Goal: Task Accomplishment & Management: Use online tool/utility

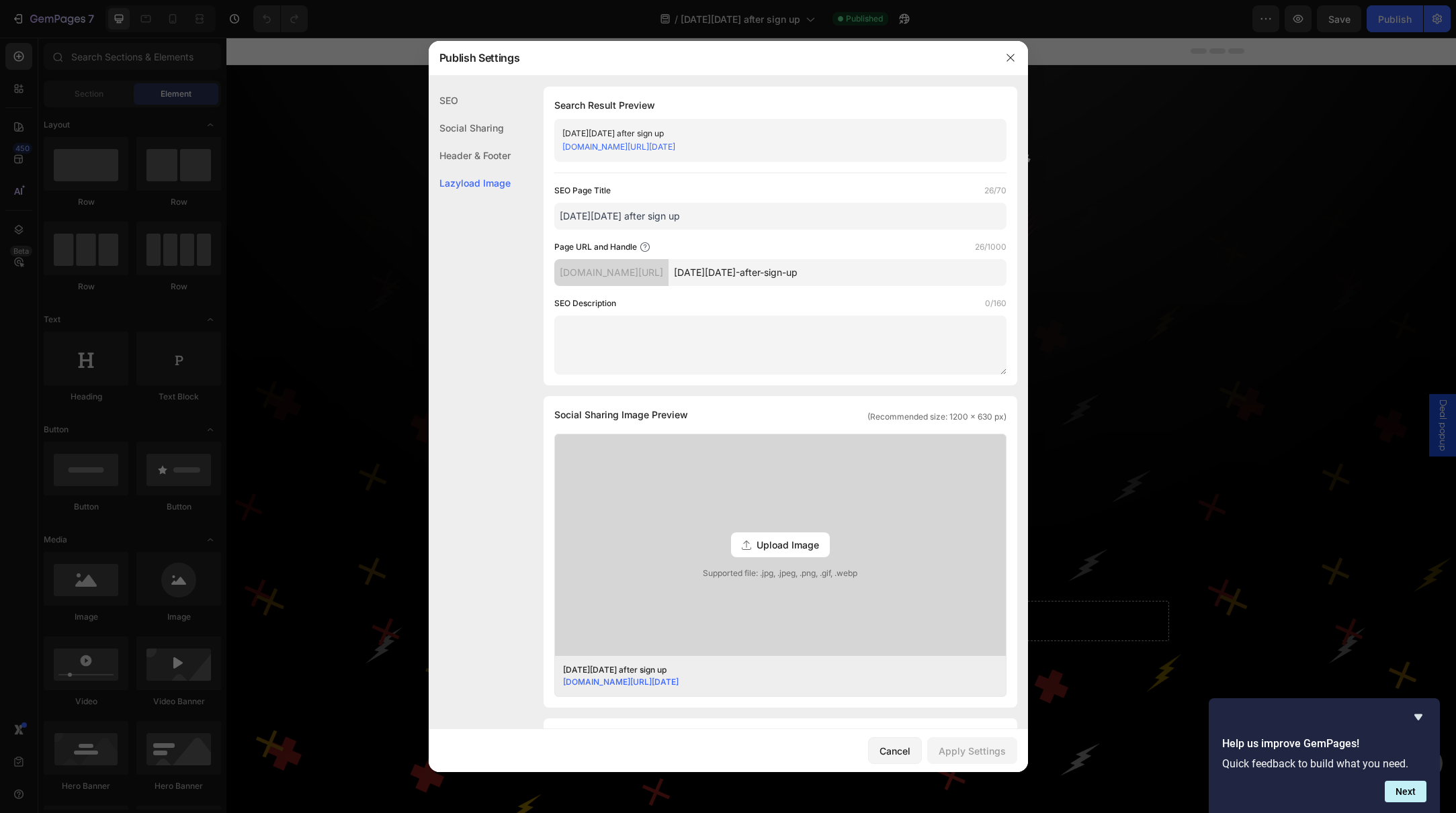
scroll to position [2541, 0]
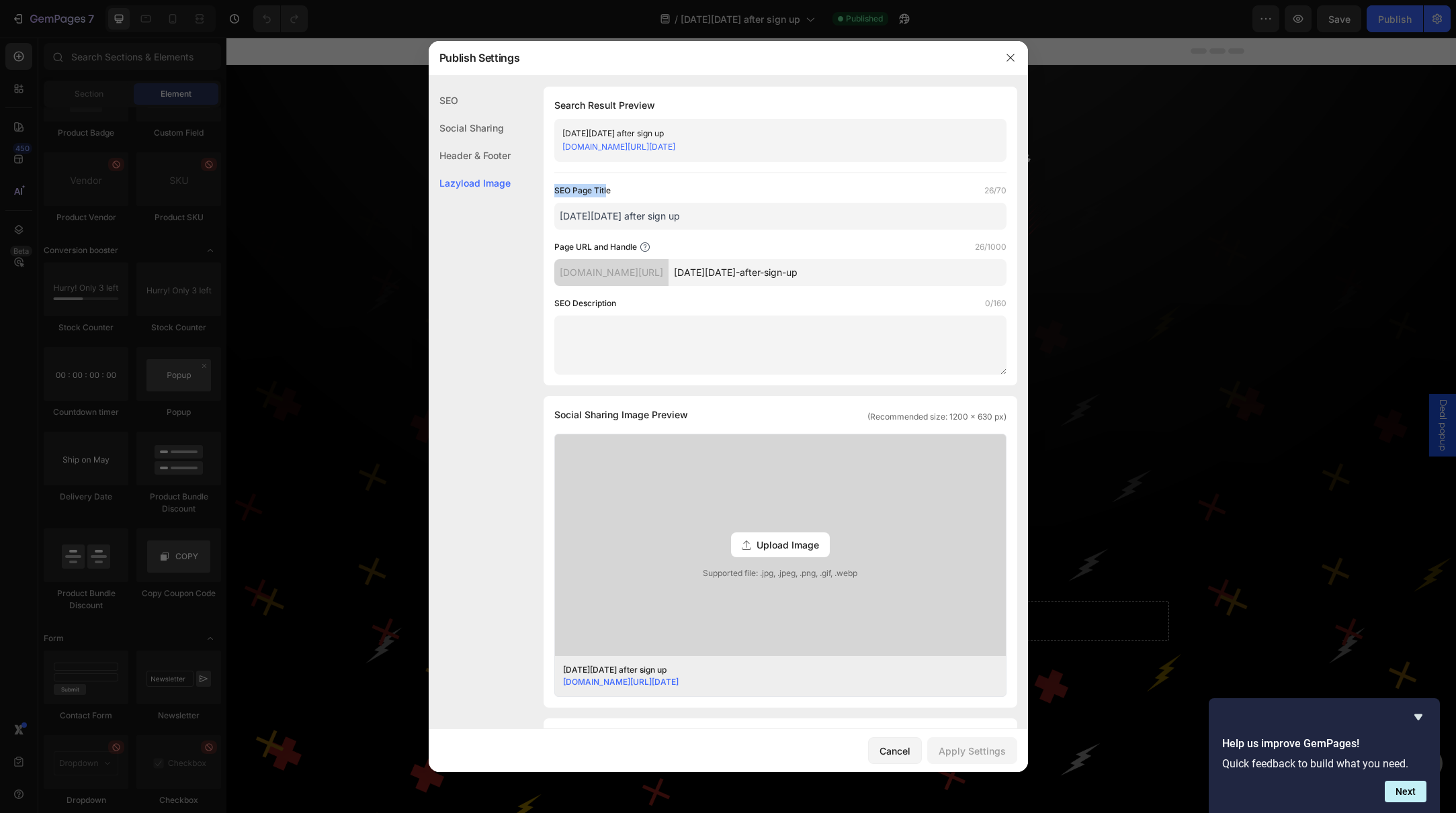
drag, startPoint x: 607, startPoint y: 190, endPoint x: 555, endPoint y: 190, distance: 52.0
click at [555, 190] on label "SEO Page Title" at bounding box center [582, 190] width 56 height 13
drag, startPoint x: 645, startPoint y: 186, endPoint x: 551, endPoint y: 192, distance: 94.2
click at [551, 192] on div "Search Result Preview [DATE][DATE] after sign up [DOMAIN_NAME][URL][DATE] SEO P…" at bounding box center [780, 236] width 474 height 299
click at [698, 189] on div "SEO Page Title 26/70" at bounding box center [781, 190] width 452 height 13
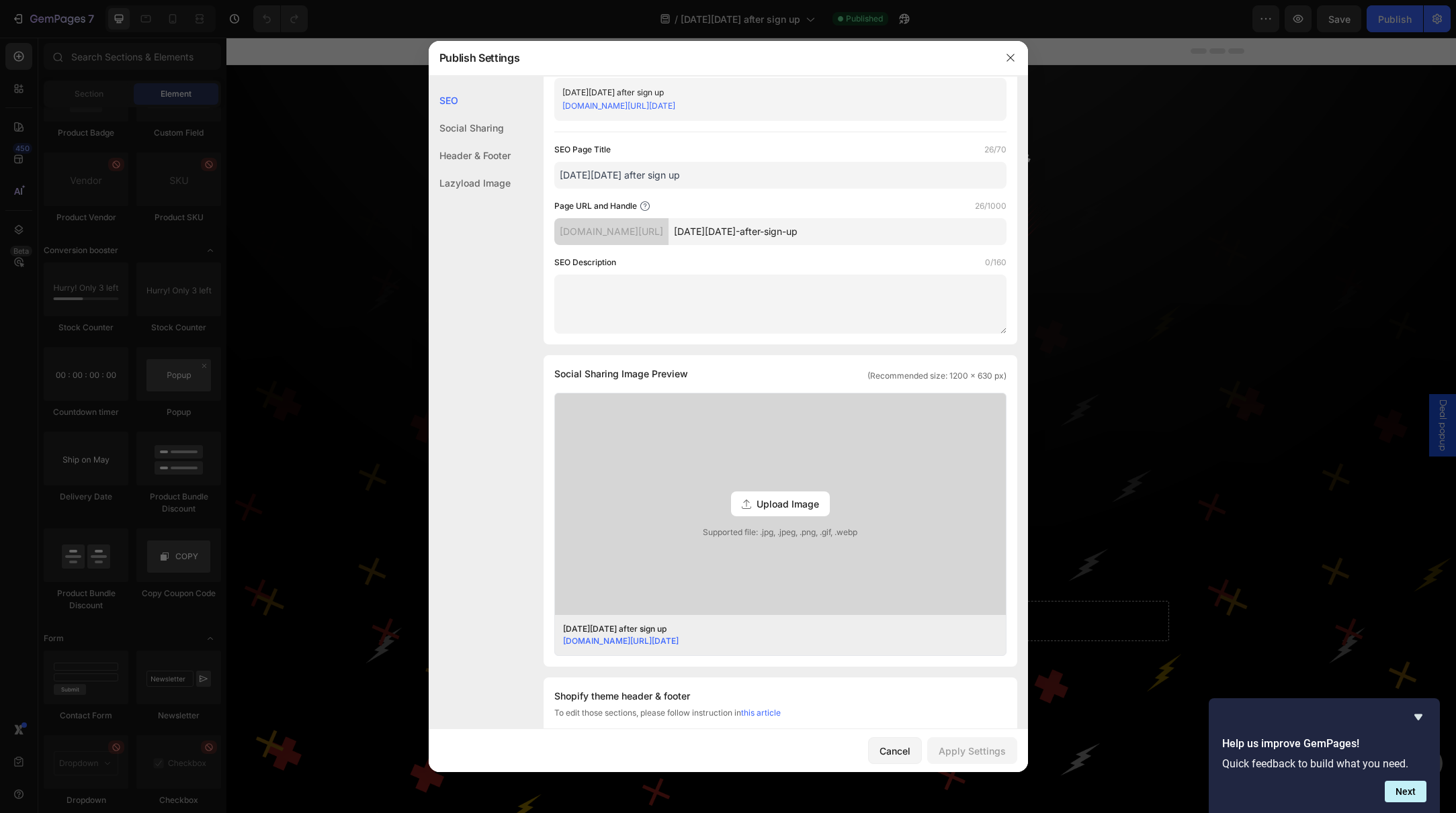
scroll to position [0, 0]
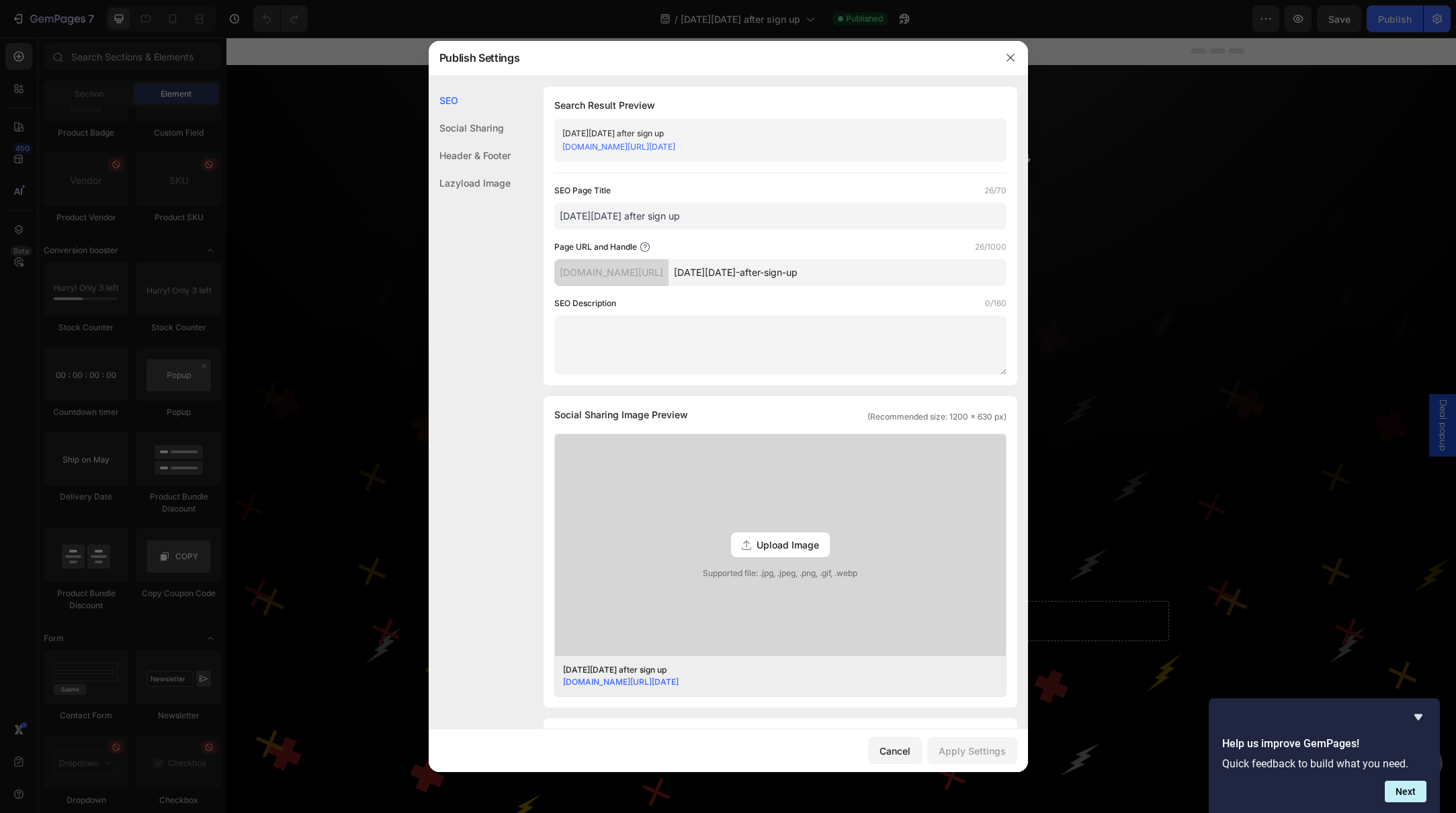
drag, startPoint x: 703, startPoint y: 219, endPoint x: 524, endPoint y: 217, distance: 179.0
click at [524, 217] on div "SEO Search Result Preview [DATE][DATE] after sign up [DOMAIN_NAME][URL][DATE] S…" at bounding box center [728, 608] width 599 height 1045
type input "__AftersignupBF"
click at [959, 750] on div "Apply Settings" at bounding box center [972, 751] width 67 height 14
click at [1017, 58] on button "button" at bounding box center [1010, 57] width 21 height 21
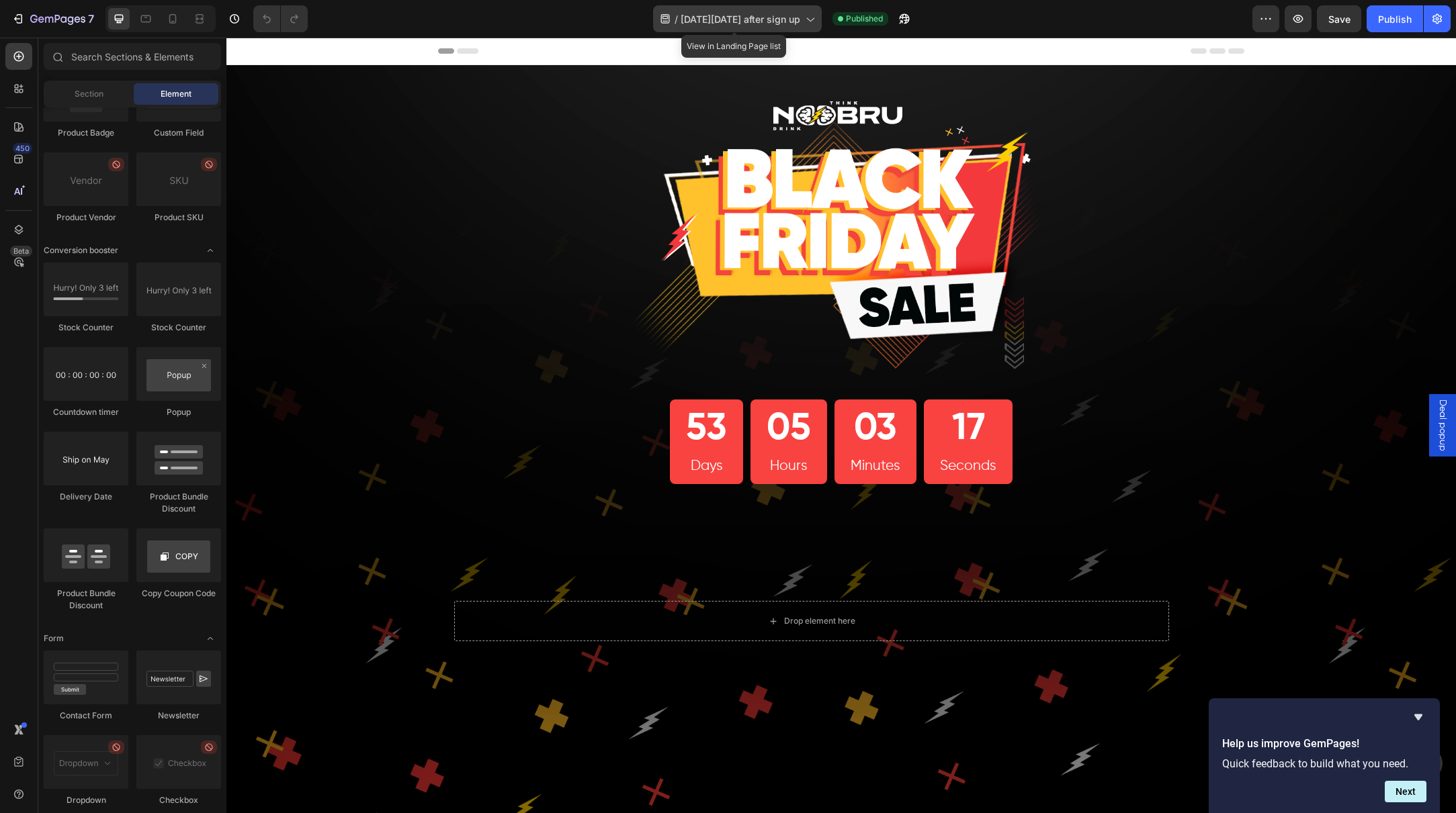
click at [743, 21] on span "[DATE][DATE] after sign up" at bounding box center [740, 19] width 120 height 14
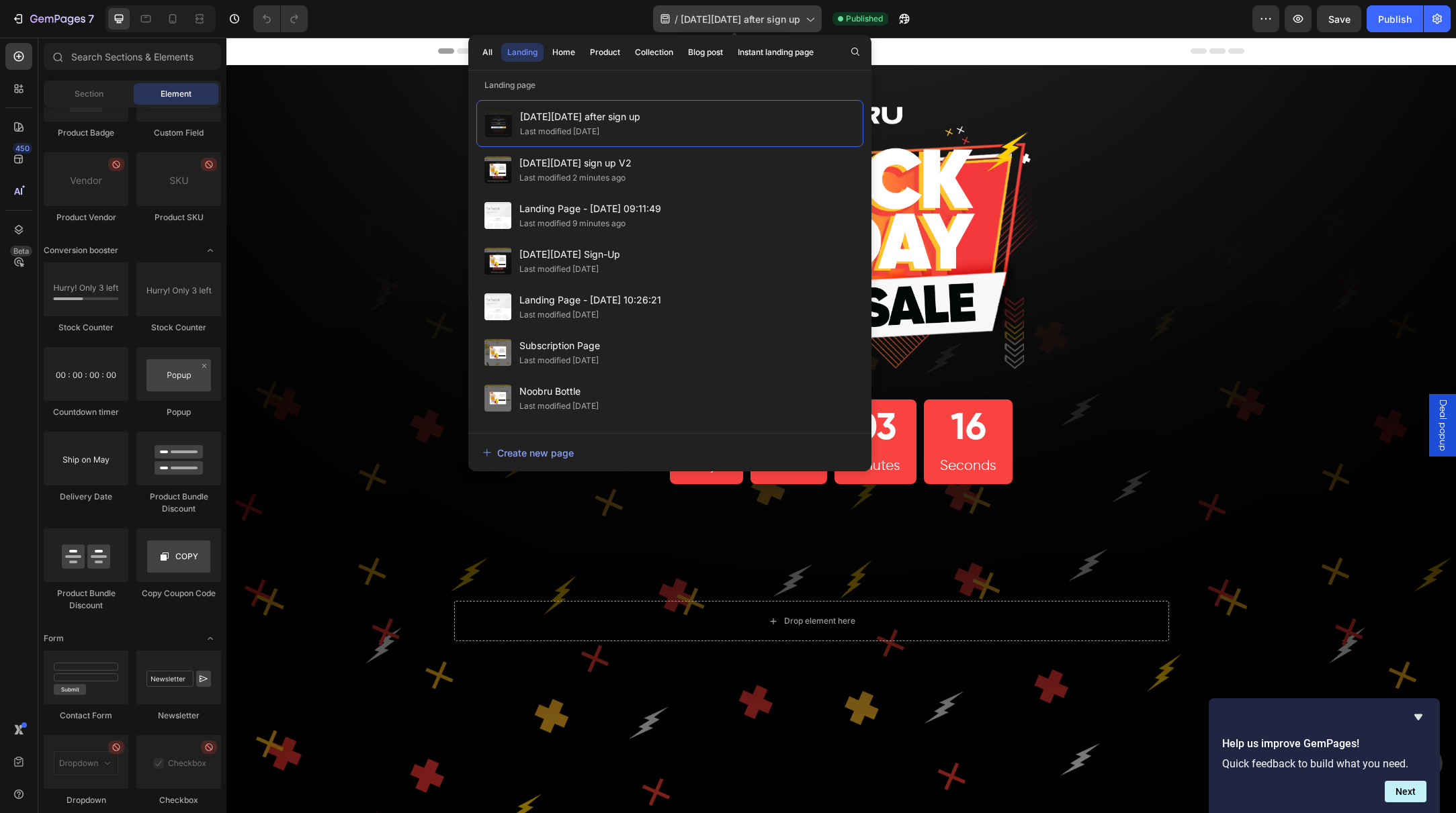
click at [743, 21] on span "[DATE][DATE] after sign up" at bounding box center [740, 19] width 120 height 14
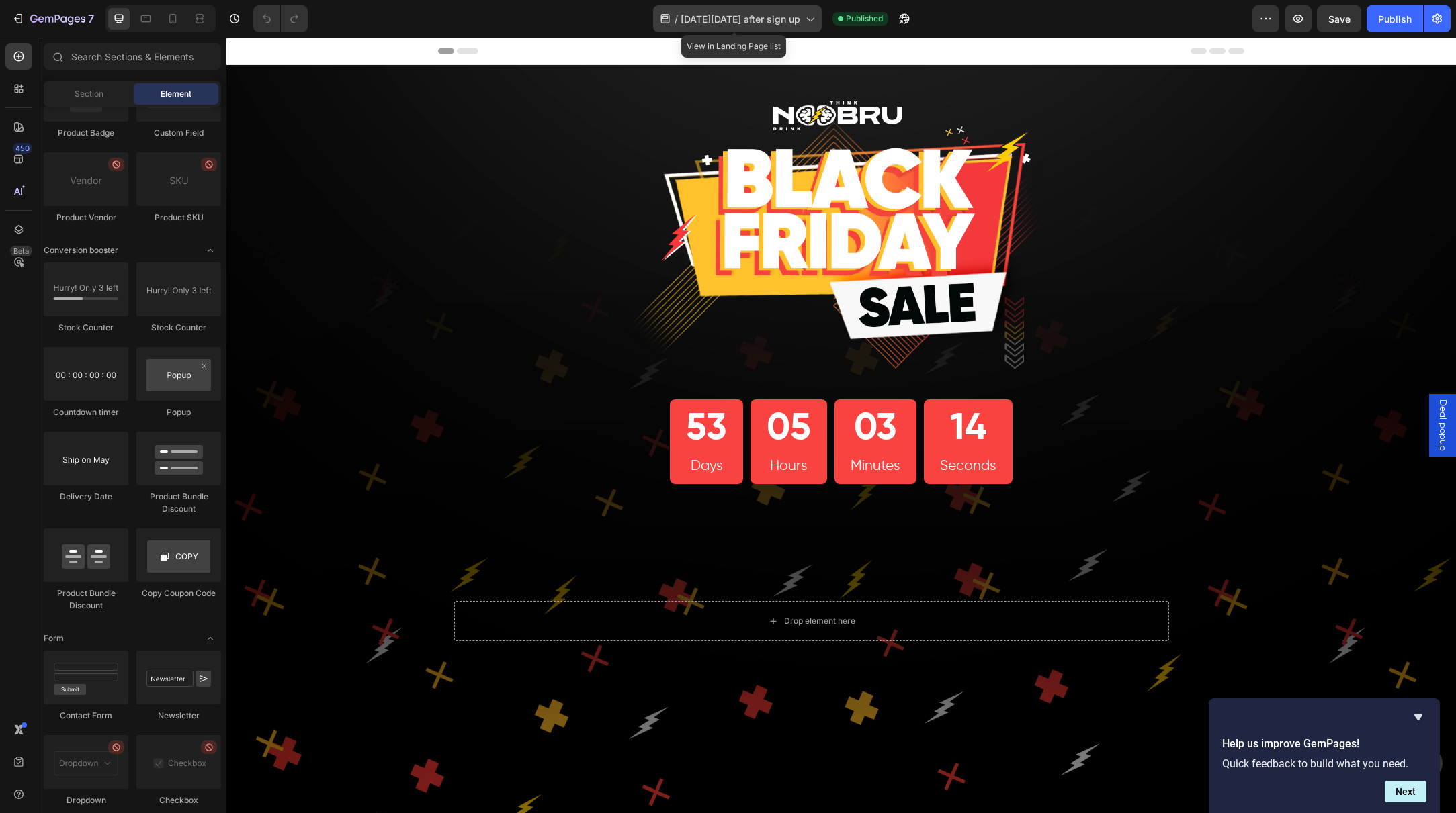
click at [743, 21] on span "[DATE][DATE] after sign up" at bounding box center [740, 19] width 120 height 14
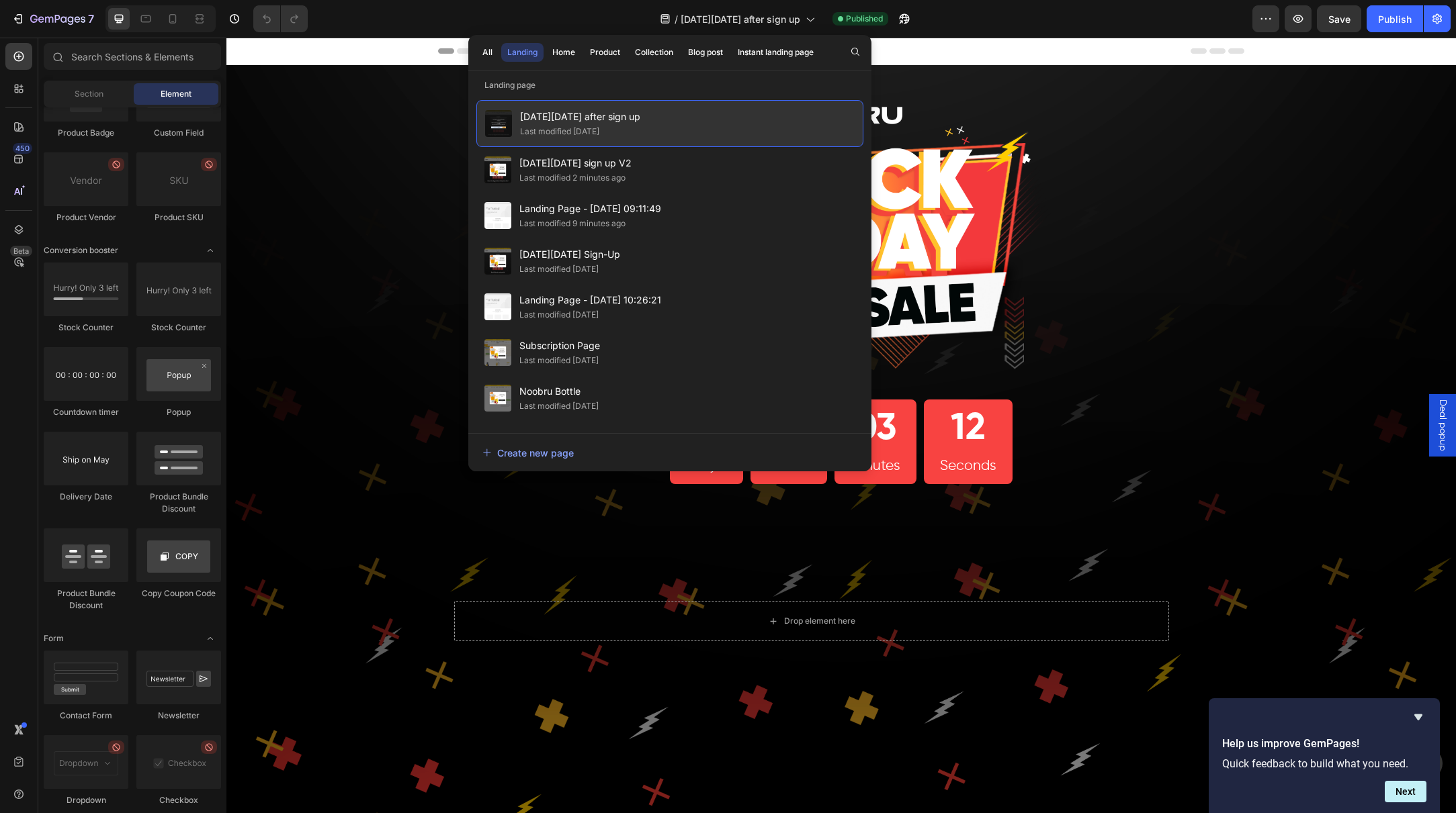
click at [608, 116] on span "[DATE][DATE] after sign up" at bounding box center [580, 117] width 121 height 16
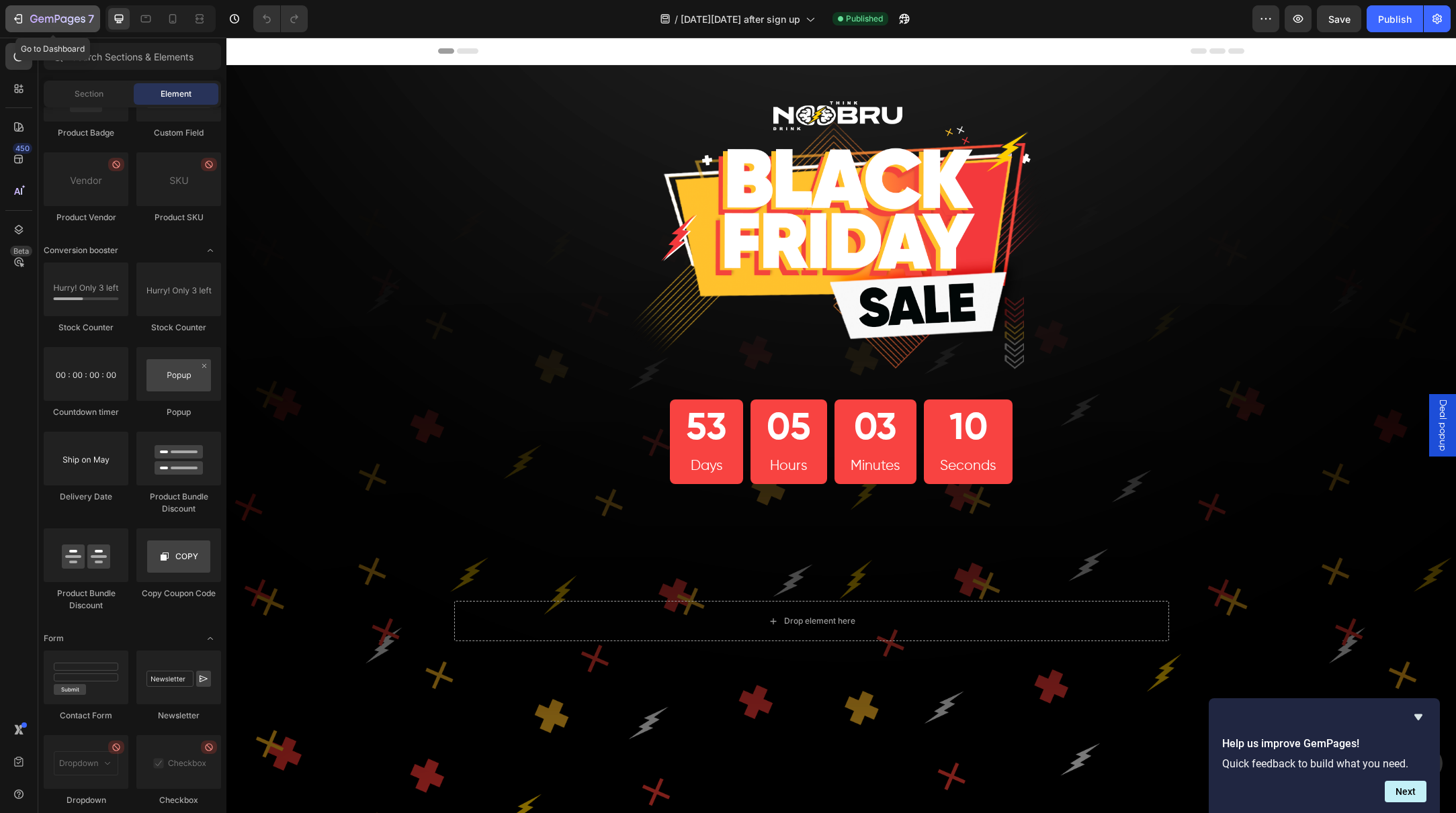
click at [40, 21] on icon "button" at bounding box center [57, 20] width 55 height 11
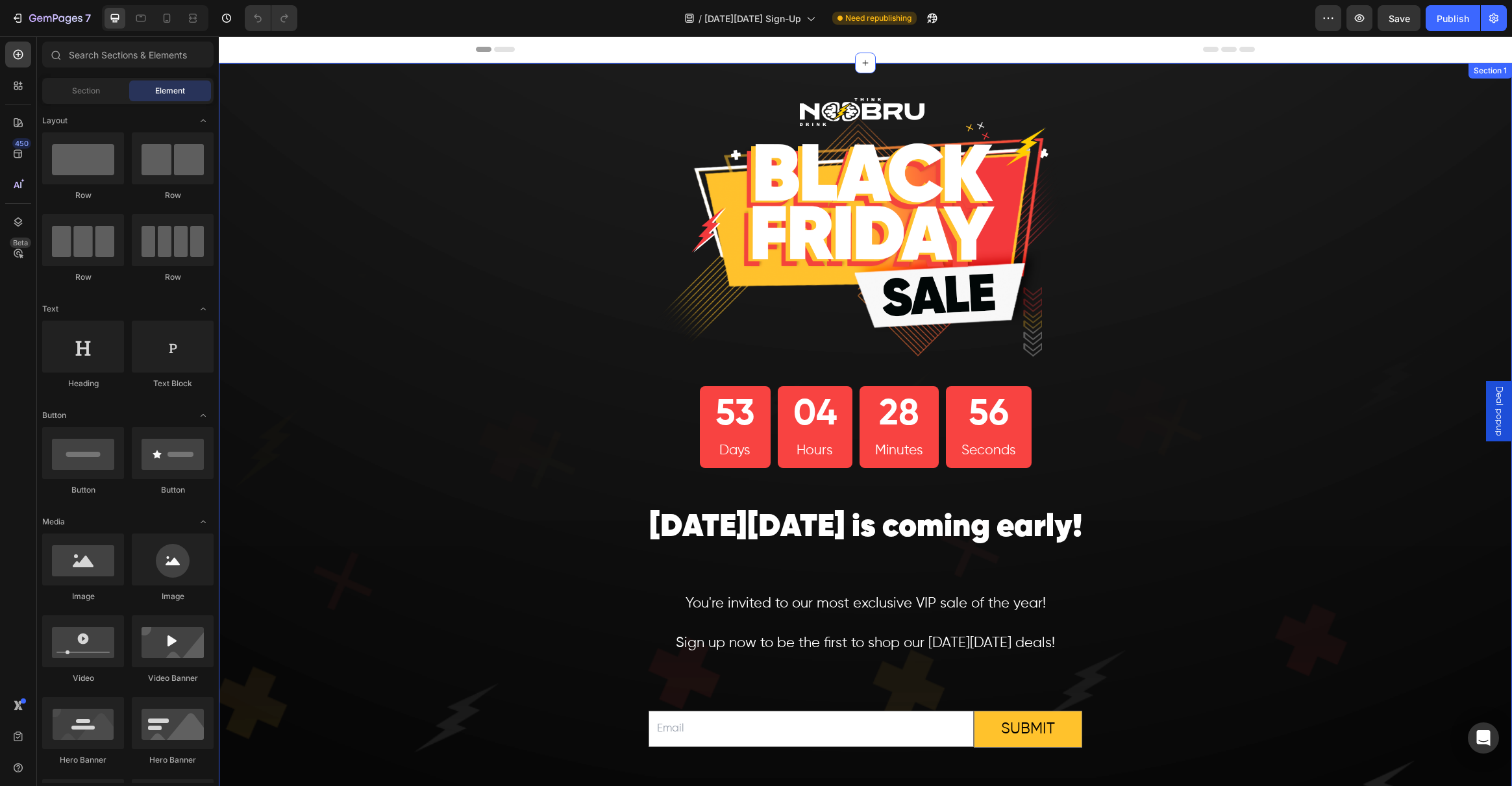
scroll to position [163, 0]
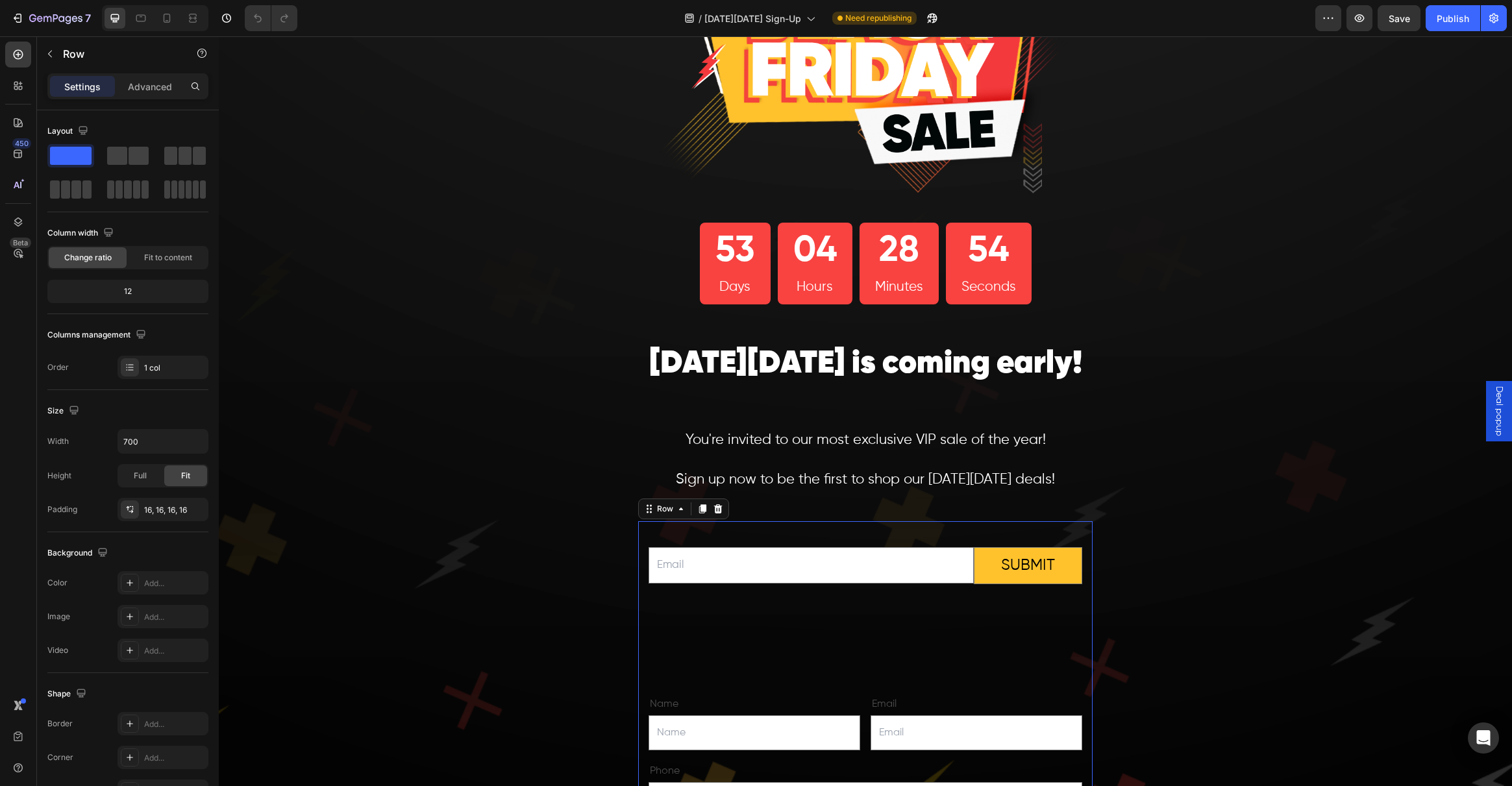
click at [714, 508] on icon at bounding box center [718, 509] width 8 height 9
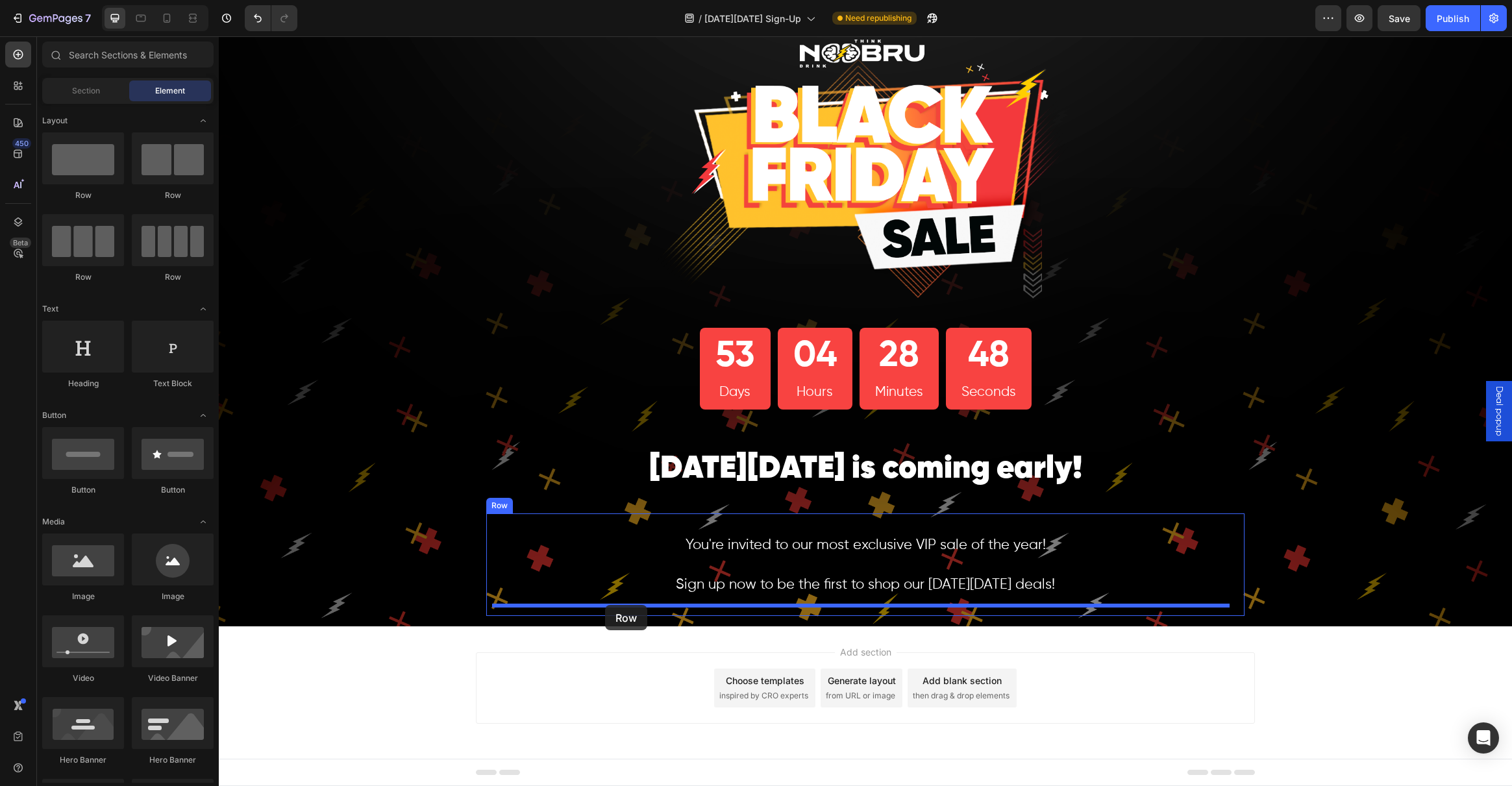
drag, startPoint x: 301, startPoint y: 206, endPoint x: 605, endPoint y: 606, distance: 502.4
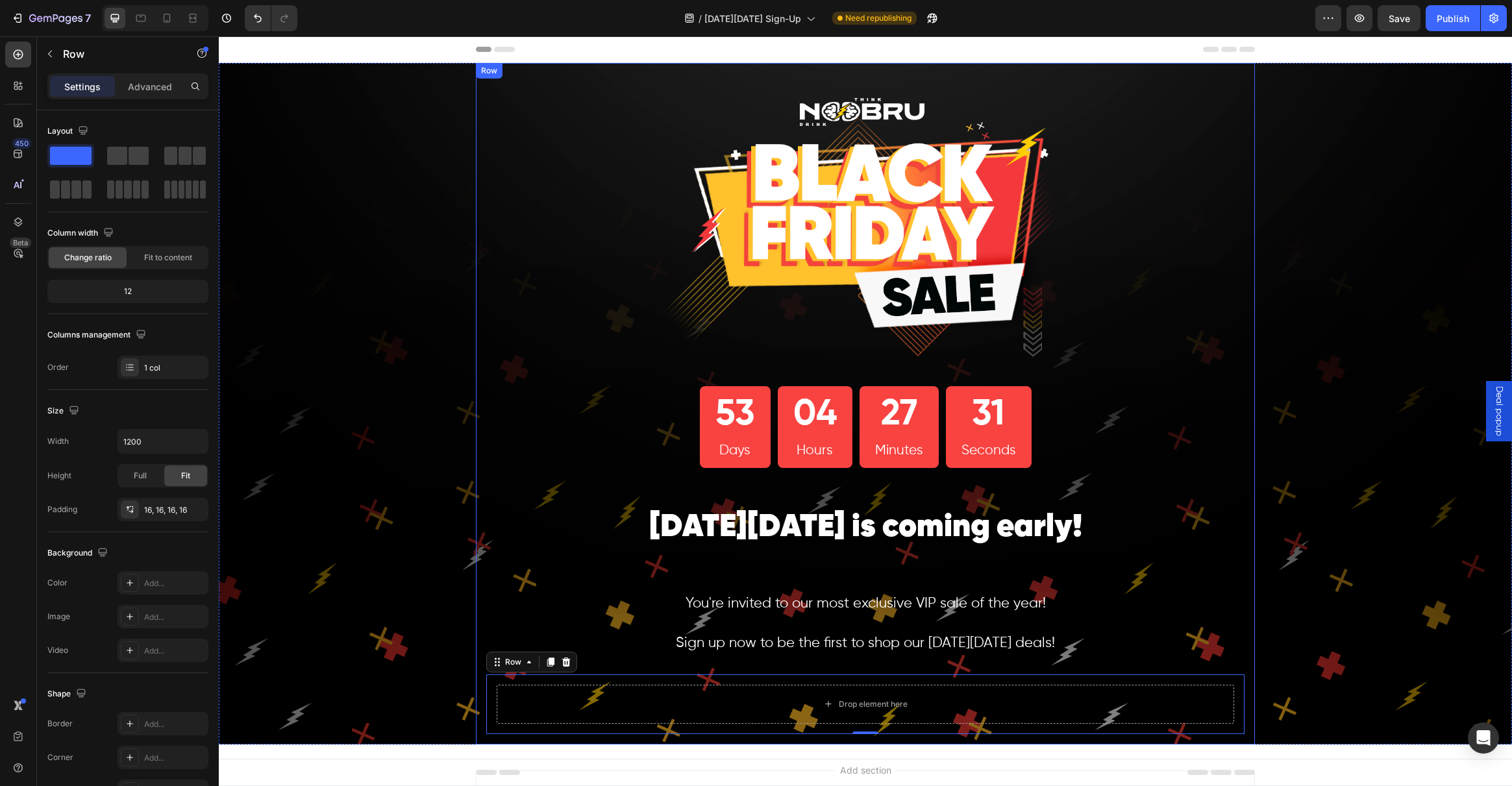
scroll to position [118, 0]
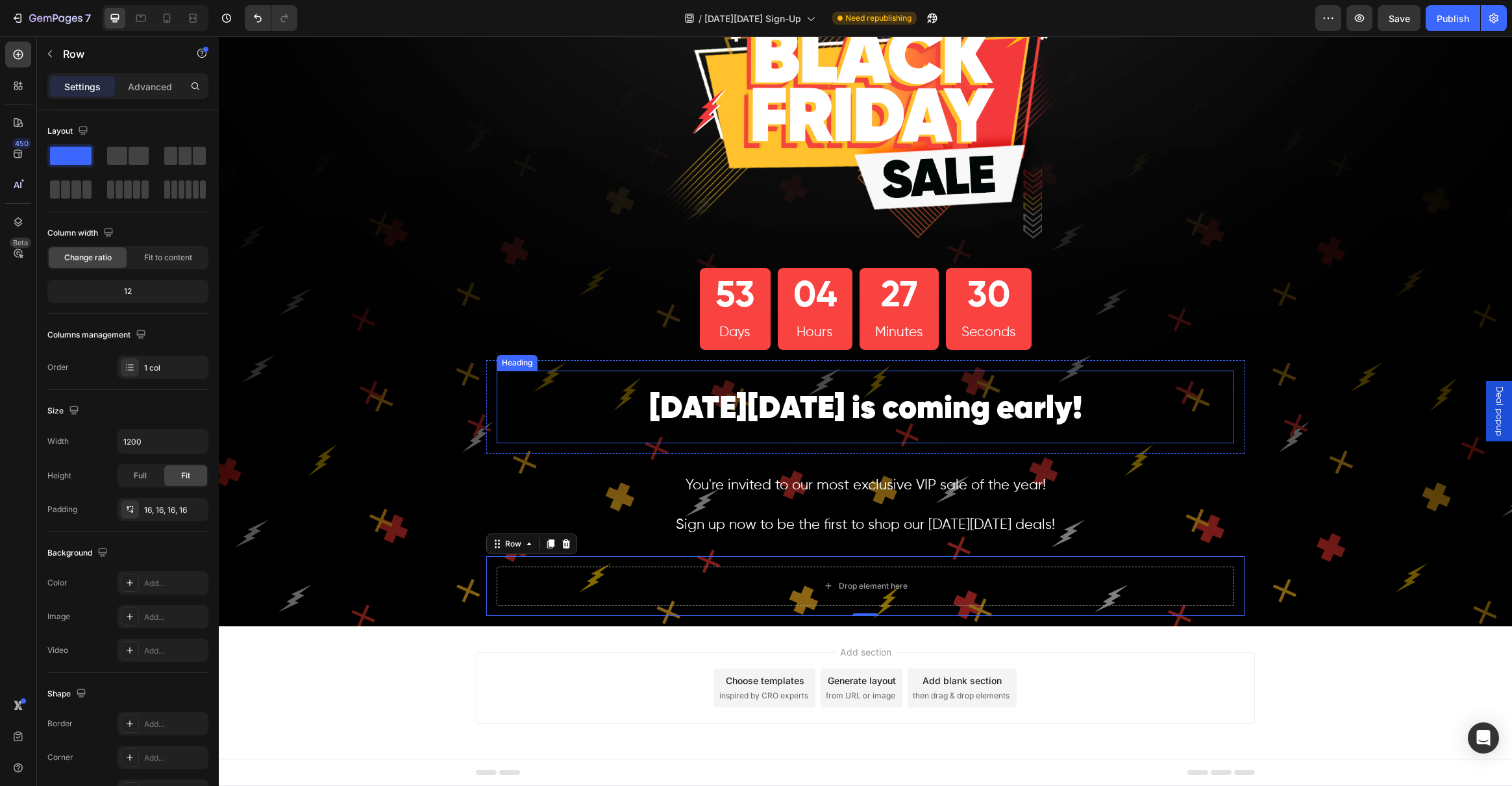
click at [794, 418] on span "Black Friday is coming early!" at bounding box center [866, 409] width 433 height 31
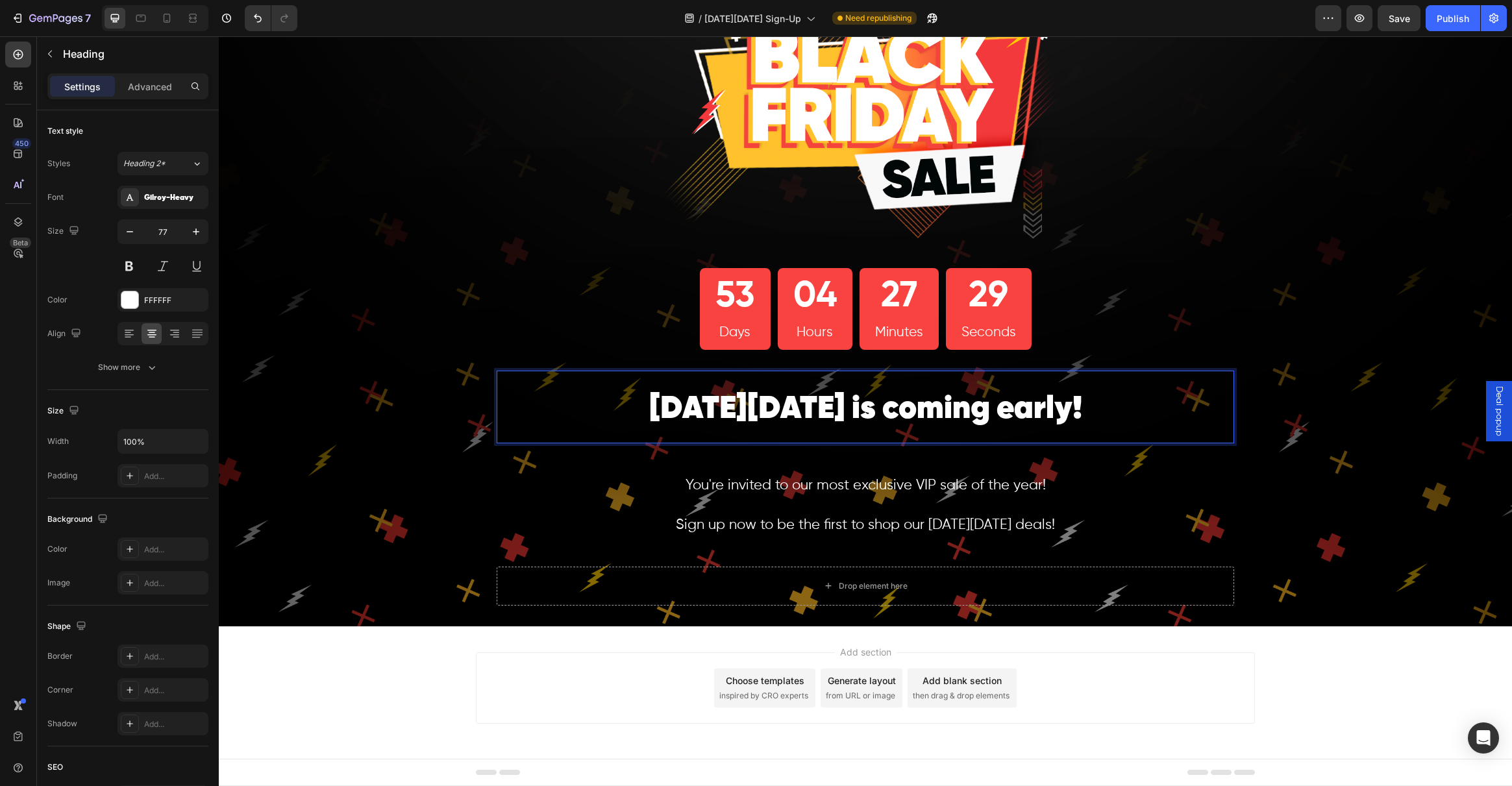
click at [1086, 404] on p "Black Friday is coming early!" at bounding box center [865, 406] width 735 height 70
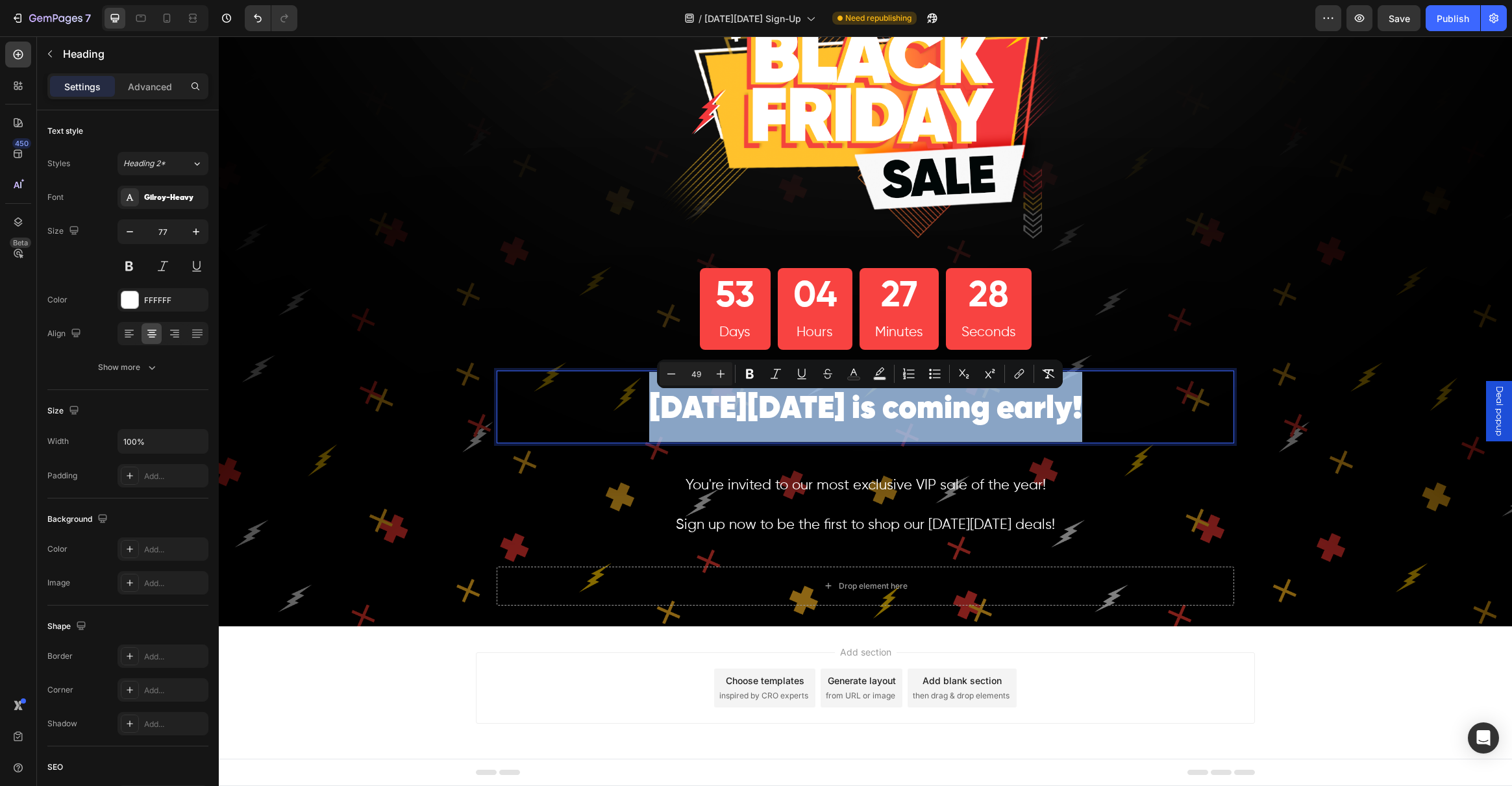
drag, startPoint x: 1076, startPoint y: 405, endPoint x: 627, endPoint y: 409, distance: 449.0
click at [627, 409] on p "Black Friday is coming early!" at bounding box center [865, 406] width 735 height 70
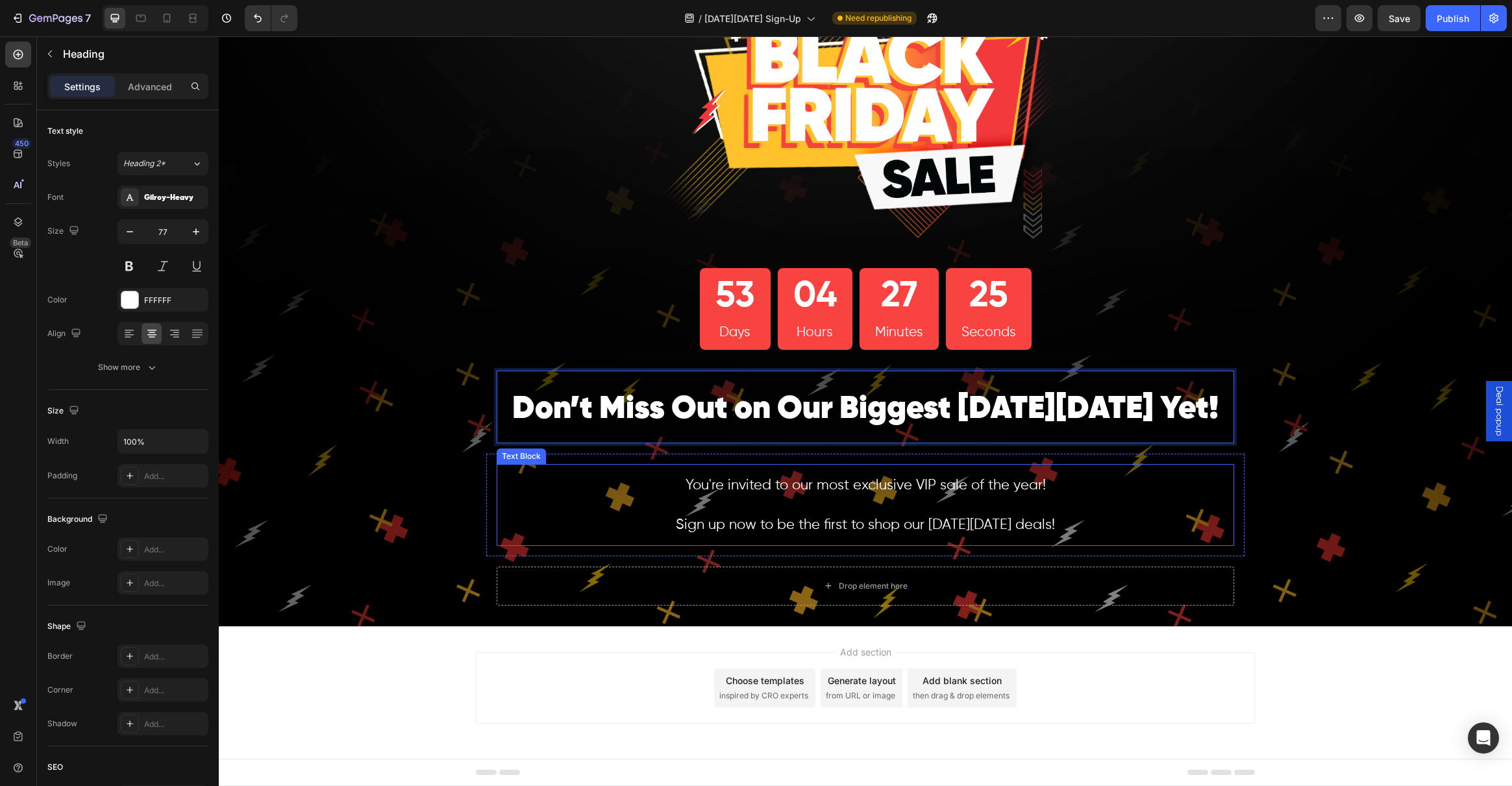
click at [902, 504] on p "You're invited to our most exclusive VIP sale of the year!" at bounding box center [865, 485] width 735 height 40
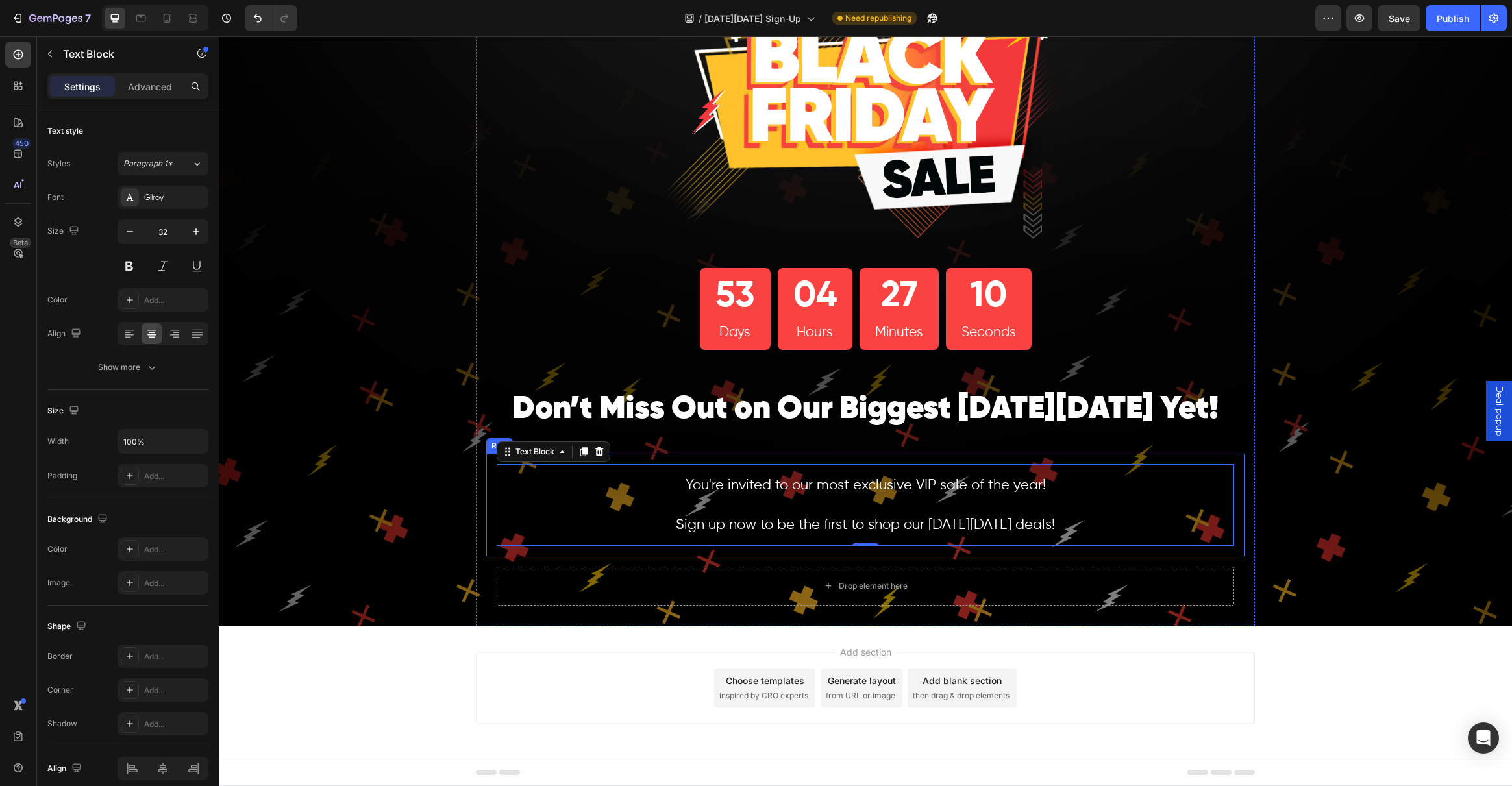
click at [919, 536] on p "Sign up now to be the first to shop our Black Friday deals!" at bounding box center [865, 525] width 735 height 40
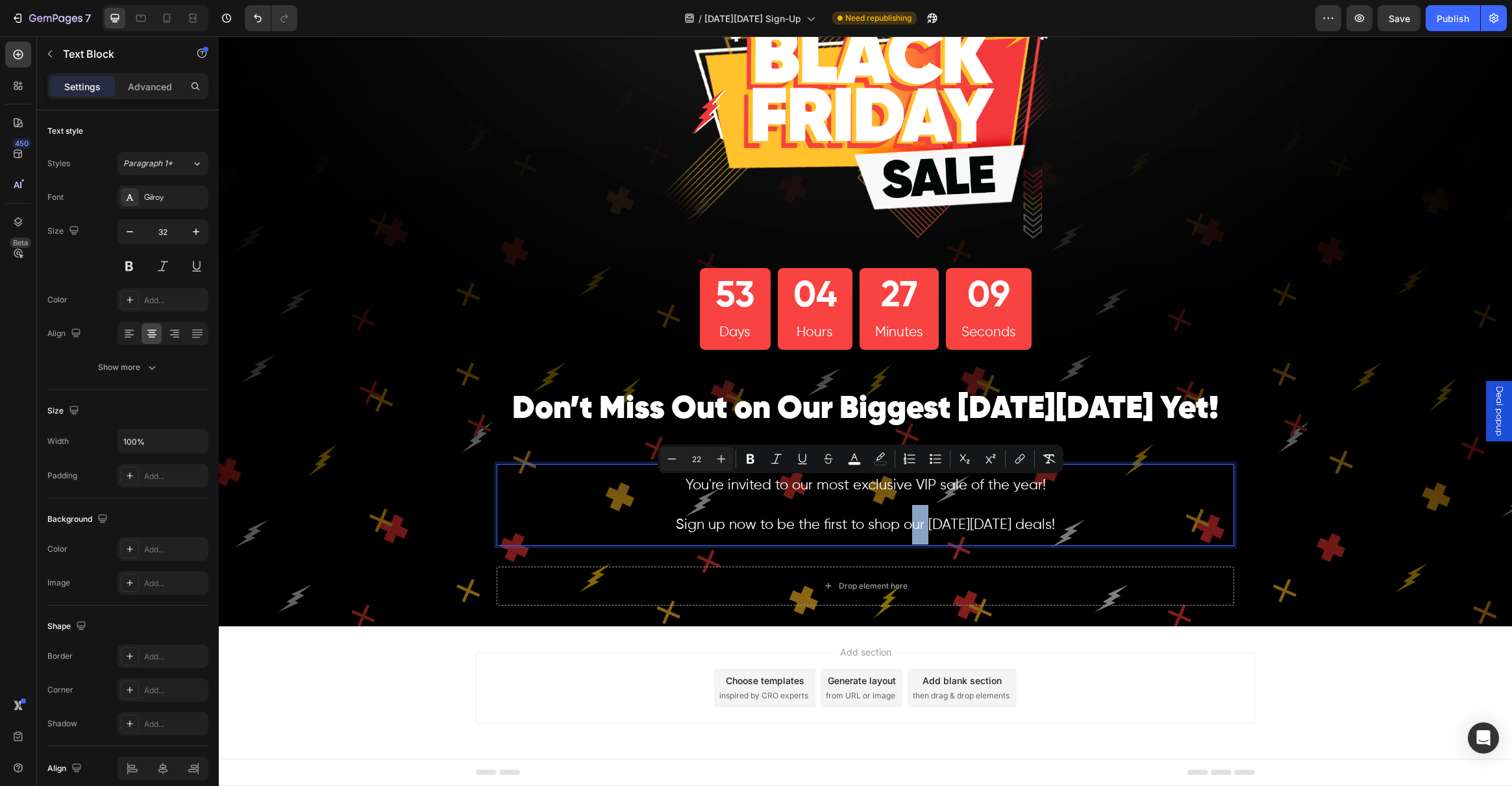
drag, startPoint x: 1048, startPoint y: 526, endPoint x: 597, endPoint y: 488, distance: 452.6
click at [597, 488] on div "You're invited to our most exclusive VIP sale of the year! Sign up now to be th…" at bounding box center [866, 505] width 738 height 81
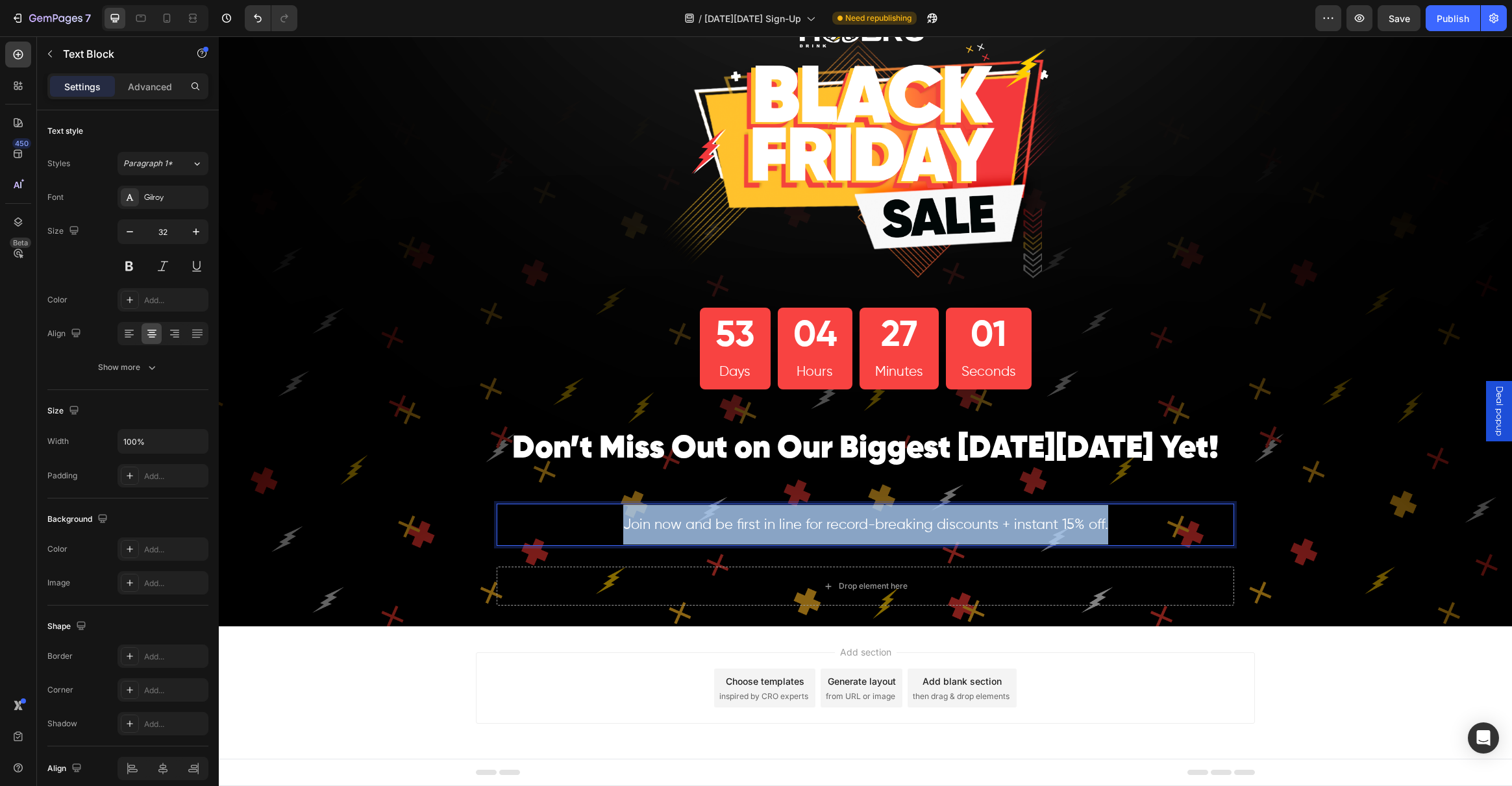
drag, startPoint x: 971, startPoint y: 528, endPoint x: 559, endPoint y: 528, distance: 412.0
click at [559, 528] on p "Join now and be first in line for record-breaking discounts + instant 15% off." at bounding box center [865, 525] width 735 height 40
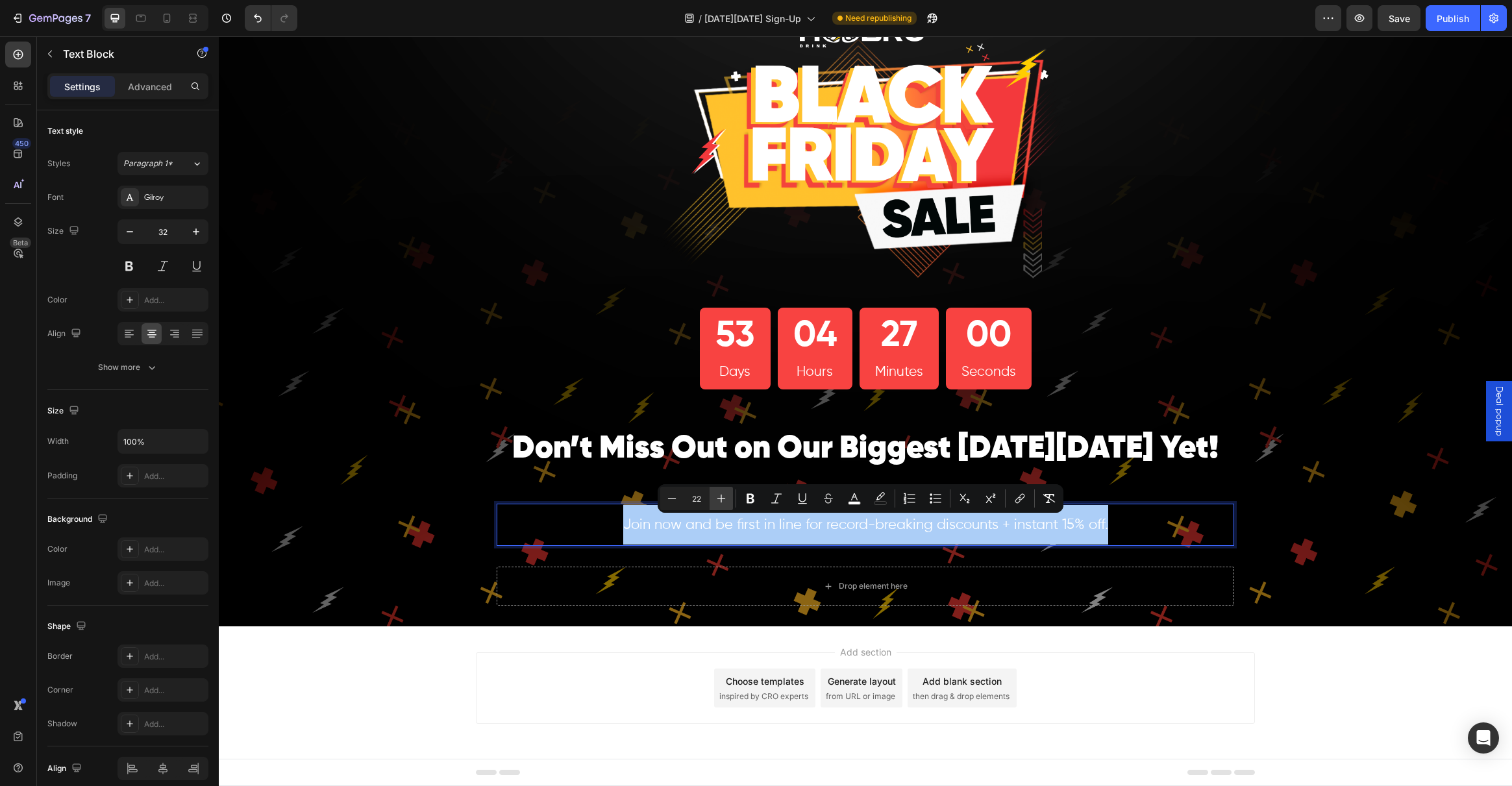
click at [727, 499] on icon "Editor contextual toolbar" at bounding box center [721, 498] width 13 height 13
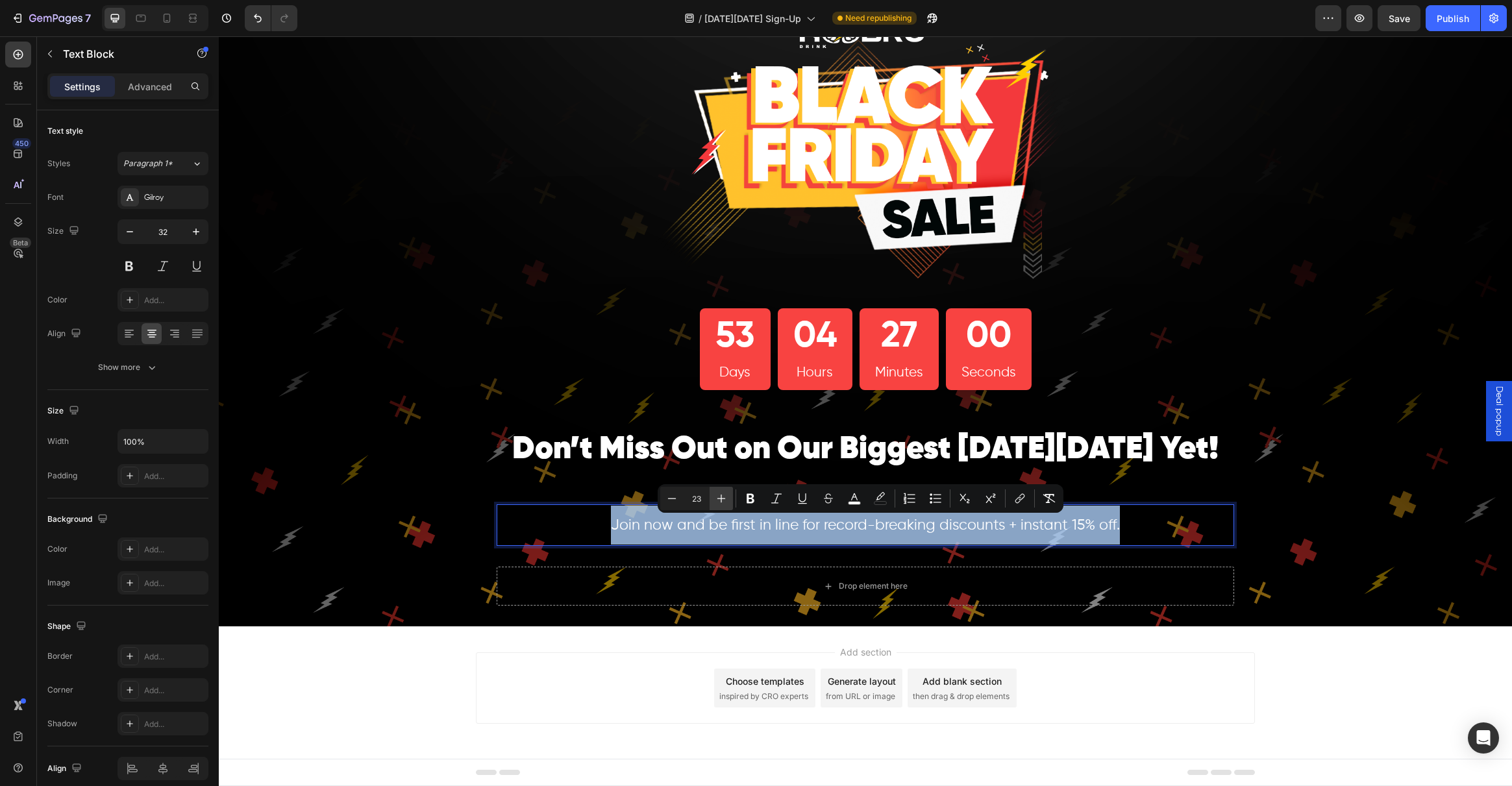
scroll to position [78, 0]
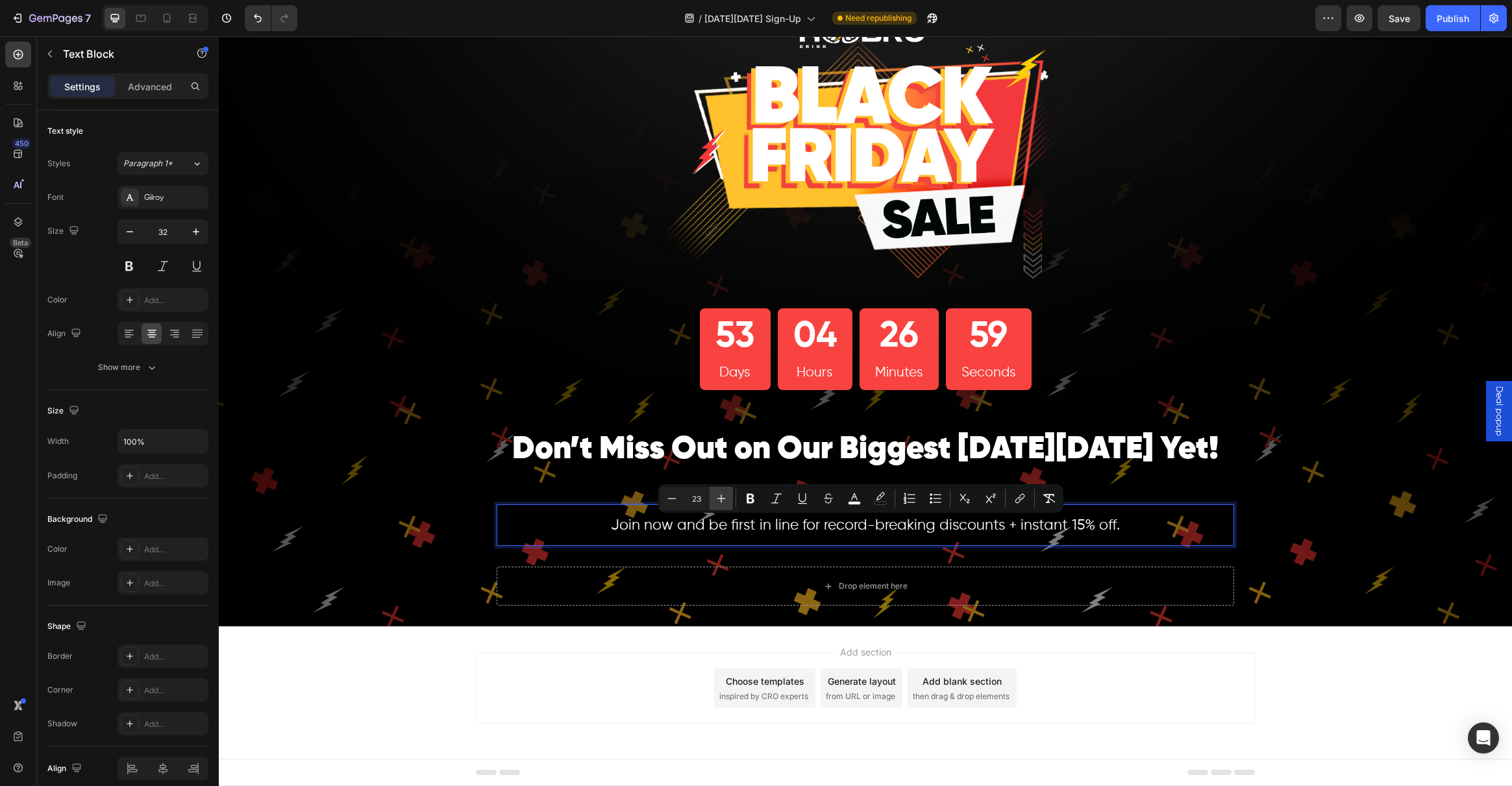
click at [727, 499] on icon "Editor contextual toolbar" at bounding box center [721, 498] width 13 height 13
type input "25"
click at [196, 229] on icon "button" at bounding box center [196, 232] width 13 height 13
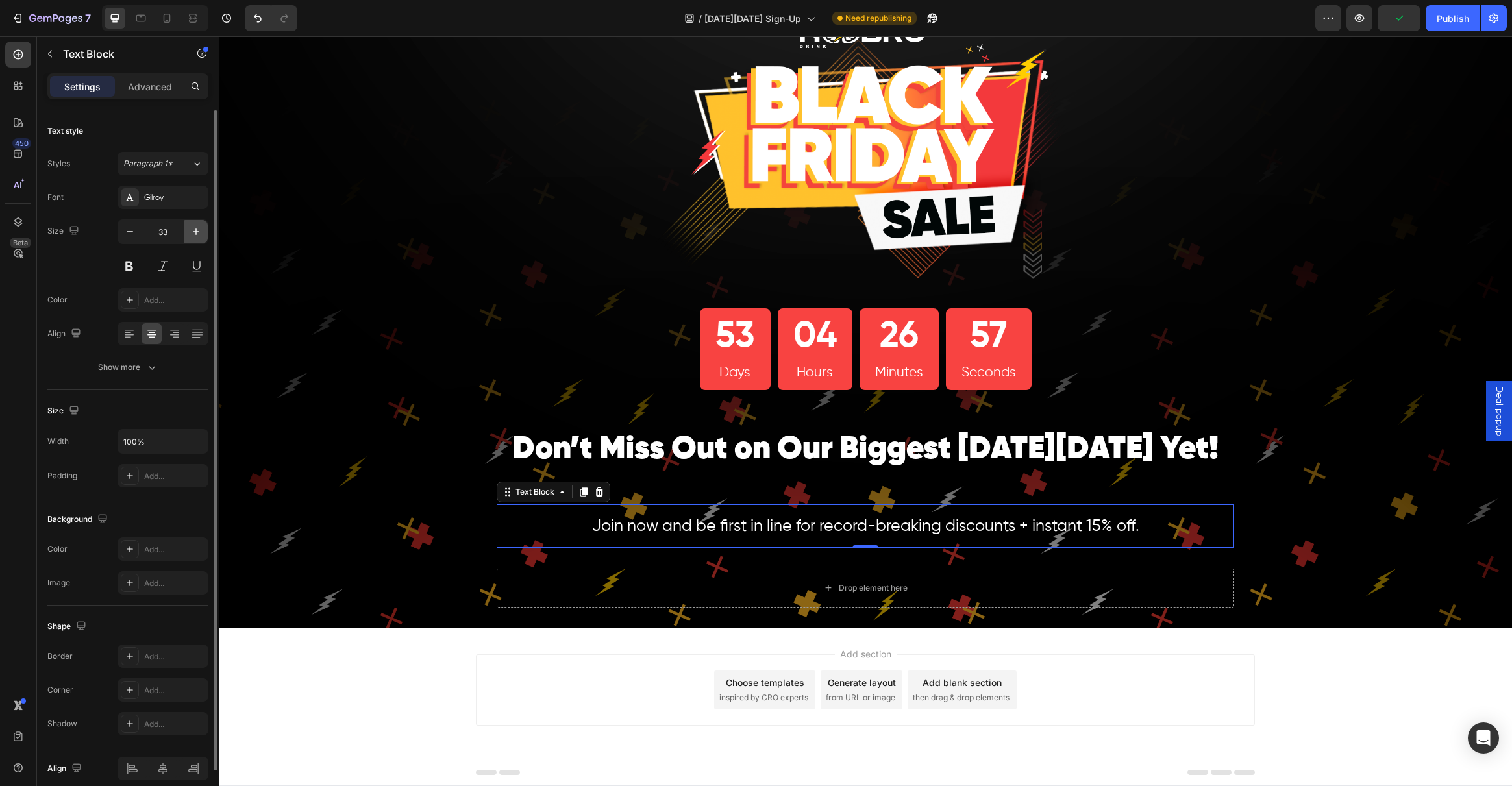
click at [196, 229] on icon "button" at bounding box center [196, 232] width 13 height 13
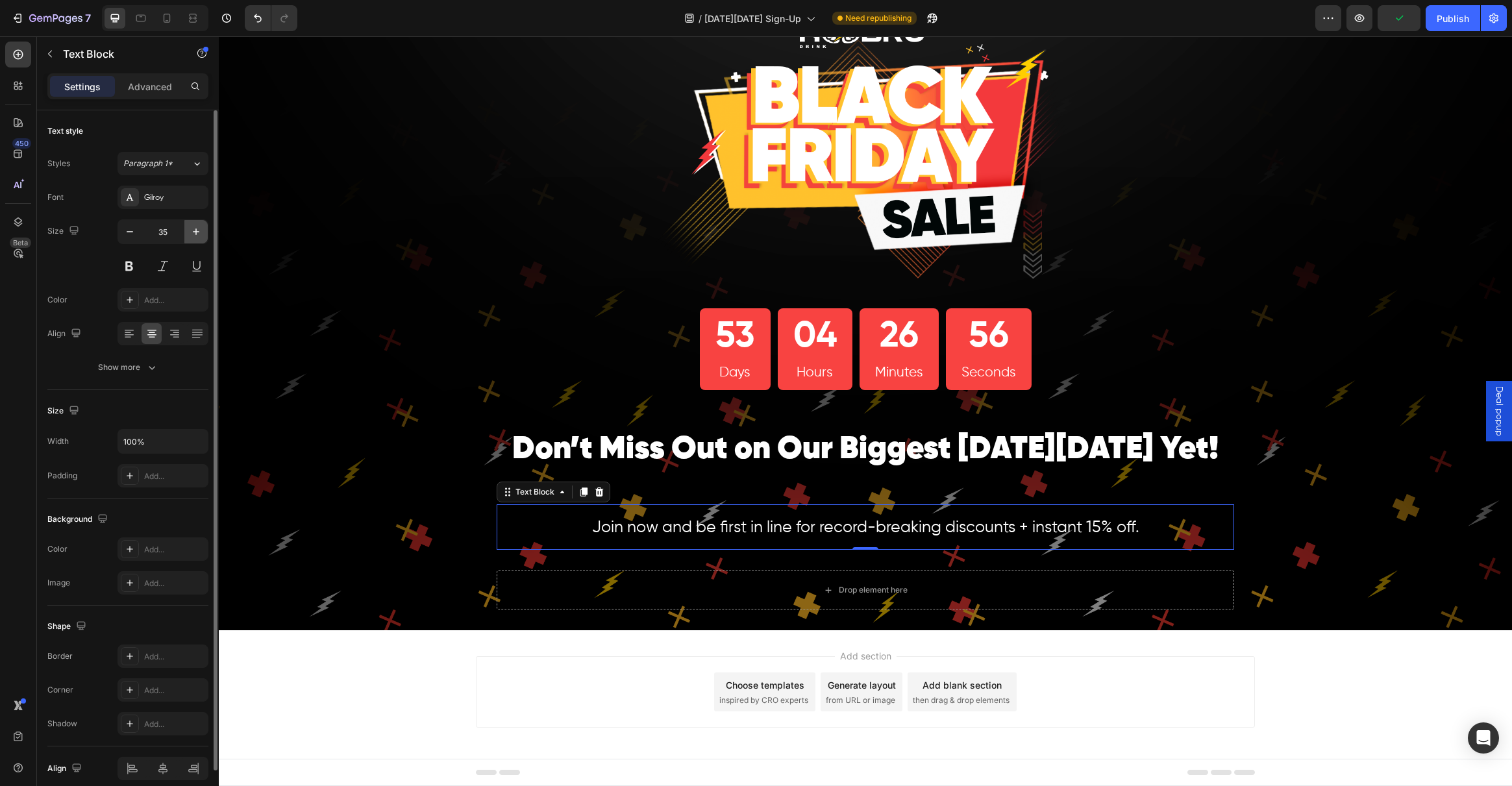
click at [196, 229] on icon "button" at bounding box center [196, 232] width 13 height 13
type input "36"
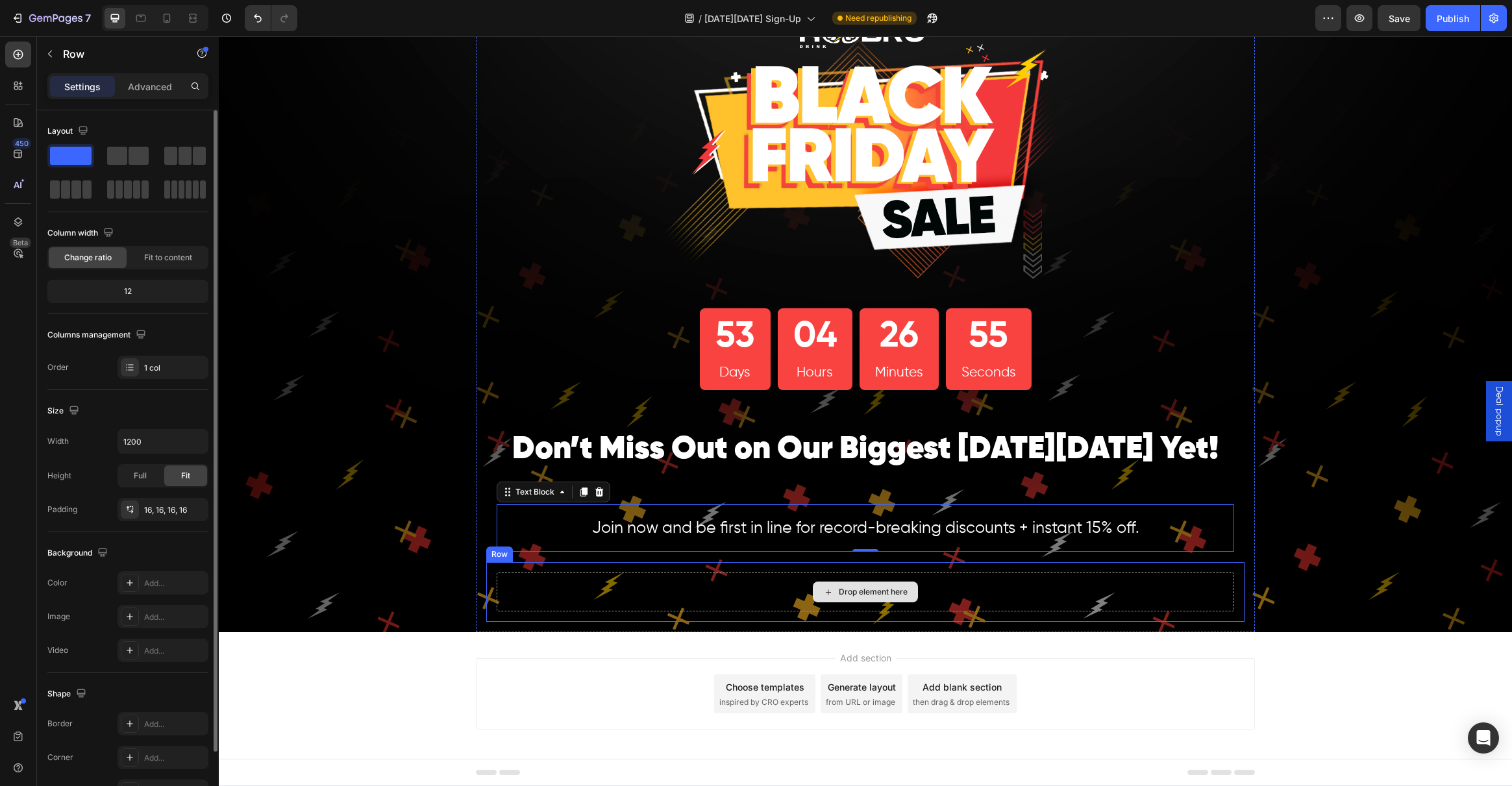
click at [756, 597] on div "Drop element here" at bounding box center [866, 592] width 738 height 39
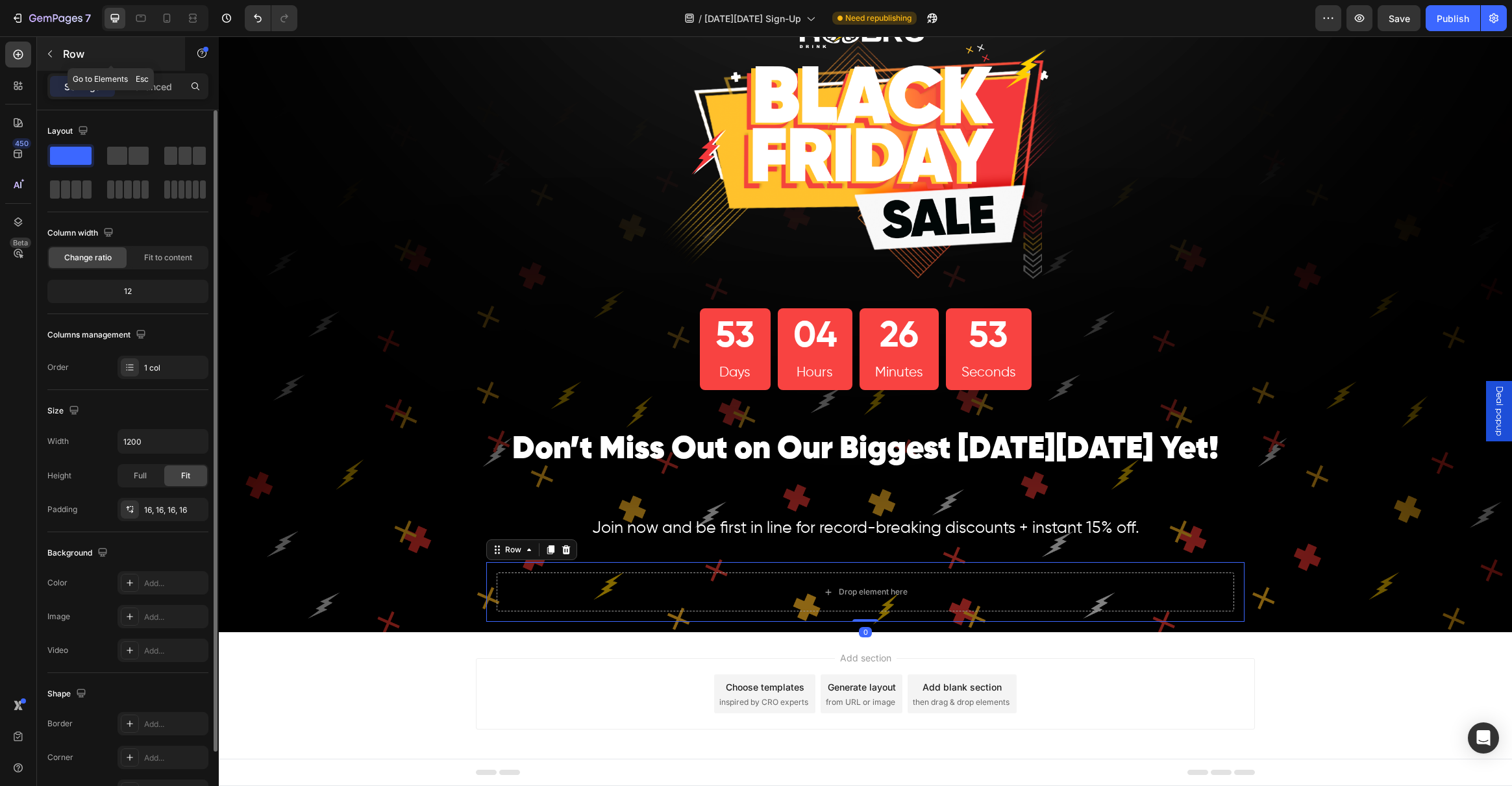
click at [56, 57] on button "button" at bounding box center [50, 54] width 21 height 21
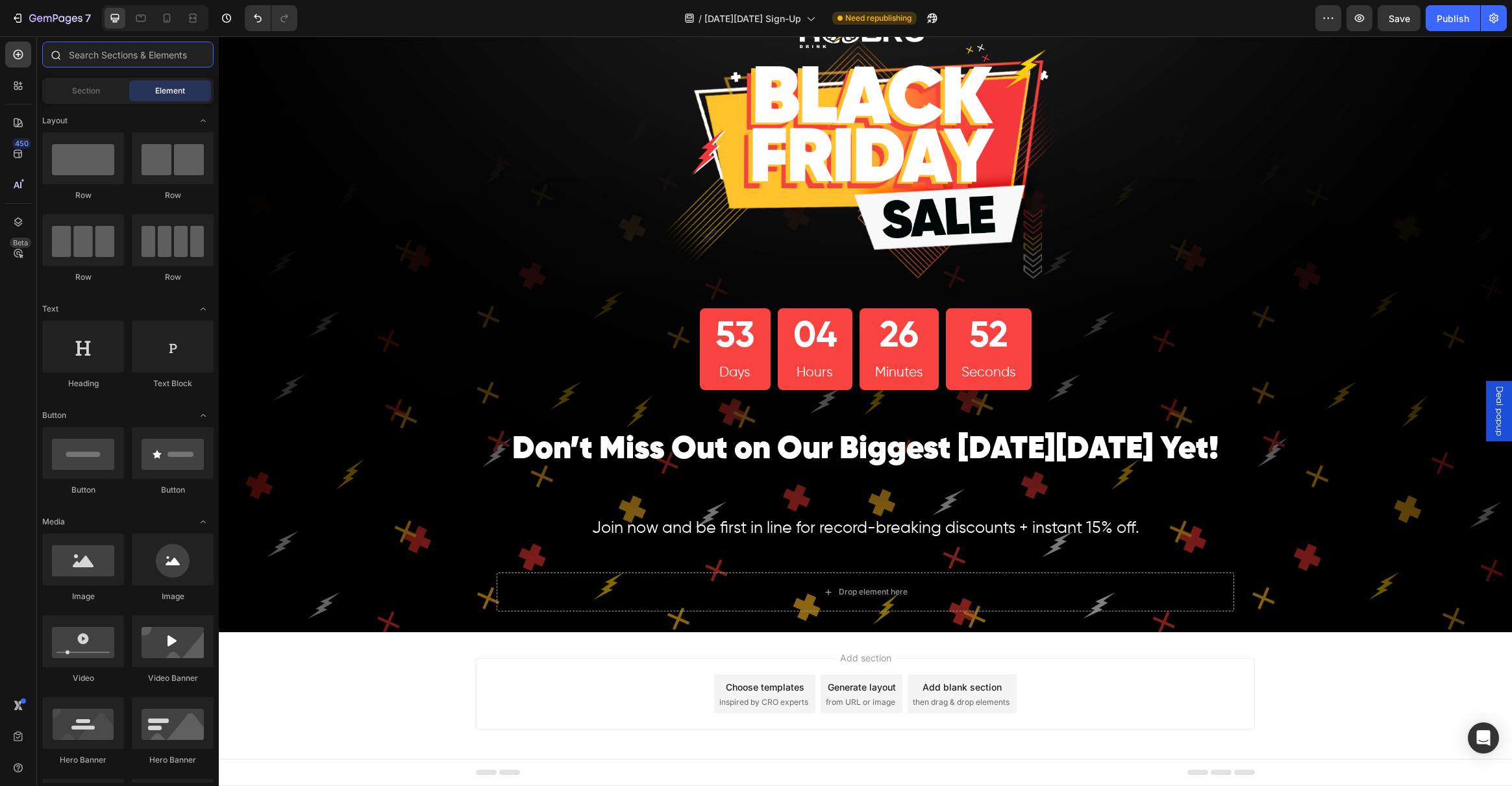
click at [108, 53] on input "text" at bounding box center [128, 54] width 172 height 26
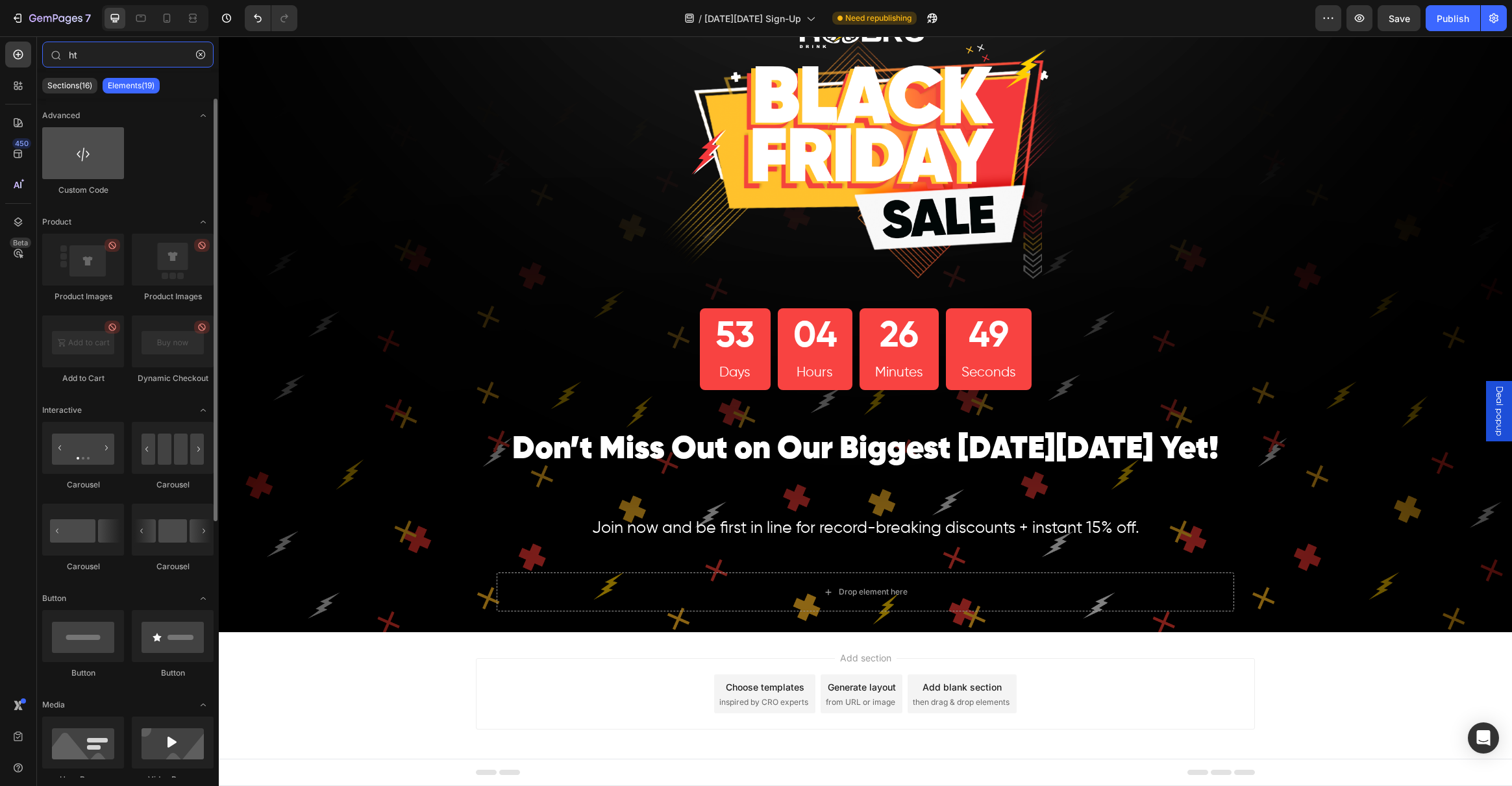
type input "ht"
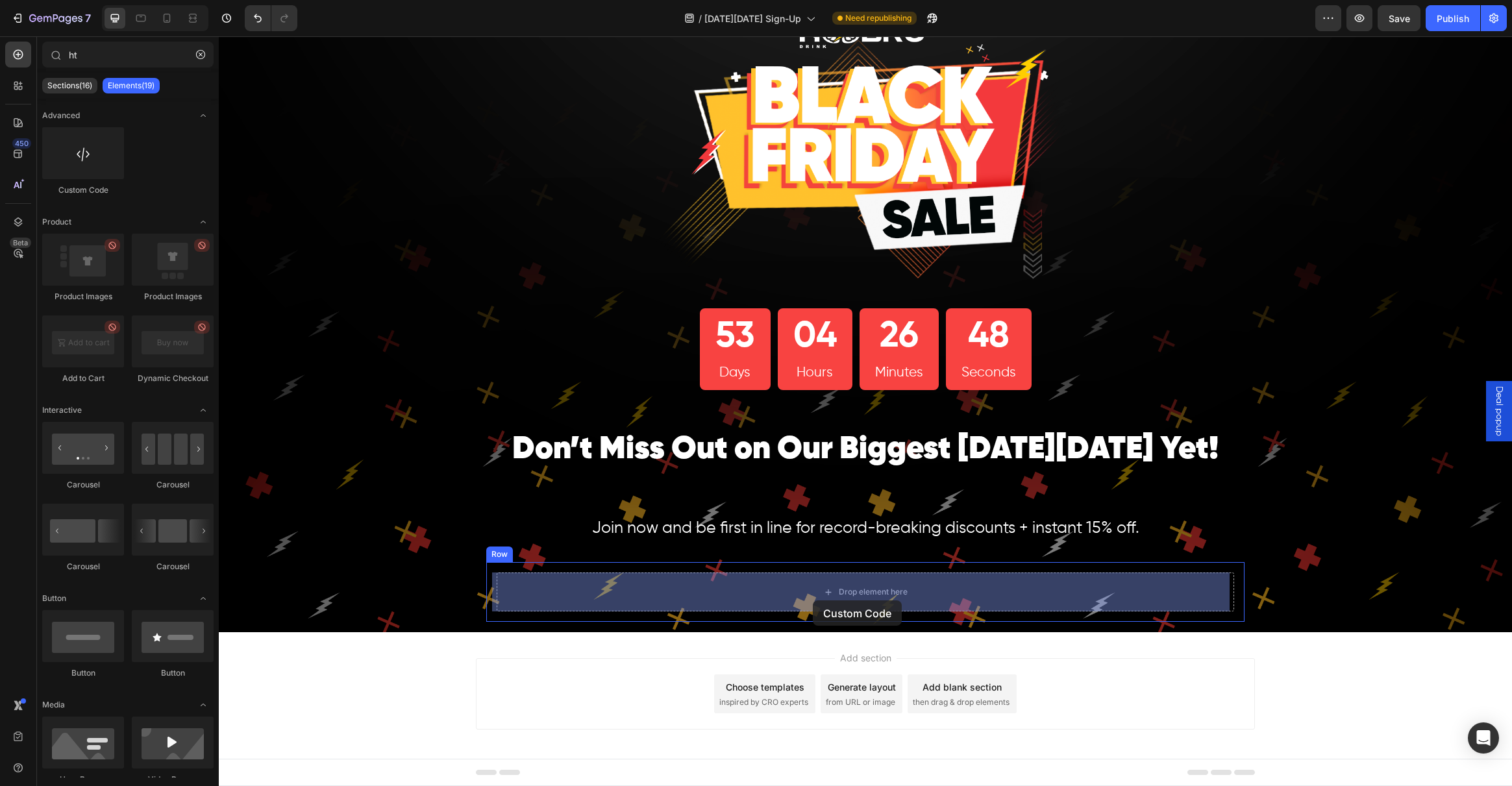
drag, startPoint x: 301, startPoint y: 199, endPoint x: 813, endPoint y: 600, distance: 650.3
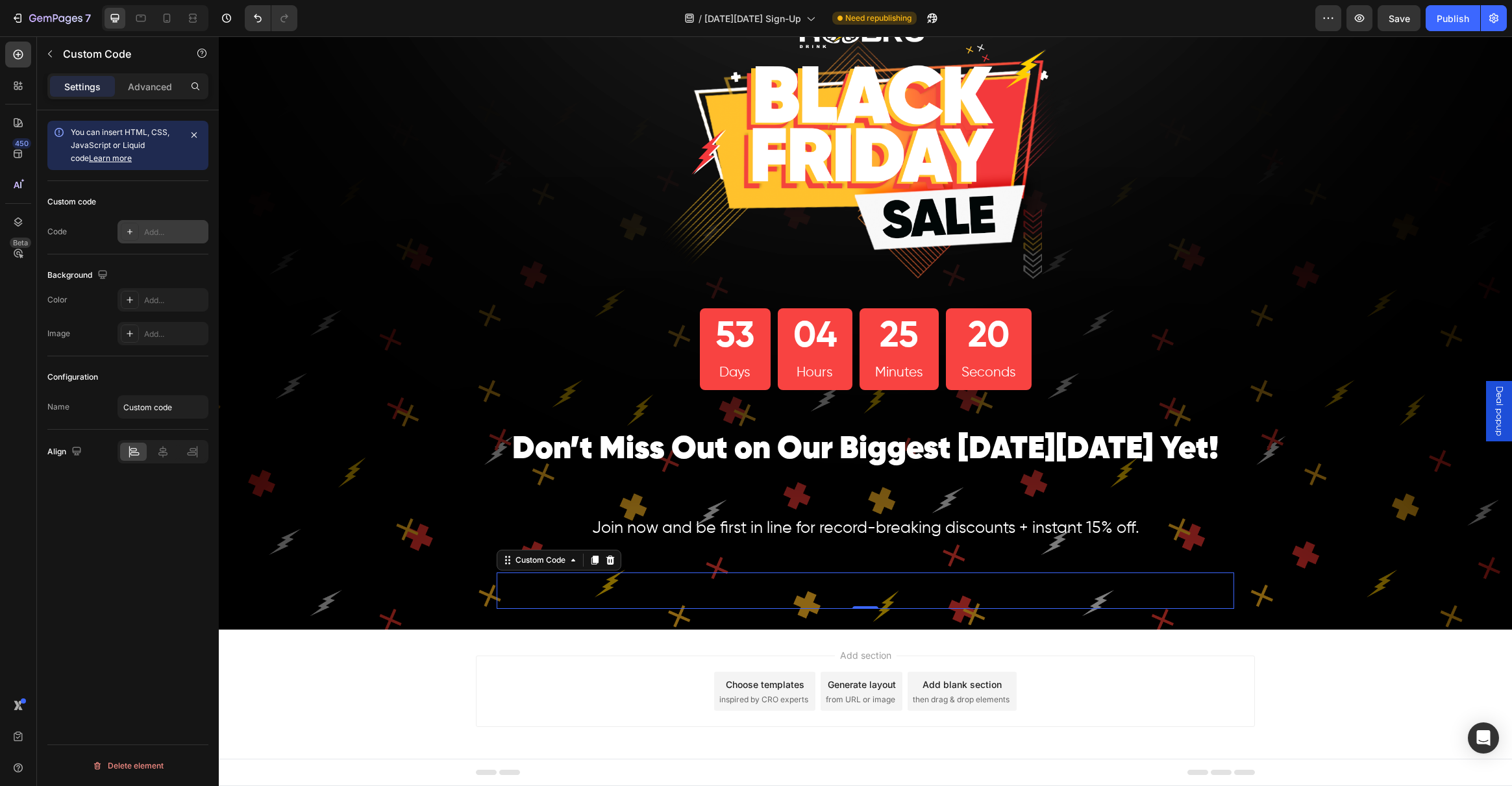
click at [135, 228] on div at bounding box center [130, 232] width 18 height 18
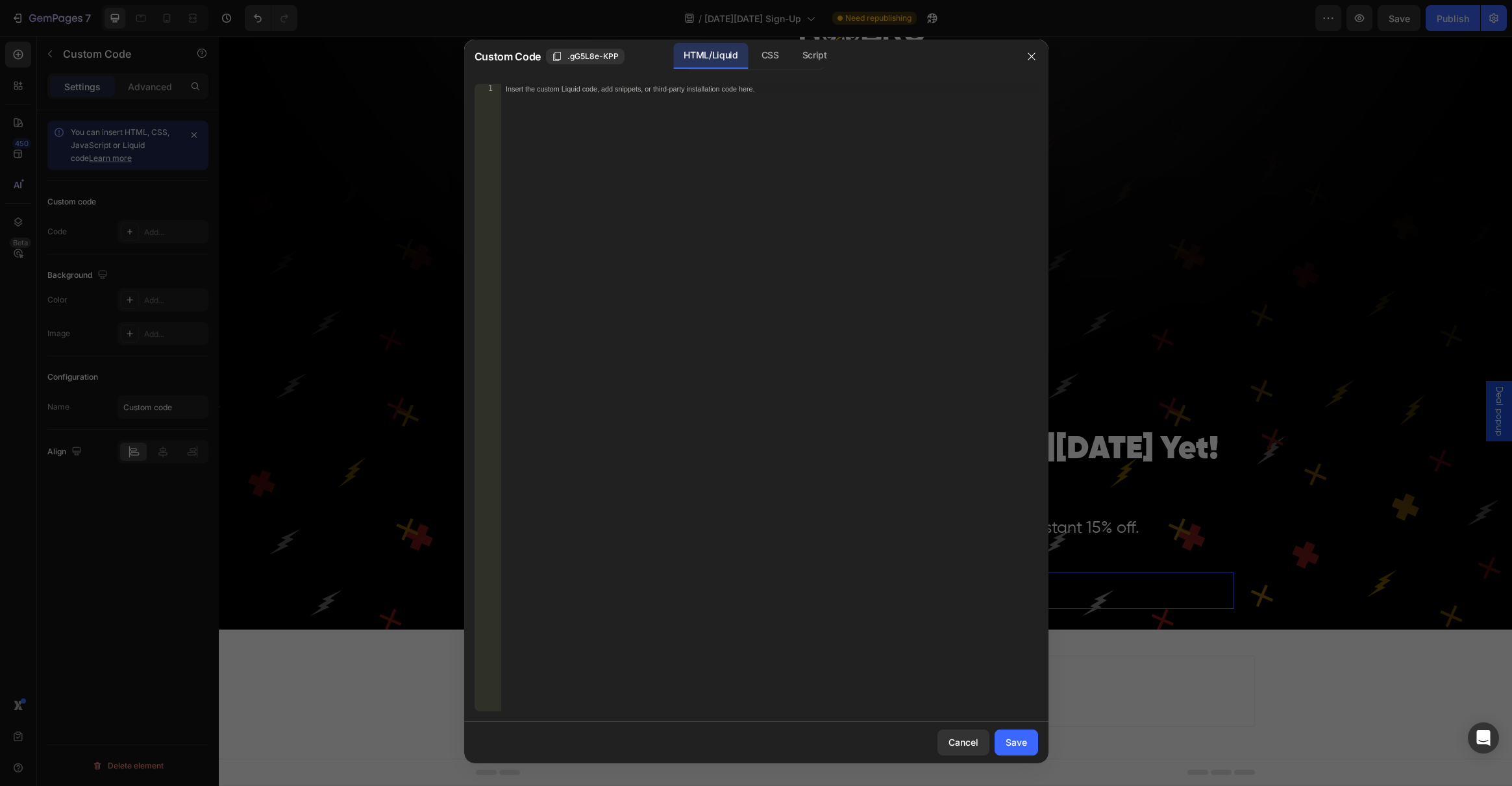
click at [758, 100] on div "Insert the custom Liquid code, add snippets, or third-party installation code h…" at bounding box center [769, 408] width 537 height 649
paste textarea "<div class="klaviyo-form-U5gqJu"></div>"
type textarea "<div class="klaviyo-form-U5gqJu"></div>"
click at [1017, 743] on div "Save" at bounding box center [1017, 742] width 21 height 14
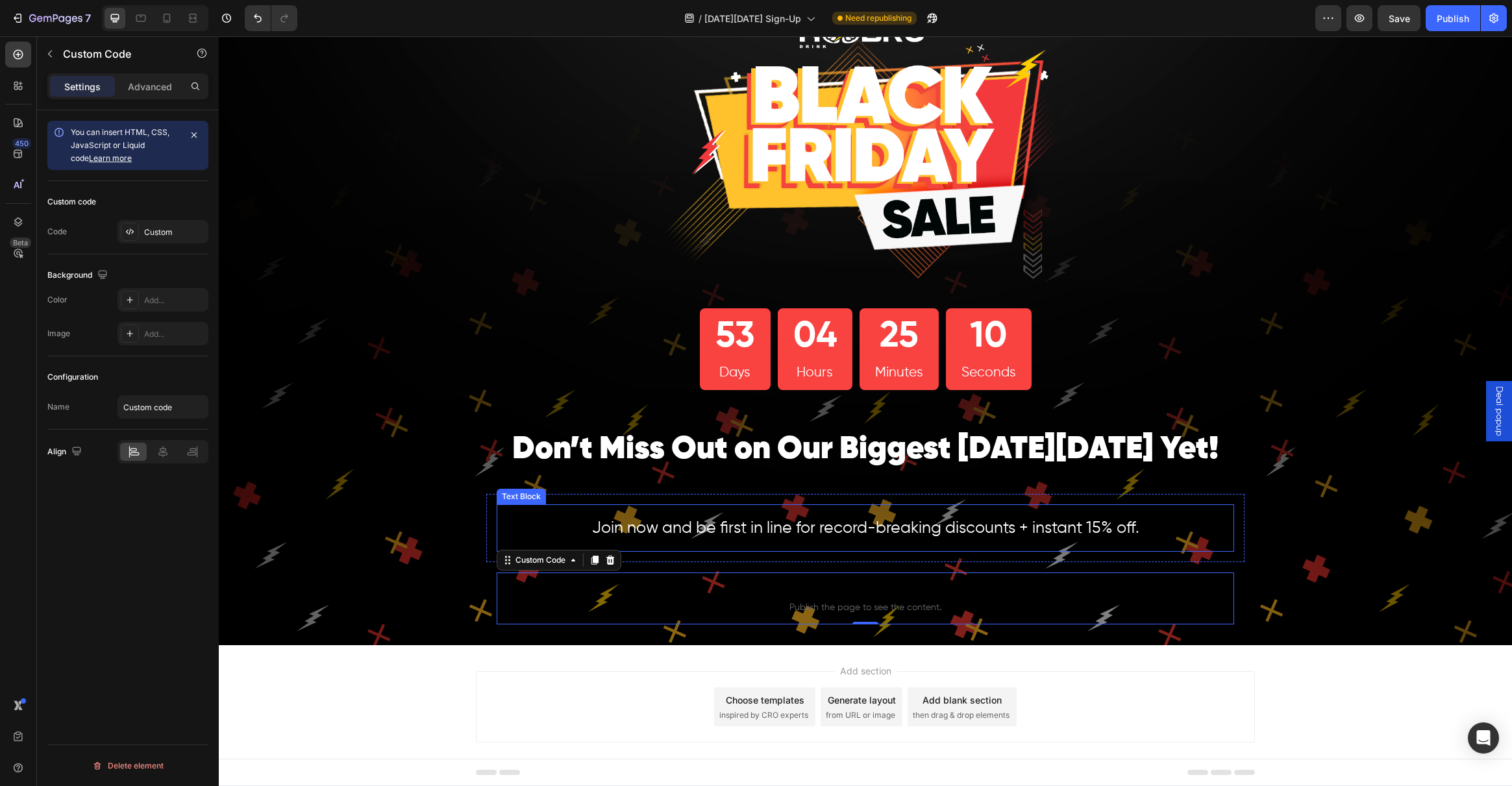
click at [1111, 538] on p "Join now and be first in line for record-breaking discounts + instant 15% off." at bounding box center [865, 528] width 735 height 44
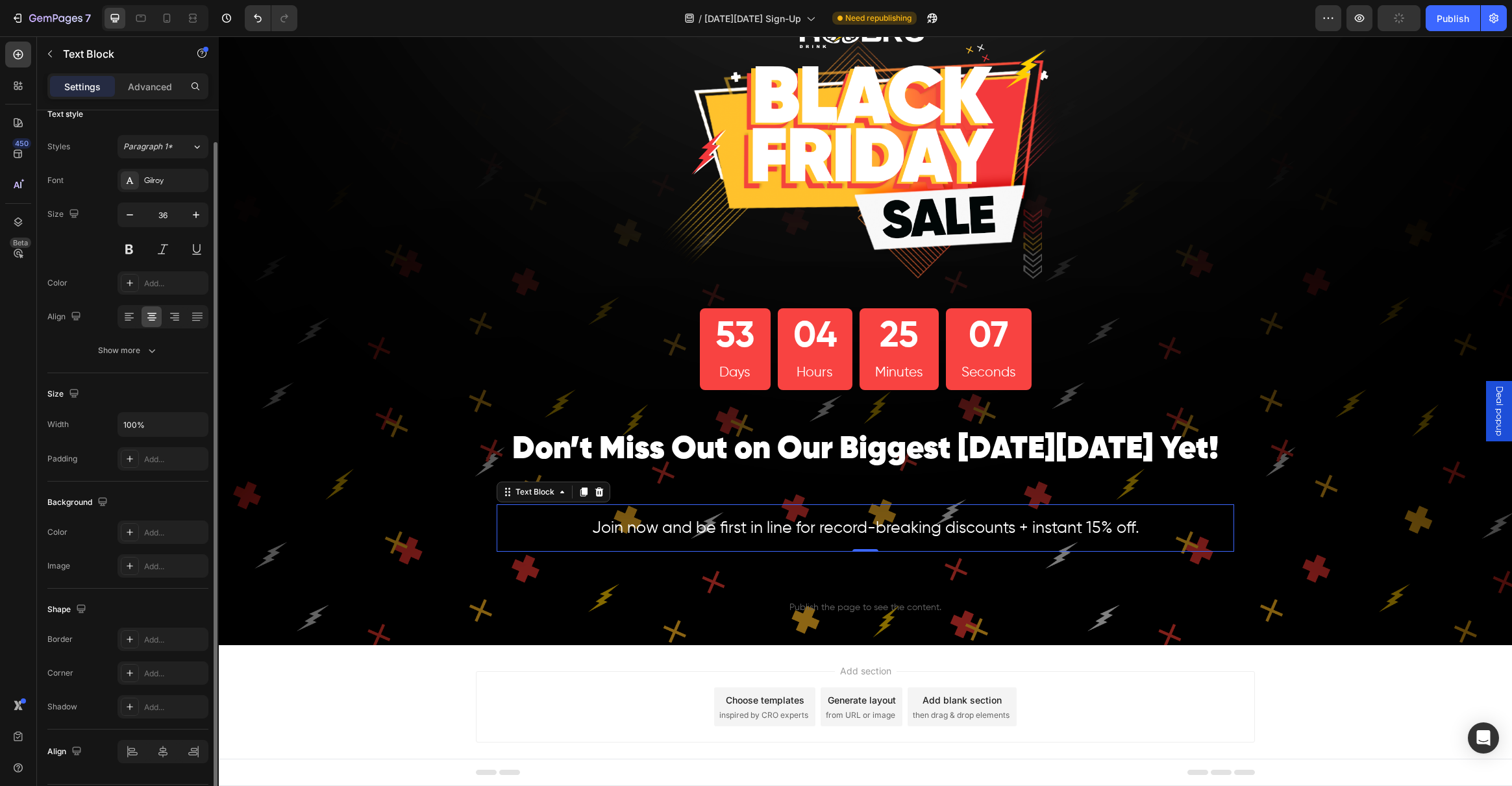
scroll to position [57, 0]
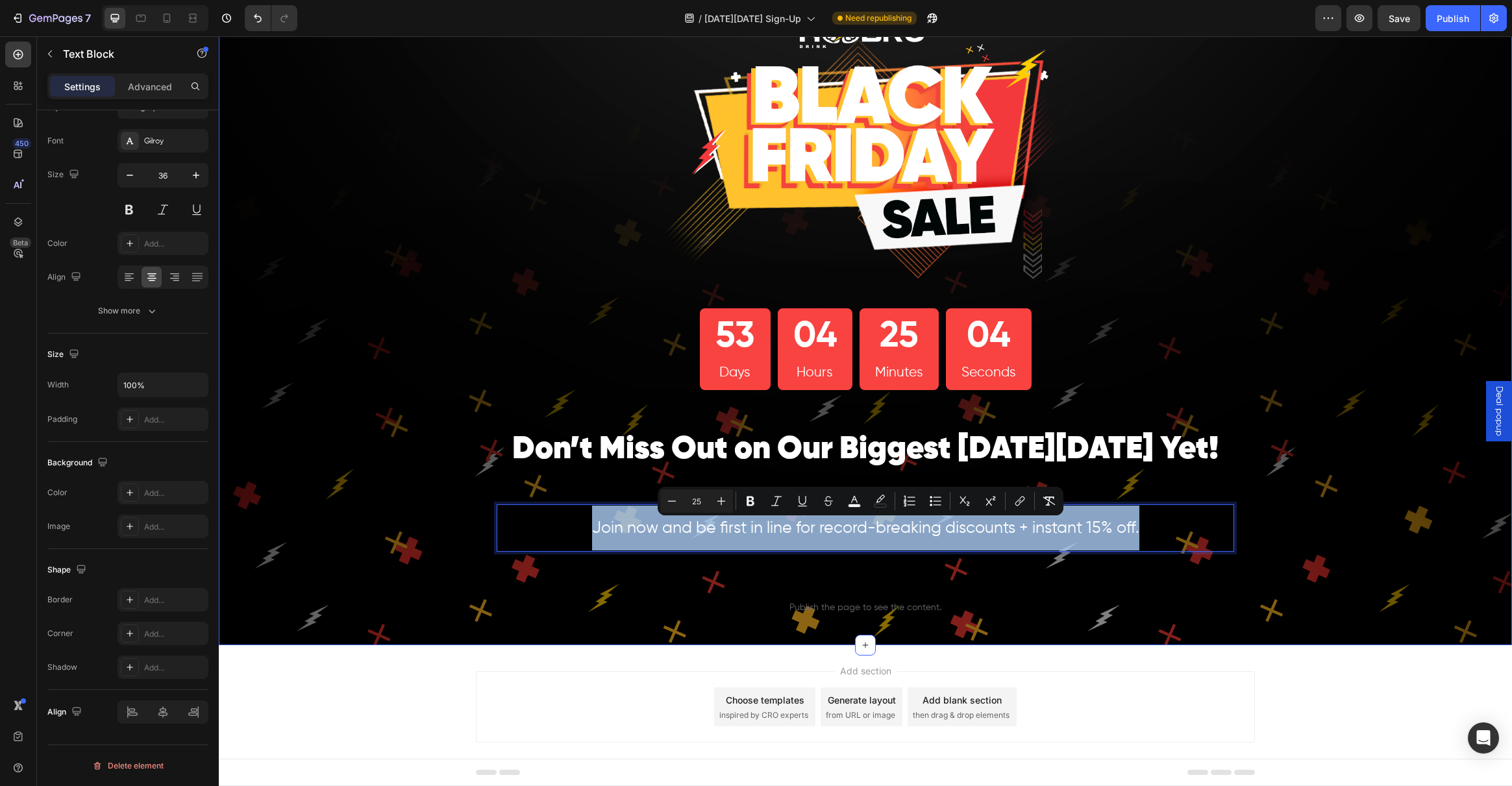
drag, startPoint x: 1165, startPoint y: 528, endPoint x: 464, endPoint y: 485, distance: 702.3
click at [459, 485] on div "Image 53 Days 04 Hours 25 Minutes 04 Seconds Countdown Timer Row ⁠⁠⁠⁠⁠⁠⁠ Don’t …" at bounding box center [865, 315] width 1293 height 660
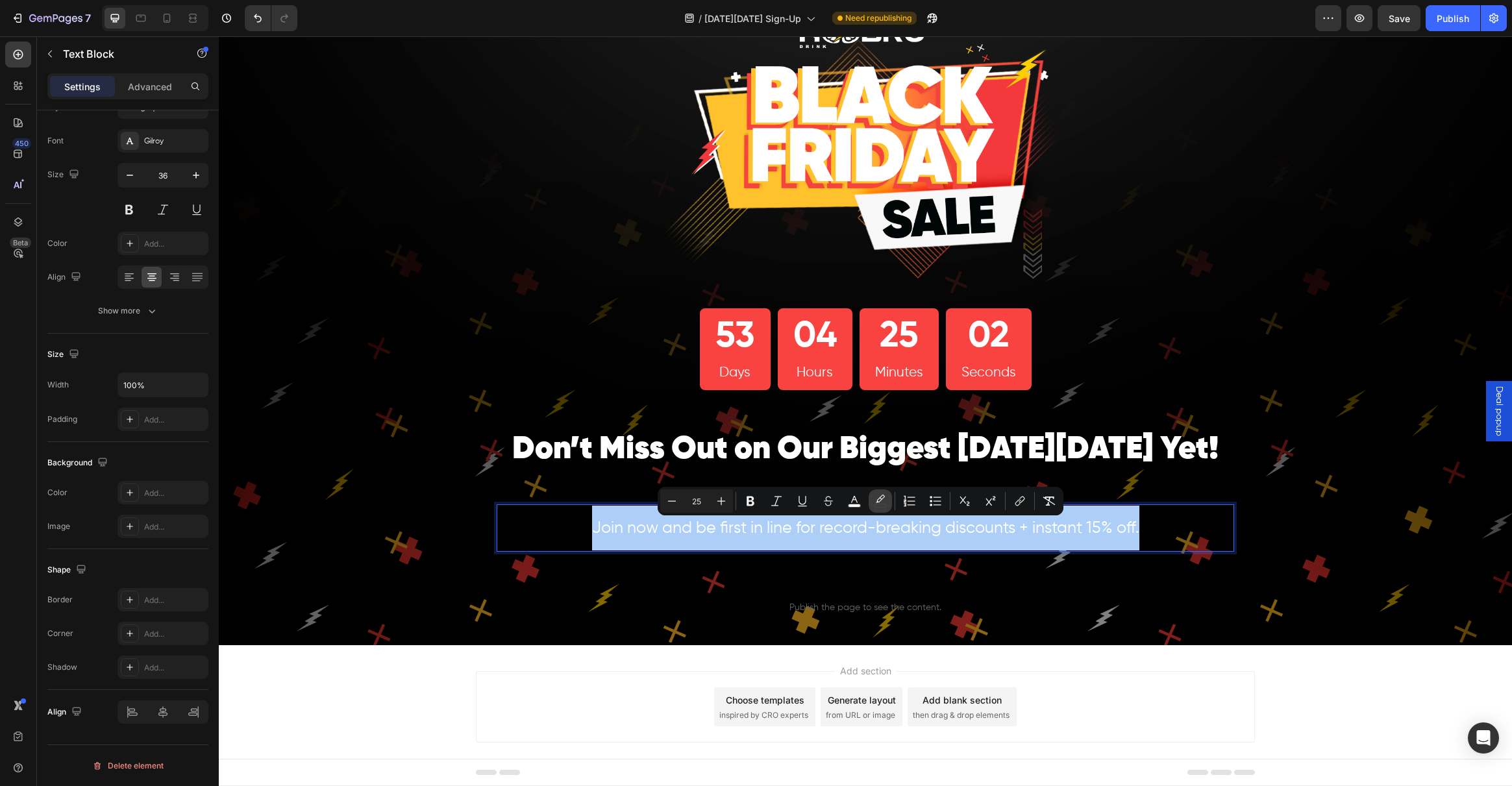
click at [877, 497] on icon "Editor contextual toolbar" at bounding box center [880, 501] width 13 height 13
type input "FFFFFF"
type input "0"
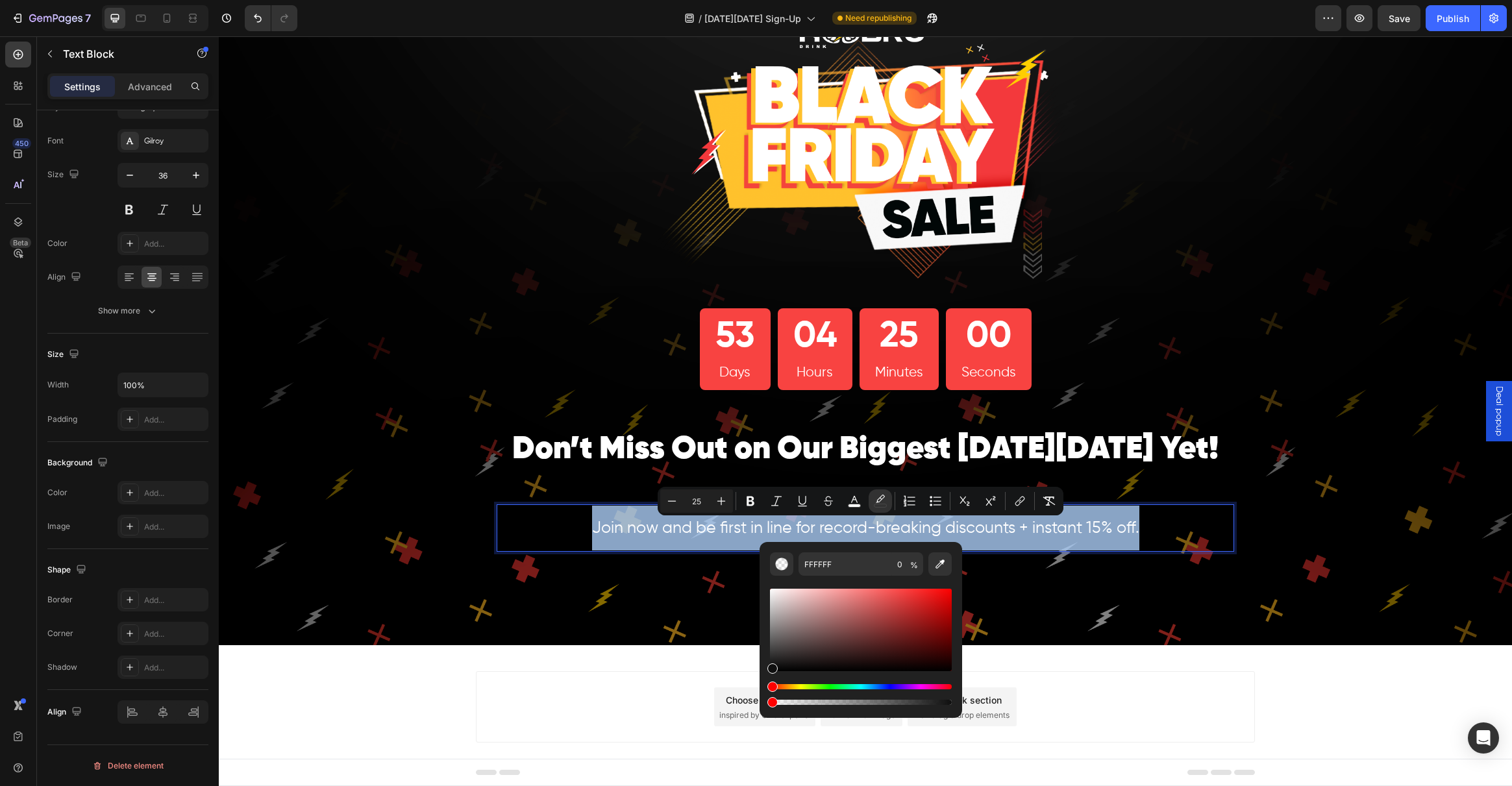
type input "0F0F0F"
drag, startPoint x: 994, startPoint y: 646, endPoint x: 751, endPoint y: 684, distance: 246.0
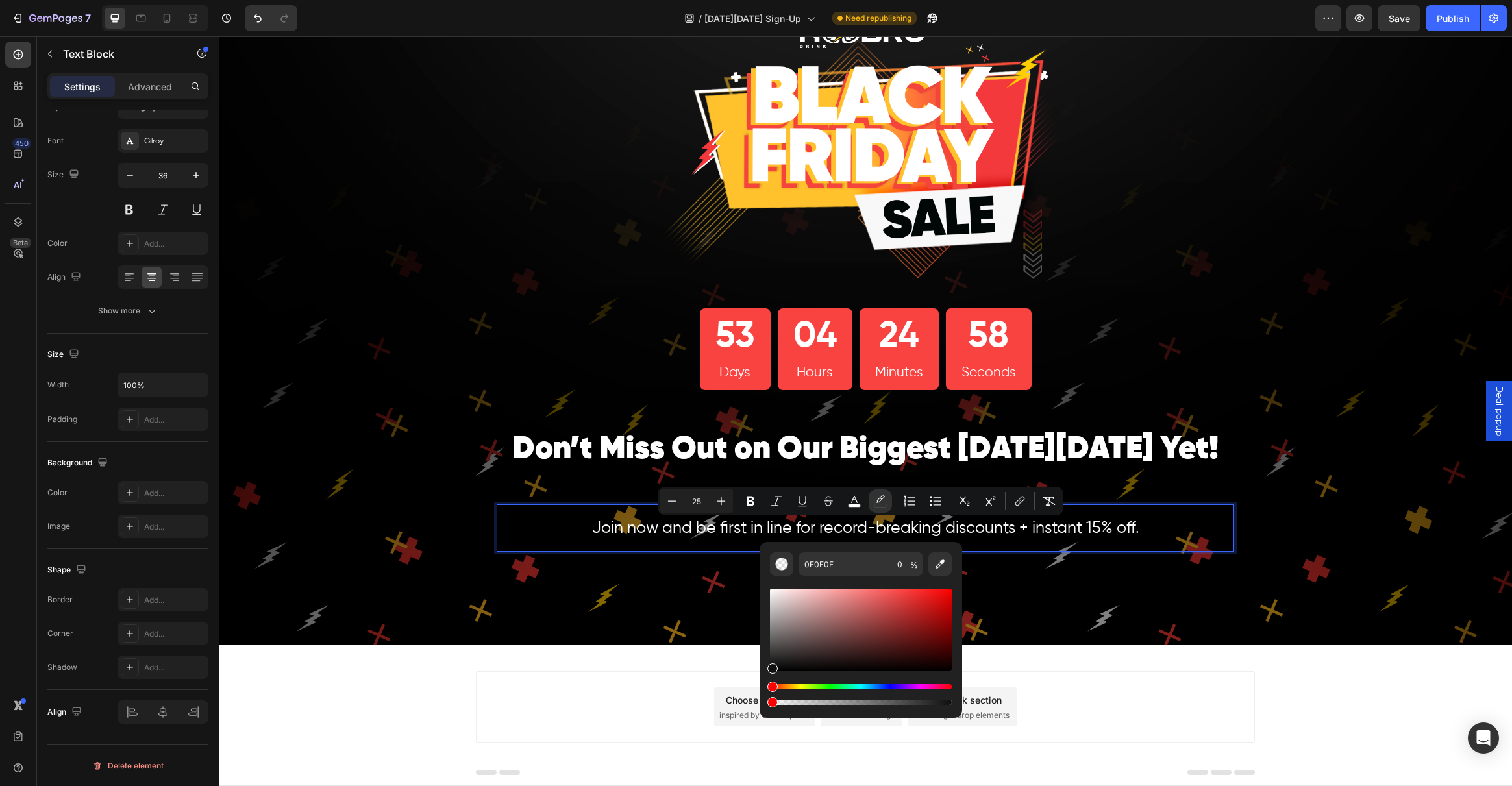
click at [576, 528] on p "Join now and be first in line for record-breaking discounts + instant 15% off." at bounding box center [865, 528] width 735 height 44
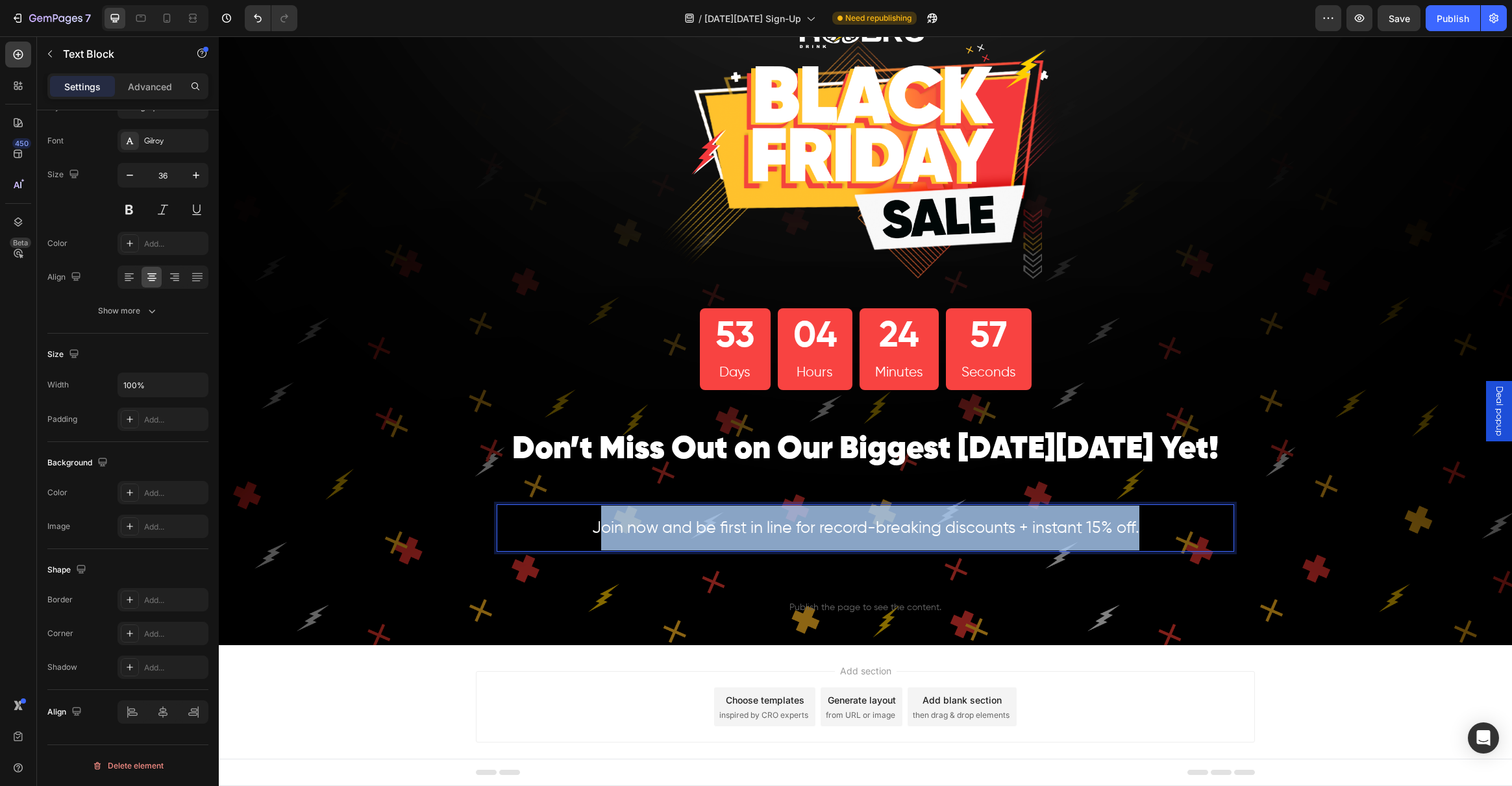
drag, startPoint x: 597, startPoint y: 531, endPoint x: 1175, endPoint y: 548, distance: 578.2
click at [1157, 551] on div "Join now and be first in line for record-breaking discounts + instant 15% off." at bounding box center [866, 528] width 738 height 48
drag, startPoint x: 1169, startPoint y: 540, endPoint x: 438, endPoint y: 505, distance: 731.8
click at [438, 505] on div "Image 53 Days 04 Hours 24 Minutes 56 Seconds Countdown Timer Row ⁠⁠⁠⁠⁠⁠⁠ Don’t …" at bounding box center [865, 315] width 1293 height 660
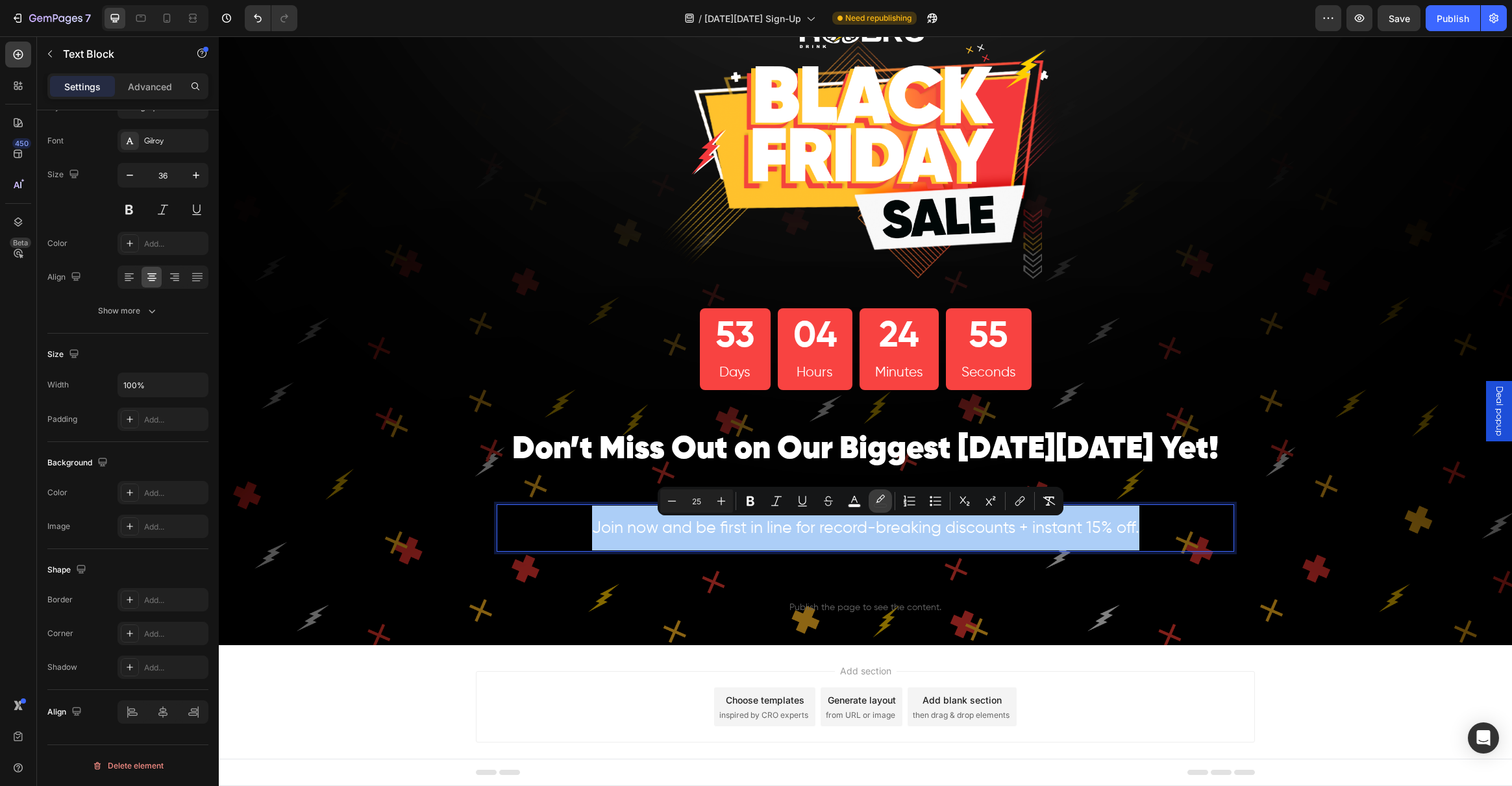
click at [885, 502] on icon "Editor contextual toolbar" at bounding box center [880, 501] width 13 height 13
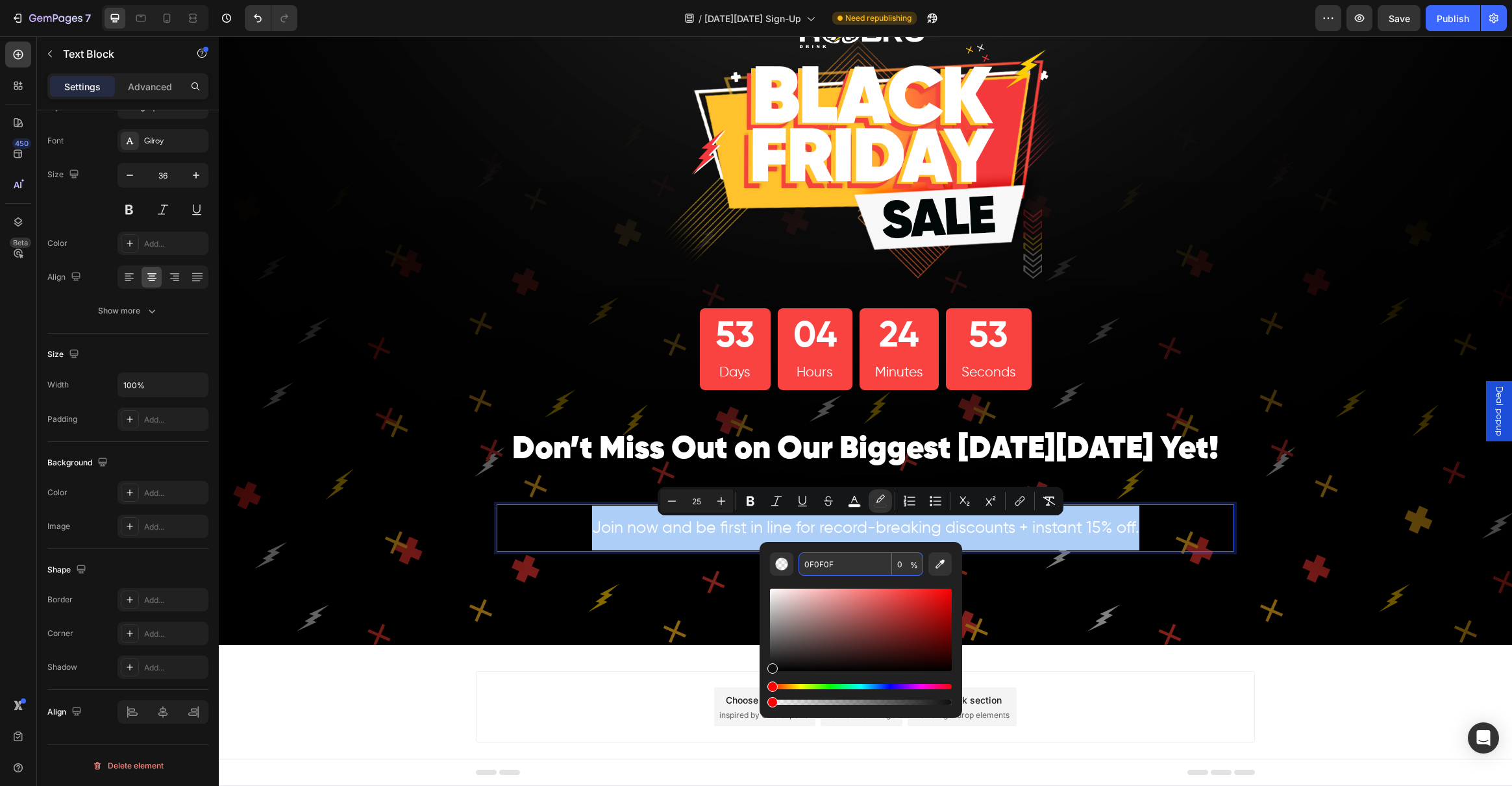
drag, startPoint x: 902, startPoint y: 563, endPoint x: 886, endPoint y: 563, distance: 16.0
click at [886, 563] on div "0F0F0F 0 %" at bounding box center [860, 564] width 125 height 23
drag, startPoint x: 906, startPoint y: 564, endPoint x: 887, endPoint y: 564, distance: 19.0
click at [887, 564] on div "0F0F0F 0 %" at bounding box center [860, 564] width 125 height 23
type input "20"
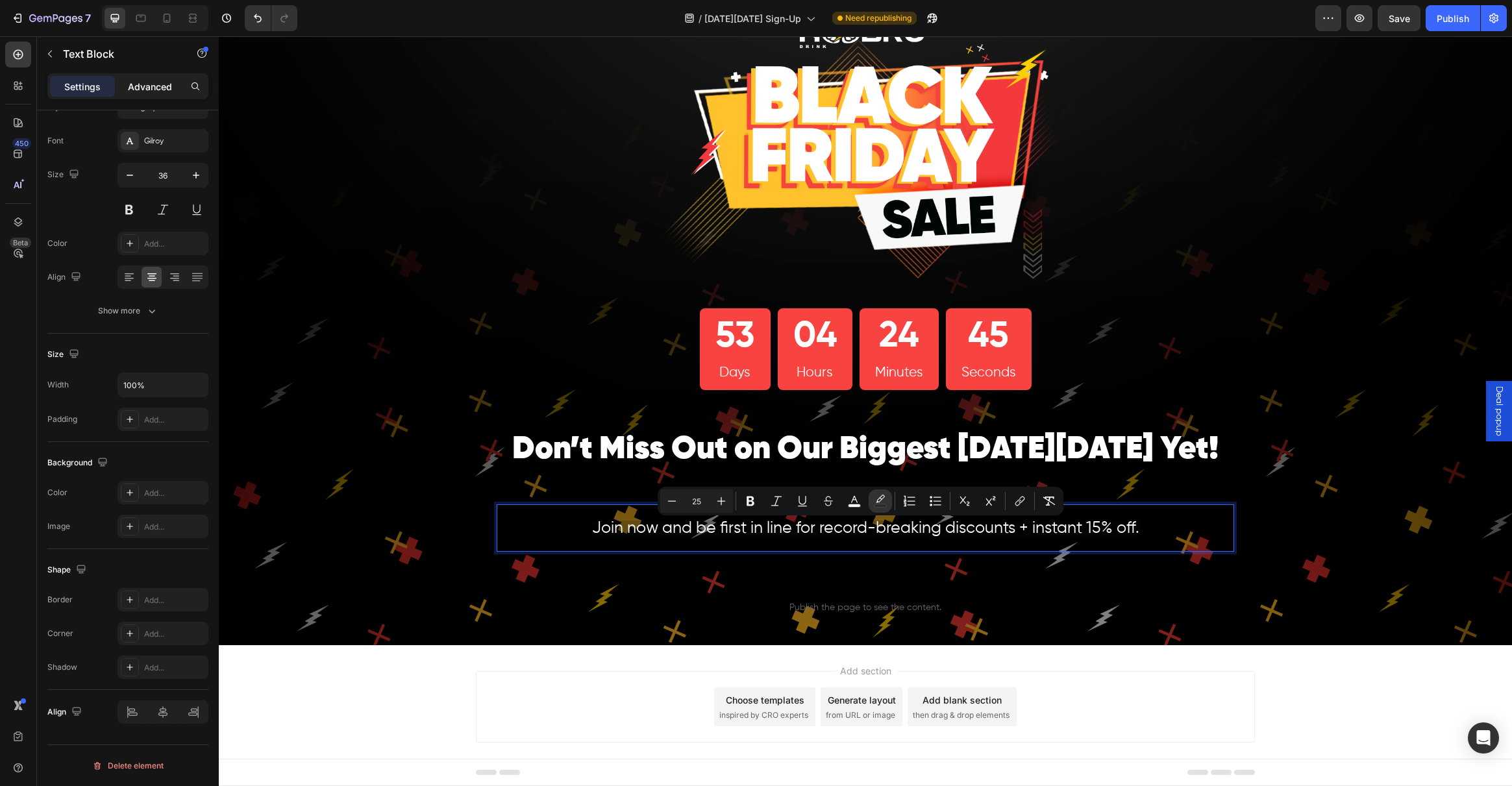
click at [150, 84] on p "Advanced" at bounding box center [150, 87] width 44 height 14
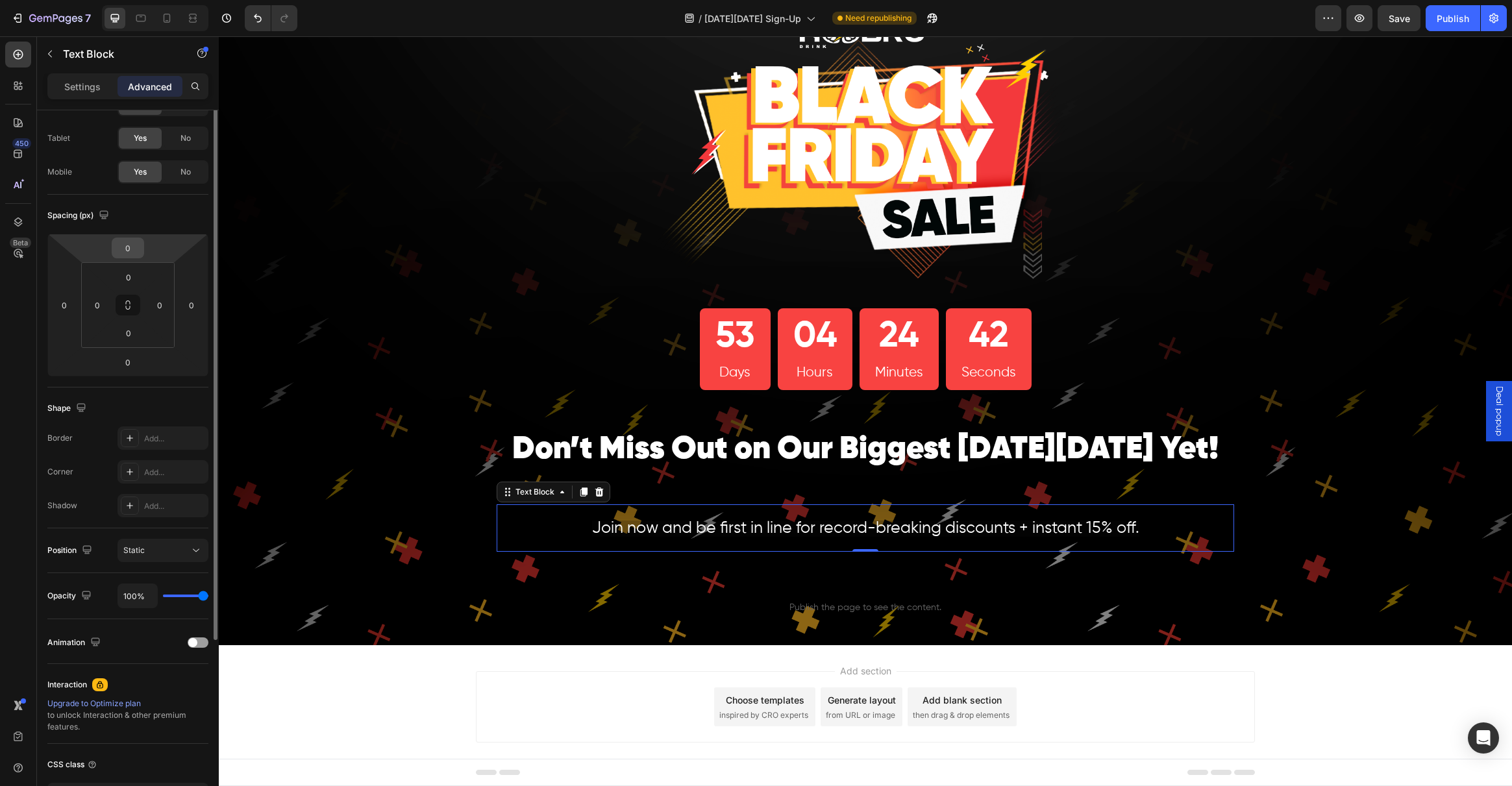
scroll to position [0, 0]
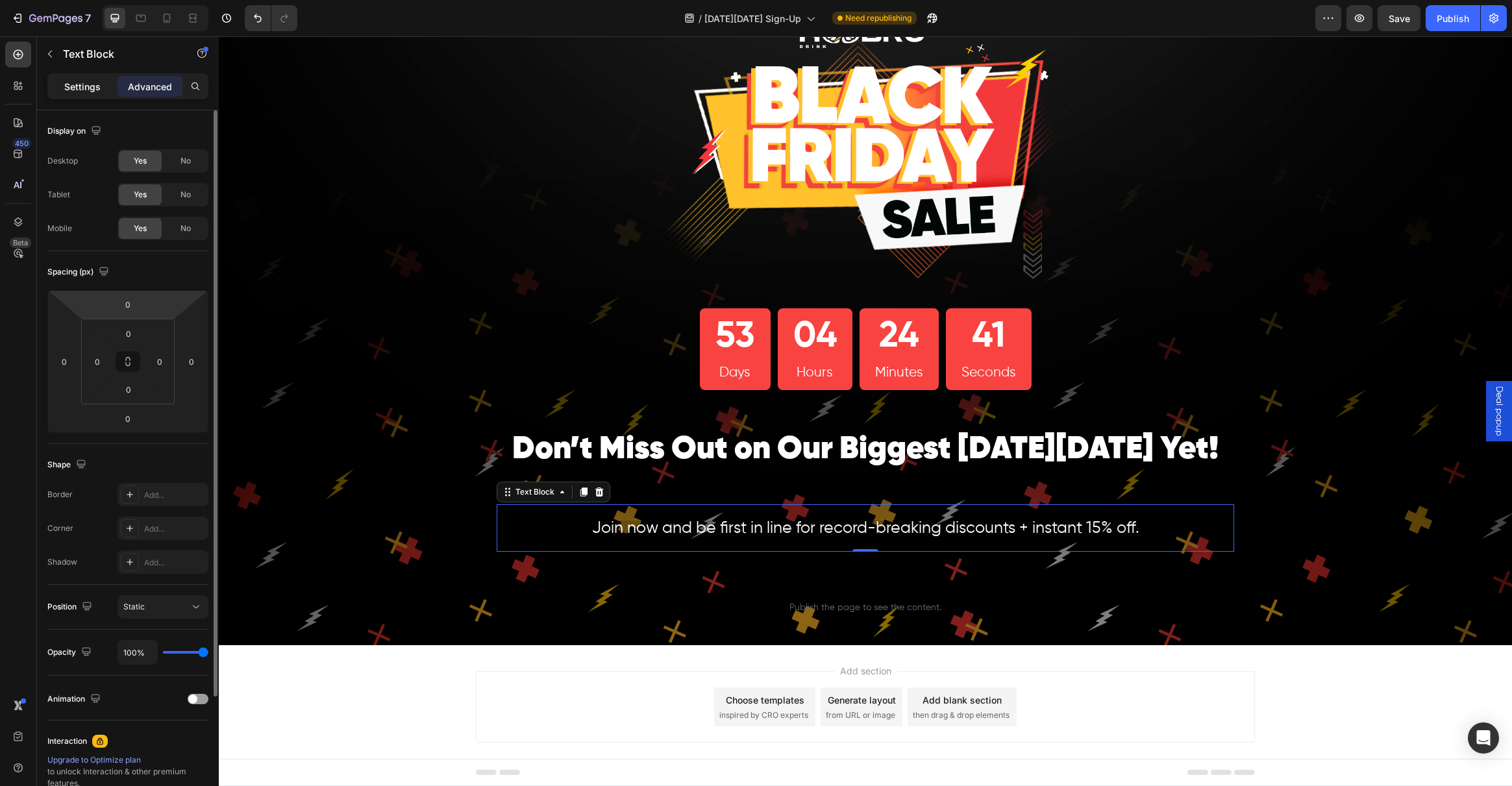
click at [87, 81] on p "Settings" at bounding box center [82, 87] width 36 height 14
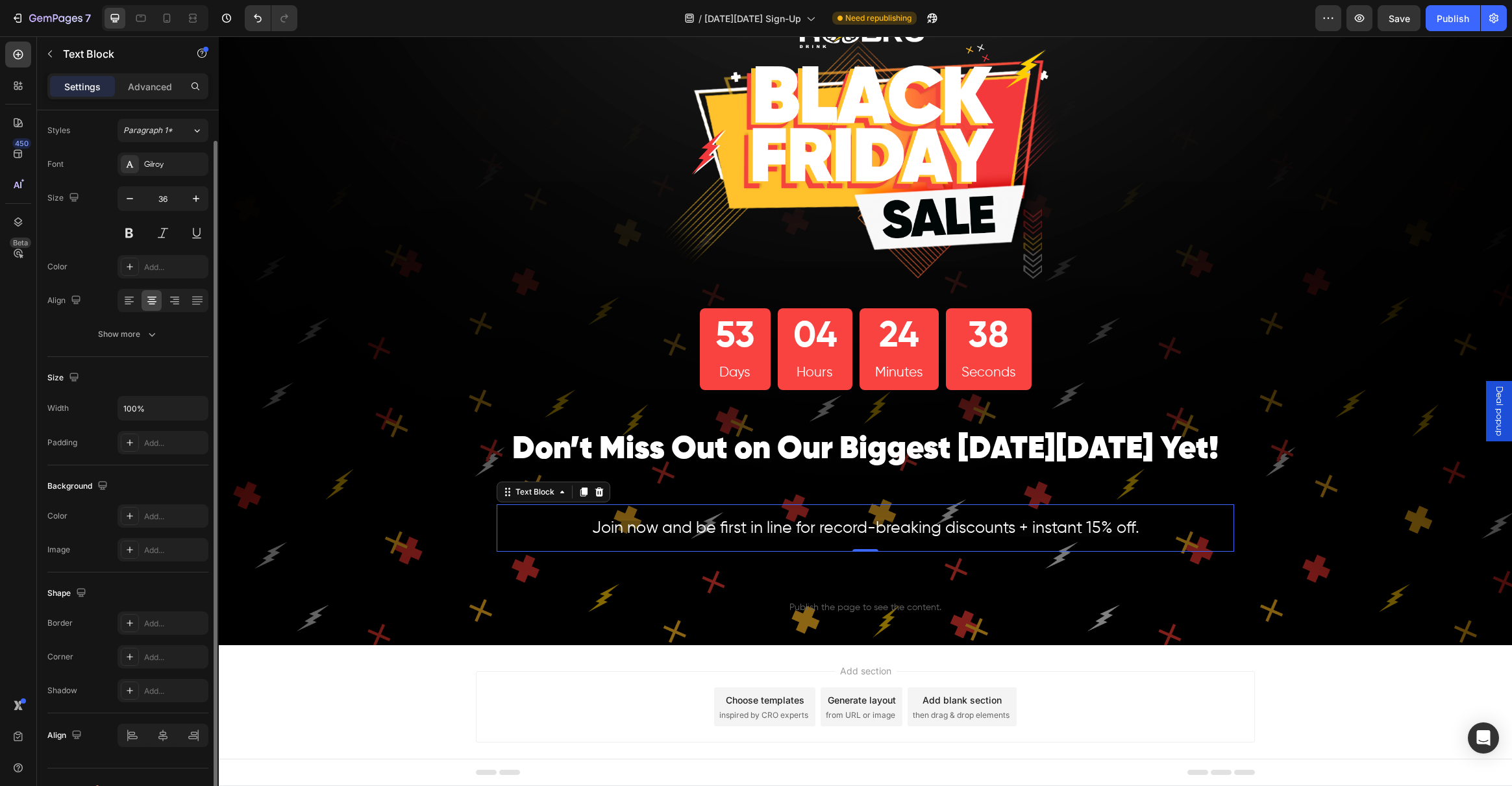
scroll to position [57, 0]
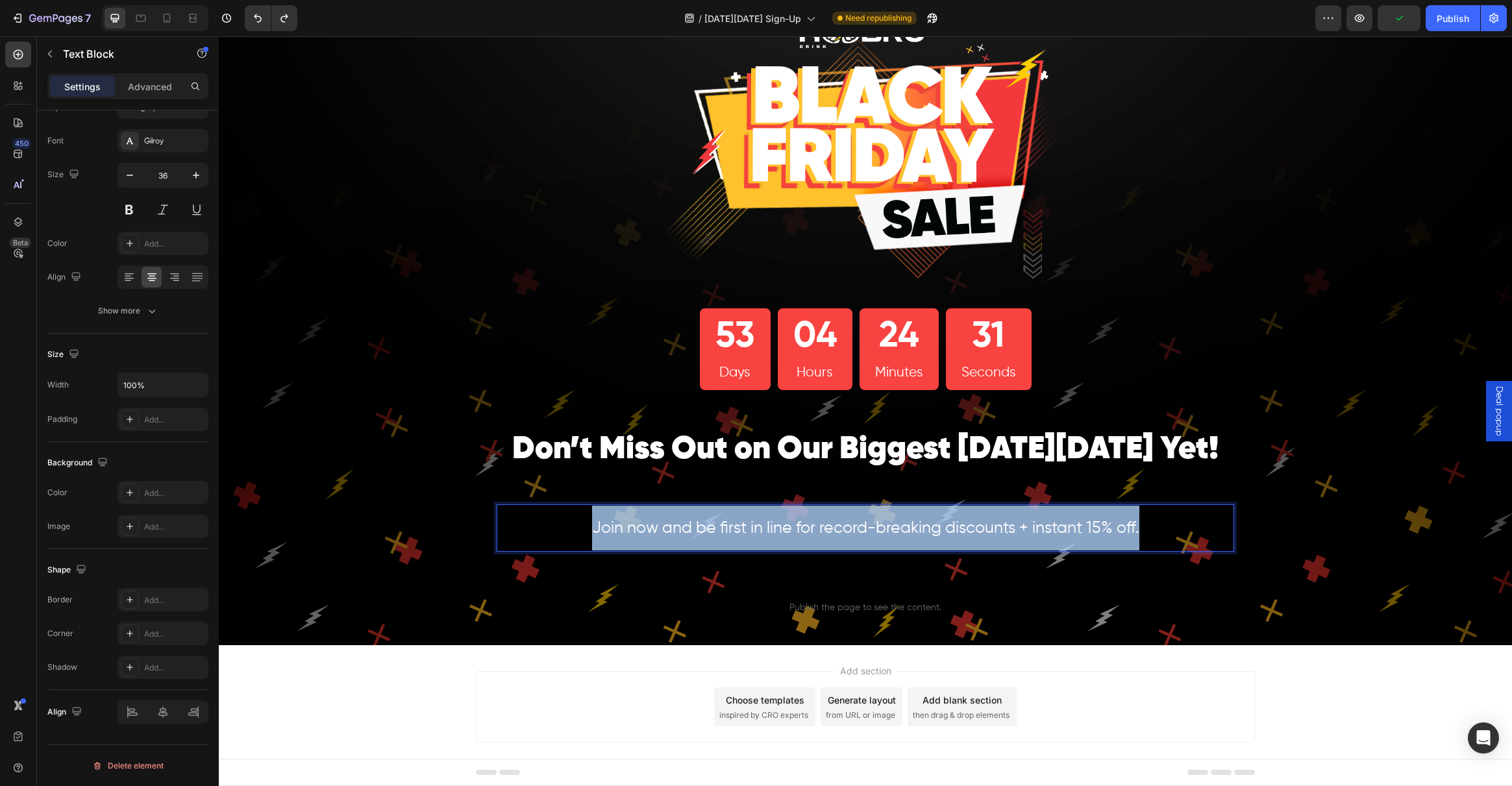
drag, startPoint x: 1148, startPoint y: 527, endPoint x: 413, endPoint y: 497, distance: 735.6
click at [413, 497] on div "Image 53 Days 04 Hours 24 Minutes 31 Seconds Countdown Timer Row ⁠⁠⁠⁠⁠⁠⁠ Don’t …" at bounding box center [865, 315] width 1293 height 660
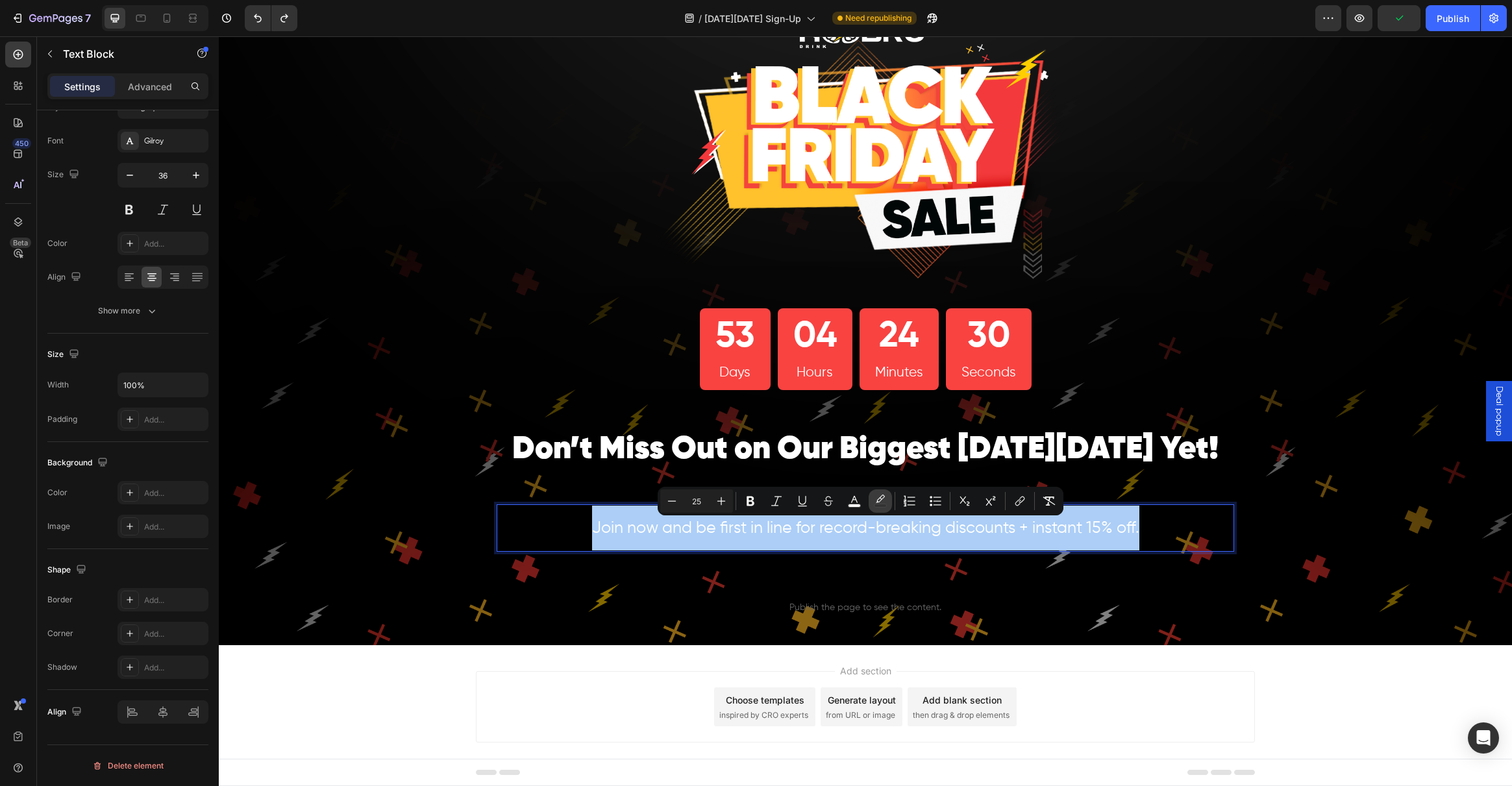
click at [884, 501] on icon "Editor contextual toolbar" at bounding box center [880, 501] width 13 height 13
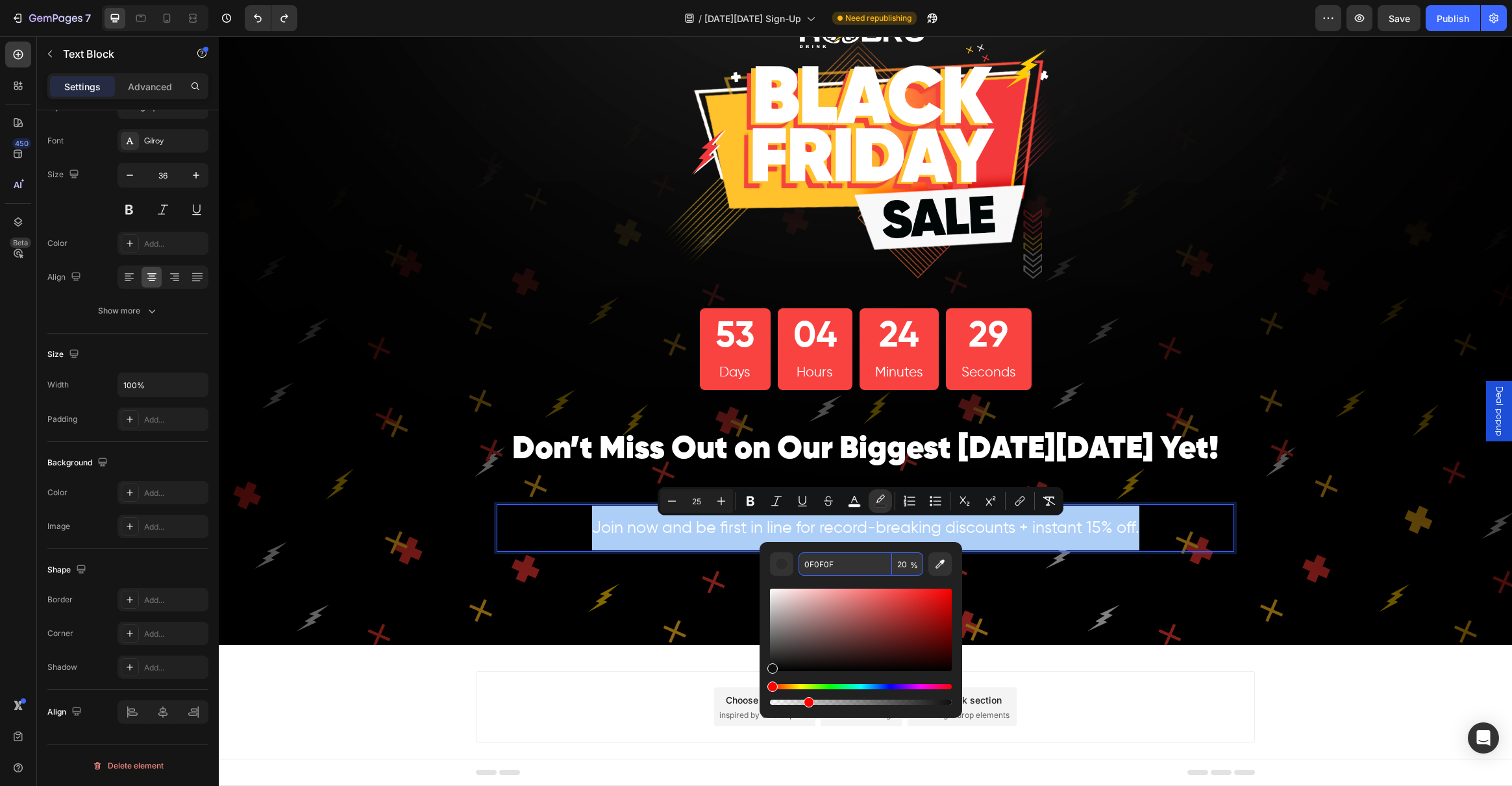
drag, startPoint x: 903, startPoint y: 564, endPoint x: 865, endPoint y: 565, distance: 38.0
click at [865, 565] on div "0F0F0F 20 %" at bounding box center [860, 564] width 125 height 23
drag, startPoint x: 879, startPoint y: 567, endPoint x: 921, endPoint y: 573, distance: 42.4
click at [915, 573] on div "0F0F0F 20 %" at bounding box center [860, 564] width 125 height 23
drag, startPoint x: 902, startPoint y: 565, endPoint x: 909, endPoint y: 565, distance: 7.0
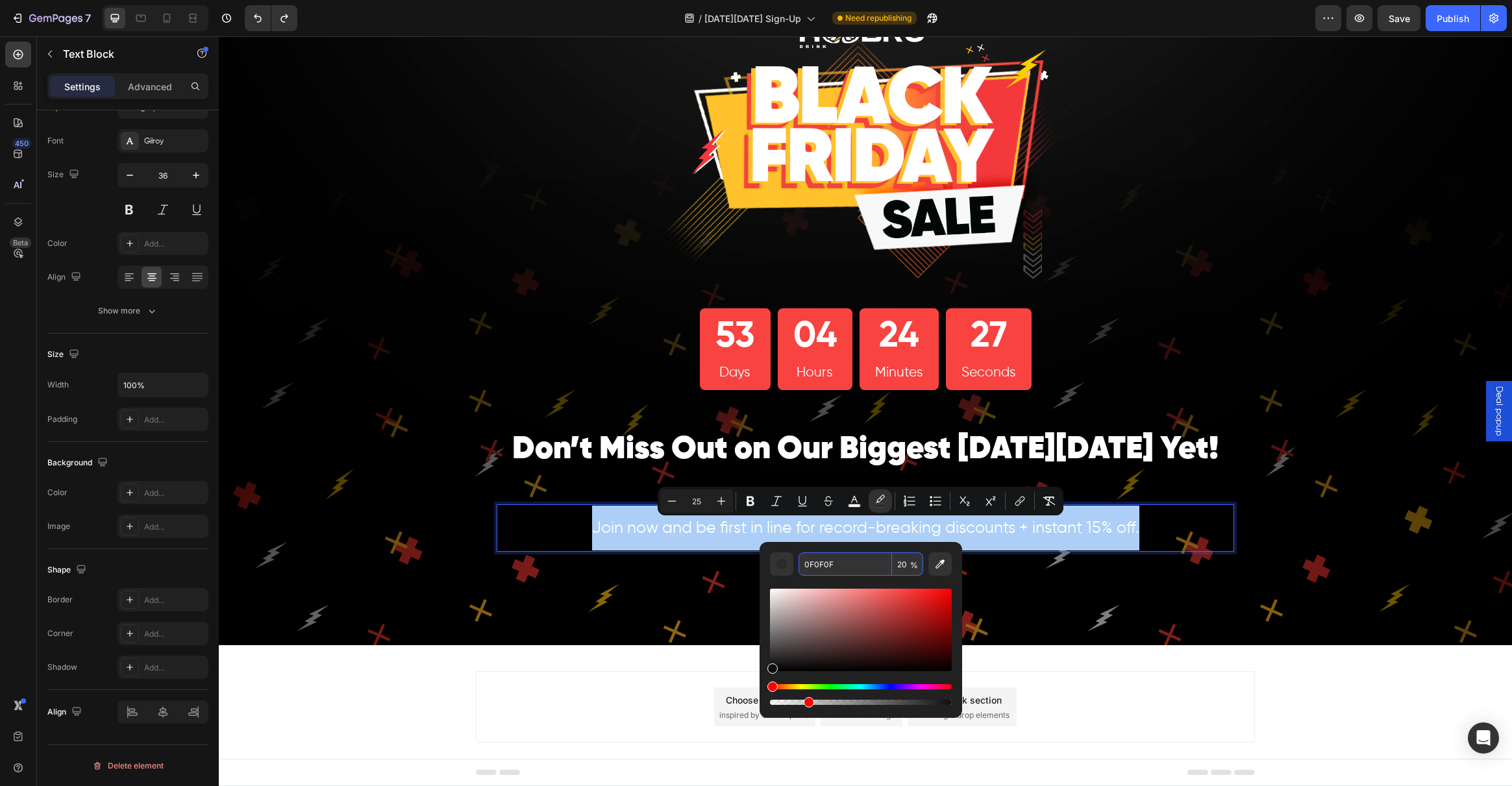
click at [910, 565] on div "0F0F0F 20 %" at bounding box center [860, 564] width 125 height 23
type input "2"
type input "0"
type input "20"
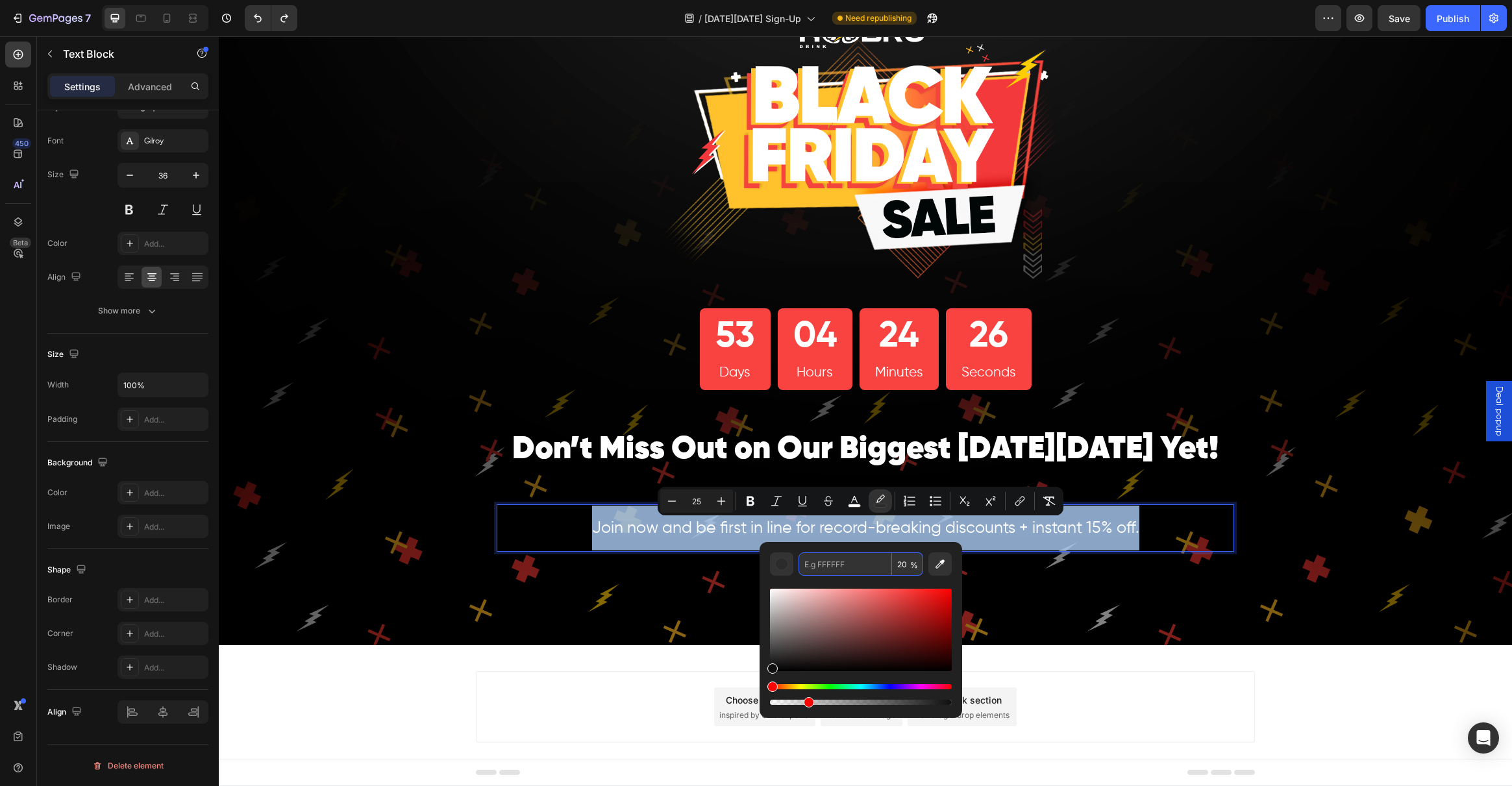
type input "0F0F0F"
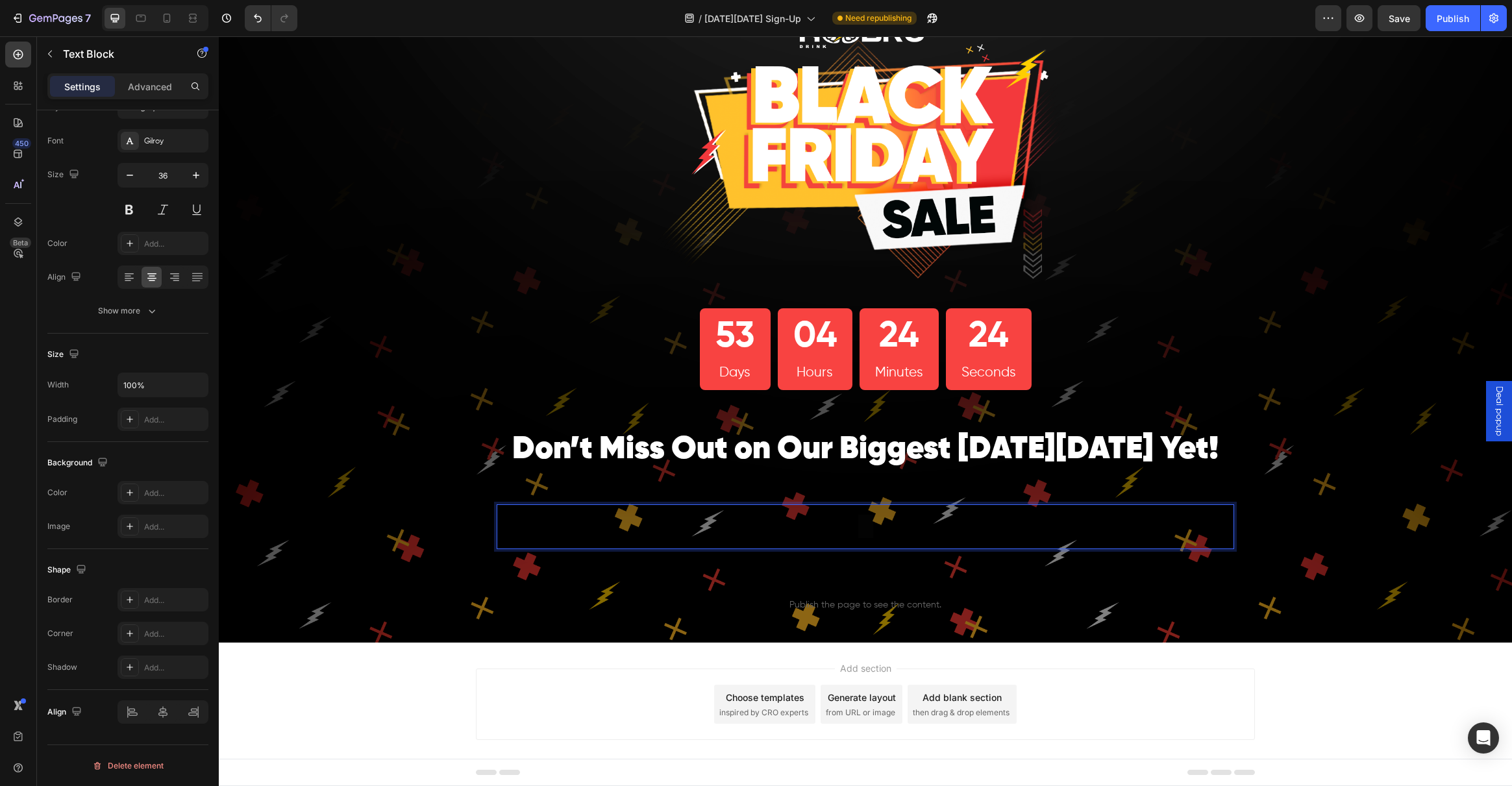
click at [874, 532] on p "0" at bounding box center [865, 527] width 735 height 42
click at [912, 525] on div "Rich Text Editor. Editing area: main" at bounding box center [866, 527] width 738 height 44
click at [961, 528] on div "Rich Text Editor. Editing area: main" at bounding box center [866, 527] width 738 height 44
drag, startPoint x: 797, startPoint y: 528, endPoint x: 782, endPoint y: 529, distance: 15.0
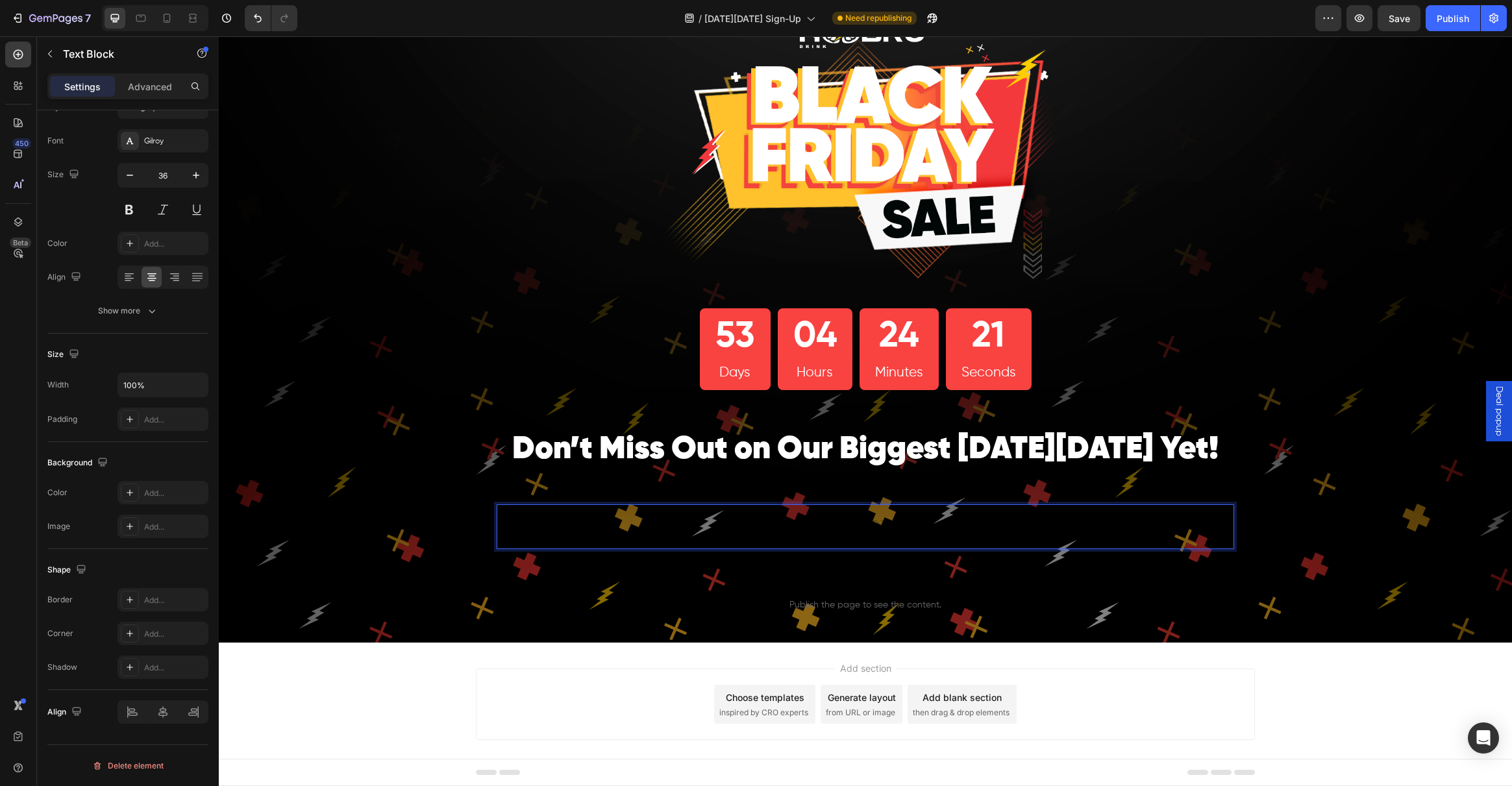
click at [773, 528] on div "Rich Text Editor. Editing area: main" at bounding box center [866, 527] width 738 height 44
drag, startPoint x: 958, startPoint y: 531, endPoint x: 718, endPoint y: 530, distance: 240.0
click at [718, 530] on div "Rich Text Editor. Editing area: main" at bounding box center [866, 527] width 738 height 44
click at [722, 527] on div "Rich Text Editor. Editing area: main" at bounding box center [866, 527] width 738 height 44
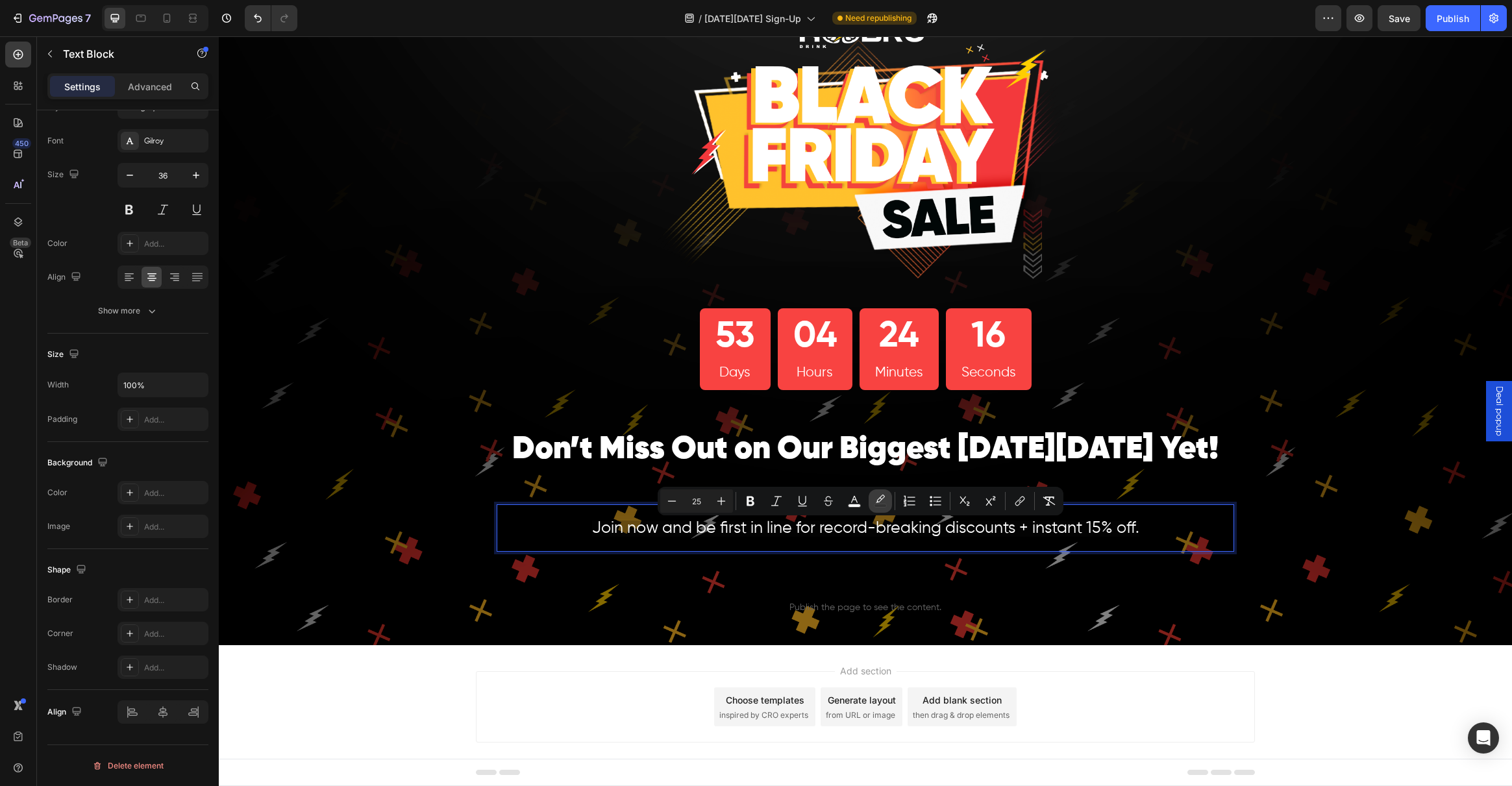
click at [880, 498] on icon "Editor contextual toolbar" at bounding box center [880, 498] width 9 height 8
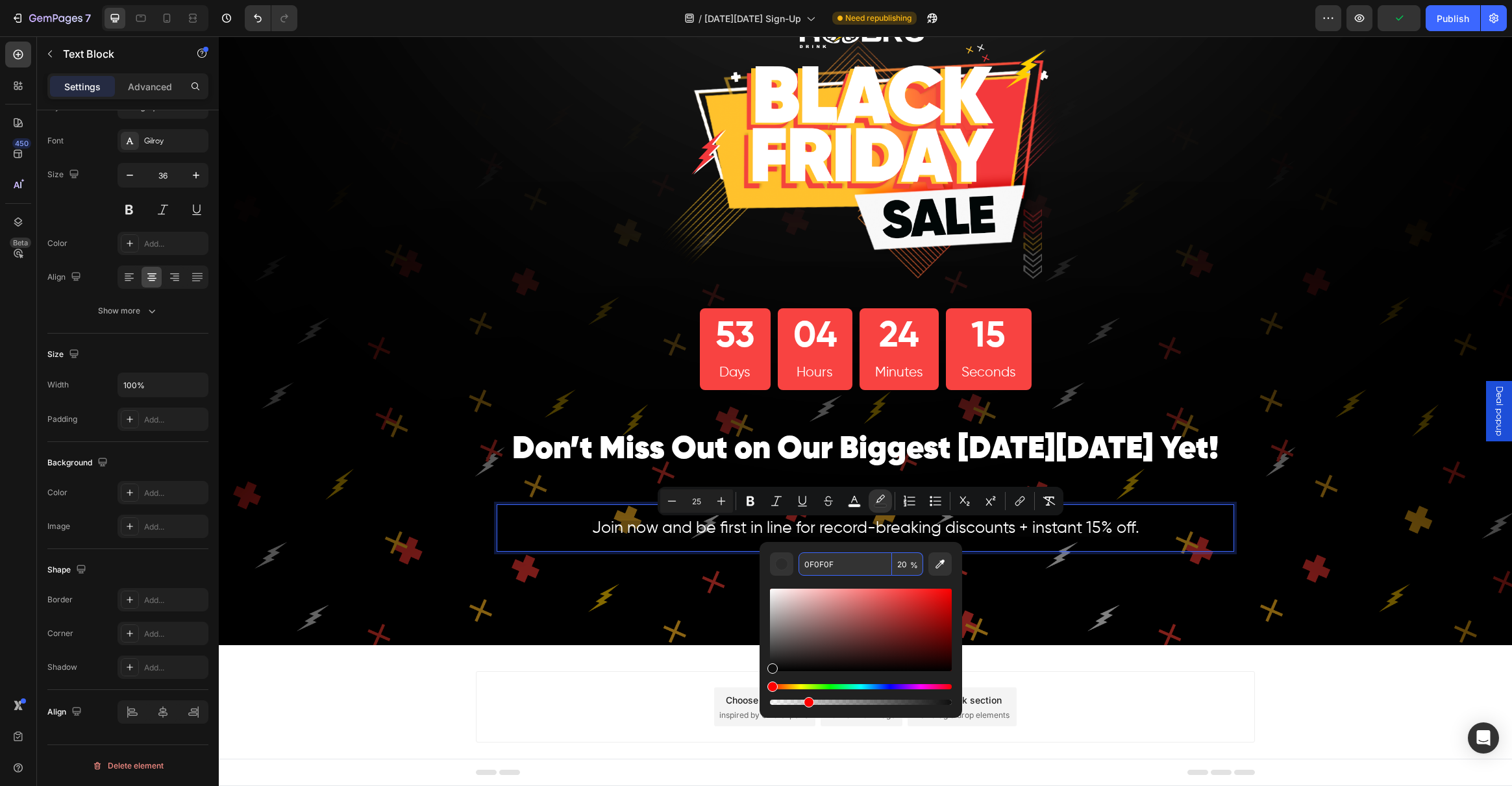
click at [910, 566] on div "0F0F0F 20 %" at bounding box center [860, 564] width 125 height 23
type input "2"
type input "0"
click at [718, 533] on span "Join now and be first in line for record-breaking discounts + instant 15% off." at bounding box center [866, 528] width 547 height 16
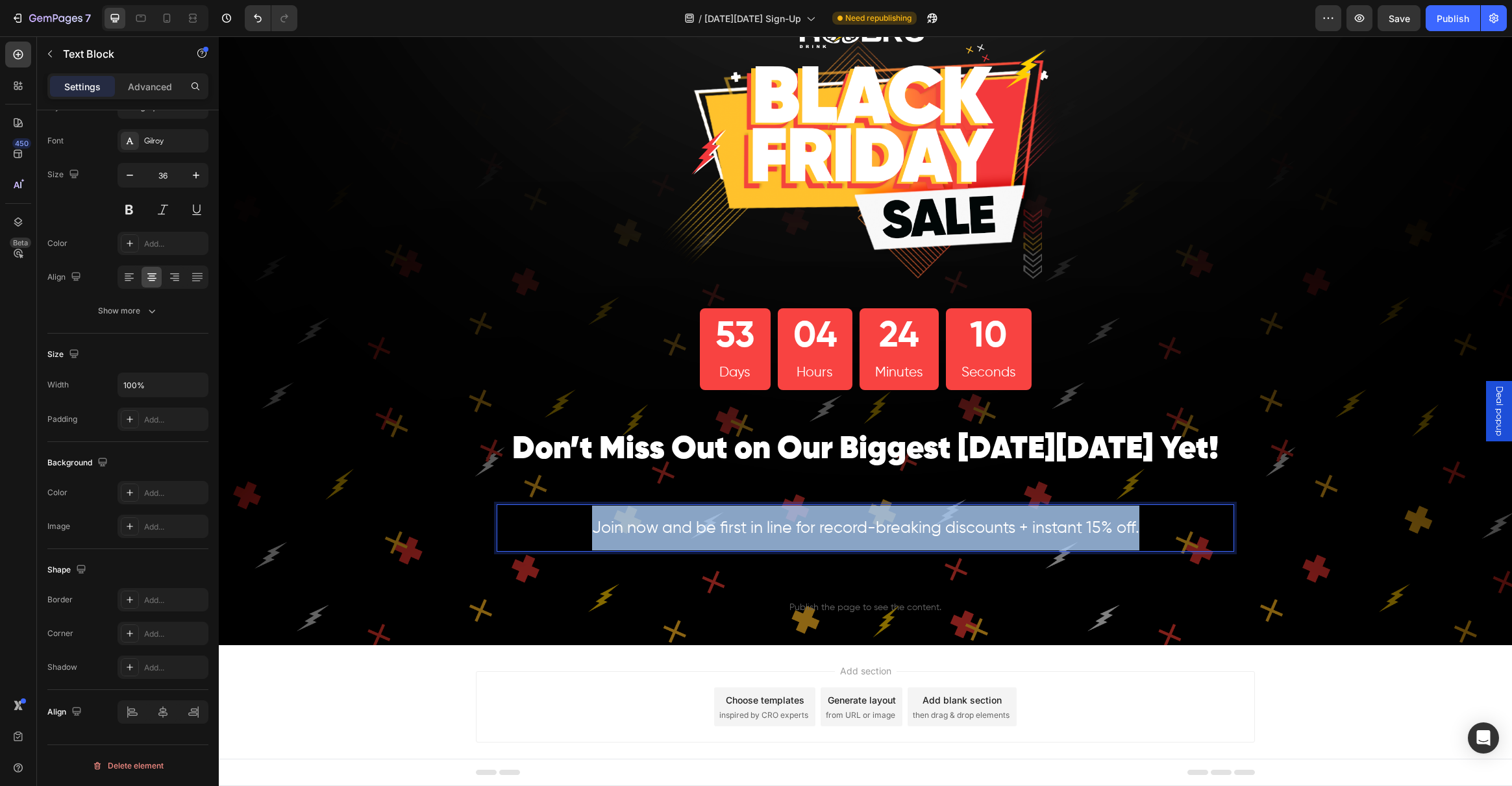
drag, startPoint x: 1146, startPoint y: 527, endPoint x: 449, endPoint y: 544, distance: 697.2
click at [449, 544] on div "Image 53 Days 04 Hours 24 Minutes 10 Seconds Countdown Timer Row ⁠⁠⁠⁠⁠⁠⁠ Don’t …" at bounding box center [865, 315] width 1293 height 660
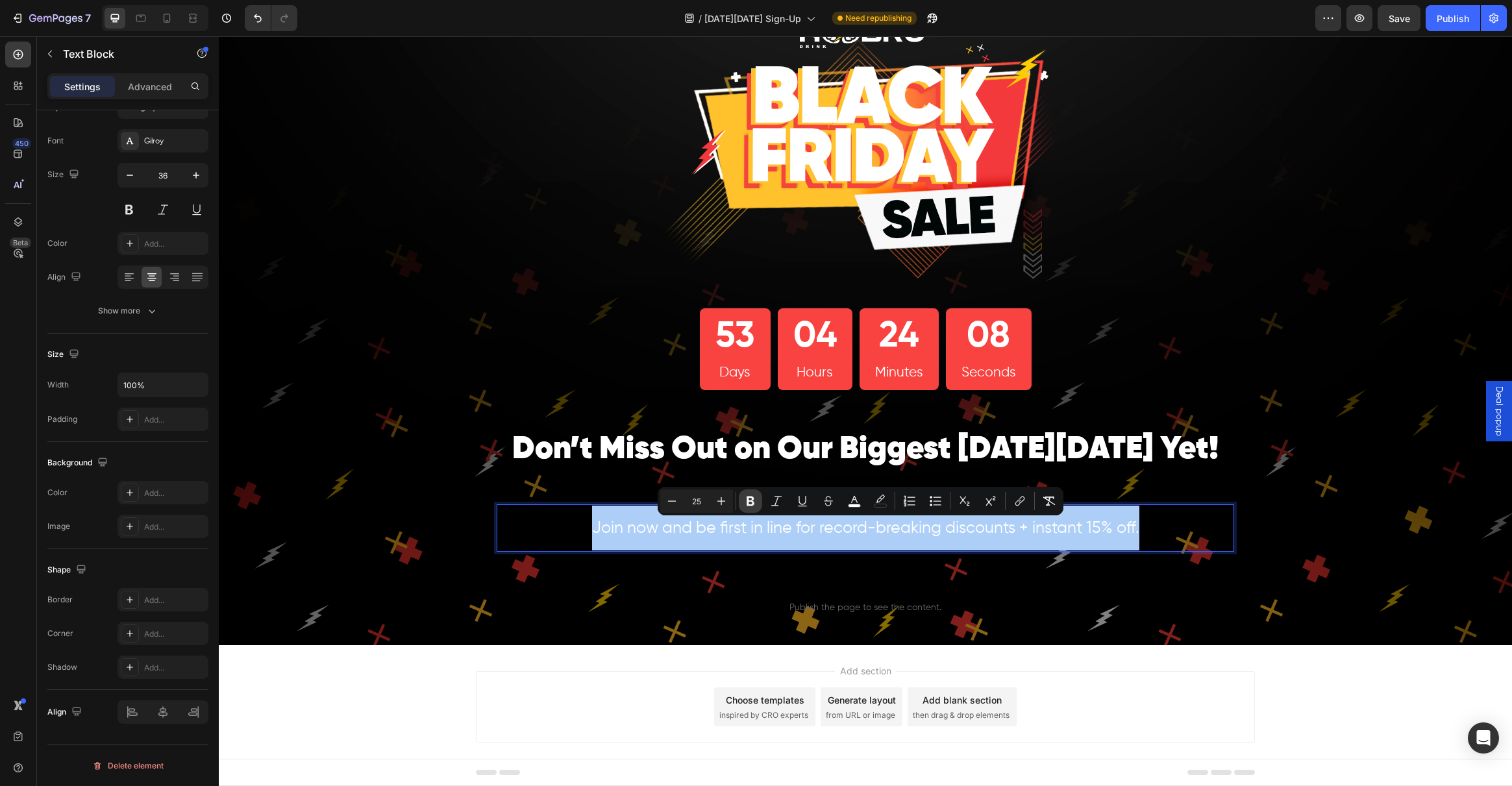
click at [751, 502] on icon "Editor contextual toolbar" at bounding box center [751, 502] width 8 height 10
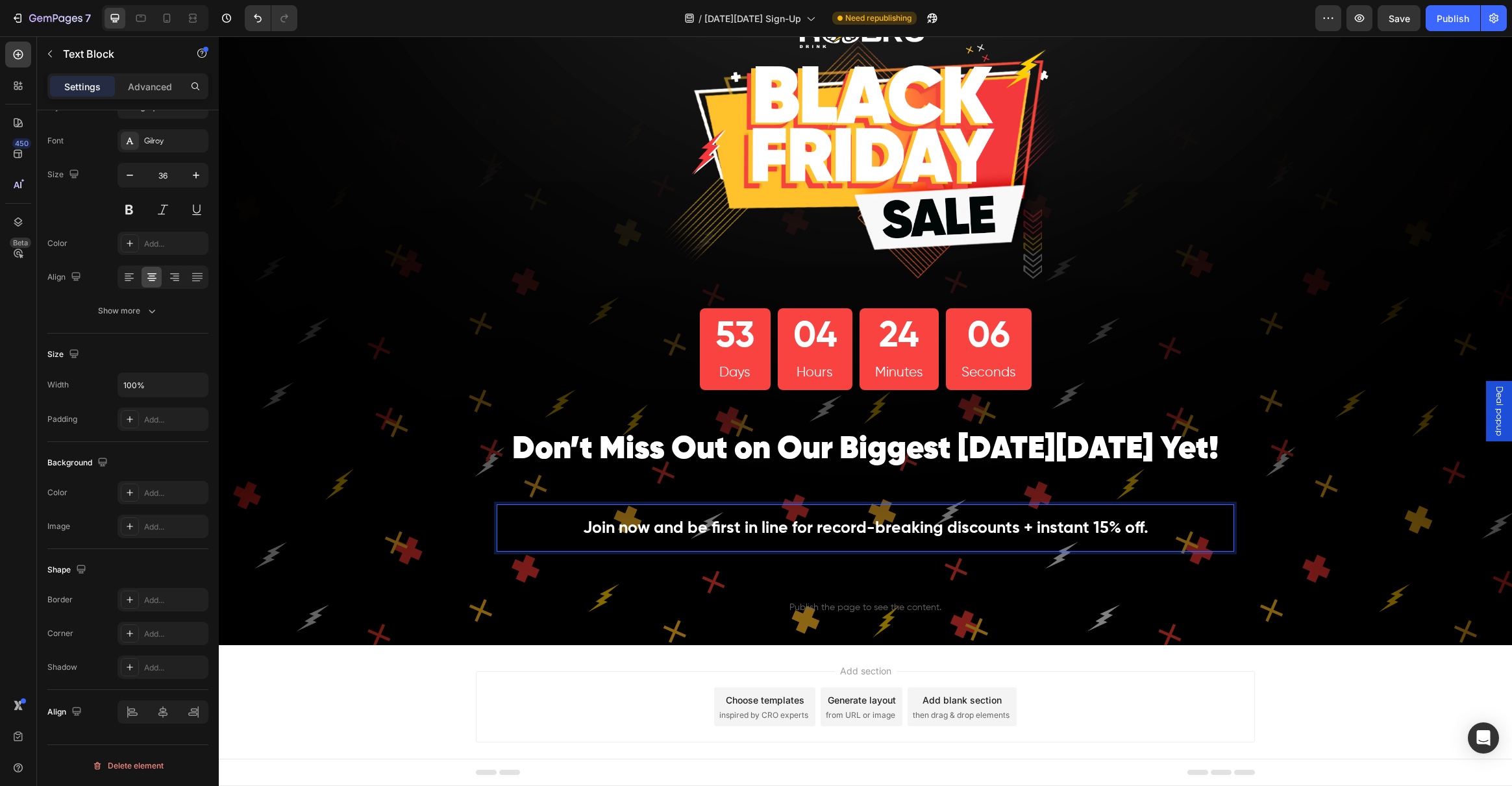
click at [738, 521] on strong "Join now and be first in line for record-breaking discounts + instant 15% off." at bounding box center [865, 528] width 565 height 16
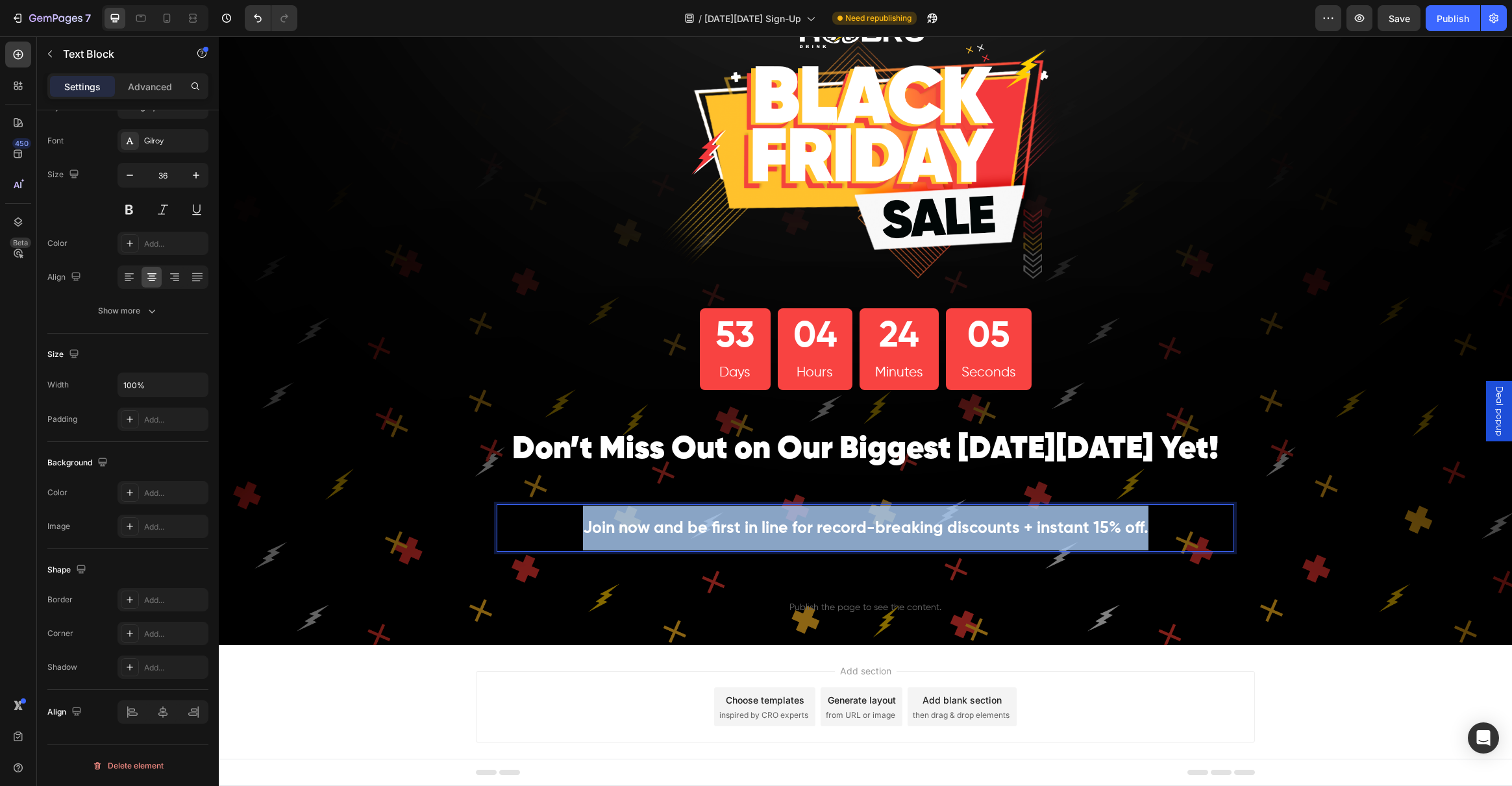
drag, startPoint x: 1205, startPoint y: 526, endPoint x: 570, endPoint y: 529, distance: 635.0
click at [570, 529] on p "Join now and be first in line for record-breaking discounts + instant 15% off." at bounding box center [865, 528] width 735 height 44
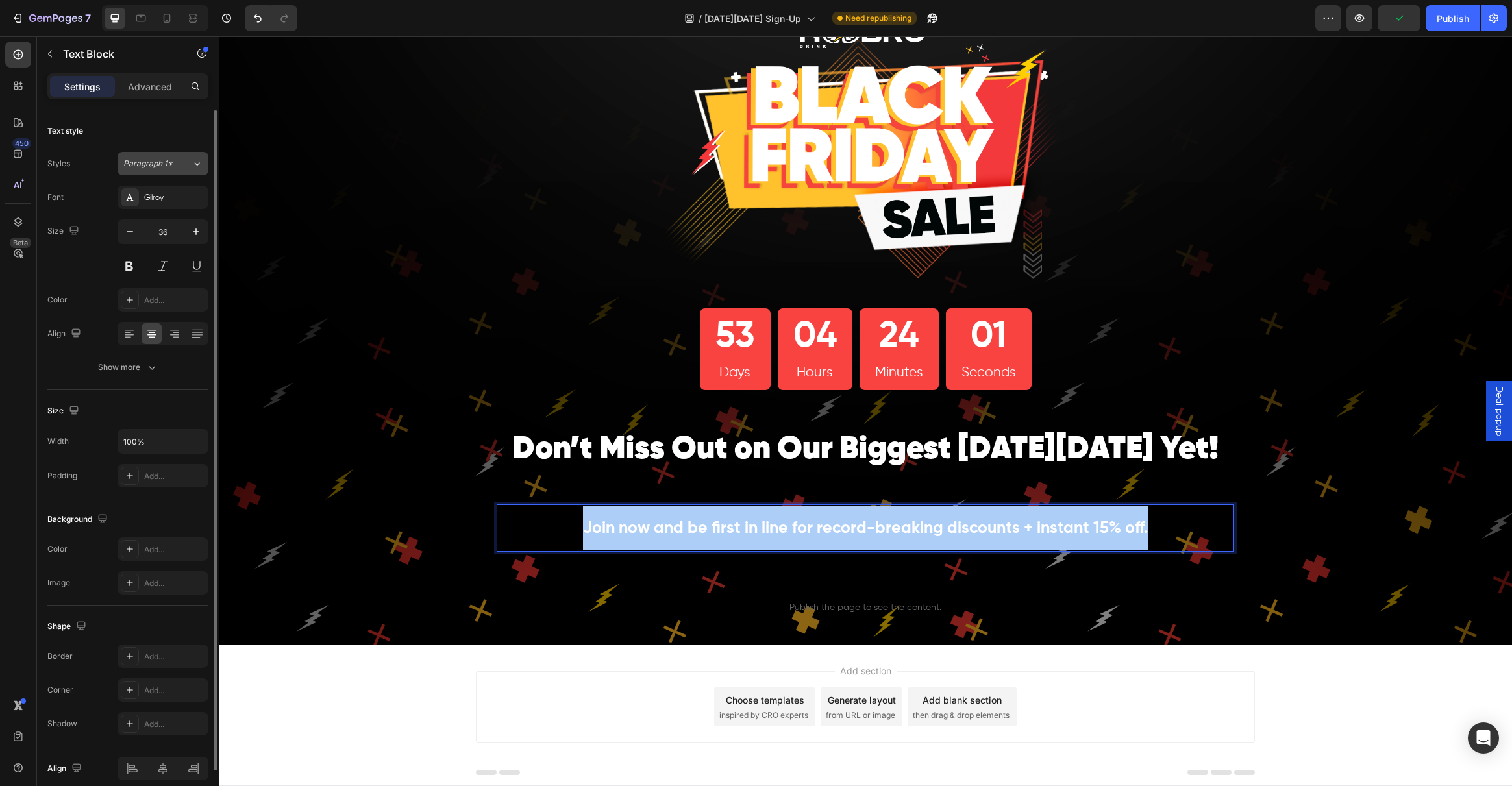
click at [196, 165] on icon at bounding box center [197, 164] width 5 height 3
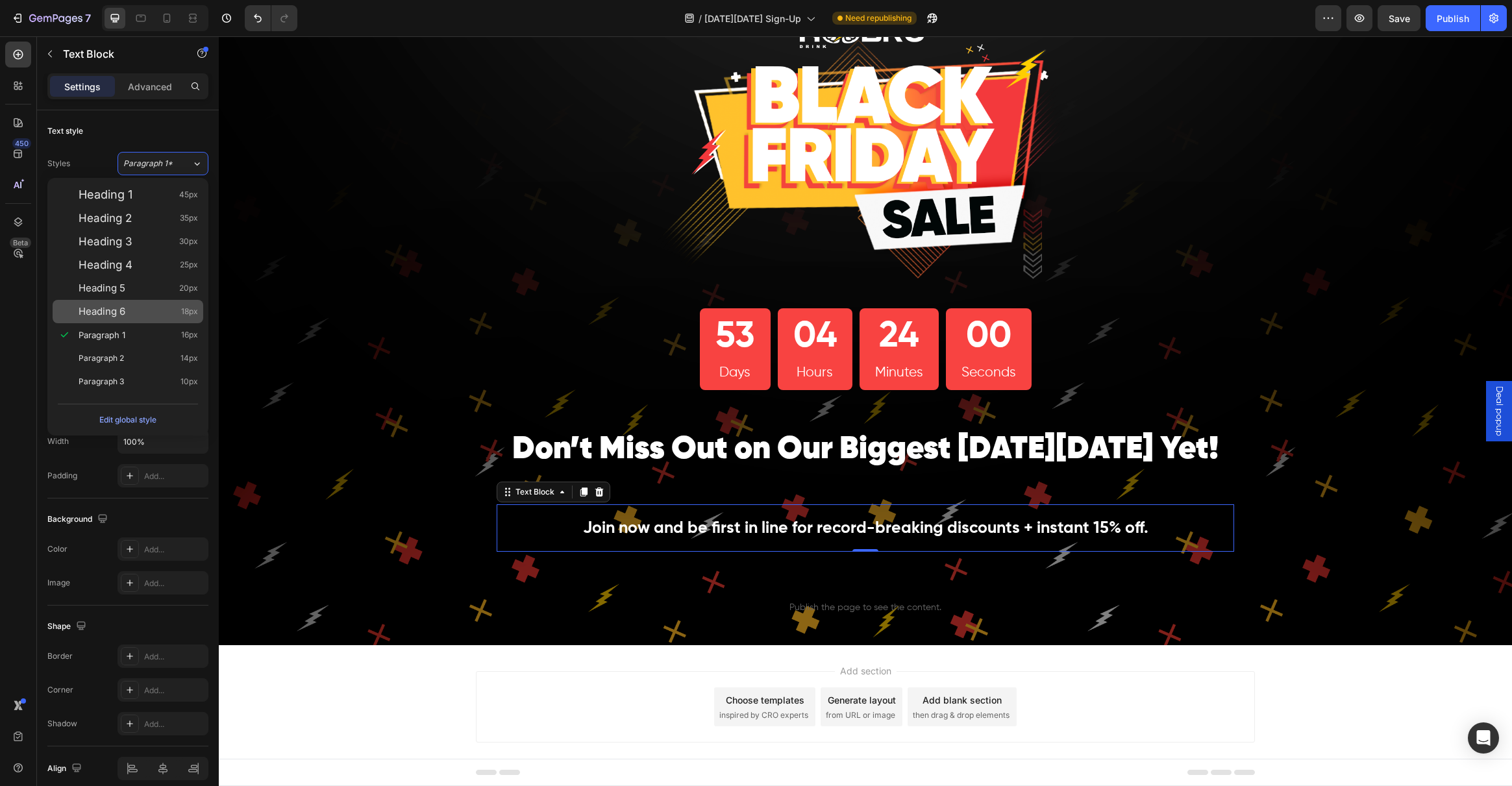
click at [122, 307] on span "Heading 6" at bounding box center [101, 311] width 47 height 13
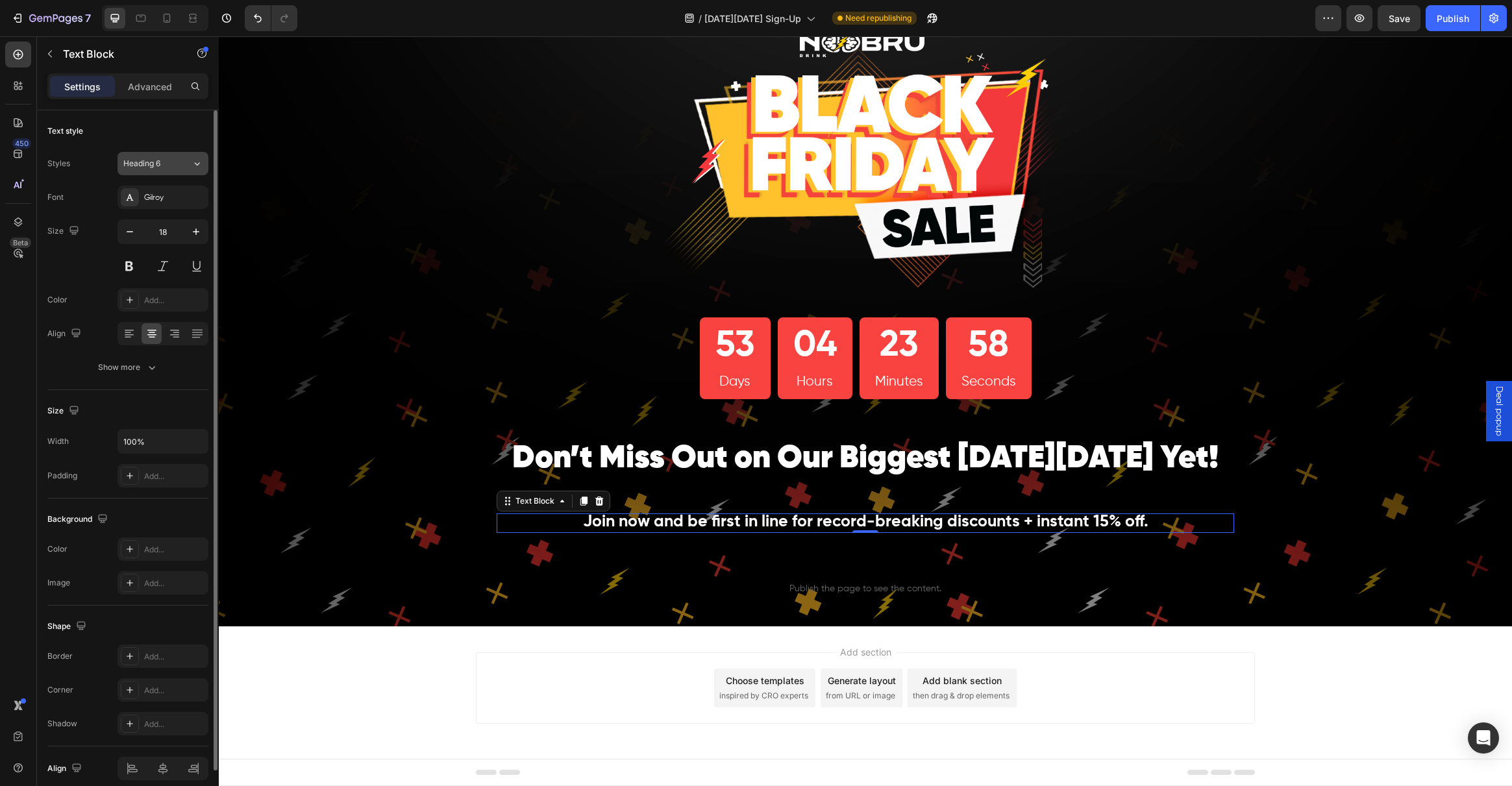
click at [193, 165] on icon at bounding box center [197, 163] width 11 height 13
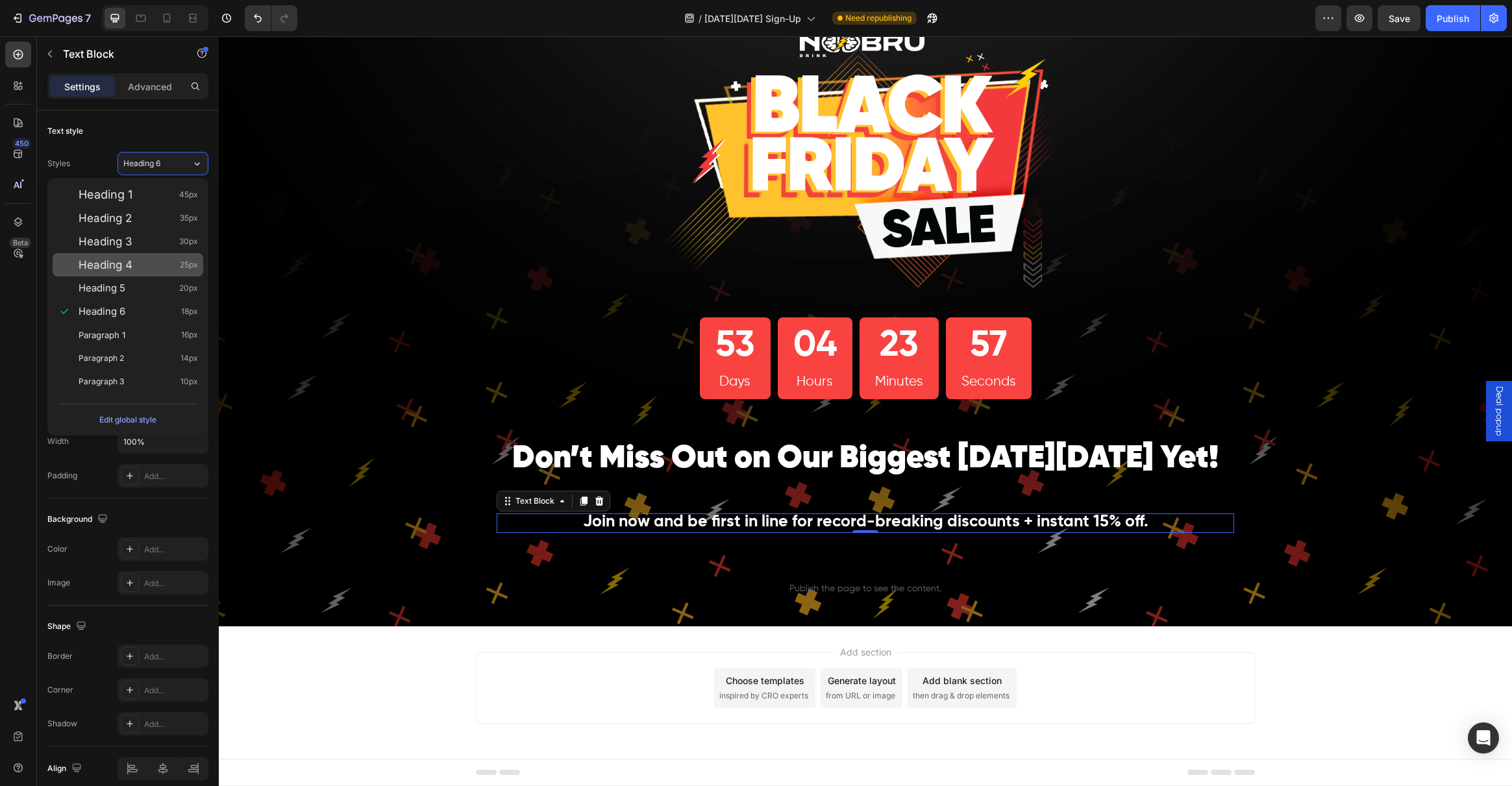
click at [140, 263] on div "Heading 4 25px" at bounding box center [138, 265] width 120 height 13
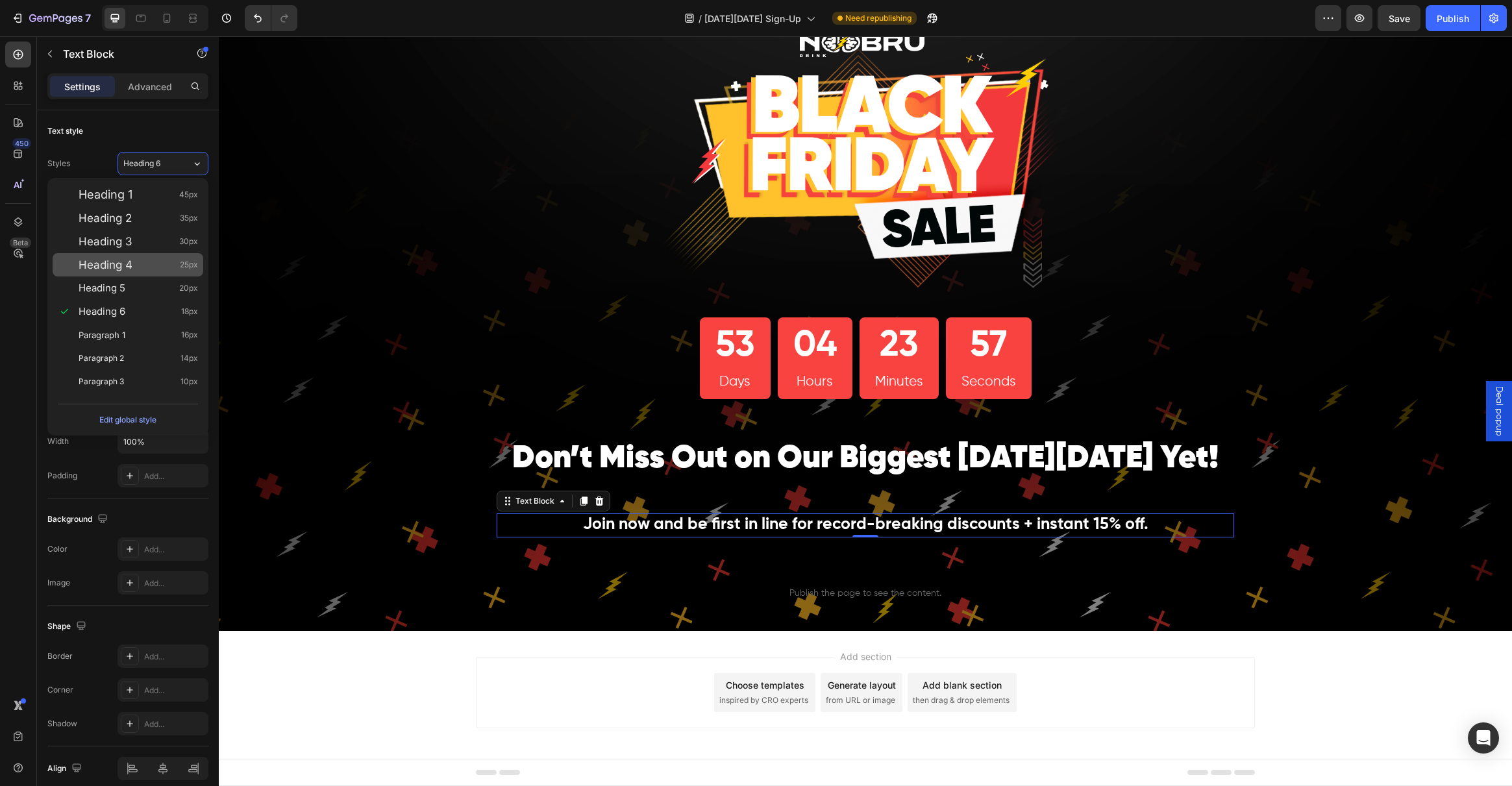
scroll to position [74, 0]
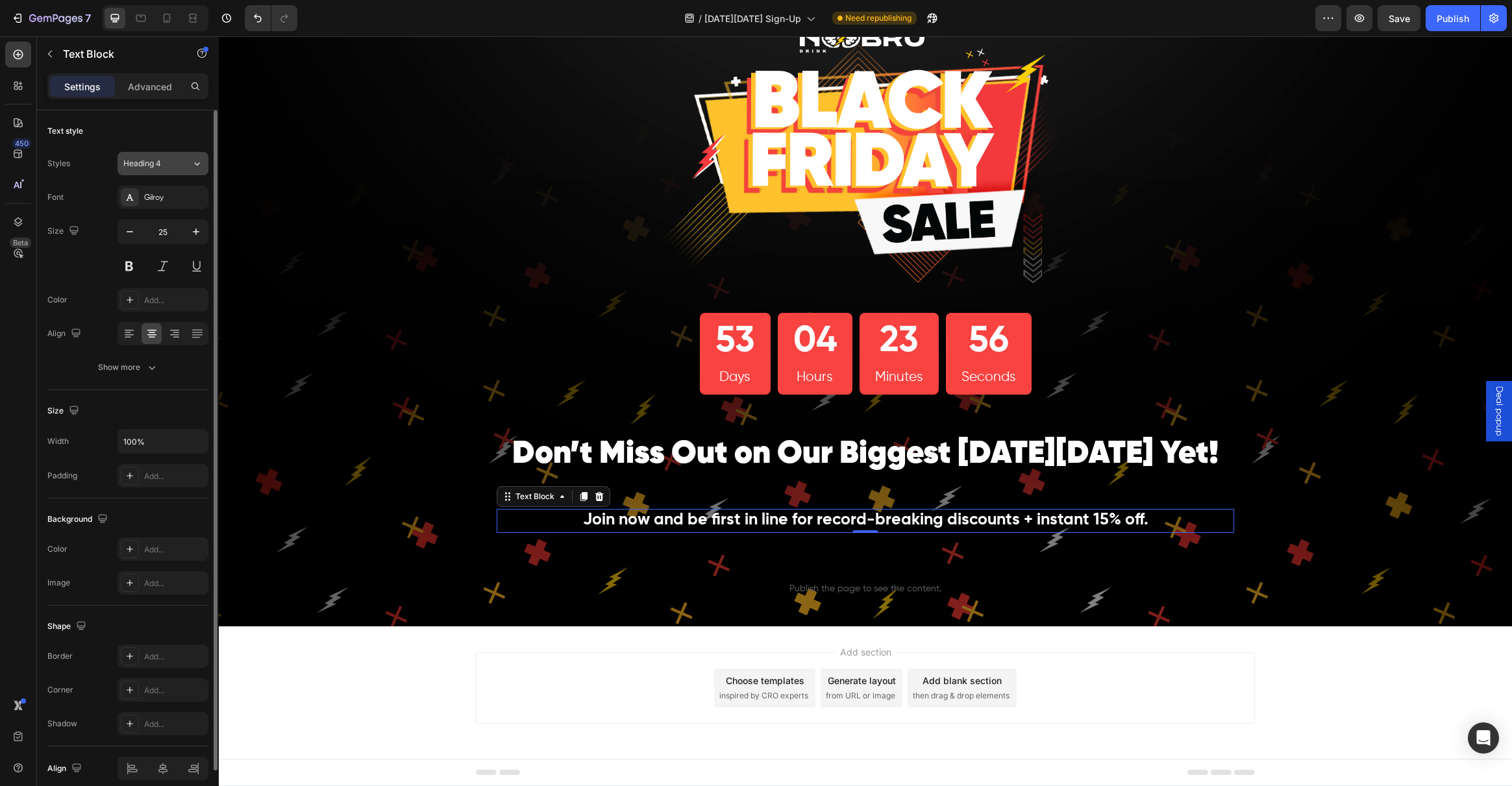
click at [195, 159] on icon at bounding box center [197, 163] width 11 height 13
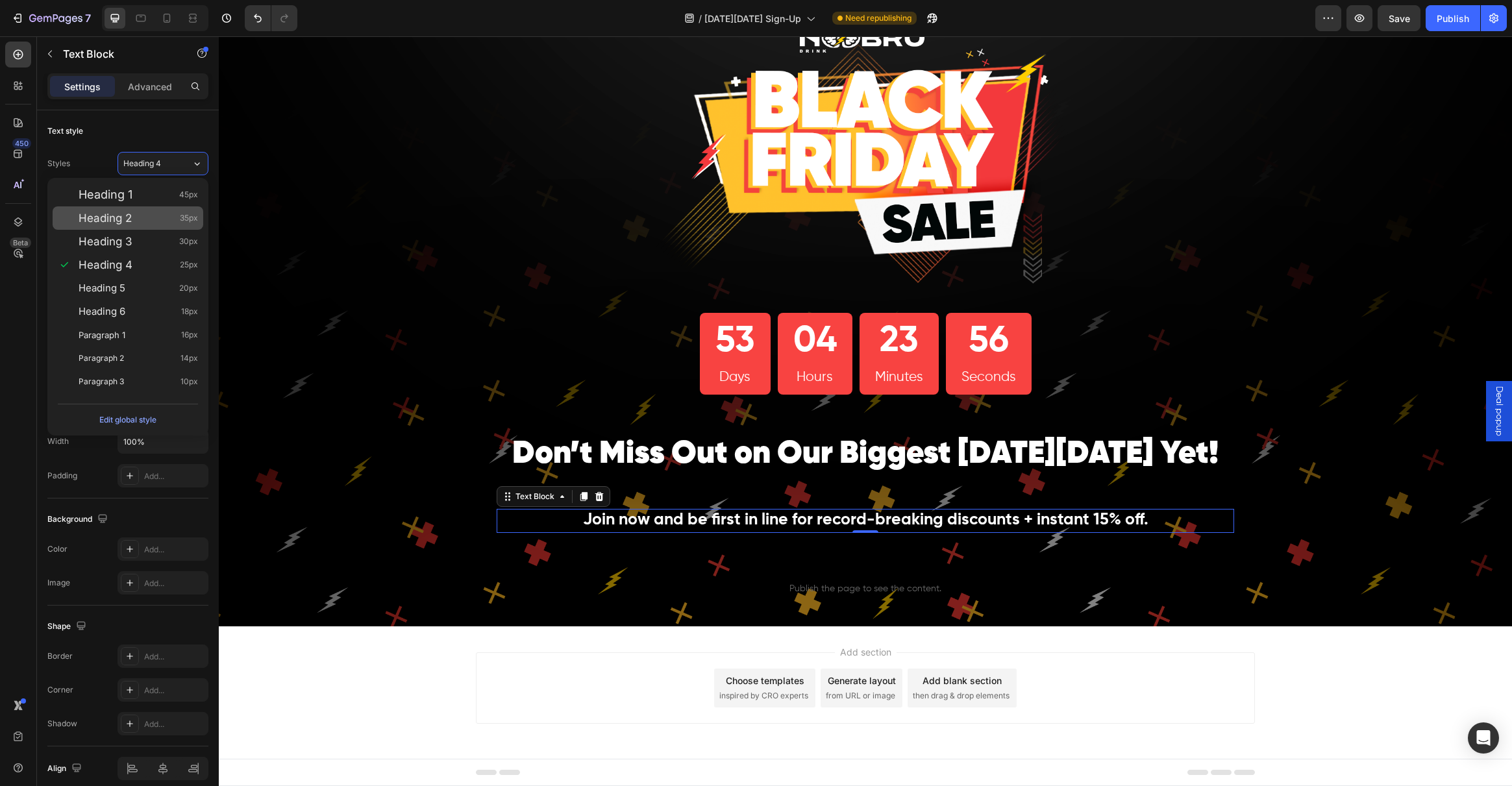
click at [157, 212] on div "Heading 2 35px" at bounding box center [138, 218] width 120 height 13
type input "35"
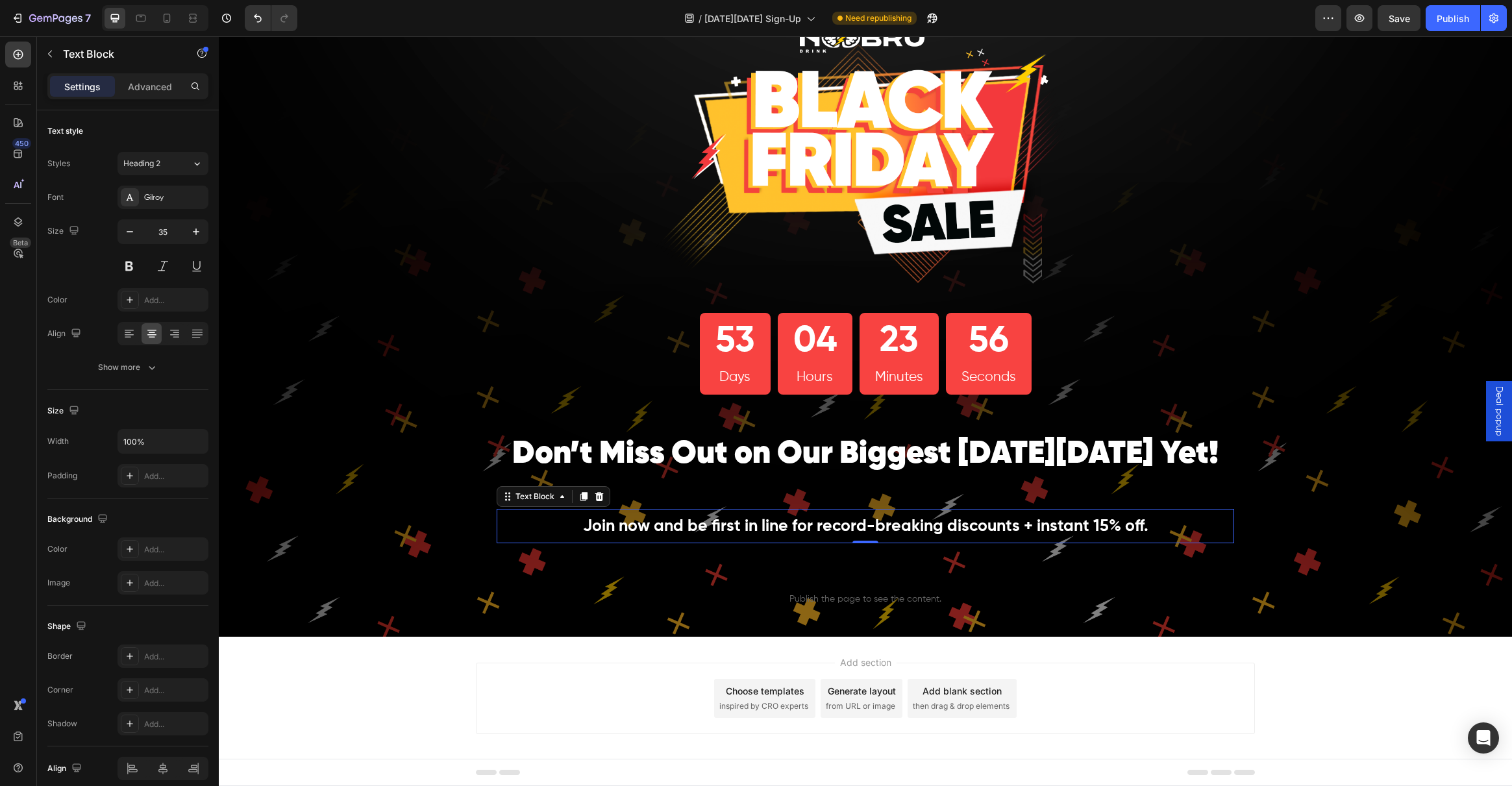
scroll to position [78, 0]
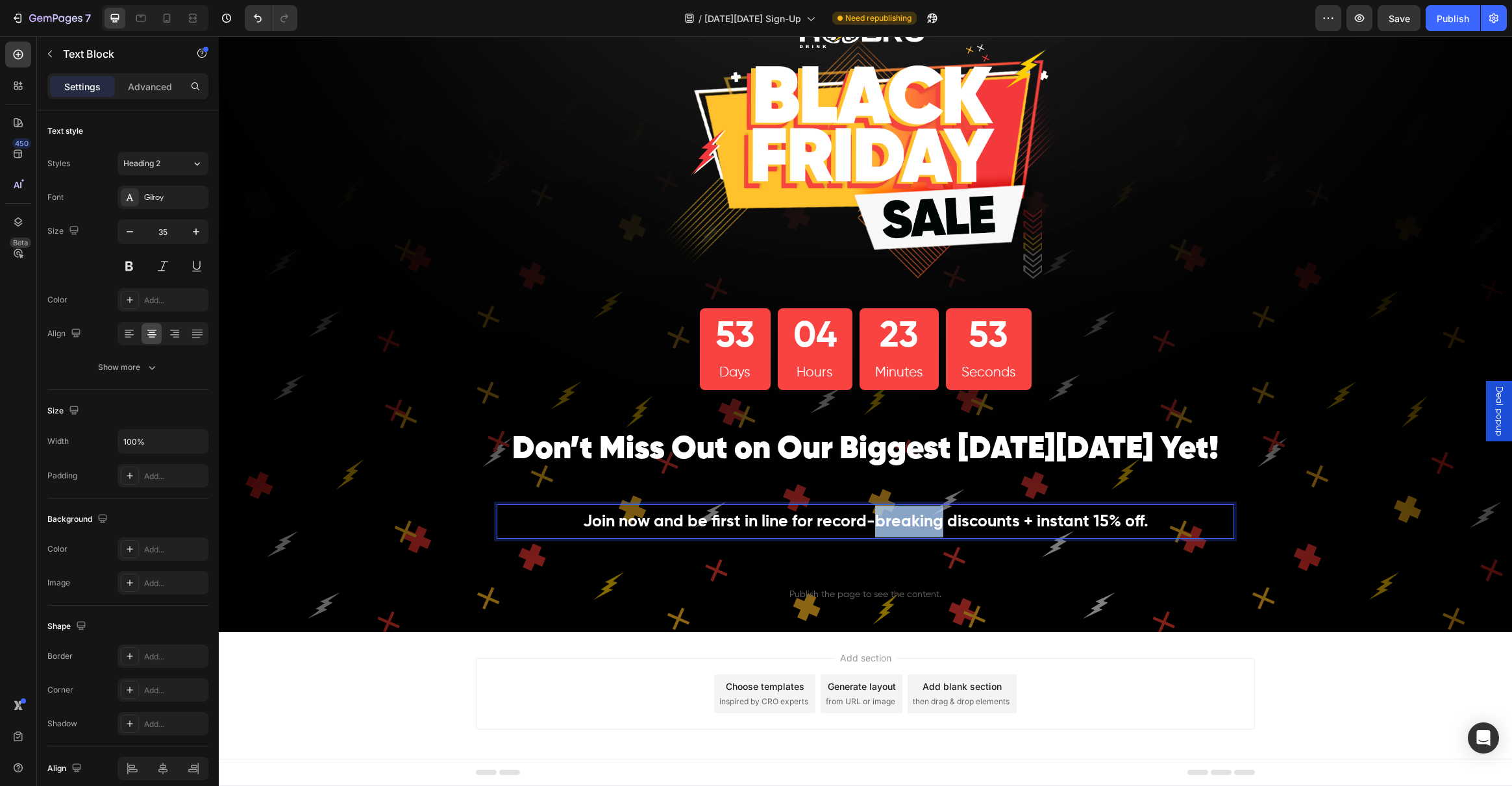
click at [904, 531] on strong "Join now and be first in line for record-breaking discounts + instant 15% off." at bounding box center [865, 522] width 565 height 16
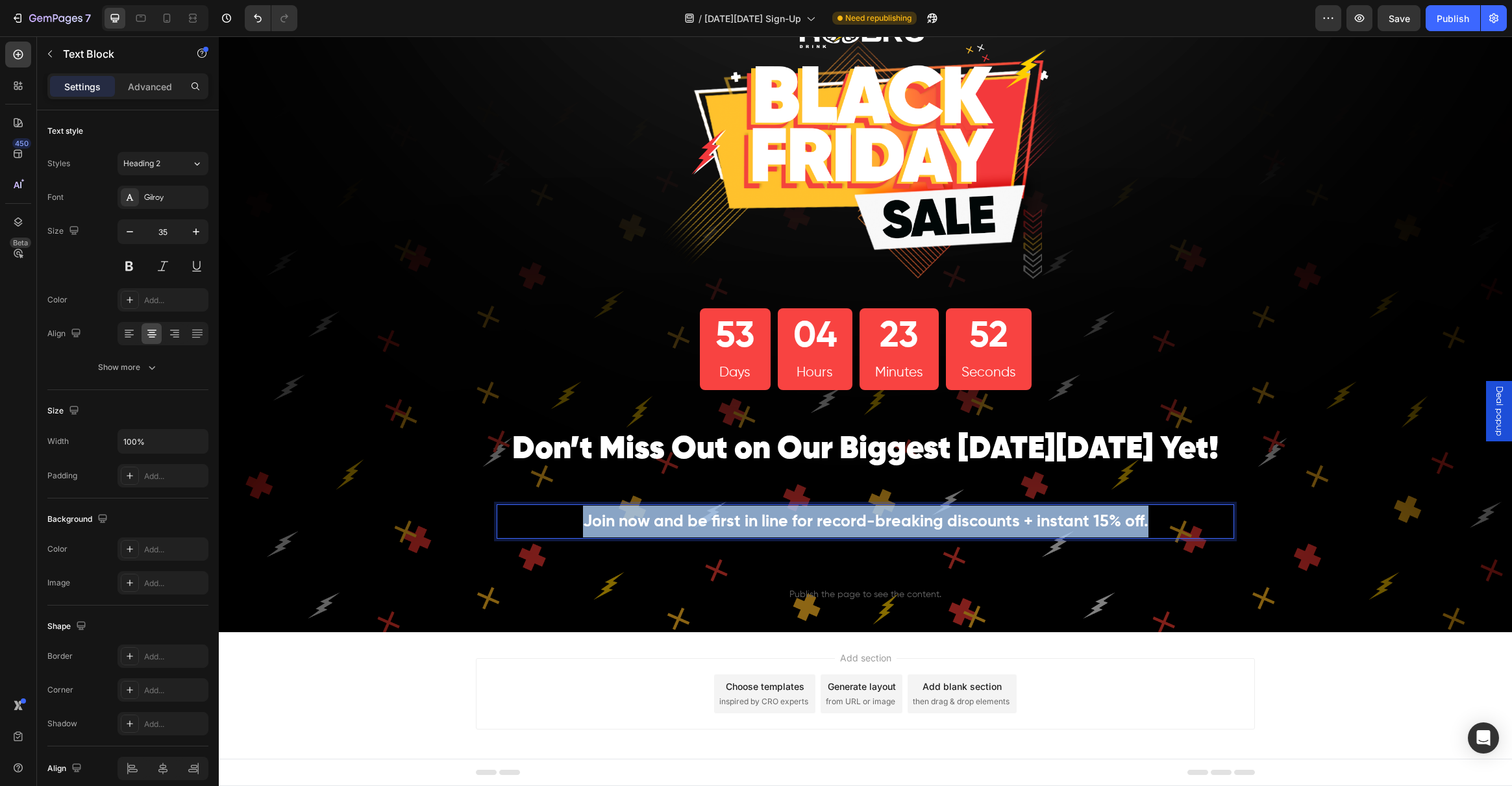
drag, startPoint x: 1160, startPoint y: 521, endPoint x: 524, endPoint y: 510, distance: 636.1
click at [524, 510] on p "Join now and be first in line for record-breaking discounts + instant 15% off." at bounding box center [865, 521] width 735 height 31
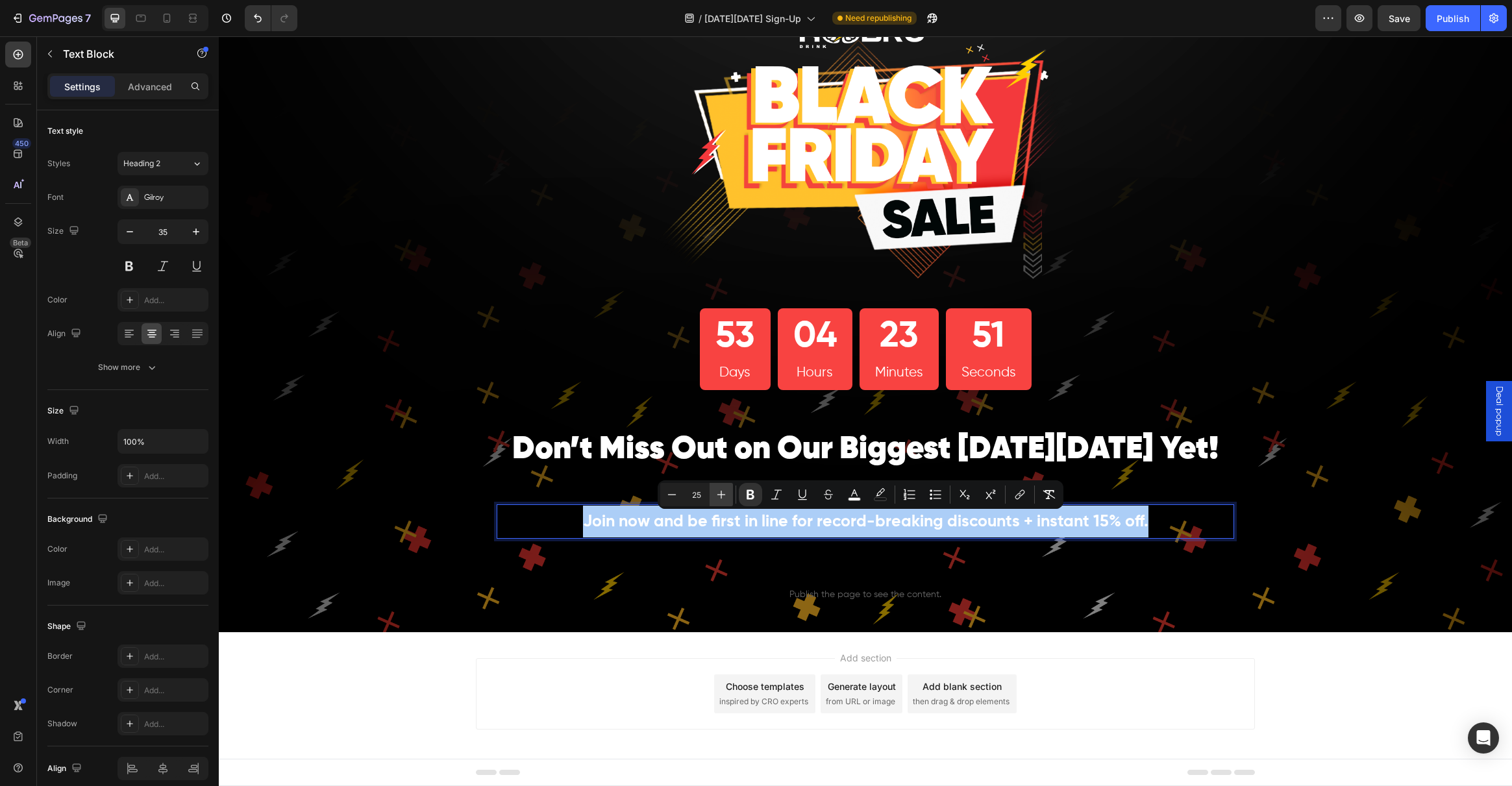
click at [721, 494] on icon "Editor contextual toolbar" at bounding box center [721, 495] width 8 height 8
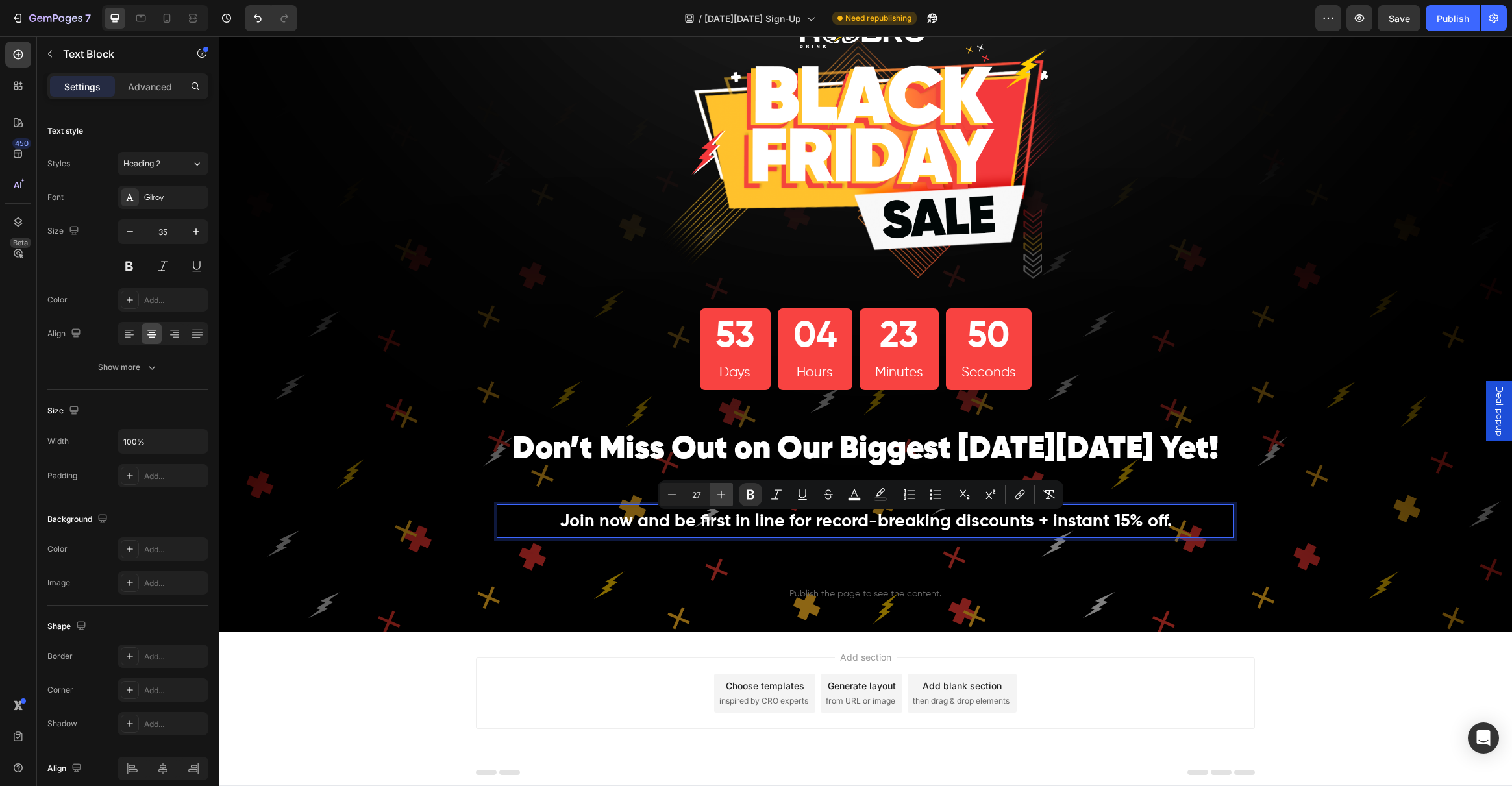
click at [721, 494] on icon "Editor contextual toolbar" at bounding box center [721, 495] width 8 height 8
type input "28"
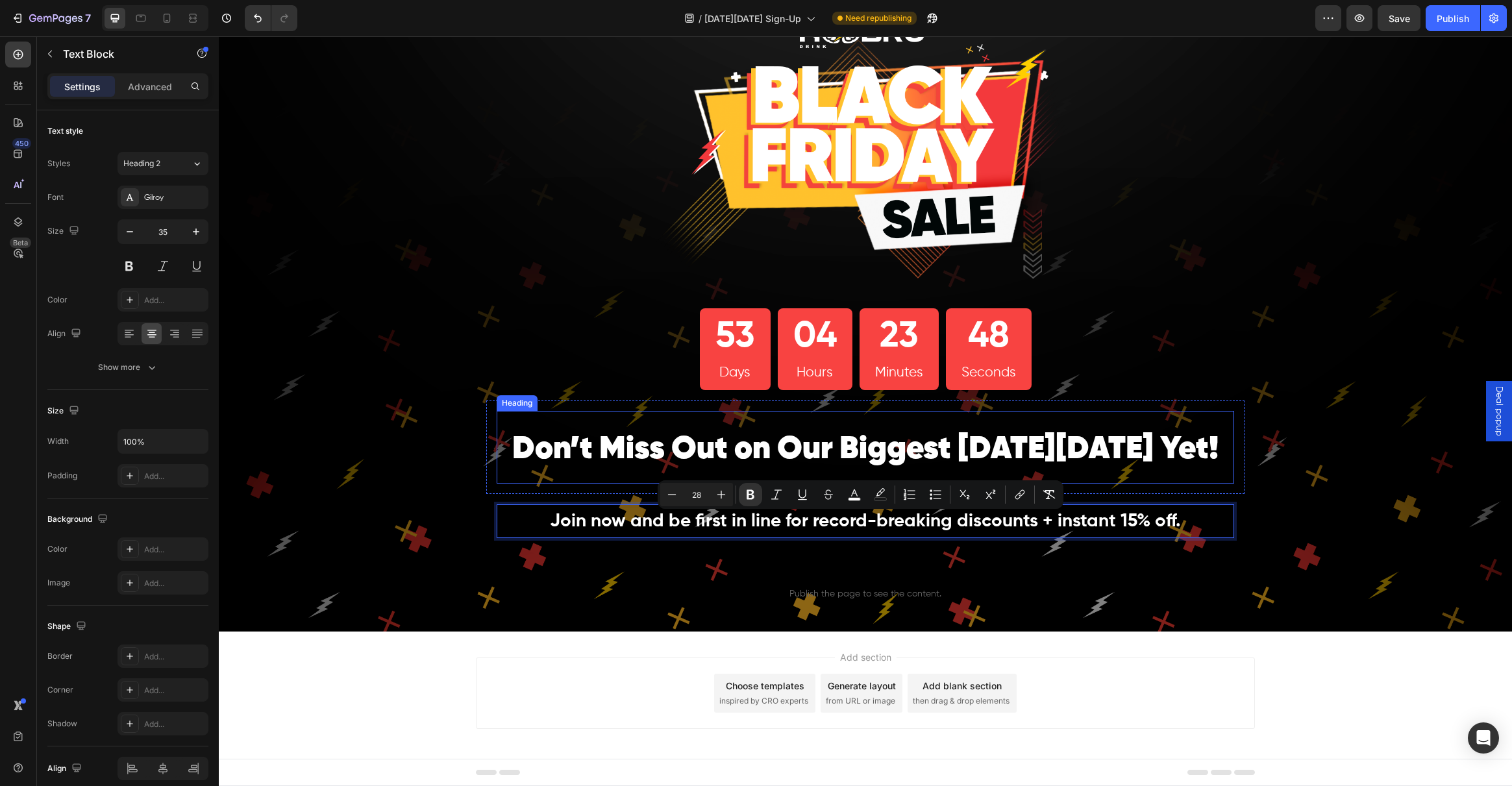
click at [549, 455] on span "Don’t Miss Out on Our Biggest [DATE][DATE] Yet!" at bounding box center [865, 449] width 706 height 31
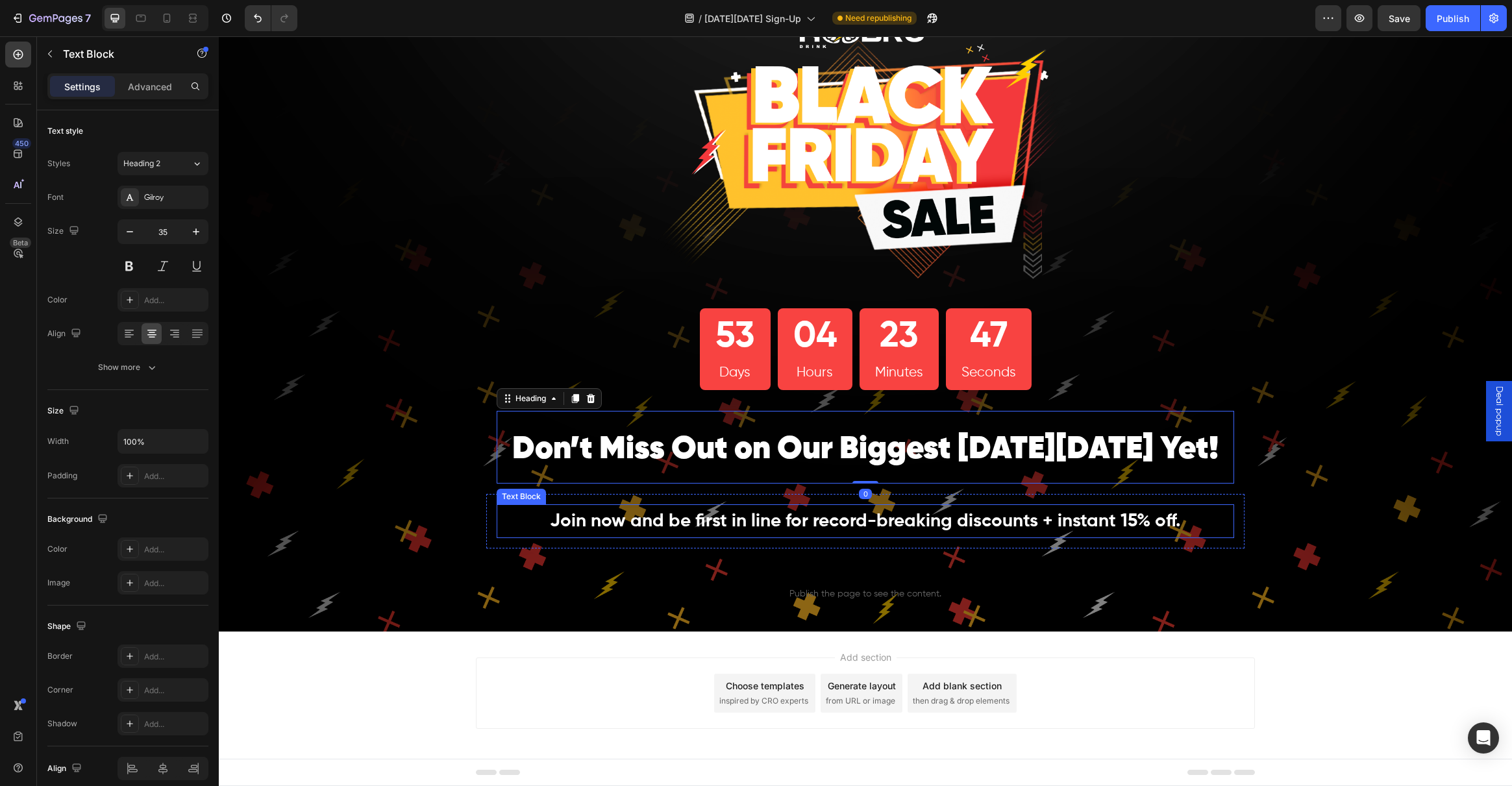
click at [608, 522] on strong "Join now and be first in line for record-breaking discounts + instant 15% off." at bounding box center [865, 521] width 631 height 18
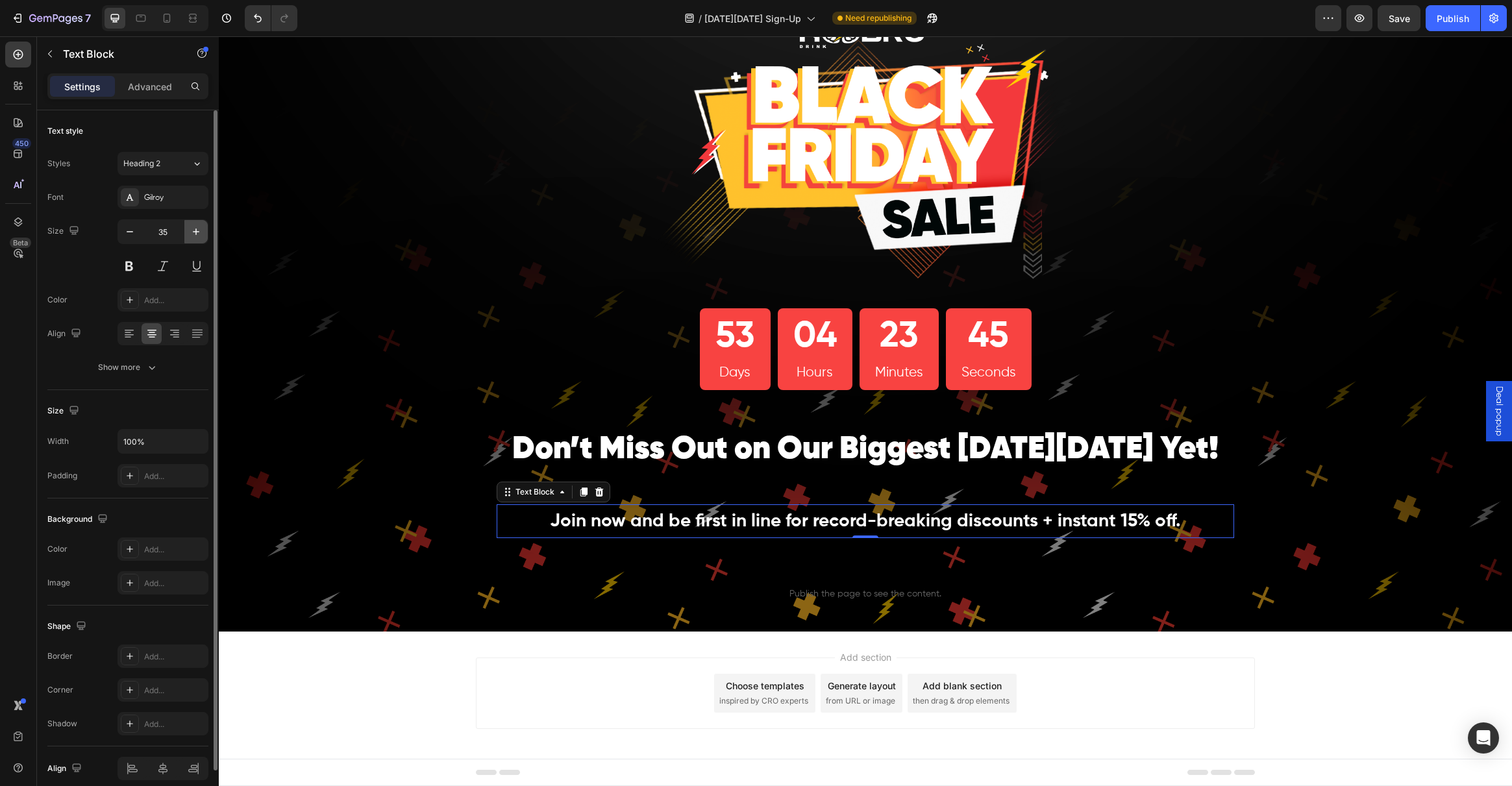
click at [199, 229] on icon "button" at bounding box center [196, 232] width 13 height 13
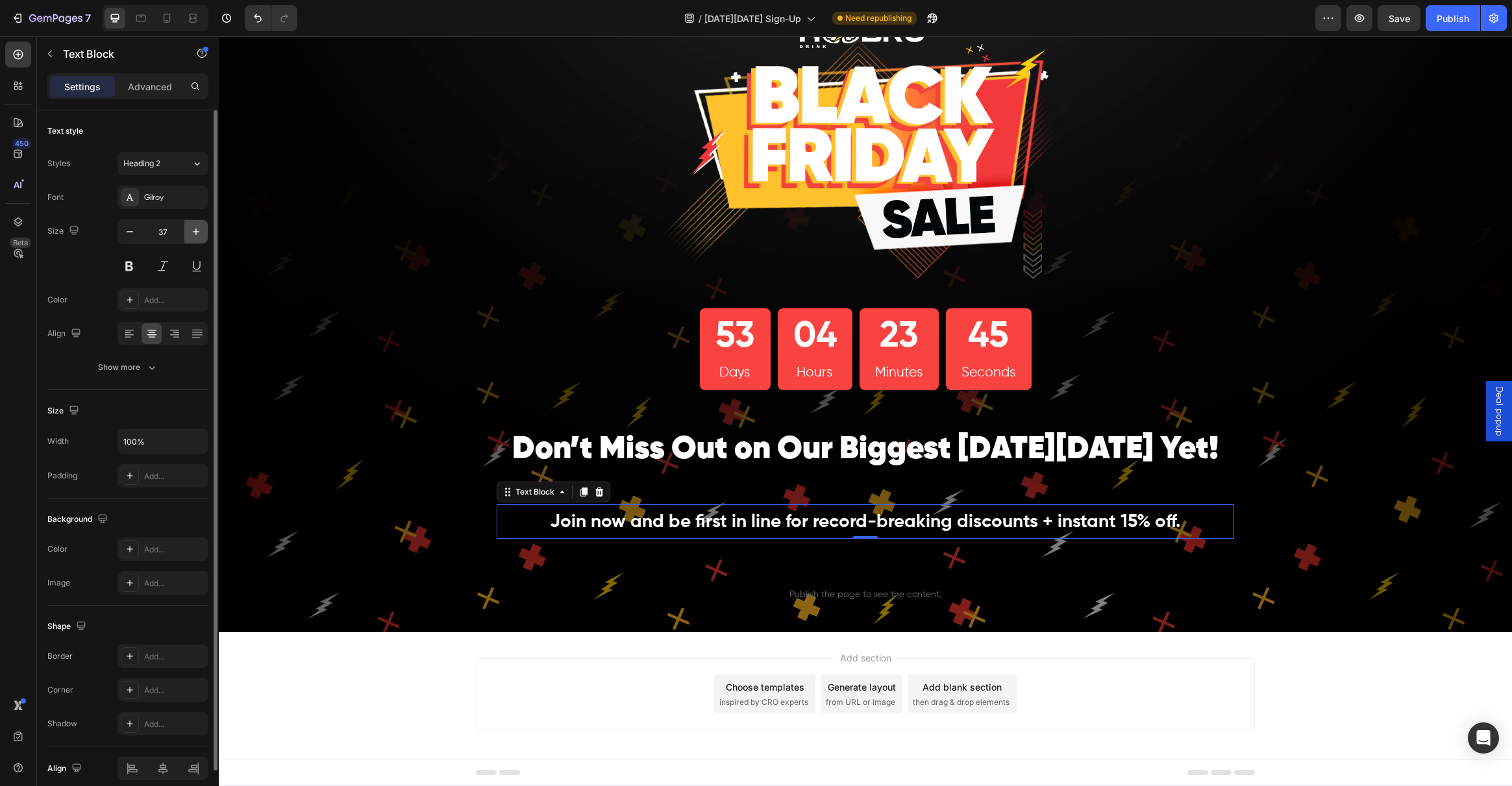
click at [199, 229] on icon "button" at bounding box center [196, 232] width 13 height 13
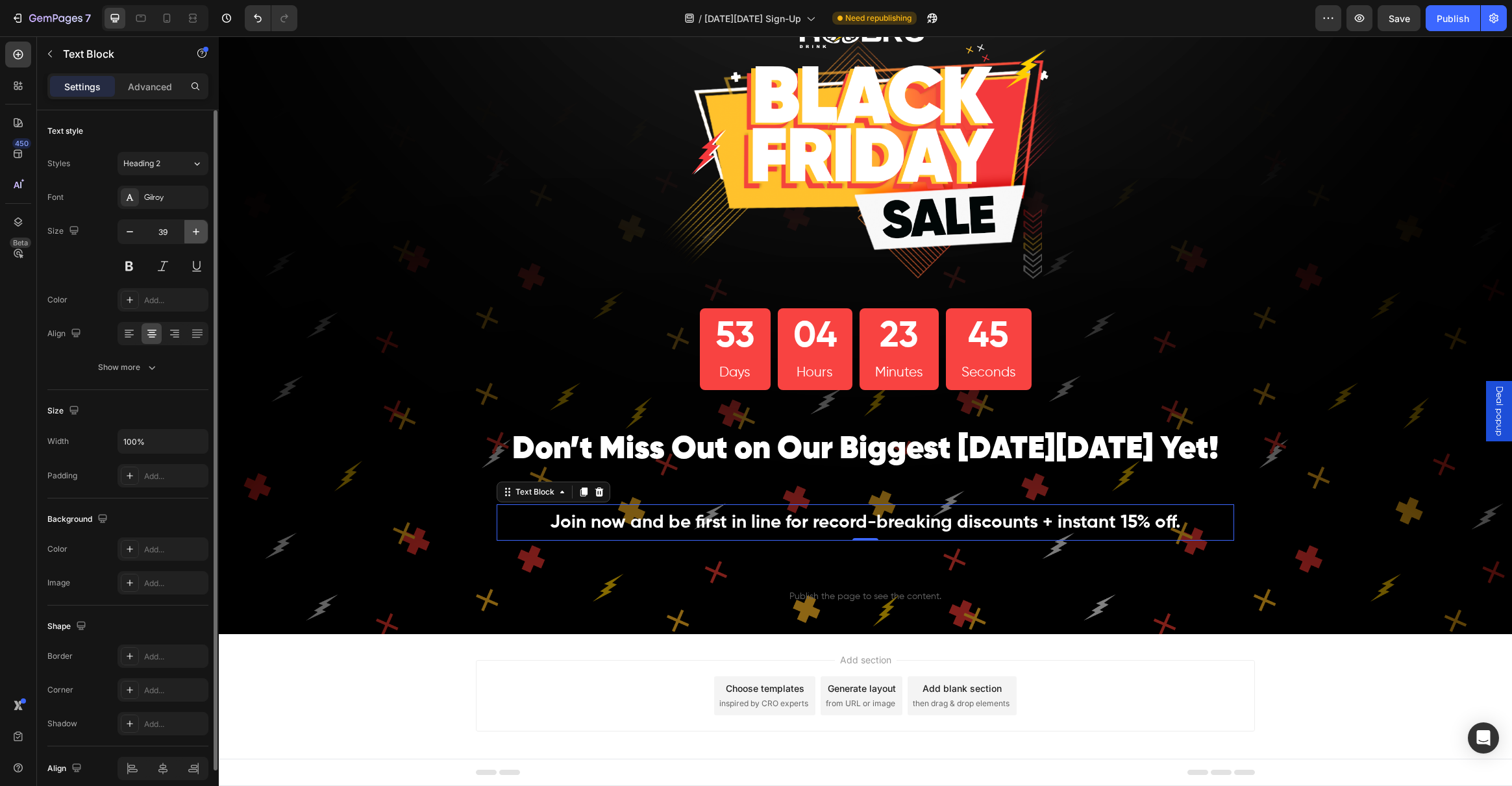
click at [199, 229] on icon "button" at bounding box center [196, 232] width 13 height 13
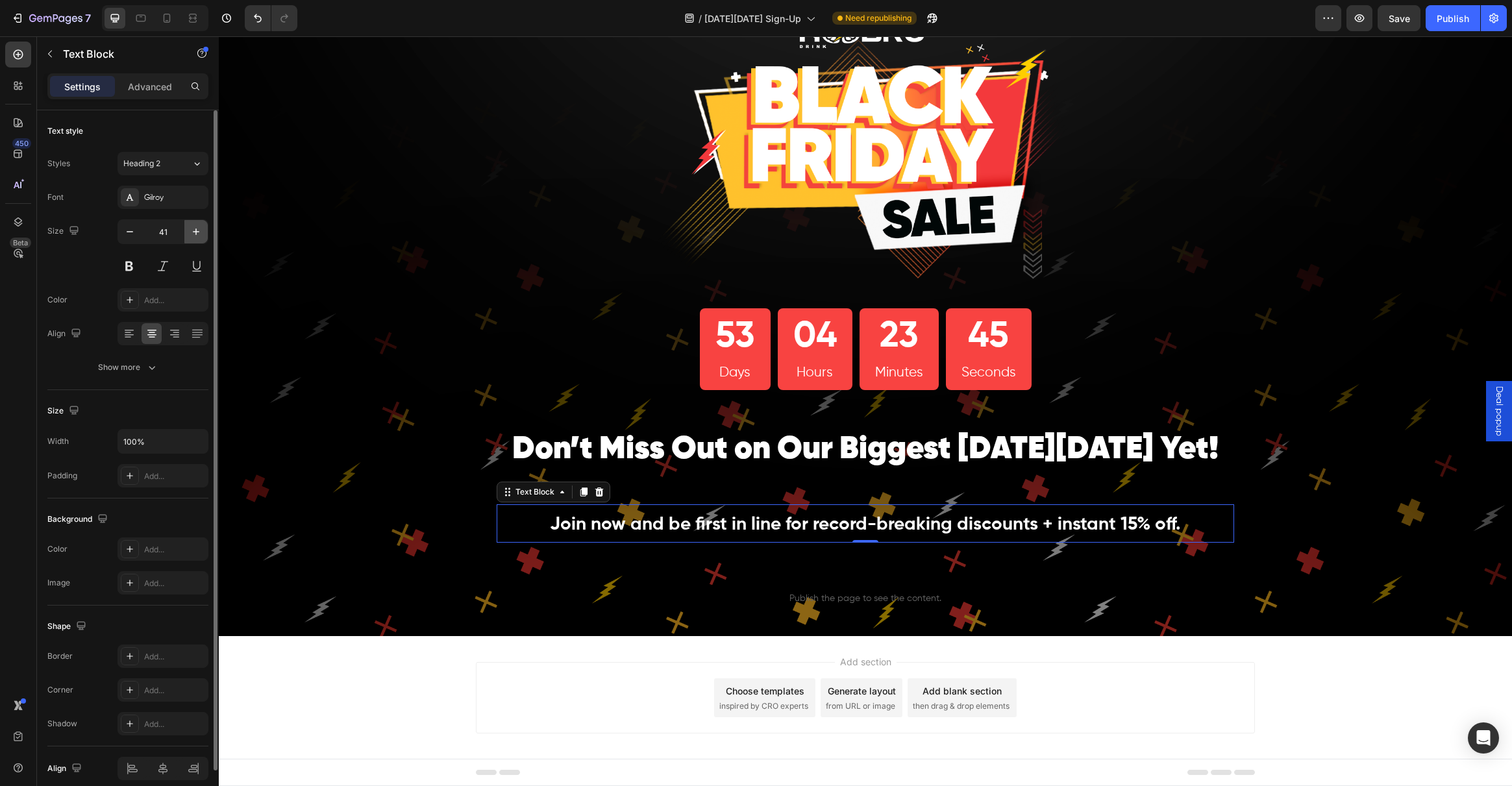
click at [199, 229] on icon "button" at bounding box center [196, 232] width 13 height 13
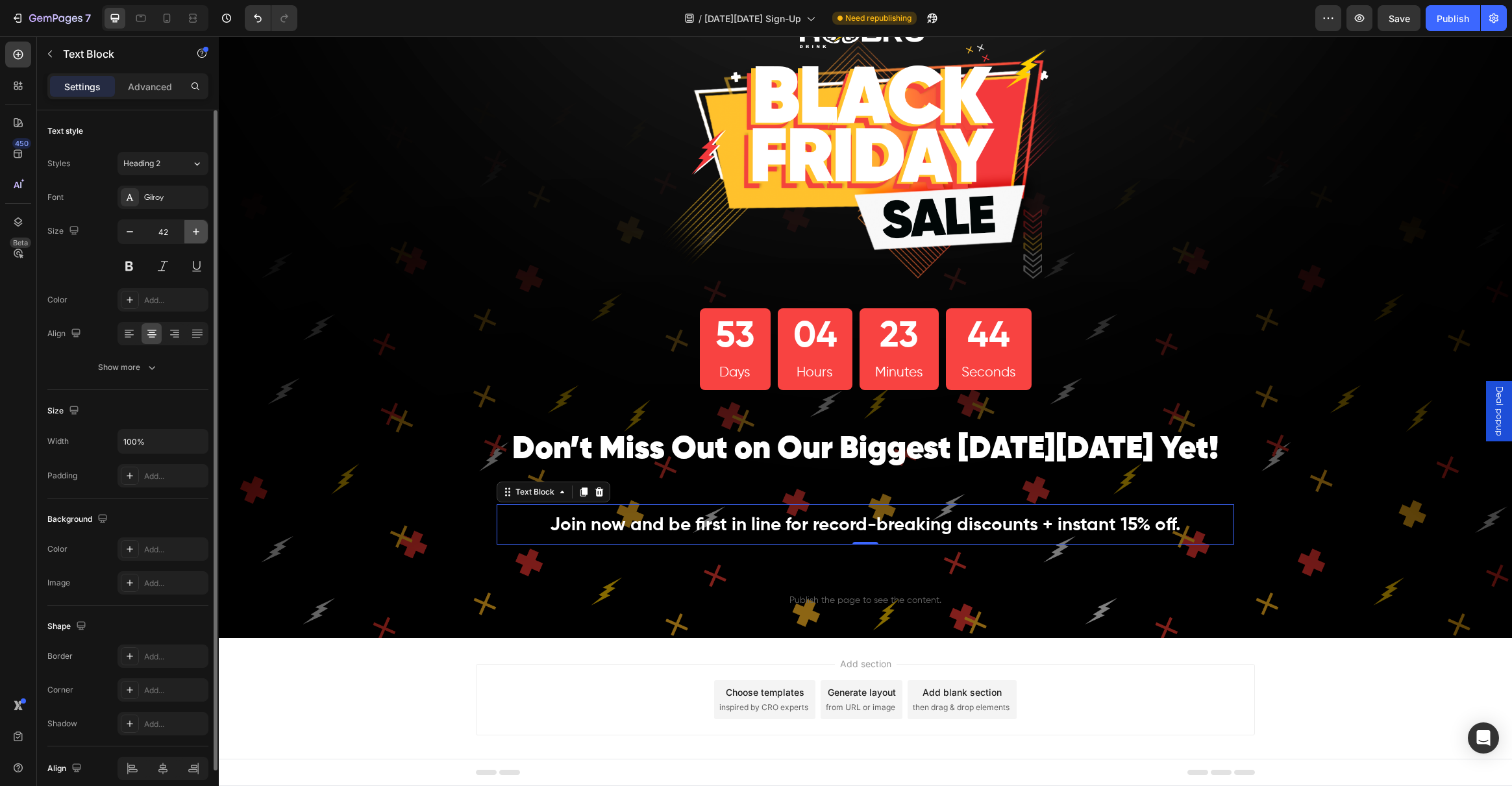
click at [199, 229] on icon "button" at bounding box center [196, 232] width 13 height 13
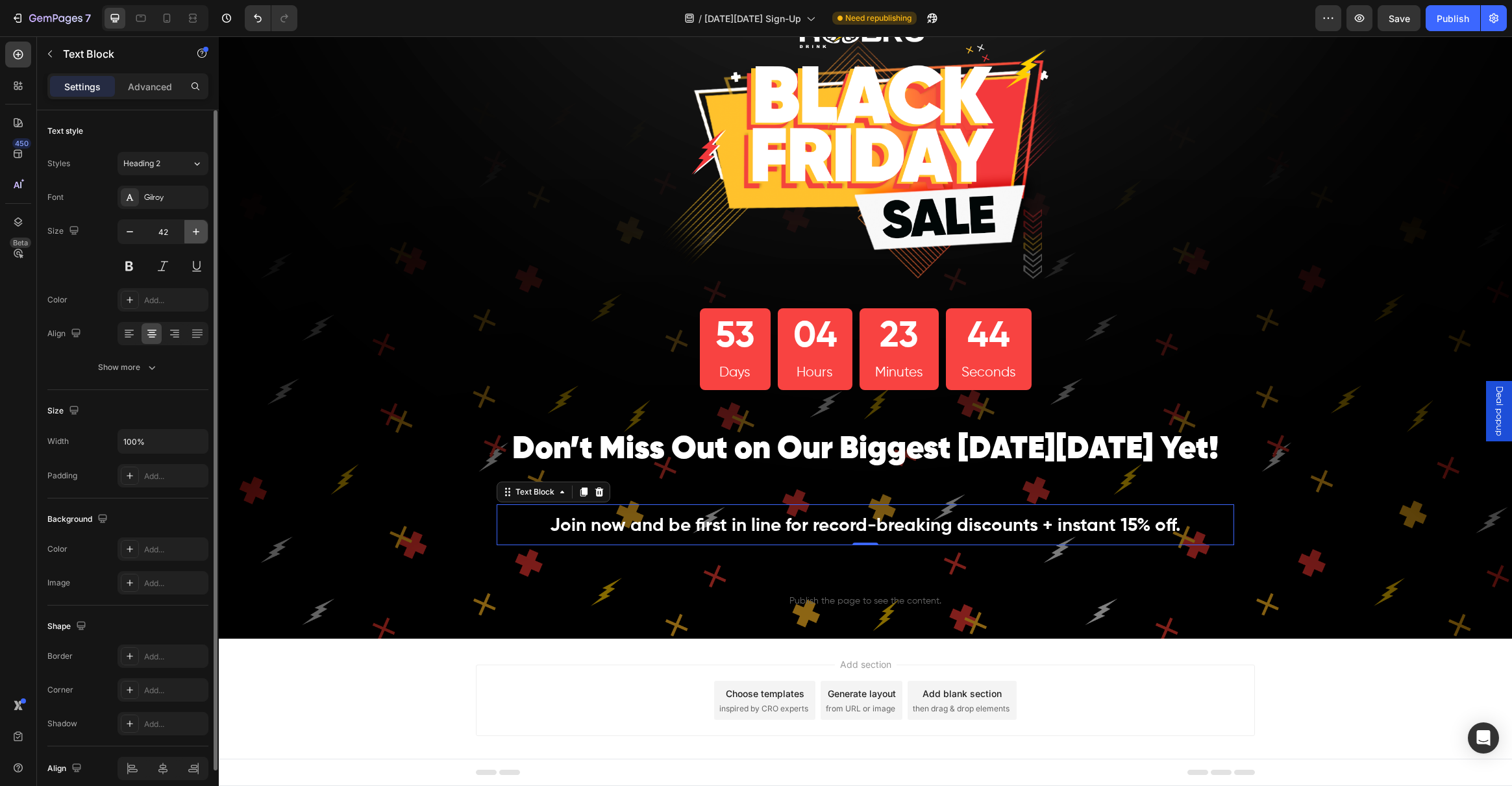
type input "43"
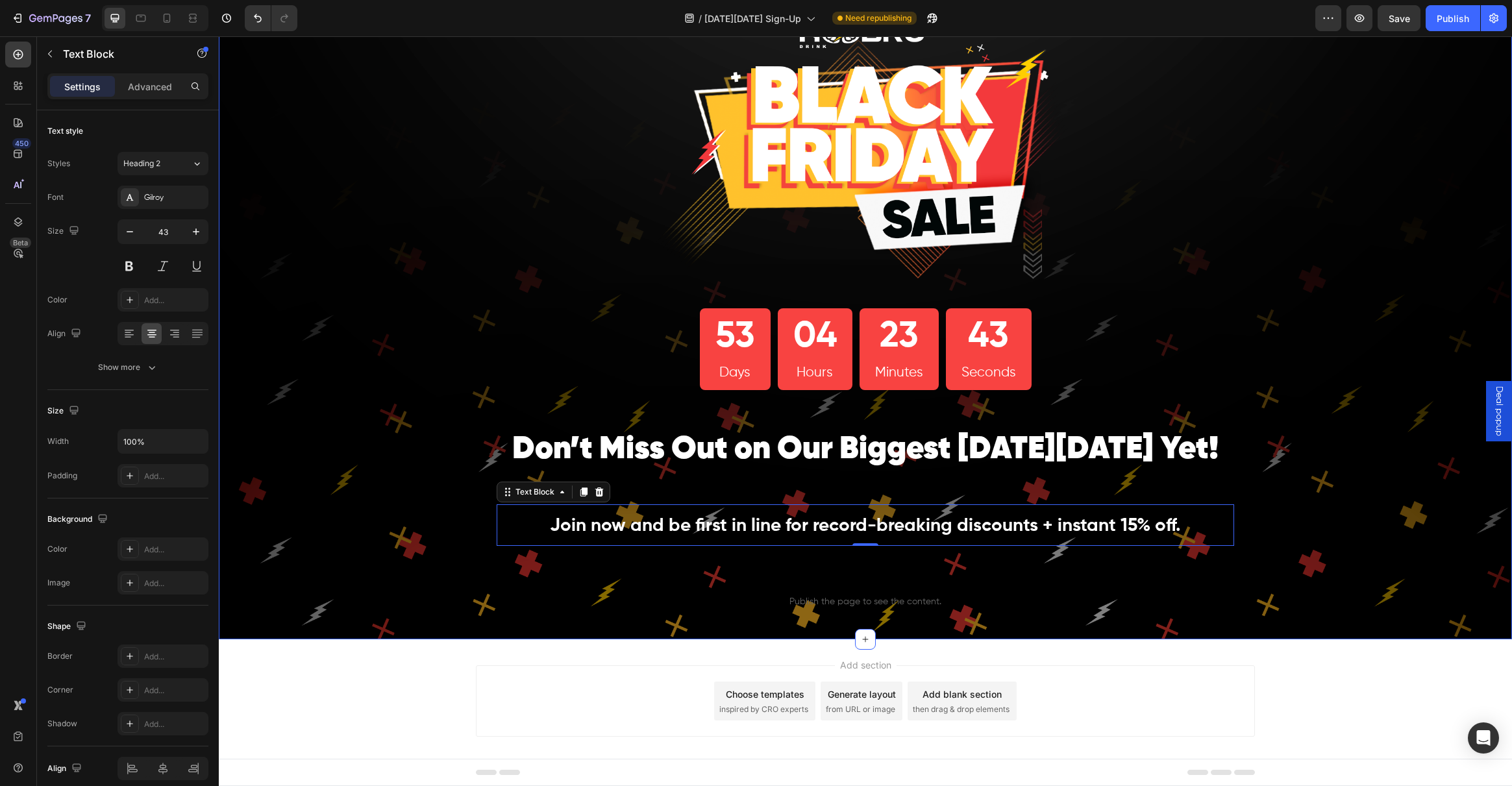
click at [408, 502] on div "Image 53 Days 04 Hours 23 Minutes 43 Seconds Countdown Timer Row ⁠⁠⁠⁠⁠⁠⁠ Don’t …" at bounding box center [865, 312] width 1293 height 654
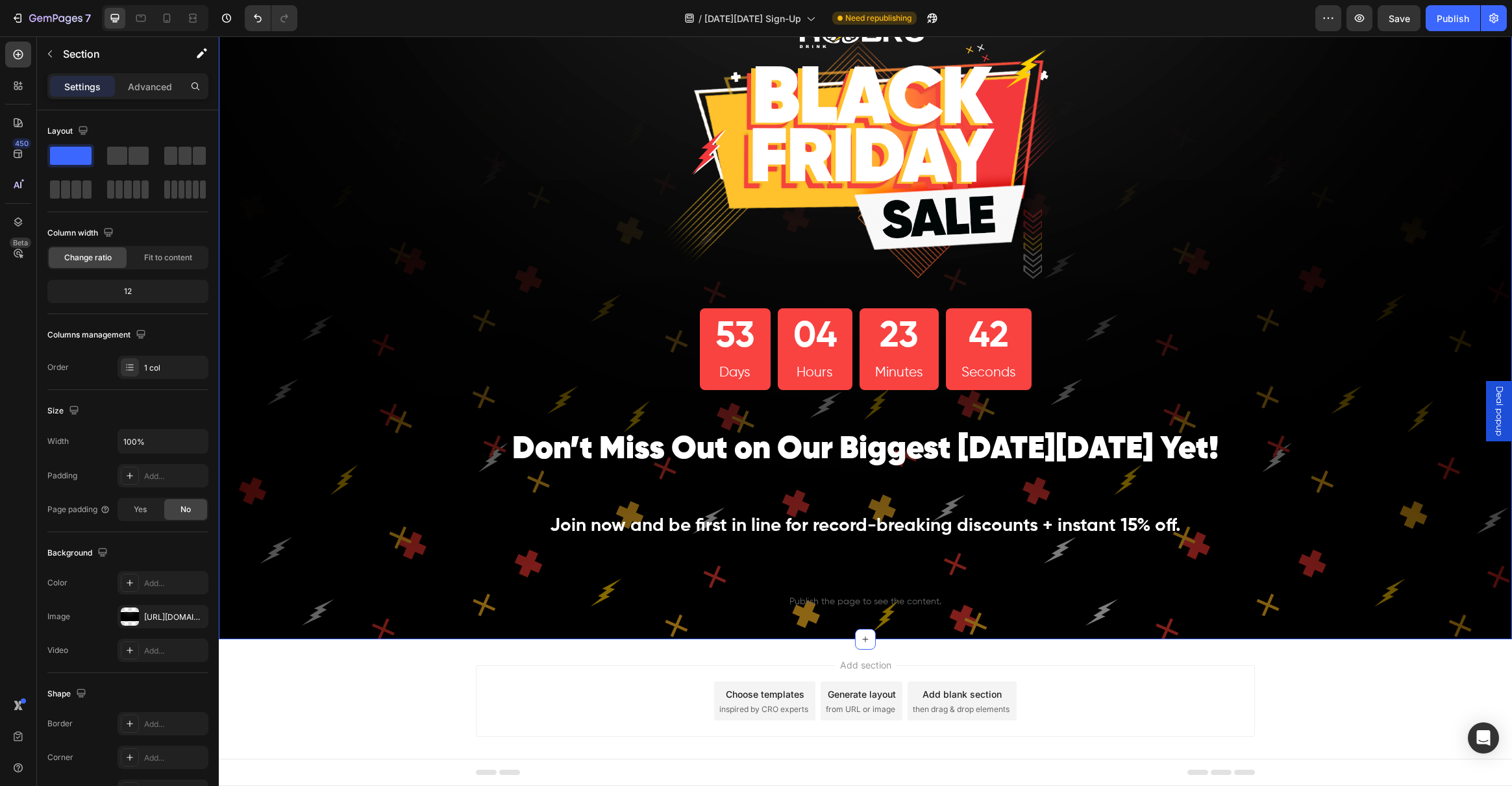
scroll to position [91, 0]
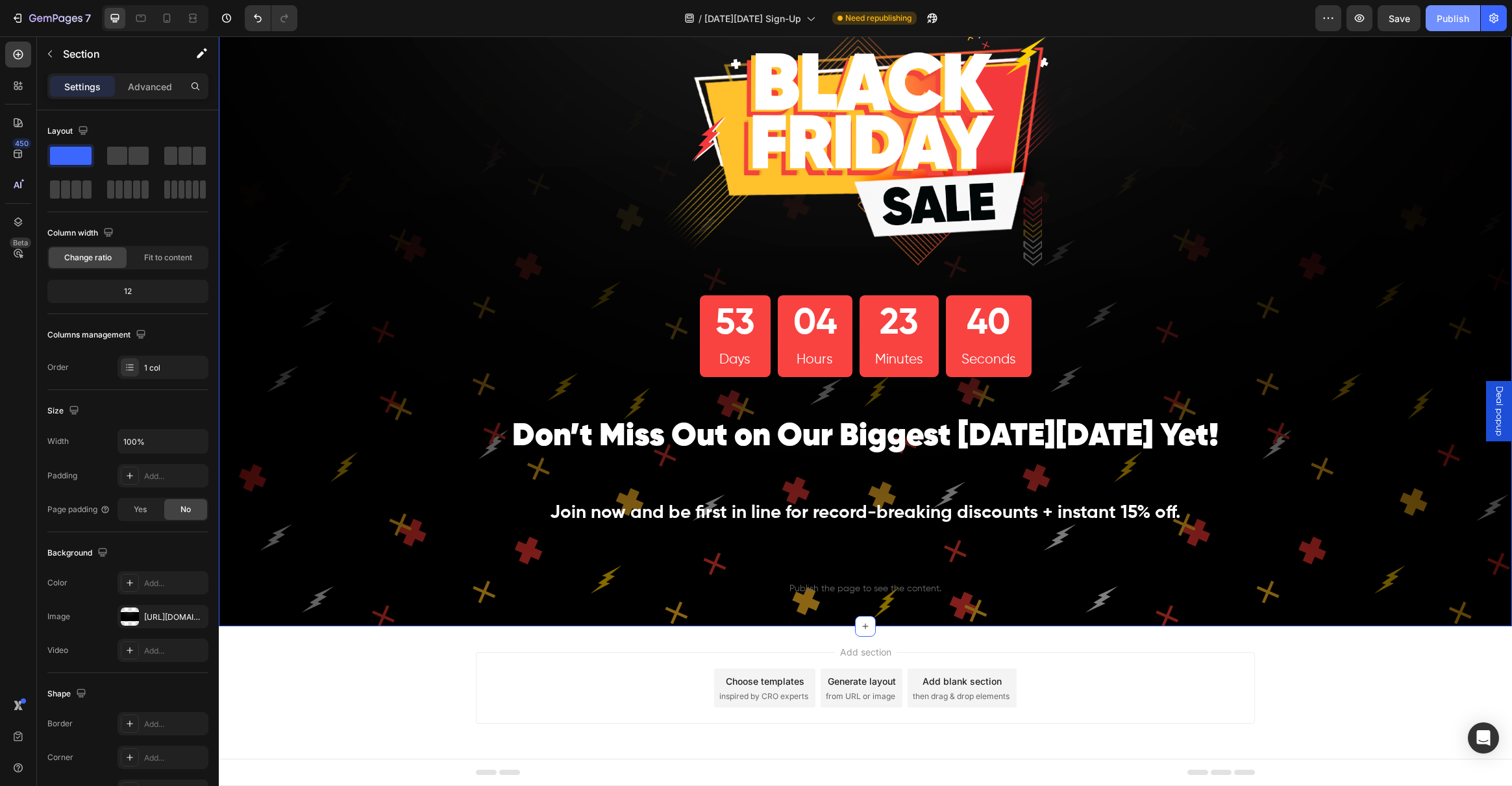
click at [1458, 21] on div "Publish" at bounding box center [1453, 18] width 32 height 14
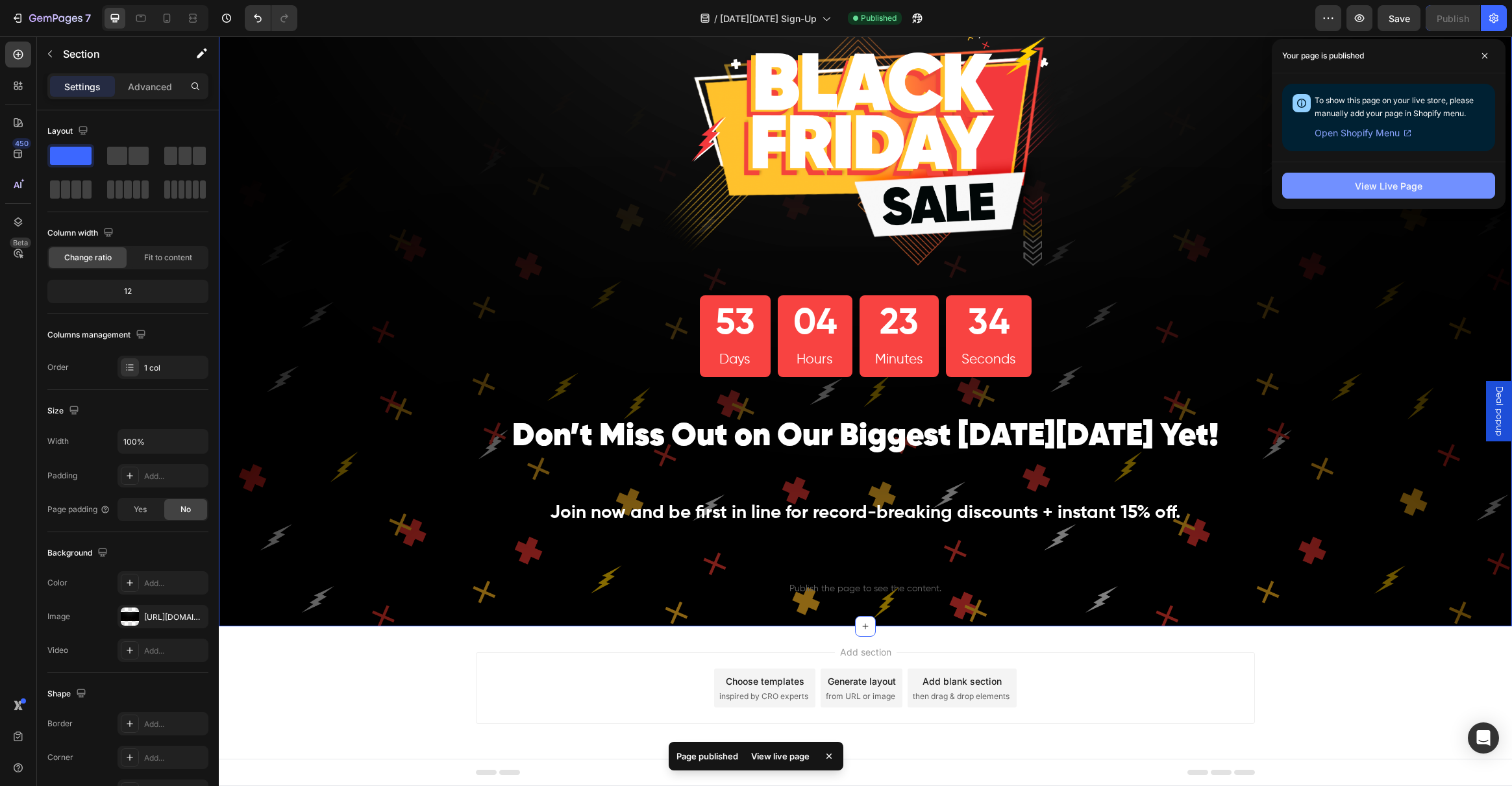
click at [1385, 190] on div "View Live Page" at bounding box center [1389, 186] width 67 height 14
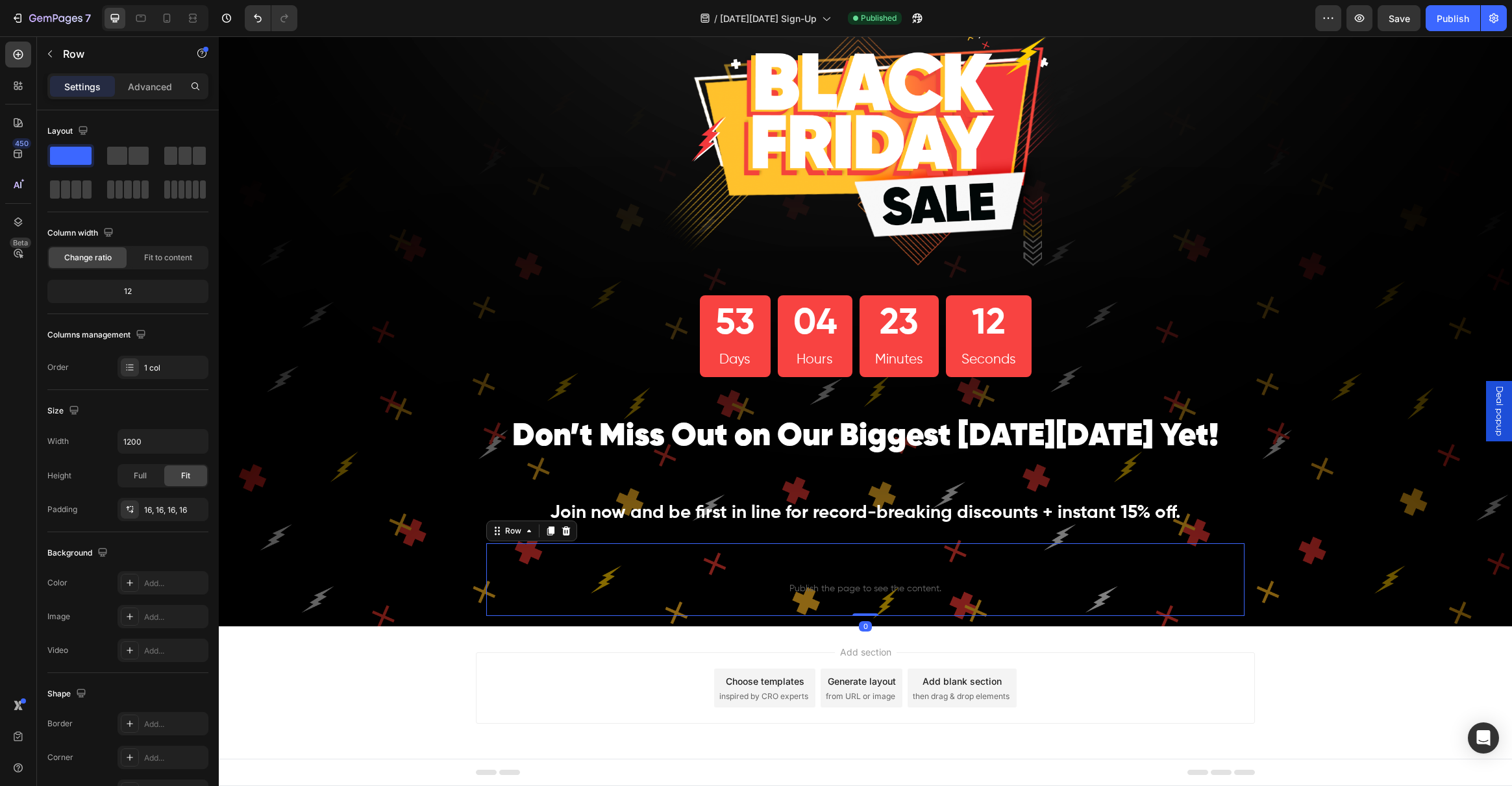
click at [881, 614] on div "Custom code Publish the page to see the content. Custom Code Row 0" at bounding box center [865, 580] width 758 height 73
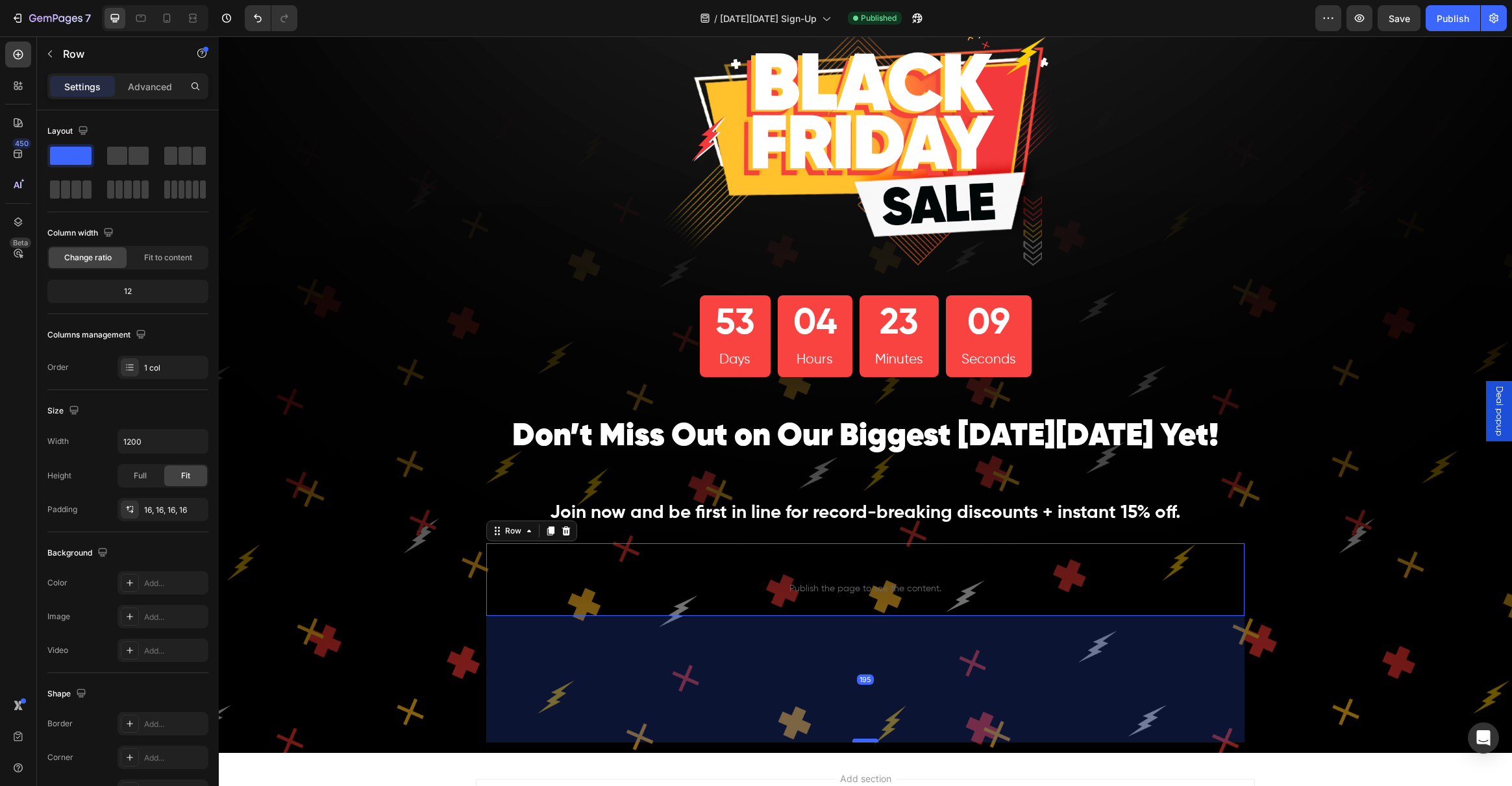
drag, startPoint x: 863, startPoint y: 614, endPoint x: 862, endPoint y: 741, distance: 127.0
click at [862, 741] on div at bounding box center [866, 741] width 26 height 4
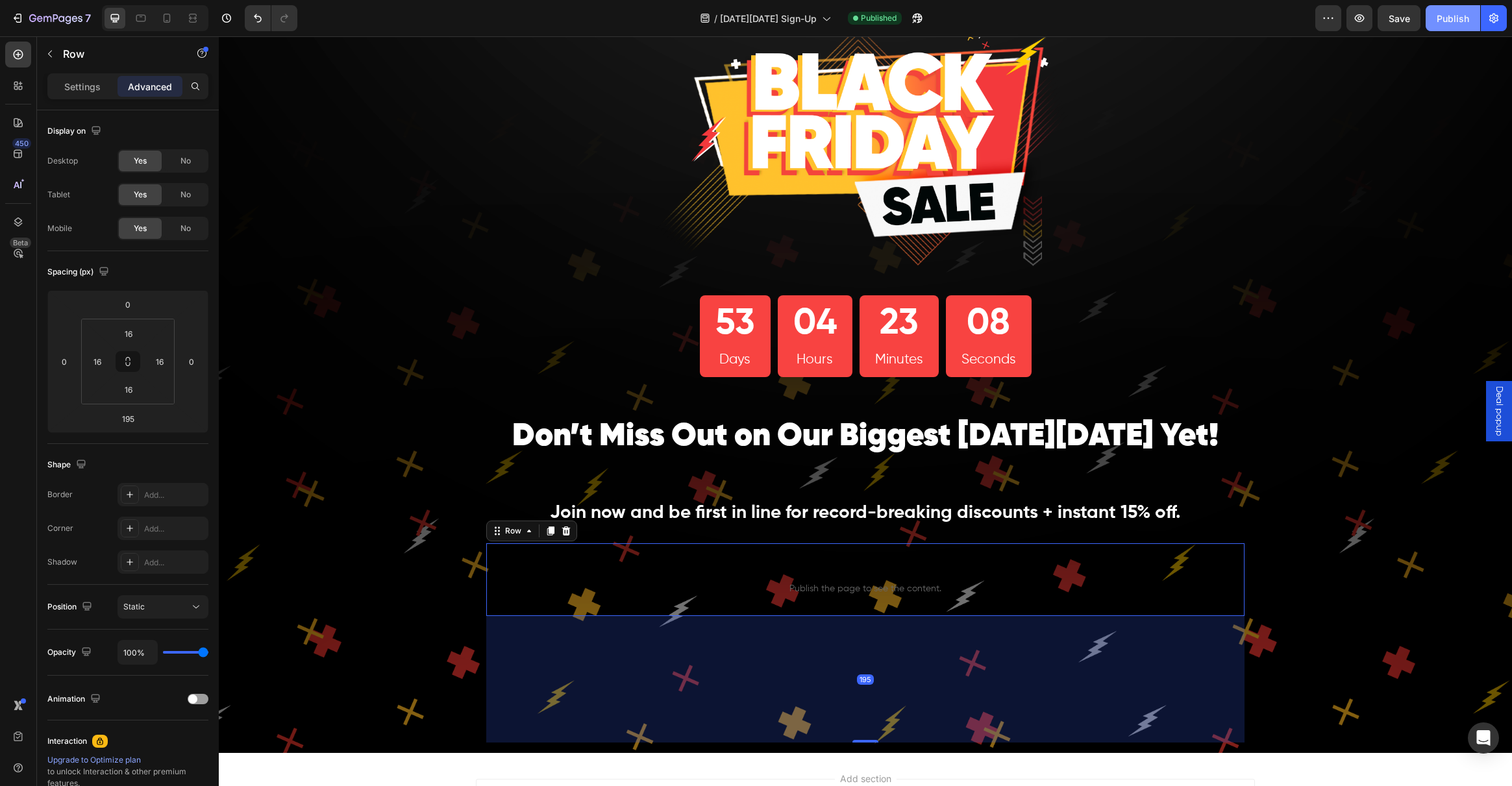
click at [1446, 25] on div "Publish" at bounding box center [1453, 18] width 32 height 14
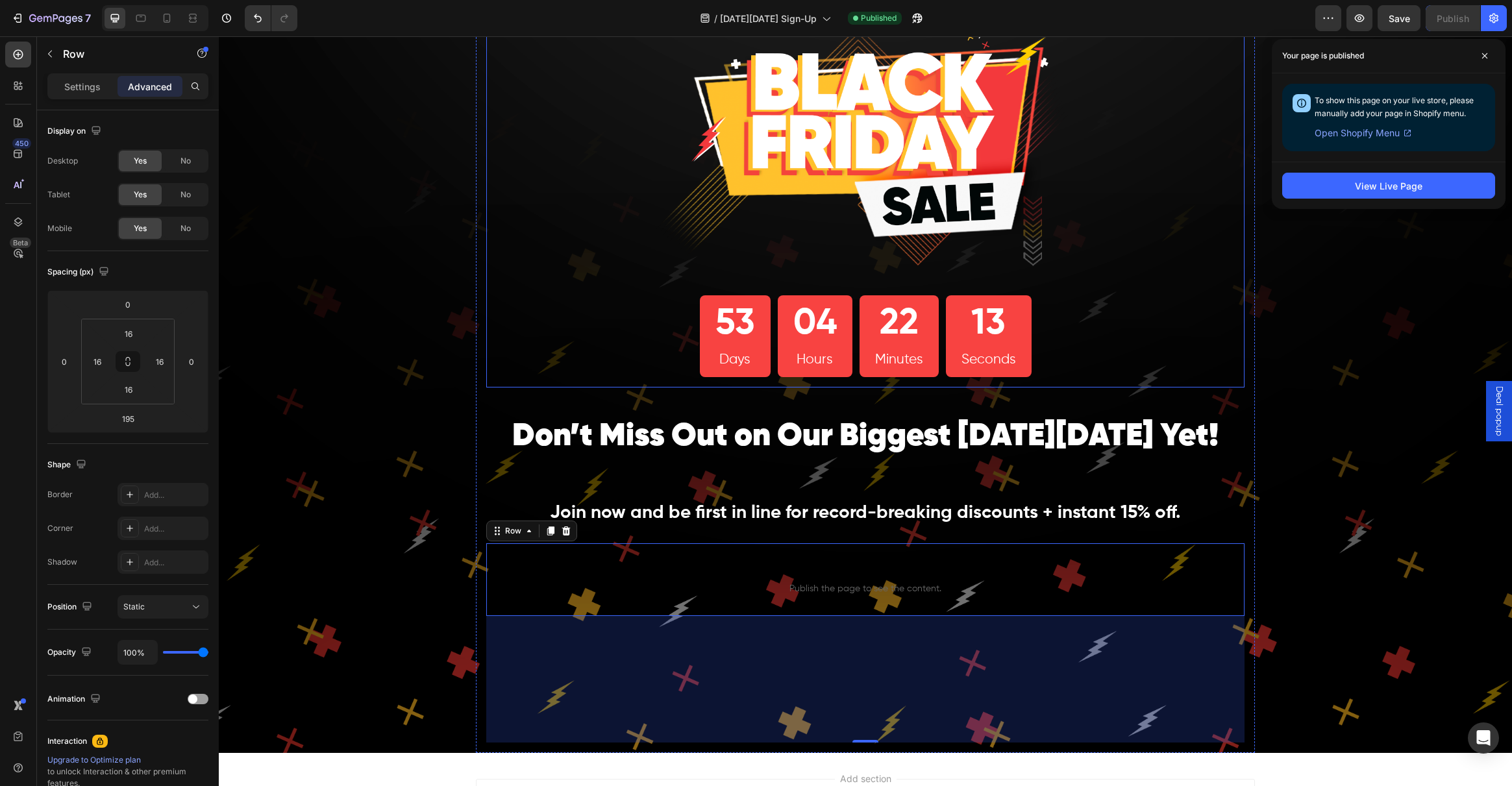
click at [1083, 288] on div "Image 53 Days 04 Hours 22 Minutes 13 Seconds Countdown Timer" at bounding box center [866, 185] width 738 height 384
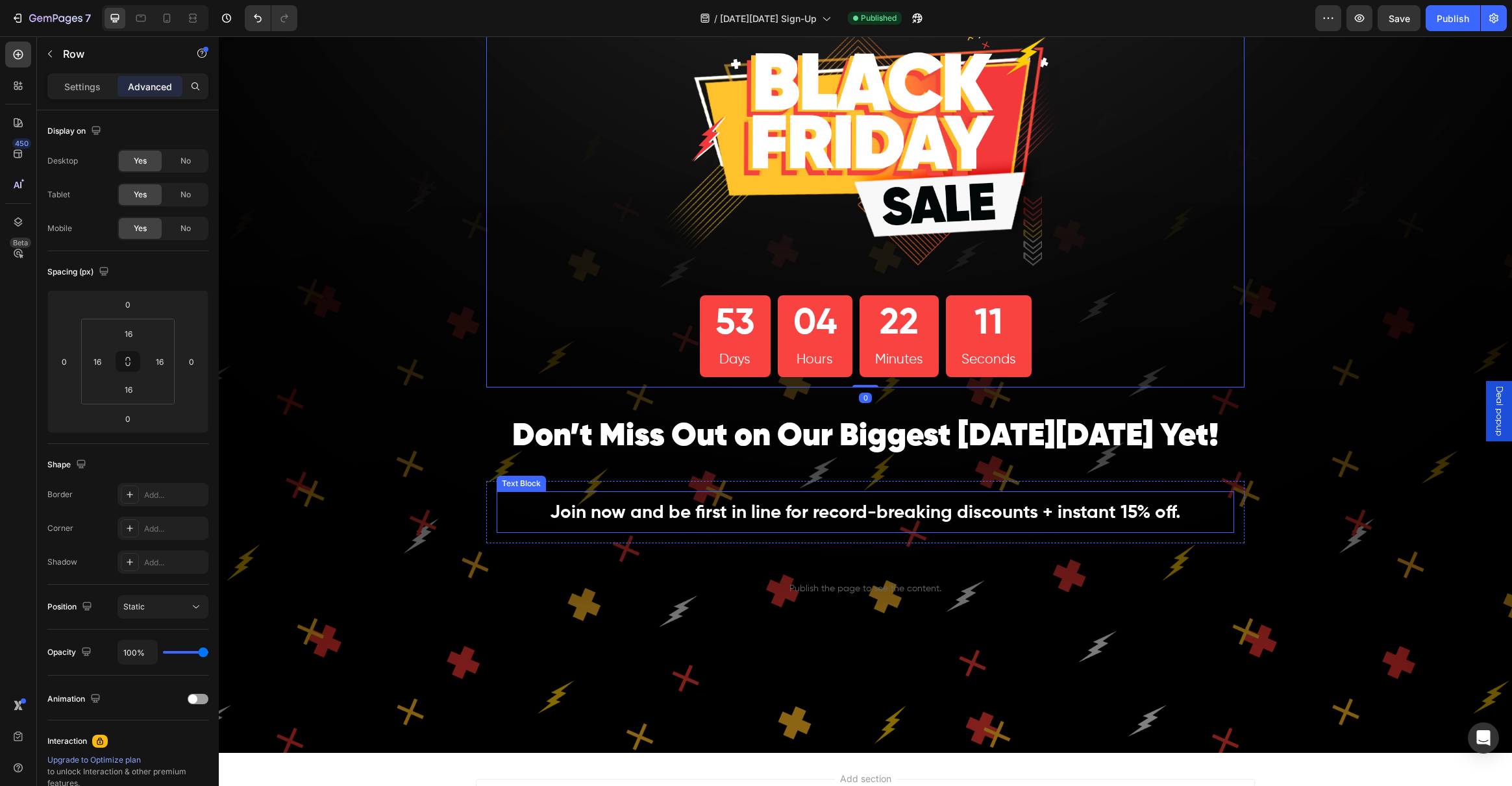
click at [1001, 519] on strong "Join now and be first in line for record-breaking discounts + instant 15% off." at bounding box center [865, 513] width 631 height 18
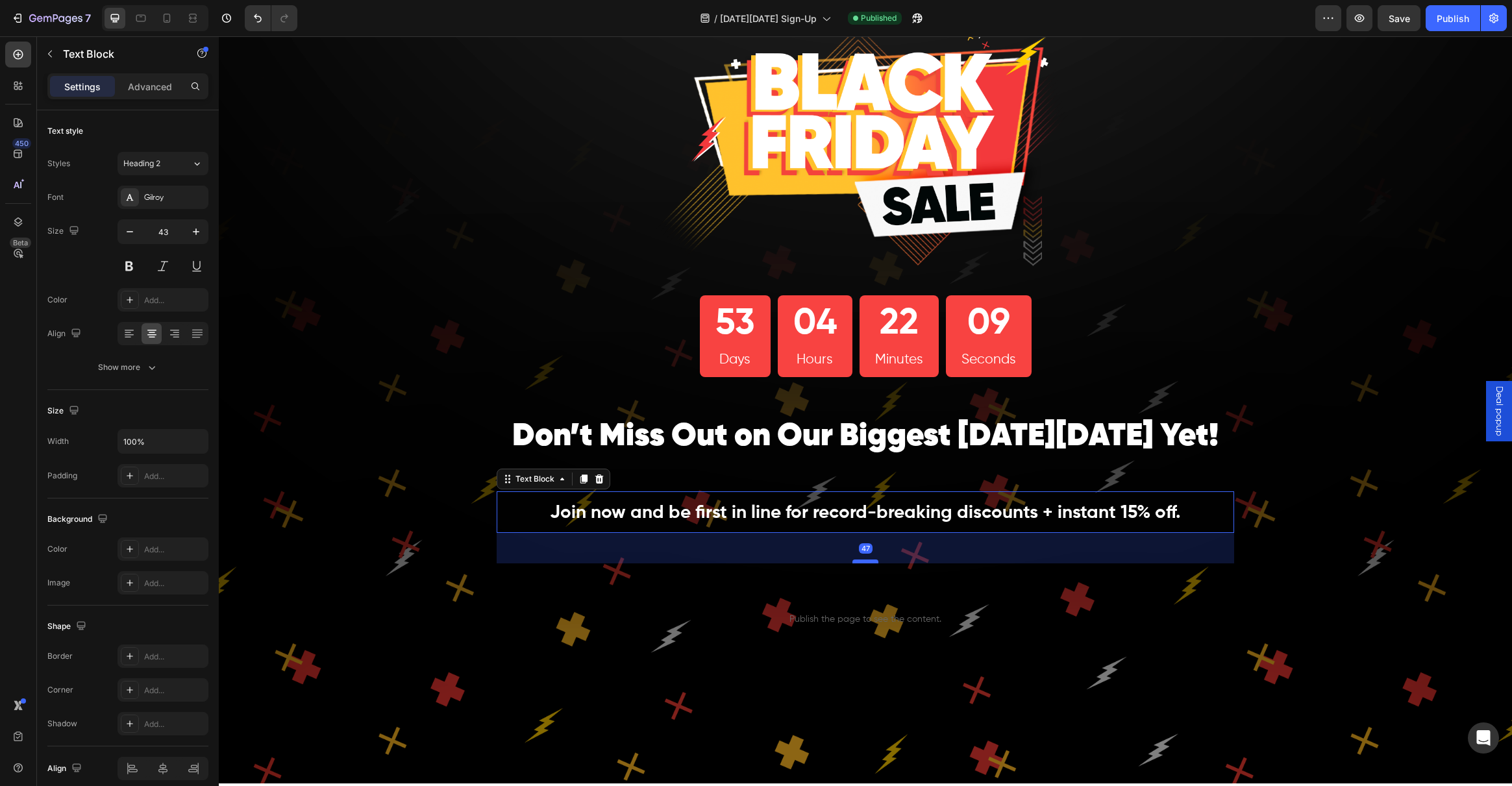
drag, startPoint x: 864, startPoint y: 531, endPoint x: 863, endPoint y: 561, distance: 30.0
click at [863, 561] on div at bounding box center [866, 561] width 26 height 4
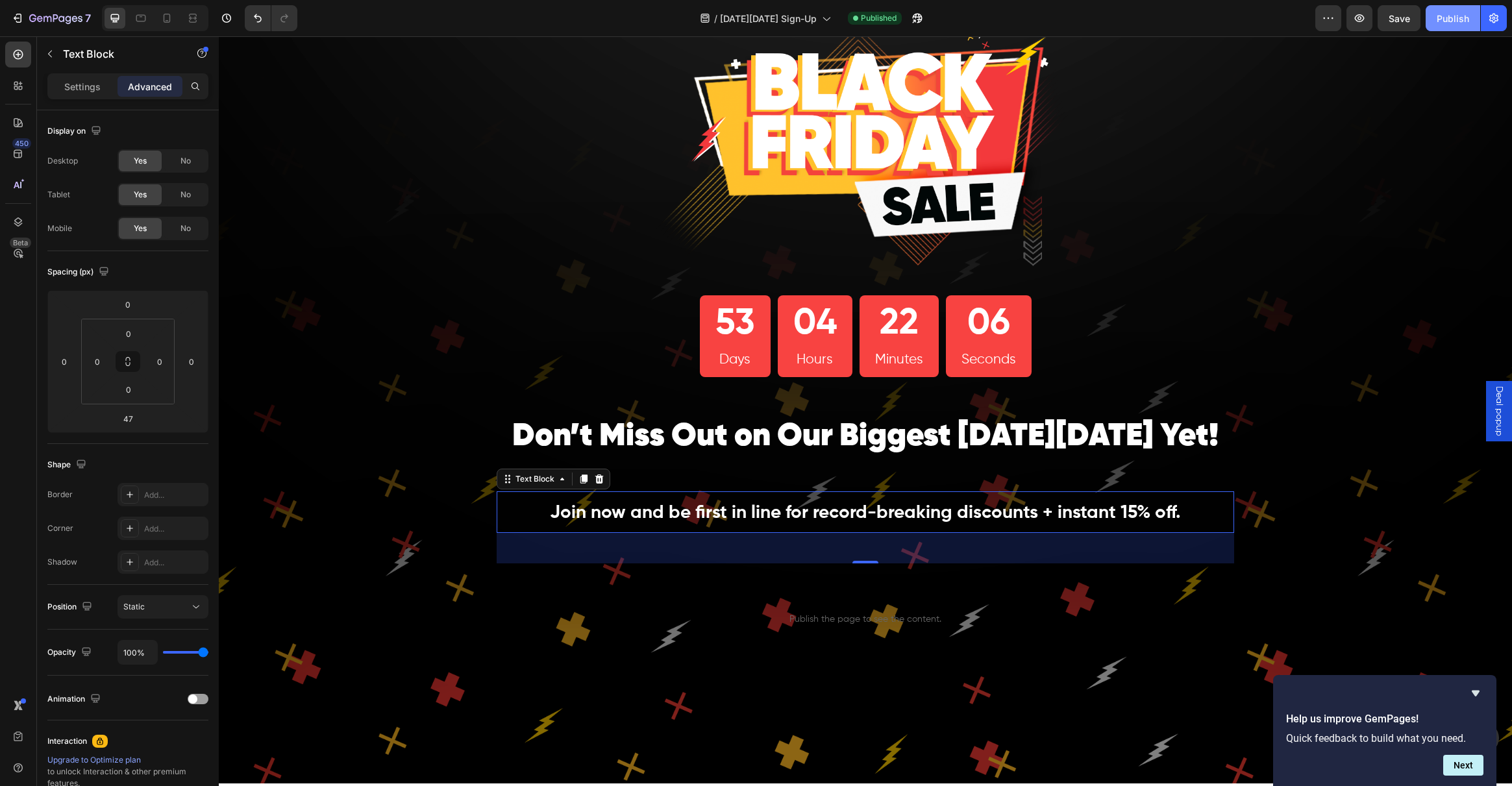
click at [1471, 10] on button "Publish" at bounding box center [1452, 18] width 54 height 26
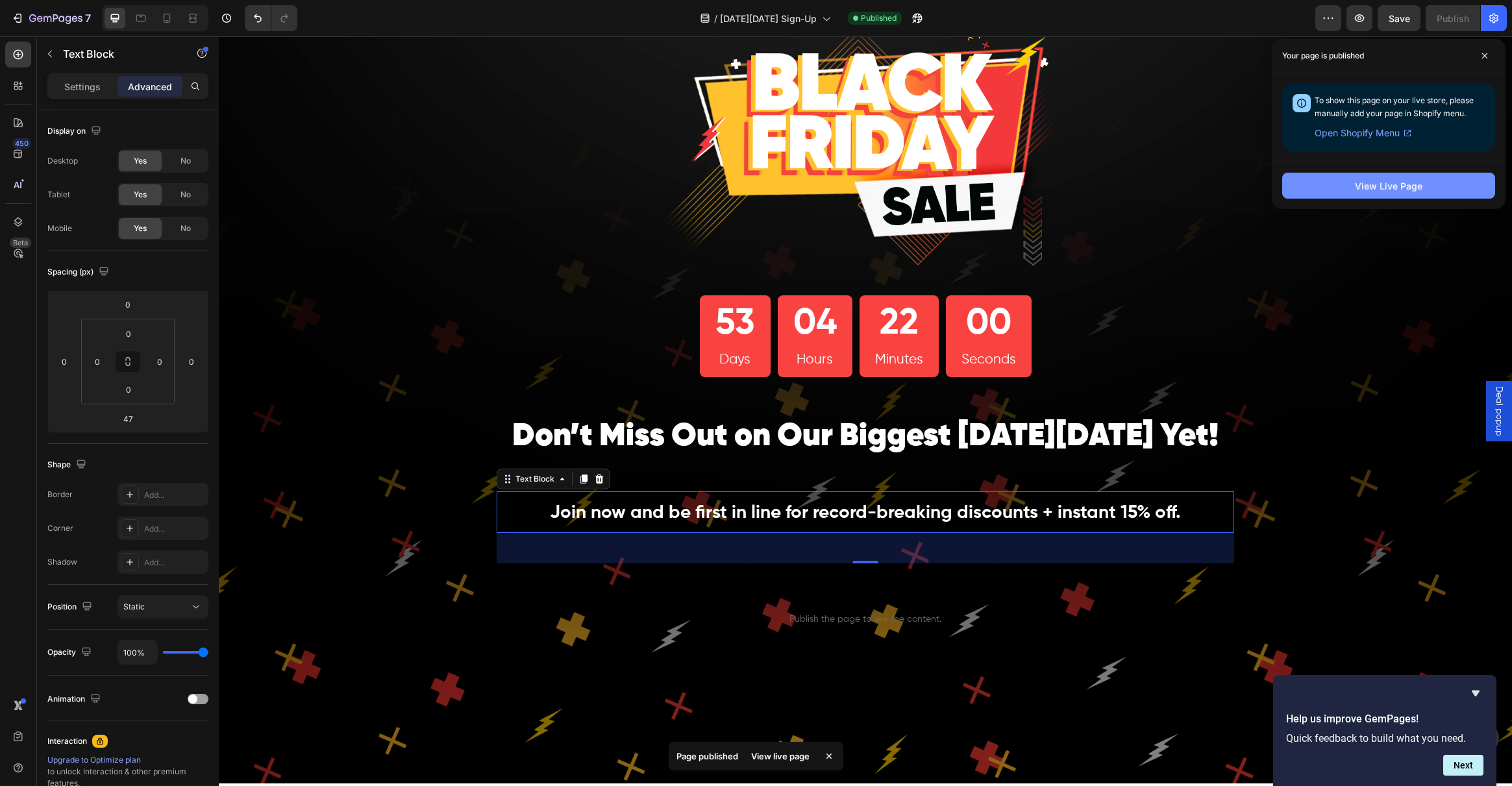
click at [1346, 184] on button "View Live Page" at bounding box center [1389, 186] width 213 height 26
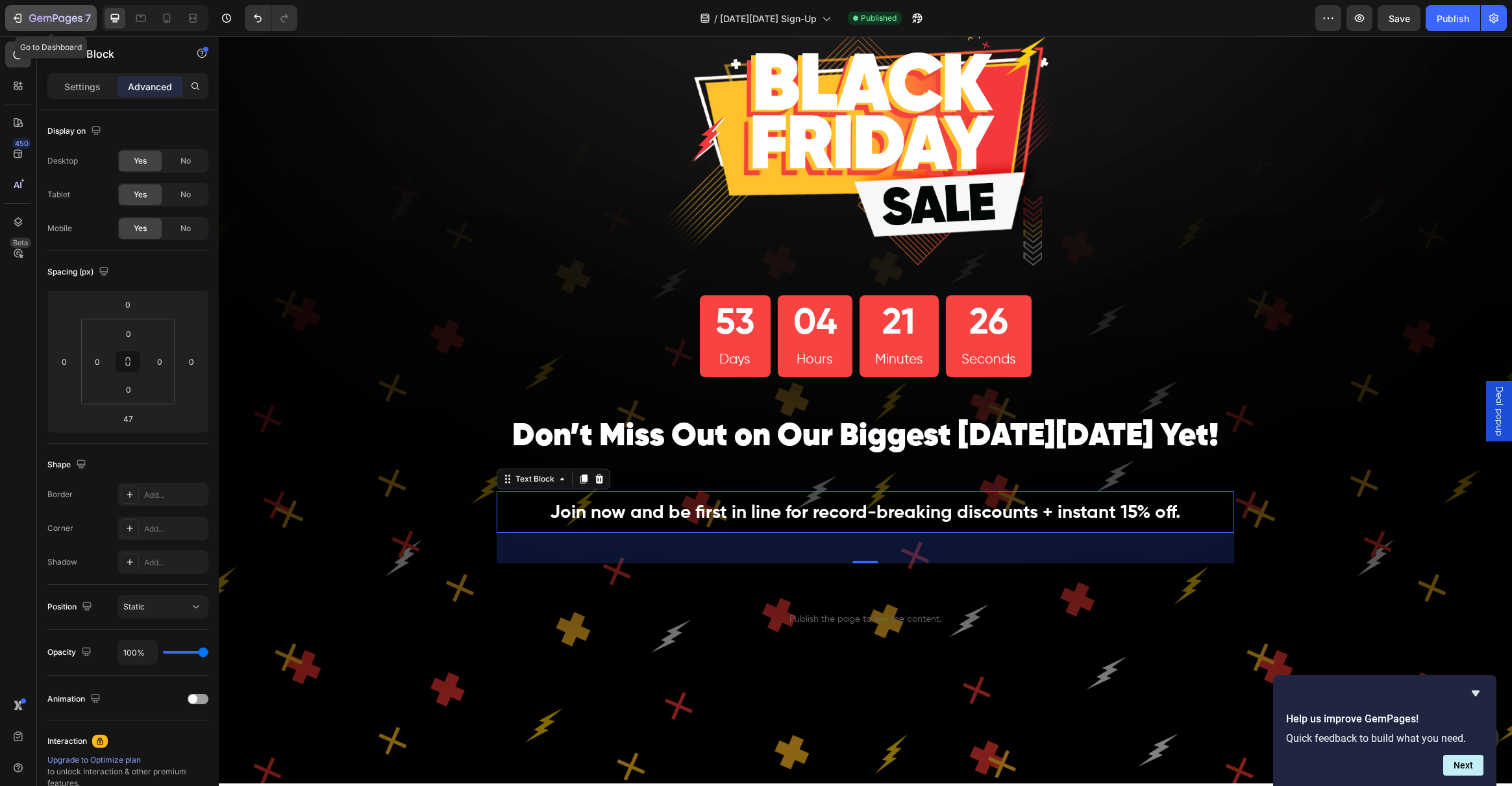
click at [65, 19] on icon "button" at bounding box center [55, 19] width 53 height 11
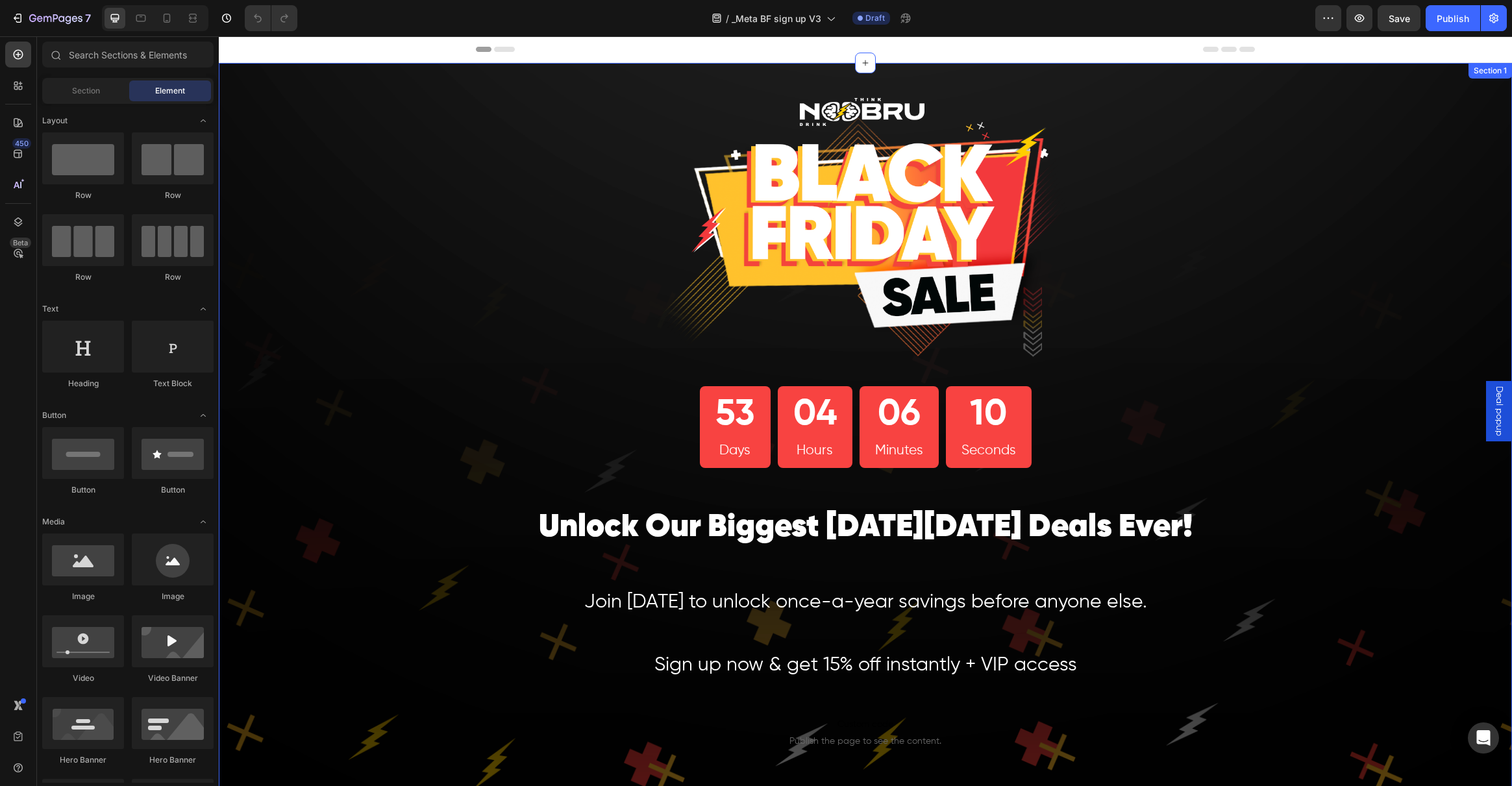
click at [375, 371] on div "Image 53 Days 04 Hours 06 Minutes 10 Seconds Countdown Timer Row Unlock Our Big…" at bounding box center [865, 594] width 1293 height 1064
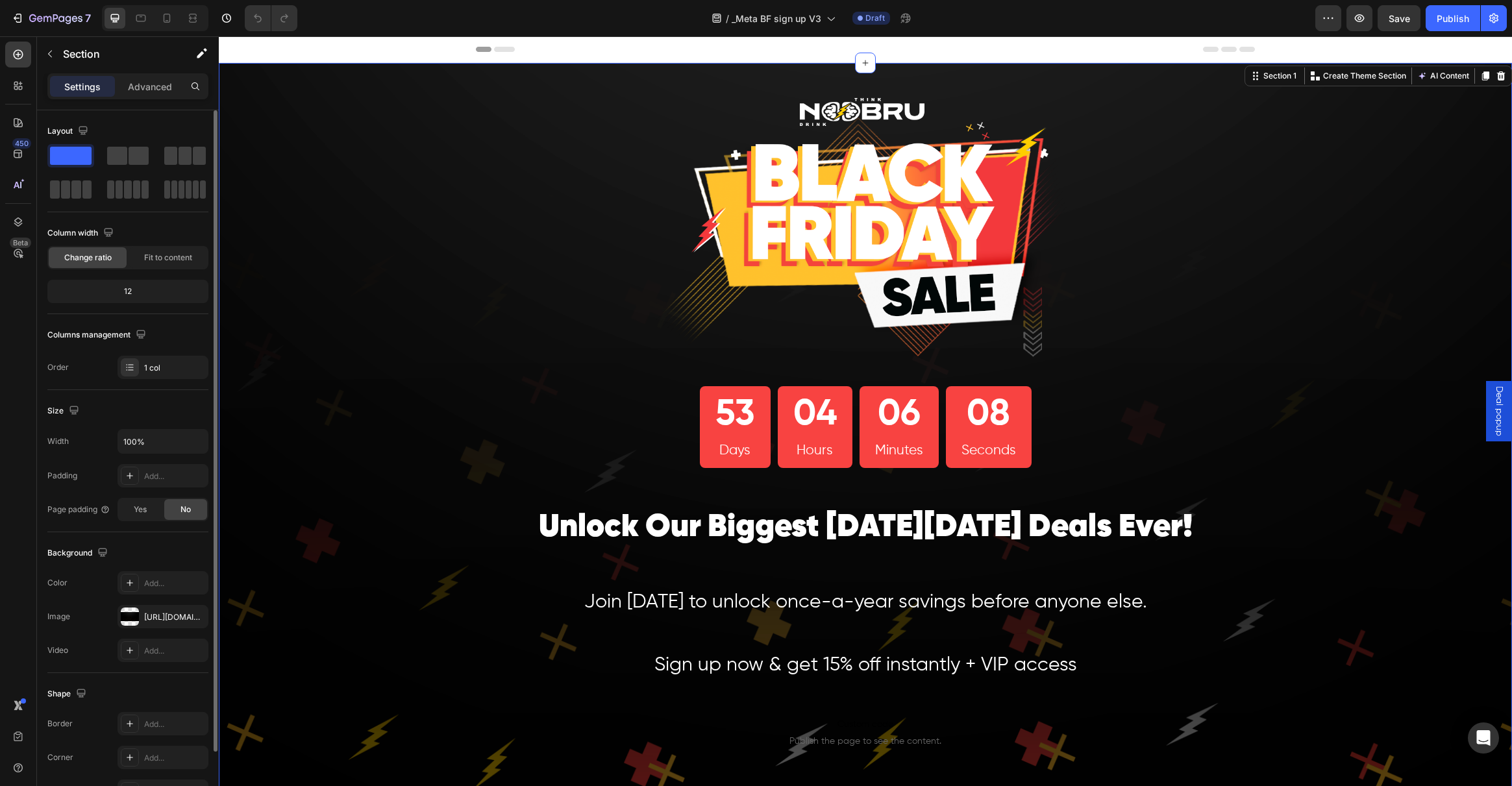
scroll to position [79, 0]
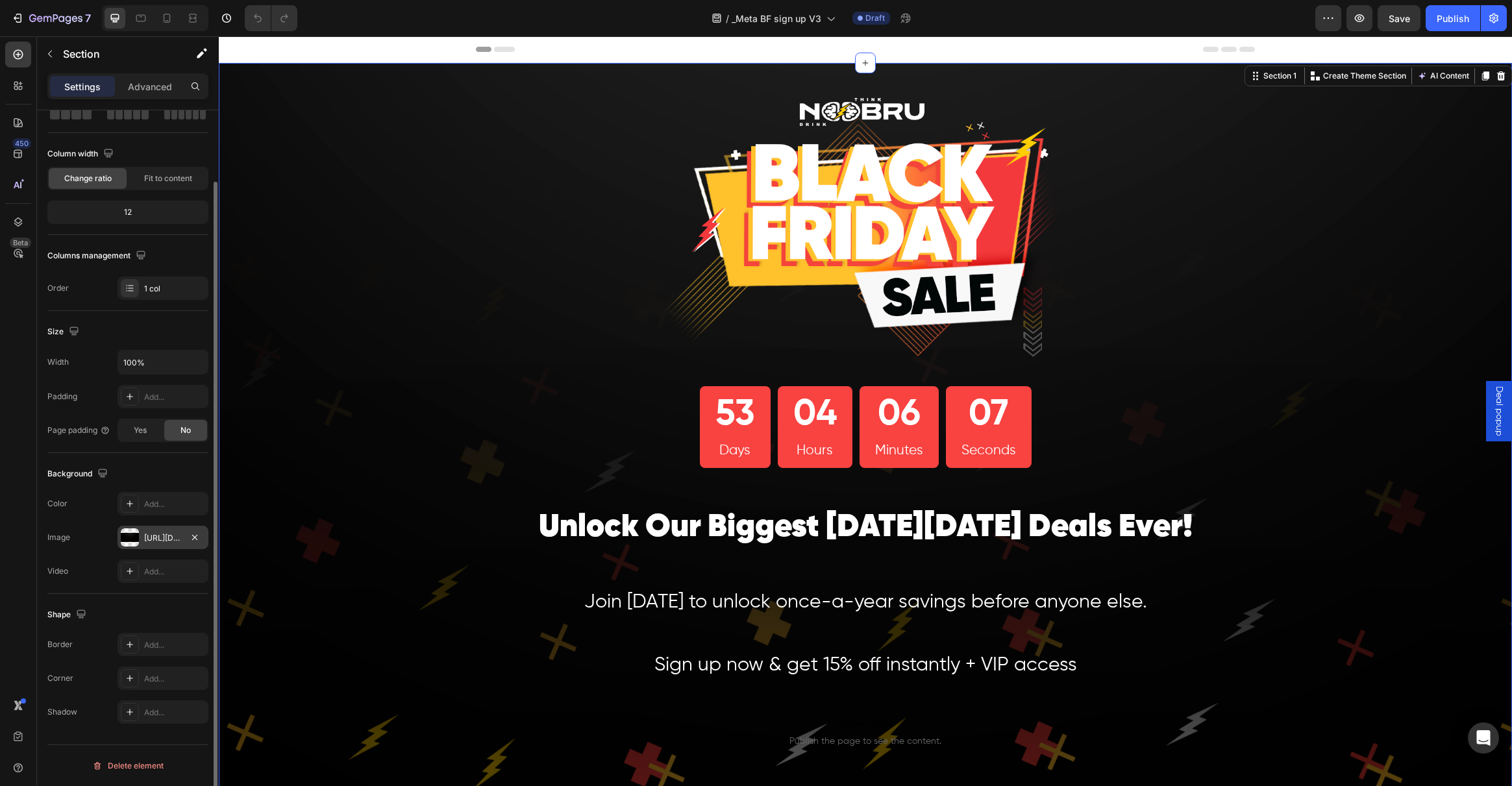
click at [133, 534] on div at bounding box center [130, 538] width 18 height 18
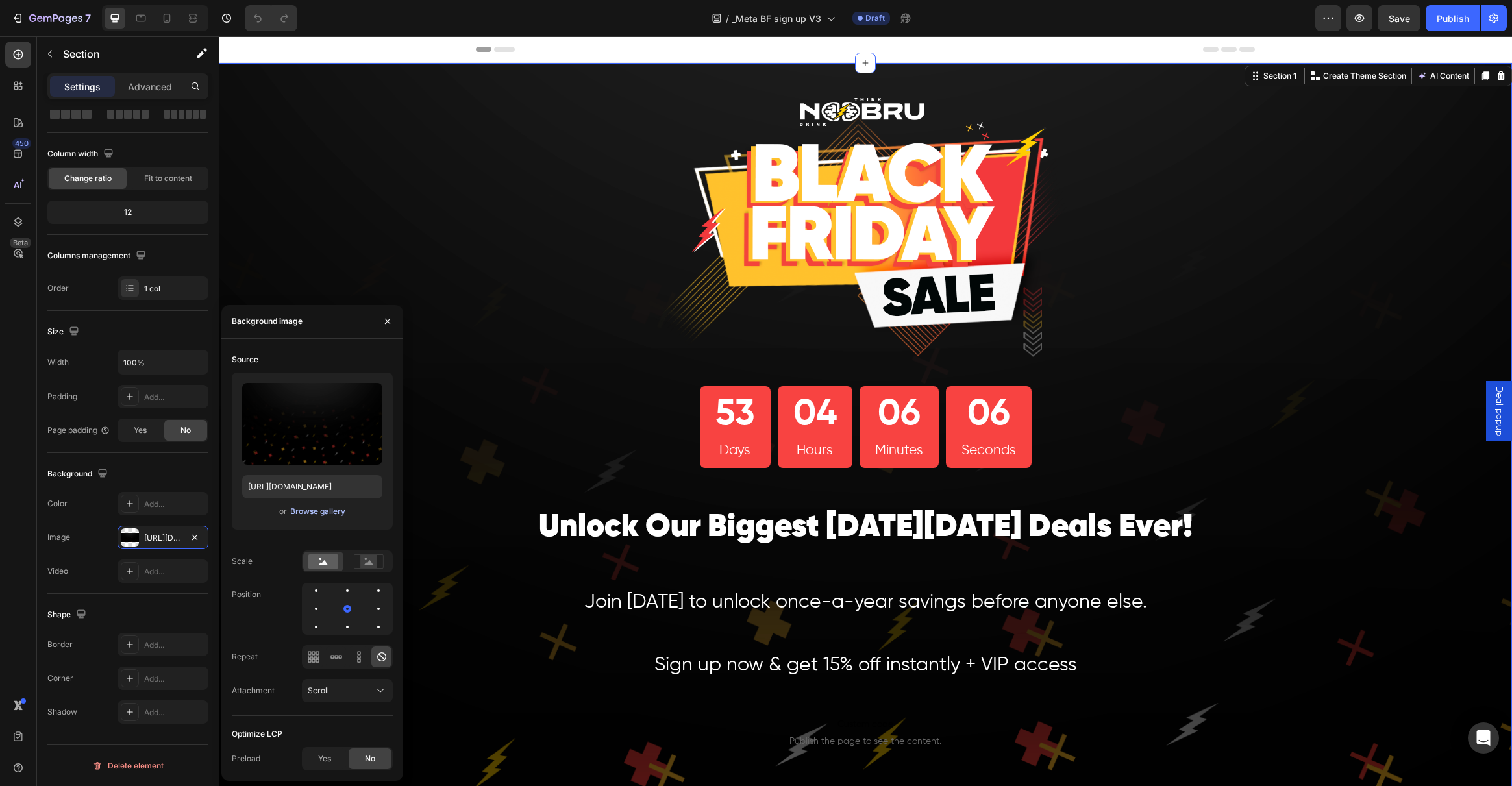
click at [302, 510] on div "Browse gallery" at bounding box center [317, 511] width 55 height 12
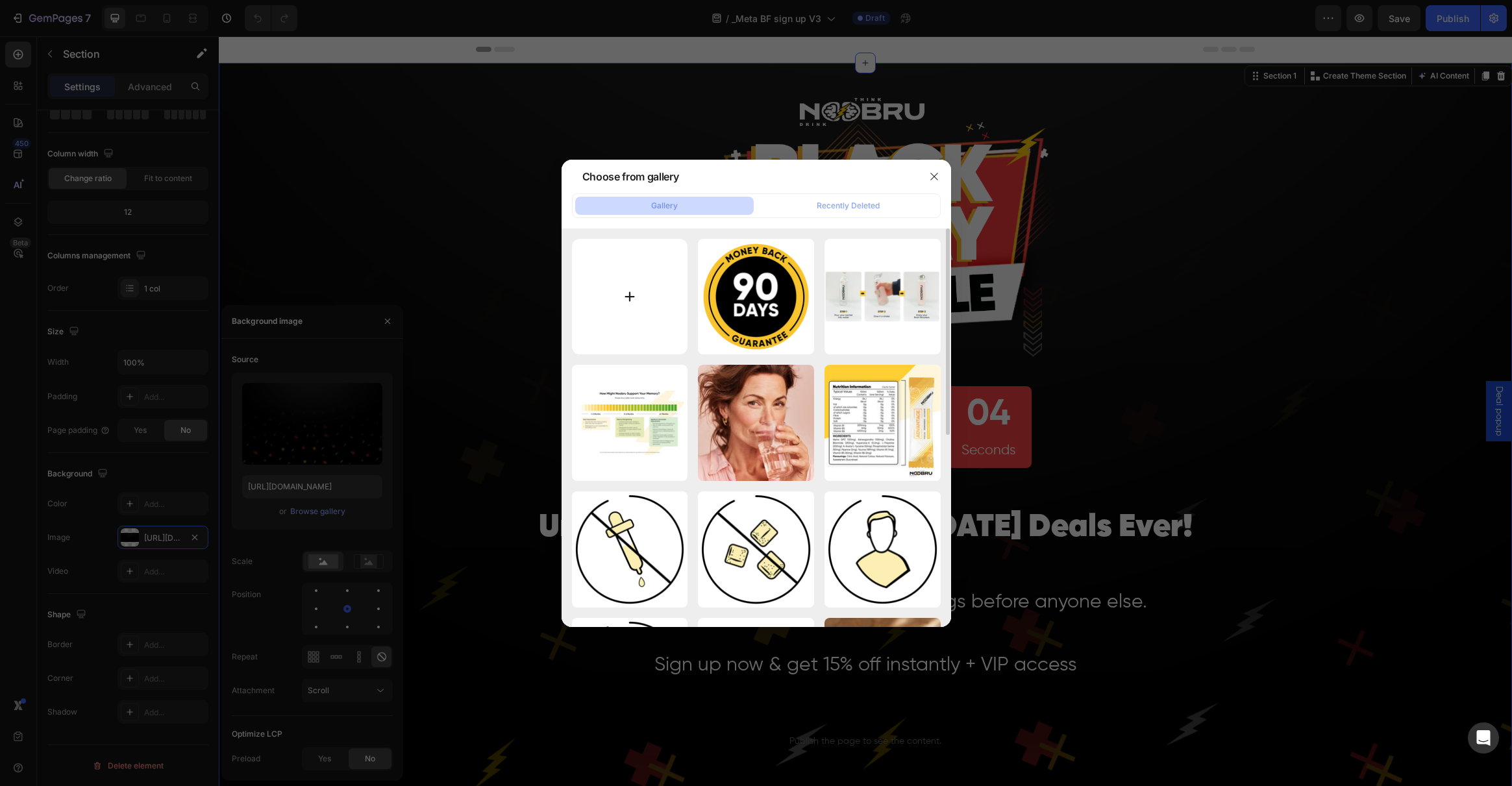
click at [658, 286] on input "file" at bounding box center [630, 298] width 117 height 117
type input "C:\fakepath\Artboard 1.png"
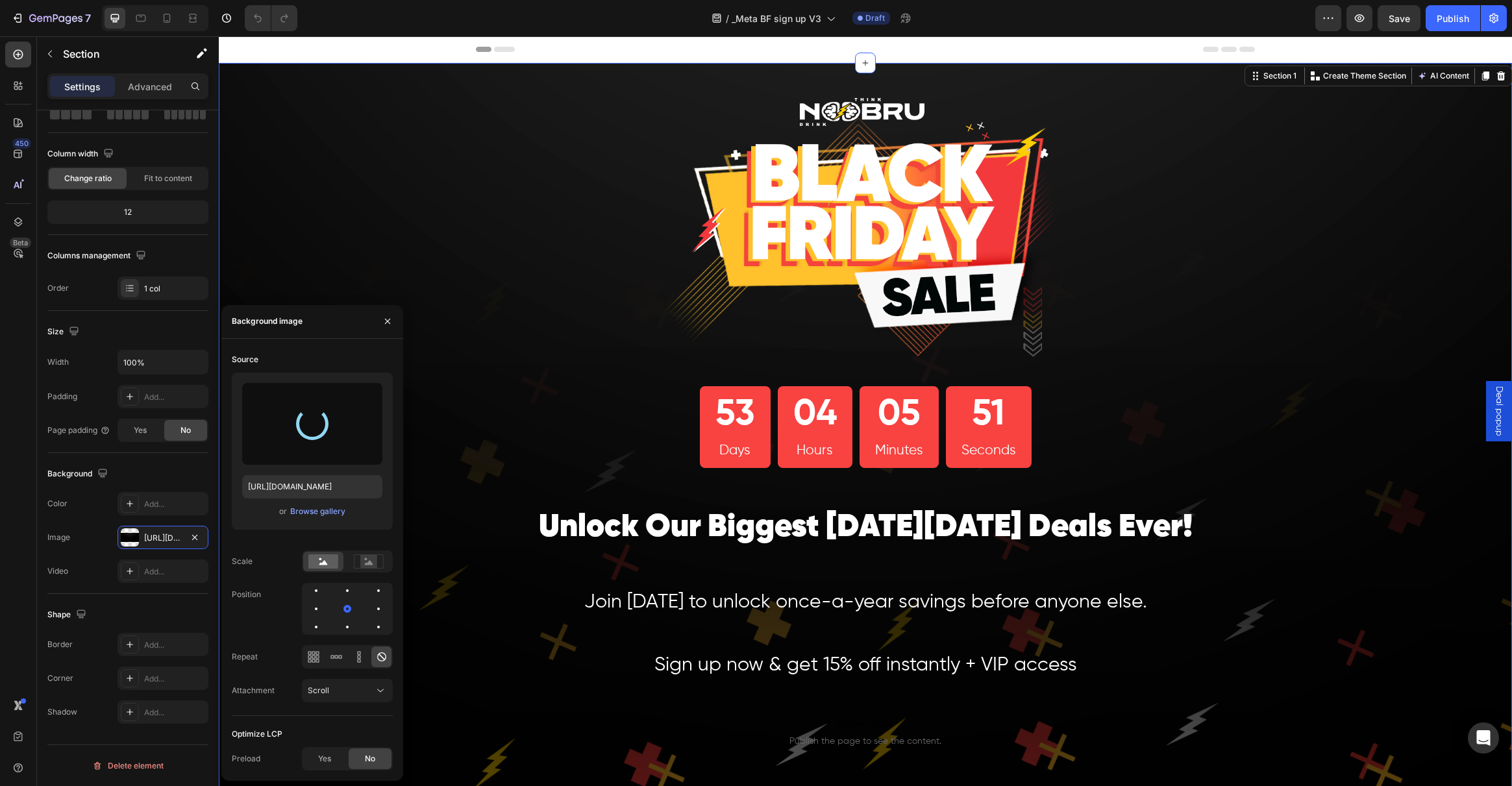
type input "https://cdn.shopify.com/s/files/1/0262/9422/2932/files/gempages_568252722143298…"
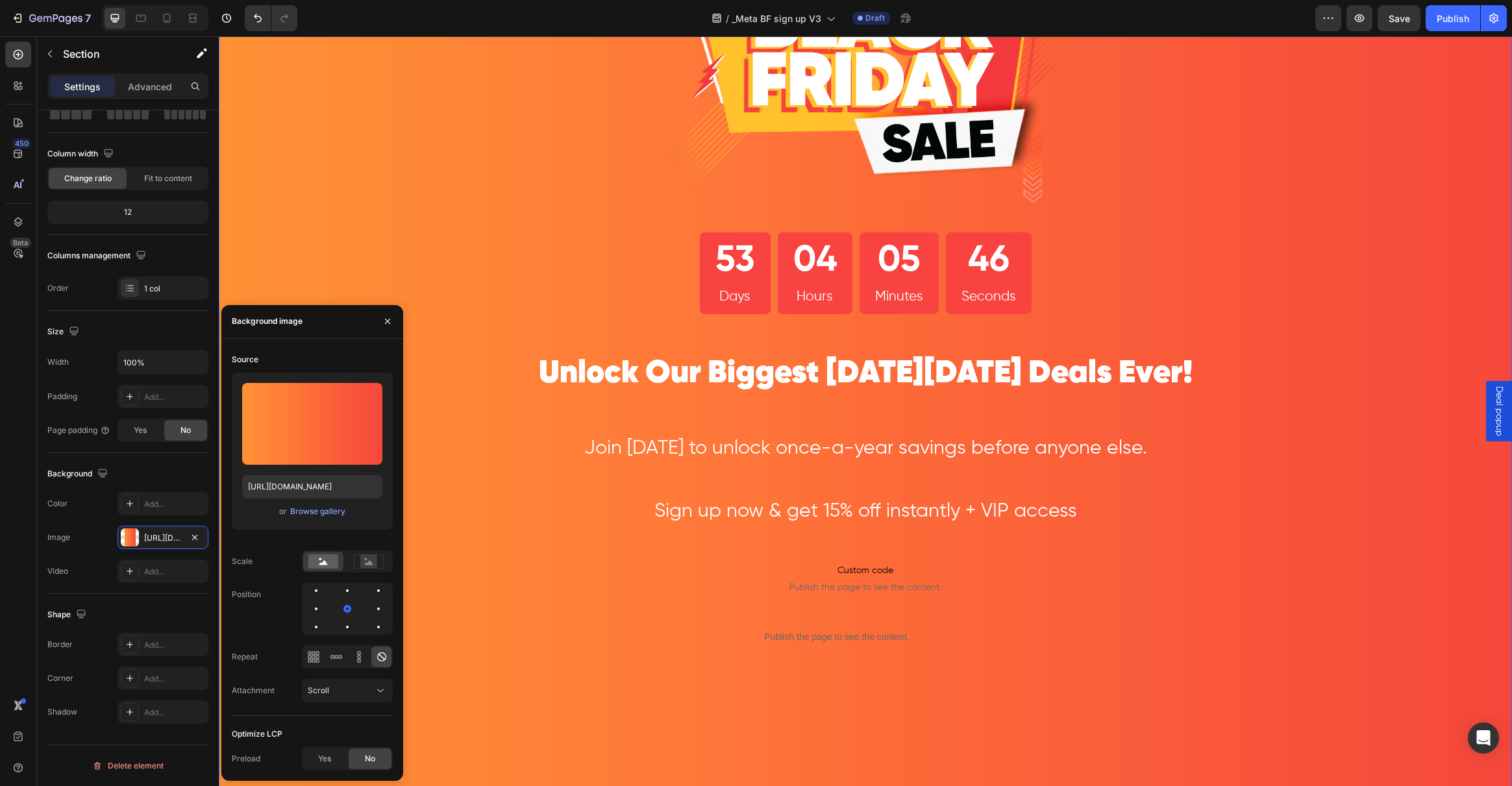
scroll to position [221, 0]
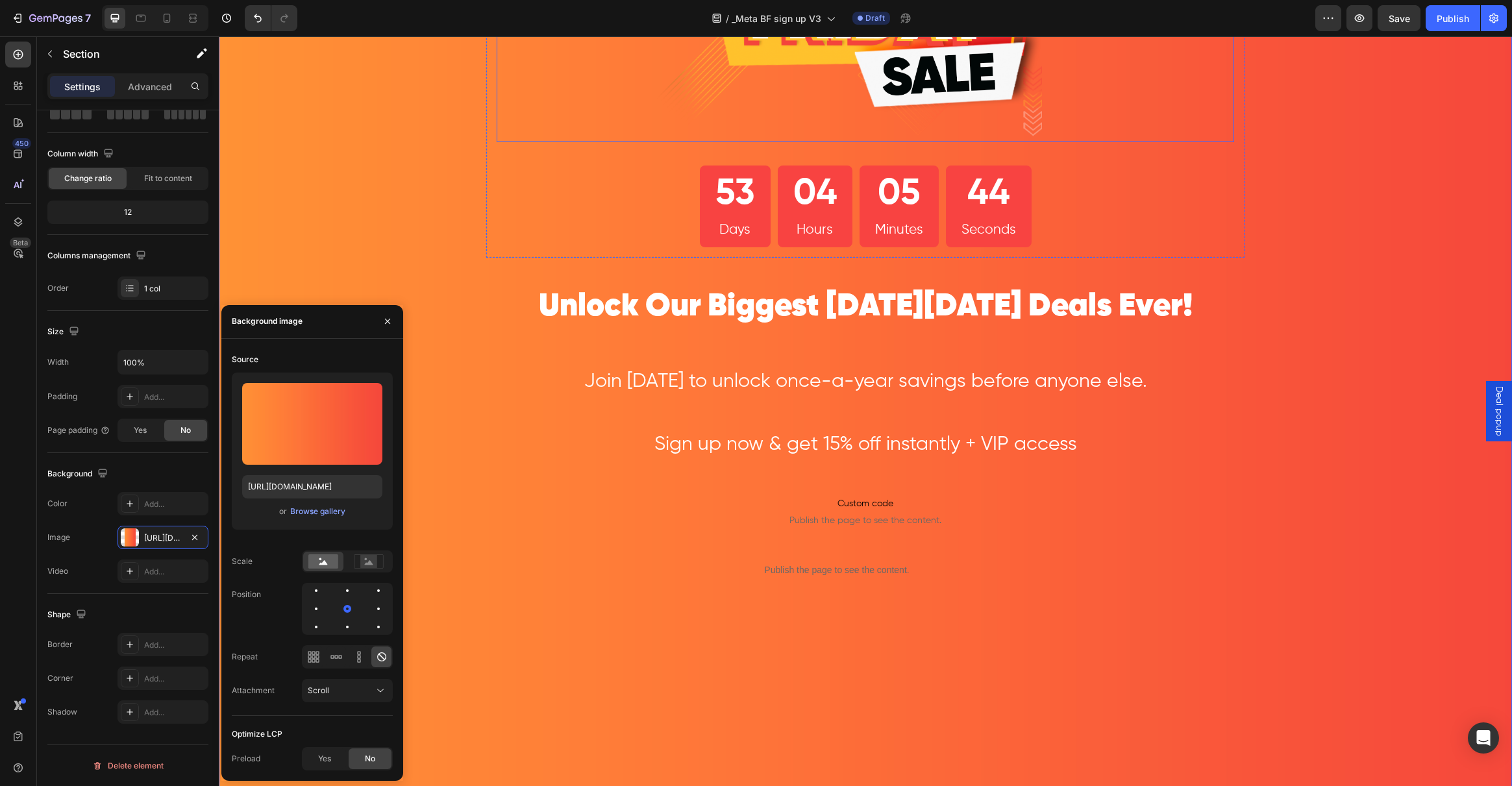
click at [908, 94] on img at bounding box center [865, 2] width 442 height 279
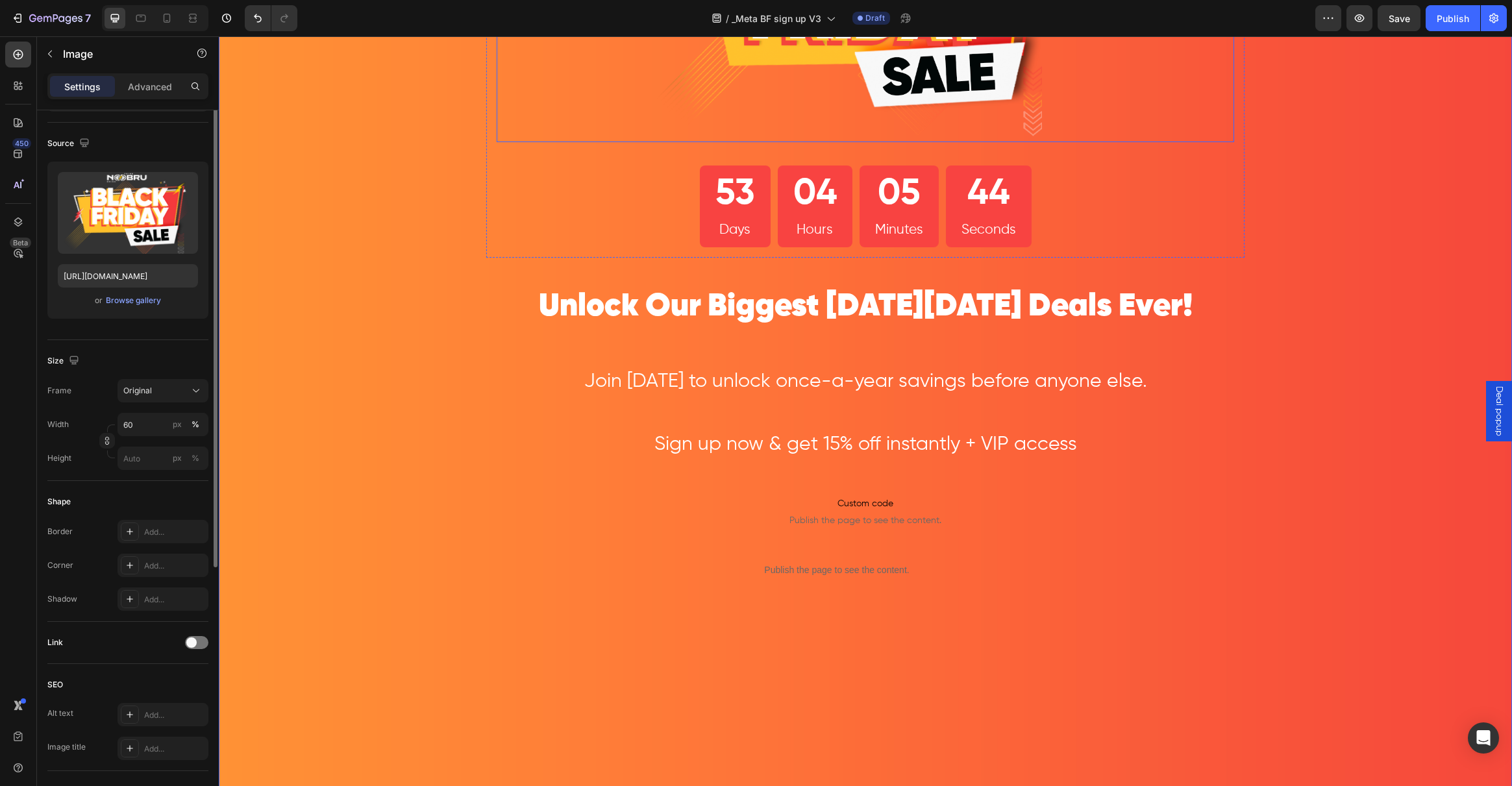
scroll to position [0, 0]
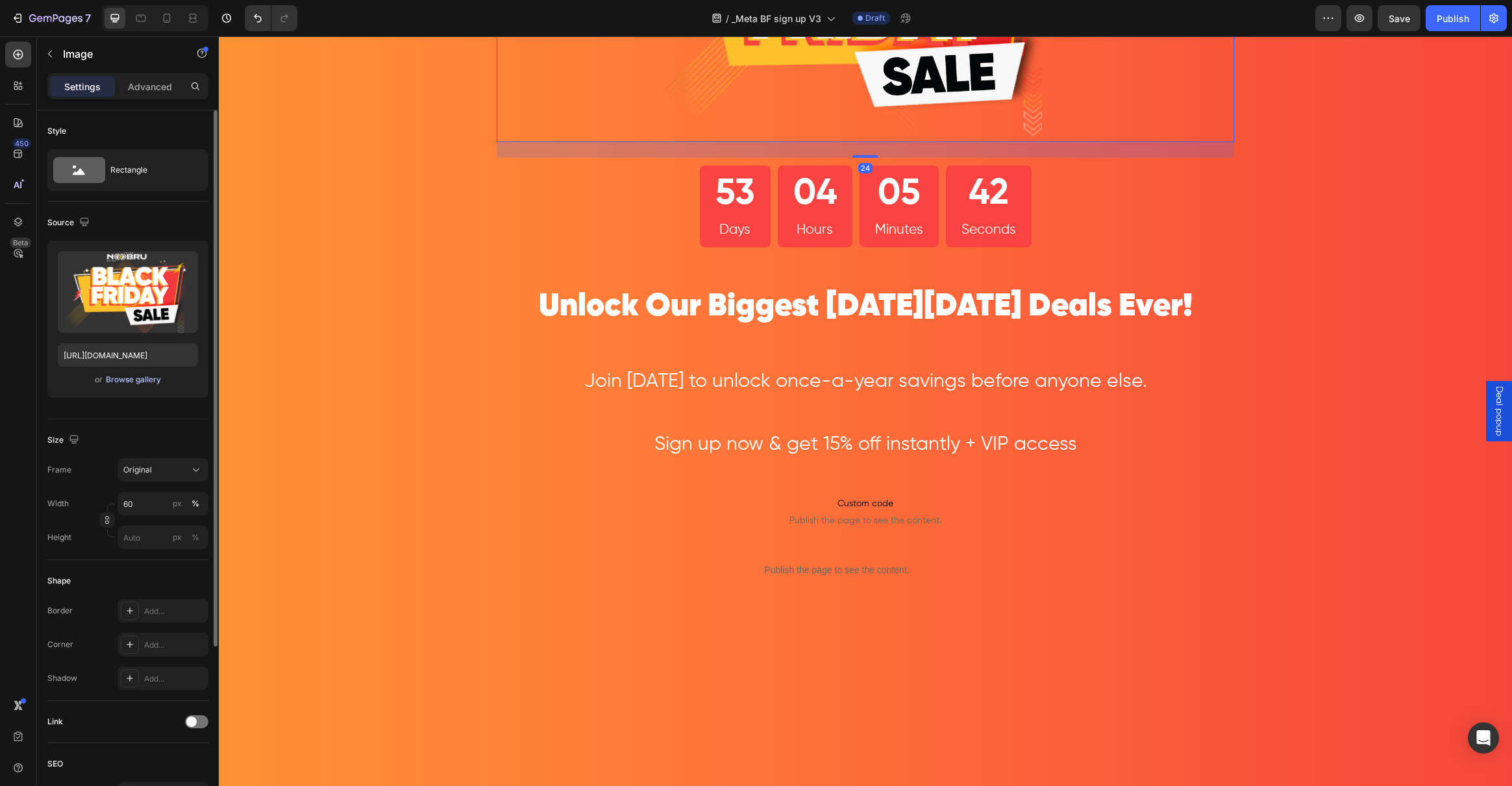
click at [124, 385] on div "Browse gallery" at bounding box center [133, 380] width 55 height 12
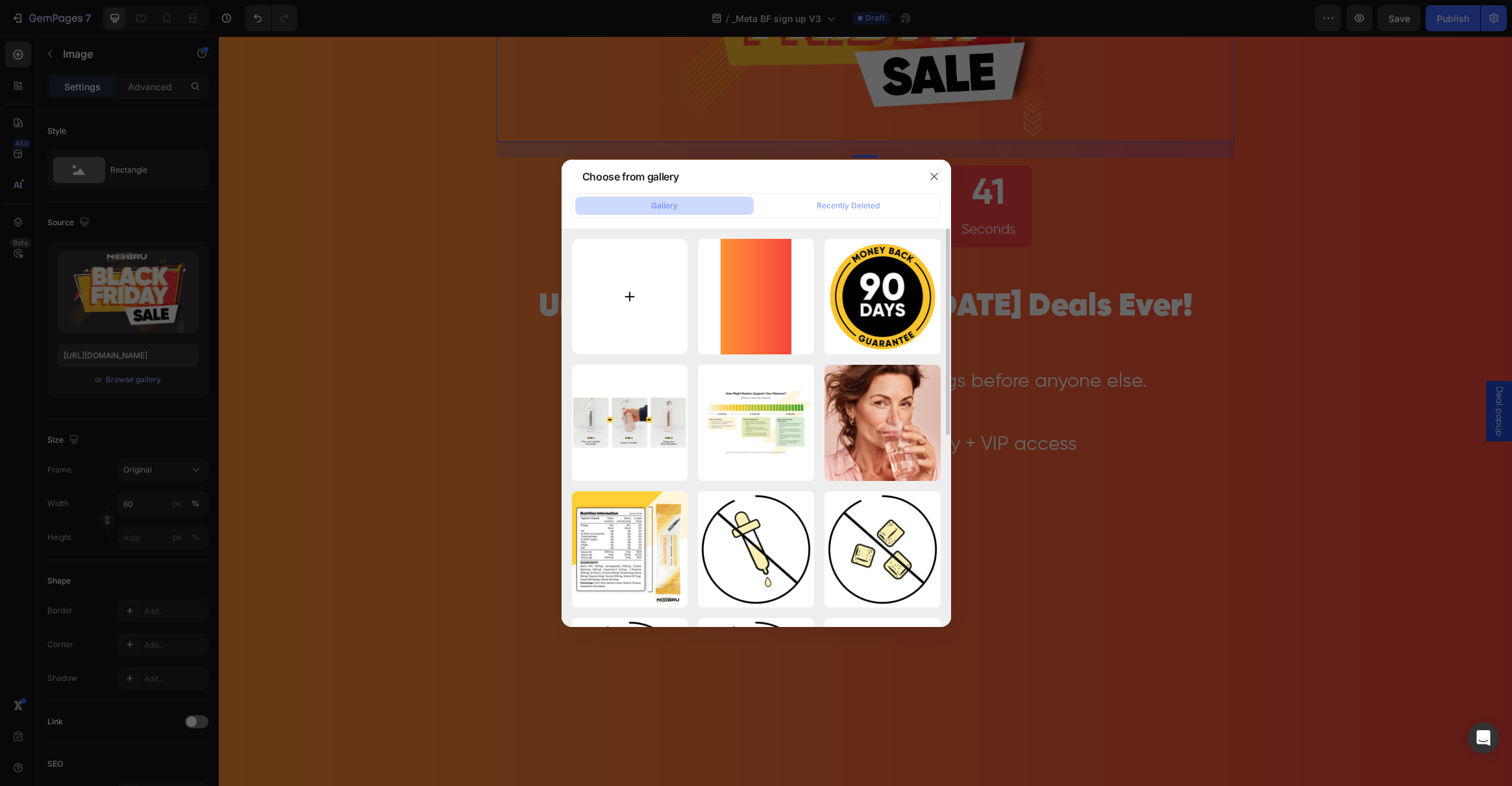
click at [623, 294] on input "file" at bounding box center [630, 298] width 117 height 117
type input "C:\fakepath\Artboard 2.png"
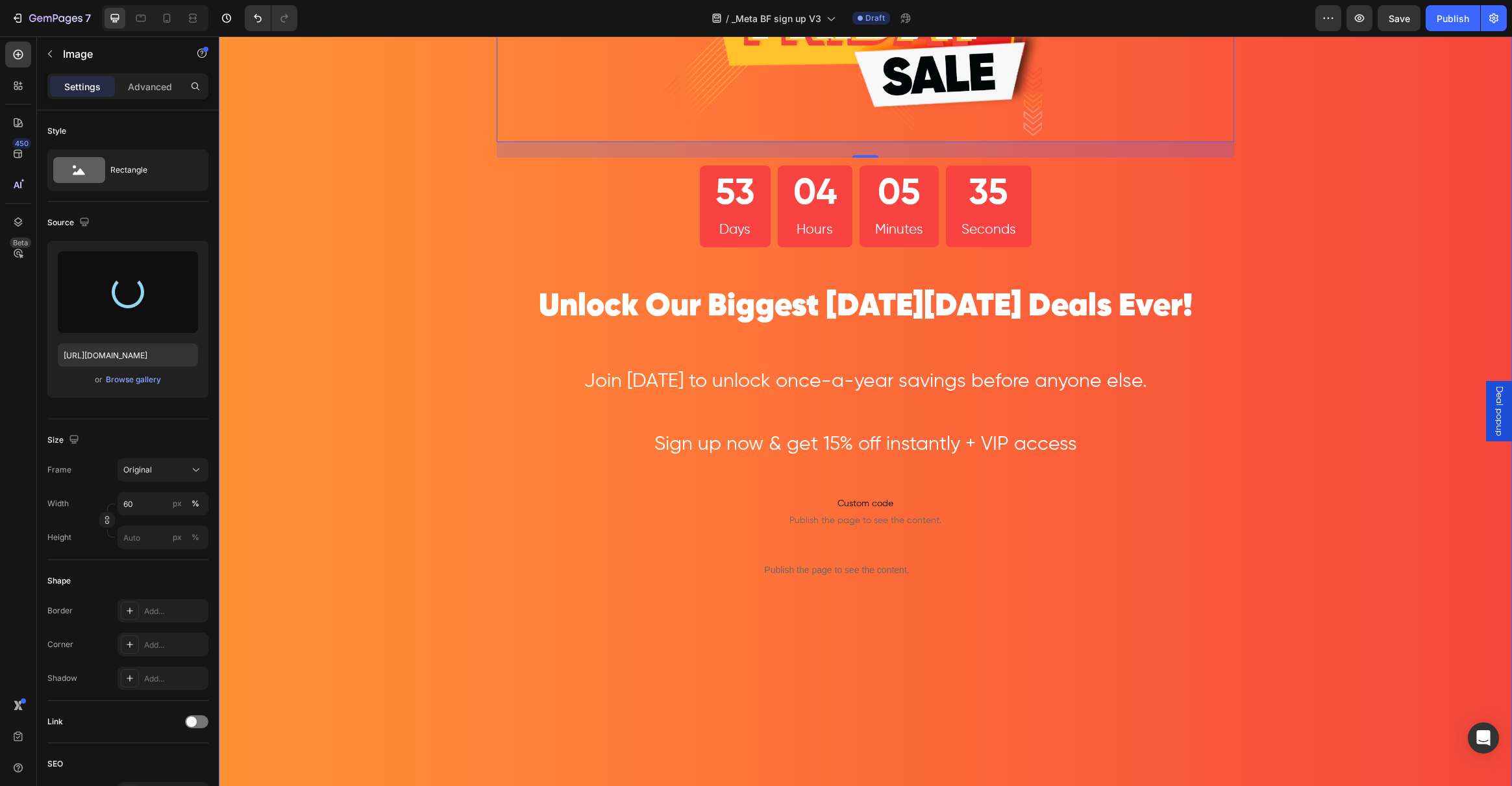
type input "https://cdn.shopify.com/s/files/1/0262/9422/2932/files/gempages_568252722143298…"
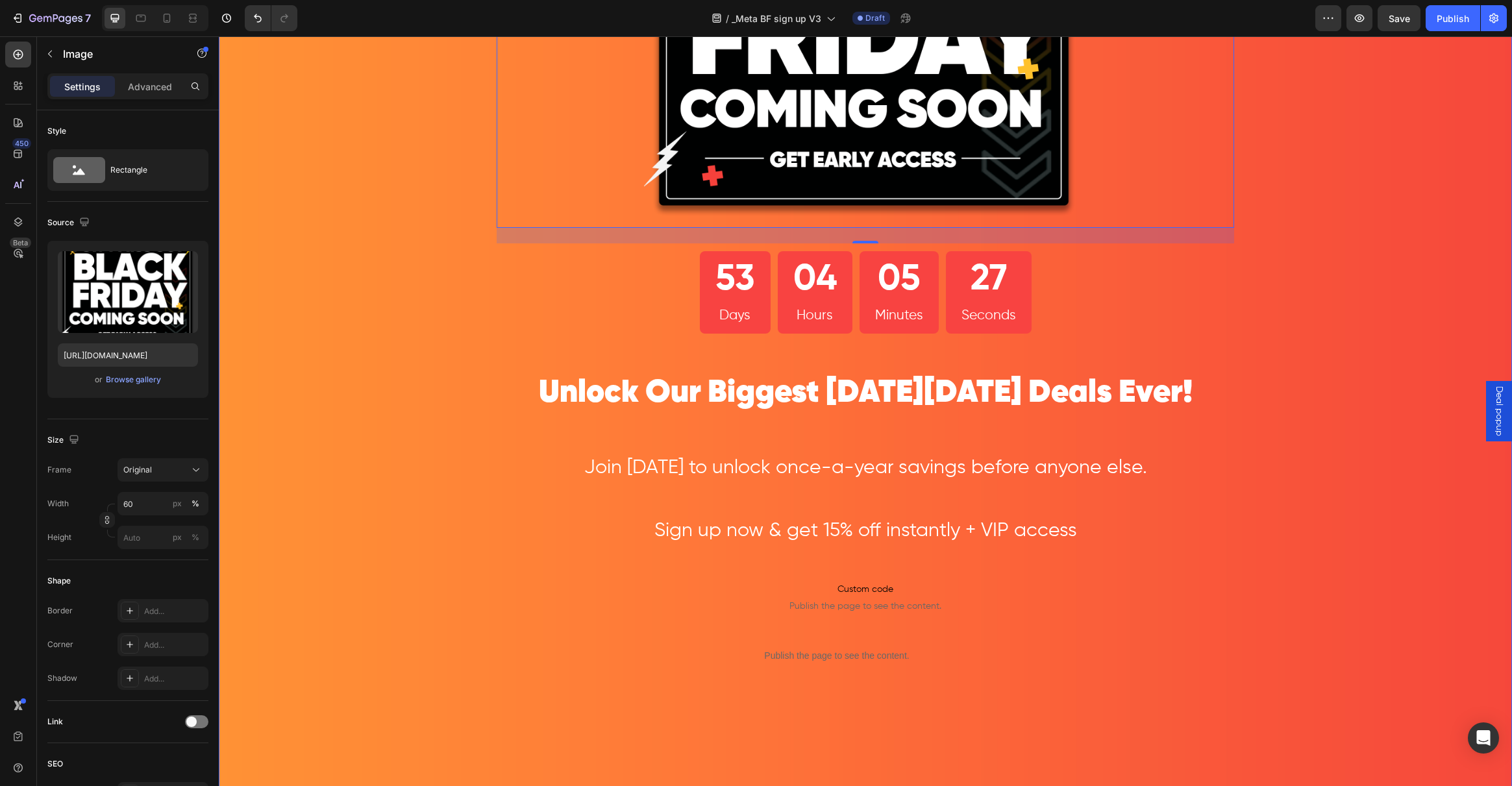
scroll to position [219, 0]
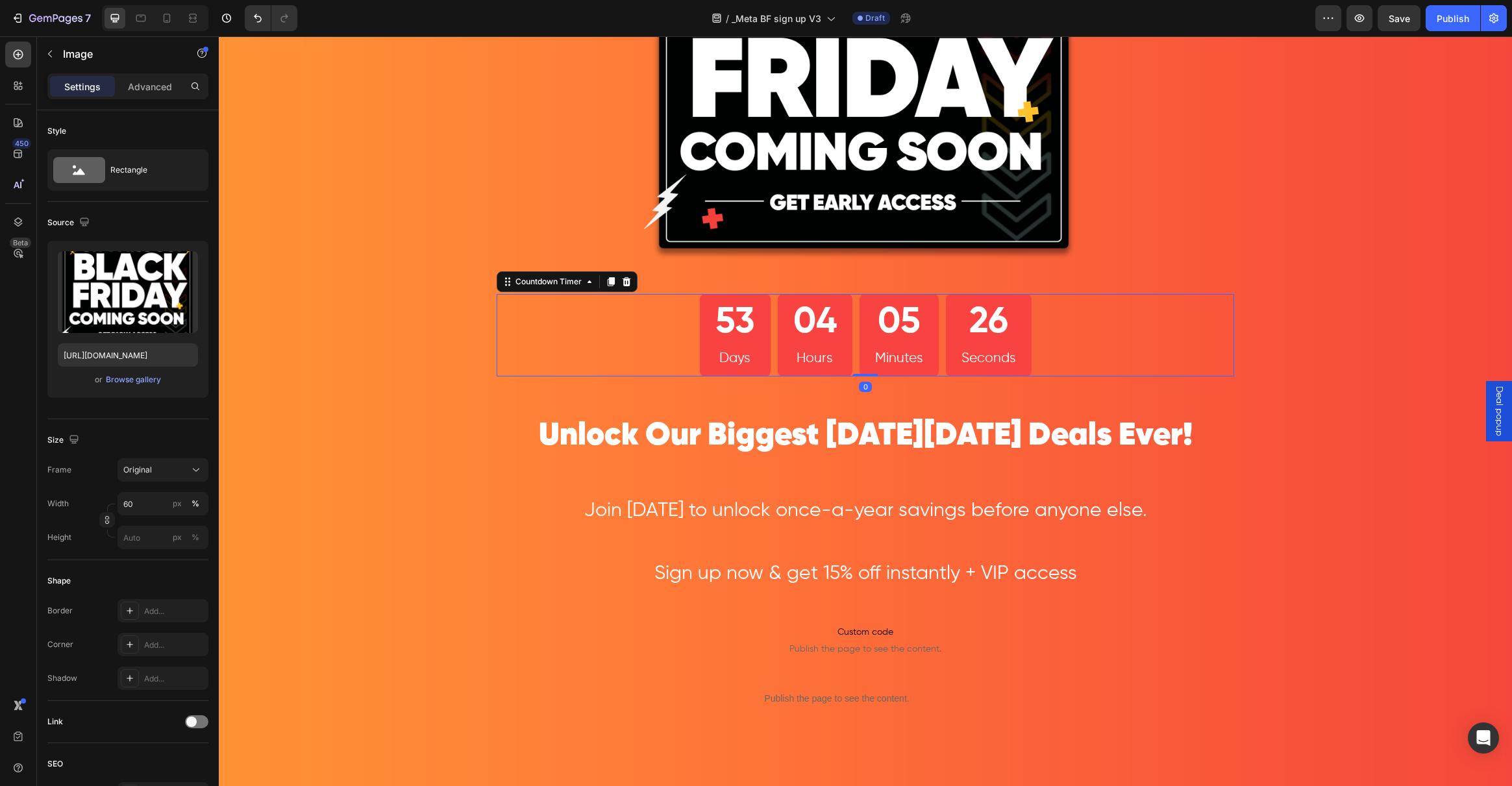
click at [734, 343] on div "53" at bounding box center [735, 323] width 40 height 48
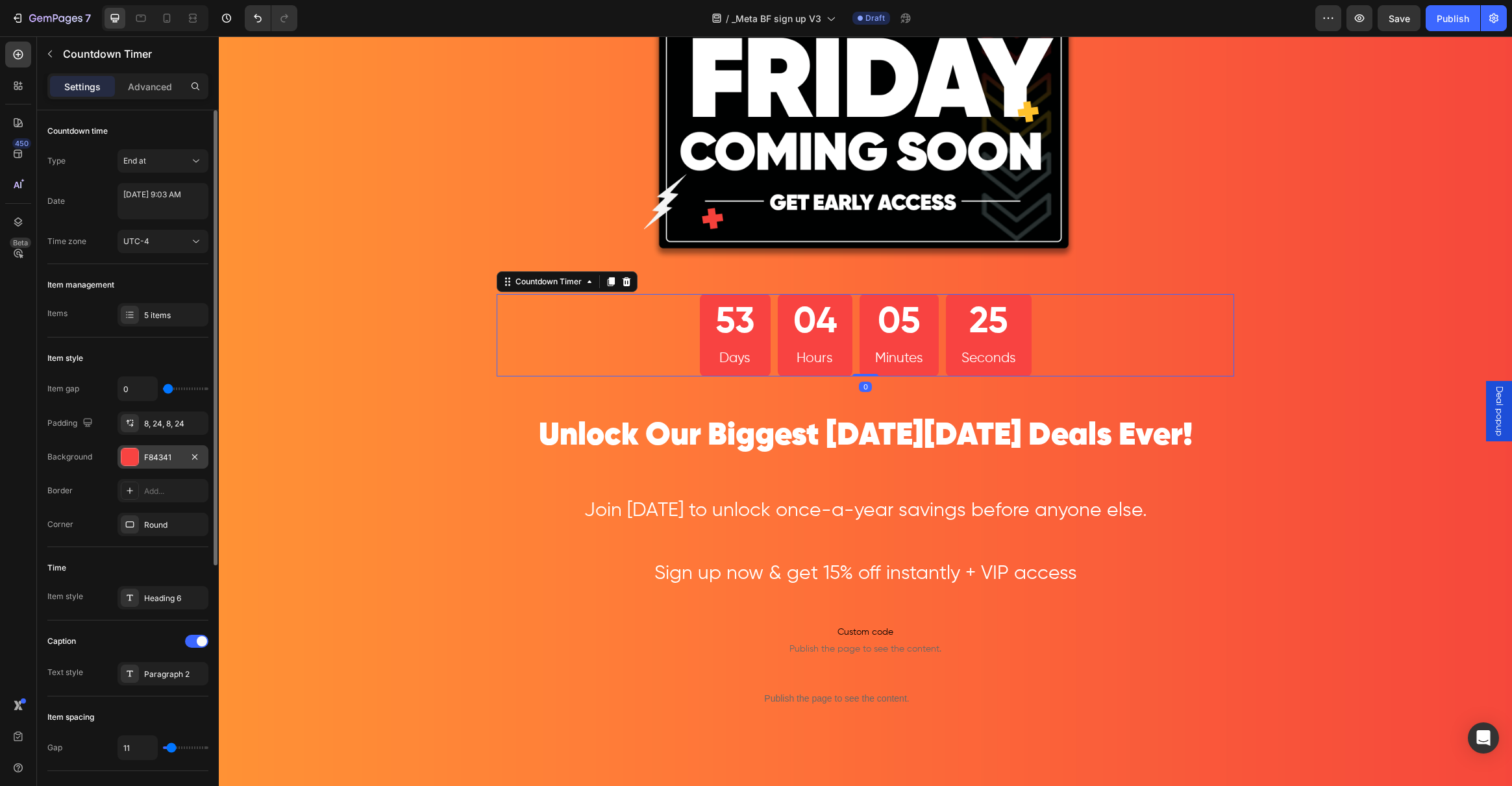
click at [132, 457] on div at bounding box center [130, 457] width 17 height 17
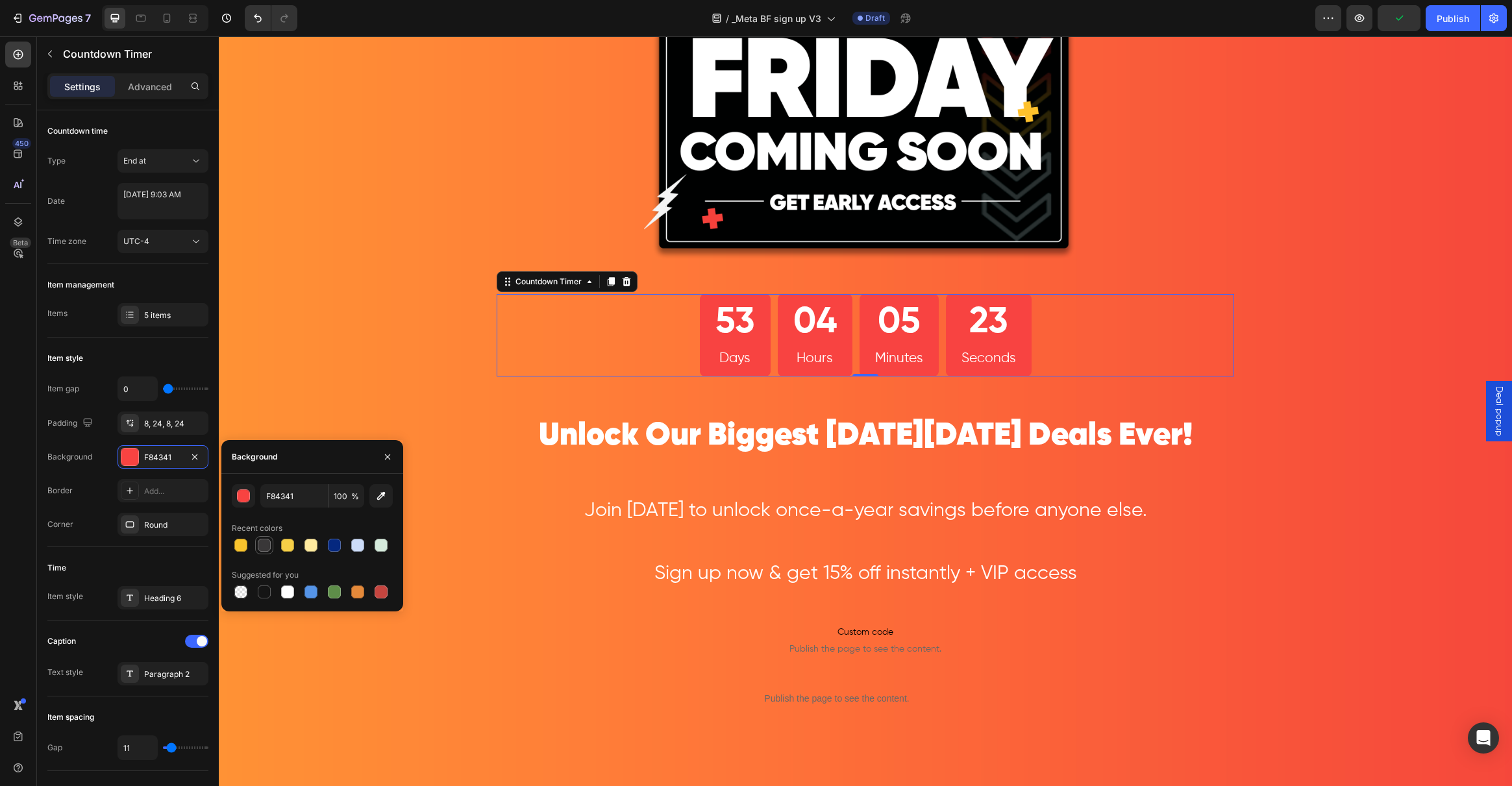
click at [265, 549] on div at bounding box center [264, 545] width 13 height 13
type input "393738"
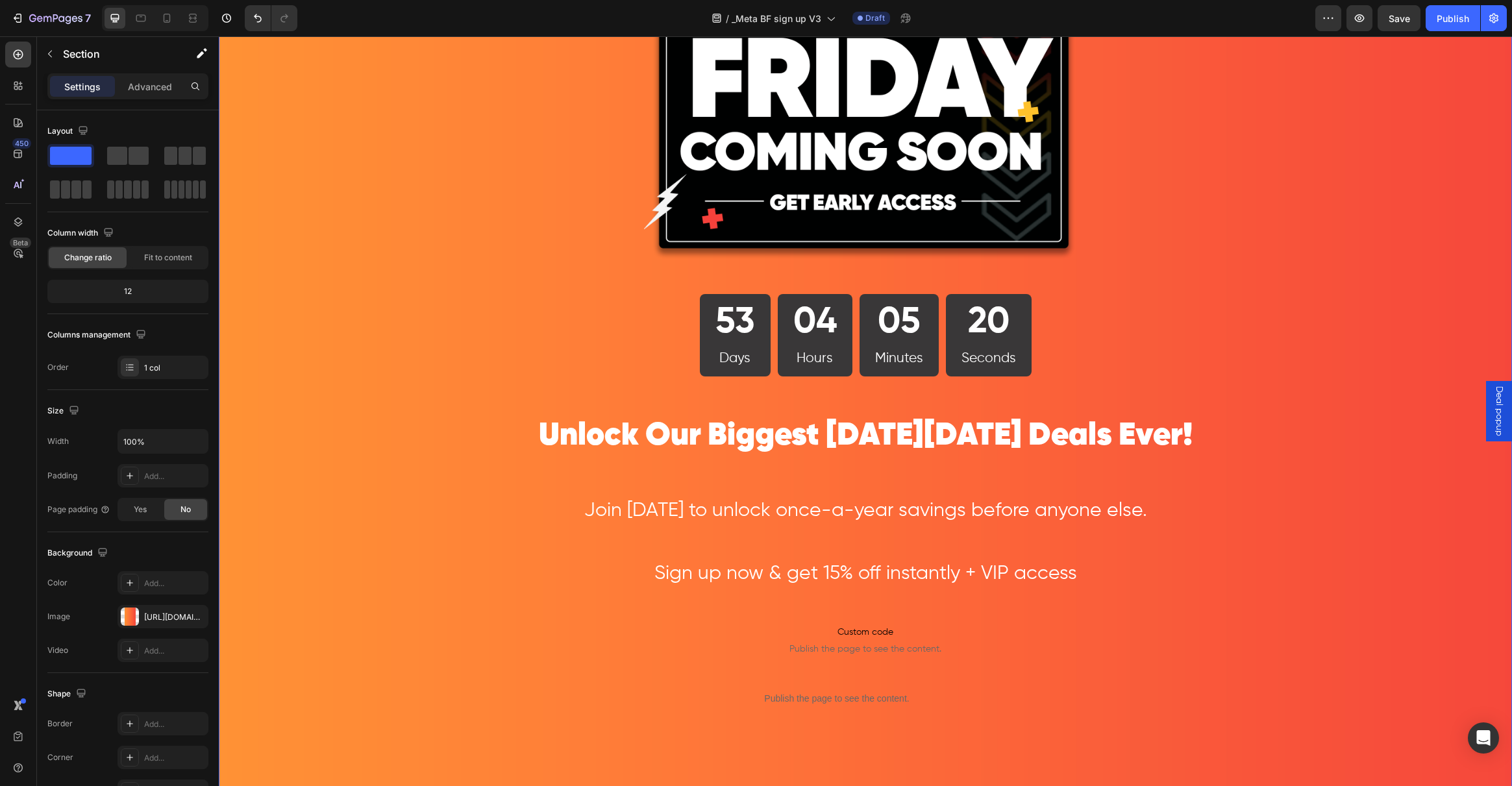
click at [343, 339] on div "Image 53 Days 04 Hours 05 Minutes 20 Seconds Countdown Timer Row Unlock Our Big…" at bounding box center [865, 439] width 1293 height 1190
click at [595, 438] on span "Unlock Our Biggest Black Friday Deals Ever!" at bounding box center [866, 436] width 654 height 31
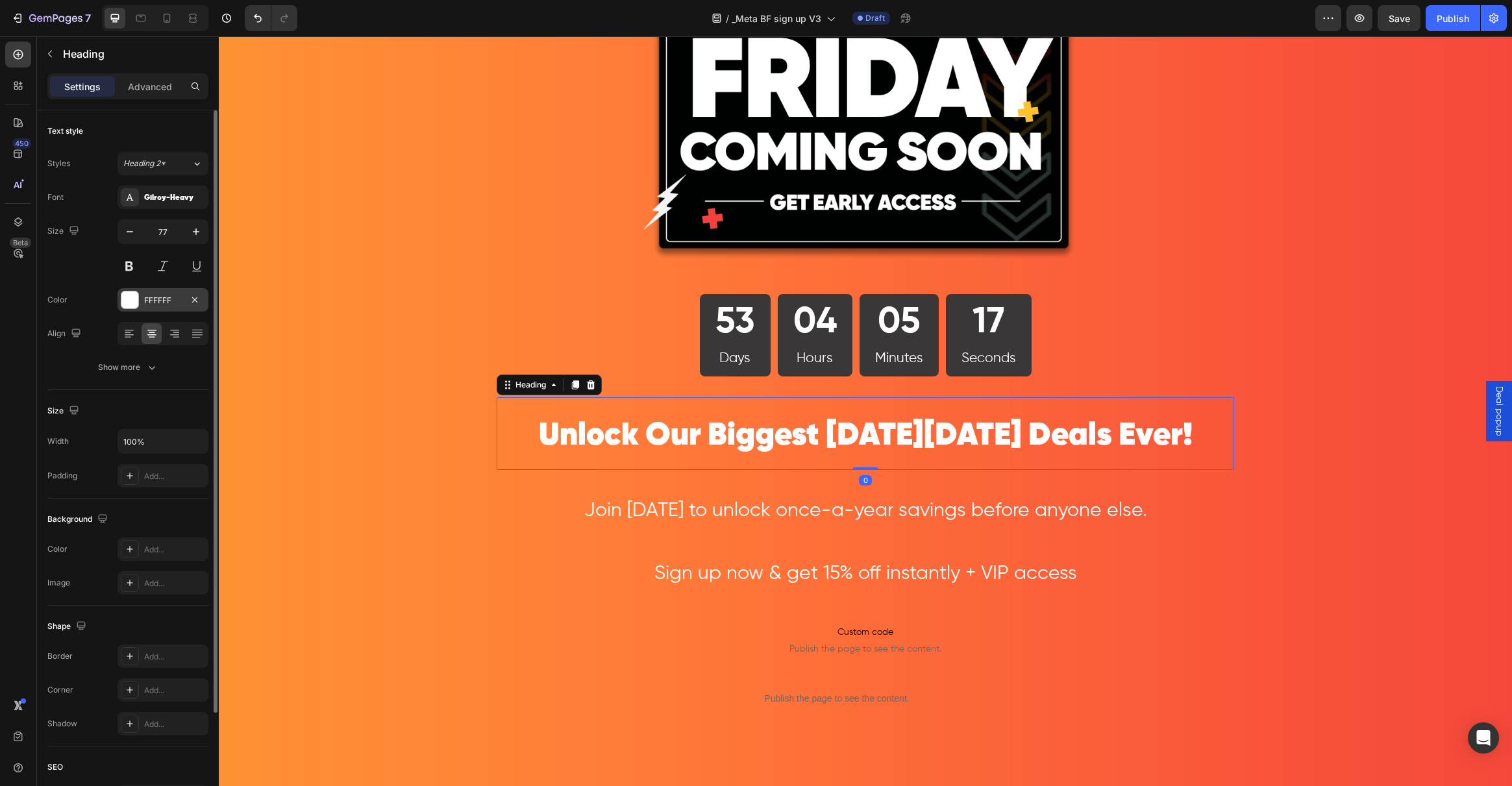
click at [135, 306] on div at bounding box center [130, 300] width 17 height 17
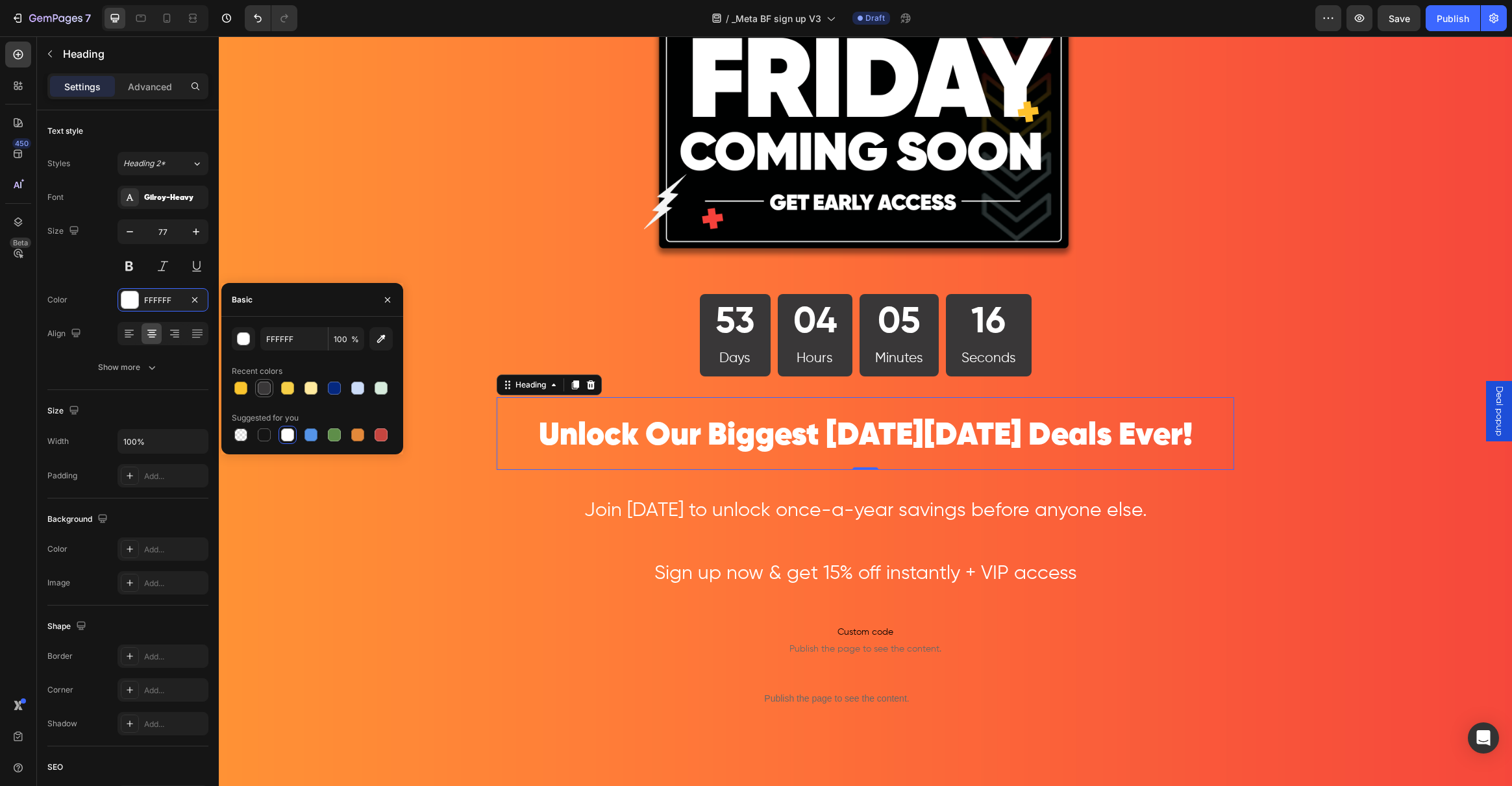
click at [268, 392] on div at bounding box center [264, 388] width 13 height 13
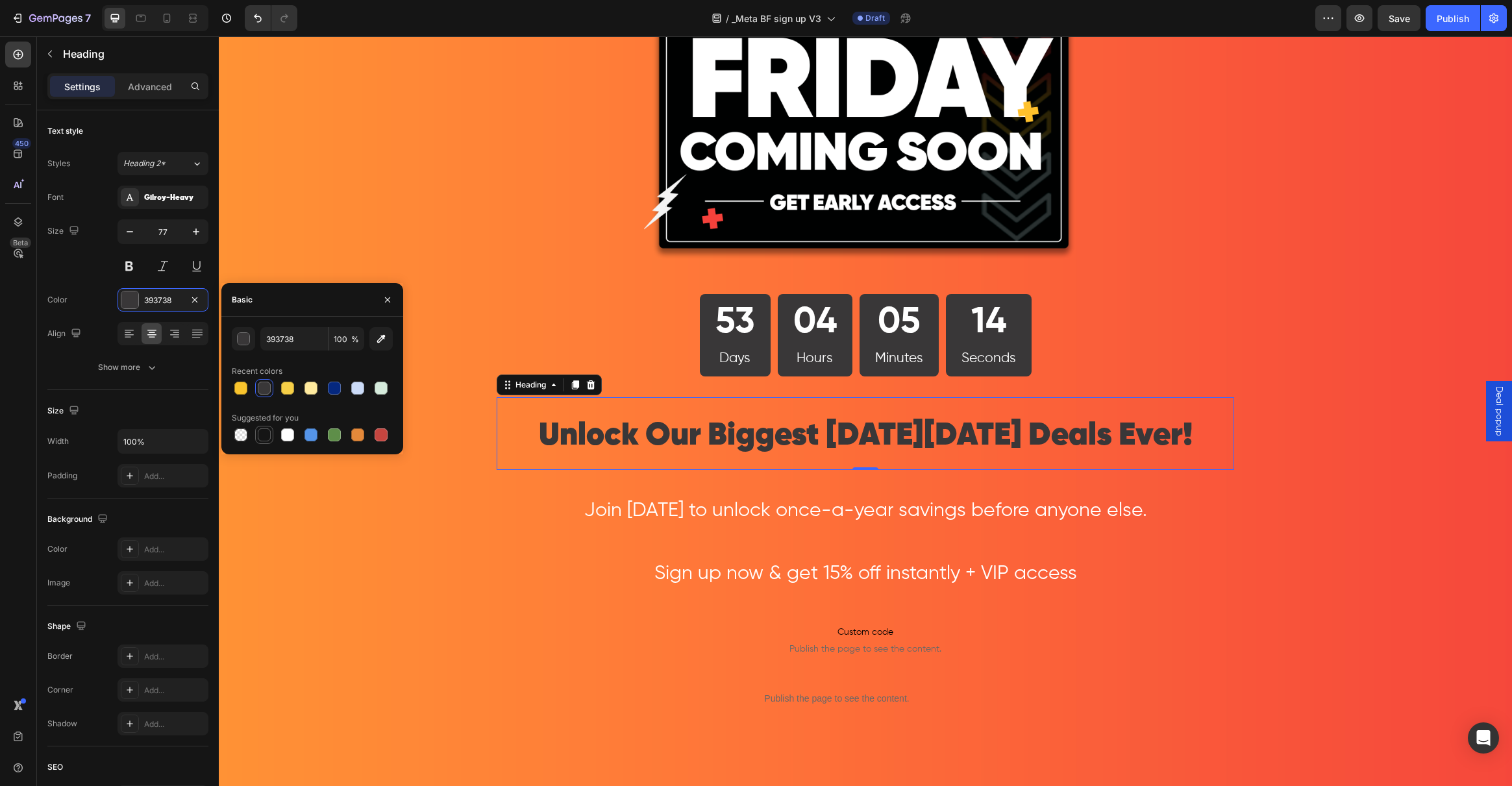
click at [271, 434] on div at bounding box center [264, 435] width 15 height 15
type input "151515"
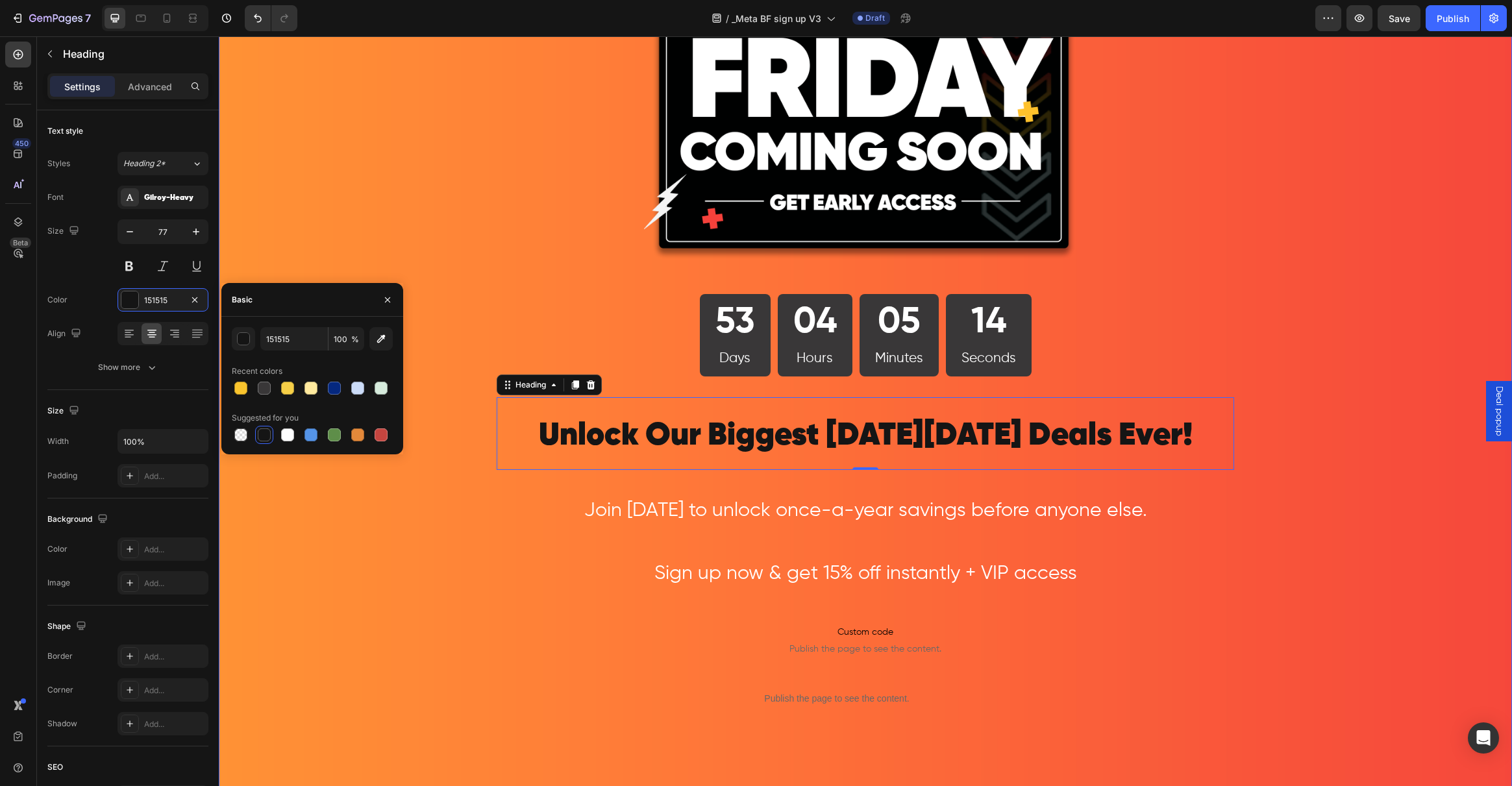
click at [350, 557] on div "Image 53 Days 04 Hours 05 Minutes 14 Seconds Countdown Timer Row Unlock Our Big…" at bounding box center [865, 439] width 1293 height 1190
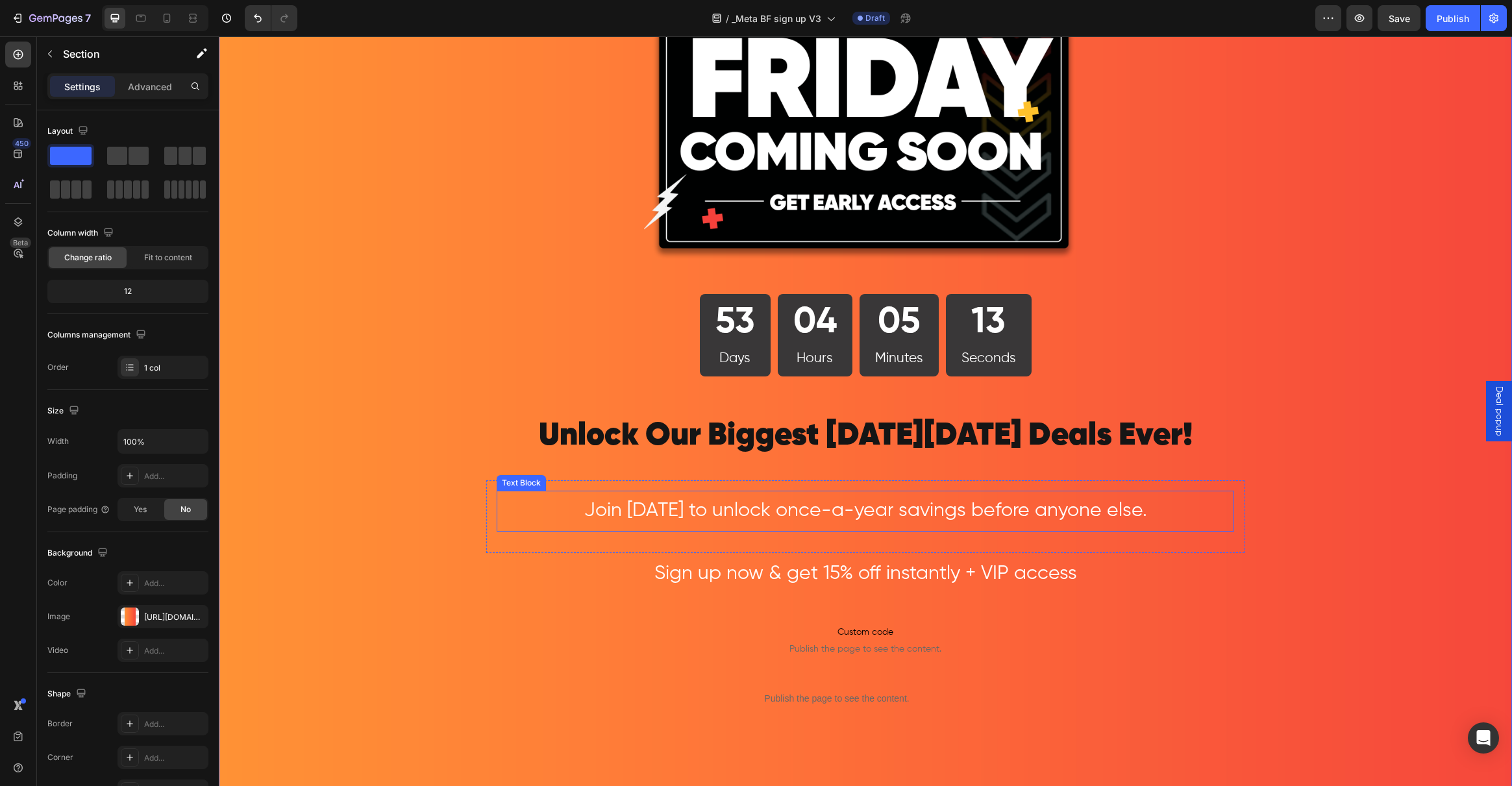
click at [606, 506] on span "Join today to unlock once-a-year savings before anyone else." at bounding box center [866, 511] width 563 height 19
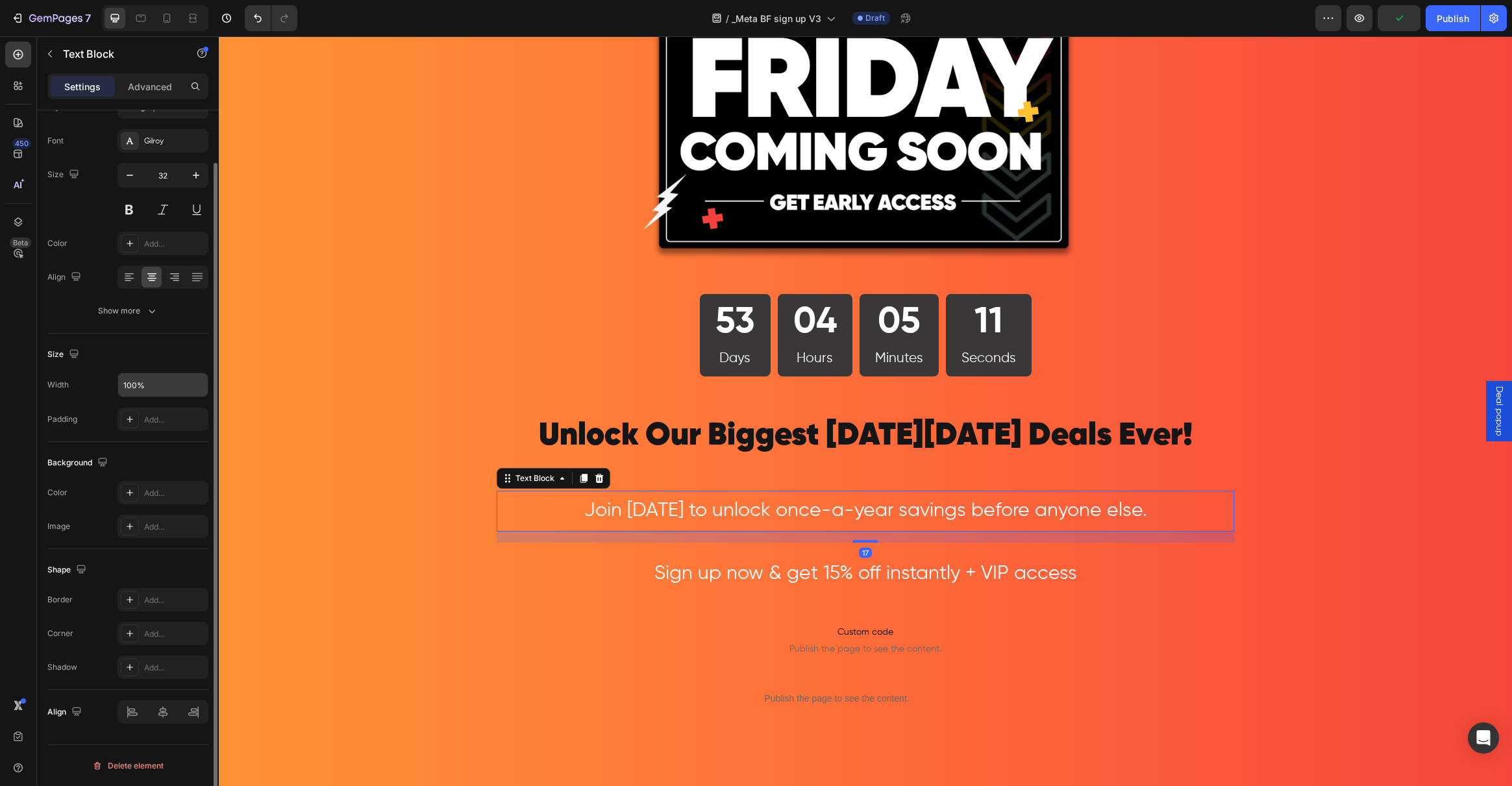
scroll to position [0, 0]
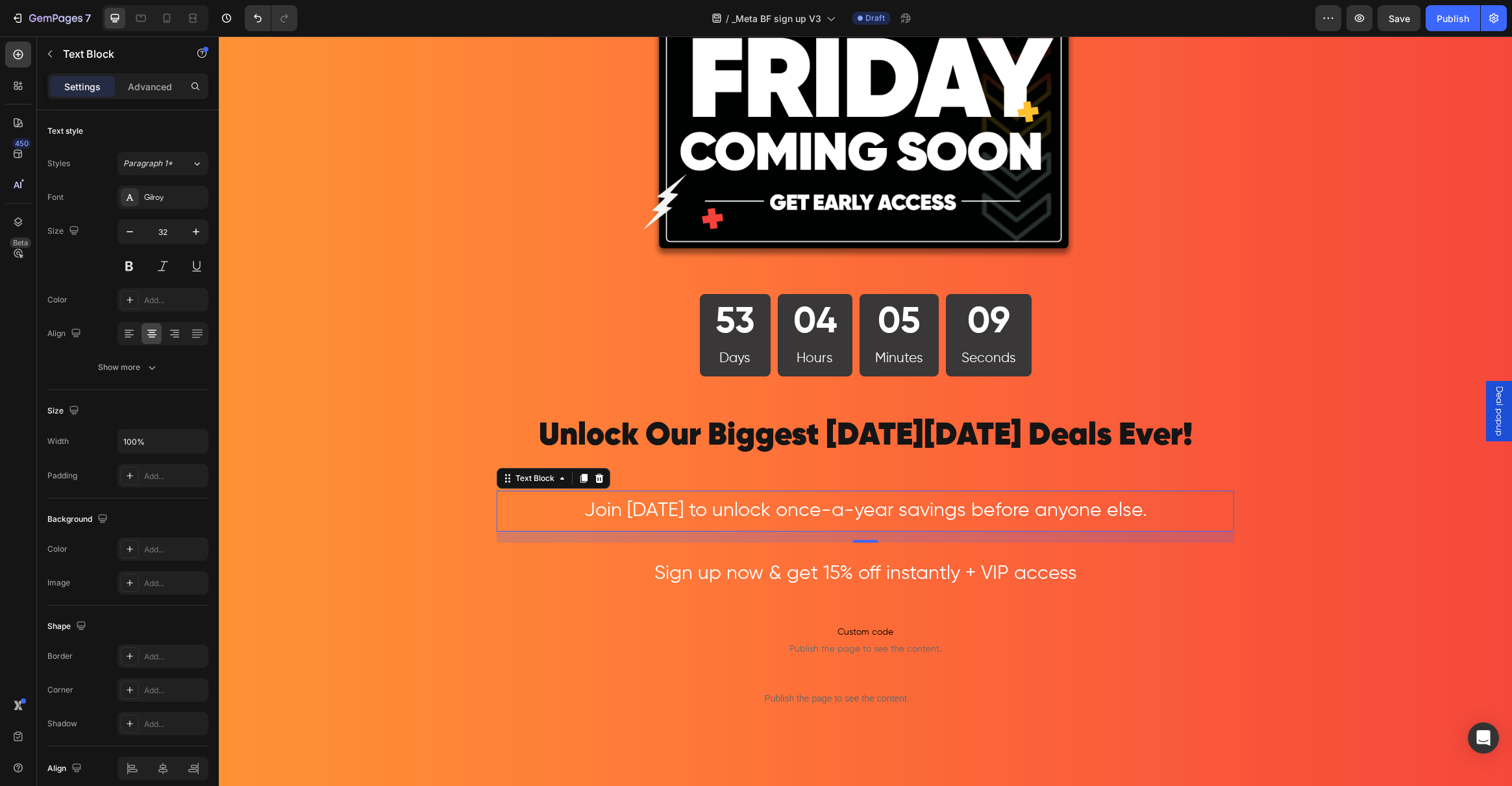
click at [628, 517] on span "Join today to unlock once-a-year savings before anyone else." at bounding box center [866, 511] width 563 height 19
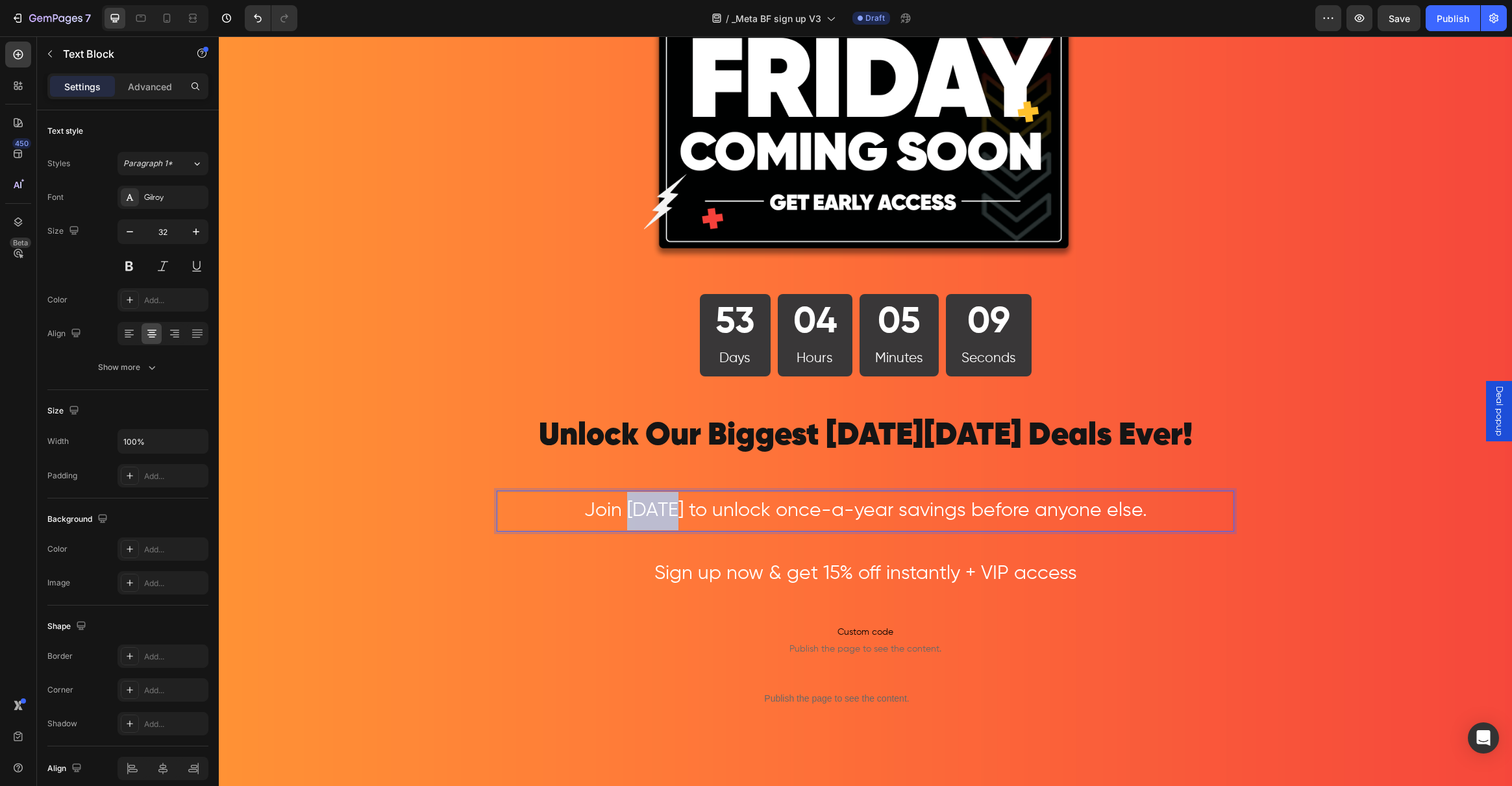
click at [628, 517] on span "Join today to unlock once-a-year savings before anyone else." at bounding box center [866, 511] width 563 height 19
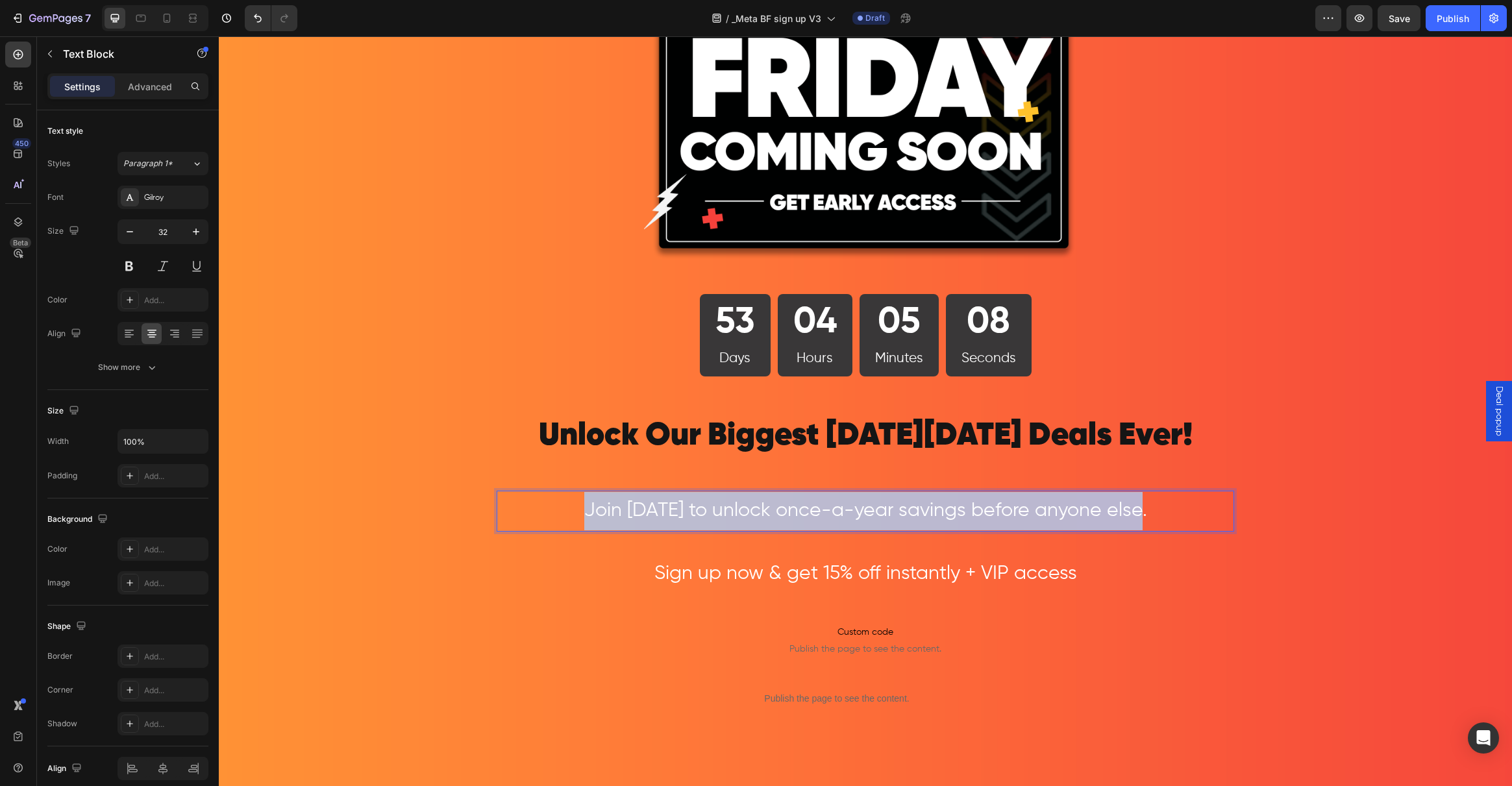
drag, startPoint x: 1170, startPoint y: 502, endPoint x: 540, endPoint y: 498, distance: 630.0
click at [540, 498] on p "Join today to unlock once-a-year savings before anyone else." at bounding box center [865, 511] width 735 height 38
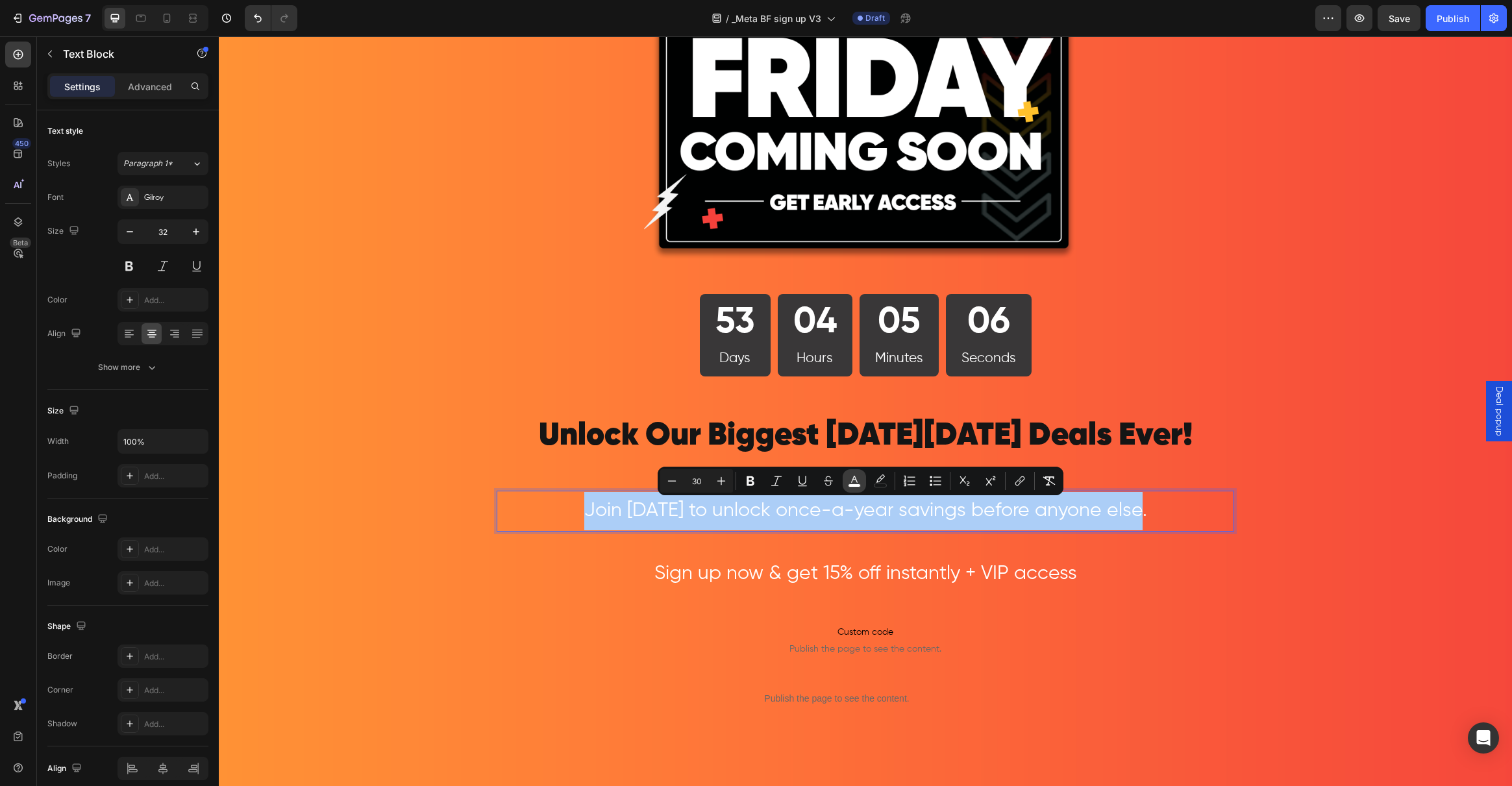
click at [854, 480] on icon "Editor contextual toolbar" at bounding box center [854, 481] width 13 height 13
type input "FFFFFF"
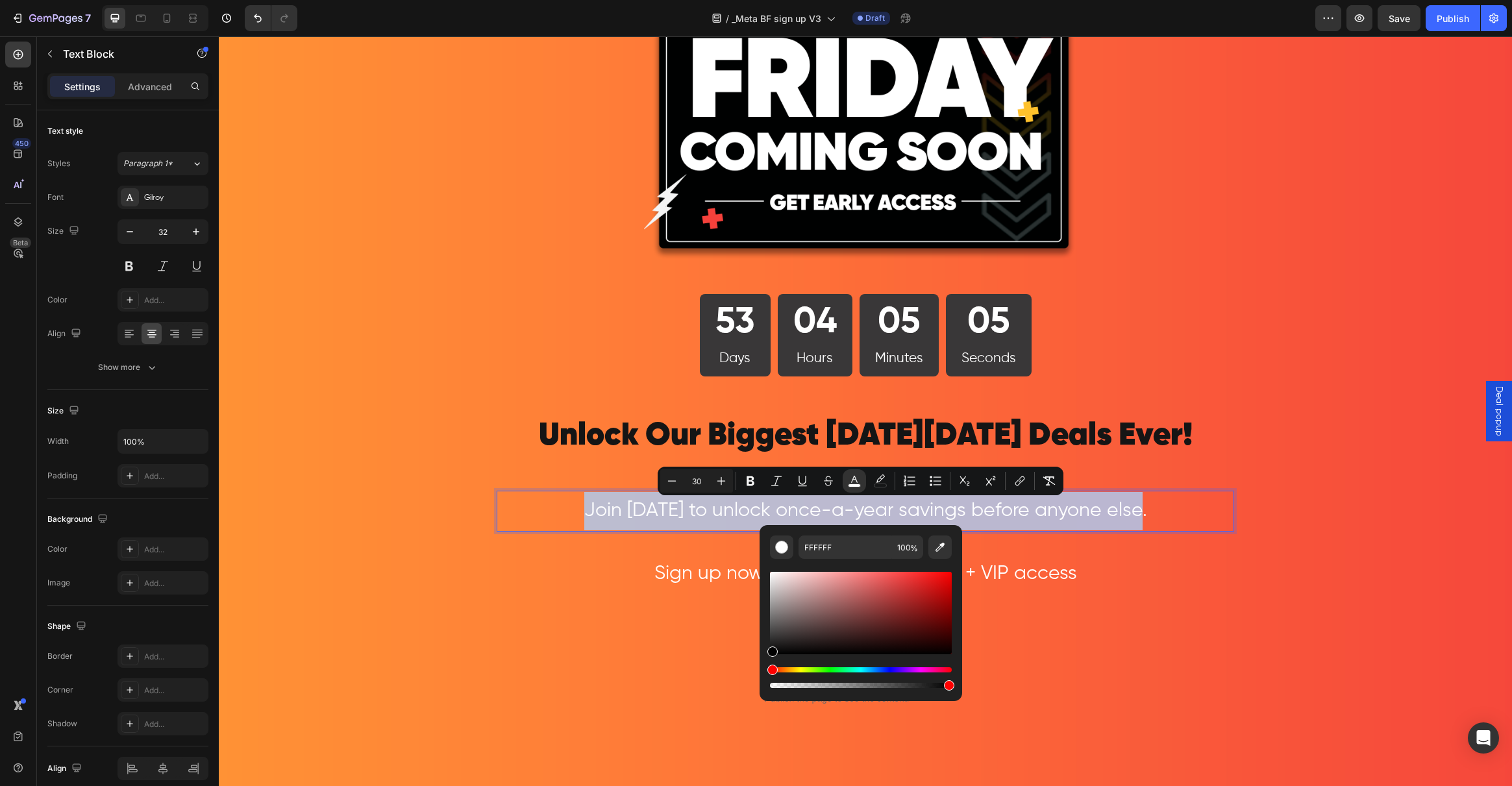
type input "000000"
drag, startPoint x: 1012, startPoint y: 678, endPoint x: 627, endPoint y: 695, distance: 385.4
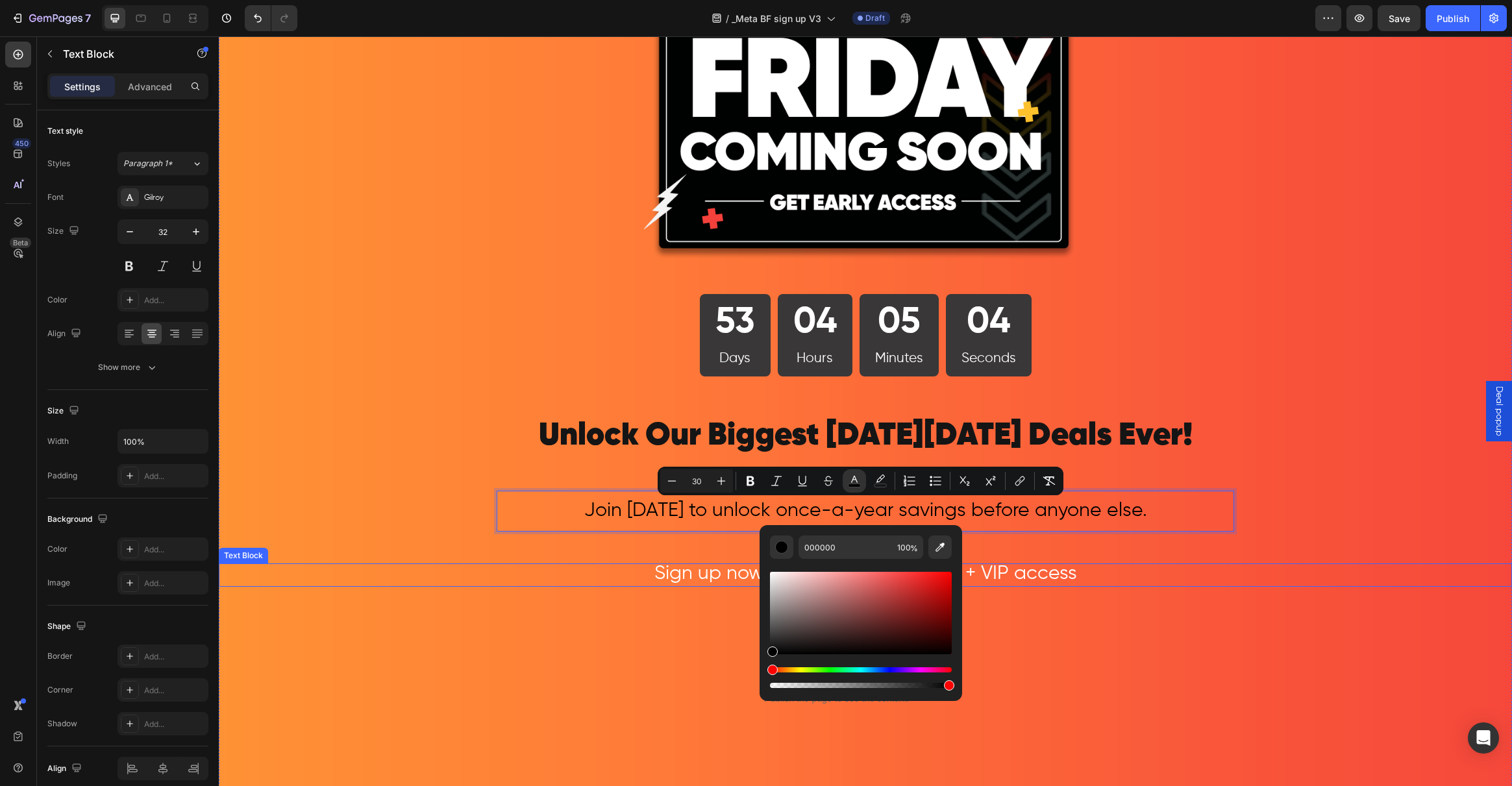
click at [392, 573] on div "Sign up now & get 15% off instantly + VIP access" at bounding box center [865, 575] width 1293 height 24
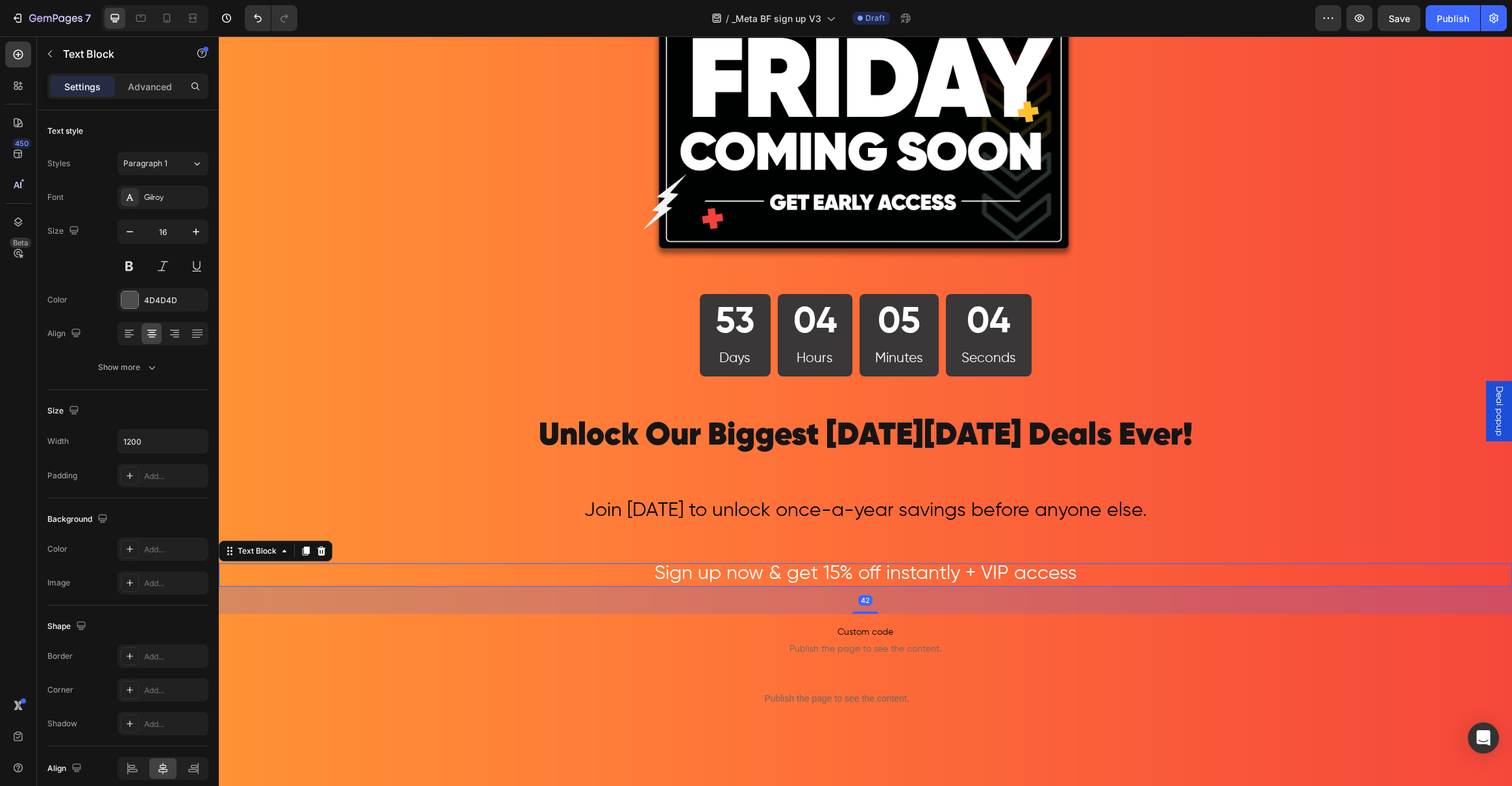
click at [730, 572] on span "Sign up now & get 15% off instantly + VIP access" at bounding box center [865, 574] width 422 height 19
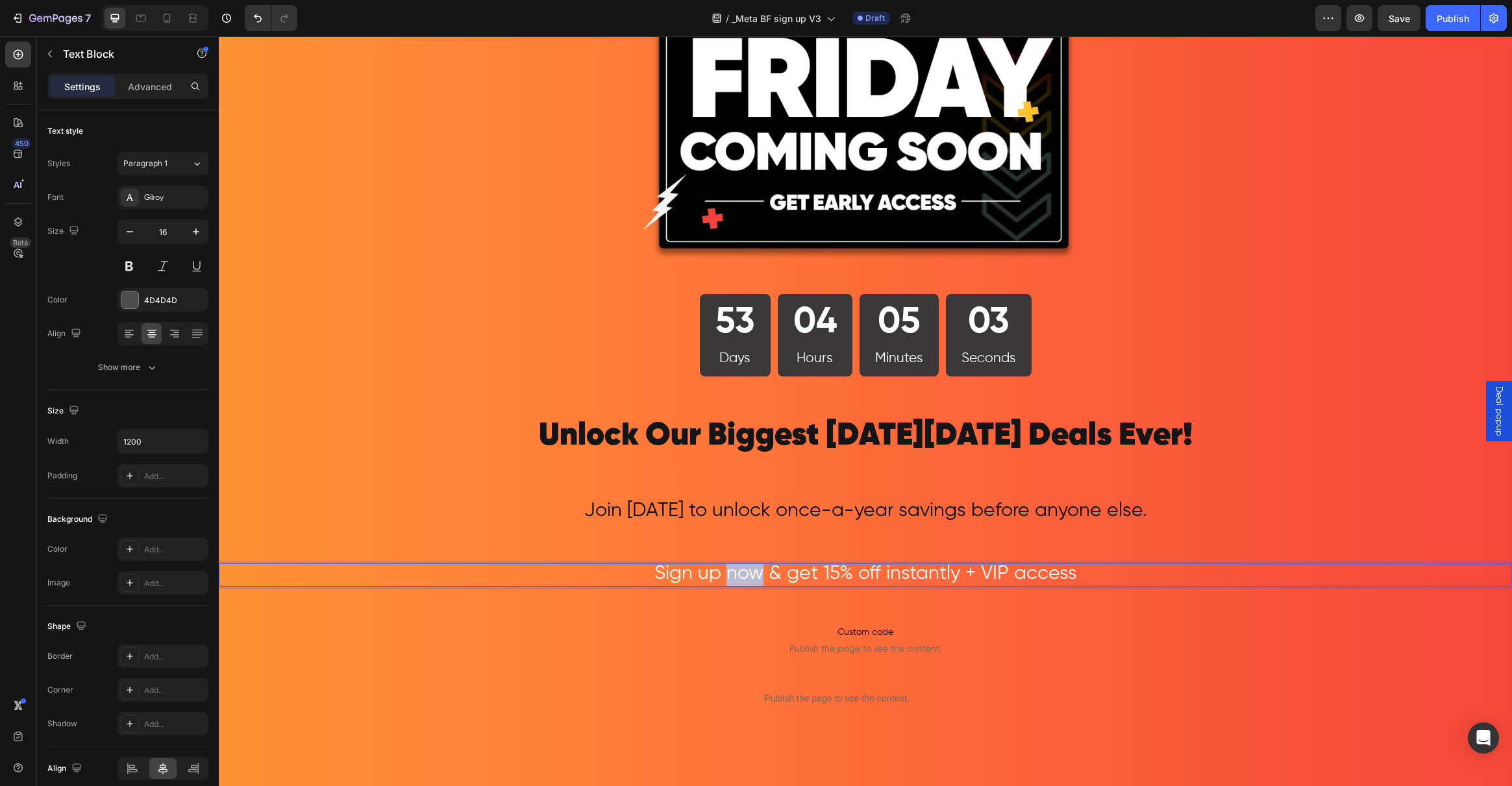
click at [730, 572] on span "Sign up now & get 15% off instantly + VIP access" at bounding box center [865, 574] width 422 height 19
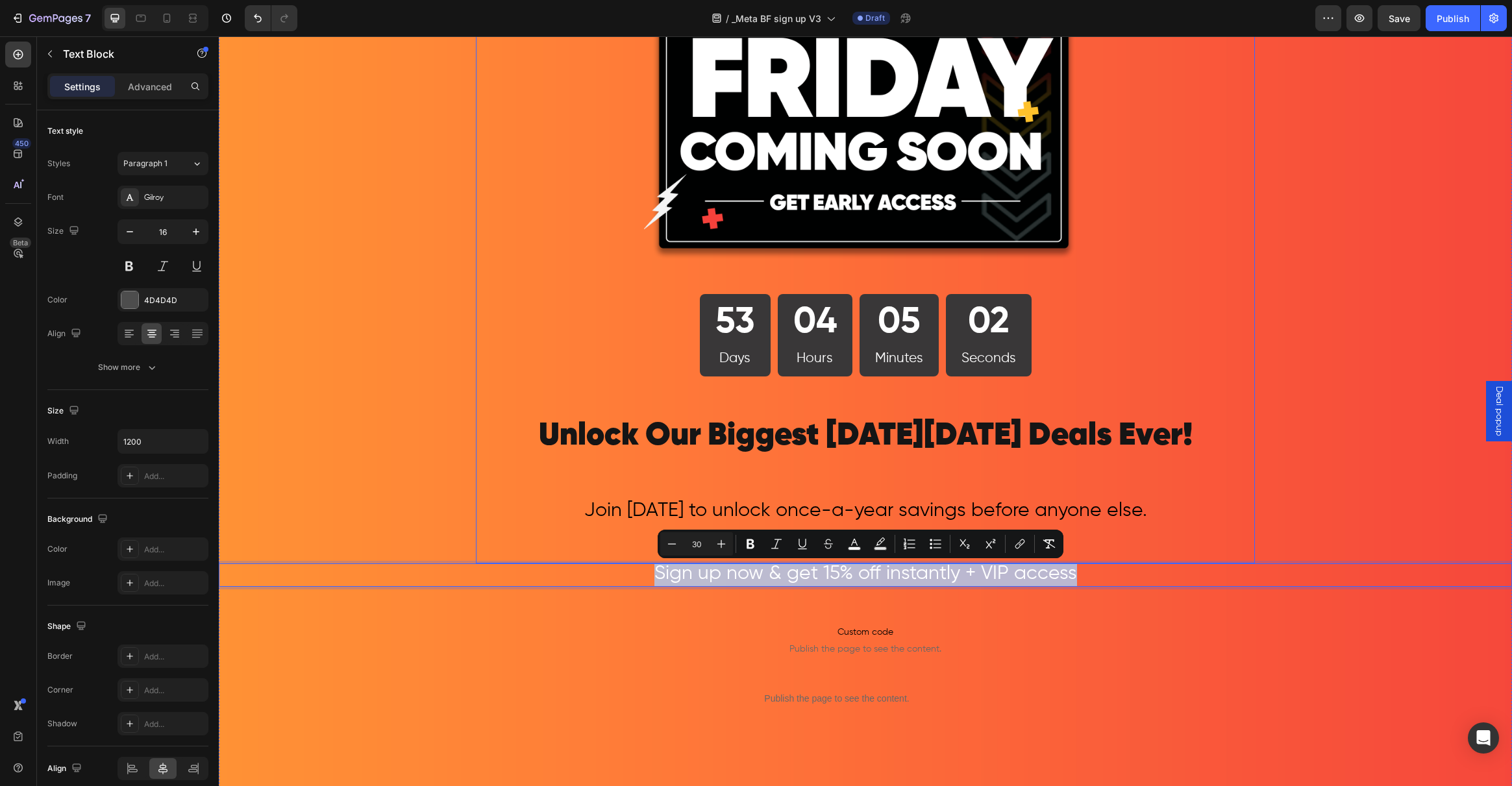
drag, startPoint x: 1042, startPoint y: 573, endPoint x: 636, endPoint y: 554, distance: 406.4
click at [636, 554] on div "Image 53 Days 04 Hours 05 Minutes 02 Seconds Countdown Timer Row Unlock Our Big…" at bounding box center [865, 439] width 1293 height 1190
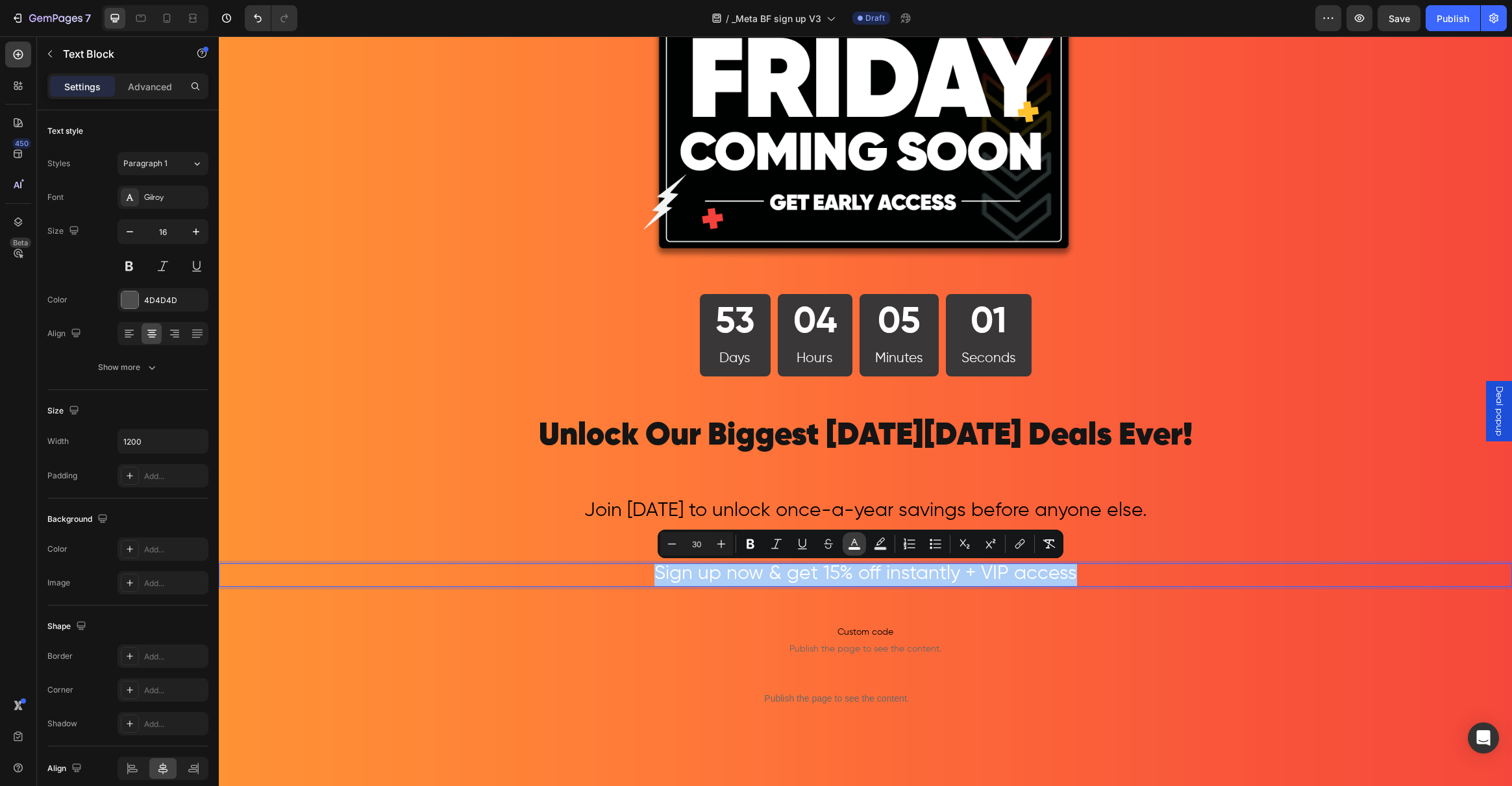
click at [857, 548] on rect "Editor contextual toolbar" at bounding box center [855, 549] width 12 height 3
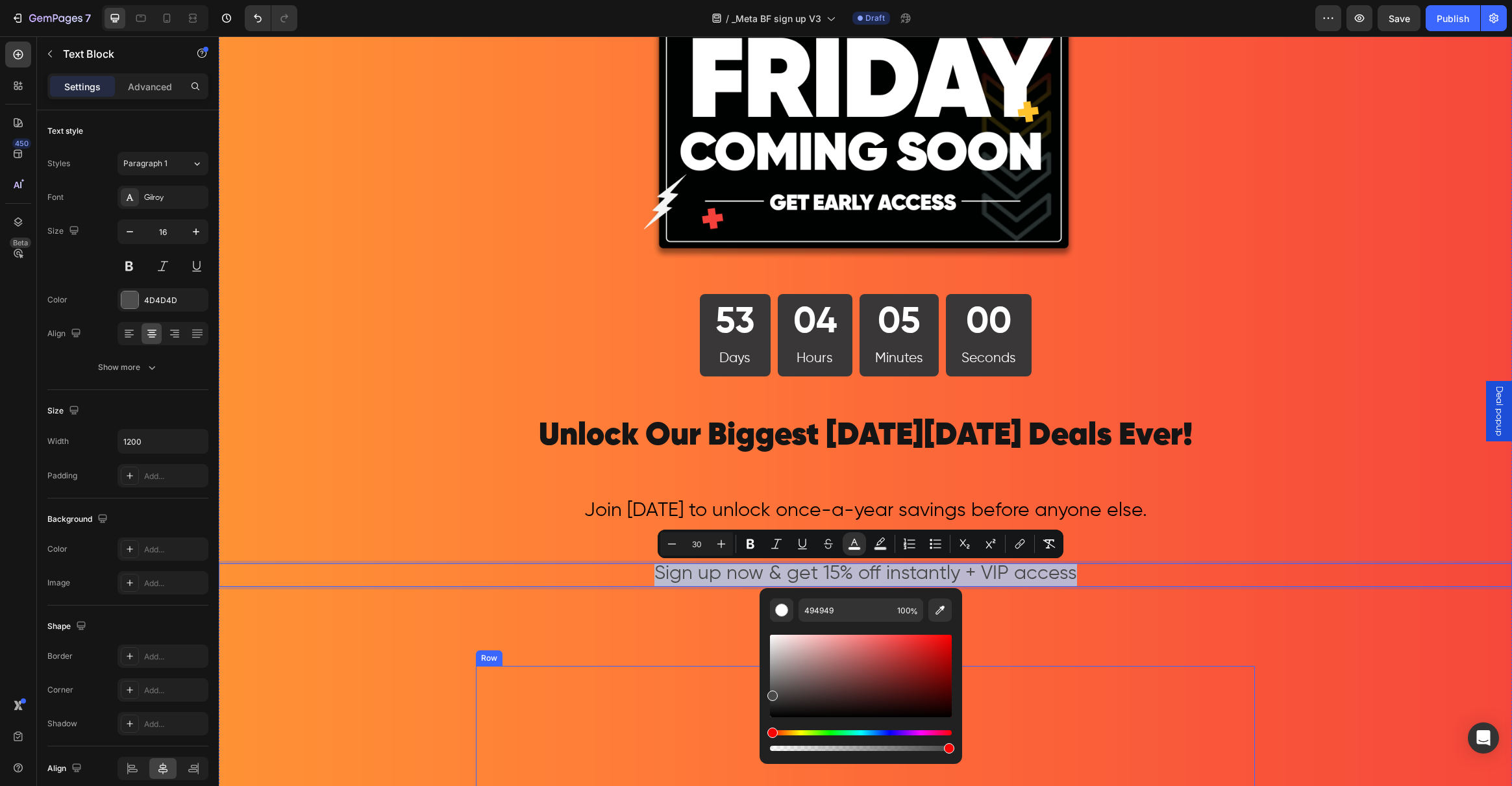
drag, startPoint x: 1014, startPoint y: 728, endPoint x: 678, endPoint y: 728, distance: 336.0
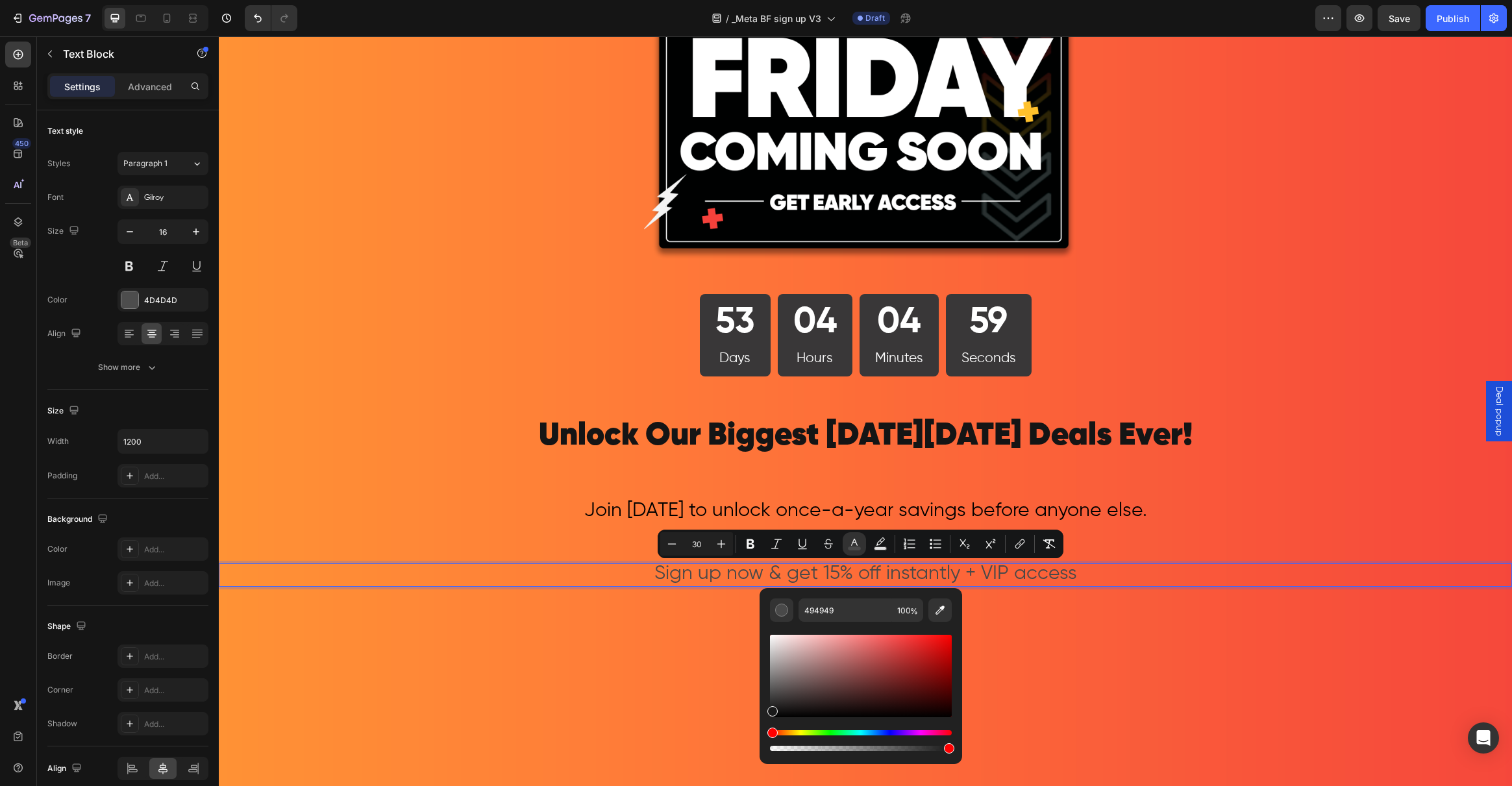
type input "191919"
drag, startPoint x: 1030, startPoint y: 737, endPoint x: 725, endPoint y: 722, distance: 305.4
click at [380, 425] on div "Image 53 Days 04 Hours 04 Minutes 58 Seconds Countdown Timer Row Unlock Our Big…" at bounding box center [865, 439] width 1293 height 1190
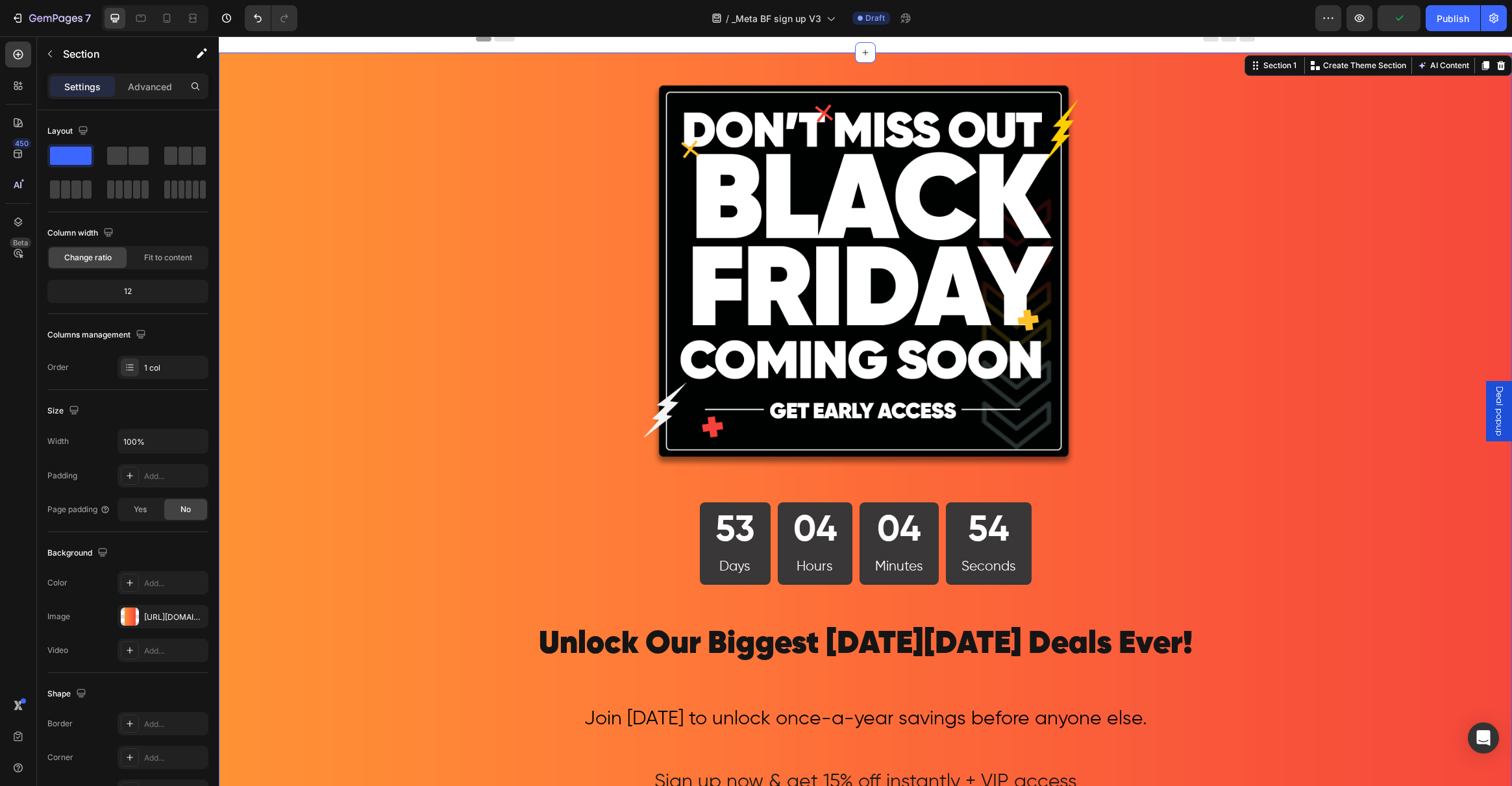
scroll to position [27, 0]
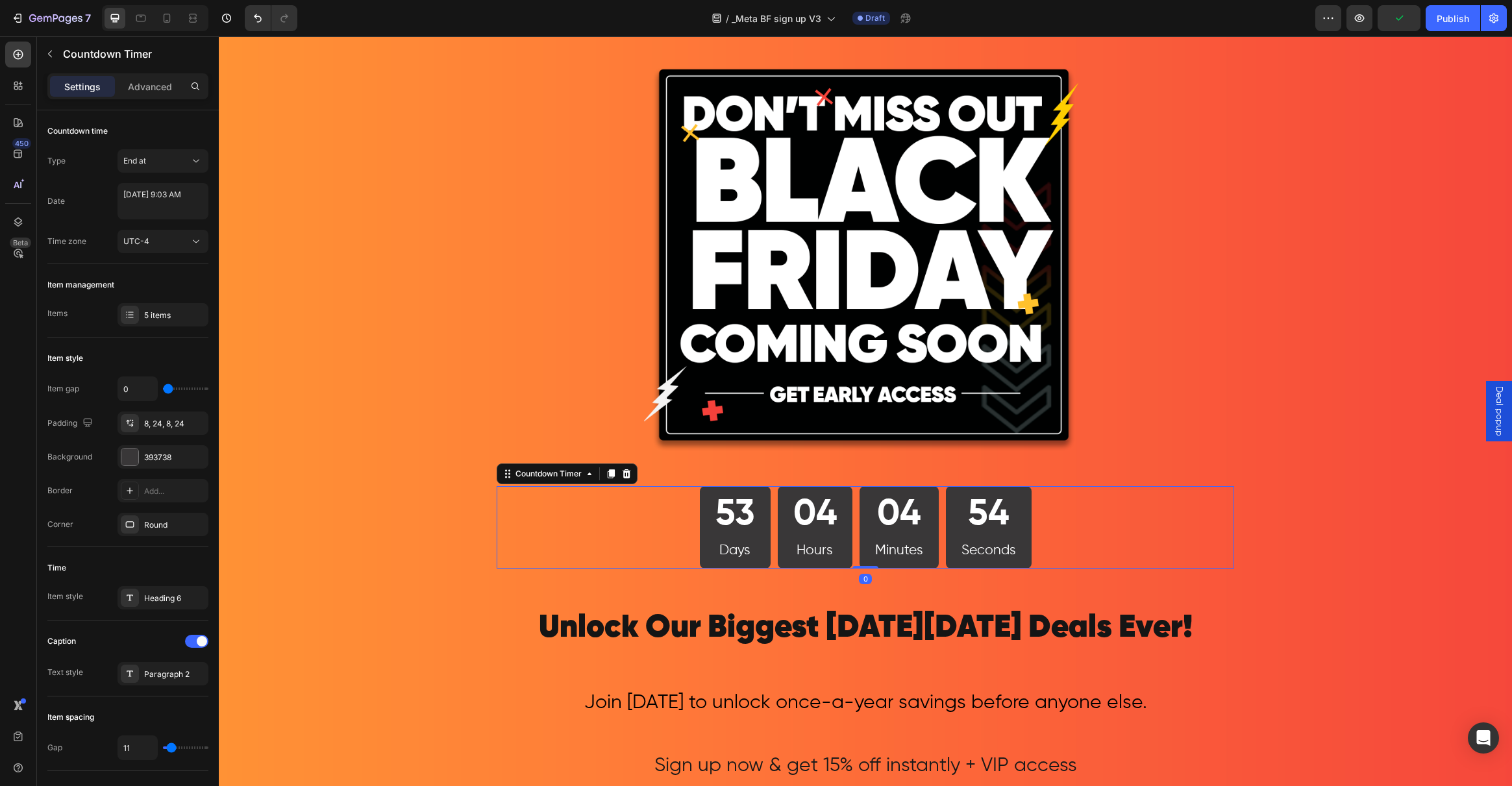
click at [700, 525] on div "53 Days" at bounding box center [735, 528] width 71 height 83
click at [132, 460] on div at bounding box center [130, 457] width 17 height 17
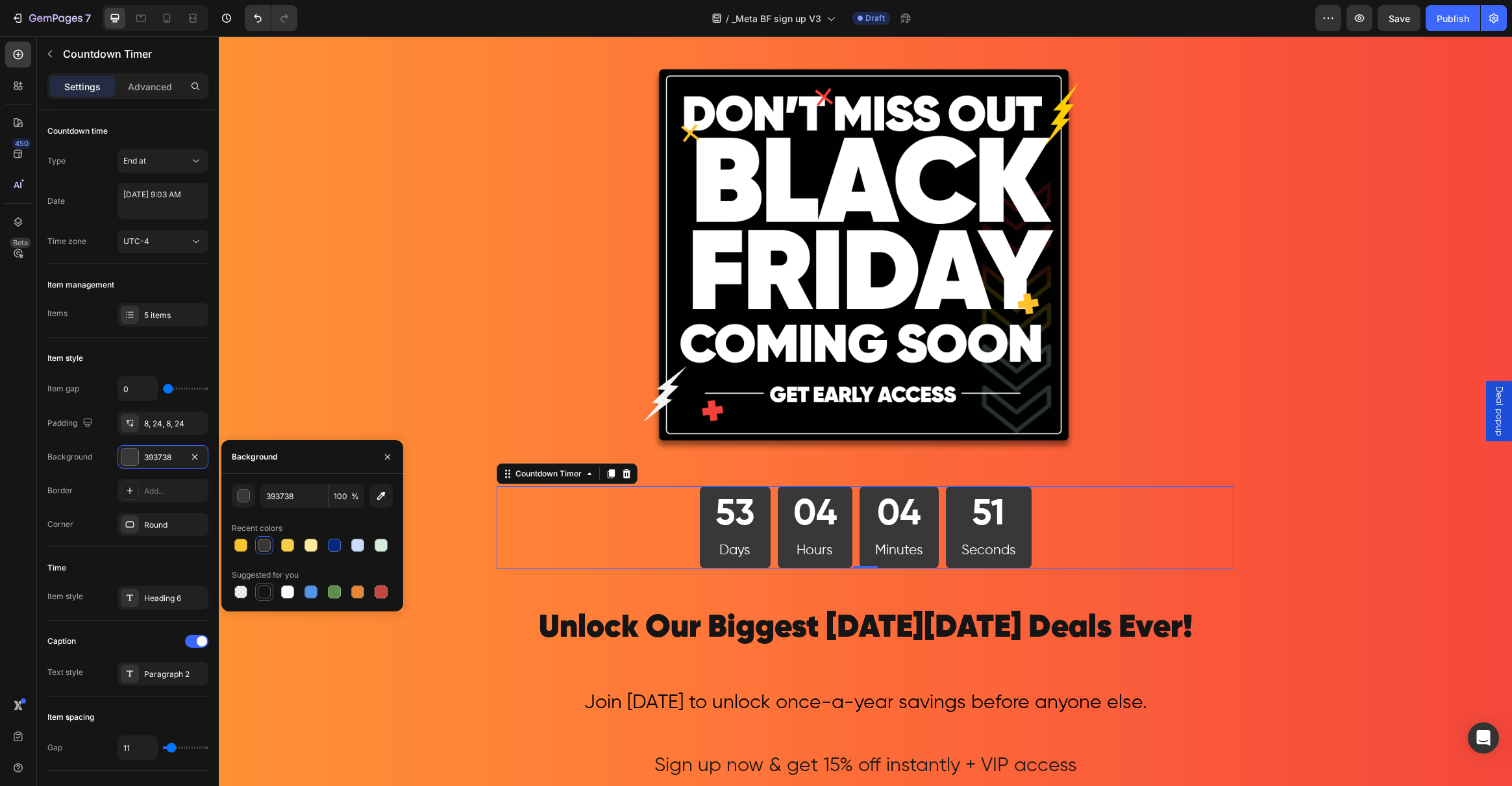
click at [264, 590] on div at bounding box center [264, 592] width 13 height 13
type input "151515"
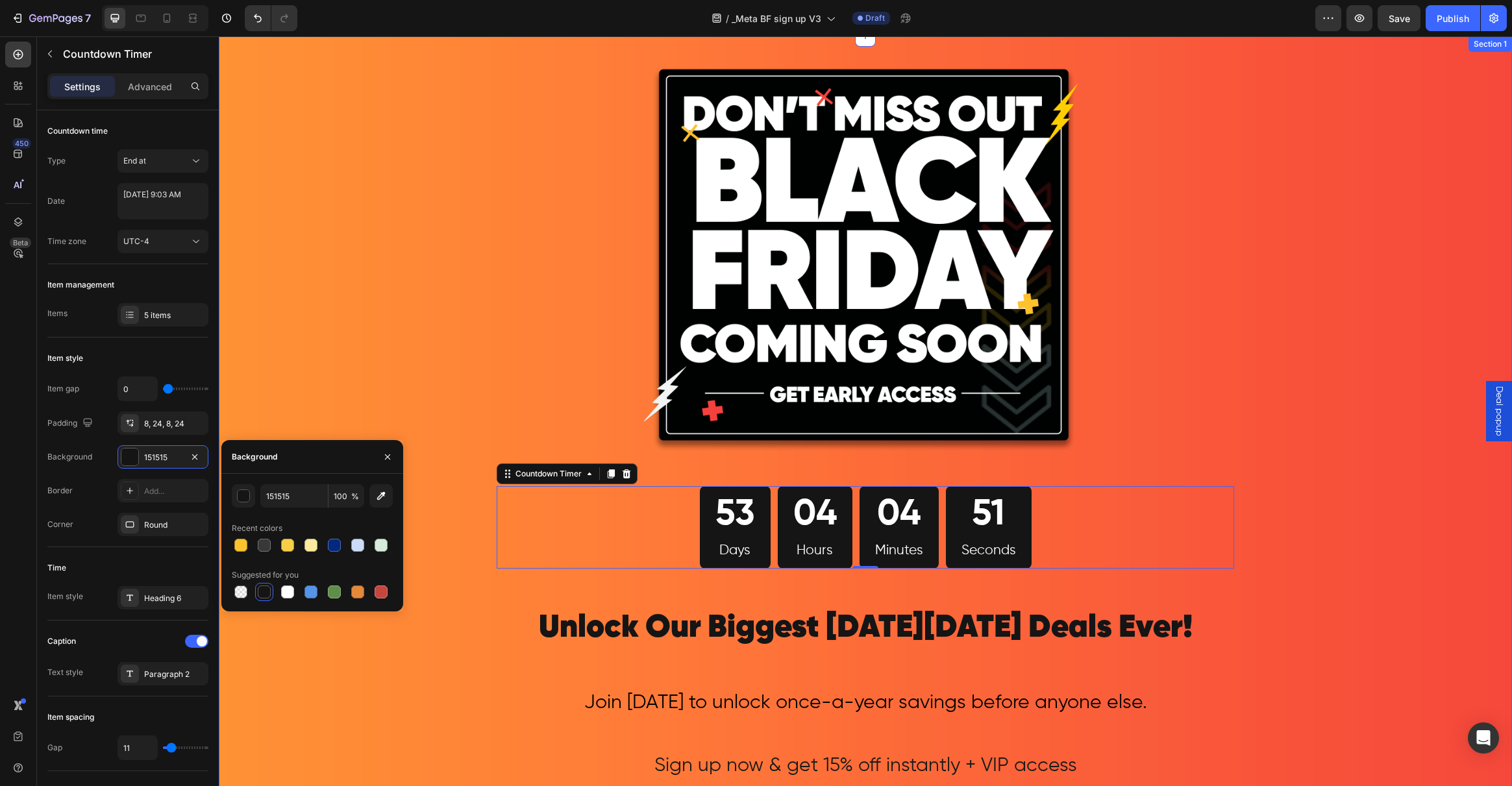
click at [400, 389] on div "Image 53 Days 04 Hours 04 Minutes 51 Seconds Countdown Timer 0 Row Unlock Our B…" at bounding box center [865, 631] width 1293 height 1190
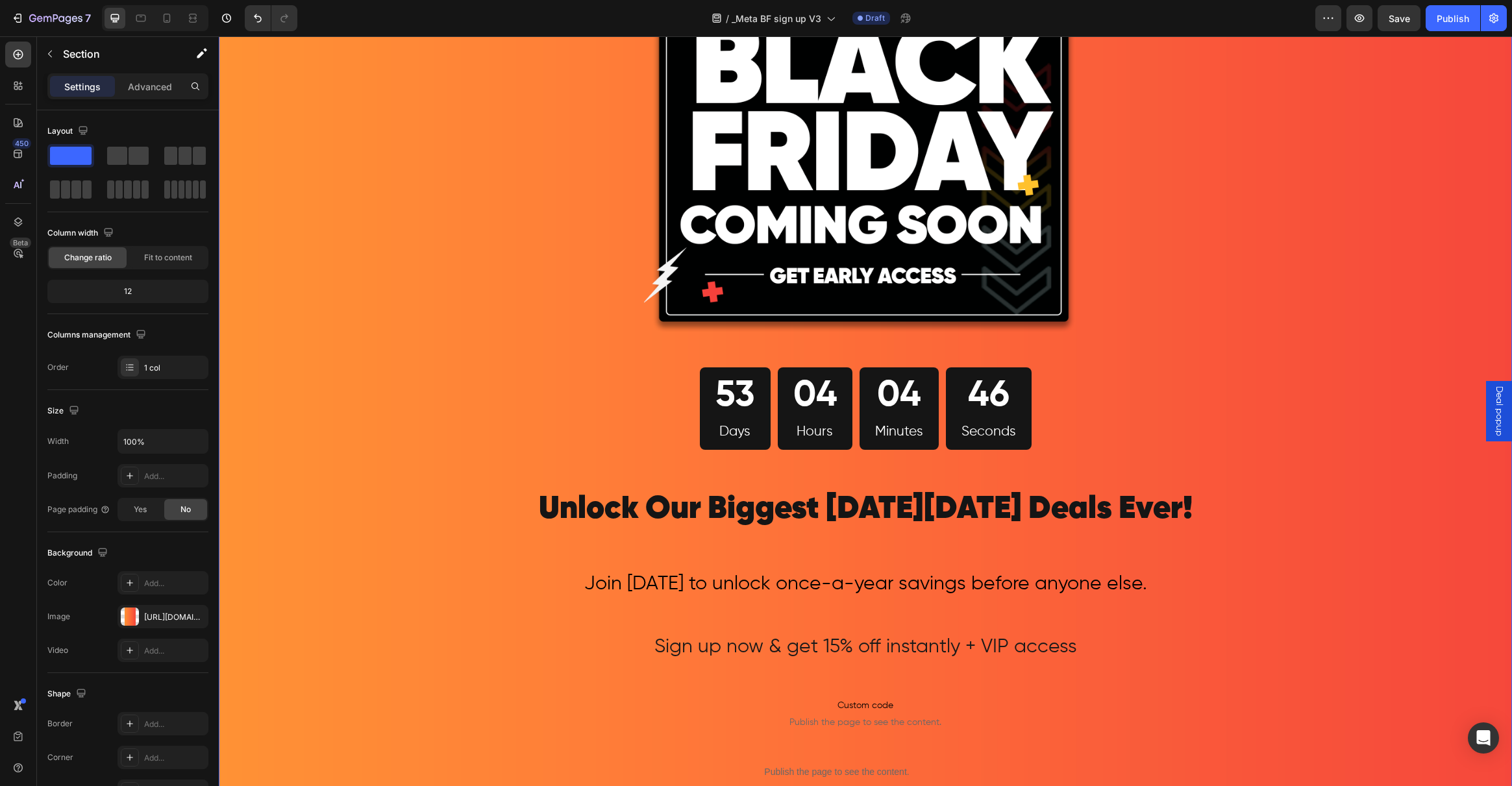
scroll to position [190, 0]
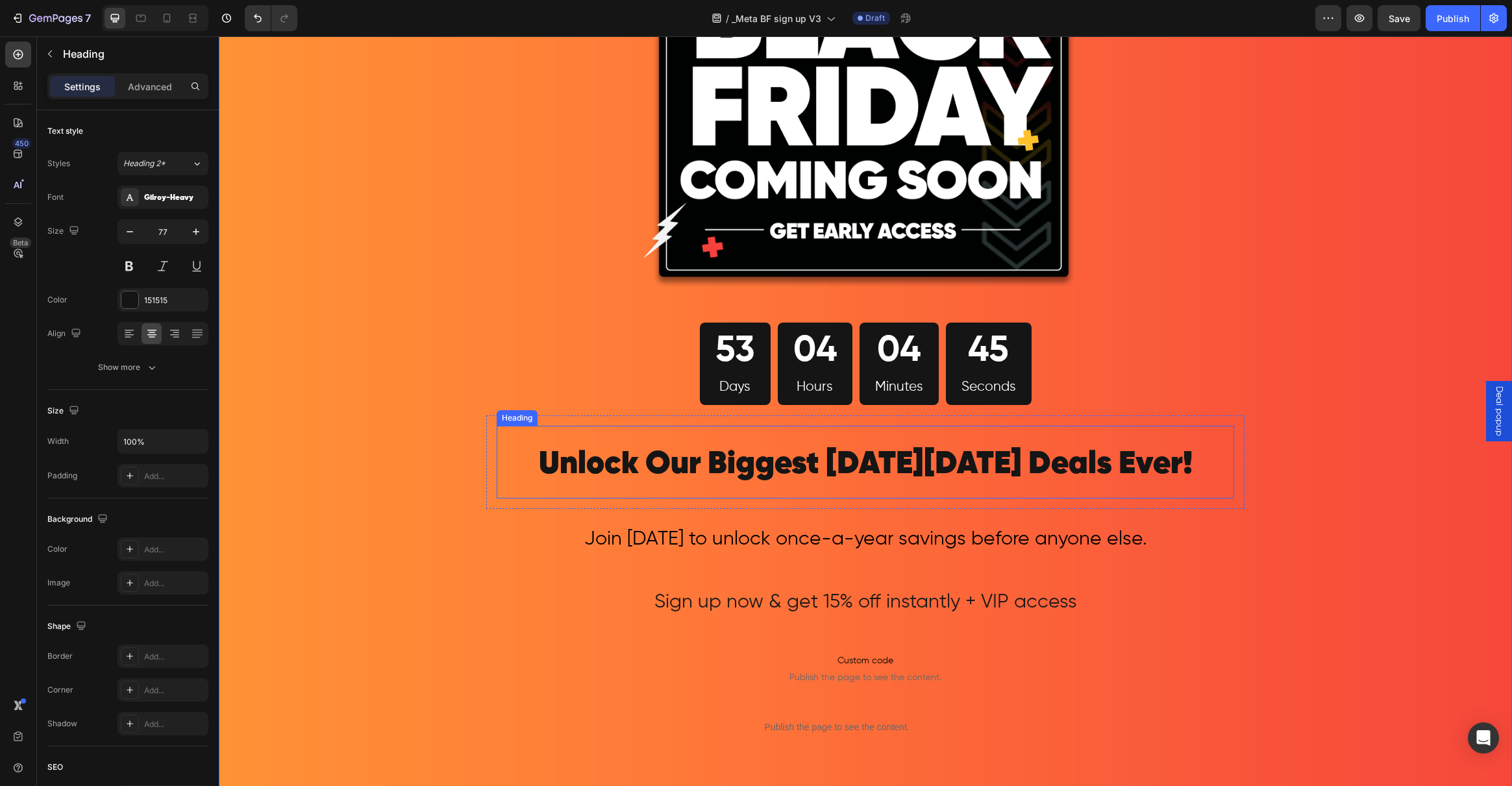
click at [578, 457] on span "Unlock Our Biggest Black Friday Deals Ever!" at bounding box center [866, 464] width 654 height 31
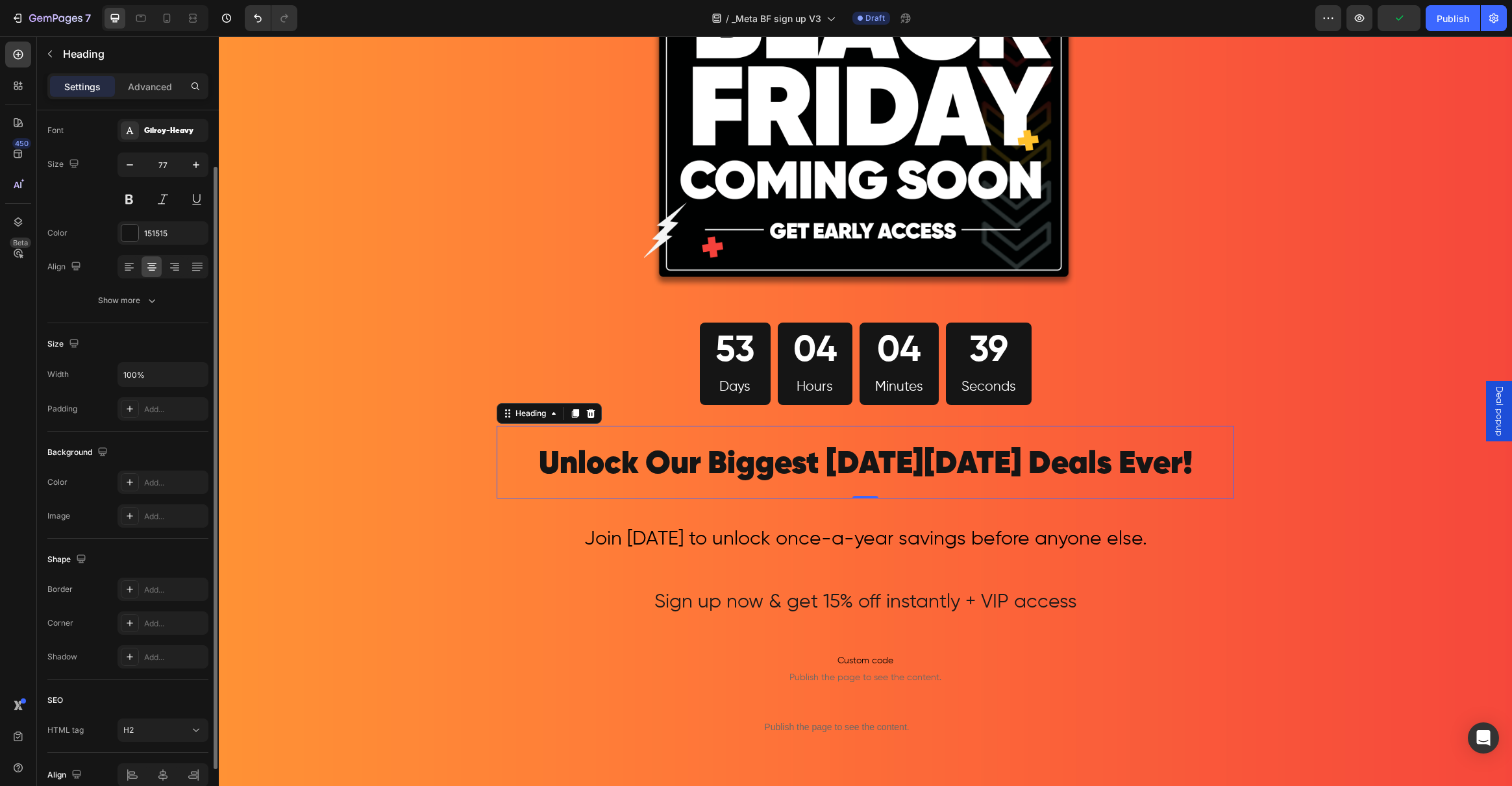
scroll to position [98, 0]
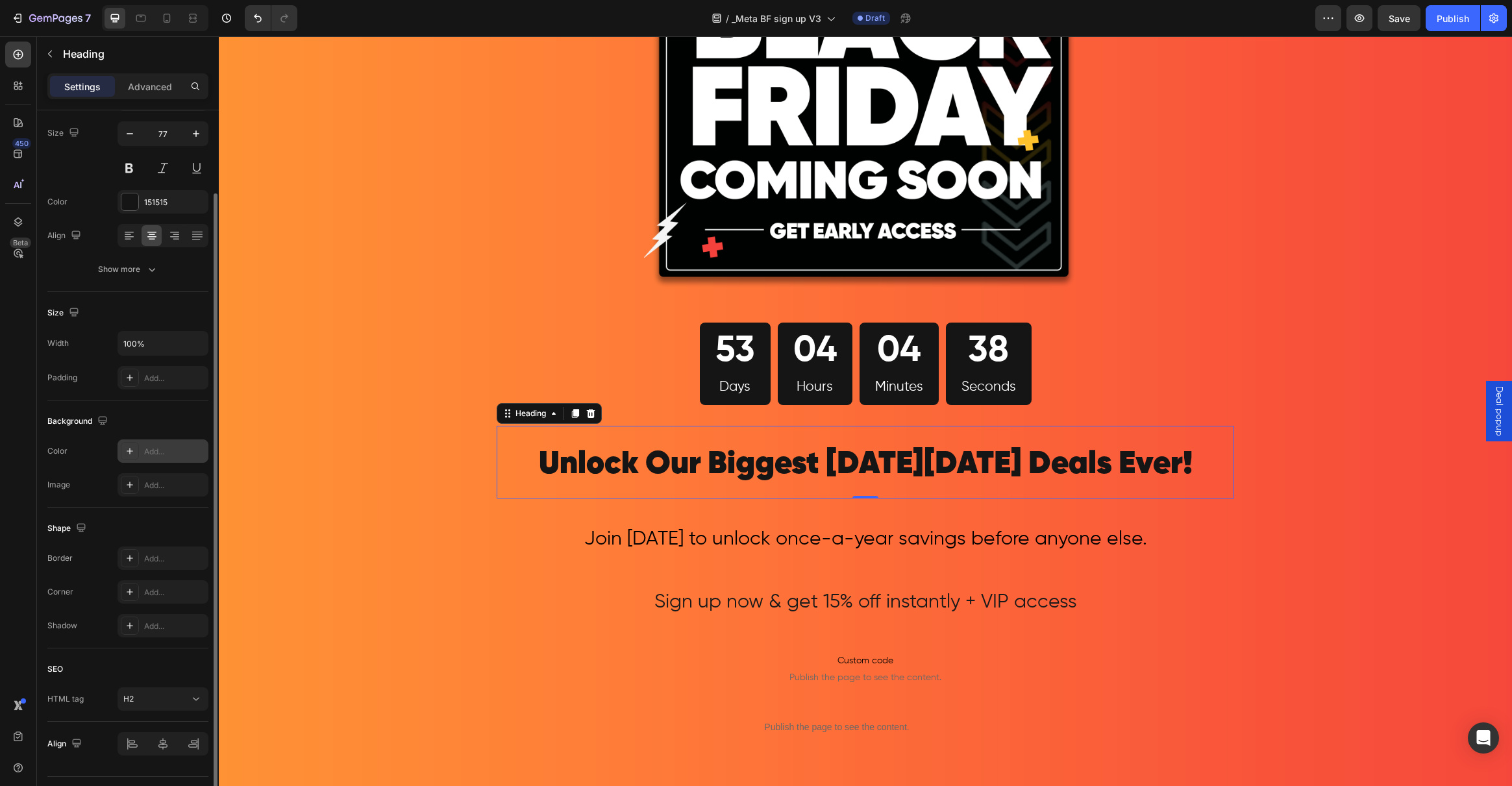
click at [128, 452] on icon at bounding box center [130, 452] width 11 height 11
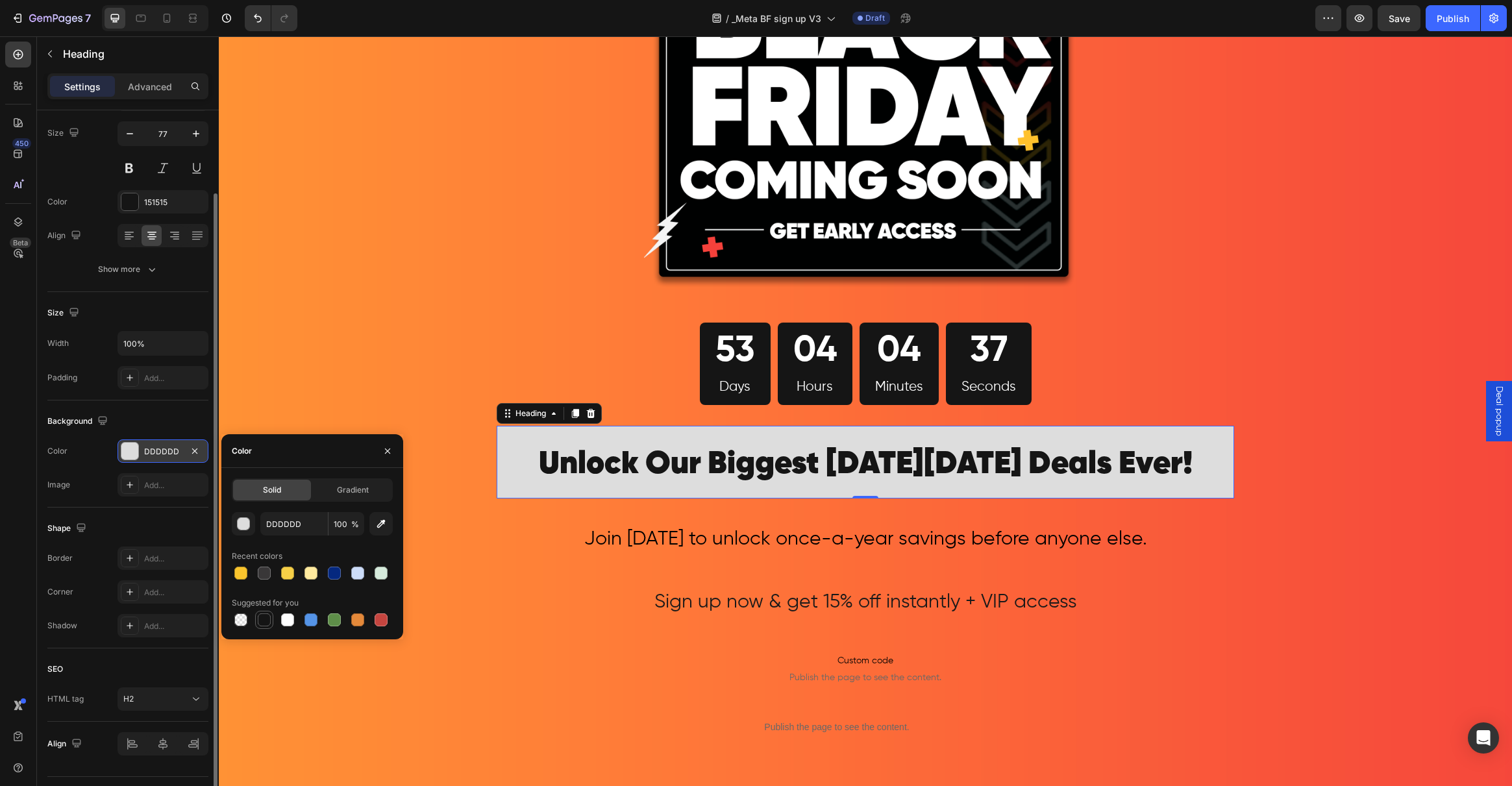
click at [265, 622] on div at bounding box center [264, 620] width 13 height 13
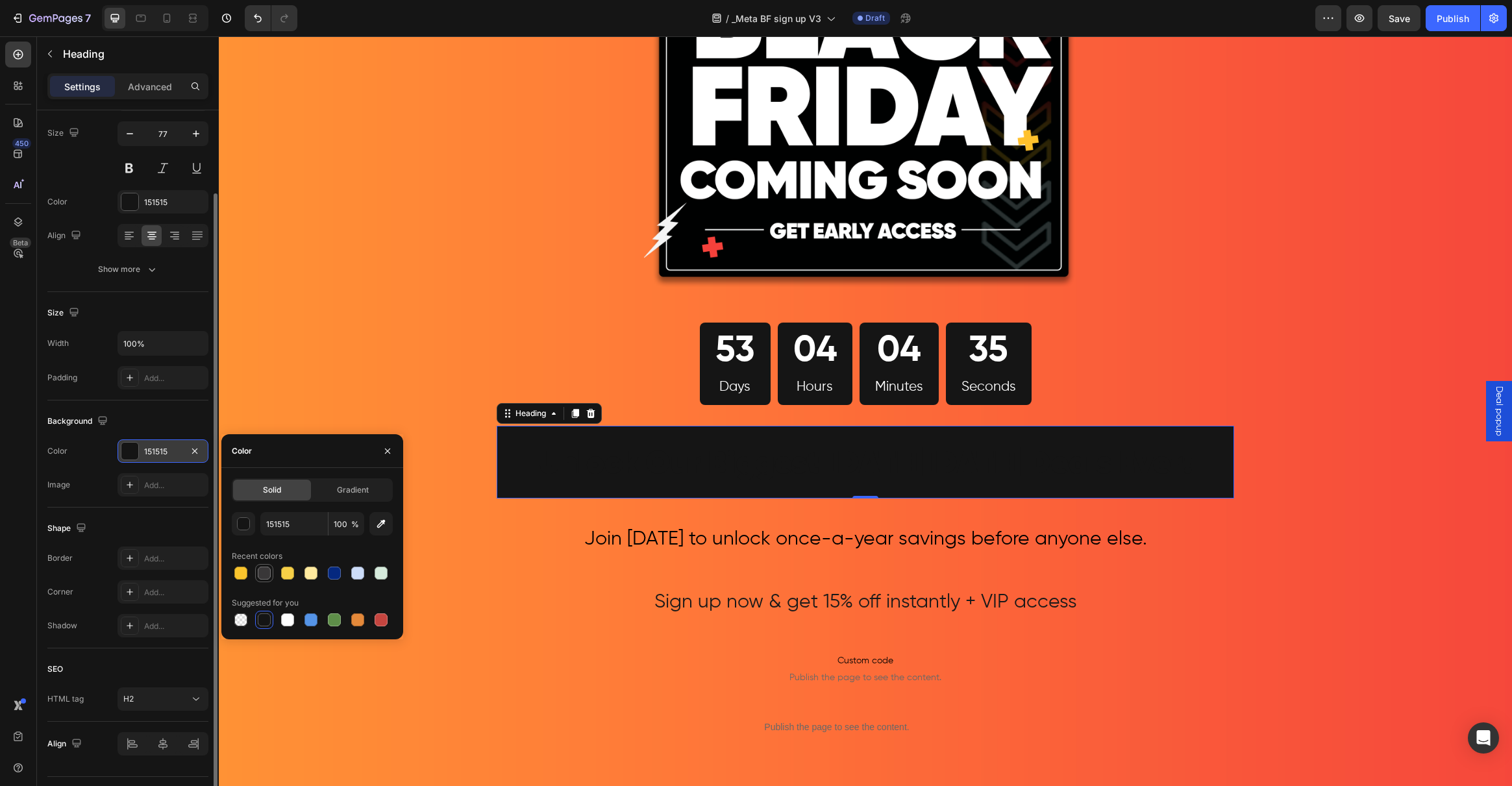
click at [262, 576] on div at bounding box center [264, 573] width 13 height 13
type input "393738"
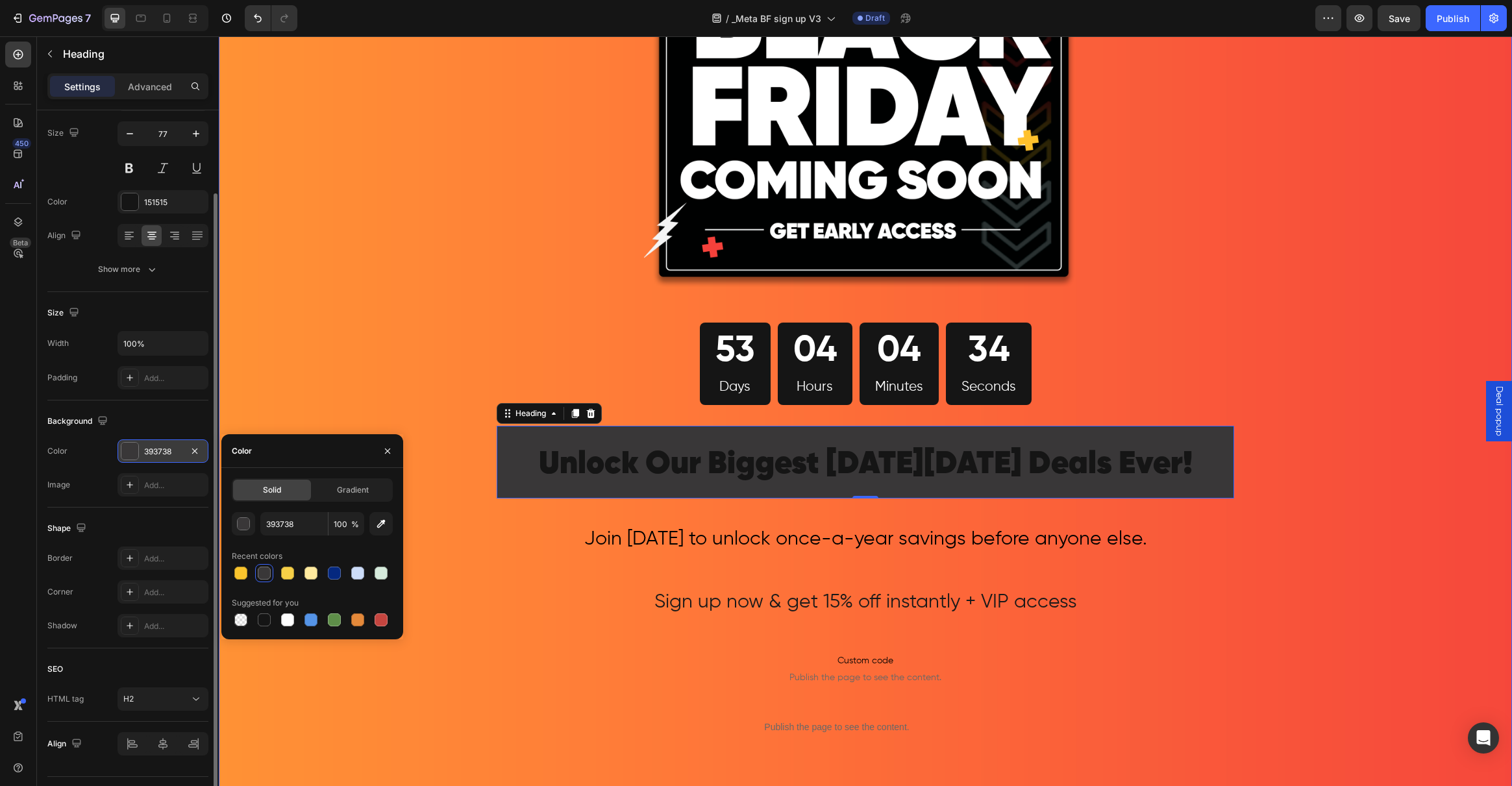
click at [347, 396] on div "Image 53 Days 04 Hours 04 Minutes 34 Seconds Countdown Timer Row Unlock Our Big…" at bounding box center [865, 468] width 1293 height 1190
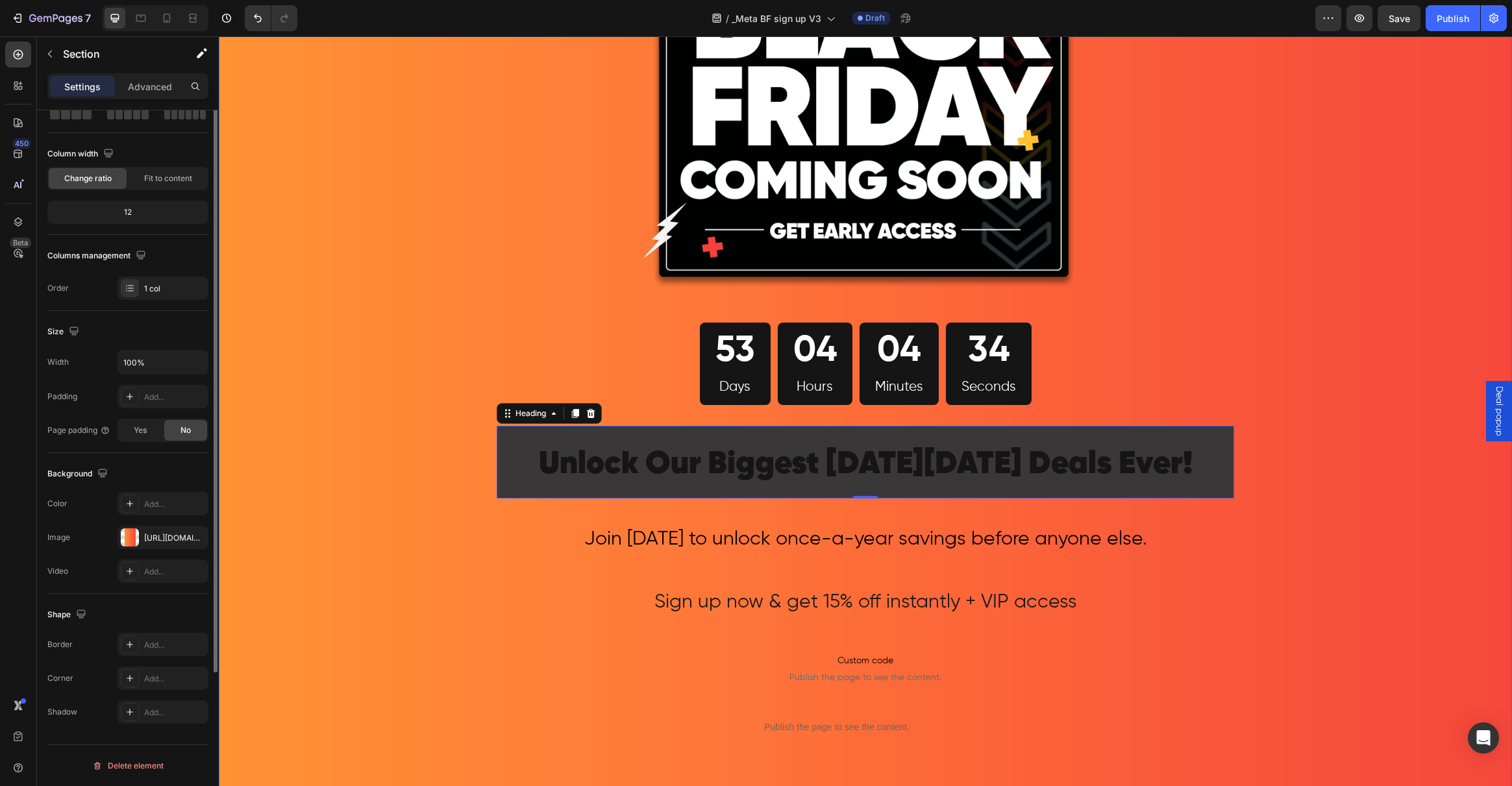
scroll to position [0, 0]
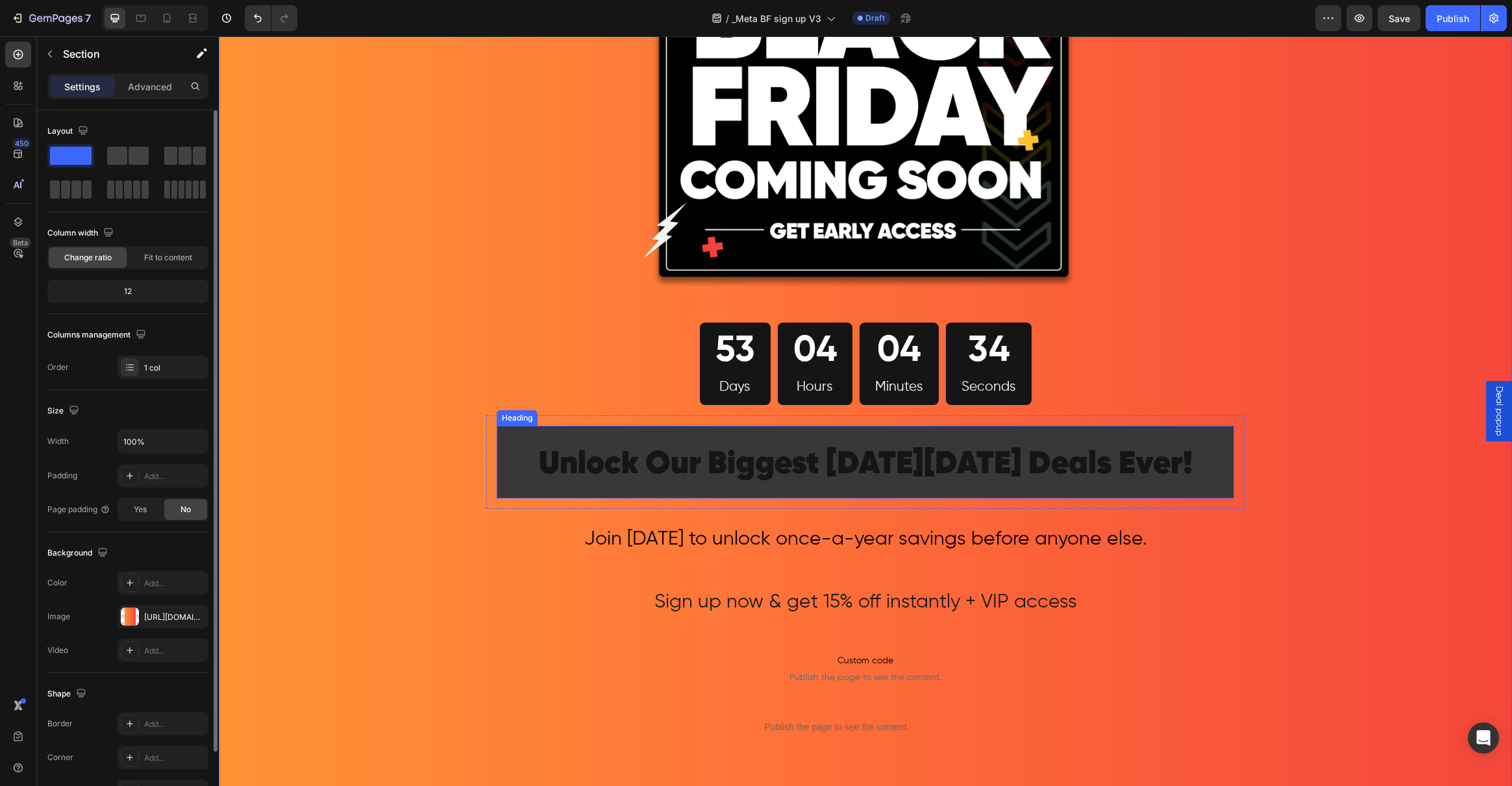
click at [593, 465] on span "Unlock Our Biggest Black Friday Deals Ever!" at bounding box center [866, 464] width 654 height 31
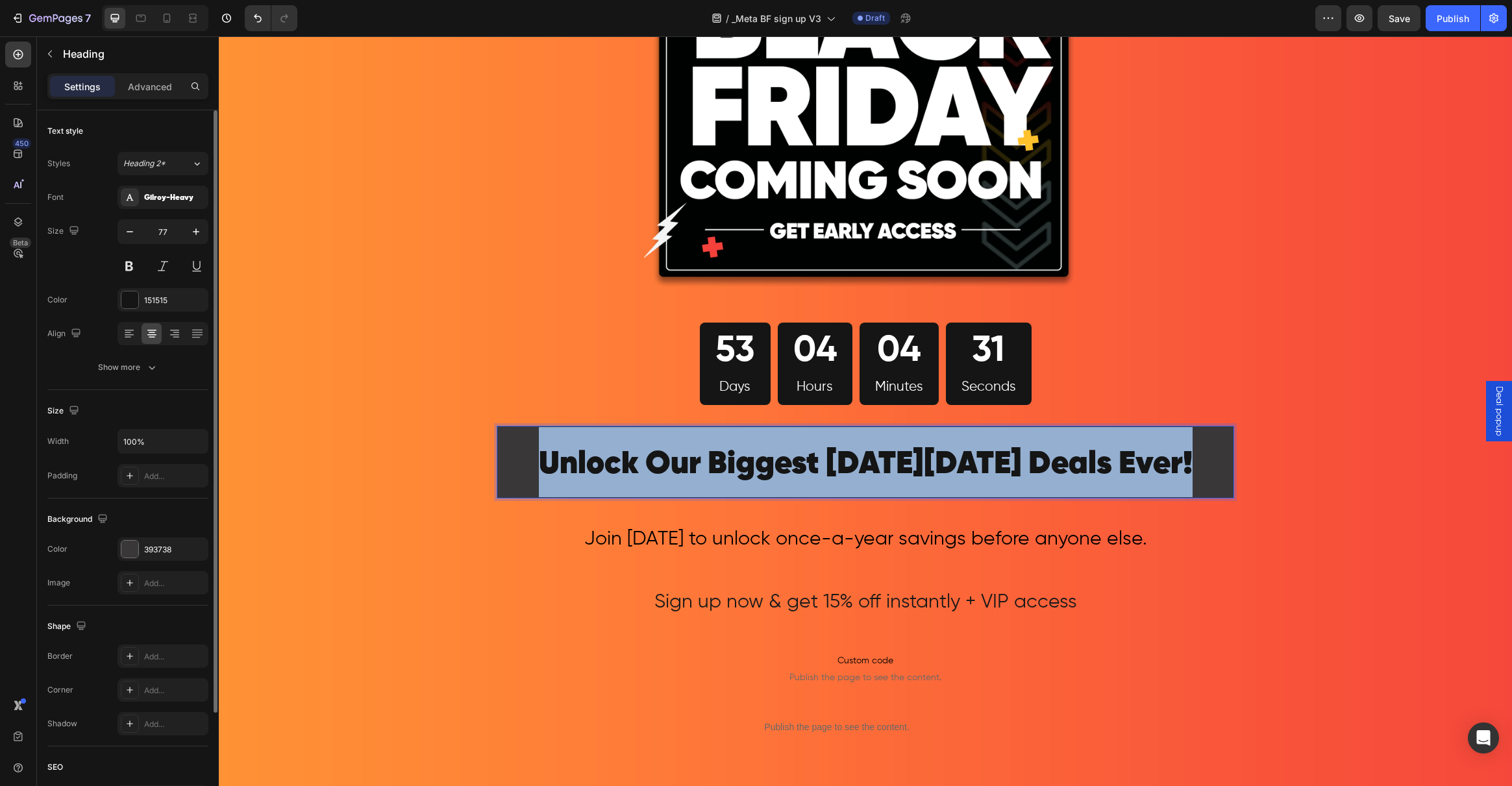
drag, startPoint x: 552, startPoint y: 464, endPoint x: 1185, endPoint y: 482, distance: 633.3
click at [1185, 482] on p "Unlock Our Biggest Black Friday Deals Ever!" at bounding box center [865, 462] width 735 height 70
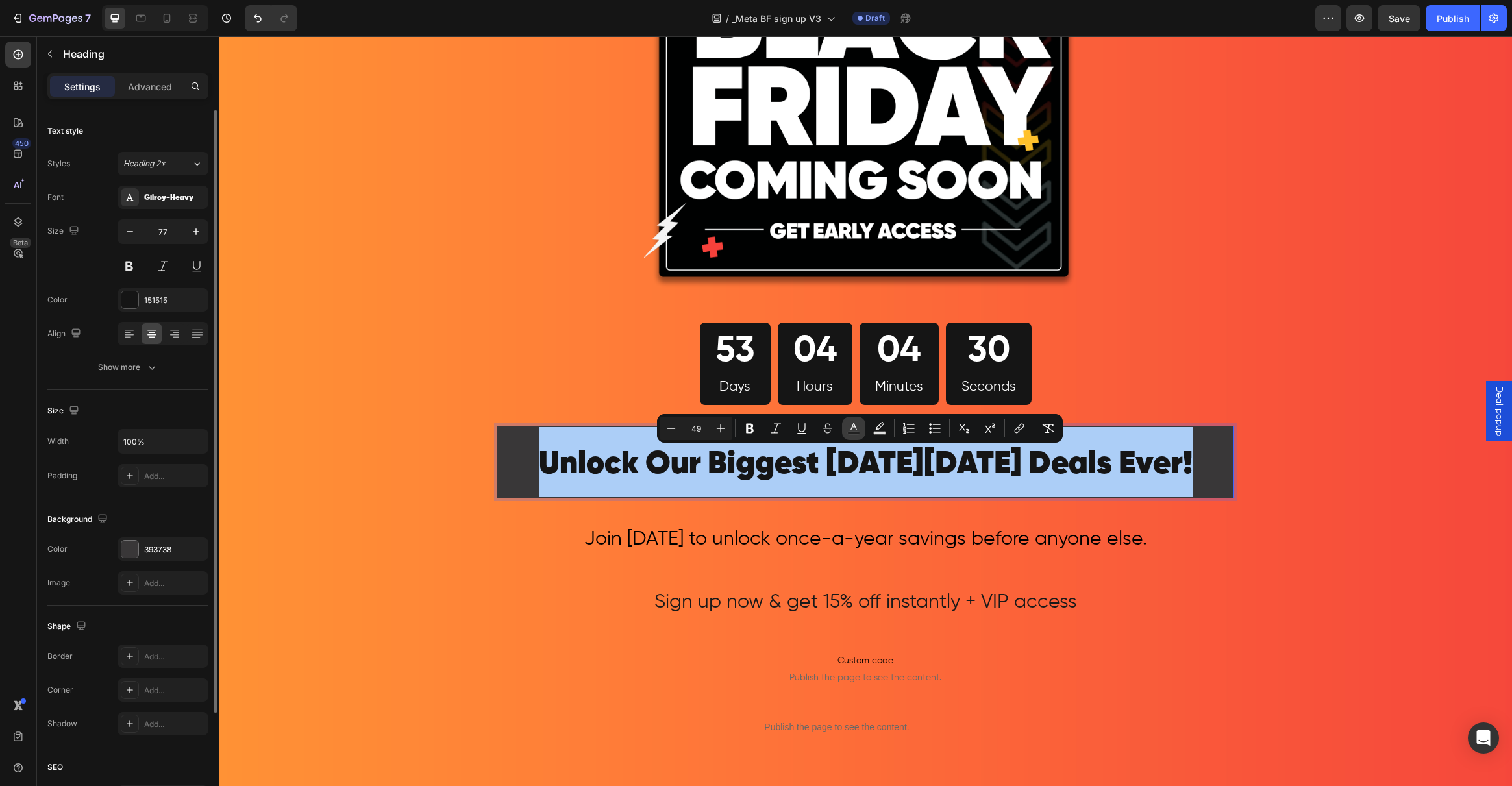
click at [850, 428] on icon "Editor contextual toolbar" at bounding box center [853, 428] width 13 height 13
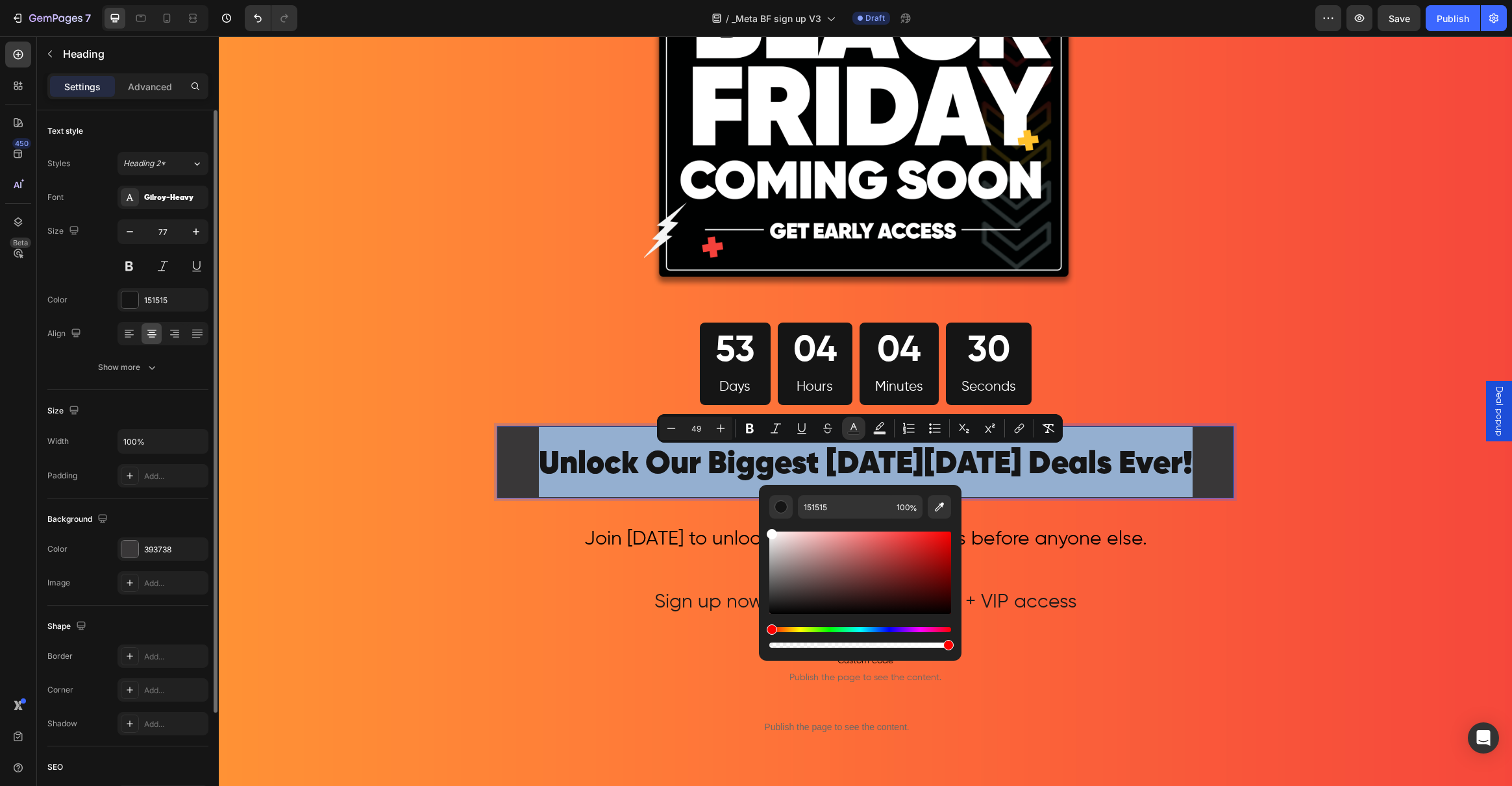
type input "FFFFFF"
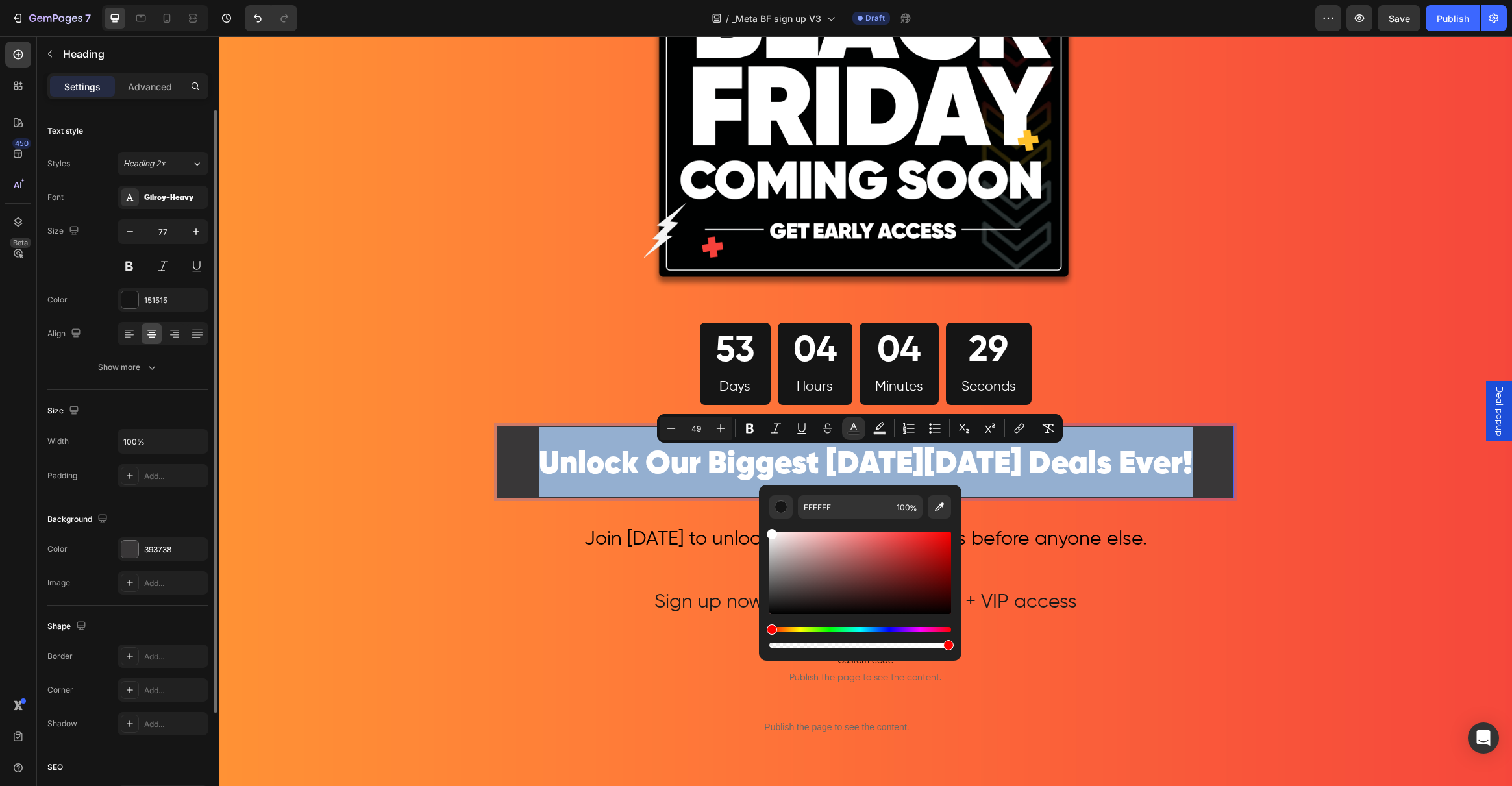
drag, startPoint x: 1025, startPoint y: 590, endPoint x: 632, endPoint y: 455, distance: 415.5
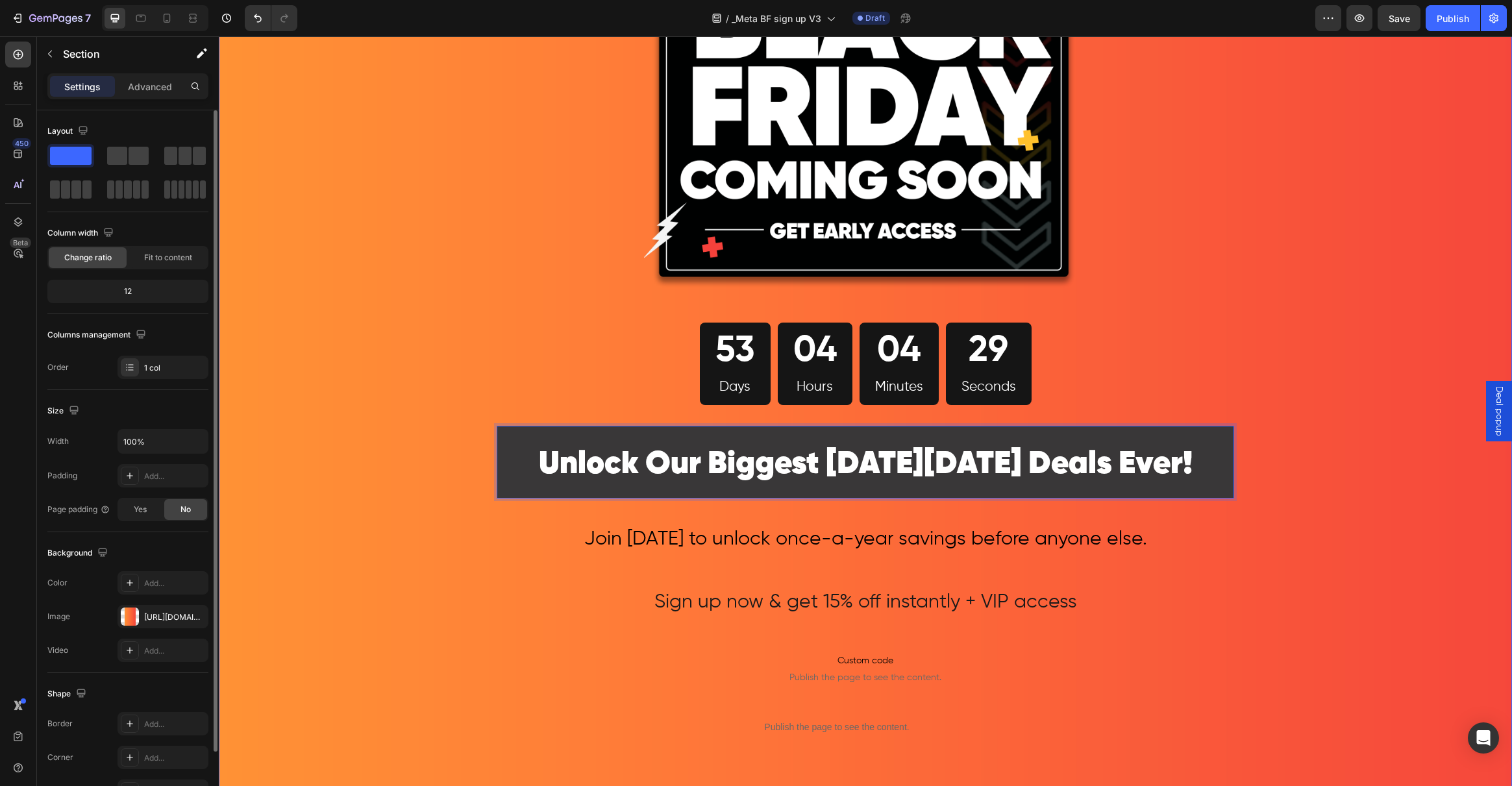
click at [460, 345] on div "Image 53 Days 04 Hours 04 Minutes 29 Seconds Countdown Timer Row Unlock Our Big…" at bounding box center [865, 468] width 1293 height 1190
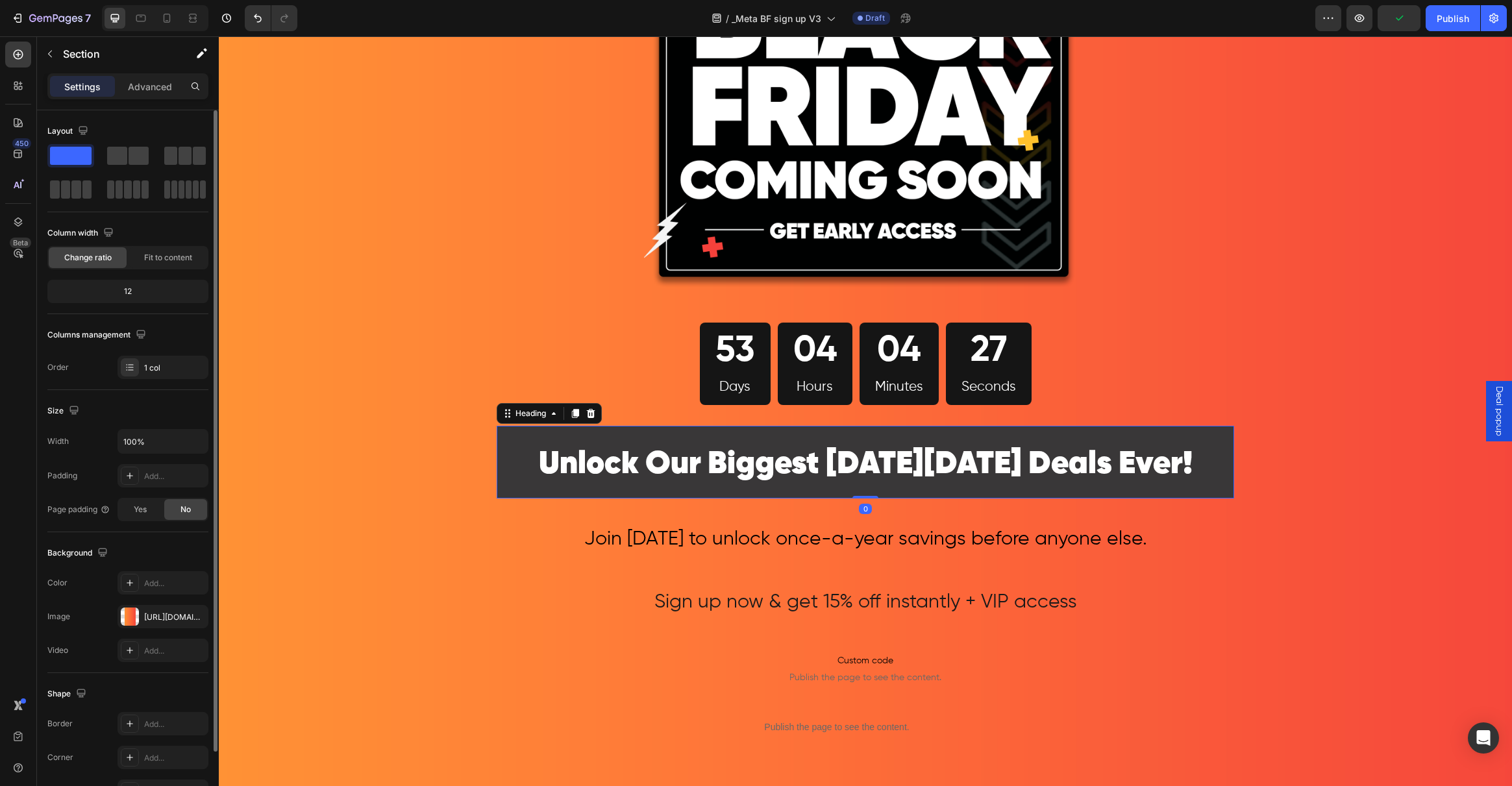
click at [504, 438] on p "⁠⁠⁠⁠⁠⁠⁠ Unlock Our Biggest Black Friday Deals Ever!" at bounding box center [865, 462] width 735 height 70
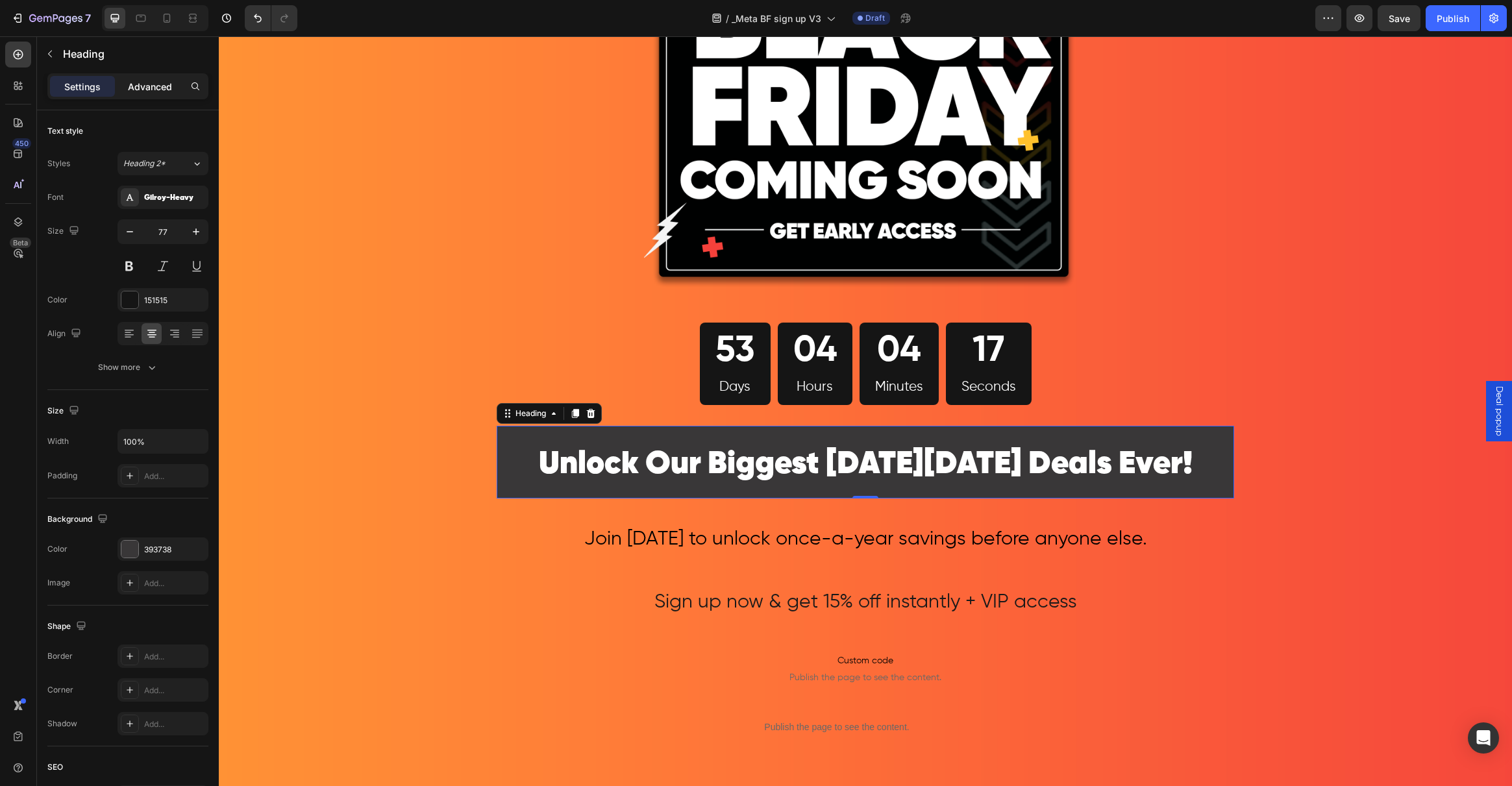
click at [153, 76] on div "Advanced" at bounding box center [150, 86] width 65 height 21
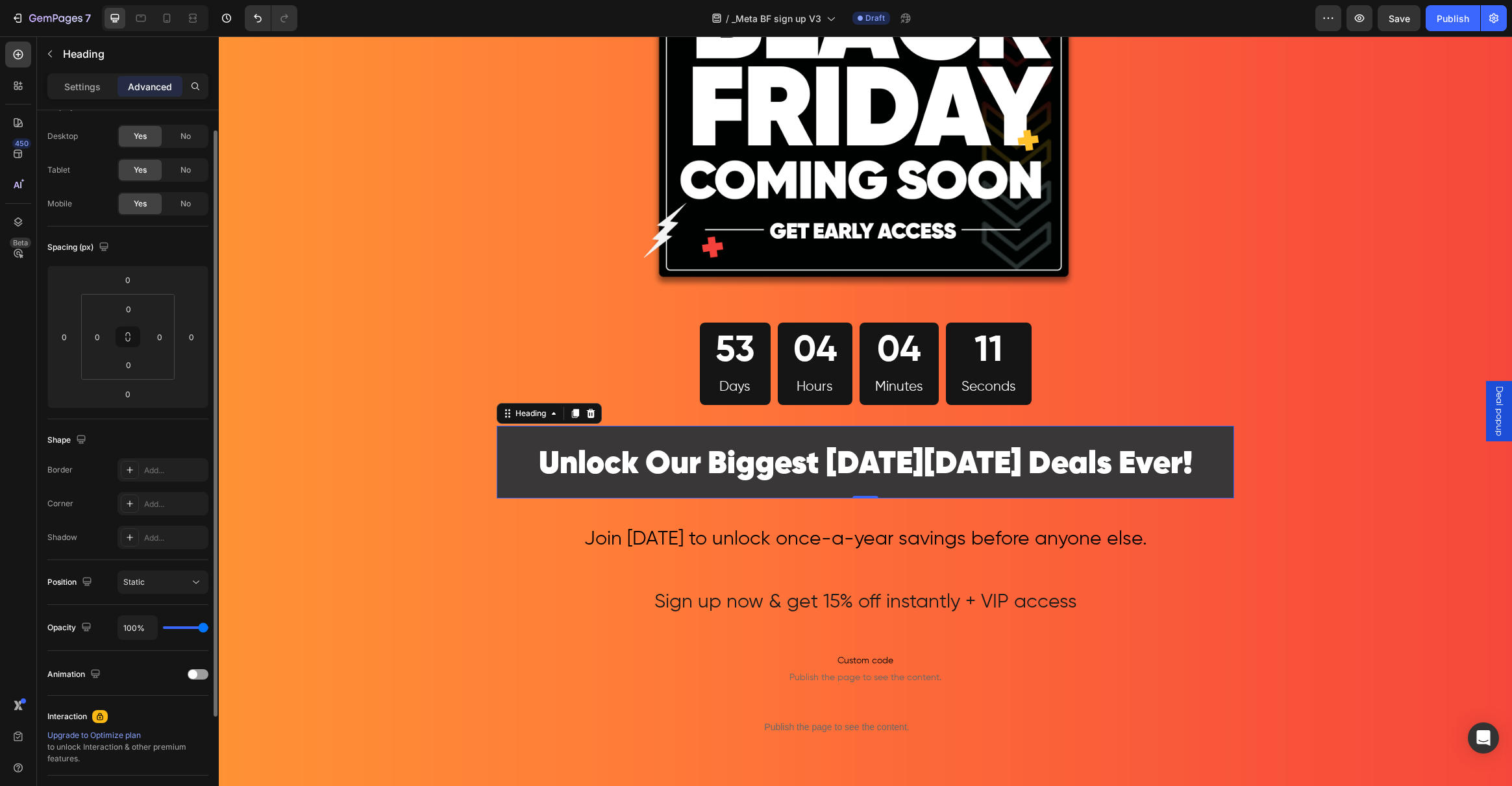
scroll to position [33, 0]
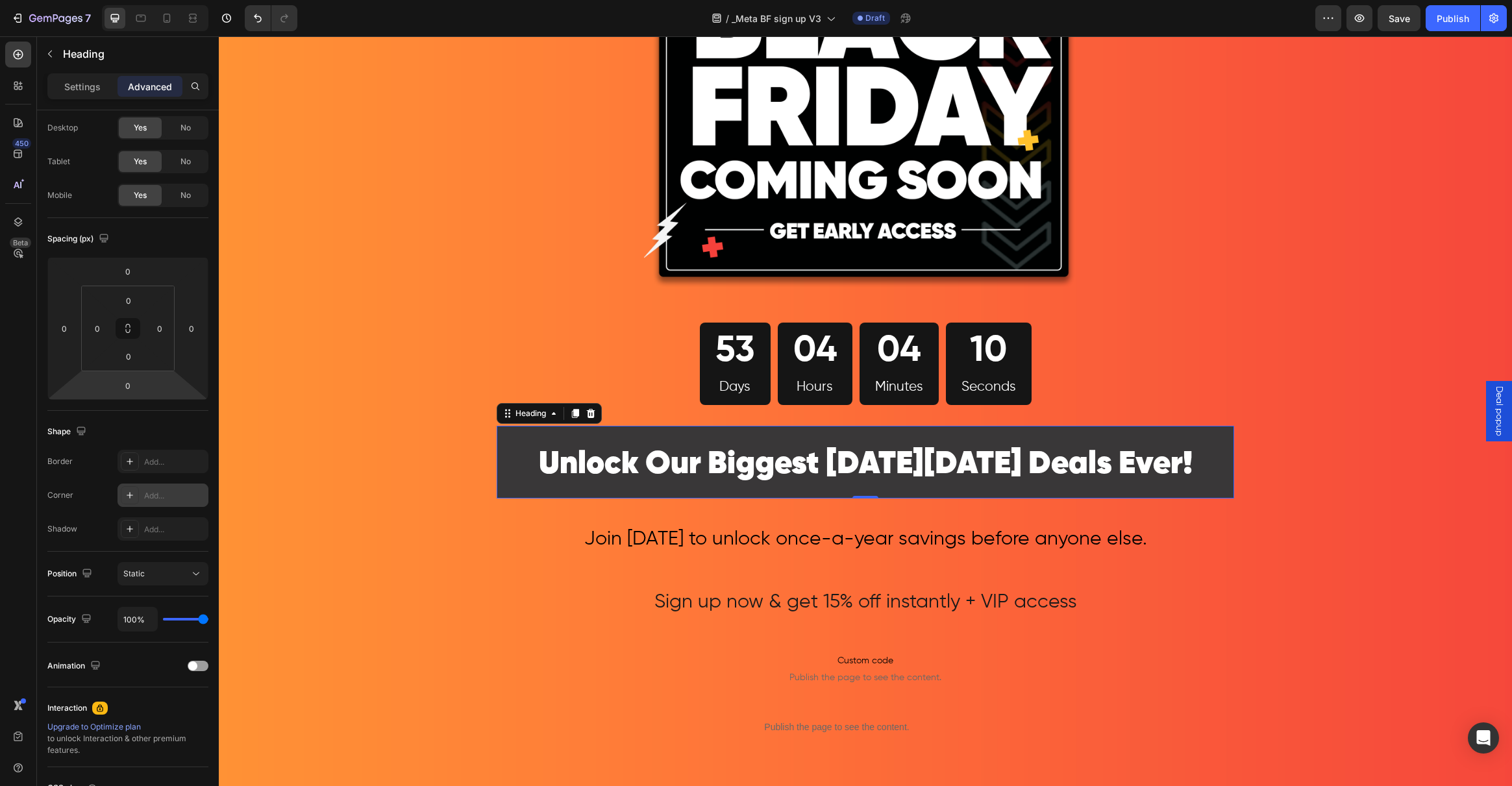
click at [133, 494] on icon at bounding box center [130, 495] width 11 height 11
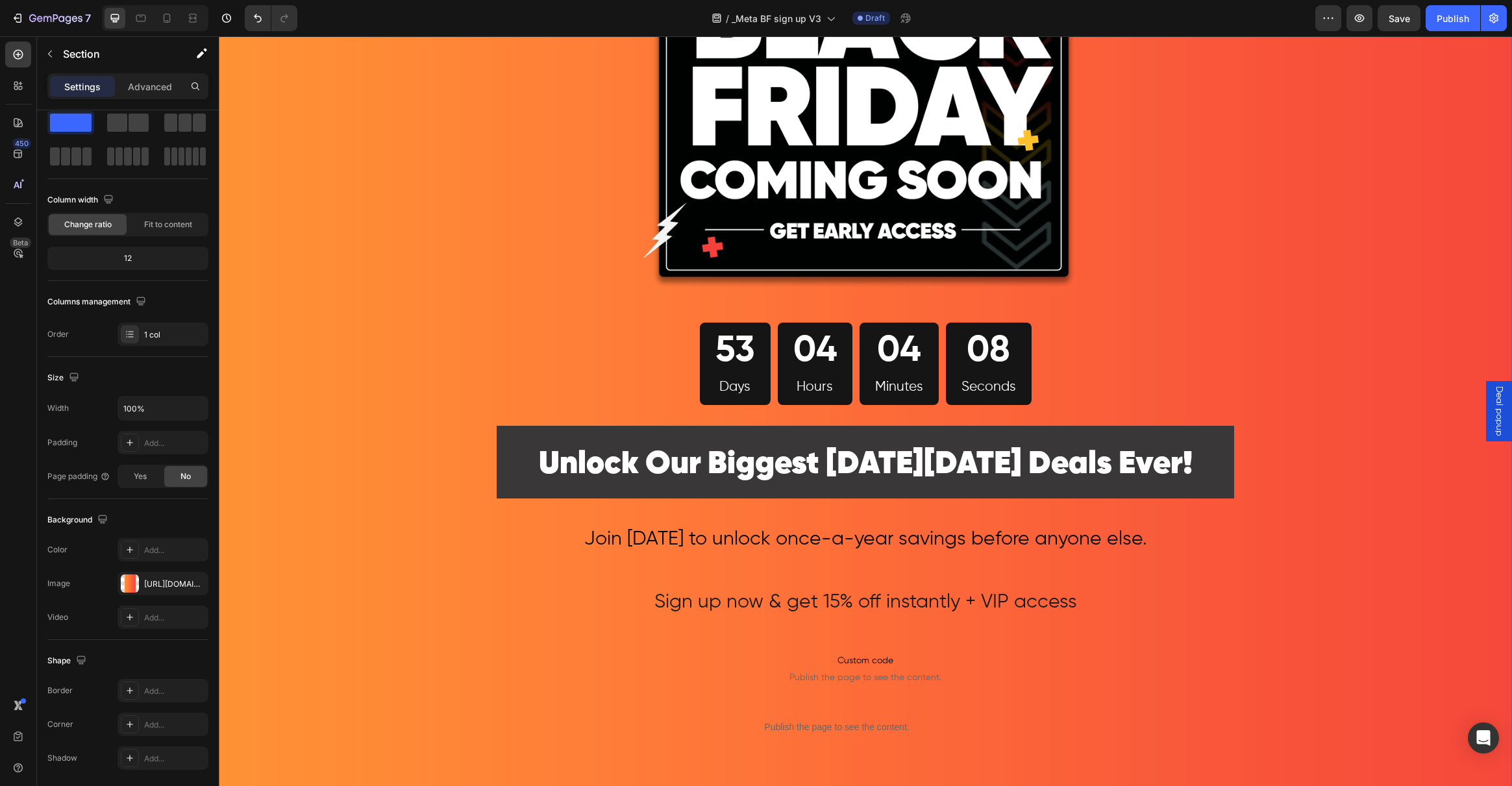
click at [334, 430] on div "Image 53 Days 04 Hours 04 Minutes 08 Seconds Countdown Timer Row ⁠⁠⁠⁠⁠⁠⁠ Unlock…" at bounding box center [865, 468] width 1293 height 1190
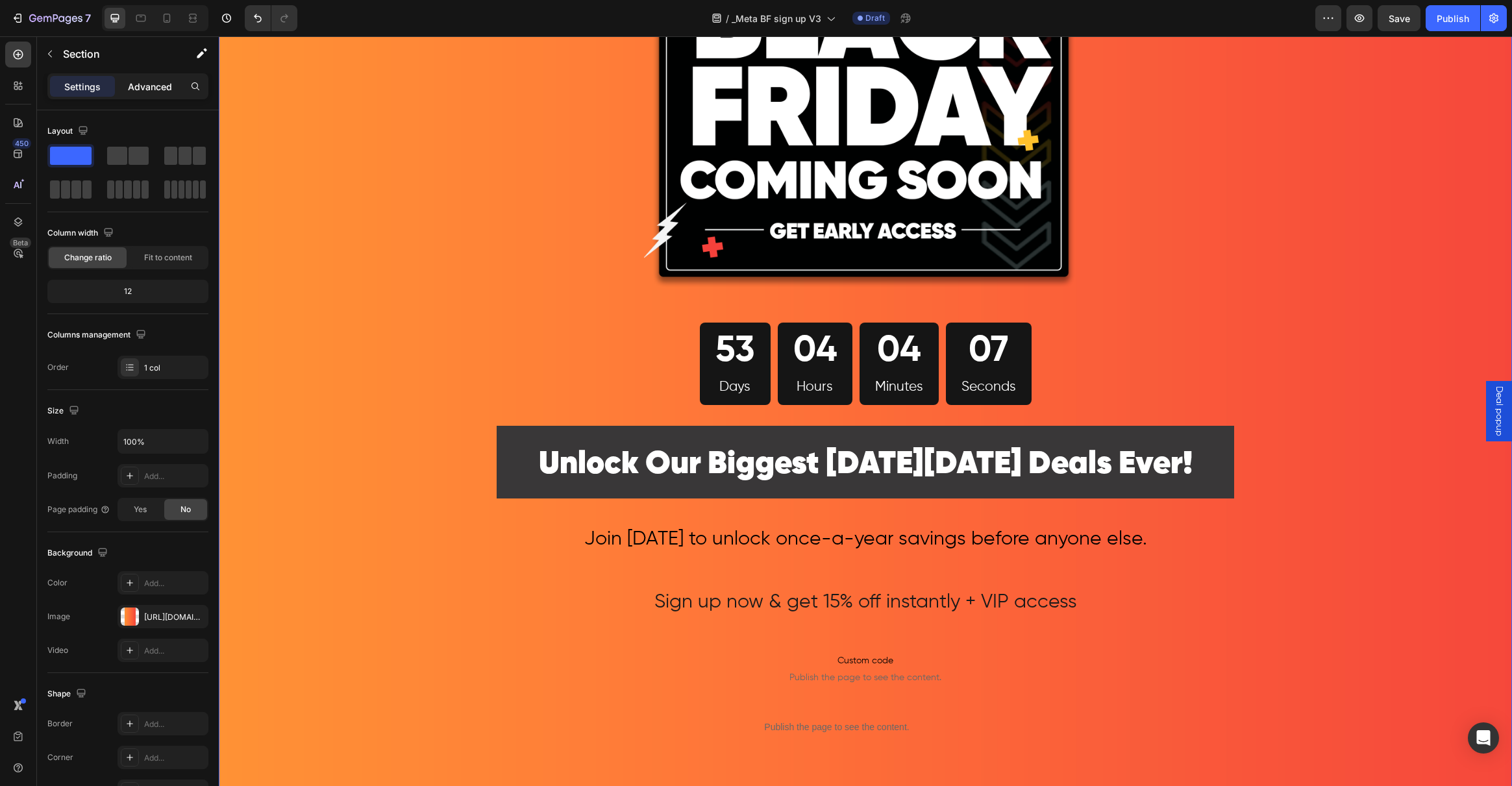
click at [137, 89] on p "Advanced" at bounding box center [150, 87] width 44 height 14
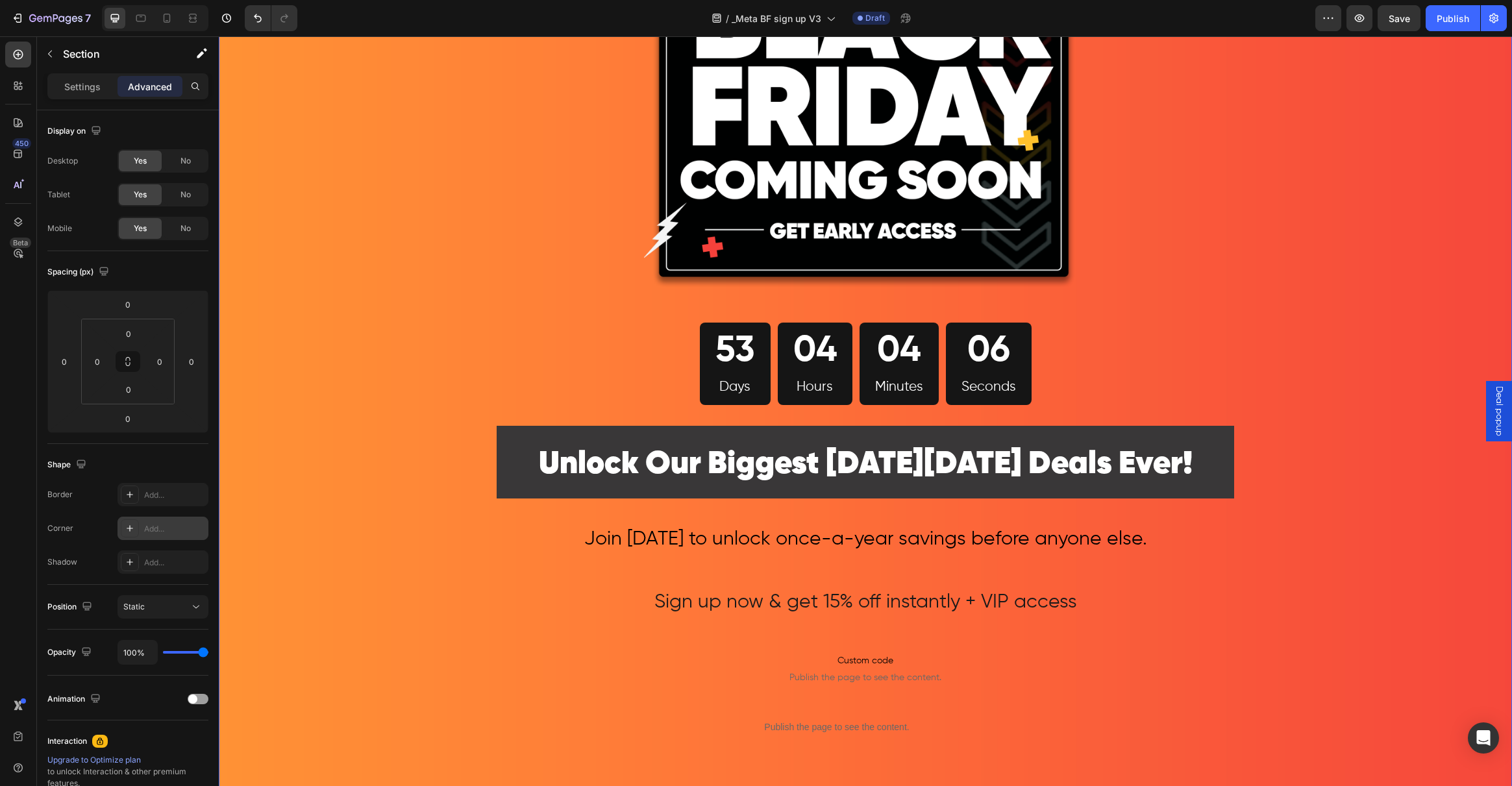
click at [123, 528] on div at bounding box center [130, 528] width 18 height 18
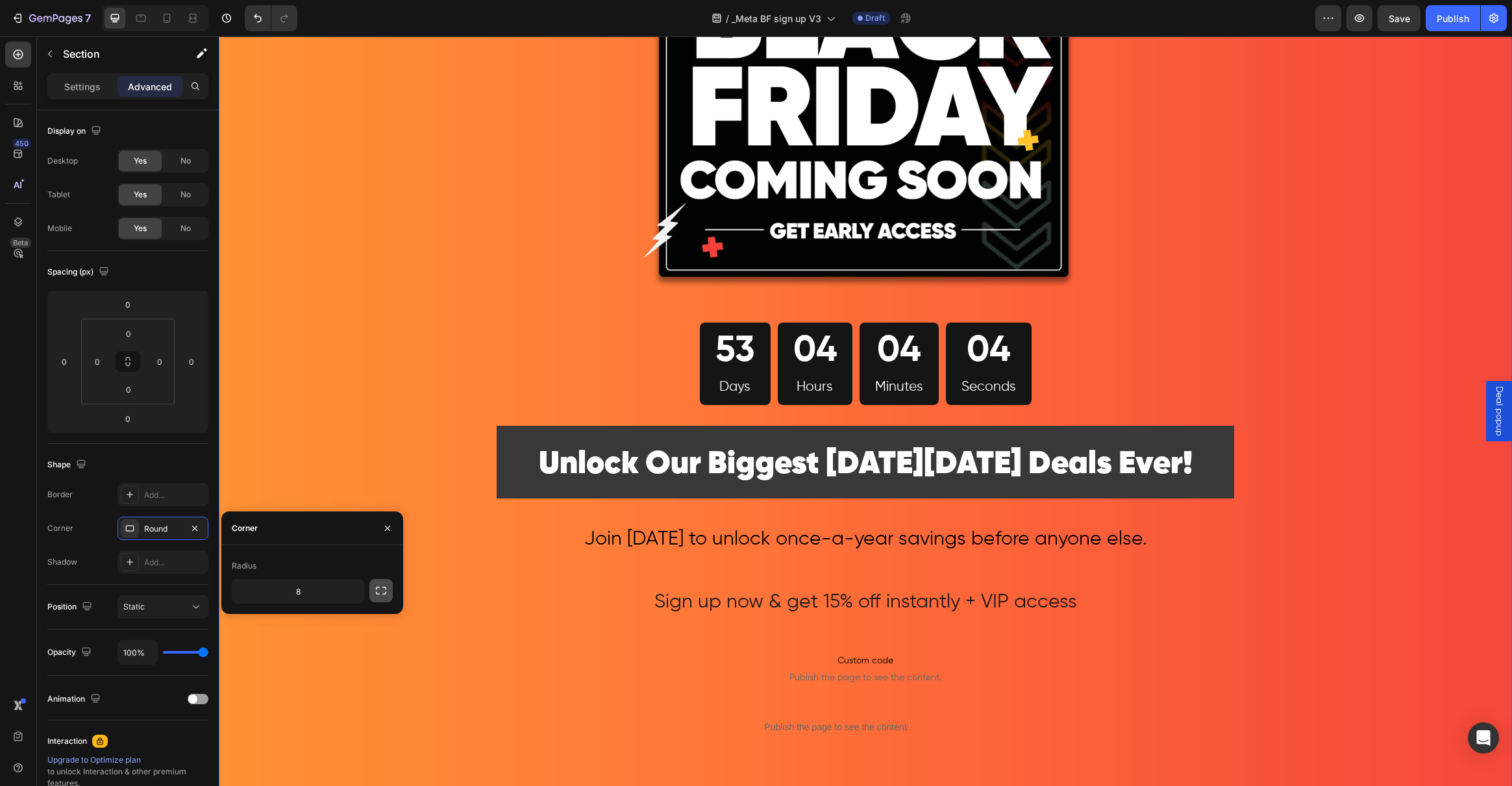
click at [378, 591] on icon "button" at bounding box center [381, 590] width 13 height 13
click at [351, 590] on icon "button" at bounding box center [351, 591] width 13 height 13
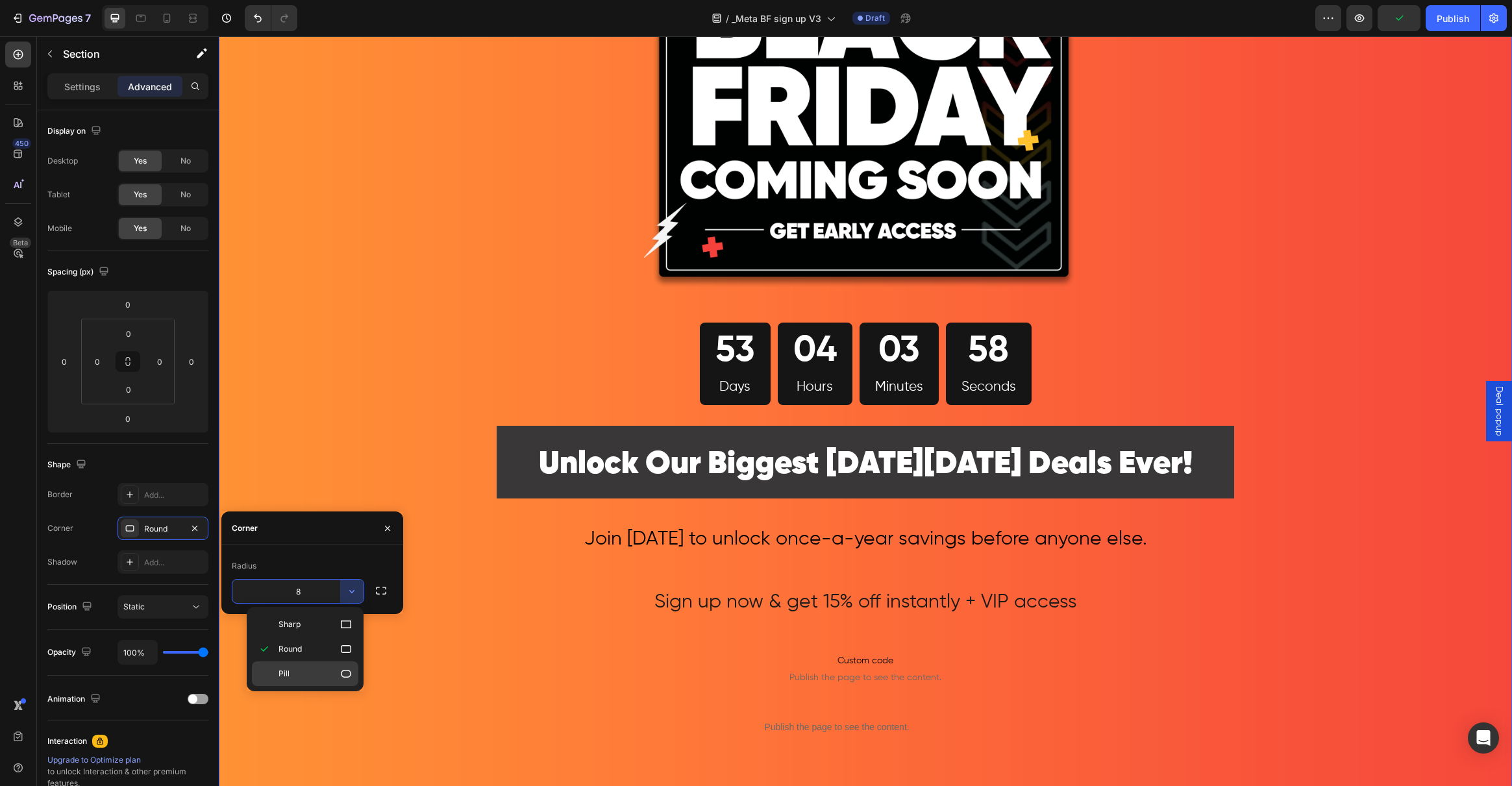
click at [324, 666] on div "Pill" at bounding box center [305, 674] width 107 height 25
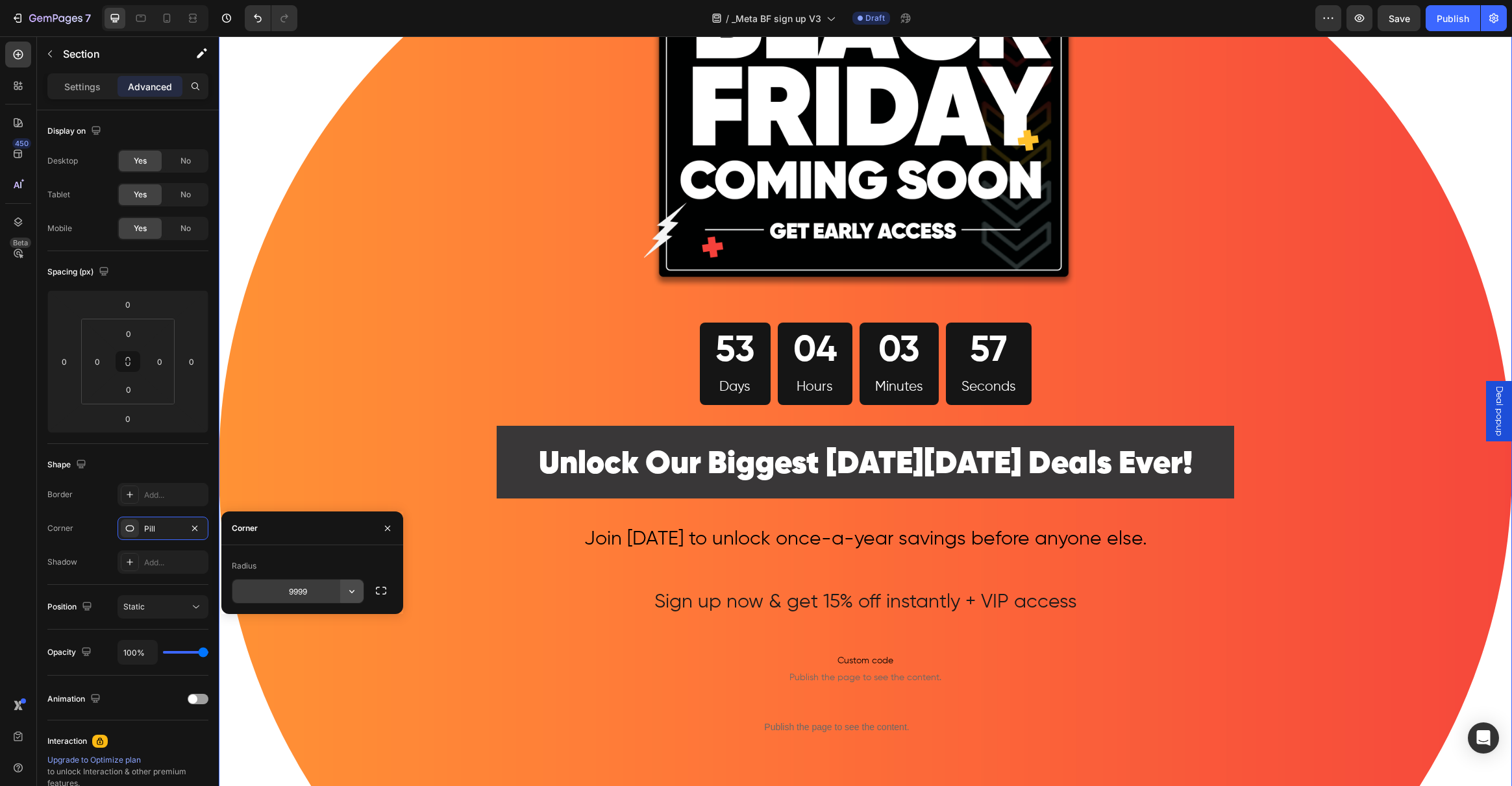
click at [350, 585] on icon "button" at bounding box center [351, 591] width 13 height 13
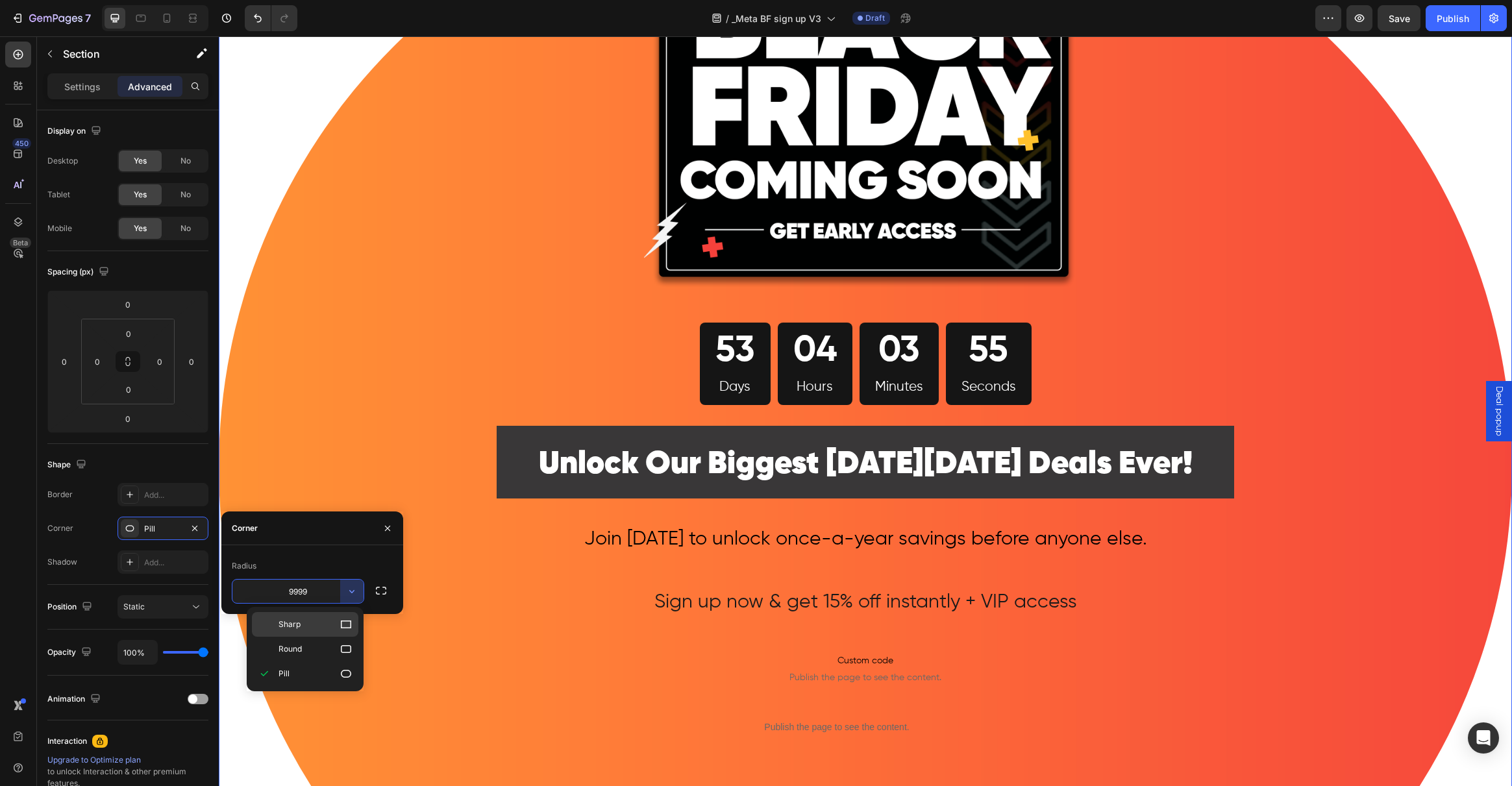
click at [331, 620] on p "Sharp" at bounding box center [315, 624] width 74 height 13
type input "0"
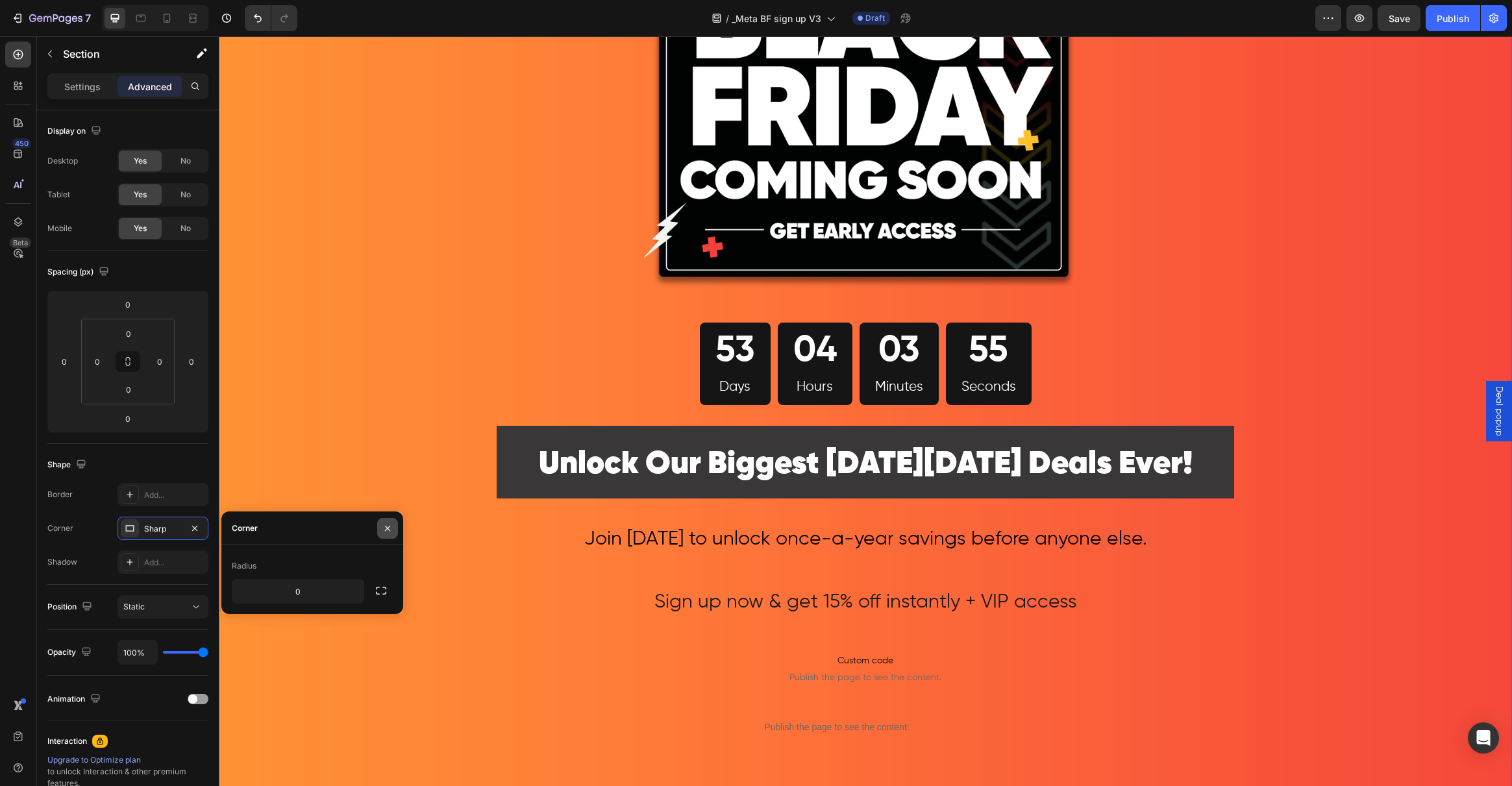
click at [390, 523] on icon "button" at bounding box center [388, 528] width 11 height 11
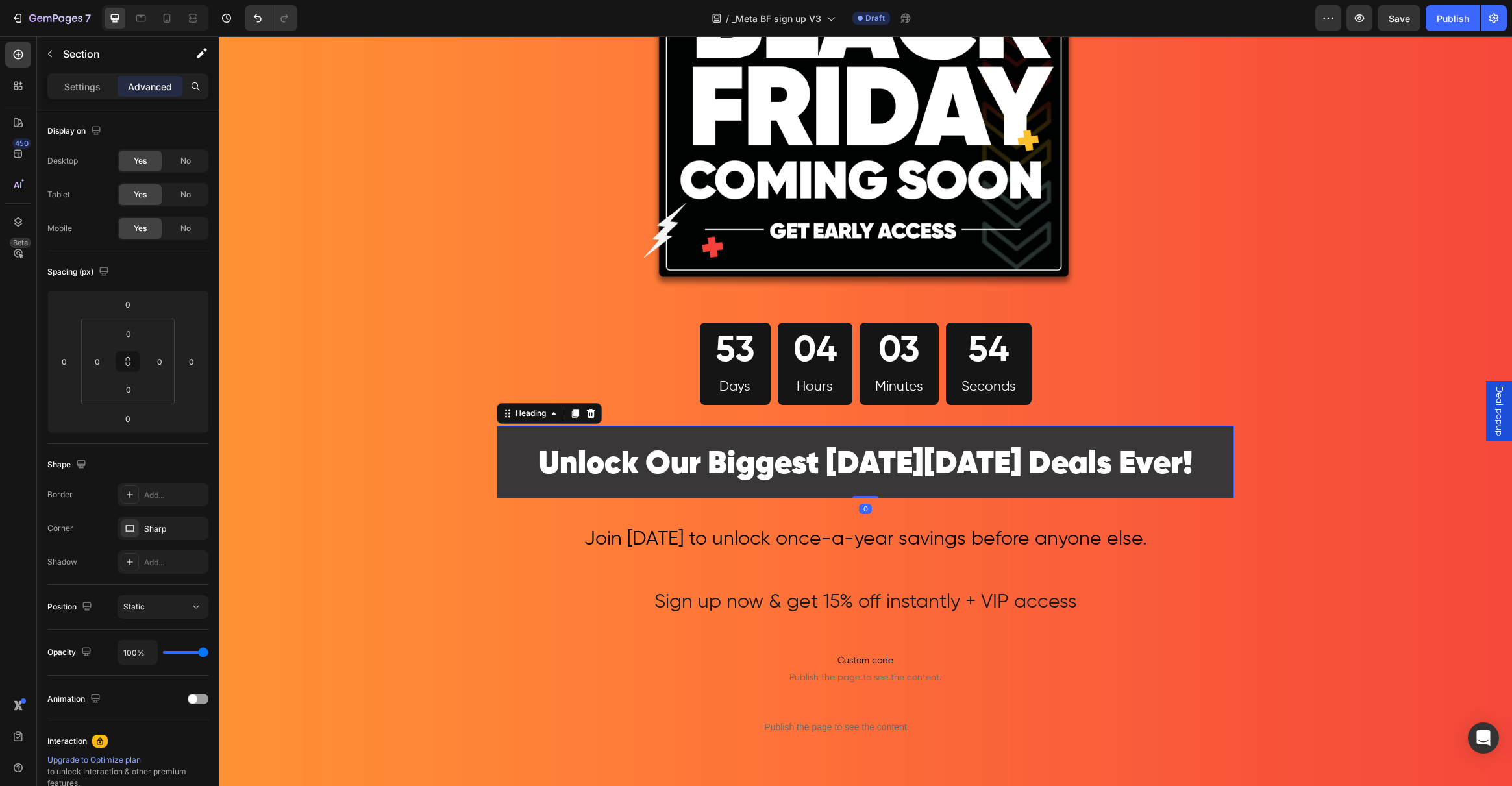
click at [532, 455] on p "⁠⁠⁠⁠⁠⁠⁠ Unlock Our Biggest Black Friday Deals Ever!" at bounding box center [865, 462] width 735 height 70
click at [130, 528] on icon at bounding box center [130, 528] width 11 height 11
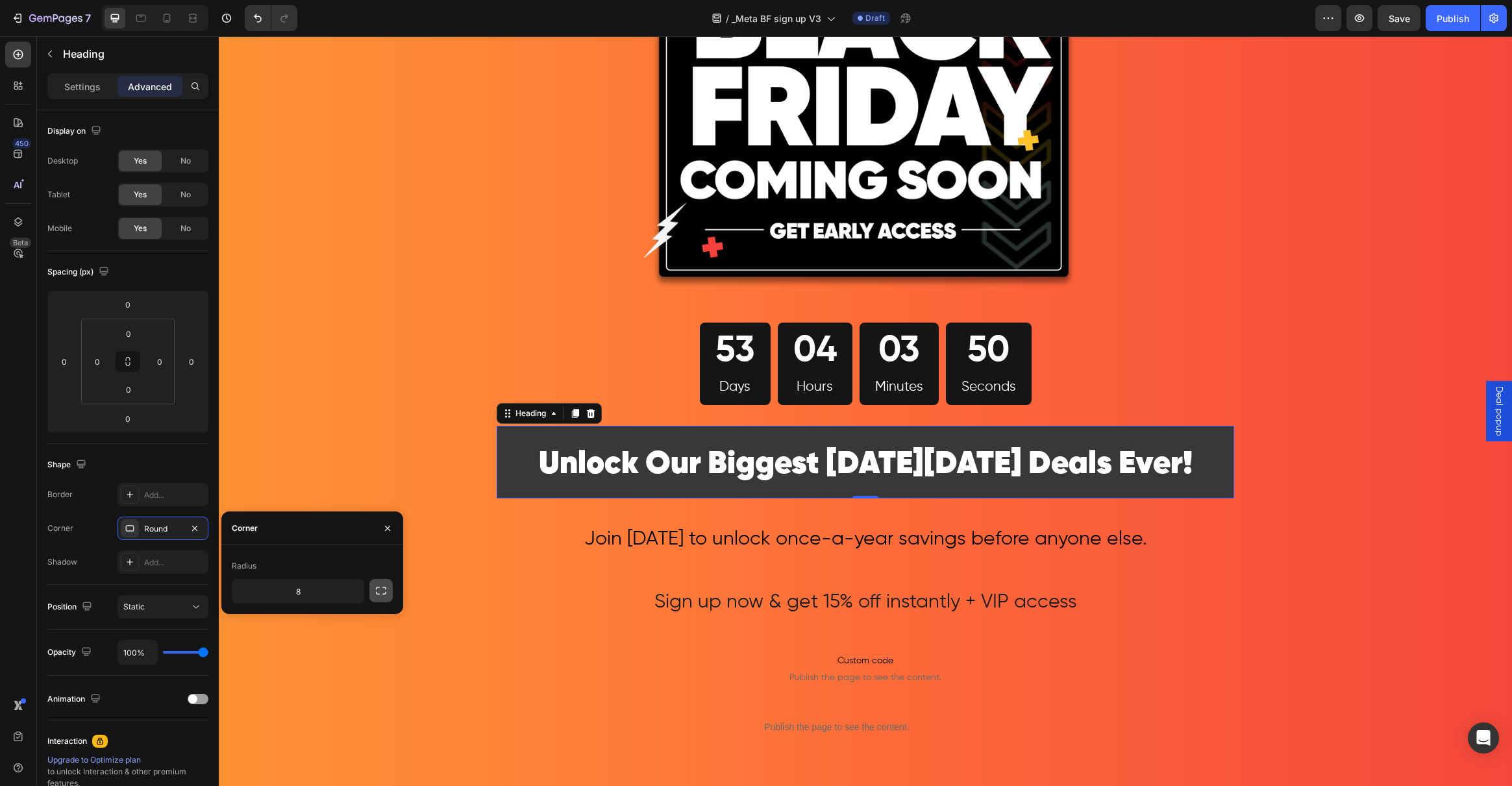
click at [383, 588] on icon "button" at bounding box center [381, 590] width 13 height 13
click at [382, 596] on icon "button" at bounding box center [381, 590] width 13 height 13
click at [350, 594] on icon "button" at bounding box center [351, 591] width 13 height 13
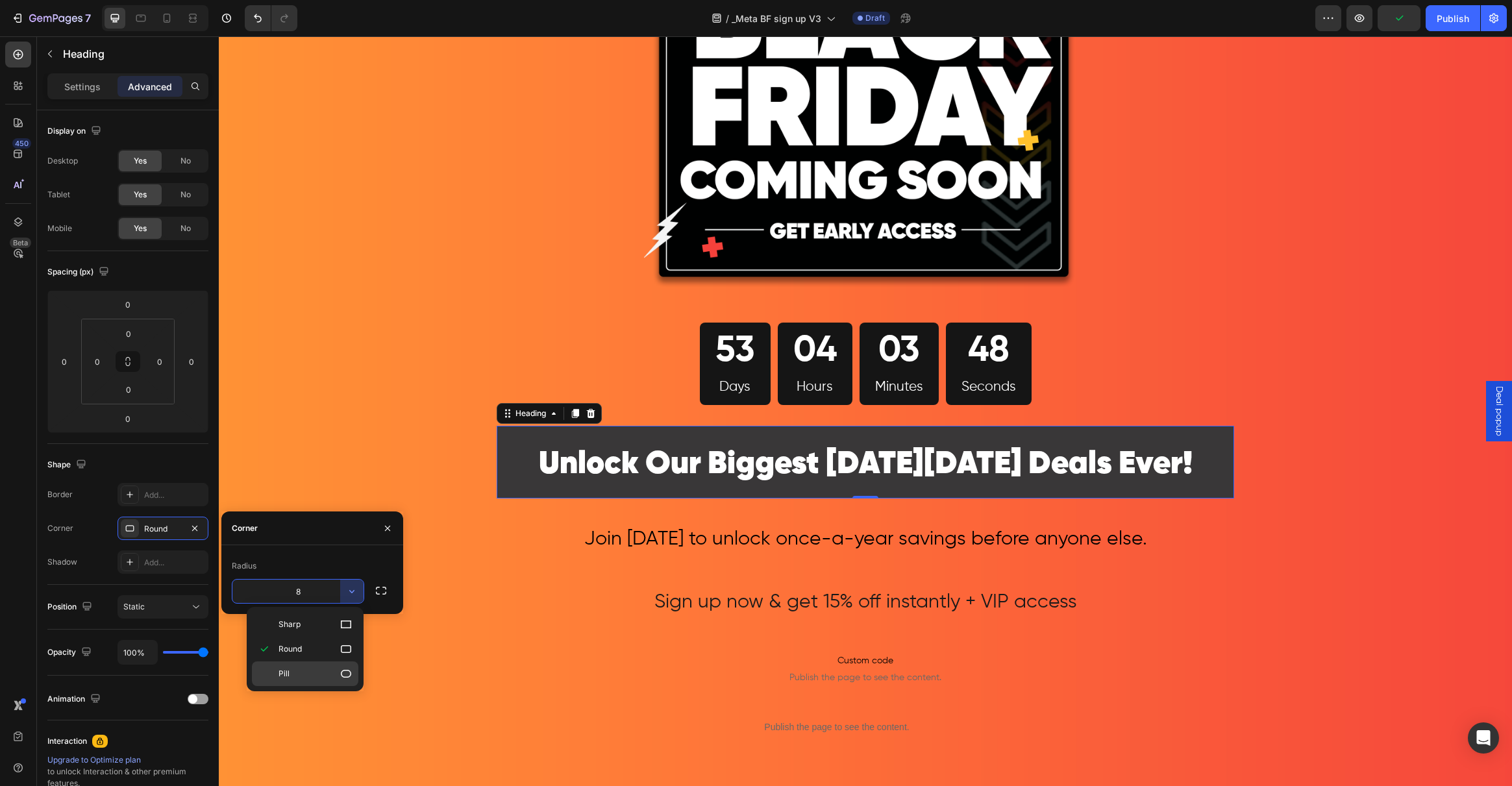
click at [327, 670] on p "Pill" at bounding box center [315, 673] width 74 height 13
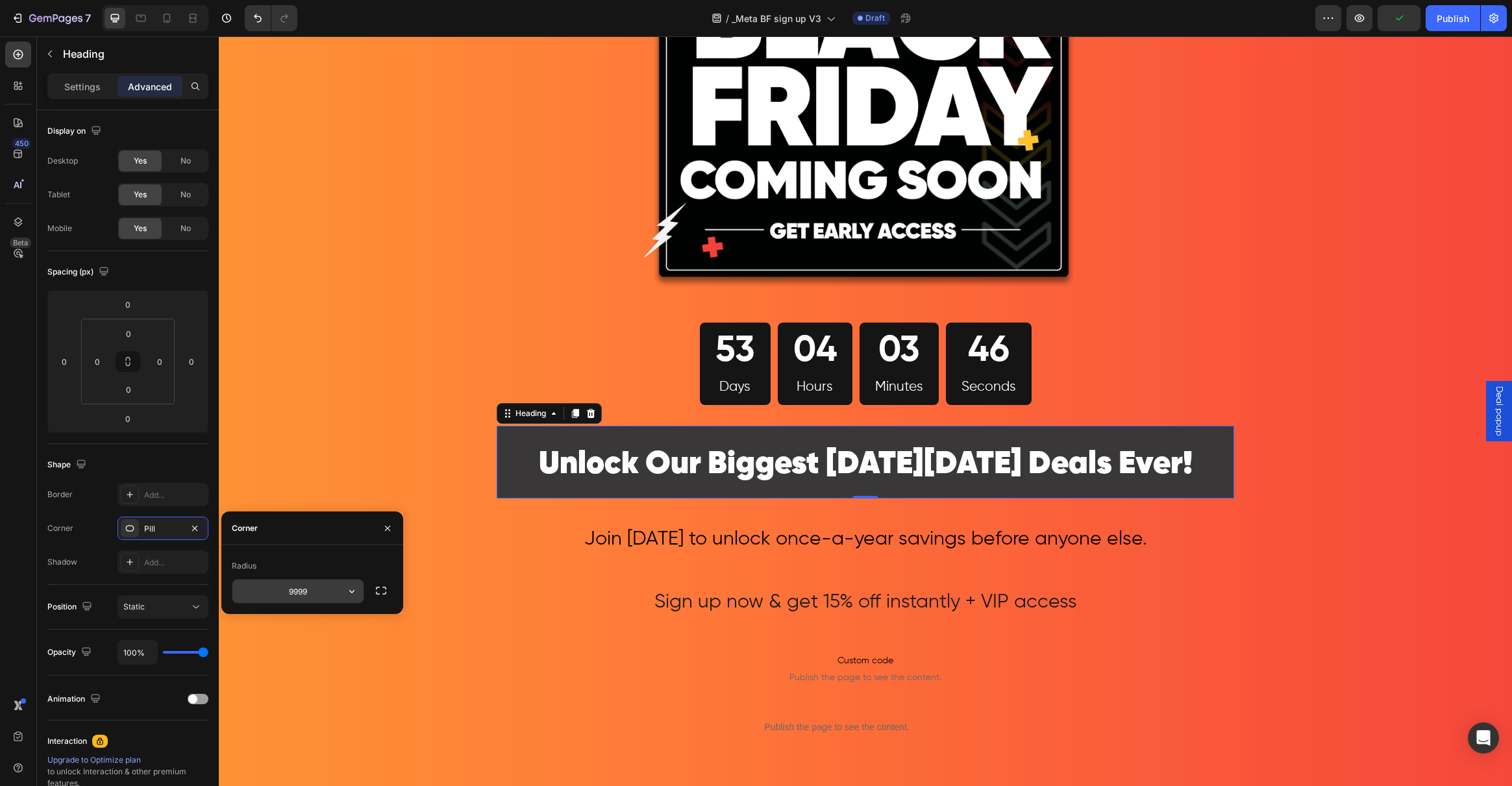
click at [350, 587] on icon "button" at bounding box center [351, 591] width 13 height 13
click at [330, 616] on div "Sharp" at bounding box center [305, 624] width 107 height 25
type input "0"
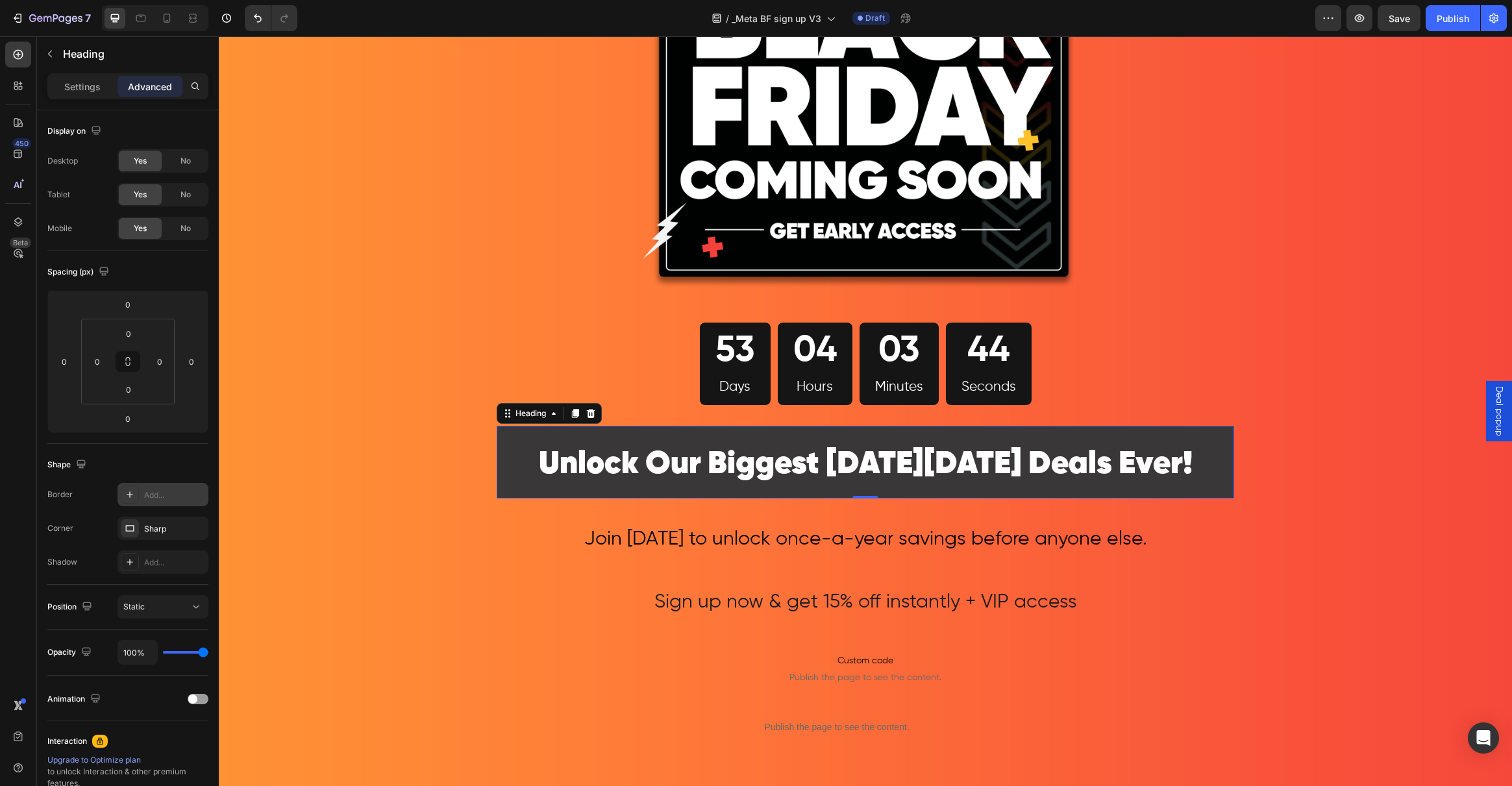
click at [126, 494] on icon at bounding box center [130, 495] width 11 height 11
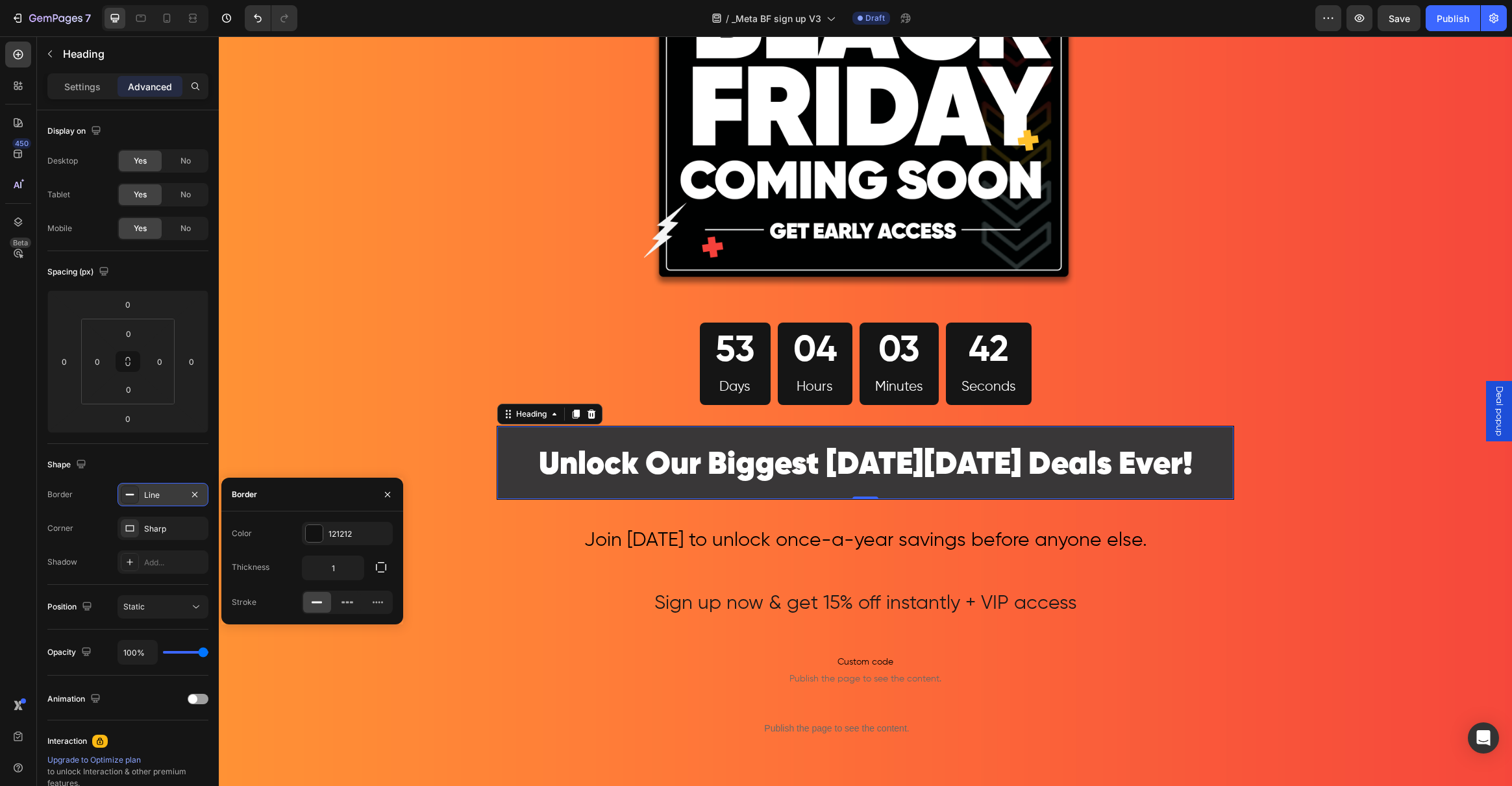
click at [126, 494] on rect at bounding box center [130, 495] width 8 height 2
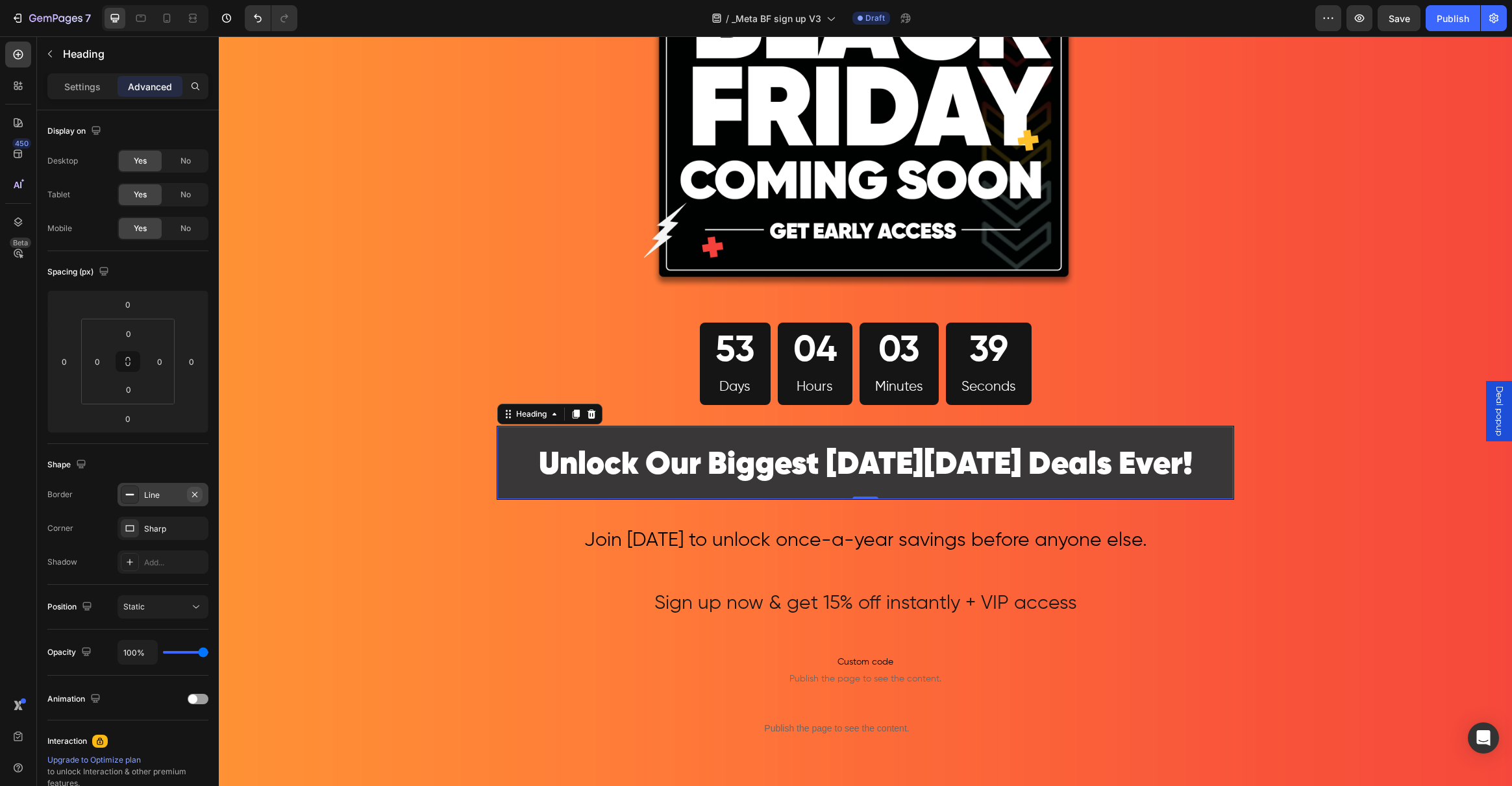
click at [193, 492] on icon "button" at bounding box center [195, 495] width 11 height 11
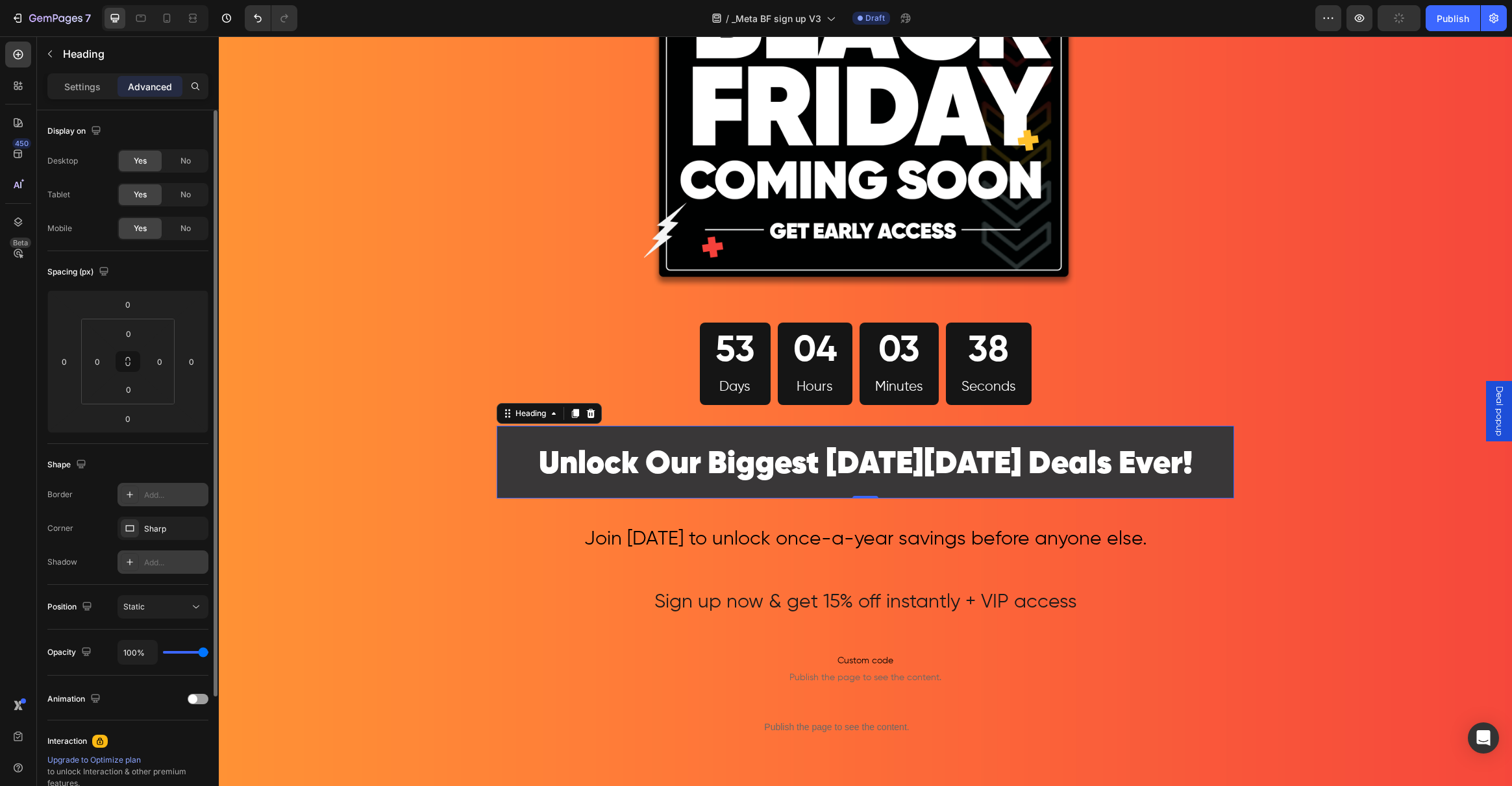
click at [127, 561] on icon at bounding box center [130, 562] width 11 height 11
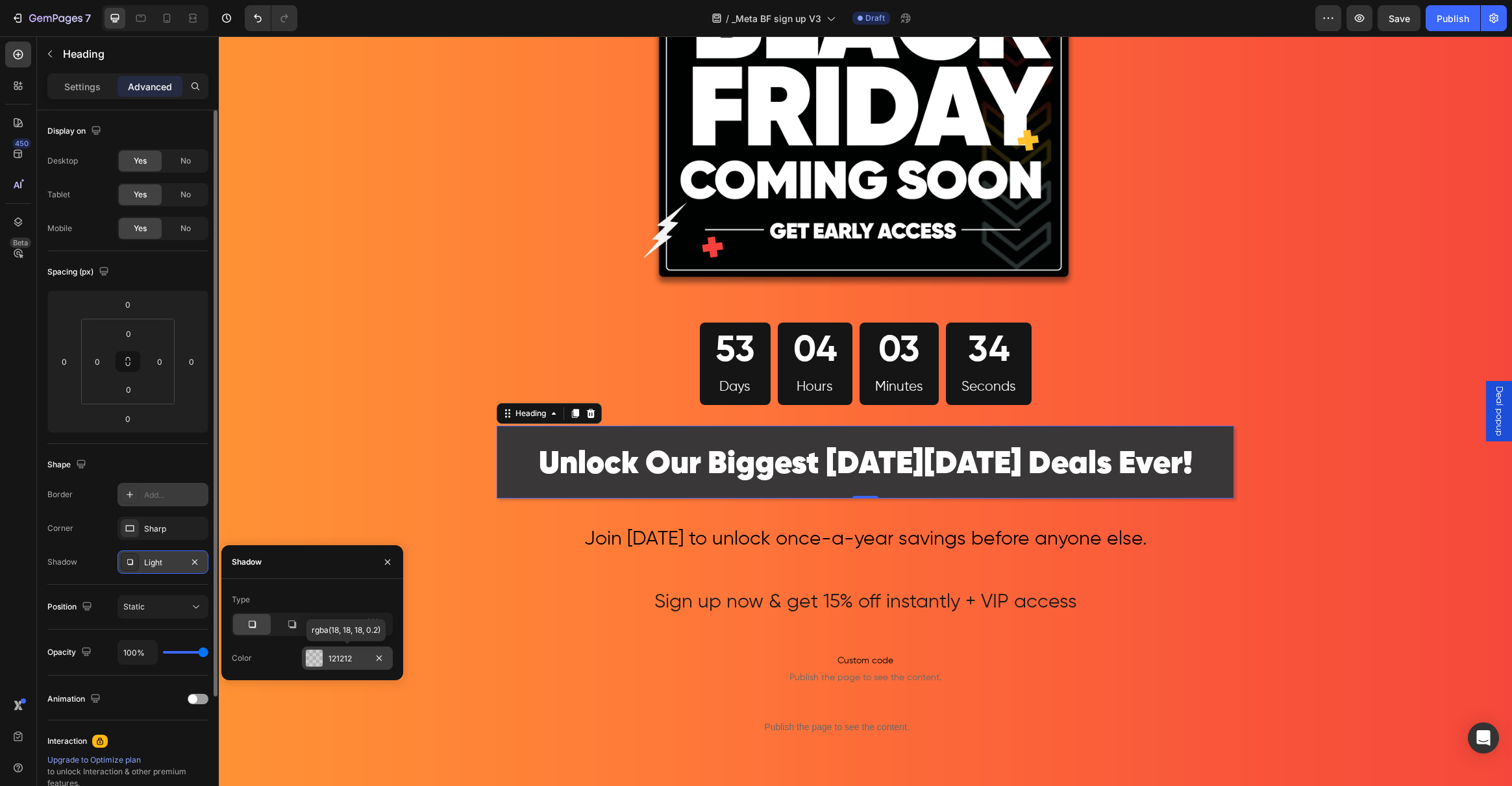
click at [320, 659] on div at bounding box center [314, 659] width 17 height 17
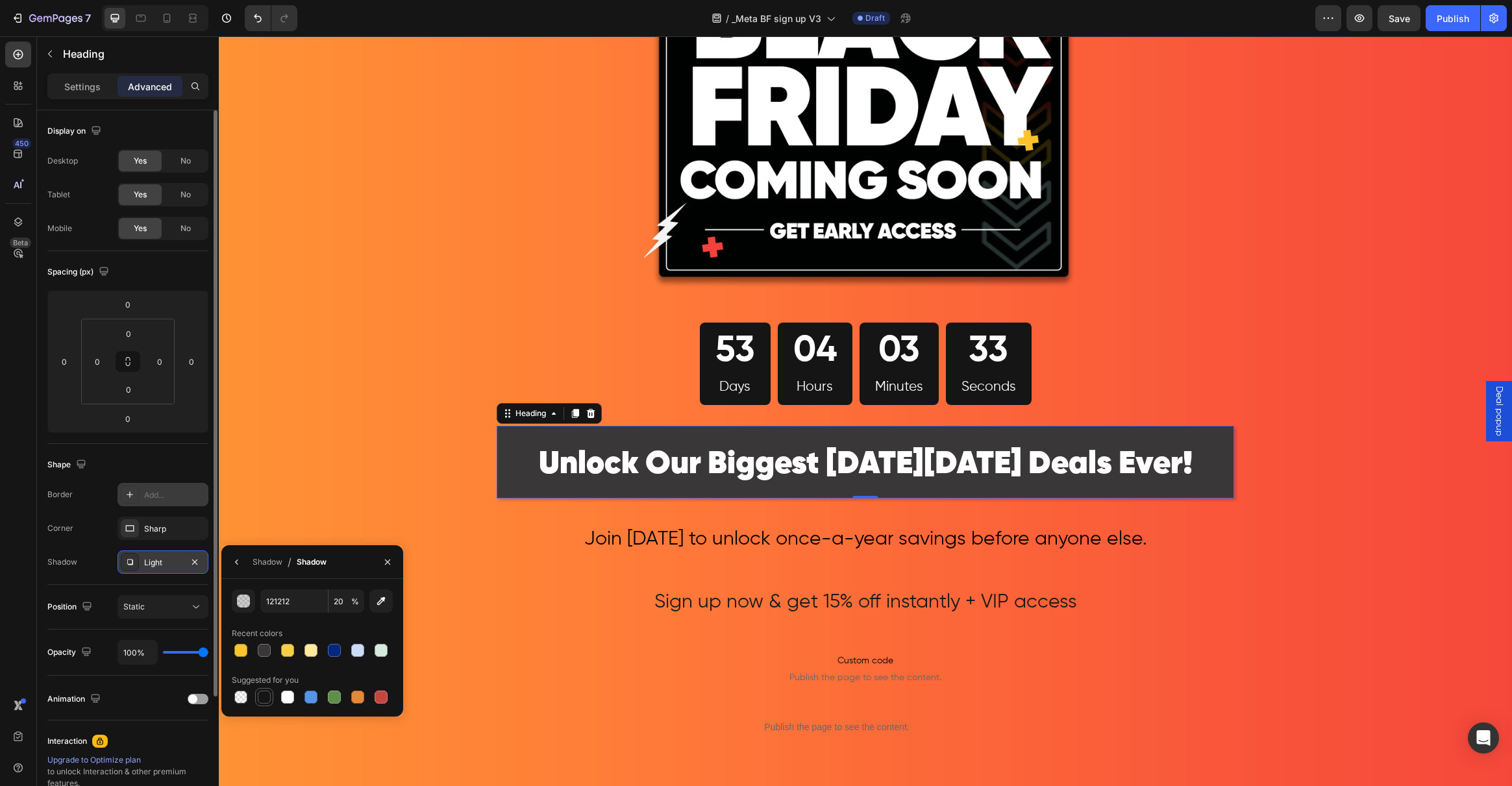
click at [264, 697] on div at bounding box center [264, 697] width 13 height 13
type input "151515"
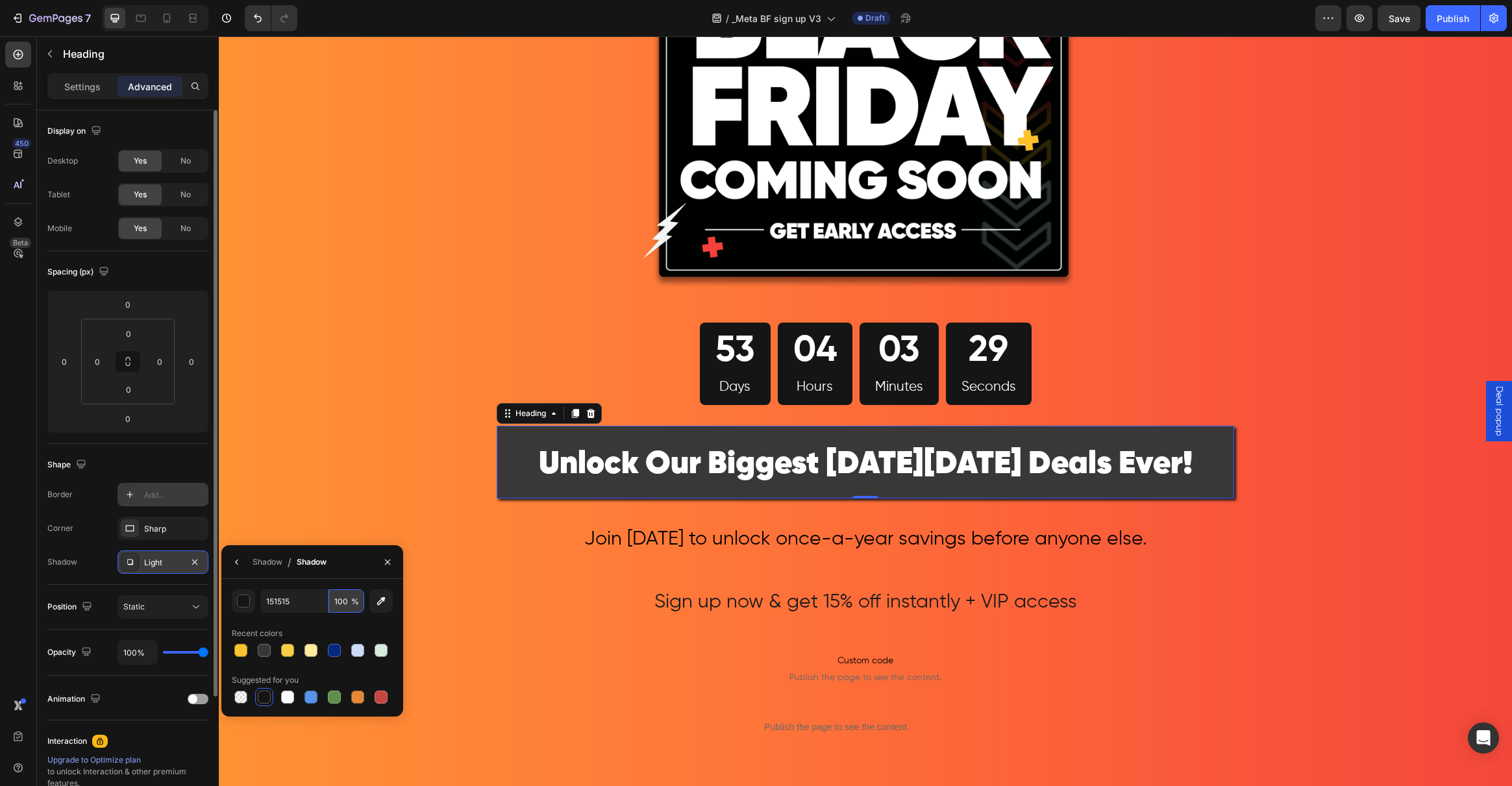
click at [350, 604] on input "100" at bounding box center [346, 601] width 36 height 23
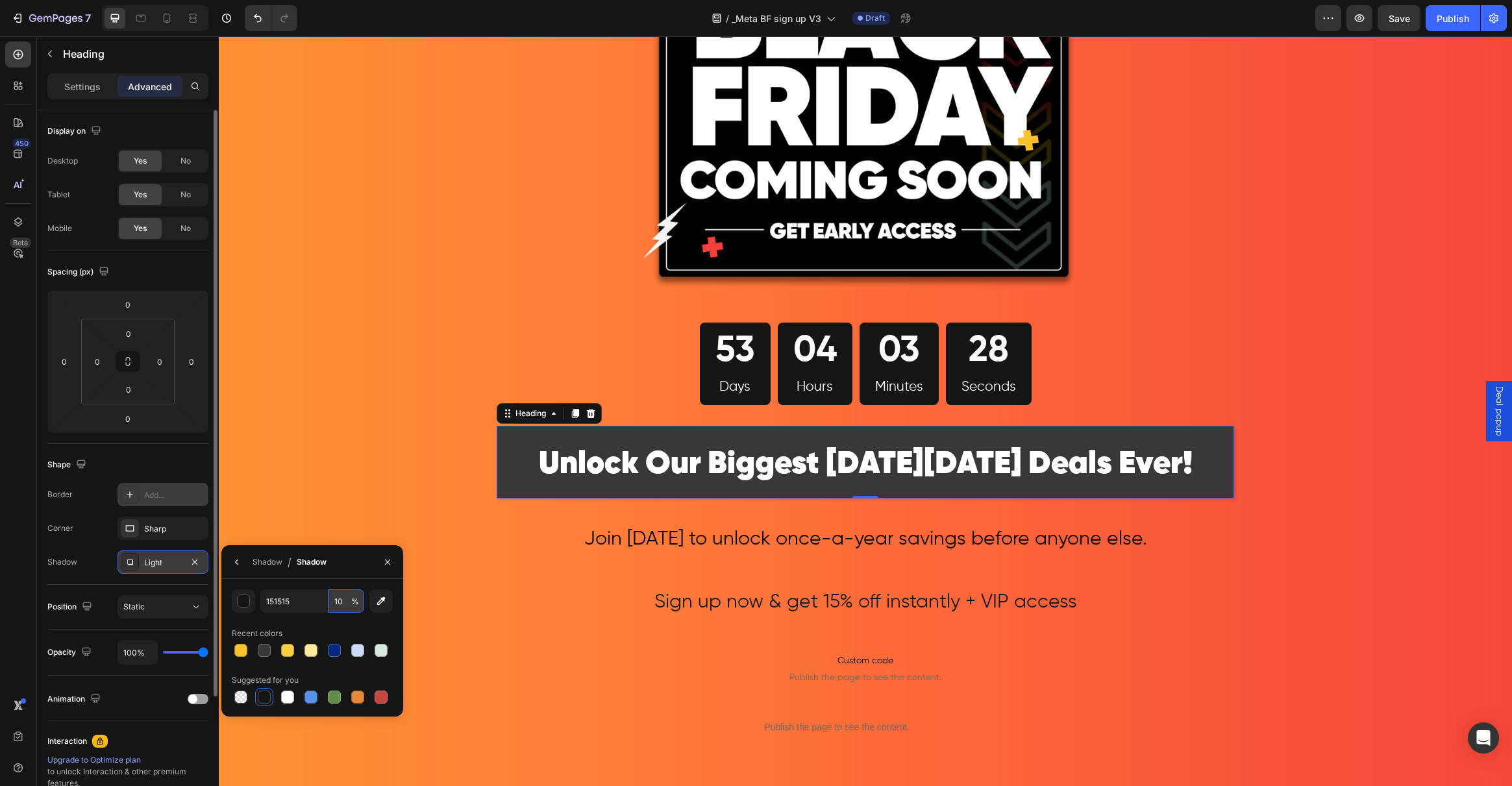
type input "1"
type input "5"
type input "30"
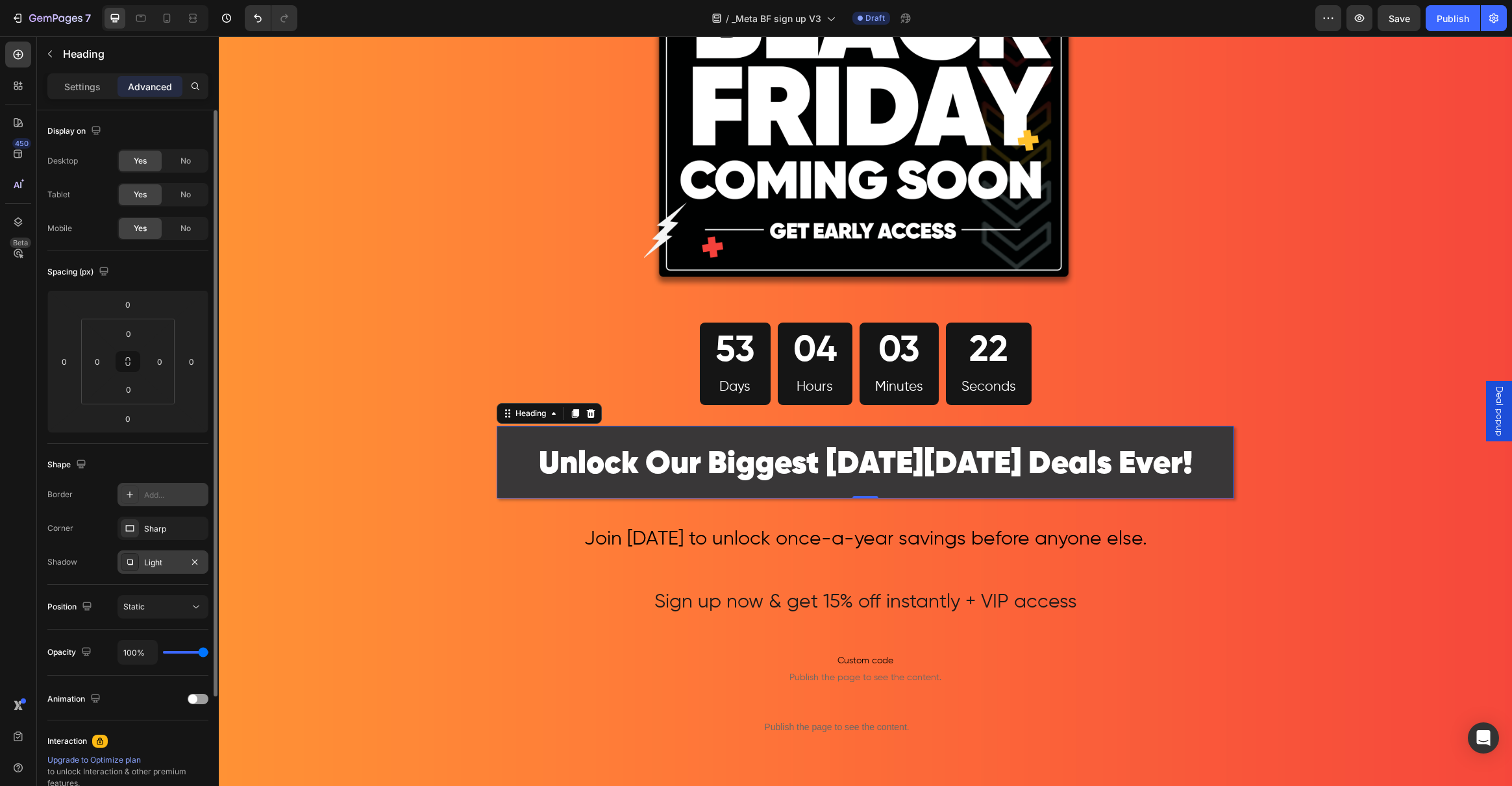
click at [167, 582] on div "Shape Border Add... Corner Sharp Shadow Light" at bounding box center [128, 515] width 161 height 141
click at [163, 526] on div "Sharp" at bounding box center [163, 528] width 38 height 12
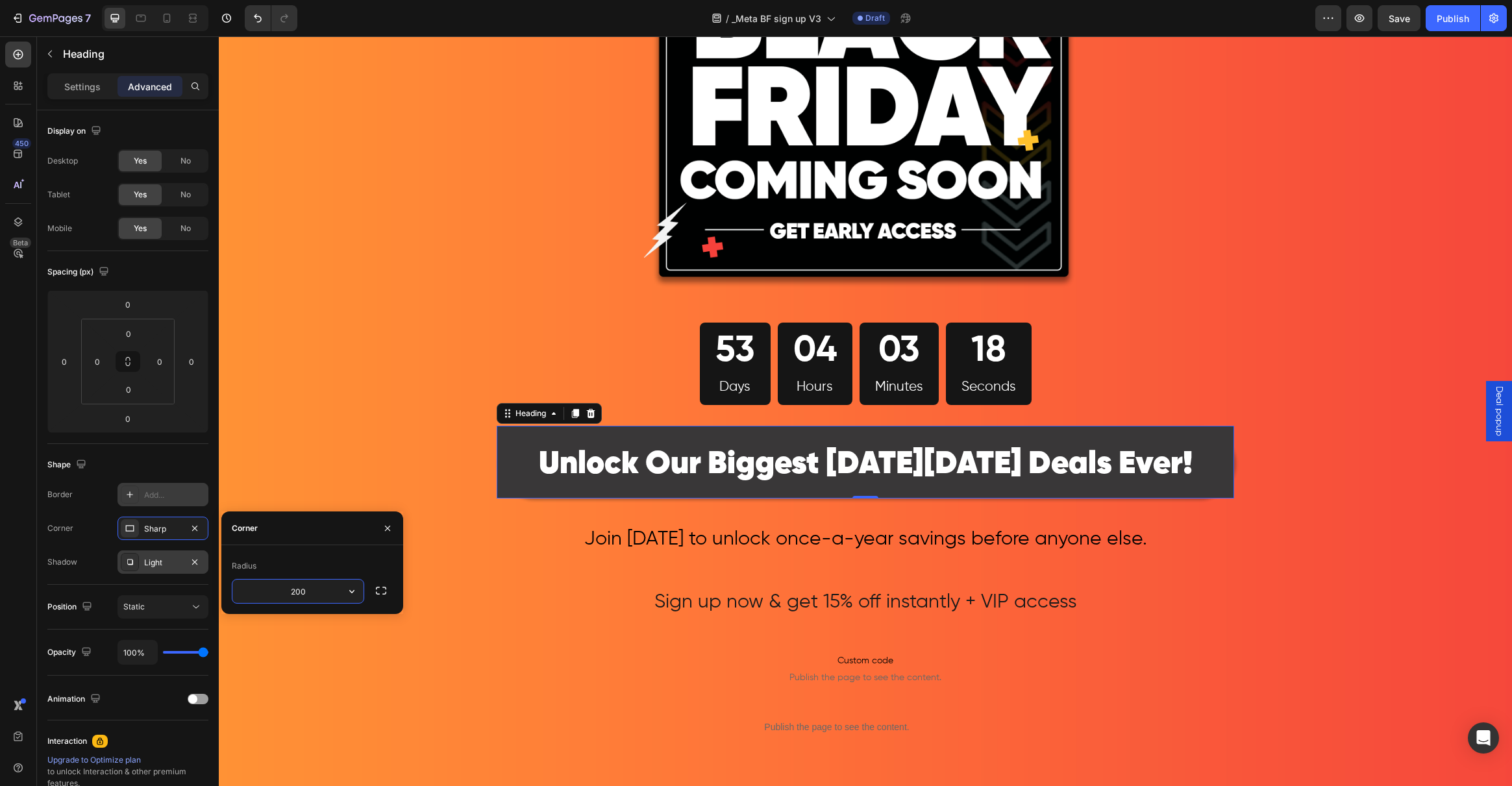
type input "200"
click at [380, 417] on div "Image 53 Days 04 Hours 03 Minutes 16 Seconds Countdown Timer Row ⁠⁠⁠⁠⁠⁠⁠ Unlock…" at bounding box center [865, 468] width 1293 height 1190
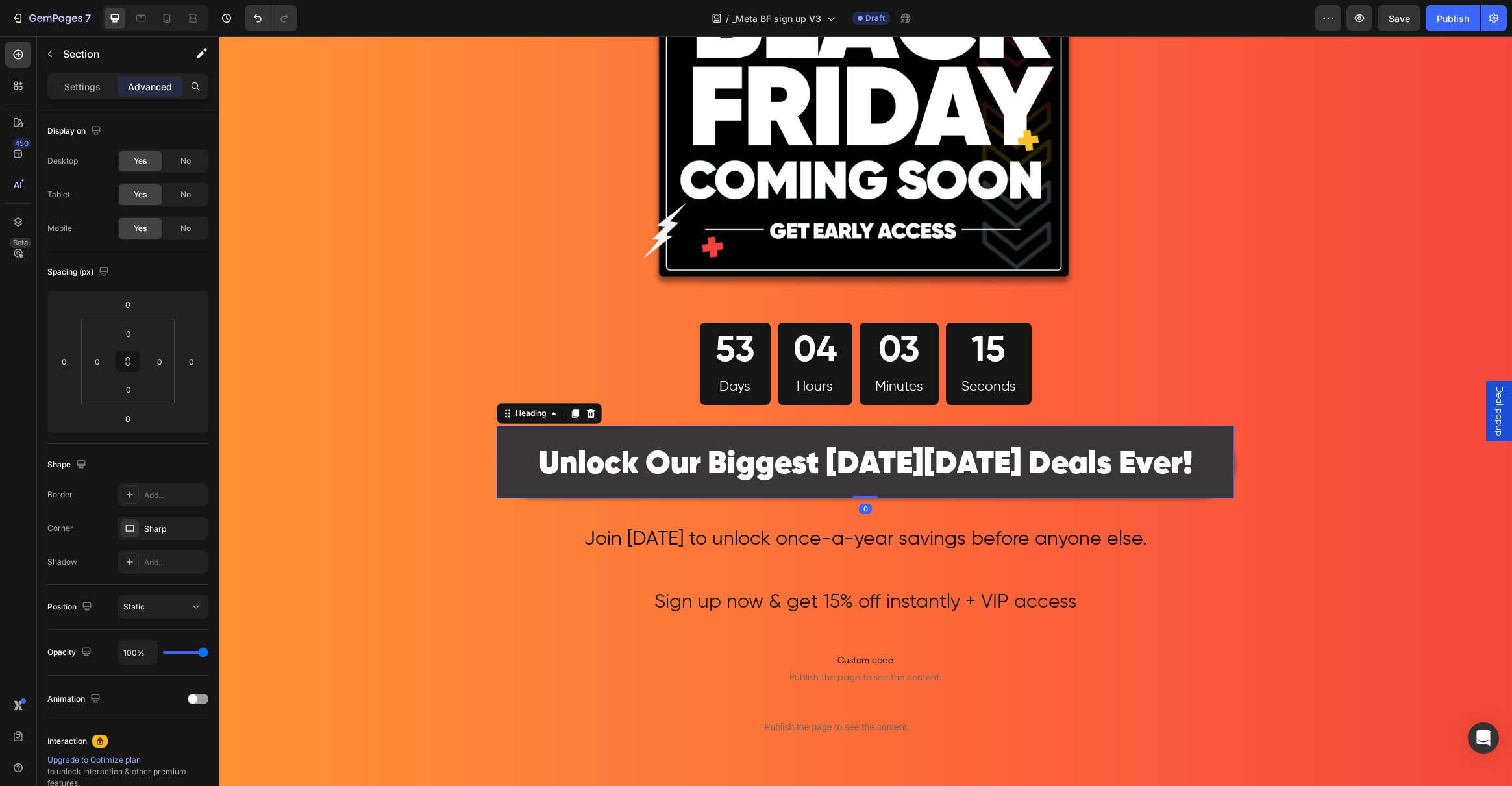
click at [518, 442] on p "⁠⁠⁠⁠⁠⁠⁠ Unlock Our Biggest Black Friday Deals Ever!" at bounding box center [865, 462] width 735 height 70
click at [406, 430] on div "Image 53 Days 04 Hours 03 Minutes 13 Seconds Countdown Timer Row ⁠⁠⁠⁠⁠⁠⁠ Unlock…" at bounding box center [865, 468] width 1293 height 1190
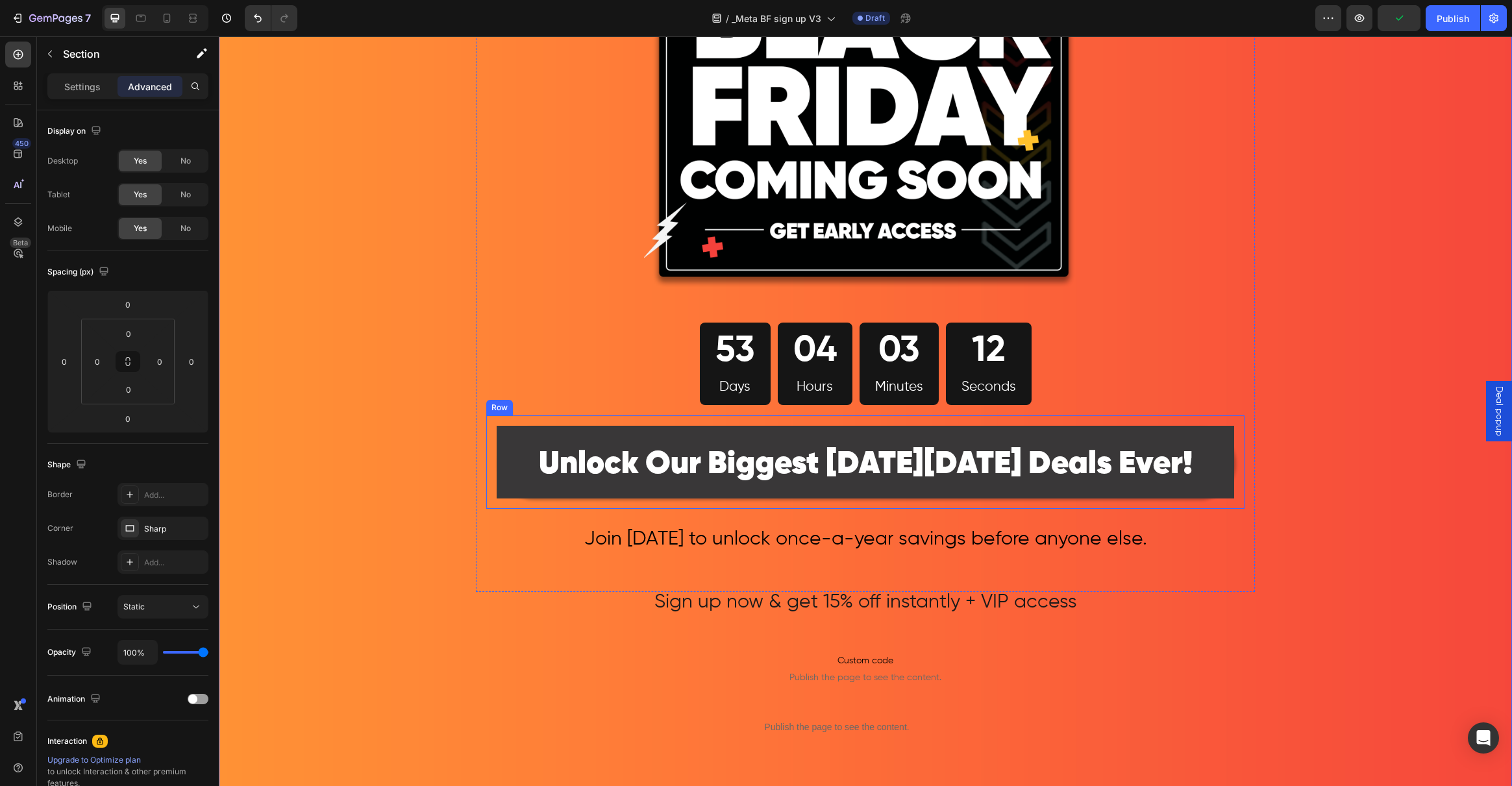
click at [524, 422] on div "⁠⁠⁠⁠⁠⁠⁠ Unlock Our Biggest Black Friday Deals Ever! Heading Row" at bounding box center [865, 462] width 758 height 94
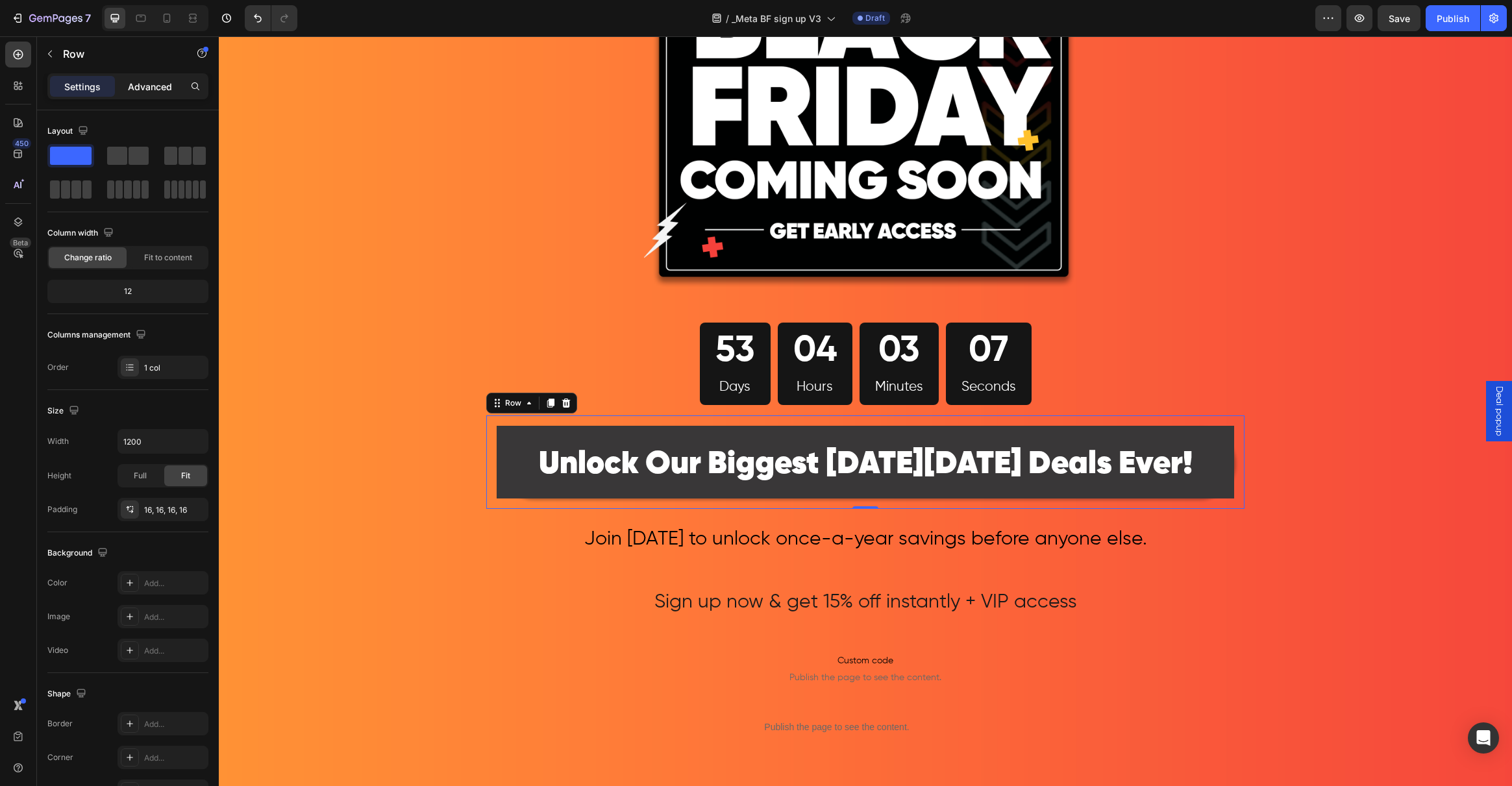
click at [146, 87] on p "Advanced" at bounding box center [150, 87] width 44 height 14
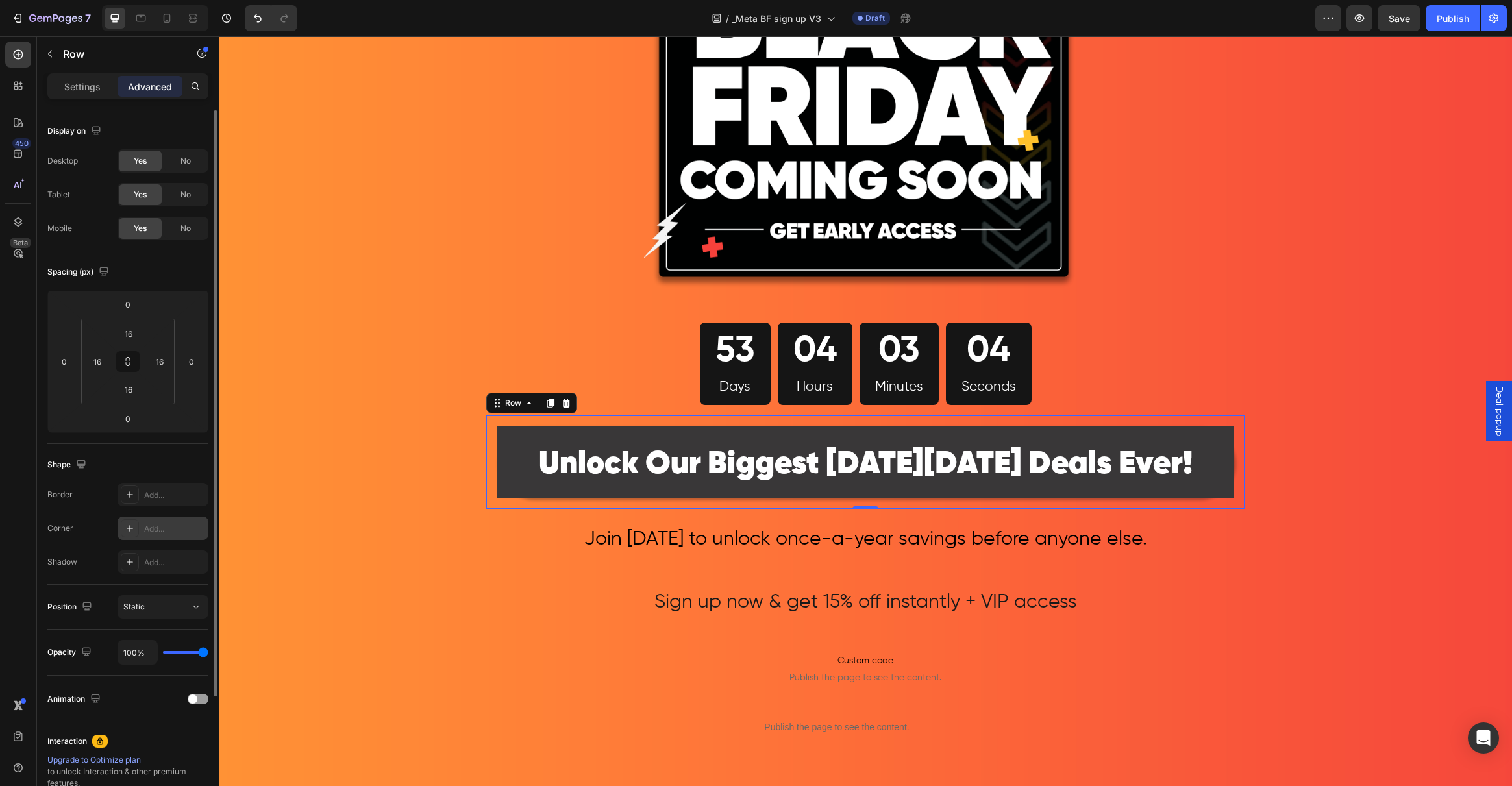
click at [126, 528] on icon at bounding box center [130, 528] width 11 height 11
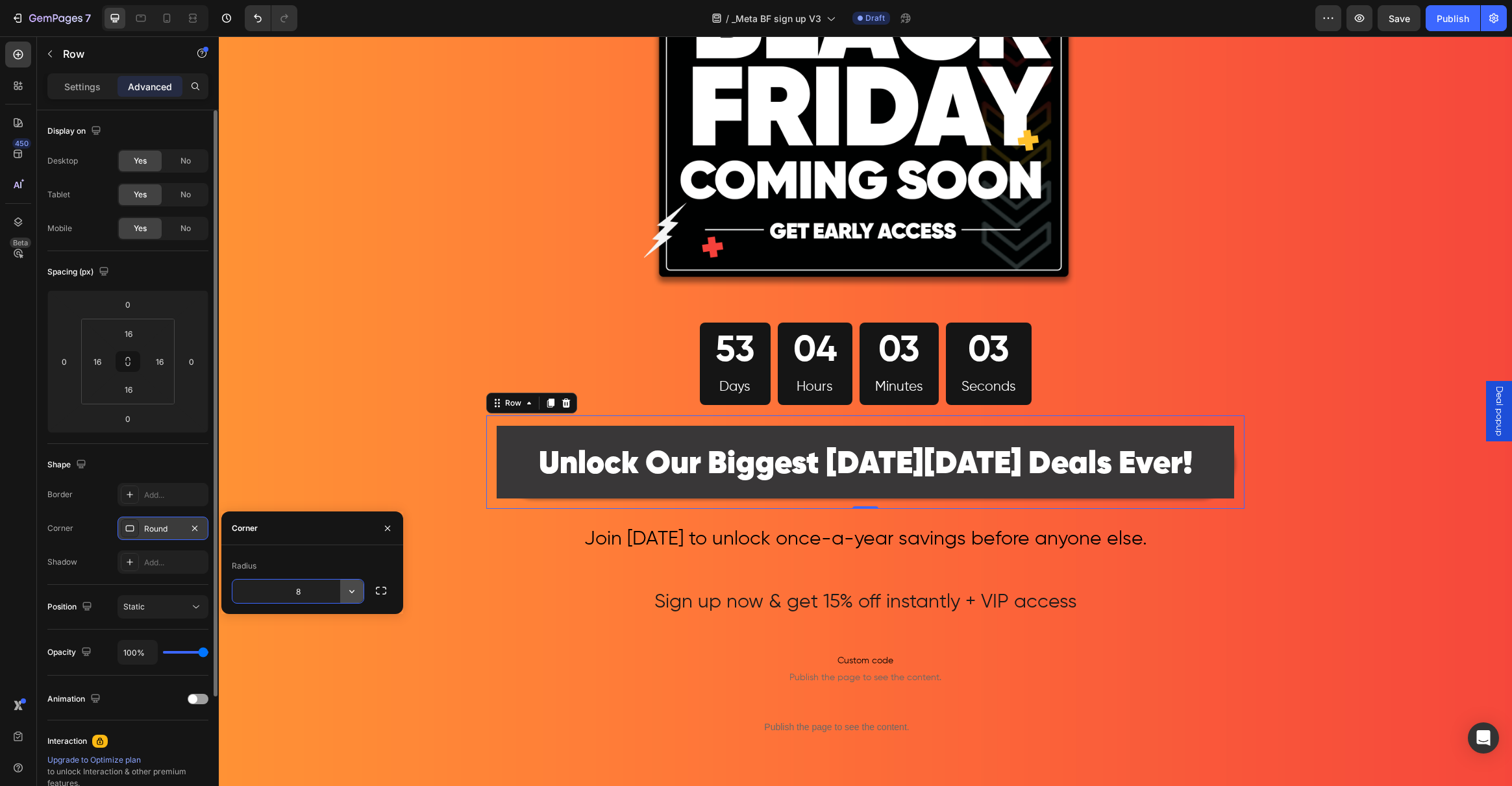
click at [353, 595] on icon "button" at bounding box center [351, 591] width 13 height 13
click at [316, 673] on p "Pill" at bounding box center [315, 673] width 74 height 13
type input "9999"
click at [452, 569] on div "Image 53 Days 04 Hours 03 Minutes 00 Seconds Countdown Timer Row ⁠⁠⁠⁠⁠⁠⁠ Unlock…" at bounding box center [865, 468] width 1293 height 1190
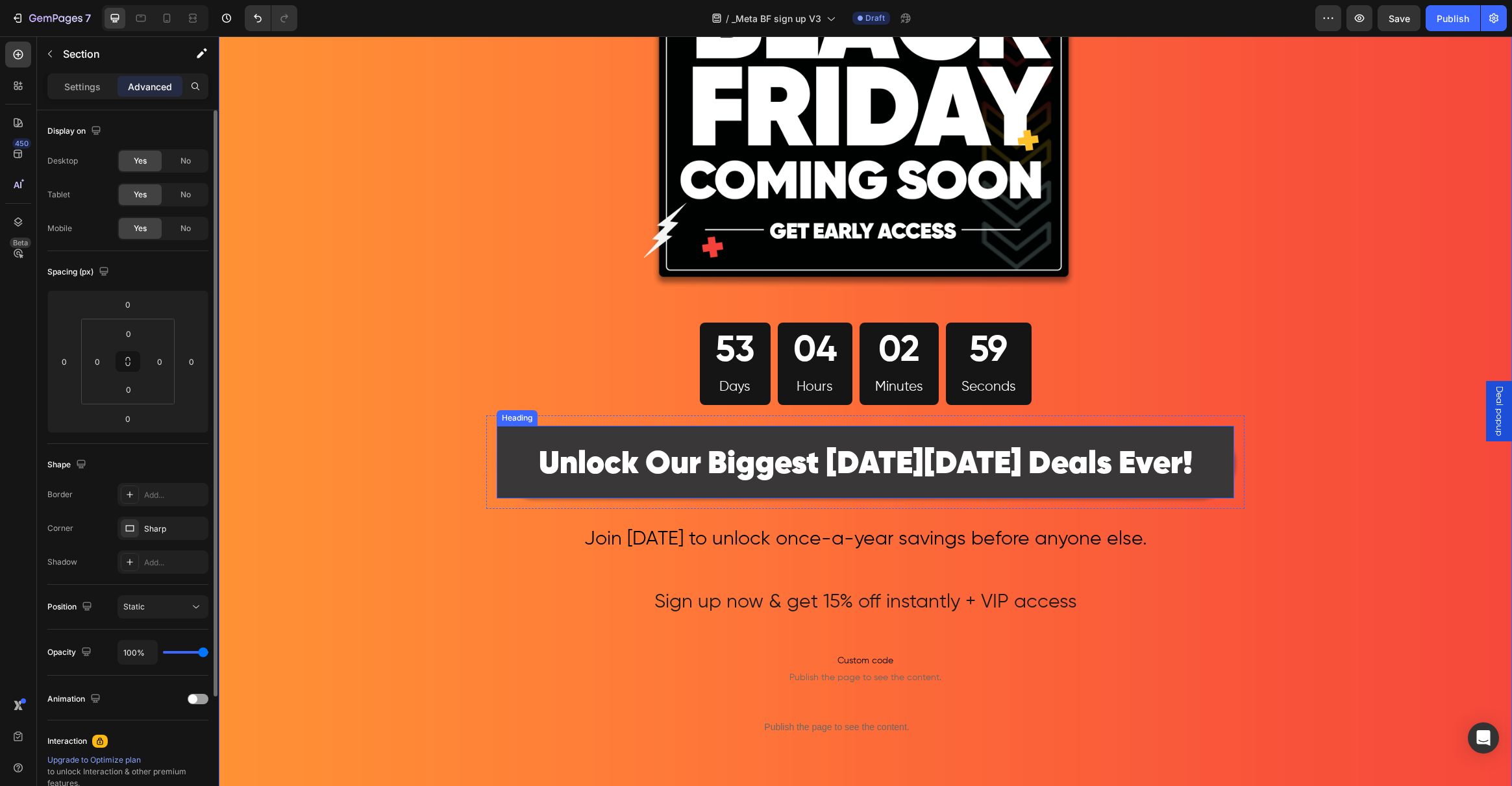
click at [527, 477] on p "⁠⁠⁠⁠⁠⁠⁠ Unlock Our Biggest Black Friday Deals Ever!" at bounding box center [865, 462] width 735 height 70
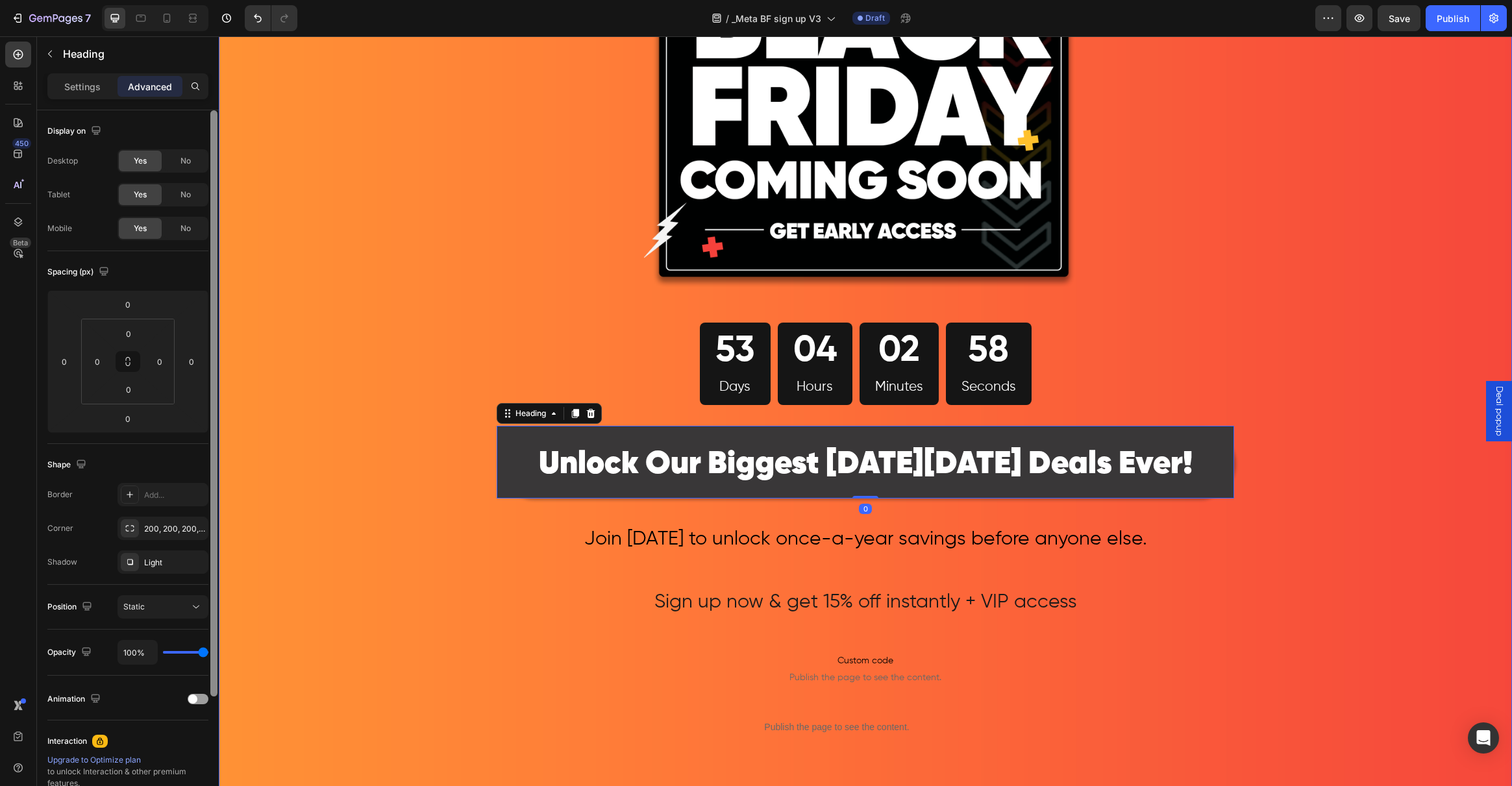
click at [215, 514] on div at bounding box center [213, 403] width 7 height 587
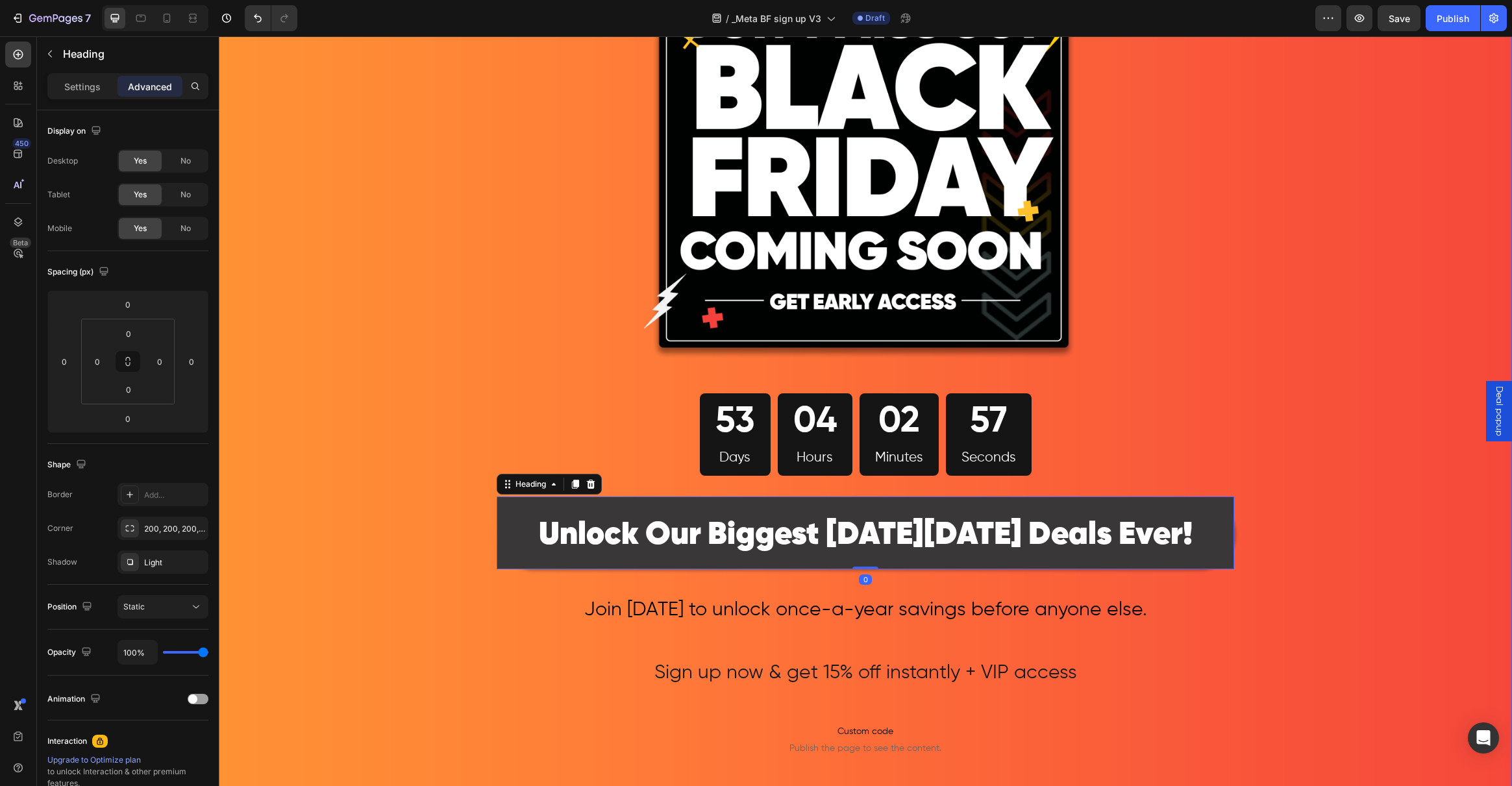
scroll to position [111, 0]
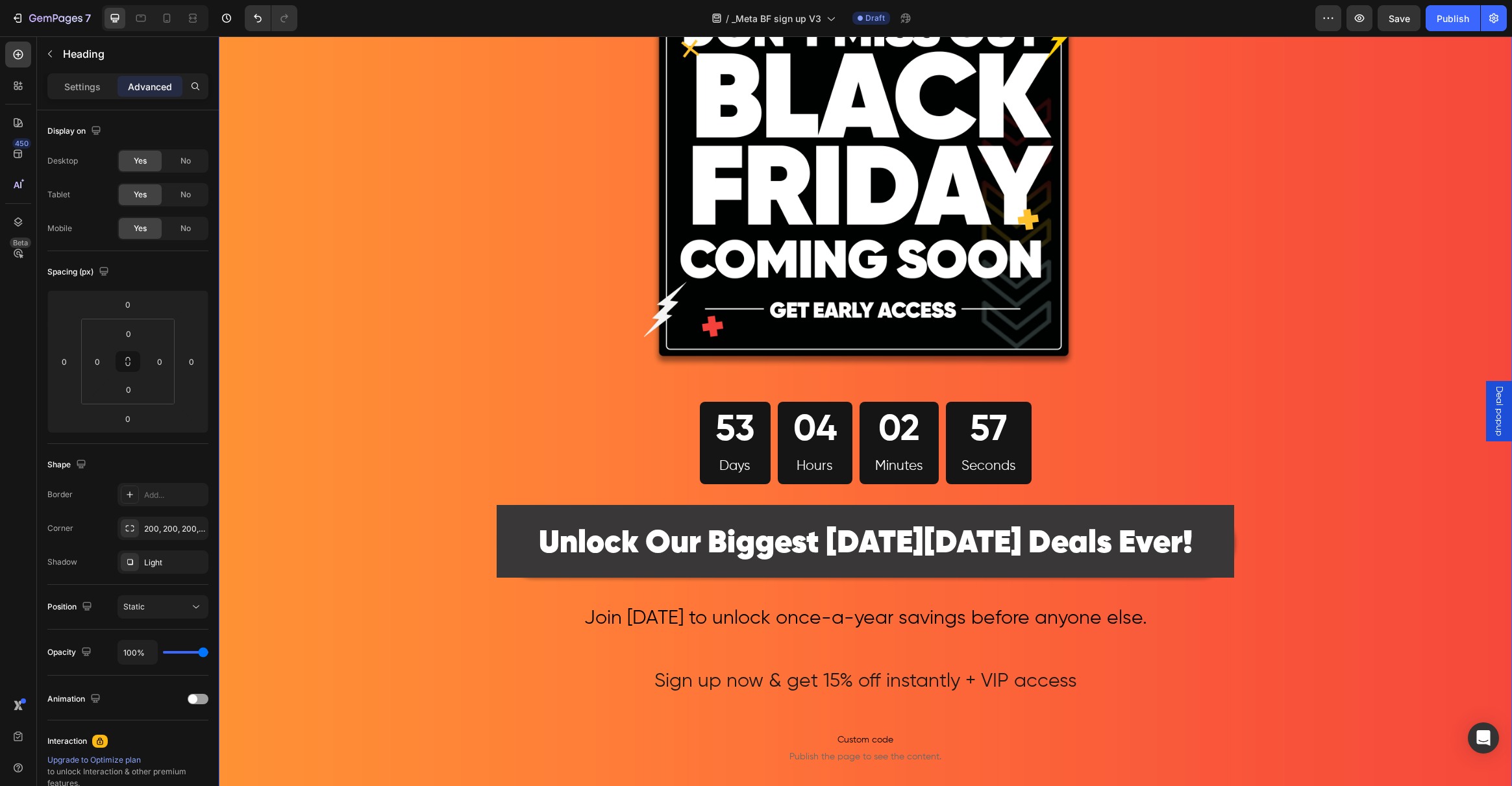
click at [333, 425] on div "Image 53 Days 04 Hours 02 Minutes 57 Seconds Countdown Timer Row ⁠⁠⁠⁠⁠⁠⁠ Unlock…" at bounding box center [865, 547] width 1293 height 1190
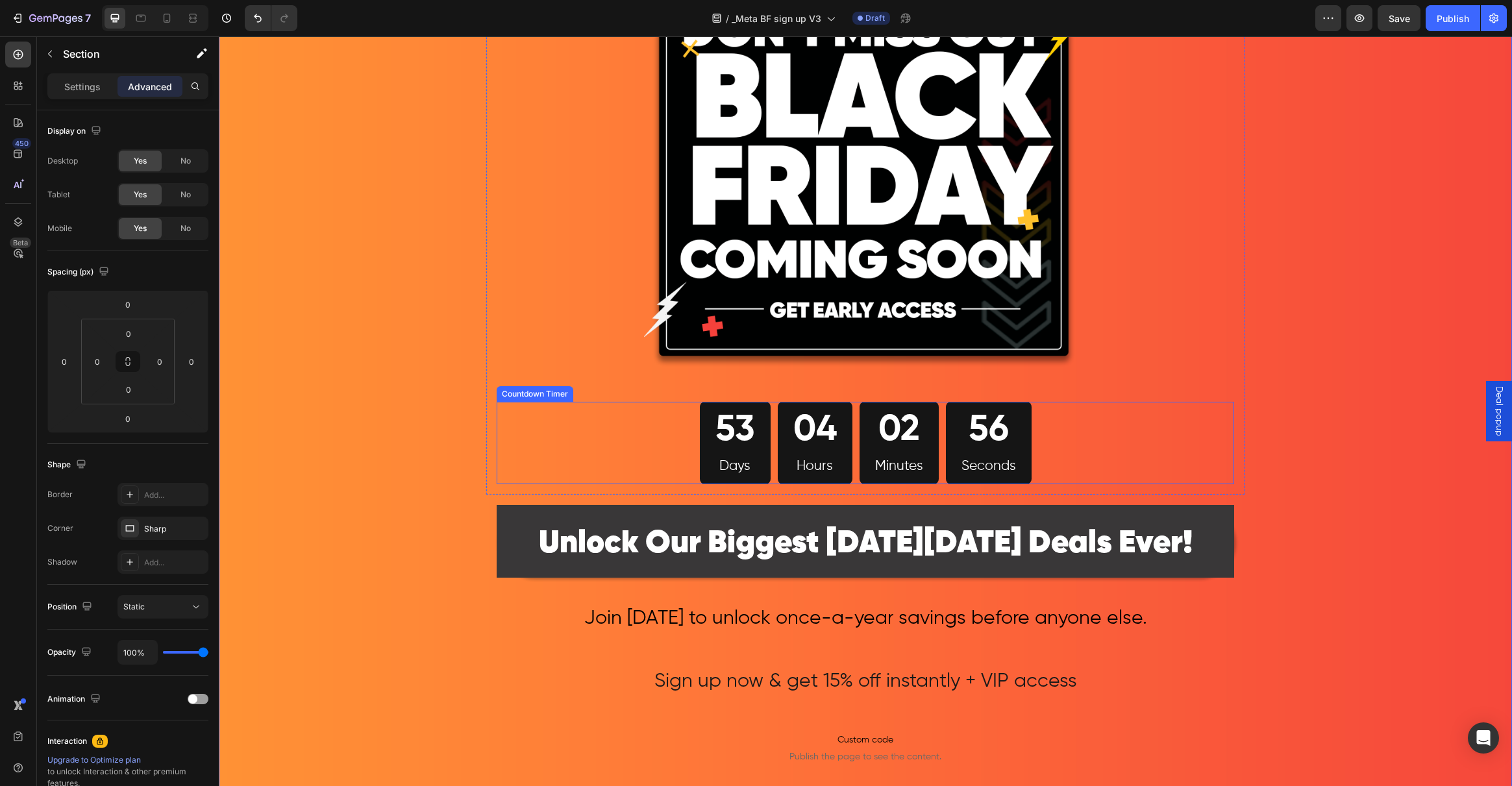
click at [715, 436] on div "53" at bounding box center [735, 431] width 40 height 48
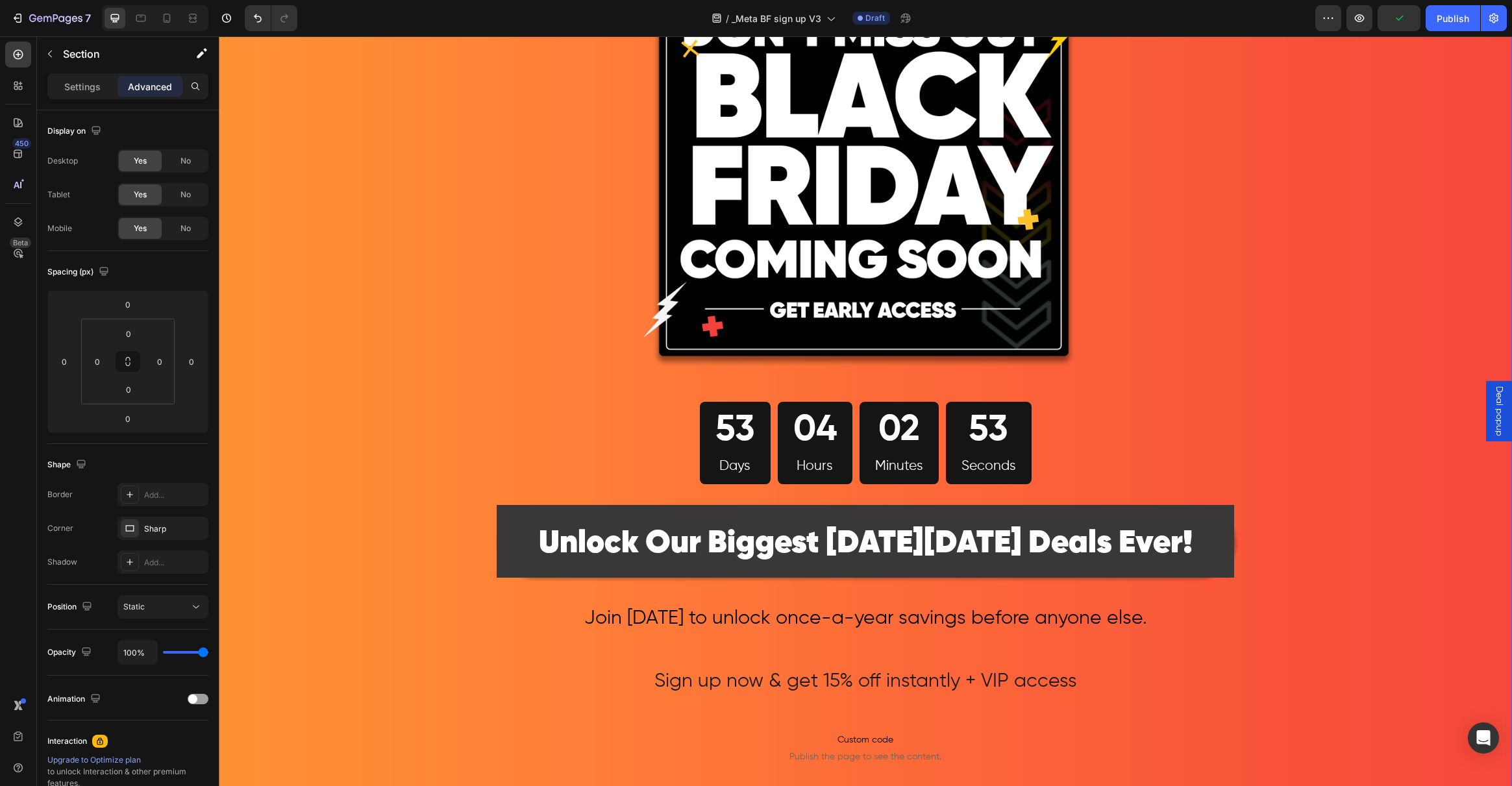
click at [366, 435] on div "Image 53 Days 04 Hours 02 Minutes 53 Seconds Countdown Timer Row ⁠⁠⁠⁠⁠⁠⁠ Unlock…" at bounding box center [865, 547] width 1293 height 1190
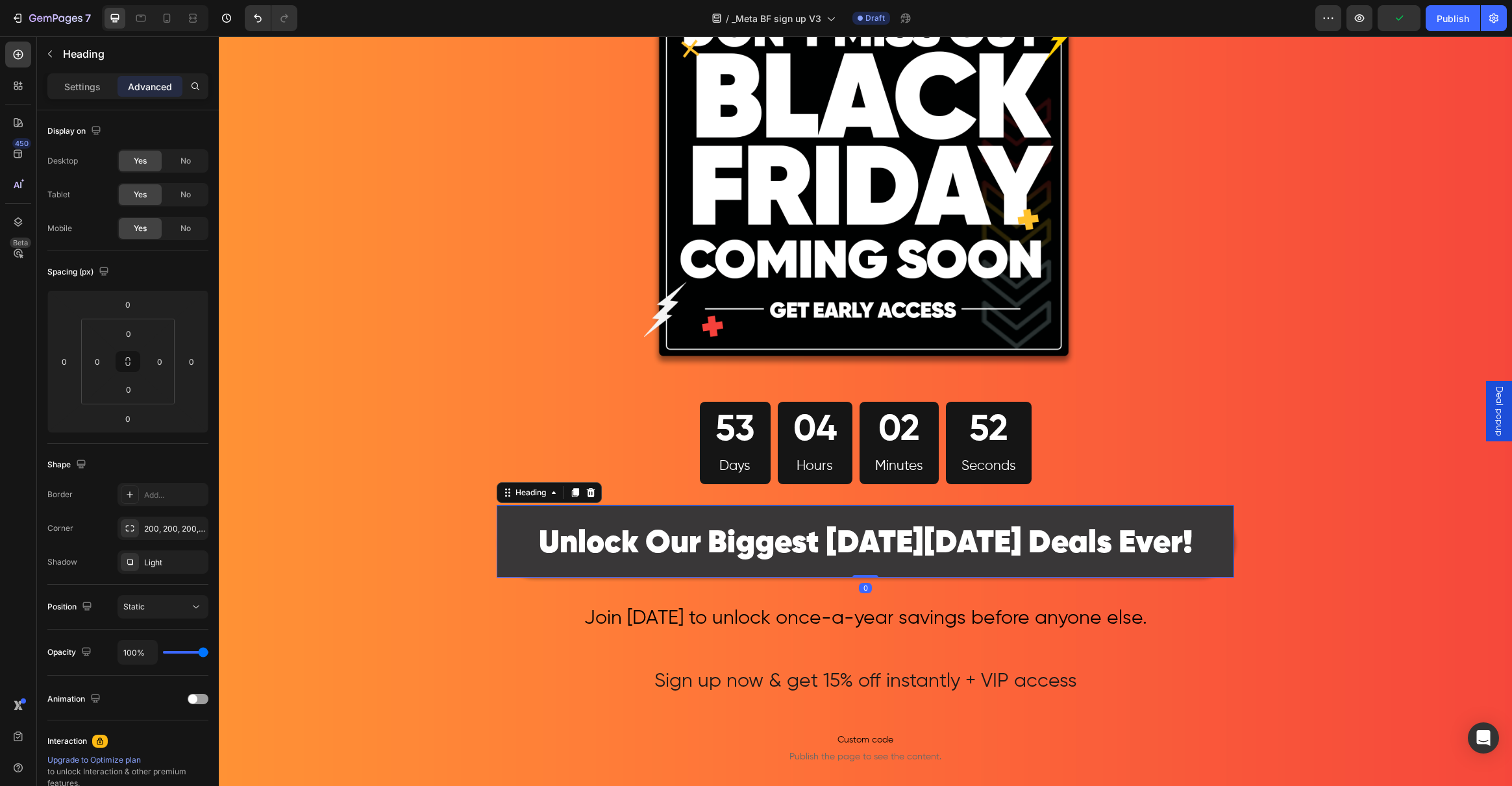
click at [520, 543] on p "⁠⁠⁠⁠⁠⁠⁠ Unlock Our Biggest Black Friday Deals Ever!" at bounding box center [865, 541] width 735 height 70
click at [129, 527] on icon at bounding box center [130, 528] width 11 height 11
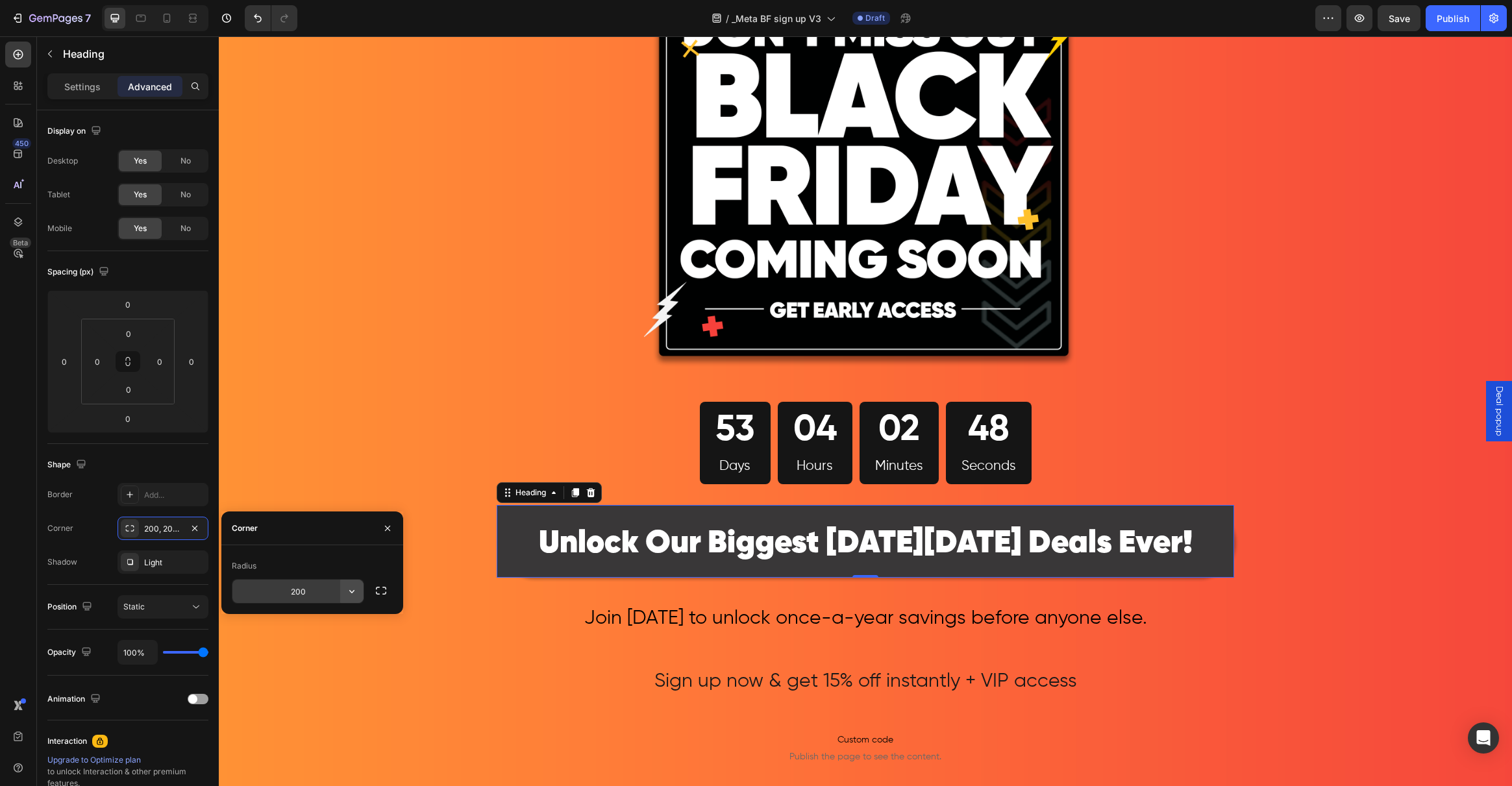
click at [357, 595] on icon "button" at bounding box center [351, 591] width 13 height 13
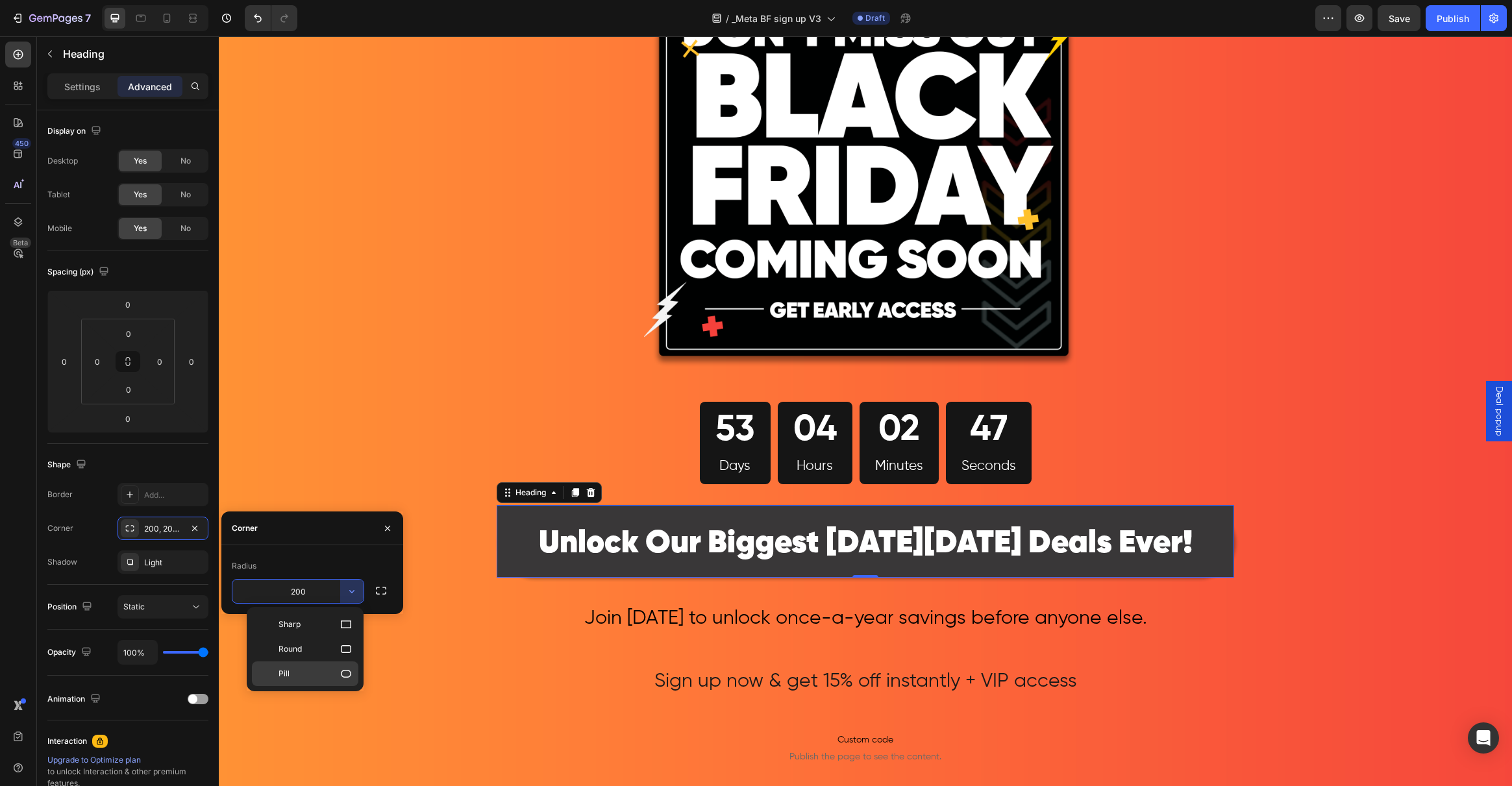
click at [324, 673] on p "Pill" at bounding box center [315, 673] width 74 height 13
drag, startPoint x: 314, startPoint y: 584, endPoint x: 324, endPoint y: 589, distance: 11.2
click at [314, 584] on input "9999" at bounding box center [297, 591] width 131 height 23
drag, startPoint x: 325, startPoint y: 590, endPoint x: 244, endPoint y: 591, distance: 81.0
click at [244, 591] on input "9999" at bounding box center [297, 591] width 131 height 23
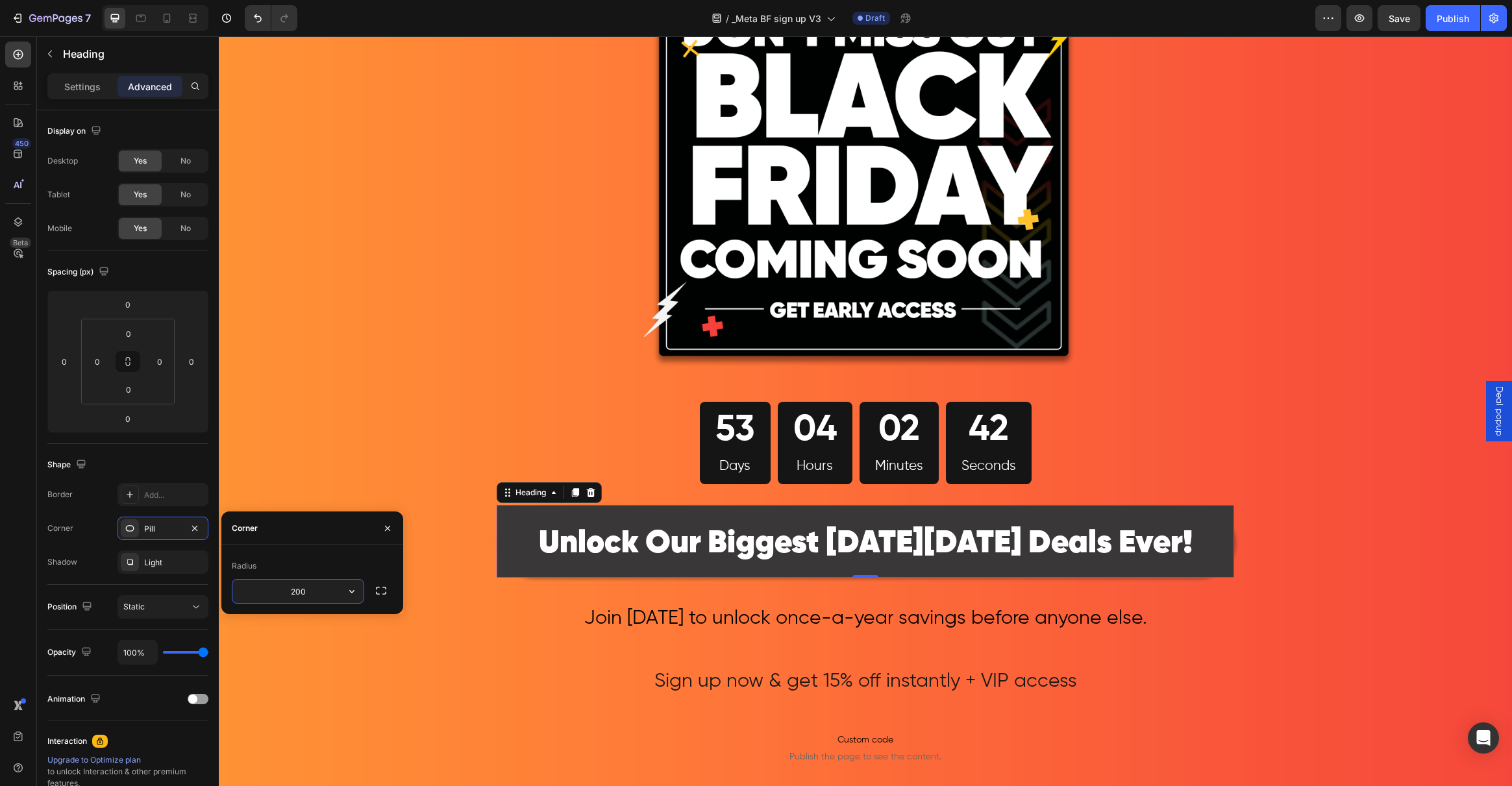
type input "200"
click at [88, 535] on div "Corner 200, 200, 200, 200" at bounding box center [128, 528] width 161 height 23
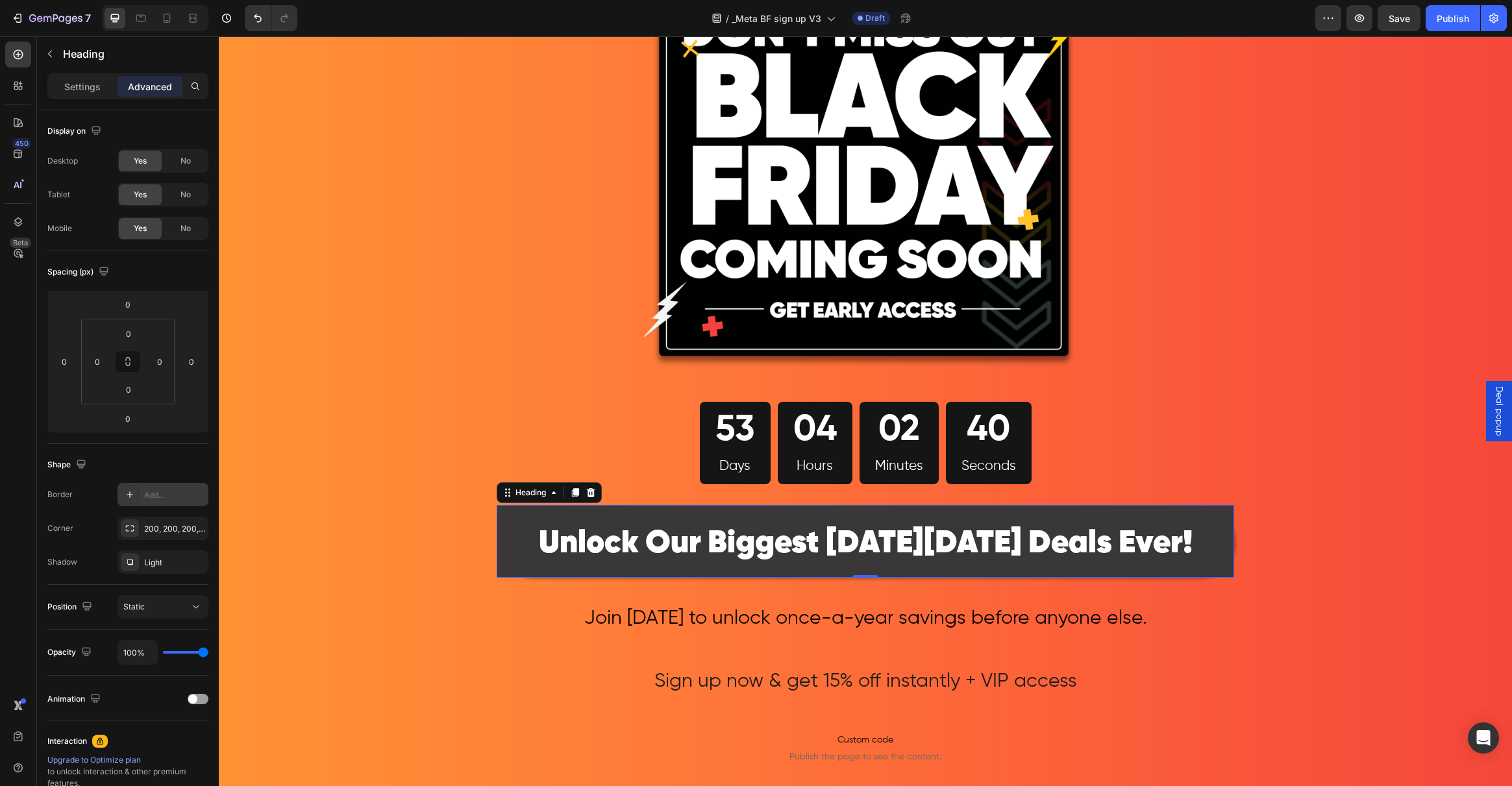
click at [135, 492] on div at bounding box center [130, 495] width 18 height 18
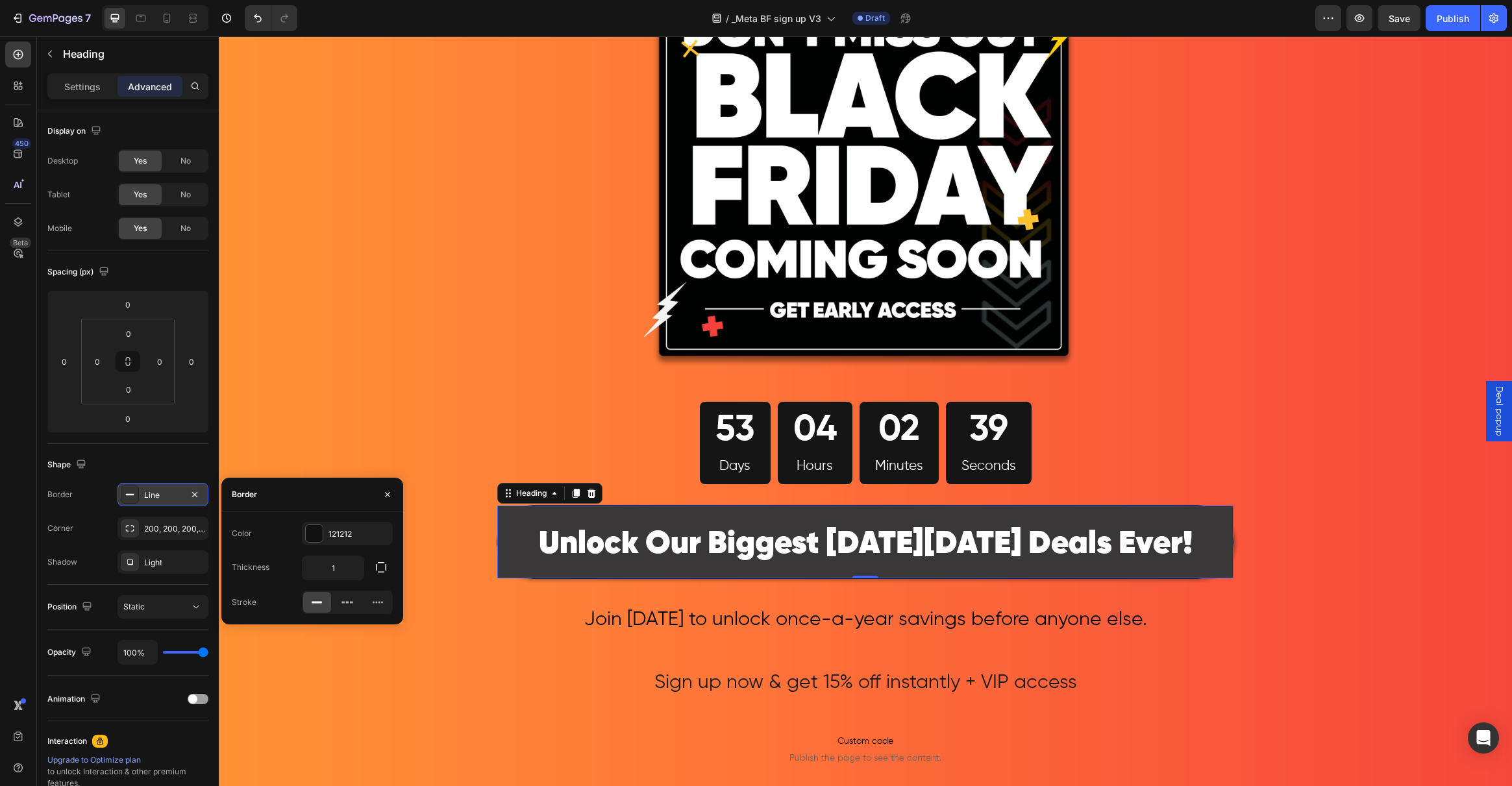
click at [135, 492] on div at bounding box center [130, 495] width 18 height 18
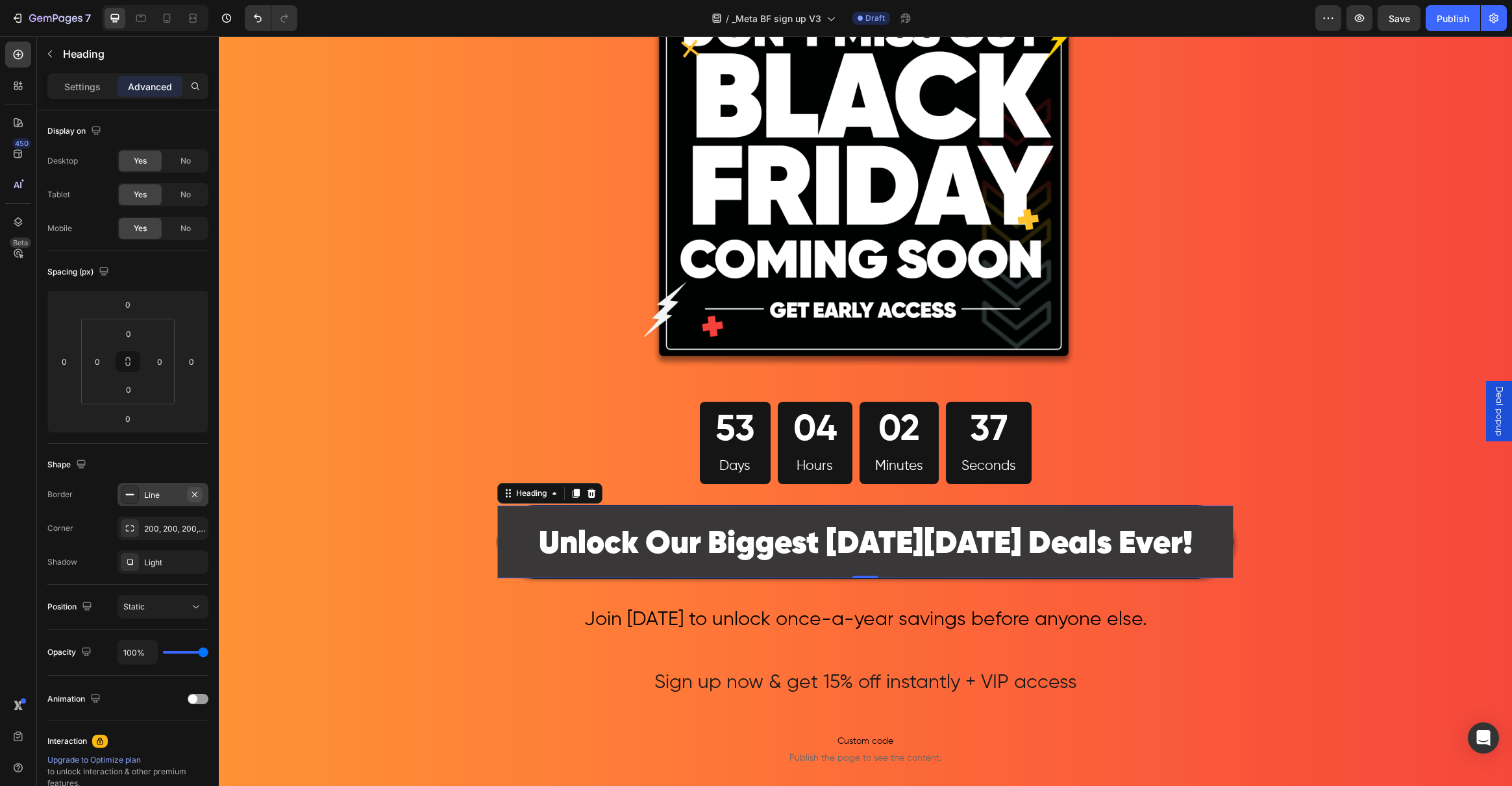
click at [196, 495] on icon "button" at bounding box center [195, 494] width 5 height 5
click at [75, 81] on p "Settings" at bounding box center [82, 87] width 36 height 14
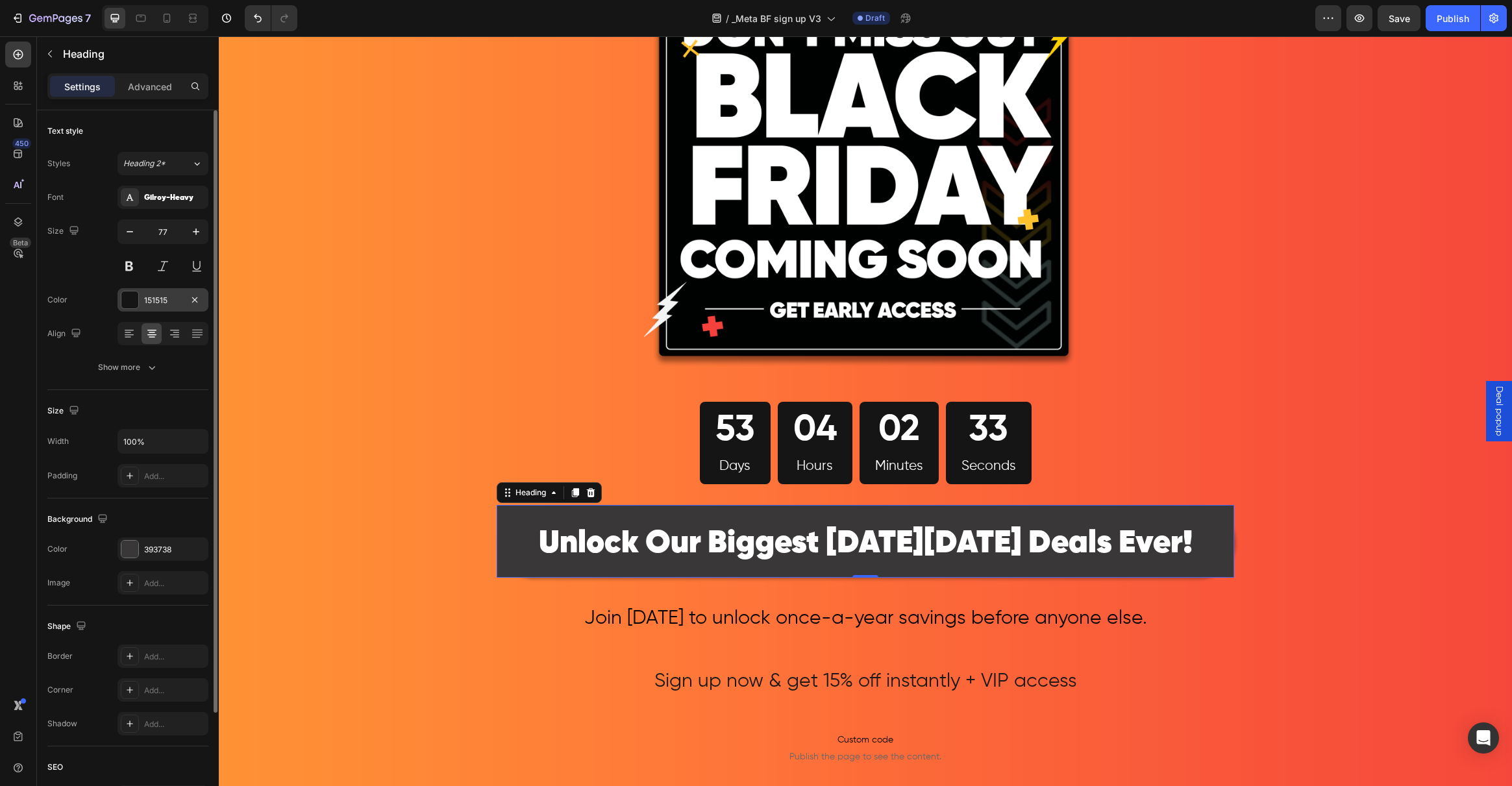
click at [134, 304] on div at bounding box center [130, 300] width 17 height 17
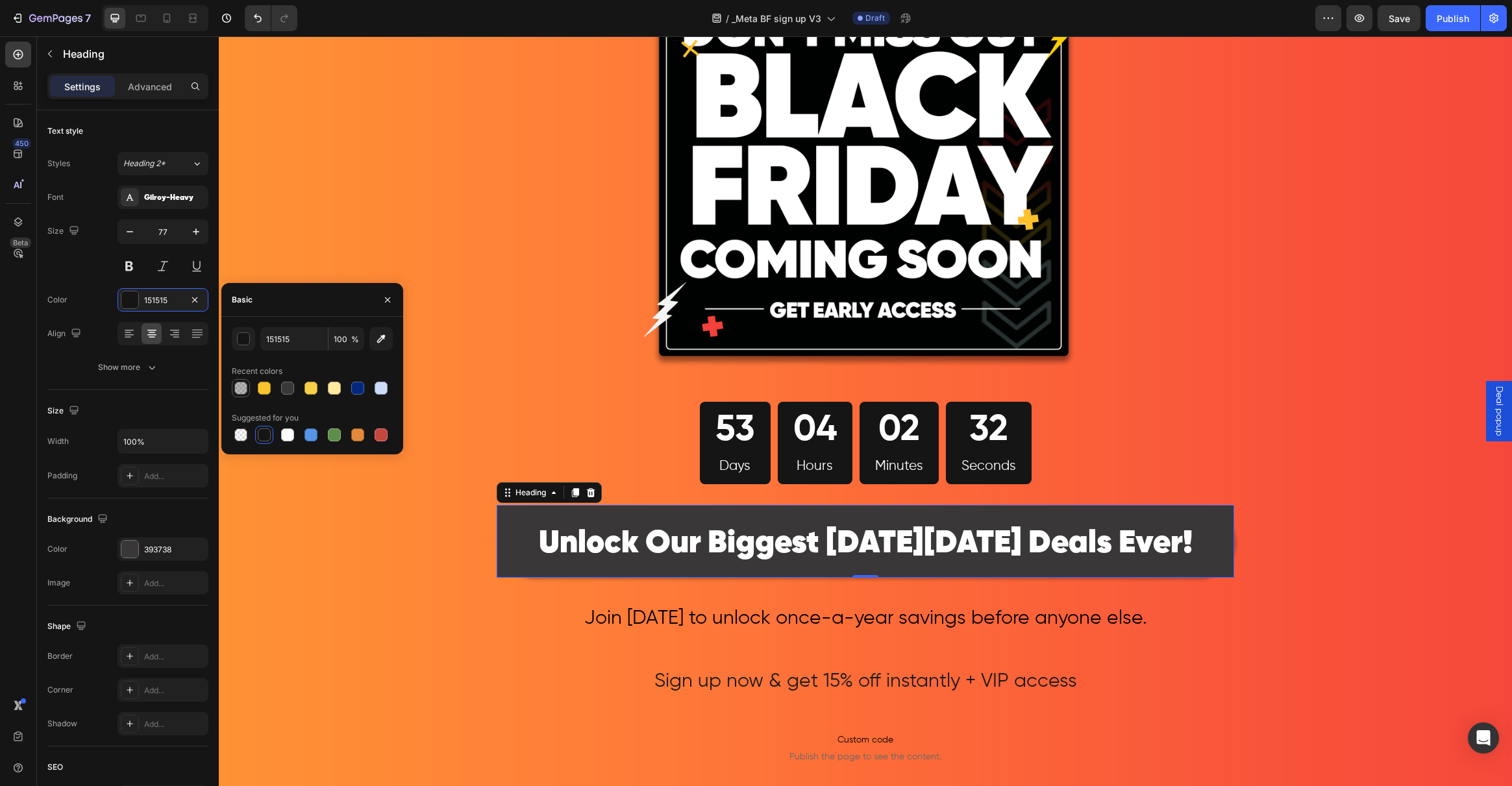
click at [245, 386] on div at bounding box center [241, 388] width 13 height 13
type input "30"
click at [465, 324] on div "Image 53 Days 04 Hours 02 Minutes 30 Seconds Countdown Timer Row ⁠⁠⁠⁠⁠⁠⁠ Unlock…" at bounding box center [865, 547] width 1293 height 1190
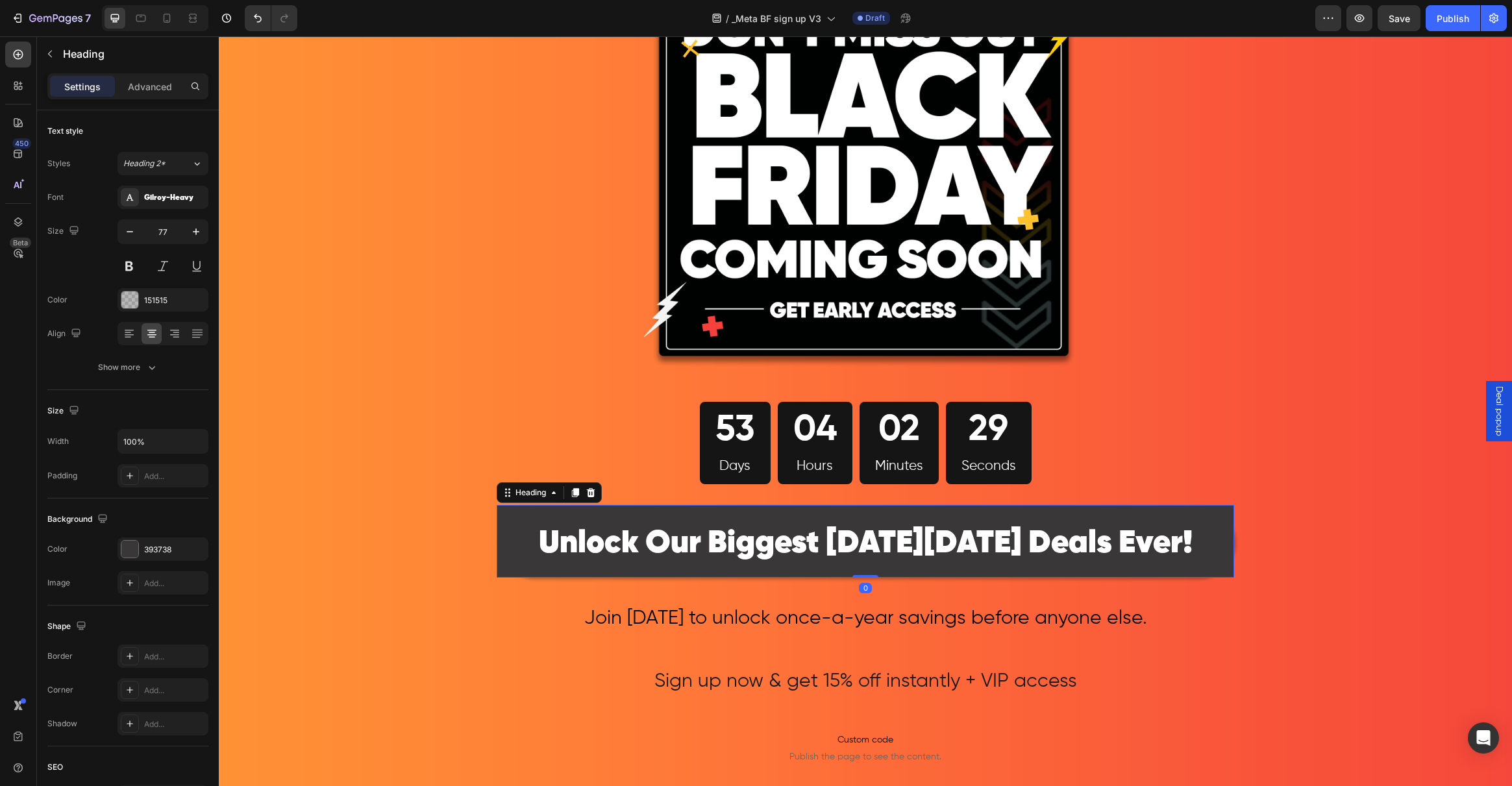
click at [510, 535] on p "⁠⁠⁠⁠⁠⁠⁠ Unlock Our Biggest Black Friday Deals Ever!" at bounding box center [865, 541] width 735 height 70
click at [137, 295] on div at bounding box center [130, 300] width 17 height 17
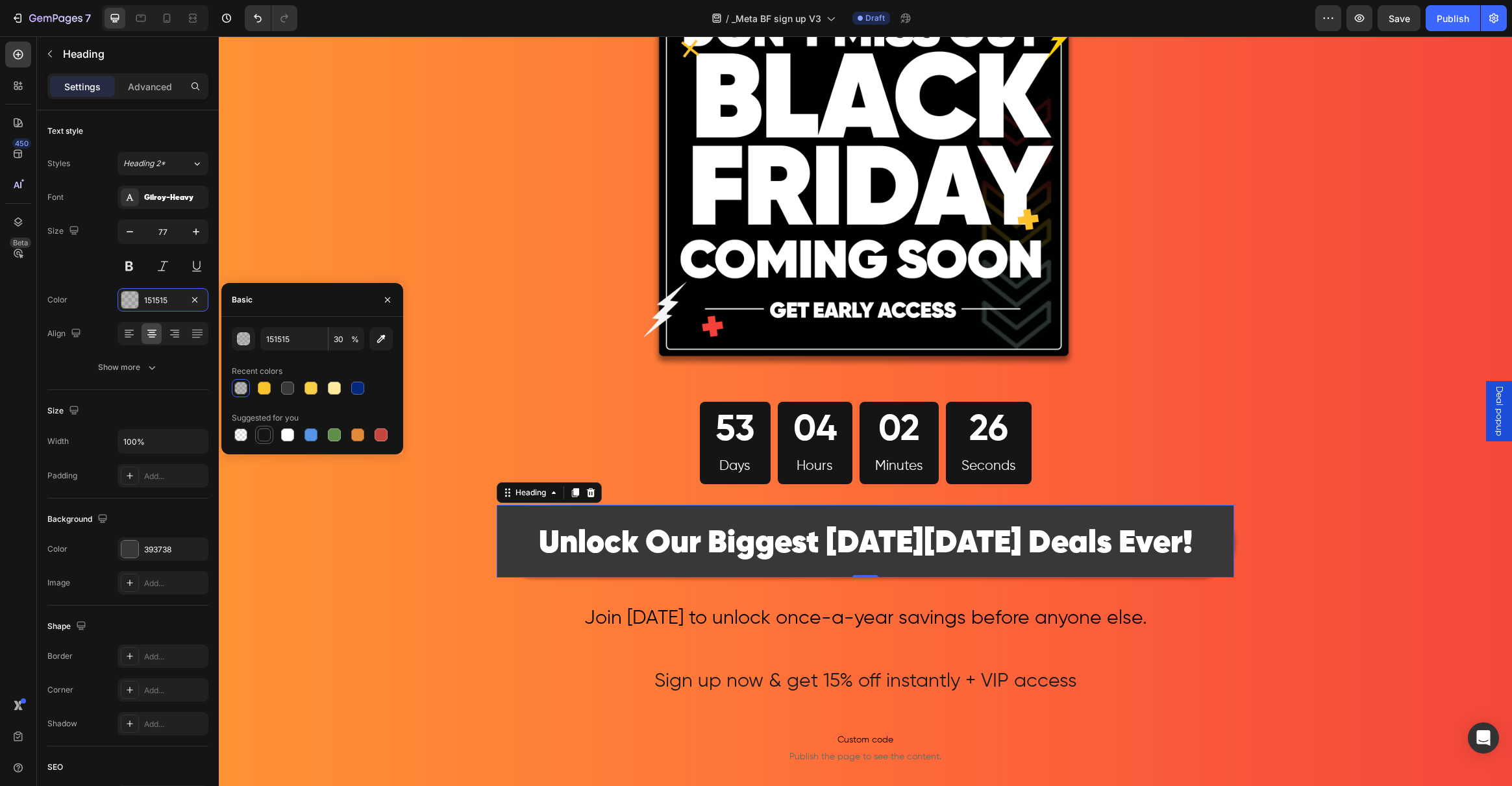
click at [268, 440] on div at bounding box center [264, 435] width 13 height 13
type input "100"
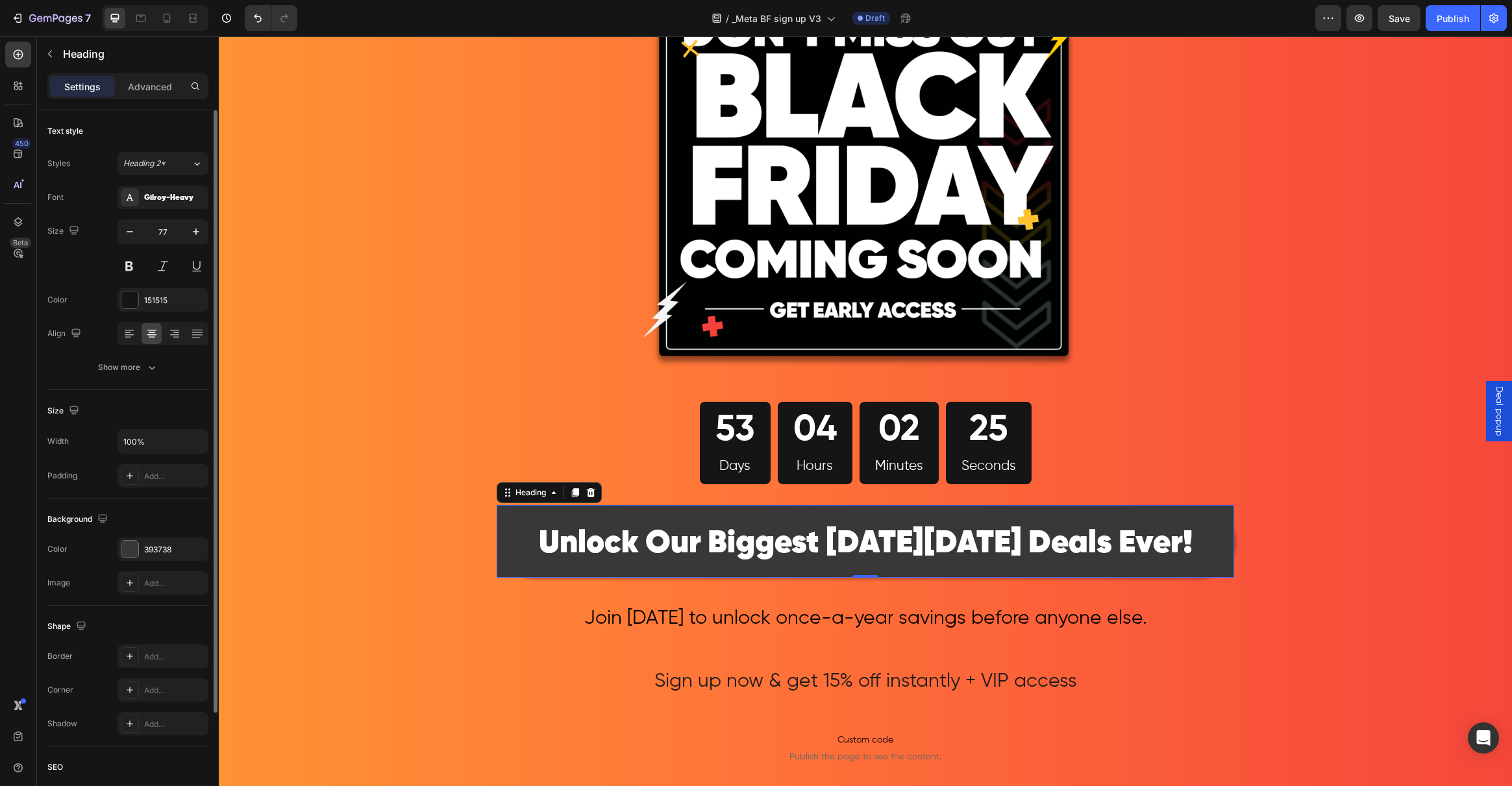
click at [137, 404] on div "Size" at bounding box center [128, 410] width 161 height 21
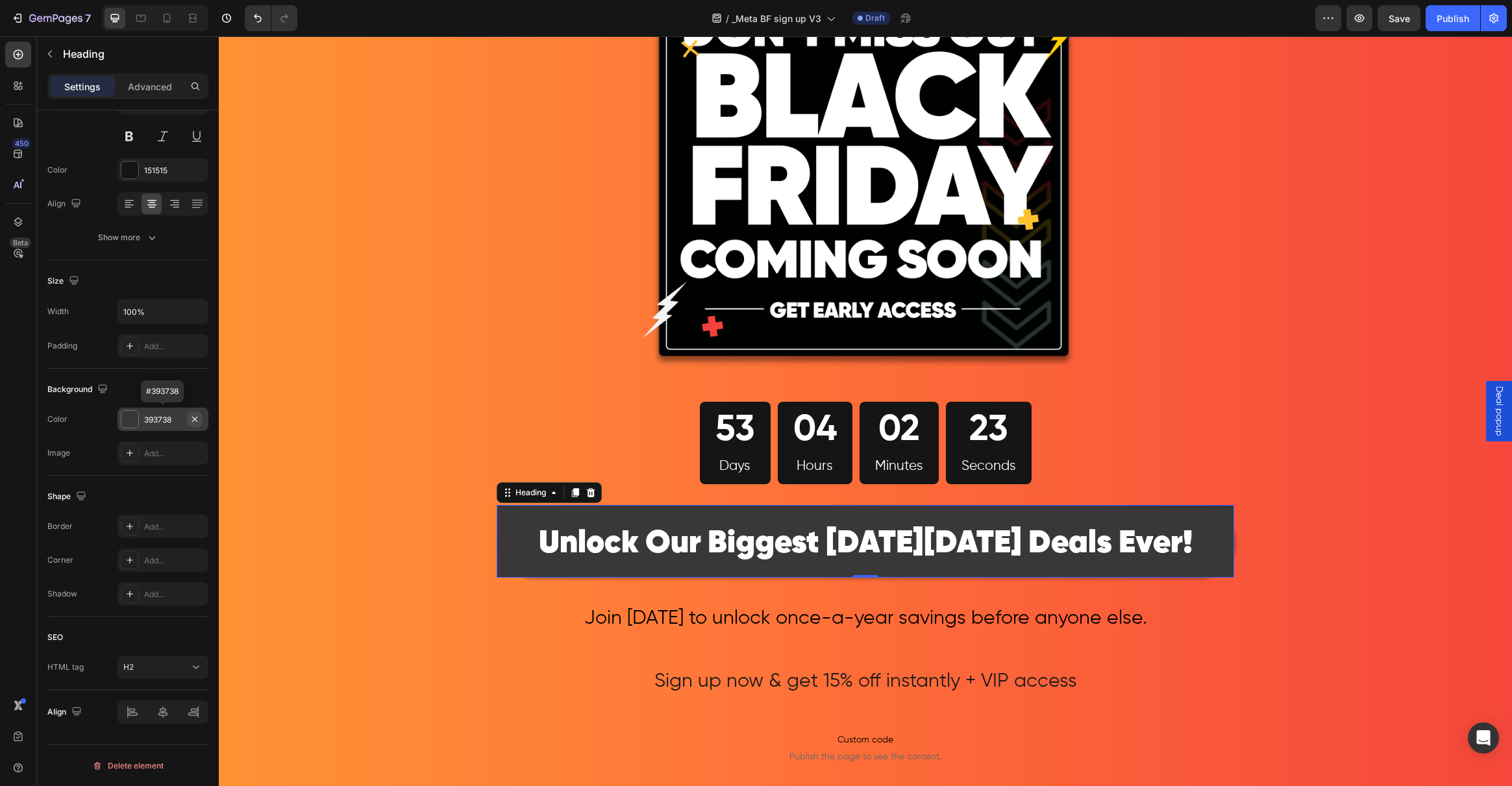
click at [196, 423] on icon "button" at bounding box center [195, 419] width 11 height 11
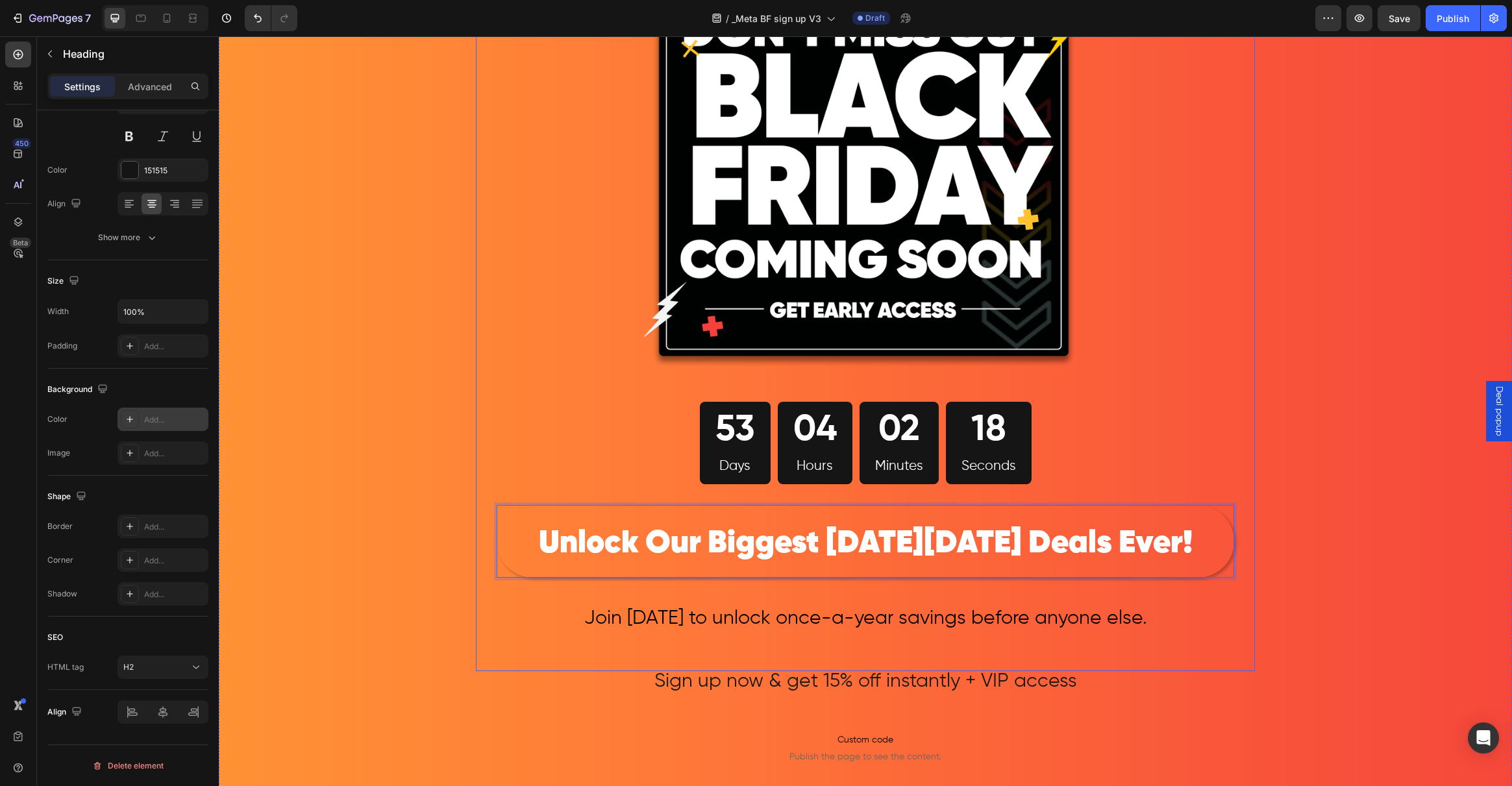
click at [479, 541] on div "Image 53 Days 04 Hours 02 Minutes 18 Seconds Countdown Timer Row Unlock Our Big…" at bounding box center [866, 311] width 779 height 719
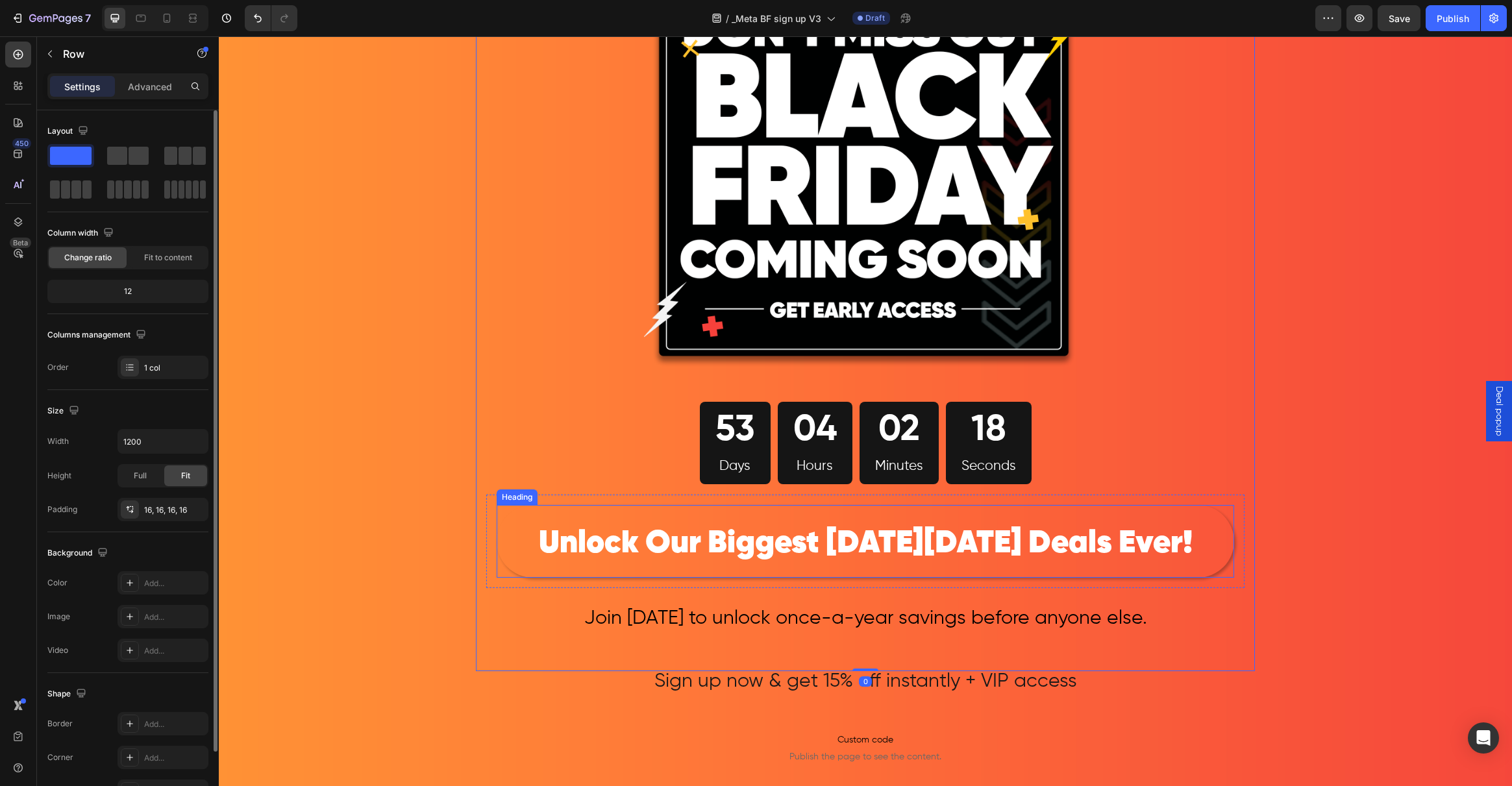
click at [514, 541] on p "⁠⁠⁠⁠⁠⁠⁠ Unlock Our Biggest Black Friday Deals Ever!" at bounding box center [865, 541] width 735 height 70
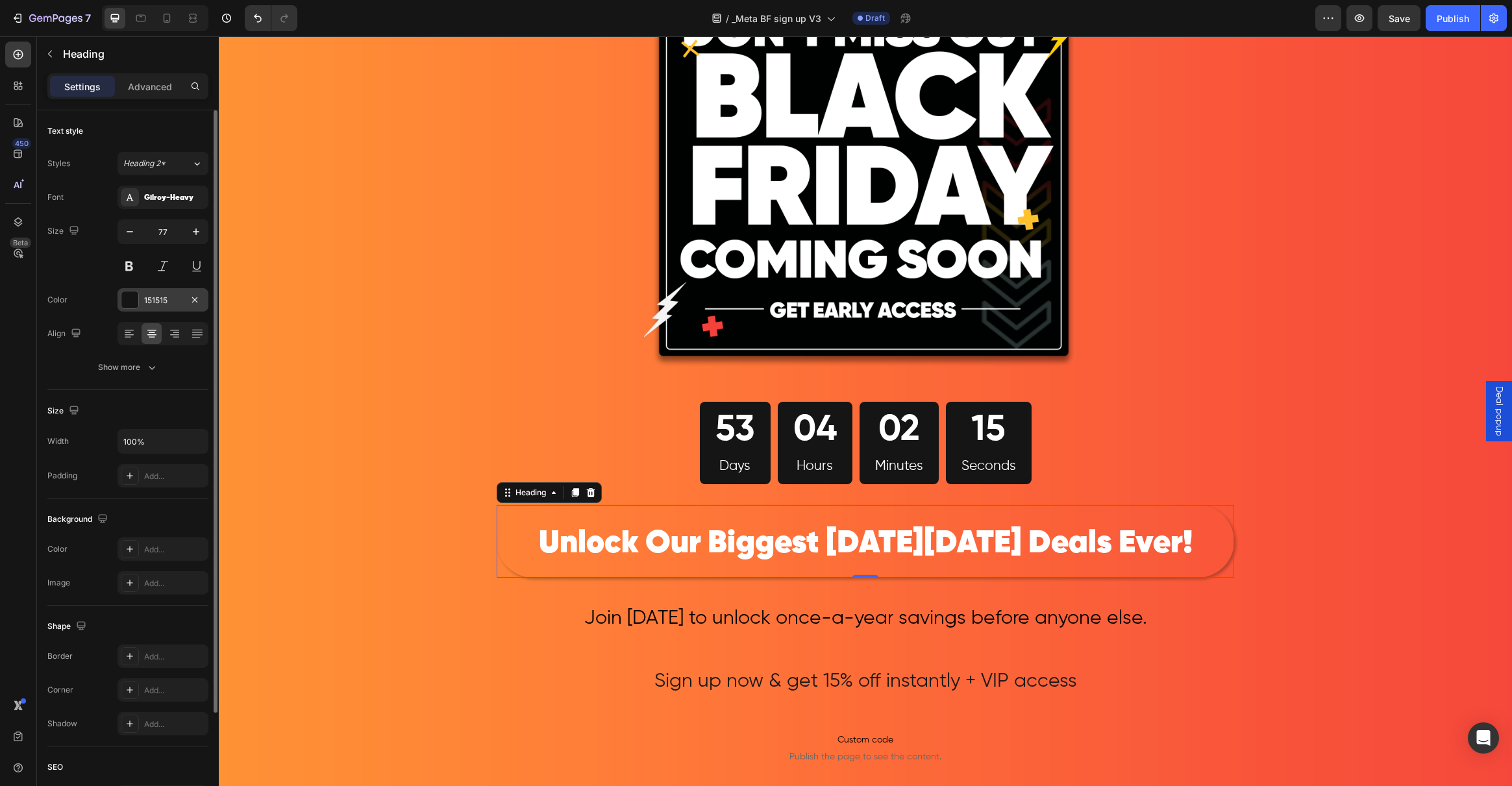
click at [129, 304] on div at bounding box center [130, 300] width 17 height 17
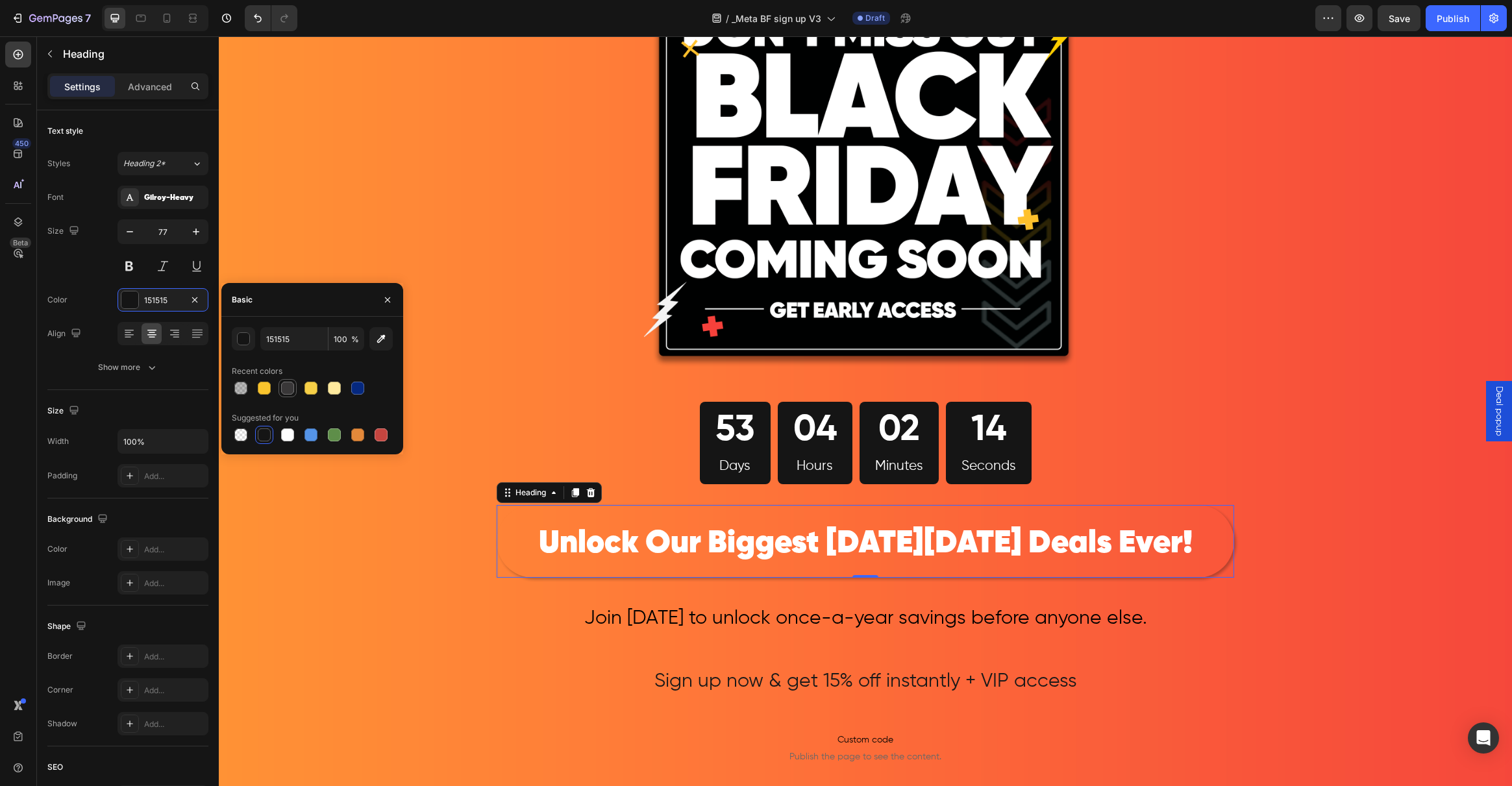
click at [286, 384] on div at bounding box center [288, 388] width 13 height 13
click at [264, 439] on div at bounding box center [264, 435] width 13 height 13
type input "151515"
click at [293, 493] on div "Image 53 Days 04 Hours 02 Minutes 12 Seconds Countdown Timer Row ⁠⁠⁠⁠⁠⁠⁠ Unlock…" at bounding box center [865, 547] width 1293 height 1190
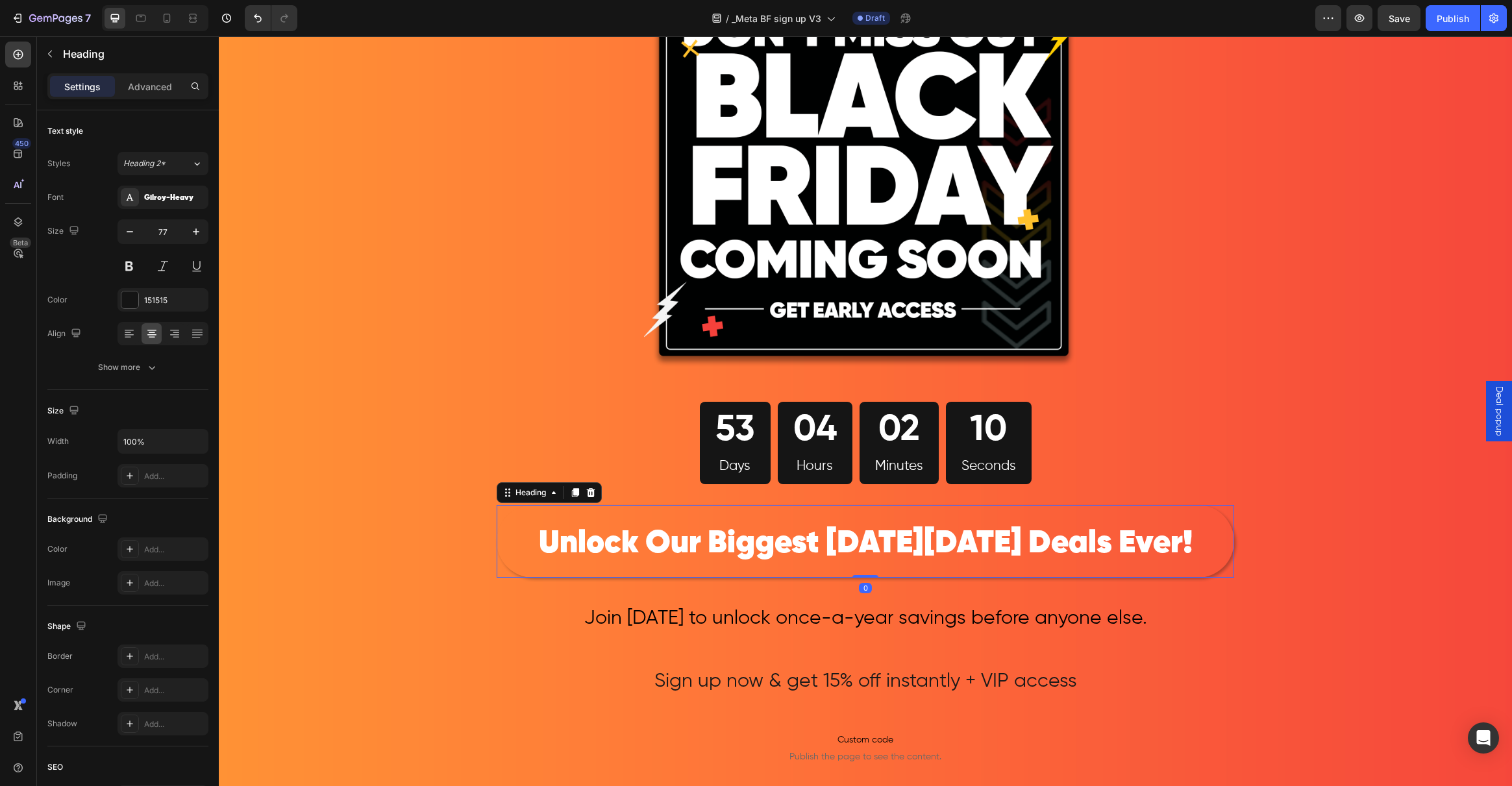
click at [518, 565] on p "⁠⁠⁠⁠⁠⁠⁠ Unlock Our Biggest Black Friday Deals Ever!" at bounding box center [865, 541] width 735 height 70
click at [155, 84] on p "Advanced" at bounding box center [150, 87] width 44 height 14
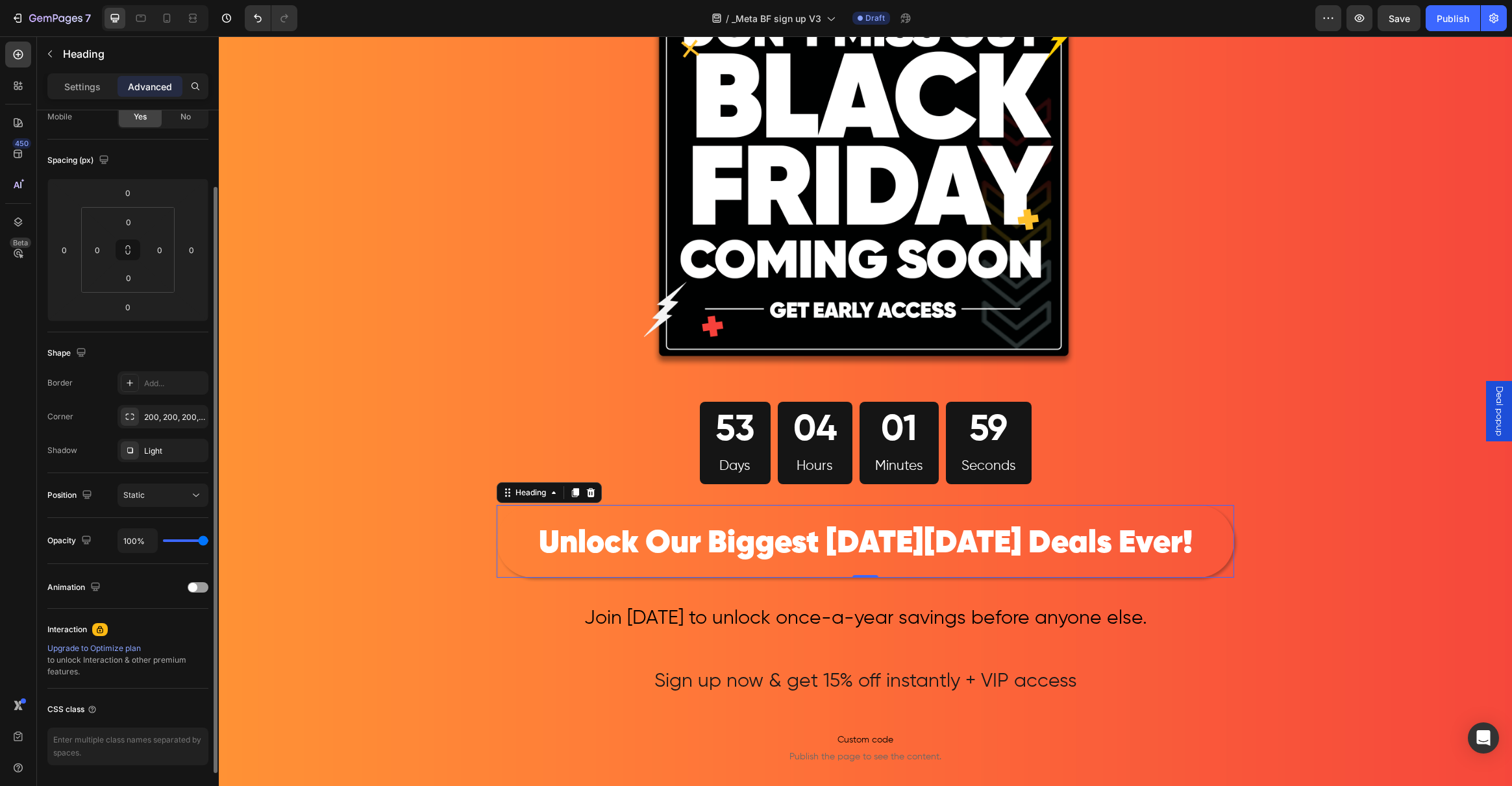
scroll to position [104, 0]
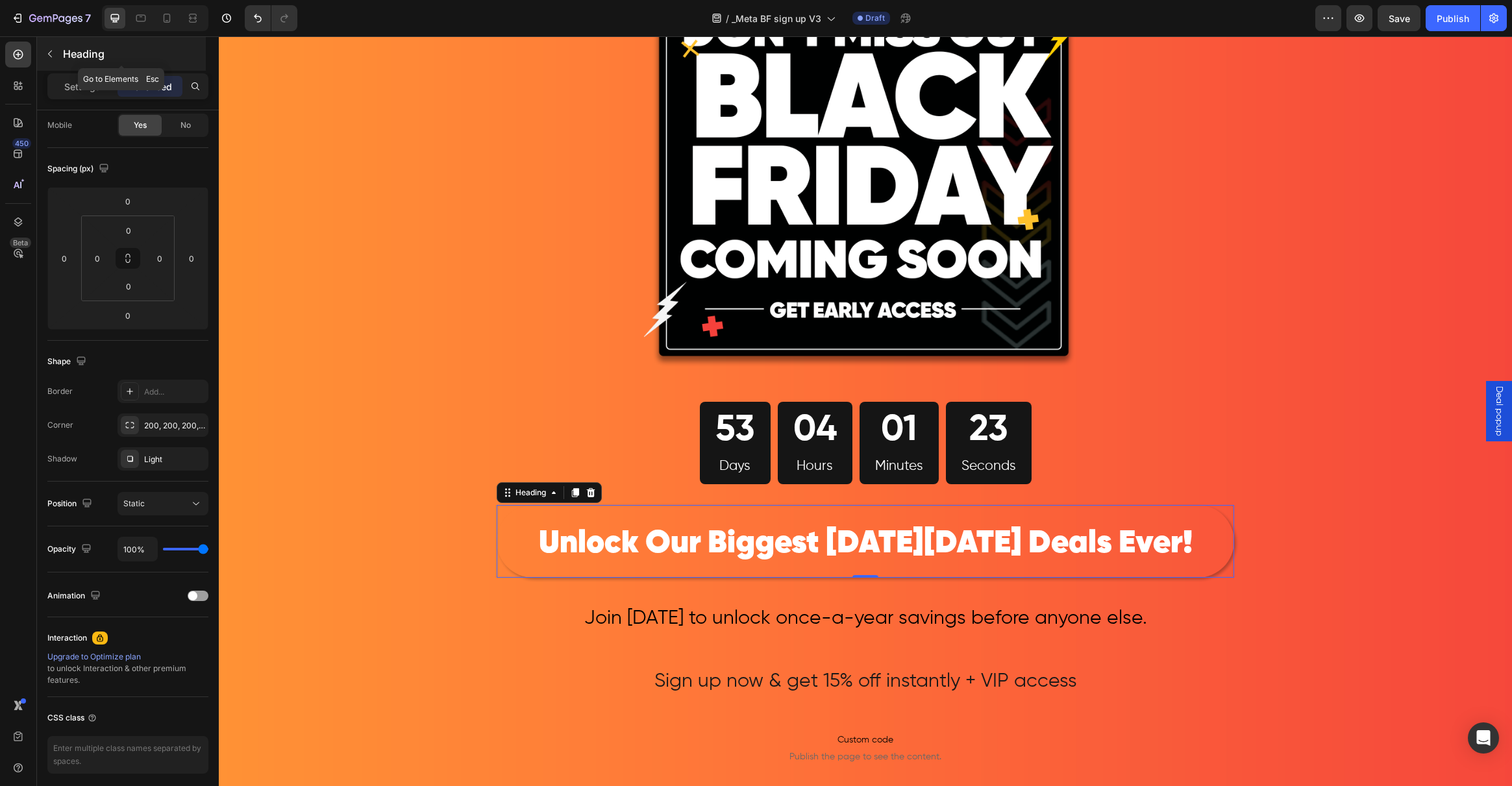
click at [57, 51] on button "button" at bounding box center [50, 54] width 21 height 21
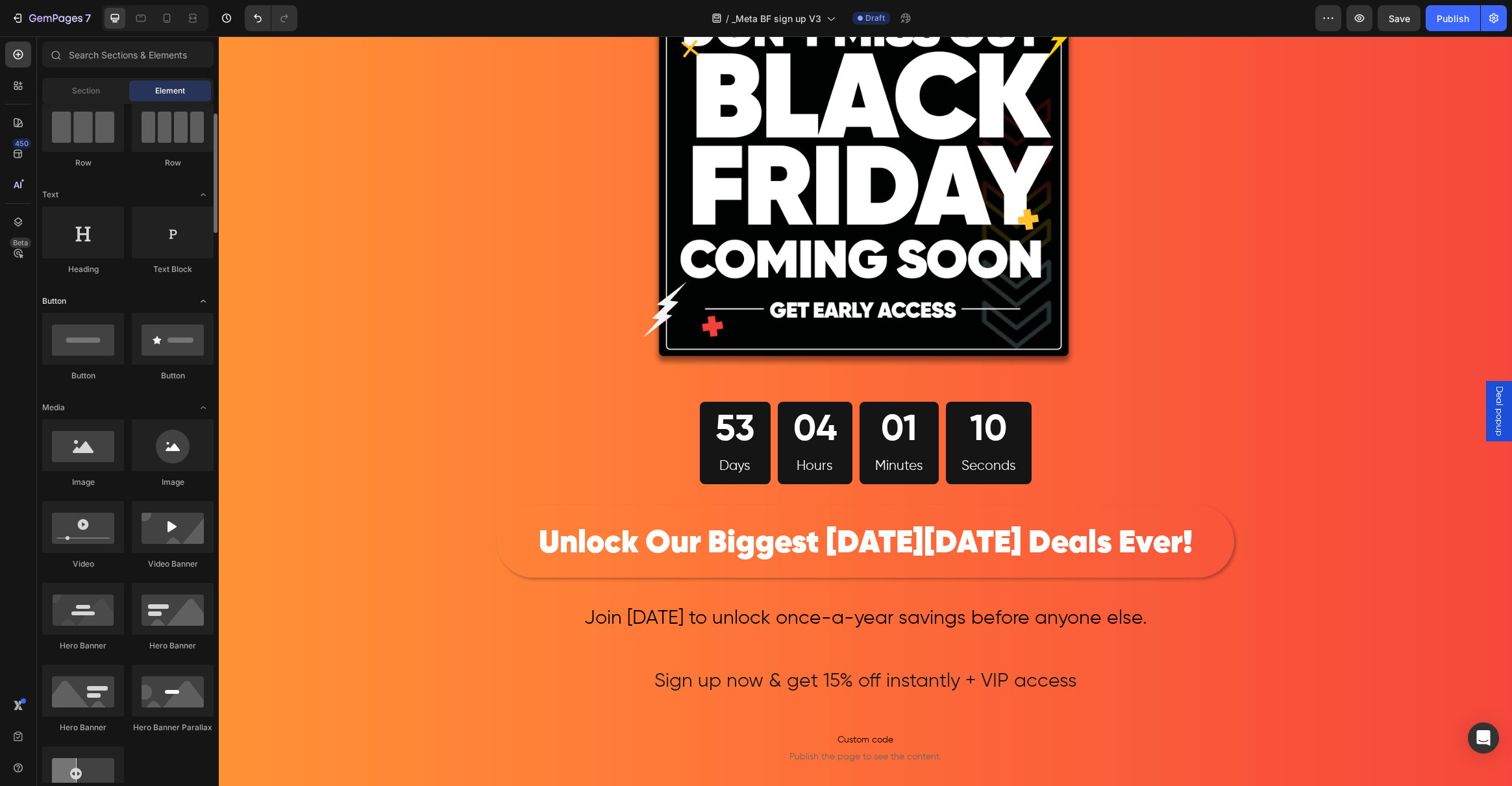
scroll to position [59, 0]
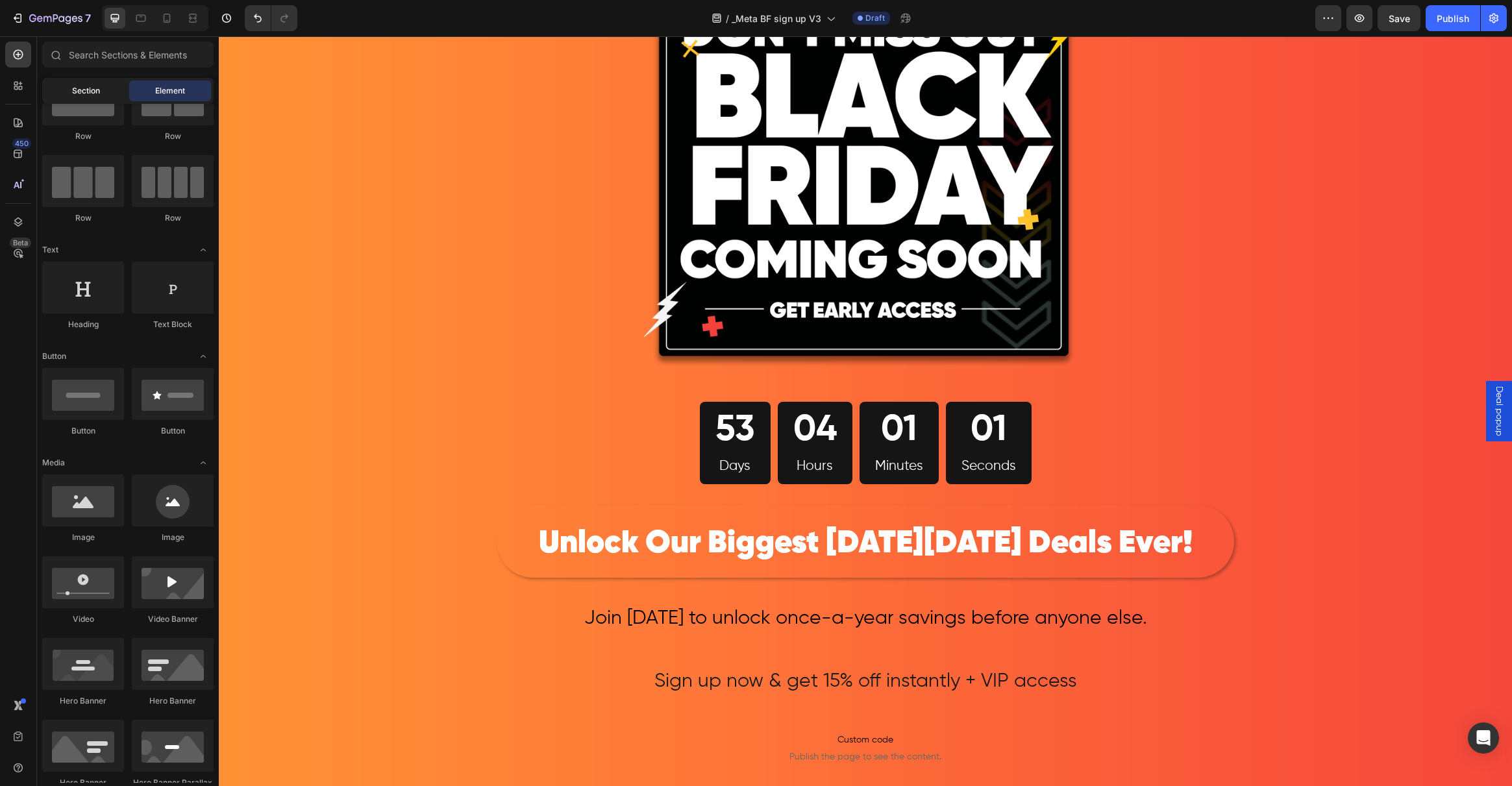
click at [81, 95] on span "Section" at bounding box center [86, 90] width 28 height 12
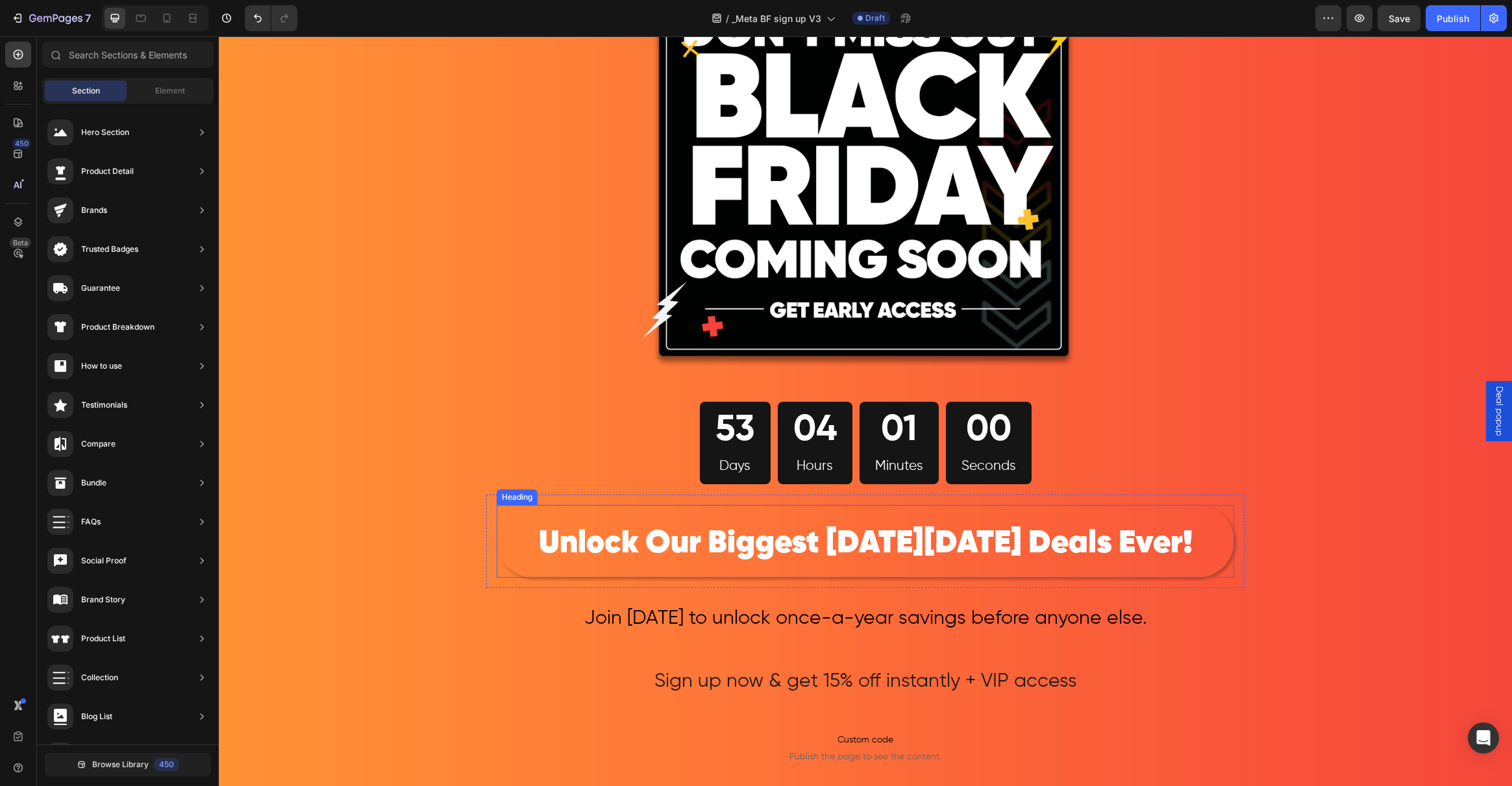
click at [529, 562] on p "⁠⁠⁠⁠⁠⁠⁠ Unlock Our Biggest Black Friday Deals Ever!" at bounding box center [865, 541] width 735 height 70
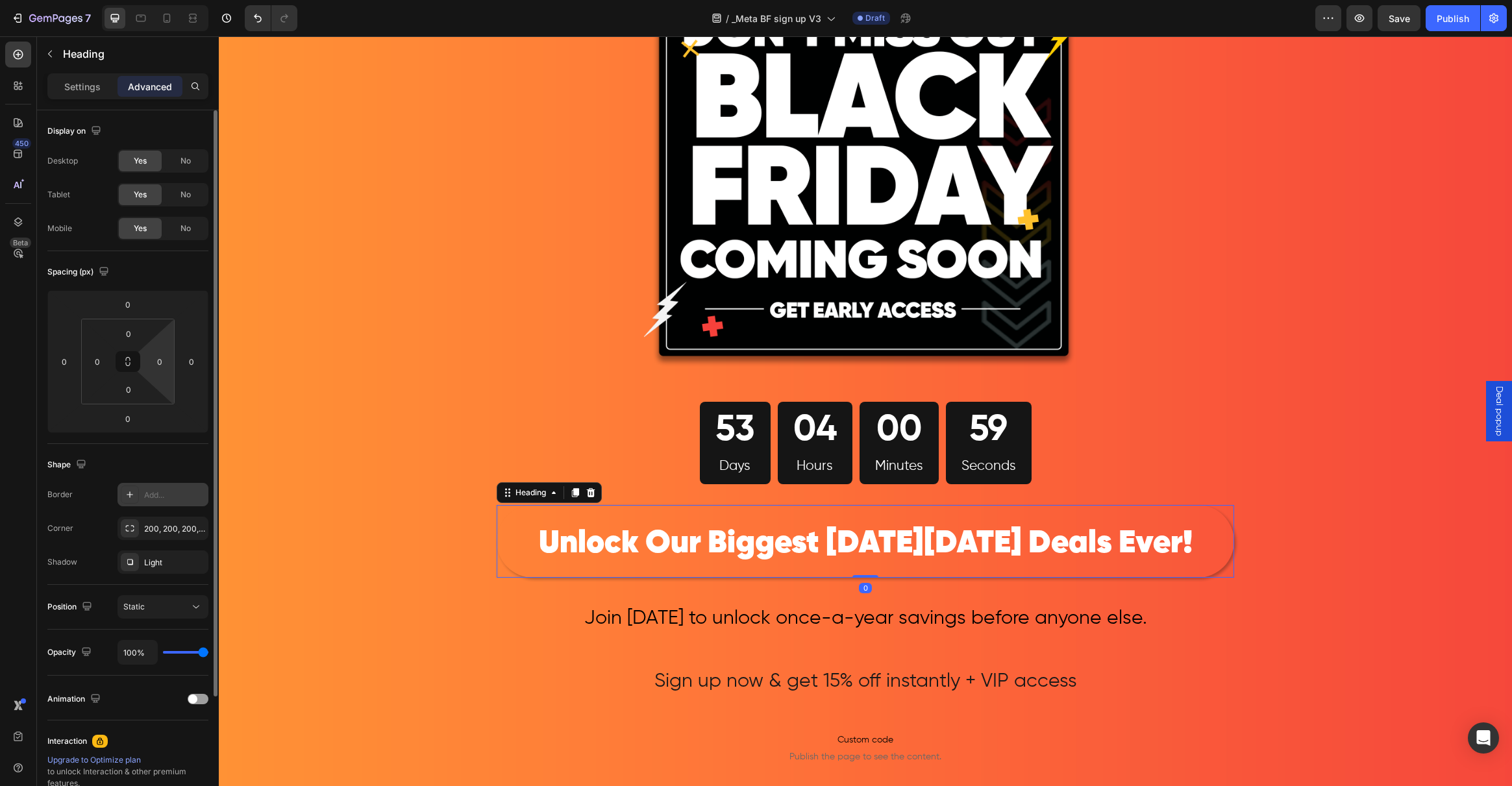
scroll to position [149, 0]
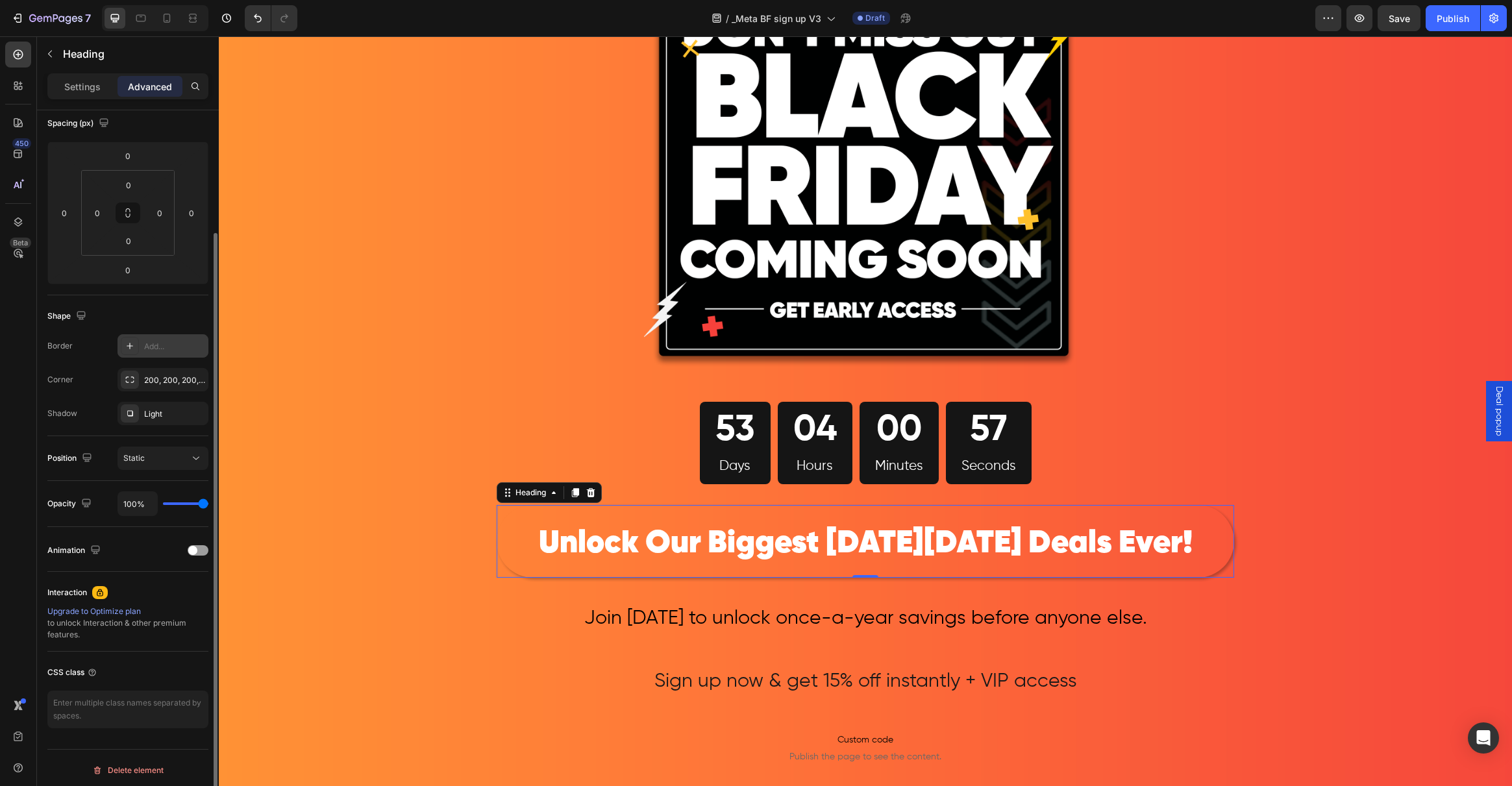
click at [127, 349] on icon at bounding box center [130, 347] width 11 height 11
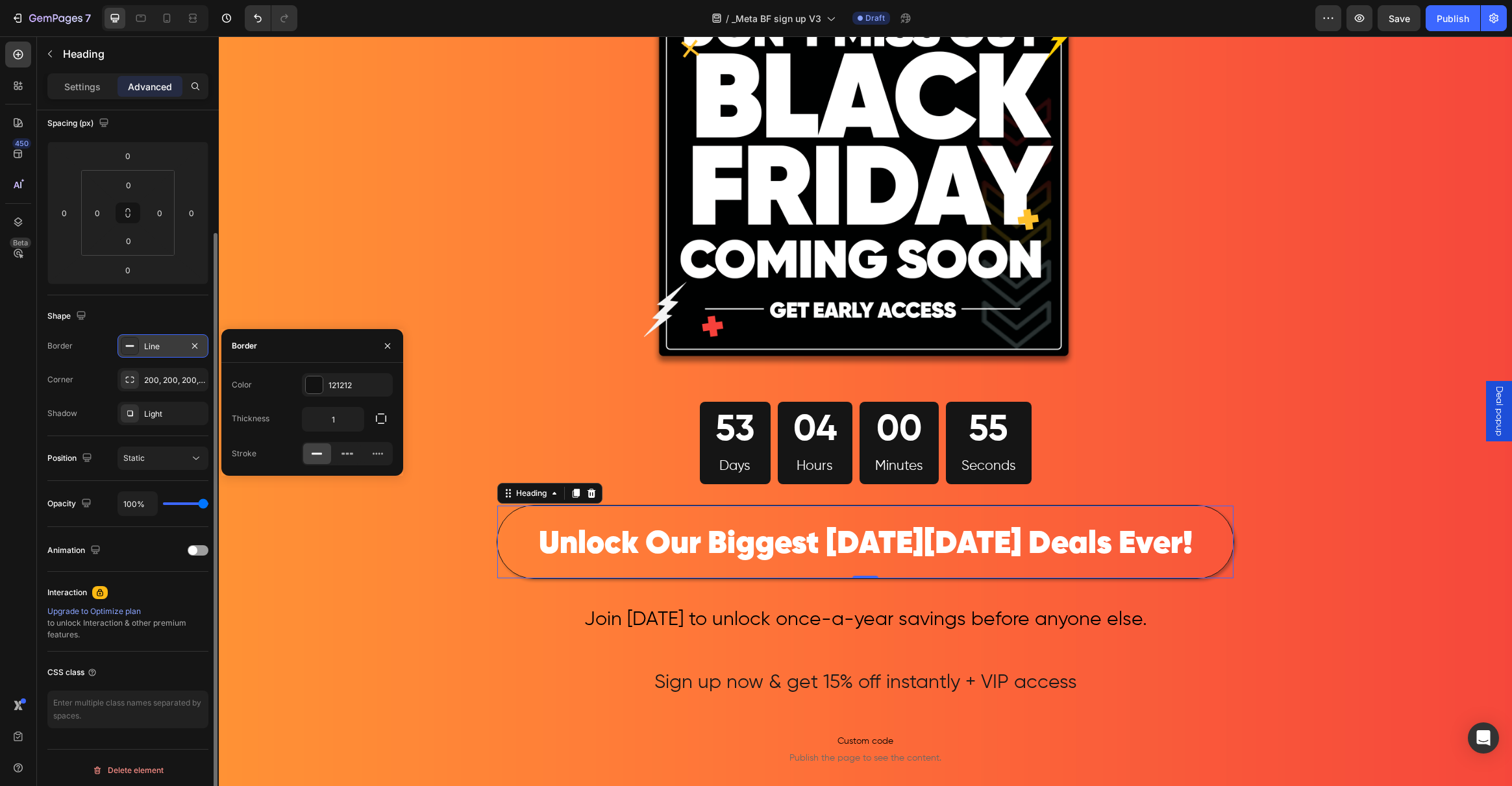
click at [64, 350] on div "Border" at bounding box center [60, 346] width 25 height 12
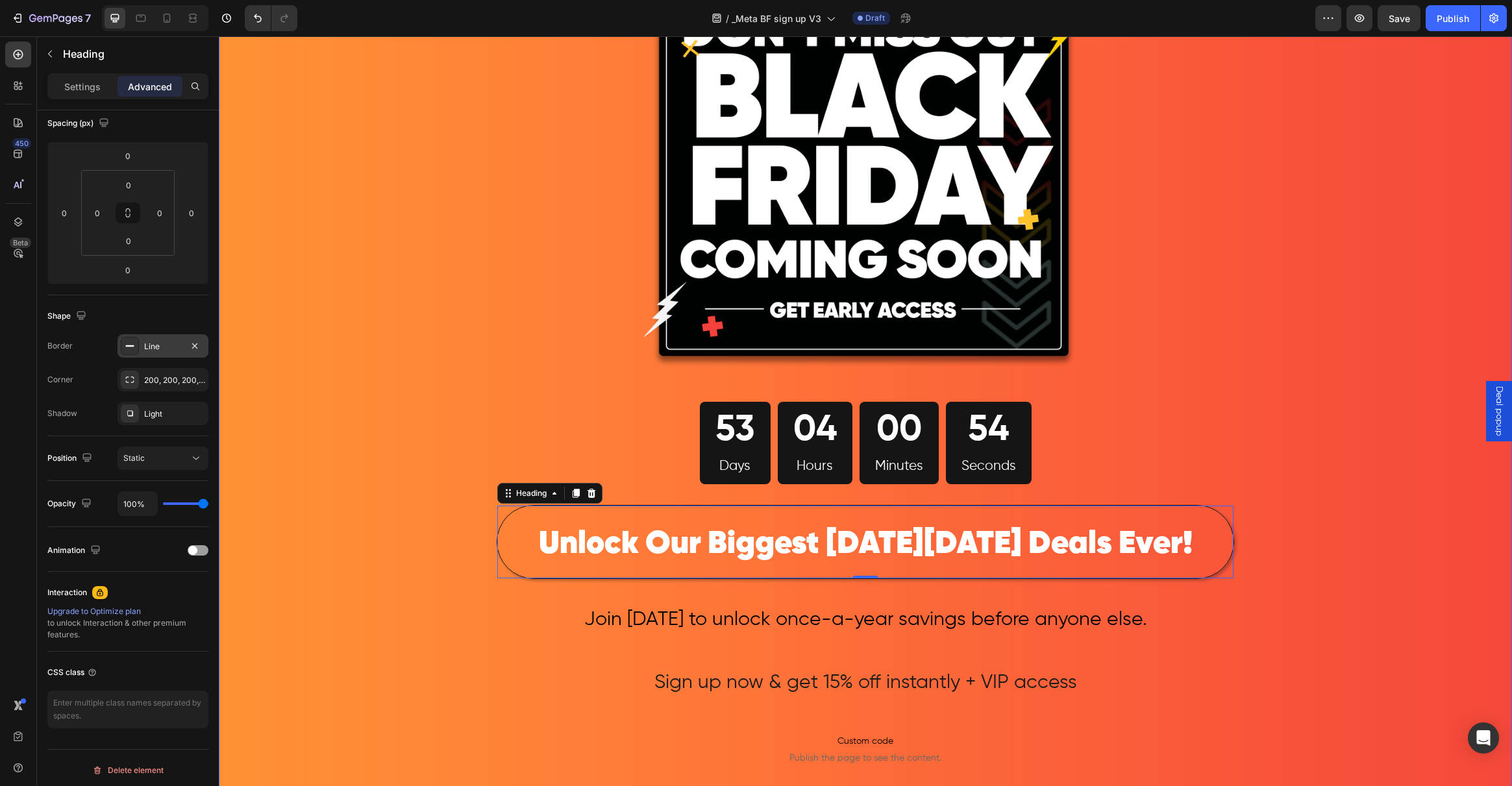
click at [298, 446] on div "Image 53 Days 04 Hours 00 Minutes 54 Seconds Countdown Timer Row ⁠⁠⁠⁠⁠⁠⁠ Unlock…" at bounding box center [865, 548] width 1293 height 1192
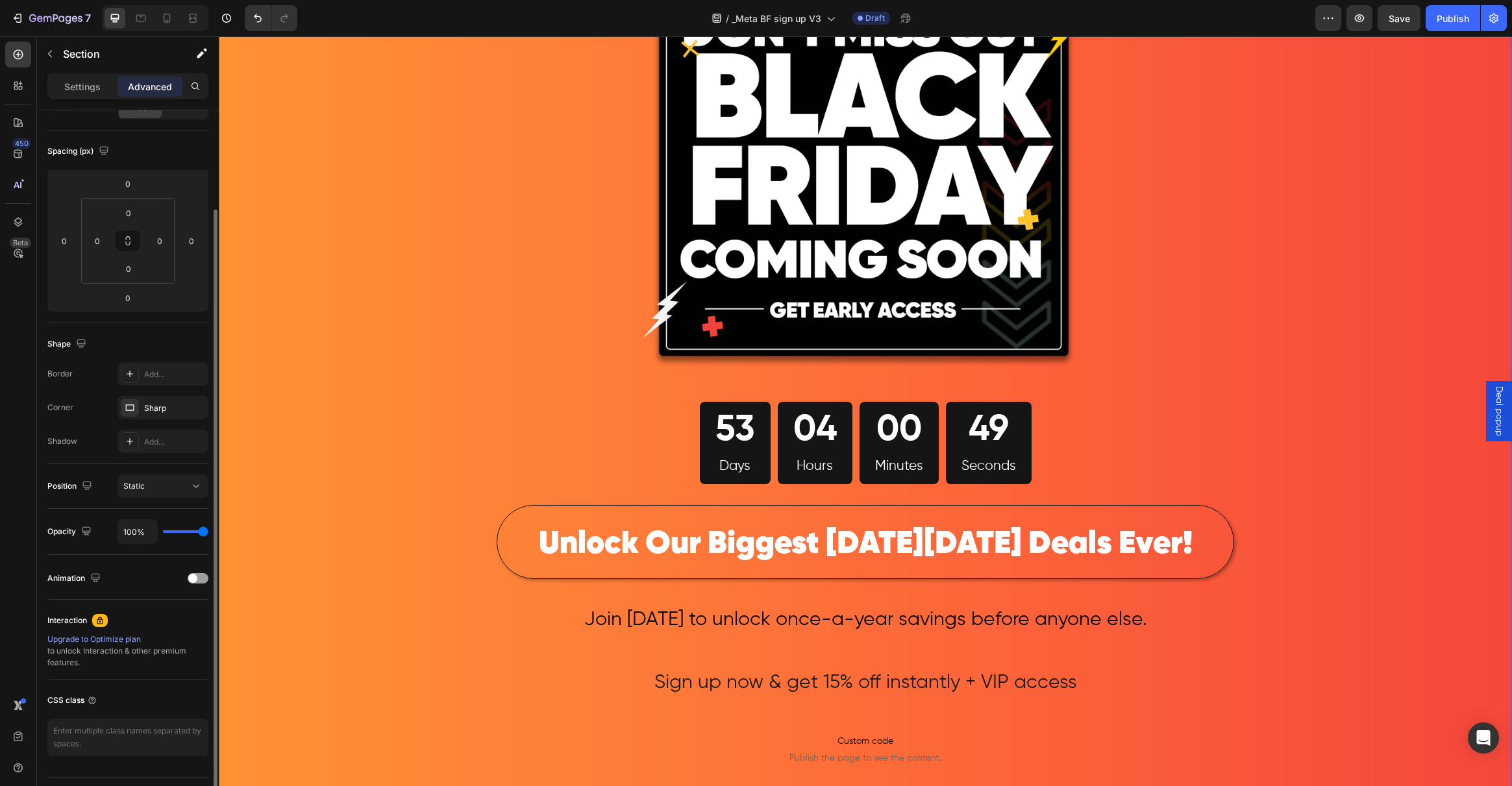
scroll to position [0, 0]
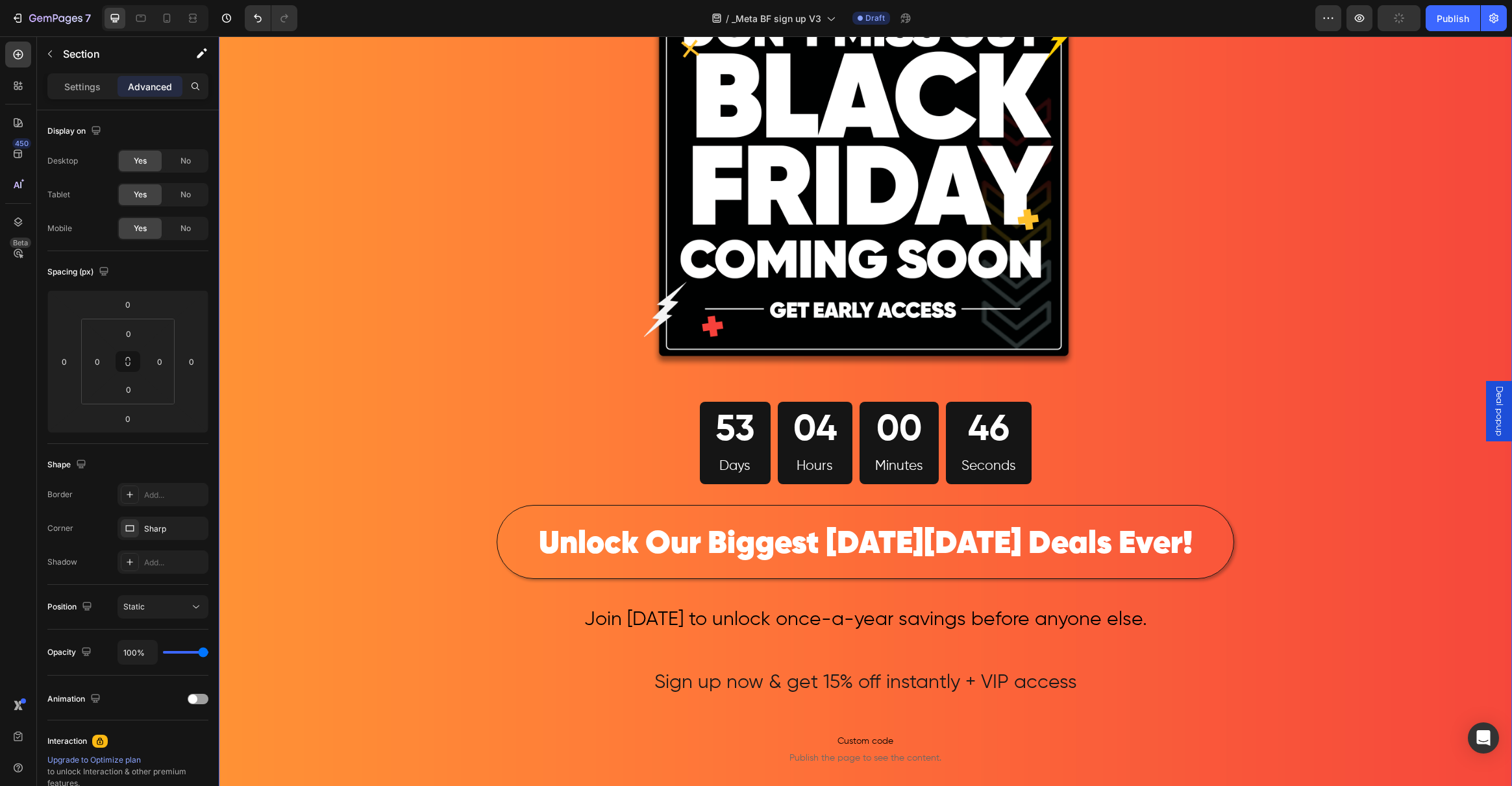
click at [96, 74] on div "Settings Advanced" at bounding box center [128, 87] width 161 height 26
click at [84, 87] on p "Settings" at bounding box center [82, 87] width 36 height 14
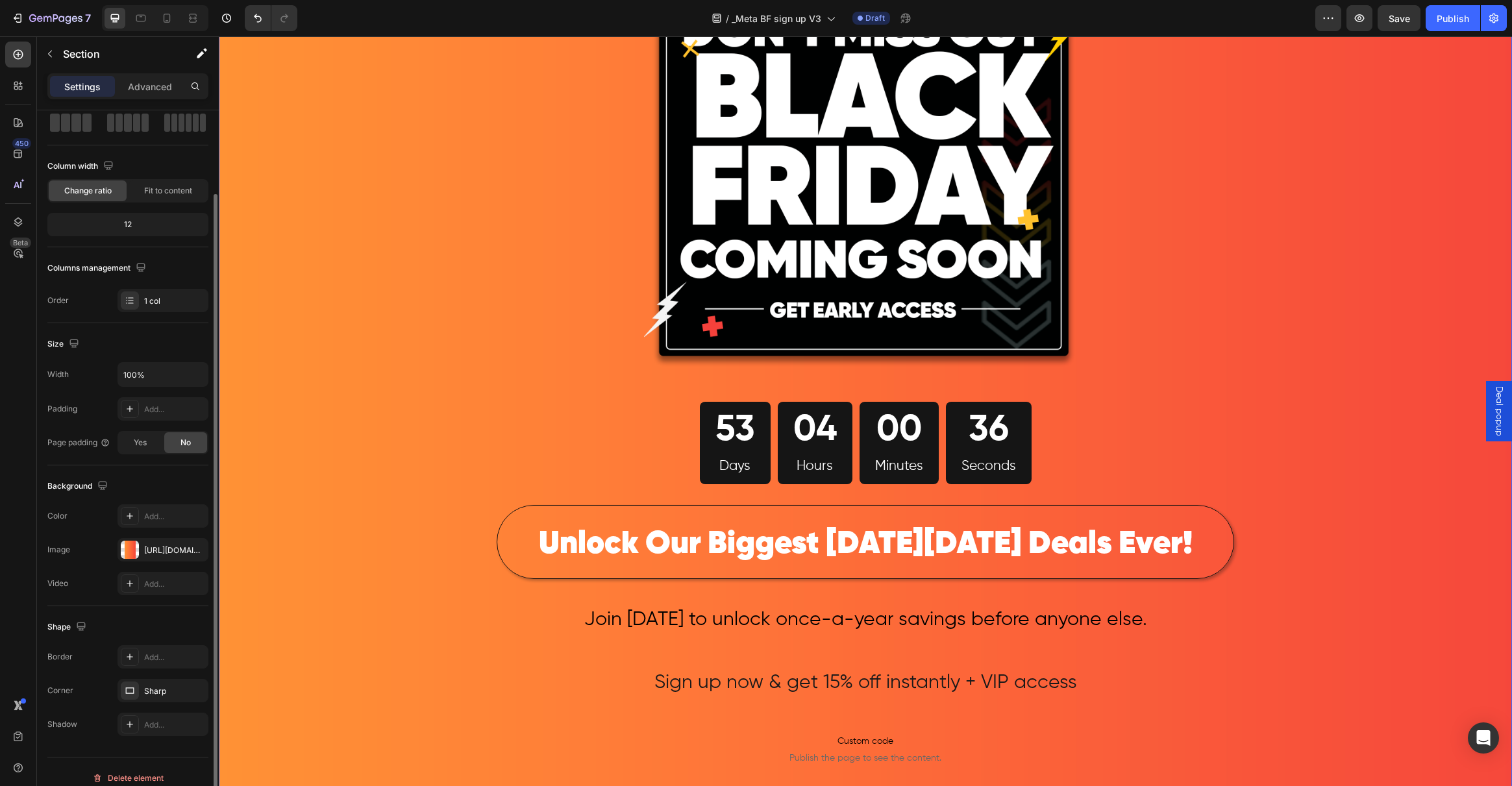
scroll to position [79, 0]
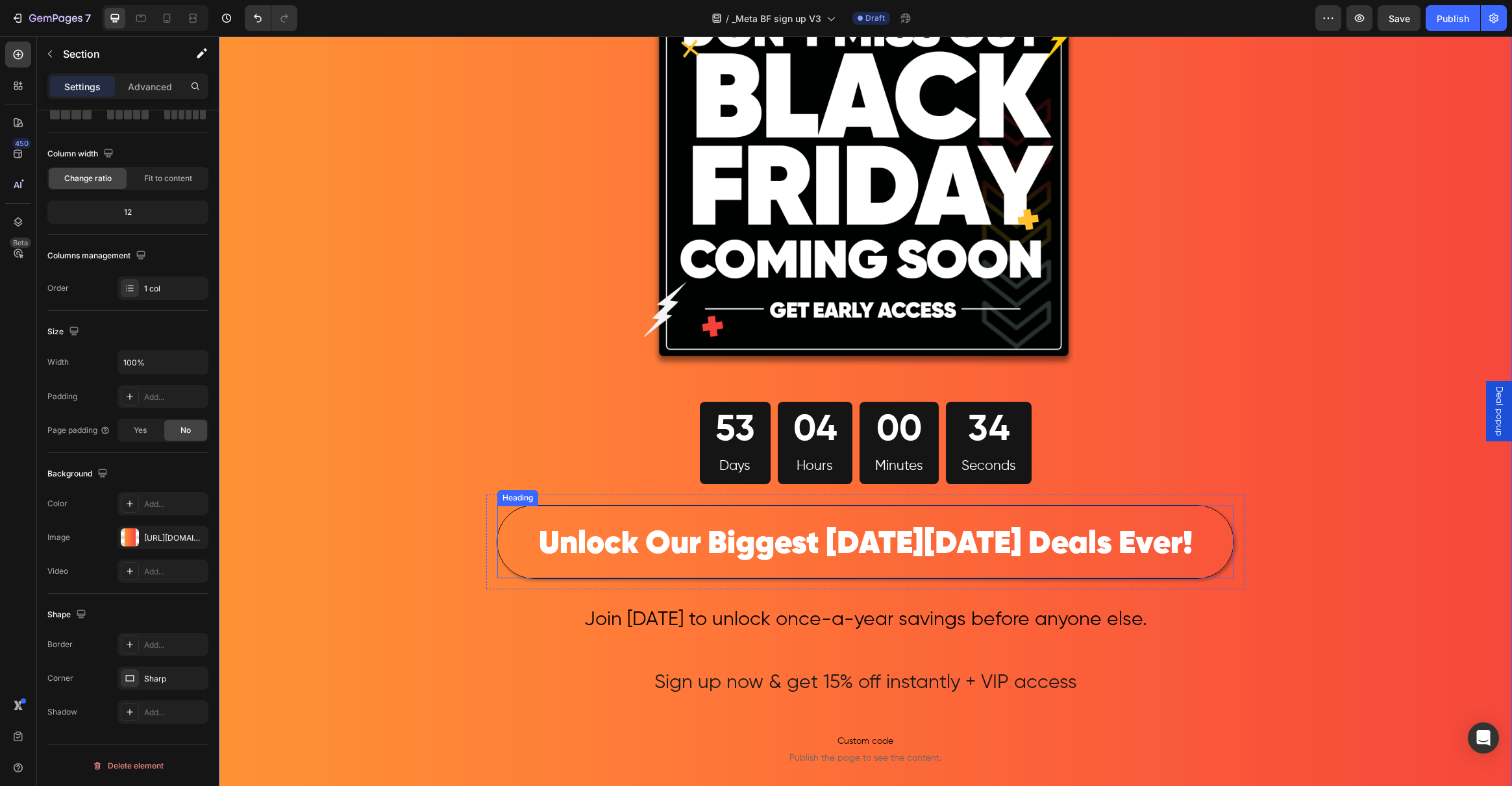
click at [522, 541] on p "⁠⁠⁠⁠⁠⁠⁠ Unlock Our Biggest Black Friday Deals Ever!" at bounding box center [865, 541] width 734 height 70
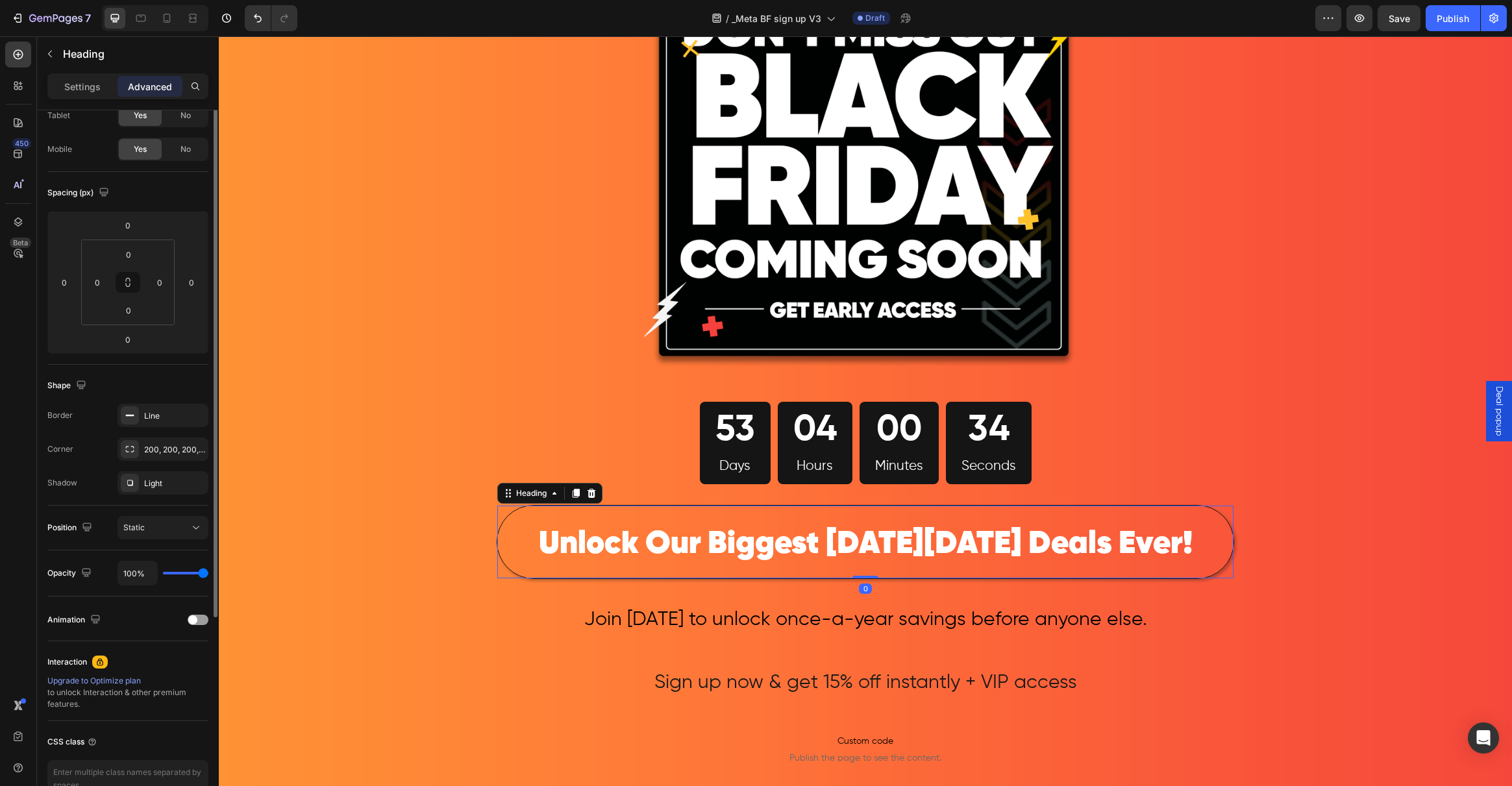
scroll to position [0, 0]
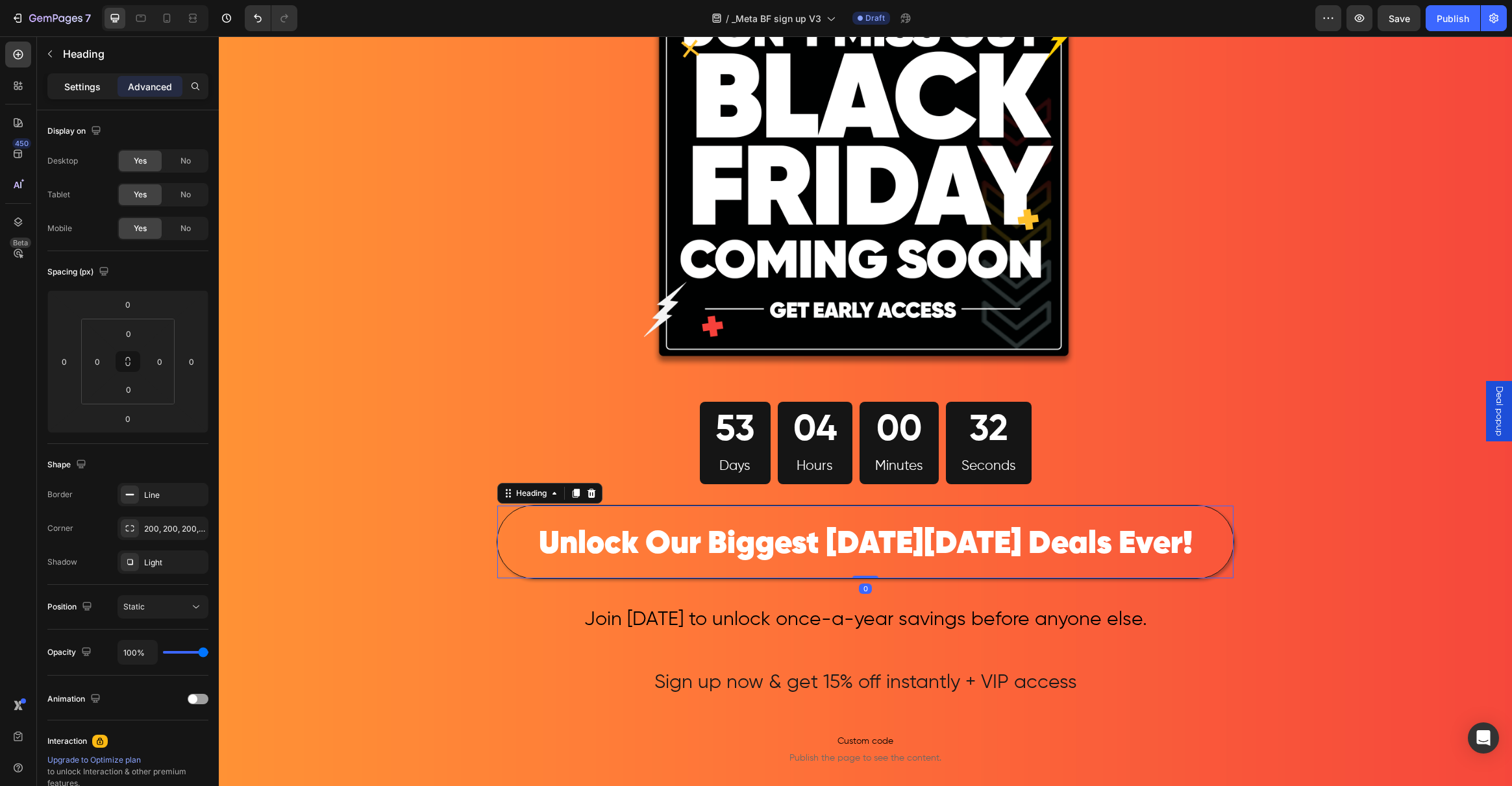
click at [73, 83] on p "Settings" at bounding box center [82, 87] width 36 height 14
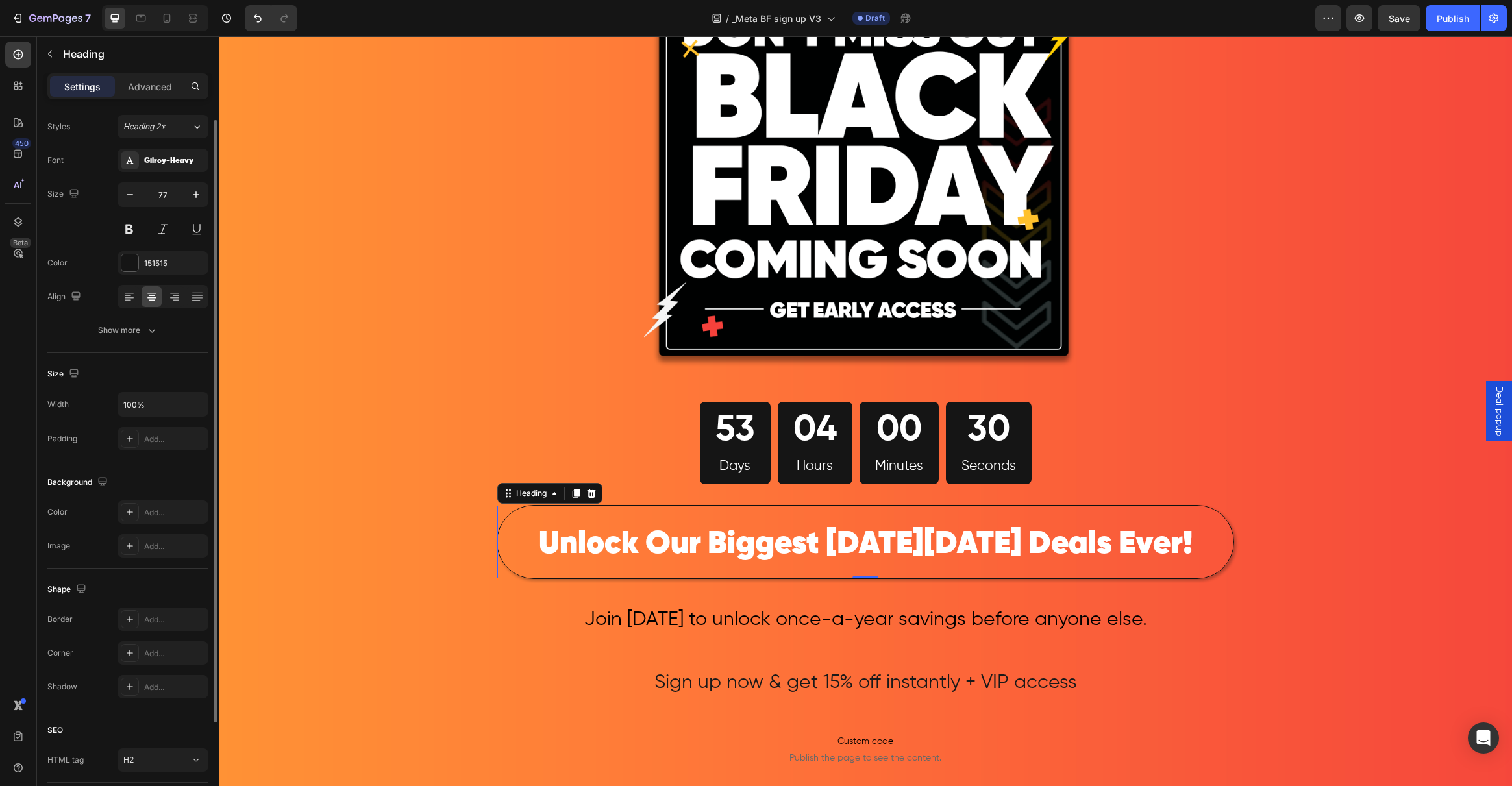
scroll to position [100, 0]
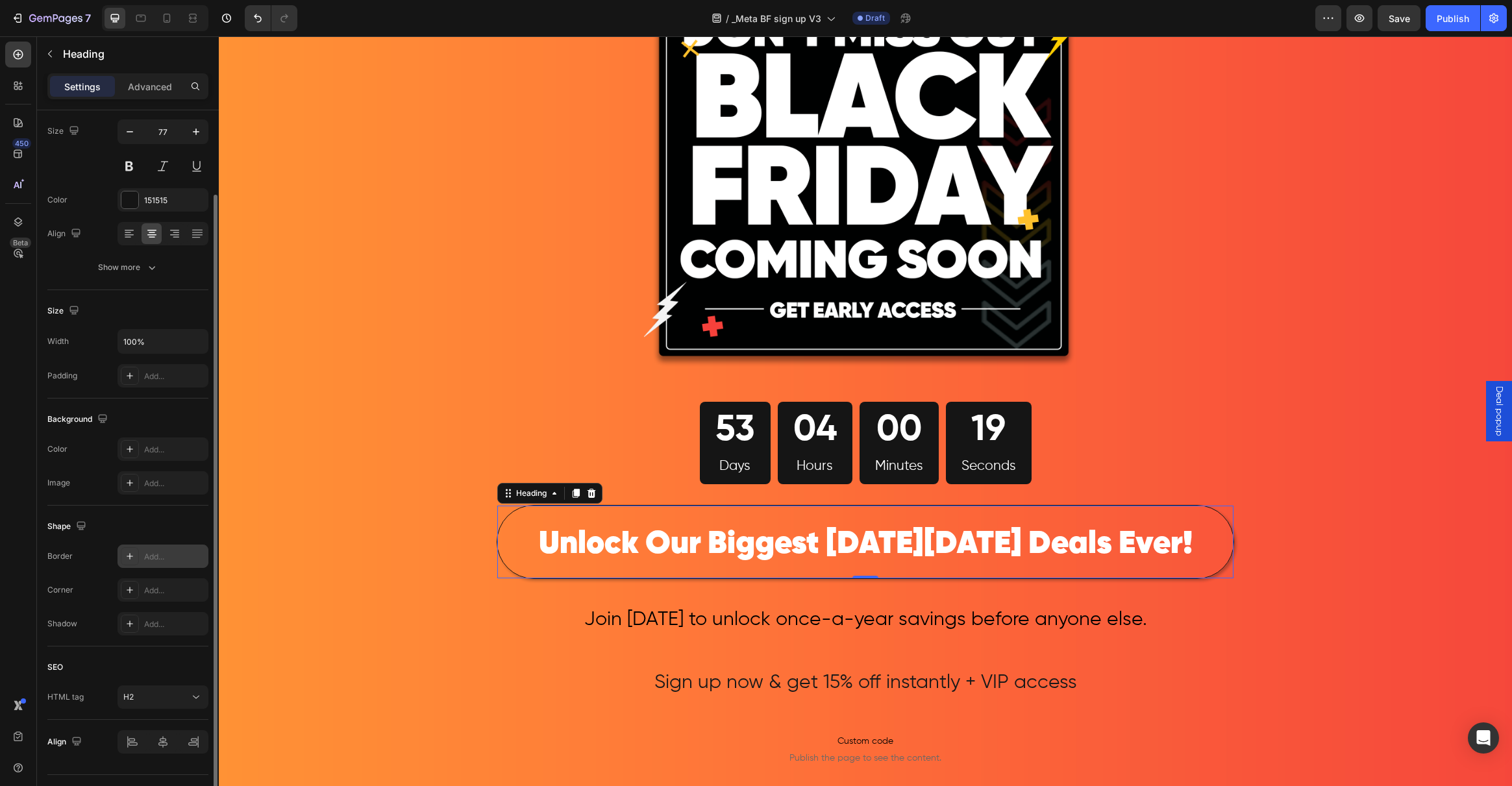
click at [130, 564] on div at bounding box center [130, 557] width 18 height 18
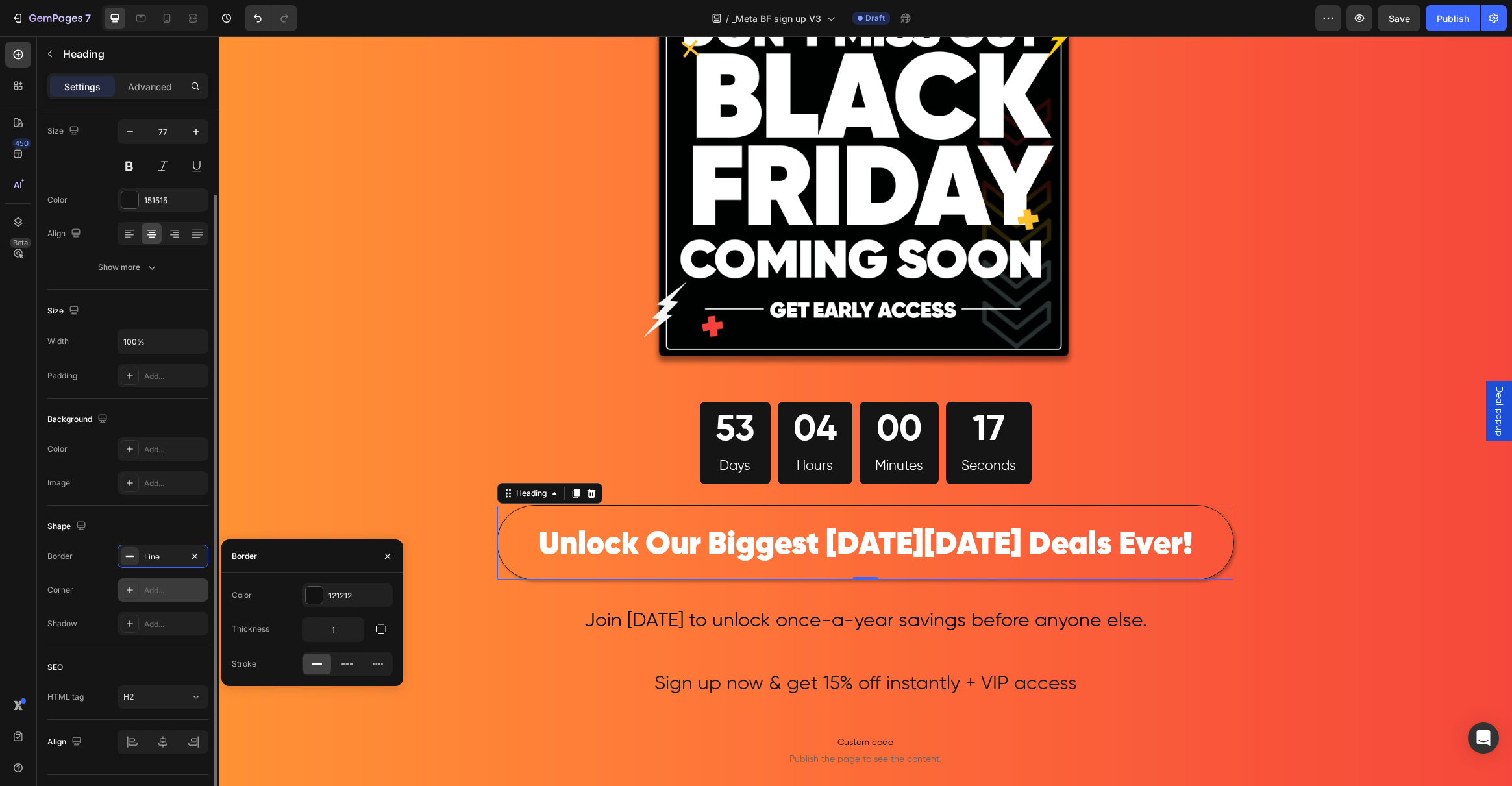
click at [130, 588] on icon at bounding box center [130, 590] width 11 height 11
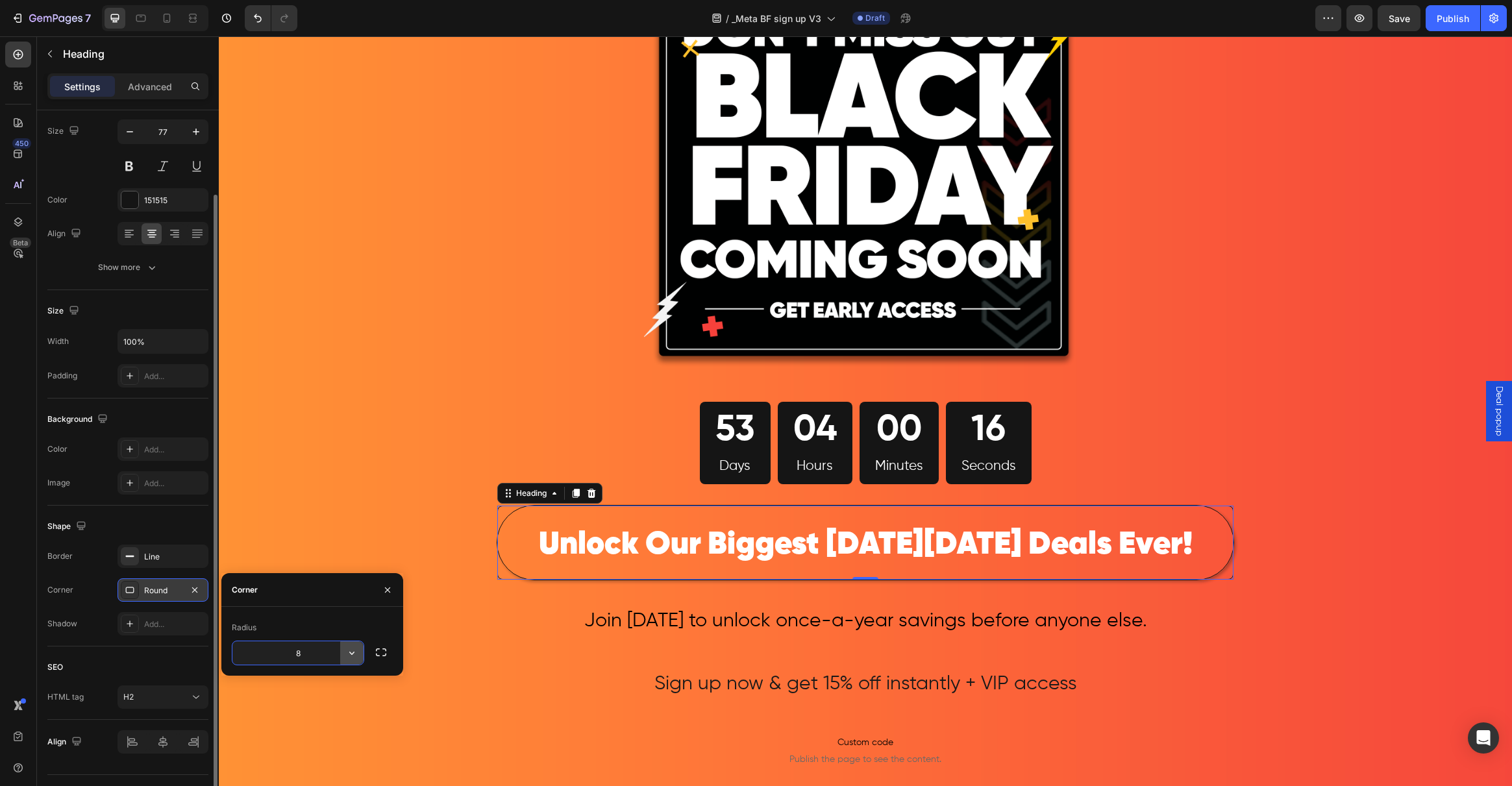
click at [356, 655] on icon "button" at bounding box center [351, 653] width 13 height 13
click at [308, 731] on p "Pill" at bounding box center [315, 735] width 74 height 13
type input "9999"
click at [133, 624] on icon at bounding box center [130, 624] width 11 height 11
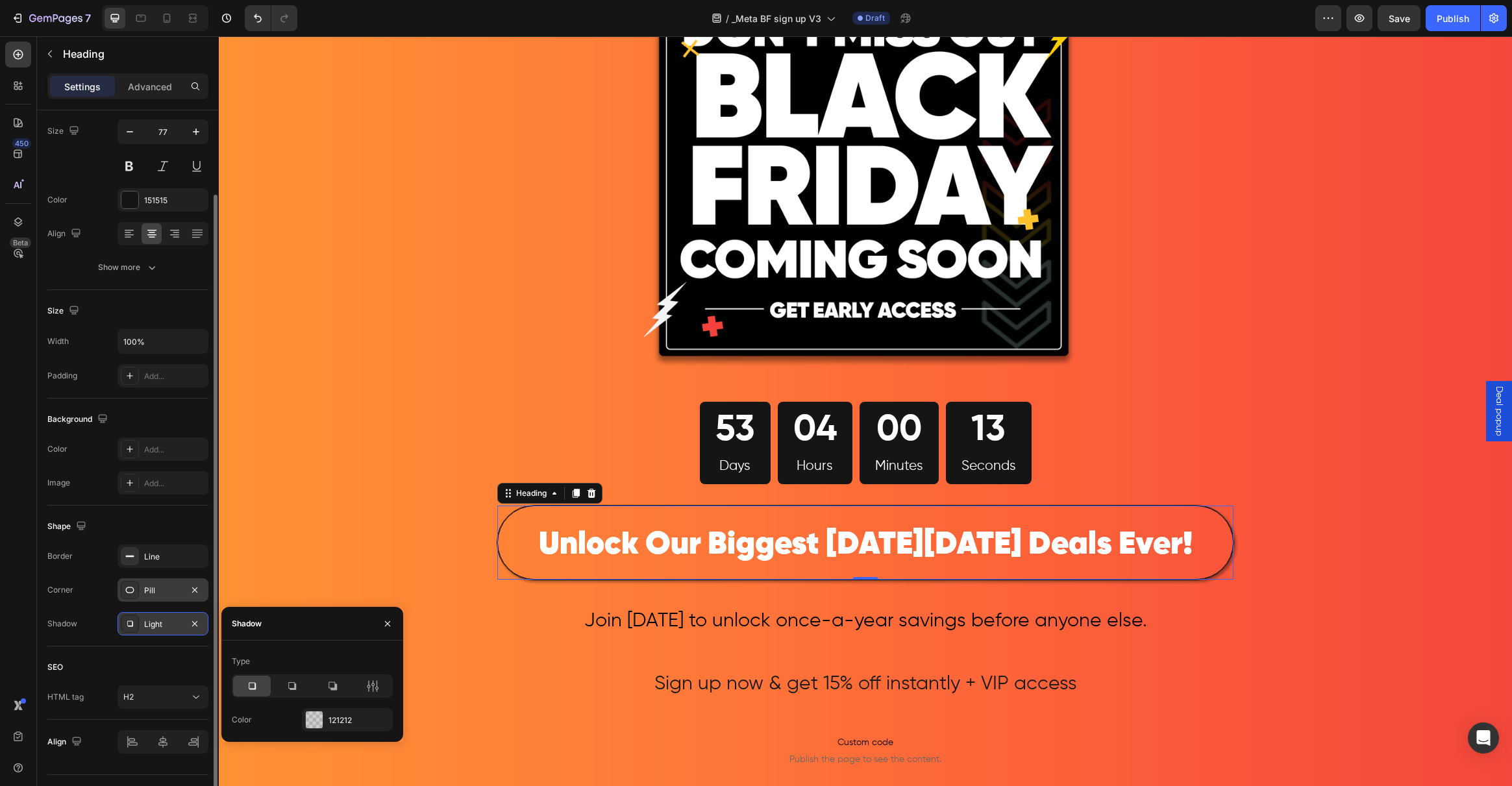
click at [130, 627] on icon at bounding box center [130, 624] width 11 height 11
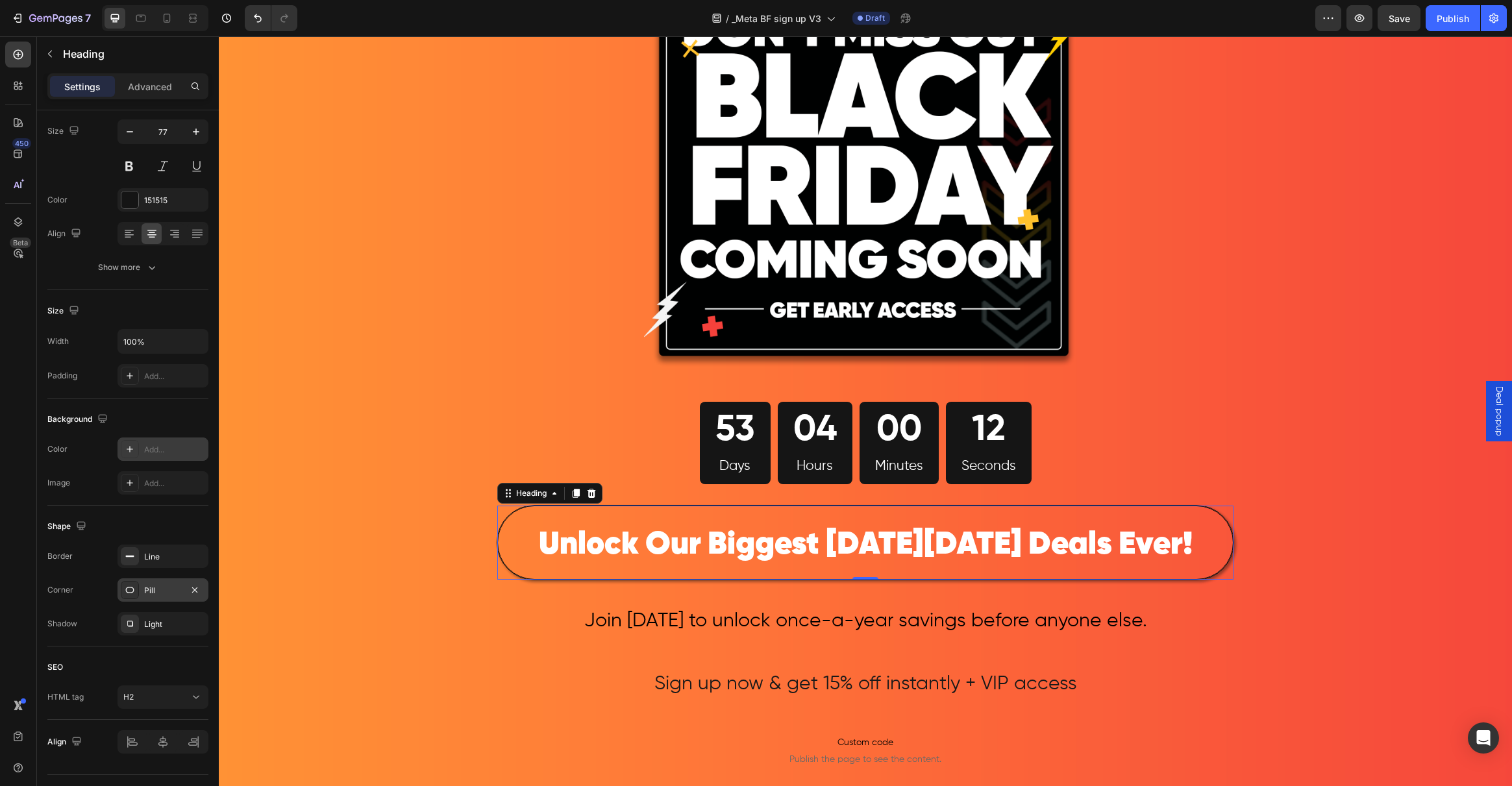
click at [125, 445] on icon at bounding box center [130, 449] width 11 height 11
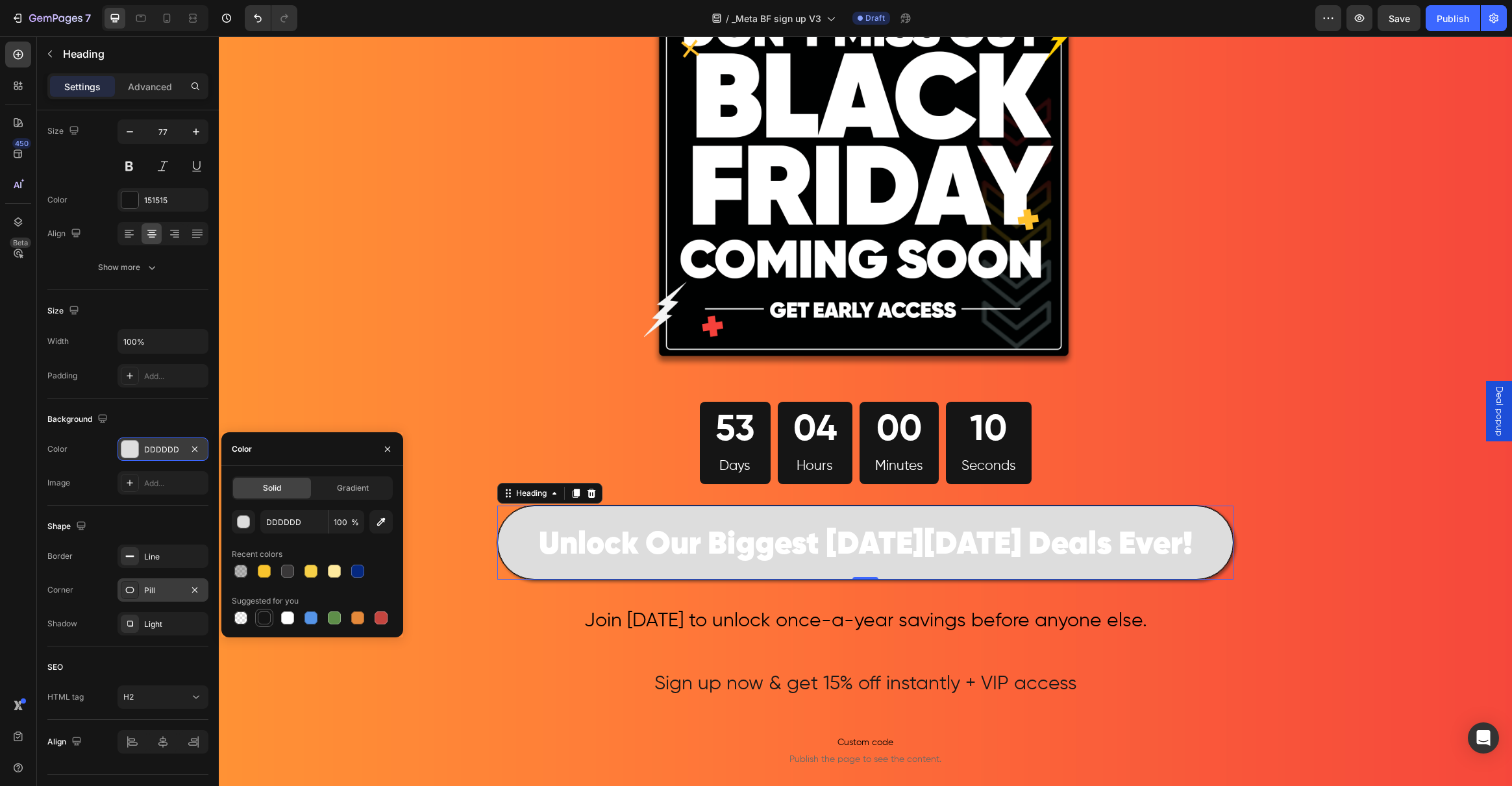
click at [268, 617] on div at bounding box center [264, 618] width 13 height 13
type input "151515"
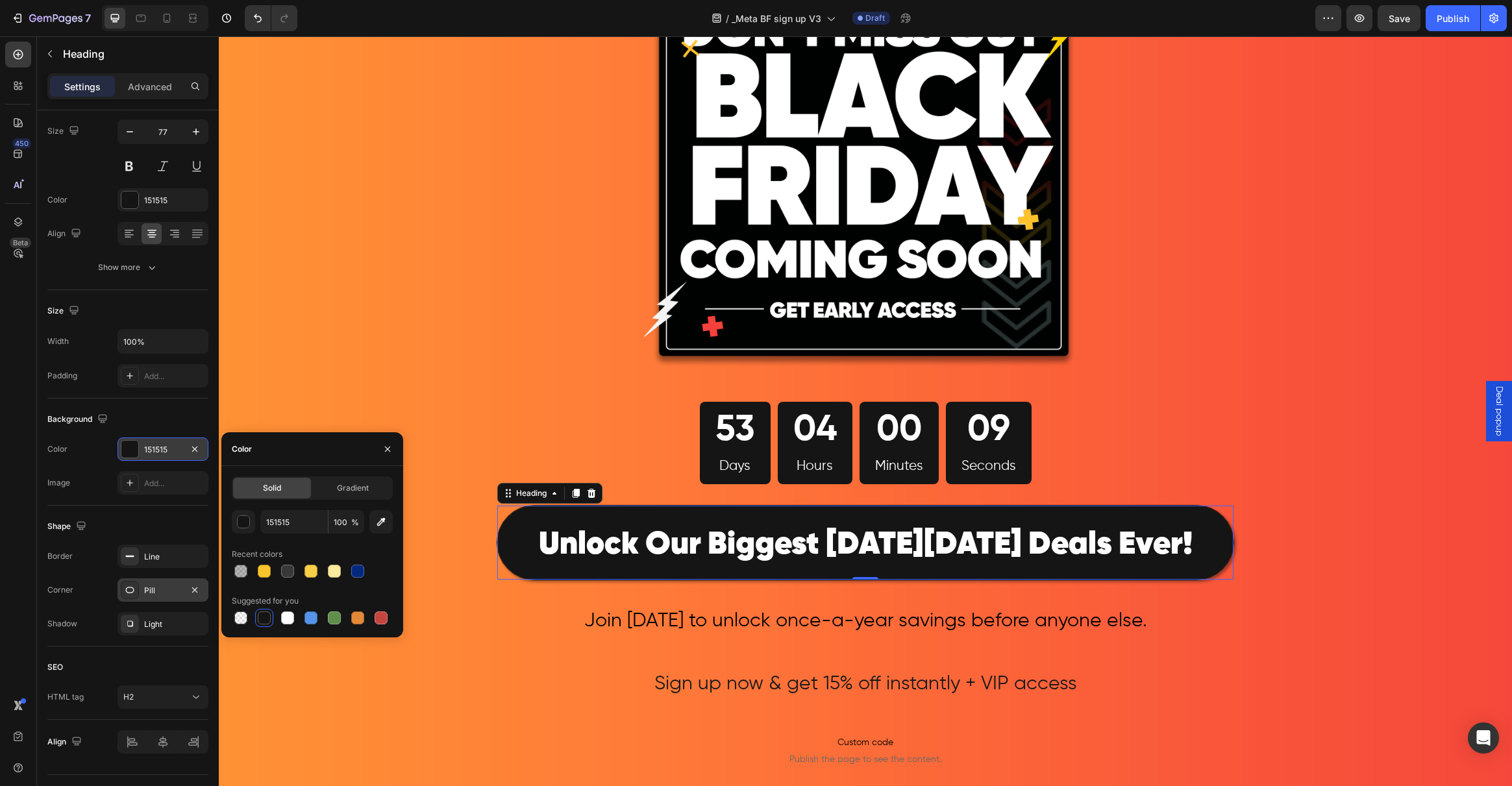
click at [404, 595] on div "Image 53 Days 04 Hours 00 Minutes 09 Seconds Countdown Timer Row ⁠⁠⁠⁠⁠⁠⁠ Unlock…" at bounding box center [865, 548] width 1293 height 1192
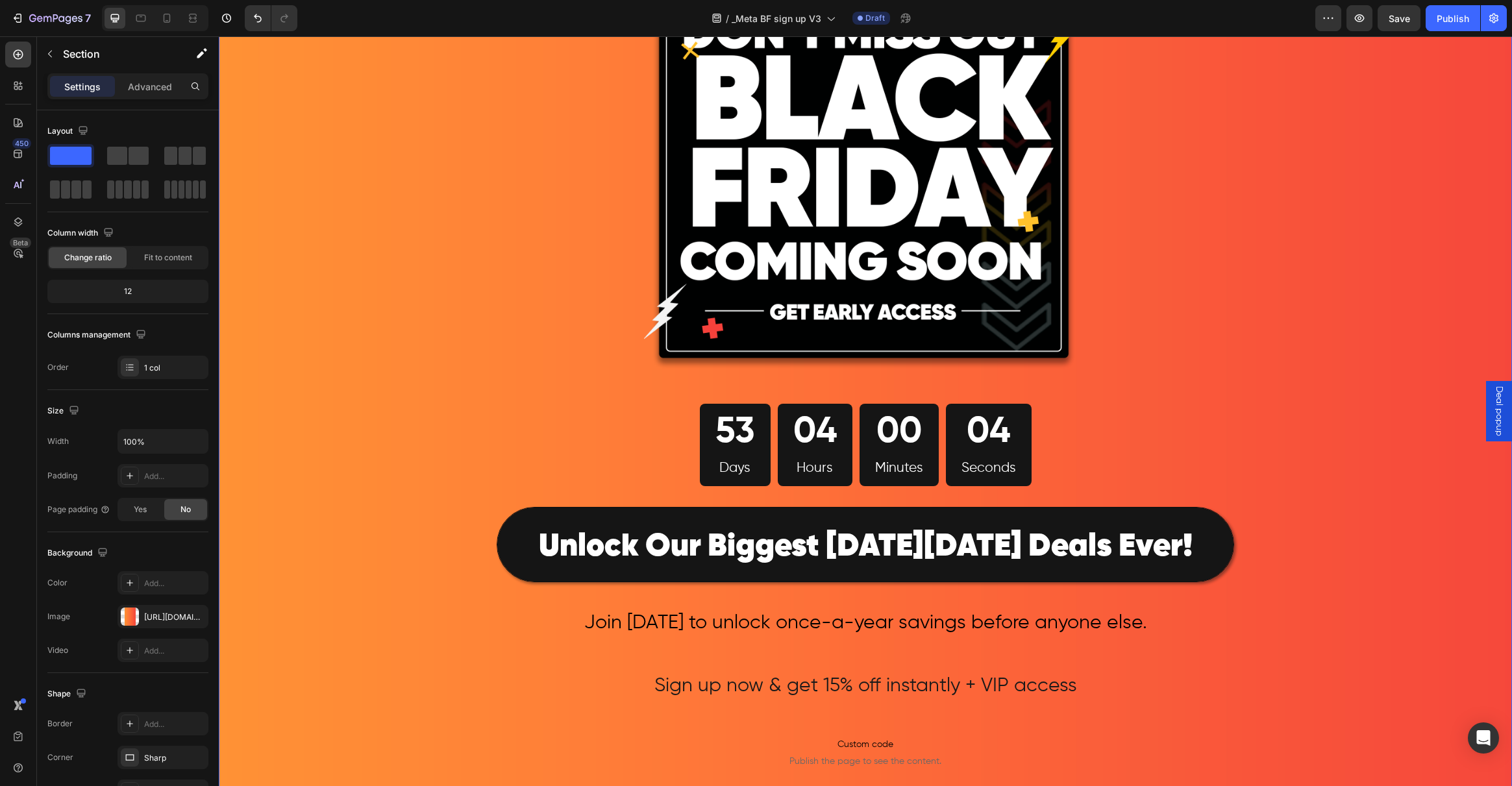
scroll to position [138, 0]
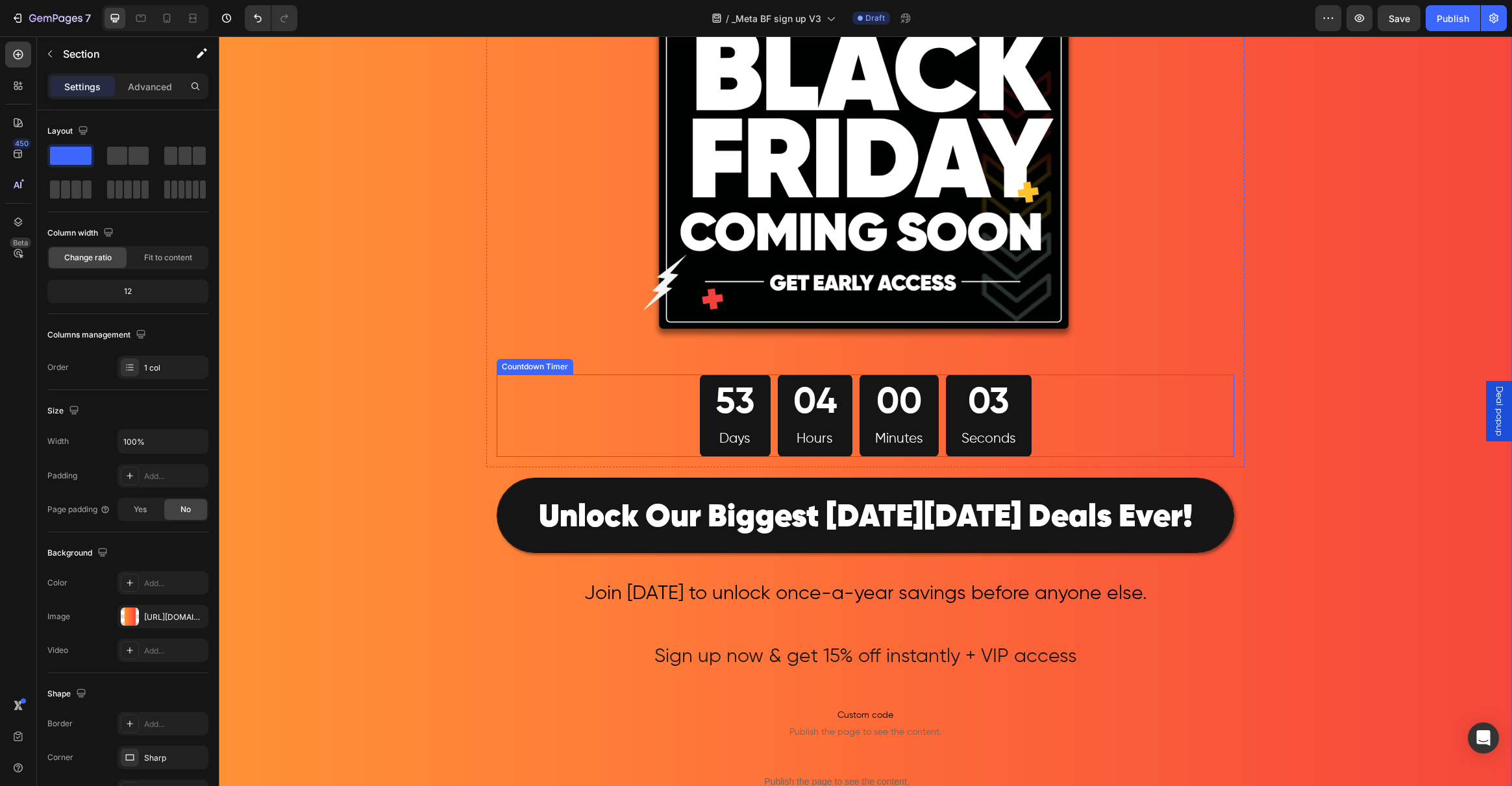
click at [680, 448] on div "53 Days 04 Hours 00 Minutes 03 Seconds" at bounding box center [866, 416] width 738 height 83
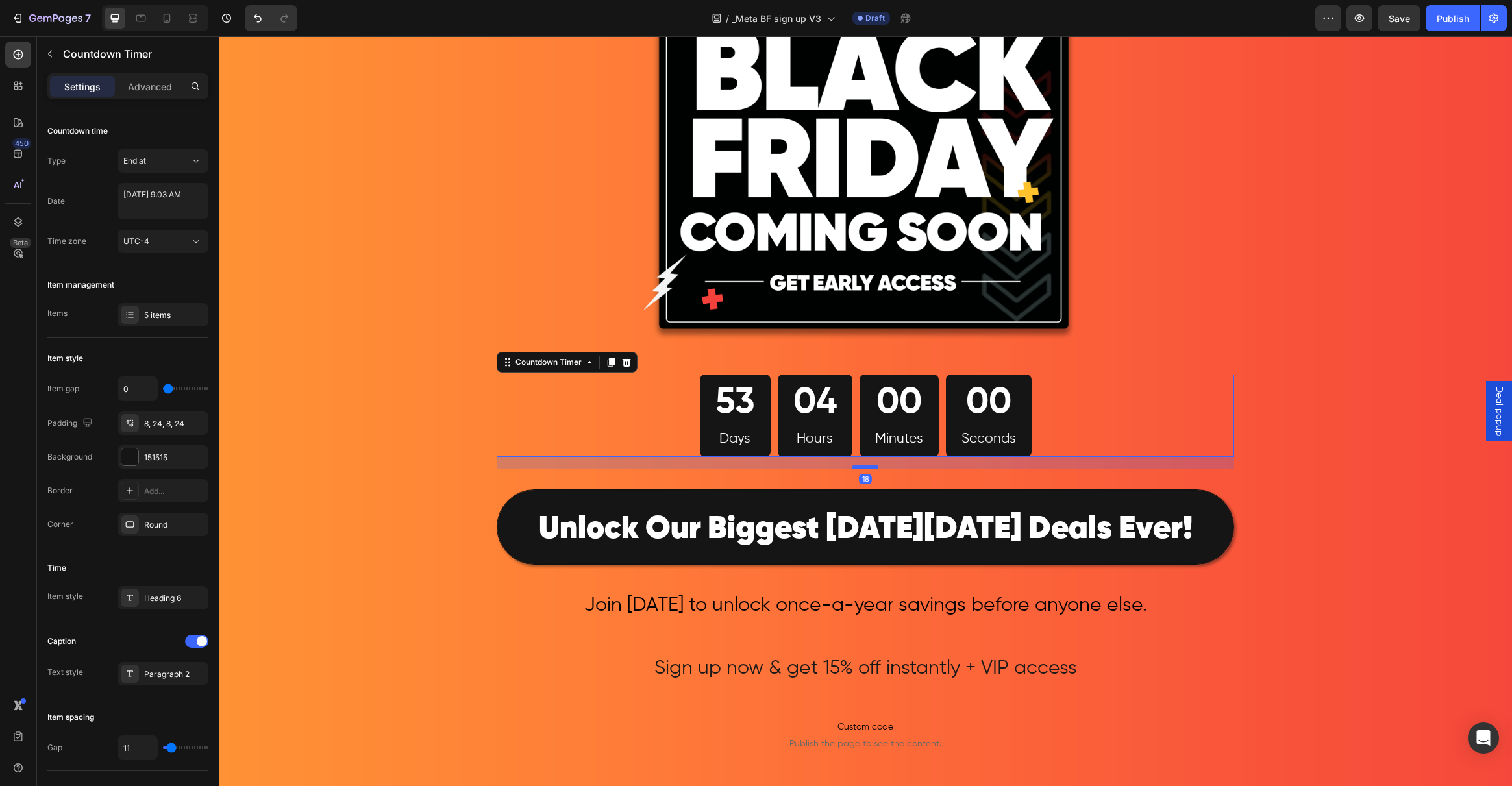
drag, startPoint x: 860, startPoint y: 457, endPoint x: 860, endPoint y: 468, distance: 11.0
click at [860, 468] on div at bounding box center [866, 466] width 26 height 4
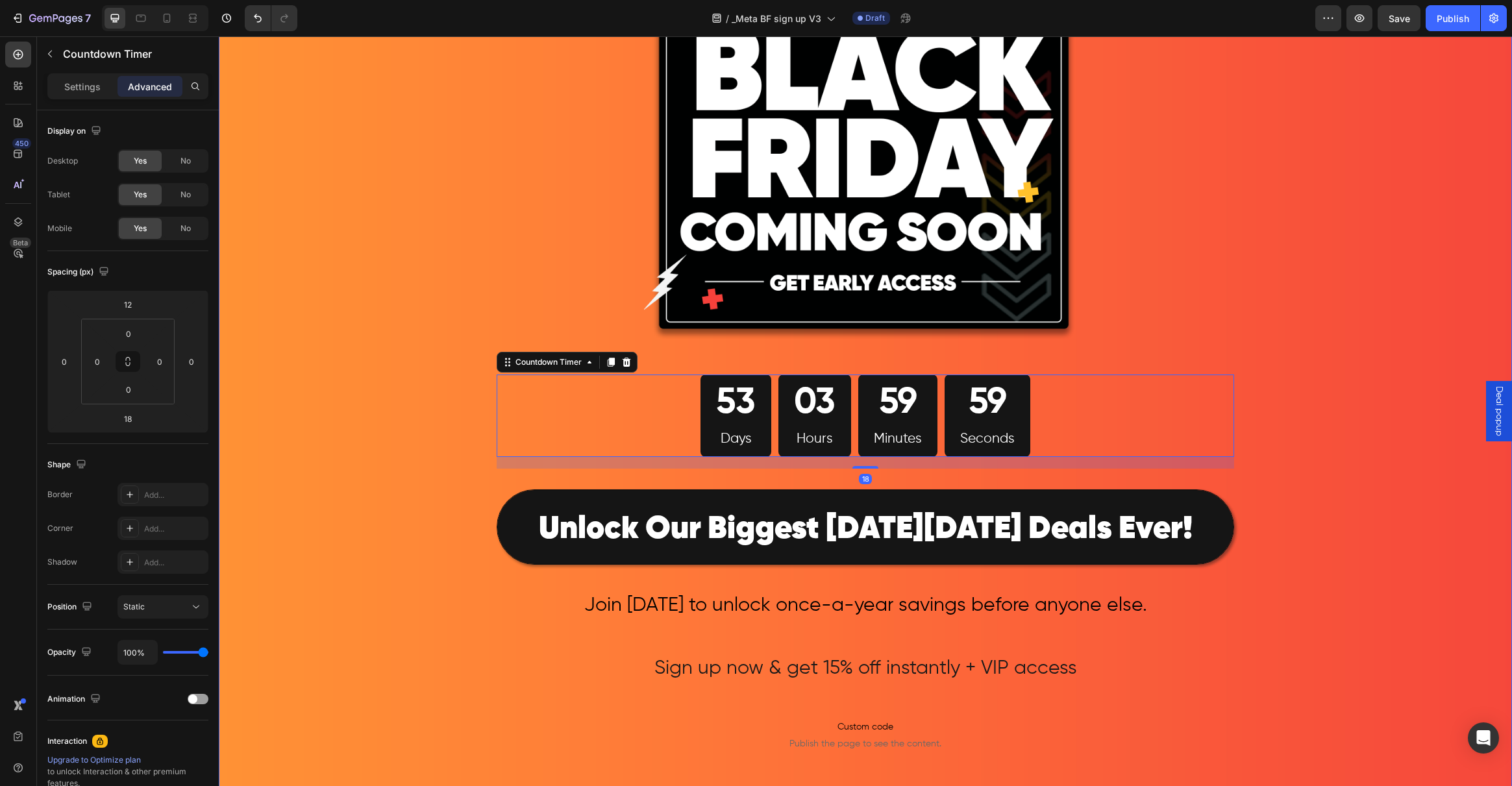
click at [274, 523] on div "Image 53 Days 03 Hours 59 Minutes 59 Seconds Countdown Timer 18 Row ⁠⁠⁠⁠⁠⁠⁠ Unl…" at bounding box center [865, 527] width 1293 height 1205
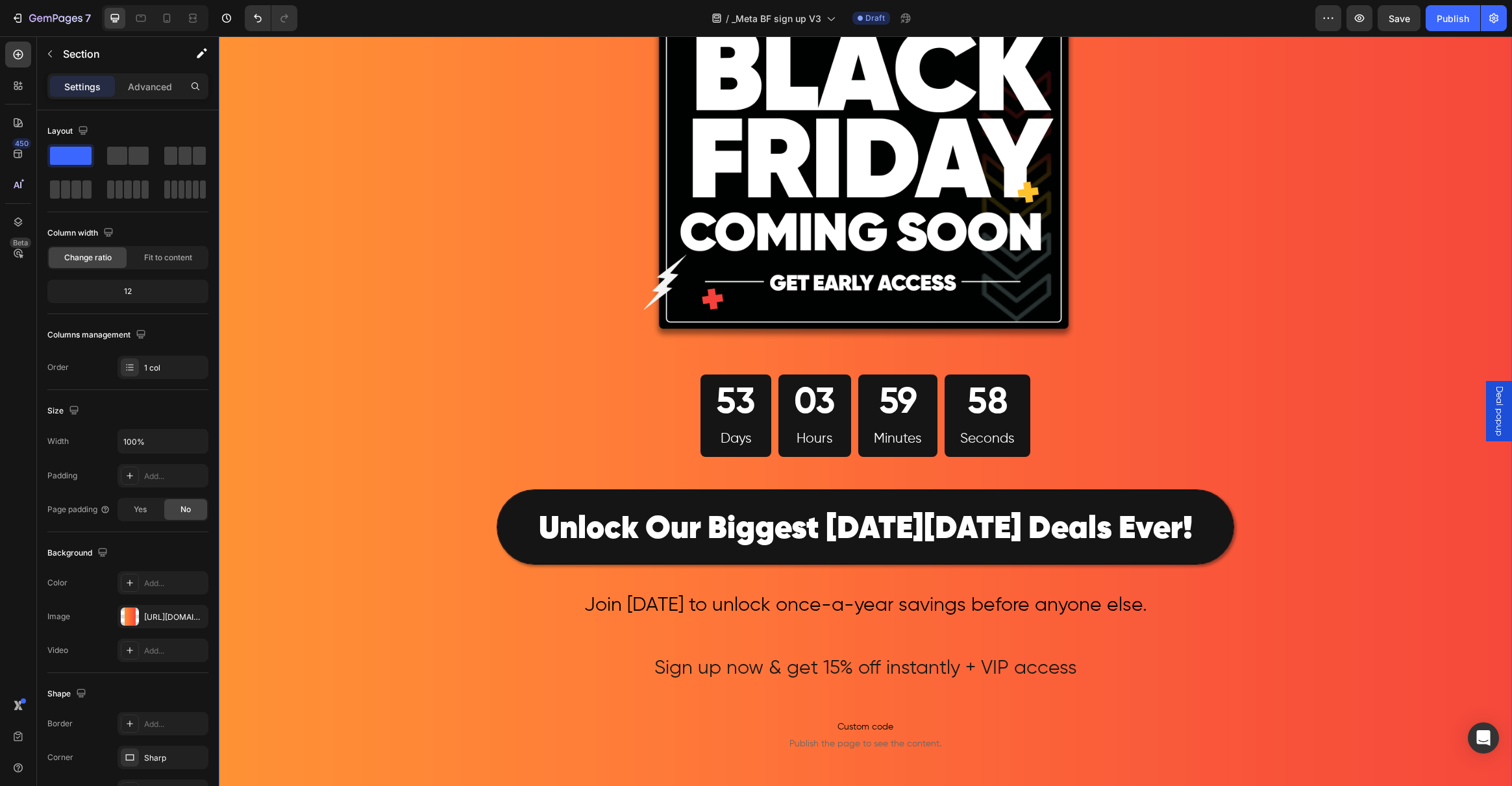
click at [309, 550] on div "Image 53 Days 03 Hours 59 Minutes 58 Seconds Countdown Timer Row ⁠⁠⁠⁠⁠⁠⁠ Unlock…" at bounding box center [865, 527] width 1293 height 1205
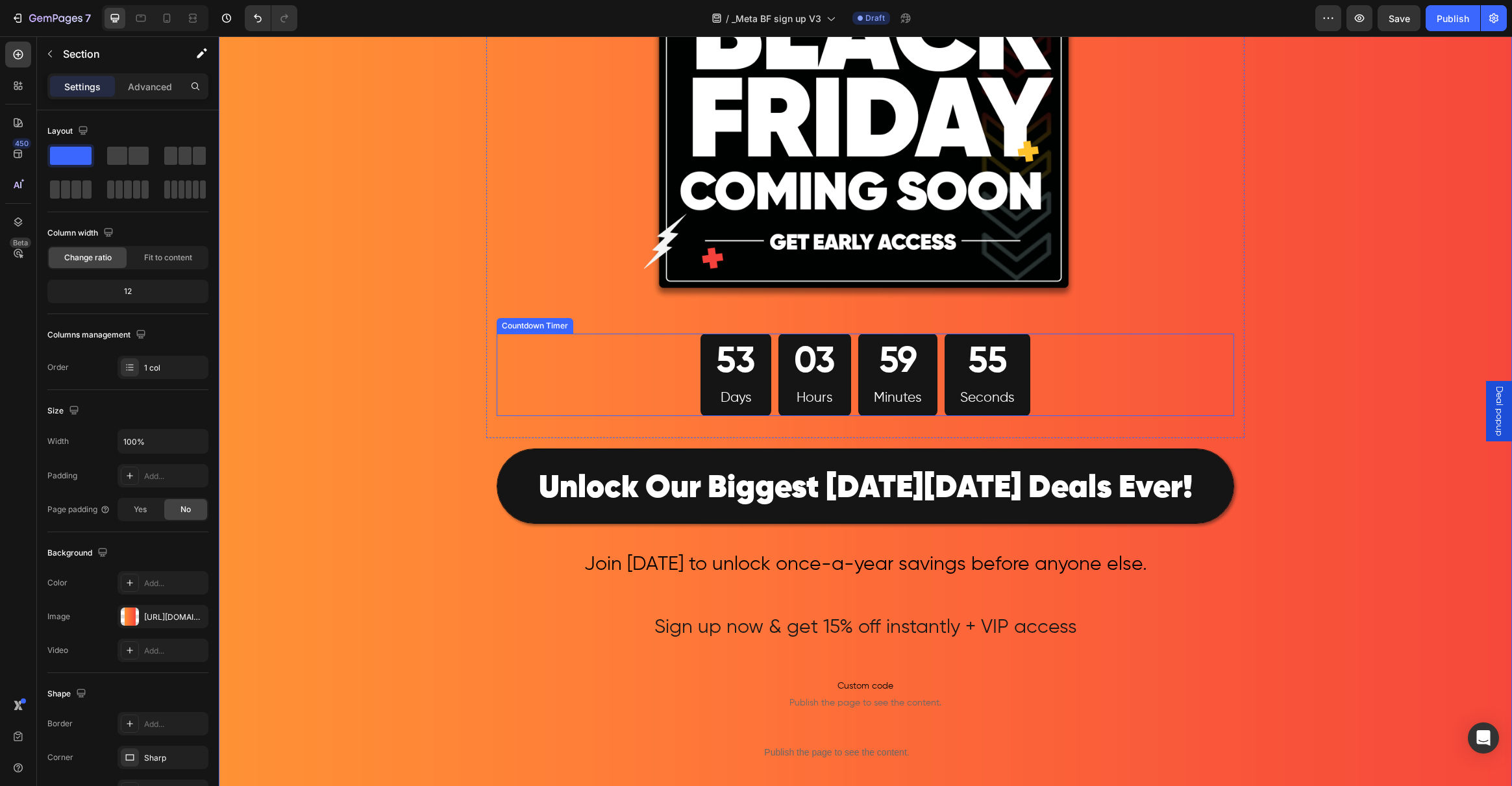
click at [767, 393] on div "53 Days 03 Hours 59 Minutes 55 Seconds" at bounding box center [866, 375] width 330 height 83
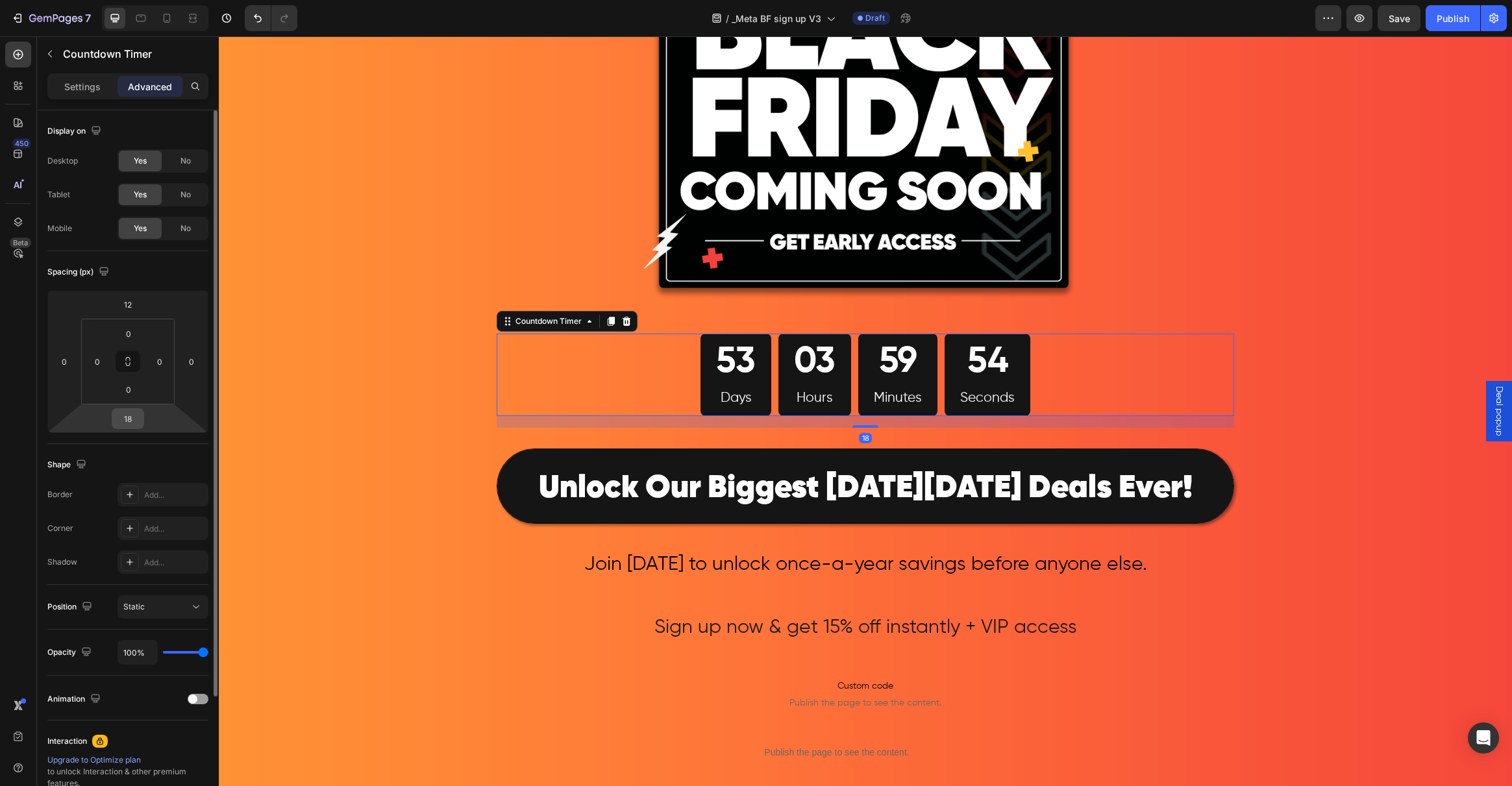
scroll to position [153, 0]
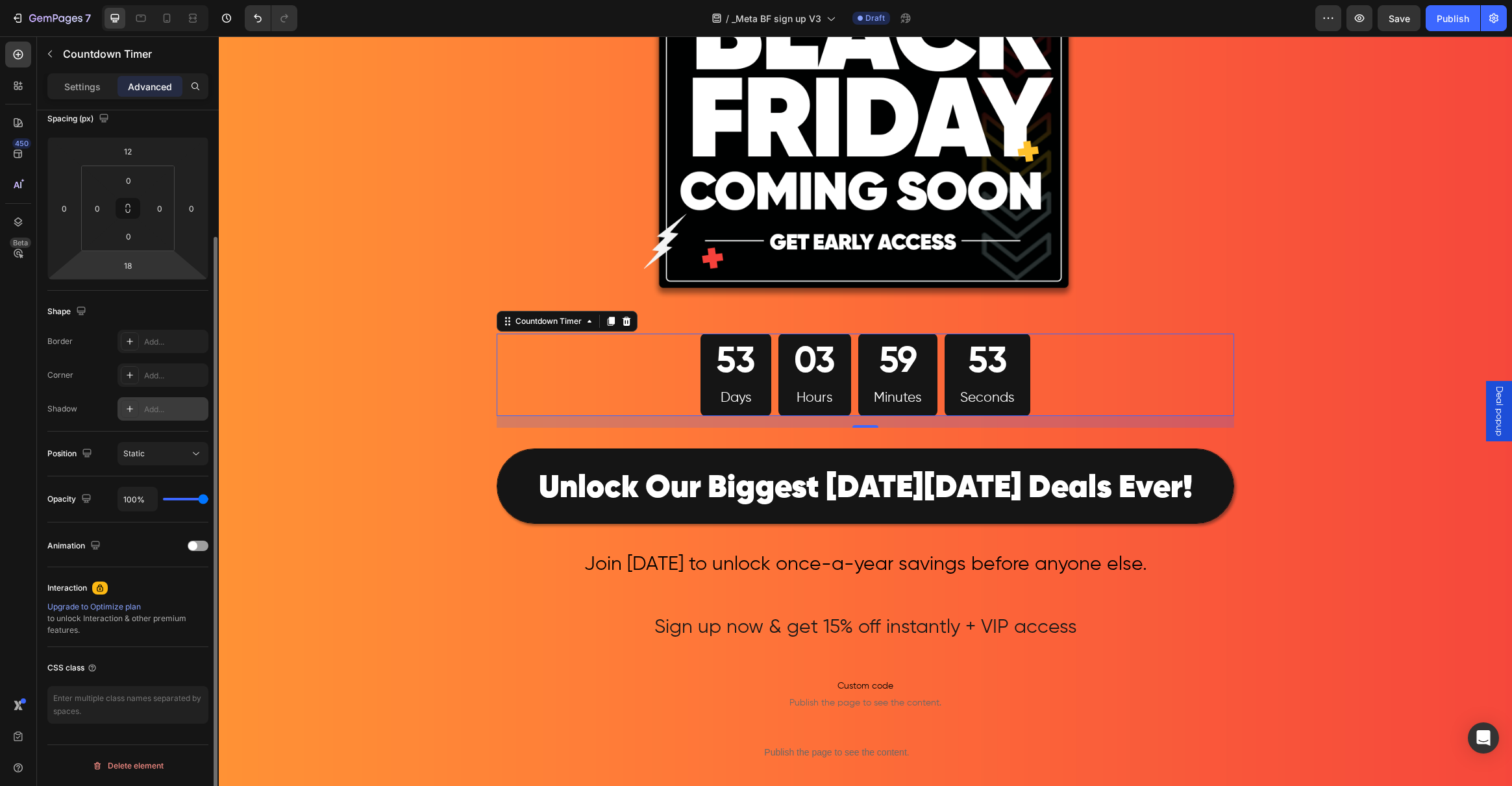
click at [130, 408] on icon at bounding box center [130, 409] width 6 height 6
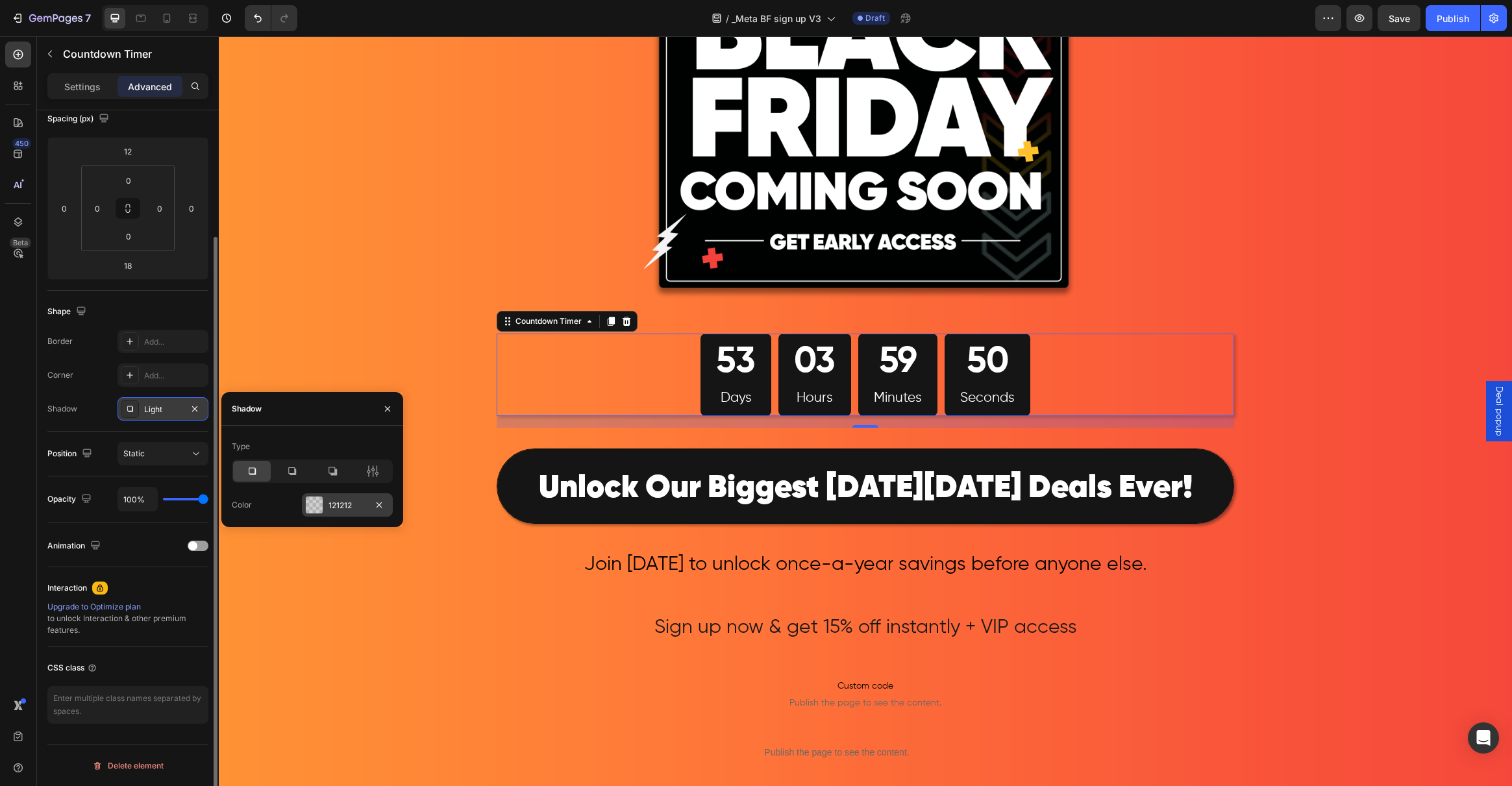
click at [314, 510] on div at bounding box center [314, 505] width 17 height 17
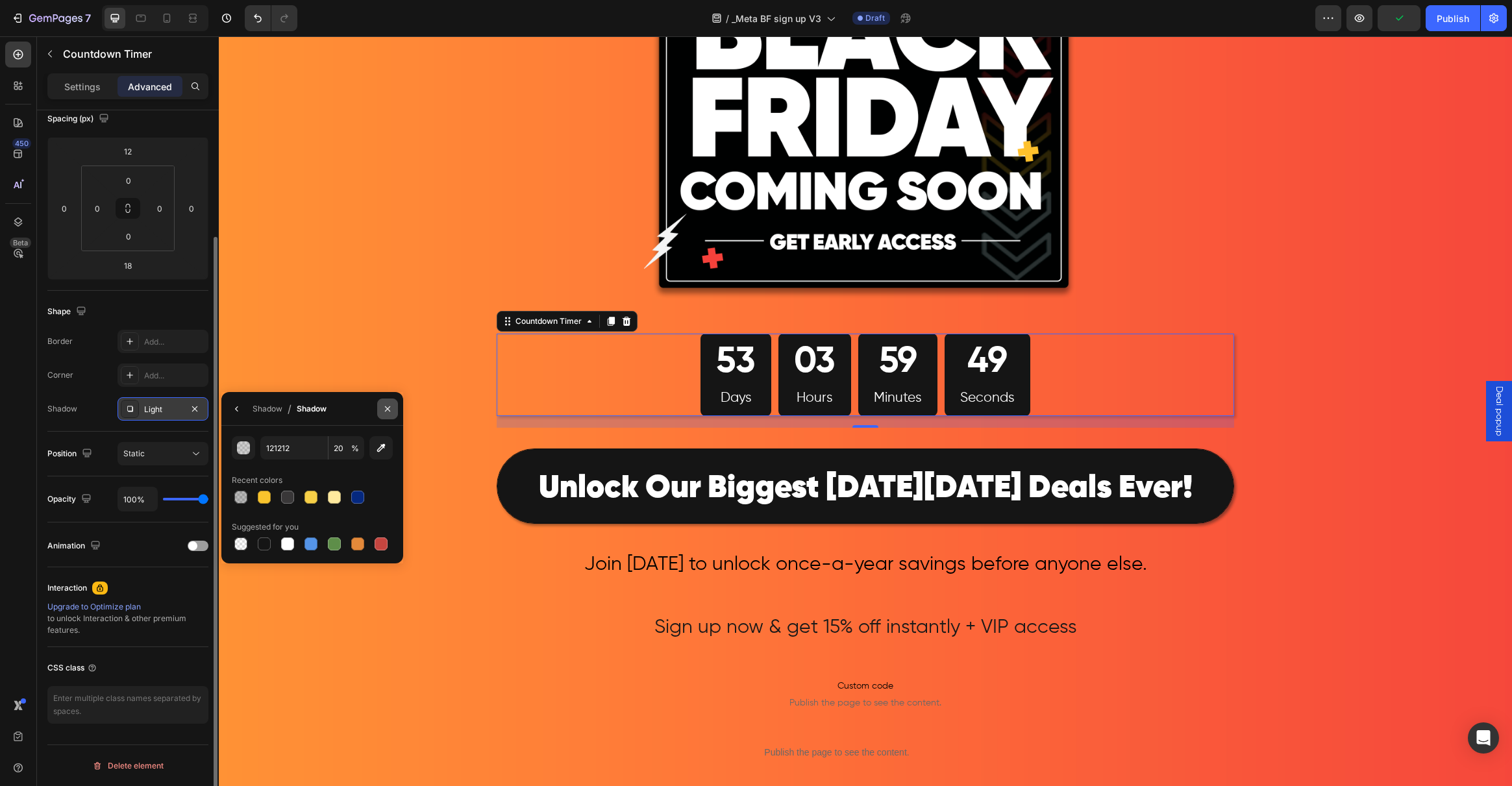
click at [390, 412] on icon "button" at bounding box center [388, 409] width 11 height 11
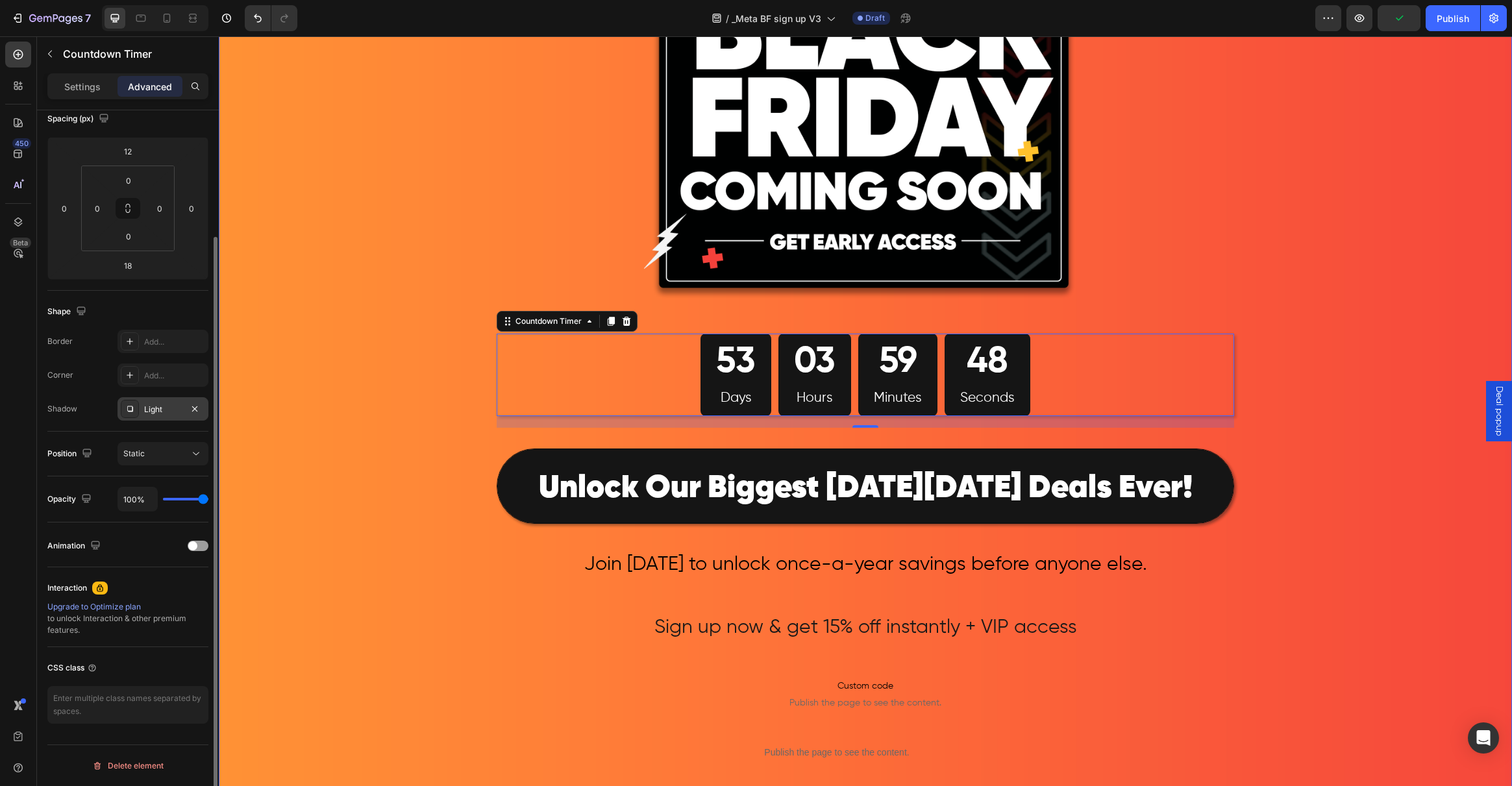
click at [412, 442] on div "Image 53 Days 03 Hours 59 Minutes 48 Seconds Countdown Timer 18 Row ⁠⁠⁠⁠⁠⁠⁠ Unl…" at bounding box center [865, 485] width 1293 height 1205
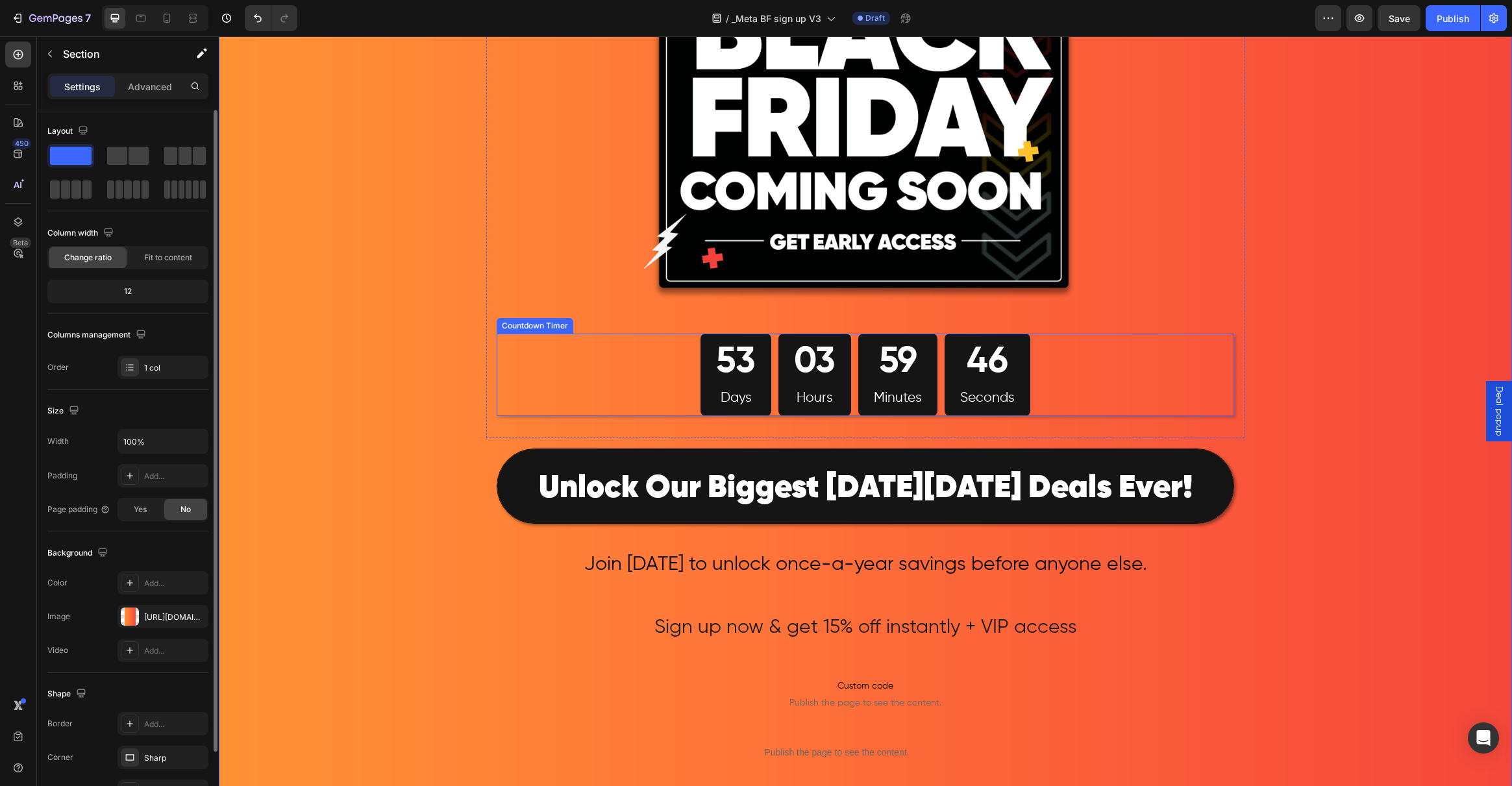
click at [718, 386] on p "Days" at bounding box center [736, 399] width 40 height 25
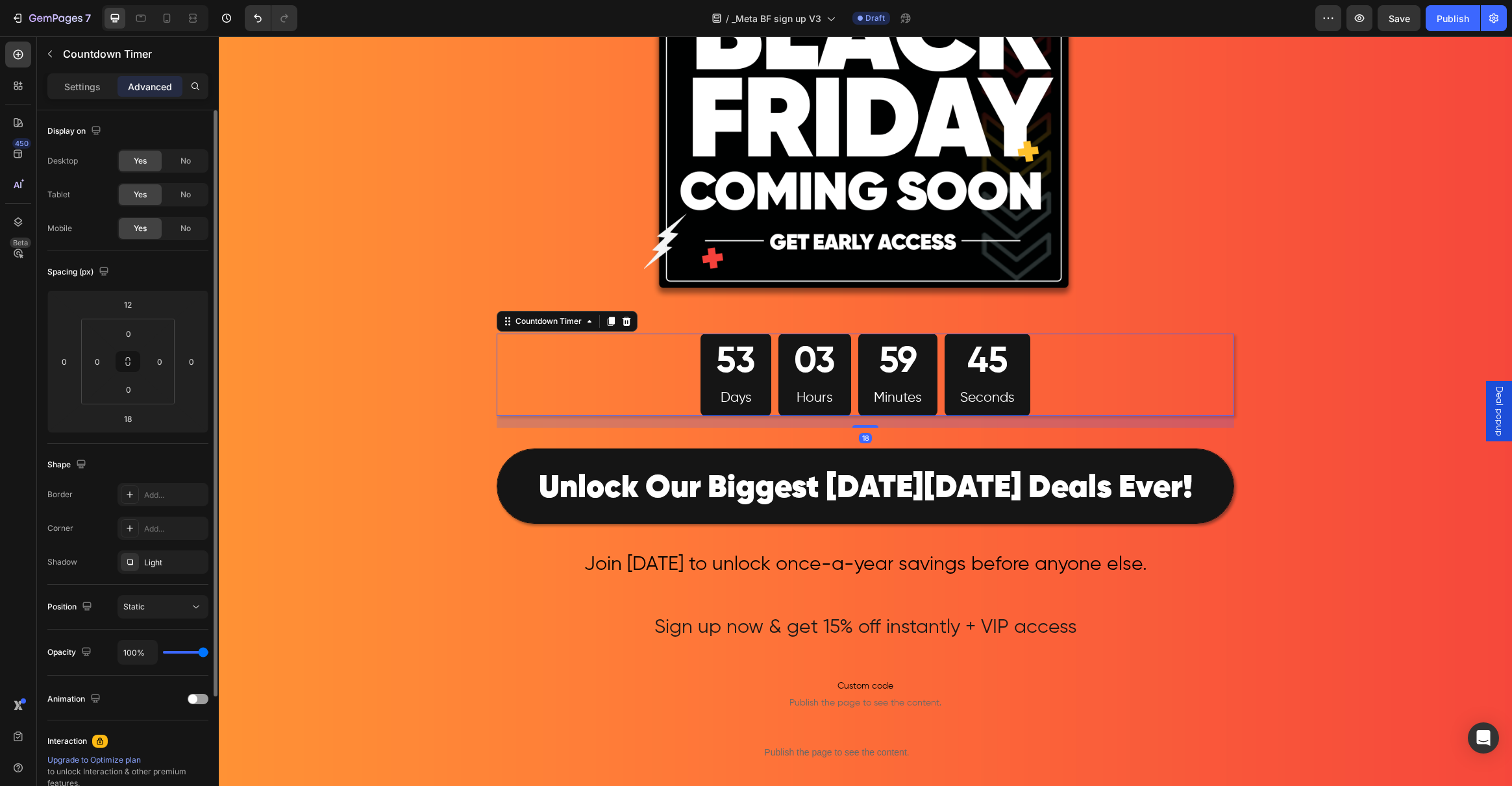
scroll to position [153, 0]
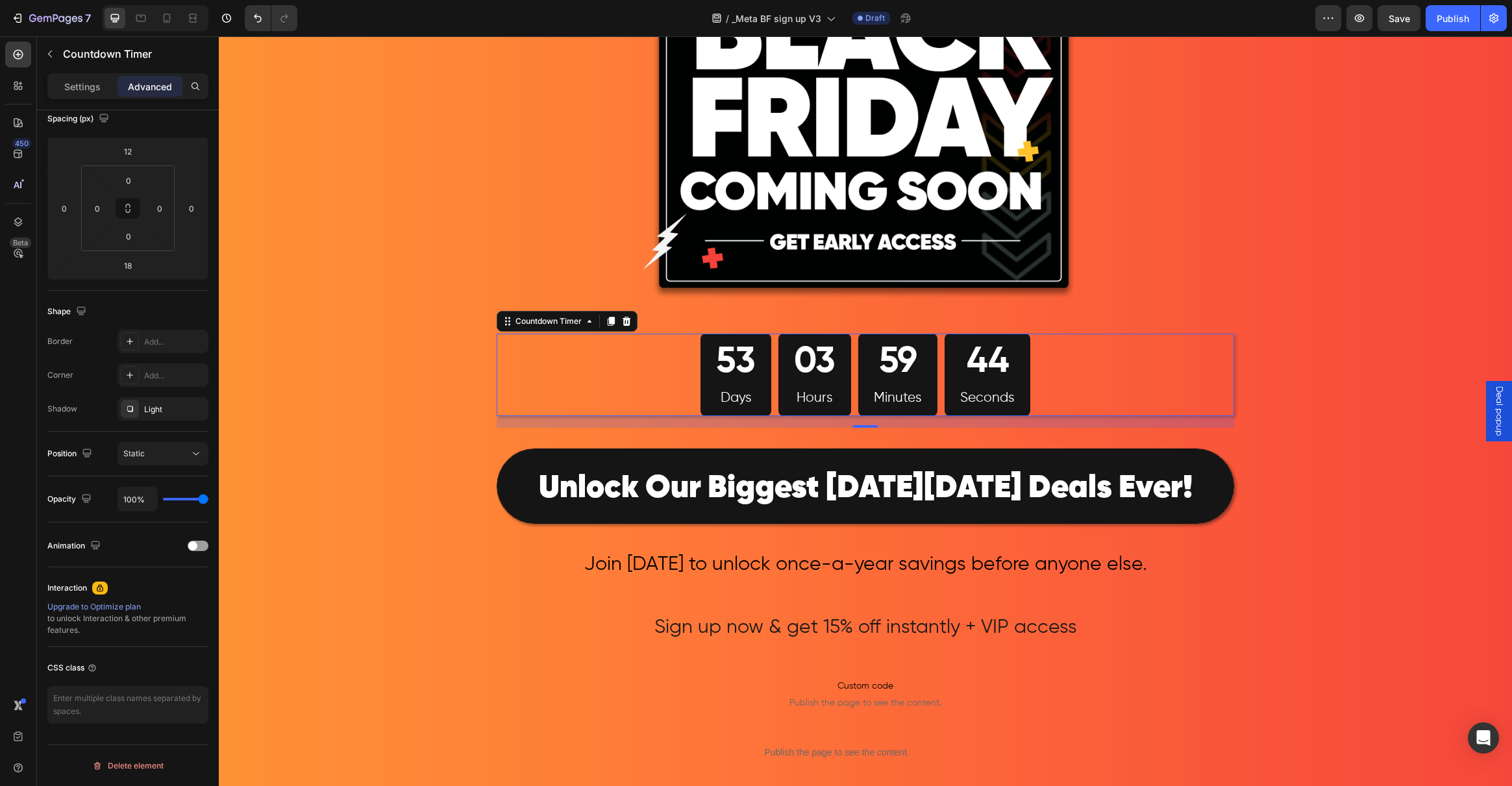
click at [574, 383] on div "53 Days 03 Hours 59 Minutes 44 Seconds" at bounding box center [866, 375] width 738 height 83
click at [666, 374] on div "53 Days 03 Hours 59 Minutes 43 Seconds" at bounding box center [866, 375] width 738 height 83
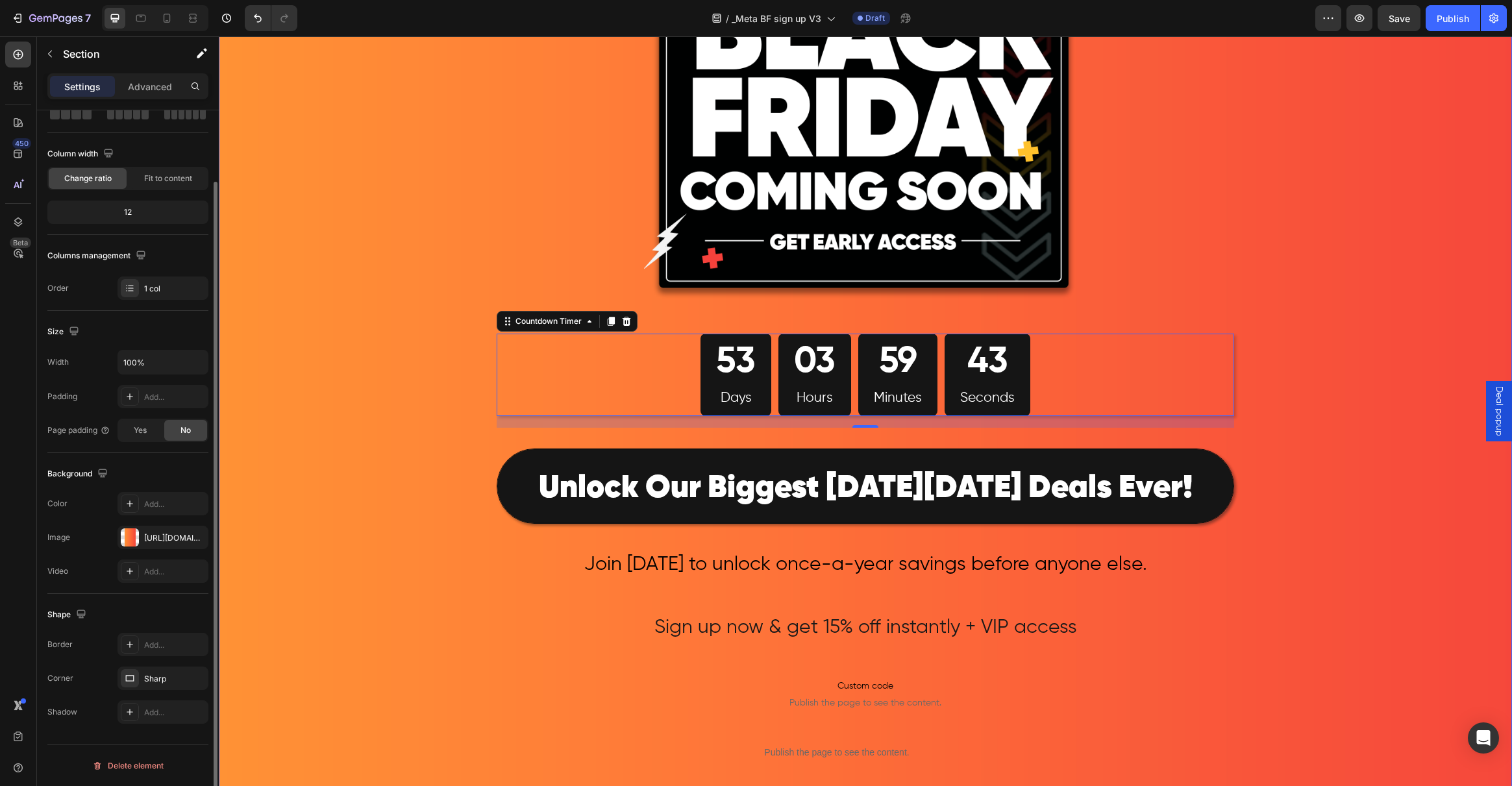
click at [353, 373] on div "Image 53 Days 03 Hours 59 Minutes 43 Seconds Countdown Timer 18 Row ⁠⁠⁠⁠⁠⁠⁠ Unl…" at bounding box center [865, 485] width 1293 height 1205
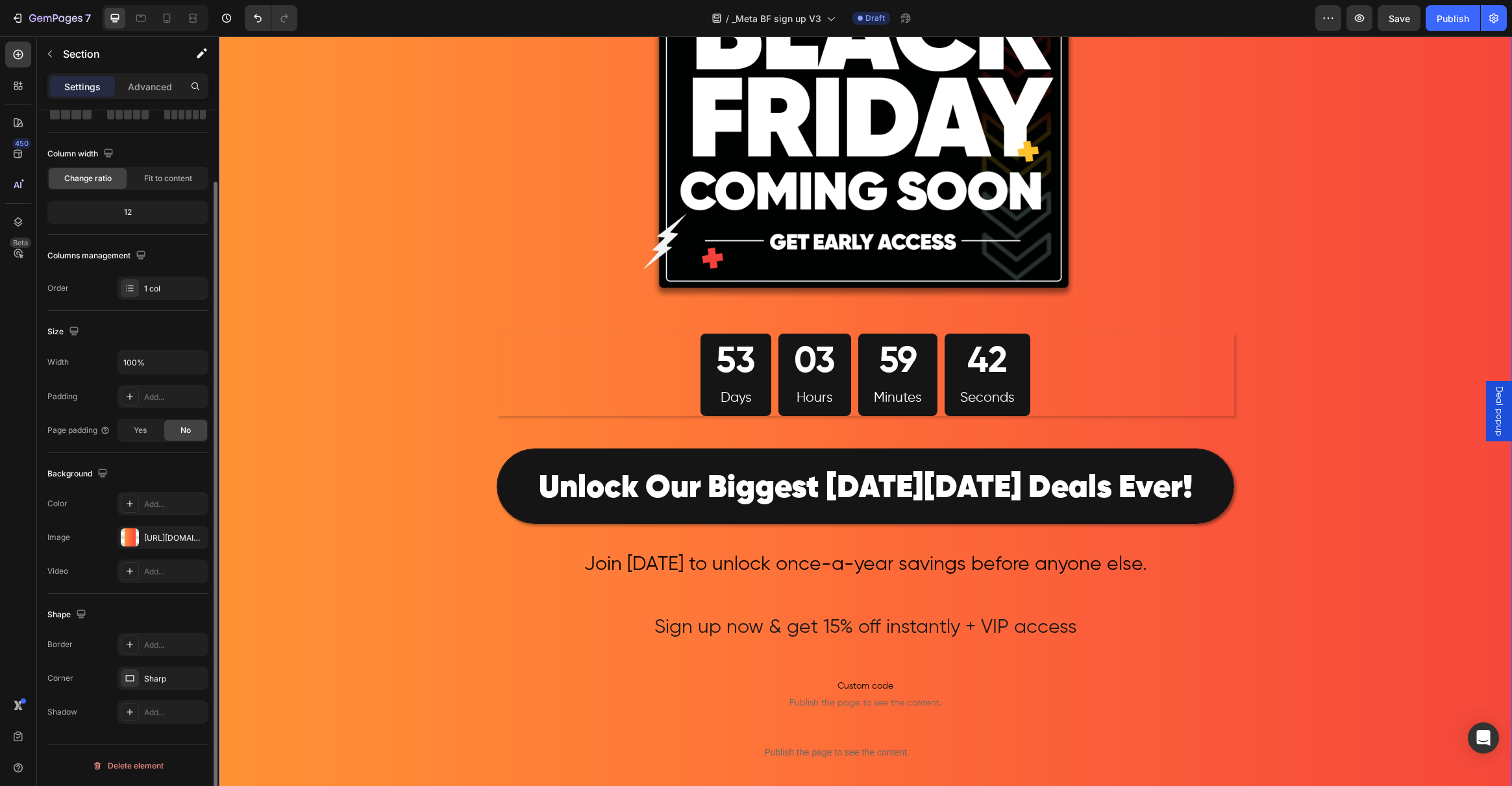
scroll to position [0, 0]
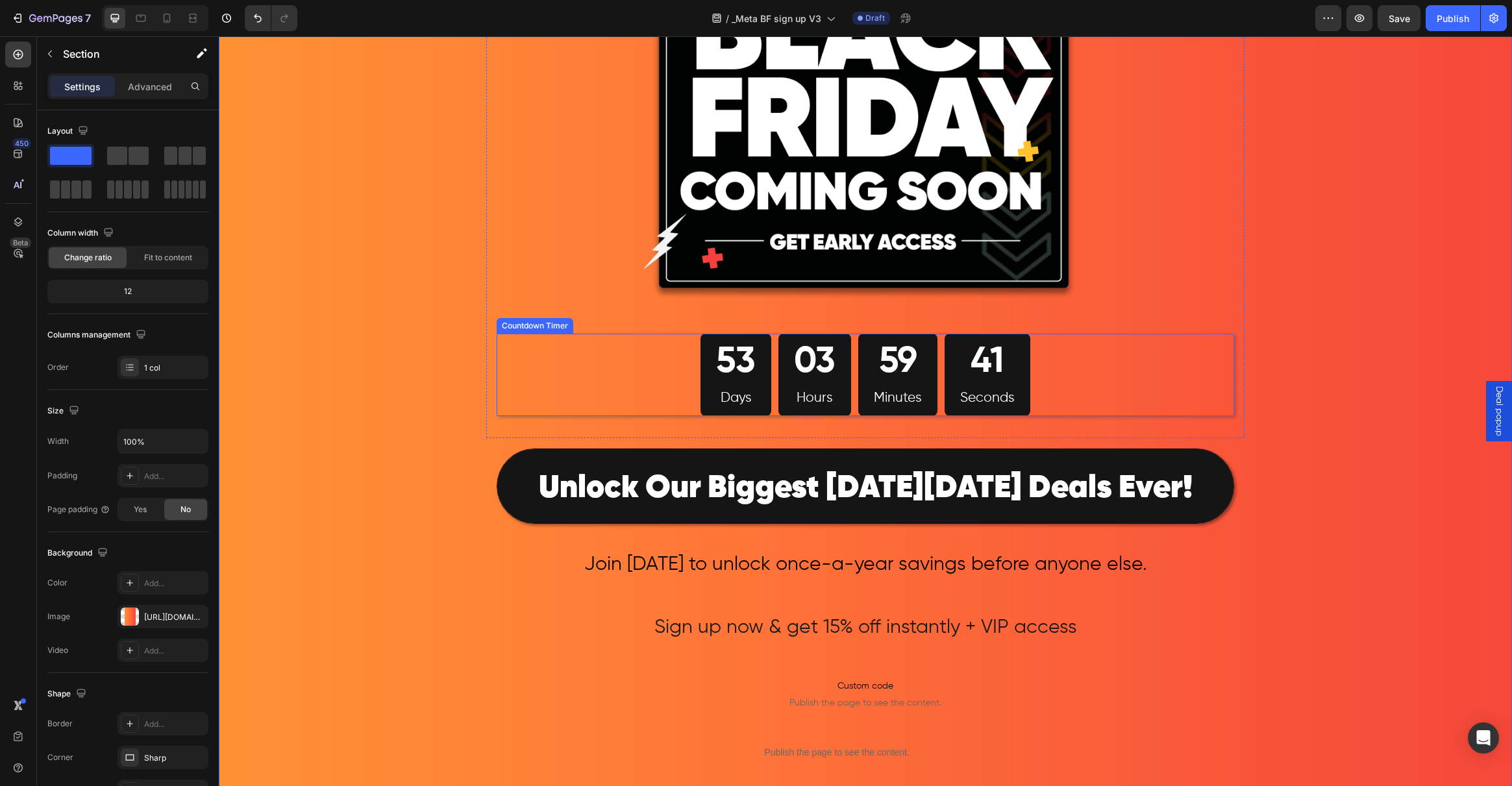
click at [757, 374] on div "53 Days" at bounding box center [736, 375] width 71 height 83
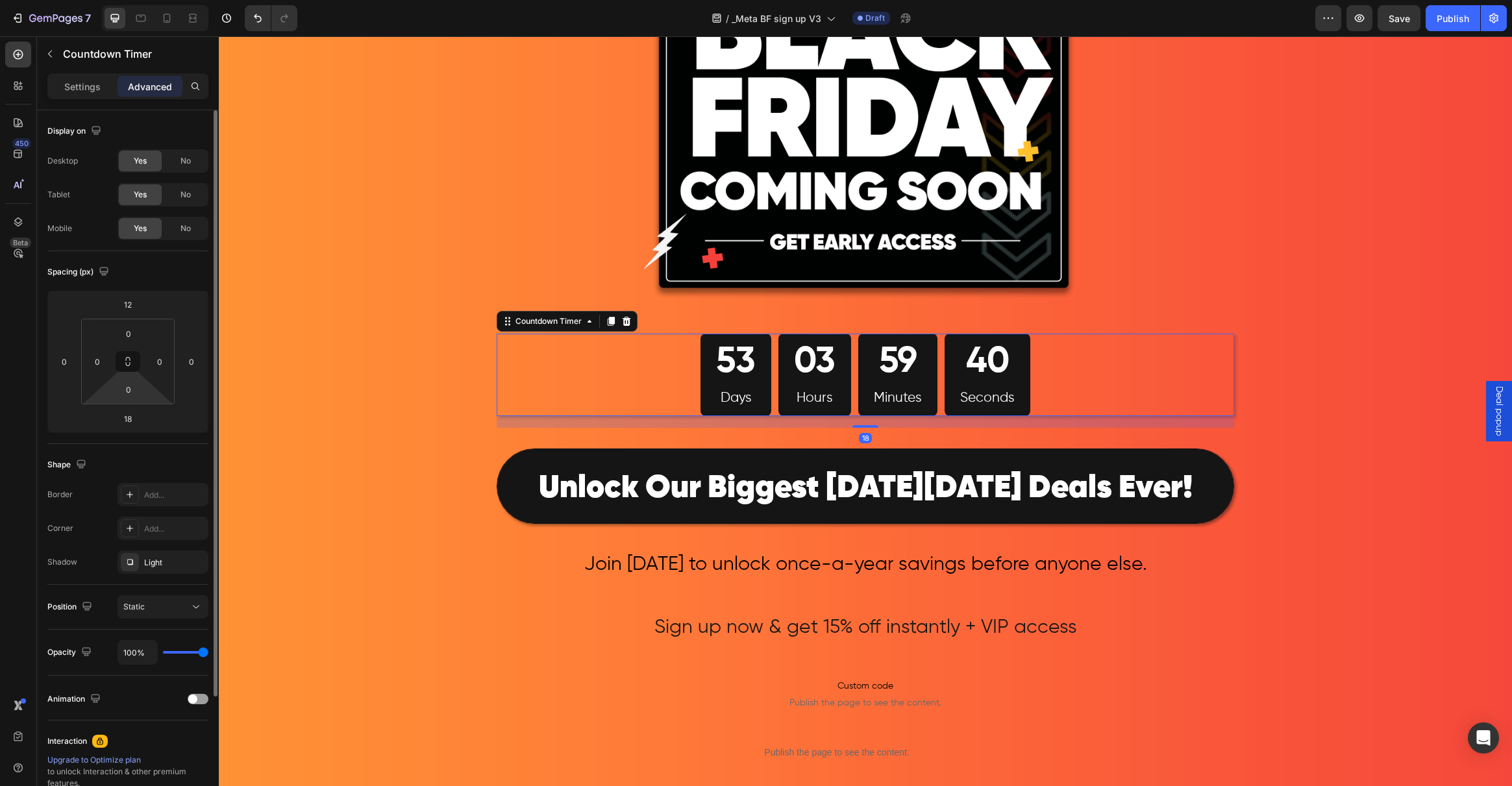
scroll to position [153, 0]
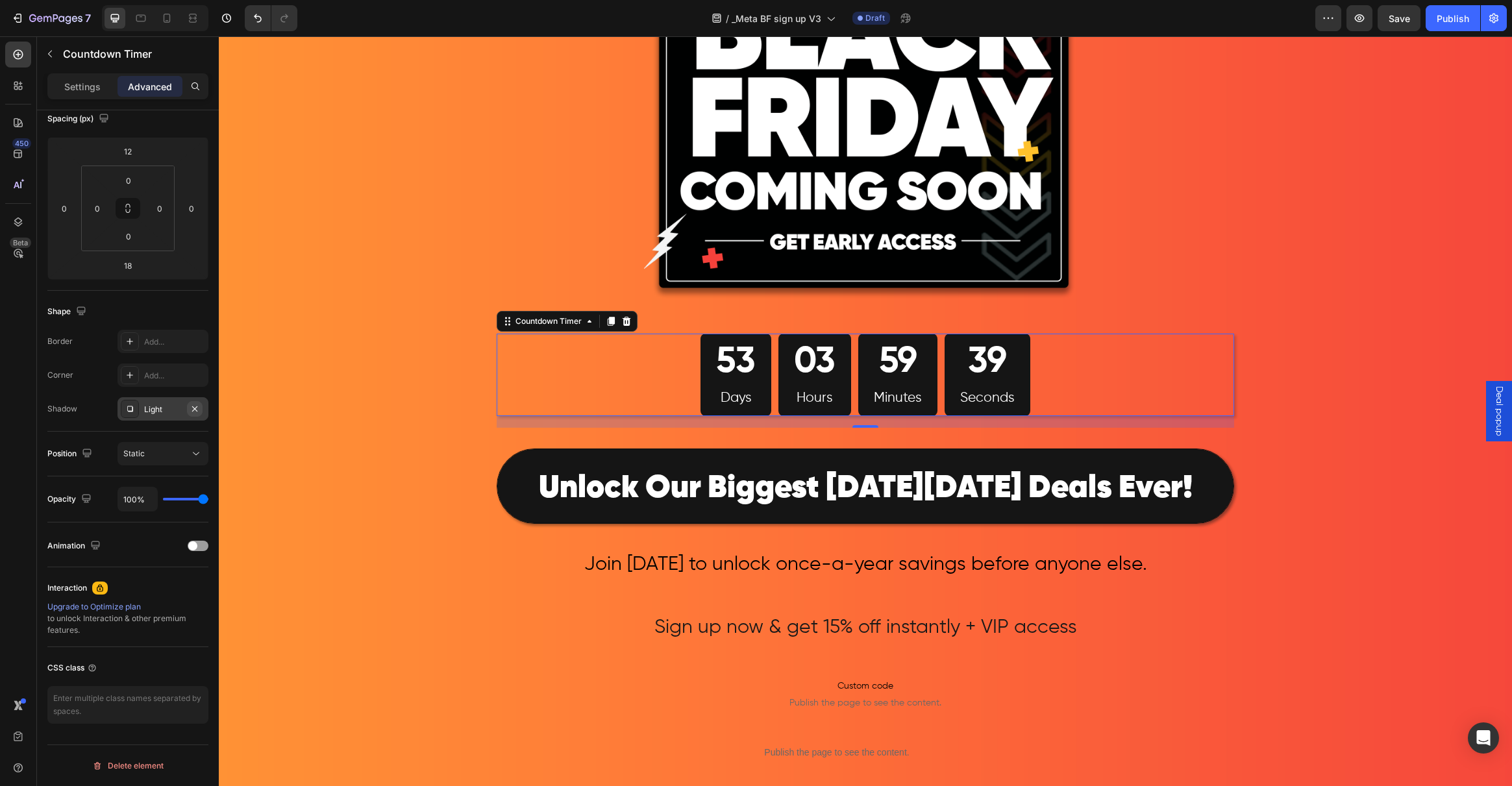
click at [197, 404] on icon "button" at bounding box center [195, 409] width 11 height 11
click at [706, 353] on div "53 Days" at bounding box center [736, 375] width 71 height 83
click at [369, 377] on div "Image 53 Days 03 Hours 59 Minutes 37 Seconds Countdown Timer 18 Row ⁠⁠⁠⁠⁠⁠⁠ Unl…" at bounding box center [865, 485] width 1293 height 1205
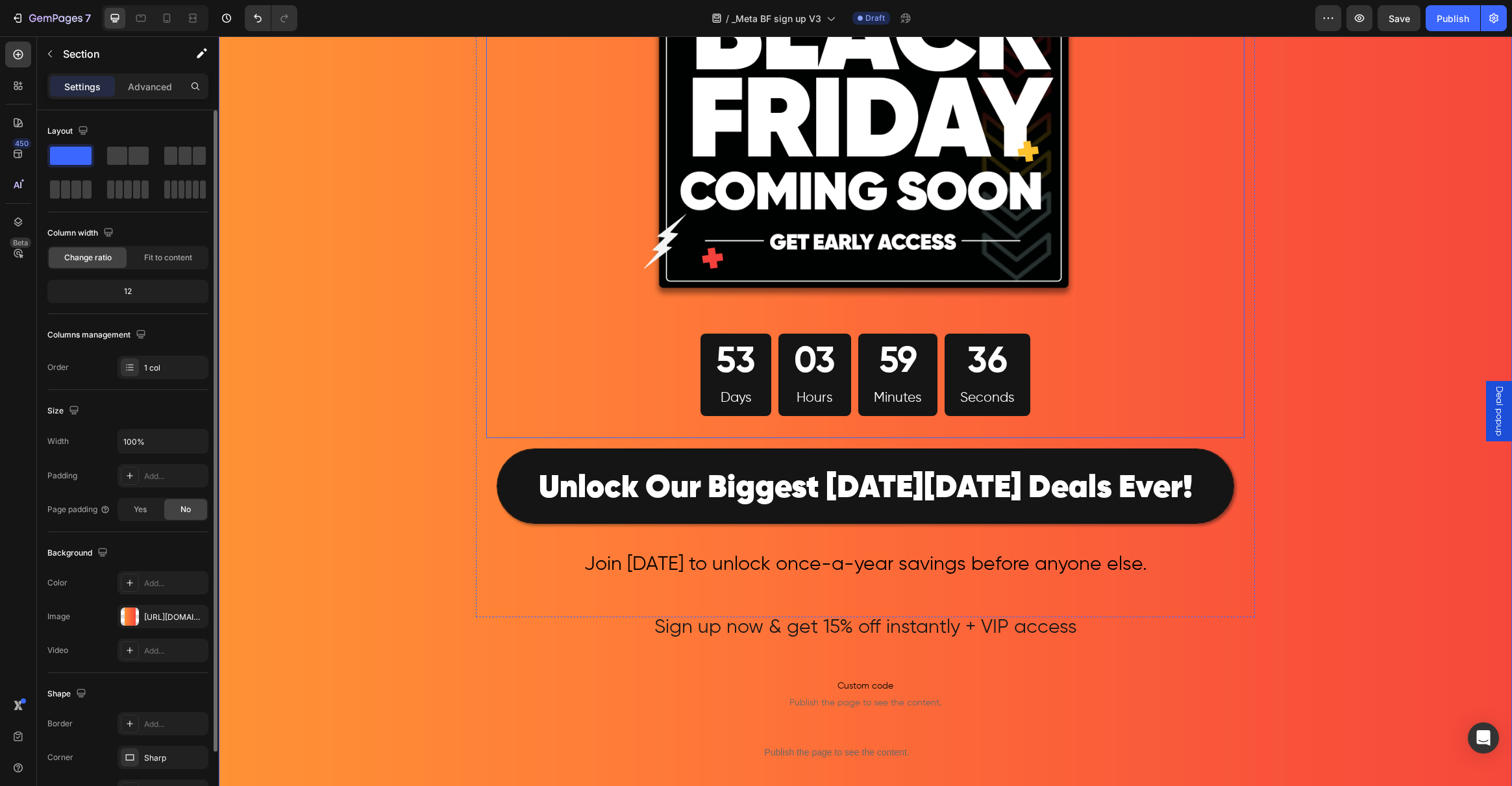
scroll to position [327, 0]
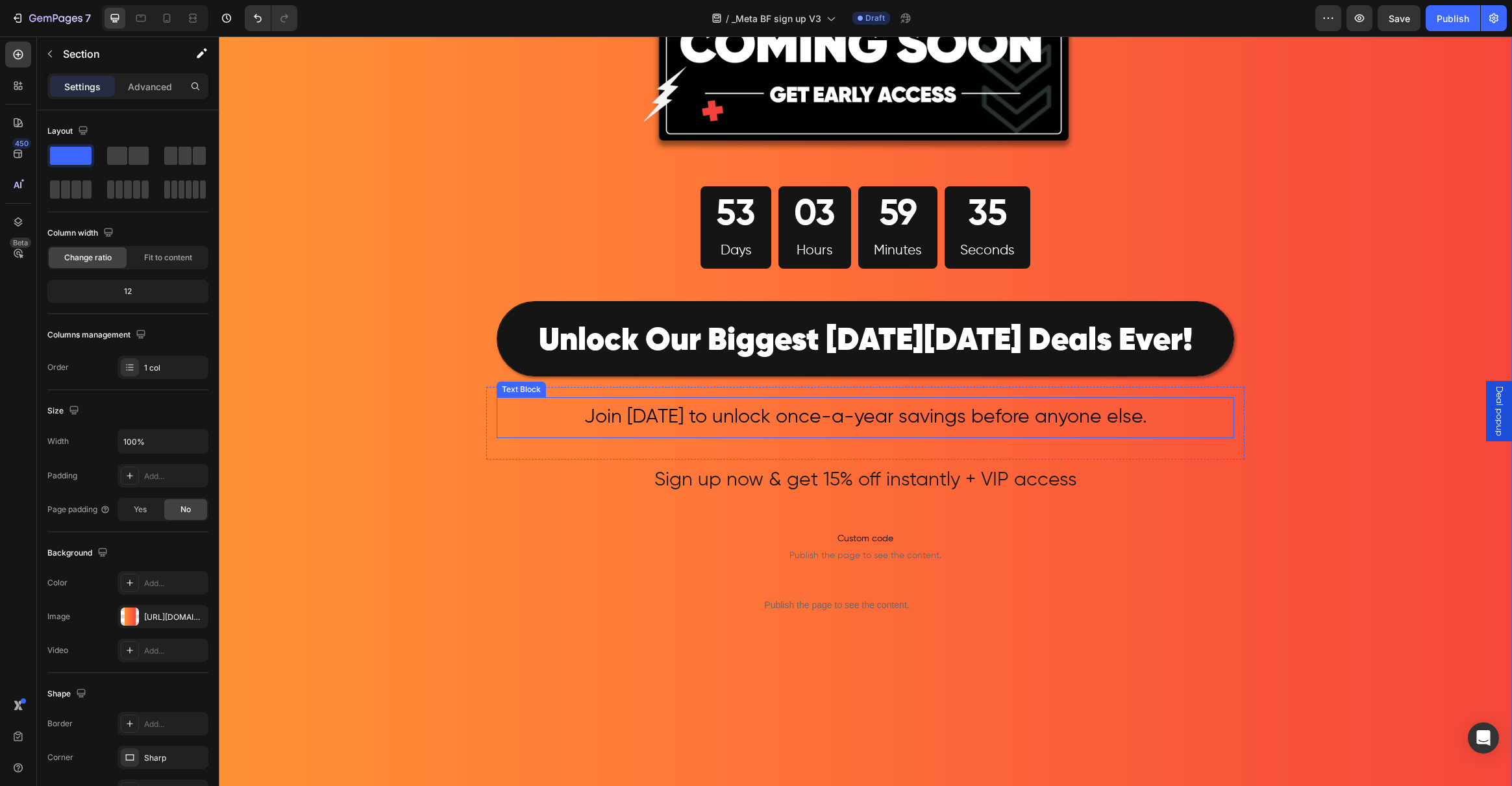
click at [712, 413] on span "Join [DATE] to unlock once-a-year savings before anyone else." at bounding box center [866, 417] width 563 height 19
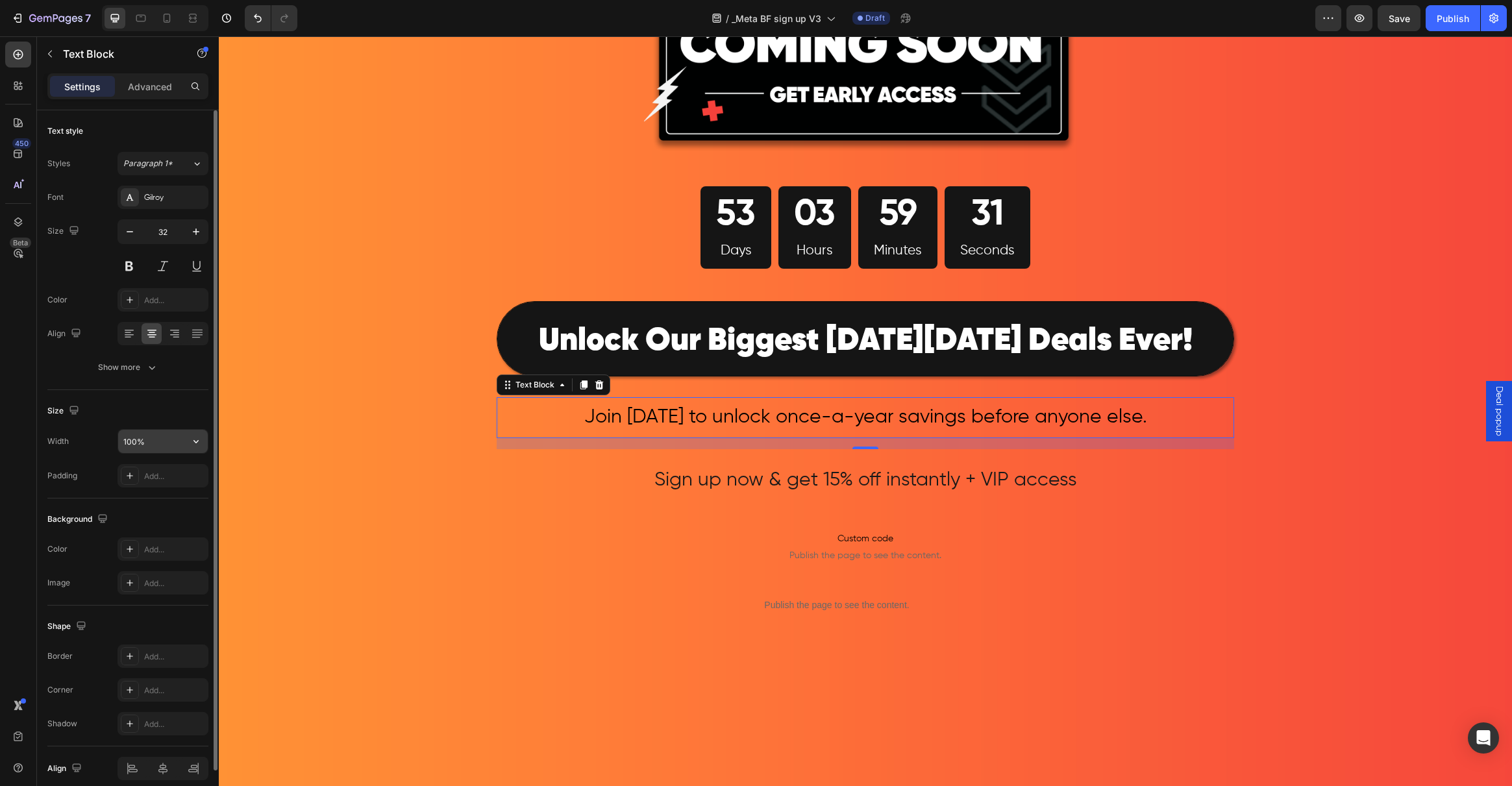
scroll to position [57, 0]
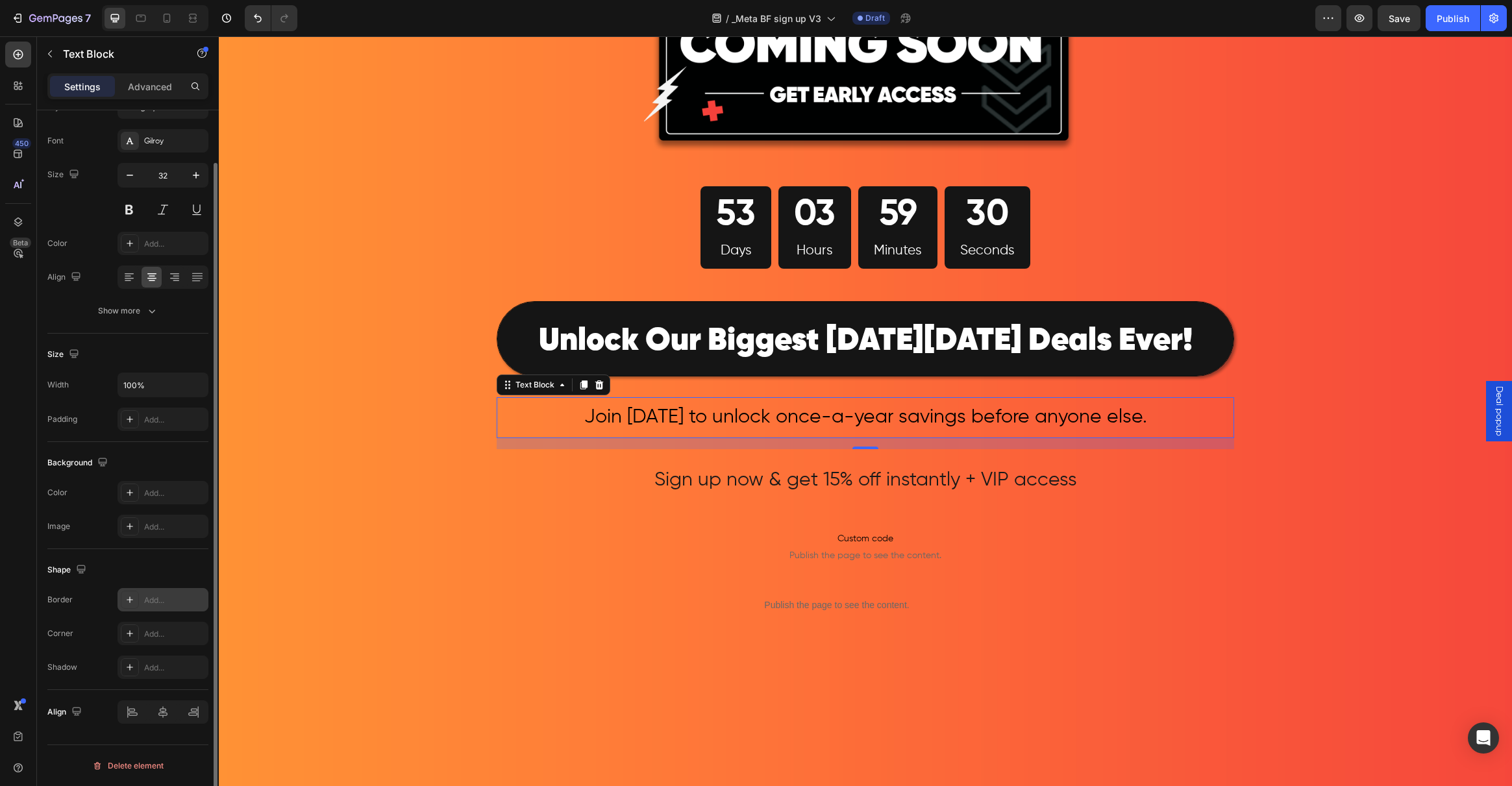
click at [133, 601] on icon at bounding box center [130, 600] width 11 height 11
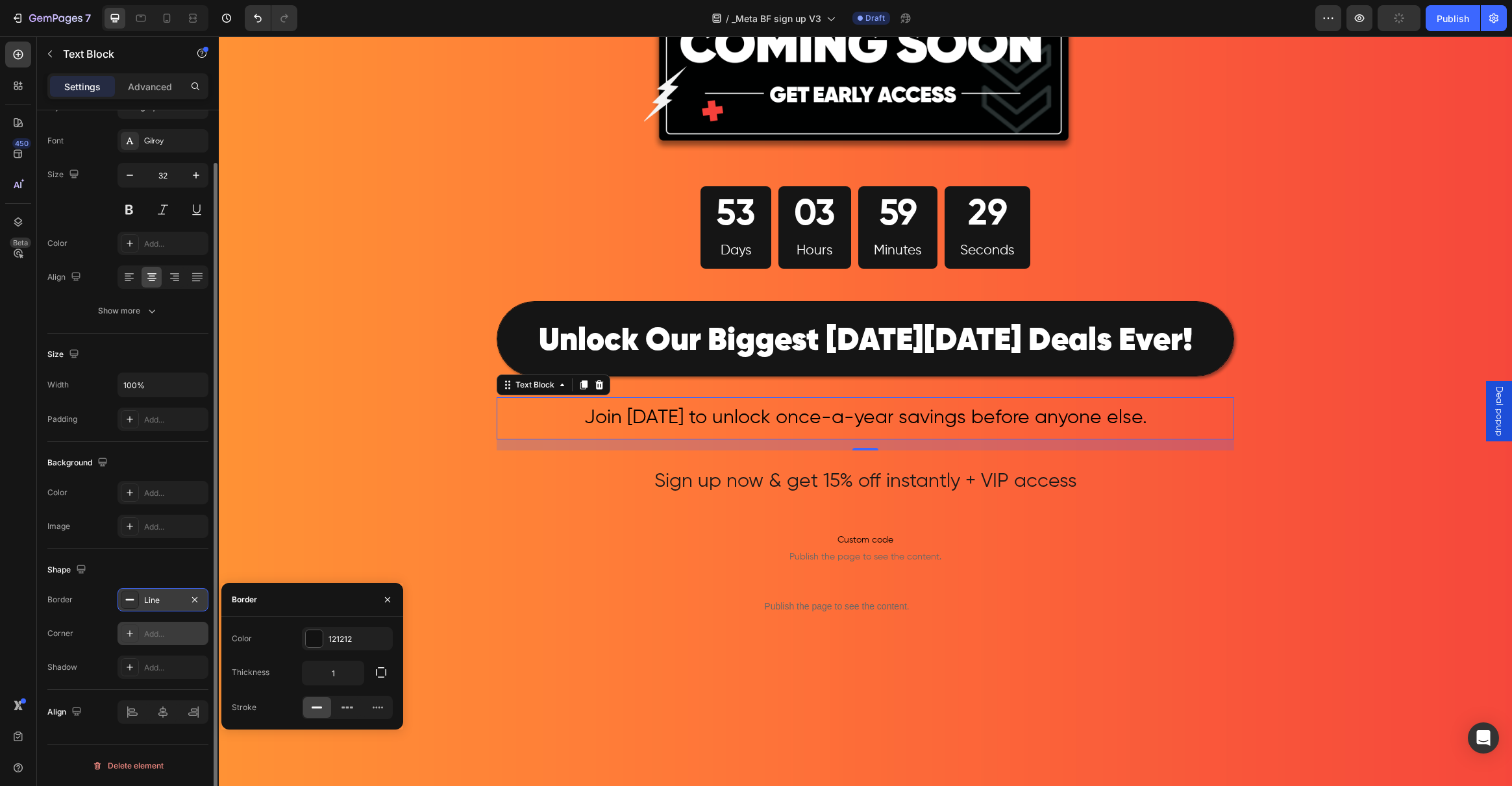
click at [129, 636] on icon at bounding box center [130, 633] width 6 height 6
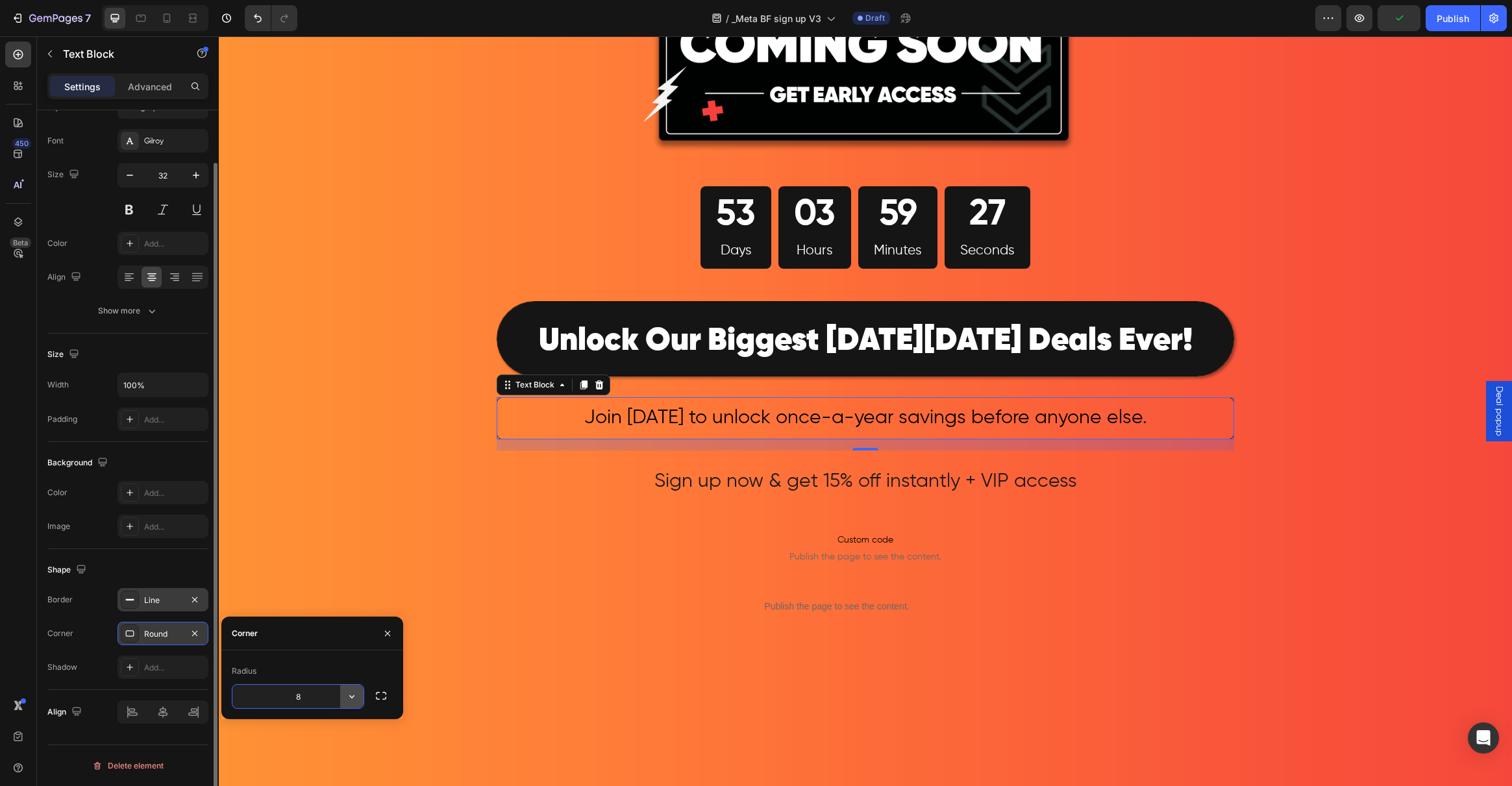
click at [353, 700] on icon "button" at bounding box center [351, 696] width 13 height 13
click at [280, 670] on div "Pill" at bounding box center [305, 661] width 107 height 25
type input "9999"
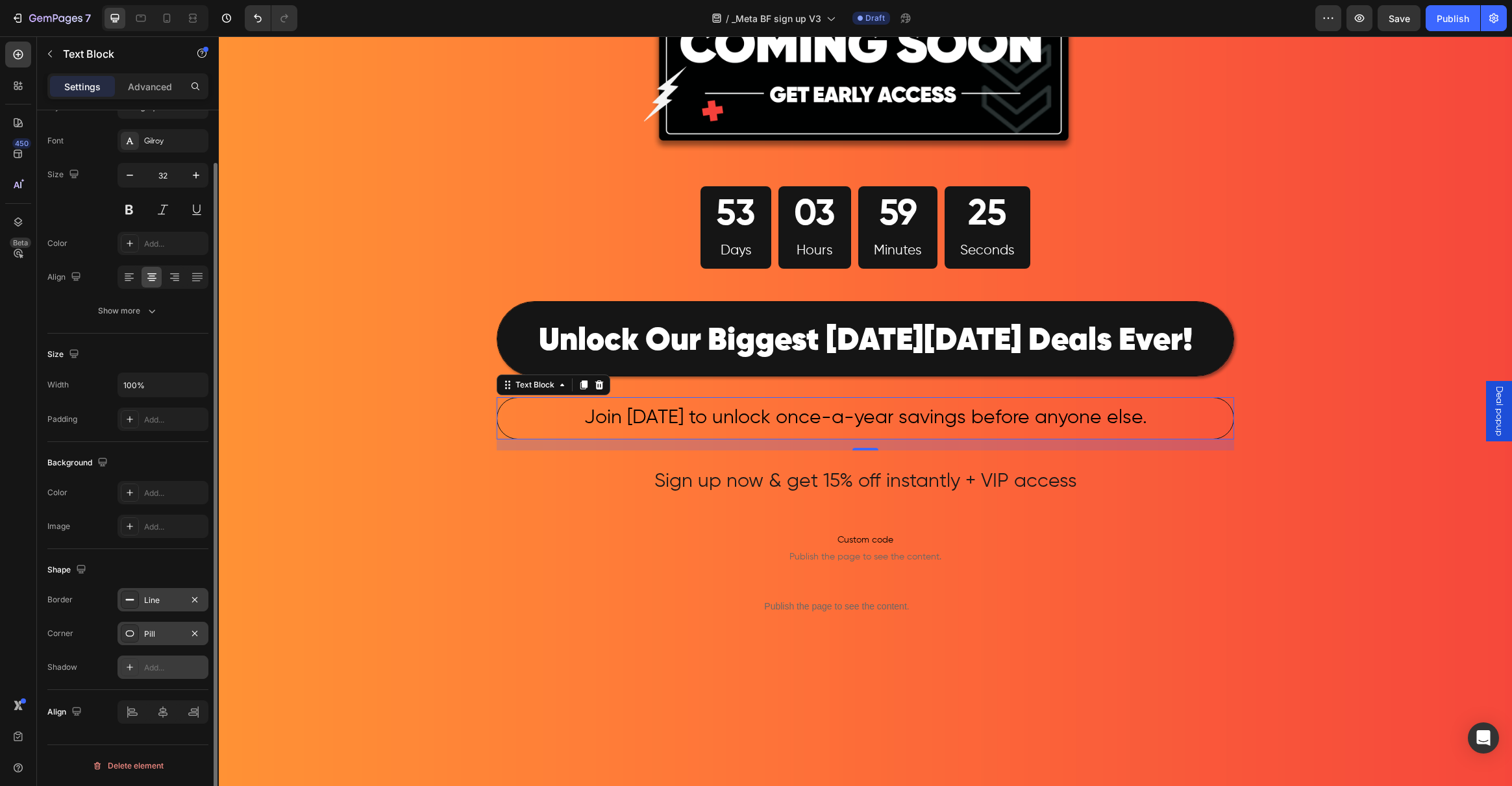
click at [122, 663] on div at bounding box center [130, 668] width 18 height 18
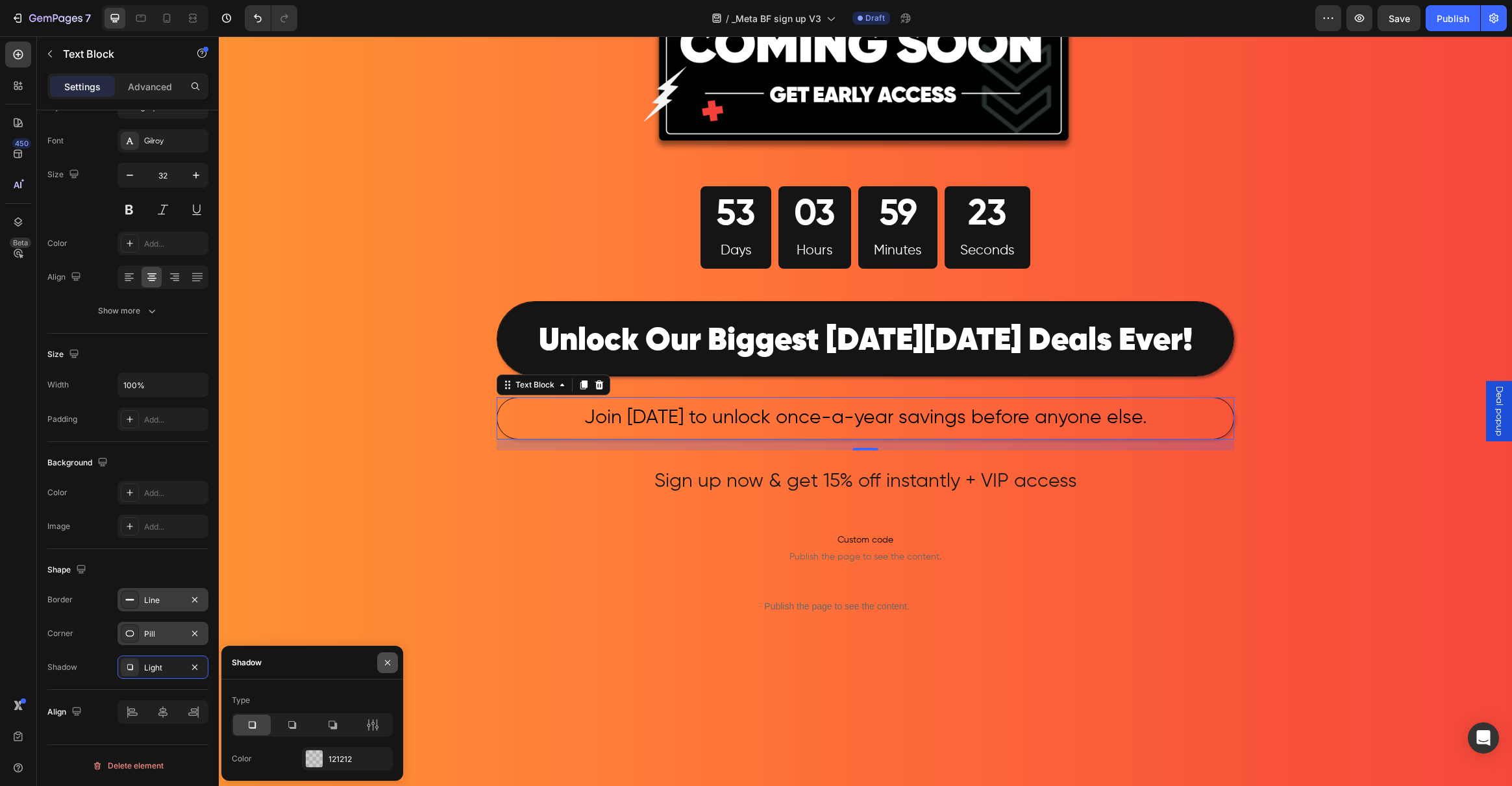
click at [385, 667] on icon "button" at bounding box center [388, 663] width 11 height 11
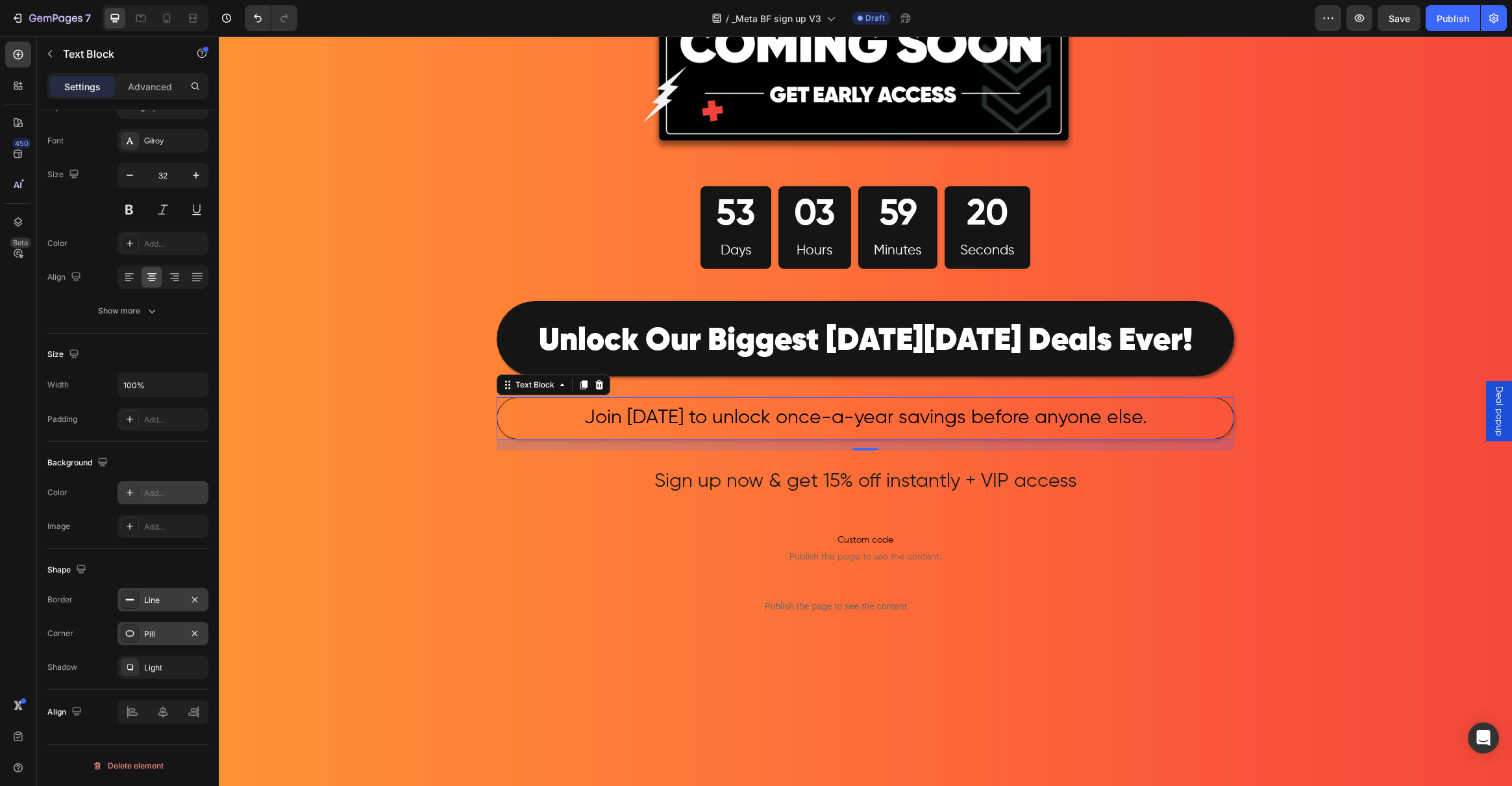
click at [130, 490] on icon at bounding box center [130, 492] width 6 height 6
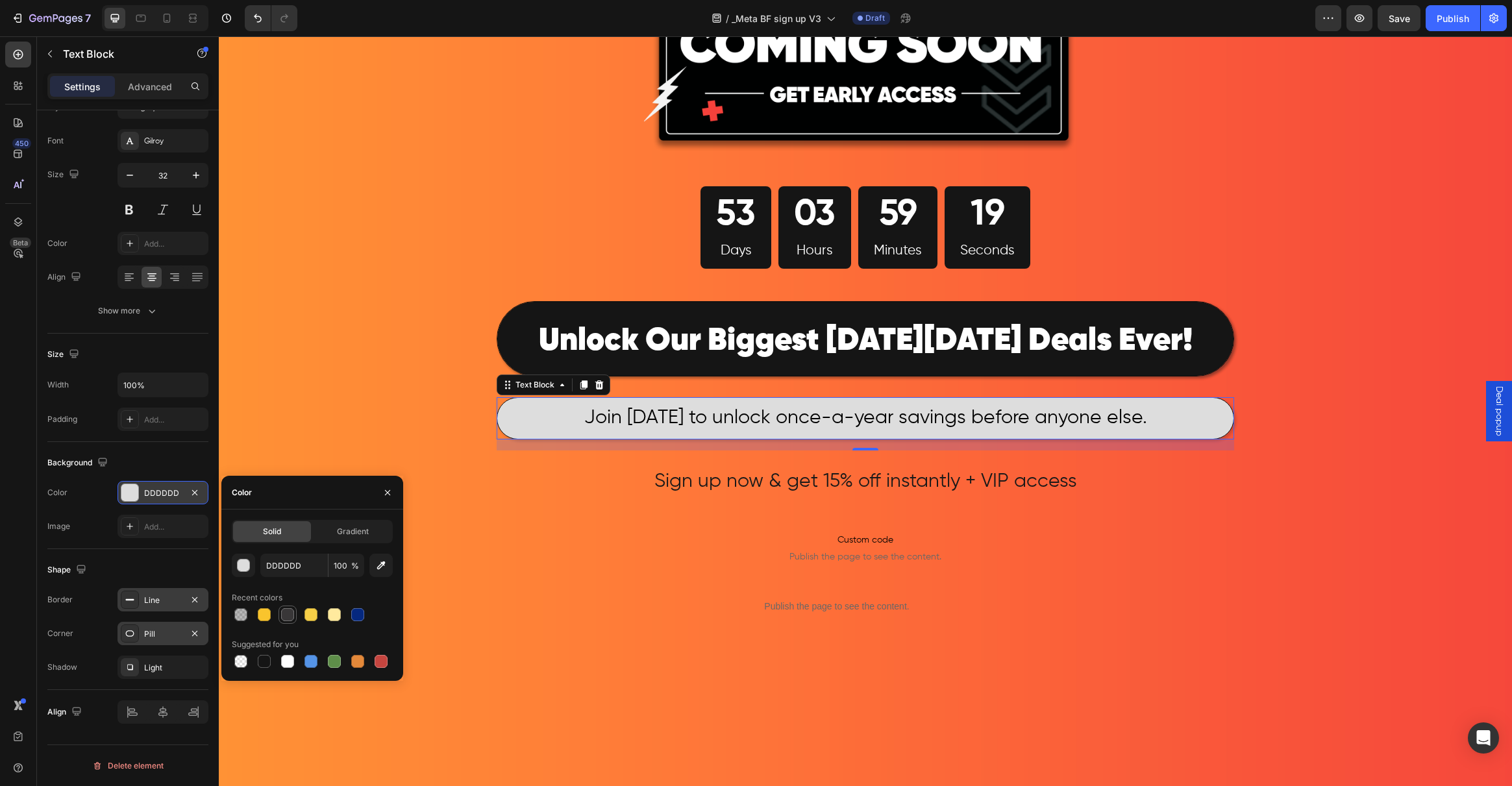
click at [284, 615] on div at bounding box center [288, 614] width 13 height 13
type input "393738"
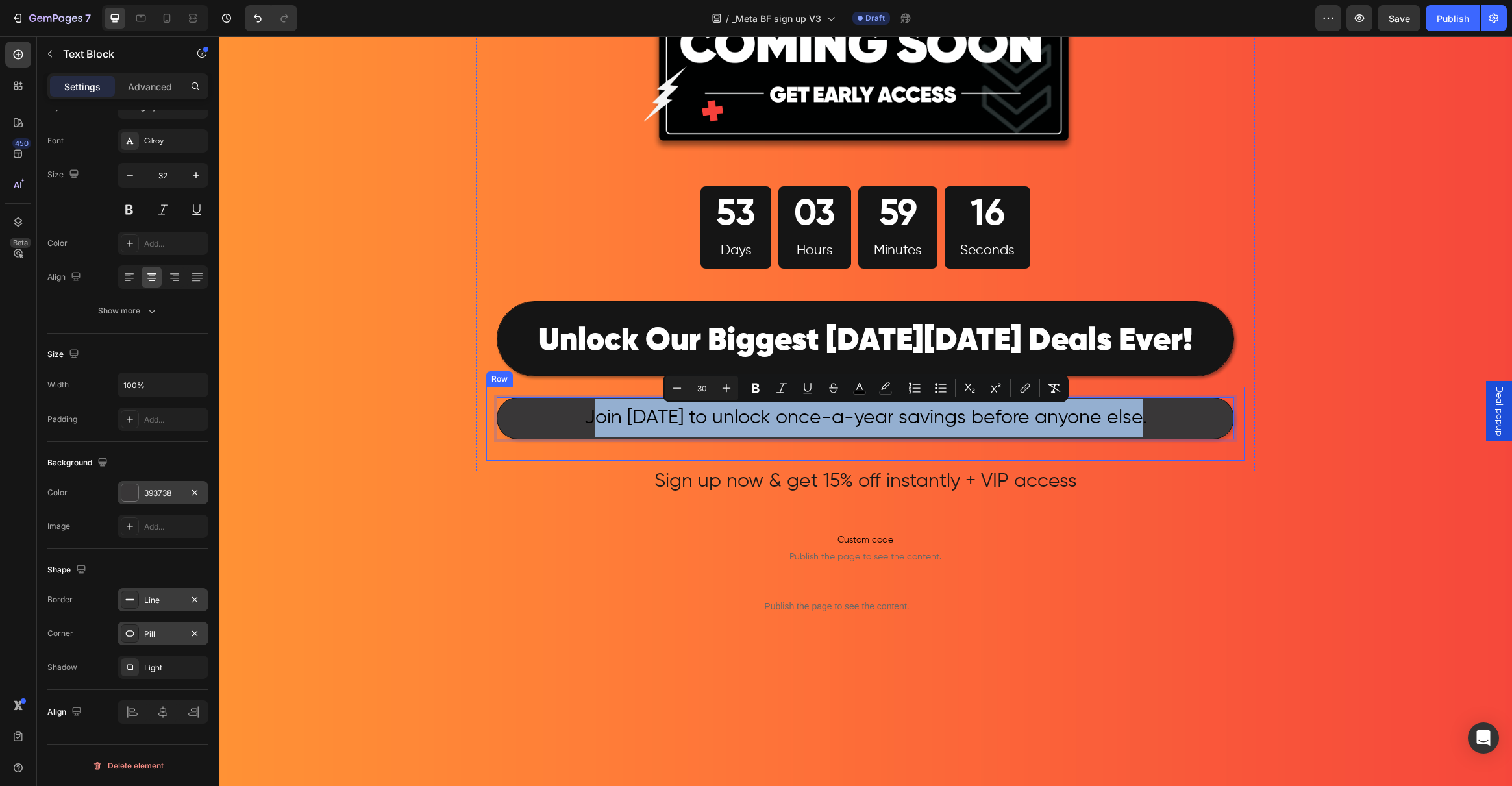
drag, startPoint x: 593, startPoint y: 415, endPoint x: 775, endPoint y: 450, distance: 185.3
click at [775, 450] on div "Join today to unlock once-a-year savings before anyone else. Text Block 17 Row" at bounding box center [865, 424] width 758 height 74
click at [1142, 423] on p "Join [DATE] to unlock once-a-year savings before anyone else." at bounding box center [865, 419] width 734 height 38
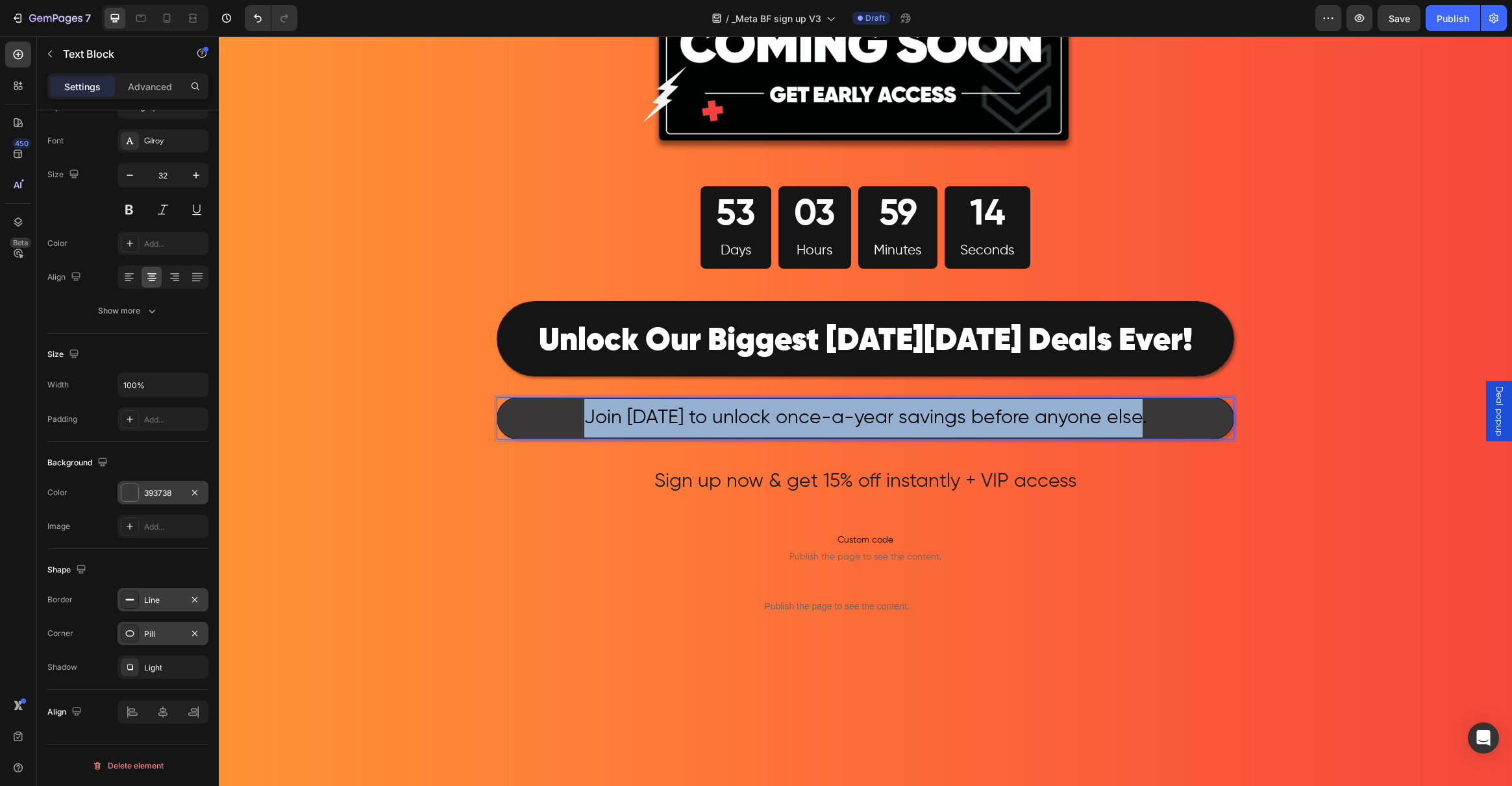
drag, startPoint x: 1100, startPoint y: 419, endPoint x: 564, endPoint y: 411, distance: 536.1
click at [564, 411] on p "Join [DATE] to unlock once-a-year savings before anyone else." at bounding box center [865, 419] width 734 height 38
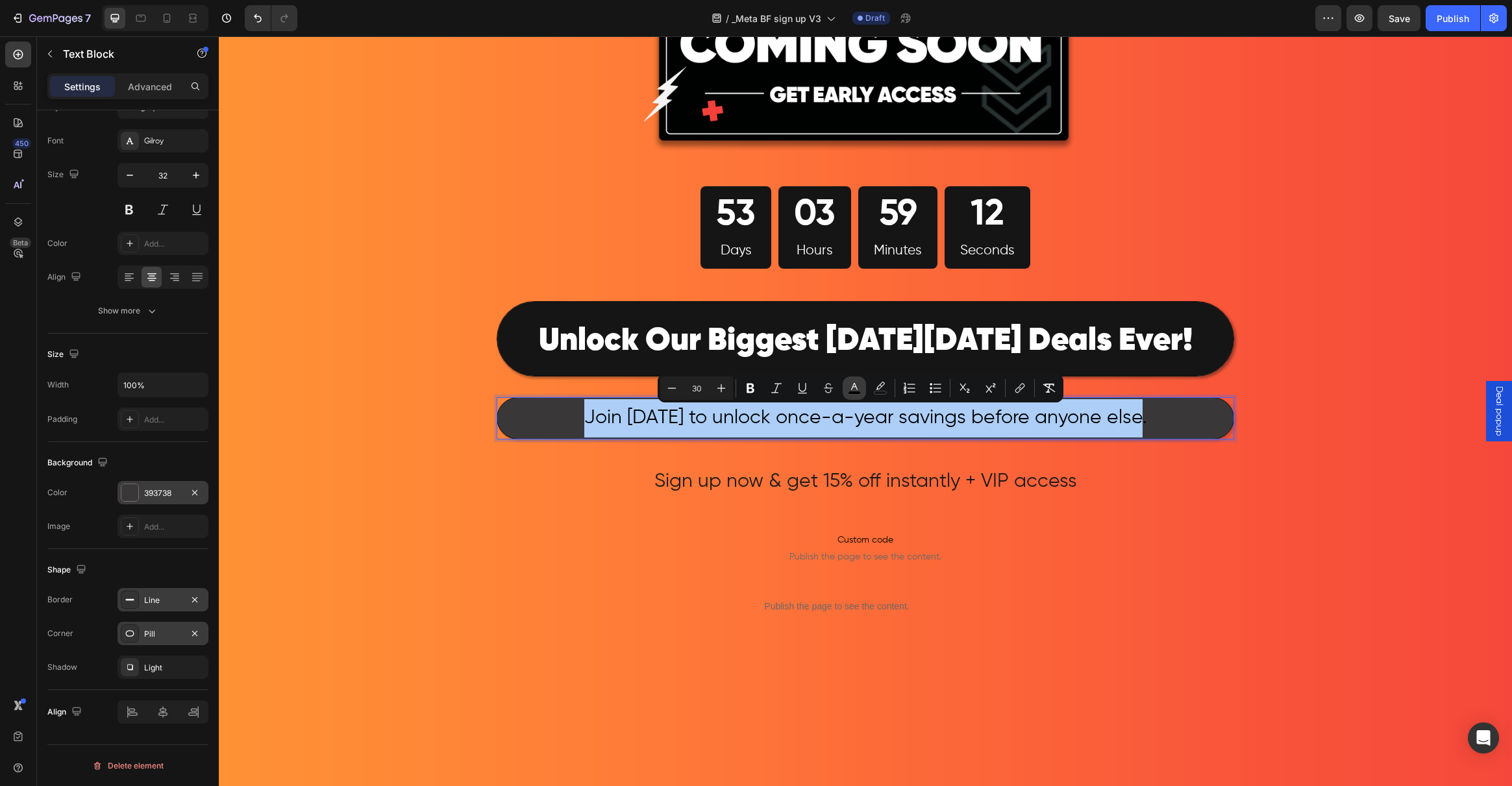
click at [846, 388] on button "color" at bounding box center [854, 388] width 23 height 23
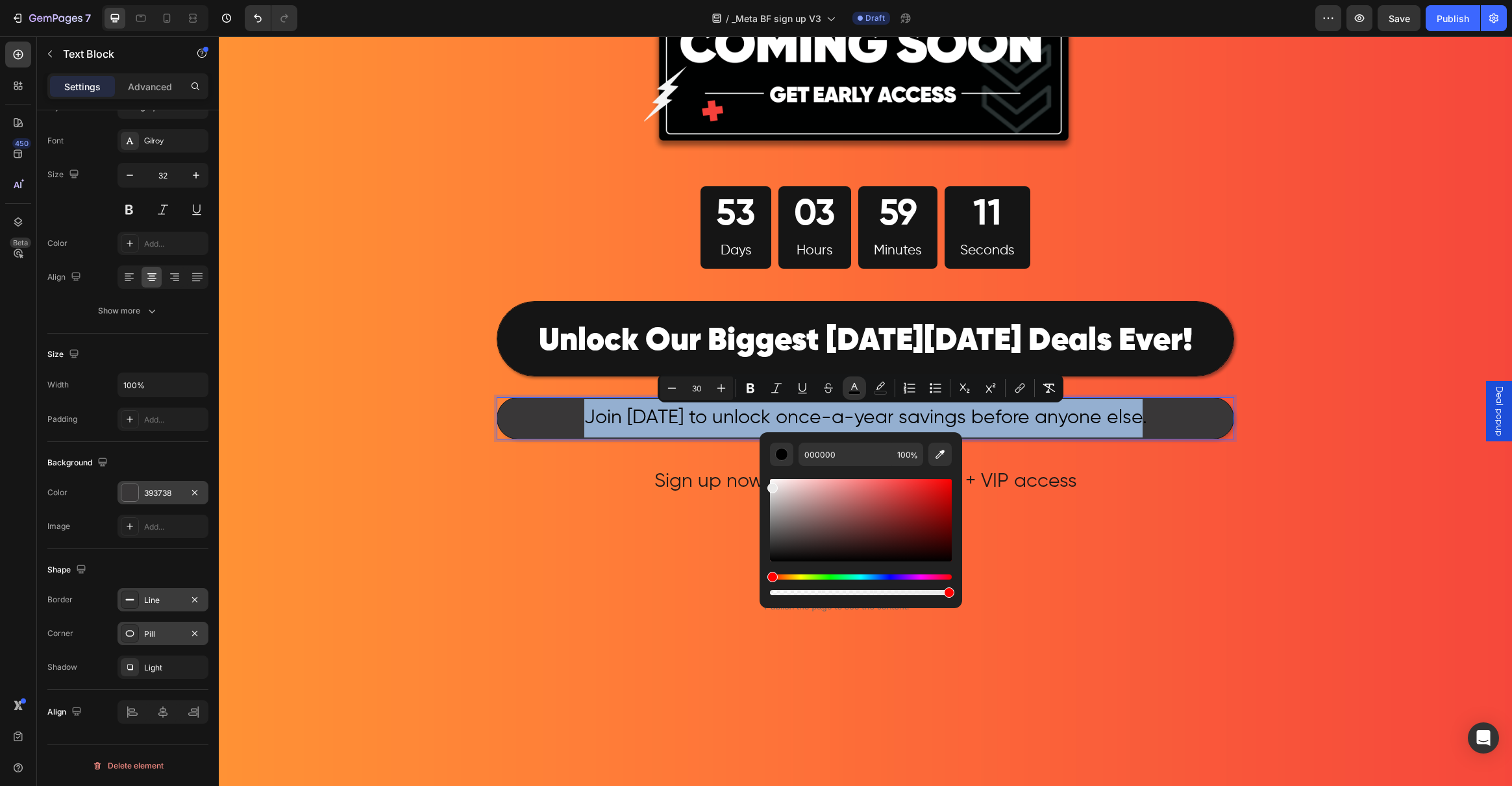
type input "EAEAEA"
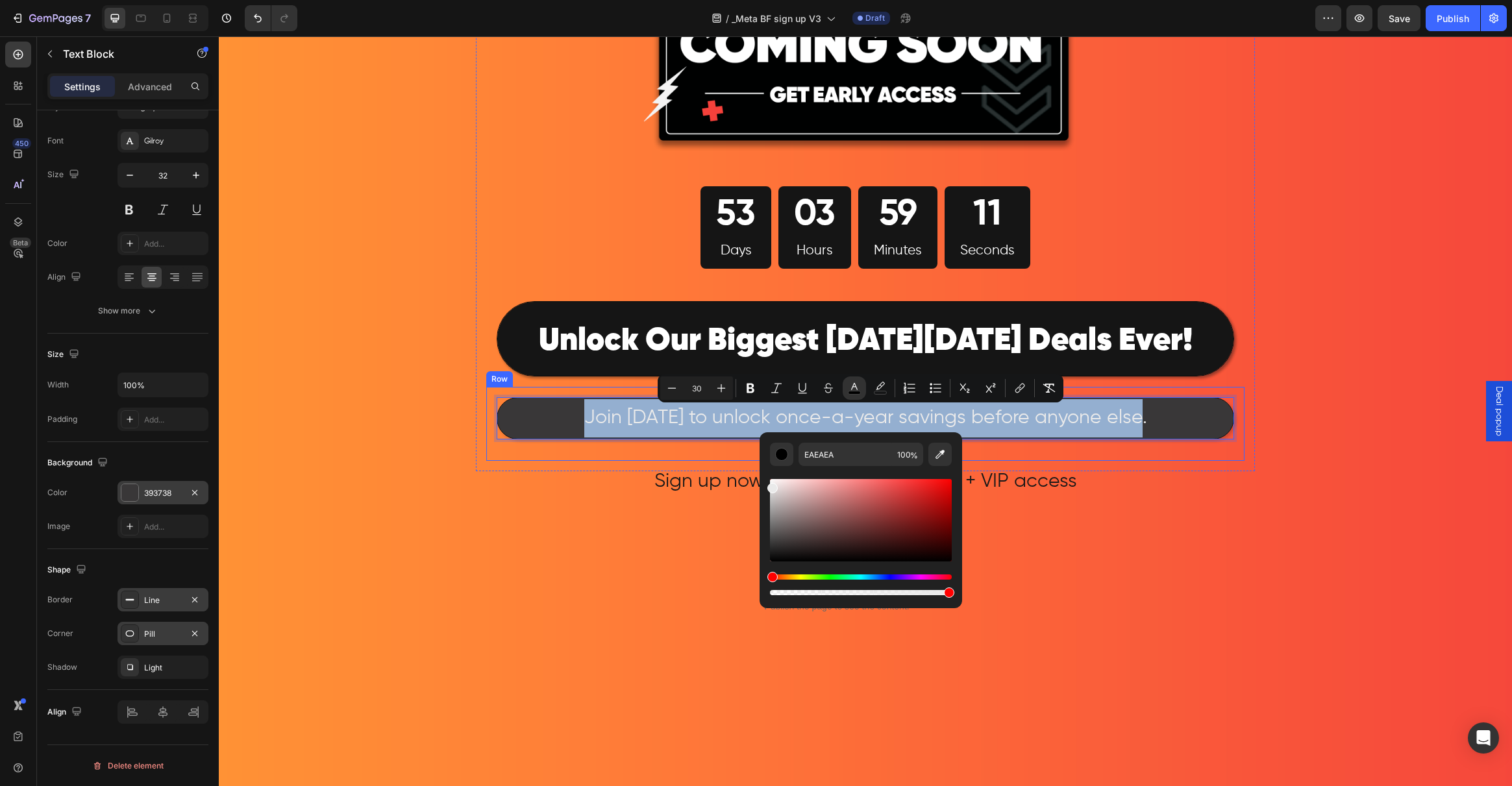
drag, startPoint x: 1027, startPoint y: 538, endPoint x: 695, endPoint y: 455, distance: 342.2
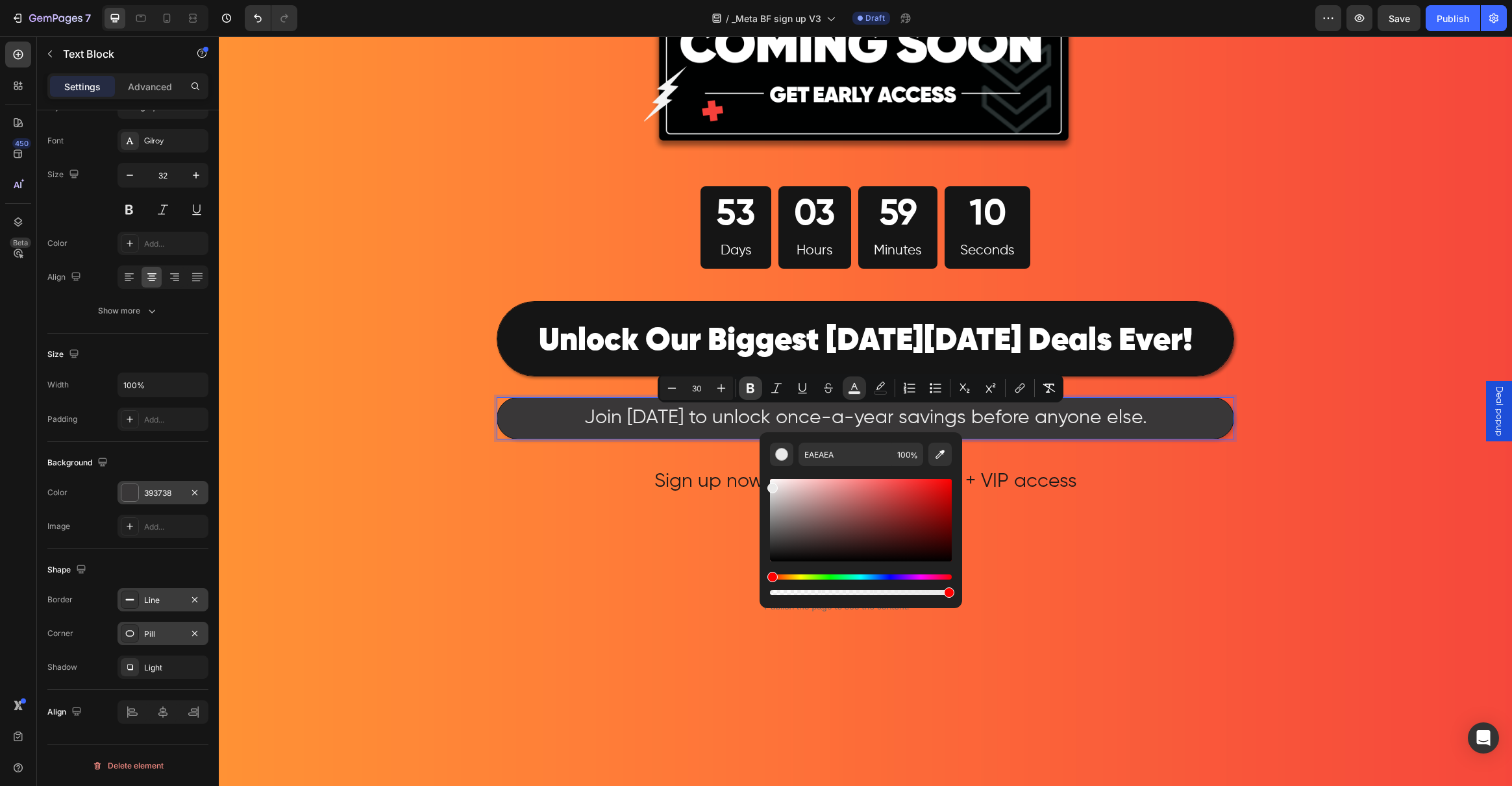
click at [751, 384] on icon "Editor contextual toolbar" at bounding box center [751, 388] width 8 height 10
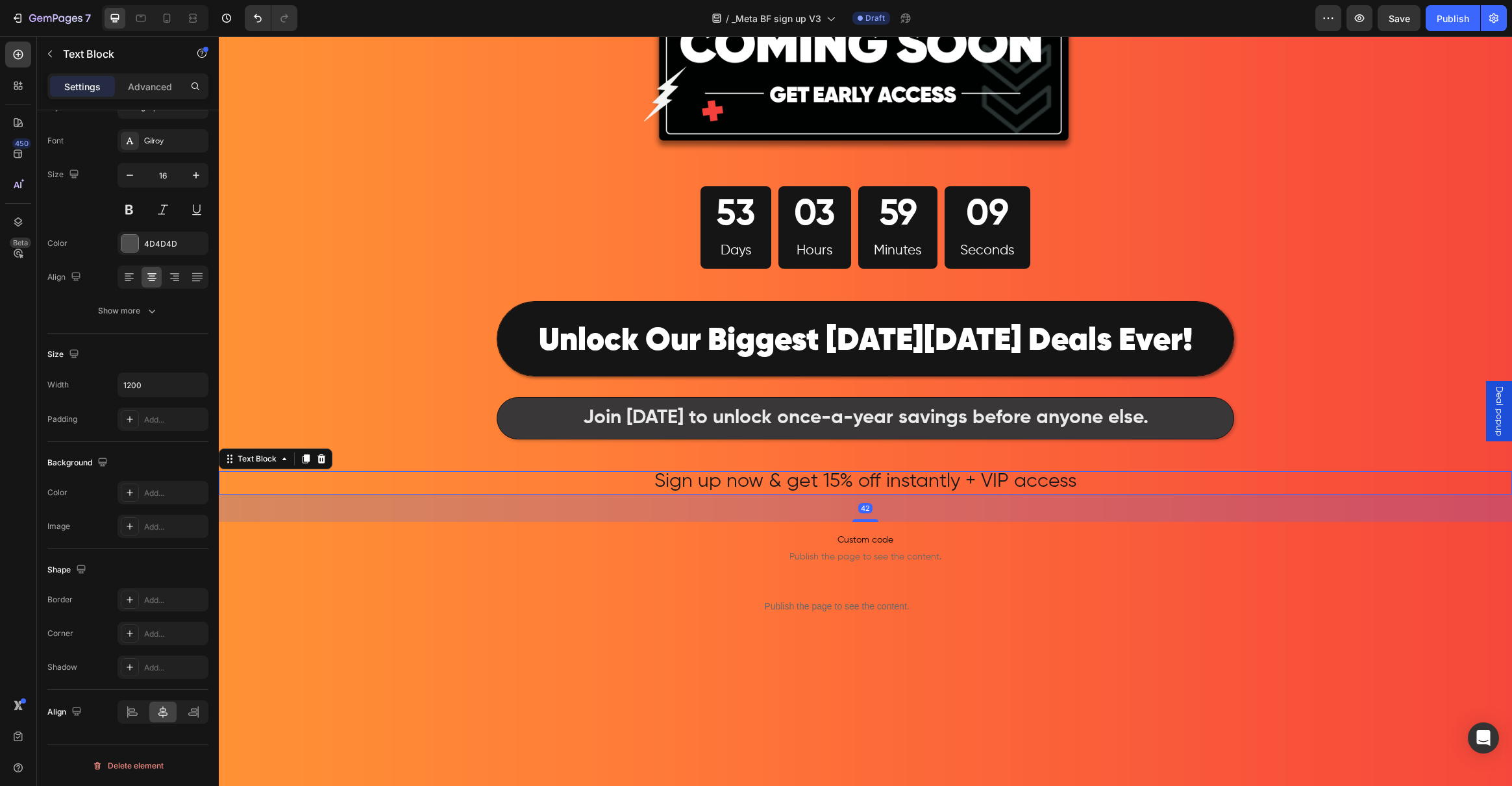
click at [369, 492] on div "Sign up now & get 15% off instantly + VIP access" at bounding box center [865, 483] width 1293 height 24
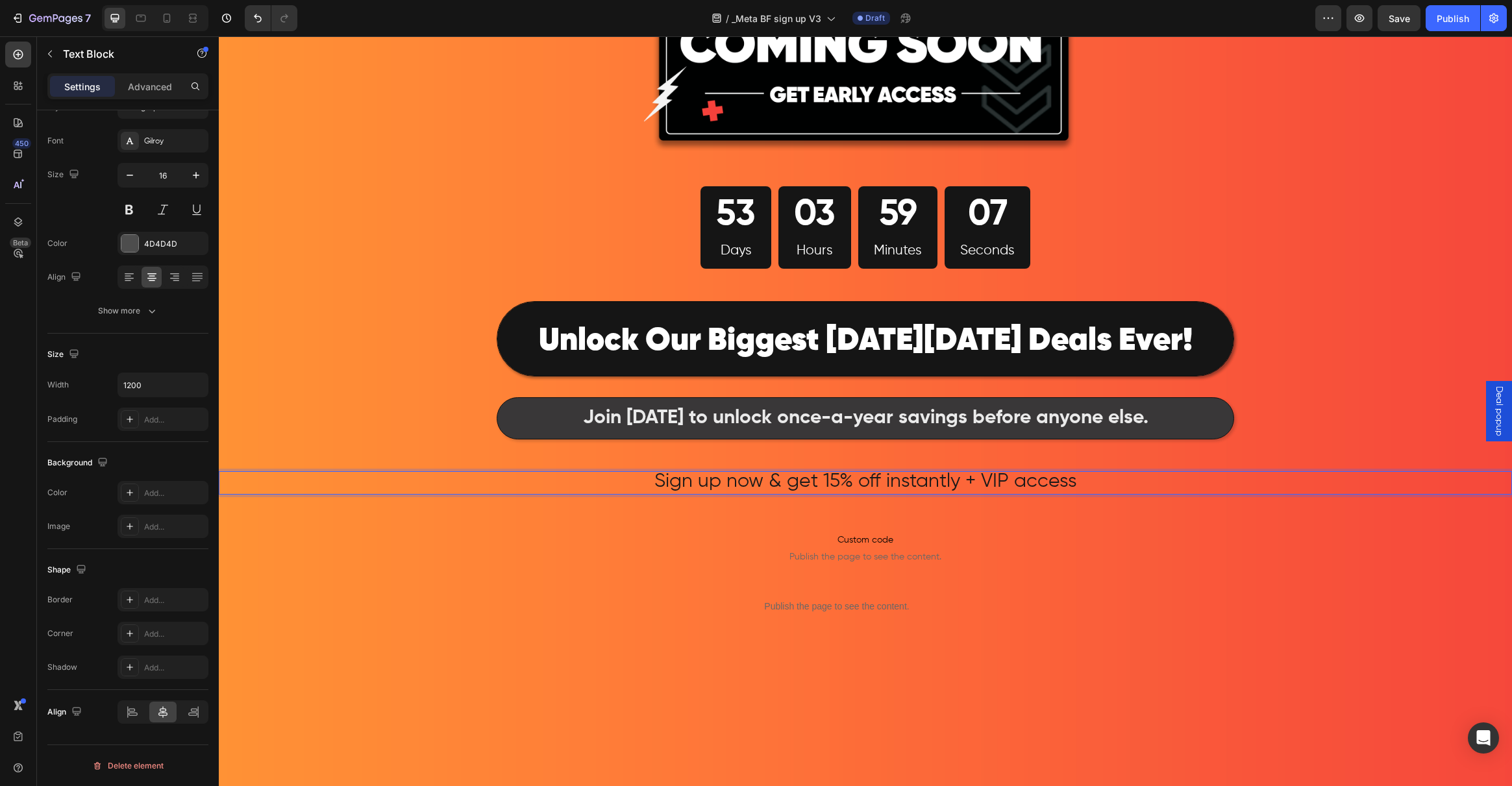
click at [681, 478] on span "Sign up now & get 15% off instantly + VIP access" at bounding box center [865, 482] width 422 height 19
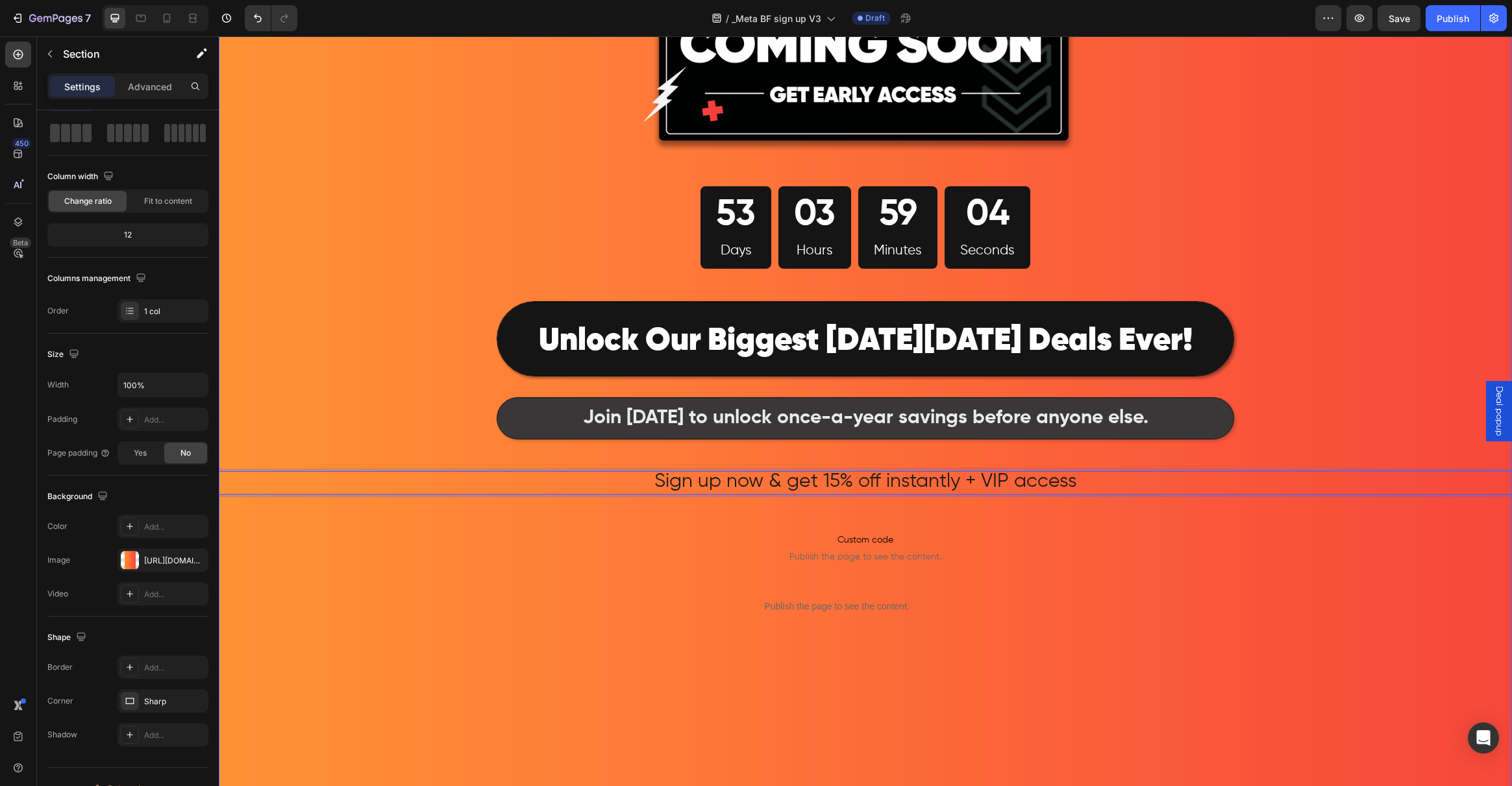
click at [404, 543] on div "Image 53 Days 03 Hours 59 Minutes 04 Seconds Countdown Timer Row ⁠⁠⁠⁠⁠⁠⁠ Unlock…" at bounding box center [865, 339] width 1293 height 1205
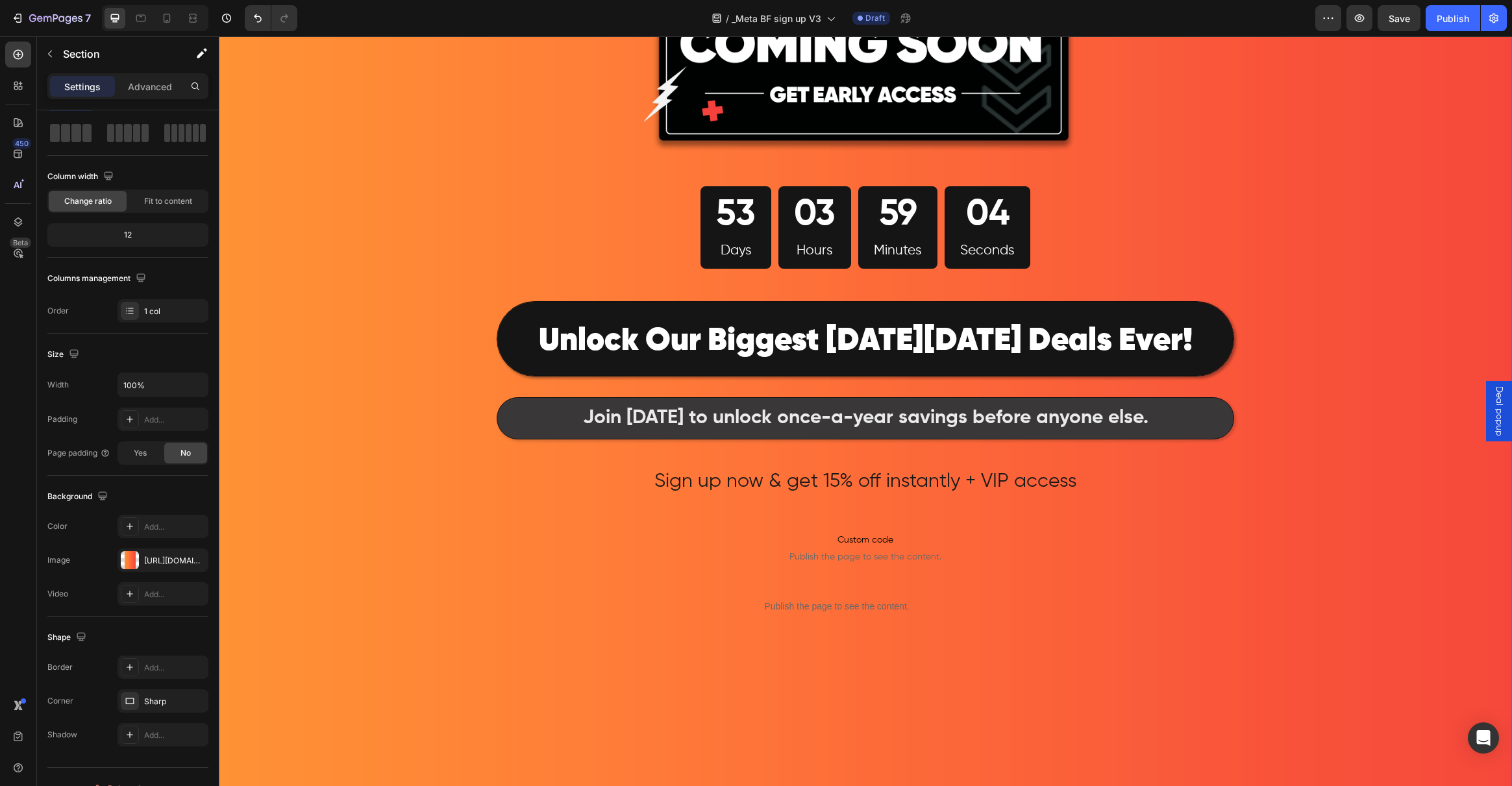
scroll to position [0, 0]
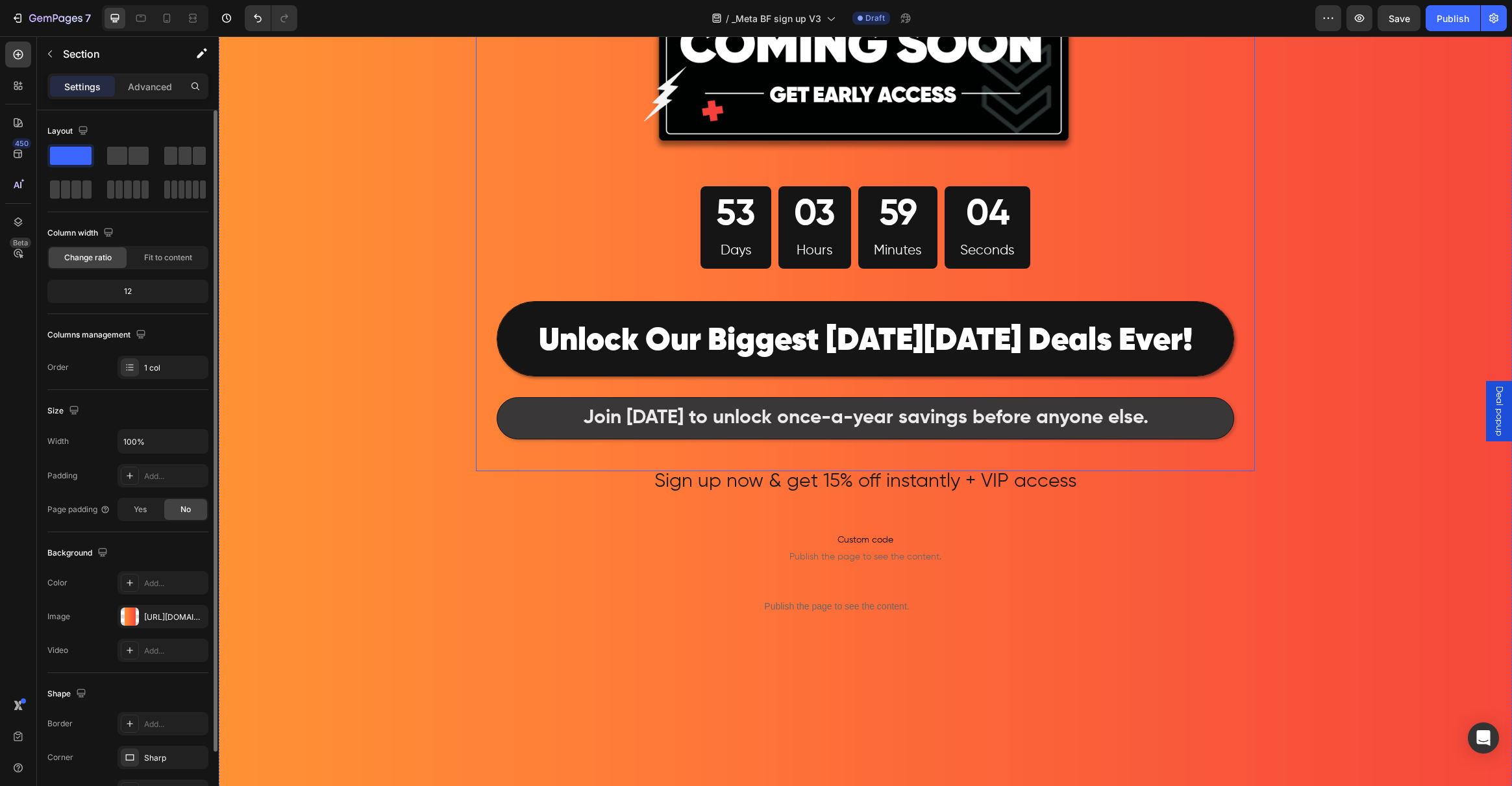
click at [521, 469] on div "Image 53 Days 03 Hours 59 Minutes 04 Seconds Countdown Timer Row ⁠⁠⁠⁠⁠⁠⁠ Unlock…" at bounding box center [866, 104] width 779 height 735
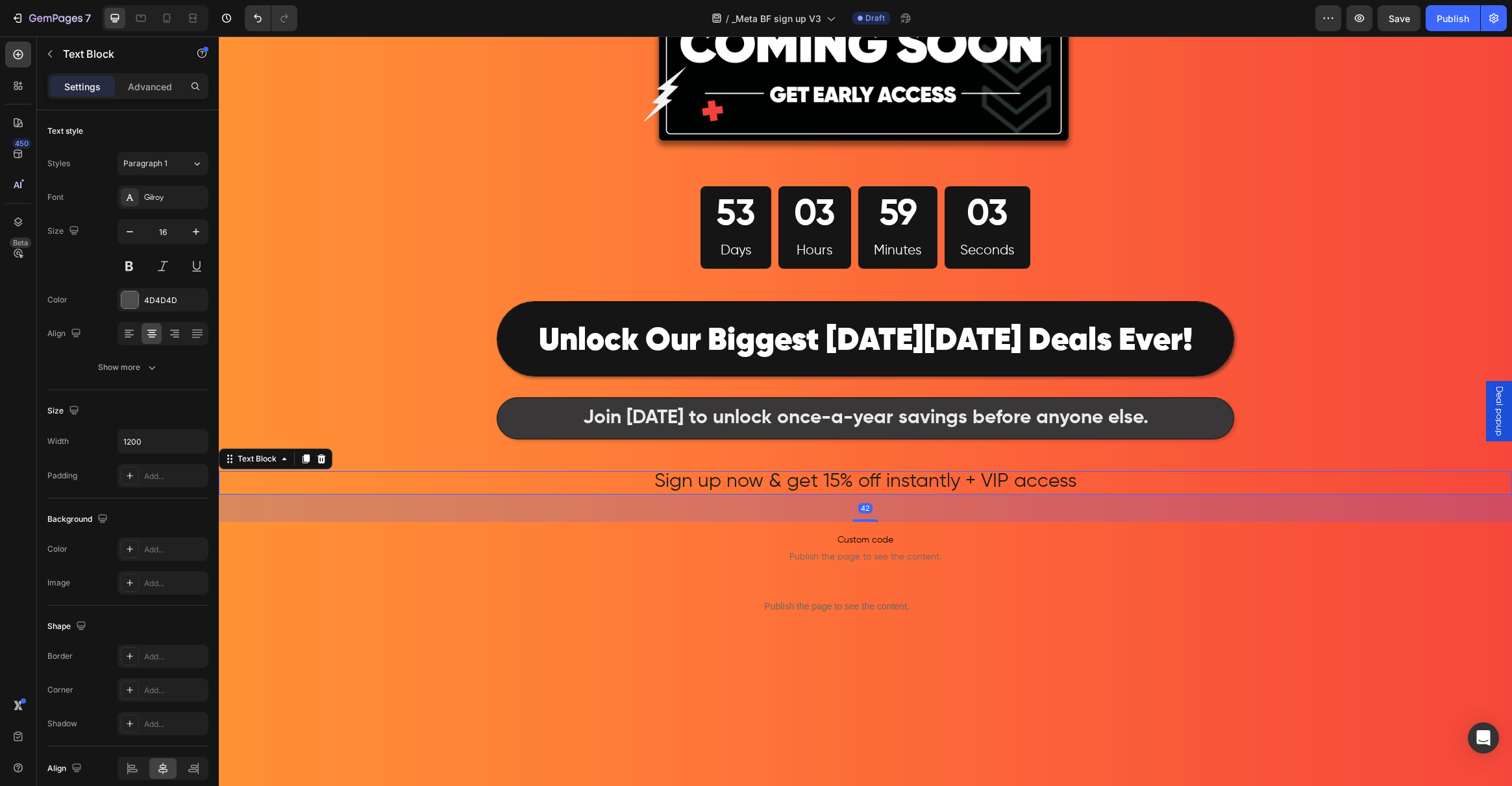
click at [512, 482] on p "Sign up now & get 15% off instantly + VIP access" at bounding box center [865, 483] width 777 height 21
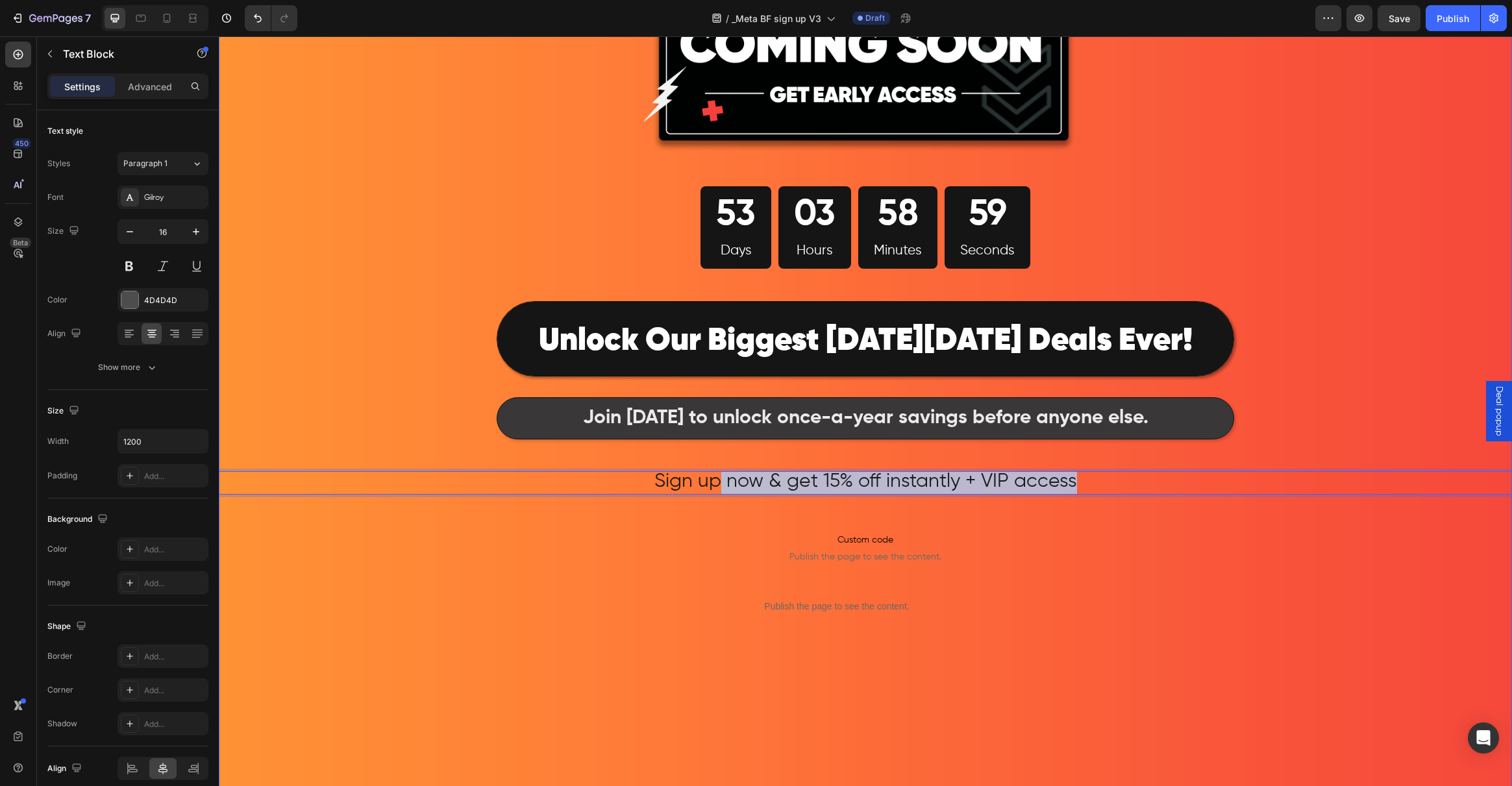
drag, startPoint x: 717, startPoint y: 490, endPoint x: 649, endPoint y: 518, distance: 73.5
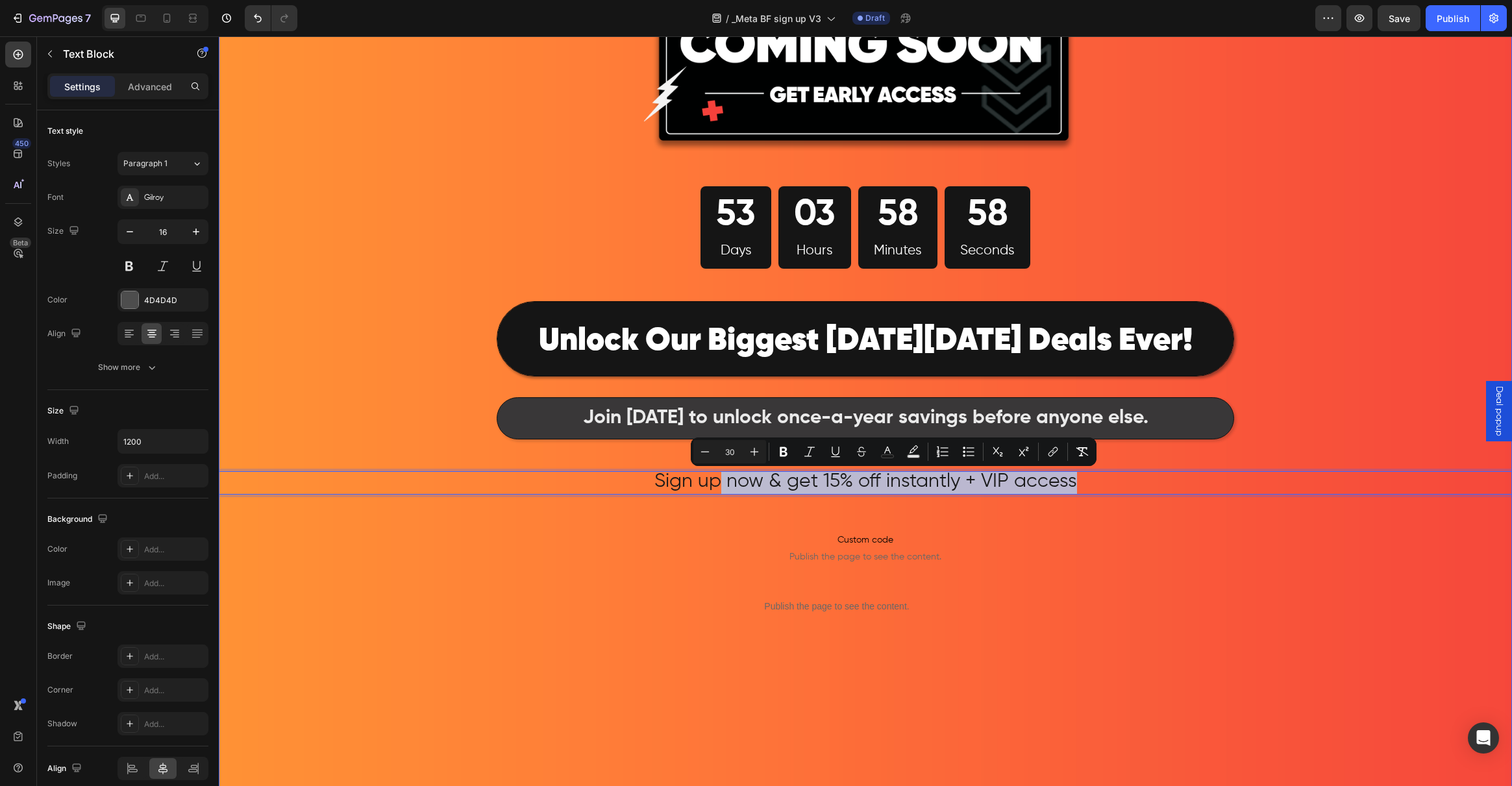
click at [577, 544] on div "Image 53 Days 03 Hours 58 Minutes 58 Seconds Countdown Timer Row ⁠⁠⁠⁠⁠⁠⁠ Unlock…" at bounding box center [865, 339] width 1293 height 1205
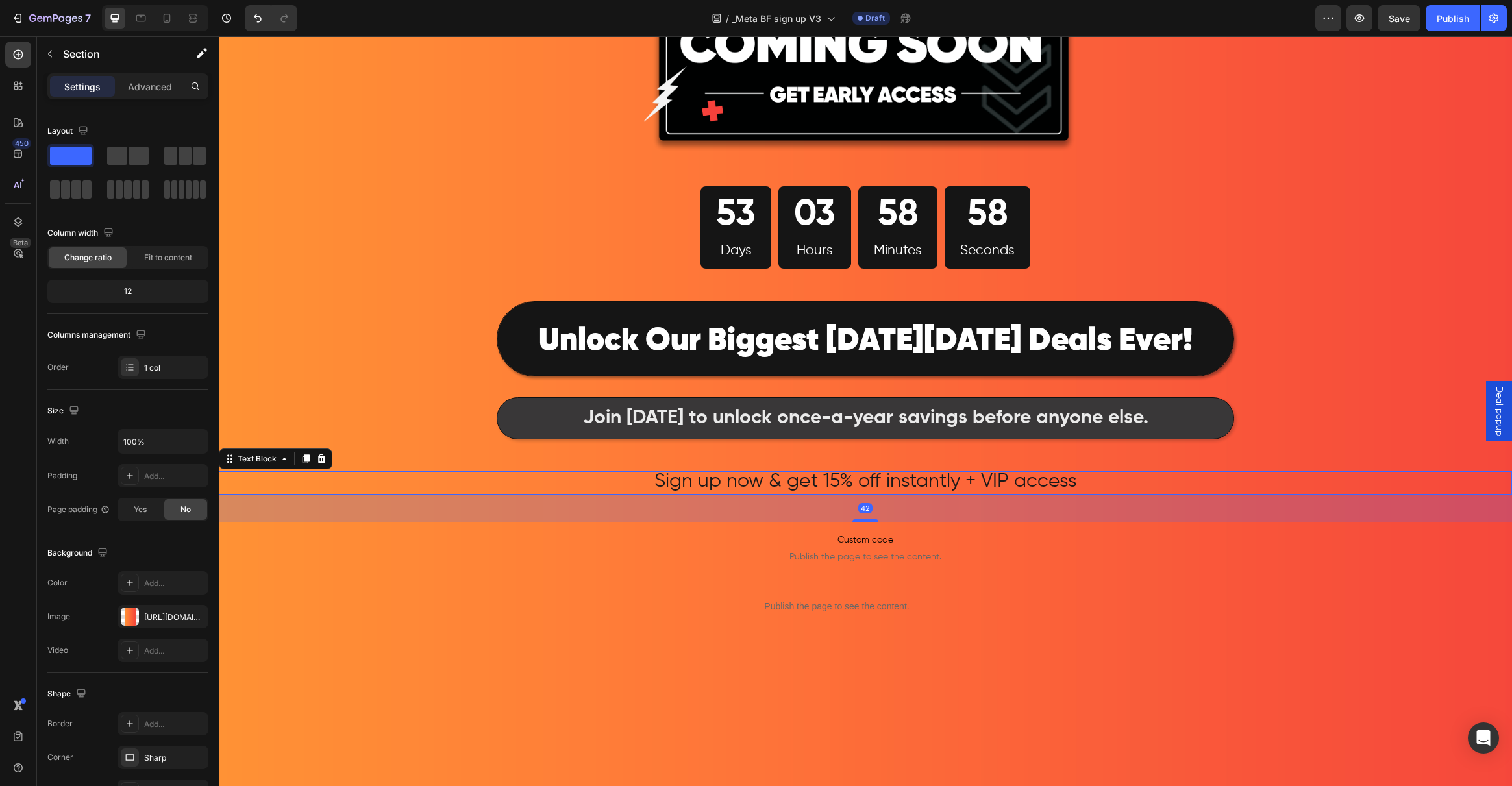
click at [376, 478] on div "Sign up now & get 15% off instantly + VIP access" at bounding box center [865, 483] width 1293 height 24
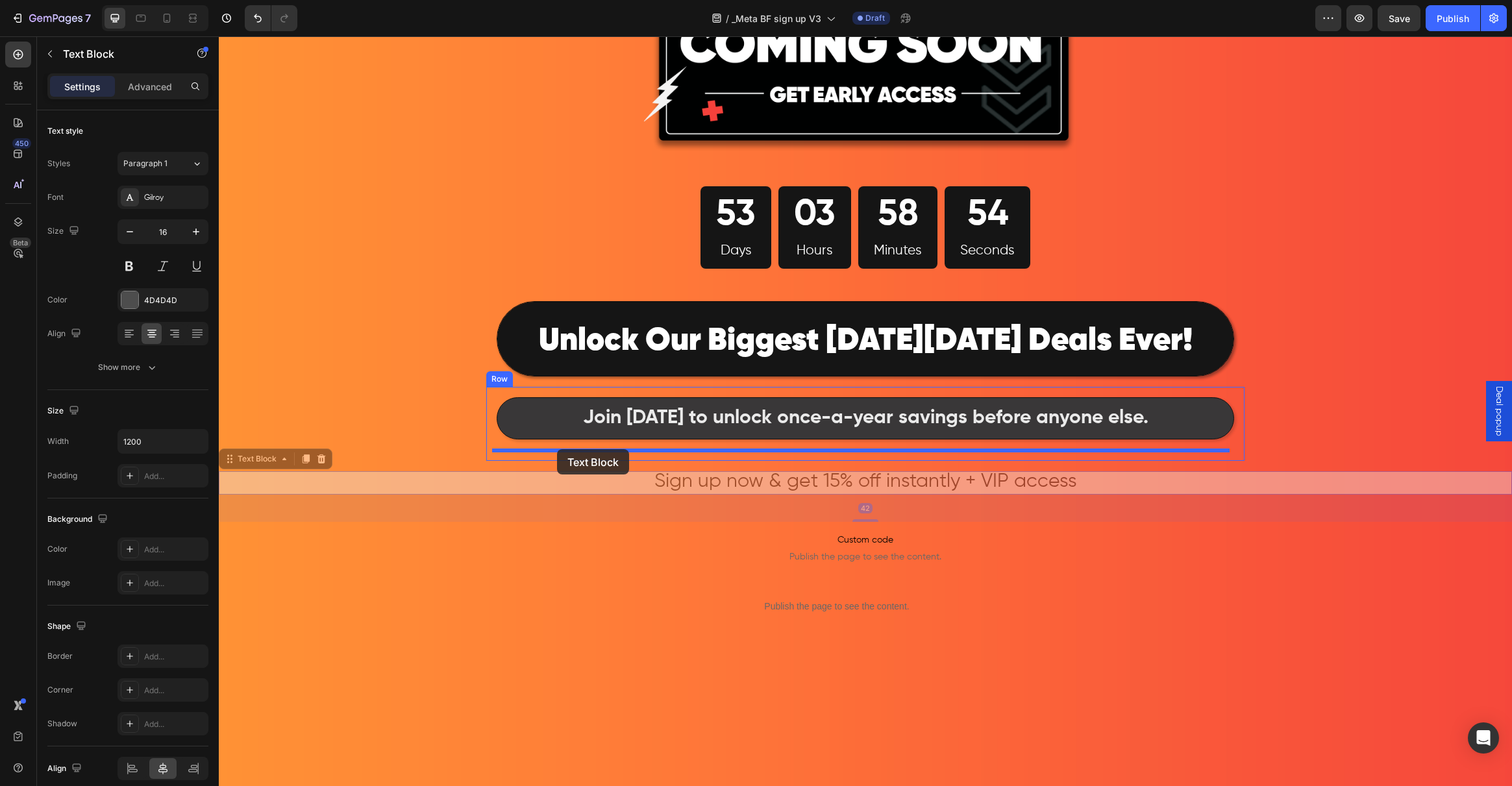
drag, startPoint x: 231, startPoint y: 458, endPoint x: 557, endPoint y: 449, distance: 326.1
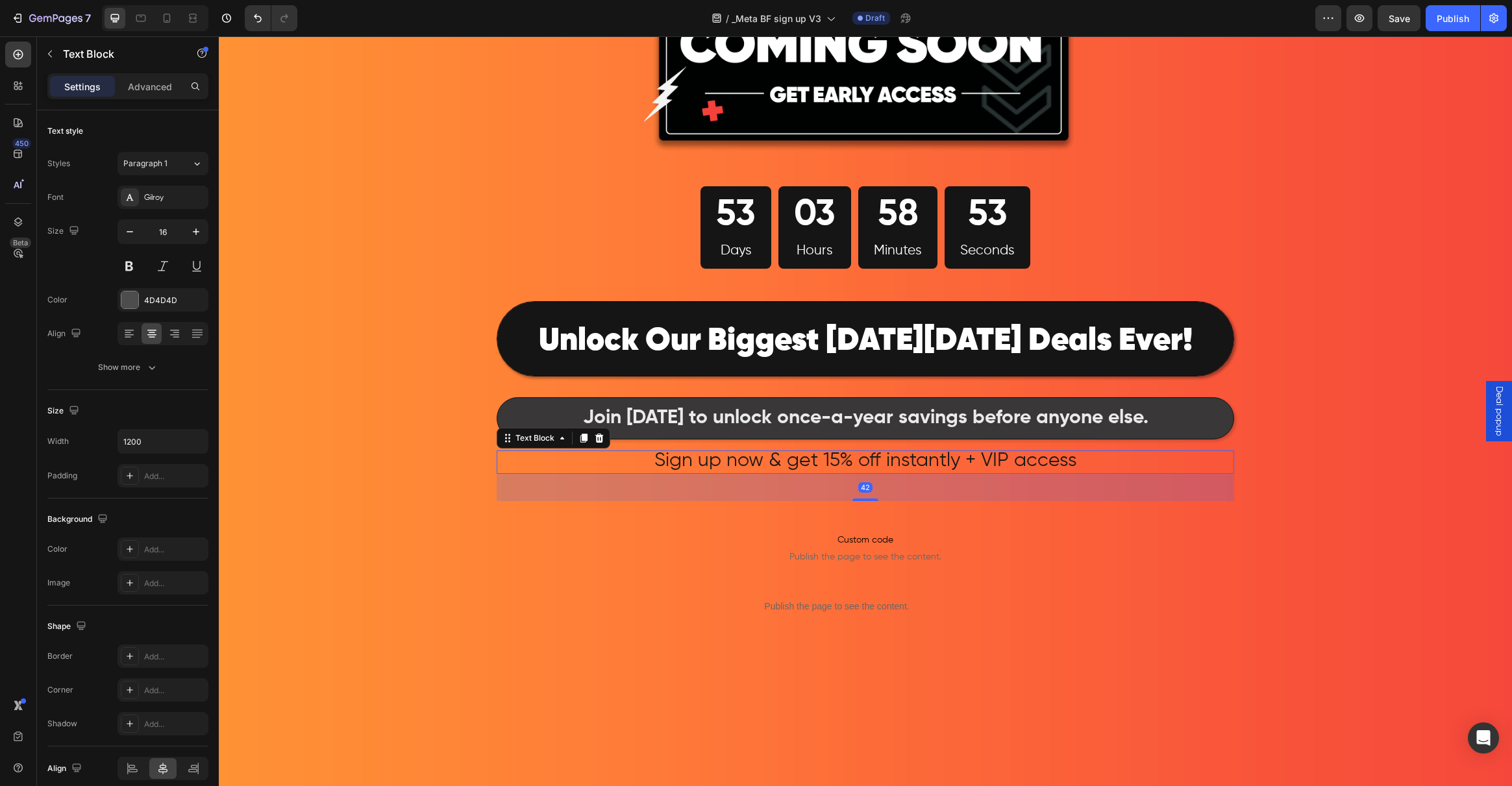
click at [654, 467] on span "Sign up now & get 15% off instantly + VIP access" at bounding box center [865, 460] width 422 height 19
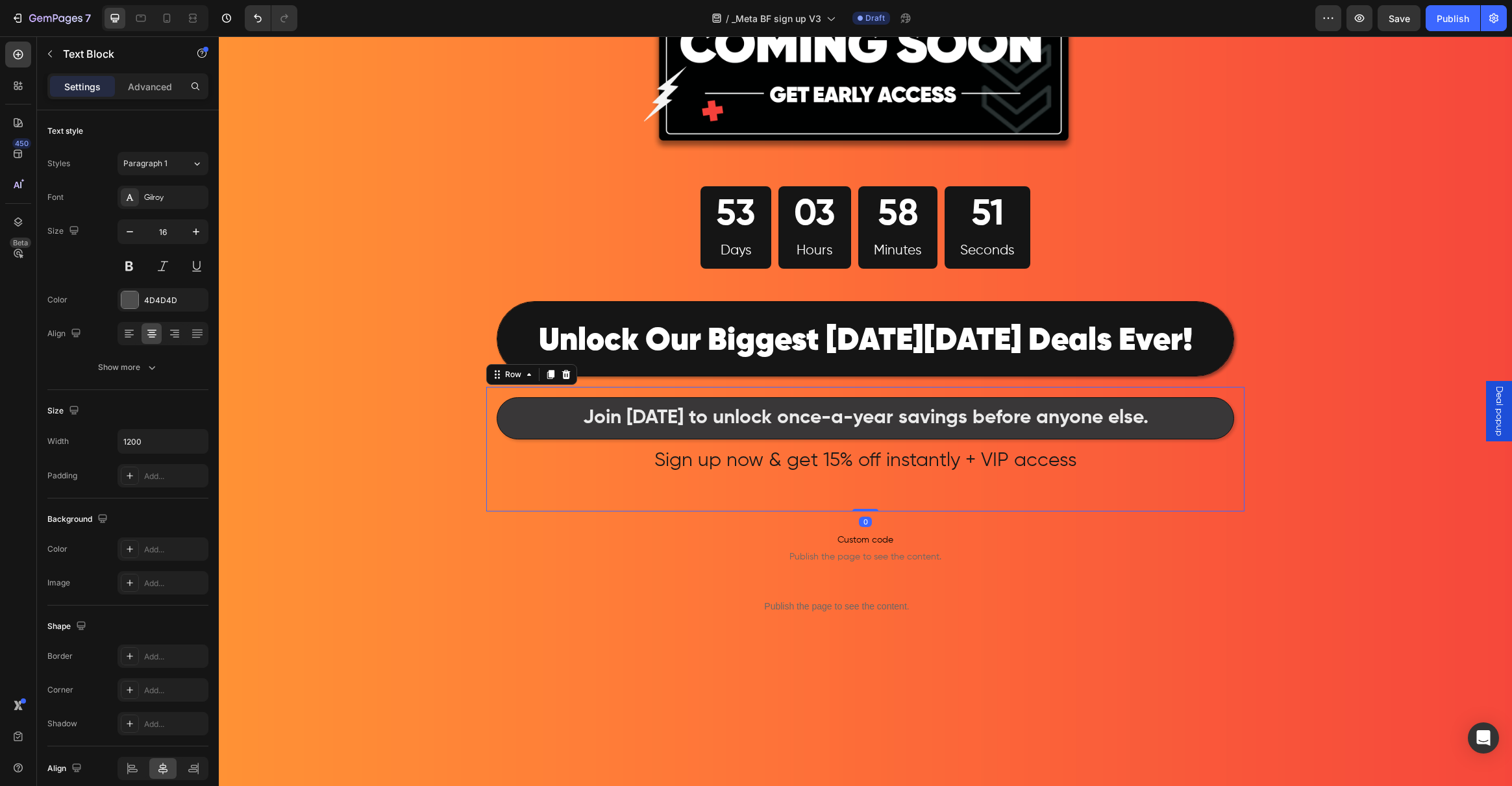
click at [715, 440] on div "Join today to unlock once-a-year savings before anyone else. Text Block Sign up…" at bounding box center [866, 449] width 738 height 104
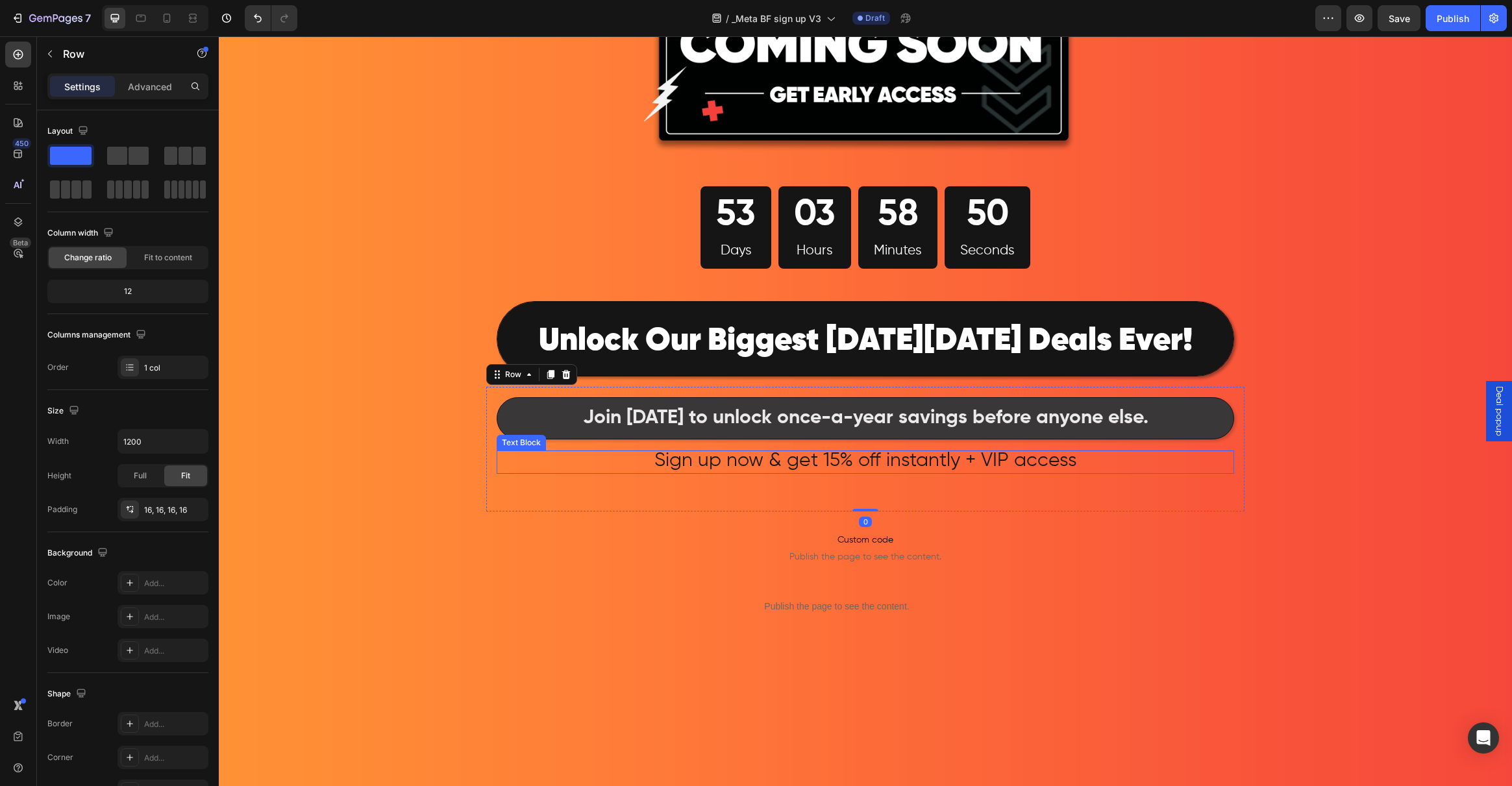
click at [623, 459] on p "Sign up now & get 15% off instantly + VIP access" at bounding box center [865, 462] width 735 height 21
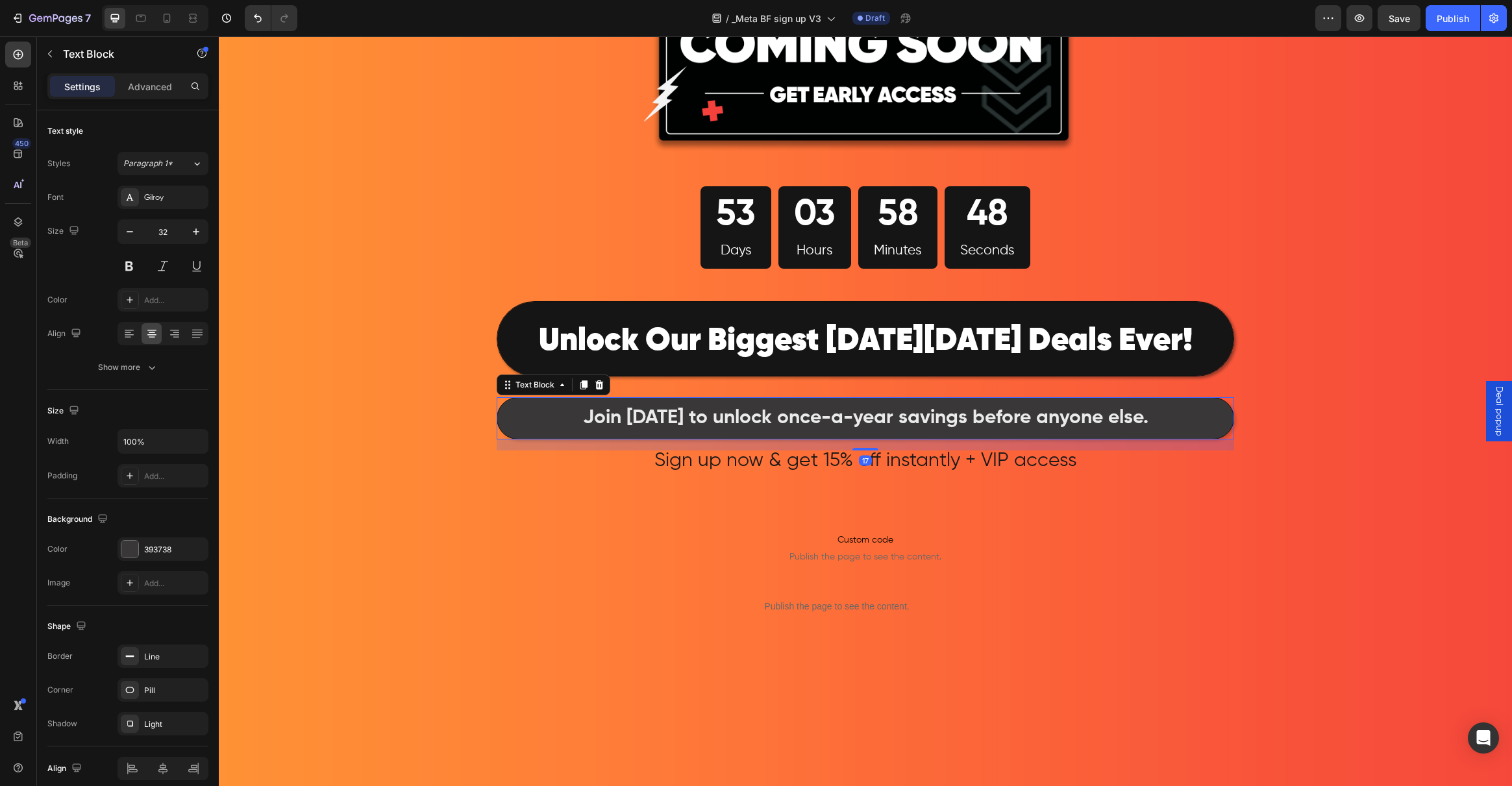
click at [681, 438] on div "Join today to unlock once-a-year savings before anyone else." at bounding box center [866, 418] width 738 height 42
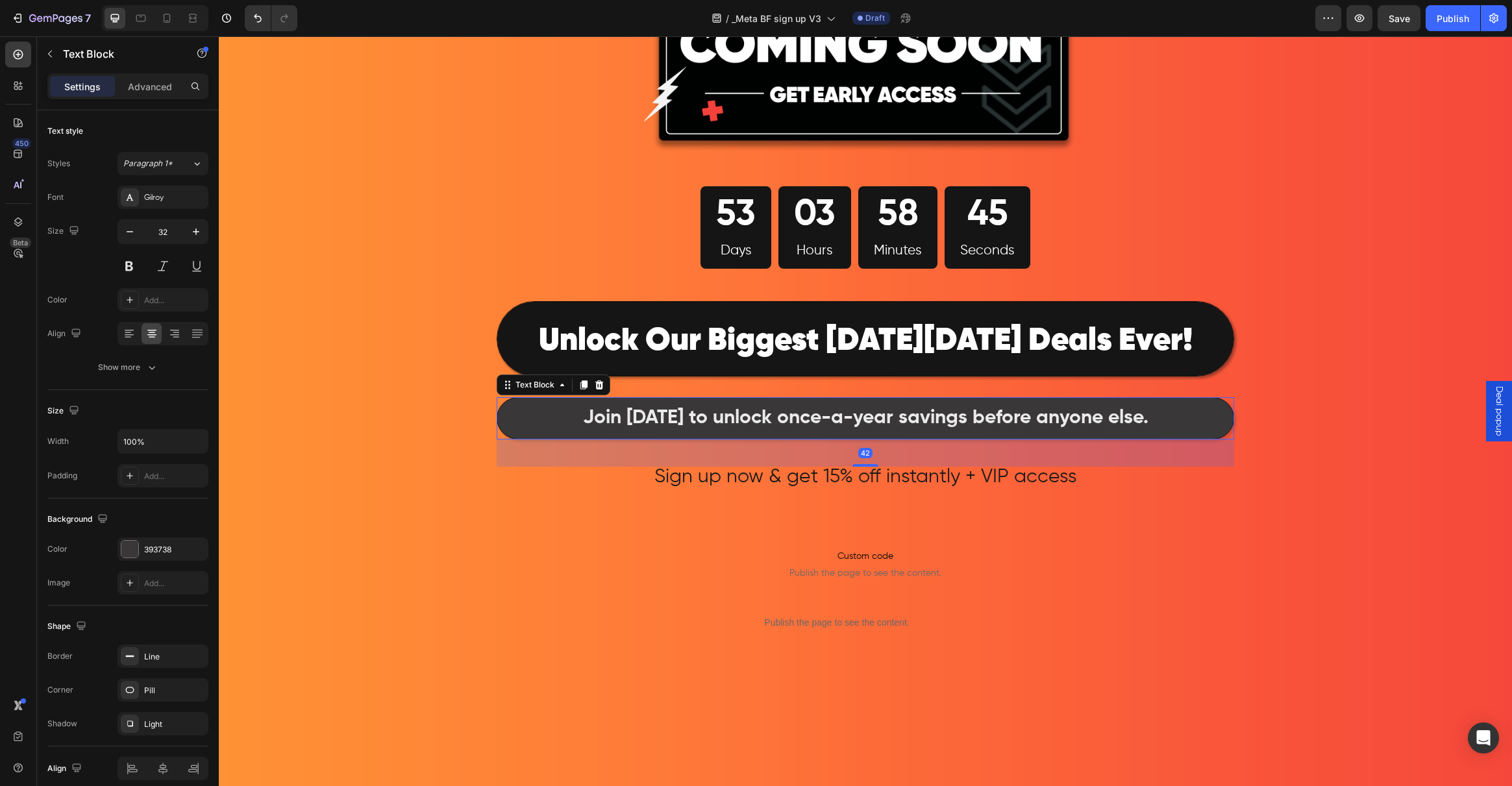
drag, startPoint x: 863, startPoint y: 450, endPoint x: 864, endPoint y: 466, distance: 16.0
click at [864, 466] on div "Join today to unlock once-a-year savings before anyone else. Text Block 42 Sign…" at bounding box center [866, 457] width 738 height 120
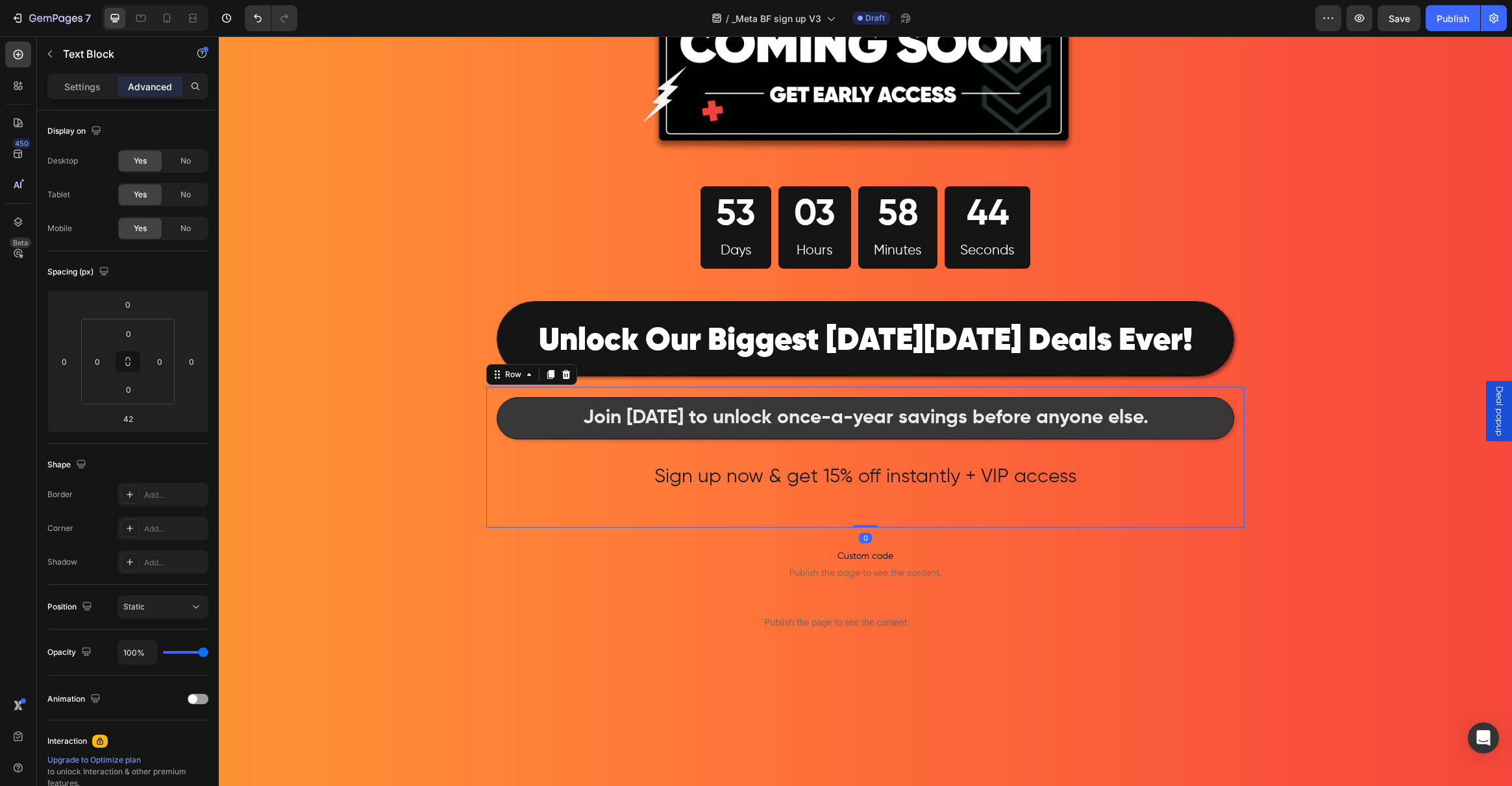
click at [715, 492] on div "Join today to unlock once-a-year savings before anyone else. Text Block Sign up…" at bounding box center [866, 457] width 738 height 120
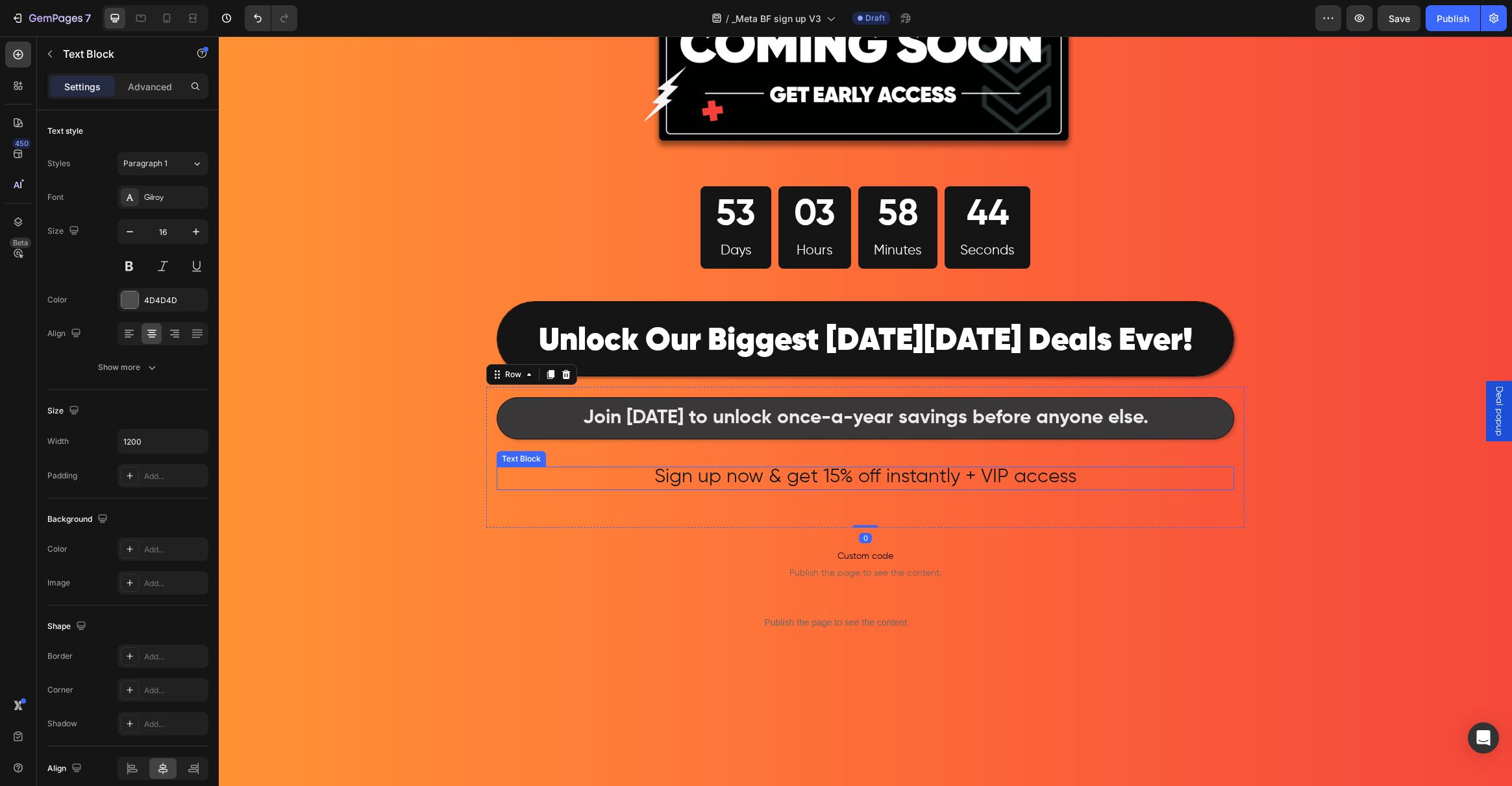
click at [654, 479] on span "Sign up now & get 15% off instantly + VIP access" at bounding box center [865, 477] width 422 height 19
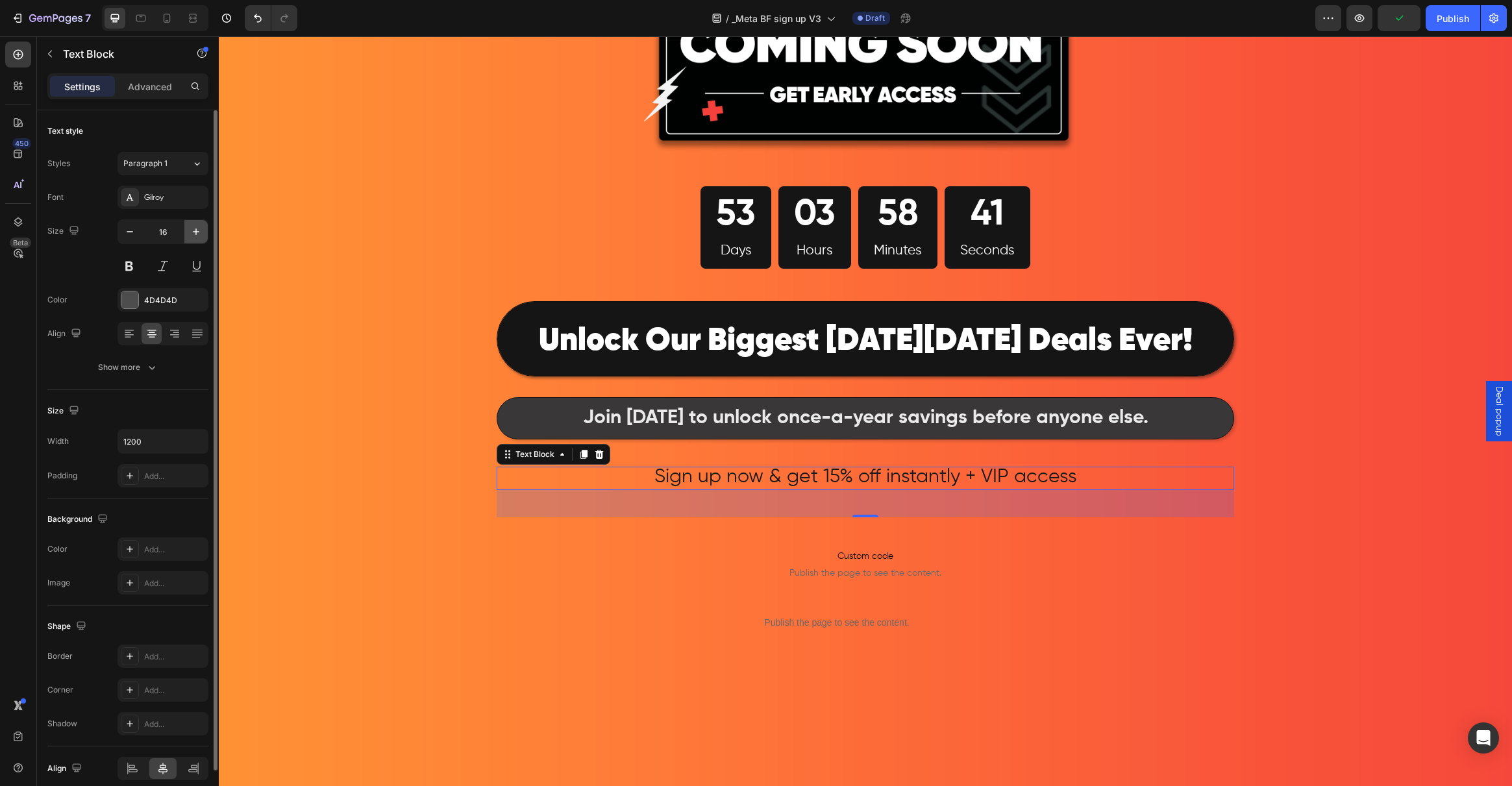
click at [197, 238] on button "button" at bounding box center [196, 232] width 23 height 23
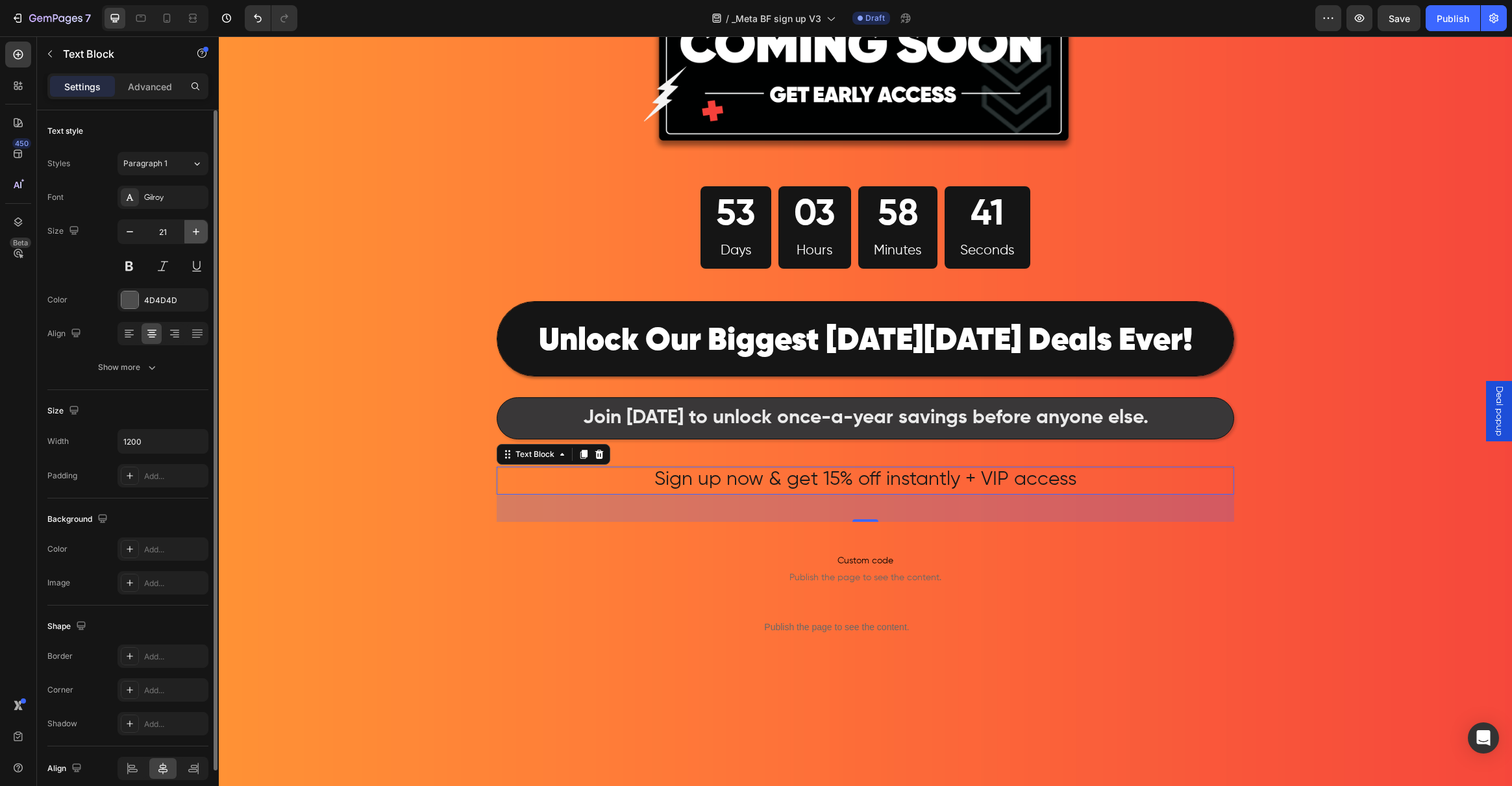
click at [197, 238] on button "button" at bounding box center [196, 232] width 23 height 23
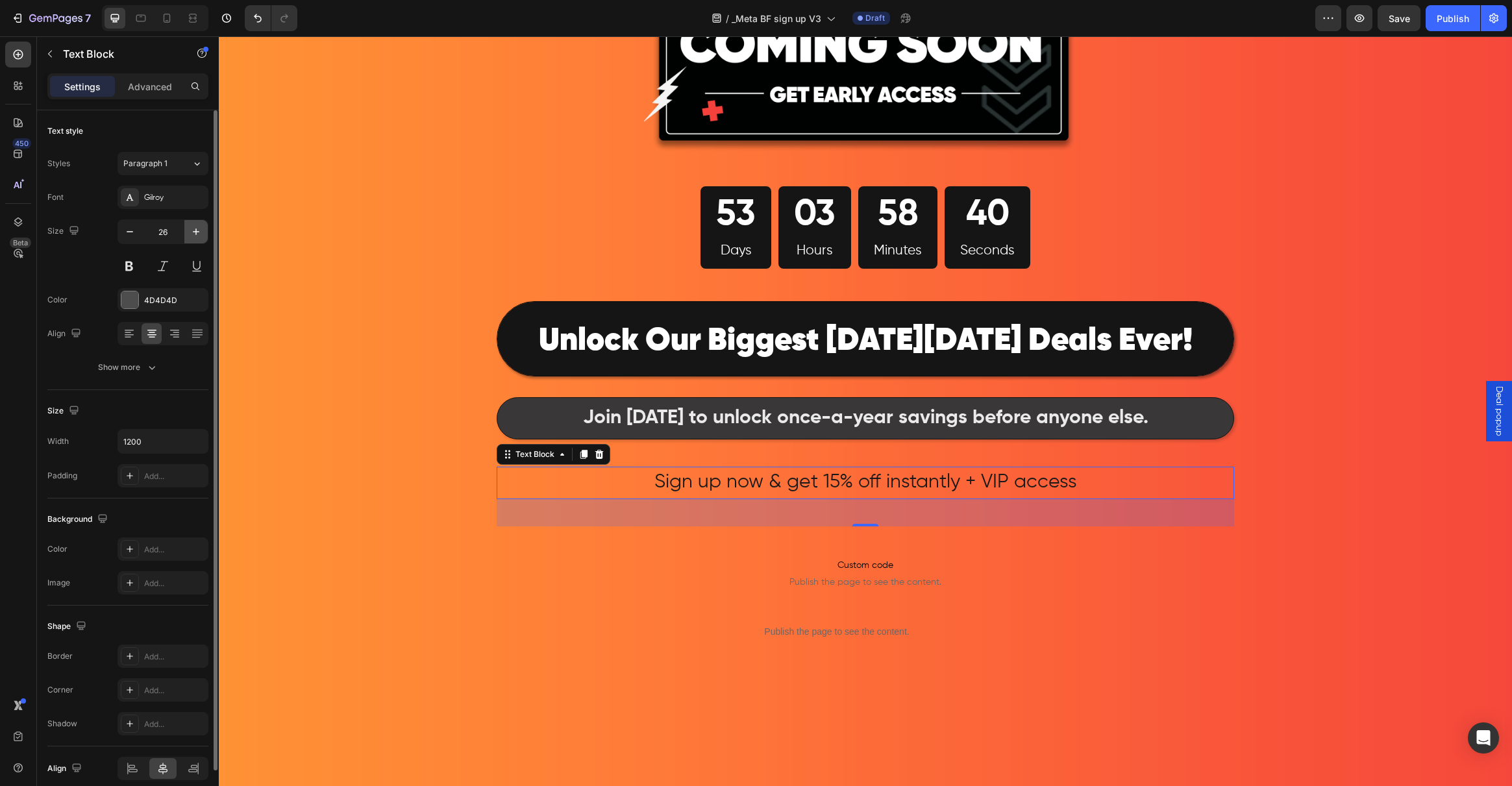
click at [197, 238] on button "button" at bounding box center [196, 232] width 23 height 23
type input "29"
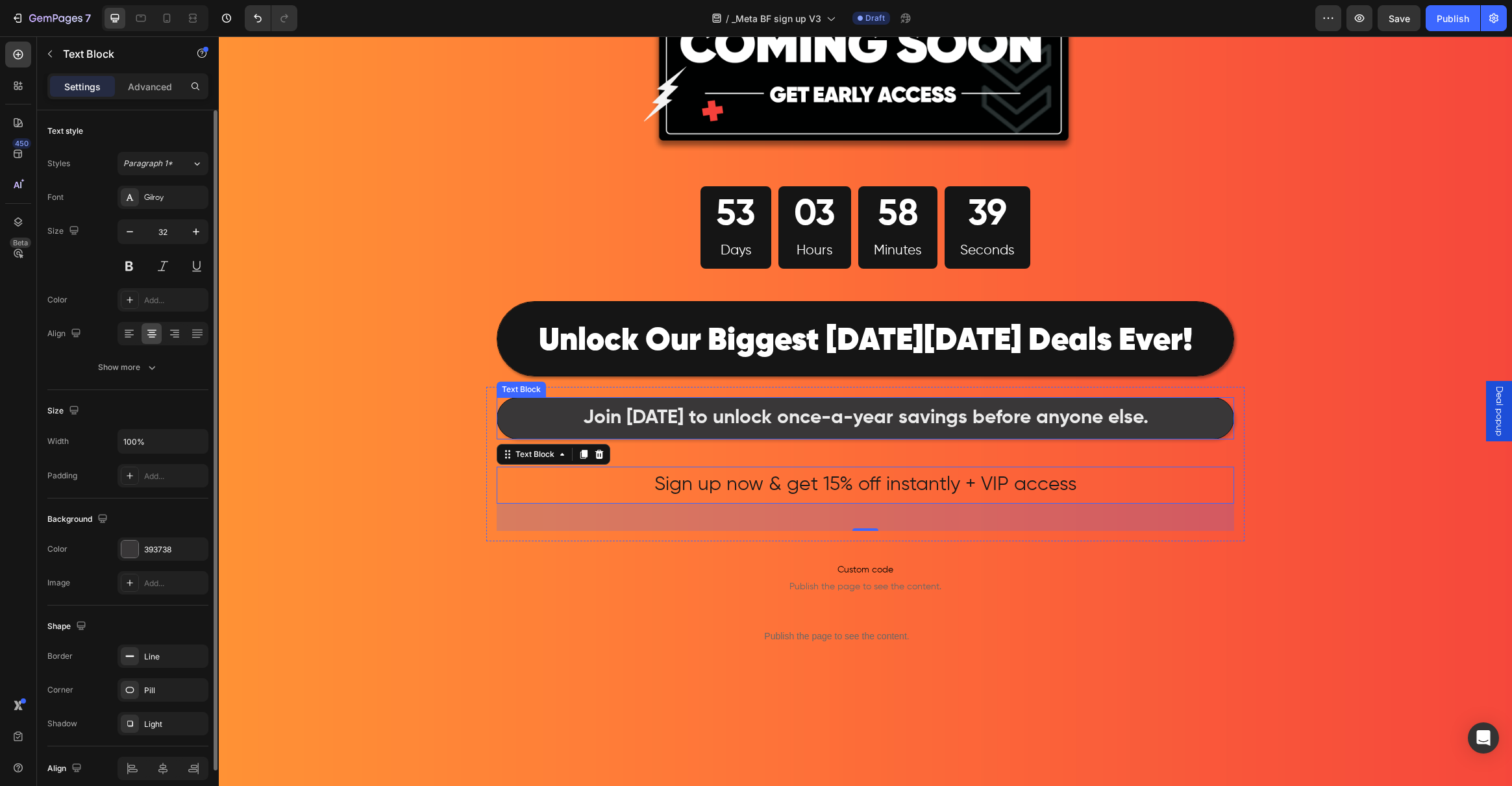
click at [528, 426] on p "Join today to unlock once-a-year savings before anyone else." at bounding box center [865, 419] width 734 height 38
click at [629, 493] on p "Sign up now & get 15% off instantly + VIP access" at bounding box center [865, 485] width 735 height 35
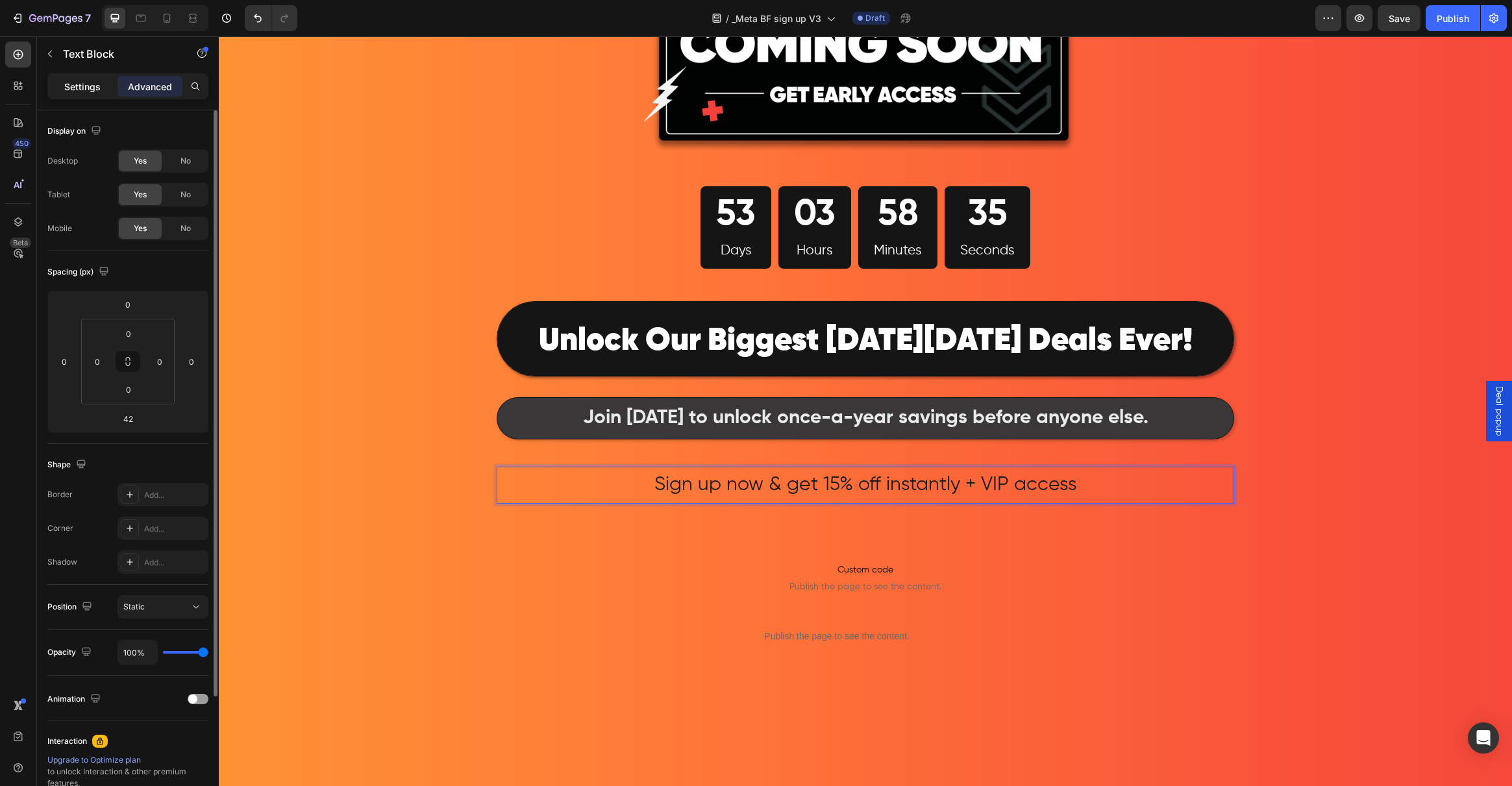
click at [92, 88] on p "Settings" at bounding box center [82, 87] width 36 height 14
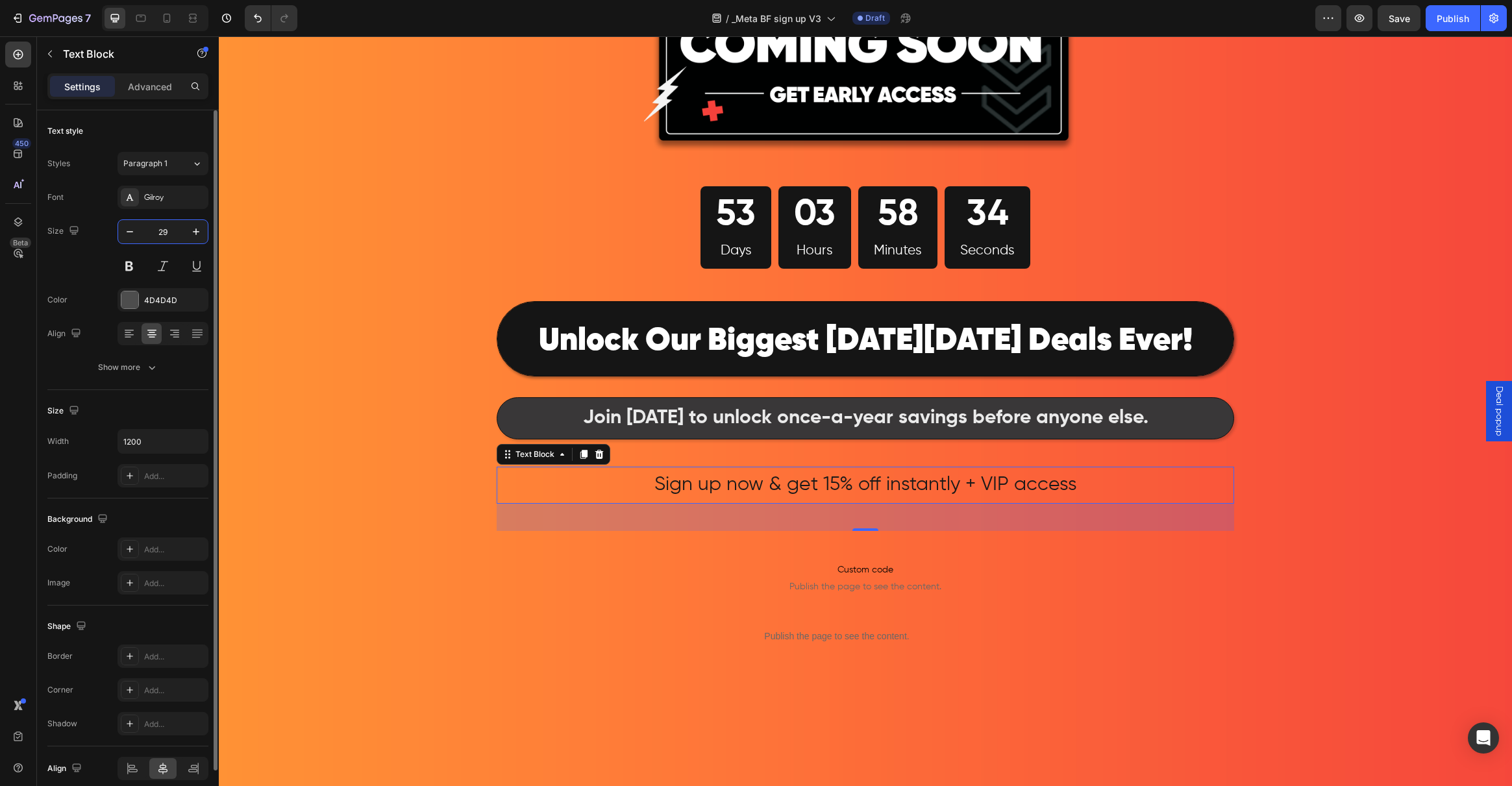
click at [176, 231] on input "29" at bounding box center [163, 232] width 43 height 23
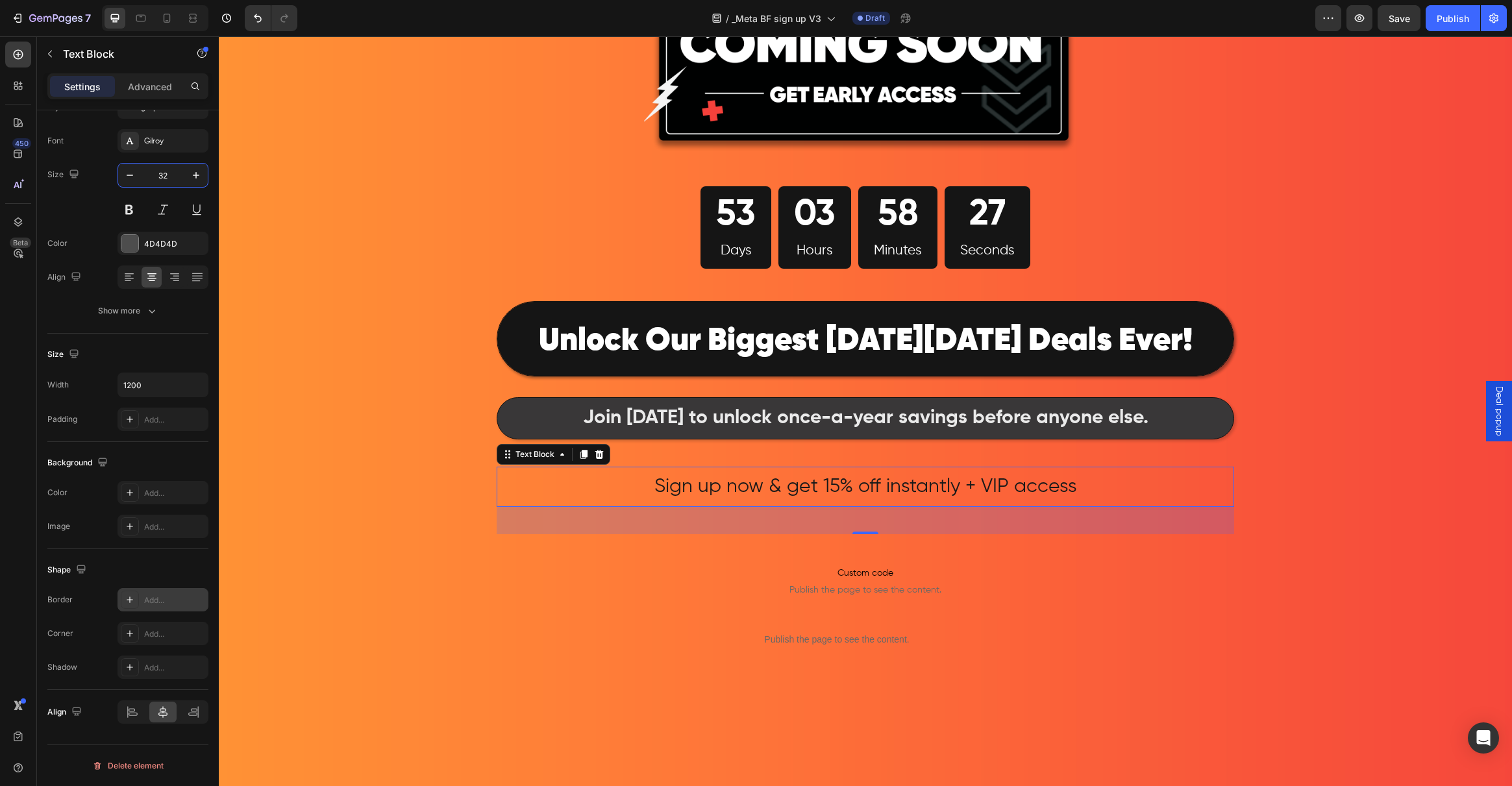
type input "32"
click at [128, 600] on icon at bounding box center [130, 600] width 11 height 11
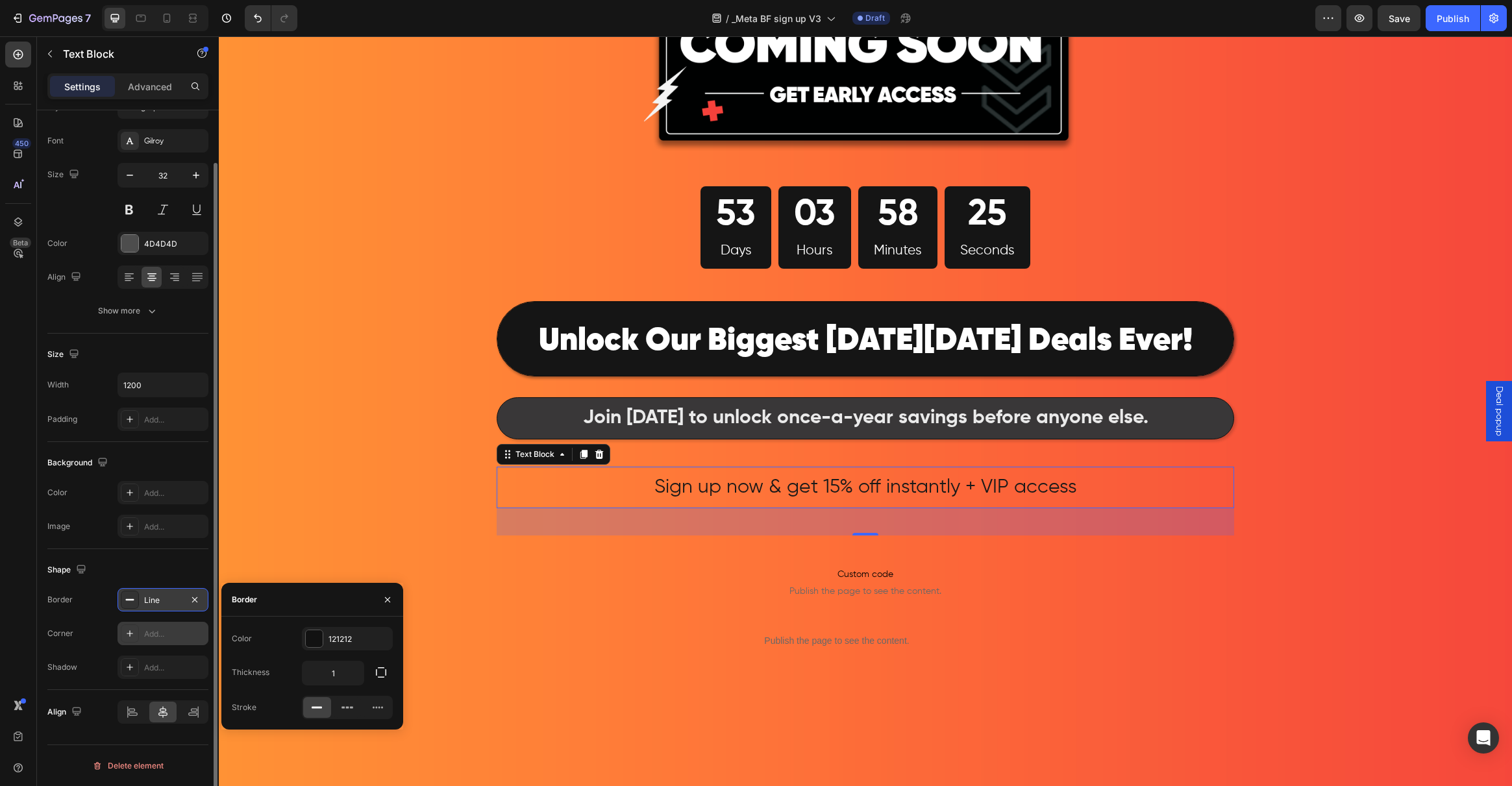
click at [132, 637] on icon at bounding box center [130, 634] width 11 height 11
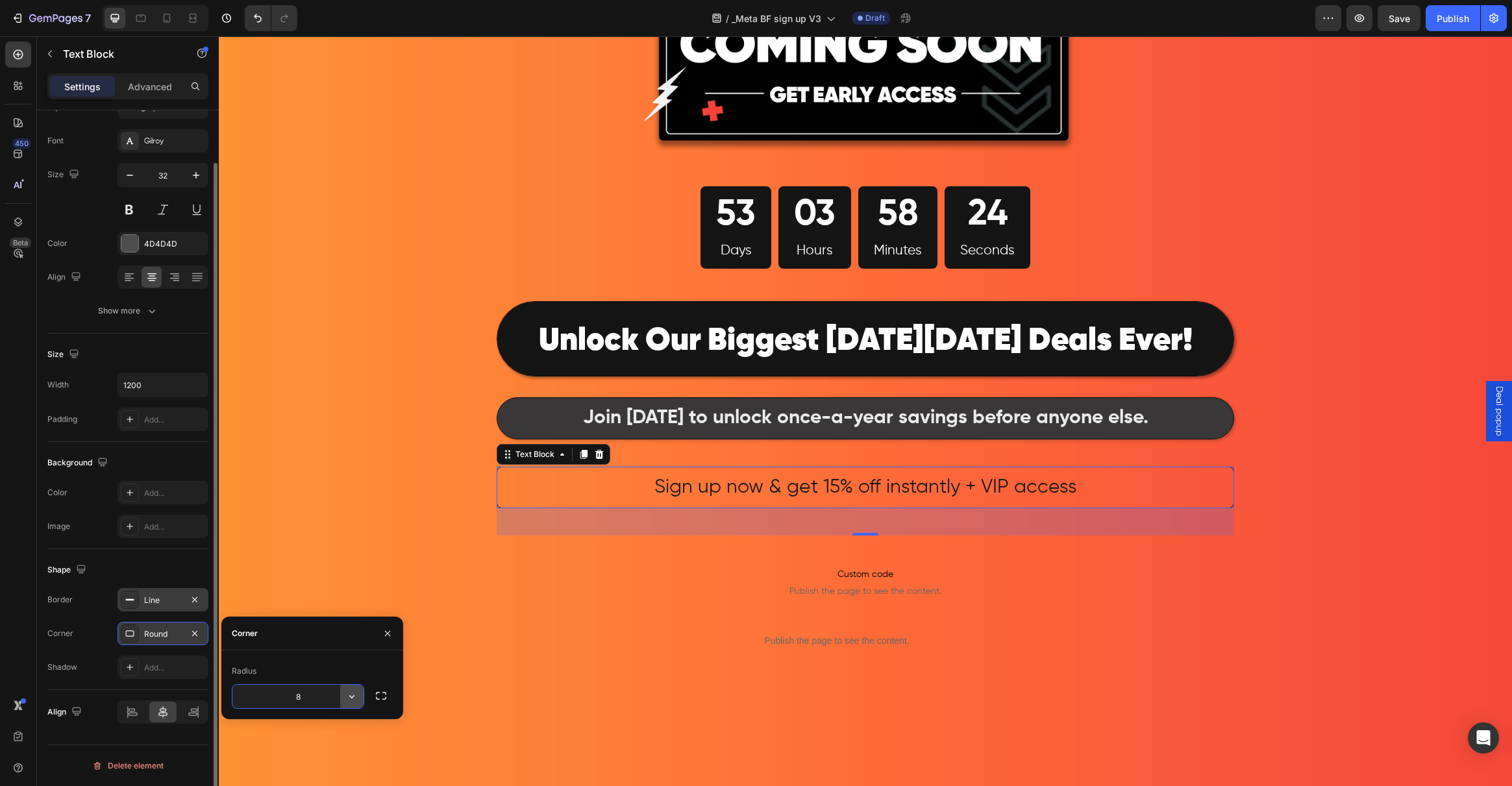
click at [350, 702] on icon "button" at bounding box center [351, 696] width 13 height 13
click at [311, 660] on p "Pill" at bounding box center [315, 660] width 74 height 13
type input "9999"
click at [123, 666] on div at bounding box center [130, 668] width 18 height 18
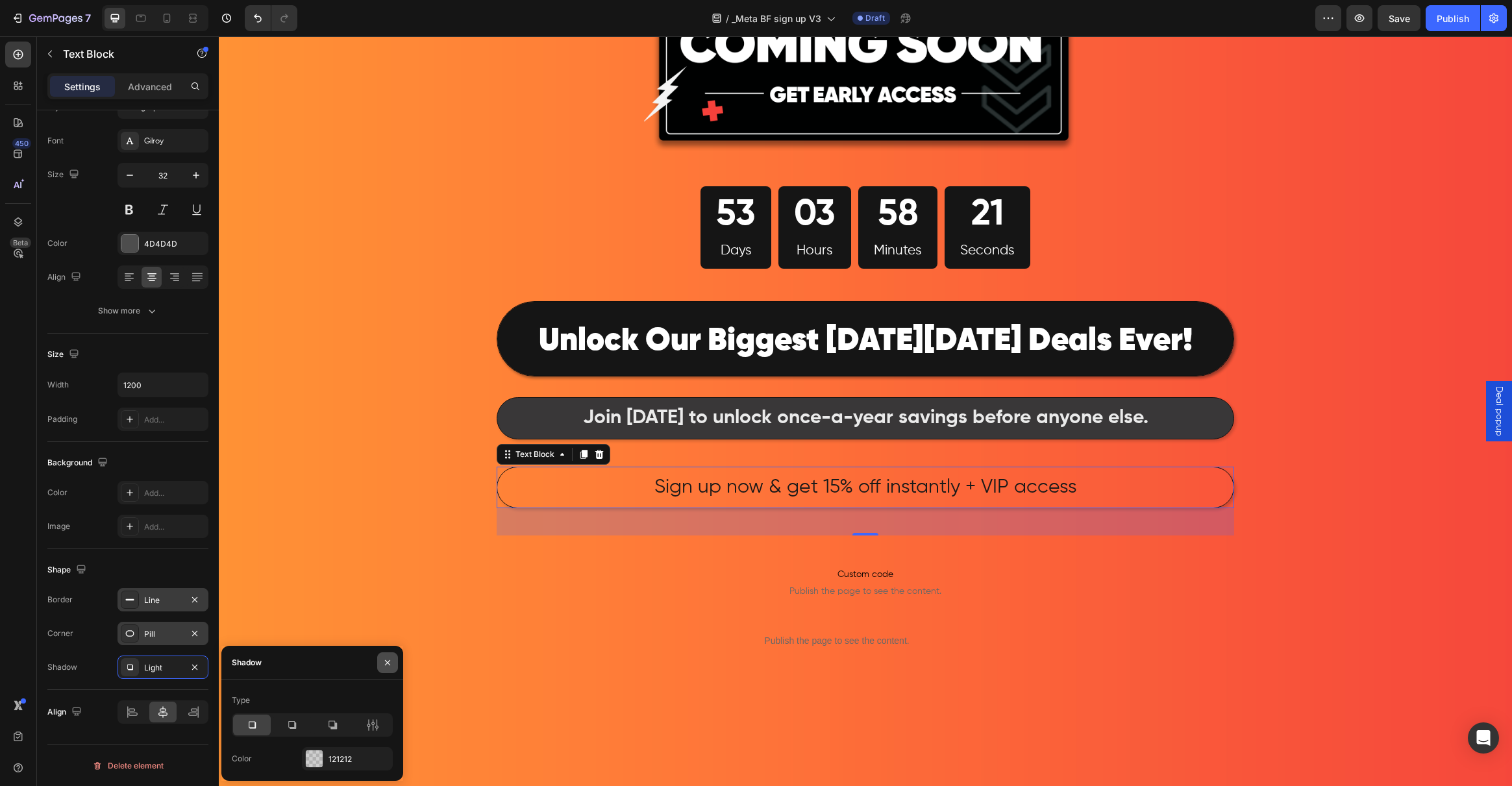
click at [387, 663] on icon "button" at bounding box center [388, 663] width 11 height 11
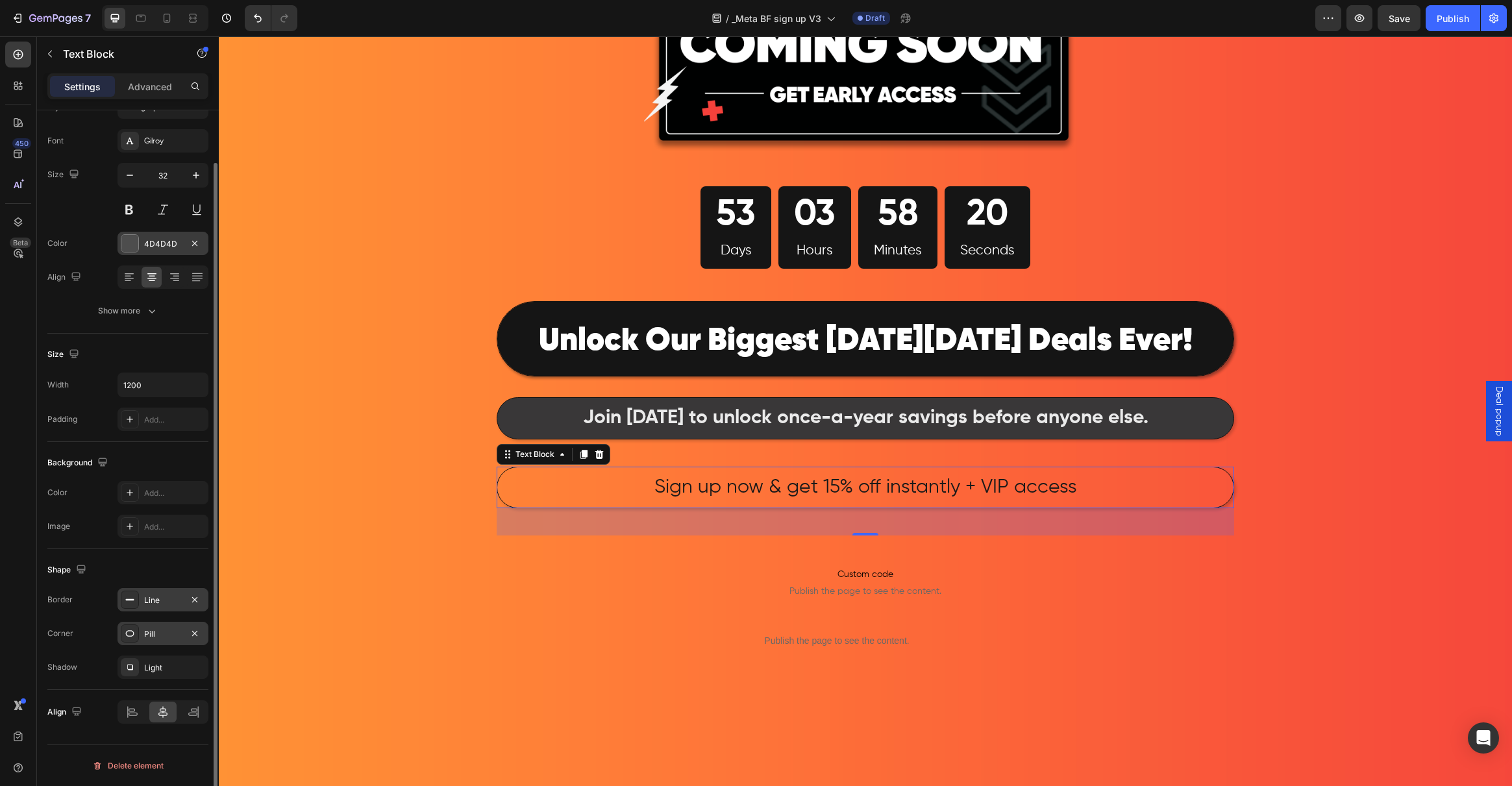
click at [133, 242] on div at bounding box center [130, 244] width 17 height 17
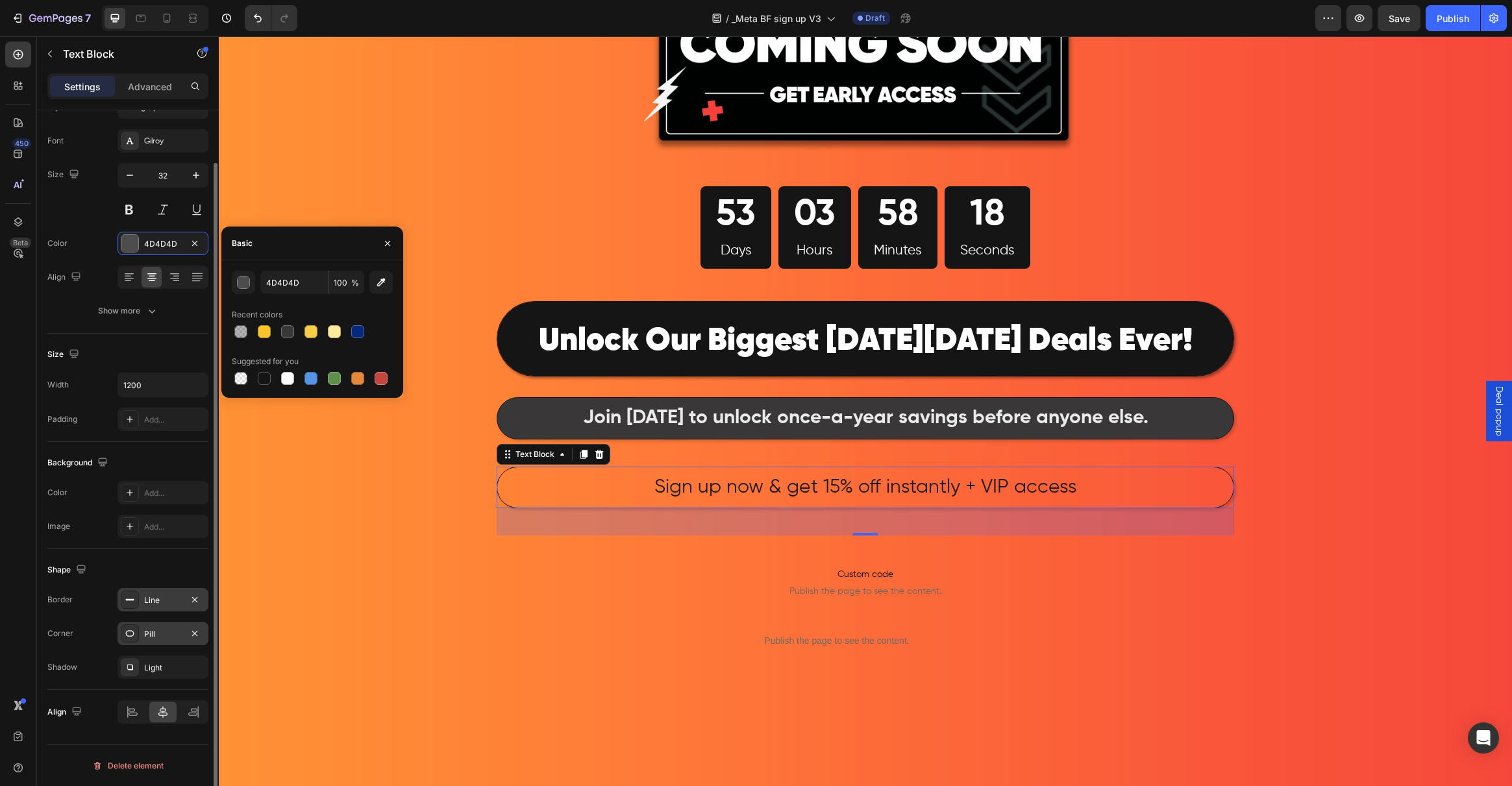
click at [169, 334] on div "Size Width 1200 Padding Add..." at bounding box center [128, 387] width 161 height 108
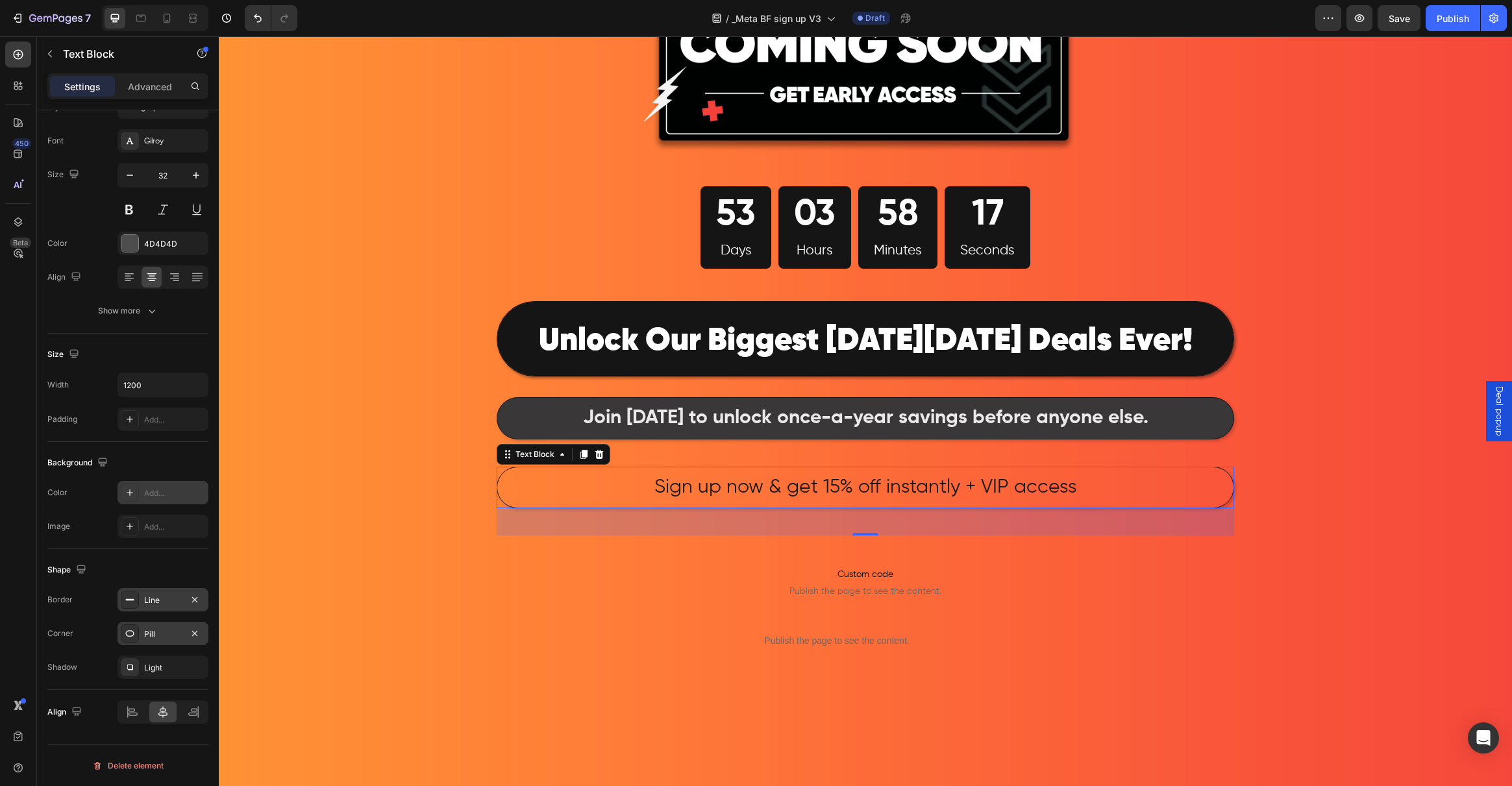
click at [132, 488] on icon at bounding box center [130, 493] width 11 height 11
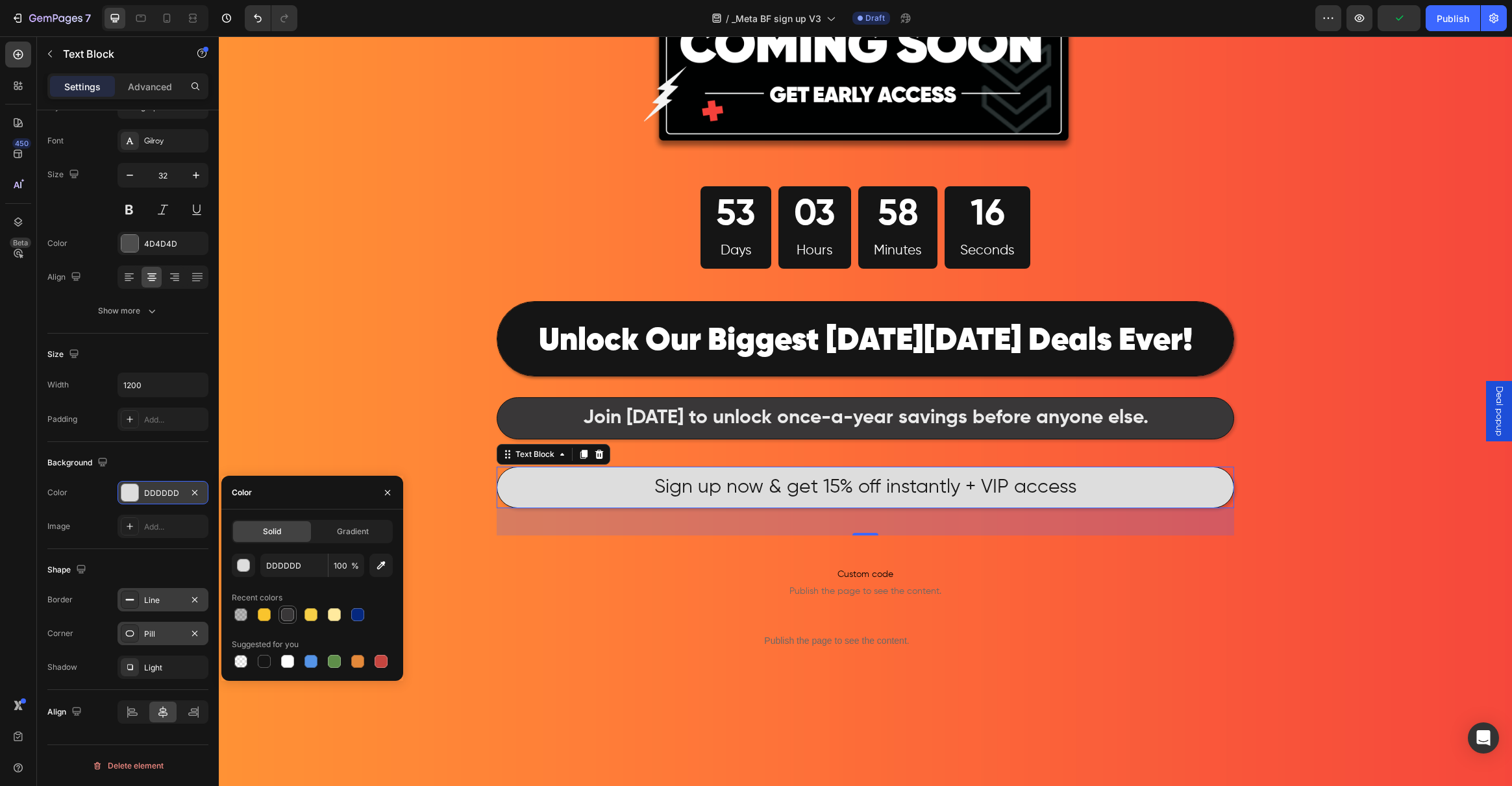
click at [284, 615] on div at bounding box center [288, 614] width 13 height 13
type input "393738"
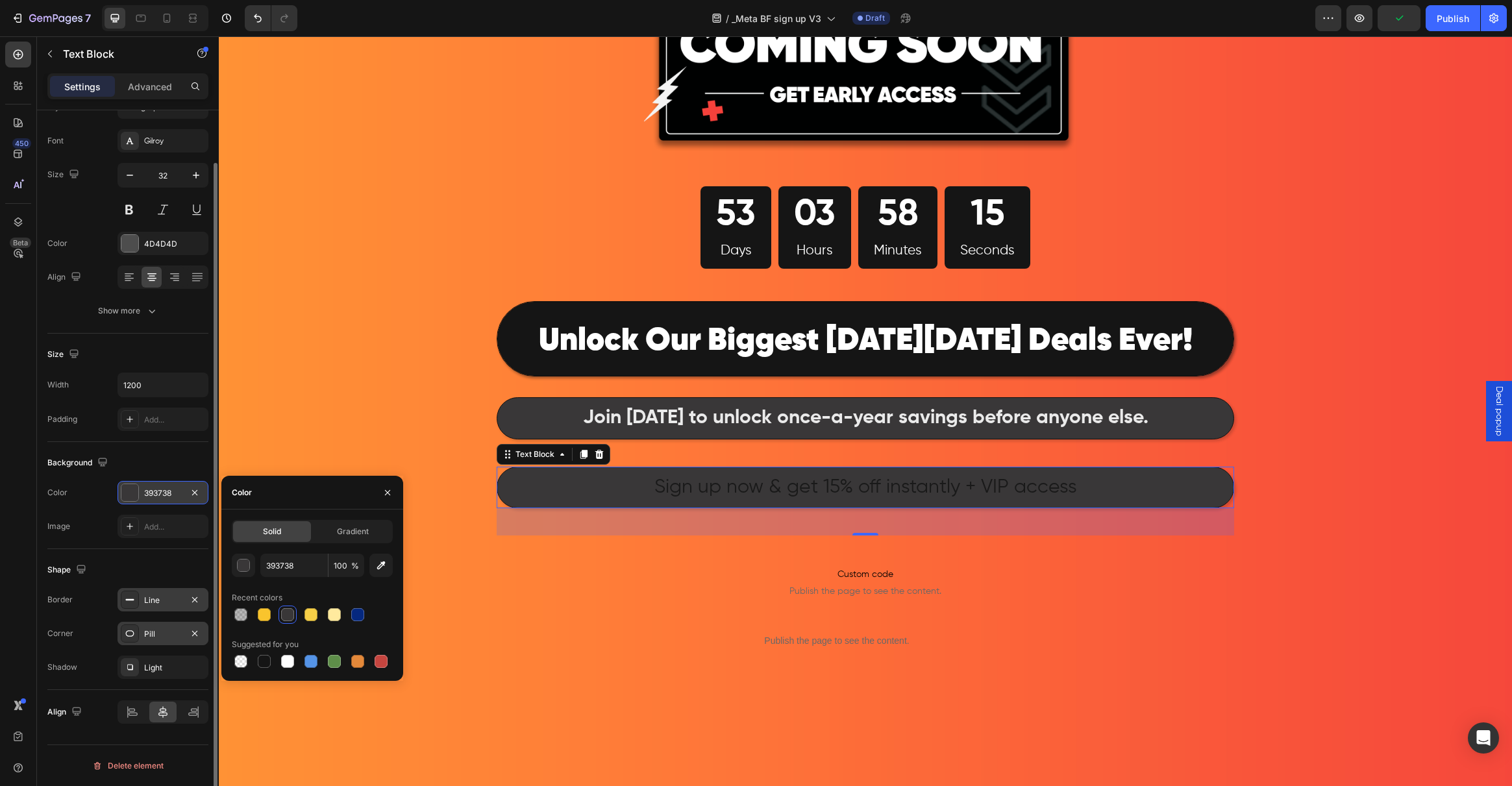
click at [162, 472] on div "Background" at bounding box center [128, 462] width 161 height 21
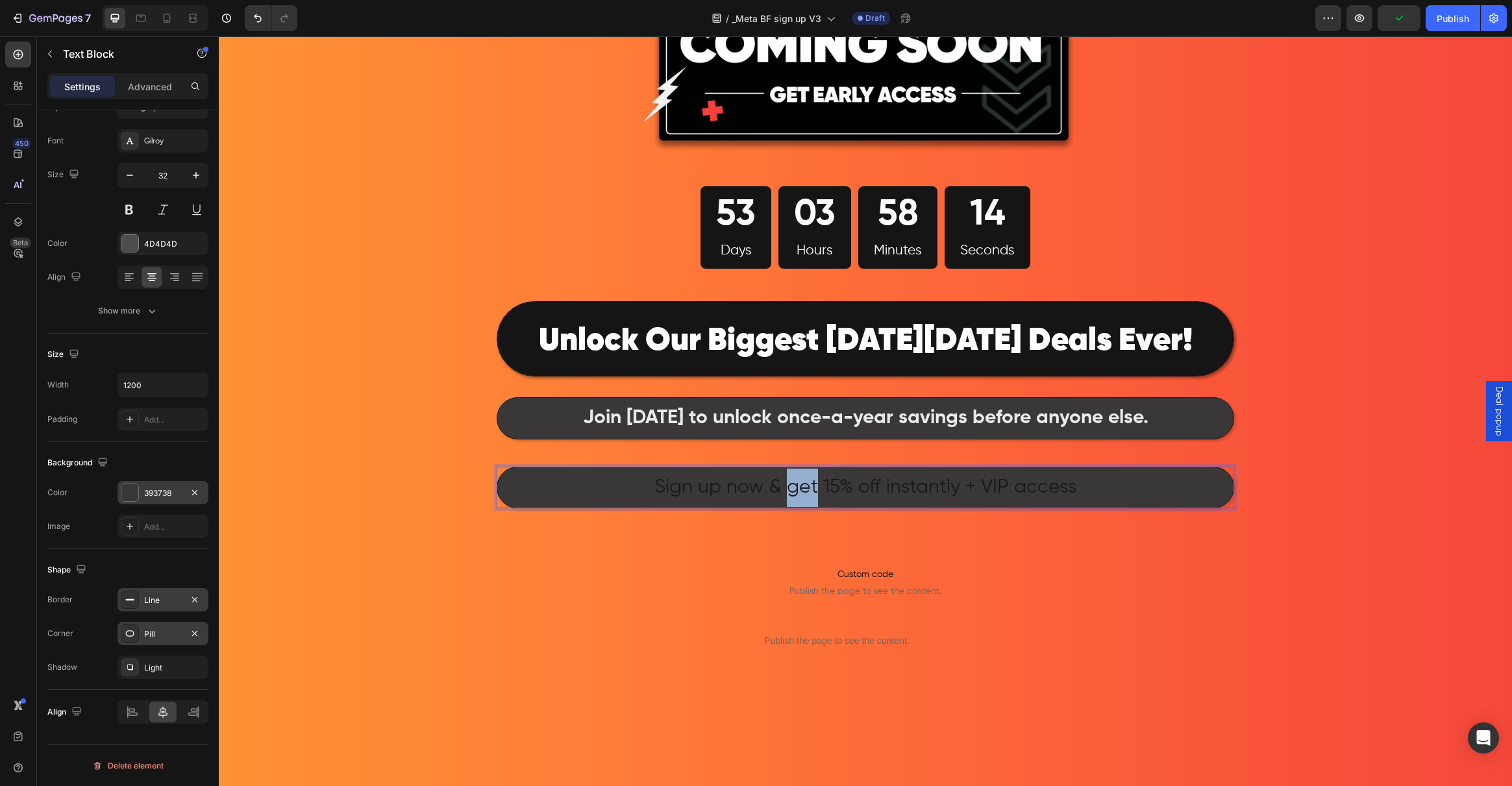
click at [798, 488] on span "Sign up now & get 15% off instantly + VIP access" at bounding box center [865, 487] width 422 height 19
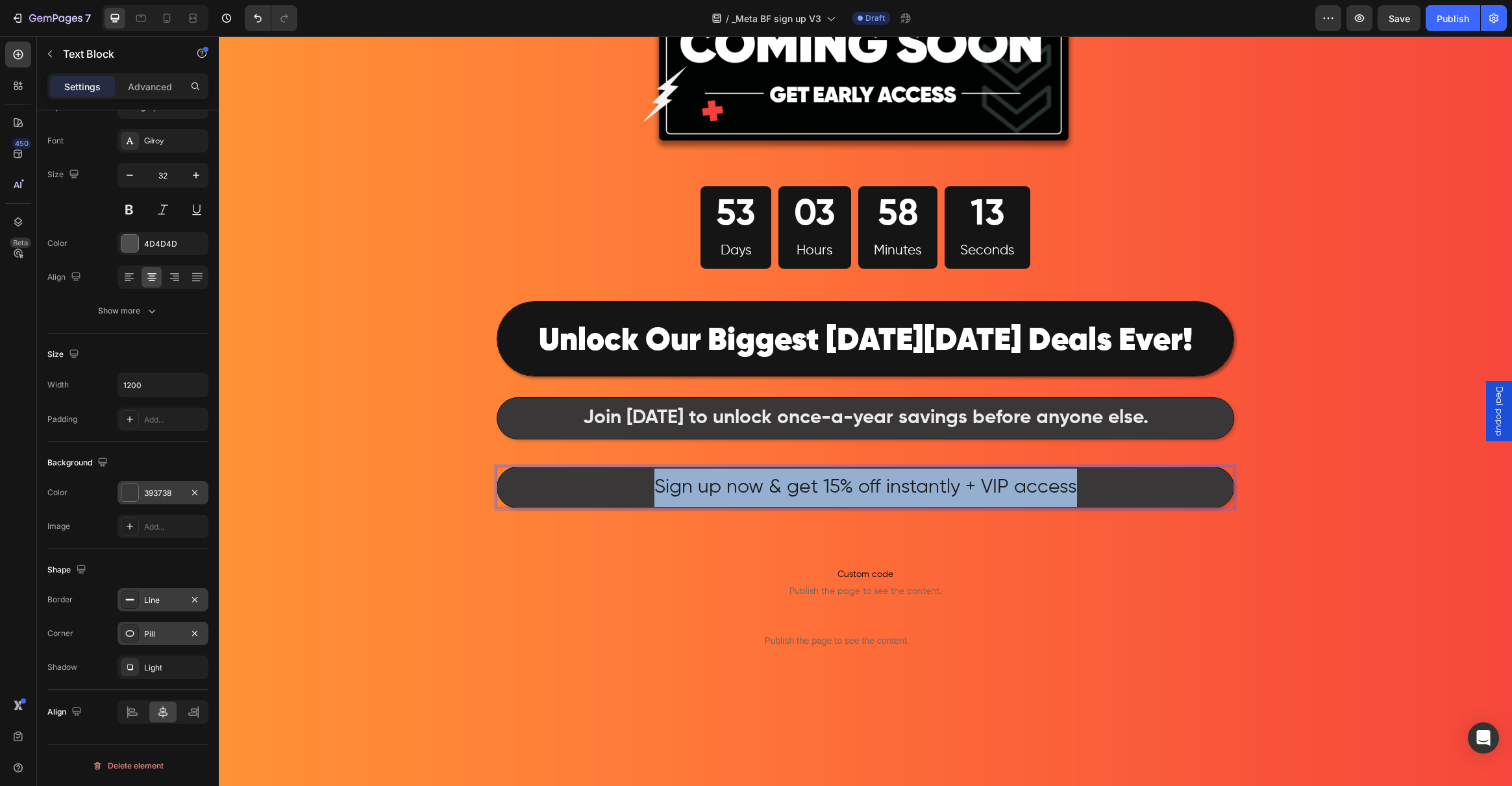
drag, startPoint x: 1095, startPoint y: 485, endPoint x: 615, endPoint y: 479, distance: 480.0
click at [615, 479] on p "Sign up now & get 15% off instantly + VIP access" at bounding box center [865, 488] width 734 height 38
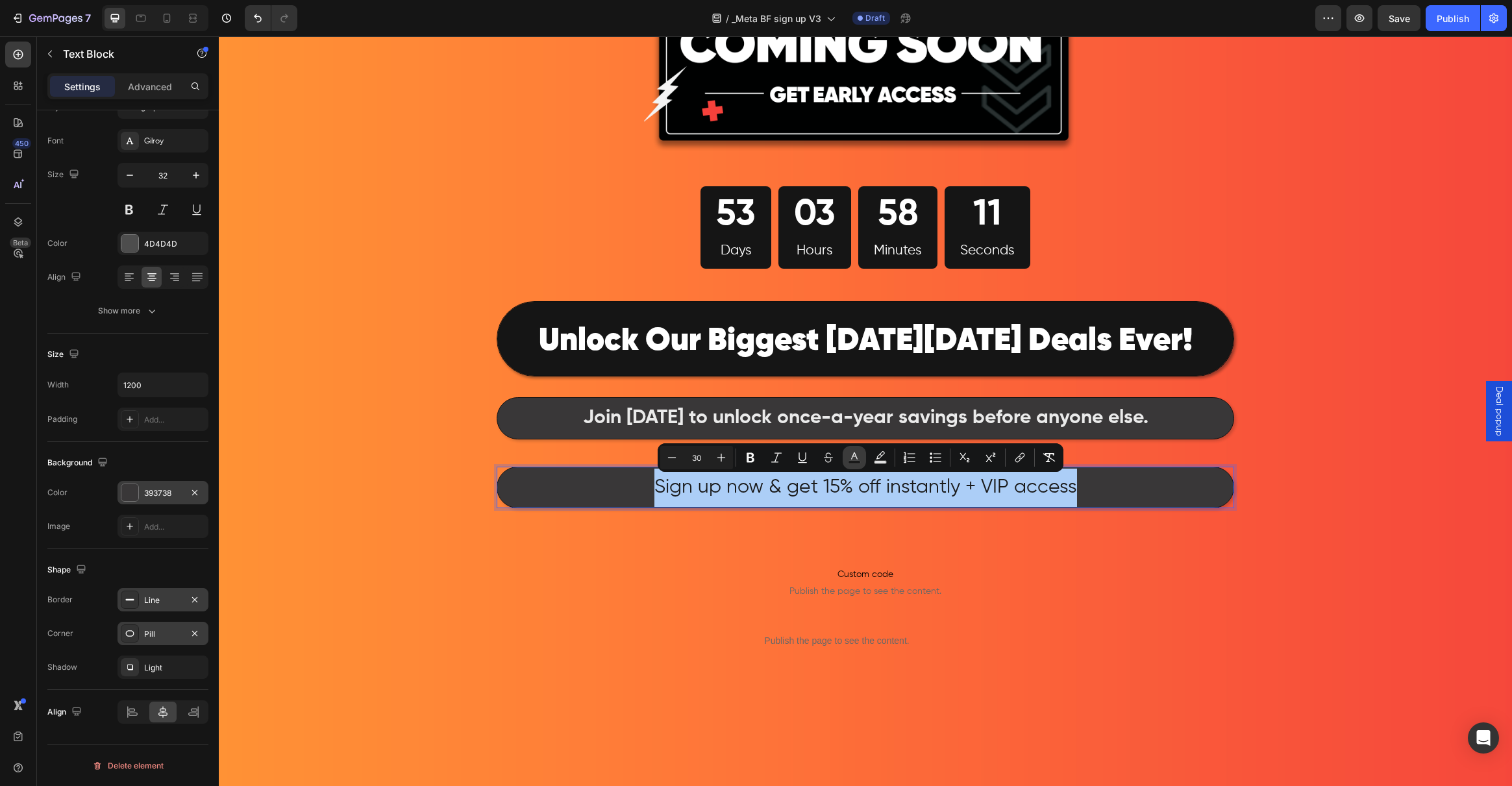
click at [861, 459] on button "color" at bounding box center [854, 458] width 23 height 23
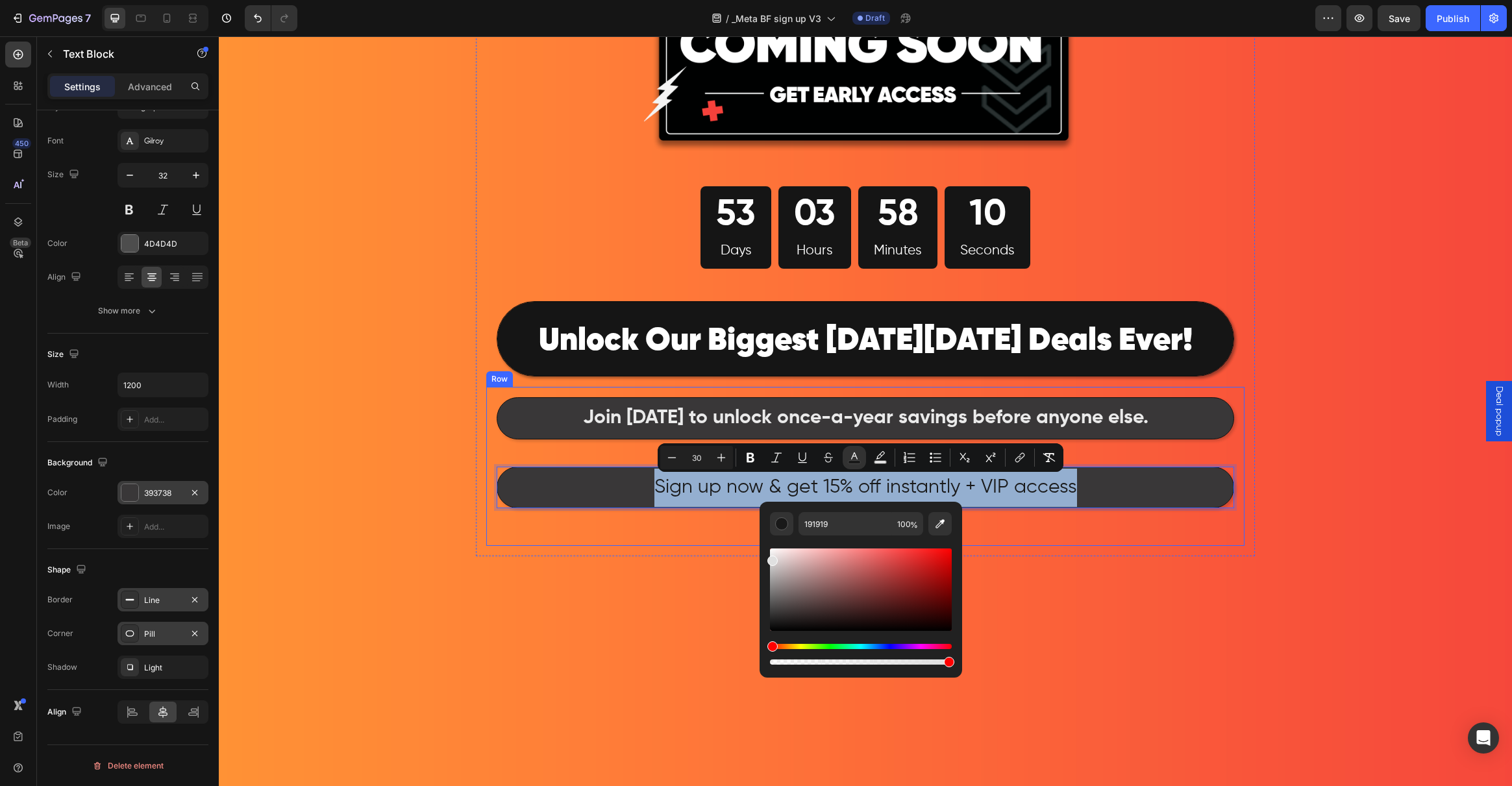
type input "E0E0E0"
drag, startPoint x: 1020, startPoint y: 605, endPoint x: 702, endPoint y: 528, distance: 327.2
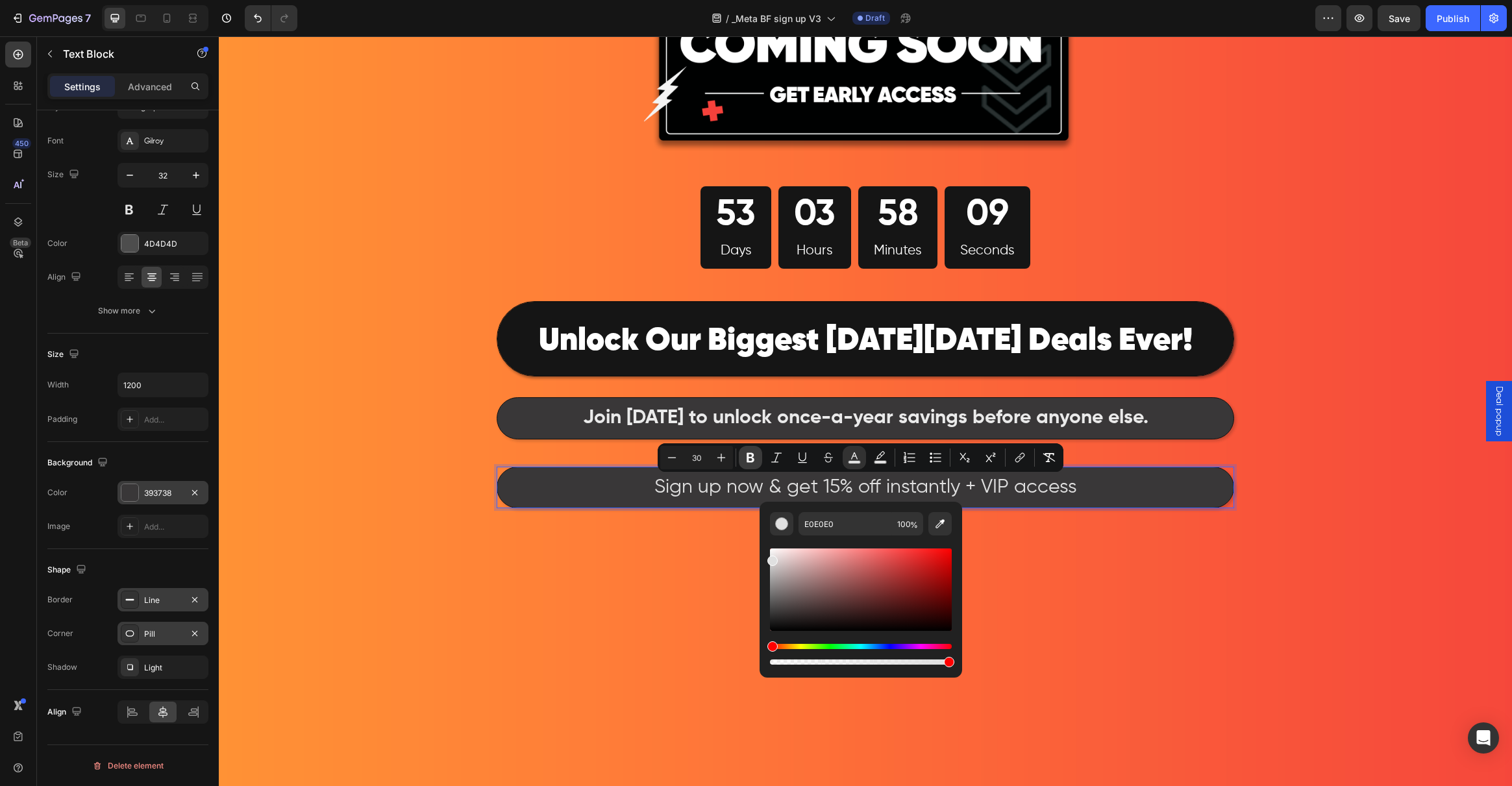
click at [751, 464] on icon "Editor contextual toolbar" at bounding box center [750, 457] width 13 height 13
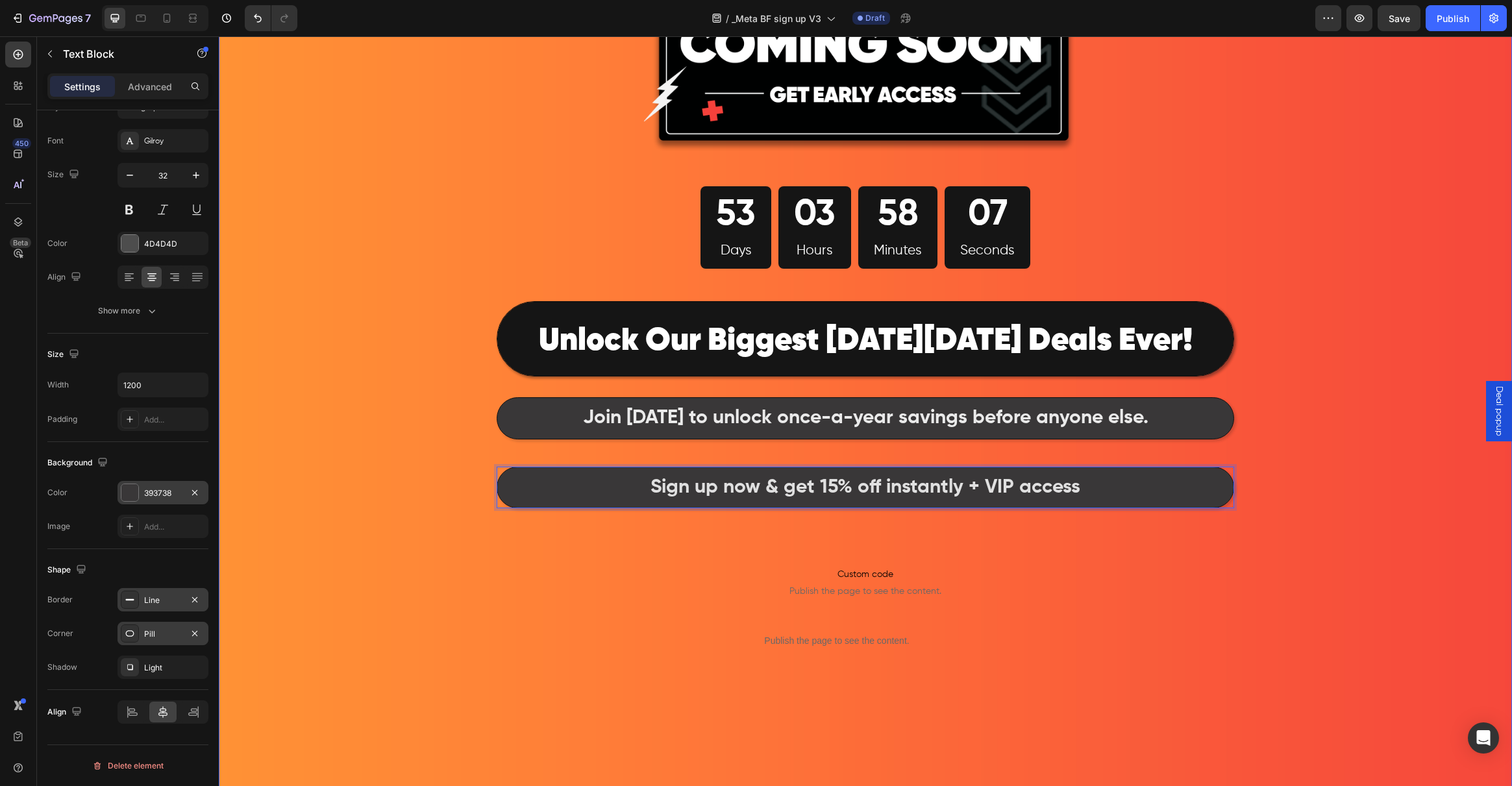
click at [377, 469] on div "Image 53 Days 03 Hours 58 Minutes 07 Seconds Countdown Timer Row ⁠⁠⁠⁠⁠⁠⁠ Unlock…" at bounding box center [865, 356] width 1293 height 1240
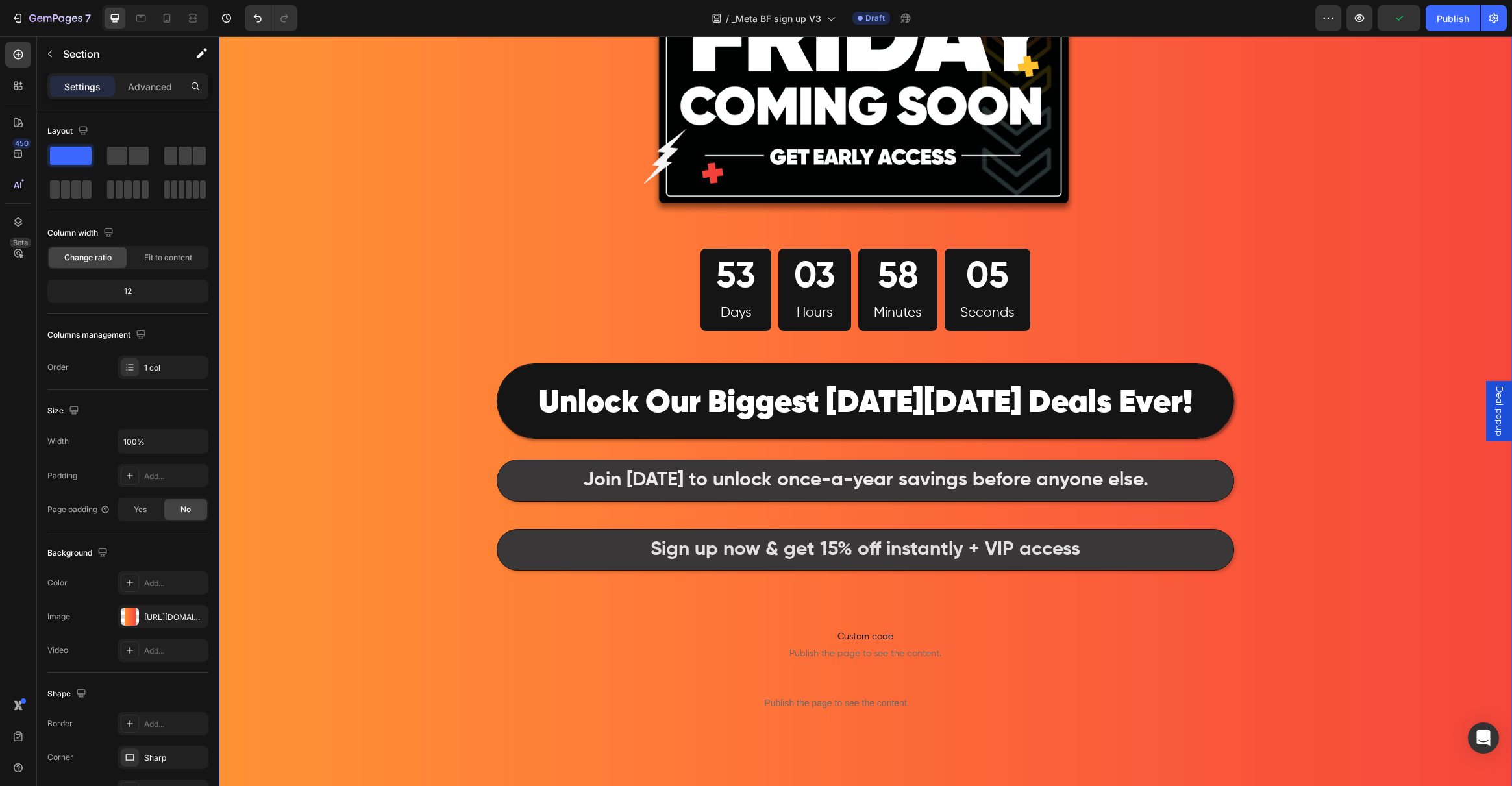
scroll to position [331, 0]
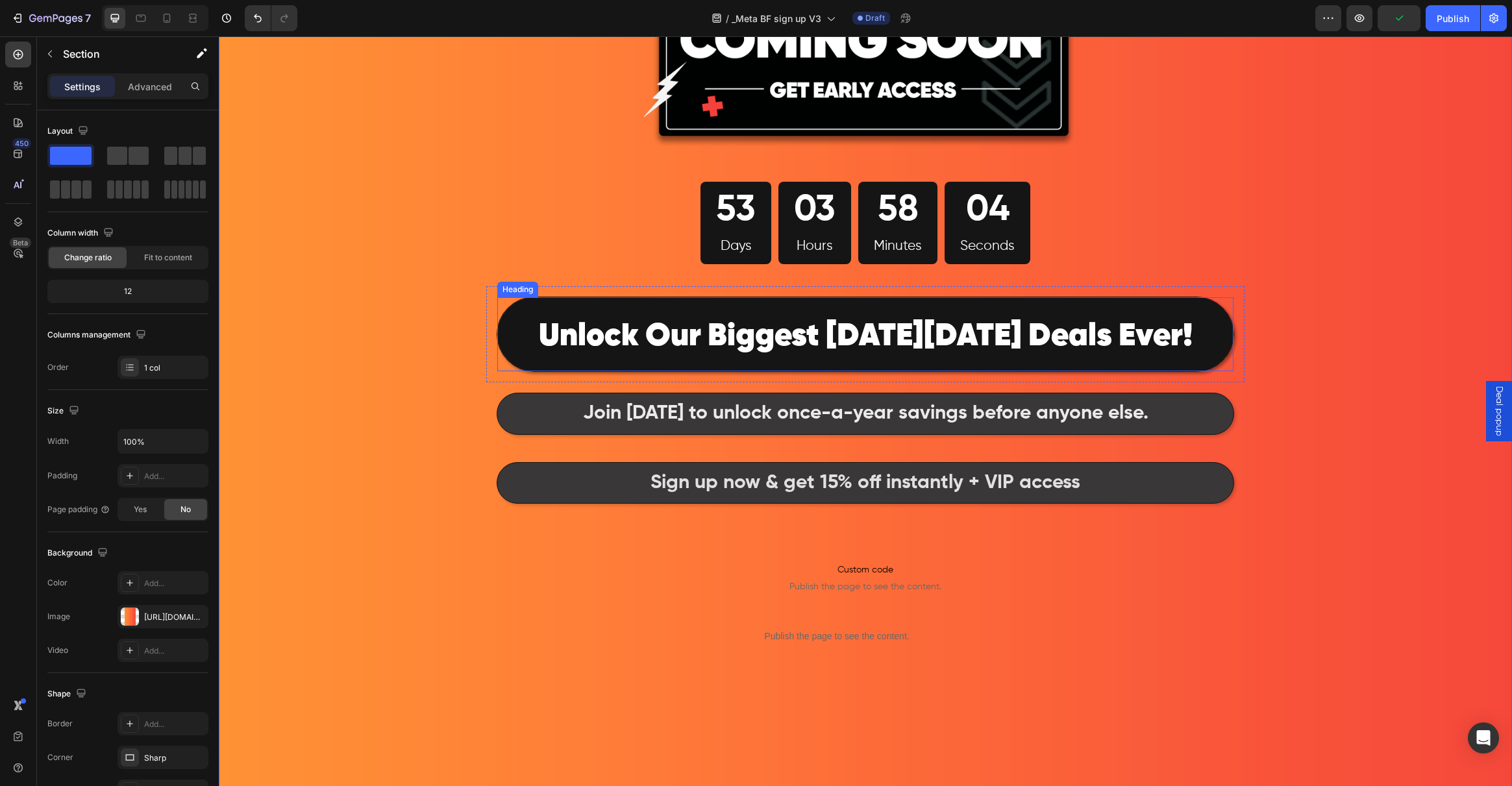
click at [577, 362] on p "⁠⁠⁠⁠⁠⁠⁠ Unlock Our Biggest Black Friday Deals Ever!" at bounding box center [865, 334] width 732 height 70
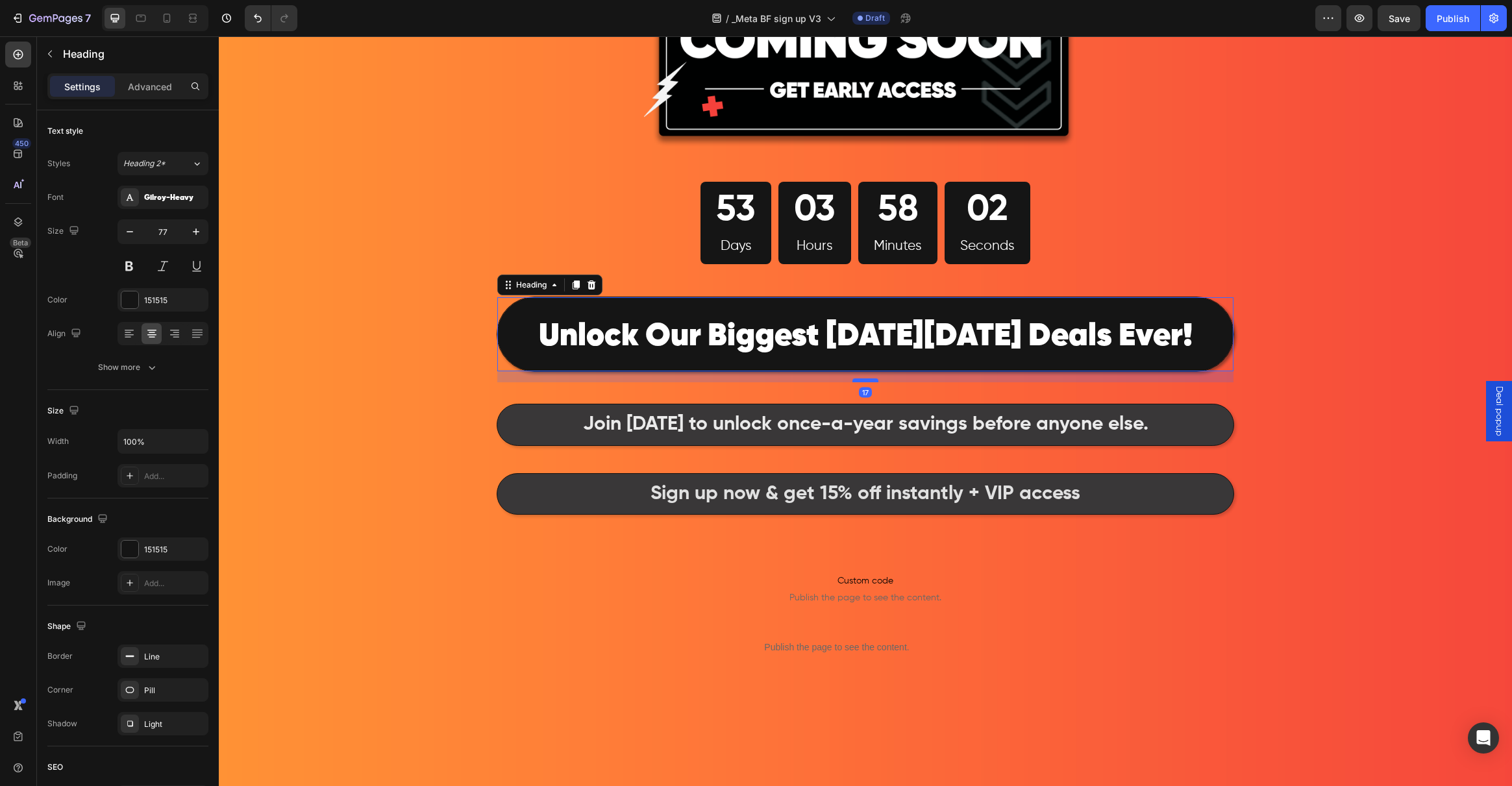
drag, startPoint x: 863, startPoint y: 370, endPoint x: 866, endPoint y: 381, distance: 11.4
click at [866, 381] on div at bounding box center [866, 380] width 26 height 4
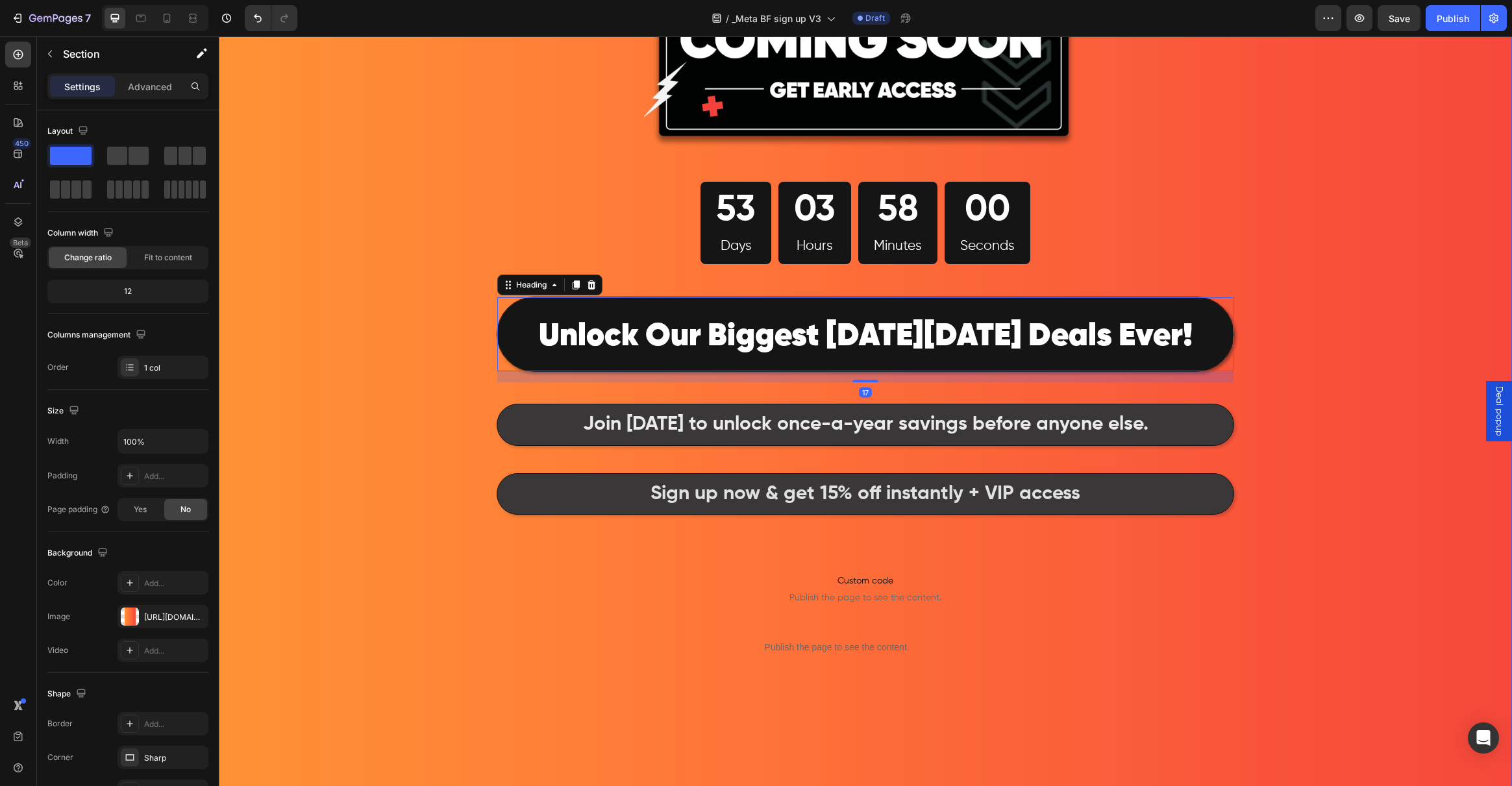
click at [320, 423] on div "Image 53 Days 03 Hours 58 Minutes 00 Seconds Countdown Timer Row ⁠⁠⁠⁠⁠⁠⁠ Unlock…" at bounding box center [865, 357] width 1293 height 1251
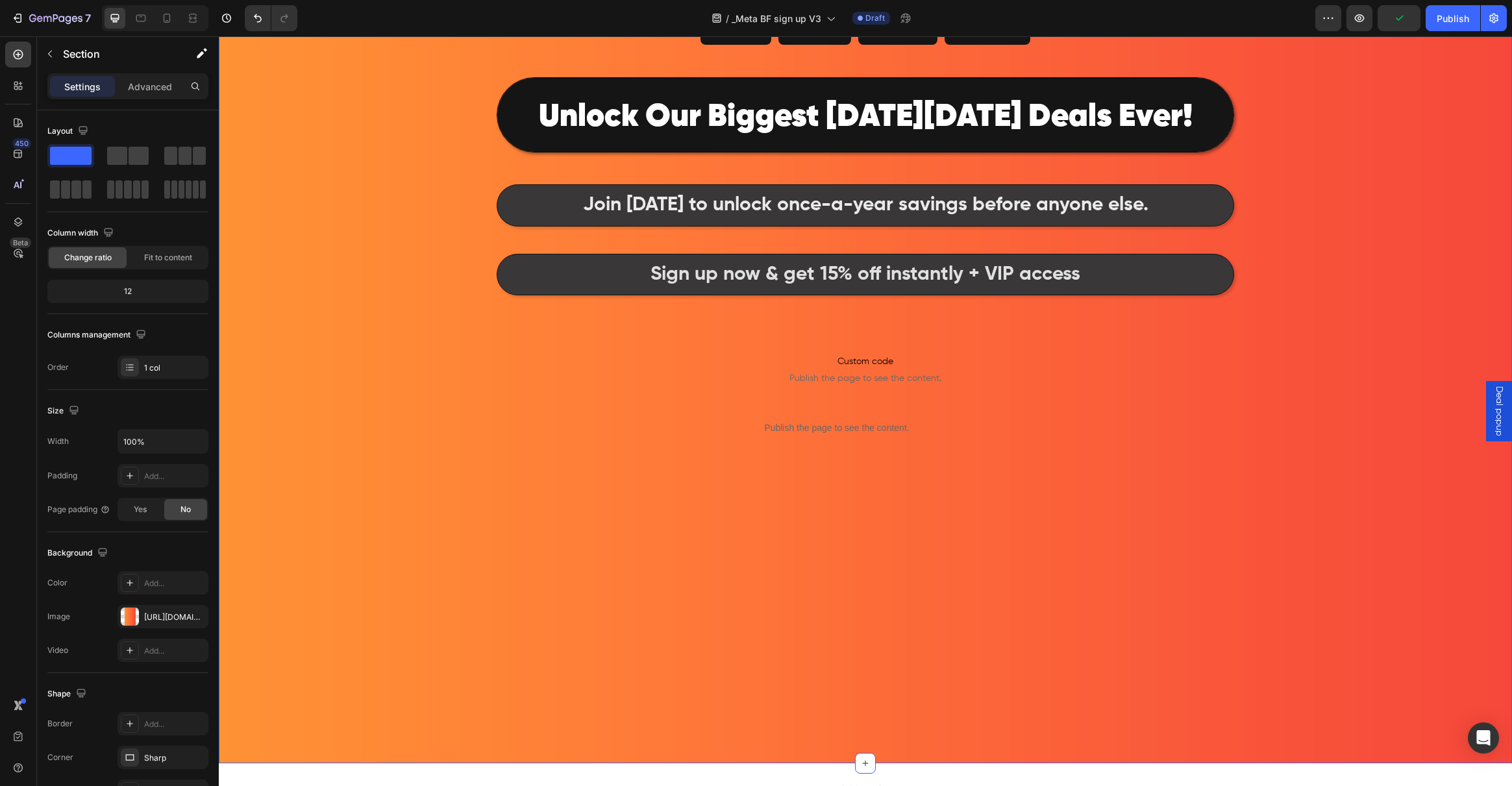
scroll to position [523, 0]
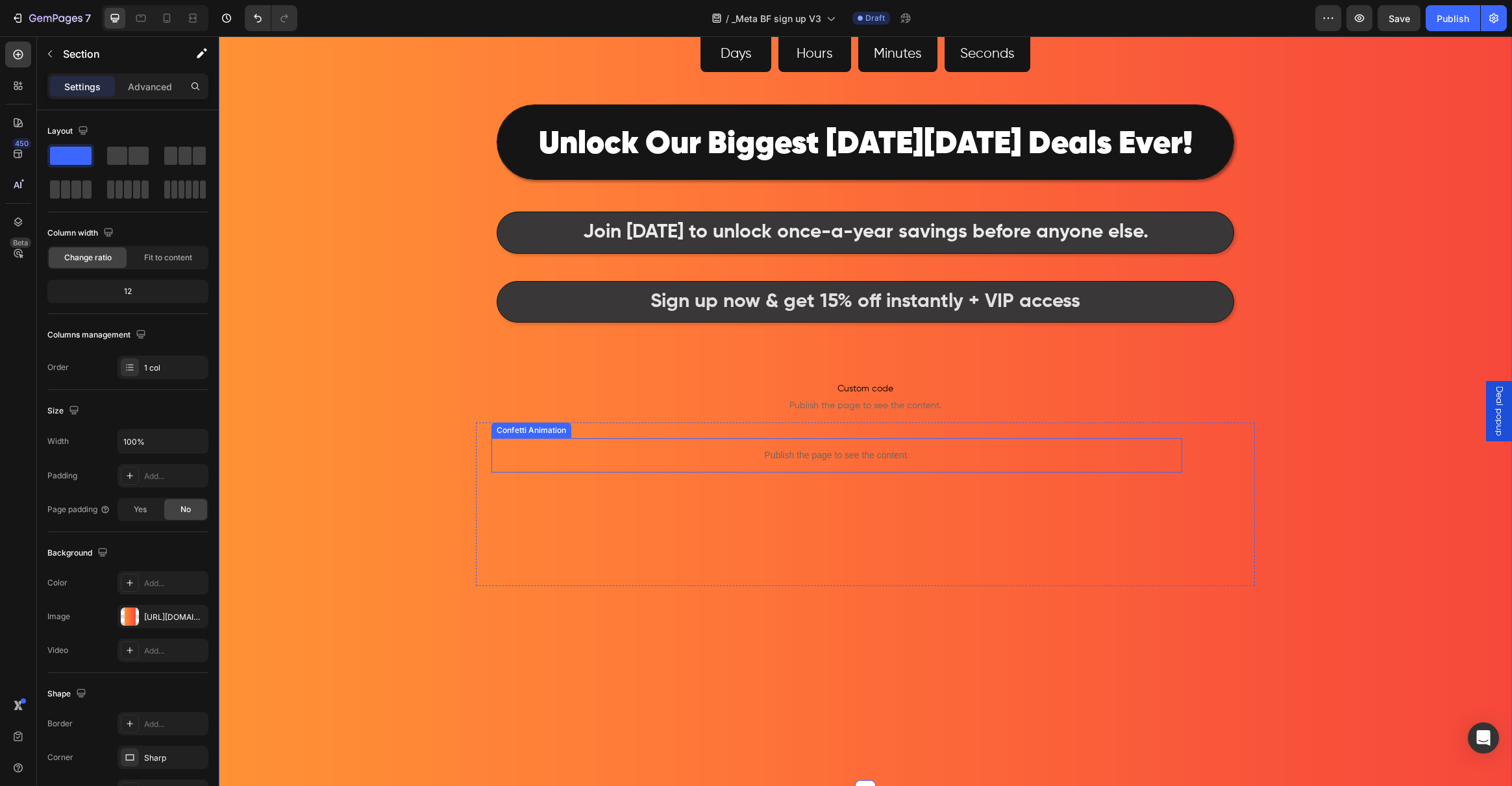
click at [845, 458] on p "Publish the page to see the content." at bounding box center [837, 455] width 691 height 14
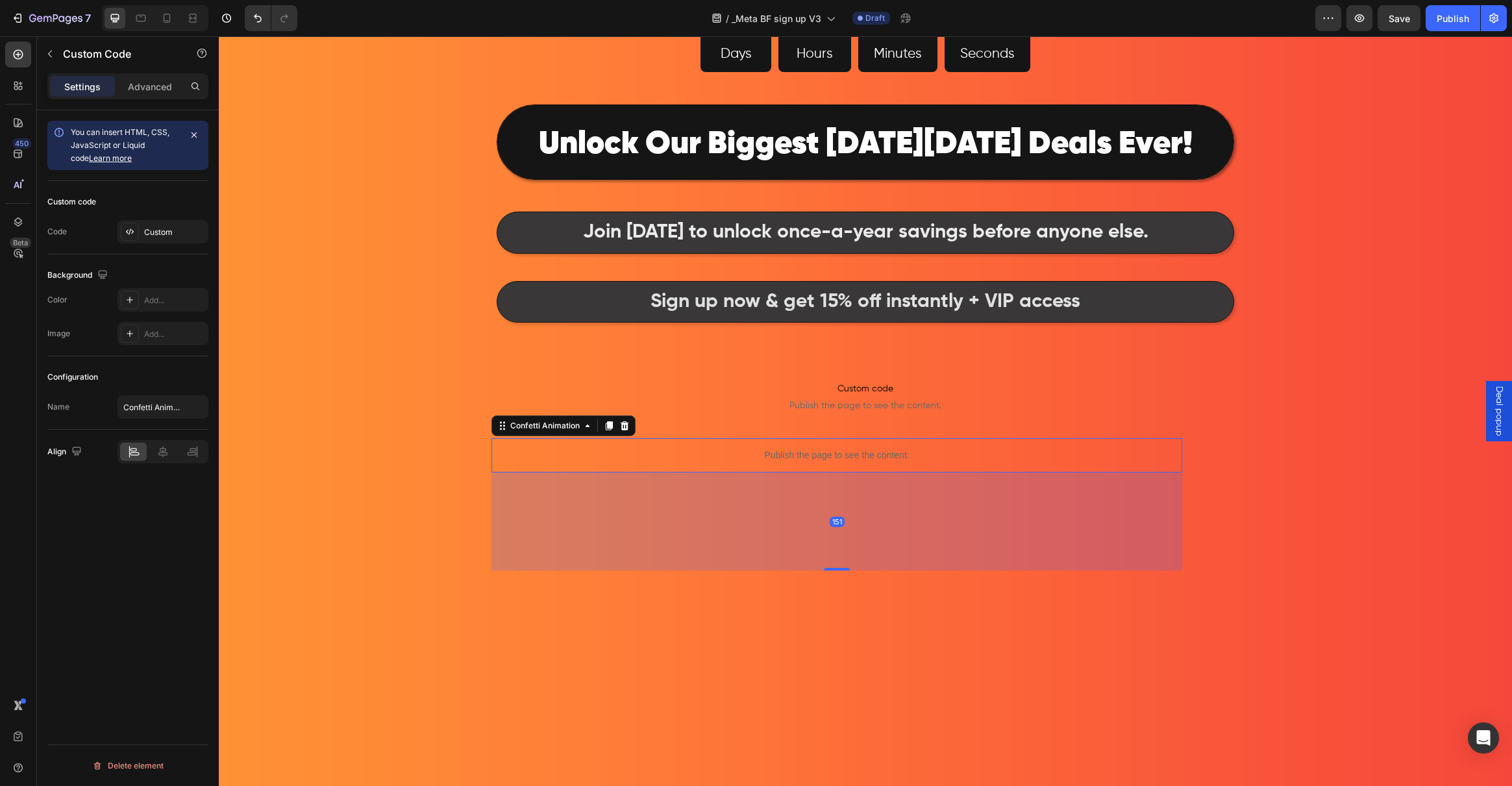
click at [620, 425] on icon at bounding box center [624, 426] width 8 height 9
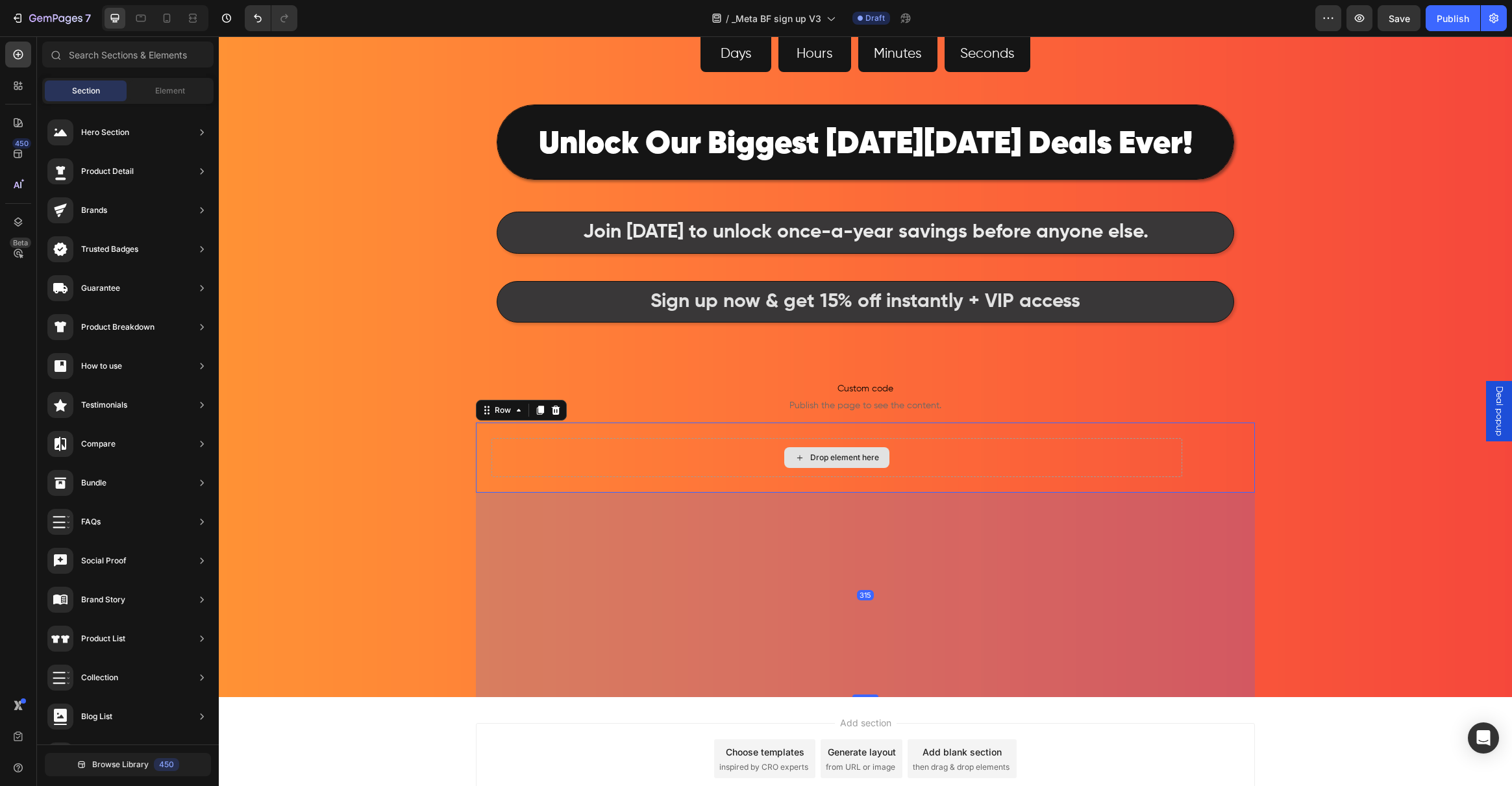
click at [705, 452] on div "Drop element here" at bounding box center [837, 458] width 691 height 39
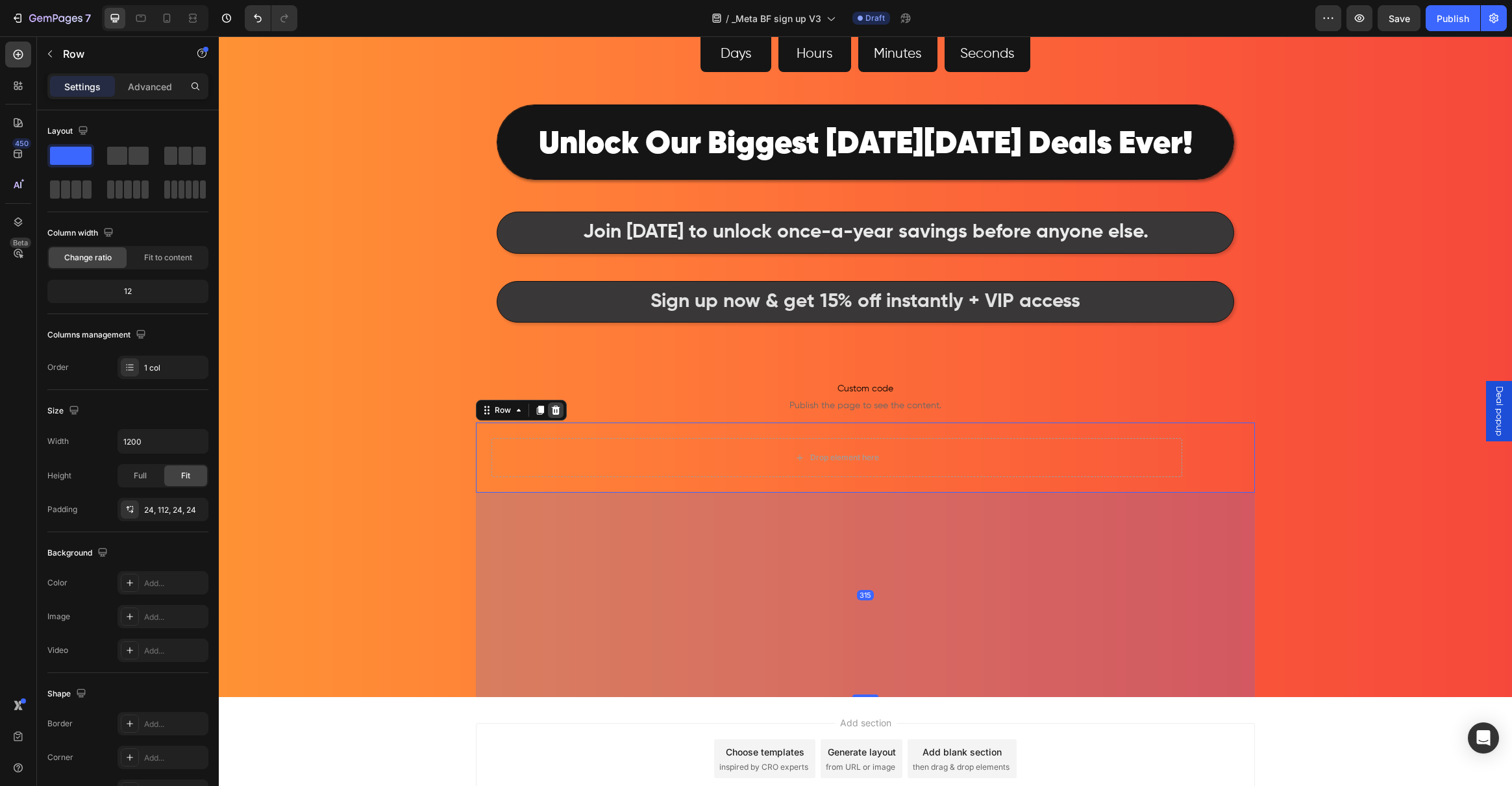
click at [551, 411] on icon at bounding box center [556, 410] width 11 height 11
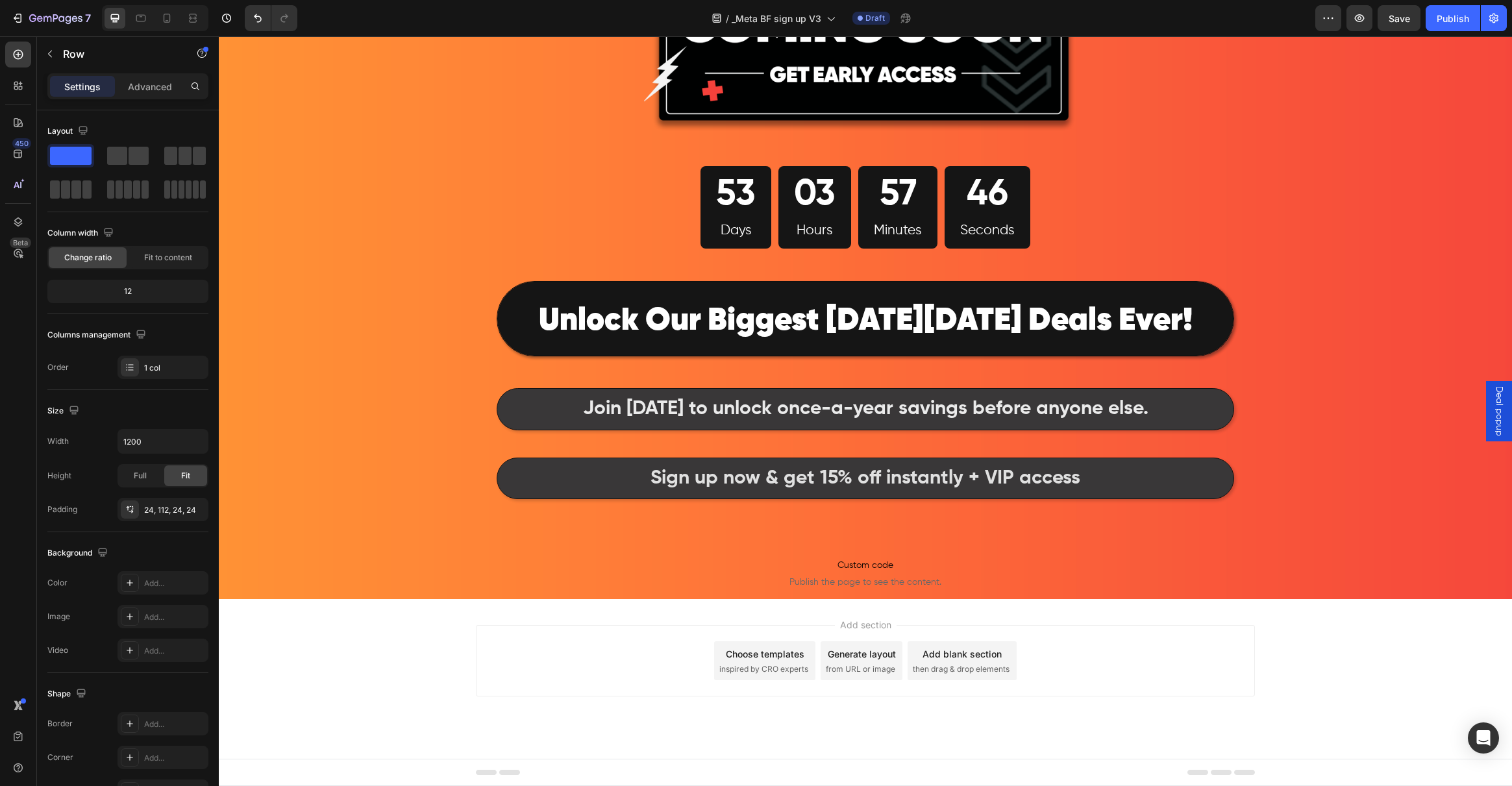
scroll to position [347, 0]
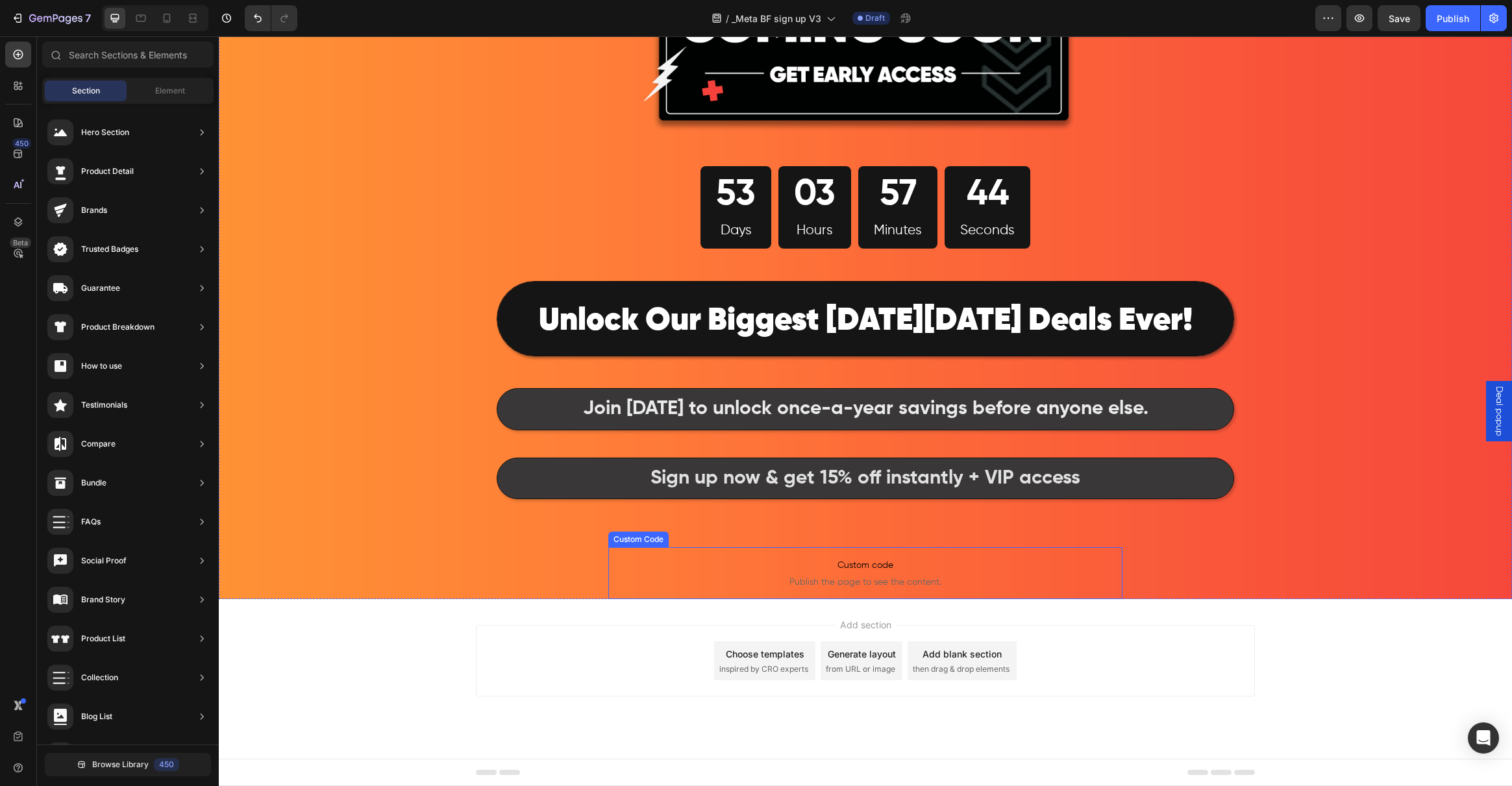
click at [882, 574] on p "Custom code Publish the page to see the content." at bounding box center [865, 574] width 514 height 52
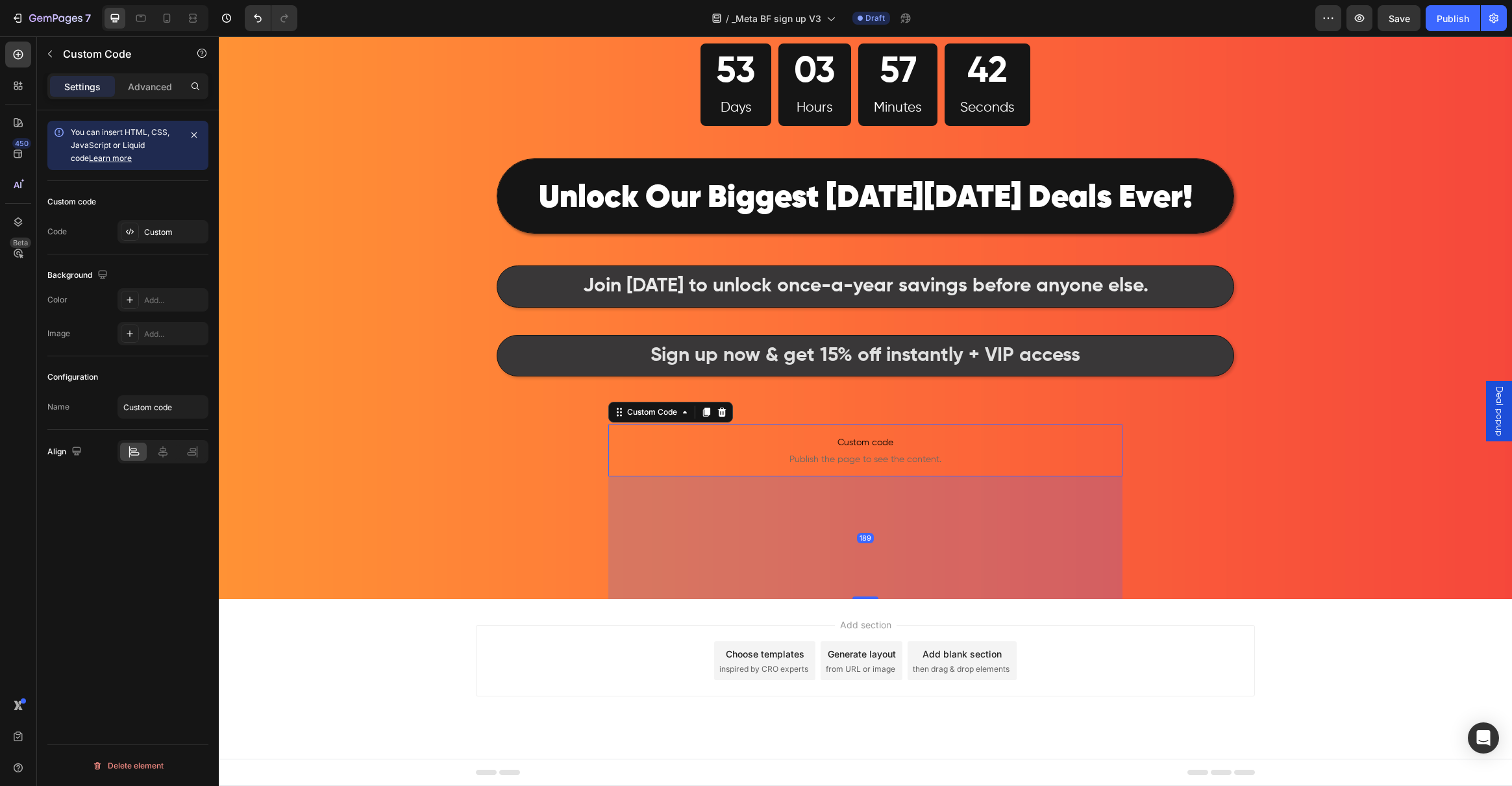
scroll to position [523, 0]
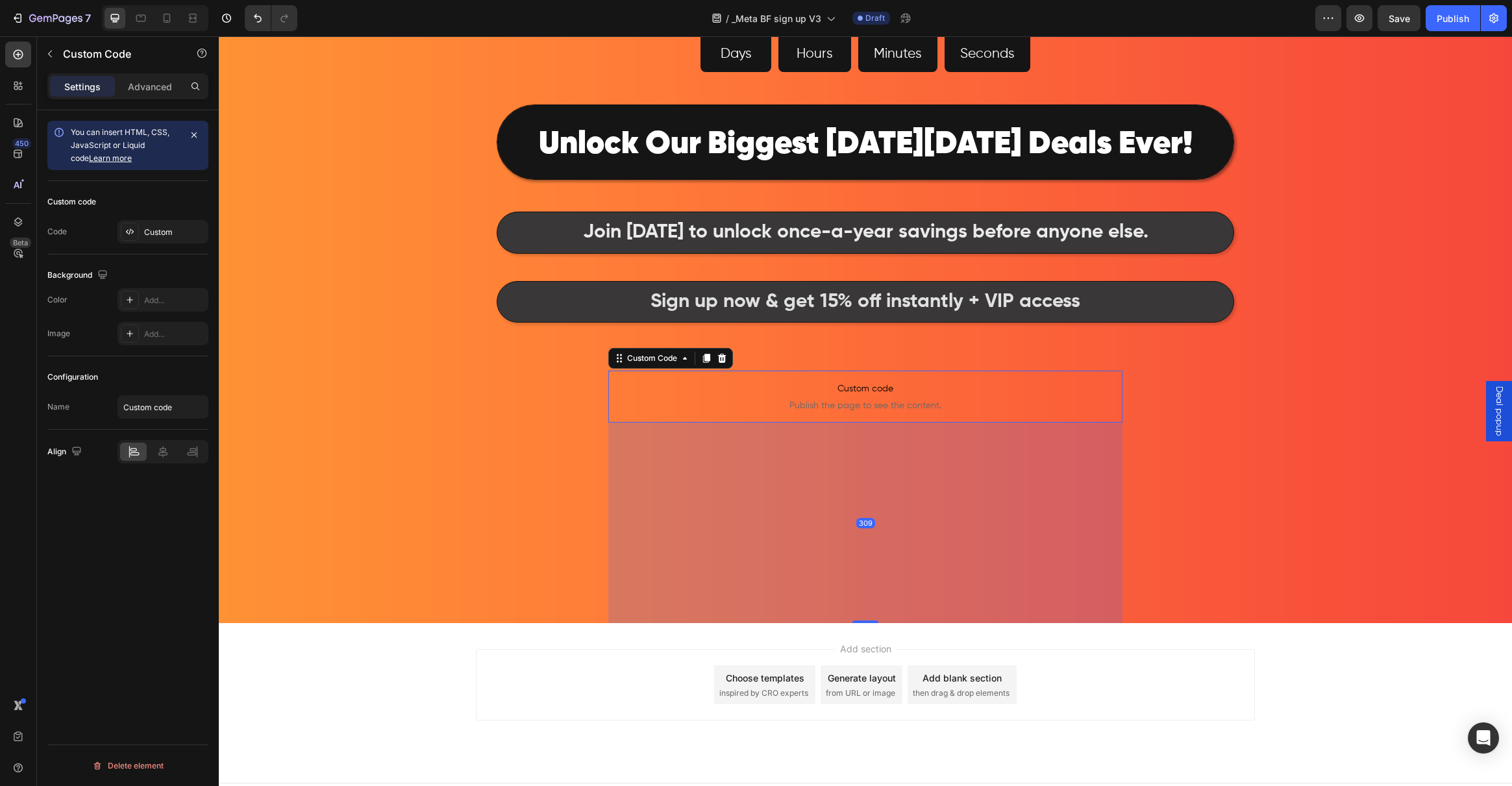
drag, startPoint x: 858, startPoint y: 597, endPoint x: 896, endPoint y: 798, distance: 204.6
click at [896, 785] on html "Deal popup Header Image 53 Days 03 Hours 57 Minutes 42 Seconds Countdown Timer …" at bounding box center [865, 162] width 1293 height 1297
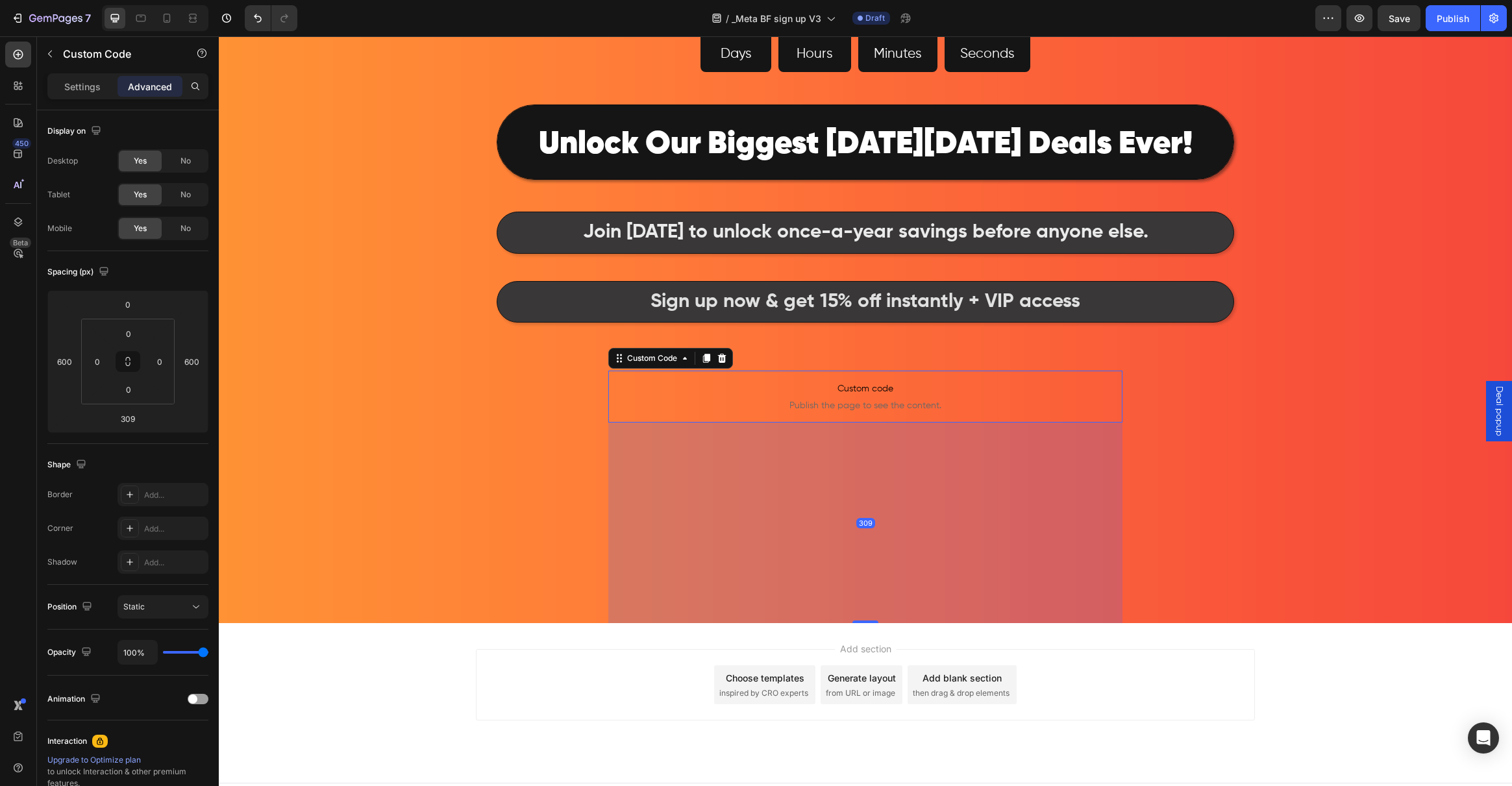
click at [872, 394] on span "Custom code" at bounding box center [865, 389] width 514 height 15
click at [862, 381] on span "Custom code" at bounding box center [865, 389] width 514 height 15
click at [388, 376] on div "Image 53 Days 03 Hours 57 Minutes 40 Seconds Countdown Timer Row ⁠⁠⁠⁠⁠⁠⁠ Unlock…" at bounding box center [865, 81] width 1293 height 1084
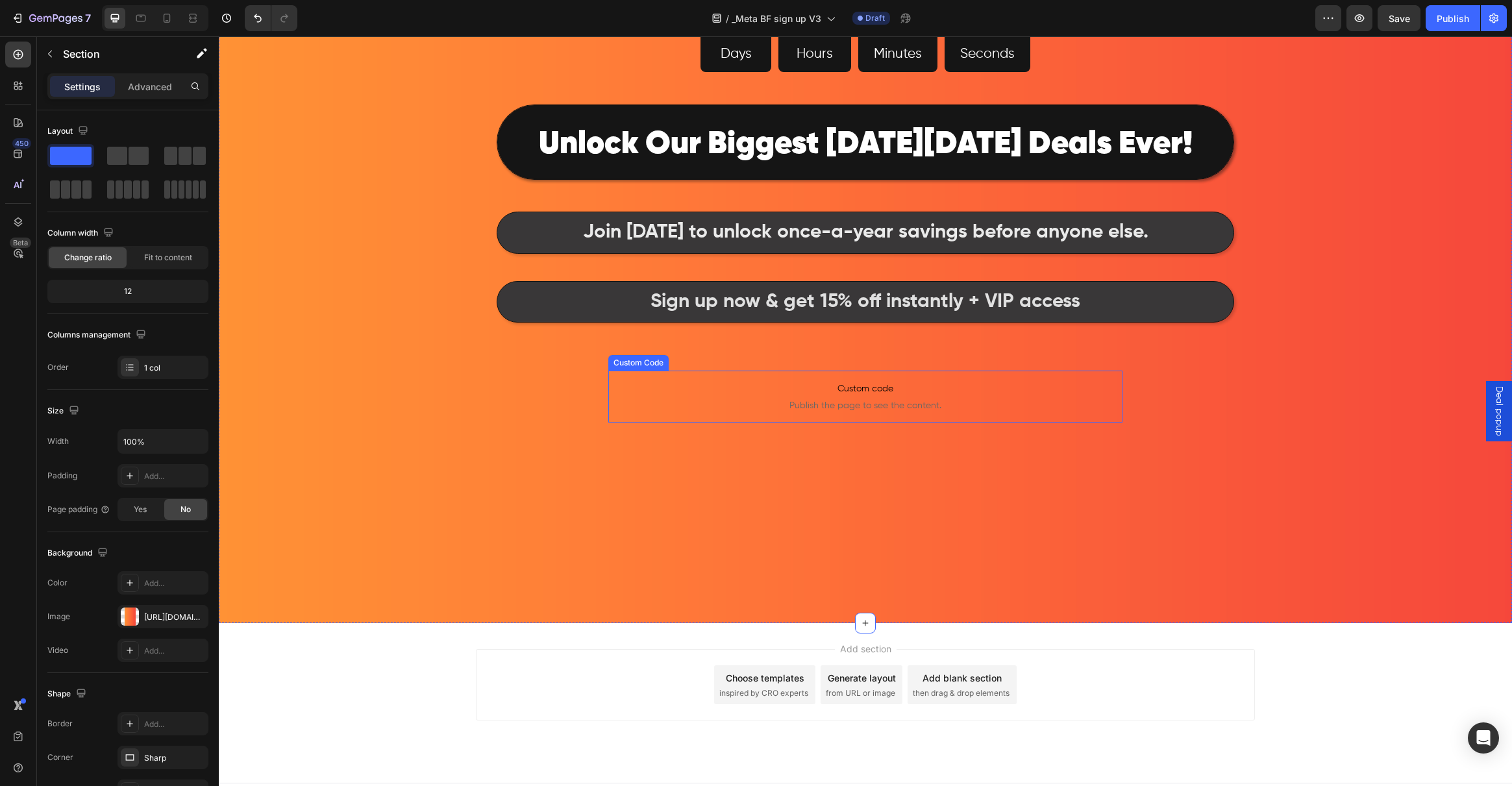
click at [909, 410] on span "Publish the page to see the content." at bounding box center [865, 406] width 514 height 13
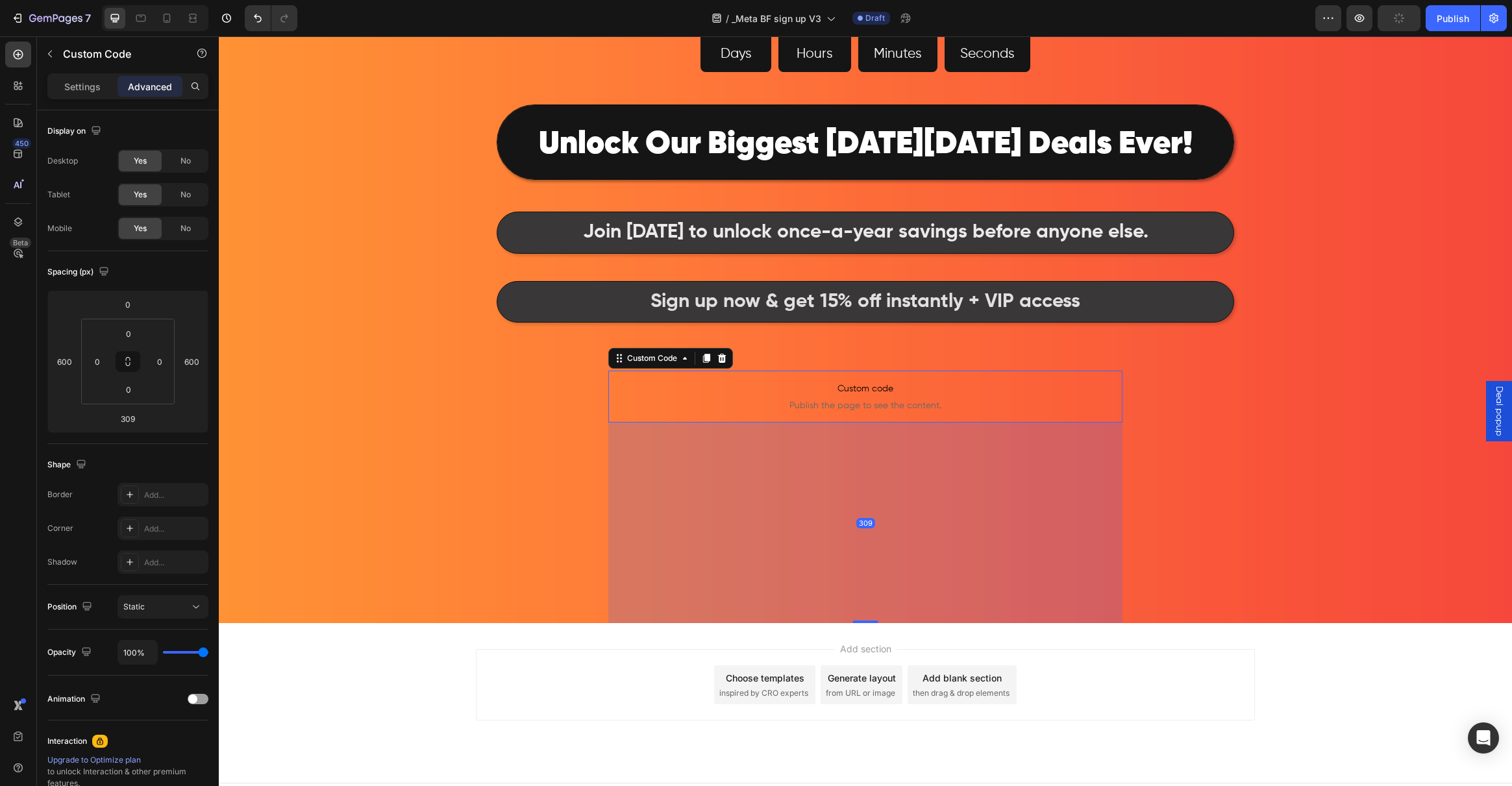
click at [909, 410] on span "Publish the page to see the content." at bounding box center [865, 406] width 514 height 13
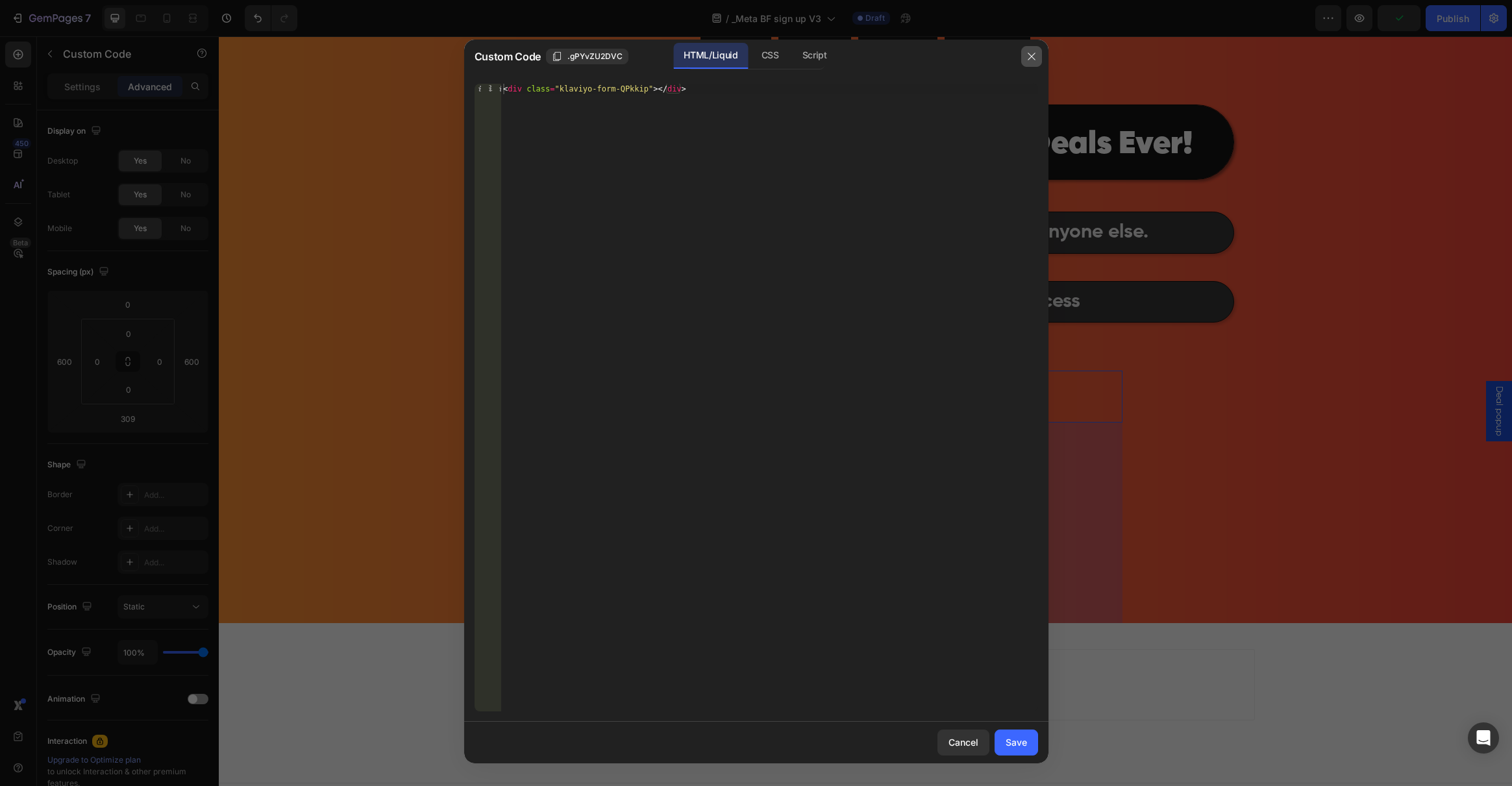
click at [1040, 64] on button "button" at bounding box center [1031, 56] width 21 height 21
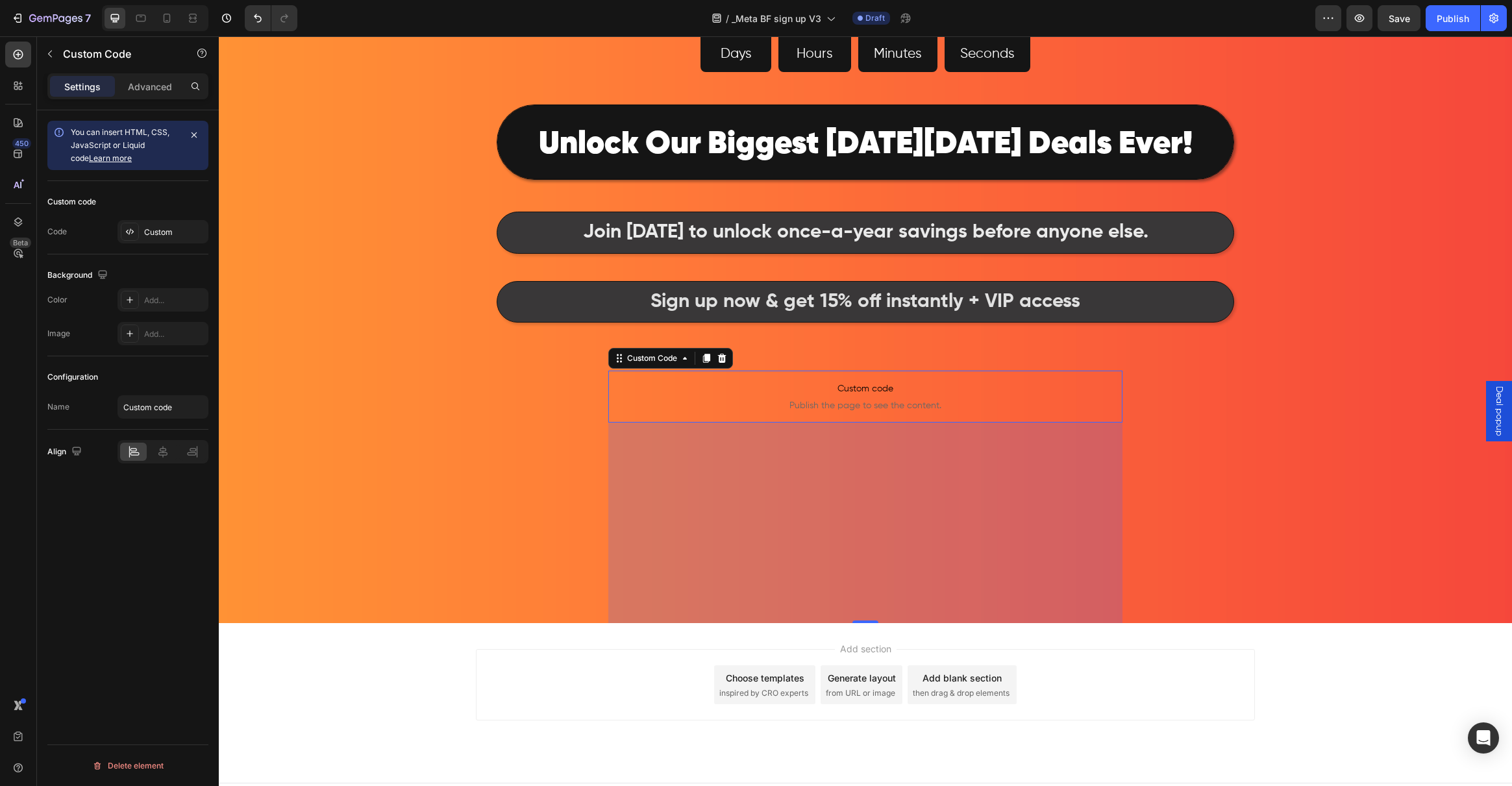
click at [846, 380] on p "Custom code Publish the page to see the content." at bounding box center [865, 396] width 514 height 52
click at [186, 230] on div "Custom" at bounding box center [175, 232] width 61 height 12
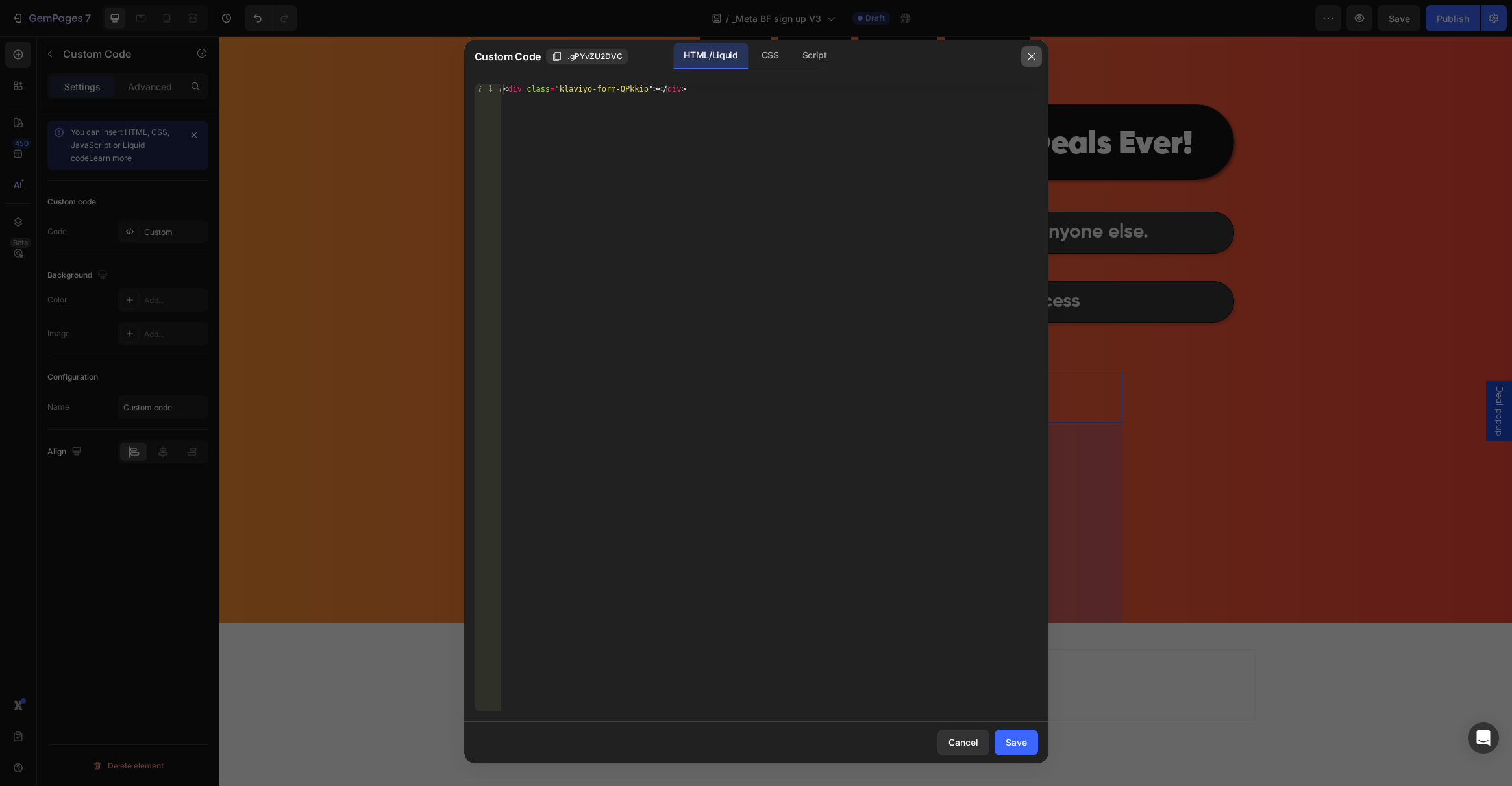
click at [1035, 60] on icon "button" at bounding box center [1032, 57] width 11 height 11
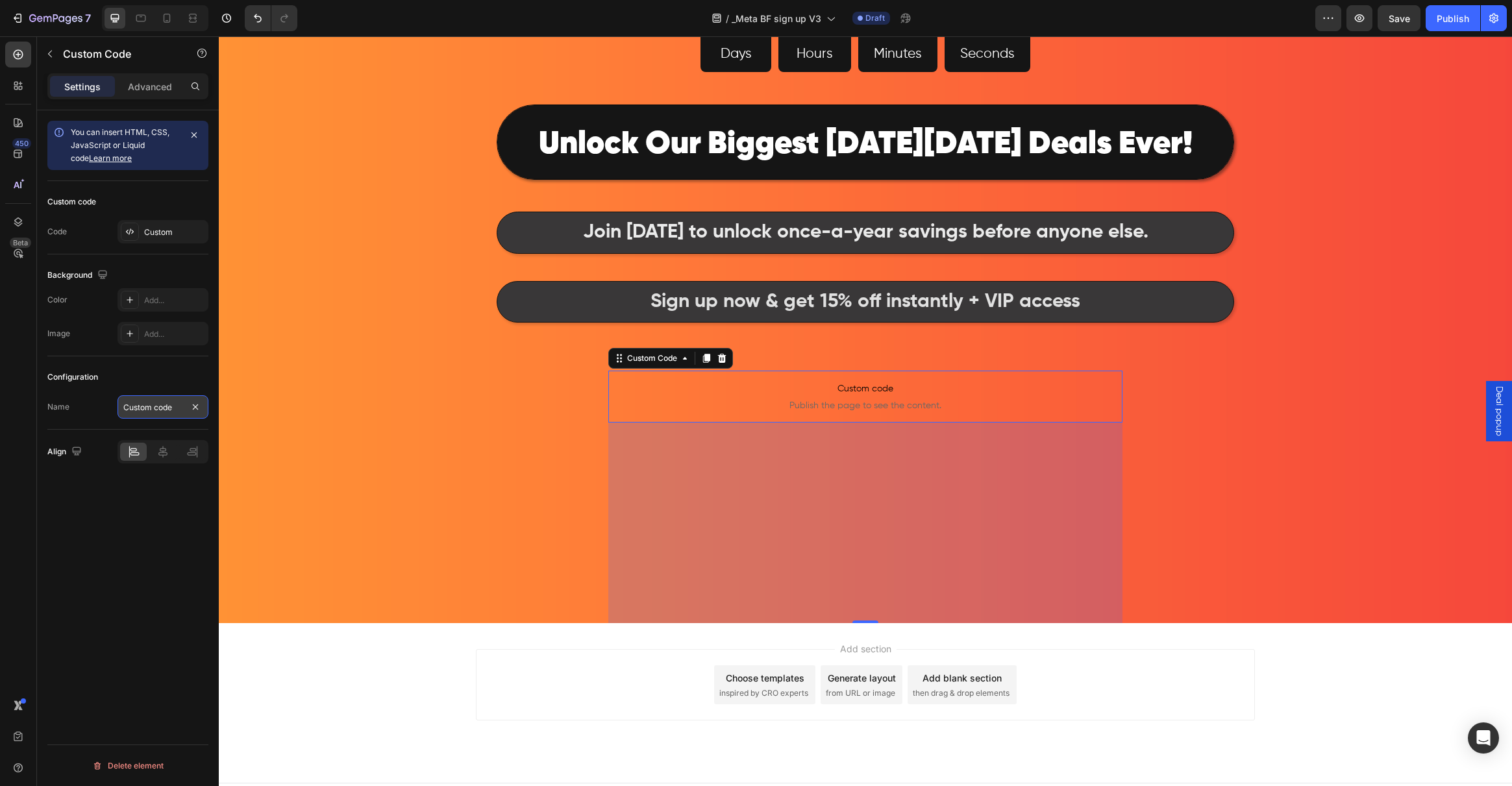
click at [185, 403] on input "Custom code" at bounding box center [163, 407] width 91 height 23
click at [426, 396] on div "Image 53 Days 03 Hours 57 Minutes 30 Seconds Countdown Timer Row ⁠⁠⁠⁠⁠⁠⁠ Unlock…" at bounding box center [865, 81] width 1293 height 1084
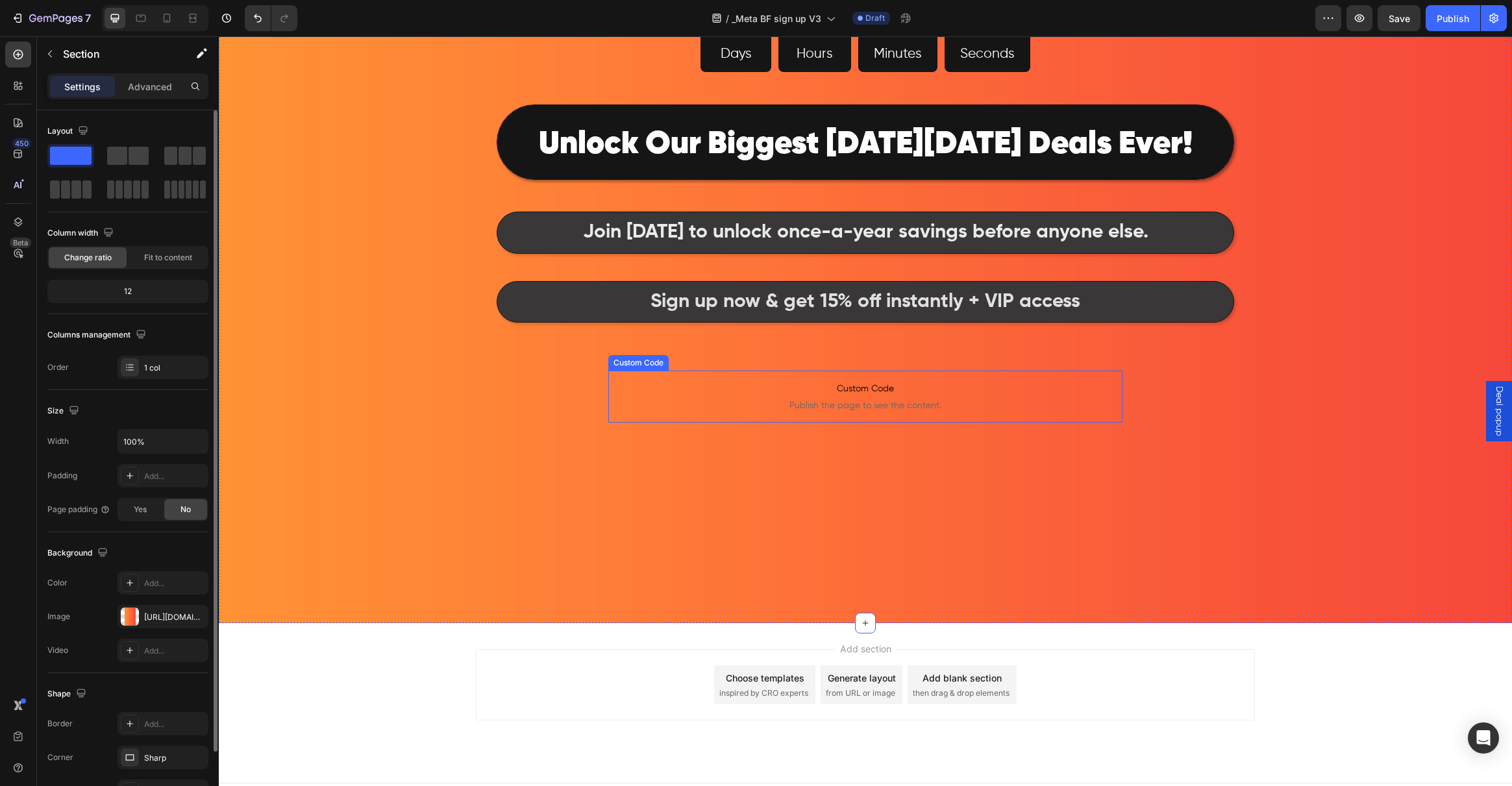
click at [882, 400] on span "Publish the page to see the content." at bounding box center [865, 406] width 514 height 13
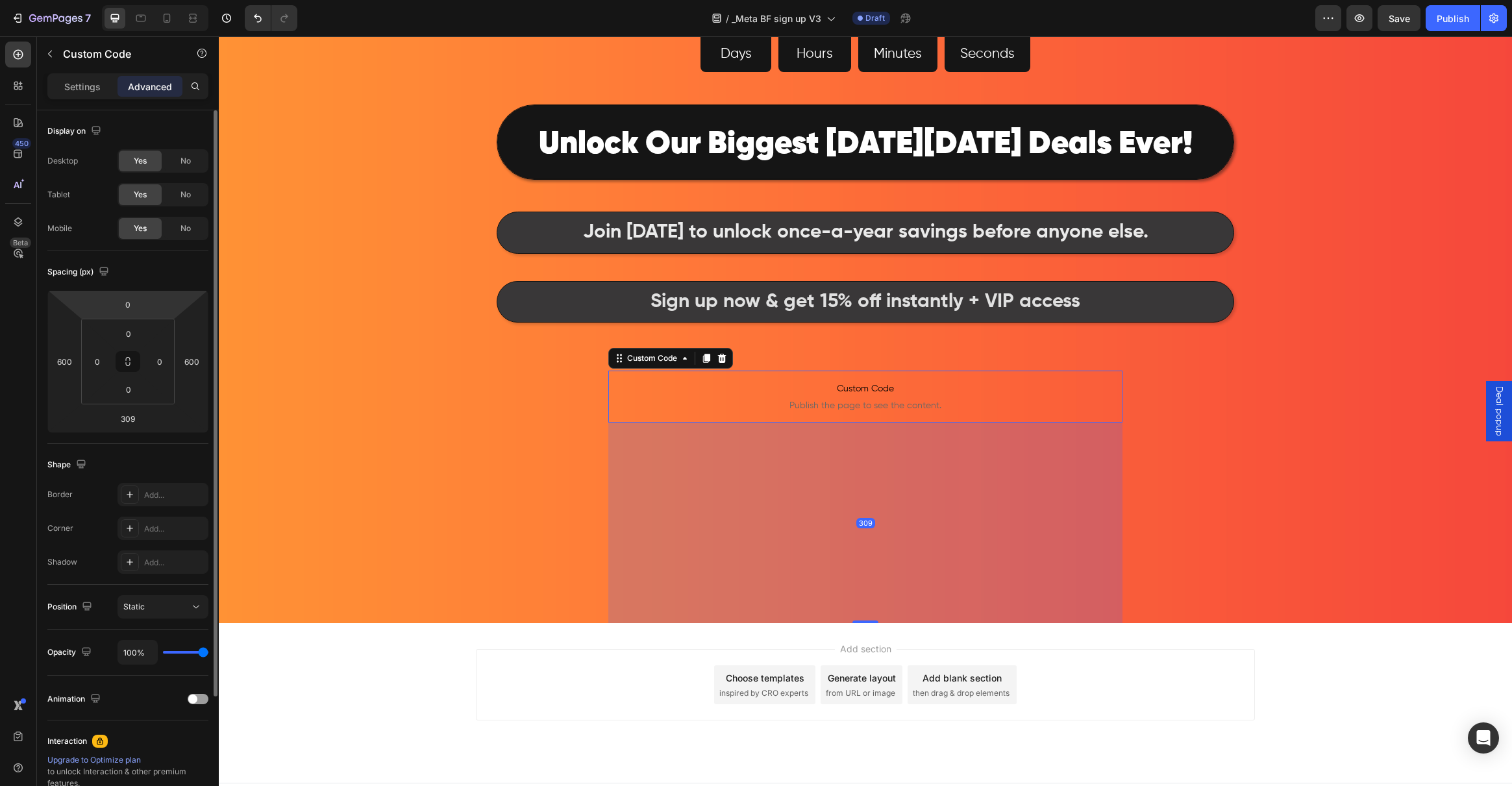
click at [48, 81] on div "Settings Advanced" at bounding box center [128, 87] width 161 height 26
click at [53, 82] on div "Settings" at bounding box center [82, 86] width 65 height 21
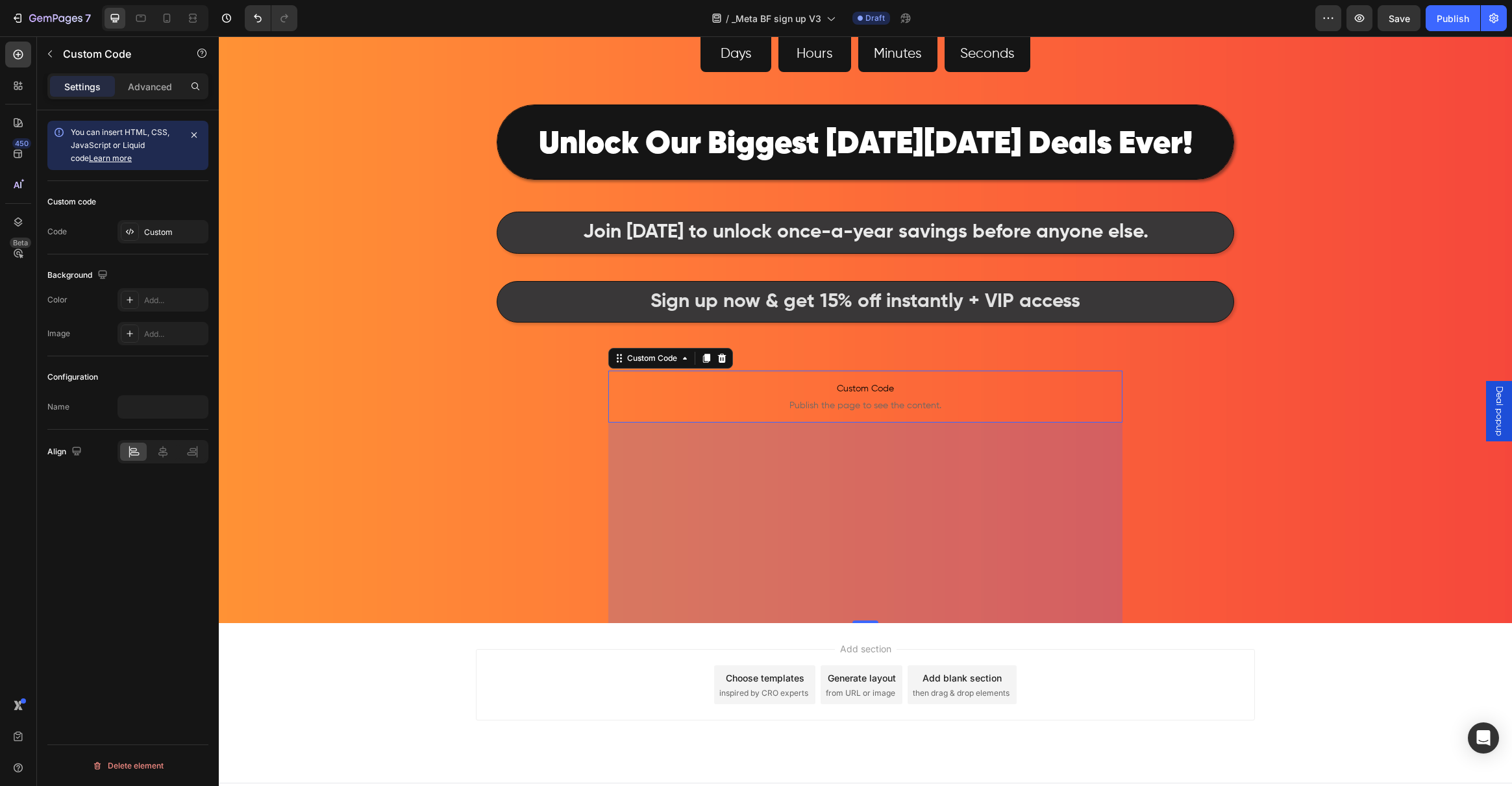
click at [146, 387] on div "Configuration Name" at bounding box center [128, 393] width 161 height 74
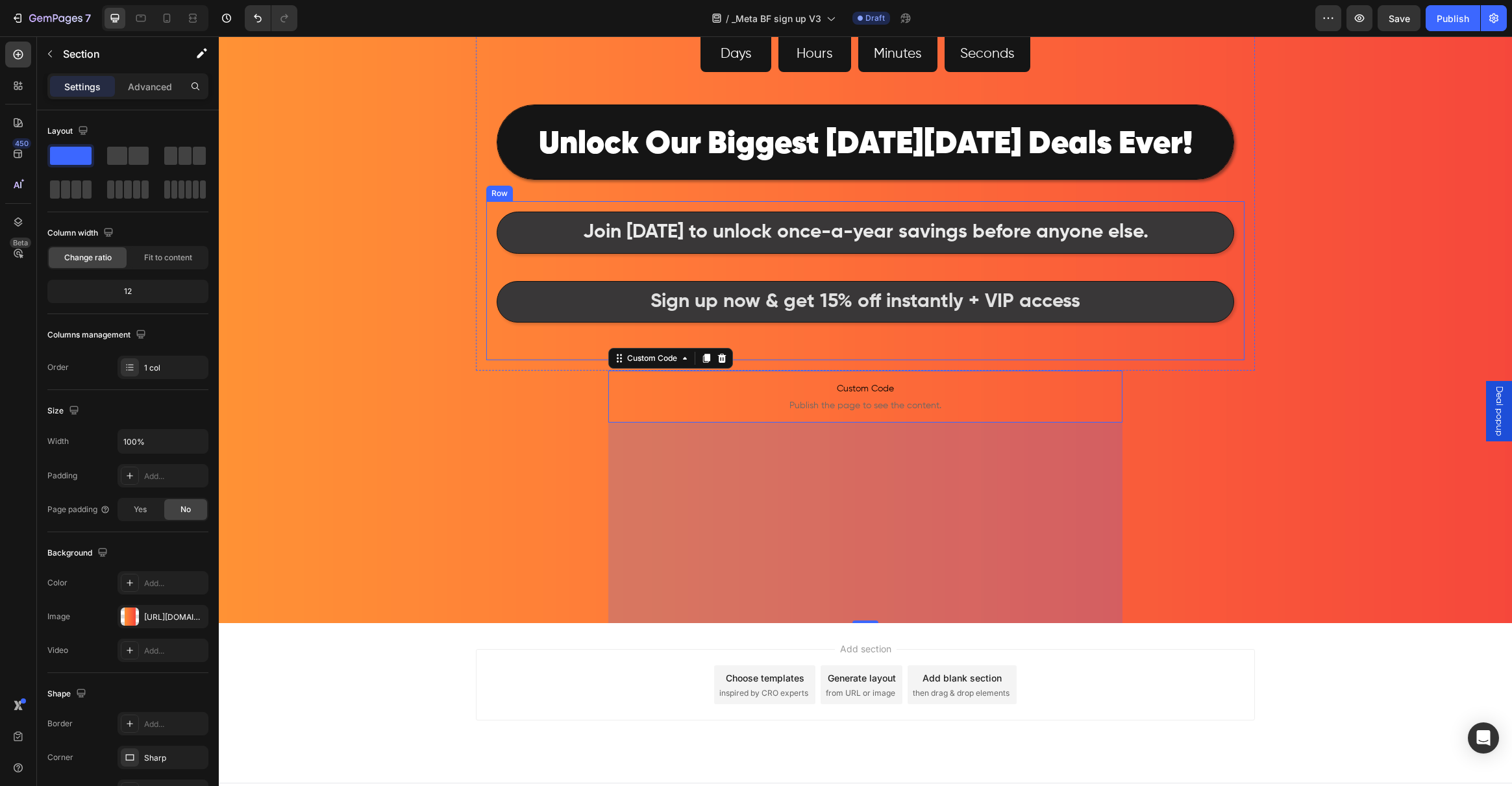
click at [518, 379] on div "Image 53 Days 03 Hours 57 Minutes 25 Seconds Countdown Timer Row ⁠⁠⁠⁠⁠⁠⁠ Unlock…" at bounding box center [865, 81] width 1293 height 1084
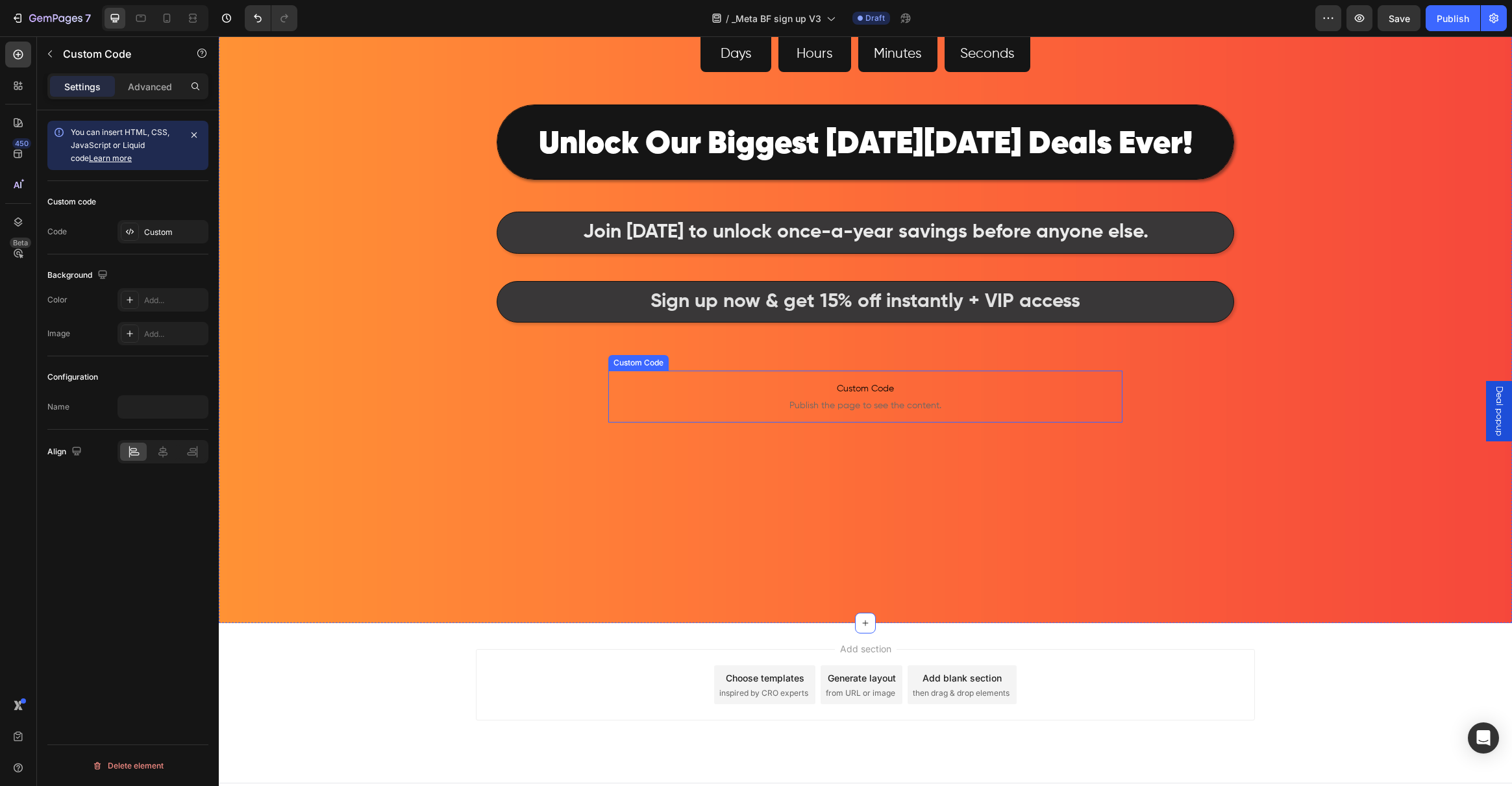
click at [829, 401] on span "Publish the page to see the content." at bounding box center [865, 406] width 514 height 13
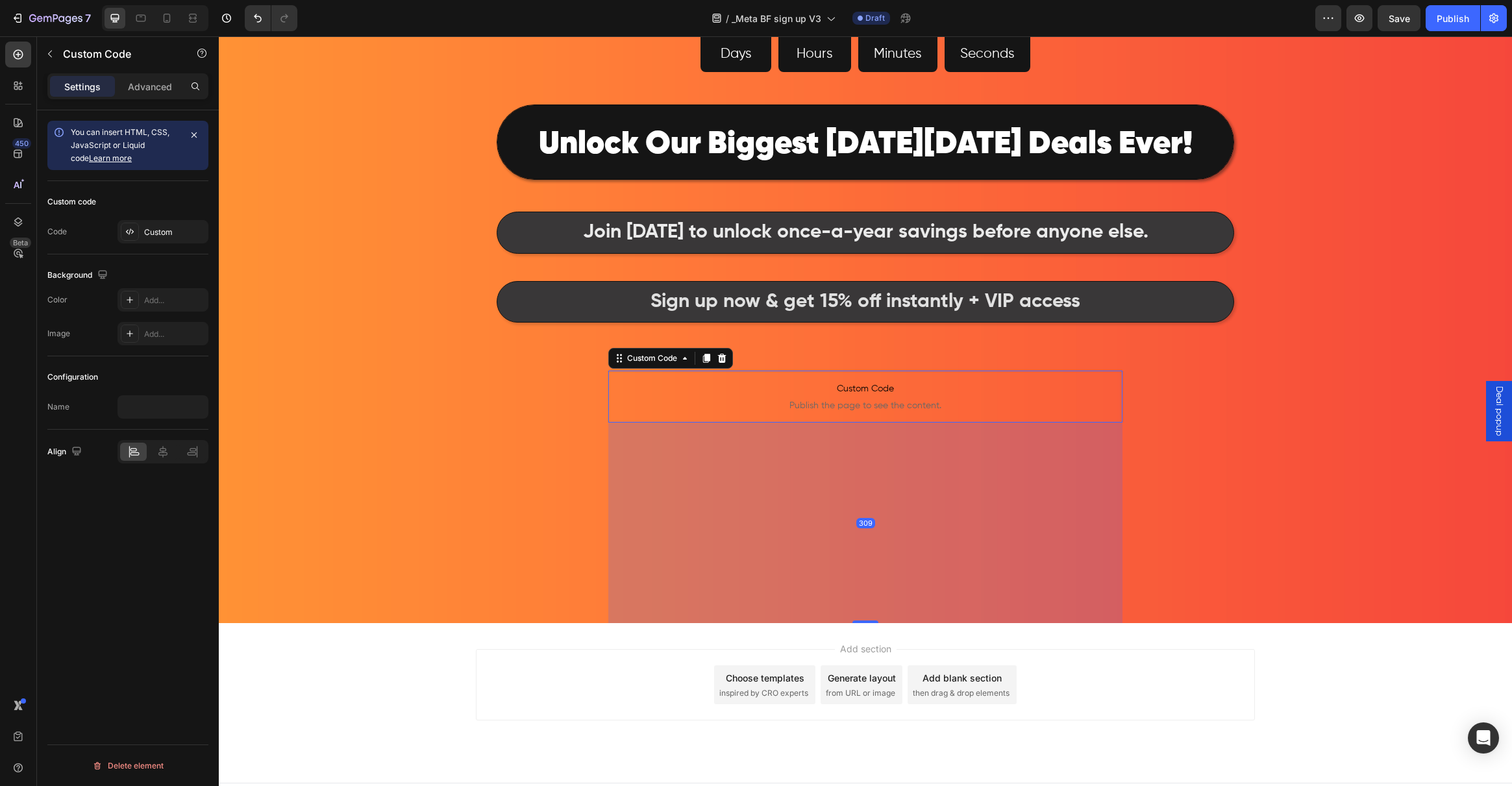
click at [829, 401] on span "Publish the page to see the content." at bounding box center [865, 406] width 514 height 13
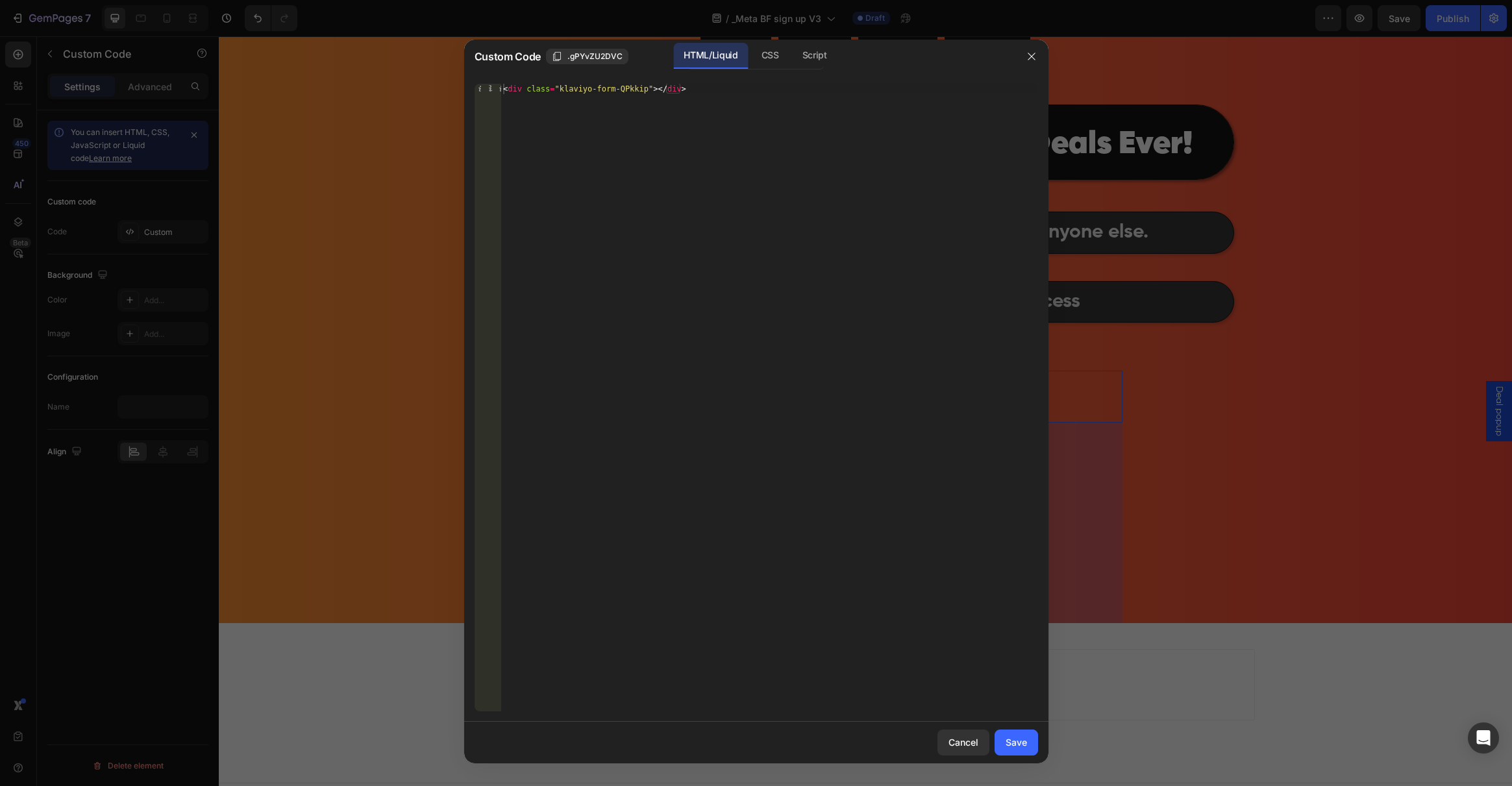
type textarea "<div class="klaviyo-form-QPkkip"></div>"
drag, startPoint x: 706, startPoint y: 98, endPoint x: 478, endPoint y: 93, distance: 228.1
click at [478, 93] on div "<div class="klaviyo-form-QPkkip"></div> 1 < div class = "klaviyo-form-QPkkip" >…" at bounding box center [756, 397] width 564 height 628
click at [1027, 739] on button "Save" at bounding box center [1016, 743] width 44 height 26
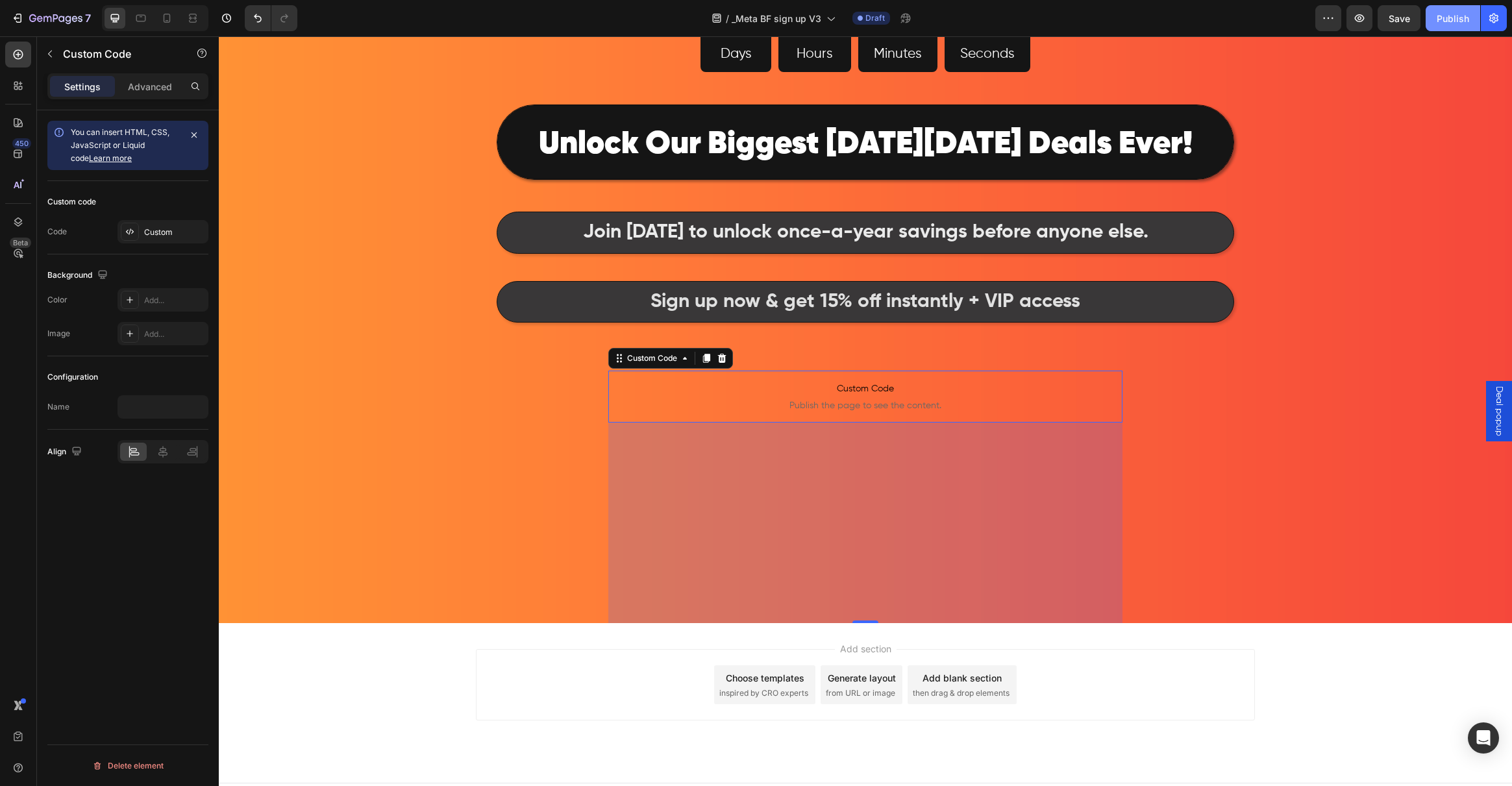
click at [1451, 22] on div "Publish" at bounding box center [1453, 18] width 32 height 14
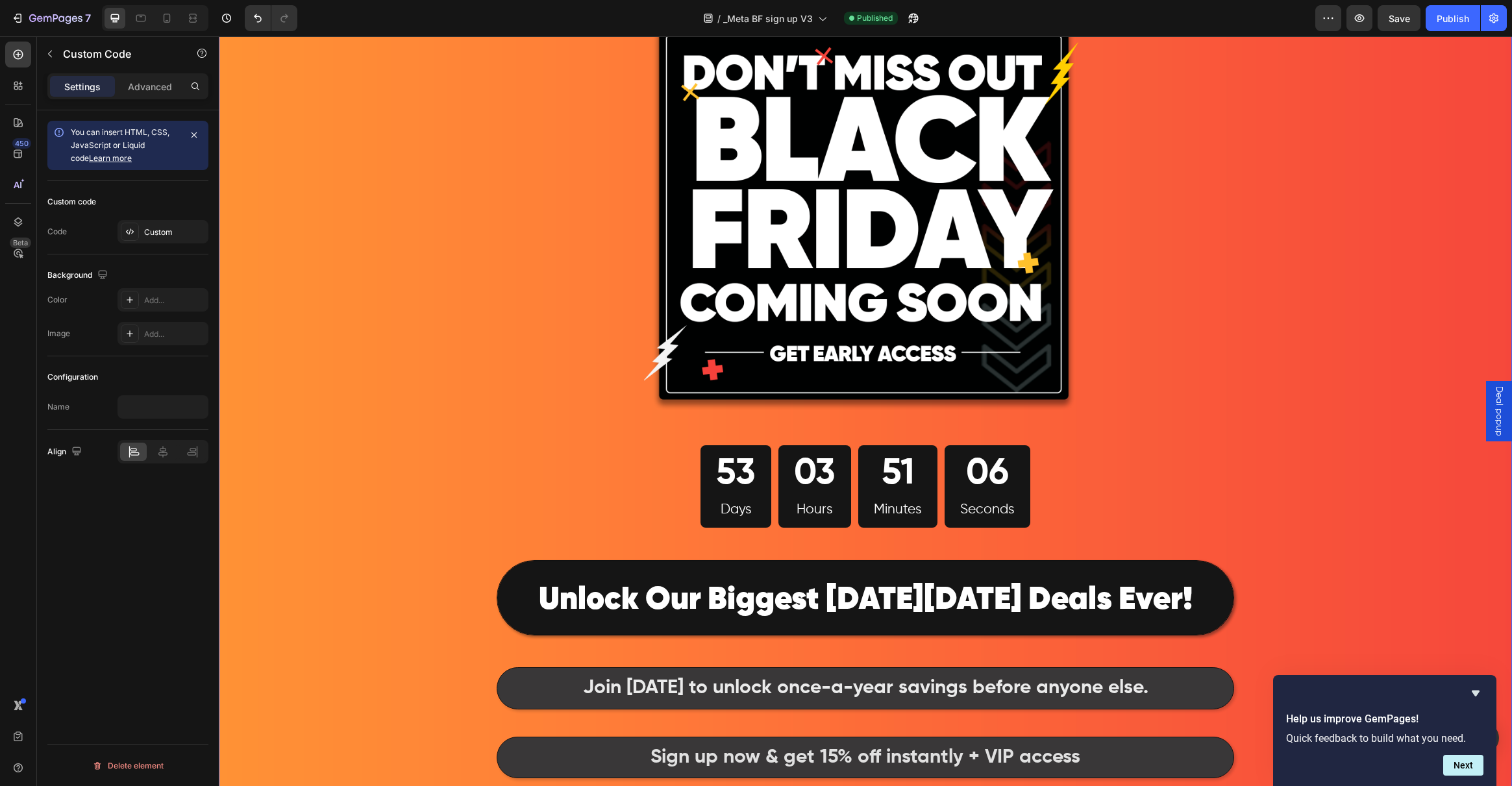
scroll to position [0, 0]
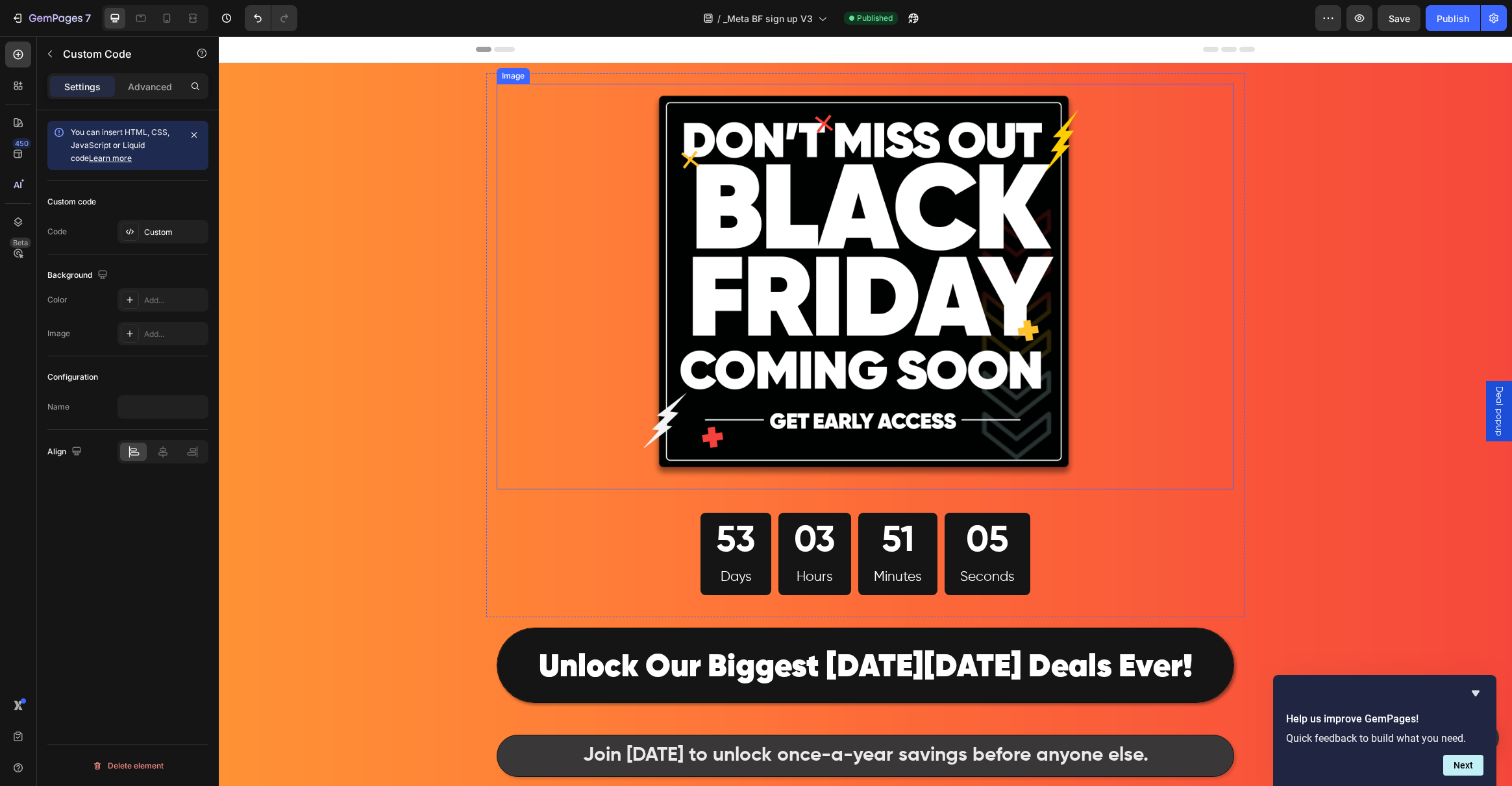
click at [926, 307] on img at bounding box center [865, 286] width 442 height 406
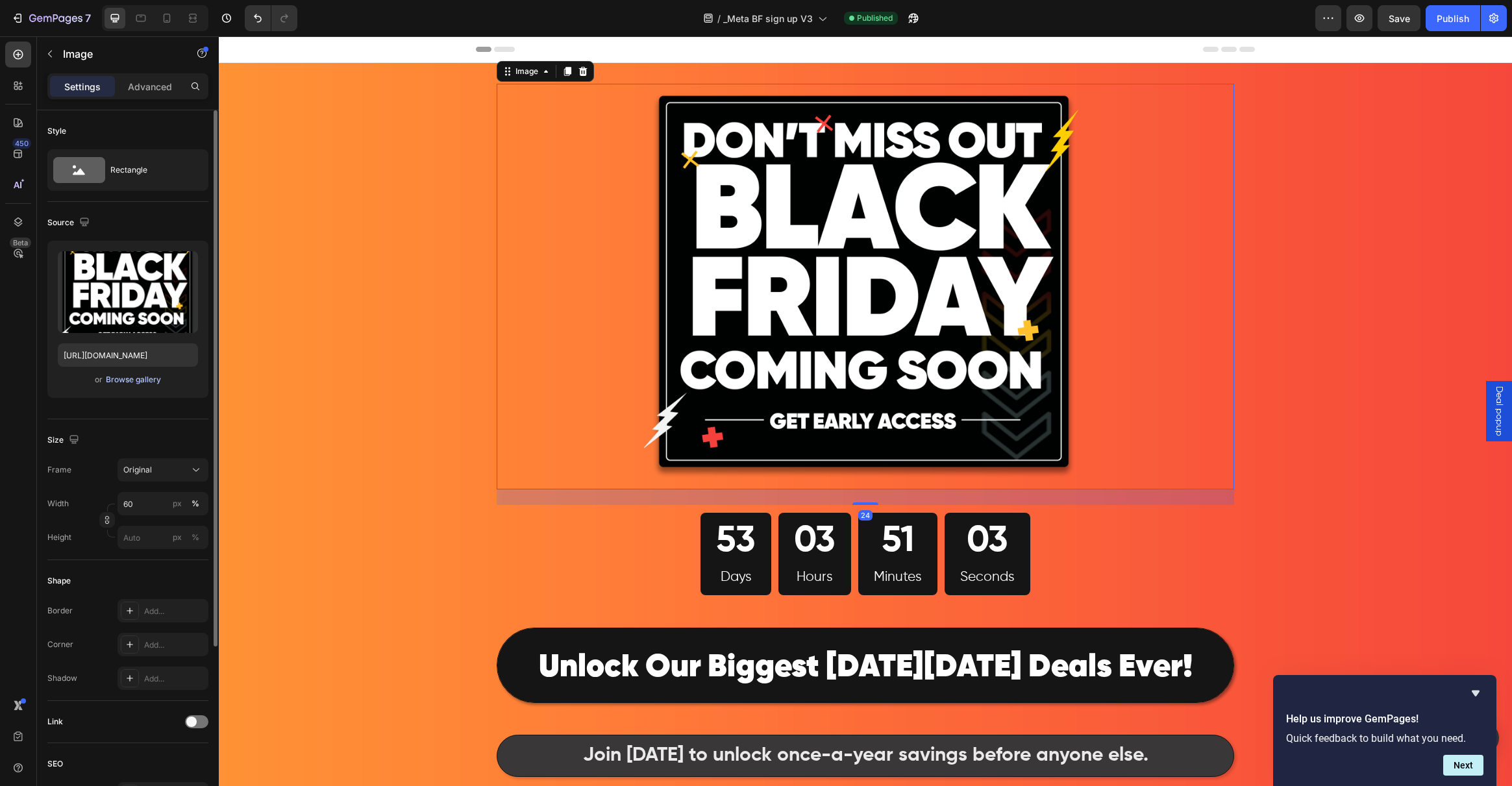
click at [126, 381] on div "Browse gallery" at bounding box center [133, 380] width 55 height 12
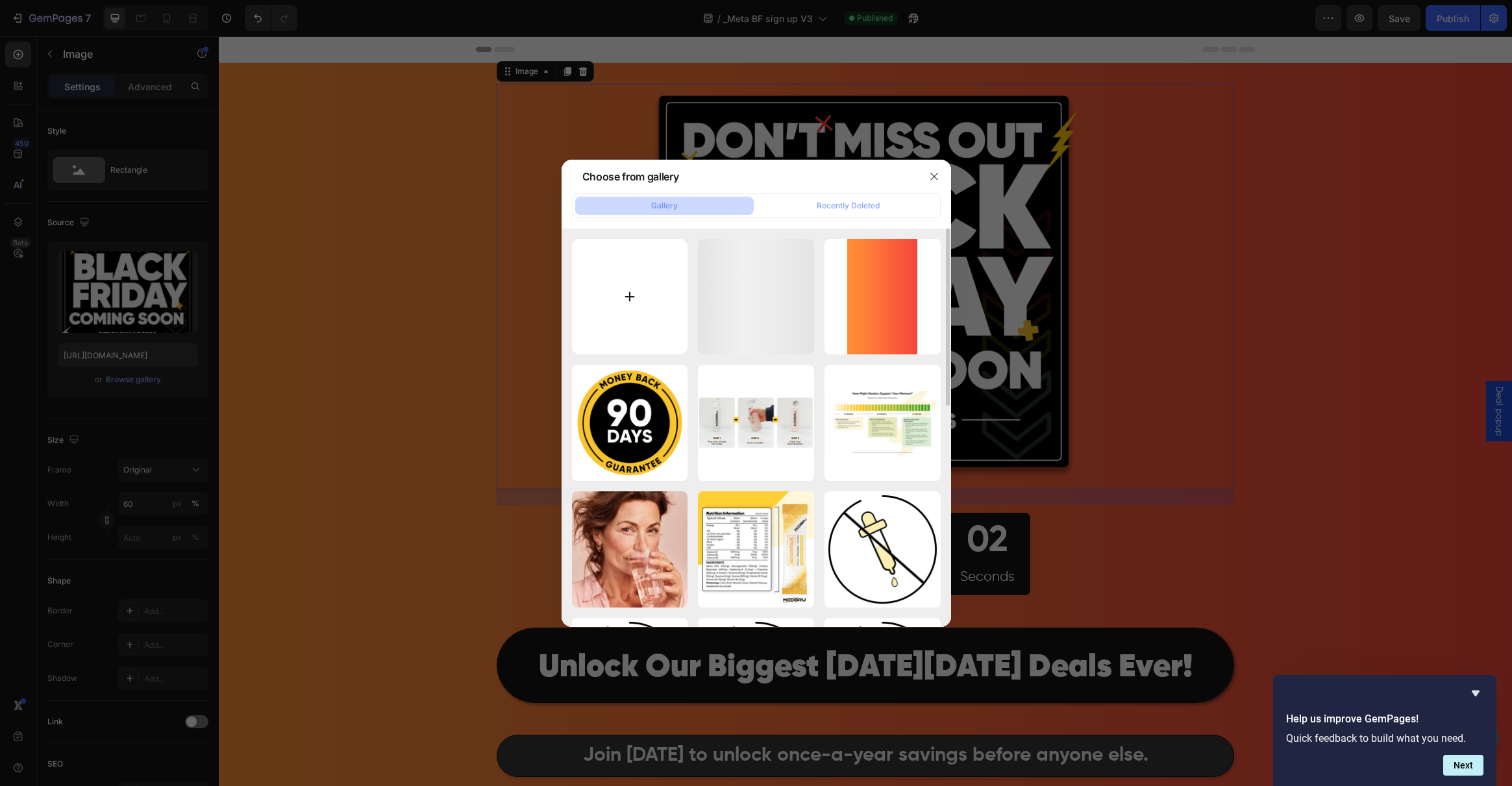
click at [631, 278] on input "file" at bounding box center [630, 298] width 117 height 117
type input "C:\fakepath\Logo V2.png"
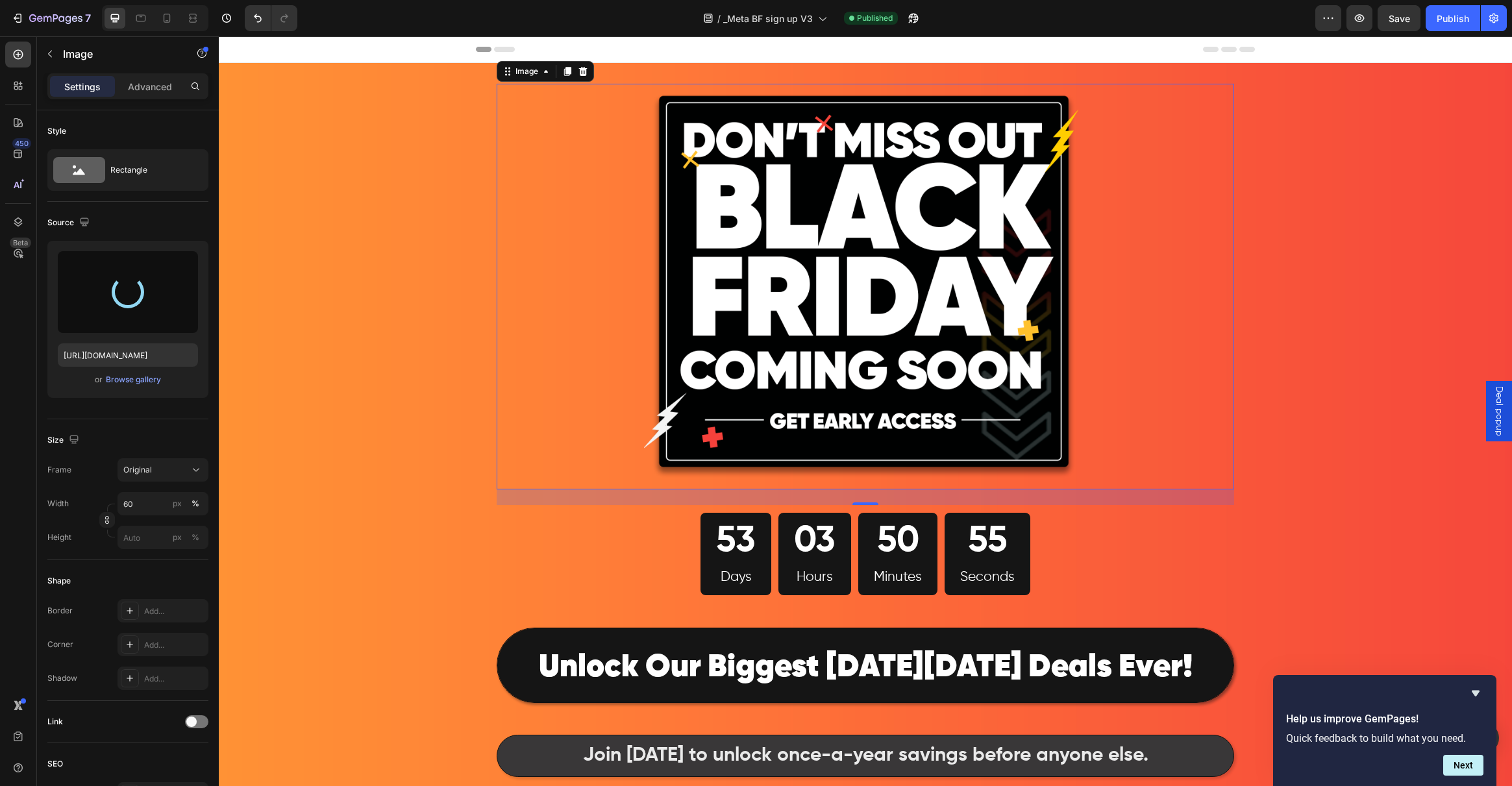
type input "https://cdn.shopify.com/s/files/1/0262/9422/2932/files/gempages_568252722143298…"
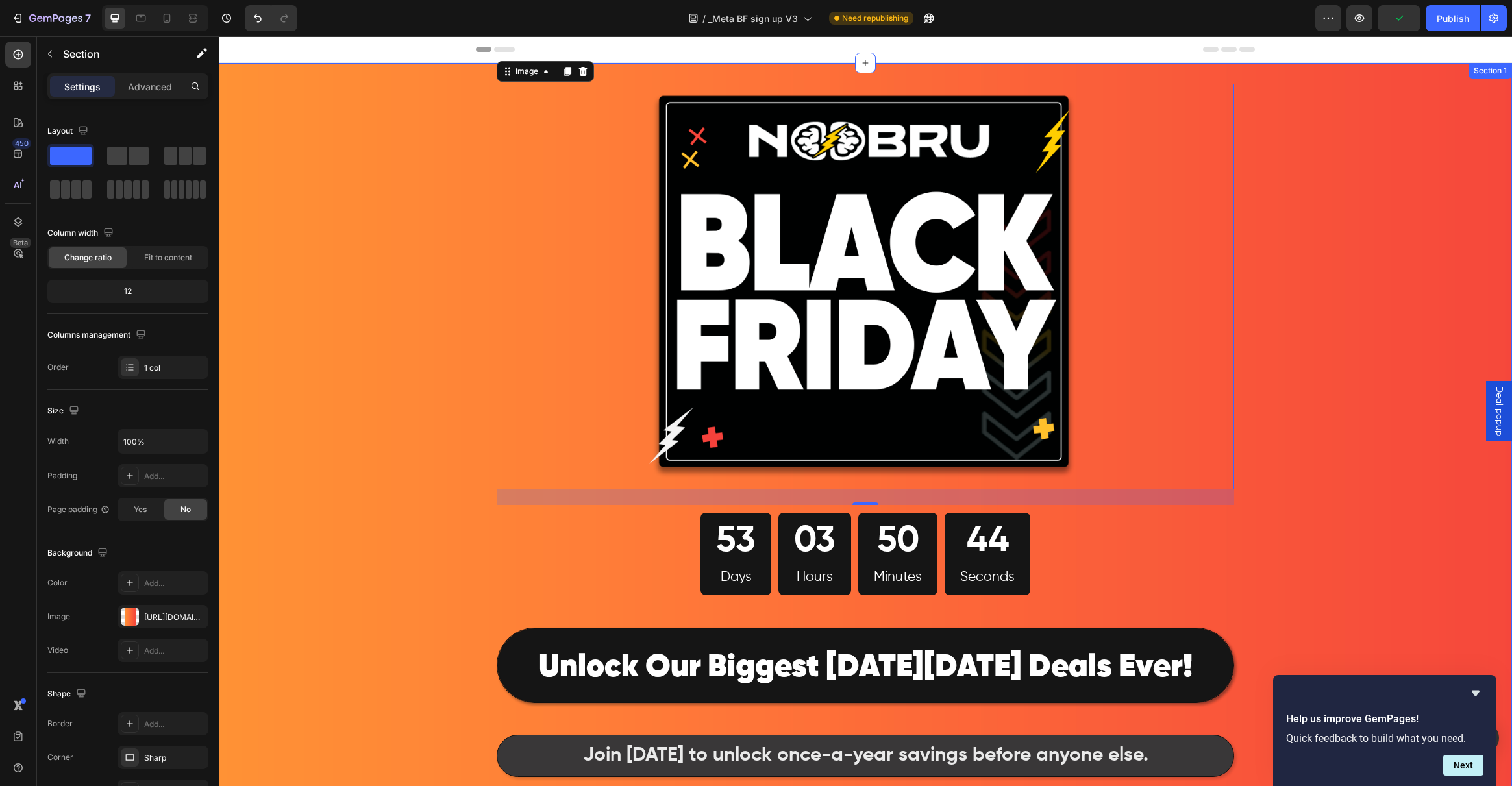
click at [317, 219] on div "Image 24 53 Days 03 Hours 50 Minutes 44 Seconds Countdown Timer Row ⁠⁠⁠⁠⁠⁠⁠ Unl…" at bounding box center [865, 604] width 1293 height 1084
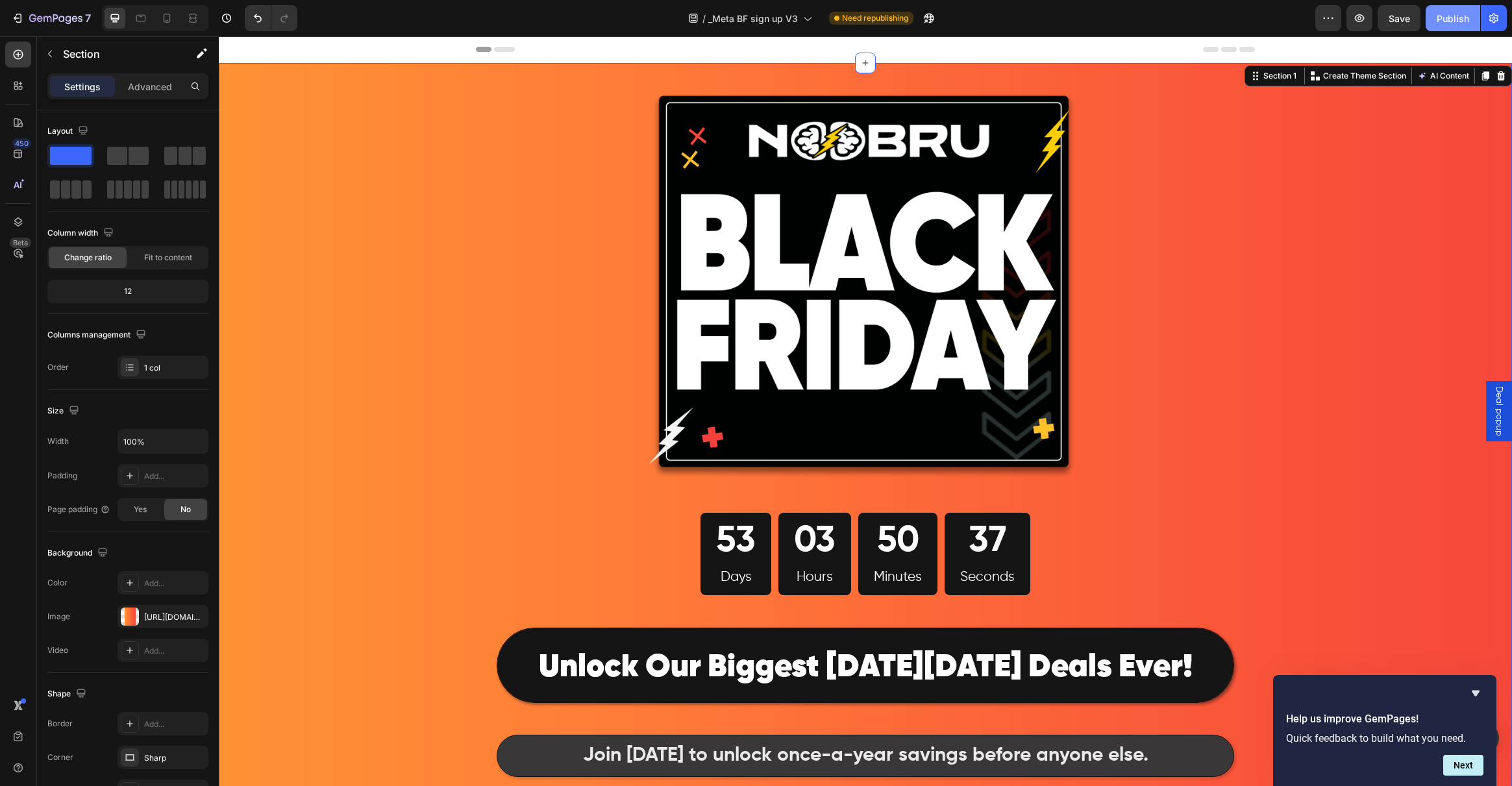
click at [1457, 15] on div "Publish" at bounding box center [1453, 18] width 32 height 14
drag, startPoint x: 1480, startPoint y: 692, endPoint x: 1229, endPoint y: 561, distance: 283.1
click at [1480, 692] on icon "Hide survey" at bounding box center [1475, 693] width 15 height 15
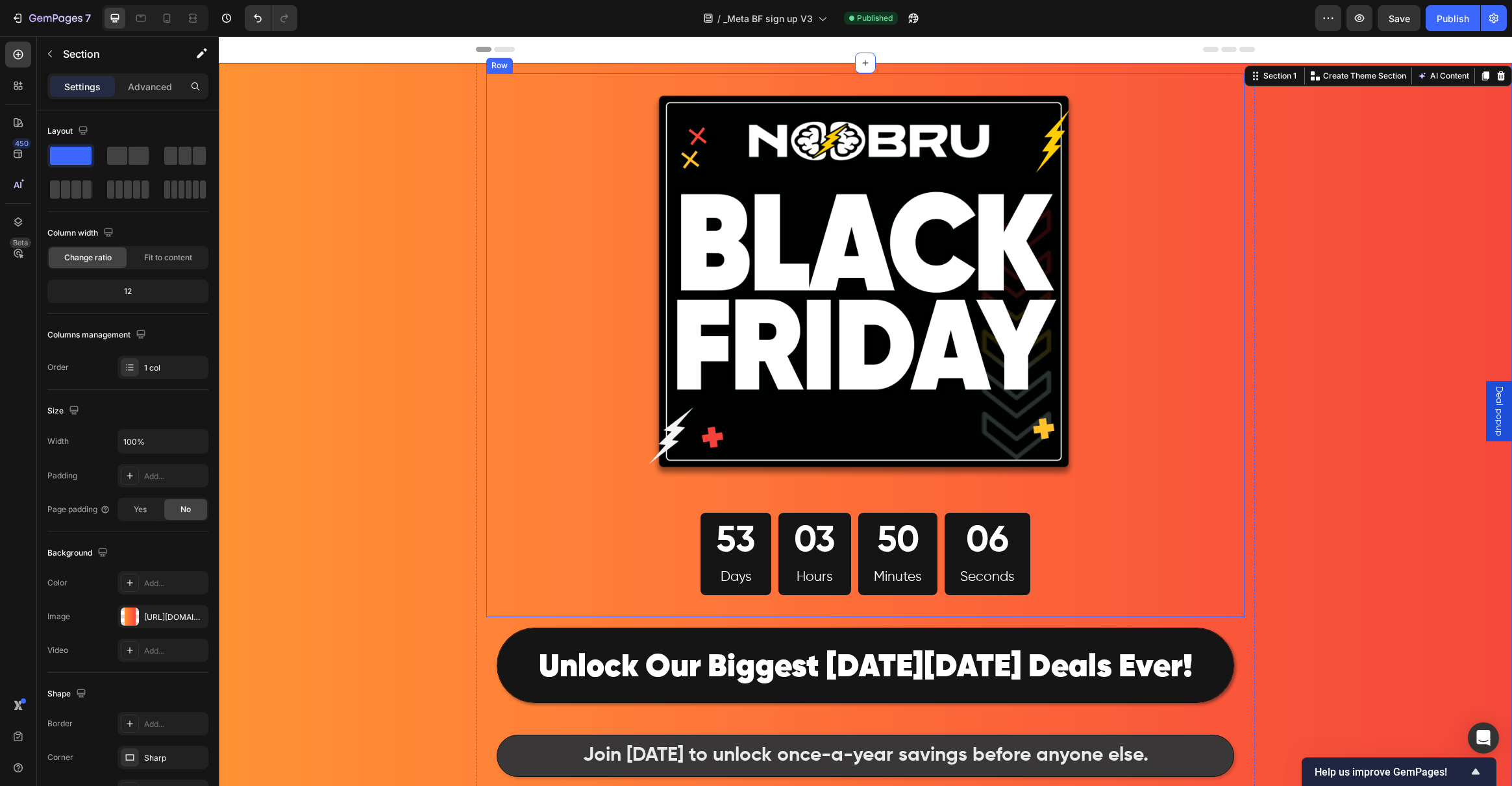
scroll to position [74, 0]
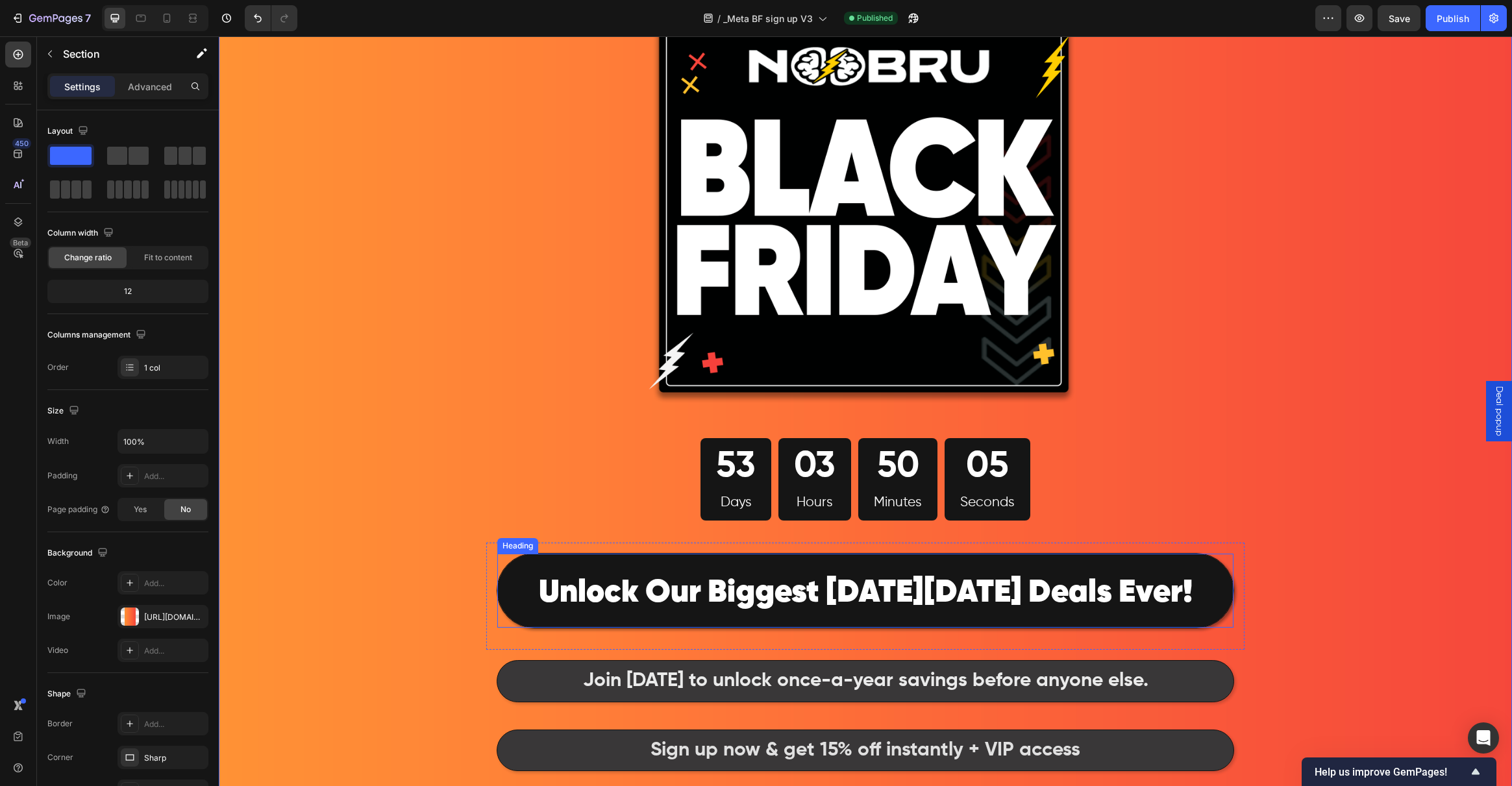
click at [525, 578] on p "⁠⁠⁠⁠⁠⁠⁠ Unlock Our Biggest Black Friday Deals Ever!" at bounding box center [865, 590] width 732 height 70
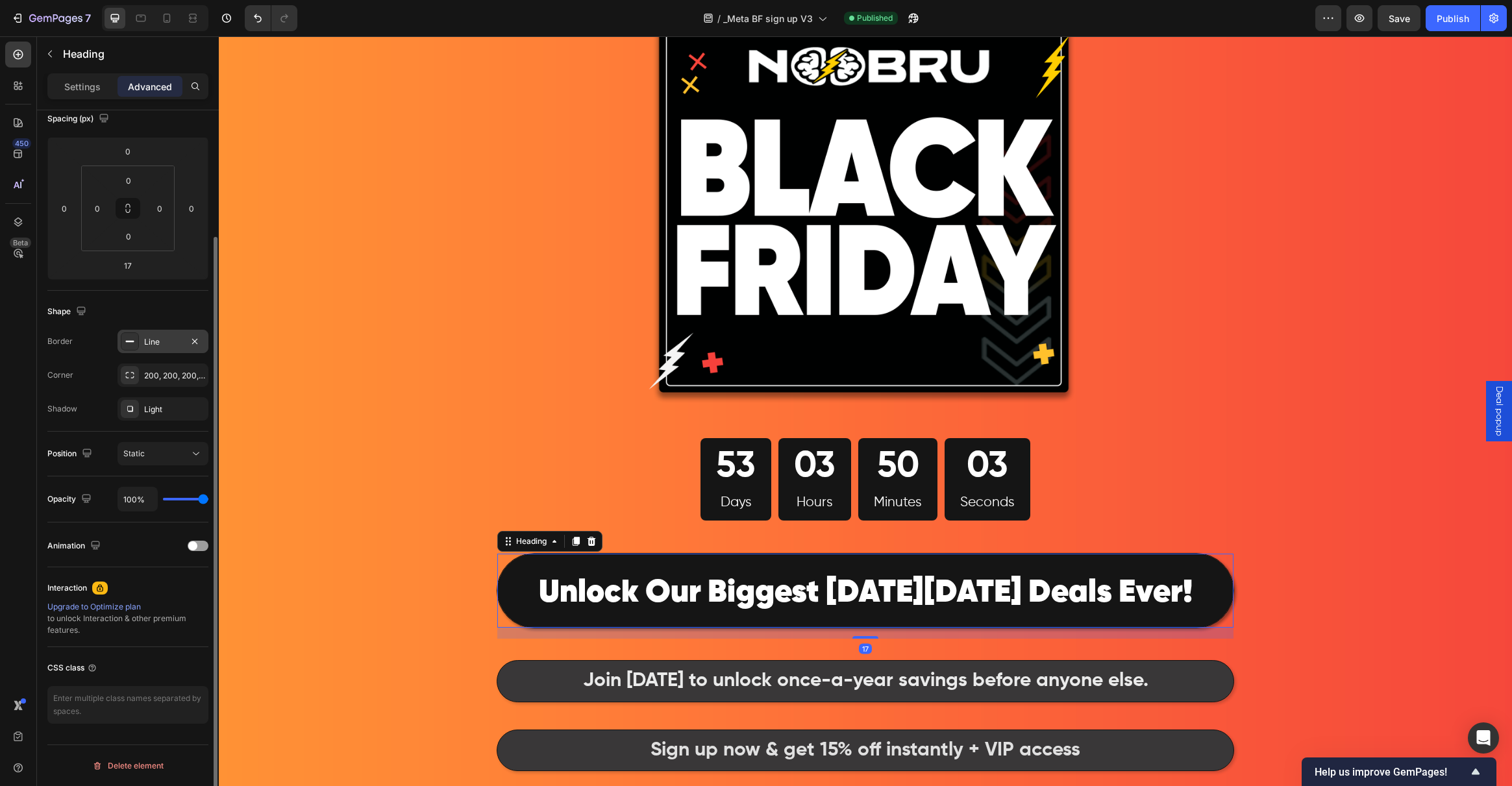
scroll to position [0, 0]
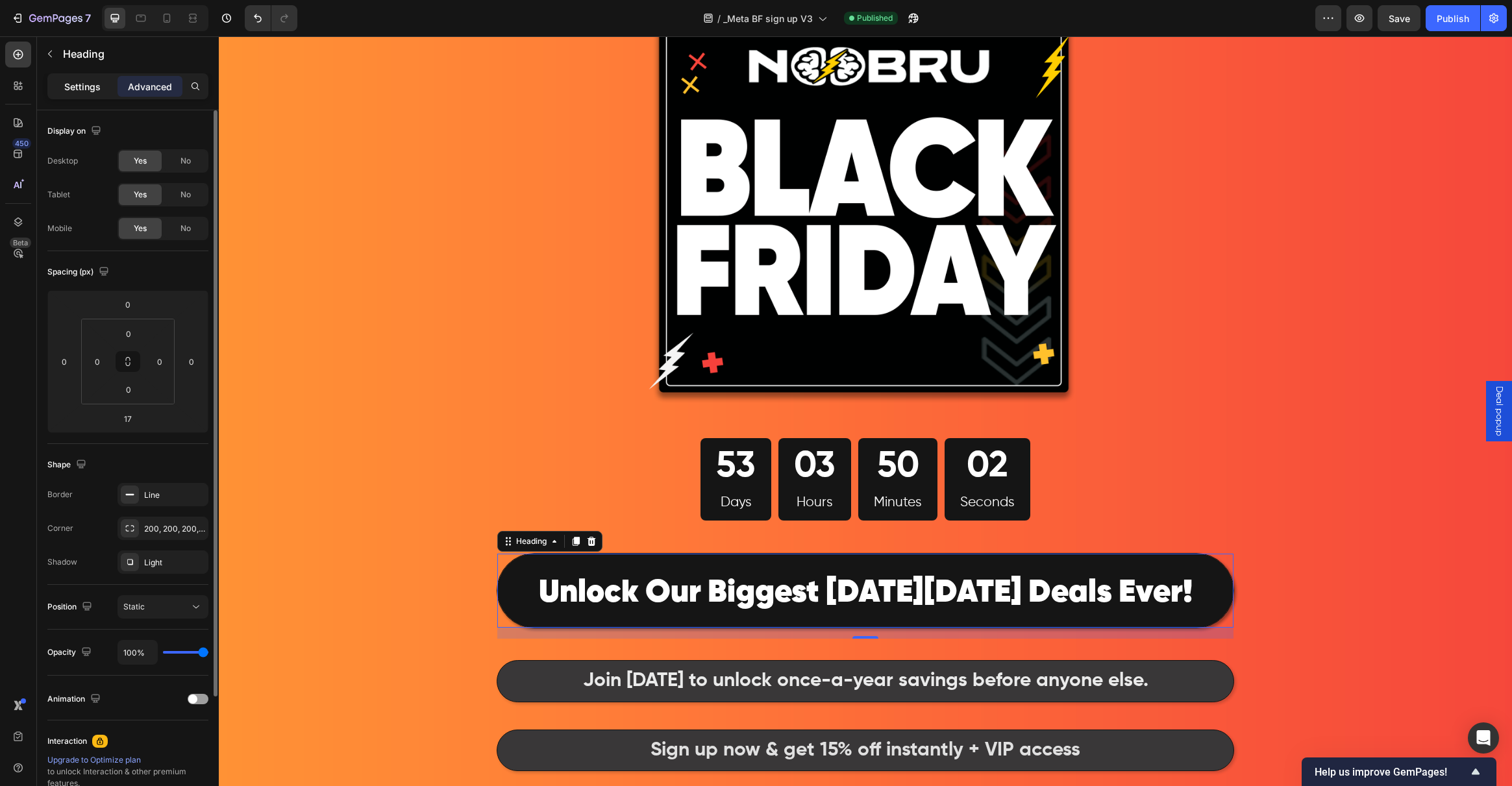
click at [90, 82] on p "Settings" at bounding box center [82, 87] width 36 height 14
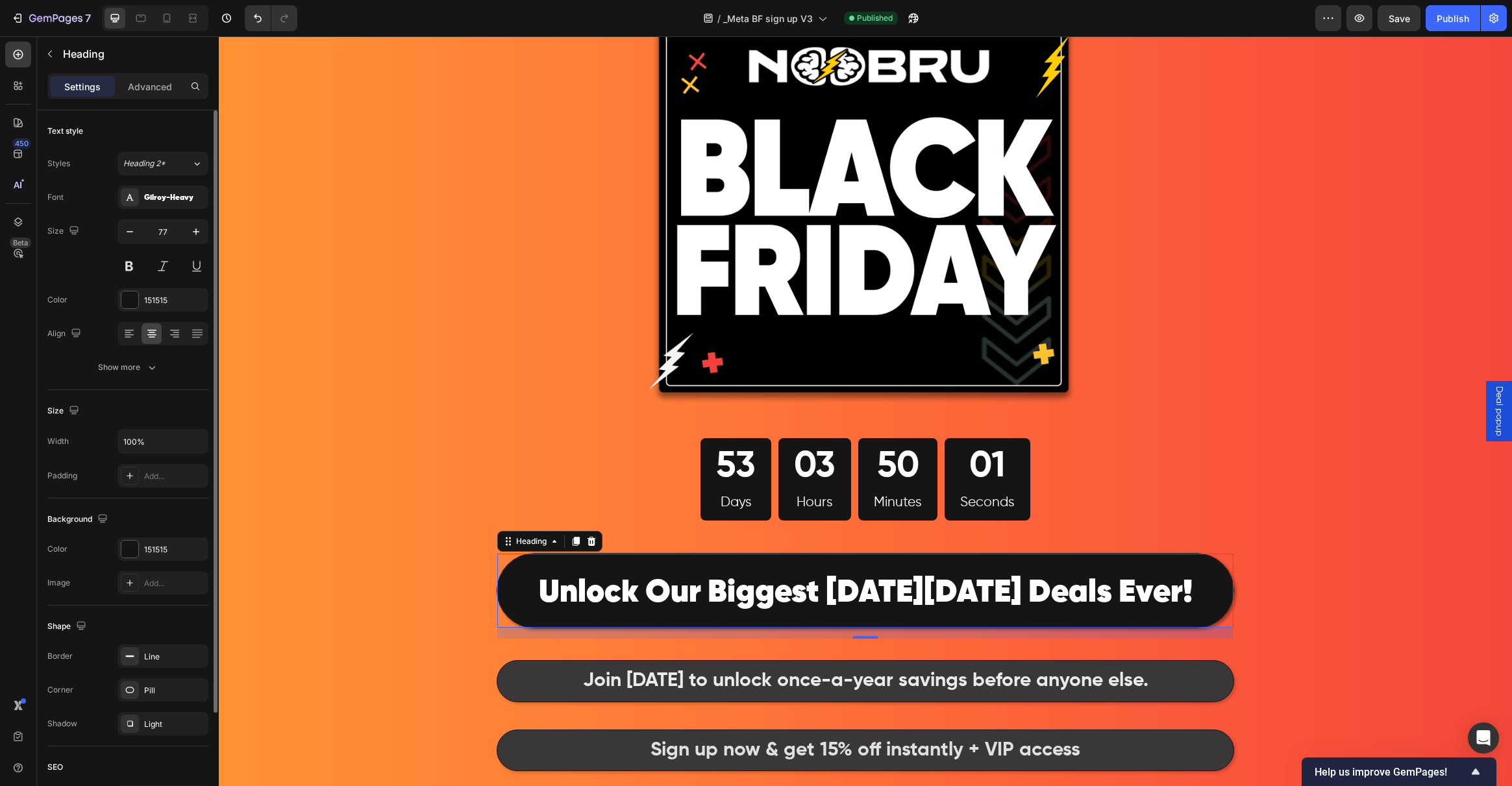
scroll to position [15, 0]
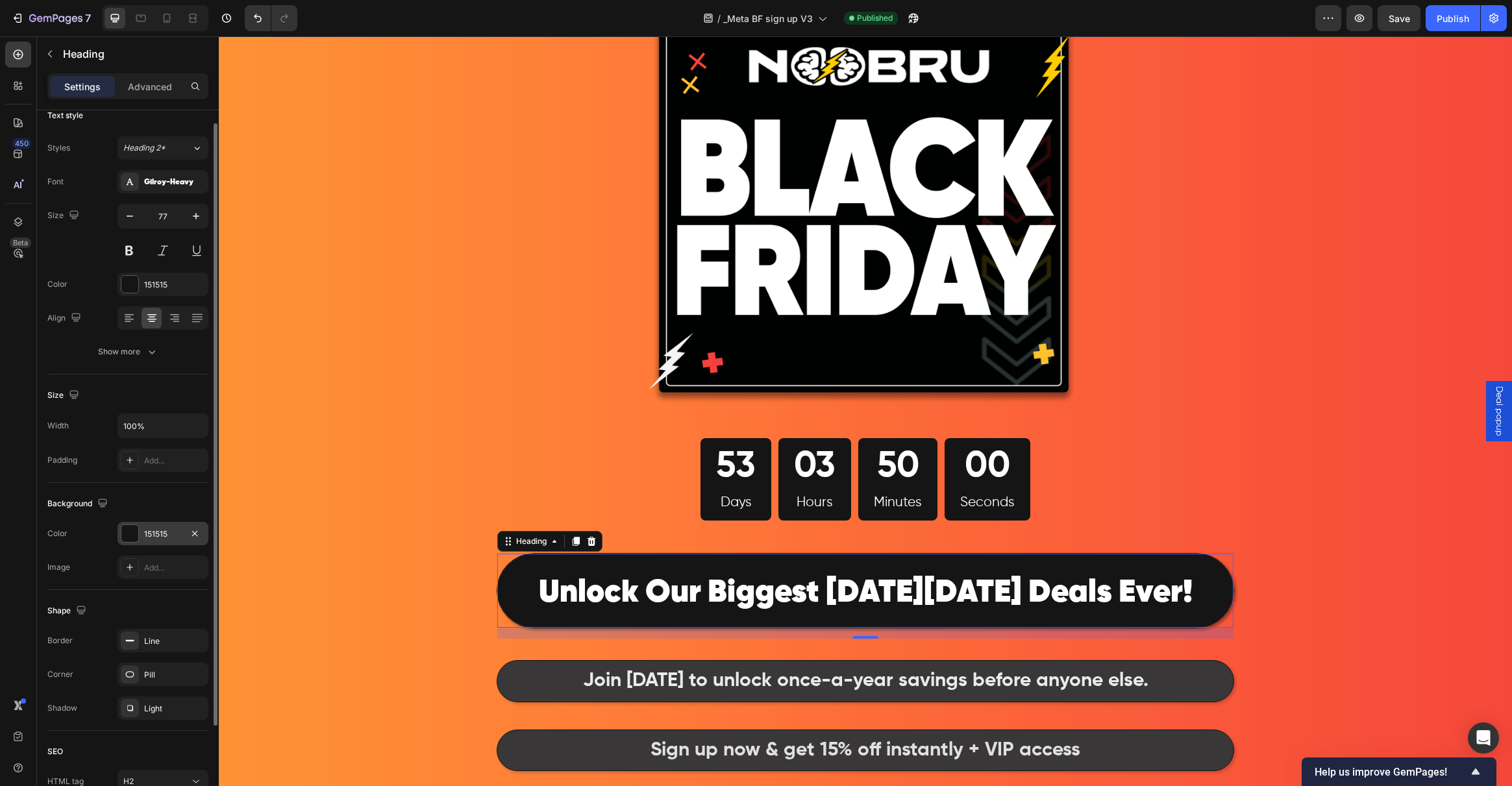
click at [130, 541] on div at bounding box center [130, 534] width 17 height 17
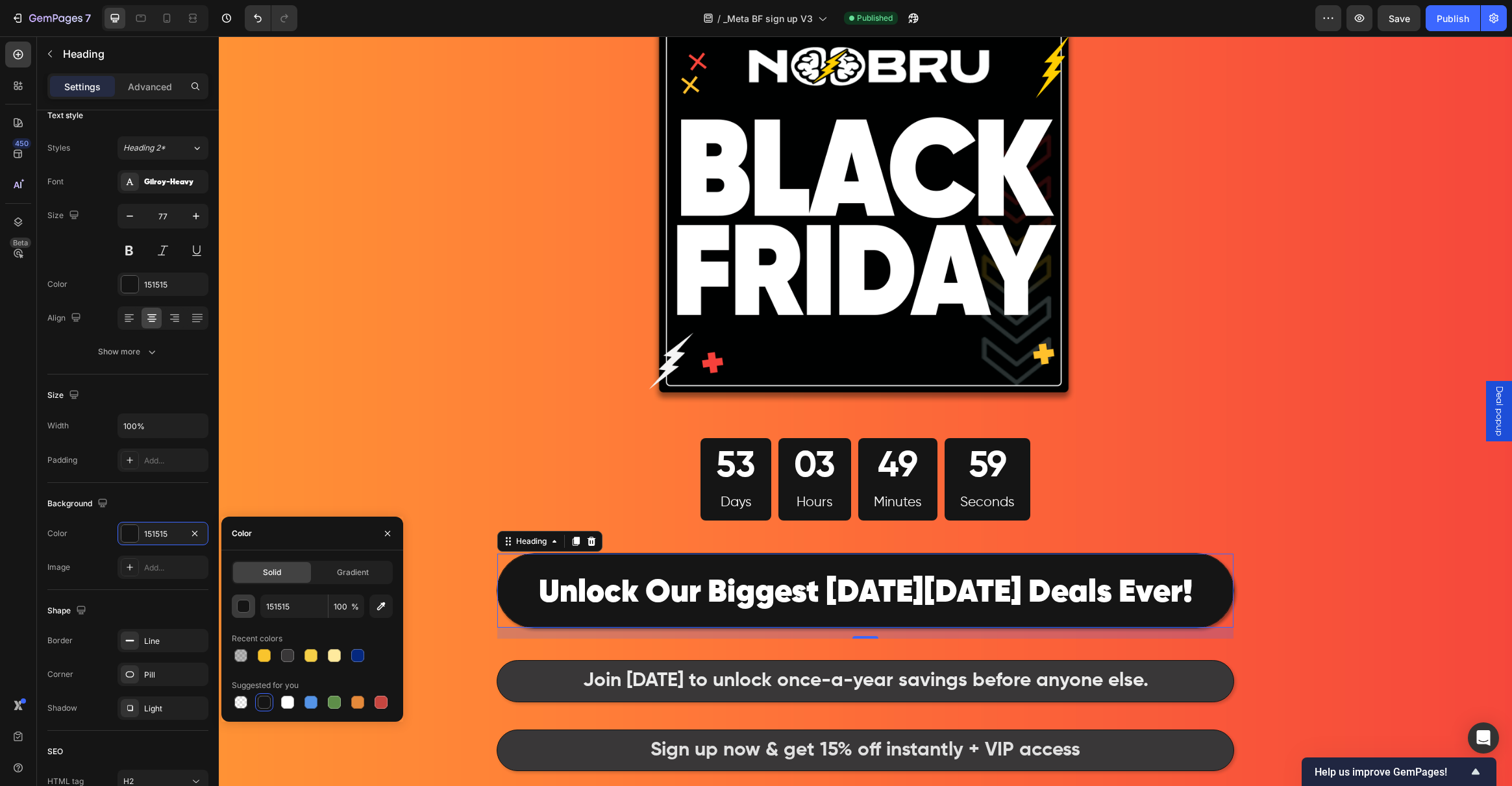
click at [244, 603] on div "button" at bounding box center [244, 607] width 13 height 13
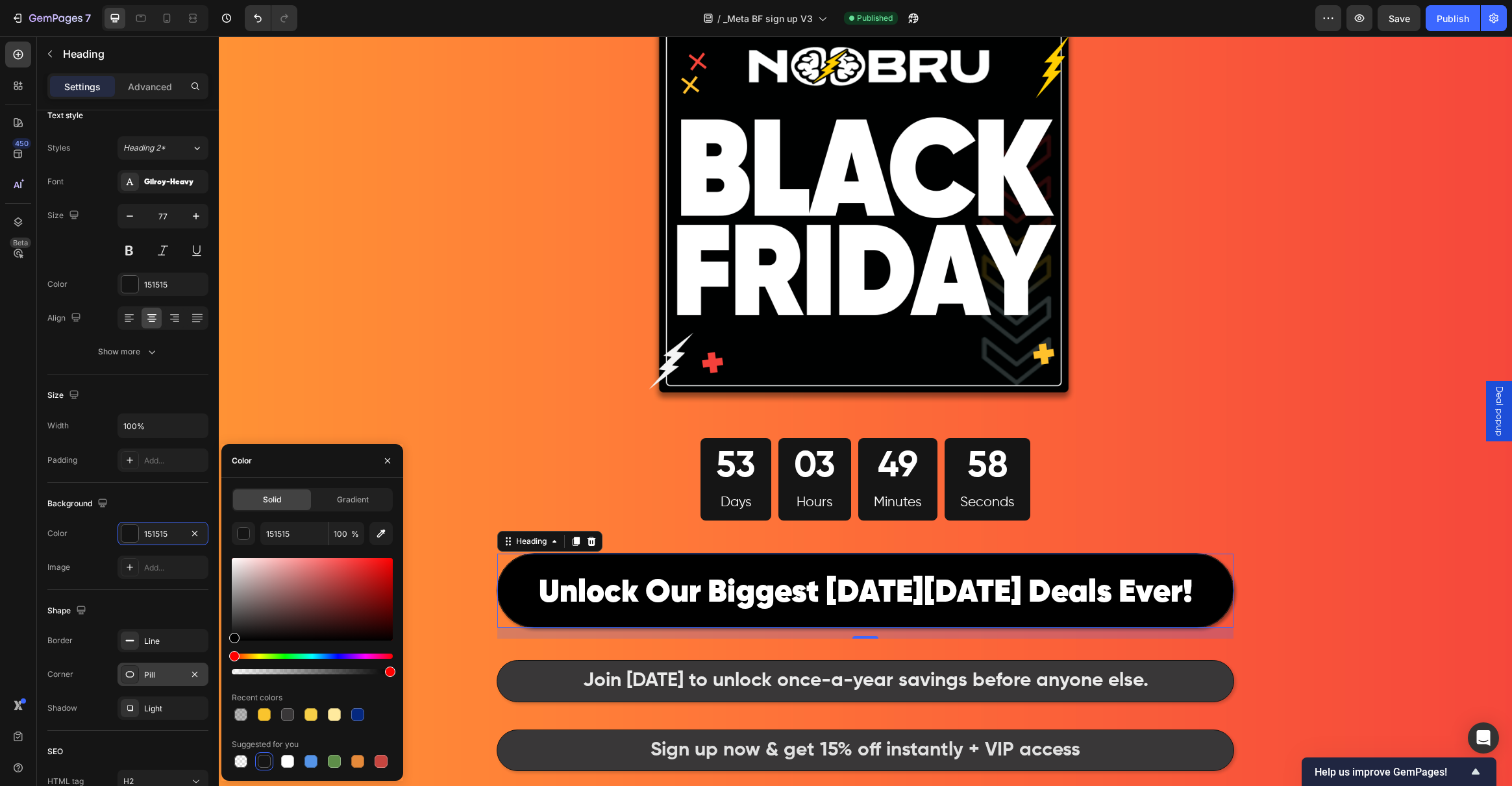
drag, startPoint x: 242, startPoint y: 614, endPoint x: 207, endPoint y: 669, distance: 65.2
click at [207, 669] on div "450 Beta Sections(18) Elements(83) Section Element Hero Section Product Detail …" at bounding box center [109, 411] width 219 height 750
type input "000000"
click at [451, 450] on div "Image 53 Days 03 Hours 49 Minutes 58 Seconds Countdown Timer Row ⁠⁠⁠⁠⁠⁠⁠ Unlock…" at bounding box center [865, 530] width 1293 height 1084
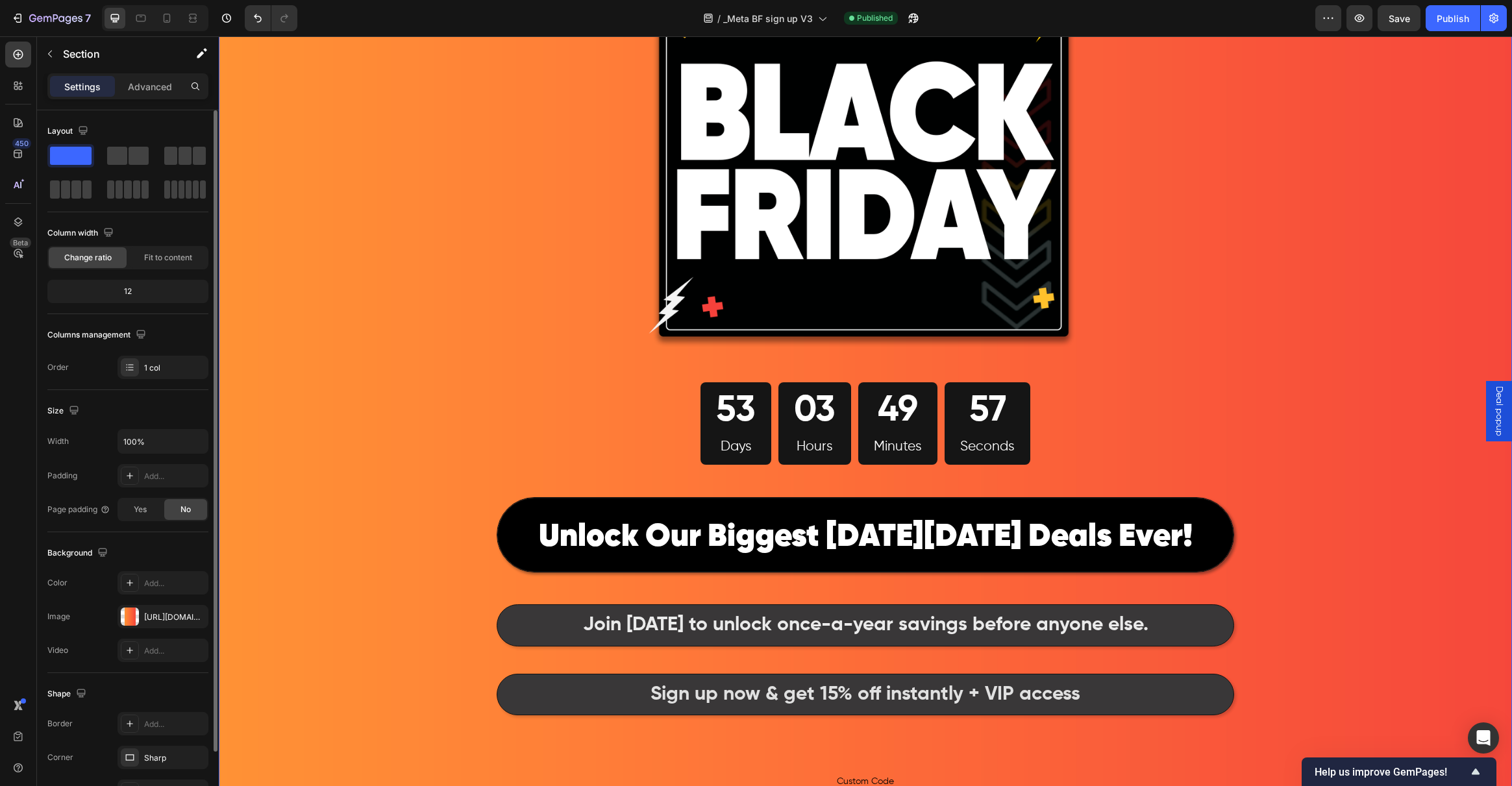
scroll to position [189, 0]
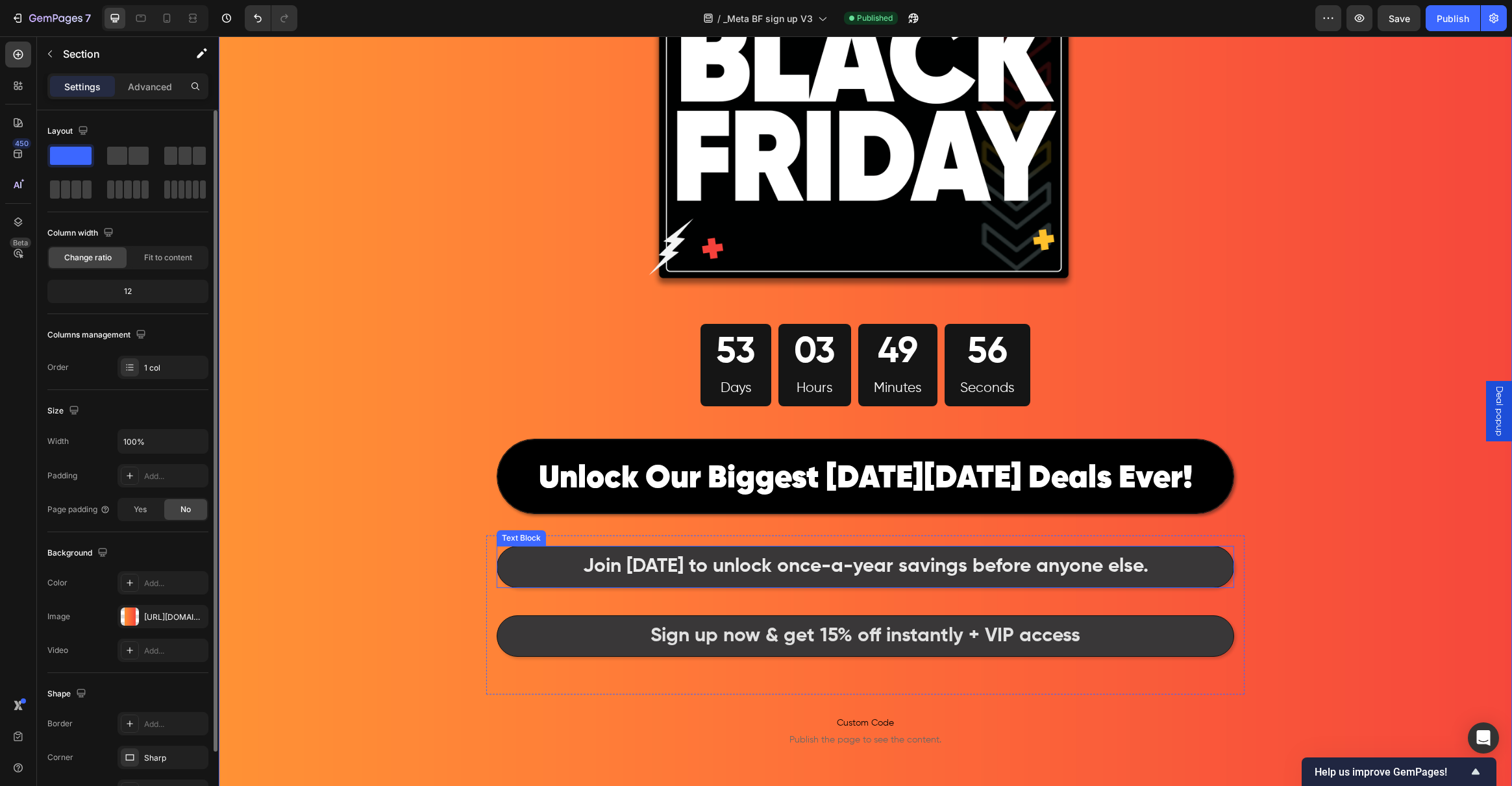
click at [552, 559] on p "Join today to unlock once-a-year savings before anyone else." at bounding box center [865, 567] width 734 height 38
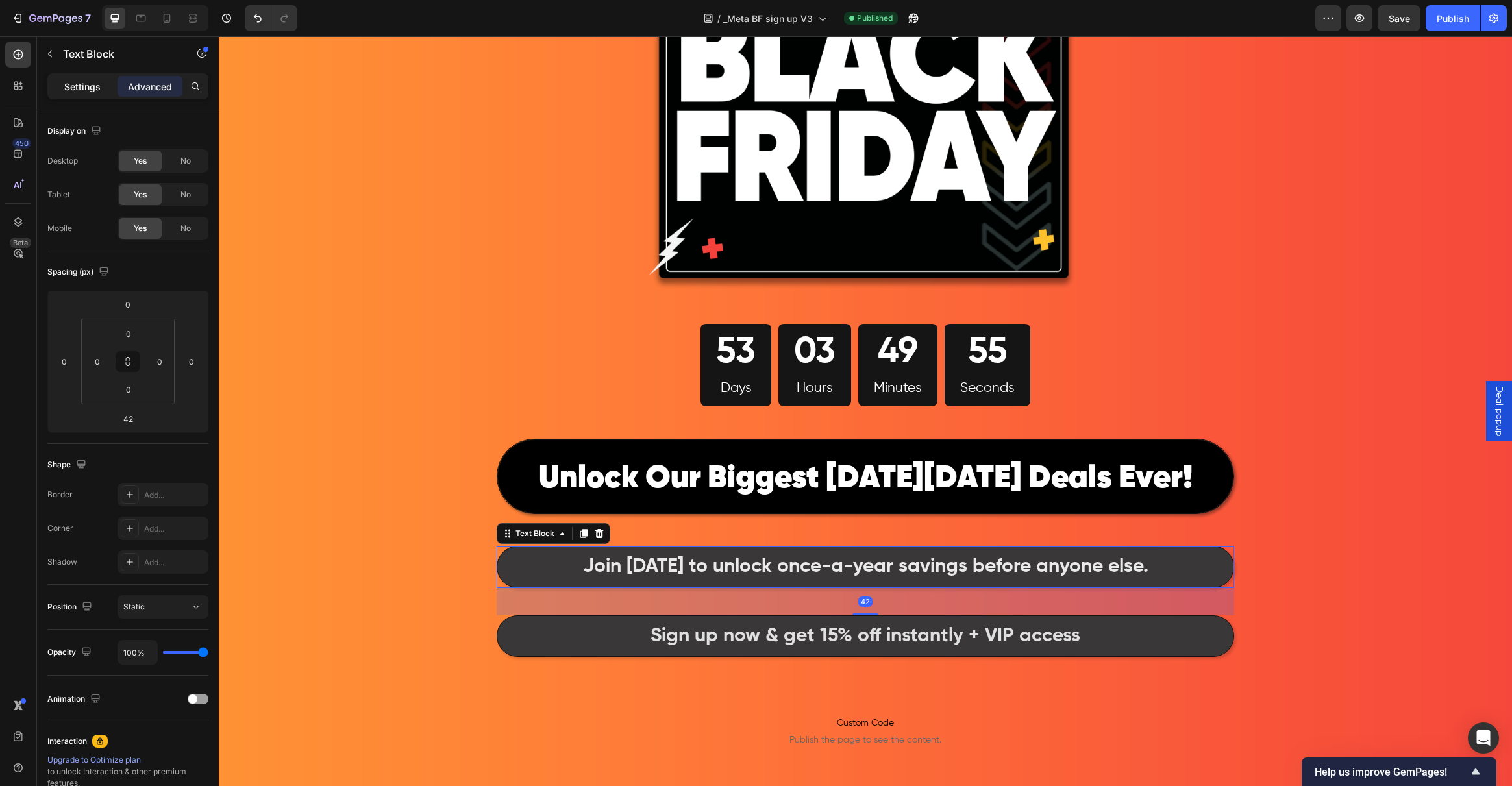
click at [78, 95] on div "Settings" at bounding box center [82, 86] width 65 height 21
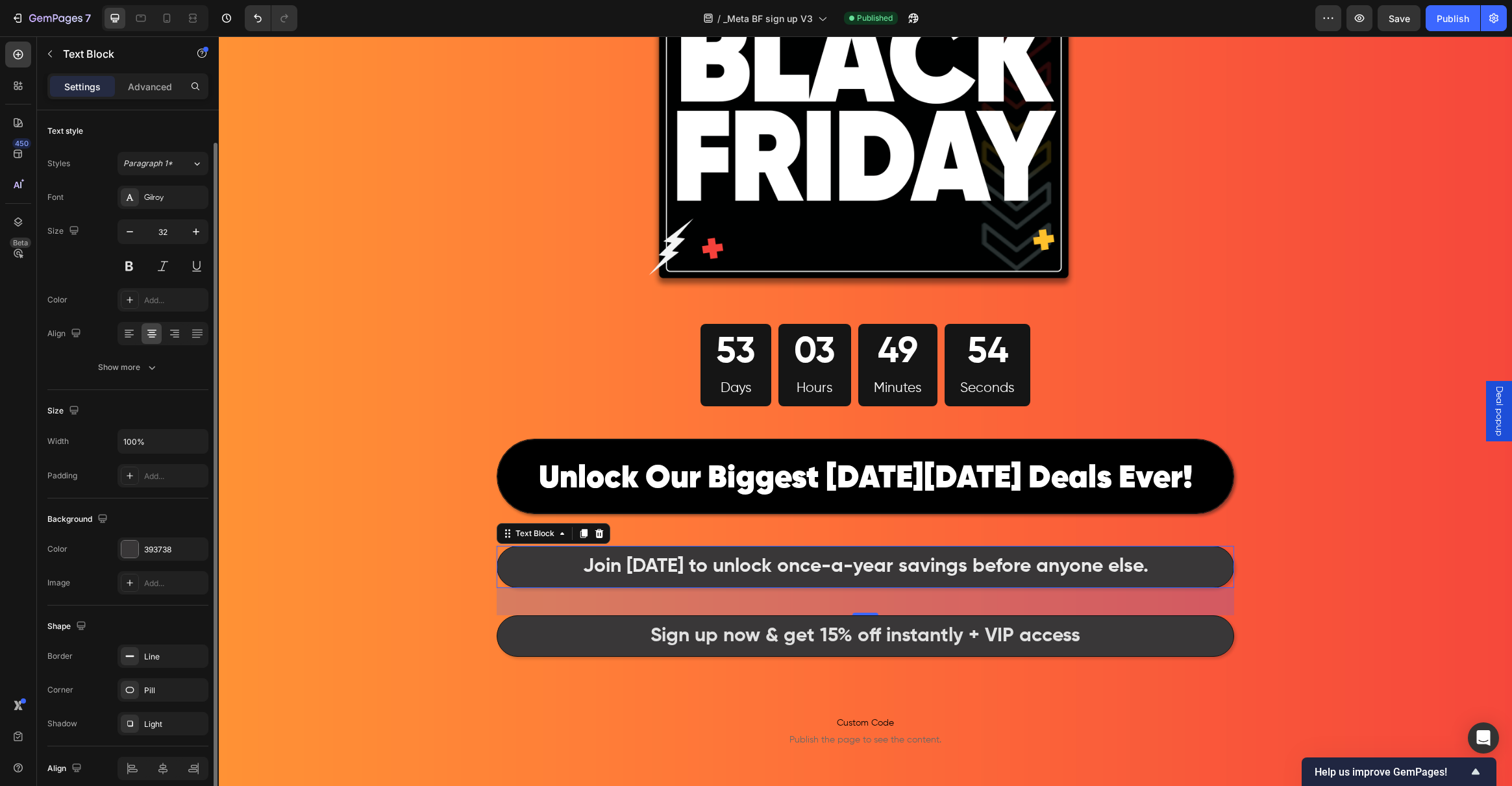
scroll to position [57, 0]
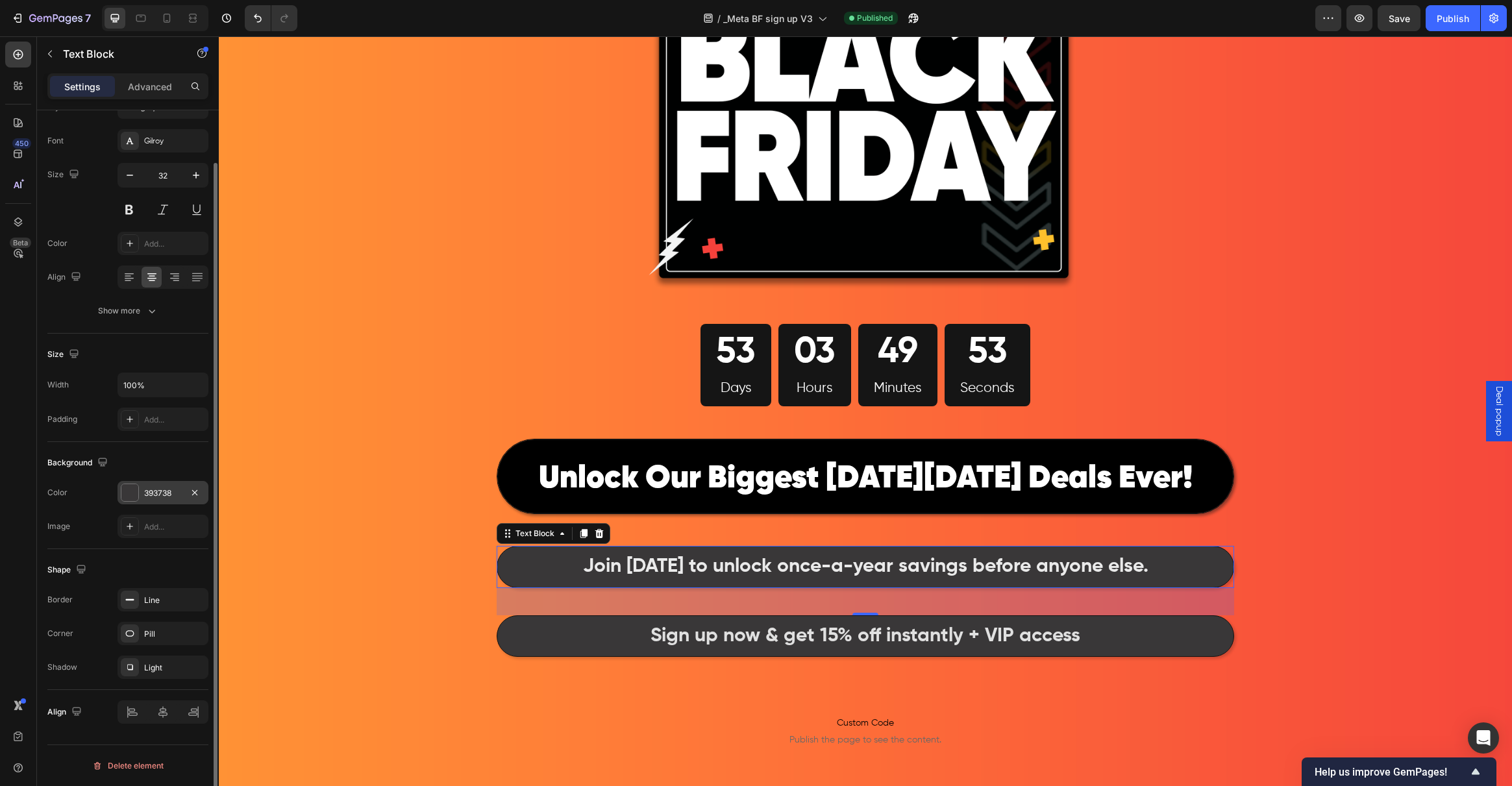
click at [130, 494] on div at bounding box center [130, 493] width 17 height 17
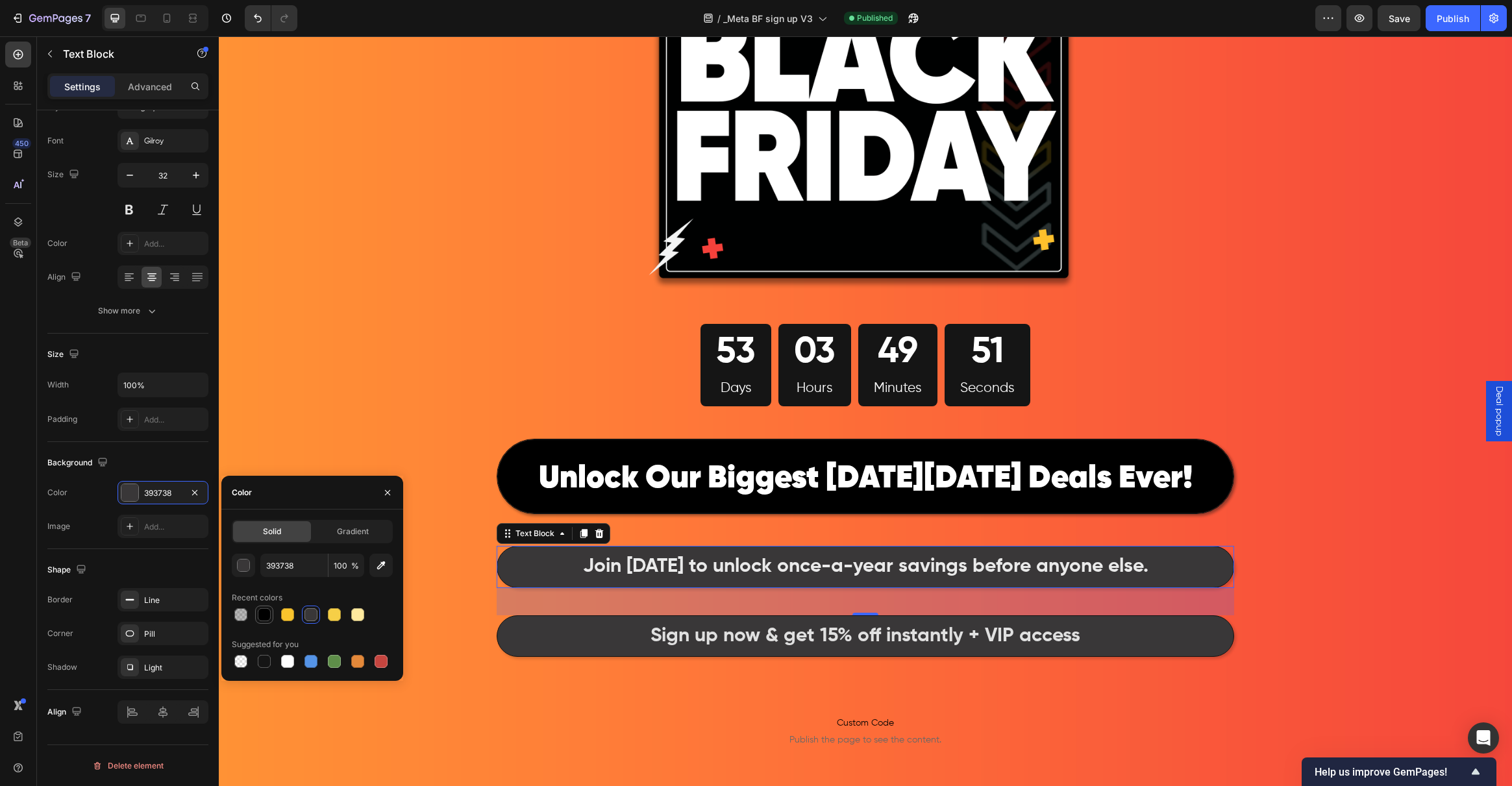
click at [264, 613] on div at bounding box center [264, 614] width 13 height 13
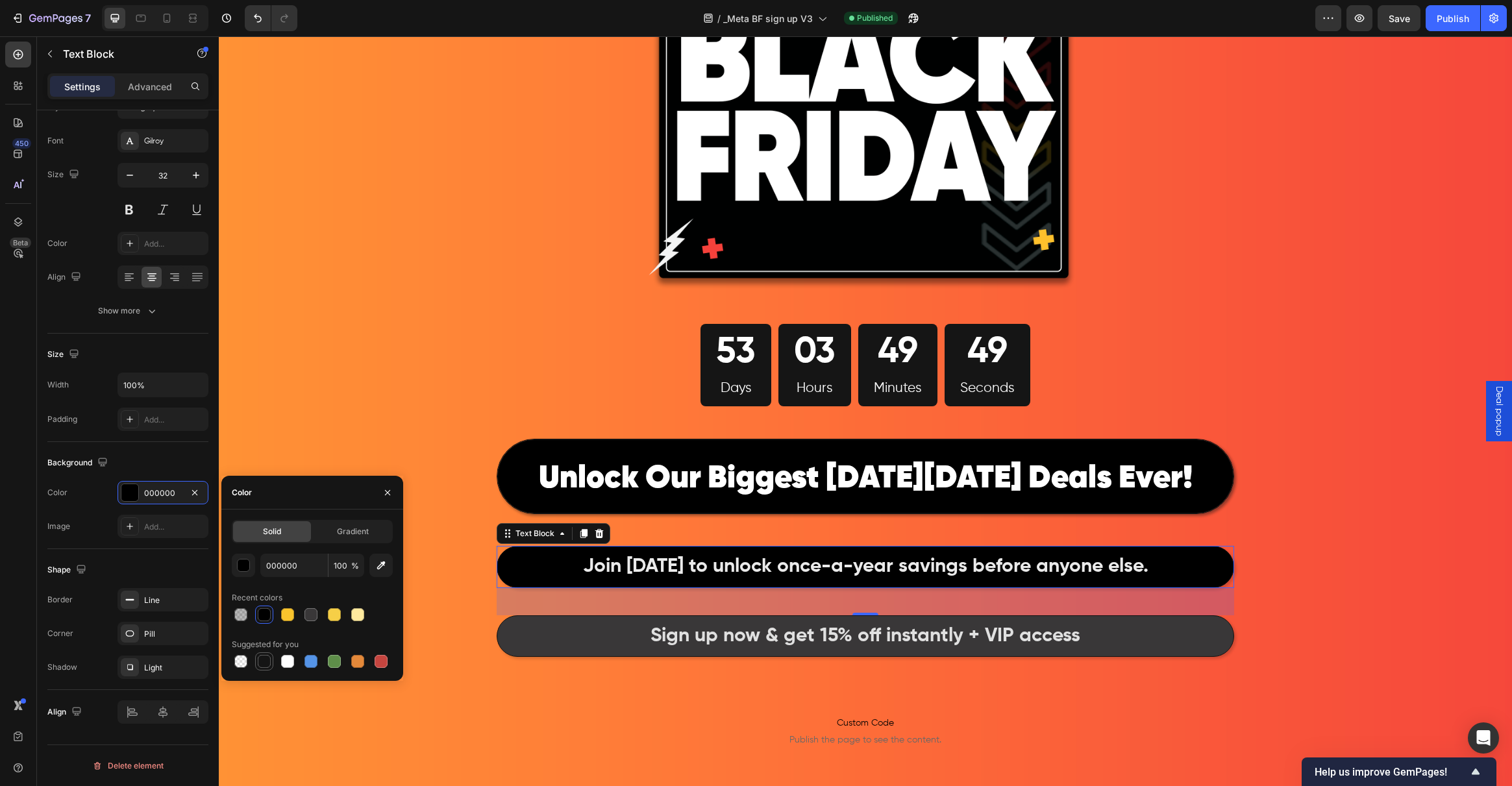
click at [268, 666] on div at bounding box center [264, 661] width 13 height 13
type input "151515"
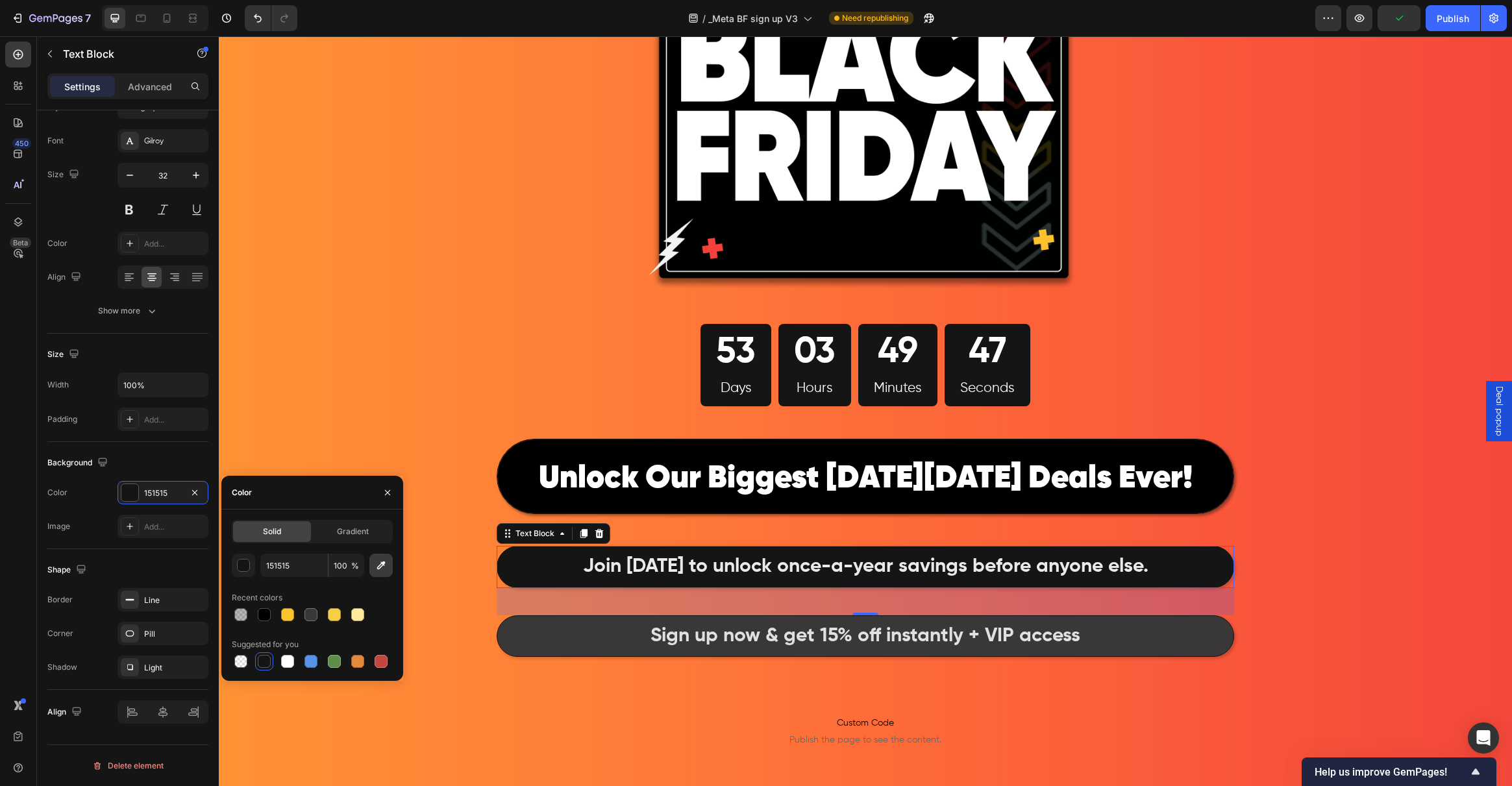
click at [386, 567] on icon "button" at bounding box center [381, 565] width 13 height 13
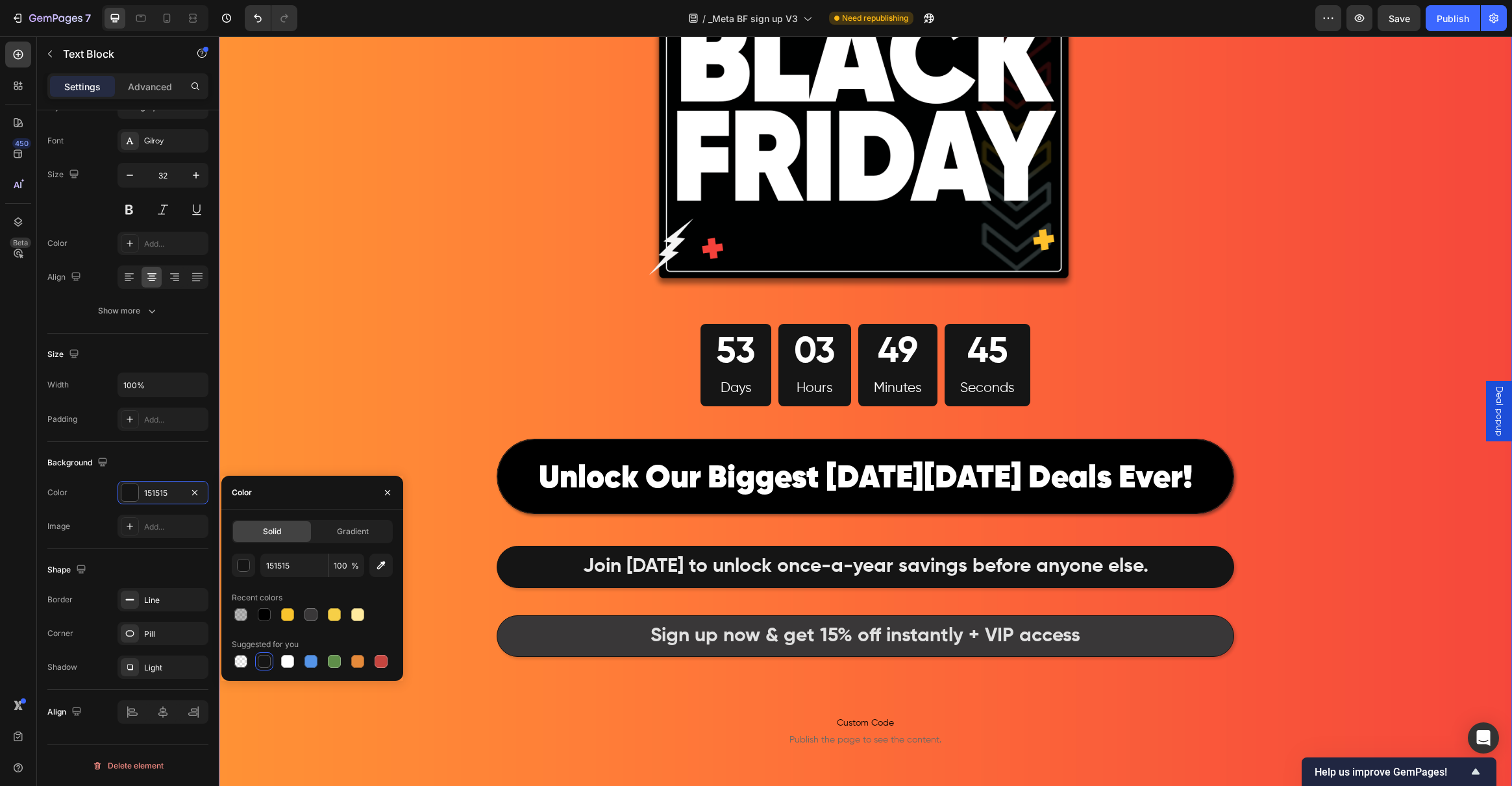
click at [375, 354] on div "Image 53 Days 03 Hours 49 Minutes 45 Seconds Countdown Timer Row ⁠⁠⁠⁠⁠⁠⁠ Unlock…" at bounding box center [865, 416] width 1293 height 1084
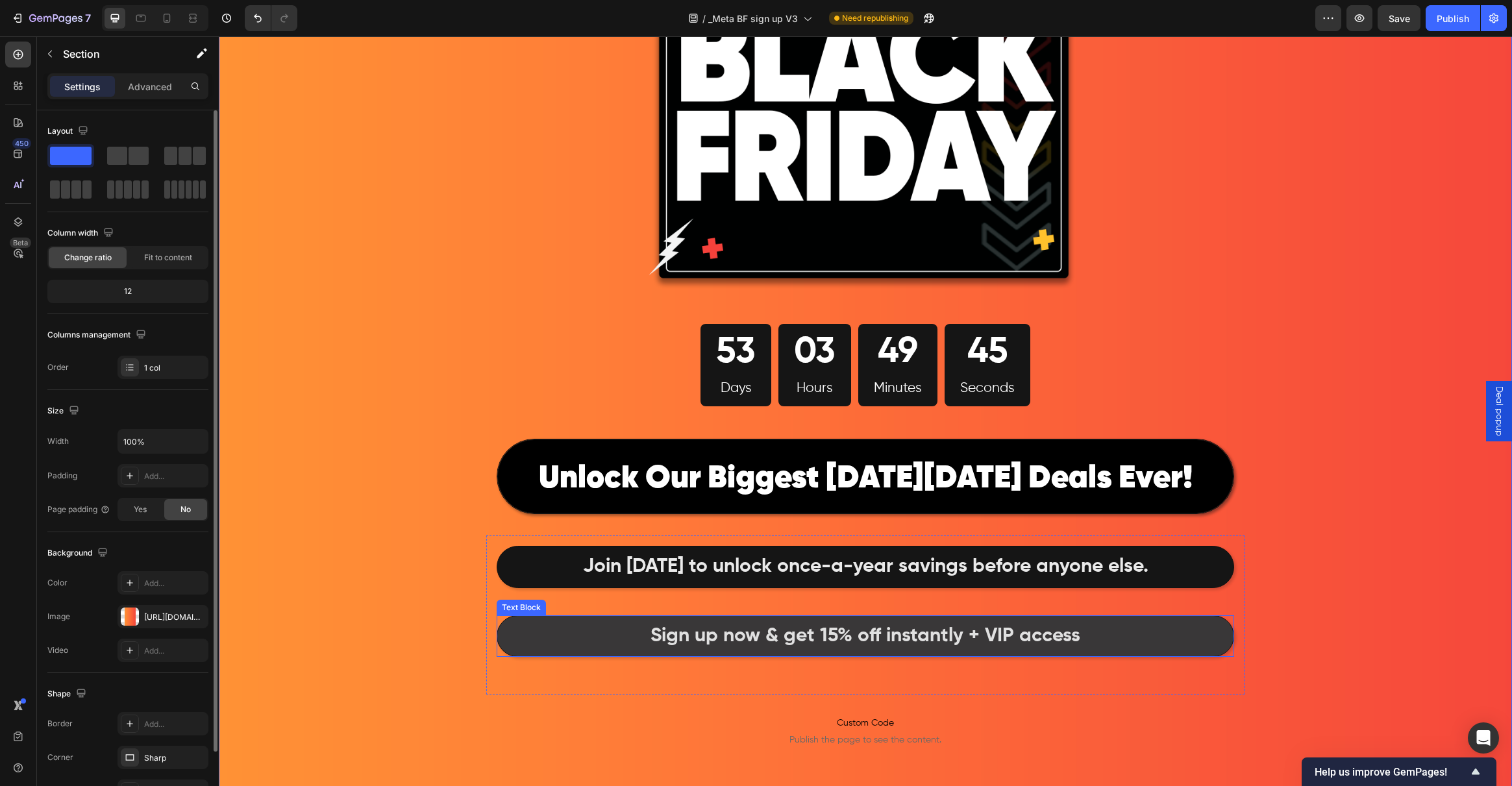
click at [534, 640] on p "Sign up now & get 15% off instantly + VIP access" at bounding box center [865, 636] width 734 height 38
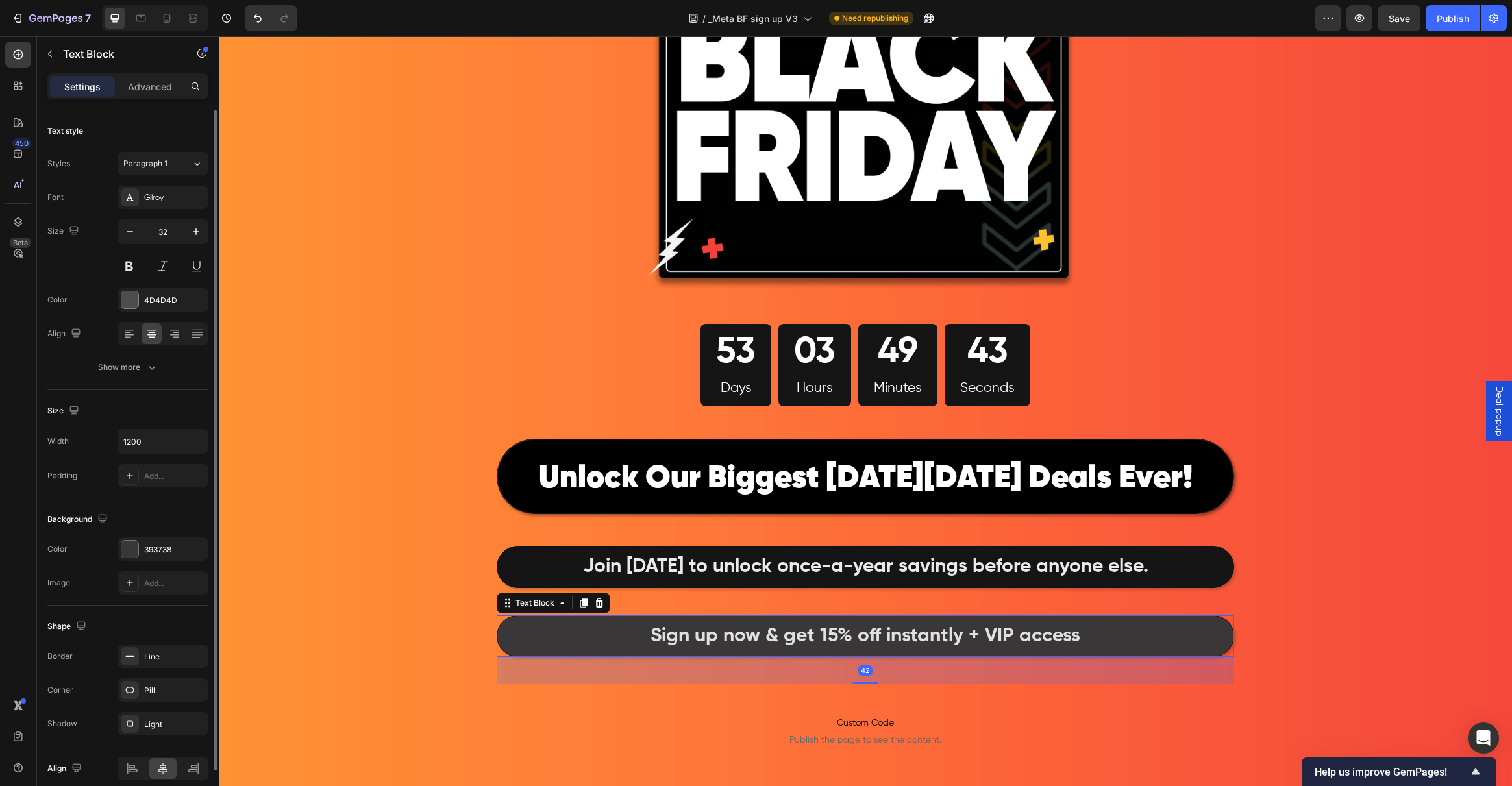
scroll to position [57, 0]
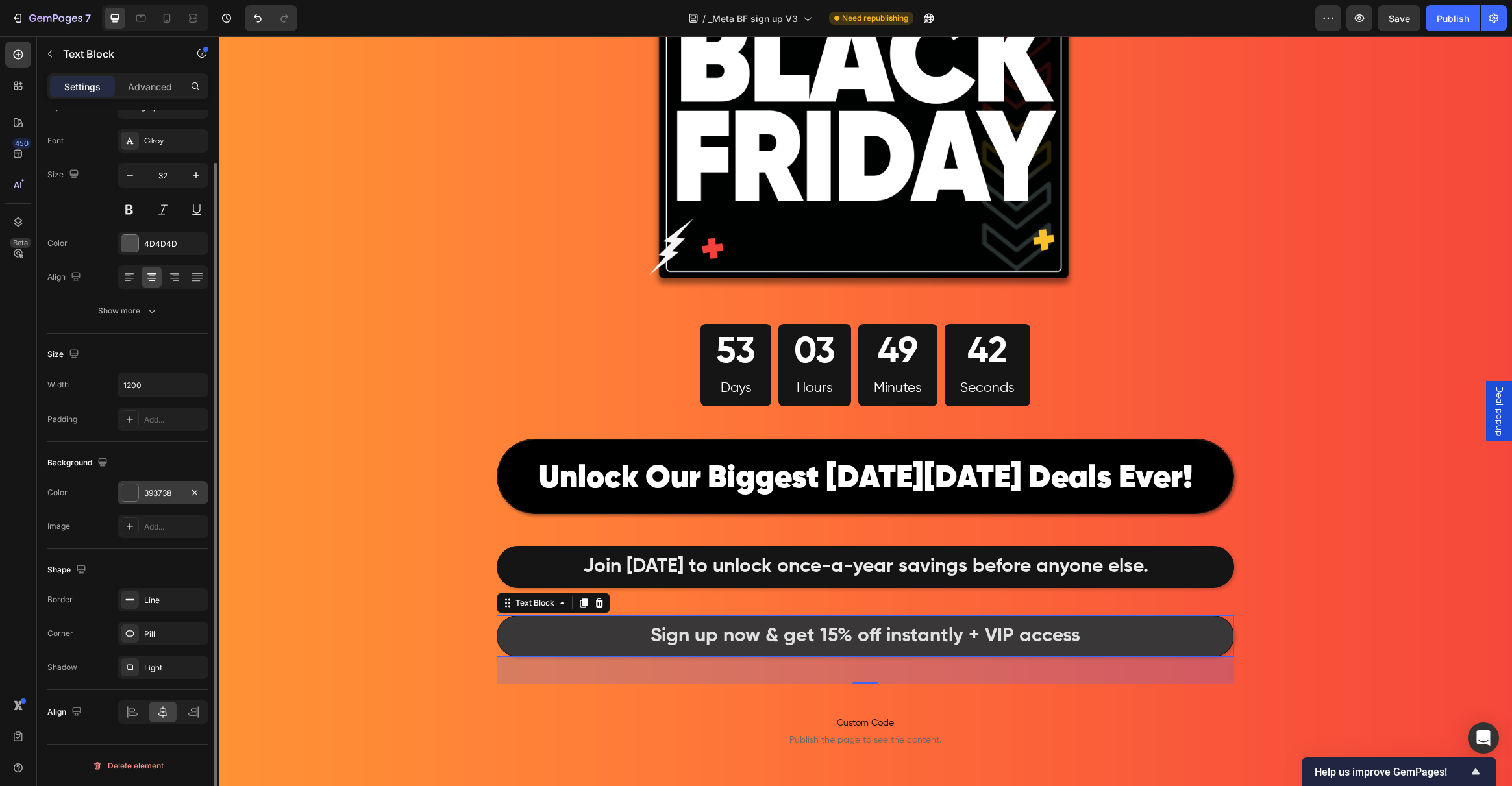
click at [136, 494] on div at bounding box center [130, 493] width 17 height 17
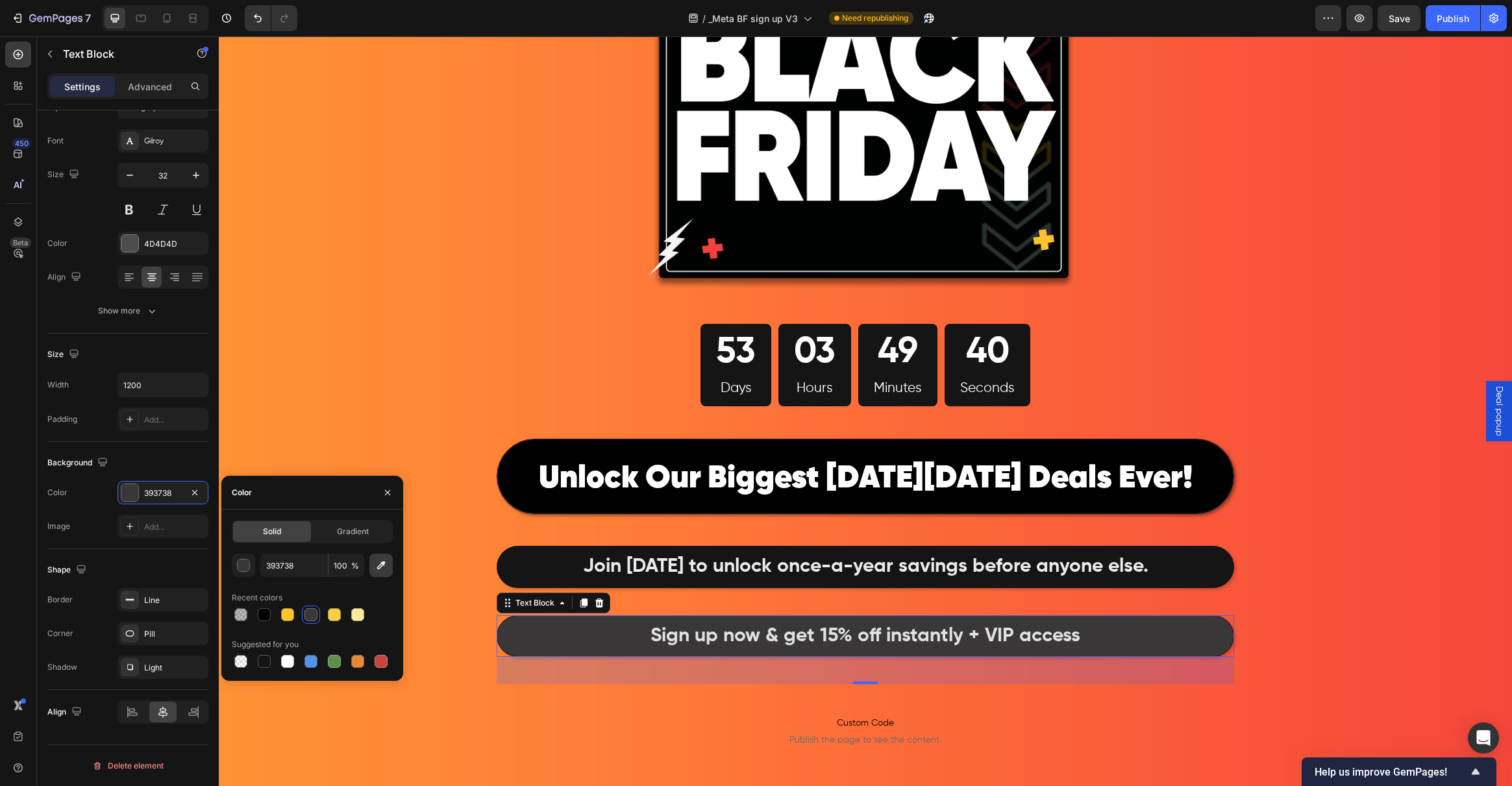
click at [383, 571] on icon "button" at bounding box center [381, 565] width 13 height 13
type input "151515"
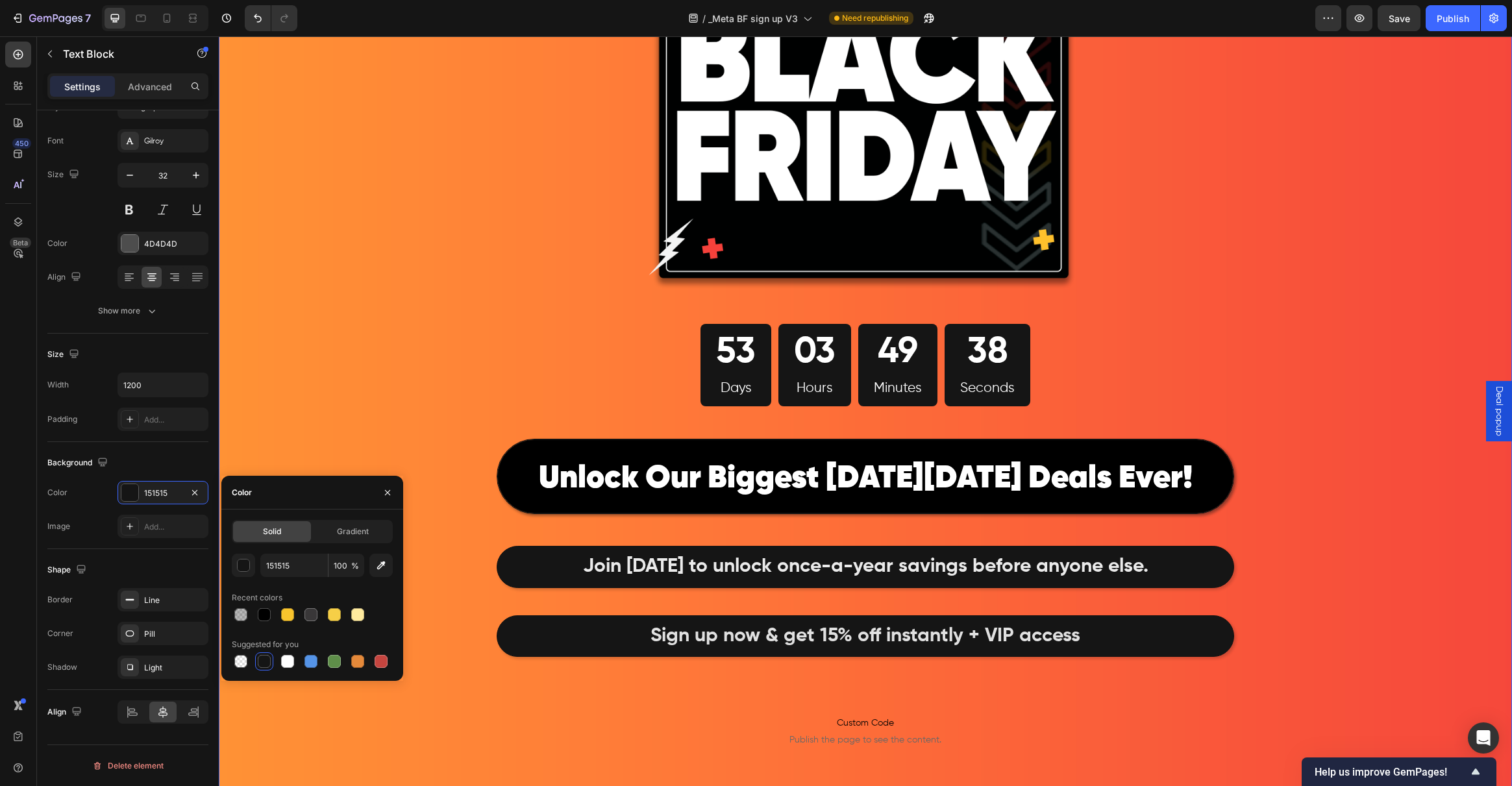
click at [410, 403] on div "Image 53 Days 03 Hours 49 Minutes 38 Seconds Countdown Timer Row ⁠⁠⁠⁠⁠⁠⁠ Unlock…" at bounding box center [865, 416] width 1293 height 1084
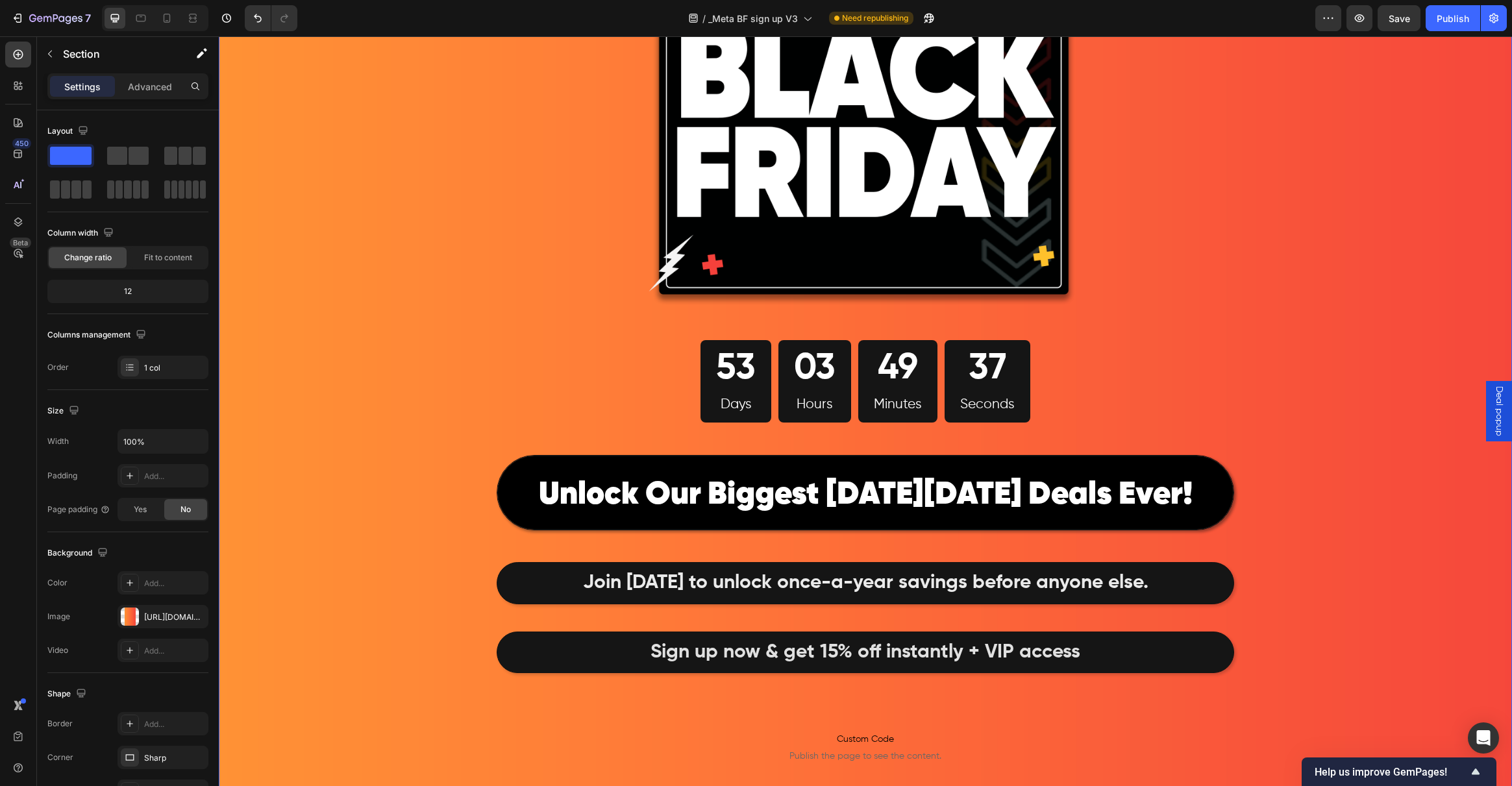
scroll to position [164, 0]
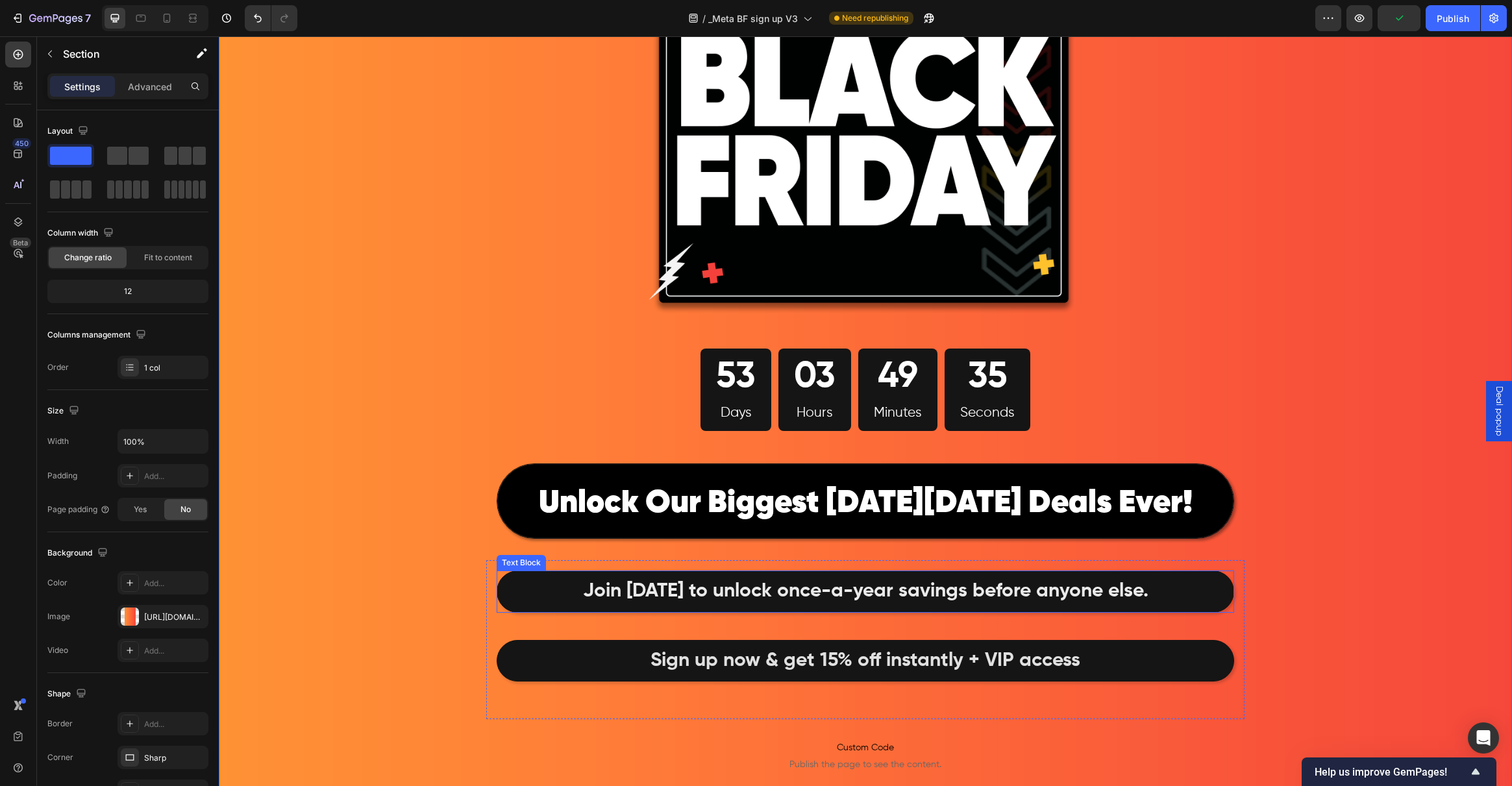
click at [720, 590] on strong "Join today to unlock once-a-year savings before anyone else." at bounding box center [865, 591] width 565 height 19
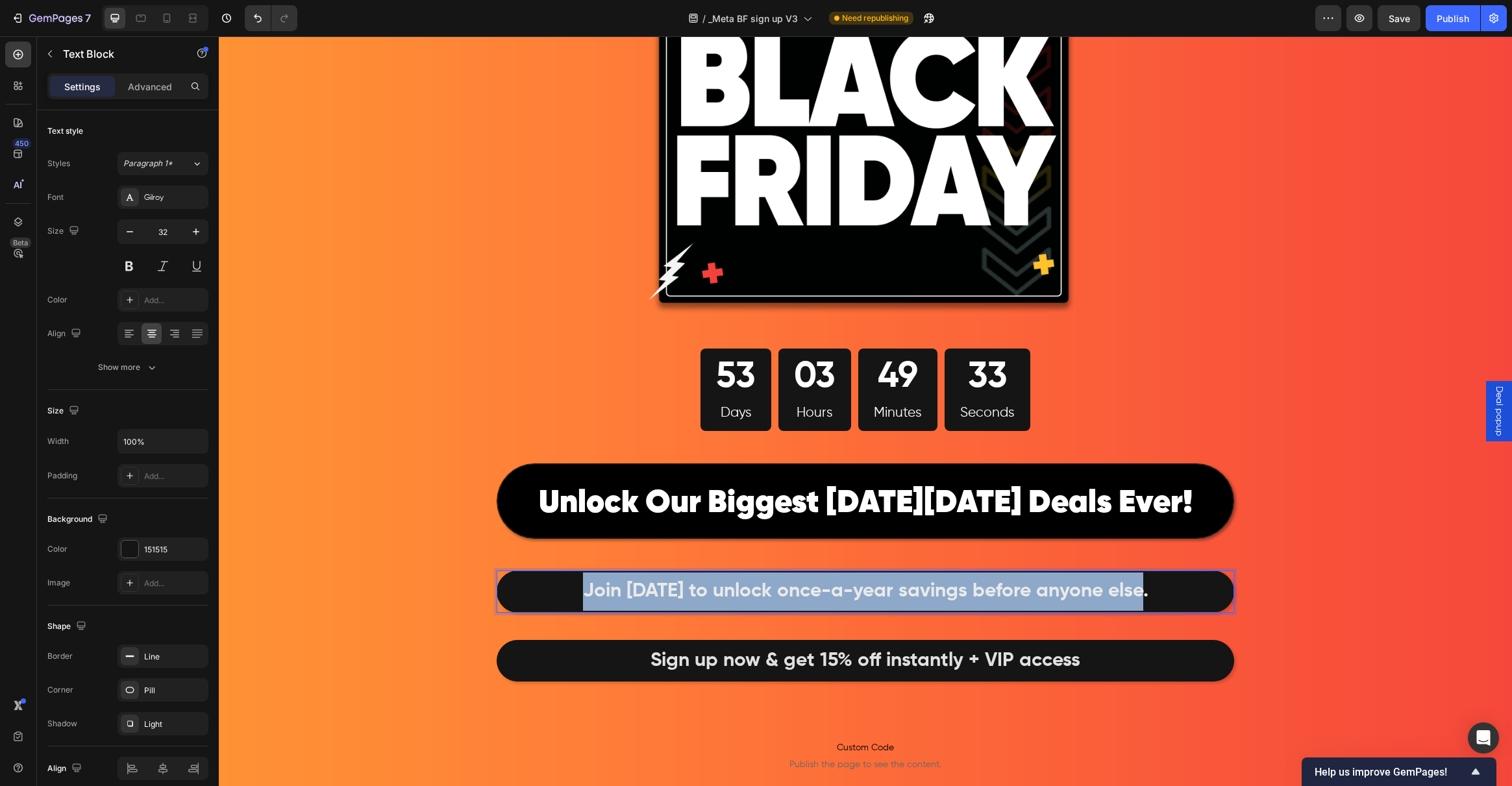
drag, startPoint x: 1158, startPoint y: 590, endPoint x: 536, endPoint y: 574, distance: 622.2
click at [536, 574] on p "Join today to unlock once-a-year savings before anyone else." at bounding box center [865, 592] width 734 height 38
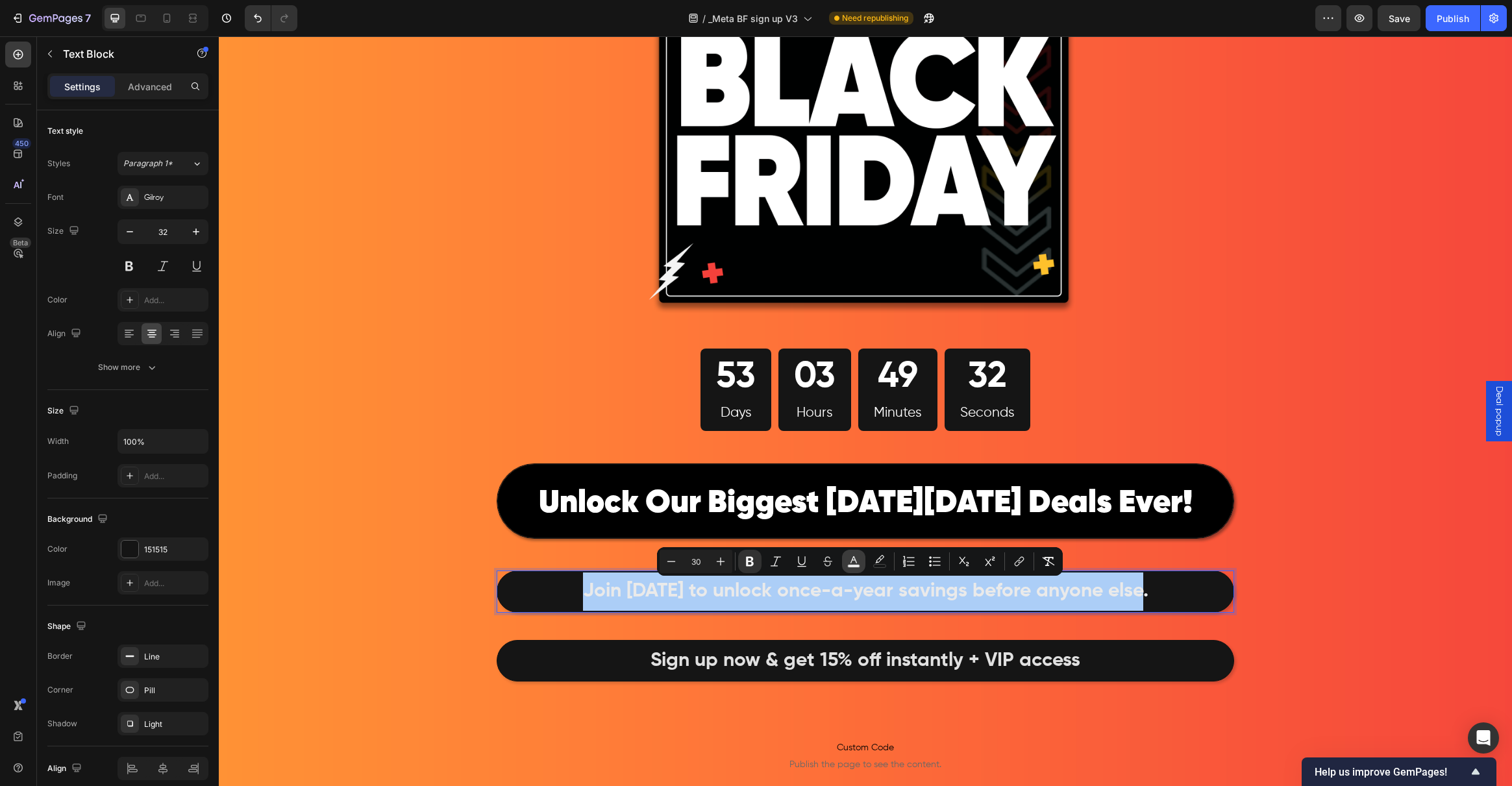
click at [849, 559] on icon "Editor contextual toolbar" at bounding box center [853, 561] width 13 height 13
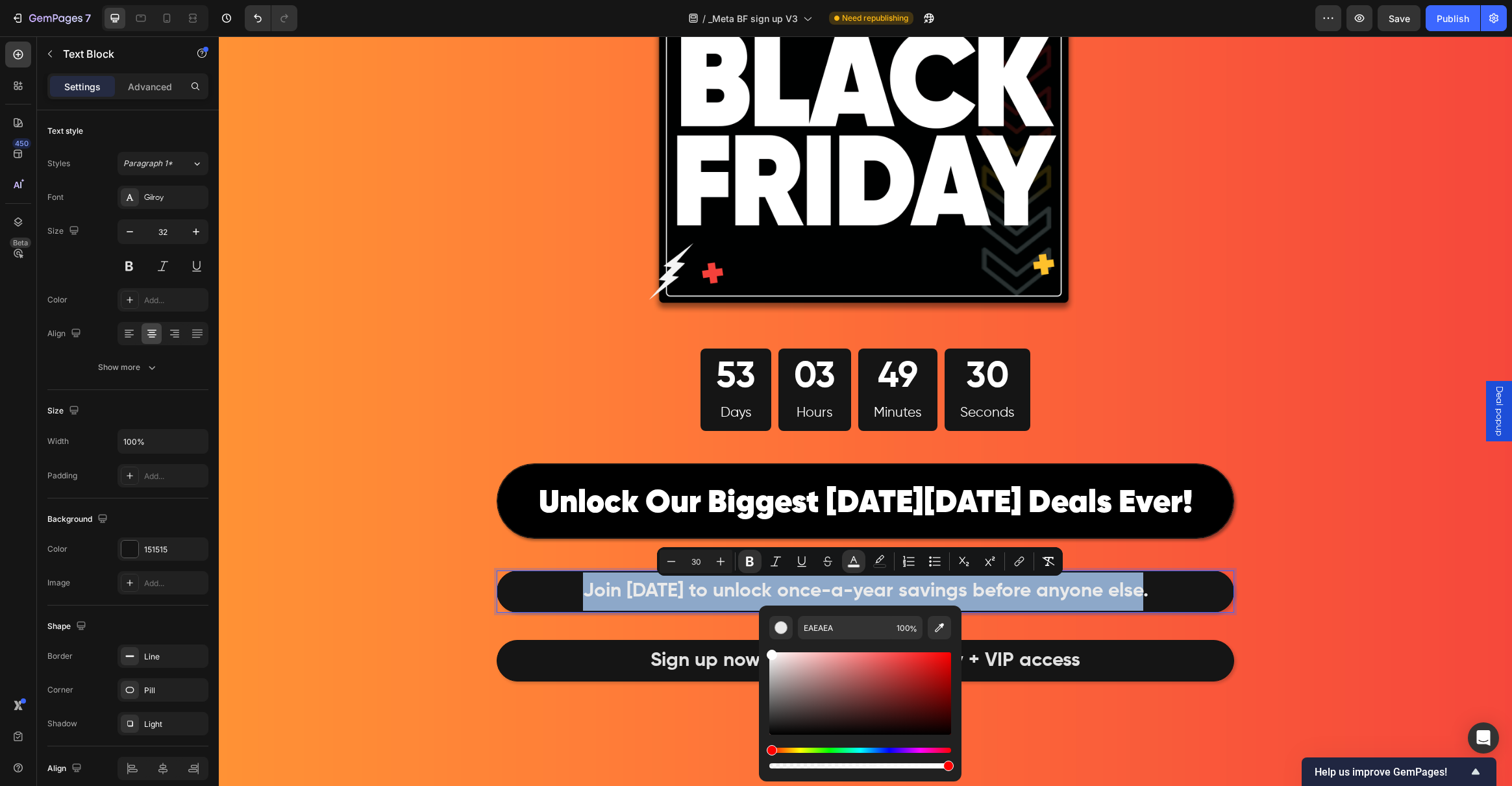
drag, startPoint x: 767, startPoint y: 659, endPoint x: 692, endPoint y: 562, distance: 122.6
click at [692, 562] on div "Minus 30 Plus Bold Italic Underline Strikethrough color color Numbered List Bul…" at bounding box center [860, 561] width 406 height 28
type input "FFFFFF"
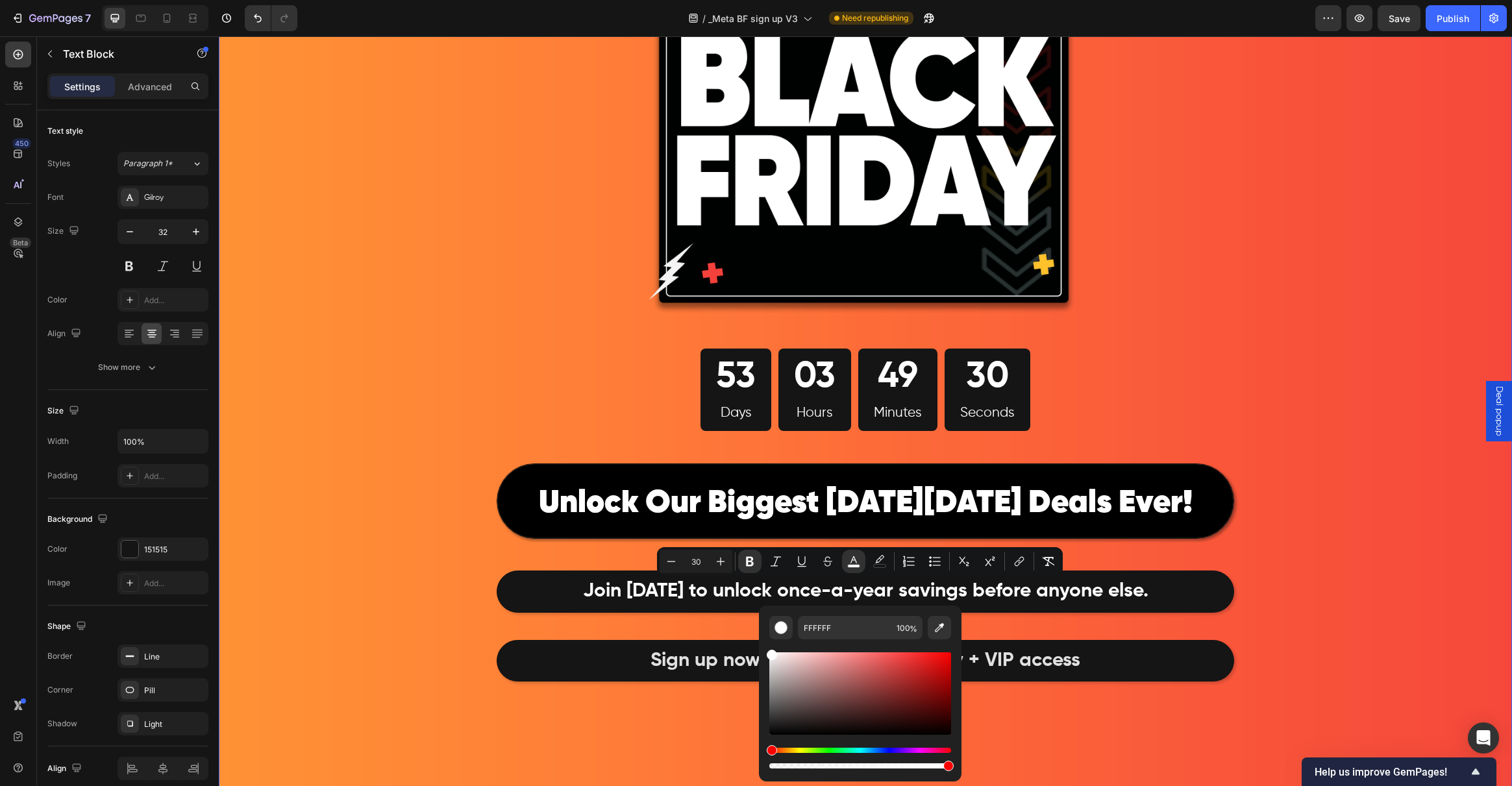
click at [342, 484] on div "Image 53 Days 03 Hours 49 Minutes 30 Seconds Countdown Timer Row ⁠⁠⁠⁠⁠⁠⁠ Unlock…" at bounding box center [865, 440] width 1293 height 1084
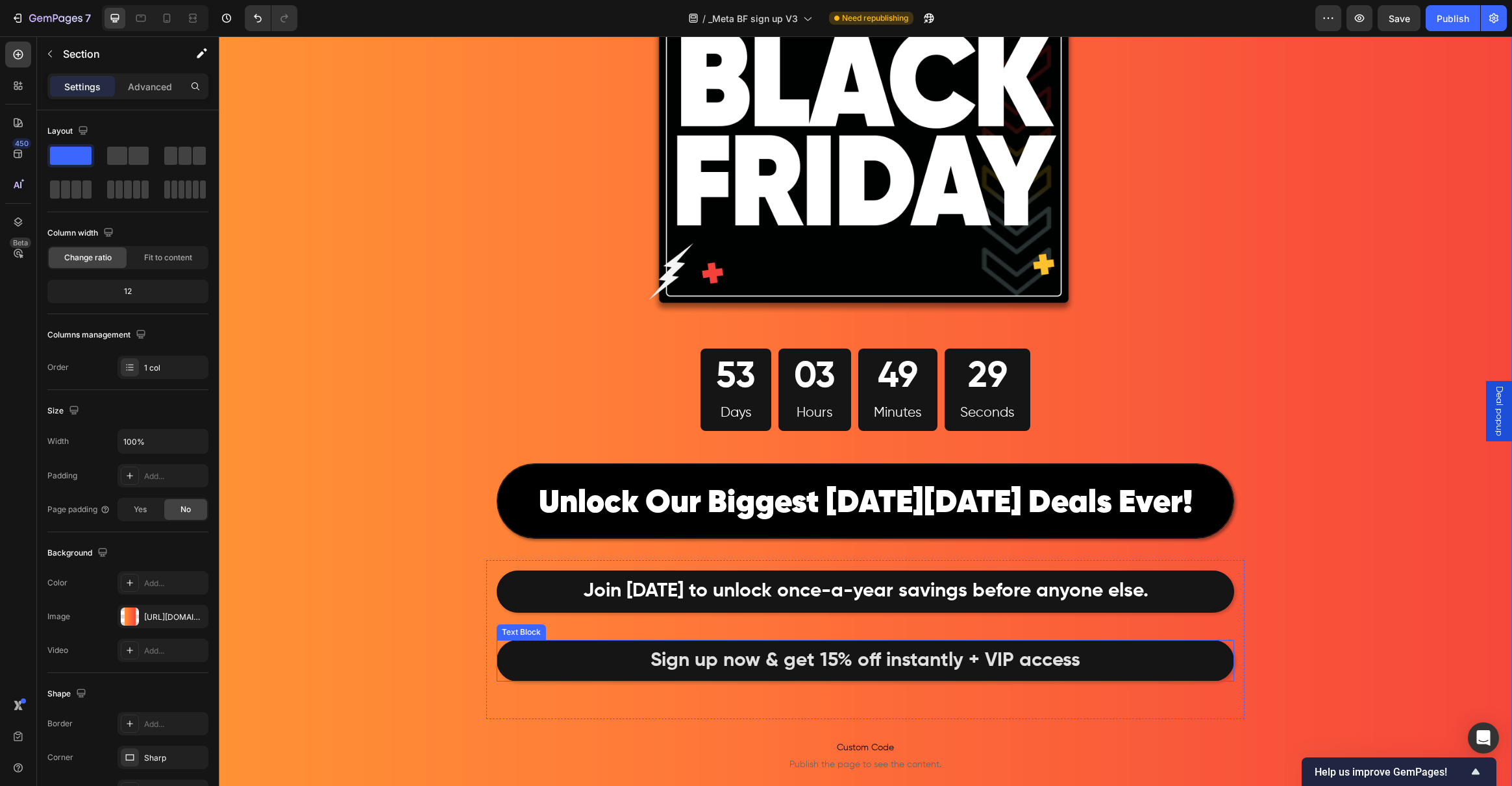
click at [721, 656] on strong "Sign up now & get 15% off instantly + VIP access" at bounding box center [865, 660] width 430 height 19
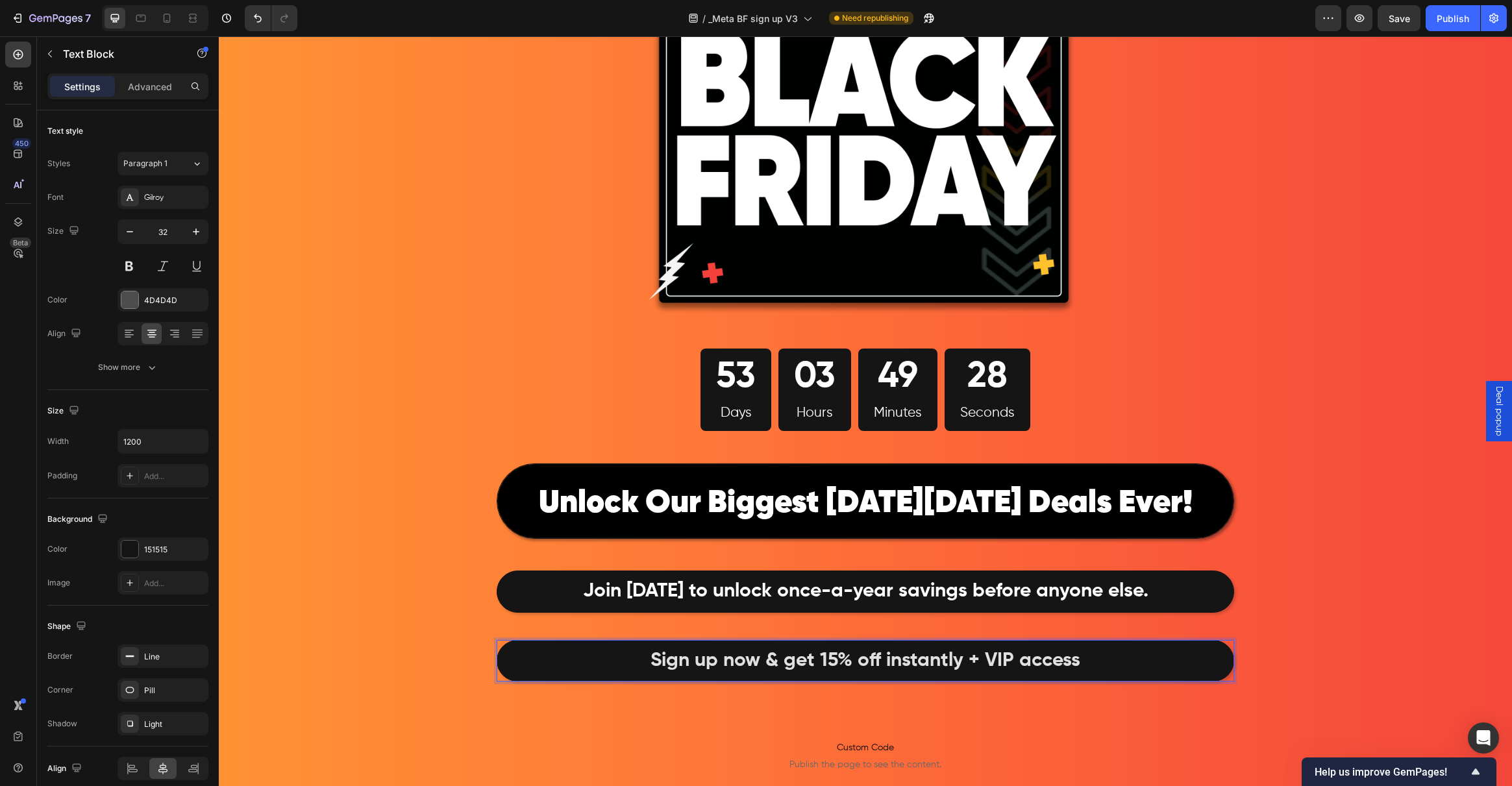
click at [1032, 659] on strong "Sign up now & get 15% off instantly + VIP access" at bounding box center [865, 660] width 430 height 19
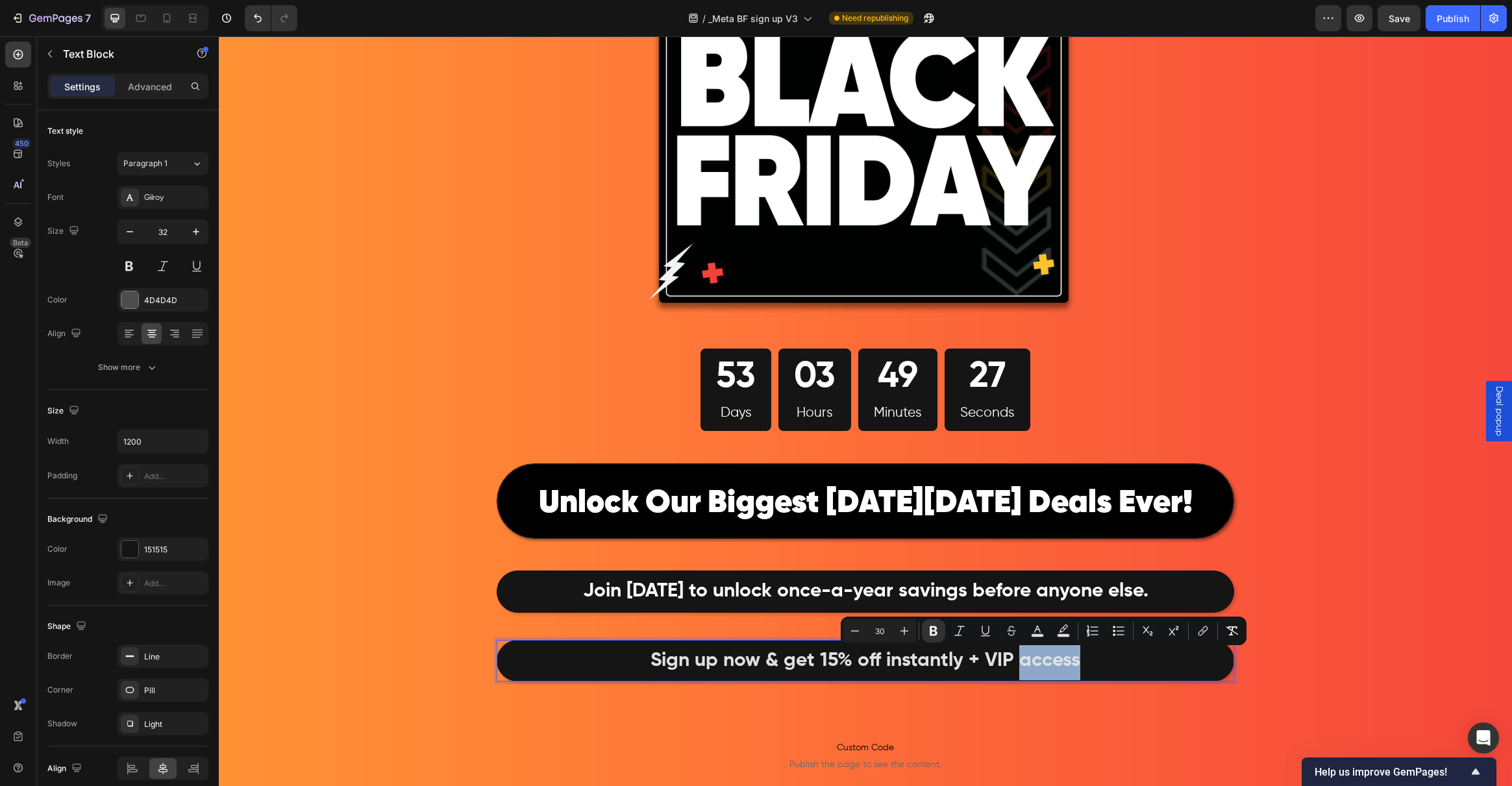
click at [1082, 660] on p "Sign up now & get 15% off instantly + VIP access" at bounding box center [865, 661] width 734 height 38
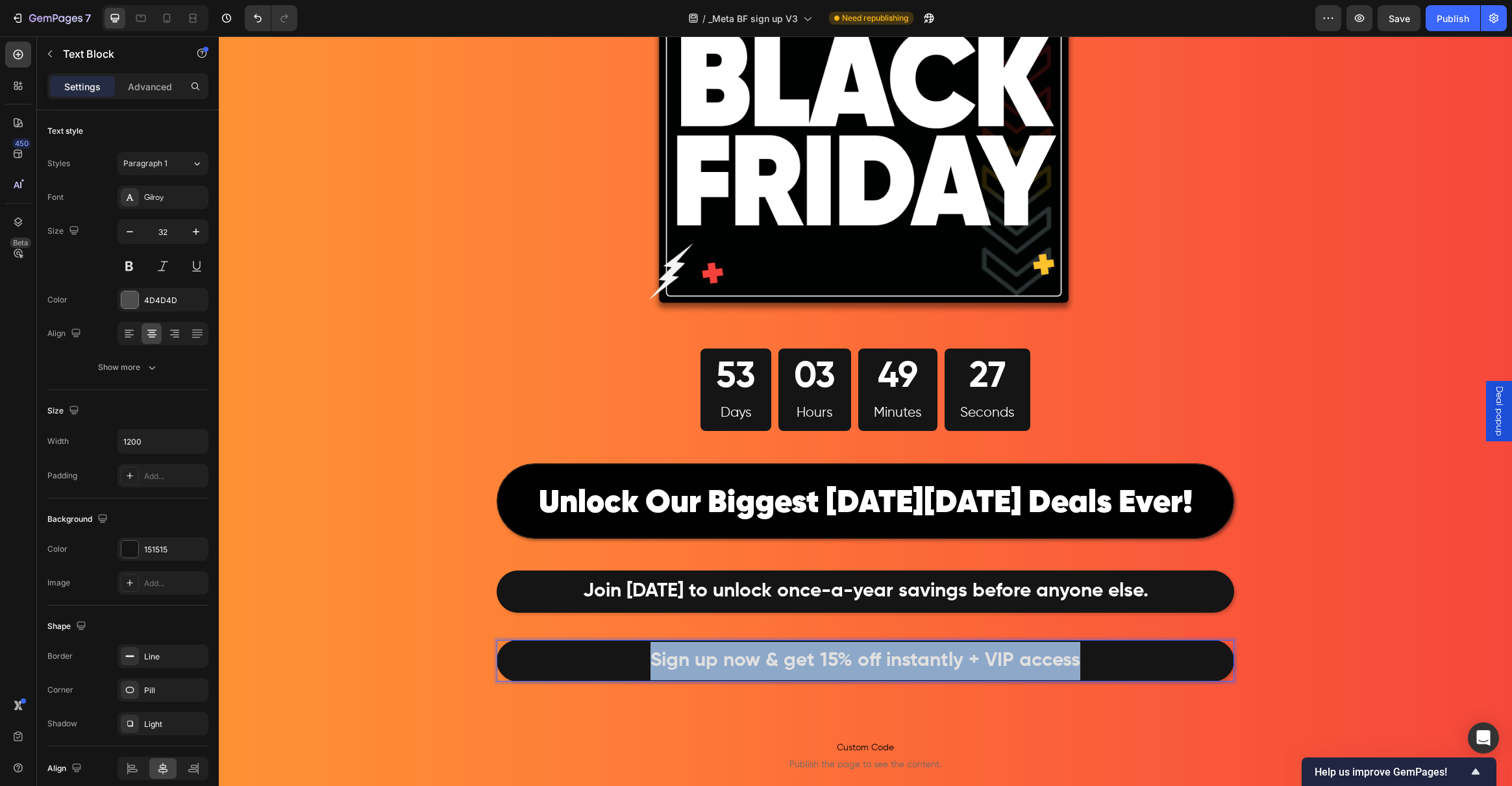
drag, startPoint x: 1070, startPoint y: 660, endPoint x: 528, endPoint y: 649, distance: 542.1
click at [528, 649] on p "Sign up now & get 15% off instantly + VIP access" at bounding box center [865, 661] width 734 height 38
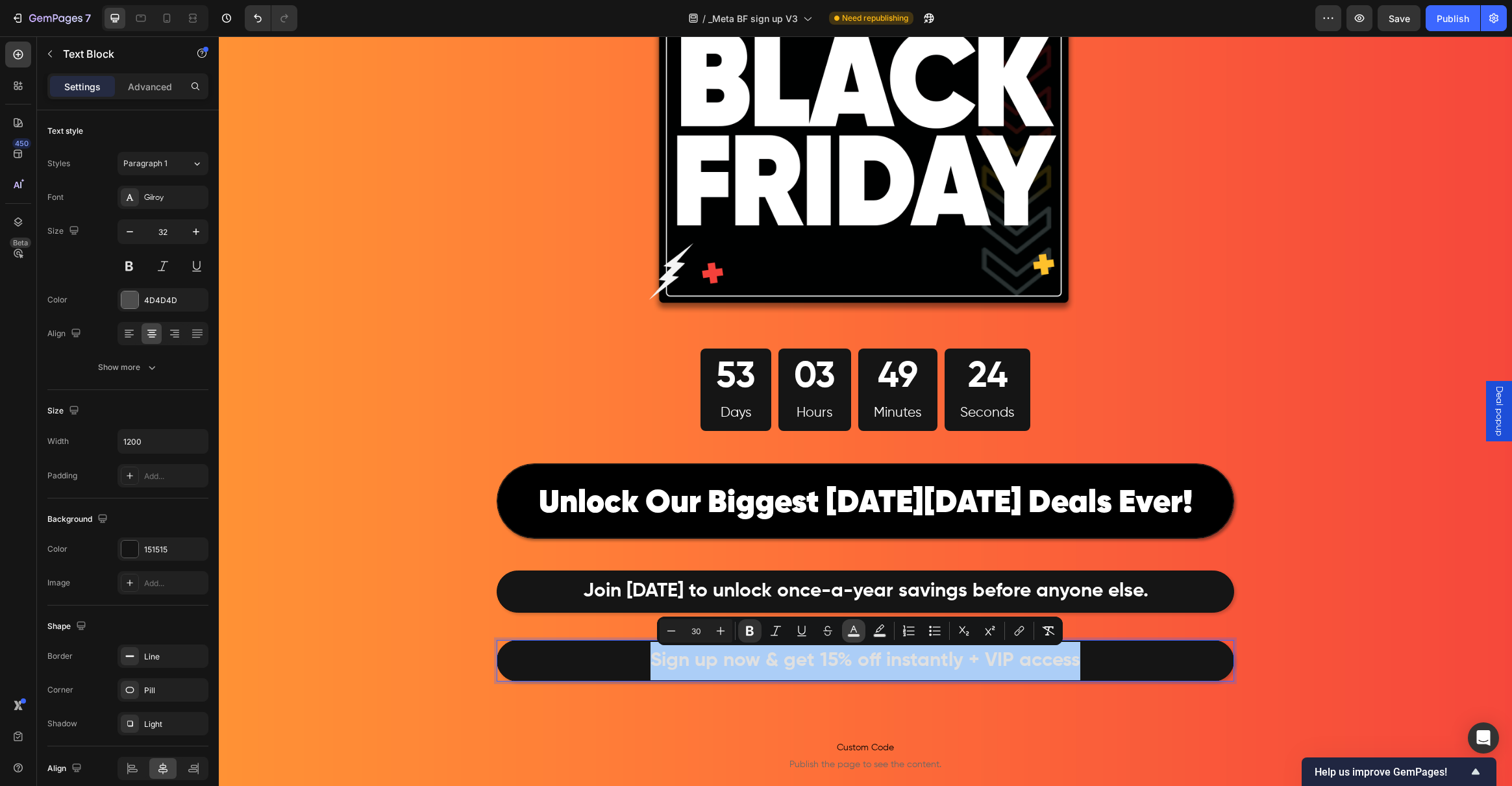
click at [853, 631] on icon "Editor contextual toolbar" at bounding box center [853, 631] width 13 height 13
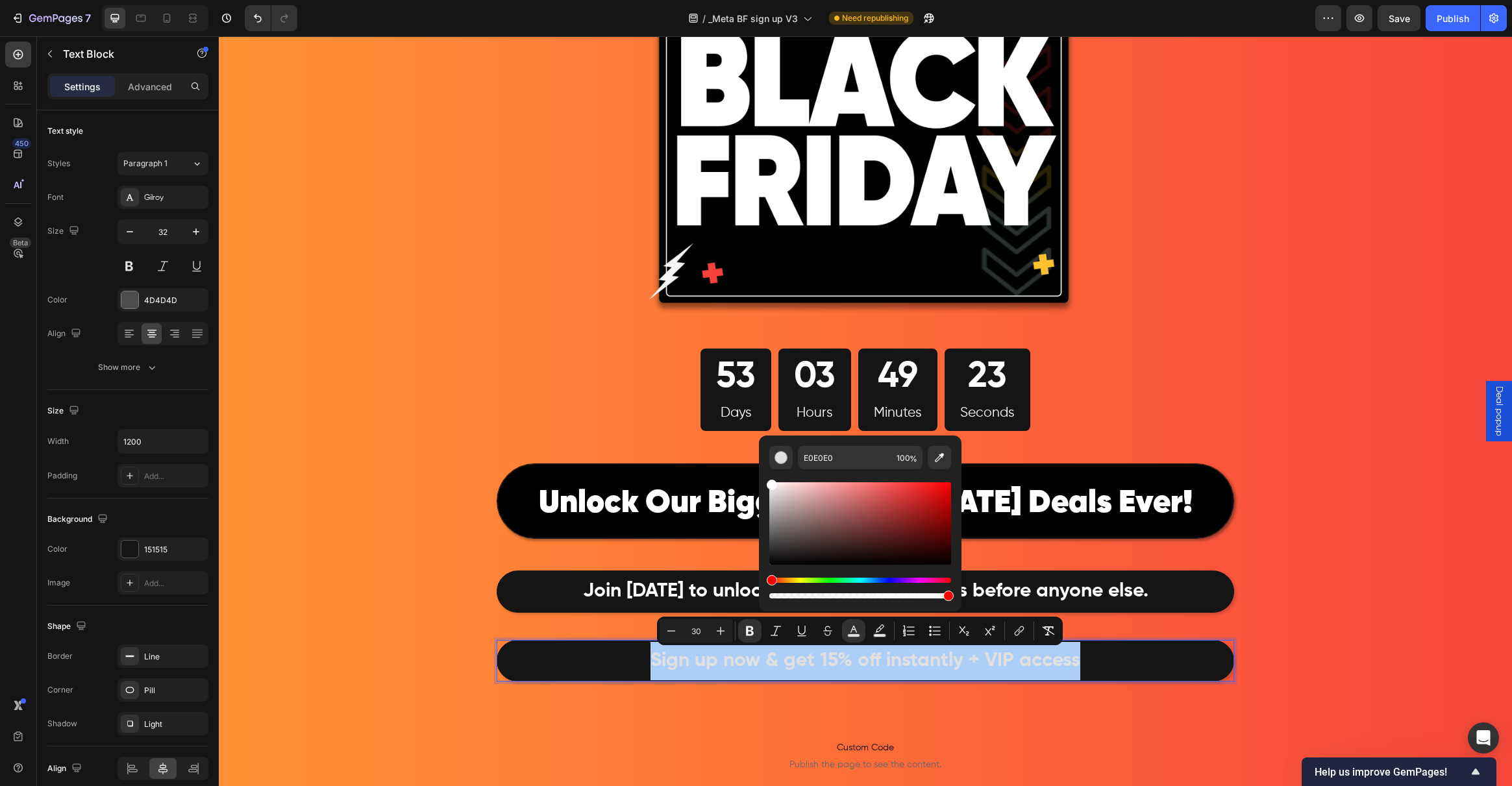
drag, startPoint x: 1016, startPoint y: 540, endPoint x: 754, endPoint y: 459, distance: 274.2
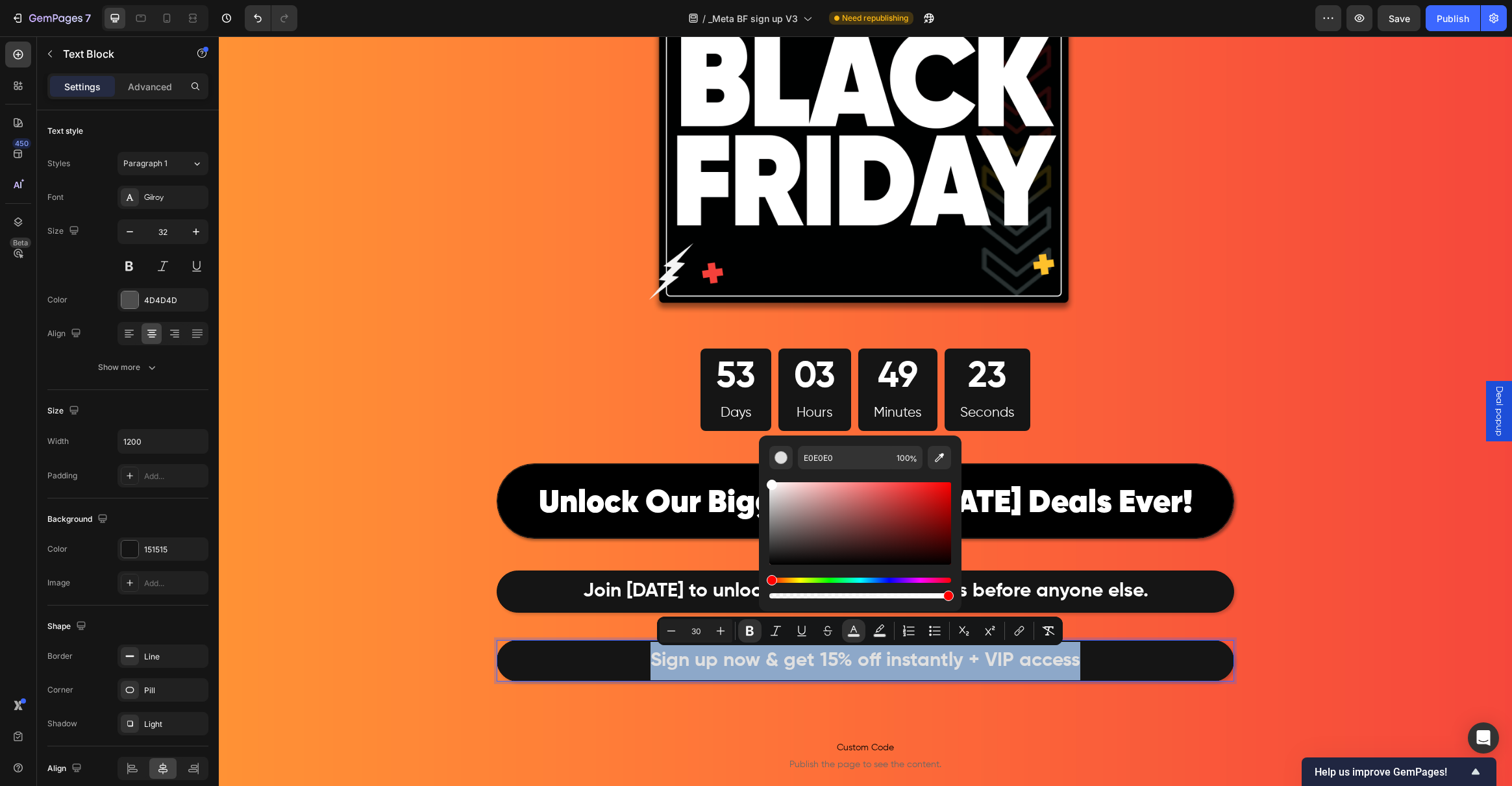
type input "FFFFFF"
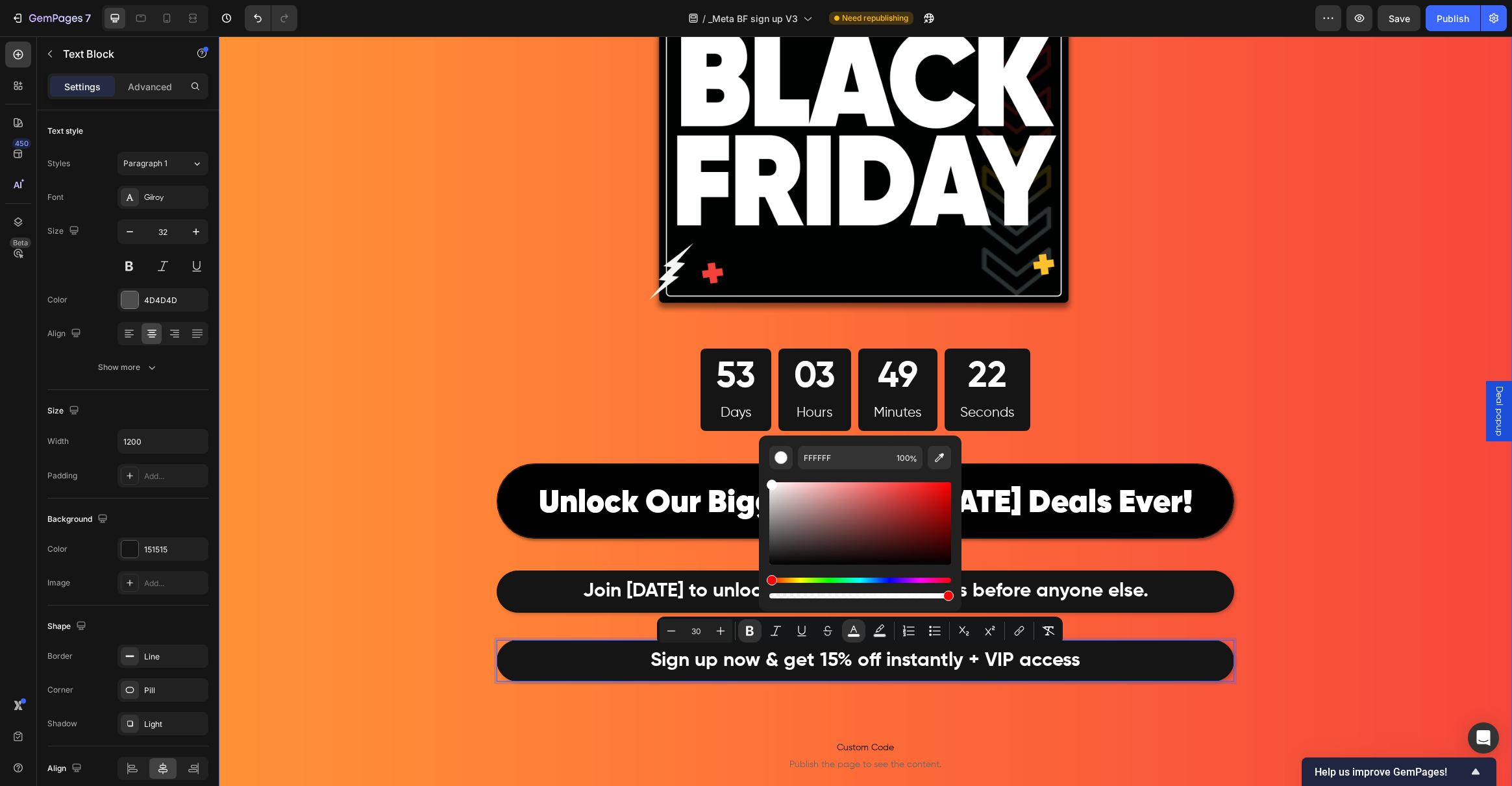
click at [393, 413] on div "Image 53 Days 03 Hours 49 Minutes 22 Seconds Countdown Timer Row ⁠⁠⁠⁠⁠⁠⁠ Unlock…" at bounding box center [865, 440] width 1293 height 1084
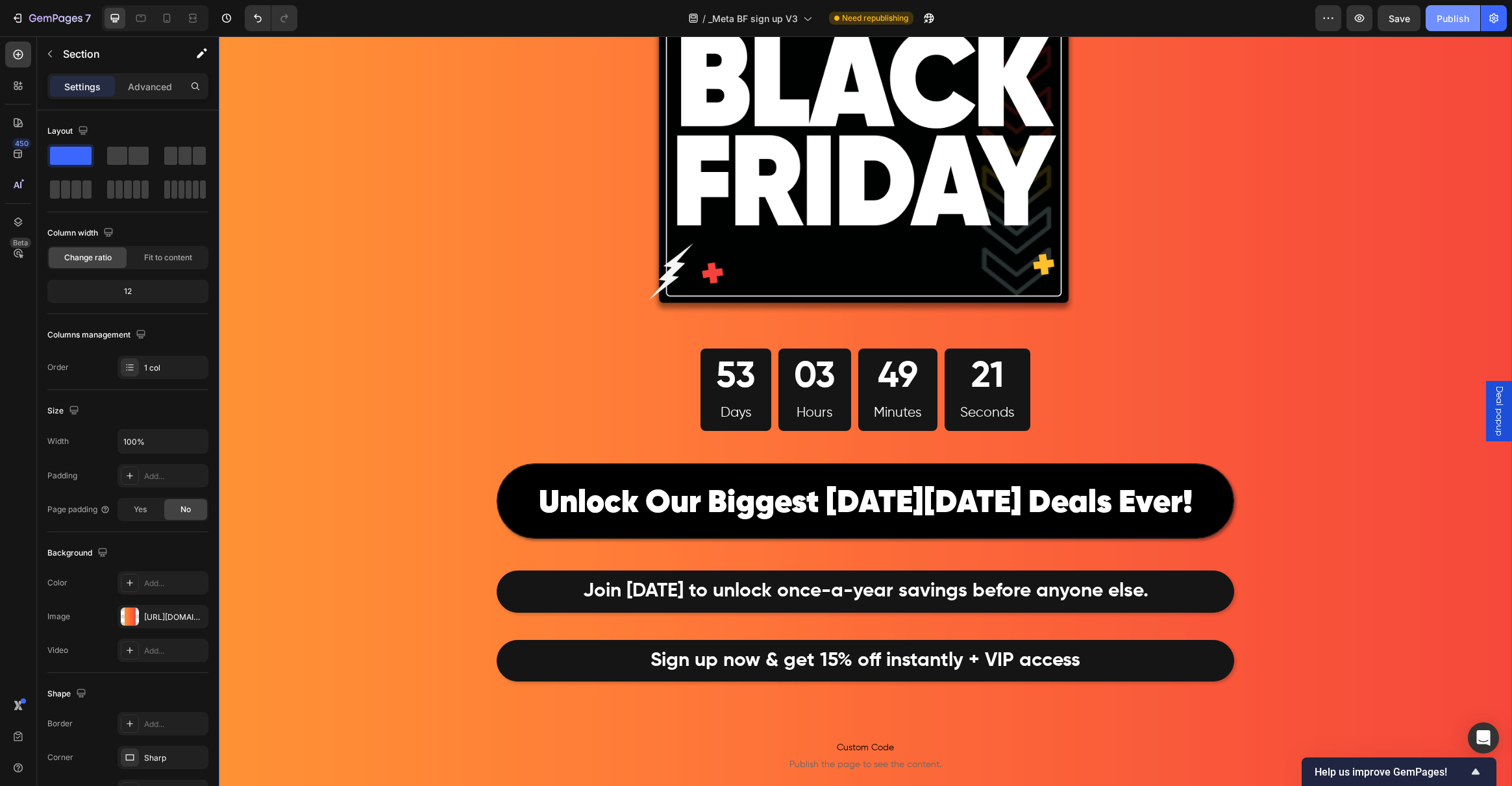
click at [1443, 13] on div "Publish" at bounding box center [1453, 18] width 32 height 14
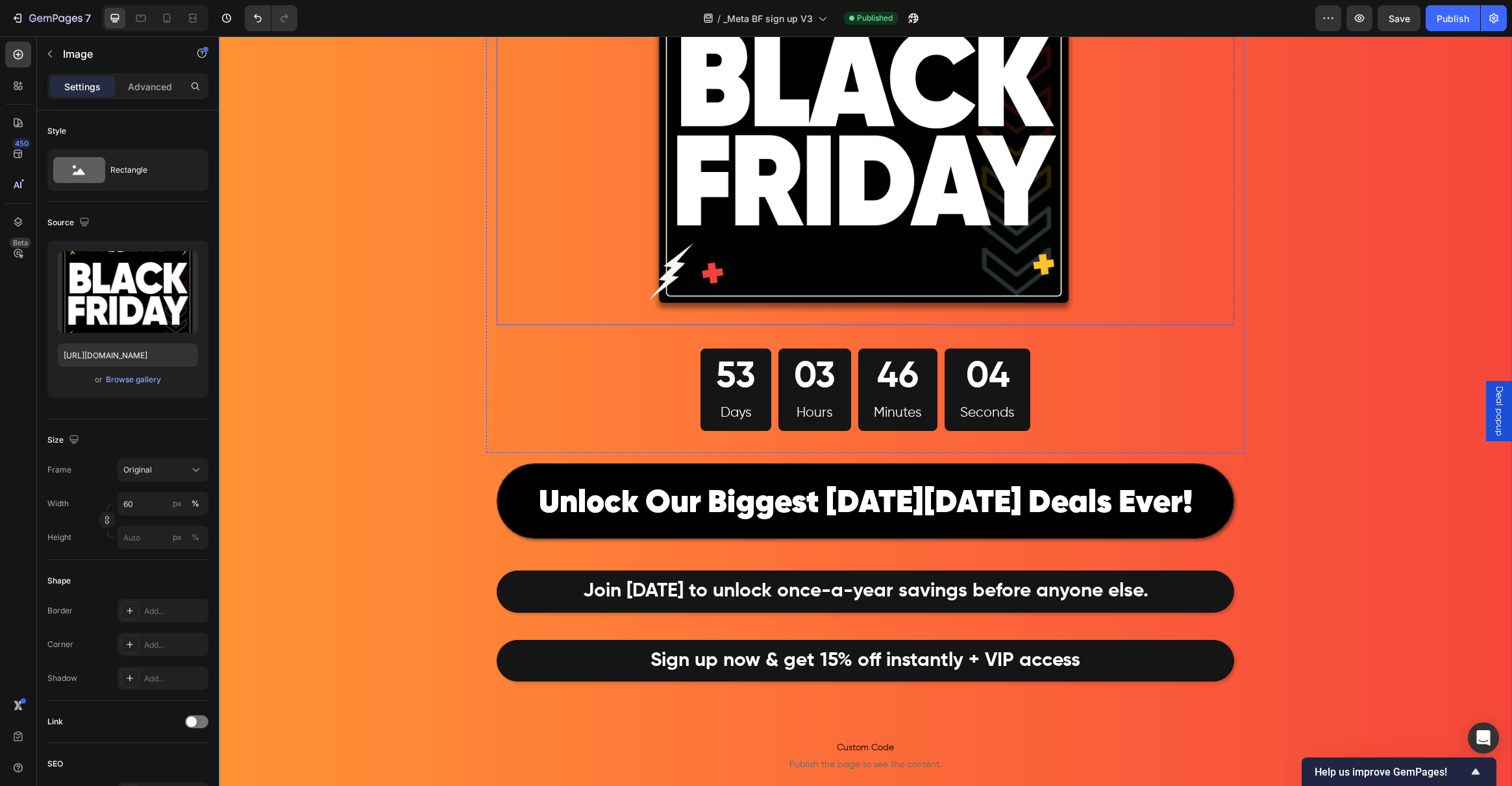
click at [784, 205] on img at bounding box center [865, 122] width 442 height 406
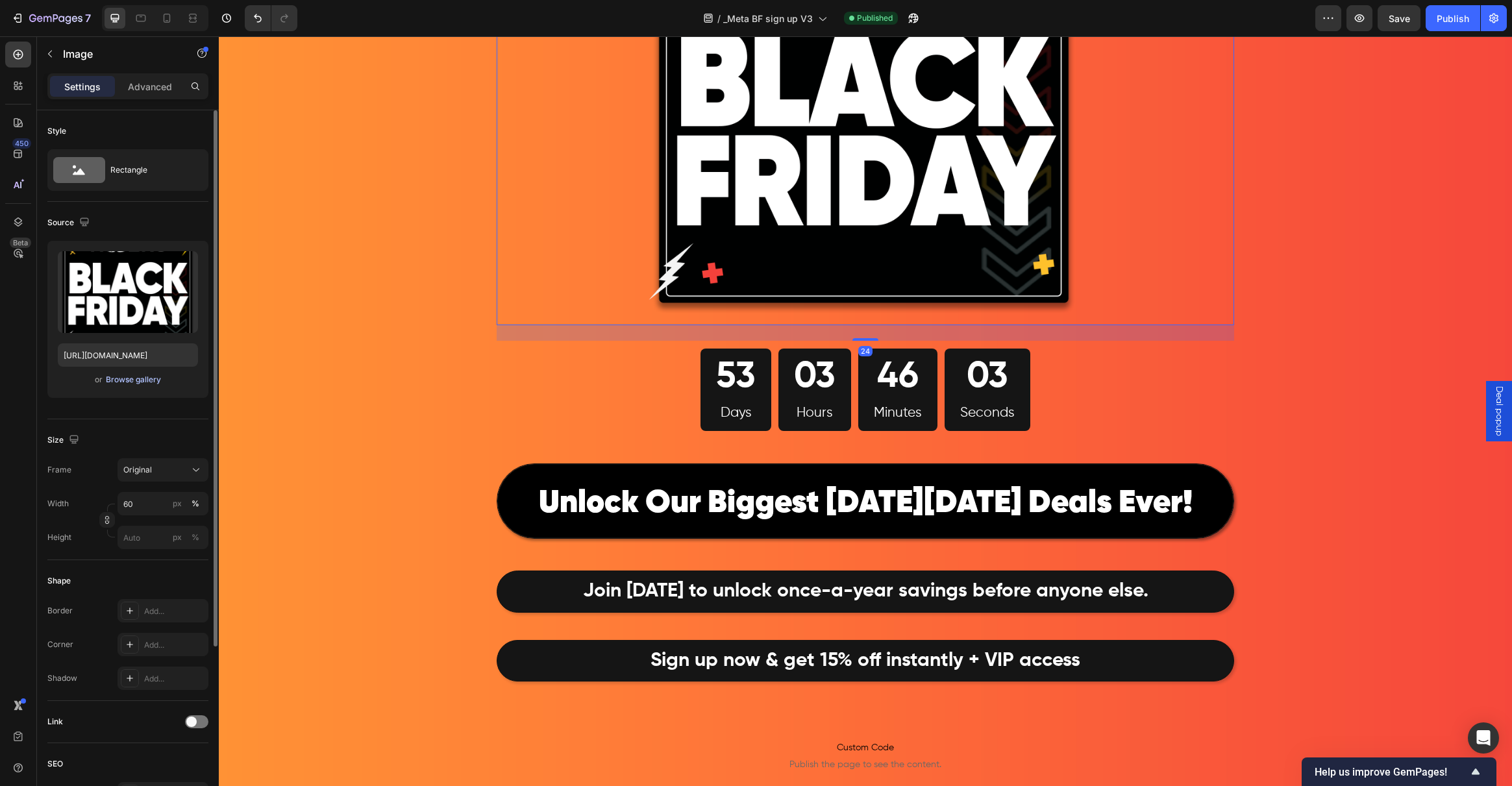
click at [123, 377] on div "Browse gallery" at bounding box center [133, 380] width 55 height 12
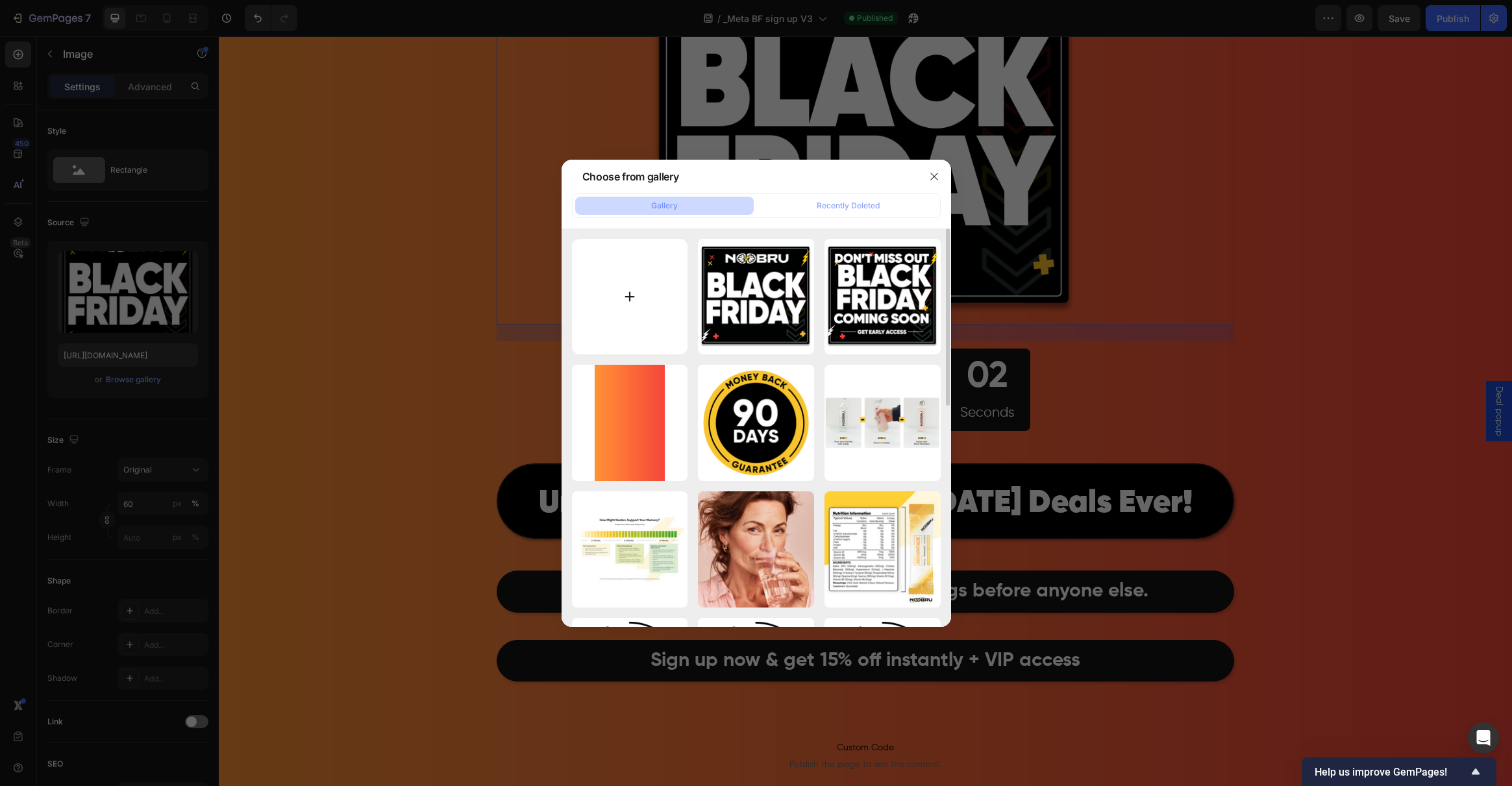
click at [633, 283] on input "file" at bounding box center [630, 298] width 117 height 117
type input "C:\fakepath\Logo V3.png"
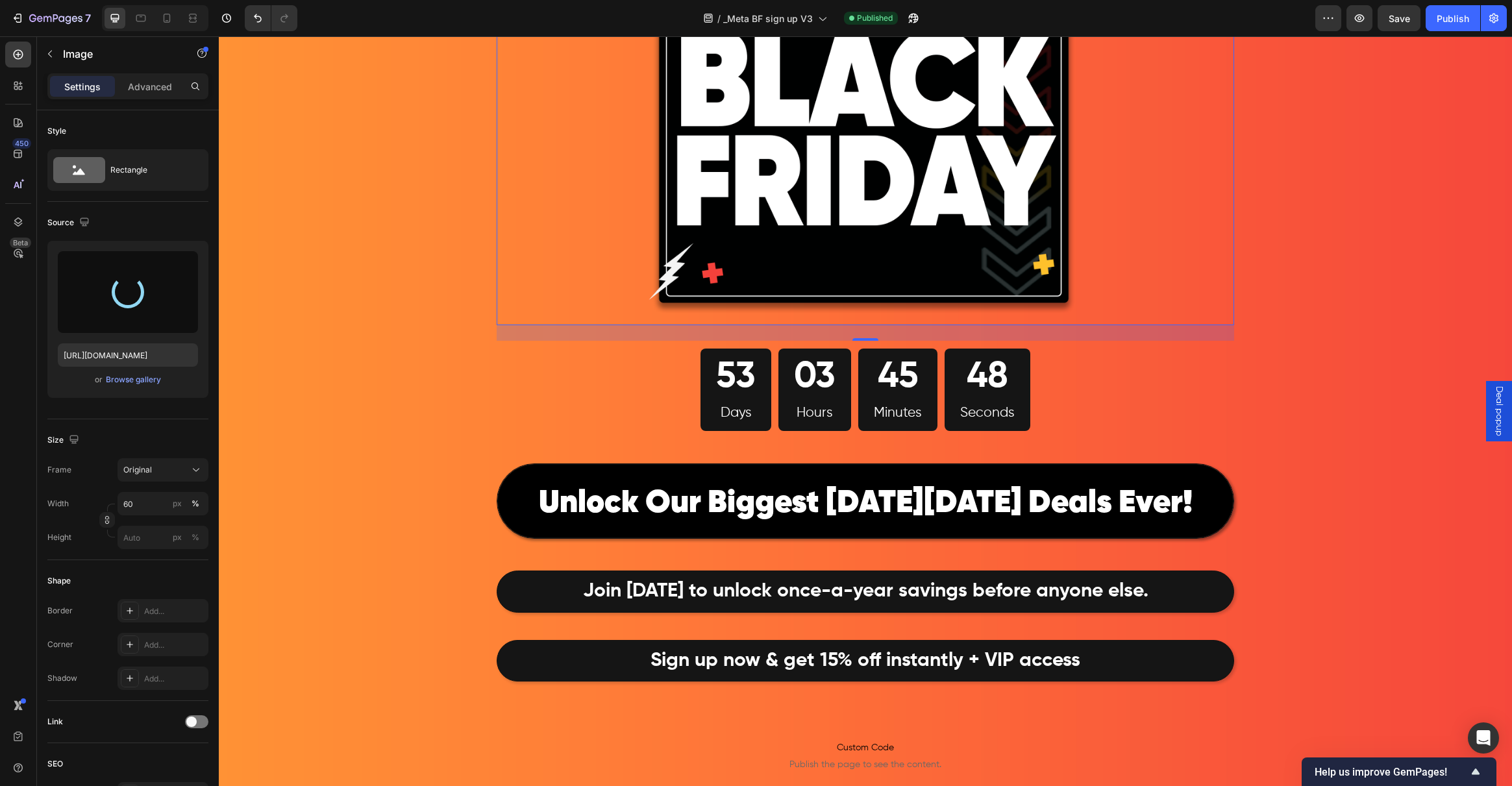
type input "https://cdn.shopify.com/s/files/1/0262/9422/2932/files/gempages_568252722143298…"
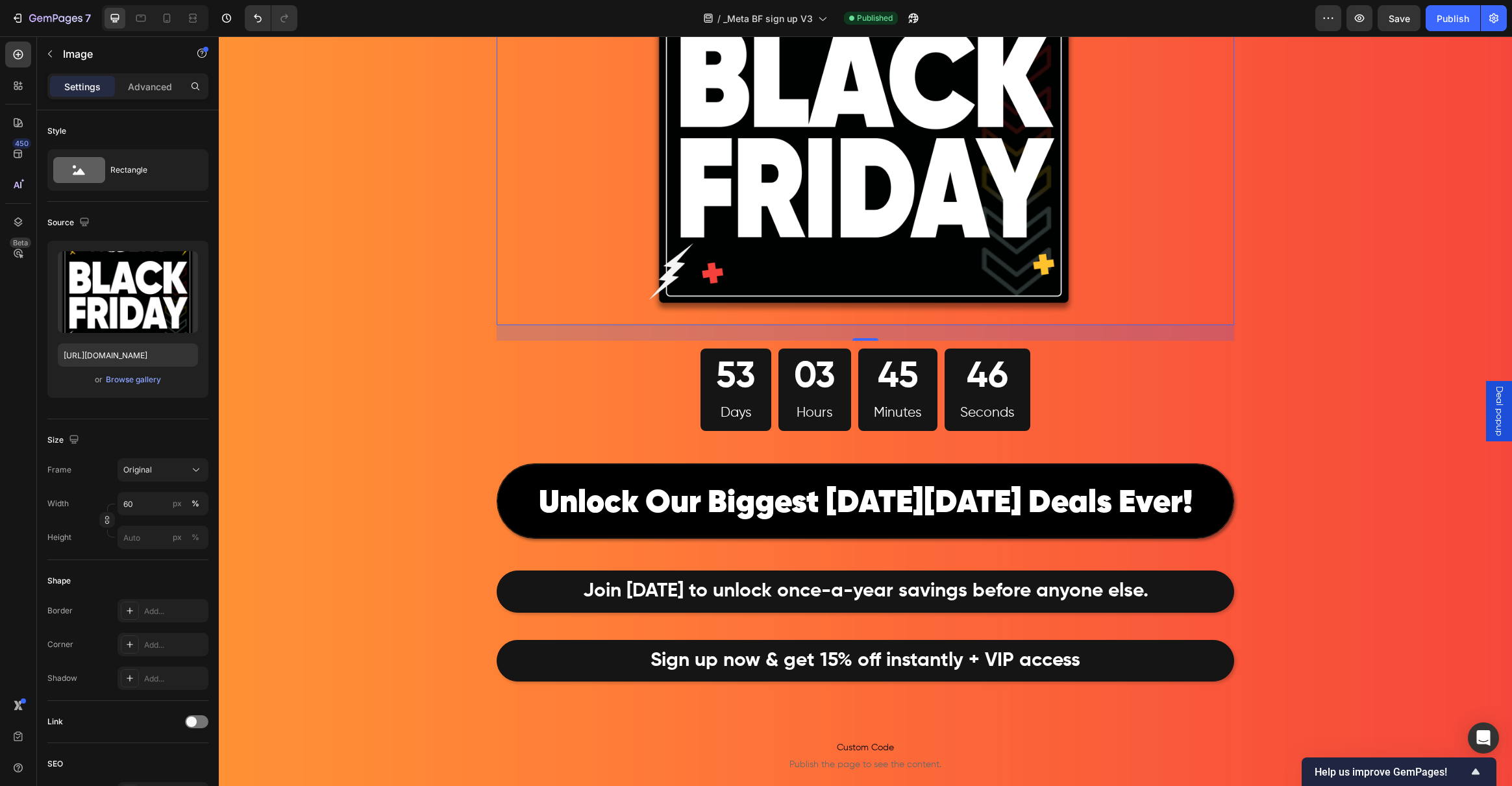
scroll to position [15, 0]
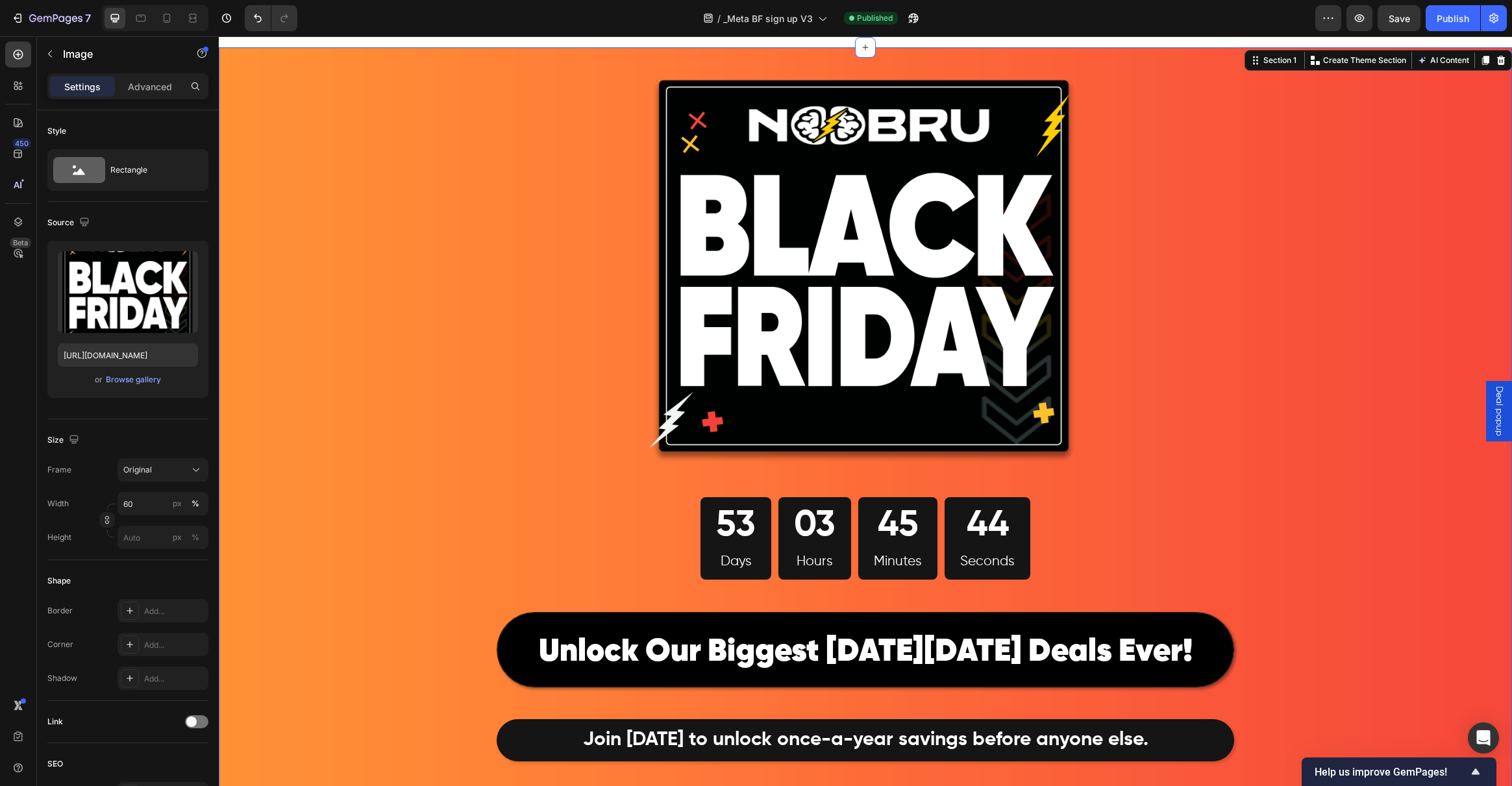
click at [328, 357] on div "Image 53 Days 03 Hours 45 Minutes 44 Seconds Countdown Timer Row ⁠⁠⁠⁠⁠⁠⁠ Unlock…" at bounding box center [865, 589] width 1293 height 1084
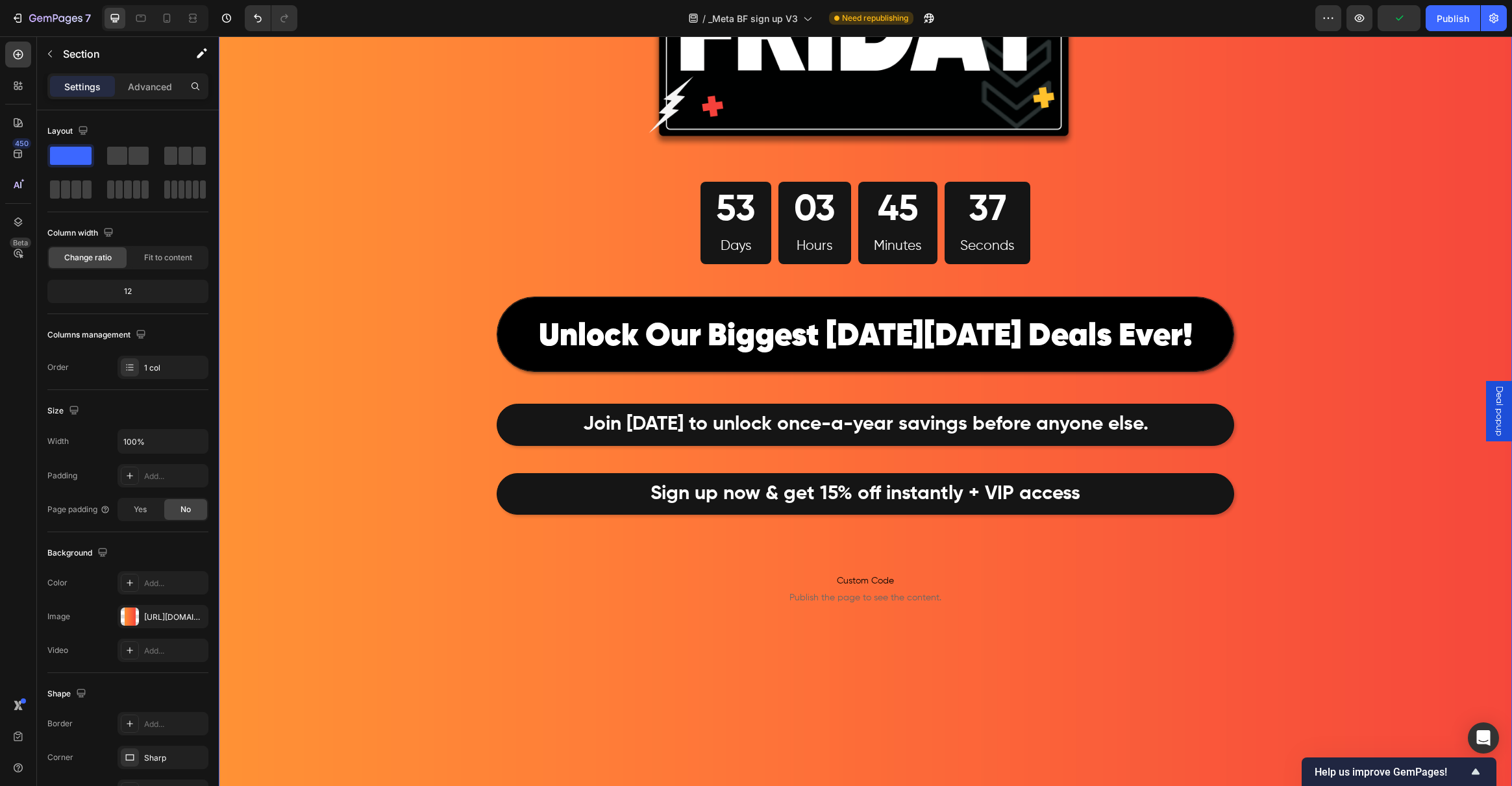
scroll to position [340, 0]
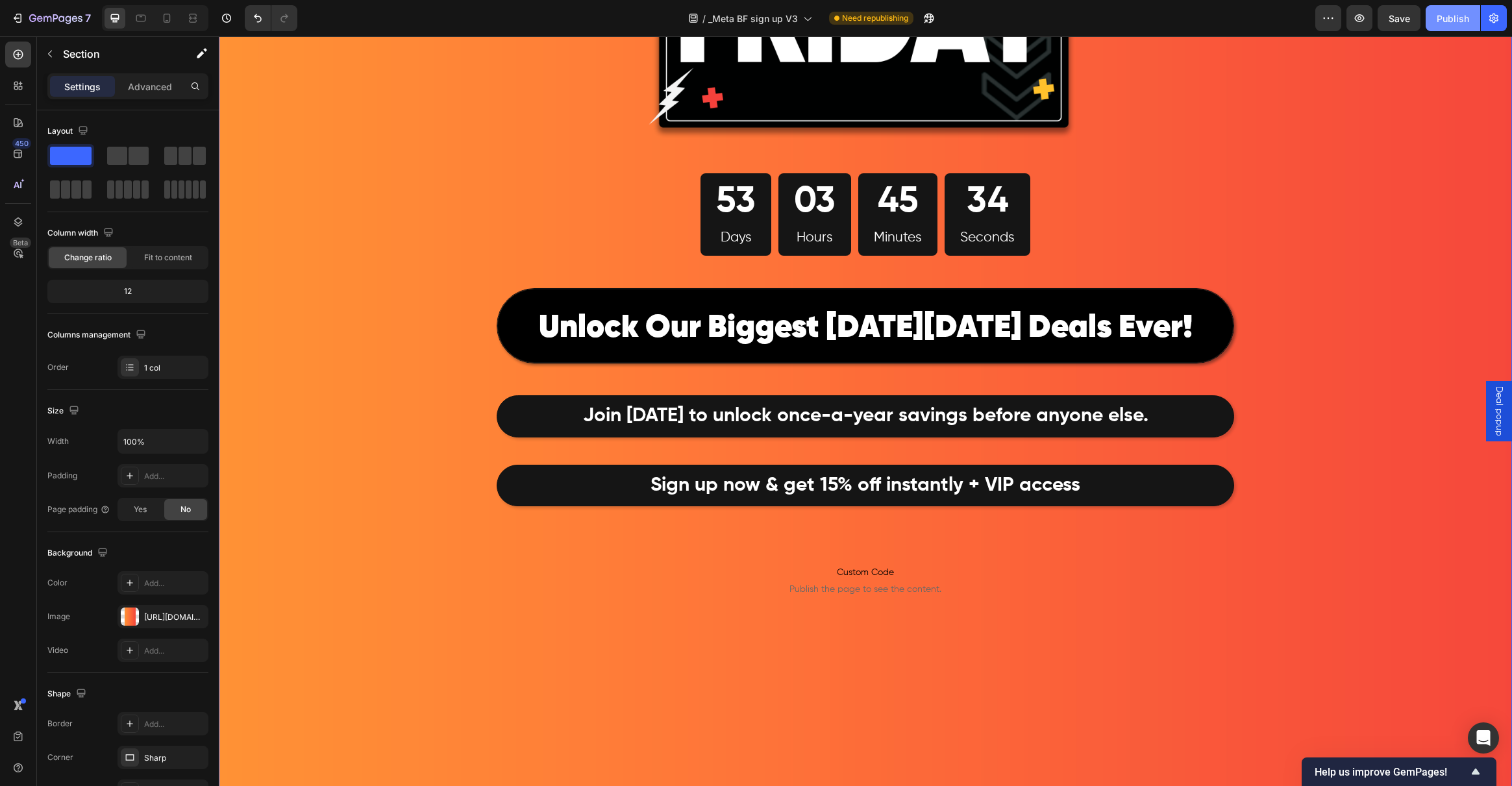
click at [1447, 20] on div "Publish" at bounding box center [1453, 18] width 32 height 14
click at [785, 757] on div "View live page" at bounding box center [780, 757] width 74 height 18
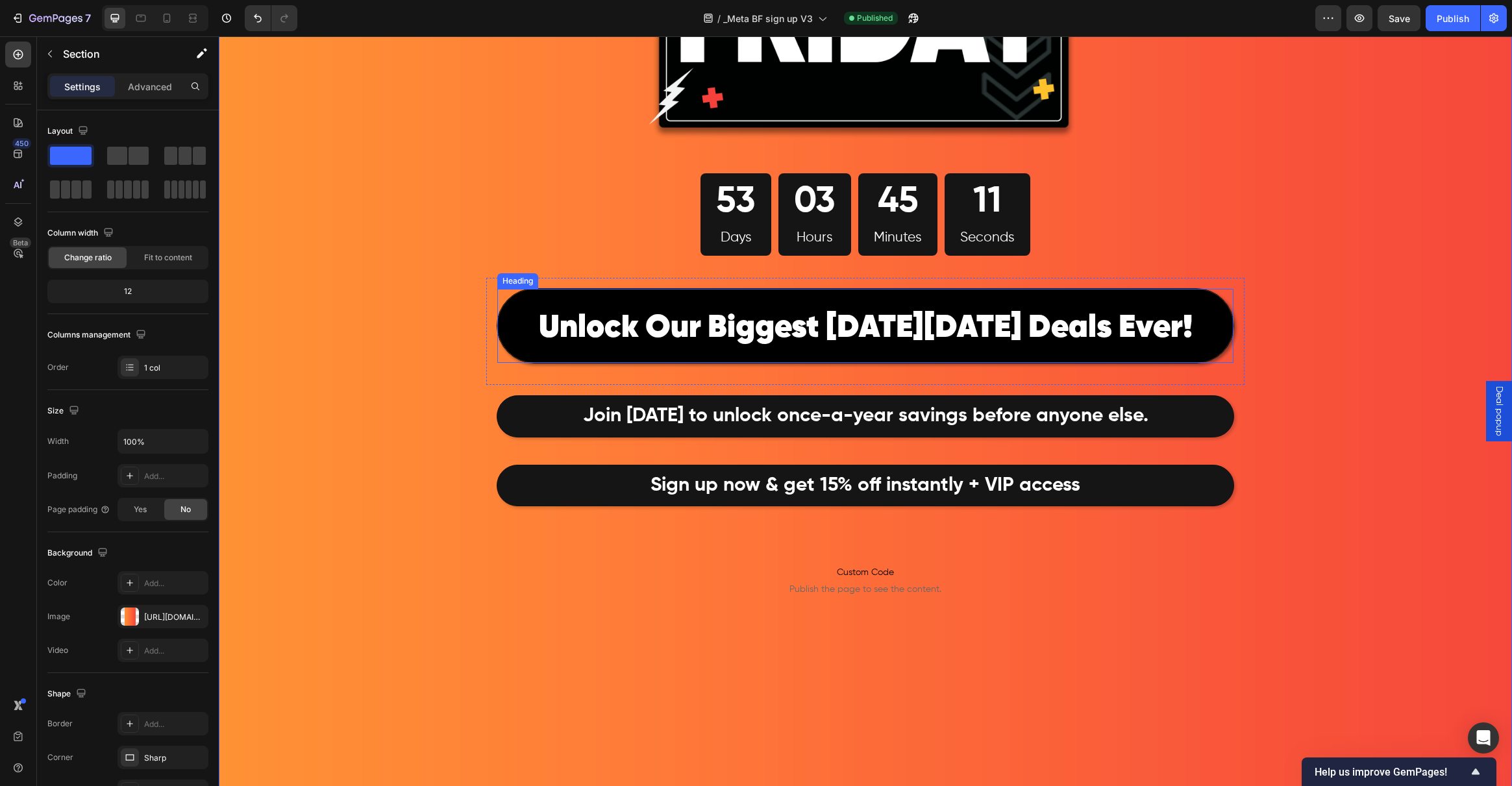
click at [531, 304] on p "⁠⁠⁠⁠⁠⁠⁠ Unlock Our Biggest Black Friday Deals Ever!" at bounding box center [865, 325] width 732 height 70
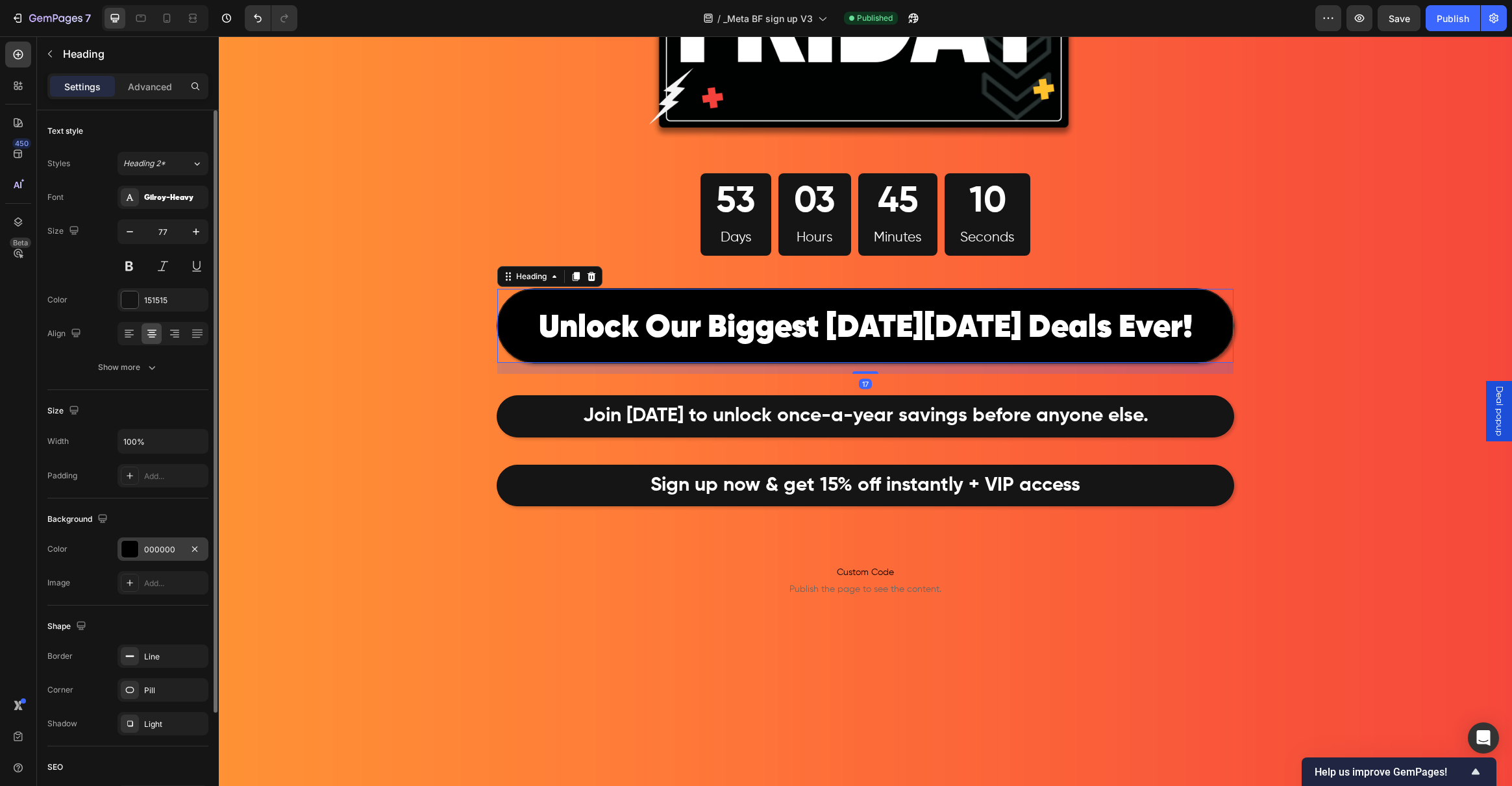
click at [131, 548] on div at bounding box center [130, 549] width 17 height 17
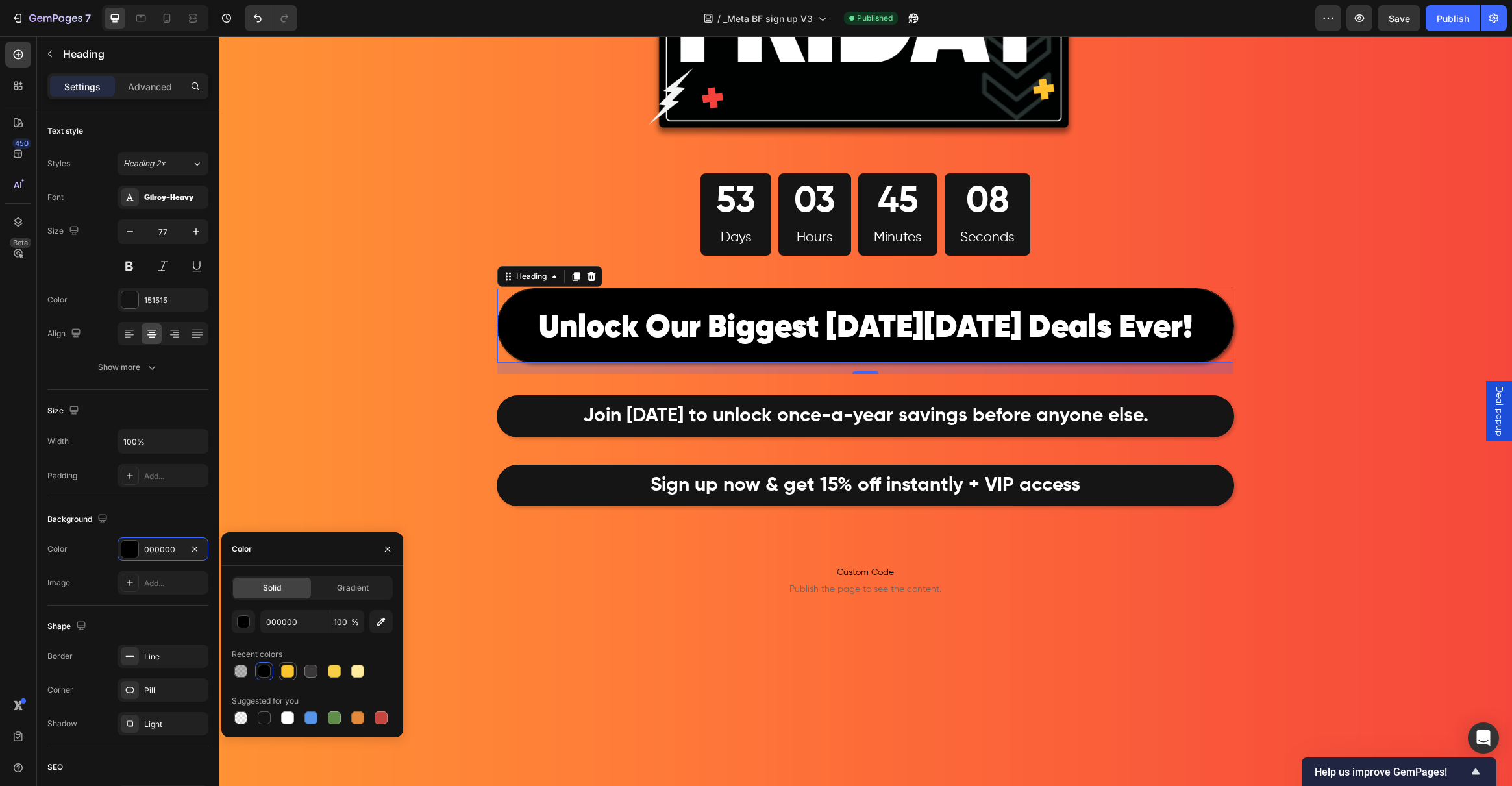
click at [293, 670] on div at bounding box center [288, 671] width 13 height 13
type input "F9C42D"
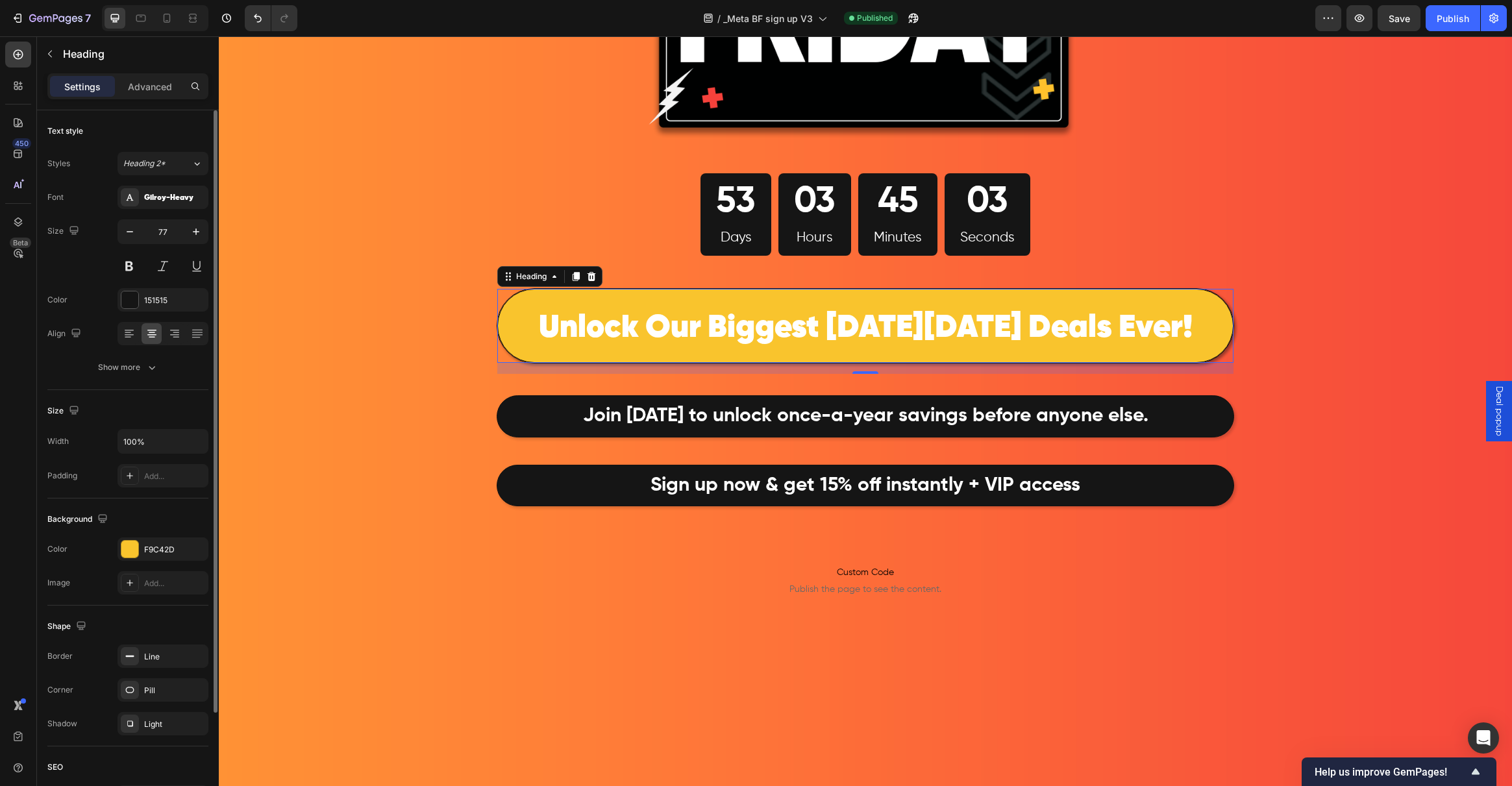
click at [103, 595] on div "Background The changes might be hidden by the video. Color F9C42D Image Add..." at bounding box center [128, 552] width 161 height 107
click at [131, 654] on icon at bounding box center [130, 656] width 11 height 11
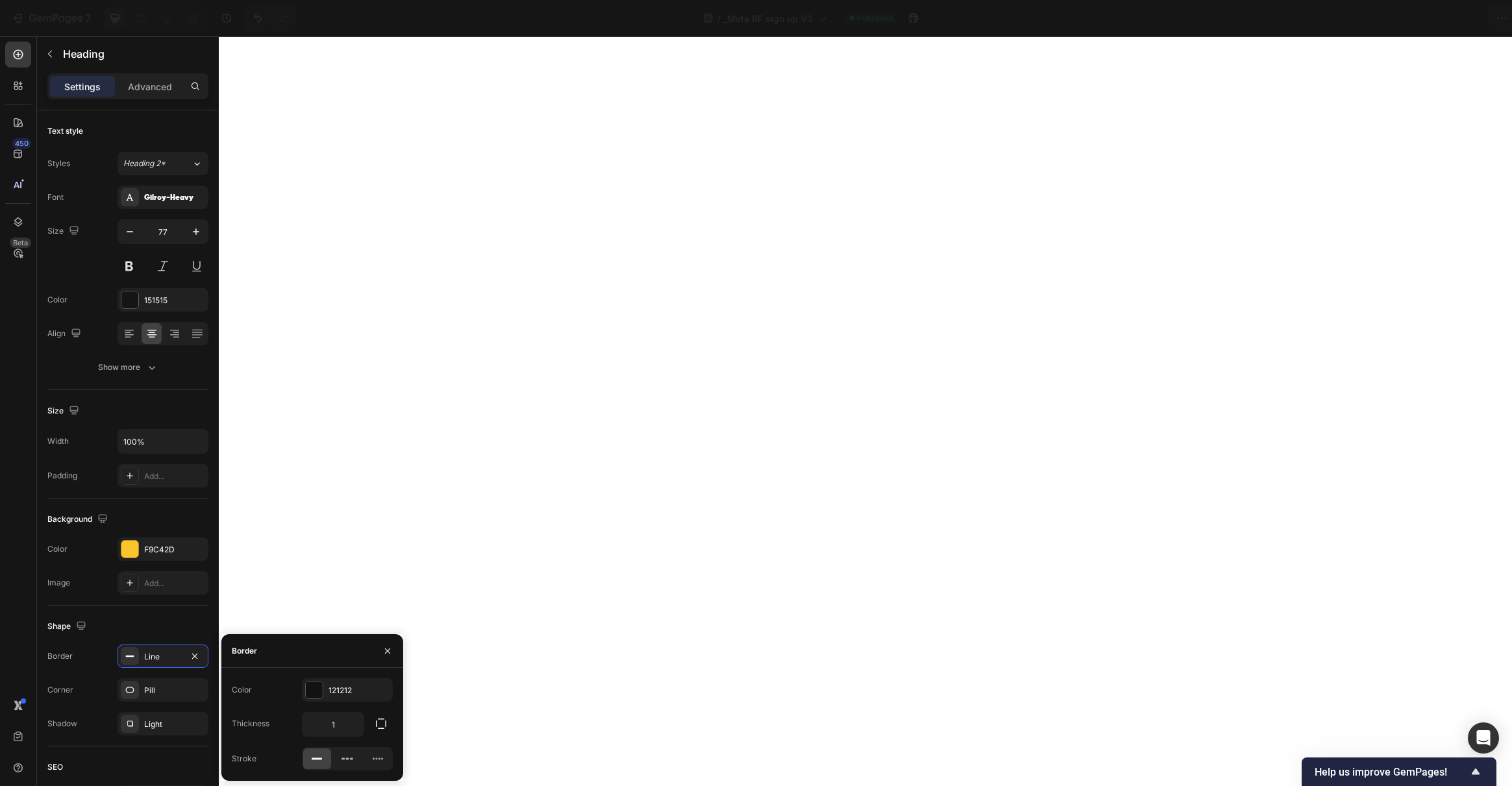
click at [196, 659] on icon "button" at bounding box center [195, 656] width 11 height 11
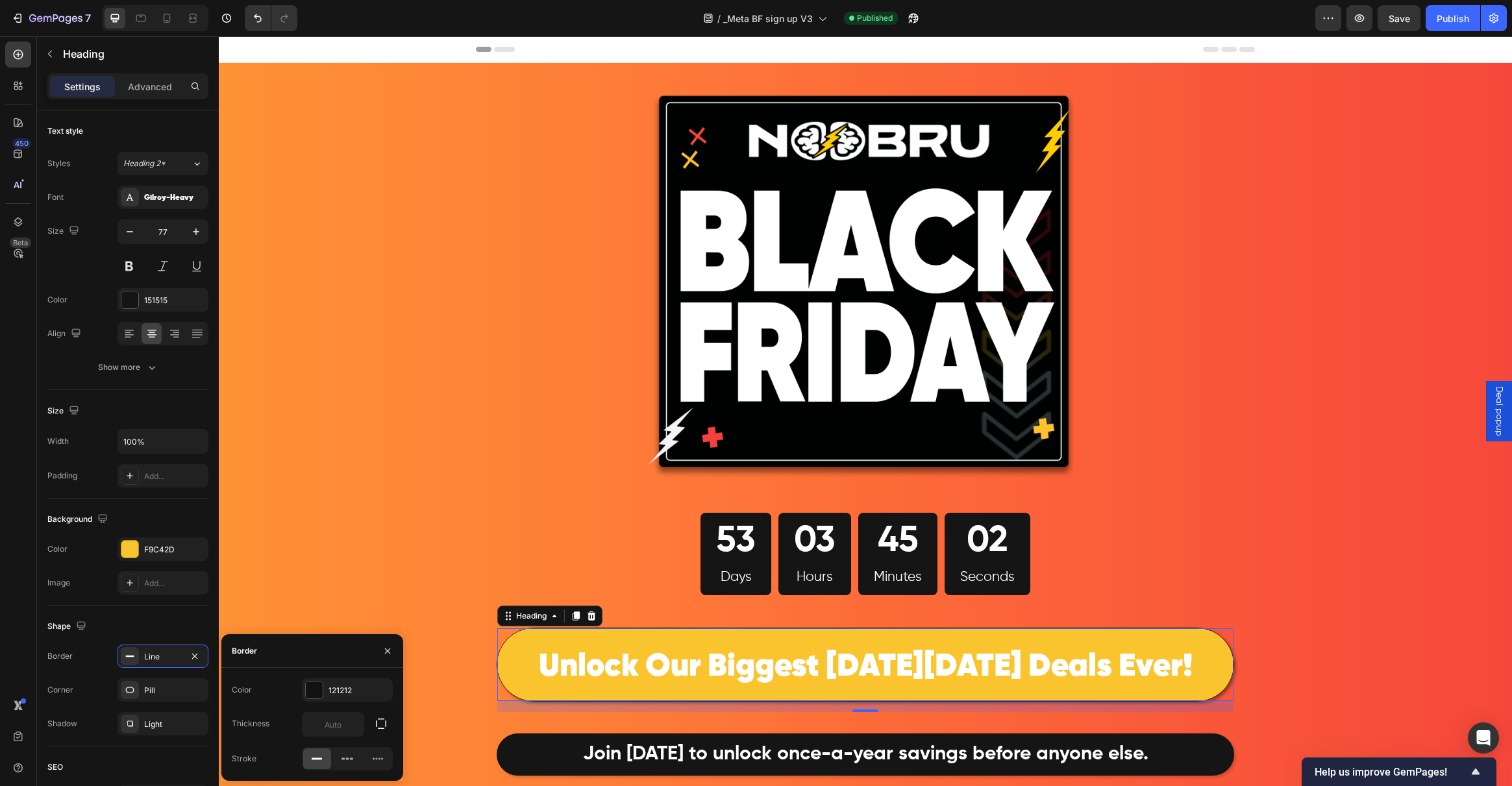
scroll to position [340, 0]
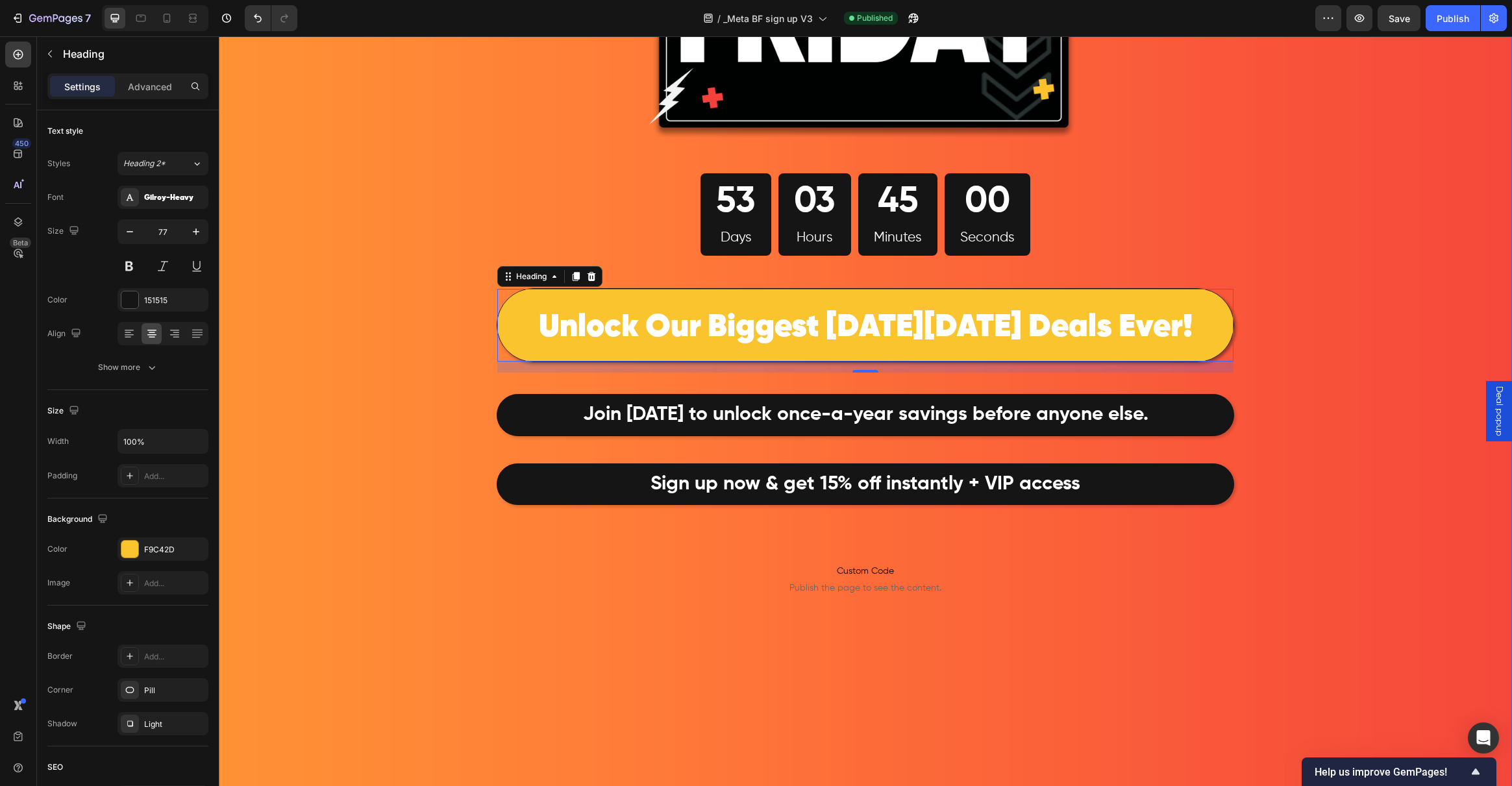
click at [469, 301] on div "Image 53 Days 03 Hours 45 Minutes 00 Seconds Countdown Timer Row ⁠⁠⁠⁠⁠⁠⁠ Unlock…" at bounding box center [865, 264] width 1293 height 1082
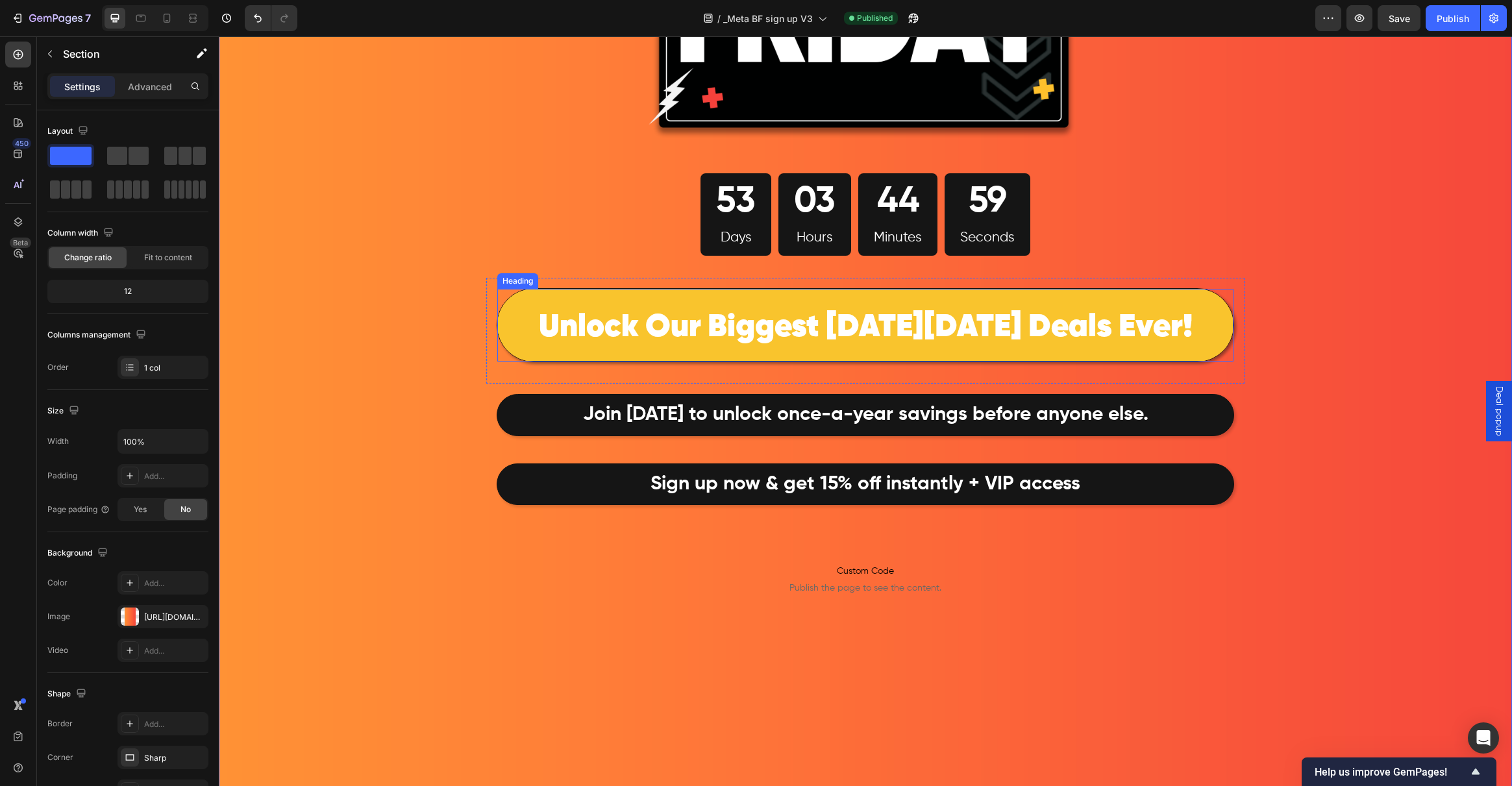
click at [498, 298] on div "⁠⁠⁠⁠⁠⁠⁠ Unlock Our Biggest Black Friday Deals Ever!" at bounding box center [866, 325] width 736 height 73
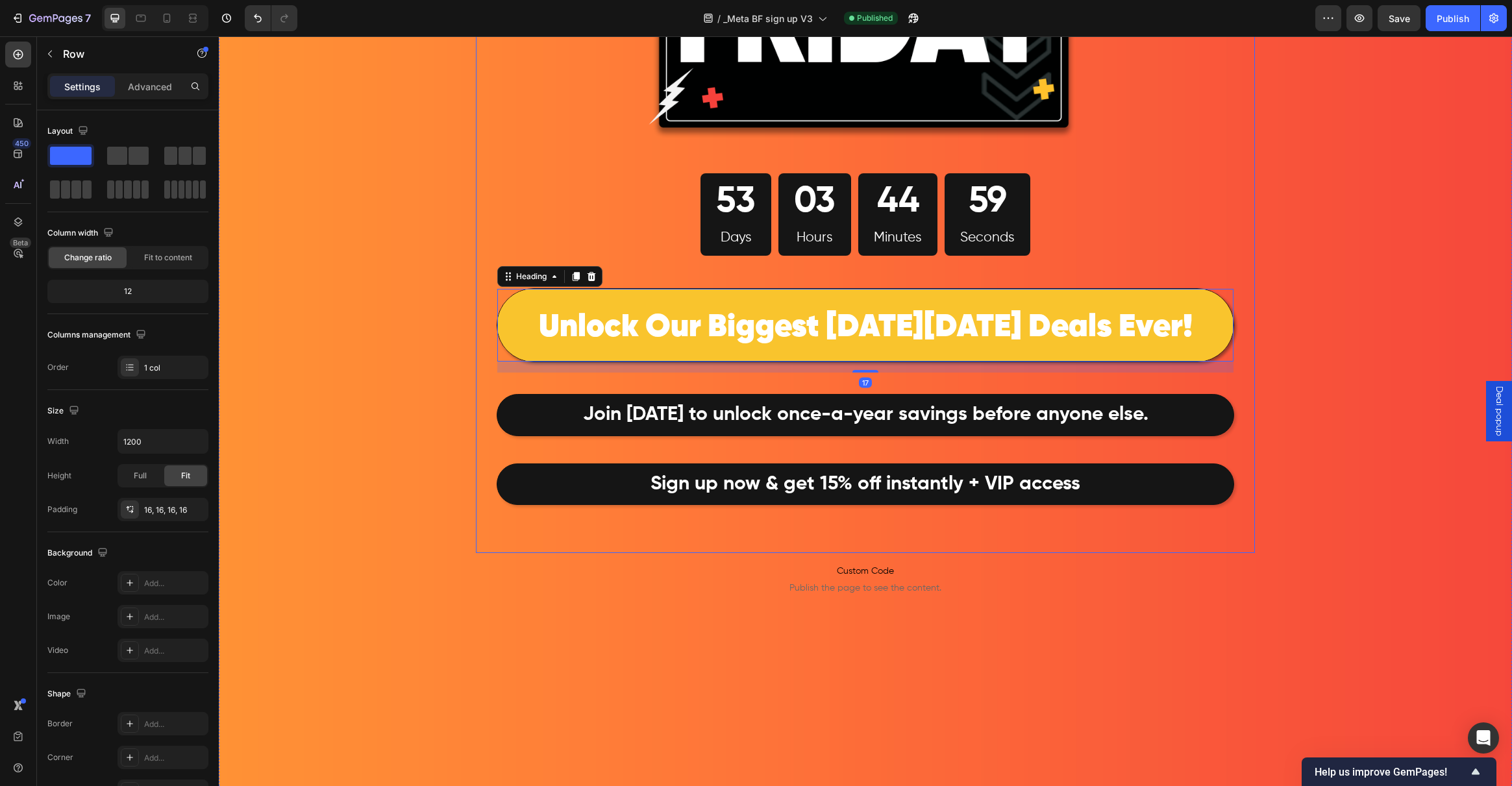
click at [478, 275] on div "Image 53 Days 03 Hours 44 Minutes 59 Seconds Countdown Timer Row ⁠⁠⁠⁠⁠⁠⁠ Unlock…" at bounding box center [866, 138] width 779 height 830
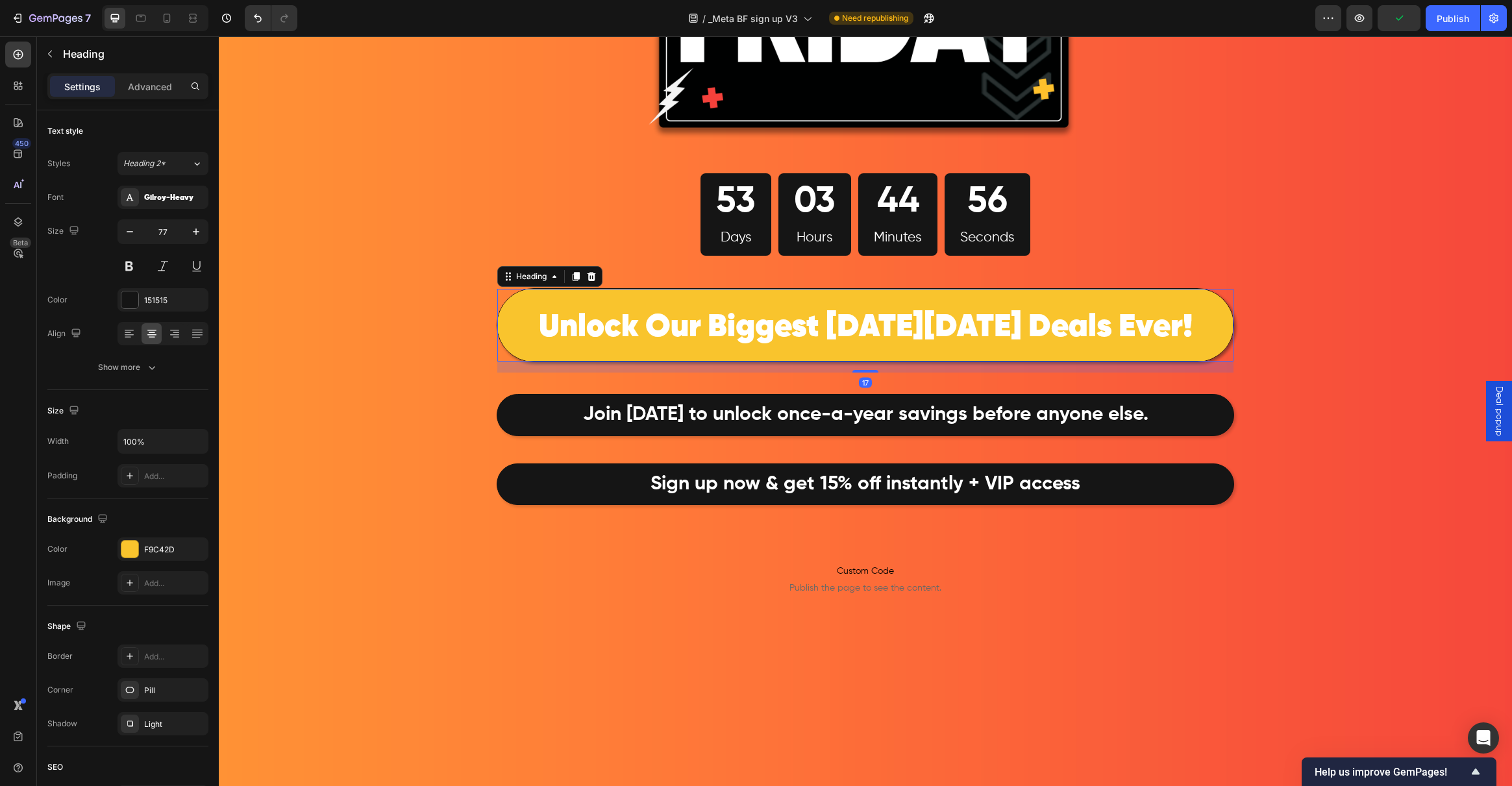
click at [498, 290] on div "⁠⁠⁠⁠⁠⁠⁠ Unlock Our Biggest Black Friday Deals Ever!" at bounding box center [866, 325] width 736 height 73
click at [488, 291] on div "Image 53 Days 03 Hours 44 Minutes 55 Seconds Countdown Timer Row ⁠⁠⁠⁠⁠⁠⁠ Unlock…" at bounding box center [865, 138] width 758 height 809
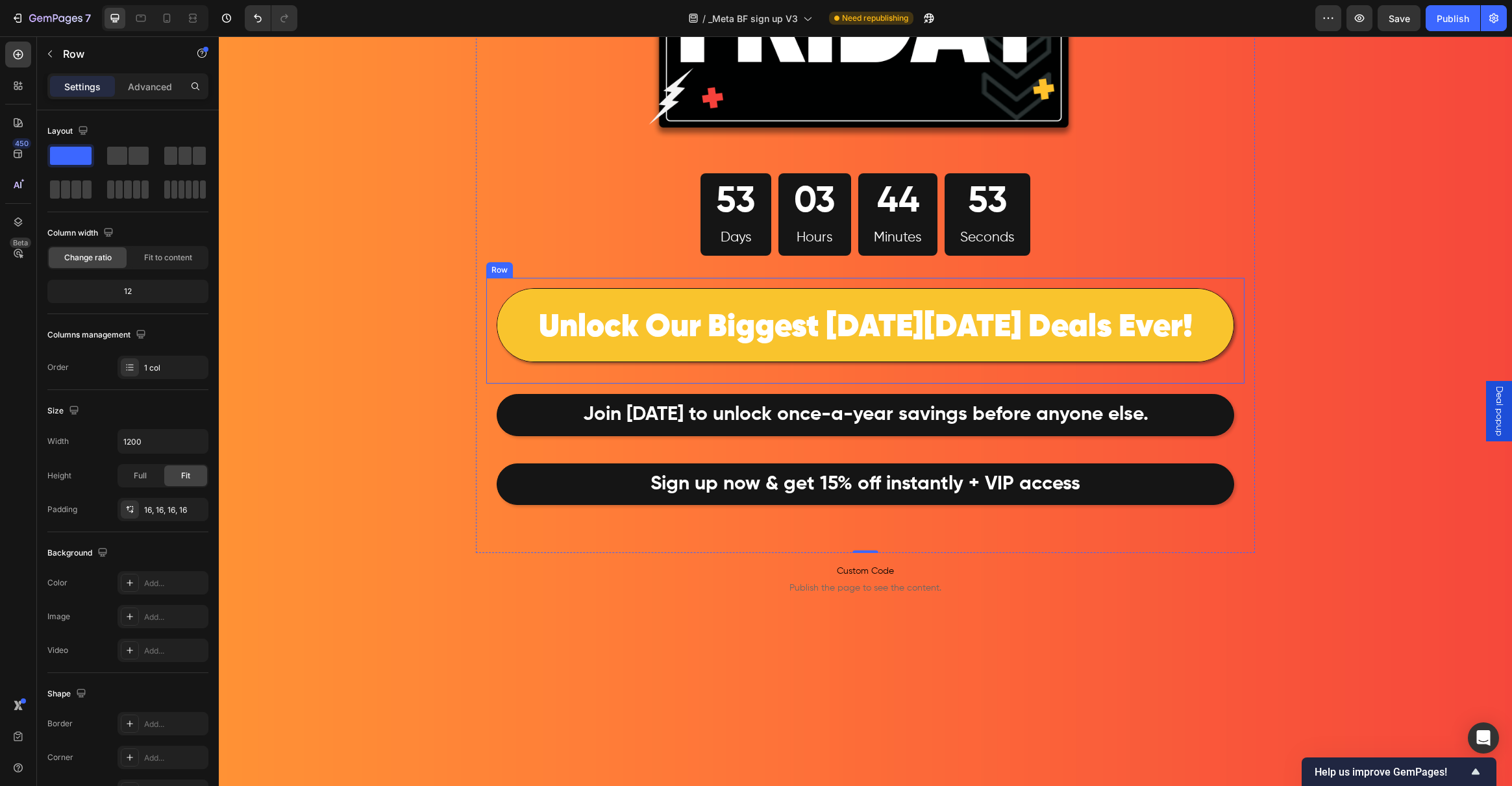
click at [497, 367] on div "⁠⁠⁠⁠⁠⁠⁠ Unlock Our Biggest Black Friday Deals Ever! Heading" at bounding box center [866, 331] width 738 height 85
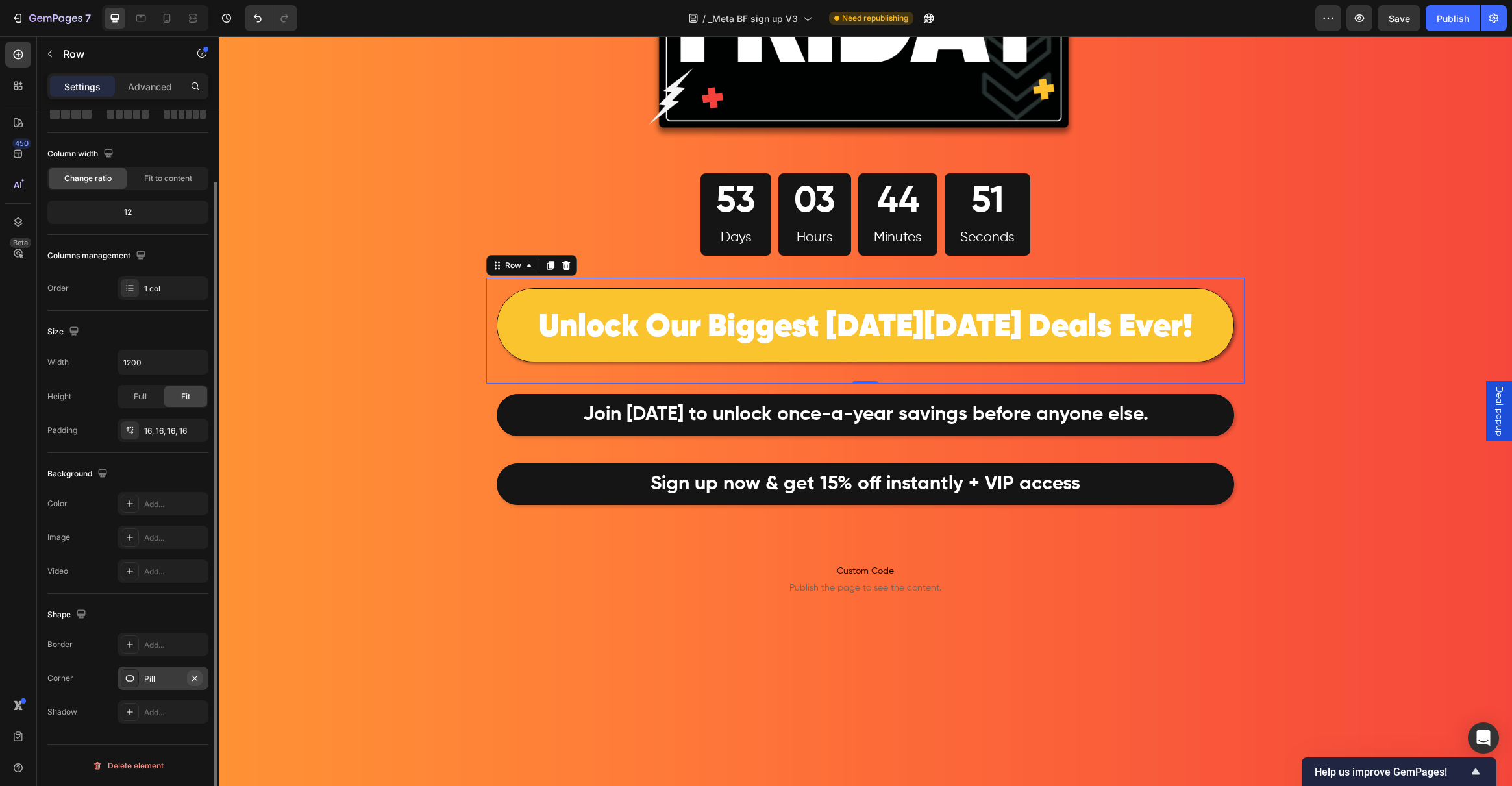
click at [193, 678] on icon "button" at bounding box center [195, 679] width 11 height 11
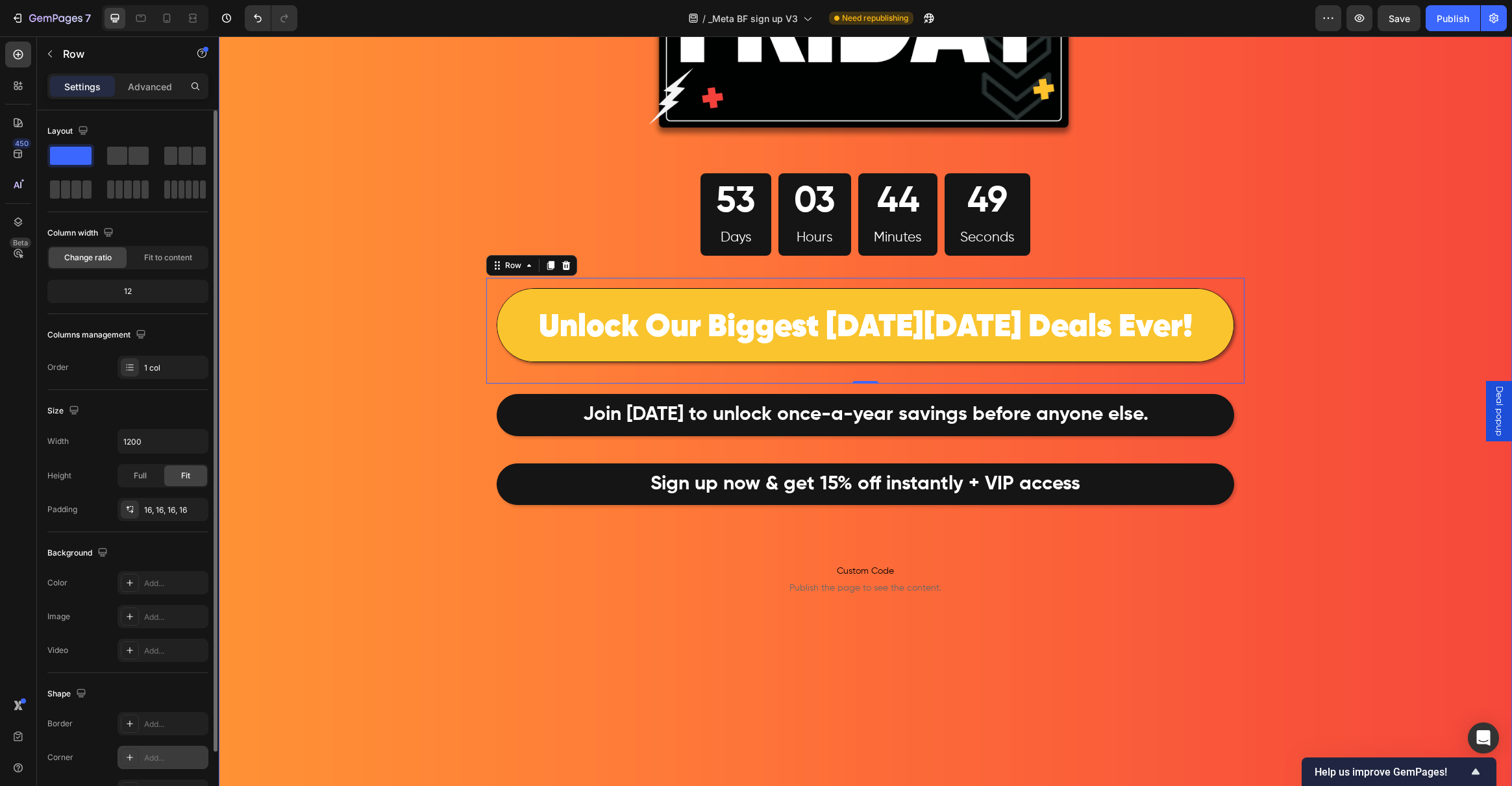
click at [426, 400] on div "Image 53 Days 03 Hours 44 Minutes 49 Seconds Countdown Timer Row ⁠⁠⁠⁠⁠⁠⁠ Unlock…" at bounding box center [865, 264] width 1293 height 1082
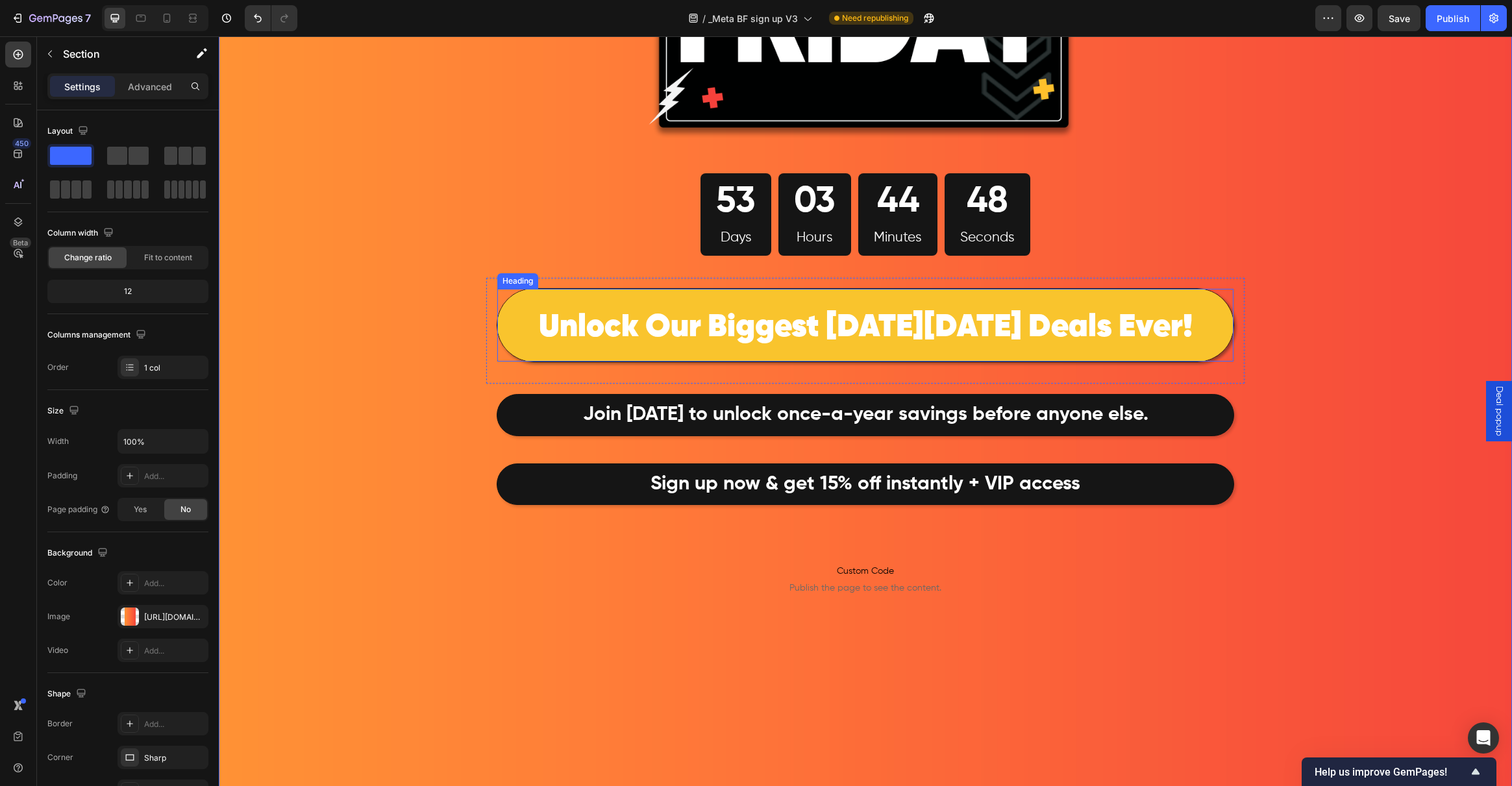
click at [526, 348] on p "⁠⁠⁠⁠⁠⁠⁠ Unlock Our Biggest Black Friday Deals Ever!" at bounding box center [865, 324] width 734 height 70
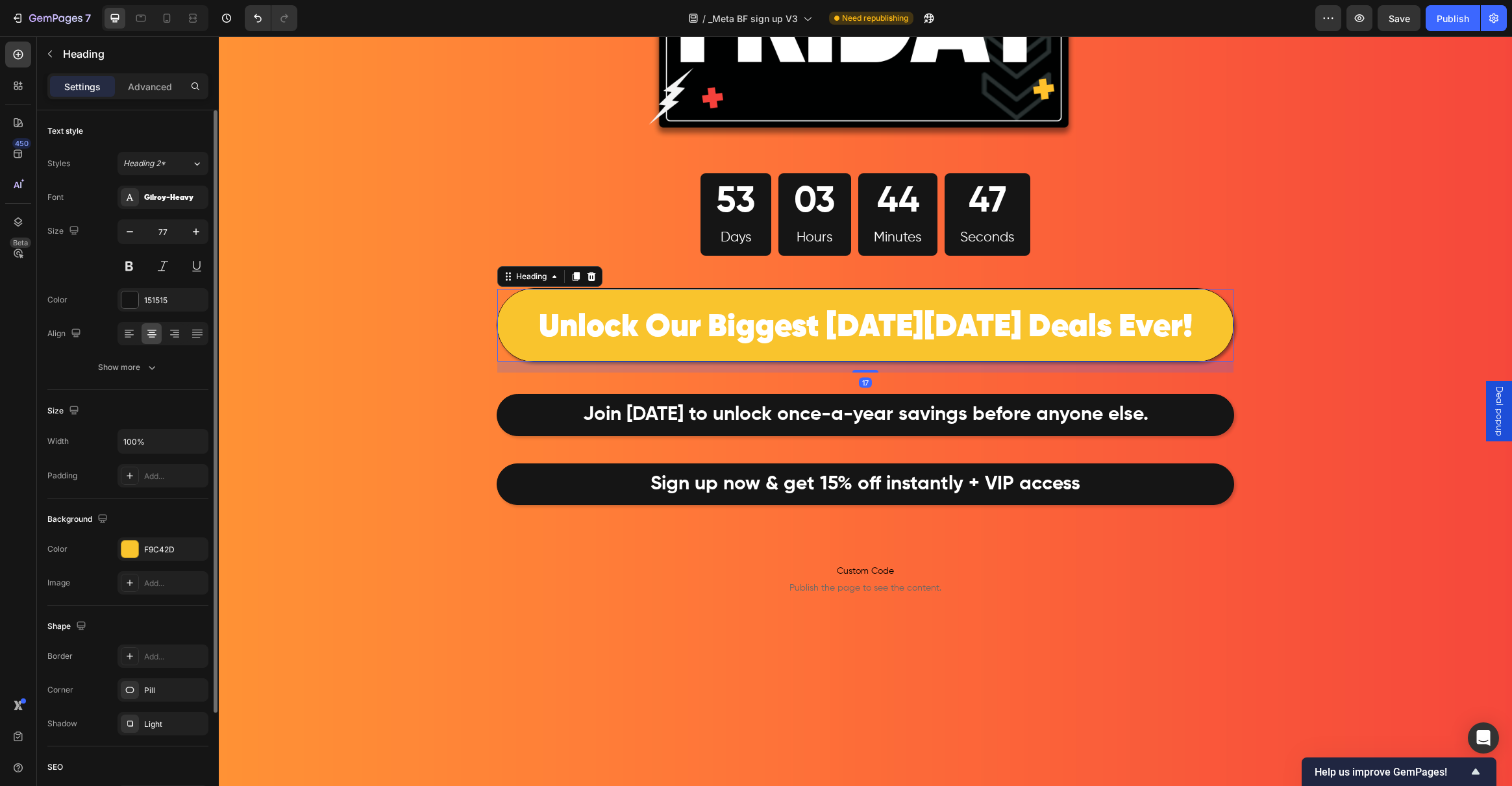
scroll to position [37, 0]
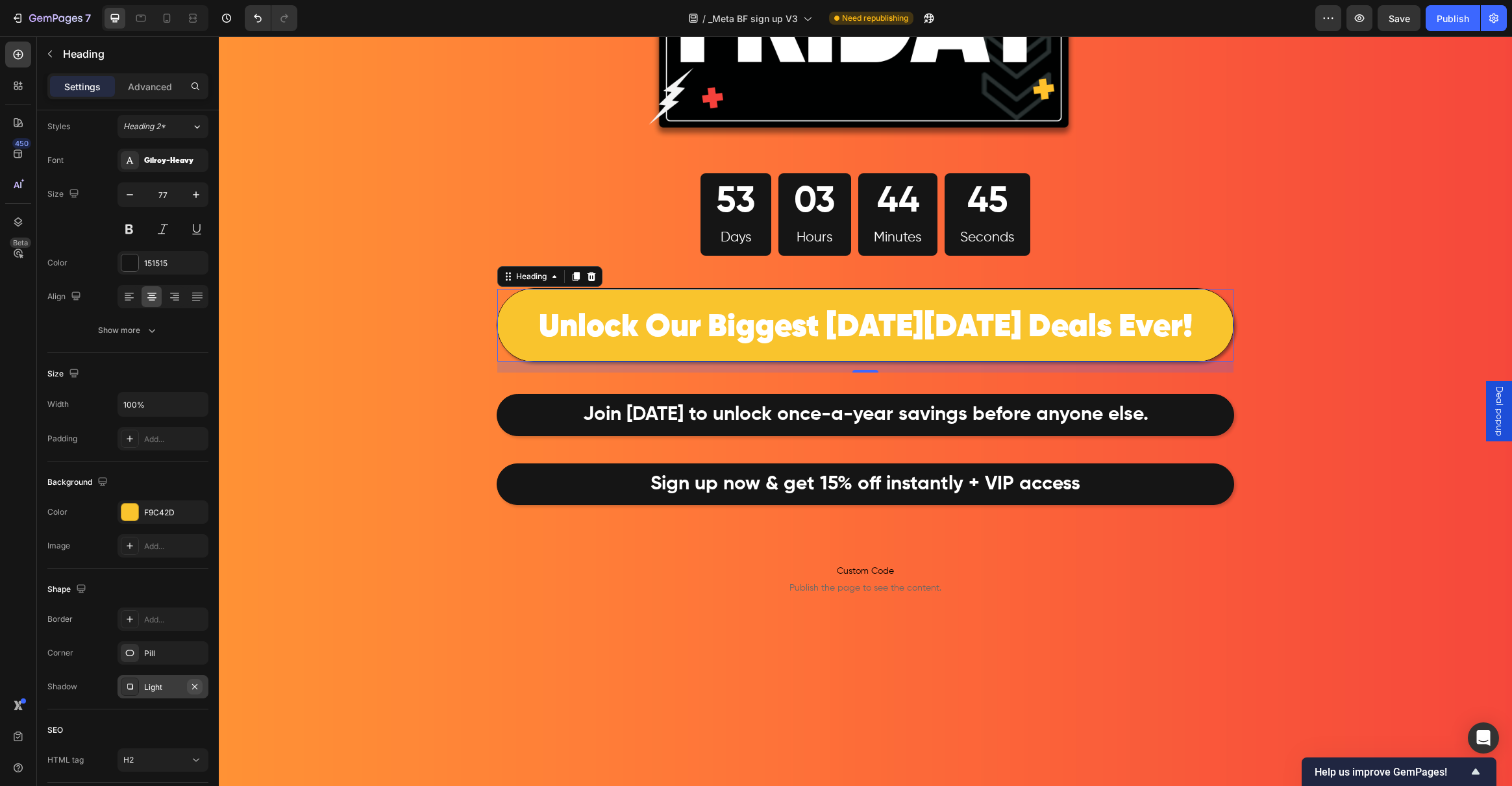
click at [190, 684] on icon "button" at bounding box center [195, 687] width 11 height 11
click at [316, 562] on div "Image 53 Days 03 Hours 44 Minutes 44 Seconds Countdown Timer Row ⁠⁠⁠⁠⁠⁠⁠ Unlock…" at bounding box center [865, 264] width 1293 height 1082
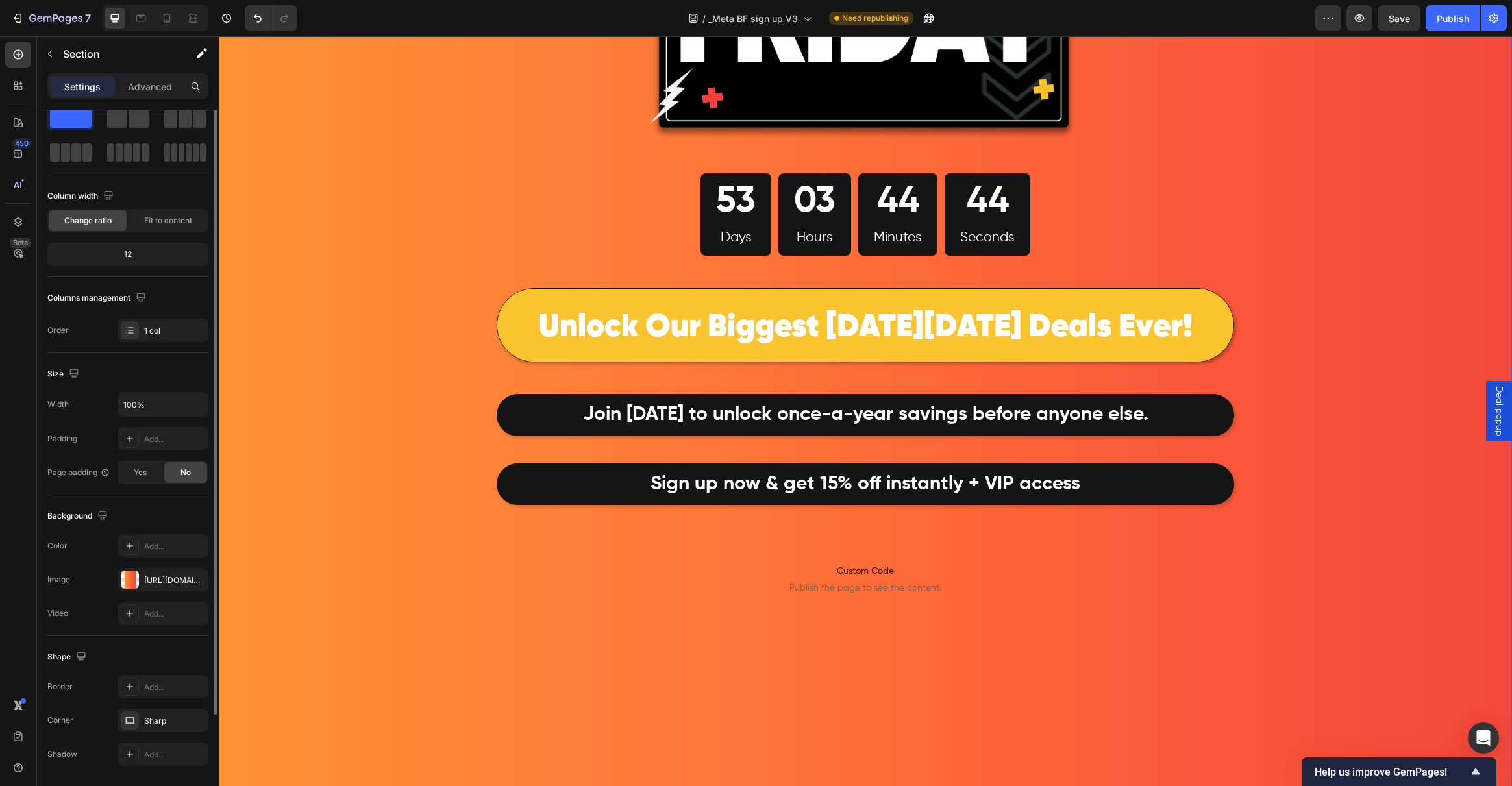
scroll to position [0, 0]
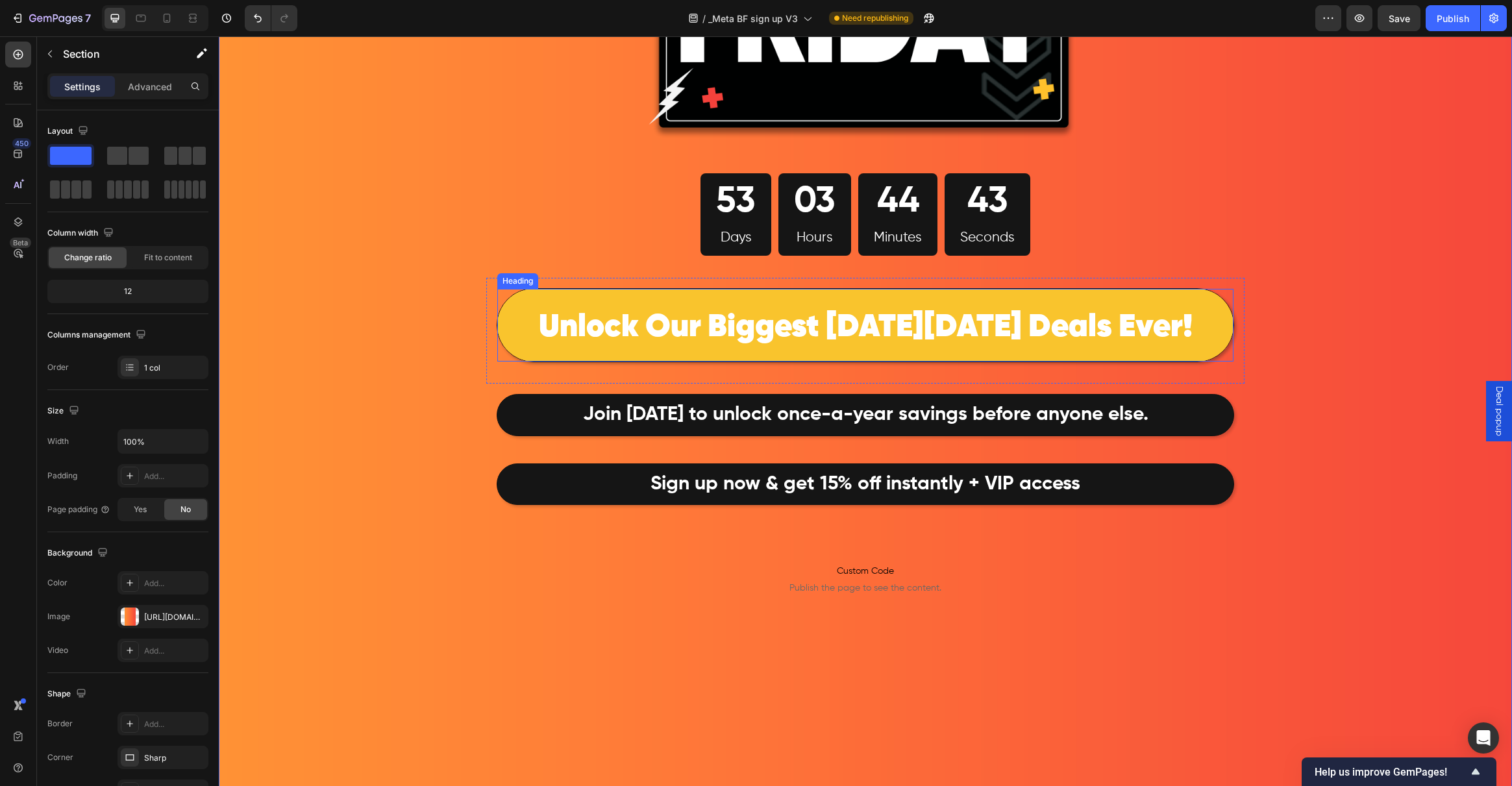
click at [528, 347] on p "⁠⁠⁠⁠⁠⁠⁠ Unlock Our Biggest Black Friday Deals Ever!" at bounding box center [865, 324] width 734 height 70
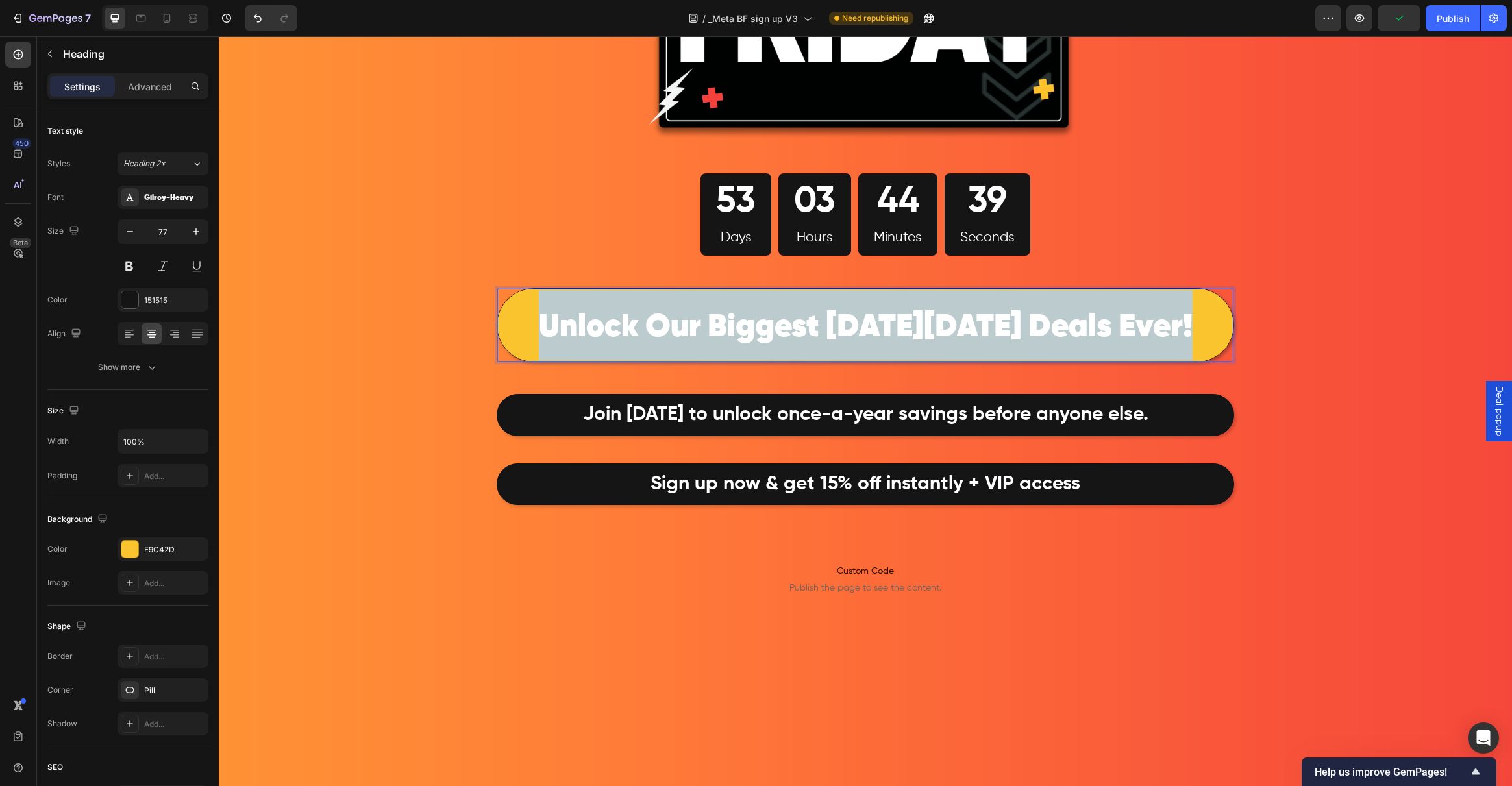
drag, startPoint x: 556, startPoint y: 327, endPoint x: 1204, endPoint y: 350, distance: 648.4
click at [1204, 350] on p "Unlock Our Biggest Black Friday Deals Ever!" at bounding box center [865, 324] width 734 height 70
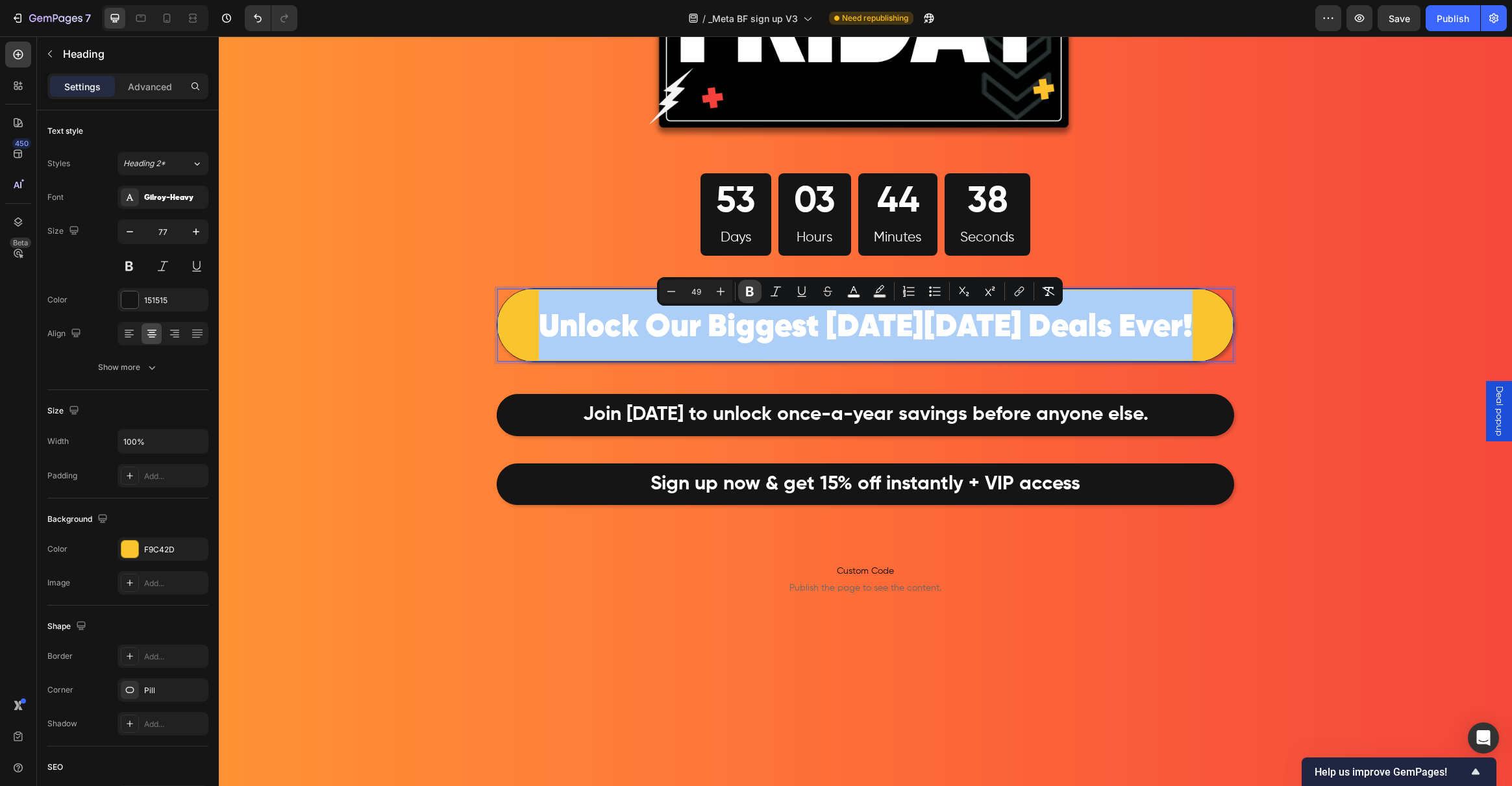
click at [748, 292] on icon "Editor contextual toolbar" at bounding box center [749, 291] width 13 height 13
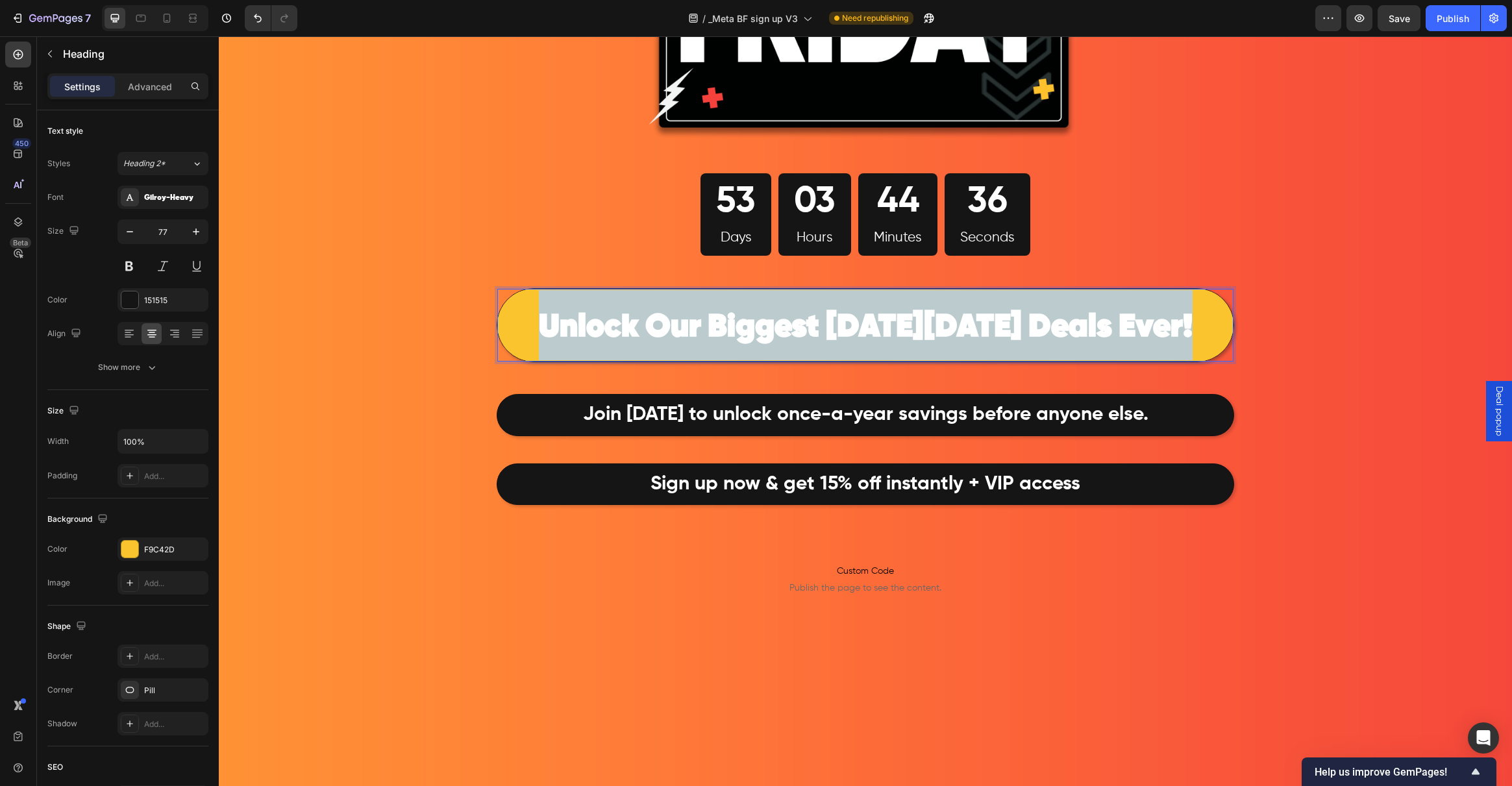
drag, startPoint x: 1184, startPoint y: 335, endPoint x: 528, endPoint y: 327, distance: 656.0
click at [528, 327] on p "Unlock Our Biggest Black Friday Deals Ever!" at bounding box center [865, 324] width 734 height 70
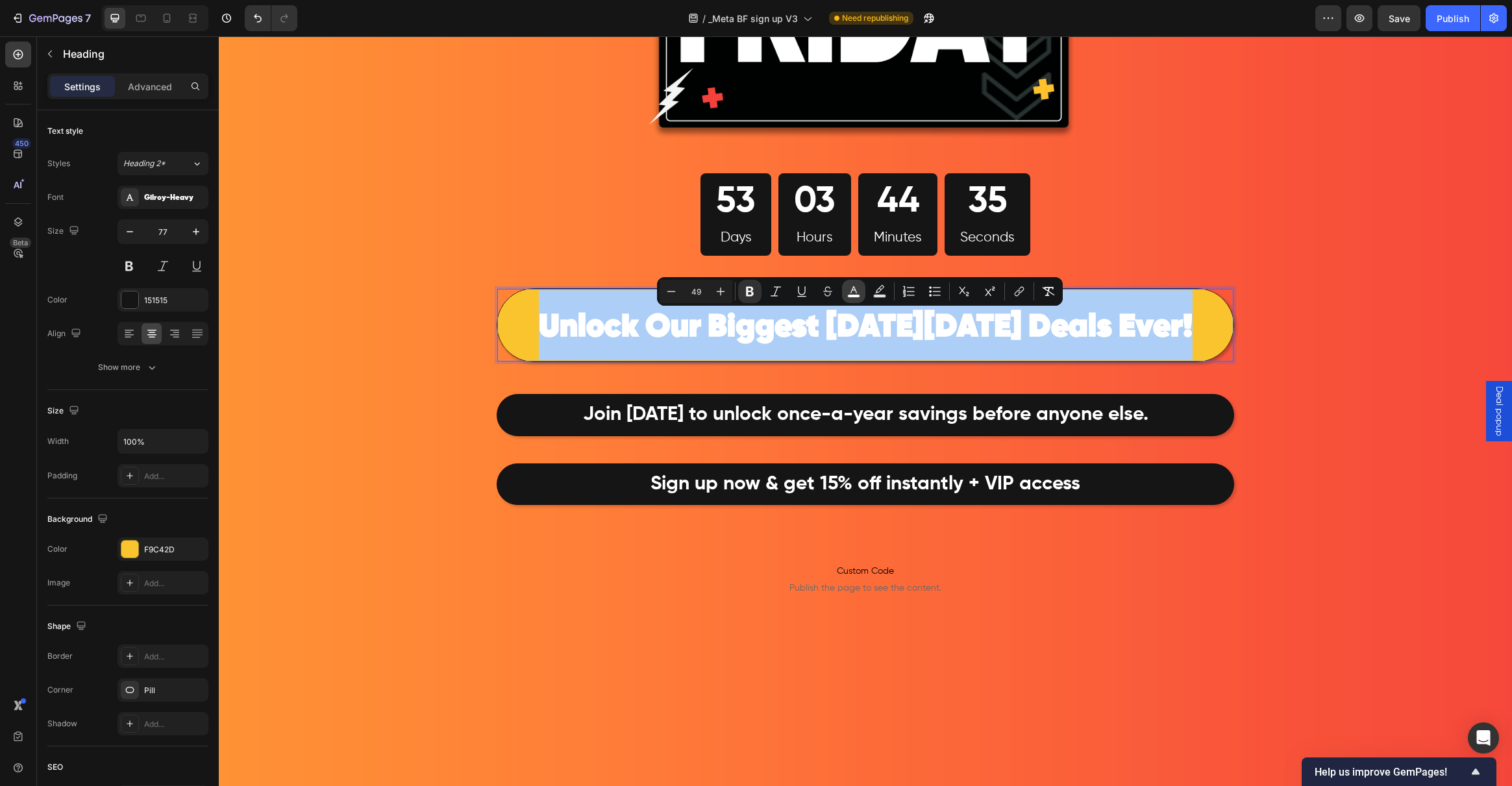
click at [853, 291] on icon "Editor contextual toolbar" at bounding box center [853, 291] width 13 height 13
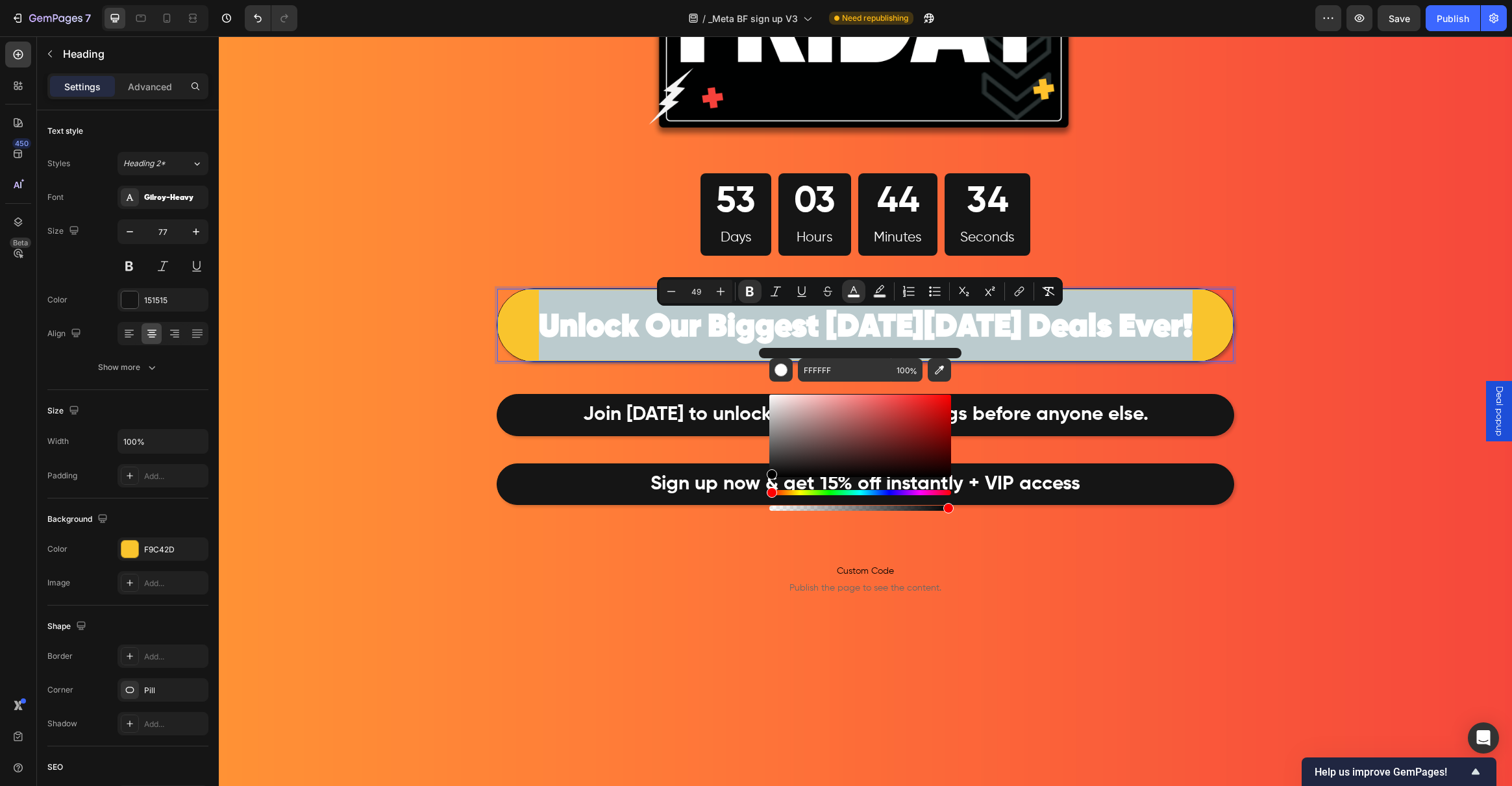
type input "000000"
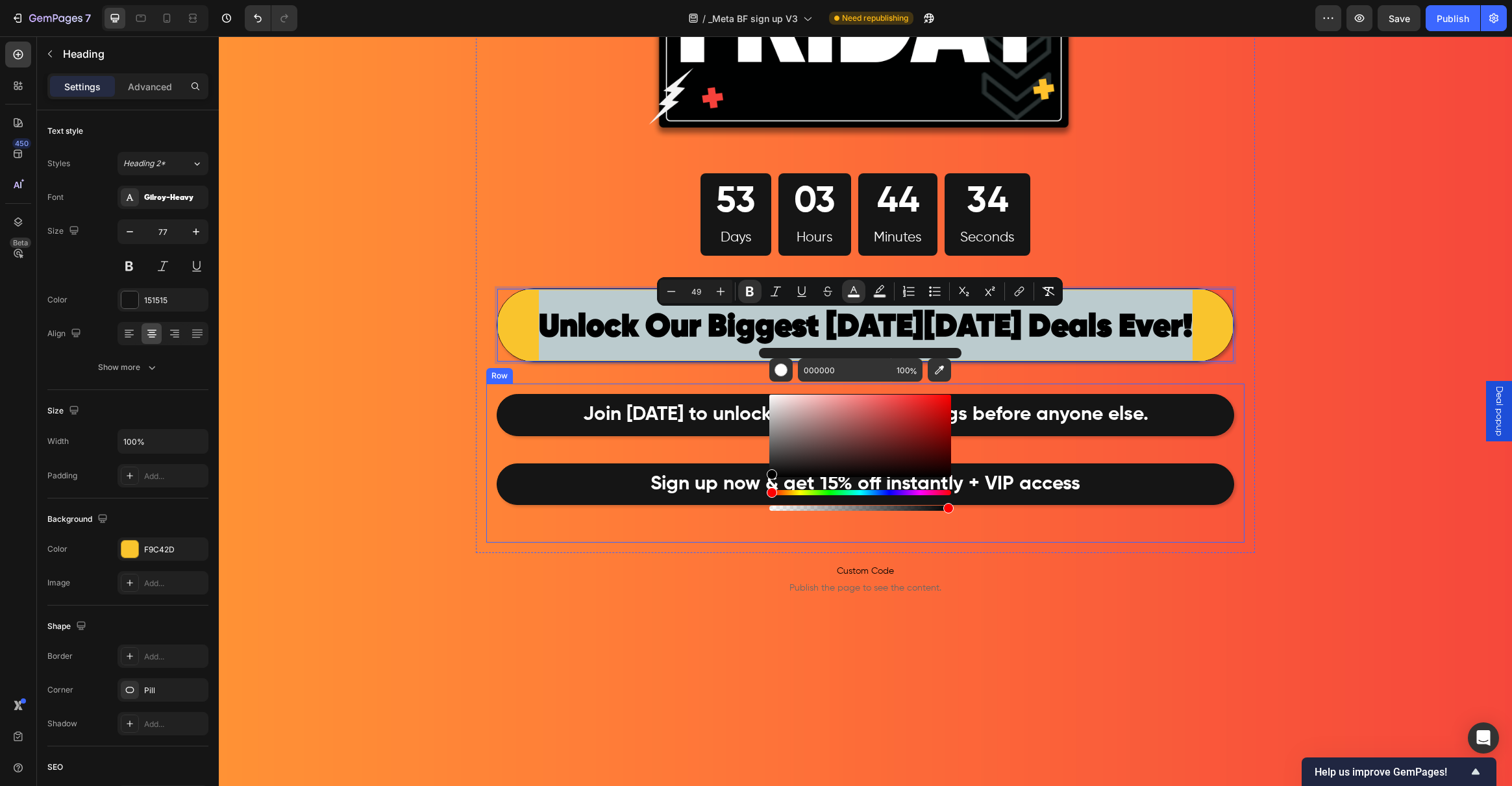
drag, startPoint x: 994, startPoint y: 505, endPoint x: 719, endPoint y: 519, distance: 275.4
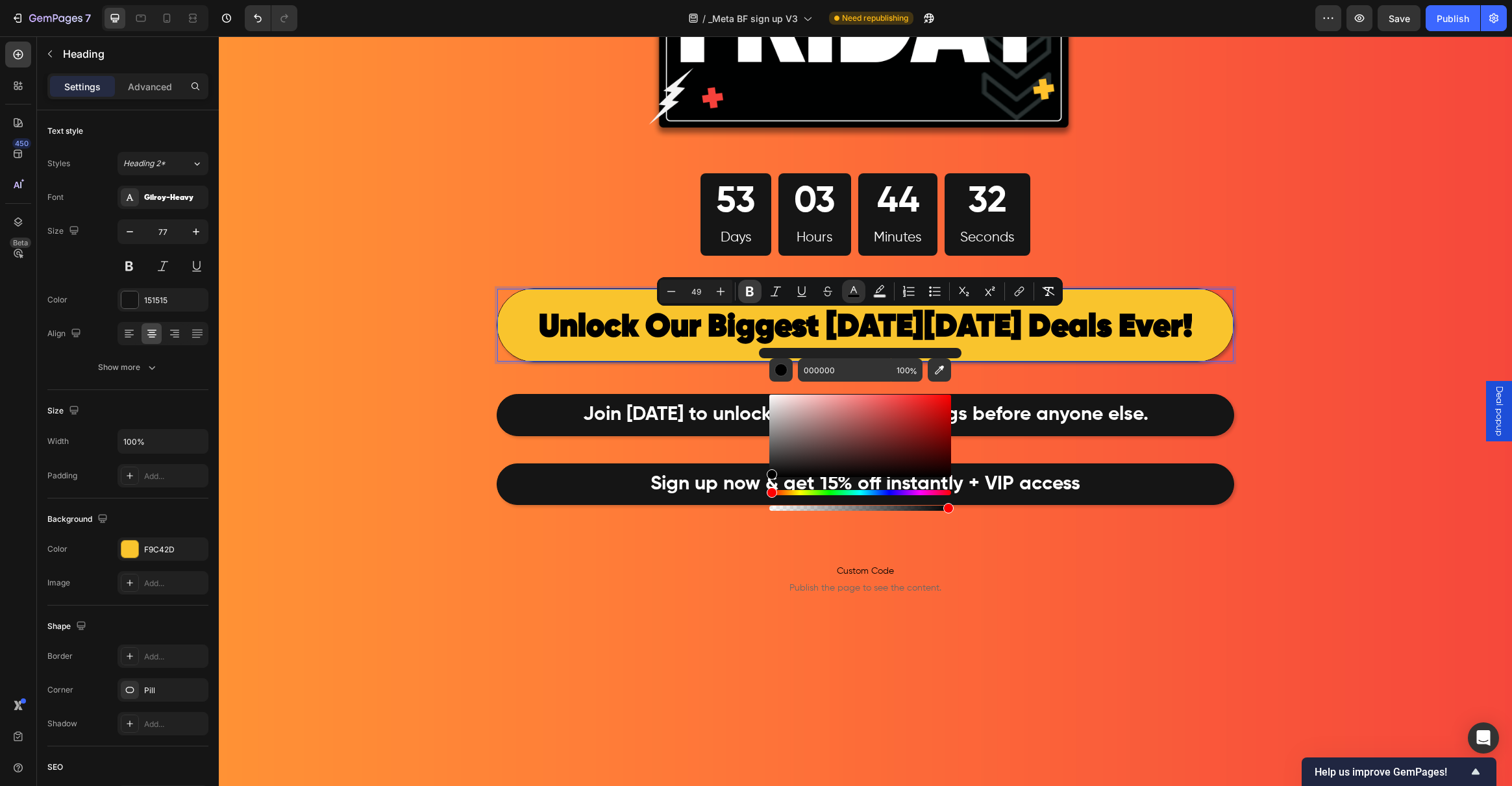
click at [752, 286] on icon "Editor contextual toolbar" at bounding box center [749, 291] width 13 height 13
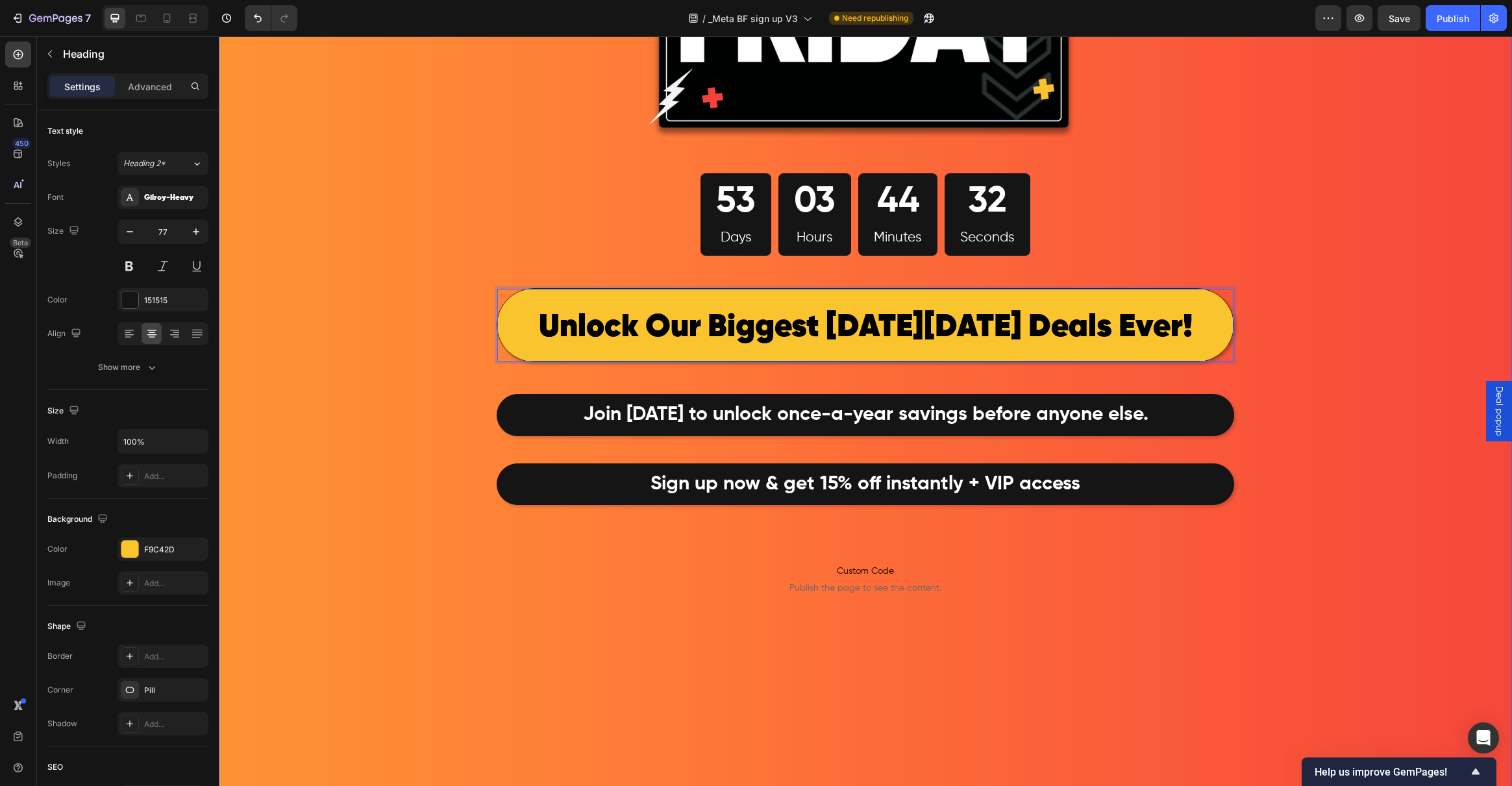
click at [362, 341] on div "Image 53 Days 03 Hours 44 Minutes 32 Seconds Countdown Timer Row Unlock Our Big…" at bounding box center [865, 264] width 1293 height 1082
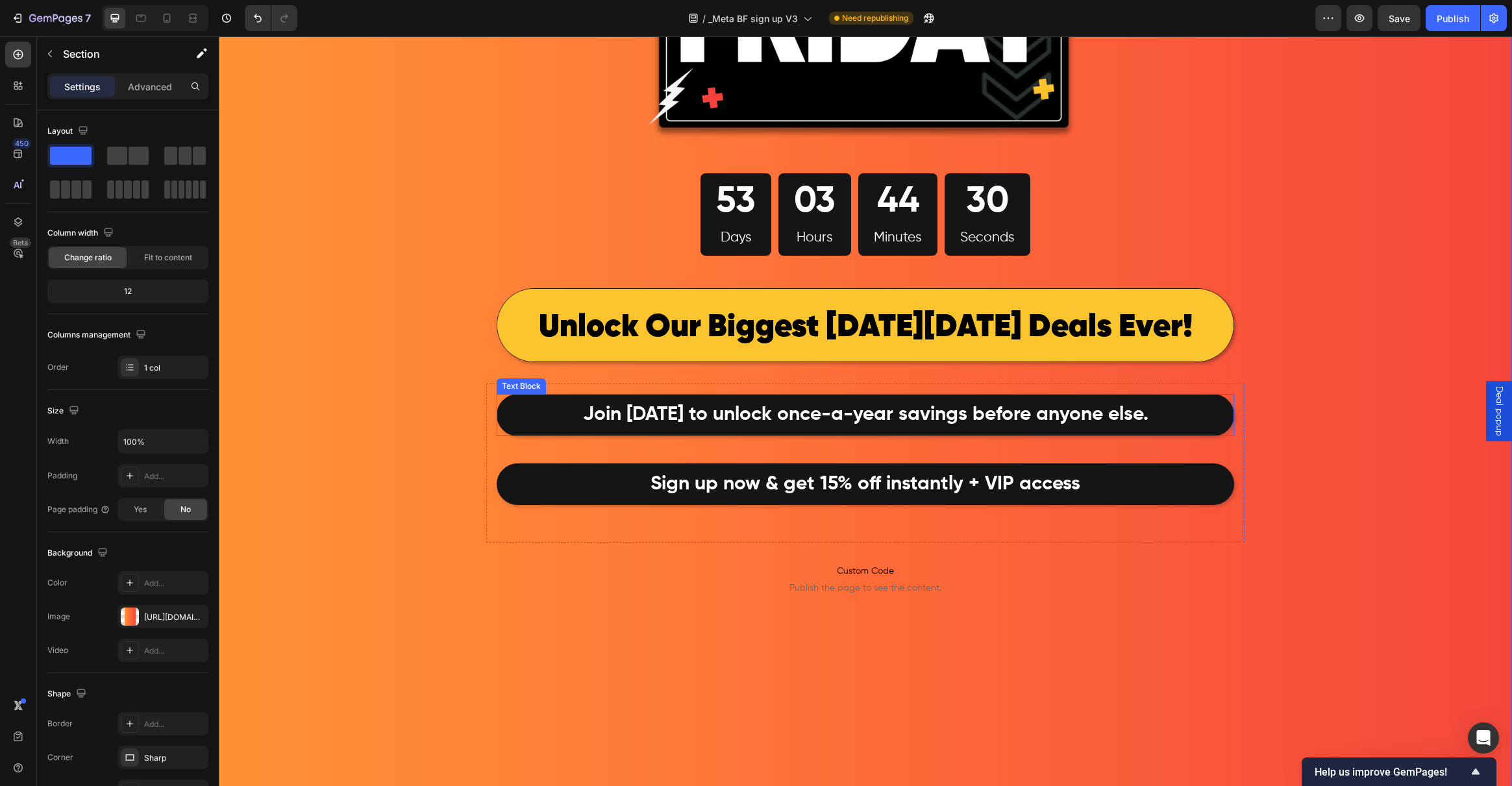
click at [521, 421] on p "Join today to unlock once-a-year savings before anyone else." at bounding box center [865, 415] width 734 height 38
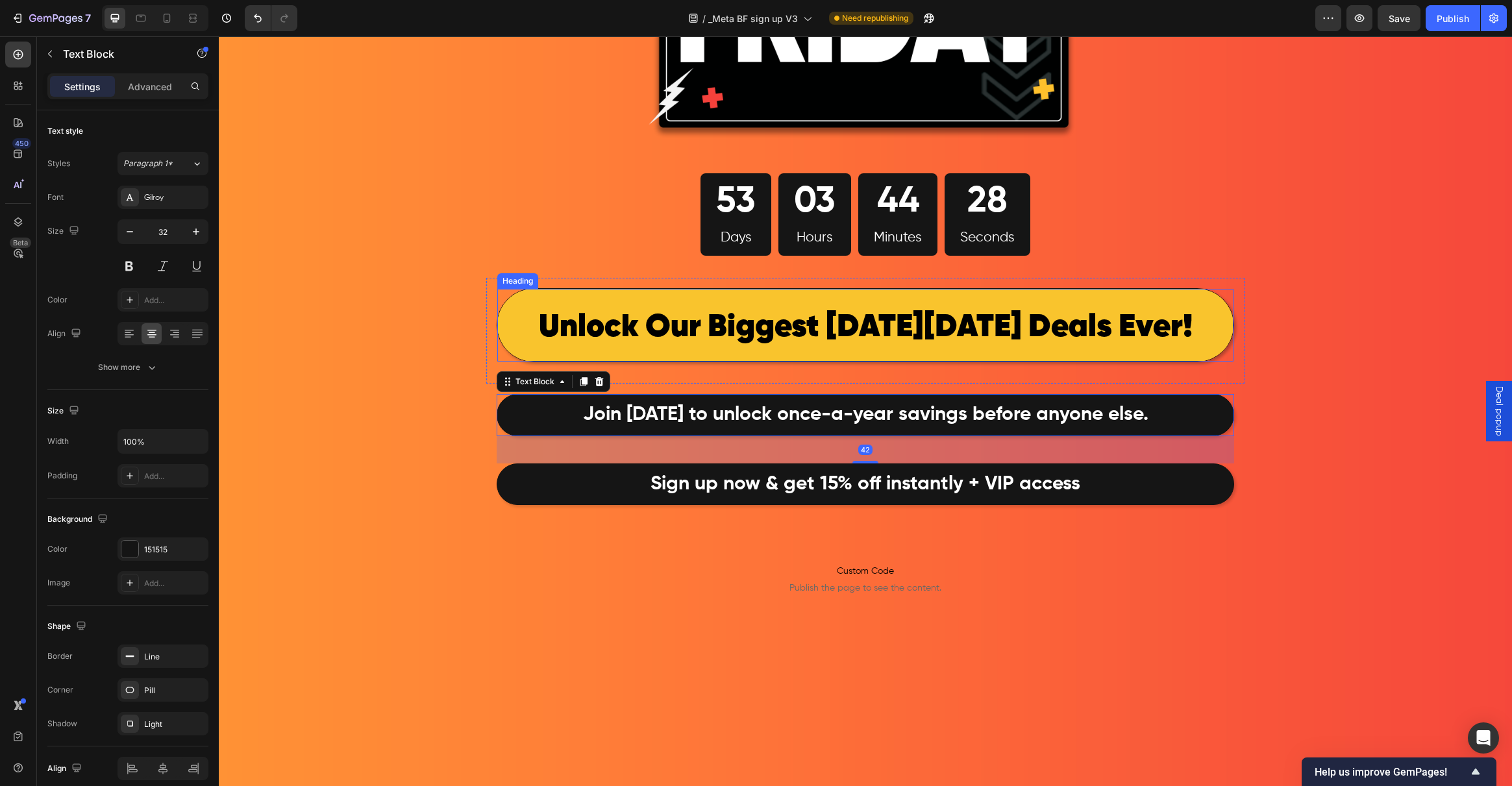
click at [515, 331] on p "⁠⁠⁠⁠⁠⁠⁠ Unlock Our Biggest Black Friday Deals Ever!" at bounding box center [865, 324] width 734 height 70
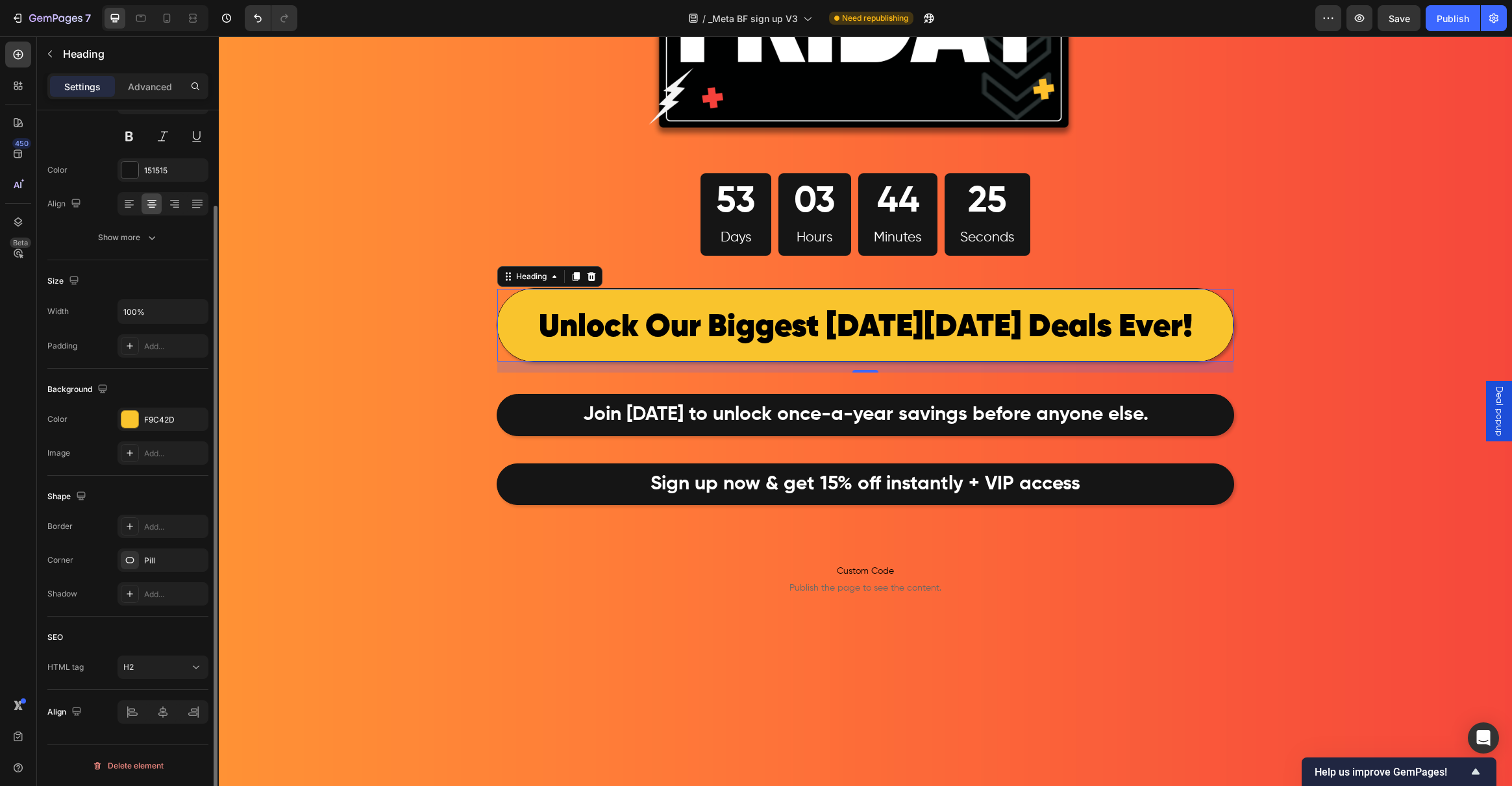
scroll to position [122, 0]
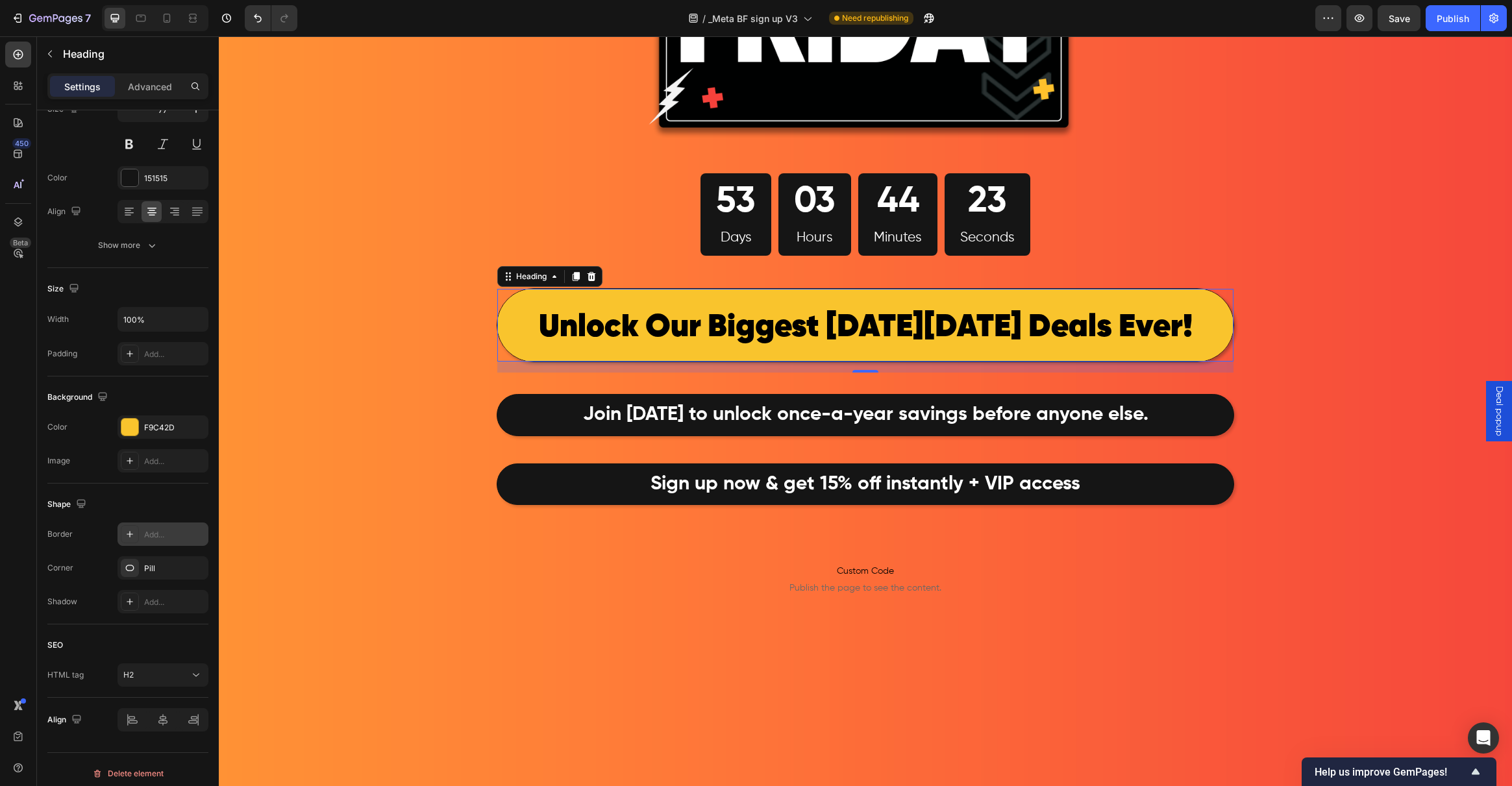
click at [129, 538] on icon at bounding box center [130, 534] width 11 height 11
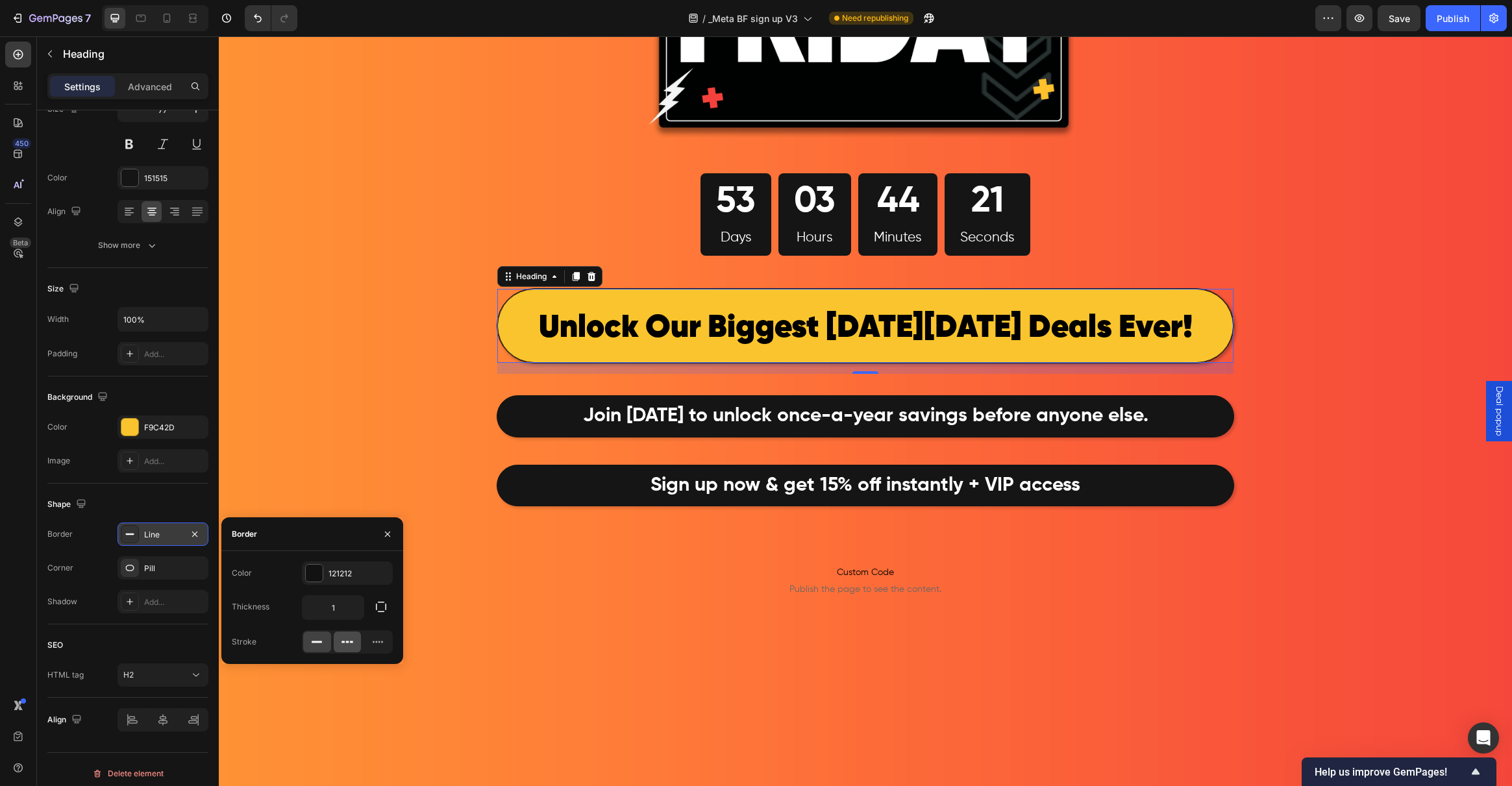
click at [350, 634] on div at bounding box center [347, 642] width 28 height 21
click at [308, 638] on div at bounding box center [317, 642] width 28 height 21
click at [361, 413] on div "Image 53 Days 03 Hours 44 Minutes 20 Seconds Countdown Timer Row ⁠⁠⁠⁠⁠⁠⁠ Unlock…" at bounding box center [865, 265] width 1293 height 1084
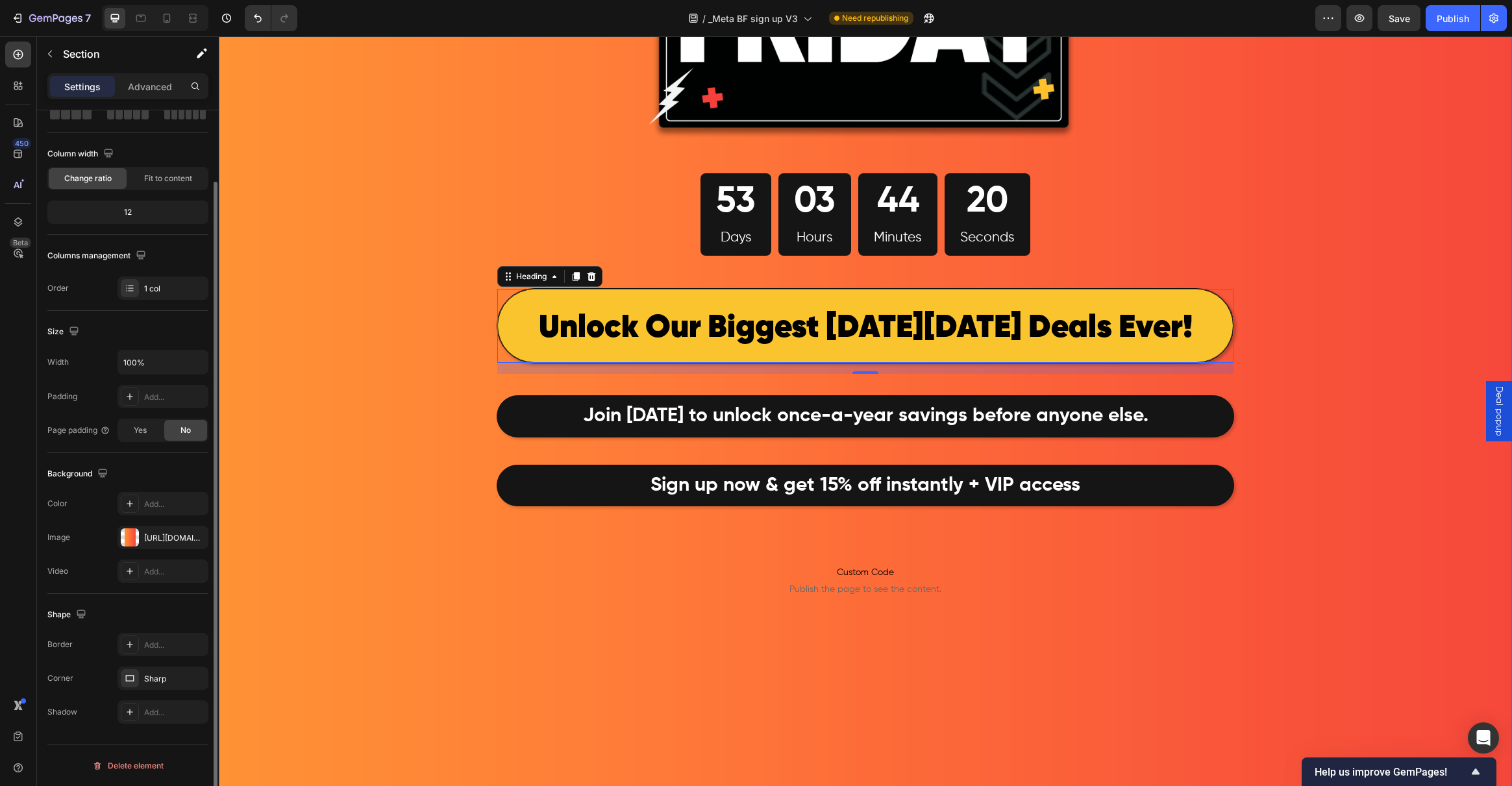
scroll to position [0, 0]
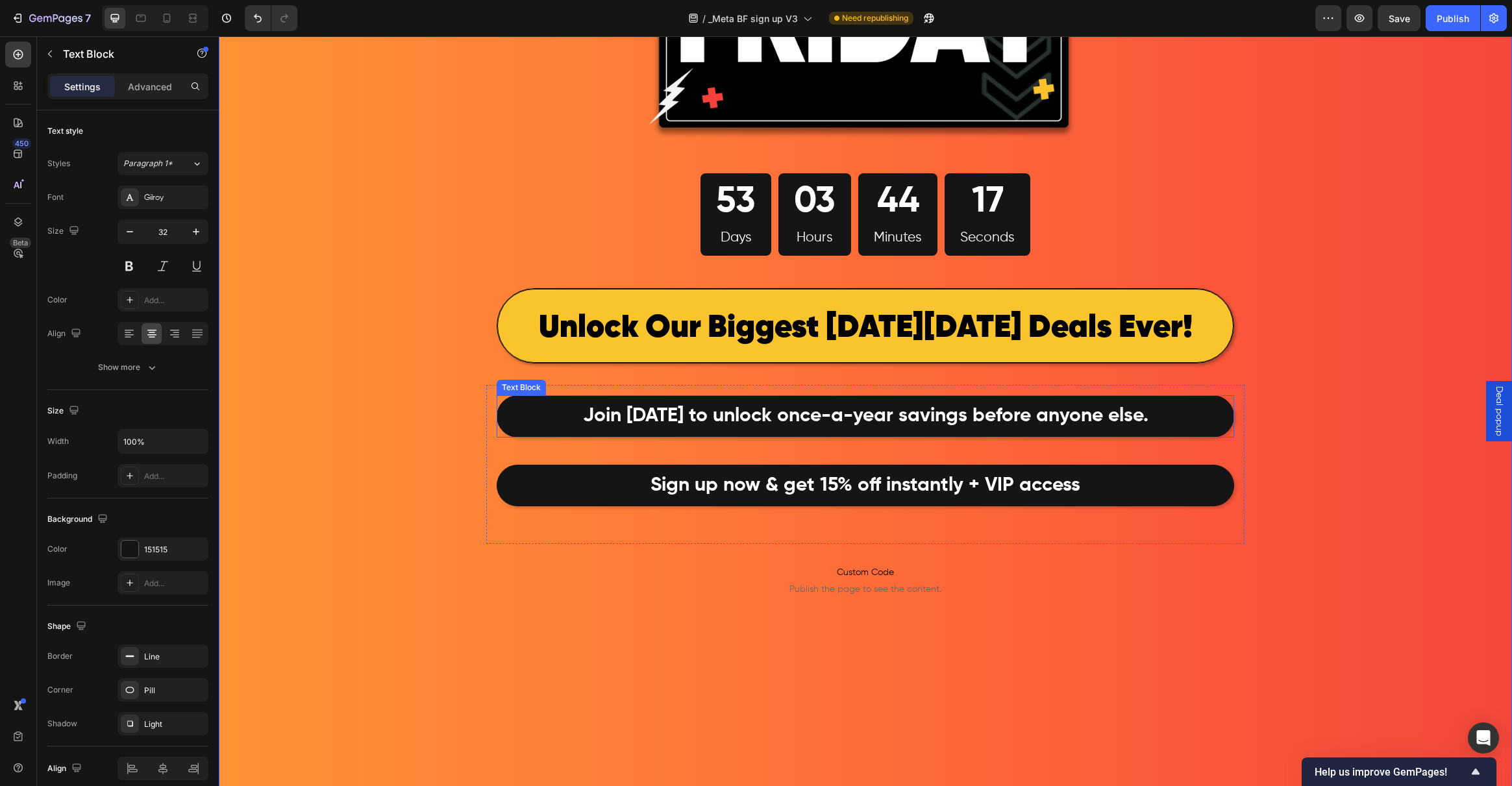
click at [561, 417] on p "Join today to unlock once-a-year savings before anyone else." at bounding box center [865, 416] width 734 height 38
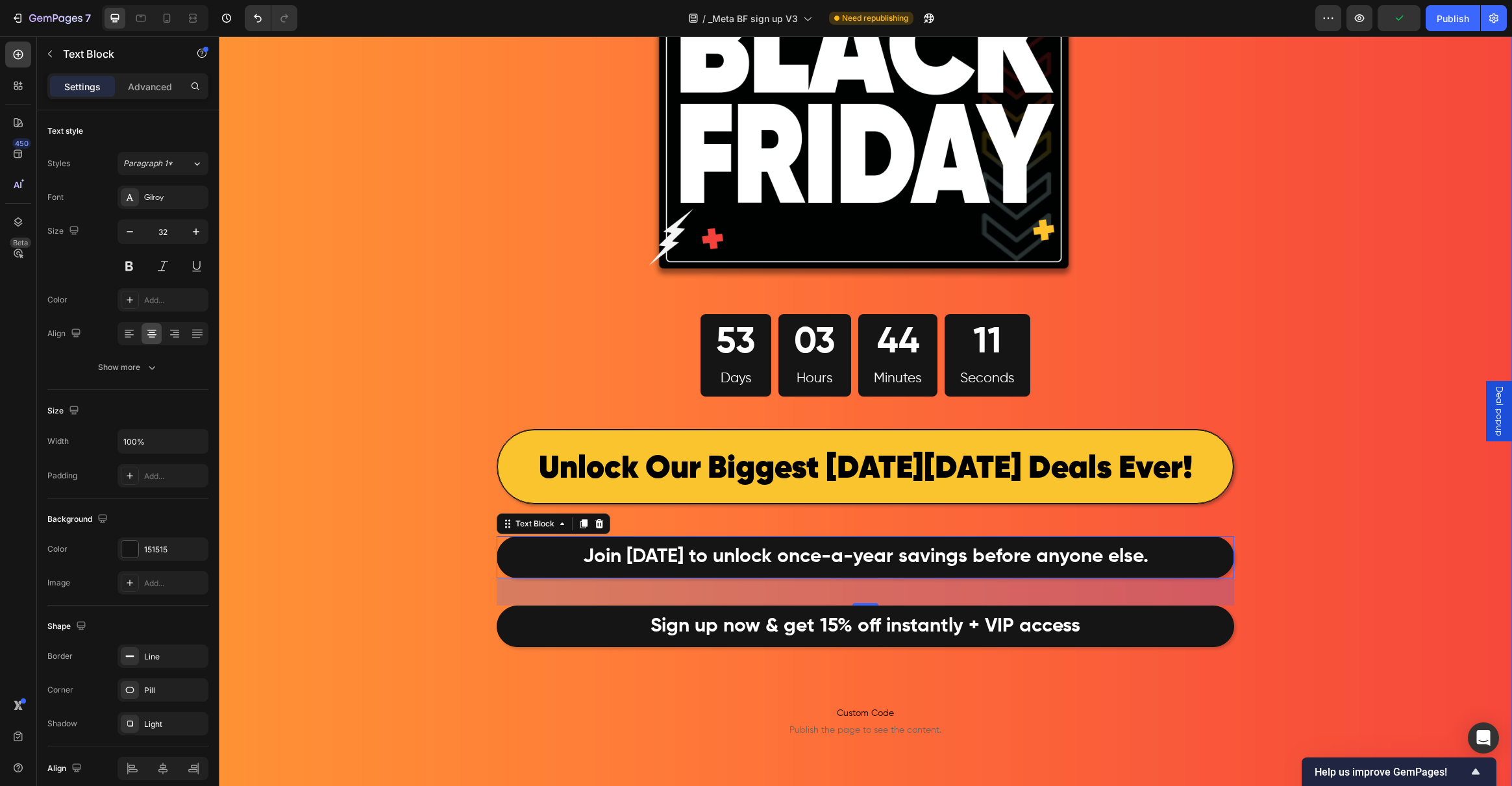
scroll to position [215, 0]
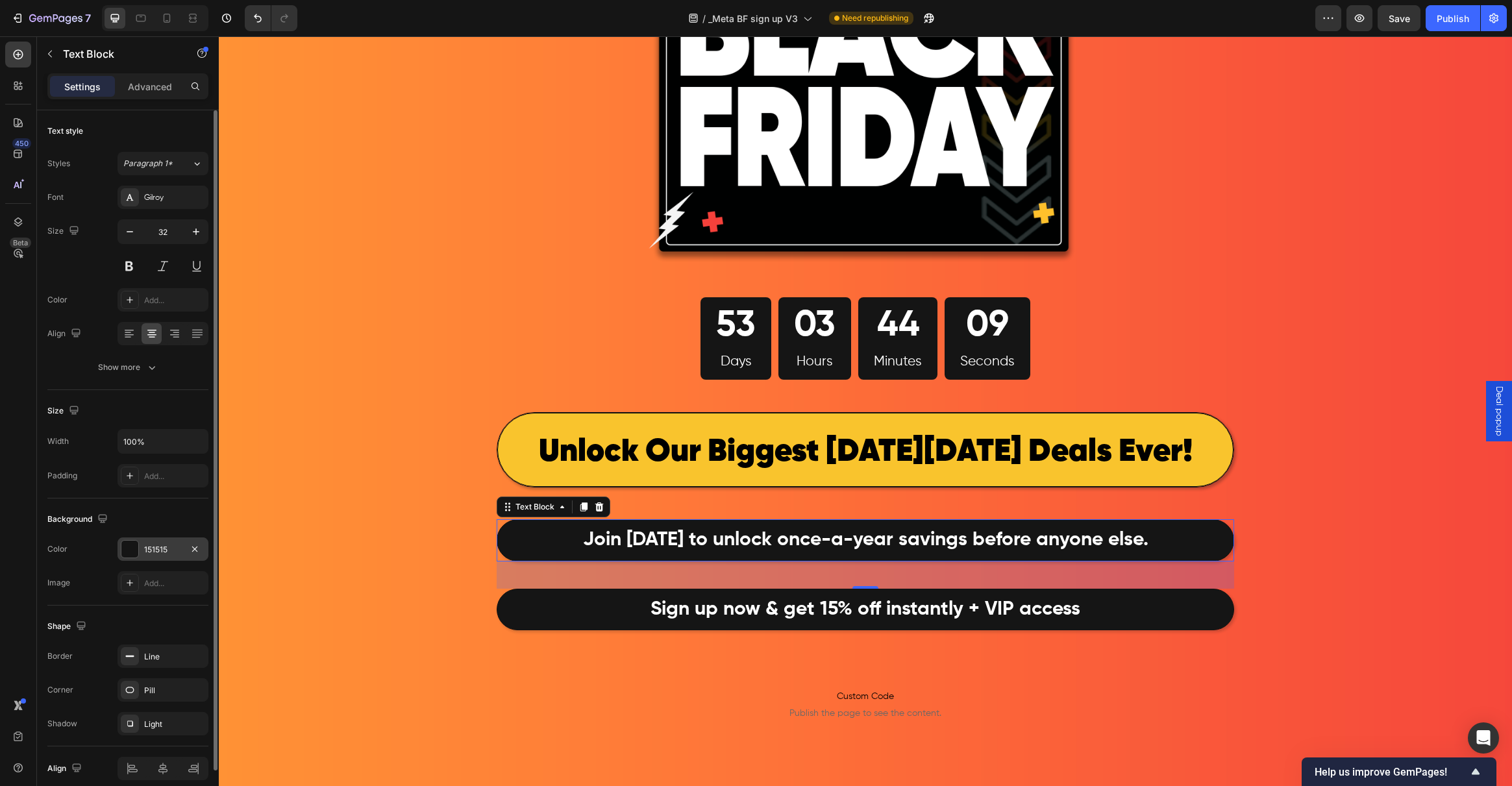
click at [127, 547] on div at bounding box center [130, 549] width 17 height 17
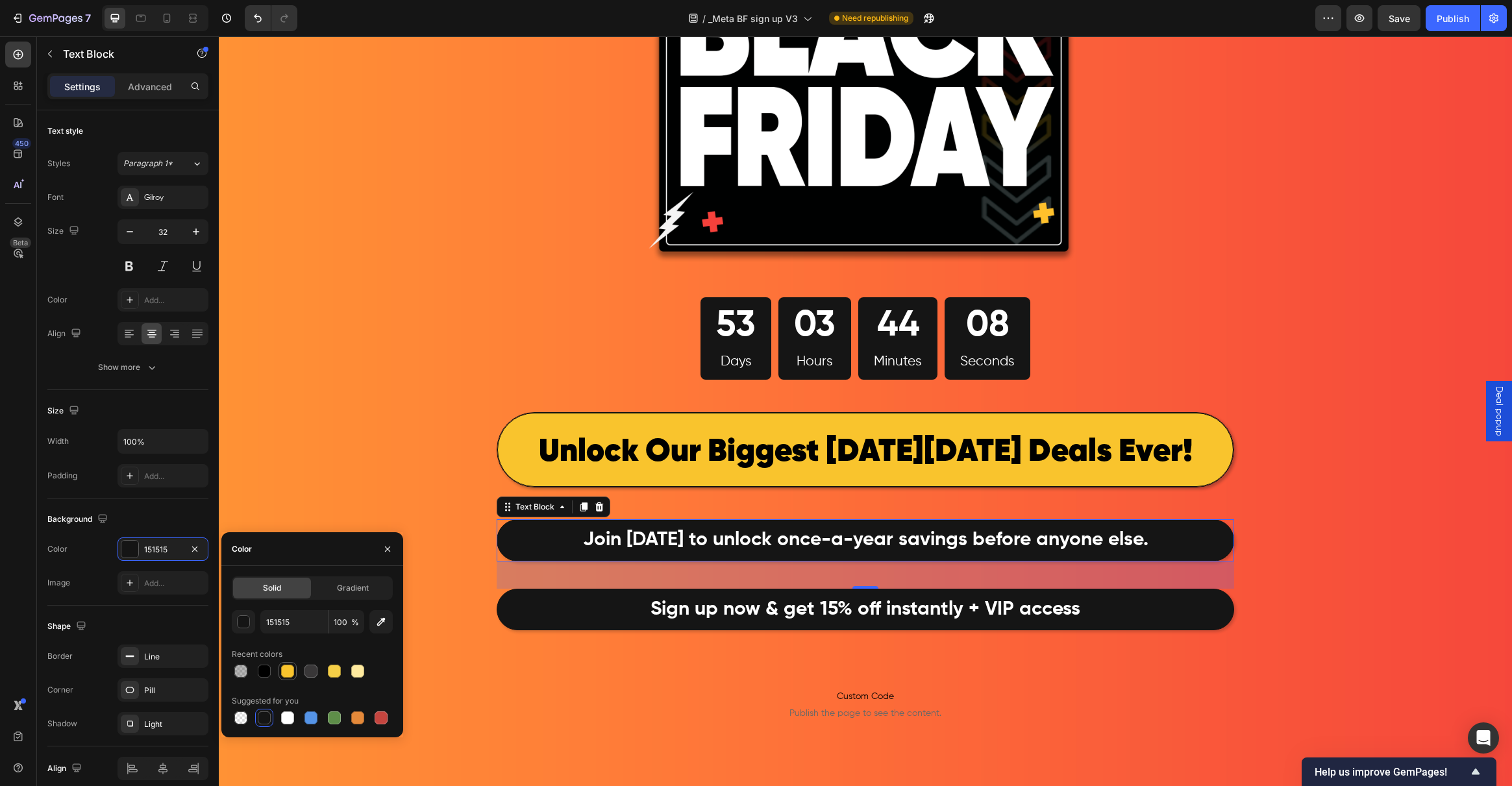
click at [291, 676] on div at bounding box center [288, 671] width 13 height 13
type input "F9C42D"
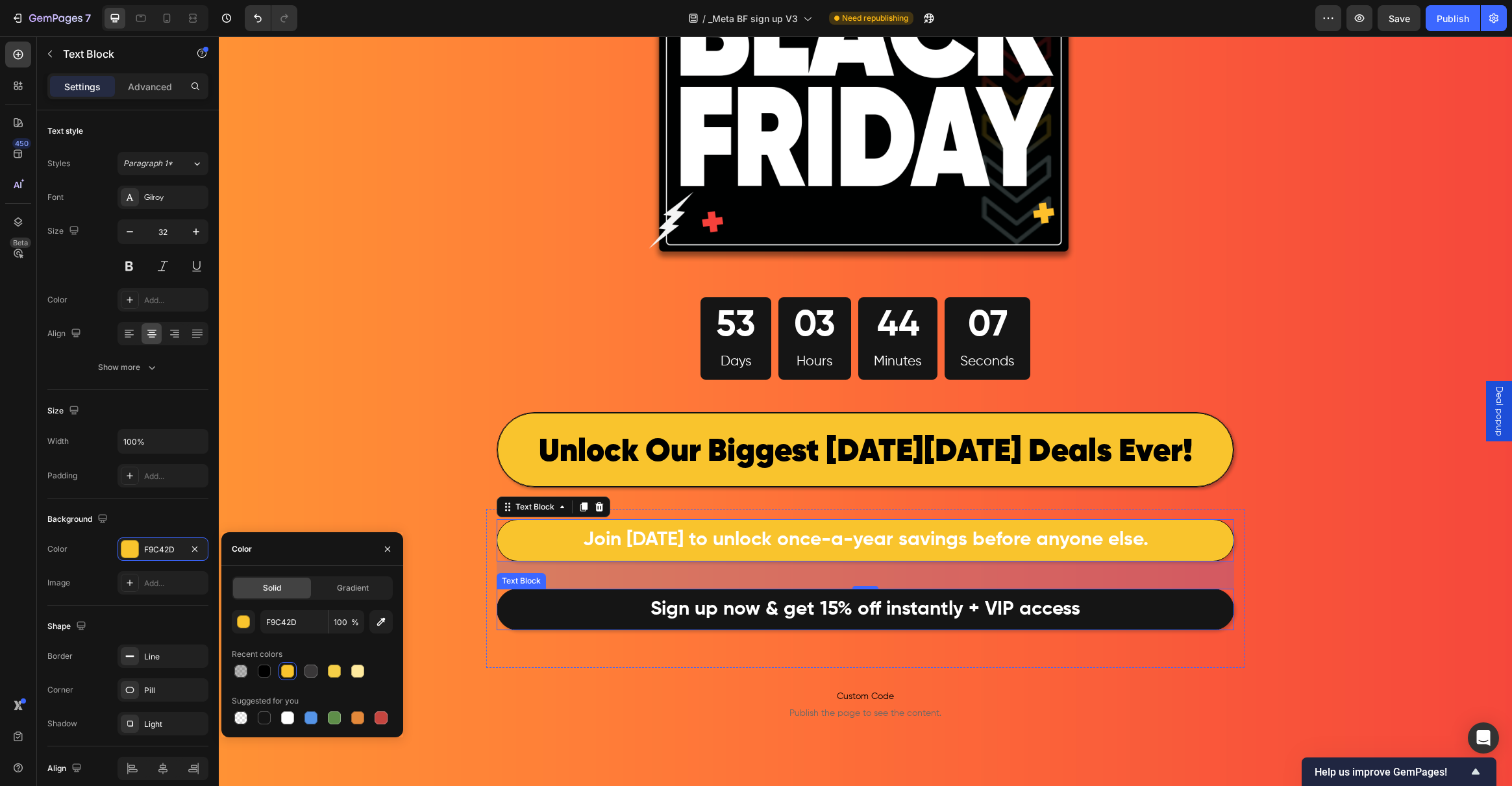
click at [541, 610] on p "Sign up now & get 15% off instantly + VIP access" at bounding box center [865, 610] width 734 height 38
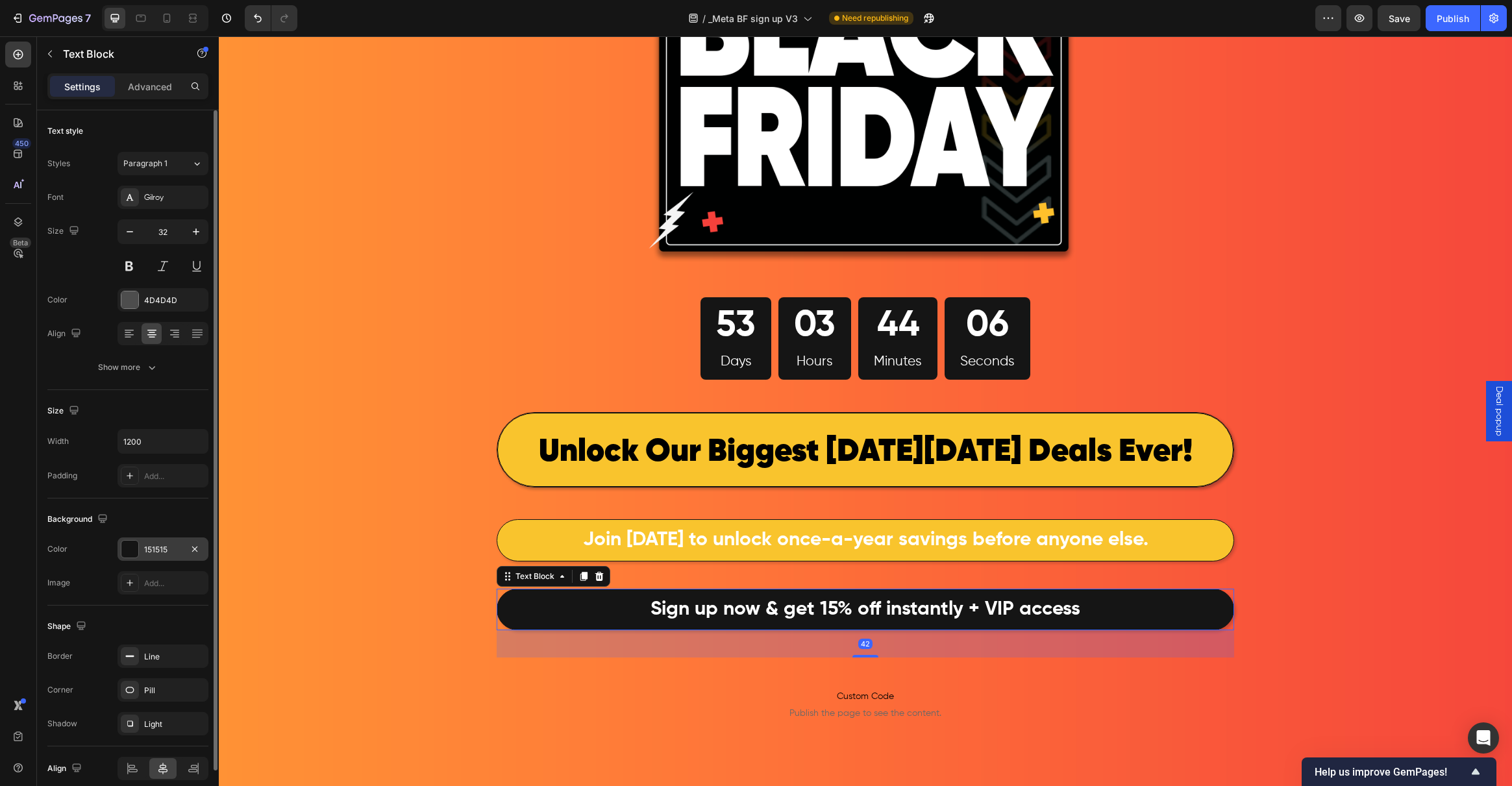
click at [137, 552] on div at bounding box center [130, 549] width 17 height 17
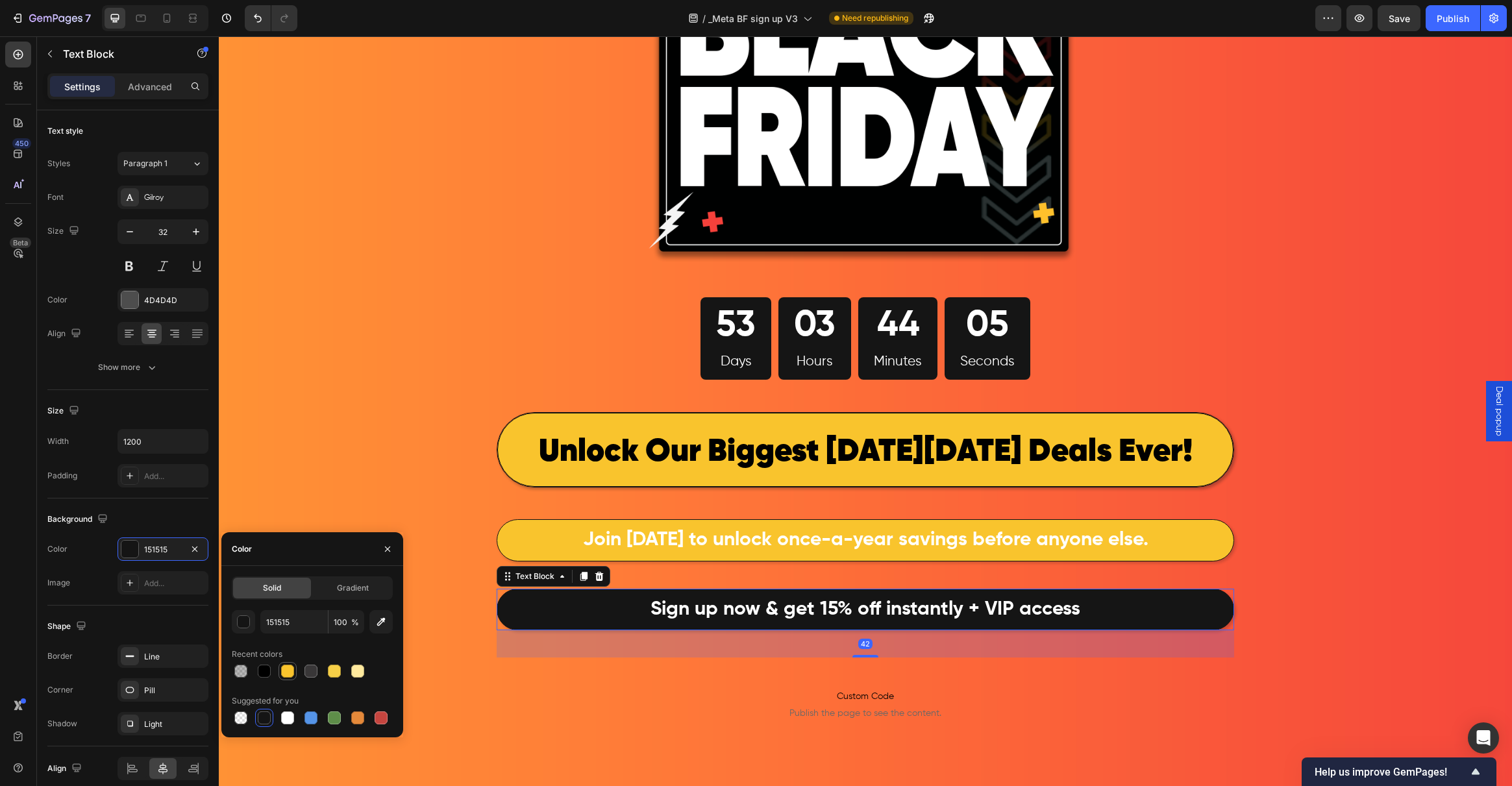
click at [290, 678] on div at bounding box center [288, 671] width 15 height 15
type input "F9C42D"
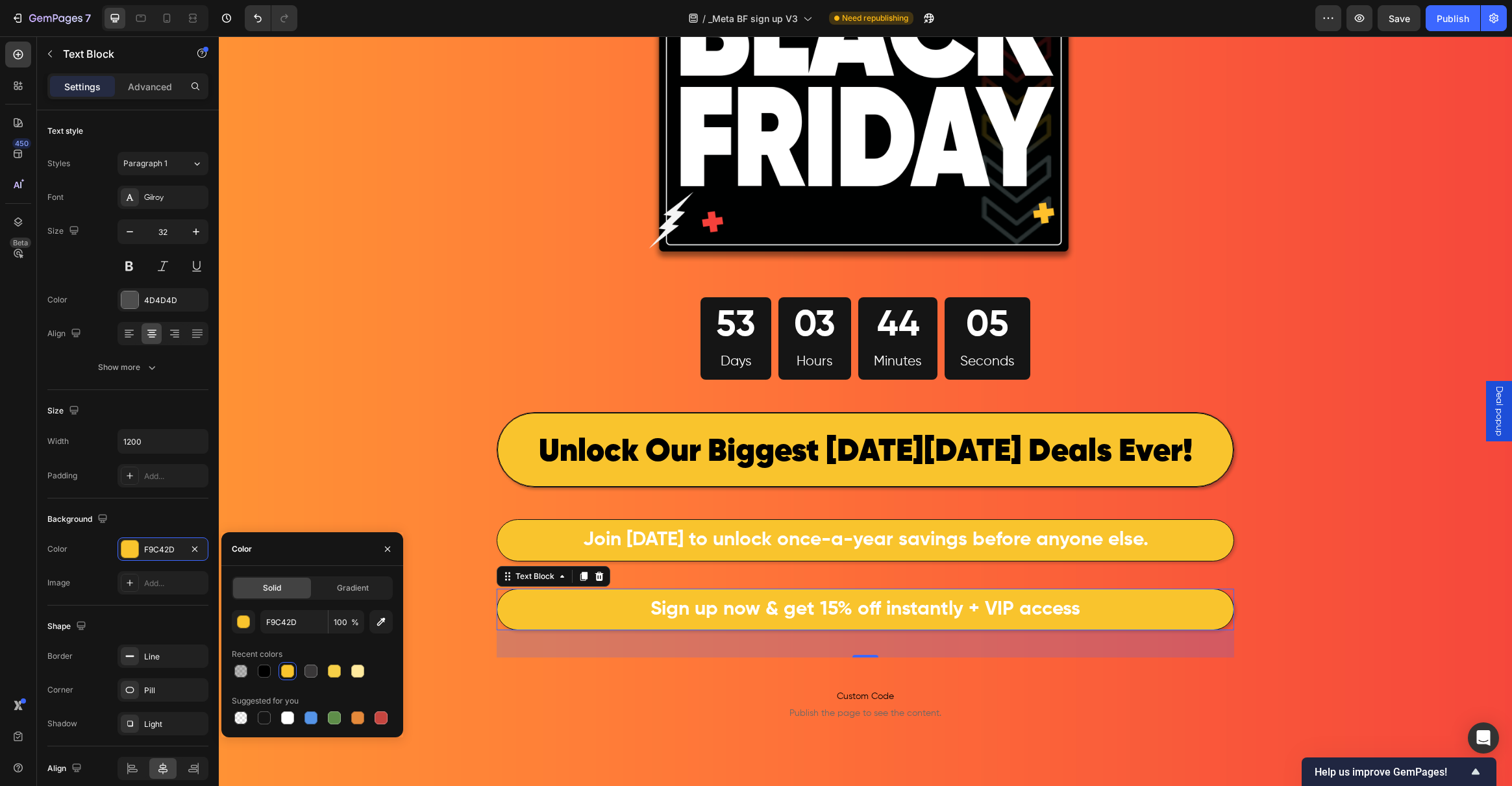
click at [159, 625] on div "Shape" at bounding box center [128, 626] width 161 height 21
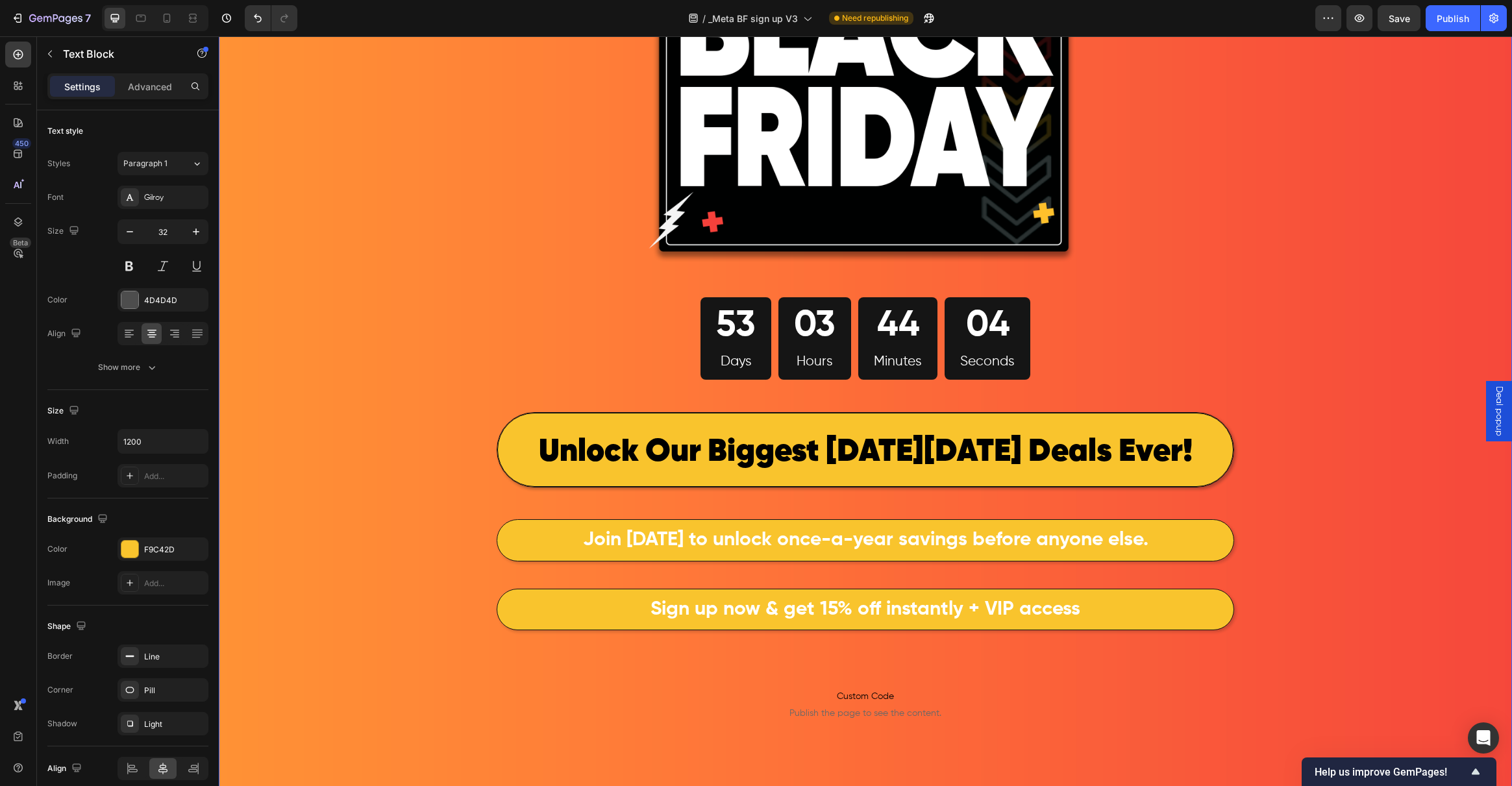
click at [285, 634] on div "Image 53 Days 03 Hours 44 Minutes 04 Seconds Countdown Timer Row ⁠⁠⁠⁠⁠⁠⁠ Unlock…" at bounding box center [865, 389] width 1293 height 1084
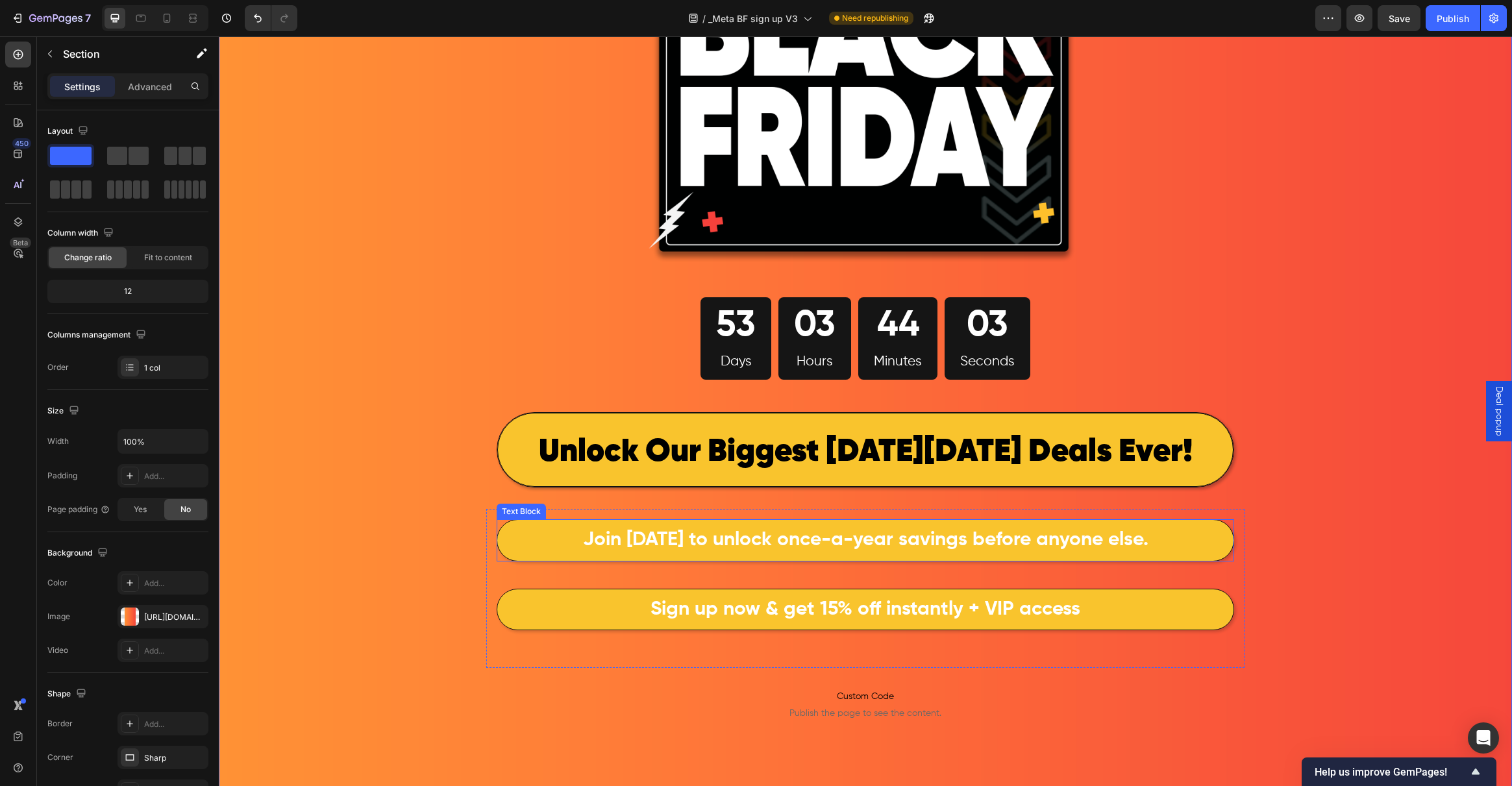
click at [544, 544] on p "Join today to unlock once-a-year savings before anyone else." at bounding box center [865, 541] width 734 height 38
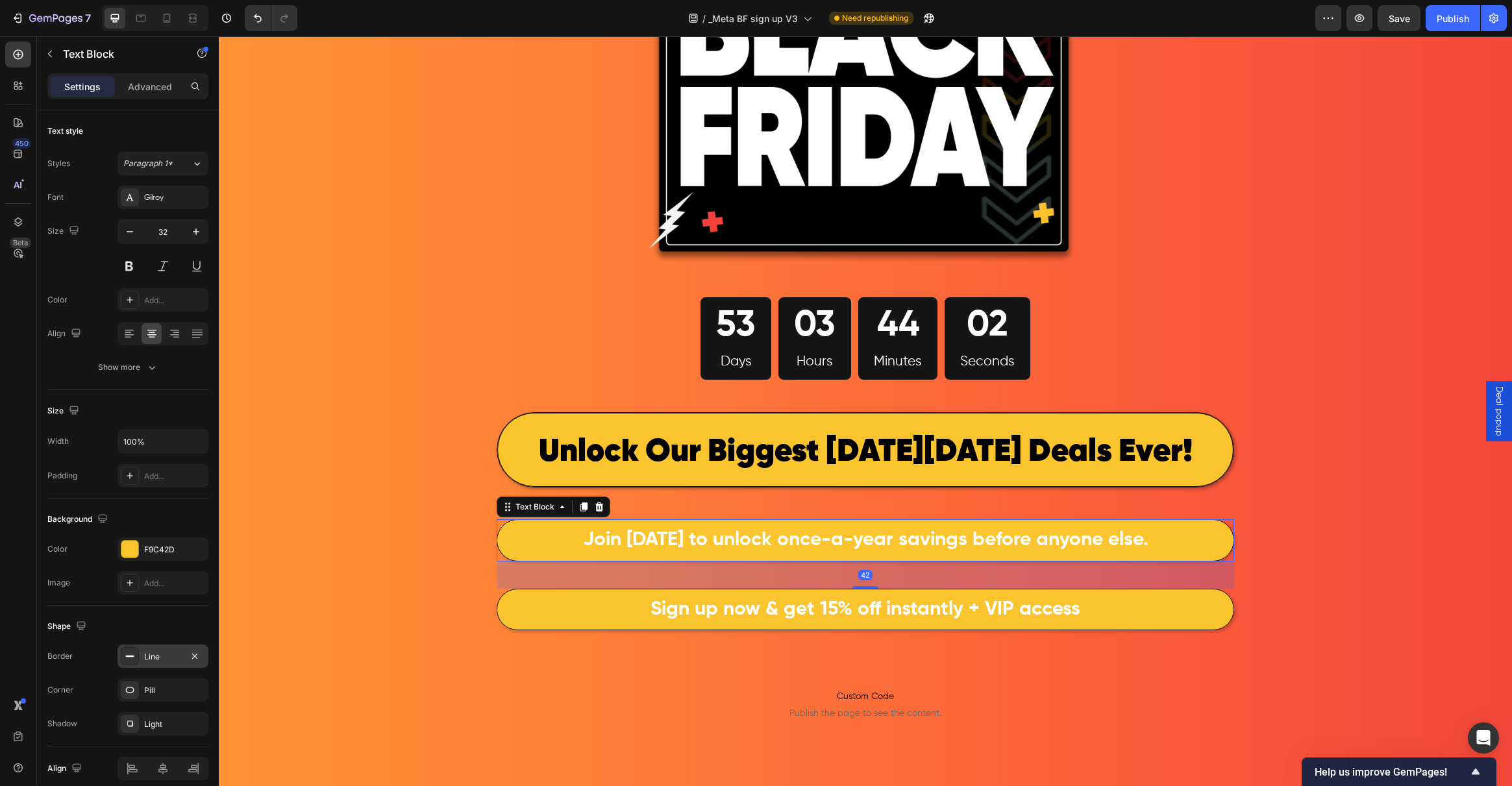
click at [129, 653] on icon at bounding box center [130, 656] width 11 height 11
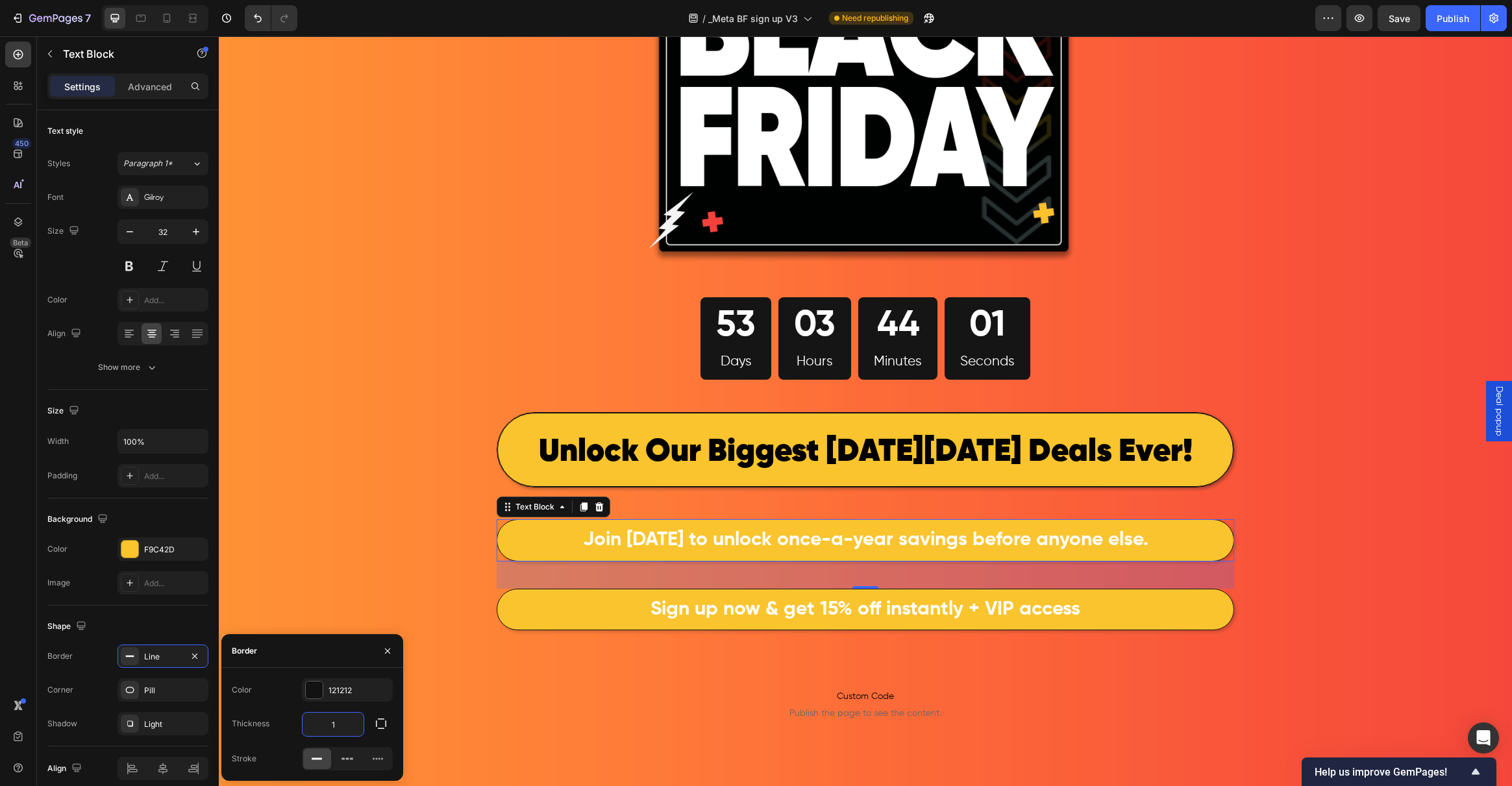
click at [337, 726] on input "1" at bounding box center [334, 725] width 61 height 23
type input "2"
click at [359, 563] on div "Image 53 Days 03 Hours 43 Minutes 58 Seconds Countdown Timer Row ⁠⁠⁠⁠⁠⁠⁠ Unlock…" at bounding box center [865, 390] width 1293 height 1085
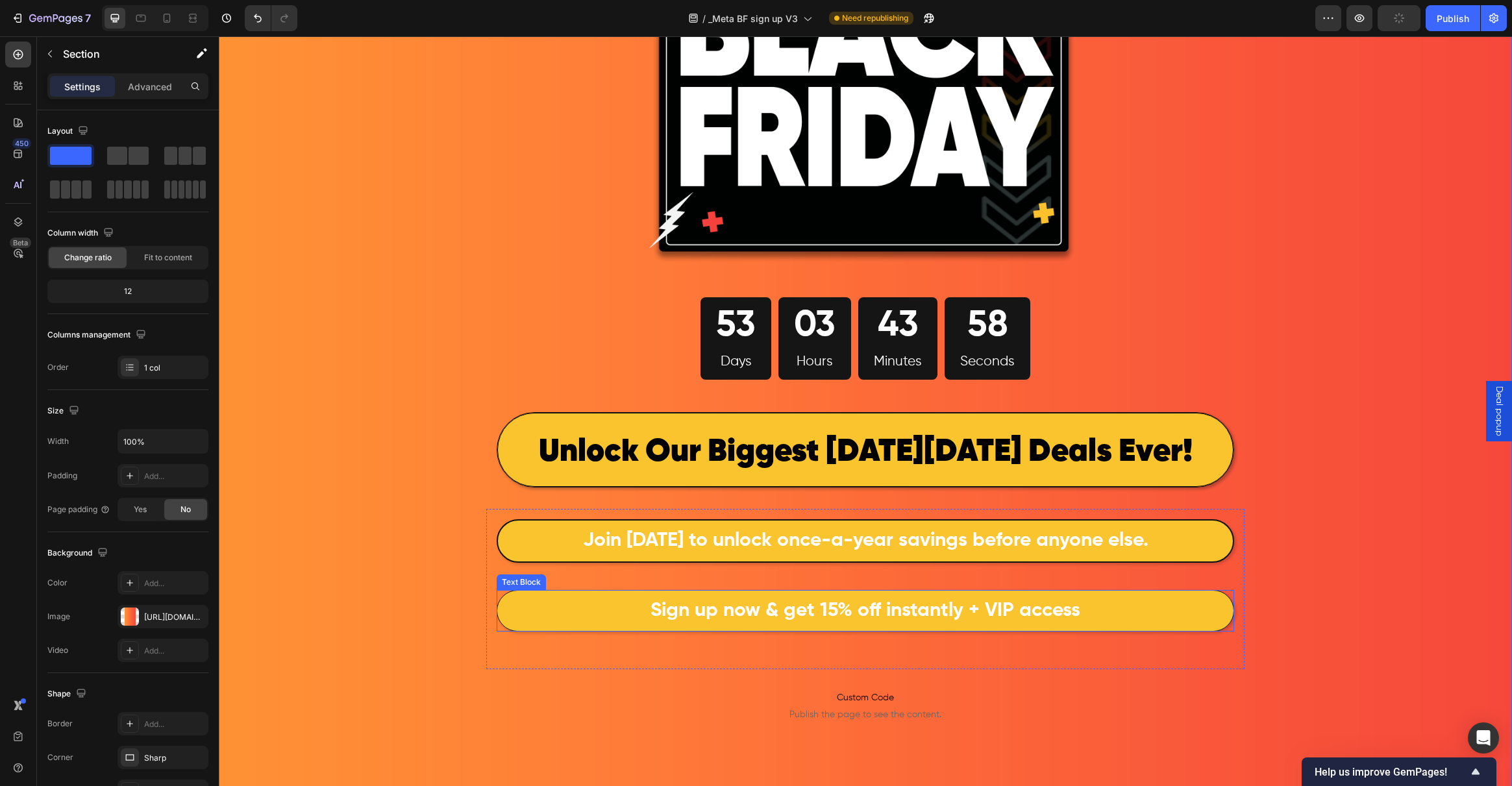
click at [538, 620] on p "Sign up now & get 15% off instantly + VIP access" at bounding box center [865, 611] width 734 height 38
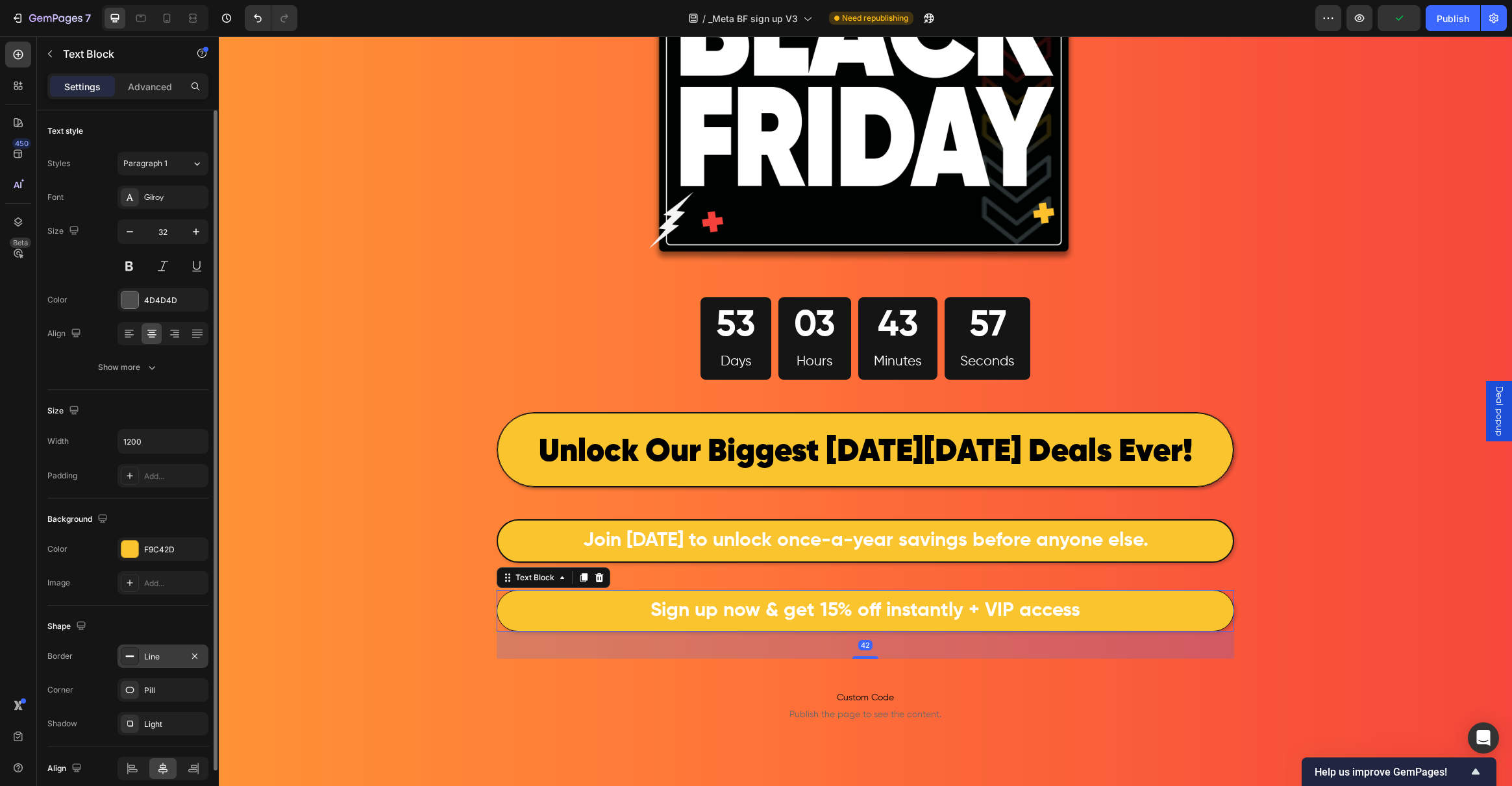
click at [156, 651] on div "Line" at bounding box center [163, 656] width 38 height 12
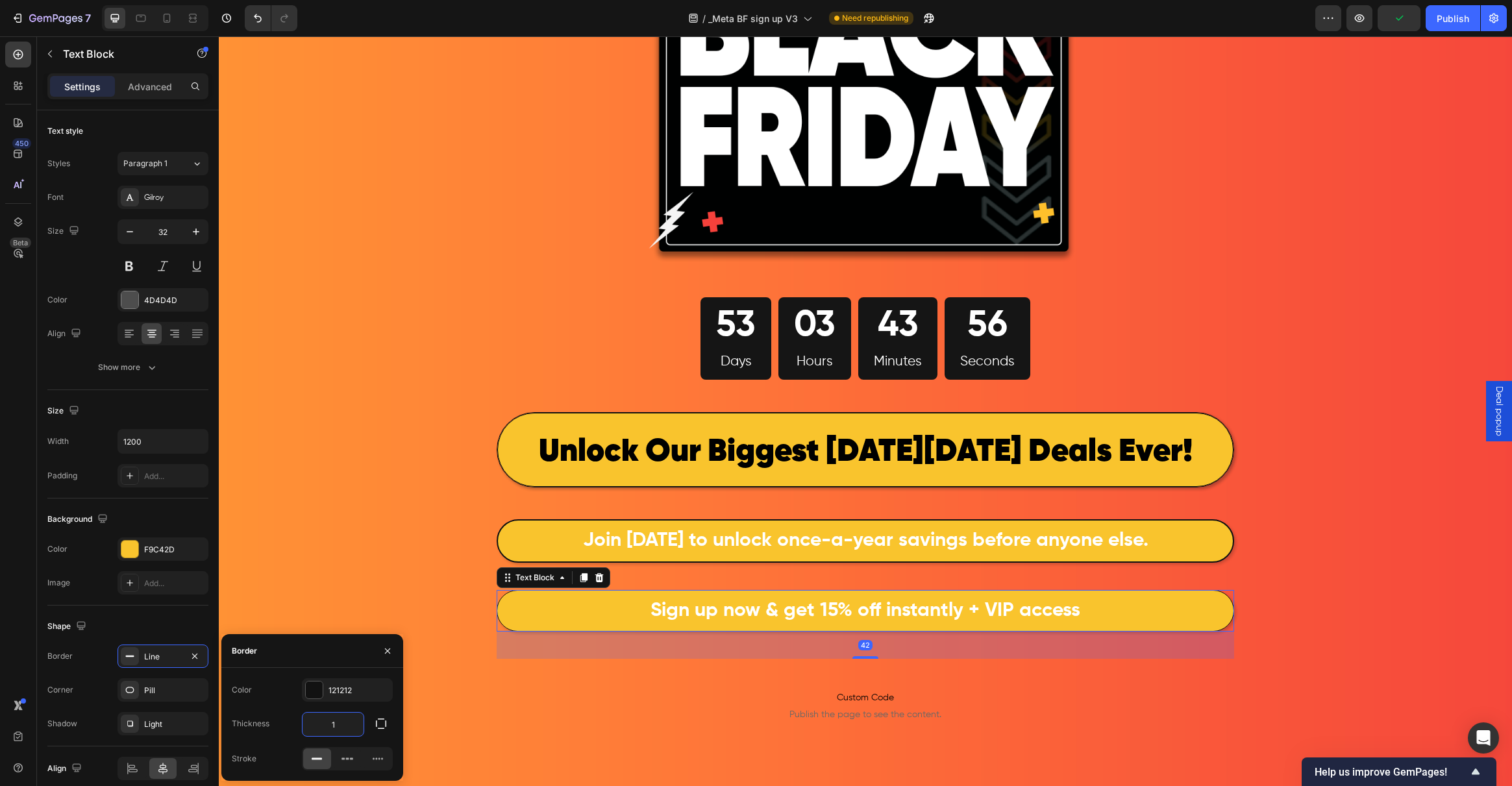
click at [353, 726] on input "1" at bounding box center [334, 725] width 61 height 23
type input "2"
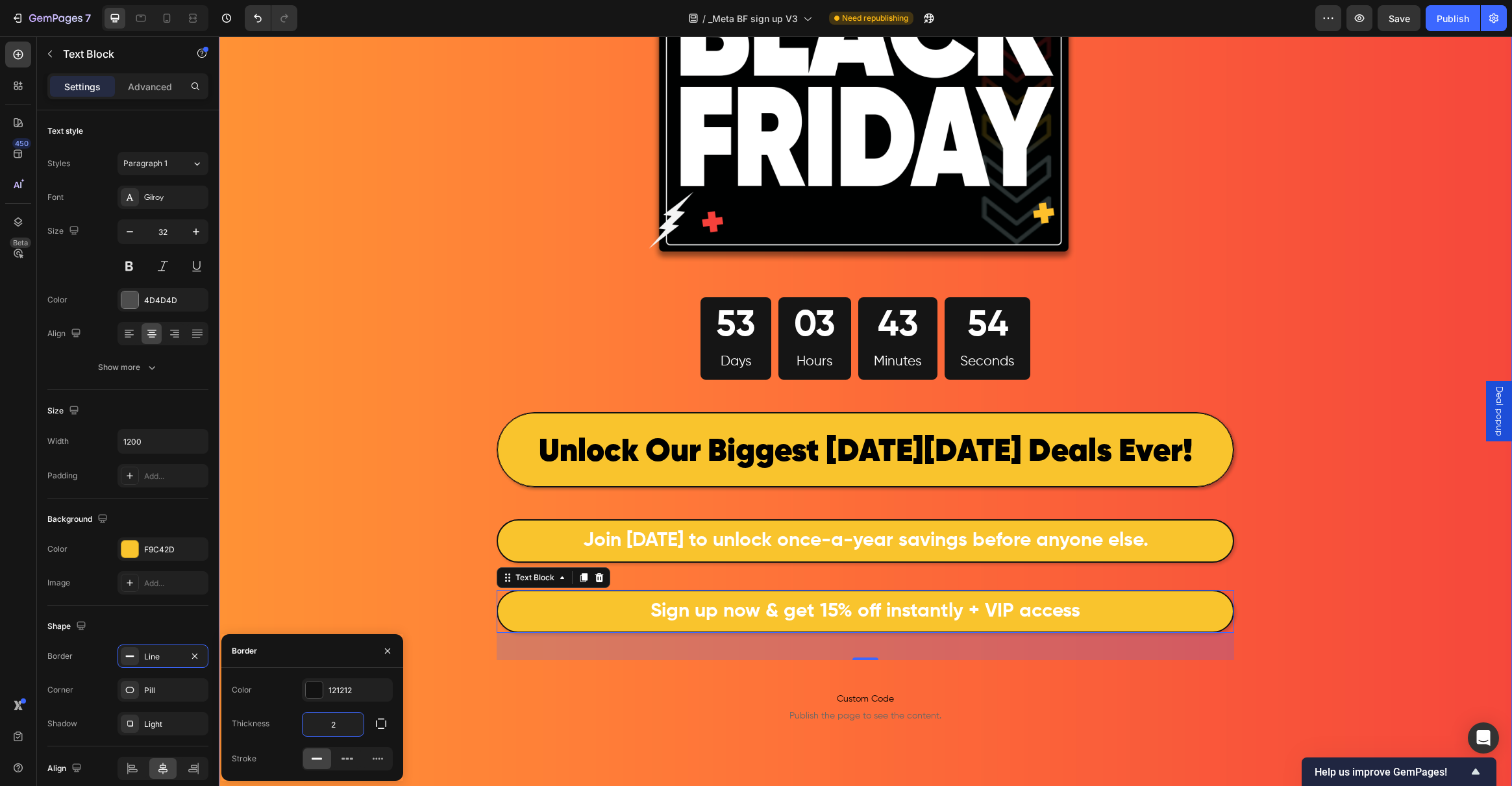
click at [363, 544] on div "Image 53 Days 03 Hours 43 Minutes 54 Seconds Countdown Timer Row ⁠⁠⁠⁠⁠⁠⁠ Unlock…" at bounding box center [865, 390] width 1293 height 1087
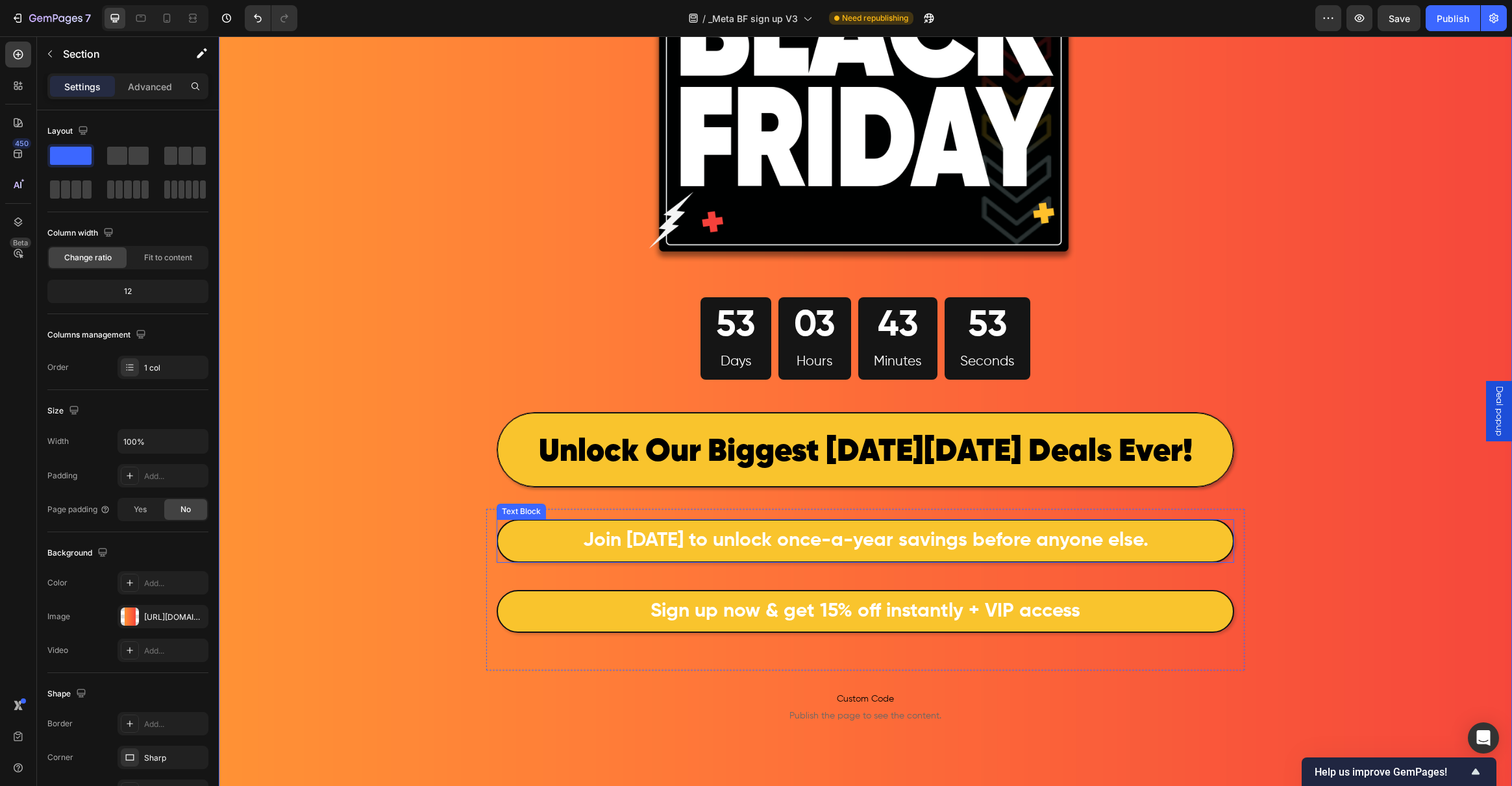
click at [612, 546] on strong "Join today to unlock once-a-year savings before anyone else." at bounding box center [865, 541] width 565 height 19
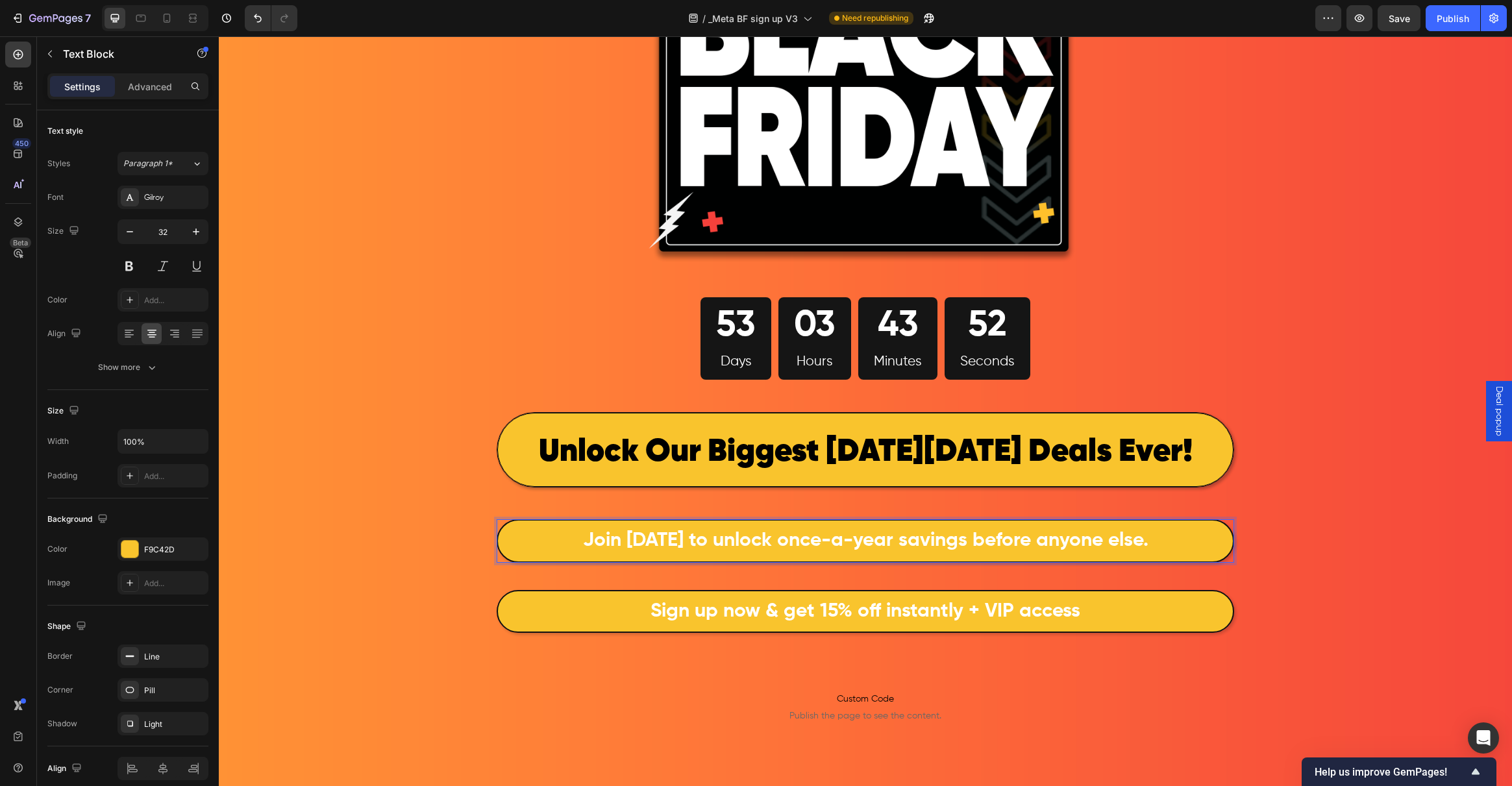
click at [1101, 542] on strong "Join today to unlock once-a-year savings before anyone else." at bounding box center [865, 541] width 565 height 19
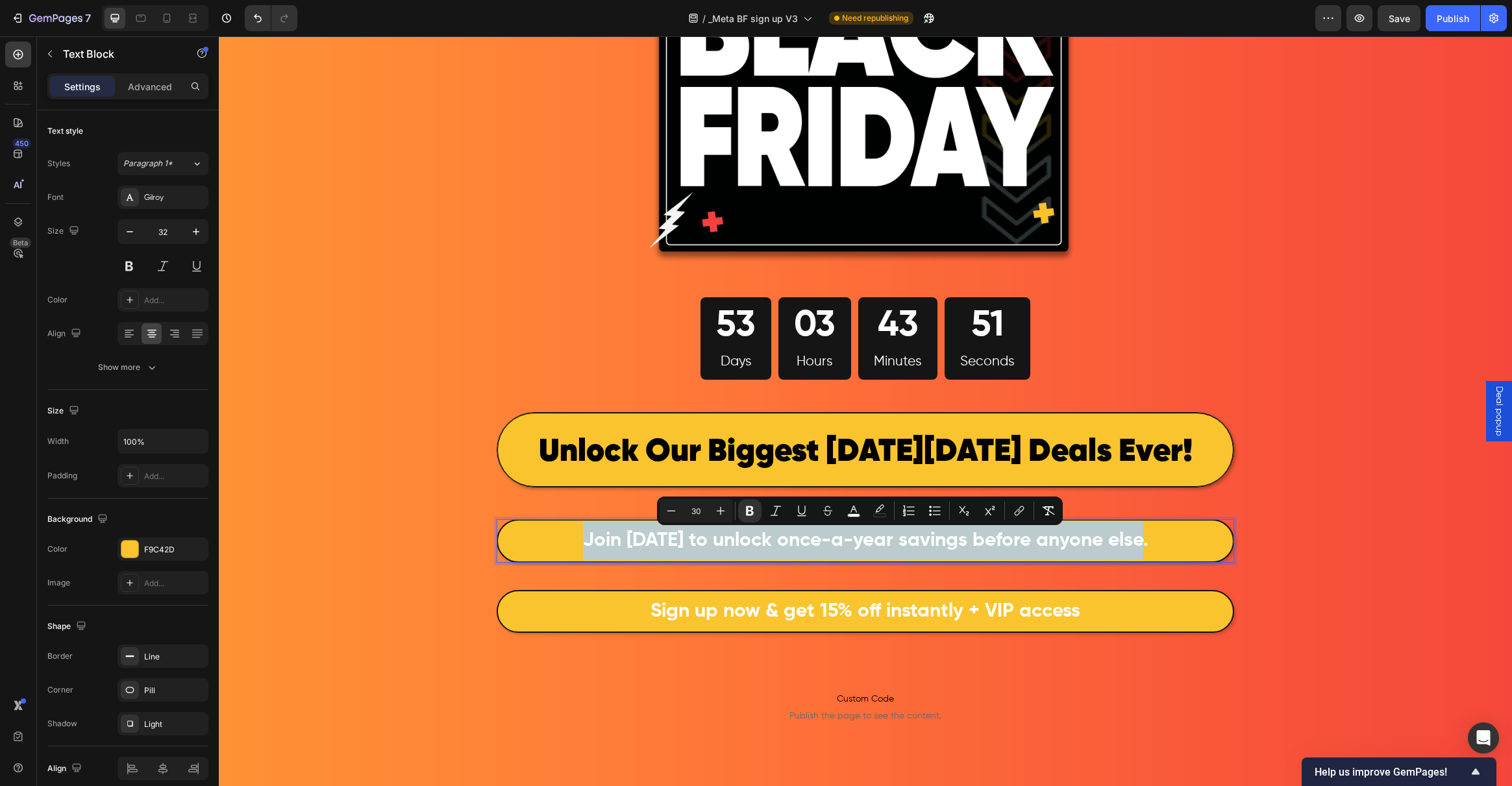
drag, startPoint x: 1168, startPoint y: 539, endPoint x: 480, endPoint y: 557, distance: 688.2
click at [480, 557] on div "Image 53 Days 03 Hours 43 Minutes 51 Seconds Countdown Timer Row ⁠⁠⁠⁠⁠⁠⁠ Unlock…" at bounding box center [866, 264] width 779 height 834
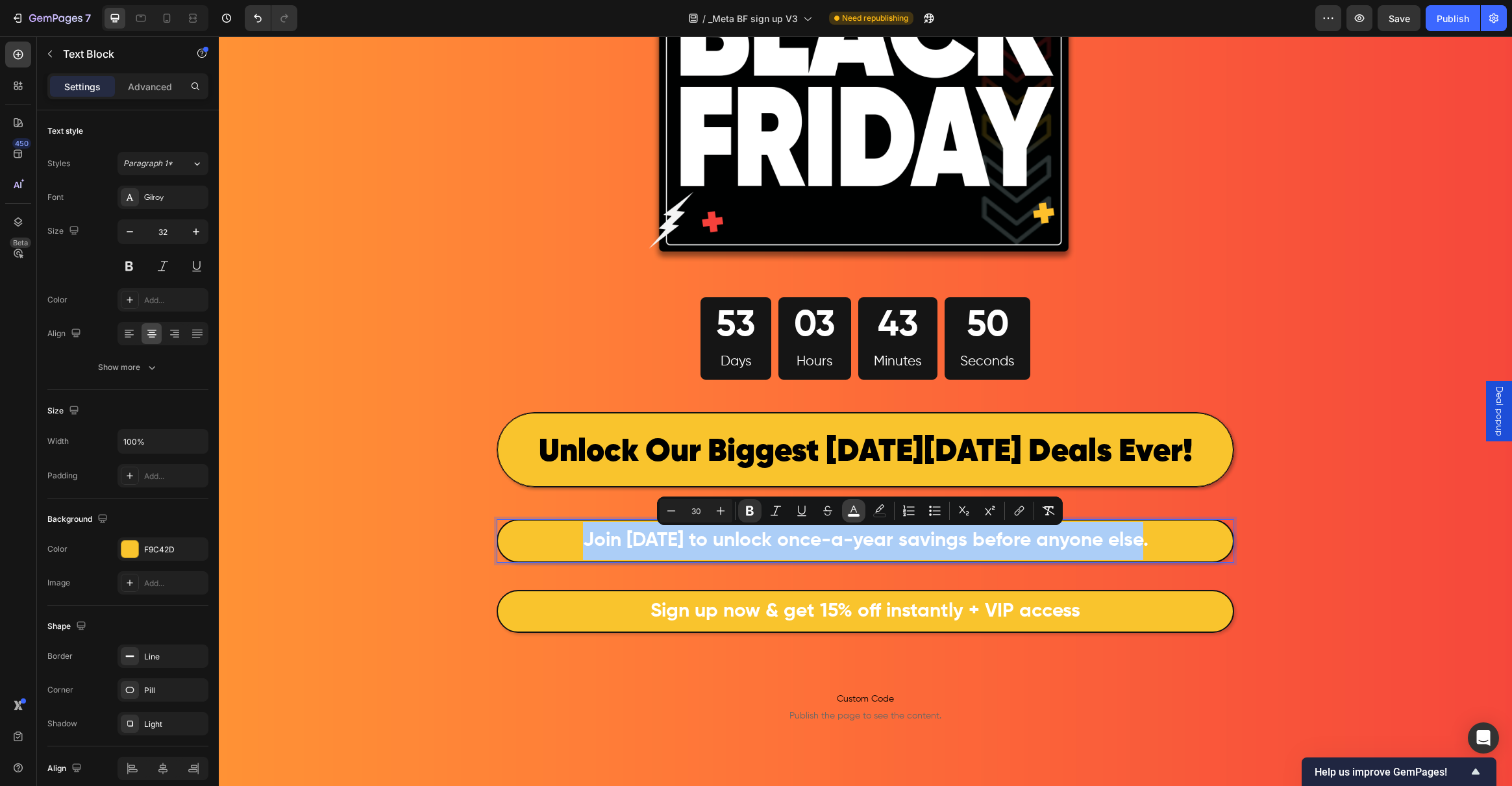
click at [857, 513] on icon "Editor contextual toolbar" at bounding box center [853, 511] width 13 height 13
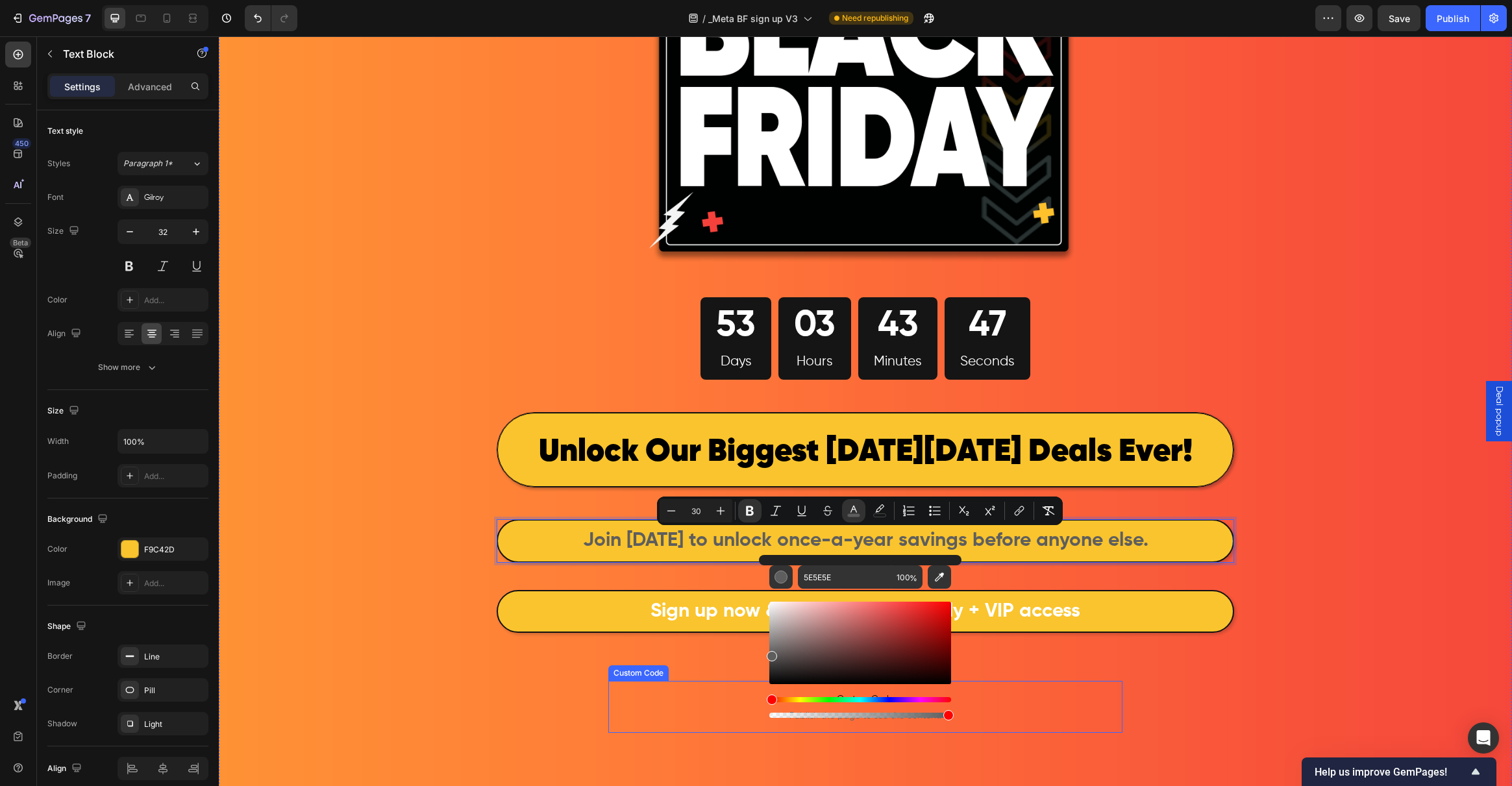
drag, startPoint x: 1031, startPoint y: 663, endPoint x: 757, endPoint y: 705, distance: 277.2
drag, startPoint x: 787, startPoint y: 647, endPoint x: 761, endPoint y: 712, distance: 70.0
click at [762, 712] on div "5E5E5E 100 %" at bounding box center [860, 638] width 202 height 166
type input "000000"
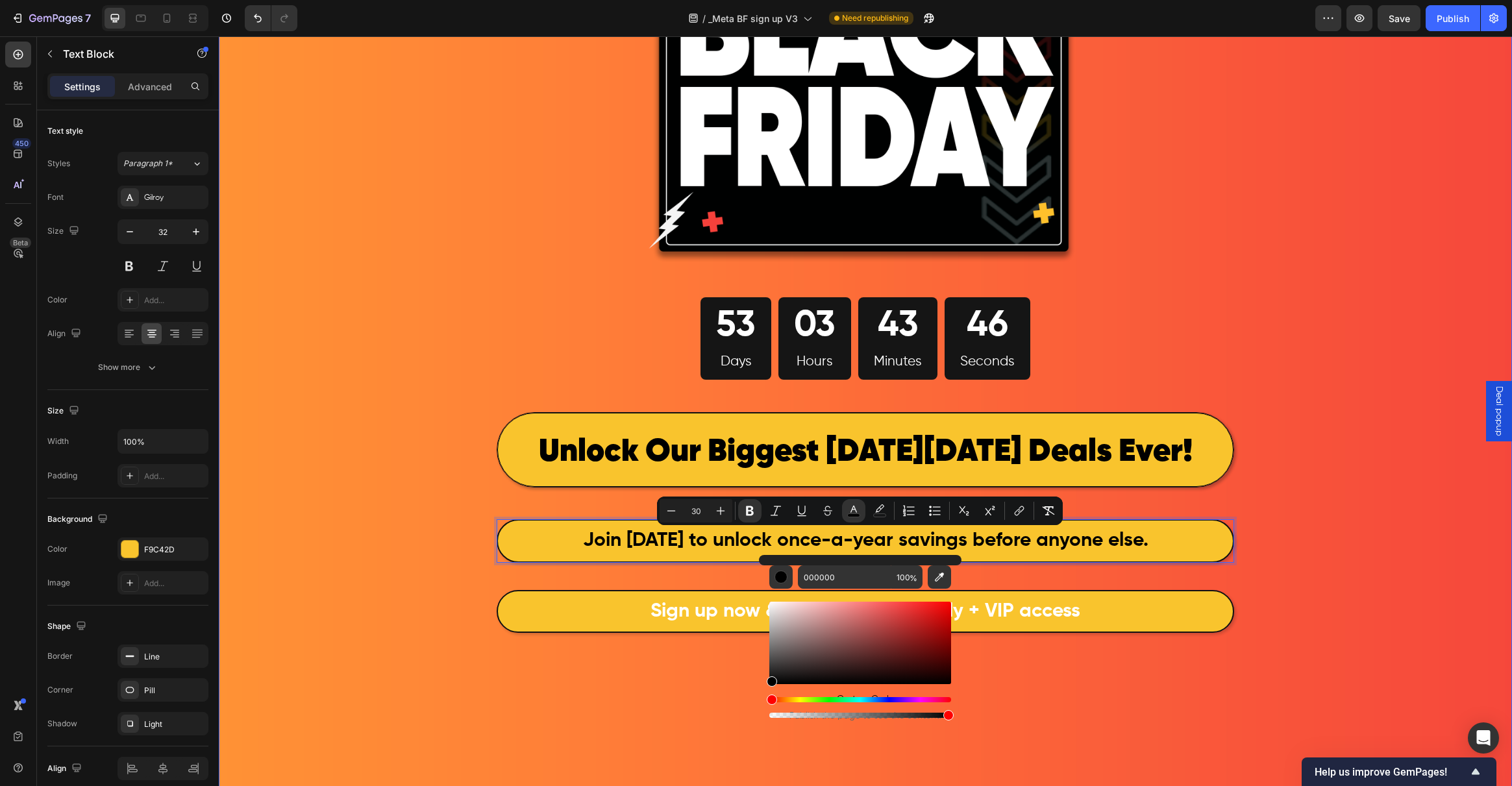
click at [369, 613] on div "Image 53 Days 03 Hours 43 Minutes 46 Seconds Countdown Timer Row ⁠⁠⁠⁠⁠⁠⁠ Unlock…" at bounding box center [865, 390] width 1293 height 1087
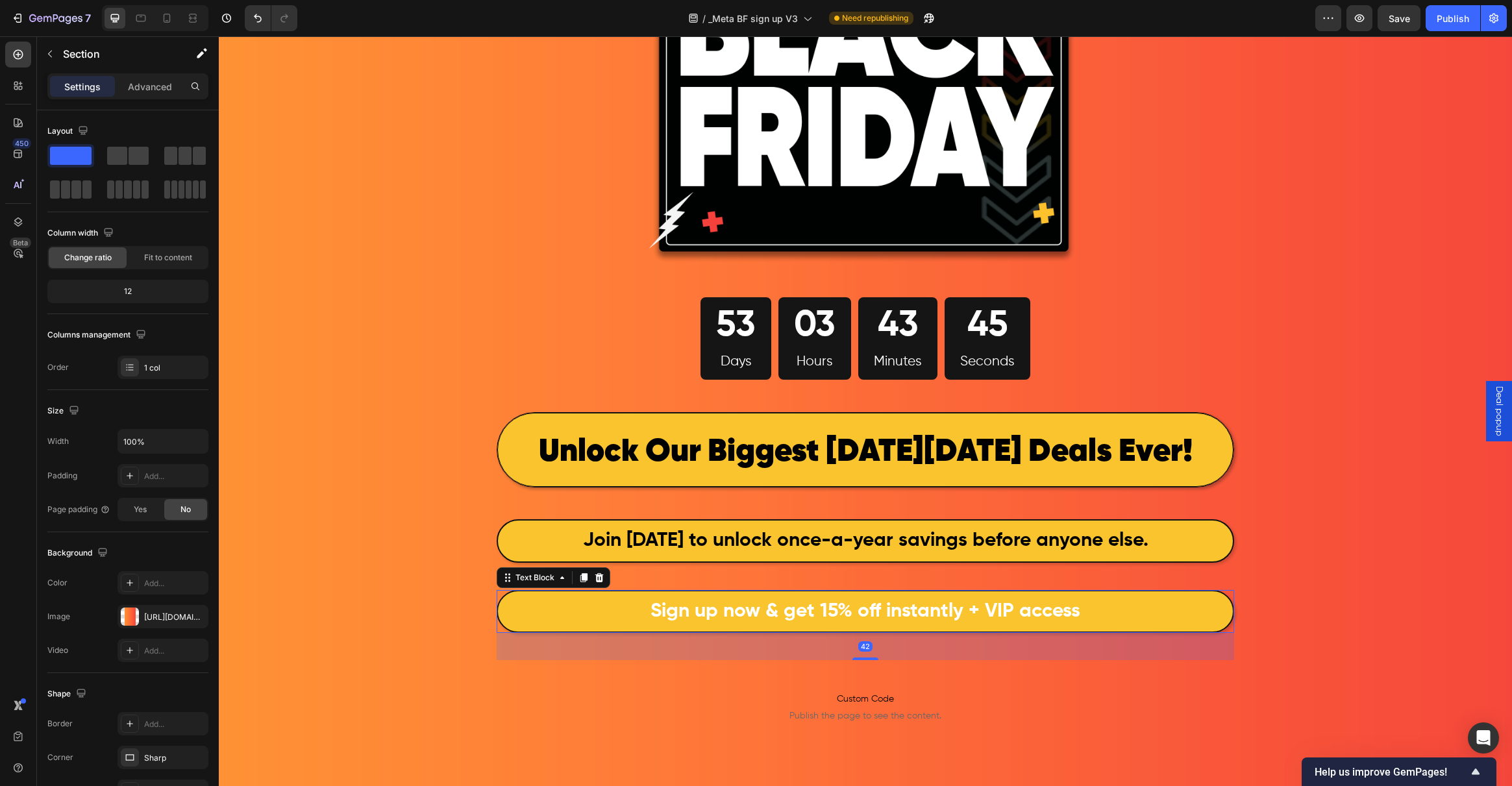
click at [675, 609] on strong "Sign up now & get 15% off instantly + VIP access" at bounding box center [865, 611] width 430 height 19
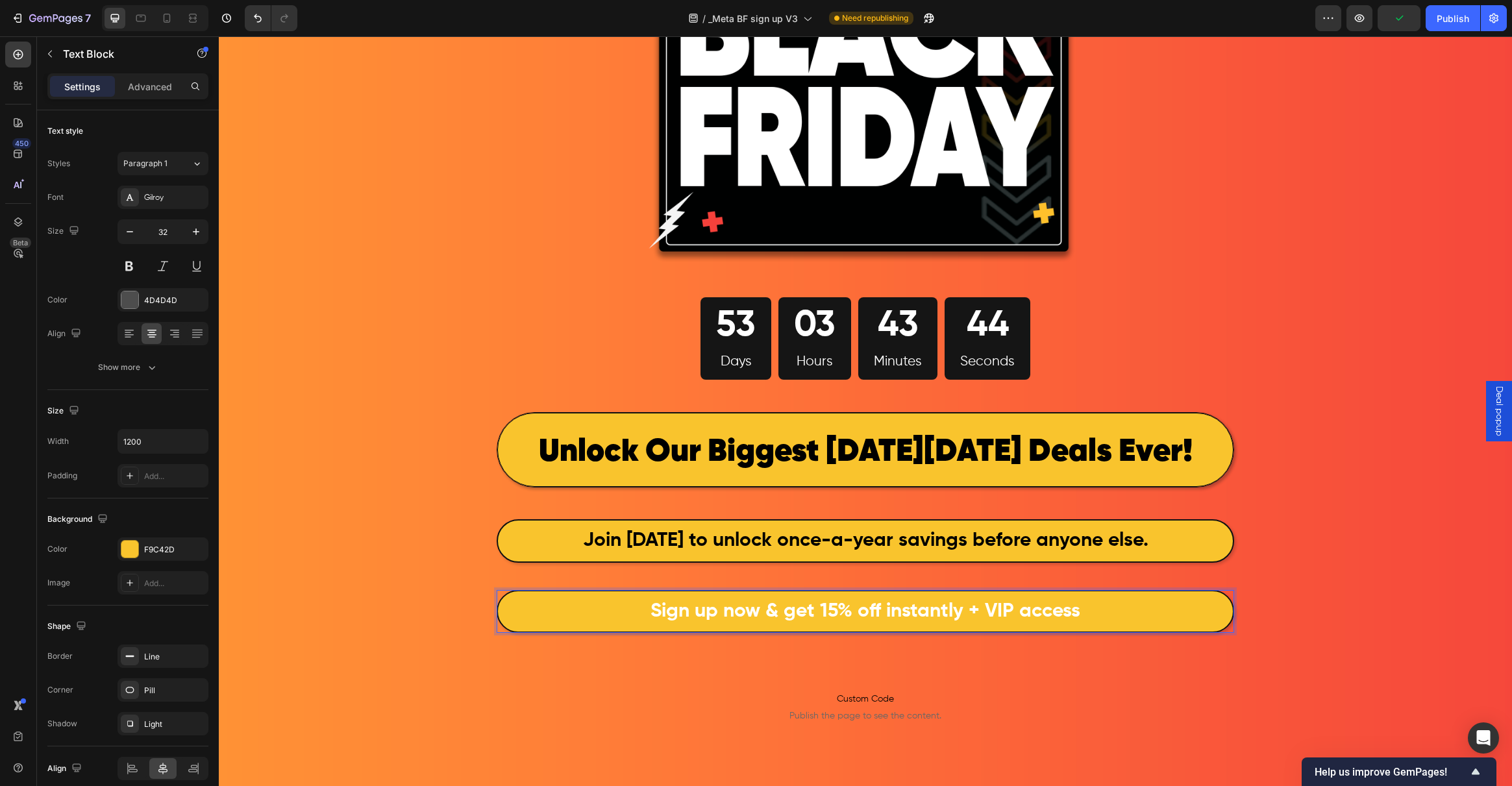
click at [1037, 617] on strong "Sign up now & get 15% off instantly + VIP access" at bounding box center [865, 611] width 430 height 19
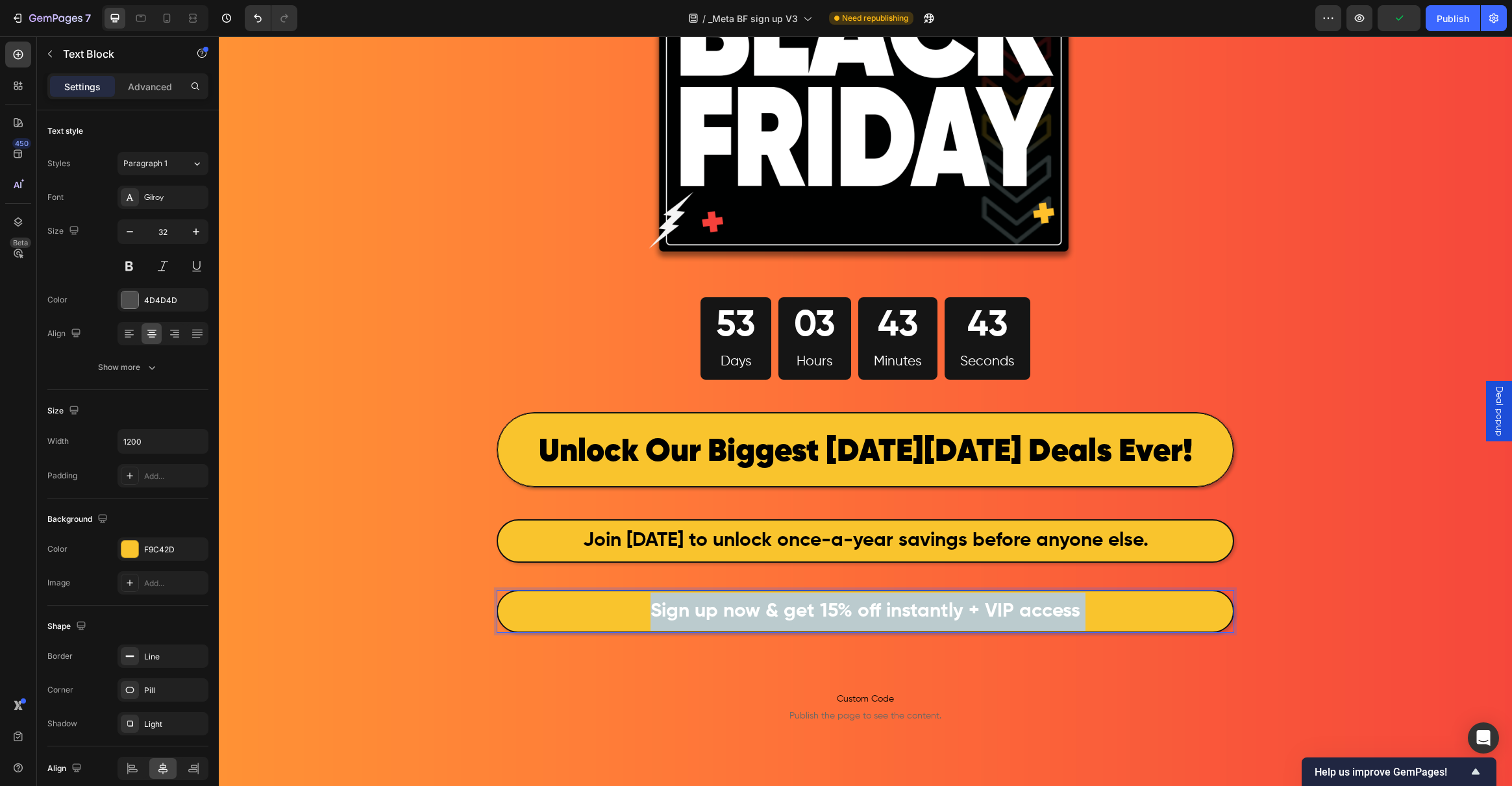
drag, startPoint x: 1101, startPoint y: 612, endPoint x: 590, endPoint y: 610, distance: 511.0
click at [590, 610] on p "Sign up now & get 15% off instantly + VIP access" at bounding box center [865, 612] width 732 height 38
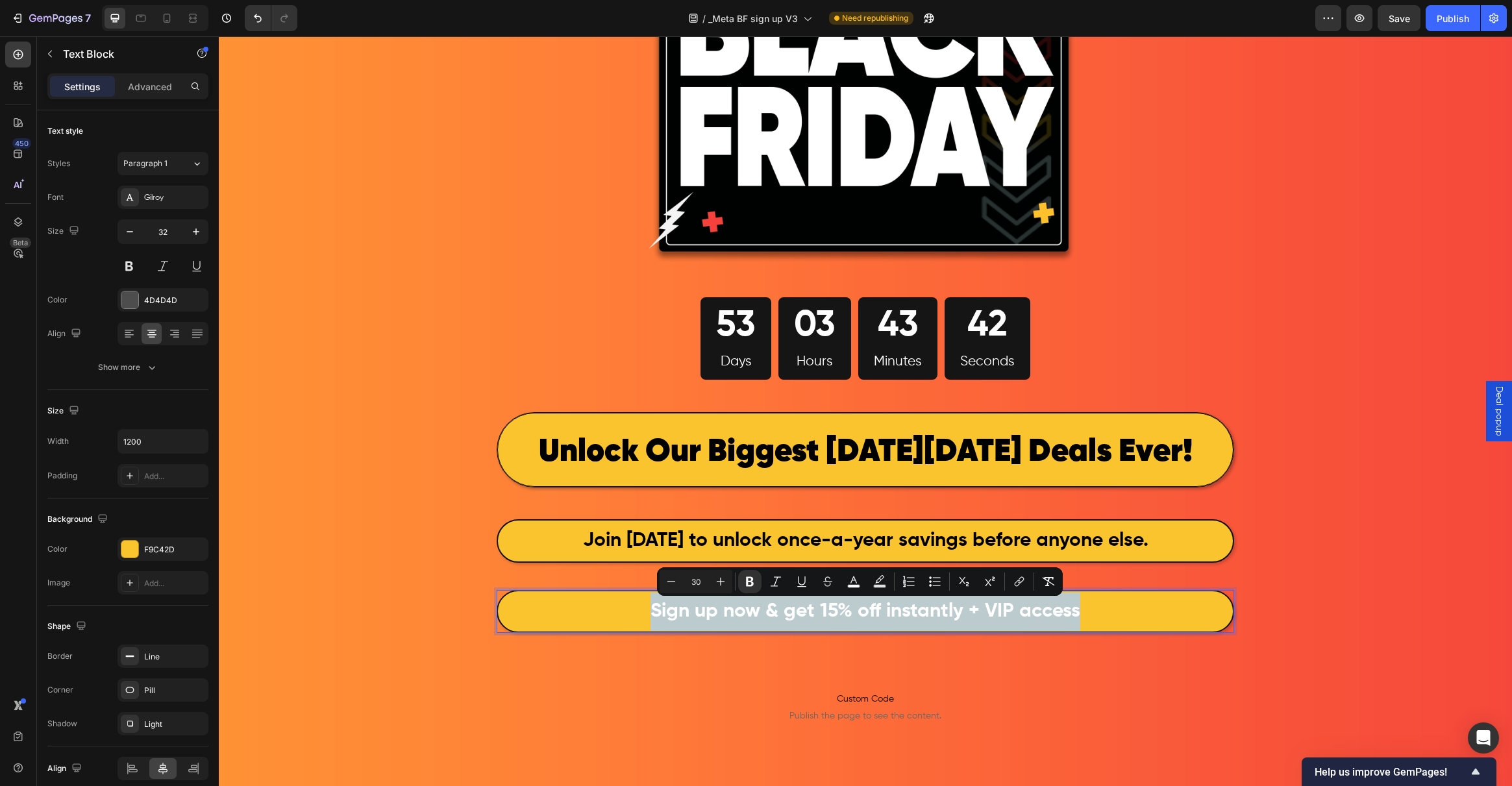
drag, startPoint x: 1090, startPoint y: 605, endPoint x: 595, endPoint y: 598, distance: 495.0
click at [595, 598] on p "Sign up now & get 15% off instantly + VIP access" at bounding box center [865, 612] width 732 height 38
click at [861, 587] on button "color" at bounding box center [853, 581] width 23 height 23
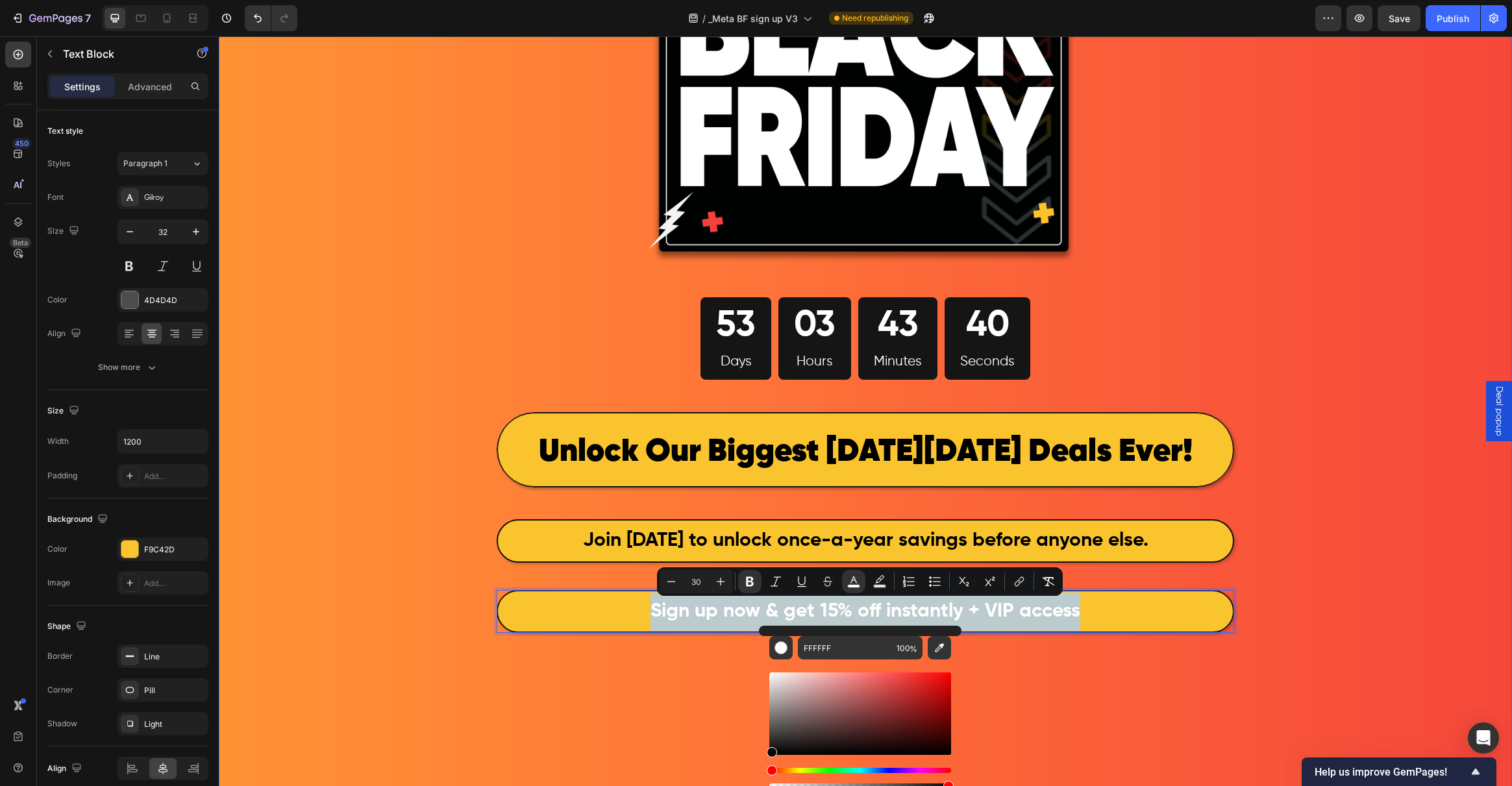
type input "070707"
drag, startPoint x: 1018, startPoint y: 771, endPoint x: 705, endPoint y: 763, distance: 313.1
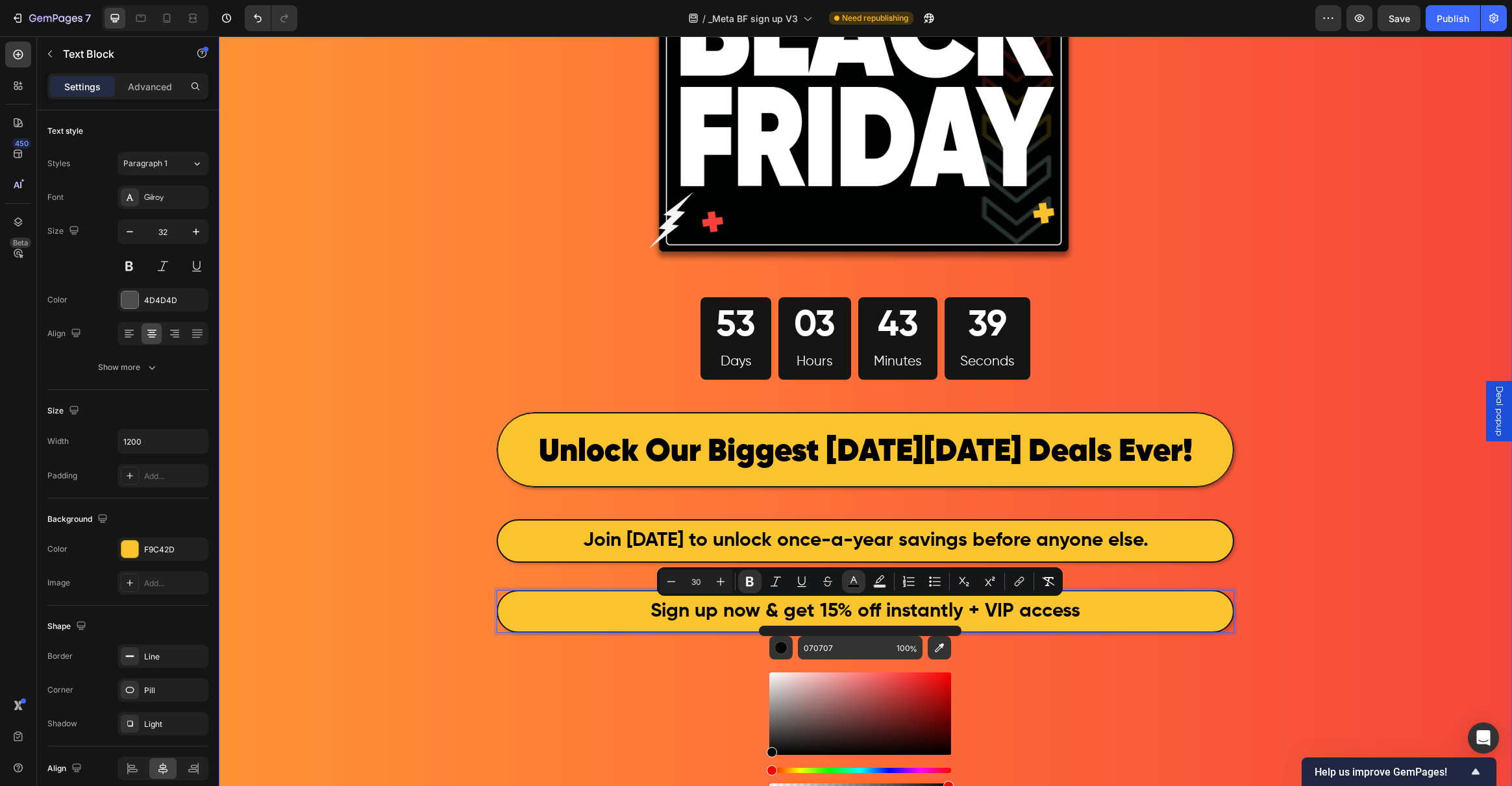
click at [265, 516] on div "Image 53 Days 03 Hours 43 Minutes 39 Seconds Countdown Timer Row ⁠⁠⁠⁠⁠⁠⁠ Unlock…" at bounding box center [865, 390] width 1293 height 1087
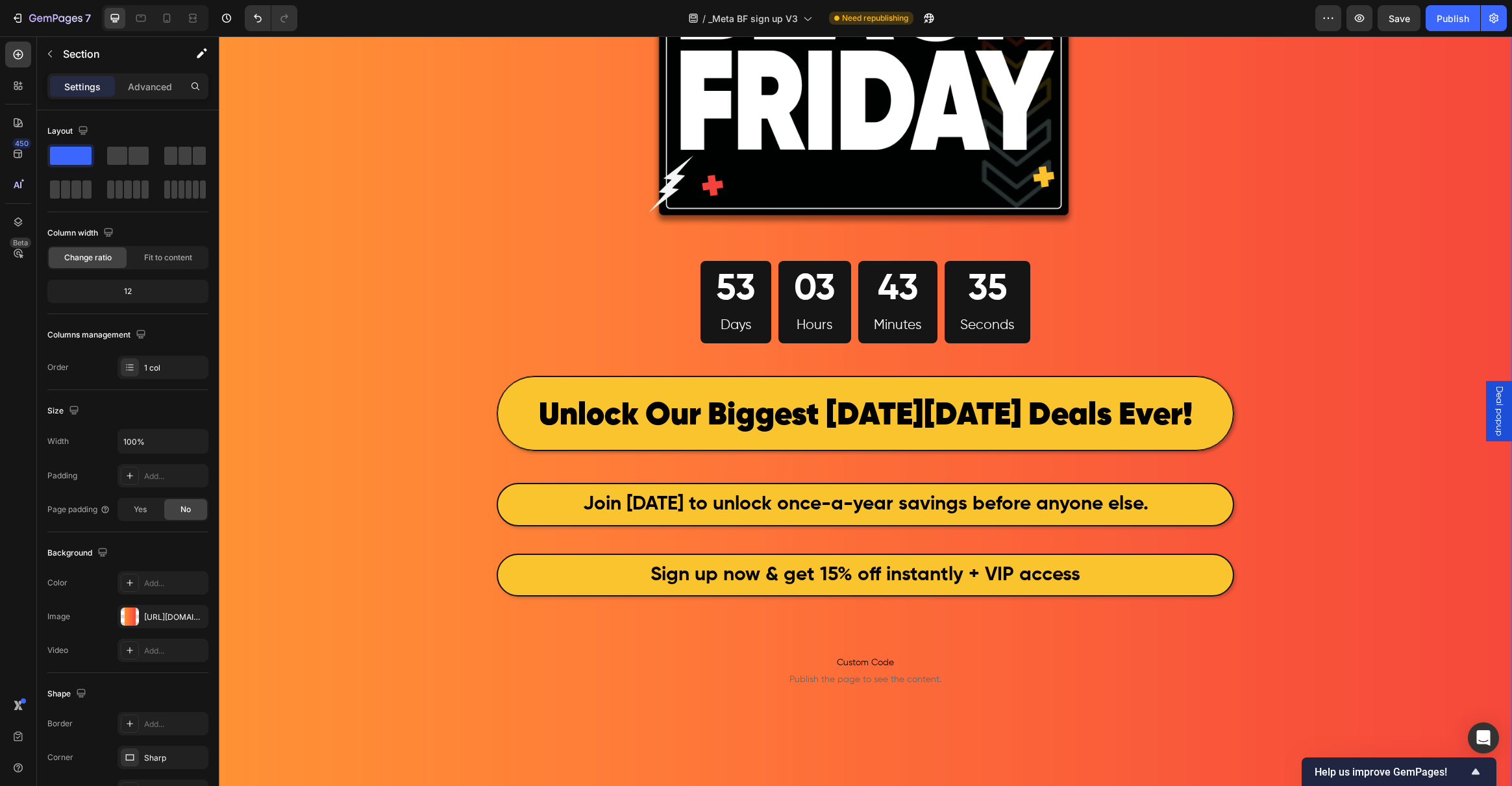
scroll to position [110, 0]
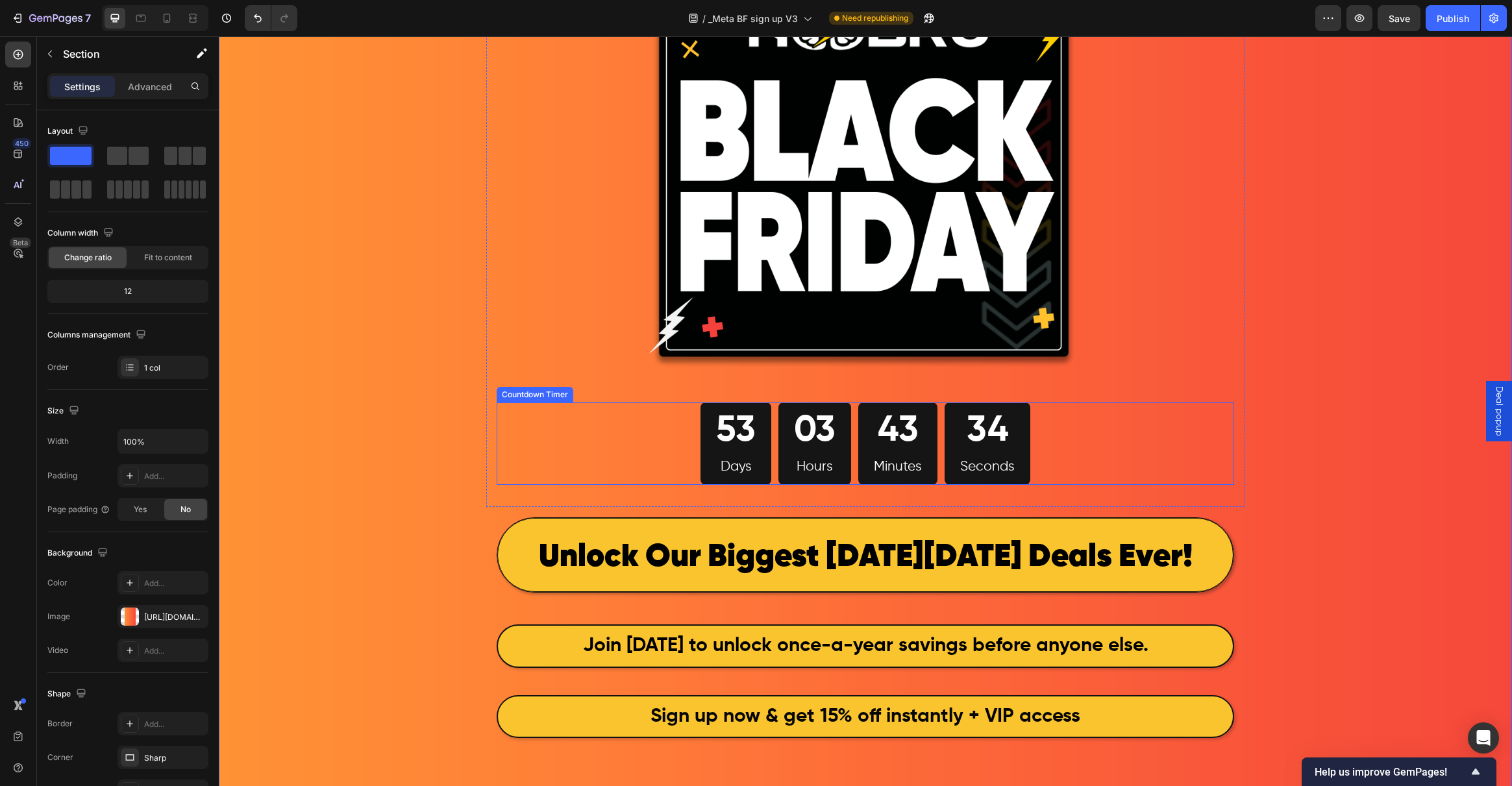
click at [716, 446] on div "53" at bounding box center [736, 432] width 40 height 48
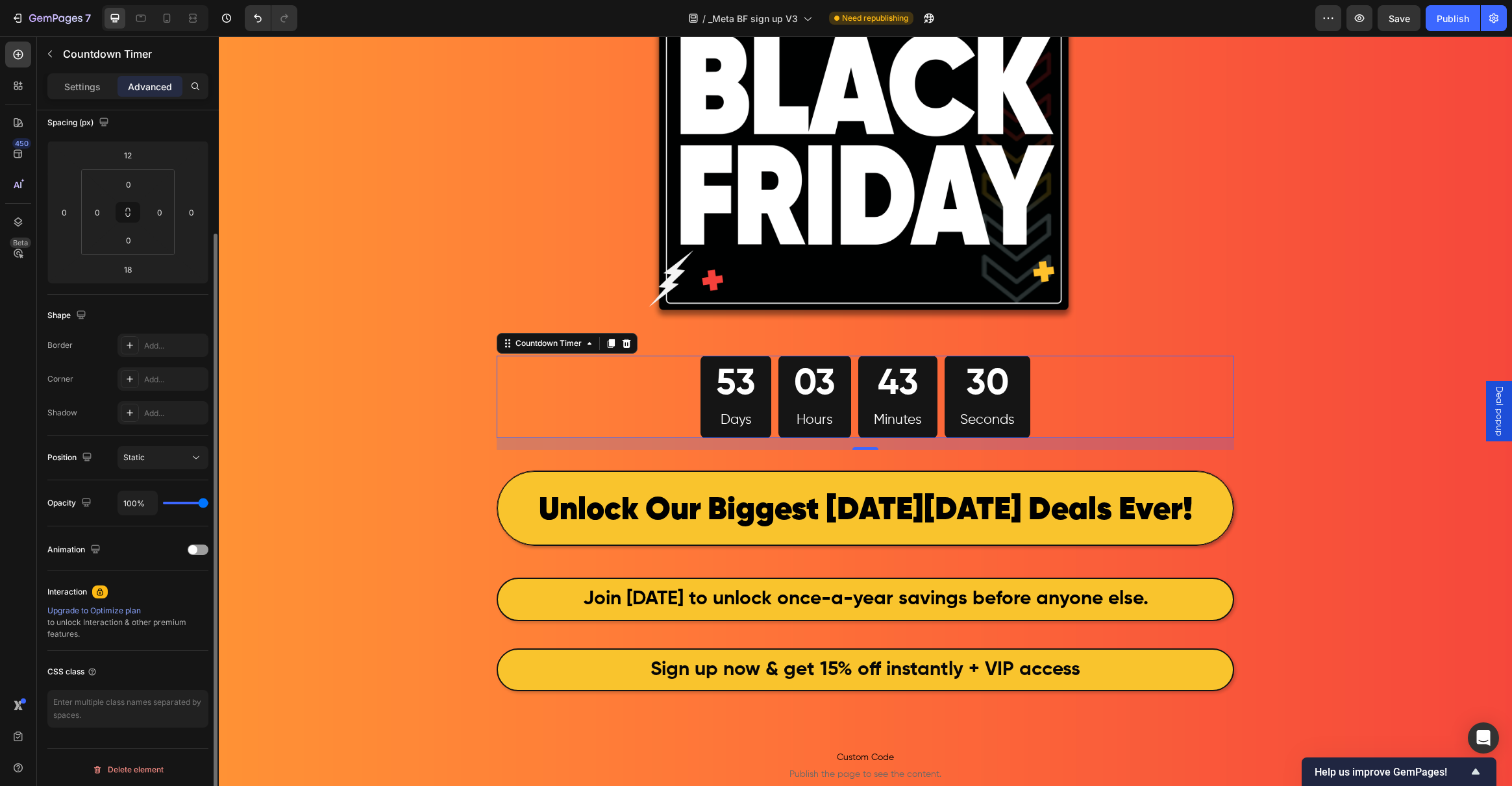
scroll to position [0, 0]
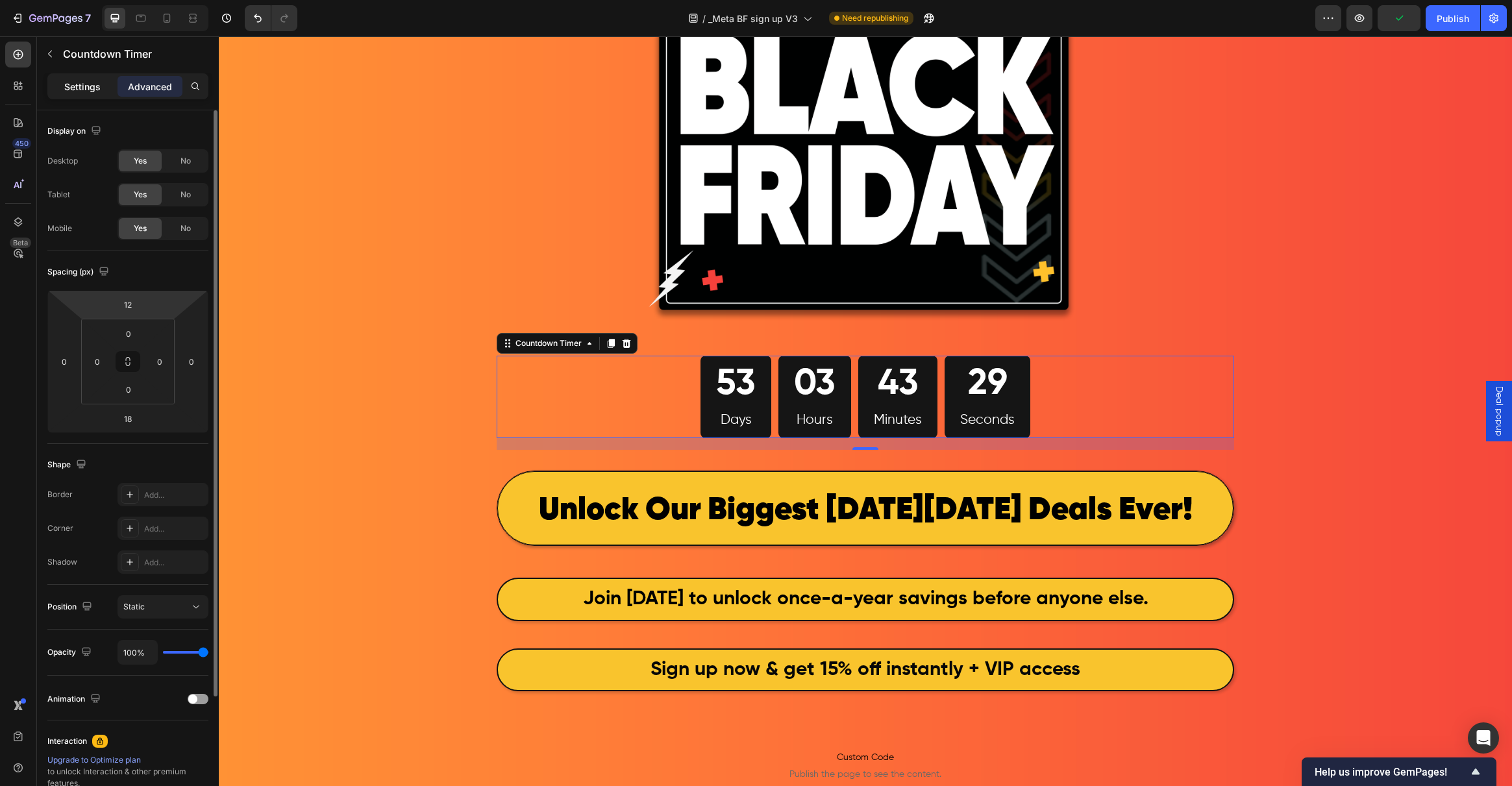
click at [74, 90] on p "Settings" at bounding box center [82, 87] width 36 height 14
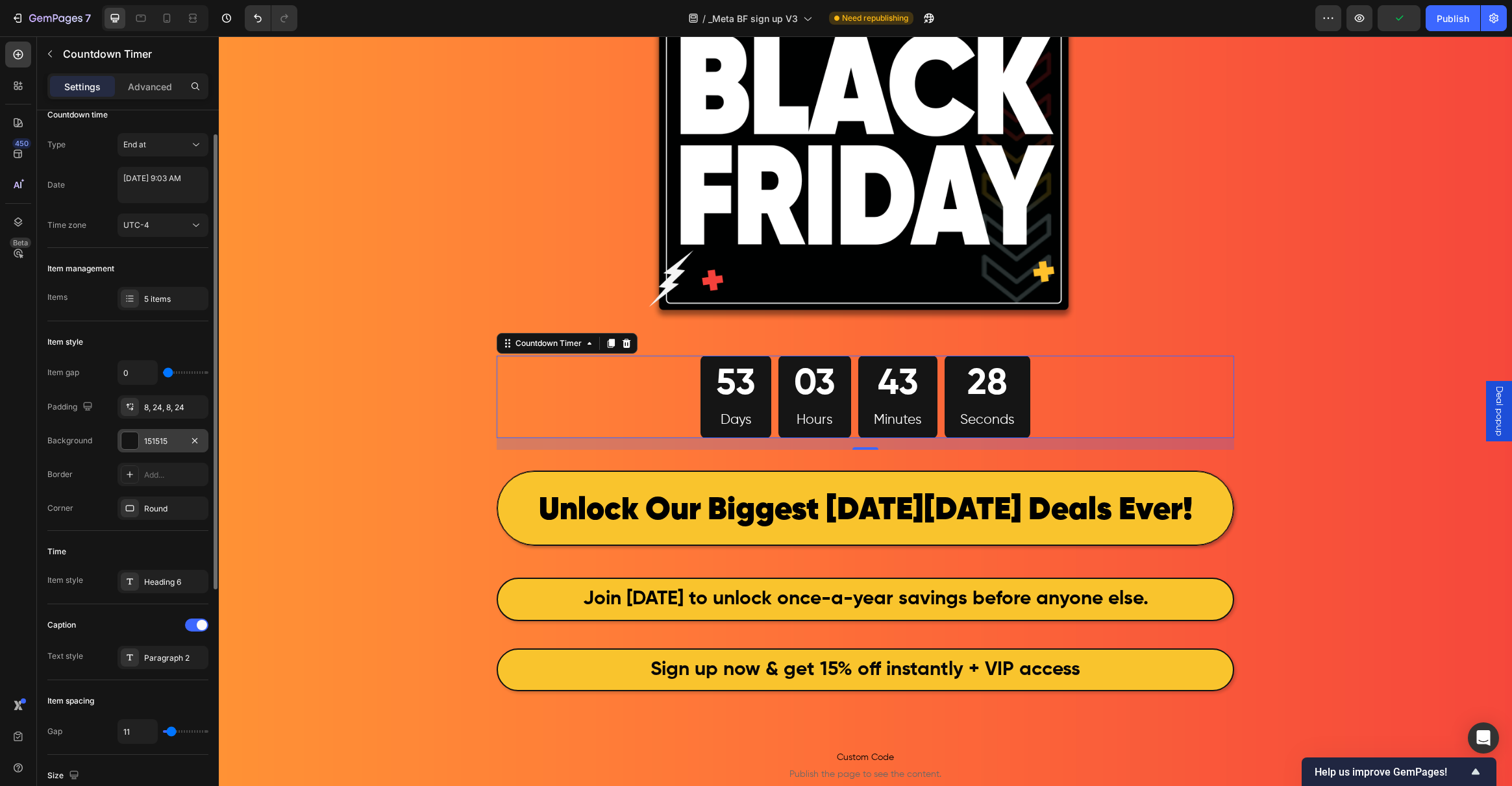
scroll to position [25, 0]
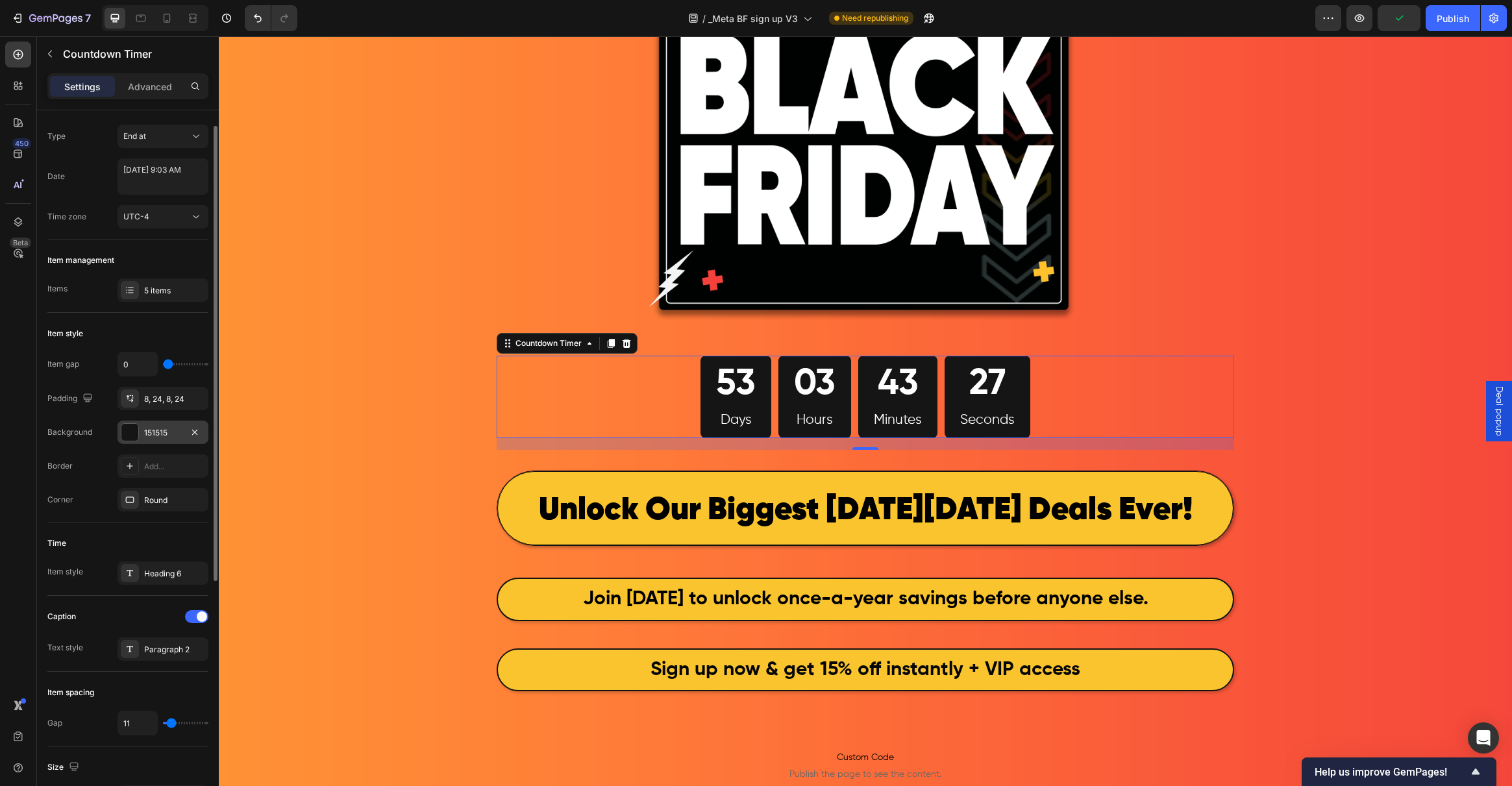
click at [133, 434] on div at bounding box center [130, 432] width 17 height 17
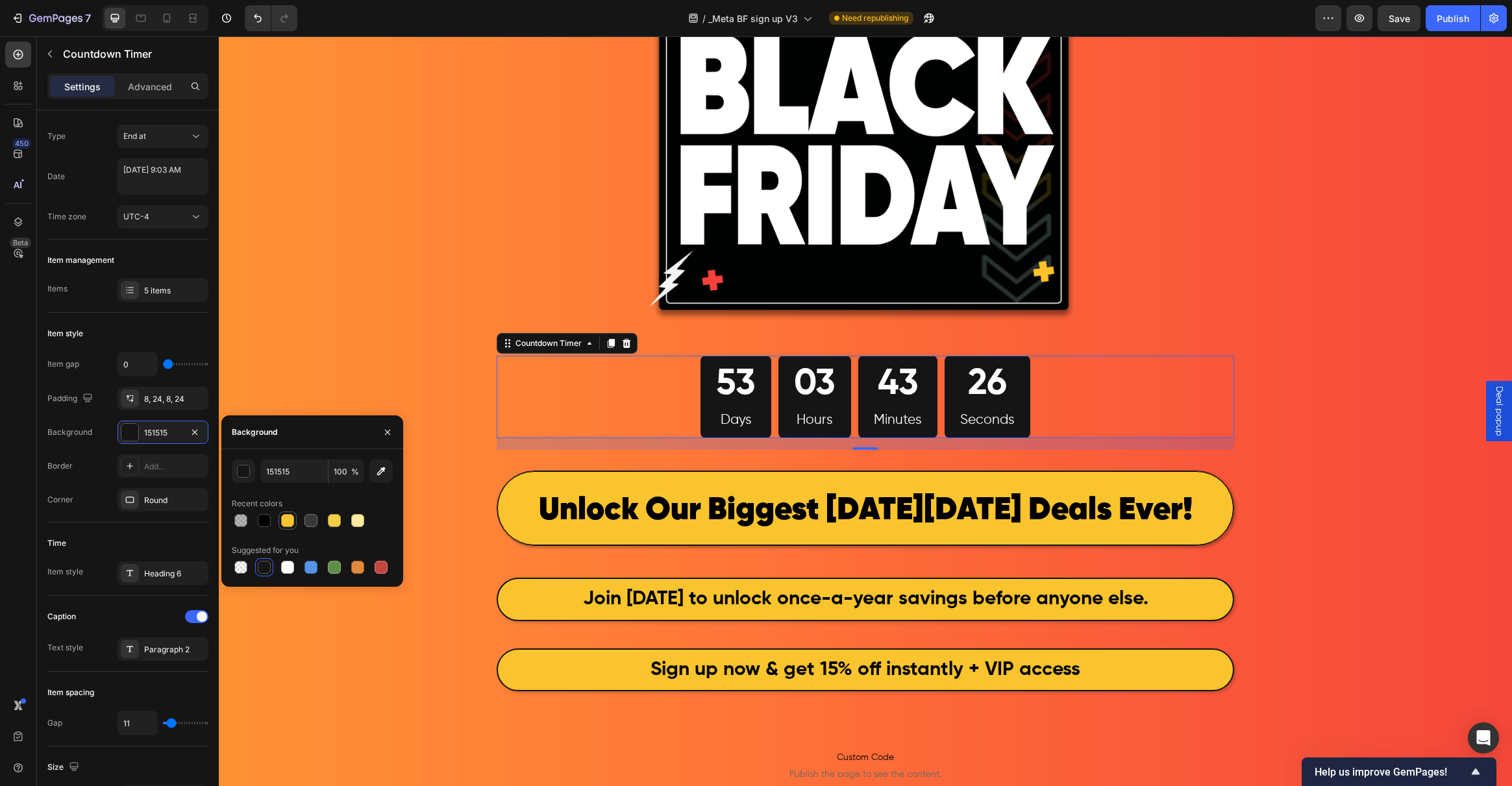
click at [287, 518] on div at bounding box center [288, 521] width 13 height 13
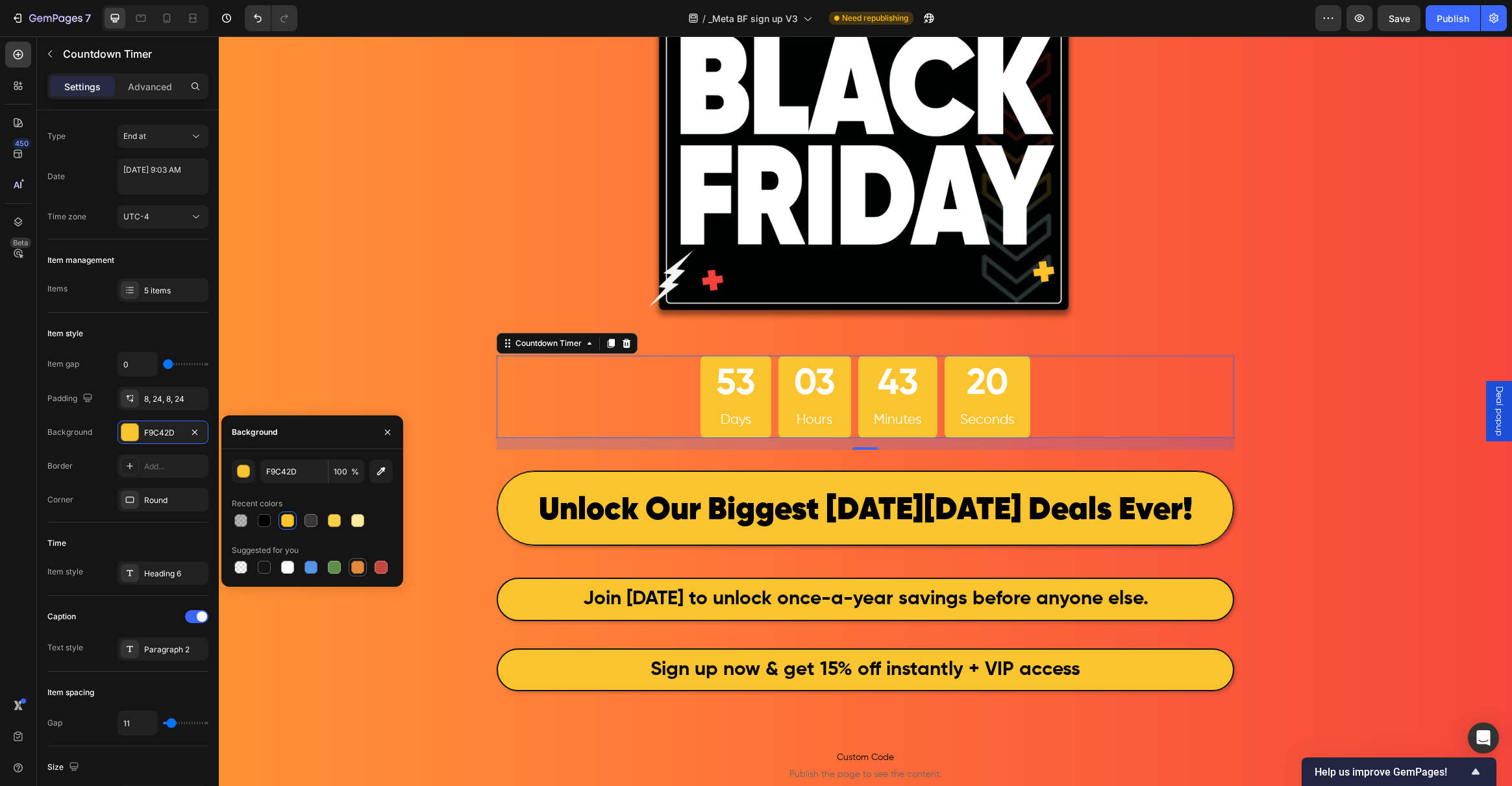
click at [361, 565] on div at bounding box center [357, 567] width 13 height 13
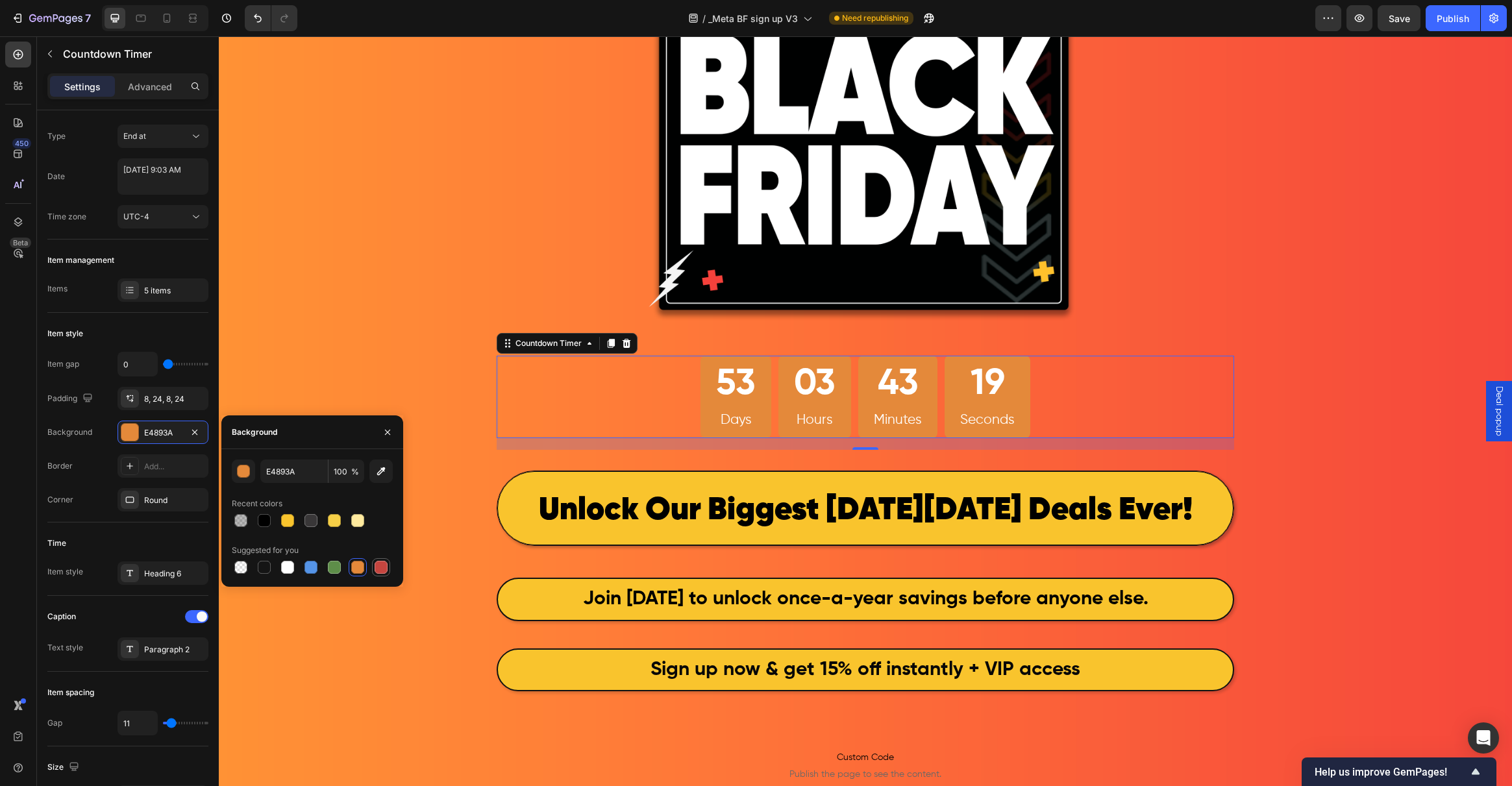
click at [379, 565] on div at bounding box center [381, 567] width 13 height 13
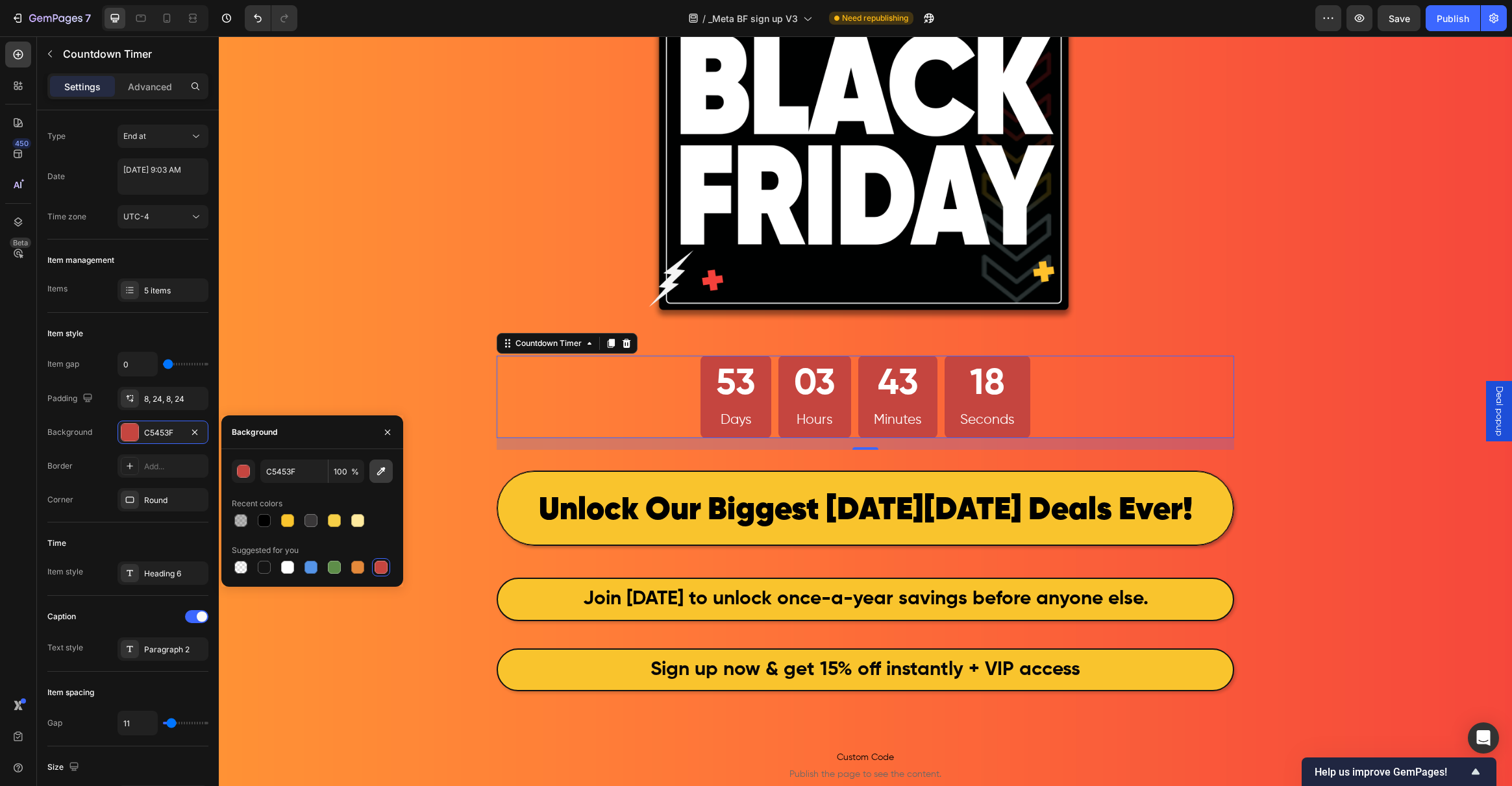
click at [383, 474] on icon "button" at bounding box center [381, 471] width 13 height 13
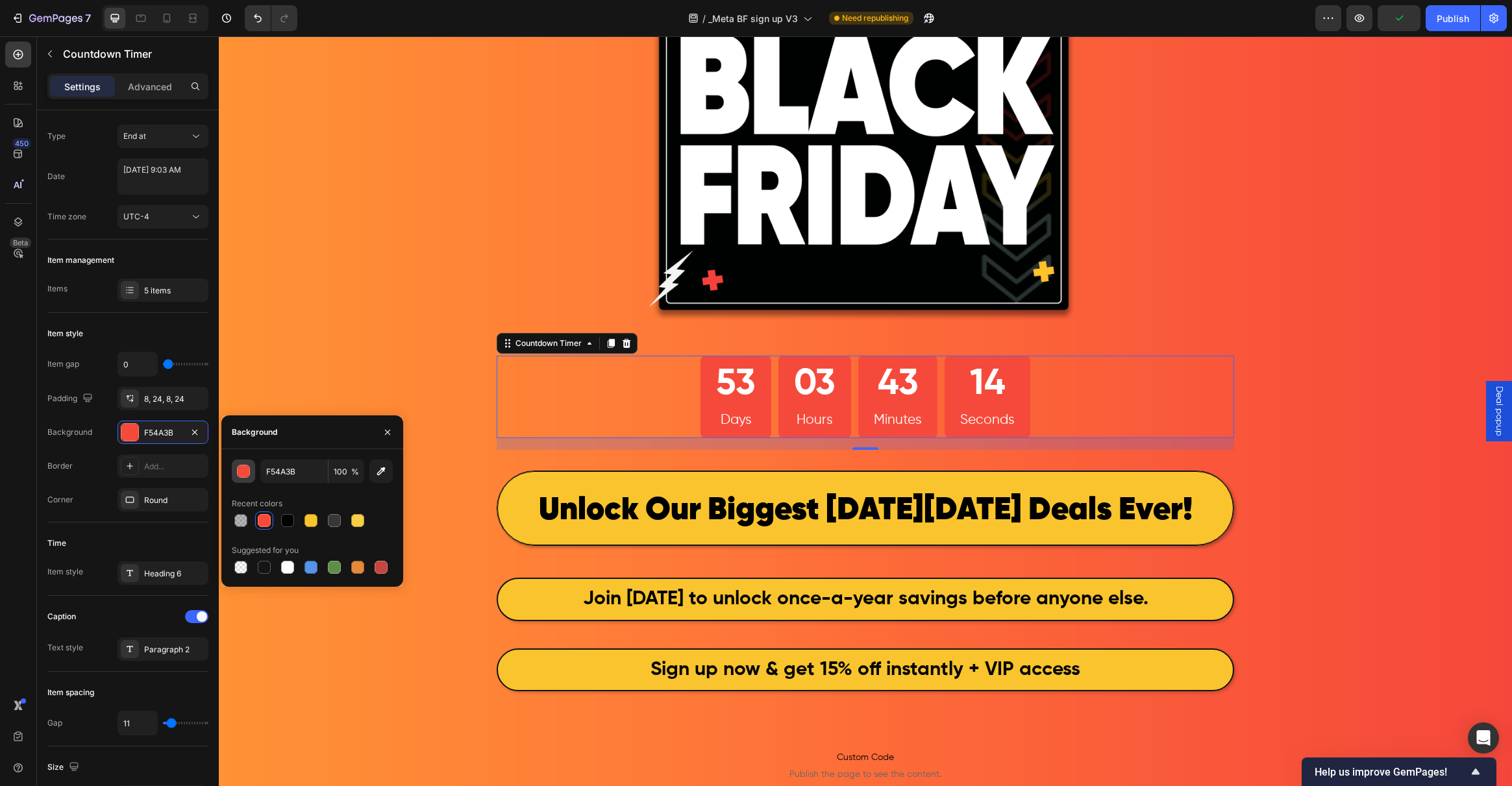
click at [246, 471] on div "button" at bounding box center [244, 472] width 13 height 13
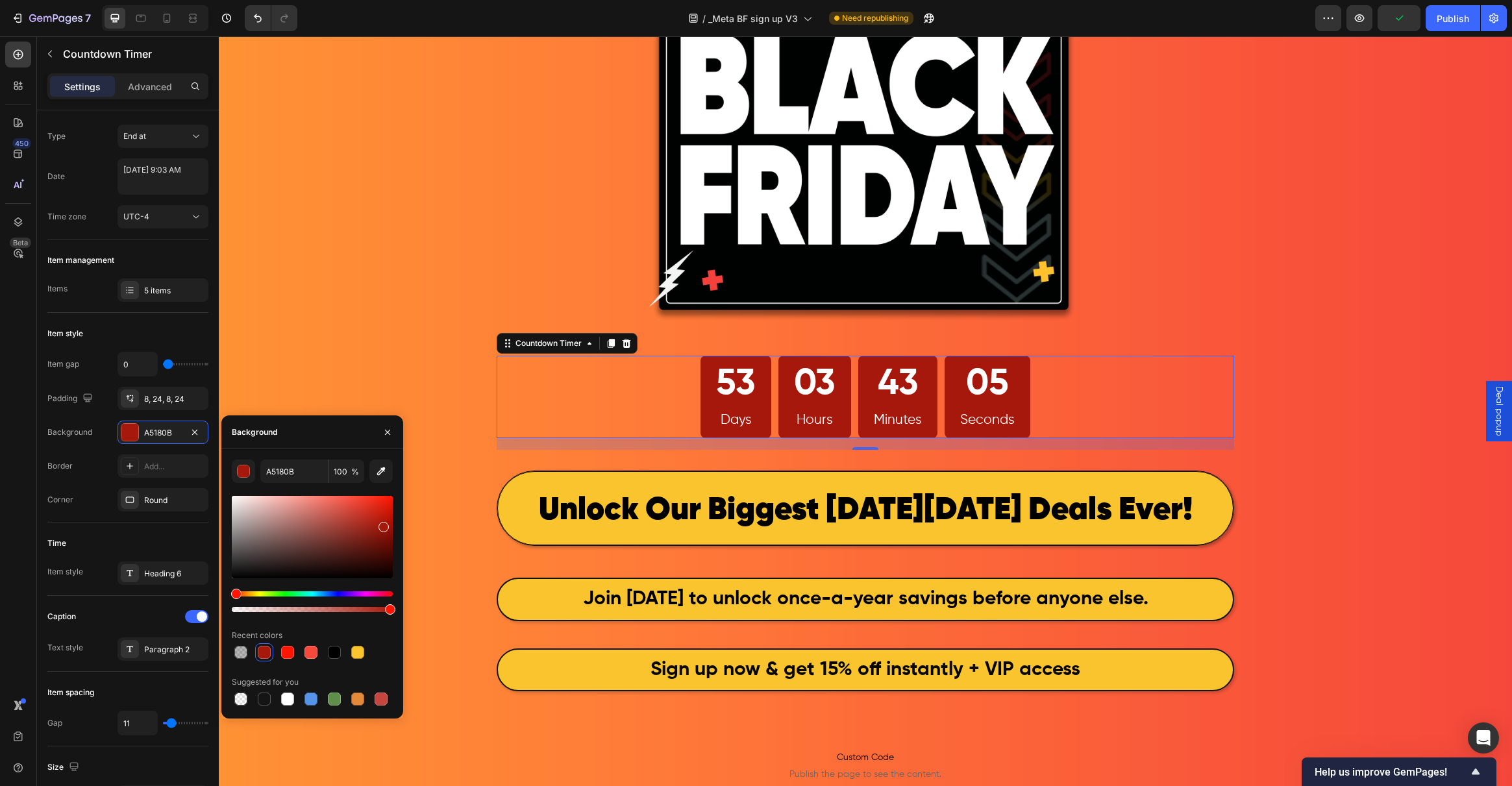
drag, startPoint x: 362, startPoint y: 511, endPoint x: 382, endPoint y: 525, distance: 24.4
click at [382, 525] on div at bounding box center [312, 538] width 161 height 83
click at [375, 475] on icon "button" at bounding box center [381, 471] width 13 height 13
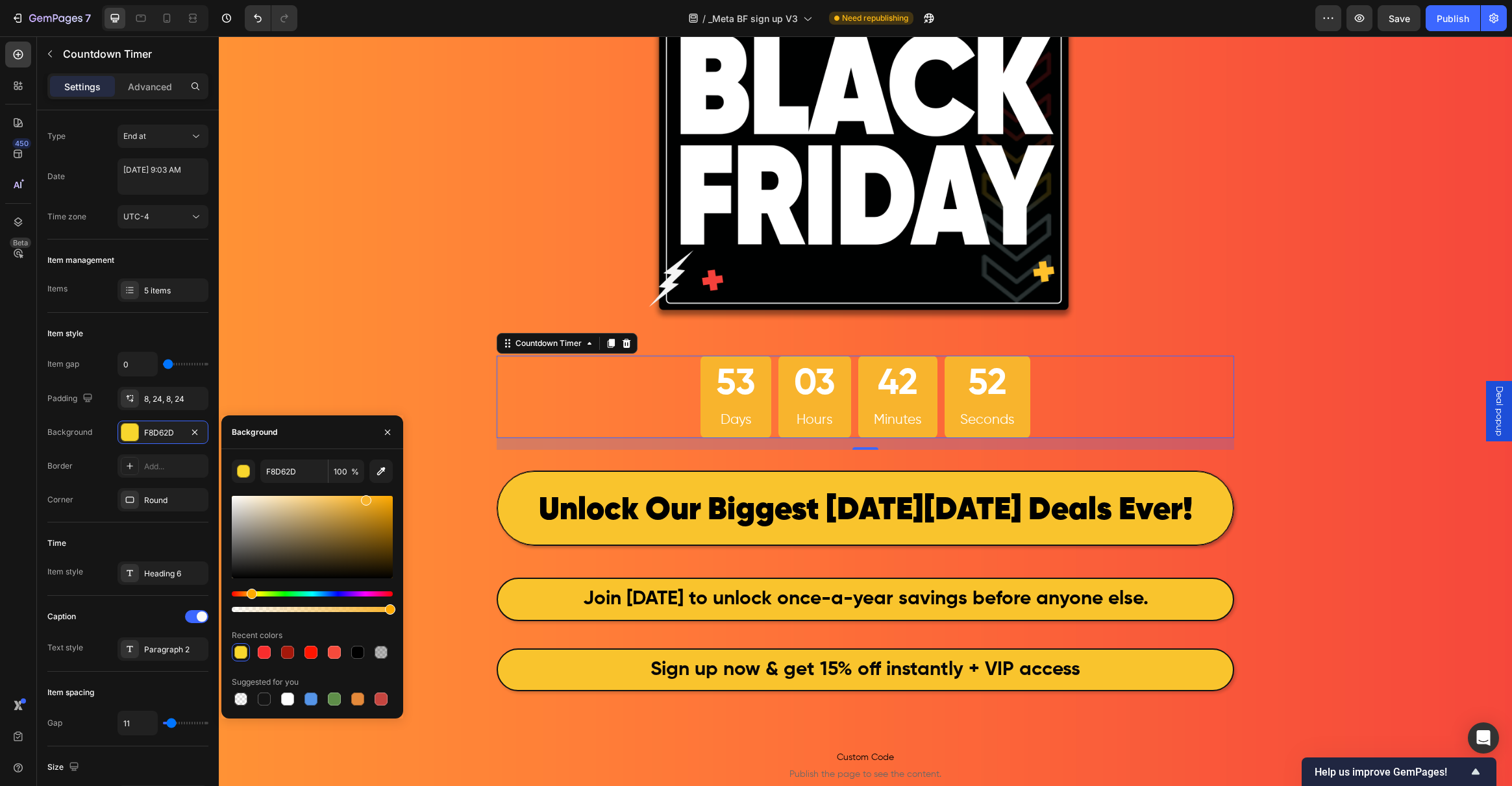
click at [250, 587] on div at bounding box center [312, 554] width 161 height 121
type input "F8B42D"
click at [386, 429] on icon "button" at bounding box center [388, 432] width 11 height 11
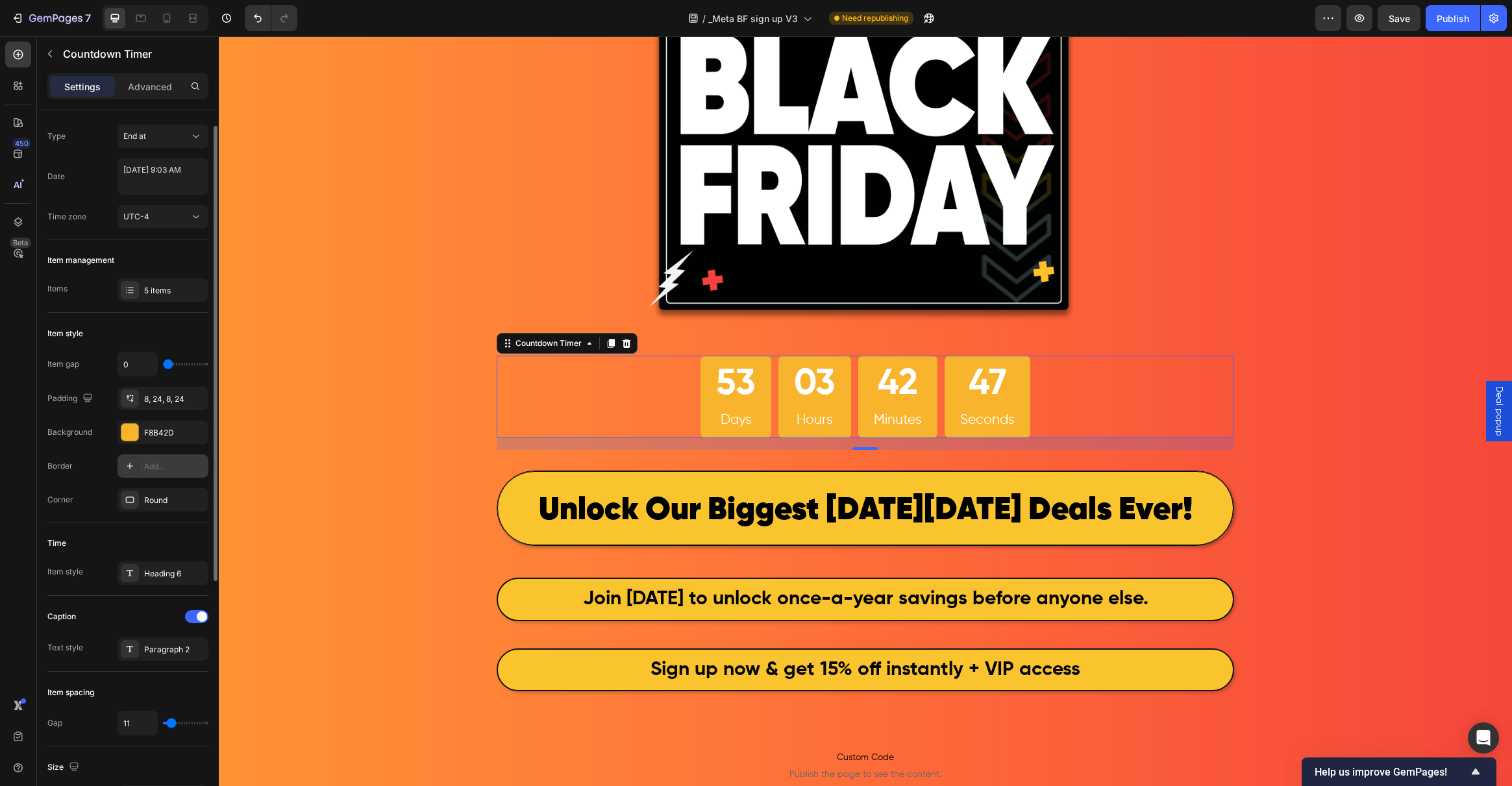
click at [131, 468] on icon at bounding box center [130, 466] width 11 height 11
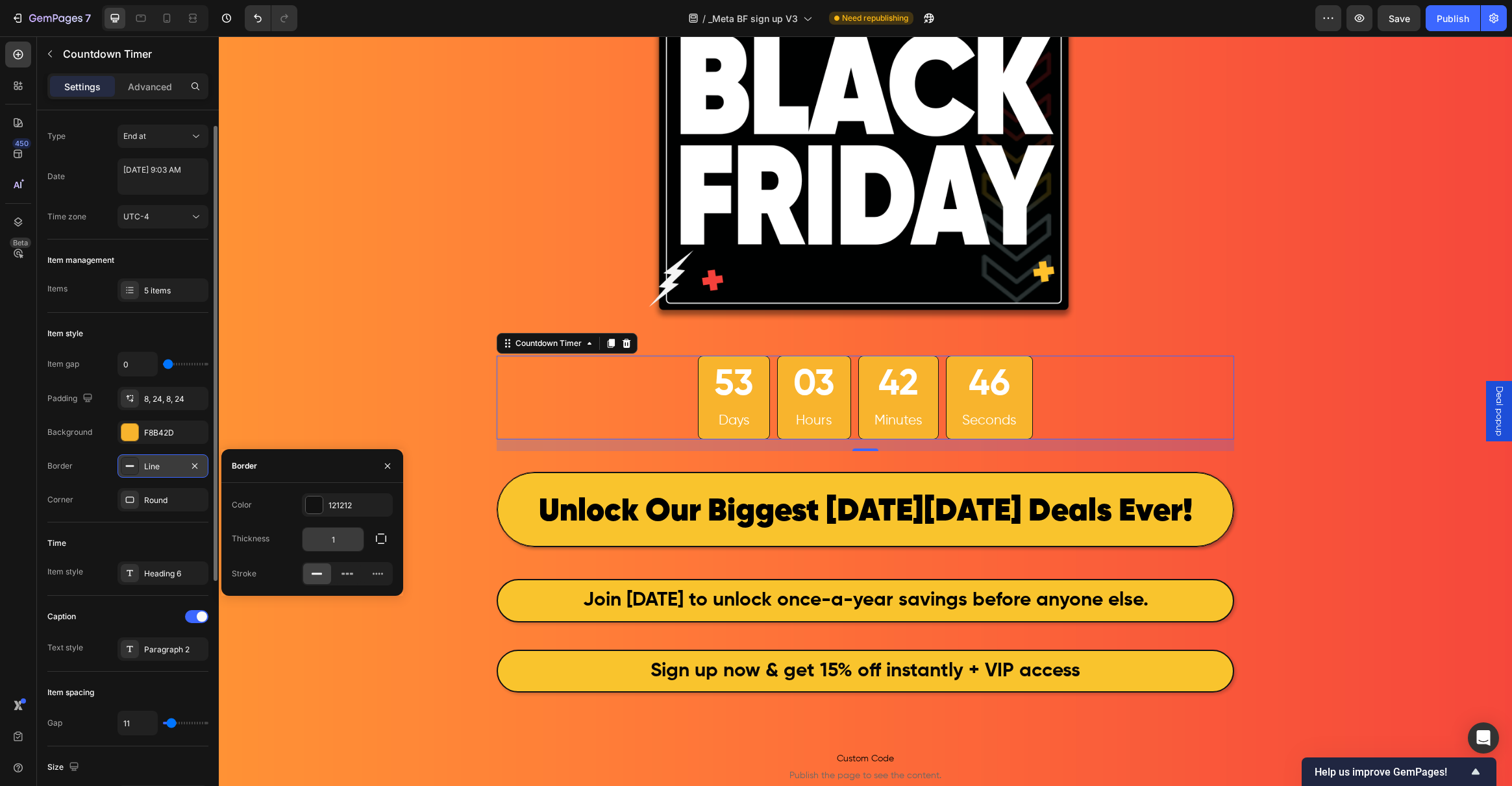
click at [350, 544] on input "1" at bounding box center [334, 539] width 61 height 23
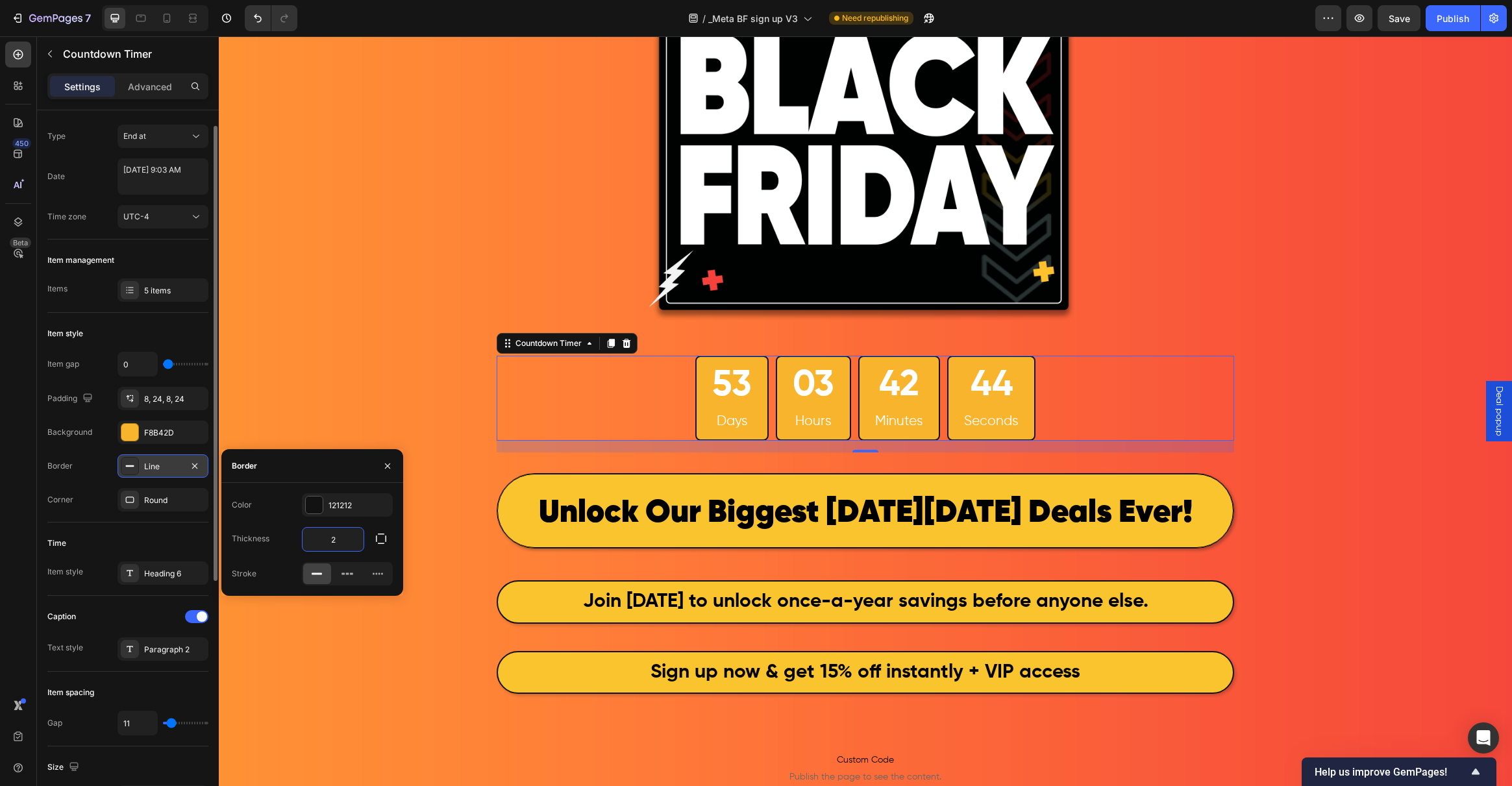
type input "2"
click at [112, 479] on div "Item gap 0 Padding 8, 24, 8, 24 Background F8B42D Border Line Corner Round" at bounding box center [128, 432] width 161 height 160
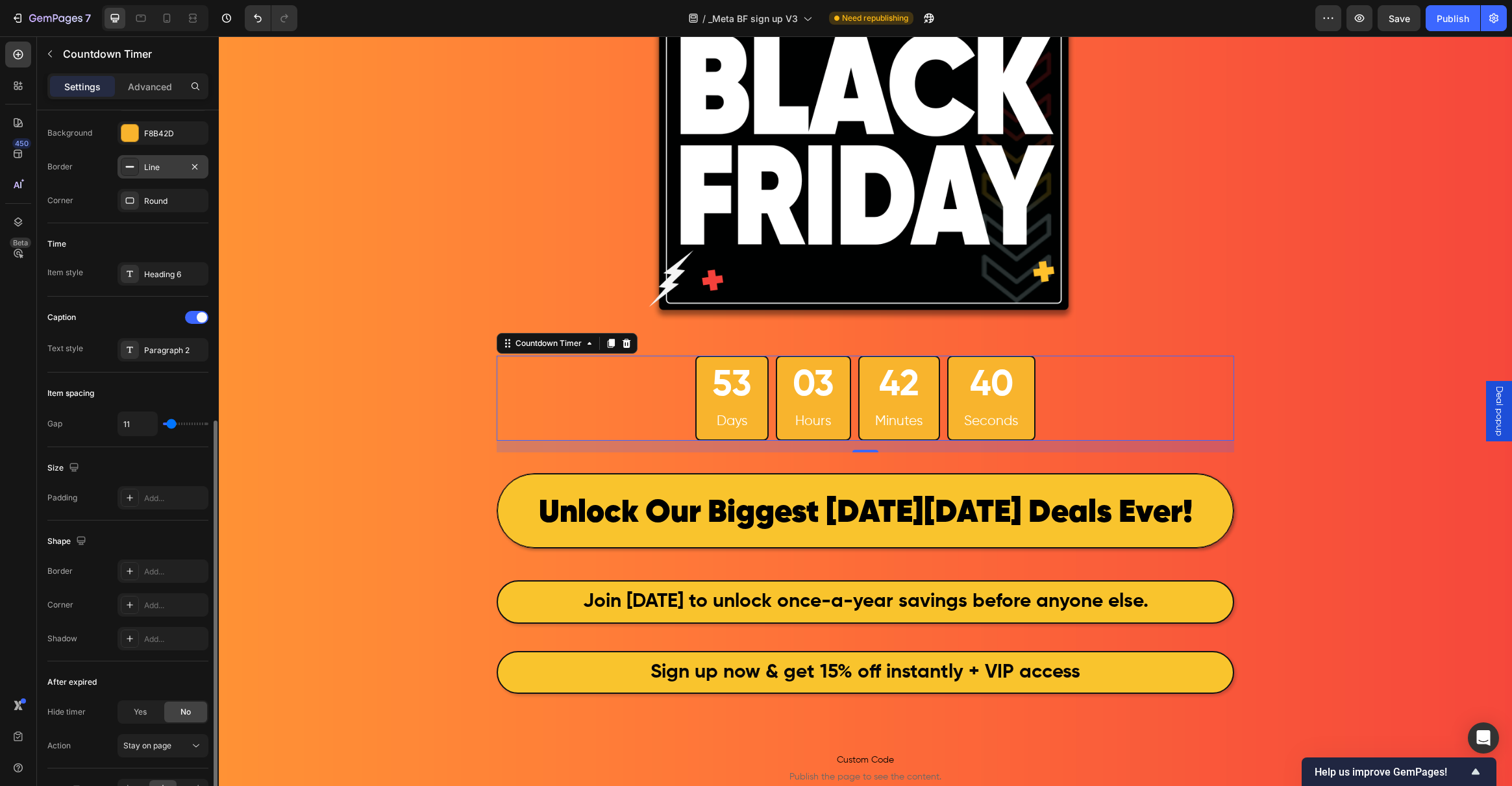
scroll to position [387, 0]
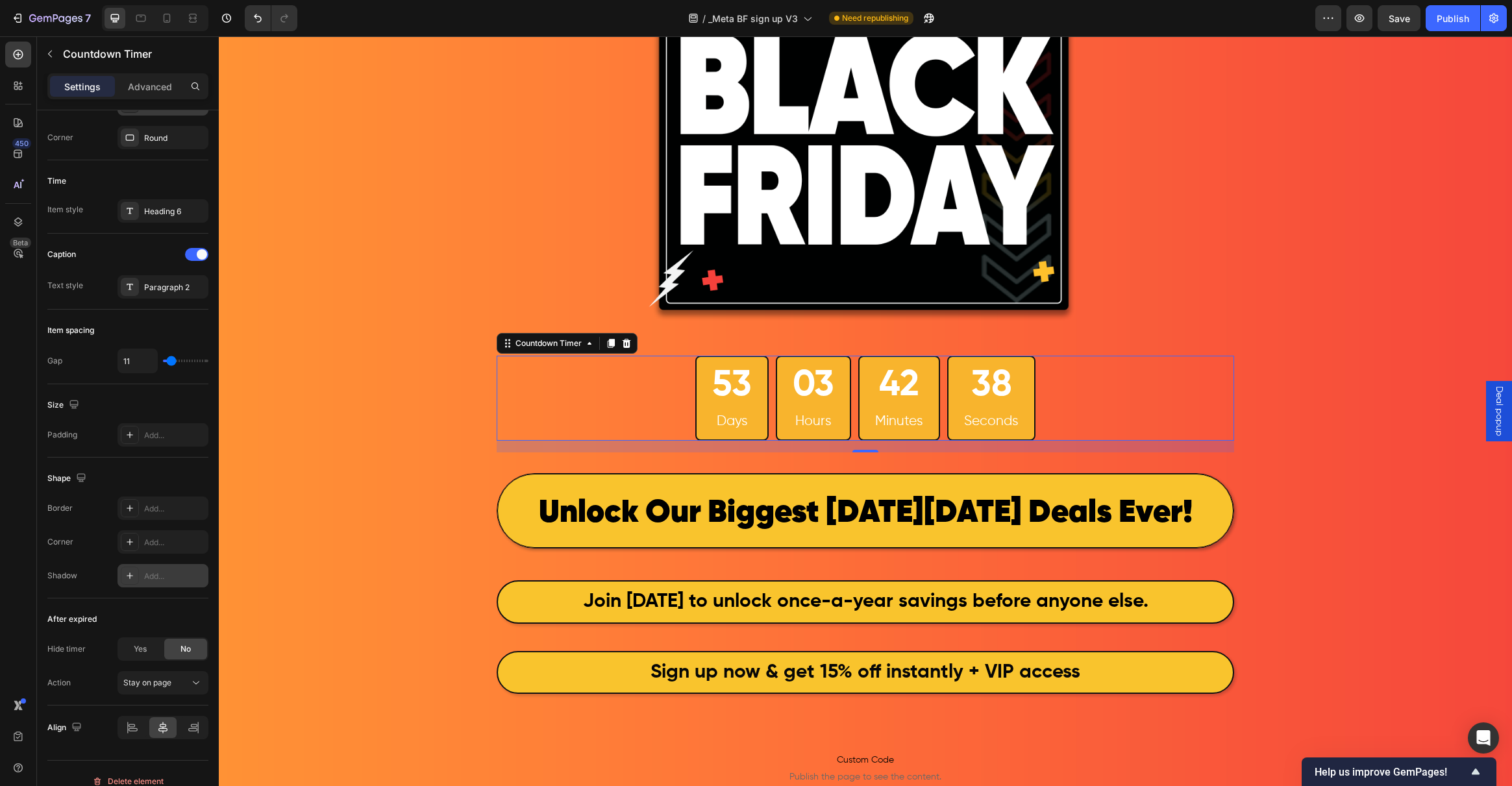
click at [130, 577] on icon at bounding box center [130, 576] width 6 height 6
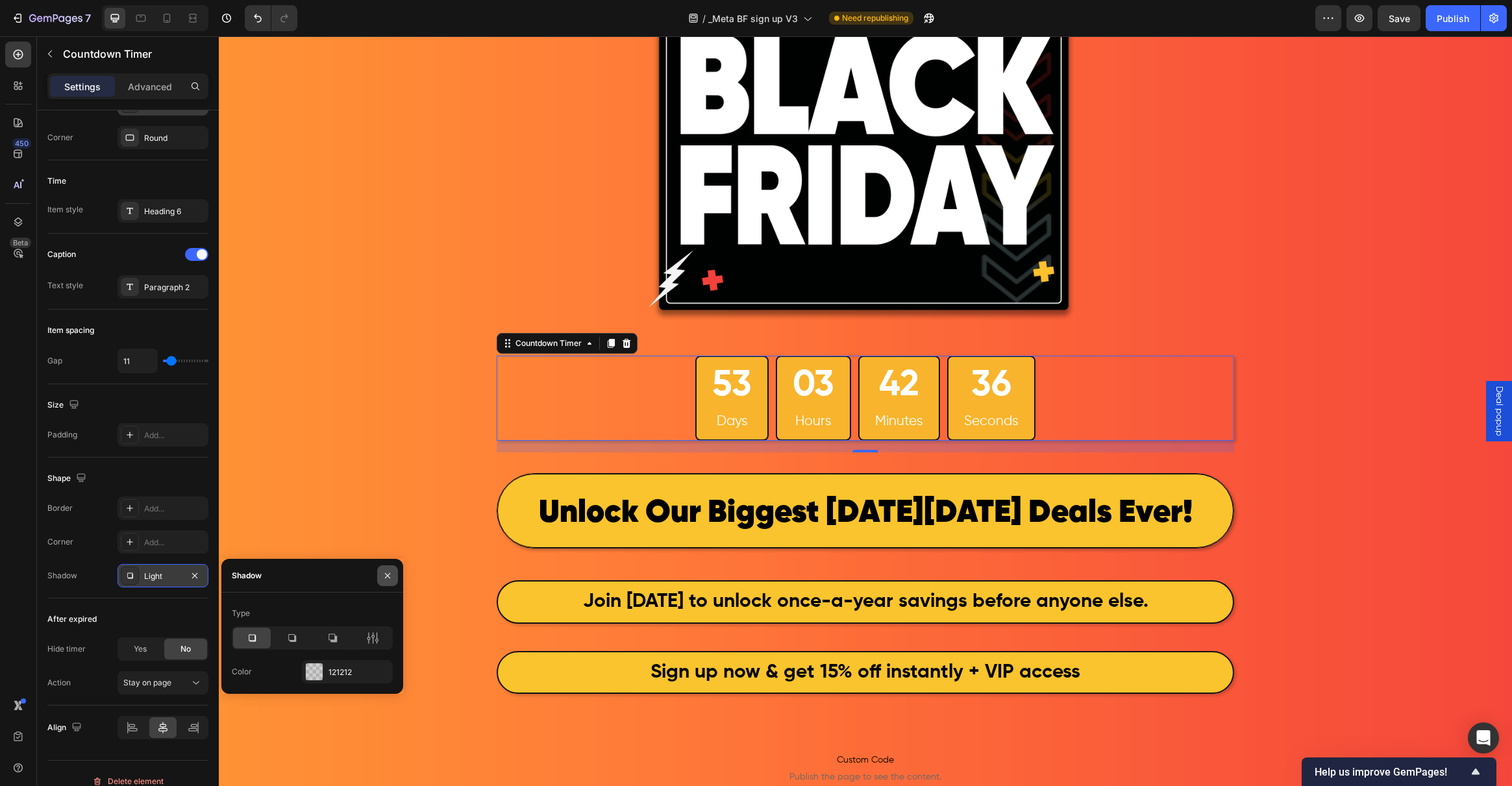
click at [390, 575] on icon "button" at bounding box center [388, 576] width 11 height 11
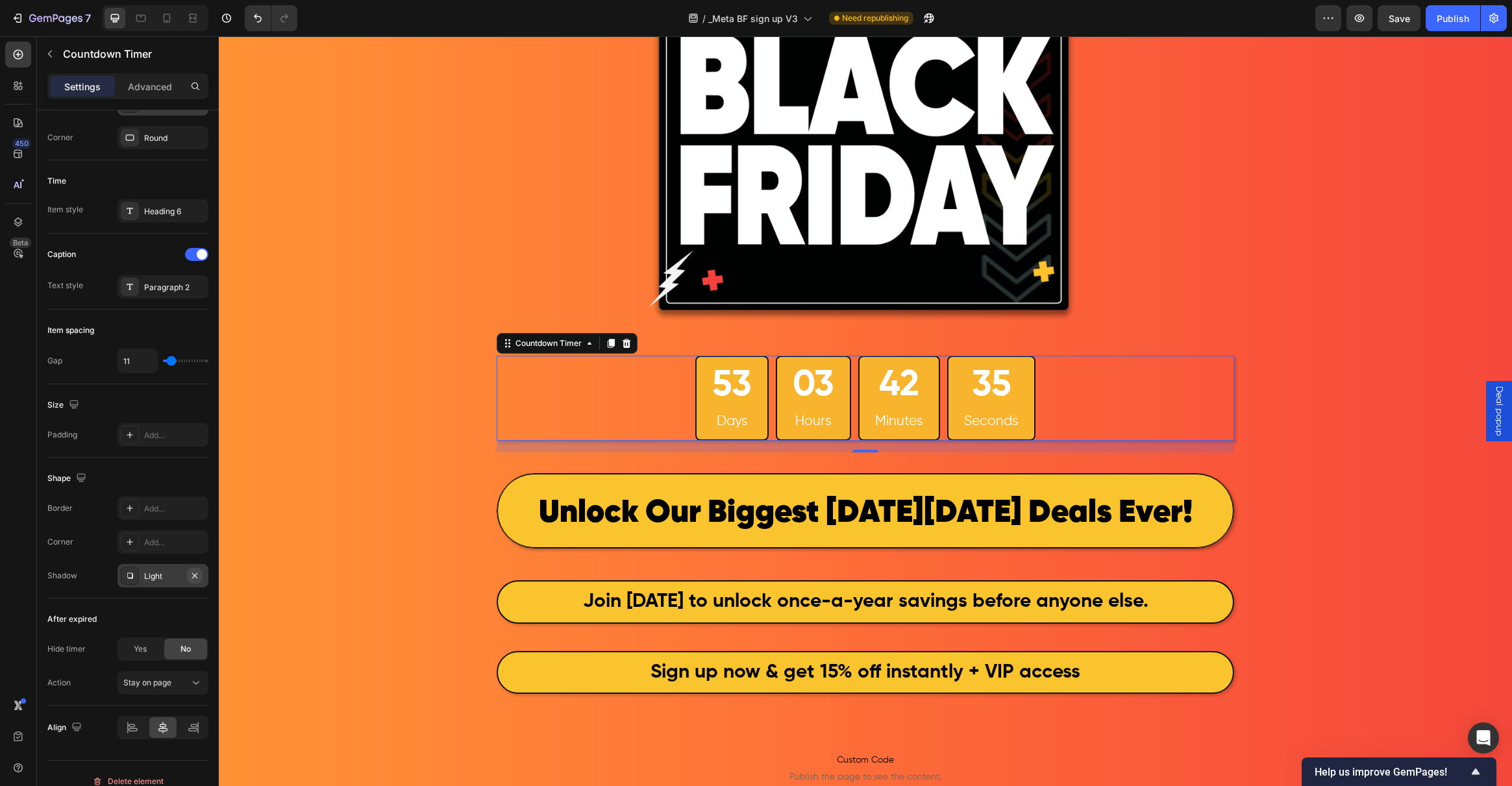
click at [197, 577] on icon "button" at bounding box center [195, 576] width 11 height 11
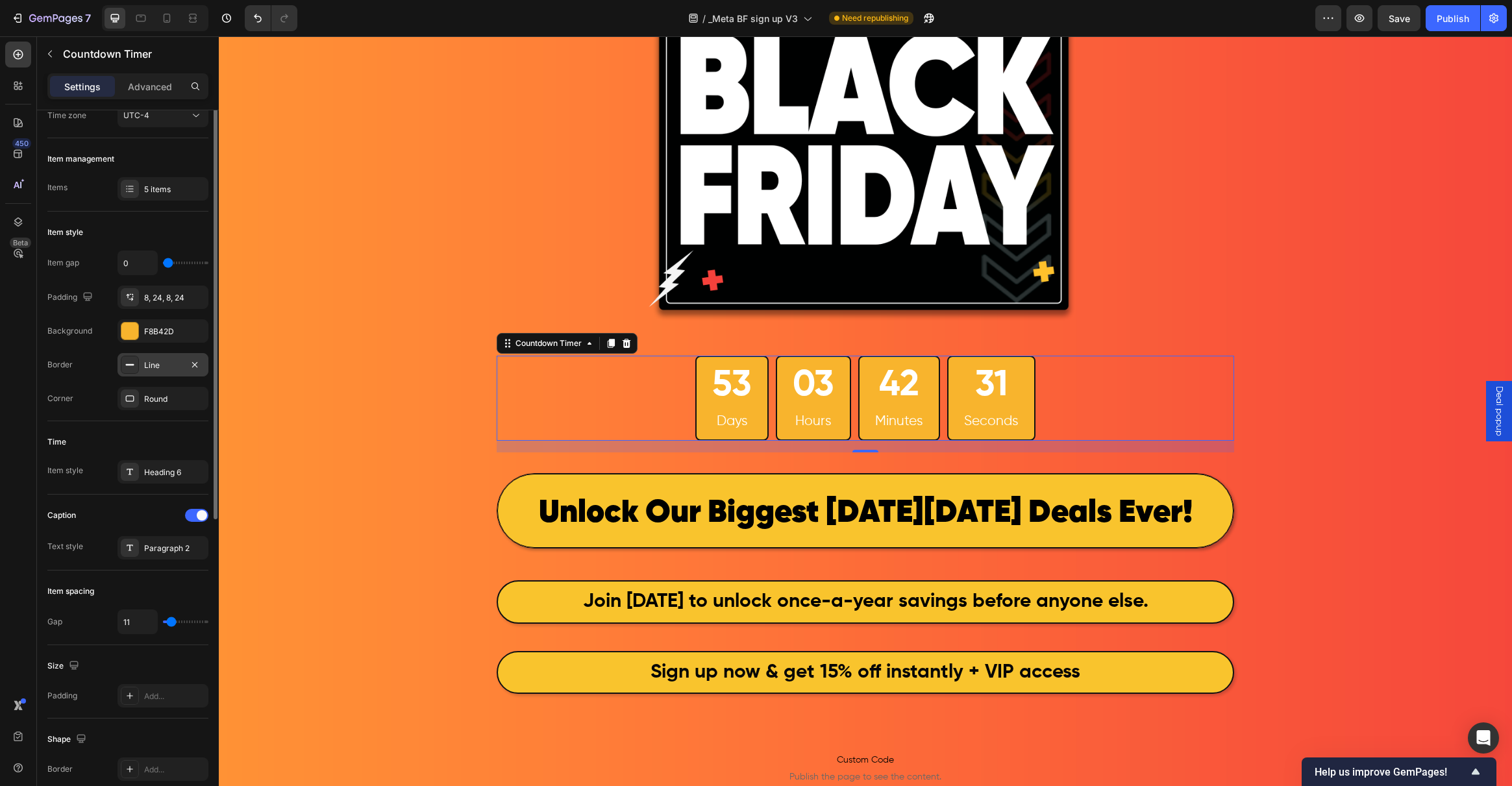
scroll to position [49, 0]
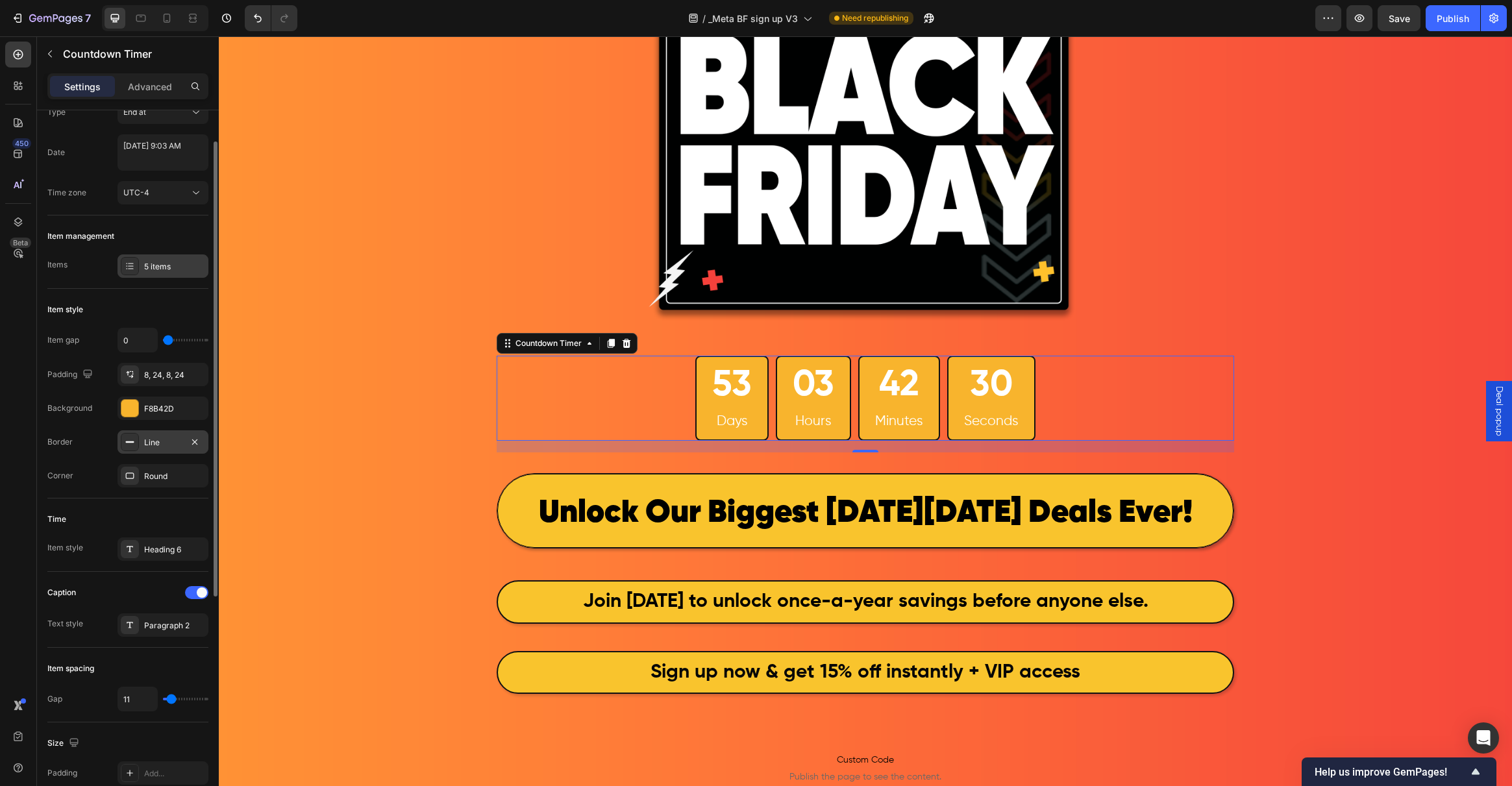
click at [133, 269] on icon at bounding box center [130, 266] width 11 height 11
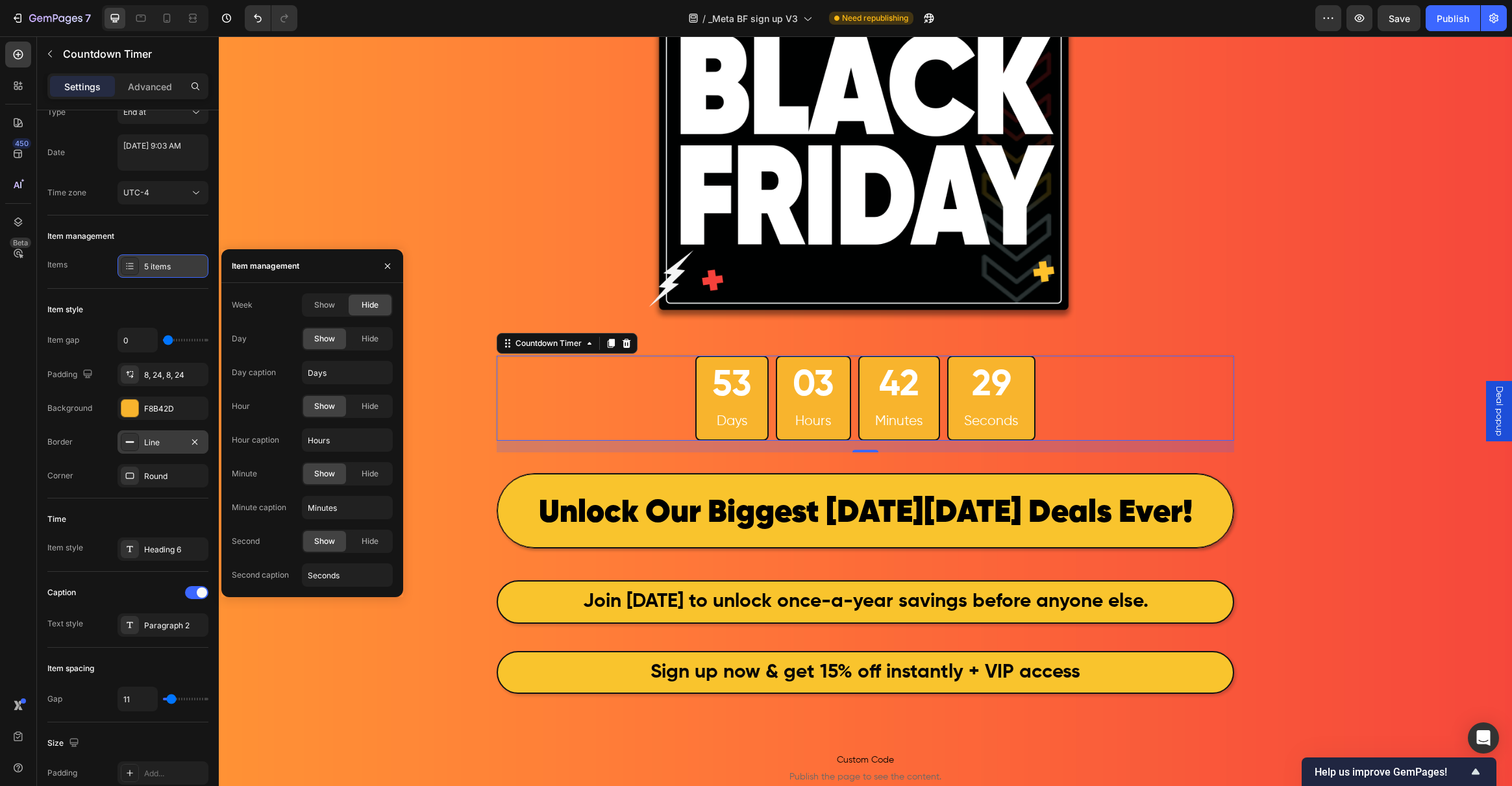
click at [133, 269] on icon at bounding box center [130, 266] width 11 height 11
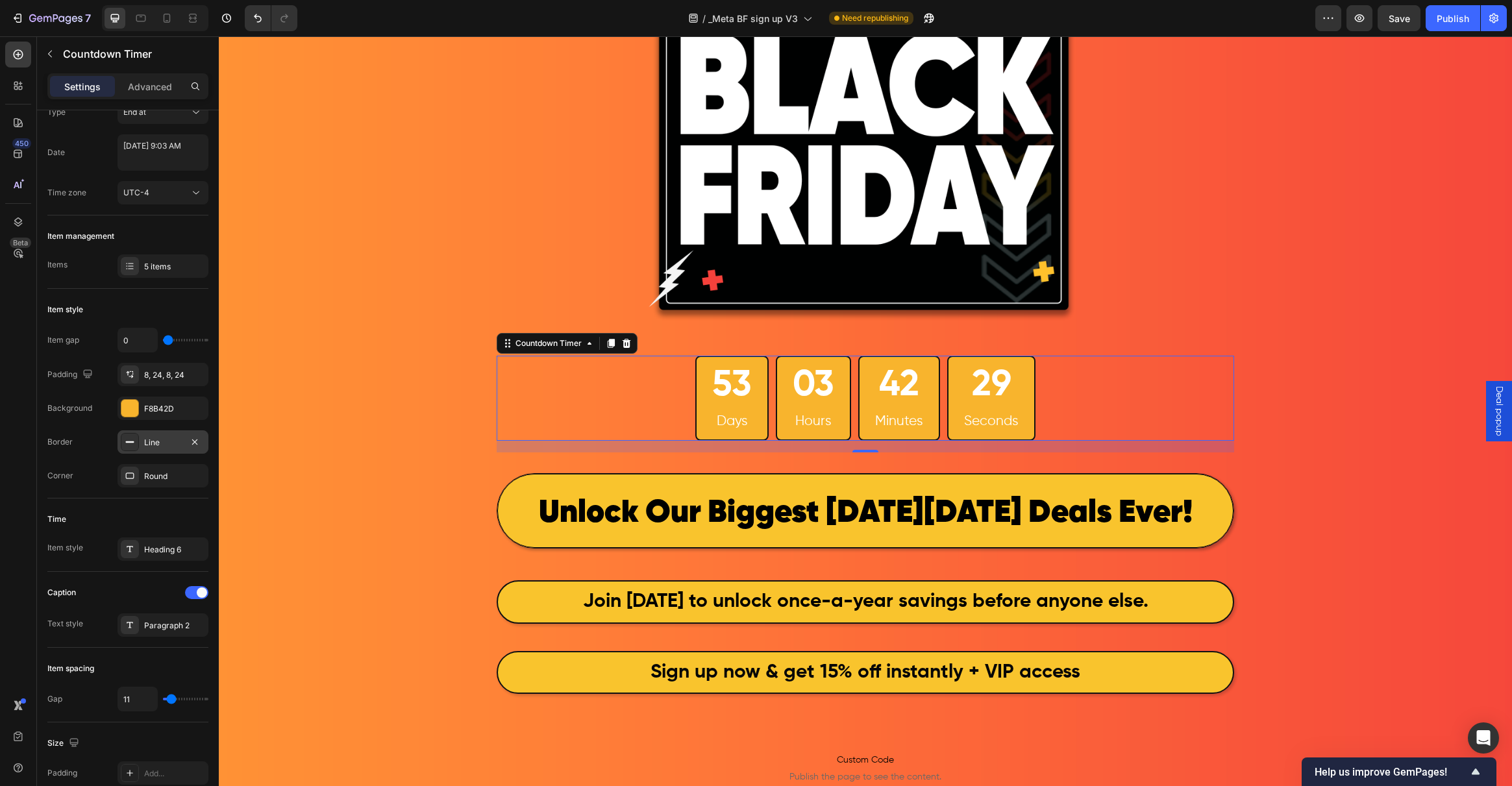
scroll to position [0, 0]
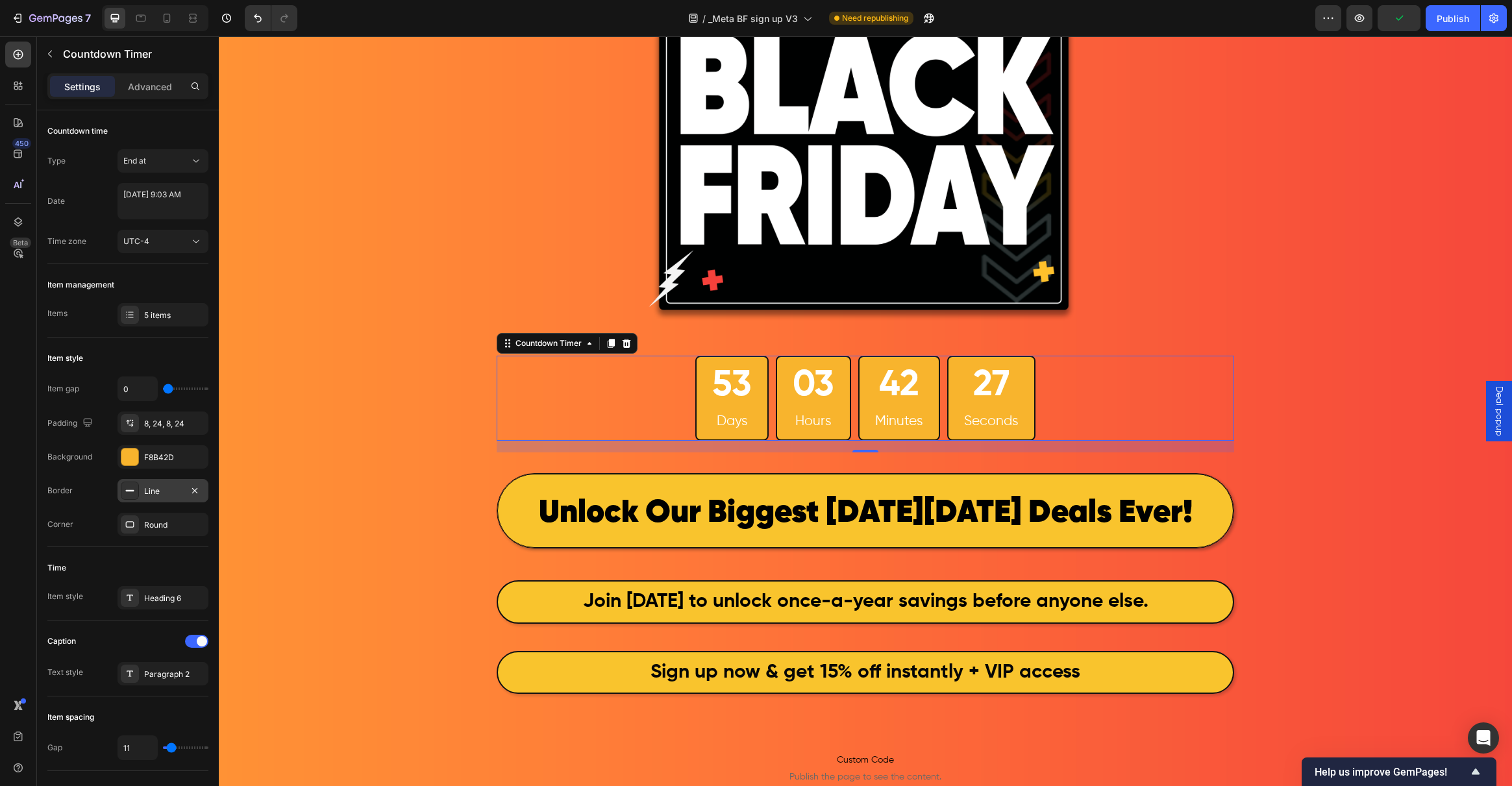
click at [146, 97] on div "Settings Advanced" at bounding box center [128, 87] width 161 height 26
click at [147, 93] on p "Advanced" at bounding box center [150, 87] width 44 height 14
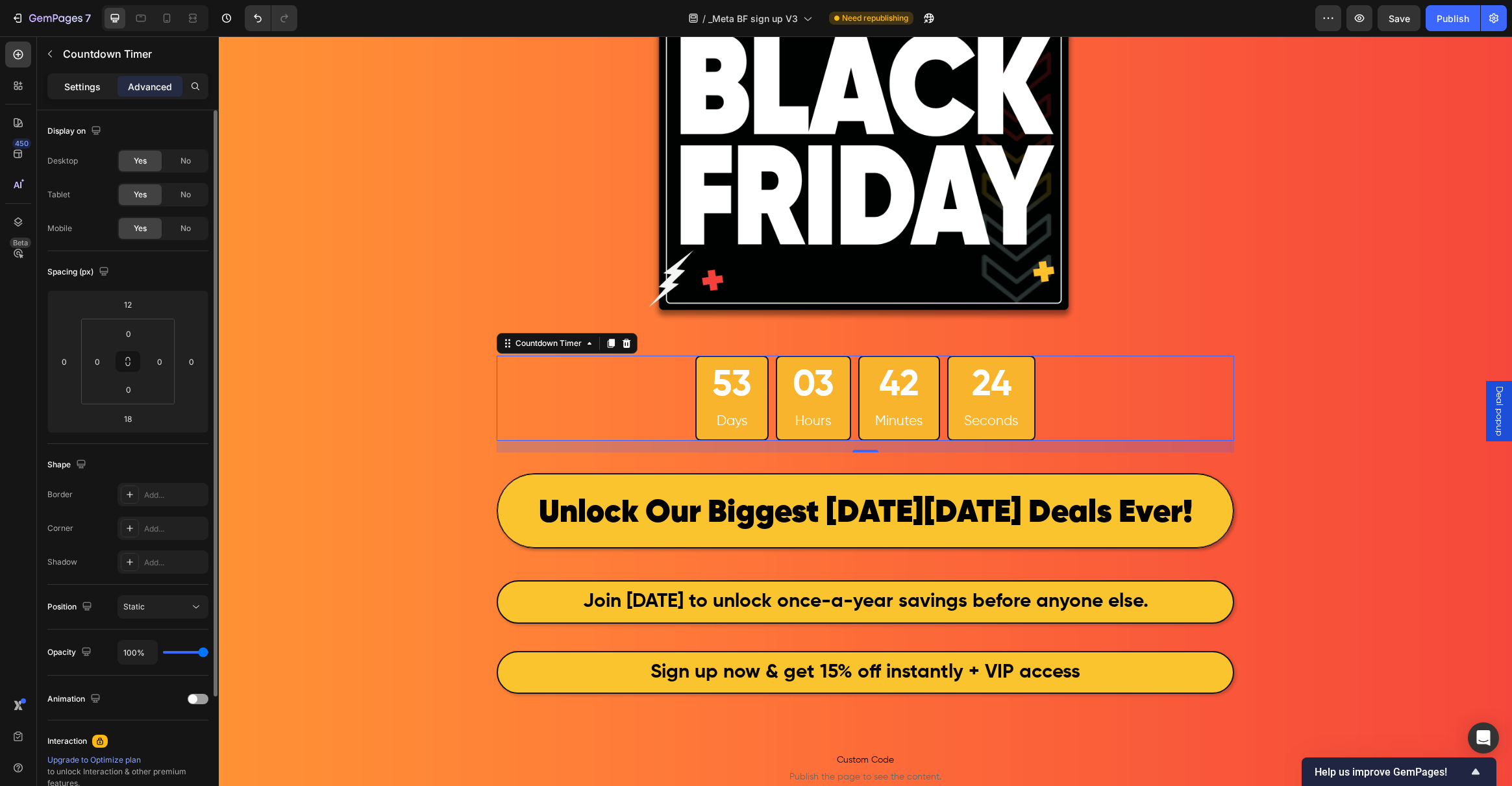
click at [93, 81] on p "Settings" at bounding box center [82, 87] width 36 height 14
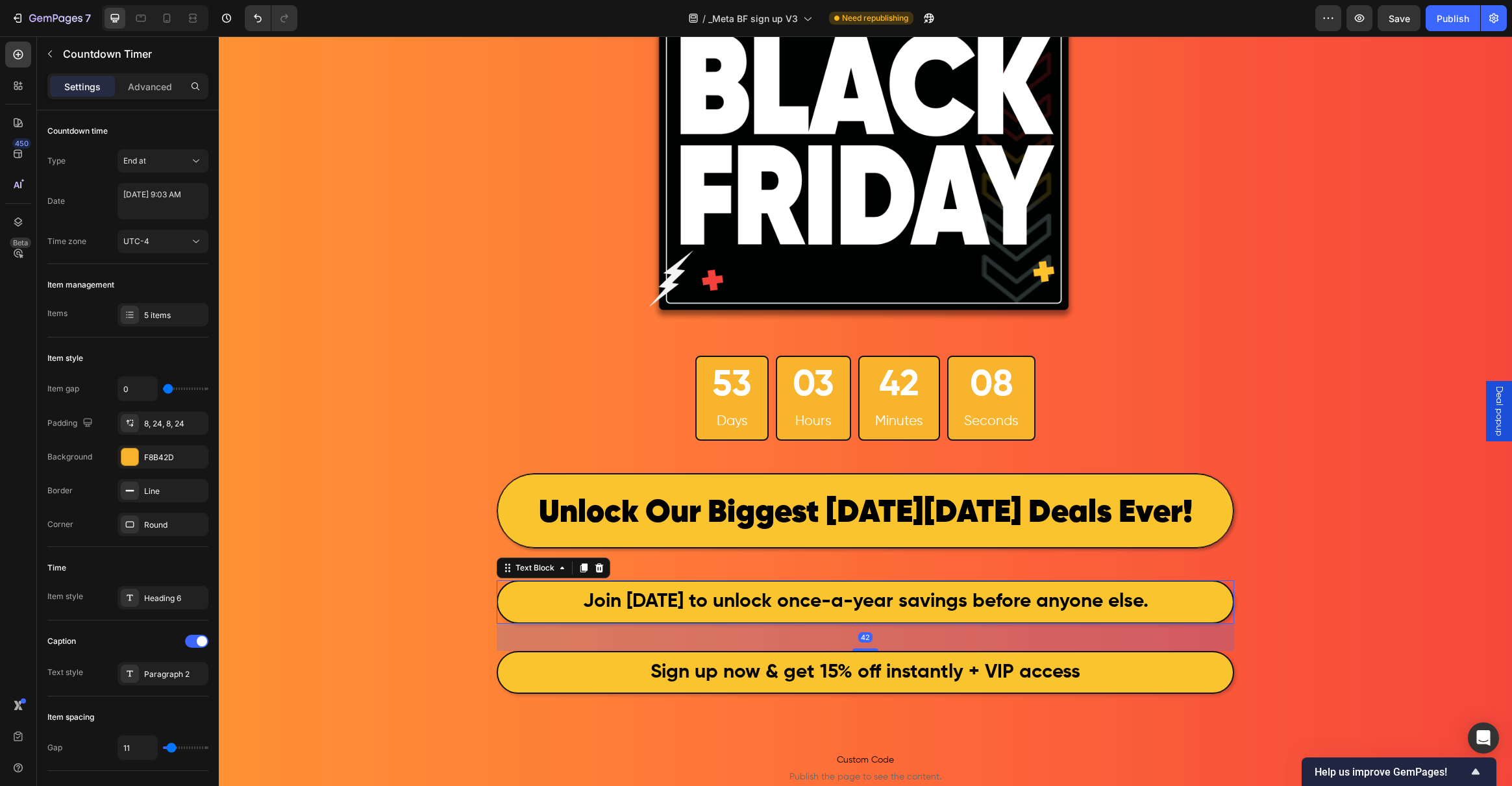
click at [544, 604] on p "Join today to unlock once-a-year savings before anyone else." at bounding box center [865, 602] width 732 height 38
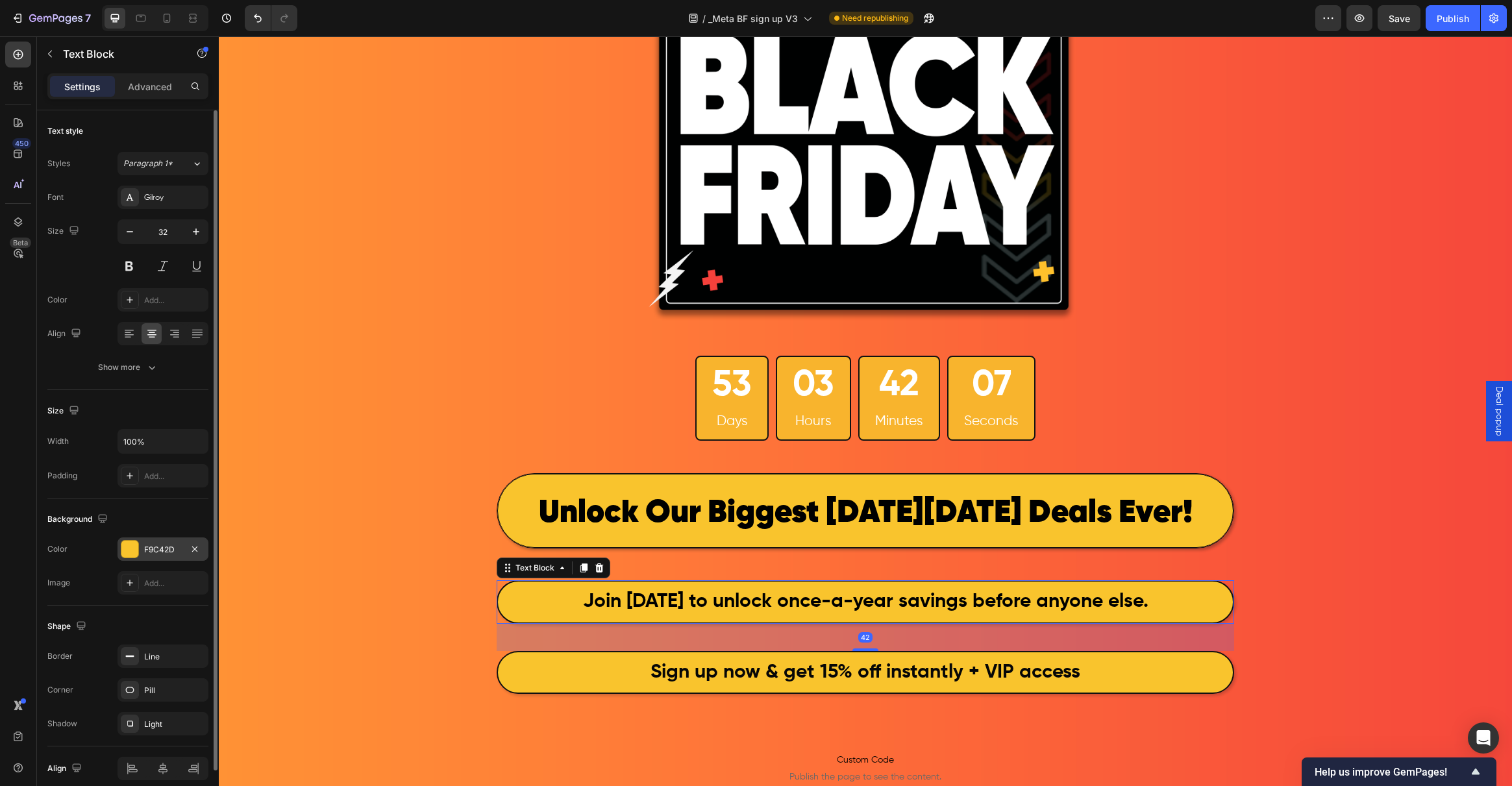
click at [125, 551] on div at bounding box center [130, 549] width 17 height 17
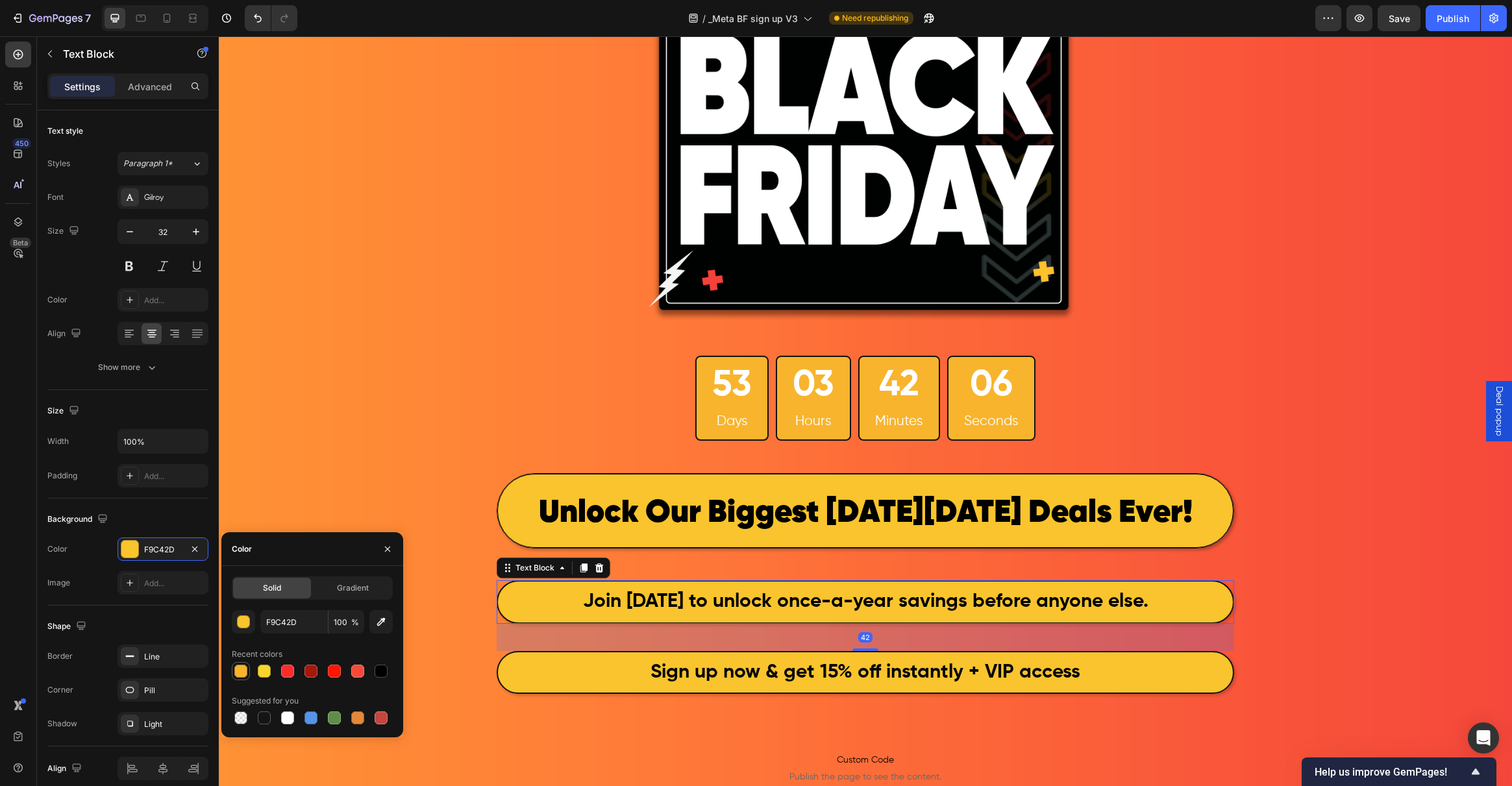
click at [242, 669] on div at bounding box center [241, 671] width 13 height 13
type input "F8B42D"
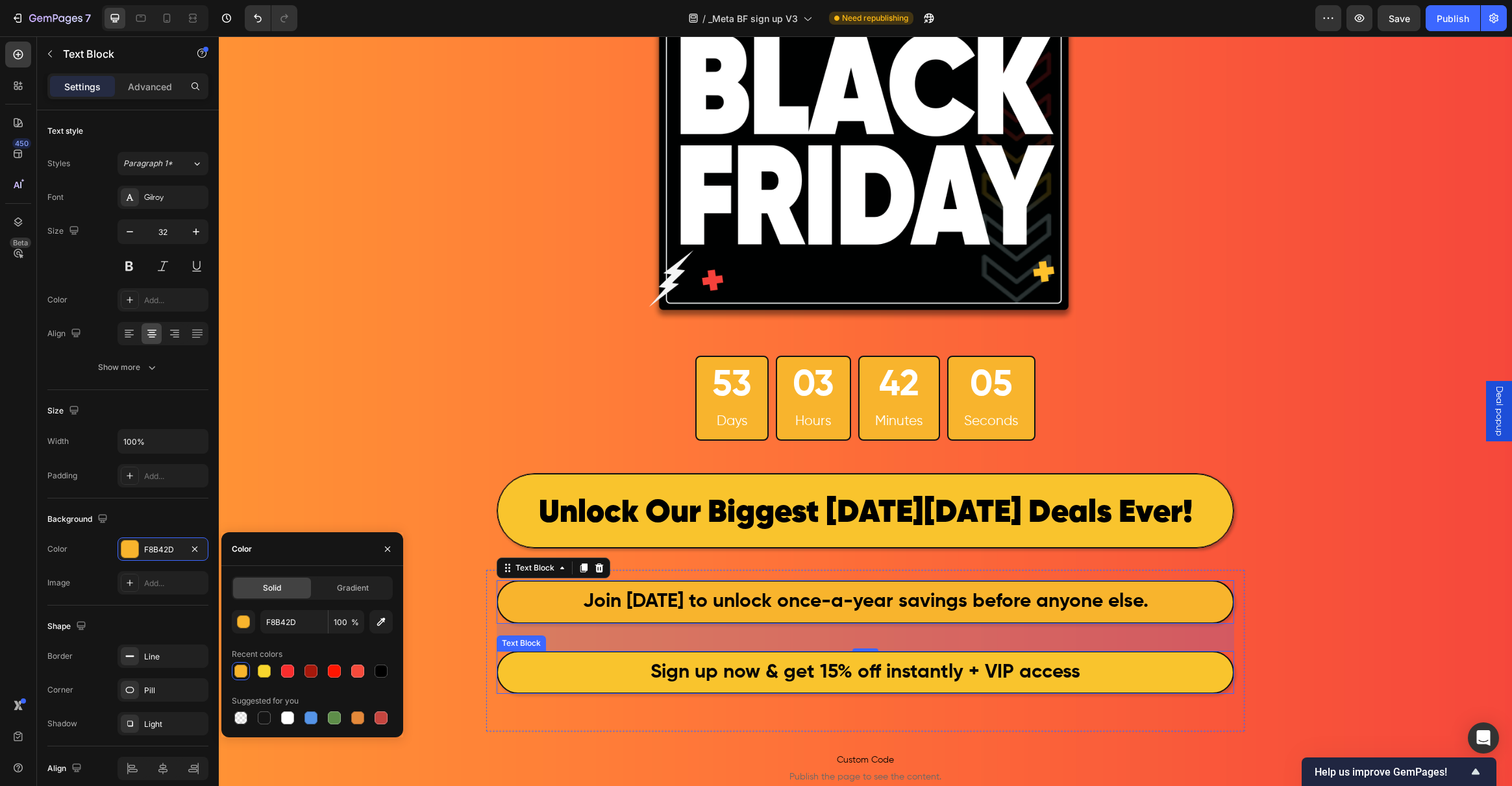
click at [521, 678] on p "Sign up now & get 15% off instantly + VIP access" at bounding box center [865, 673] width 732 height 38
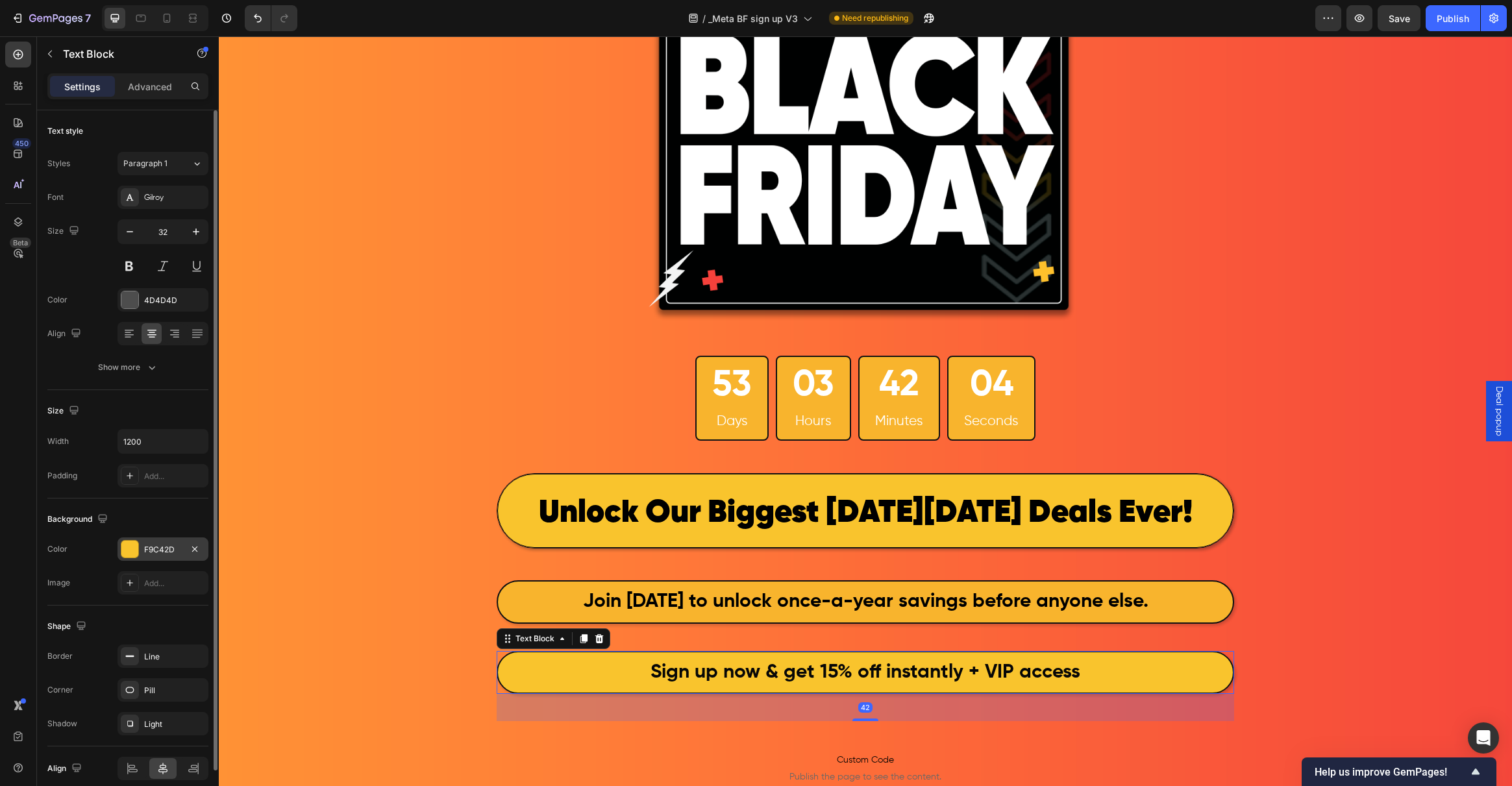
click at [134, 546] on div at bounding box center [130, 549] width 17 height 17
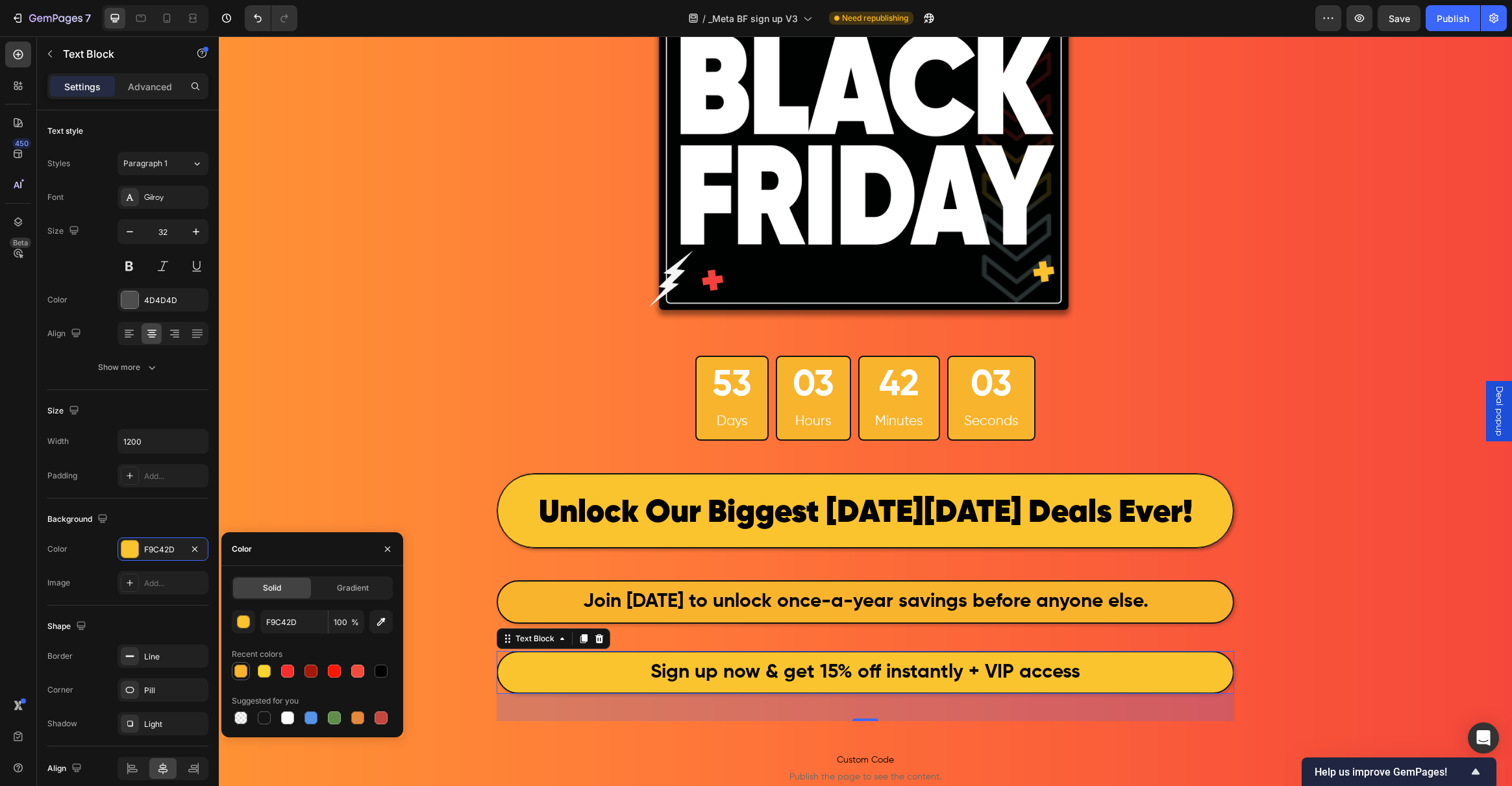
click at [242, 665] on div at bounding box center [241, 671] width 13 height 13
type input "F8B42D"
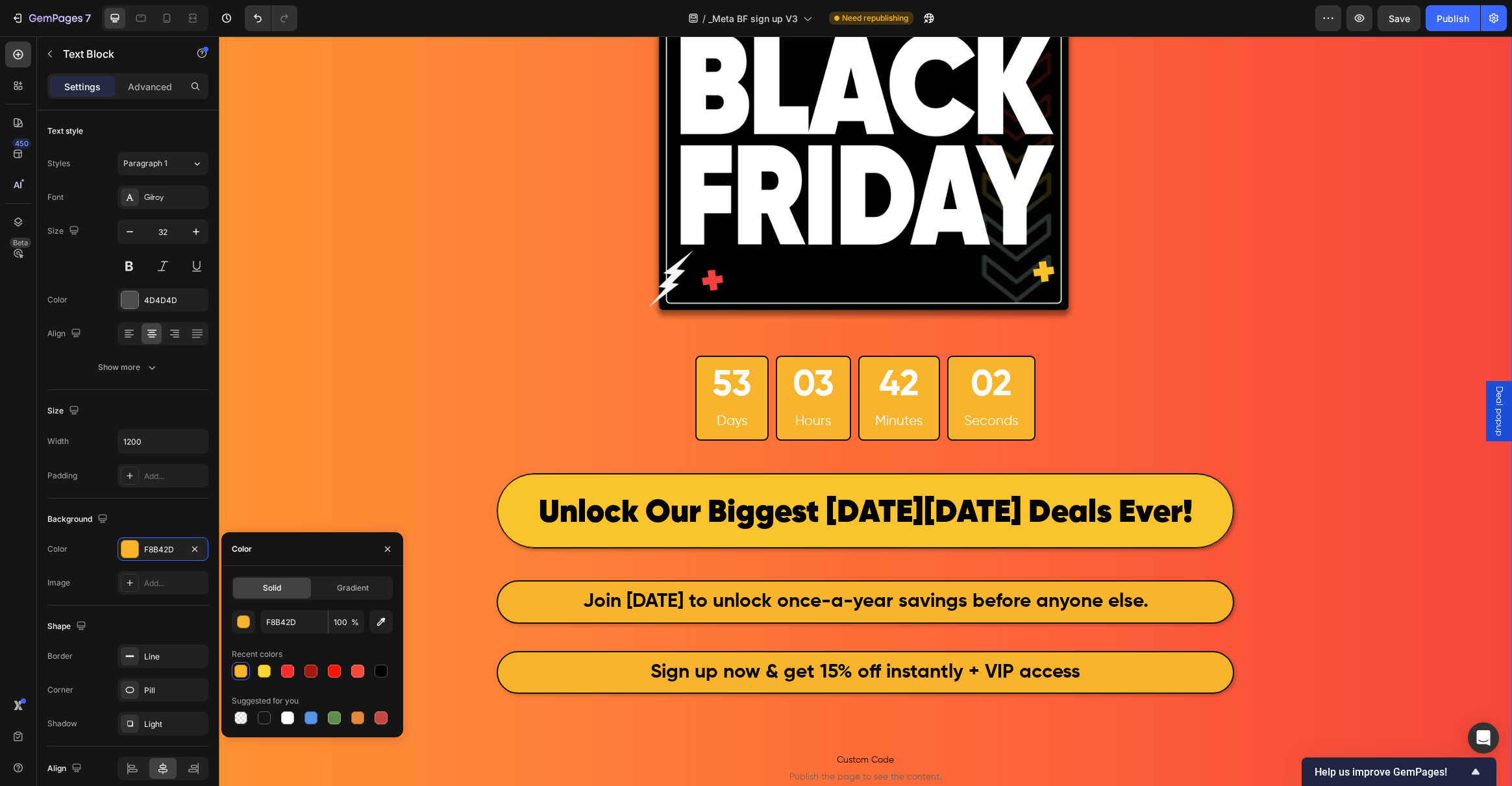
click at [374, 510] on div "Image 53 Days 03 Hours 42 Minutes 02 Seconds Countdown Timer Row ⁠⁠⁠⁠⁠⁠⁠ Unlock…" at bounding box center [865, 450] width 1293 height 1089
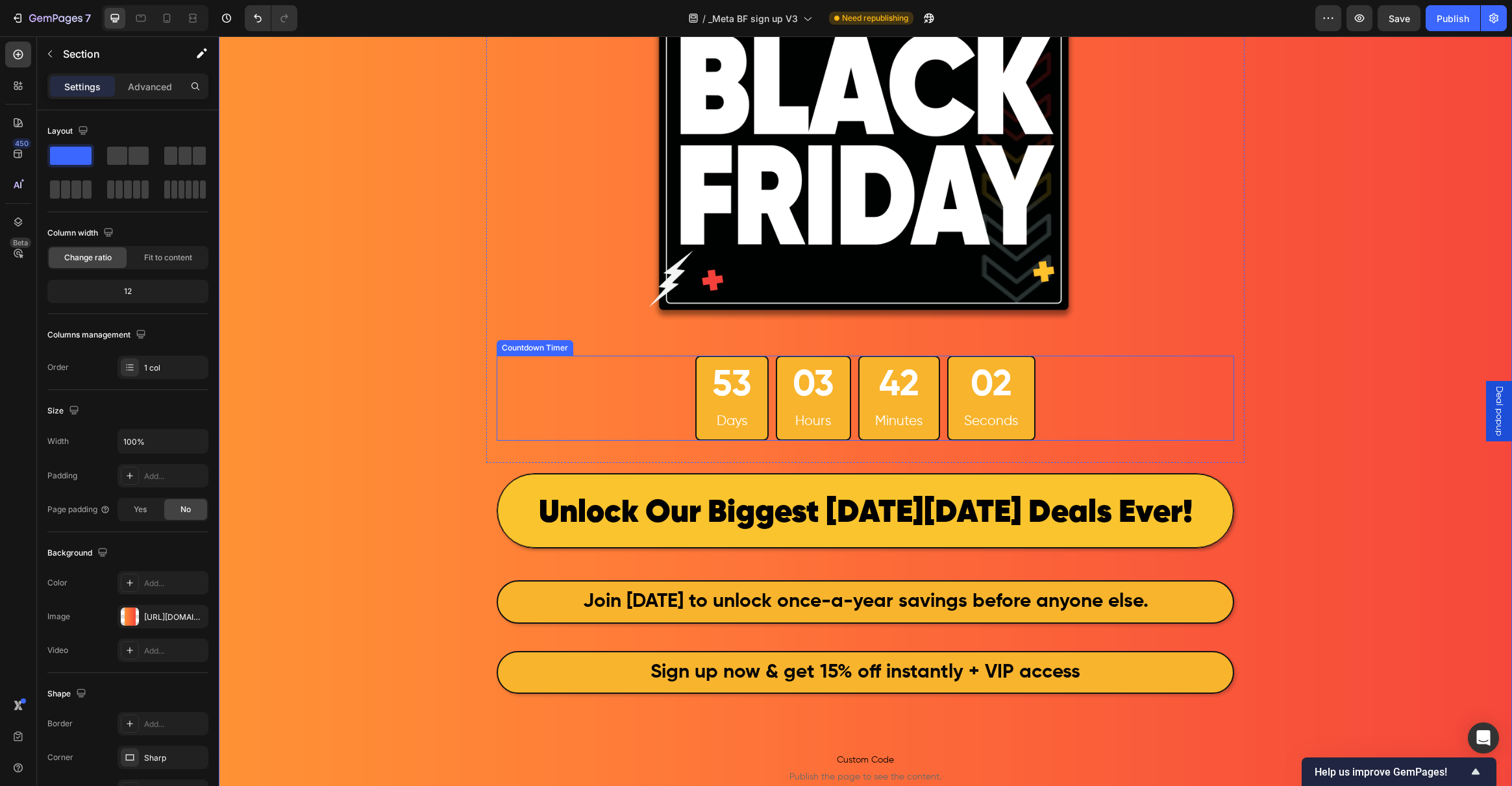
click at [761, 400] on div "53 Days" at bounding box center [732, 398] width 74 height 85
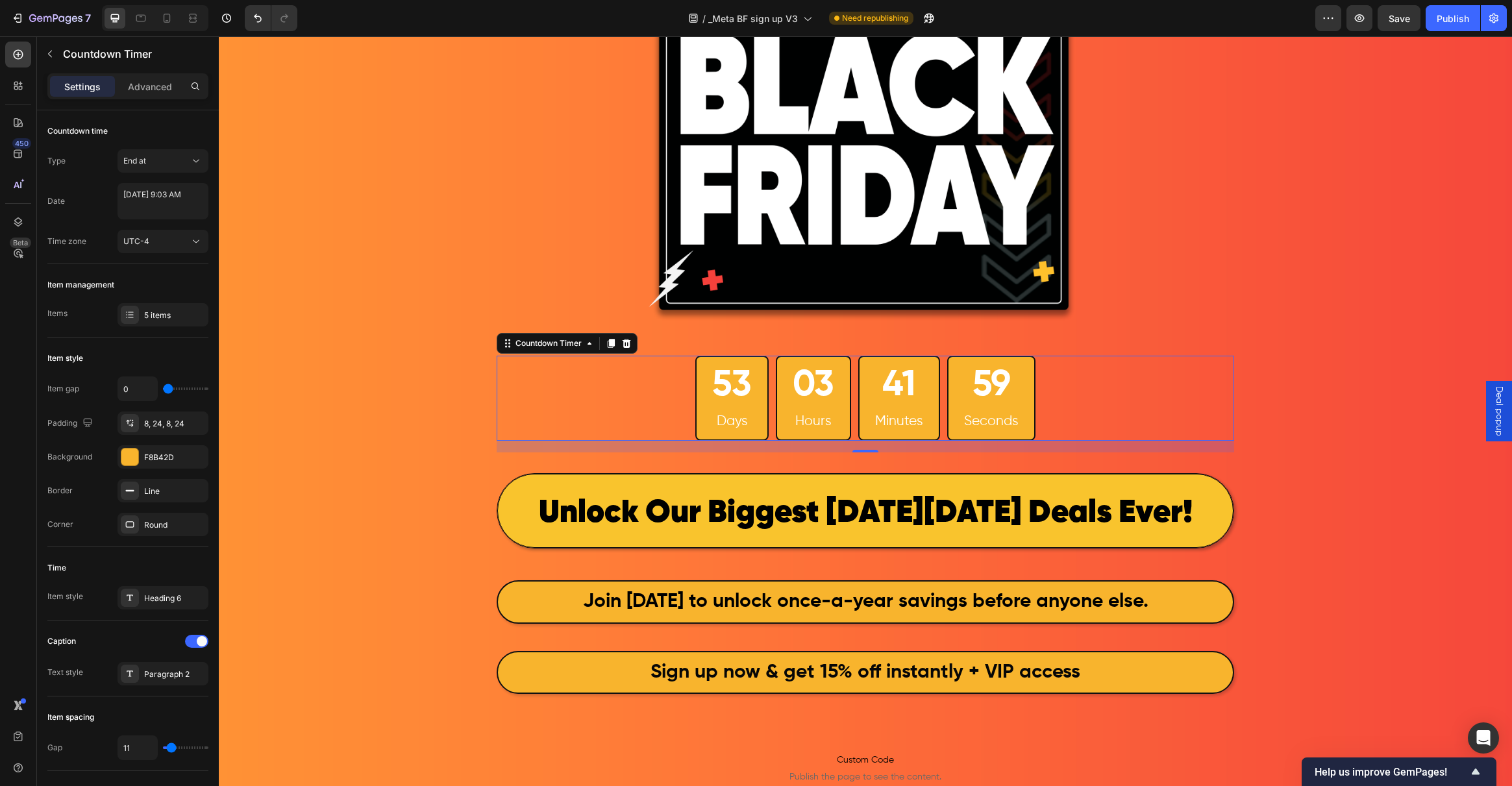
click at [727, 382] on div "53" at bounding box center [732, 386] width 40 height 48
click at [154, 90] on p "Advanced" at bounding box center [150, 87] width 44 height 14
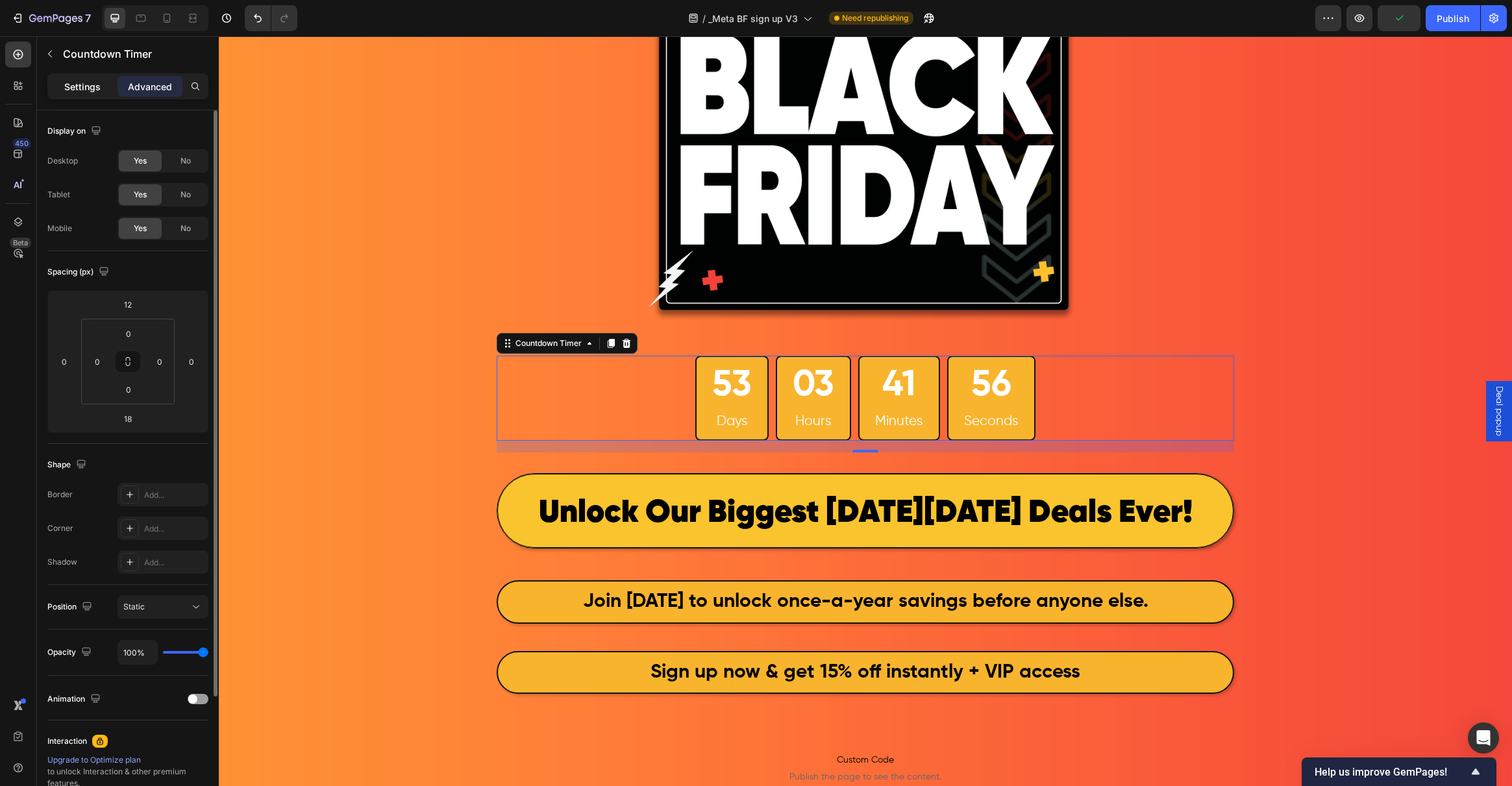
click at [82, 85] on p "Settings" at bounding box center [82, 87] width 36 height 14
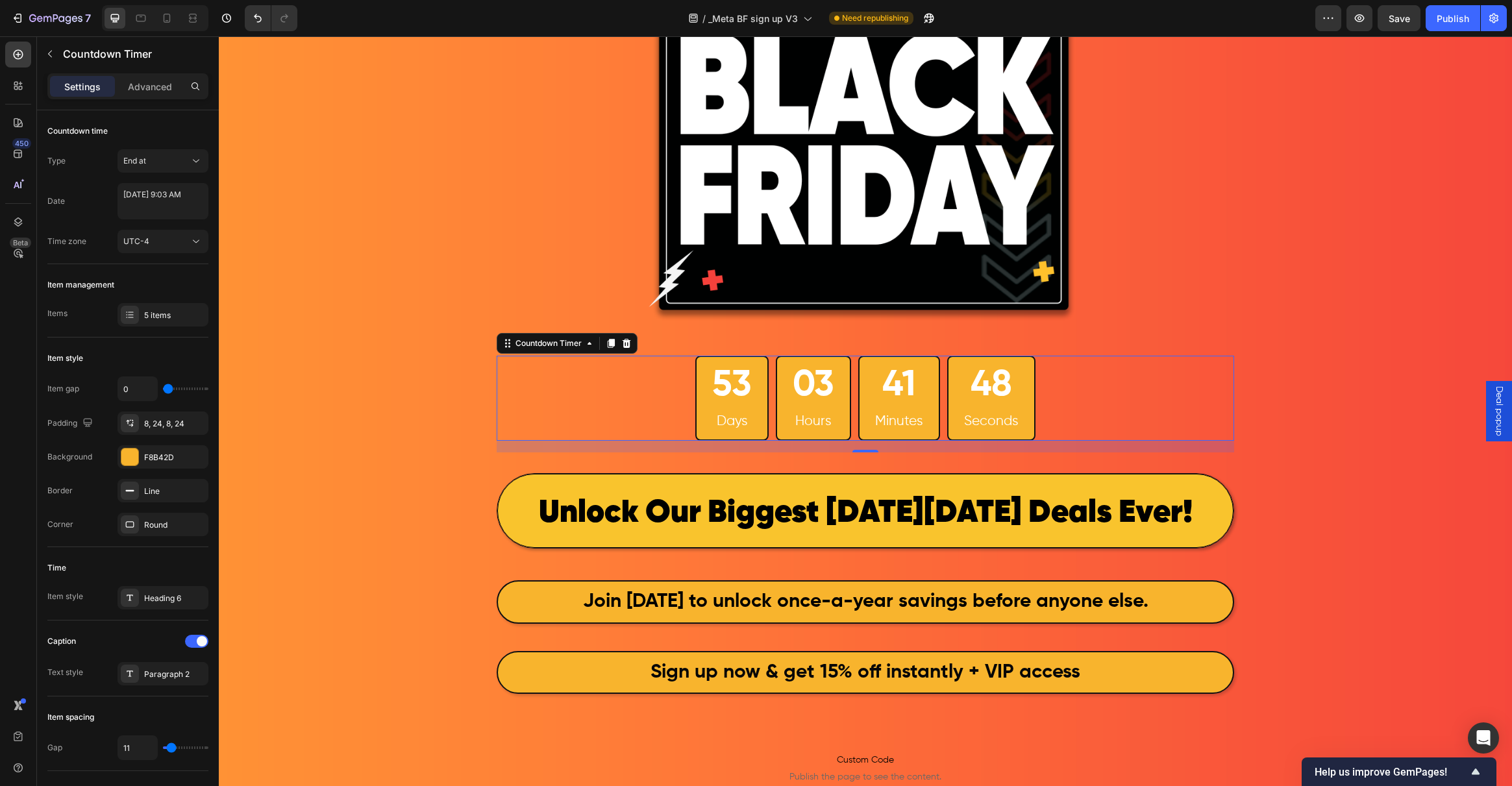
click at [570, 395] on div "53 Days 03 Hours 41 Minutes 48 Seconds" at bounding box center [866, 398] width 738 height 85
click at [498, 397] on div "53 Days 03 Hours 41 Minutes 47 Seconds" at bounding box center [866, 398] width 738 height 85
click at [522, 425] on div "53 Days 03 Hours 41 Minutes 47 Seconds" at bounding box center [866, 398] width 738 height 85
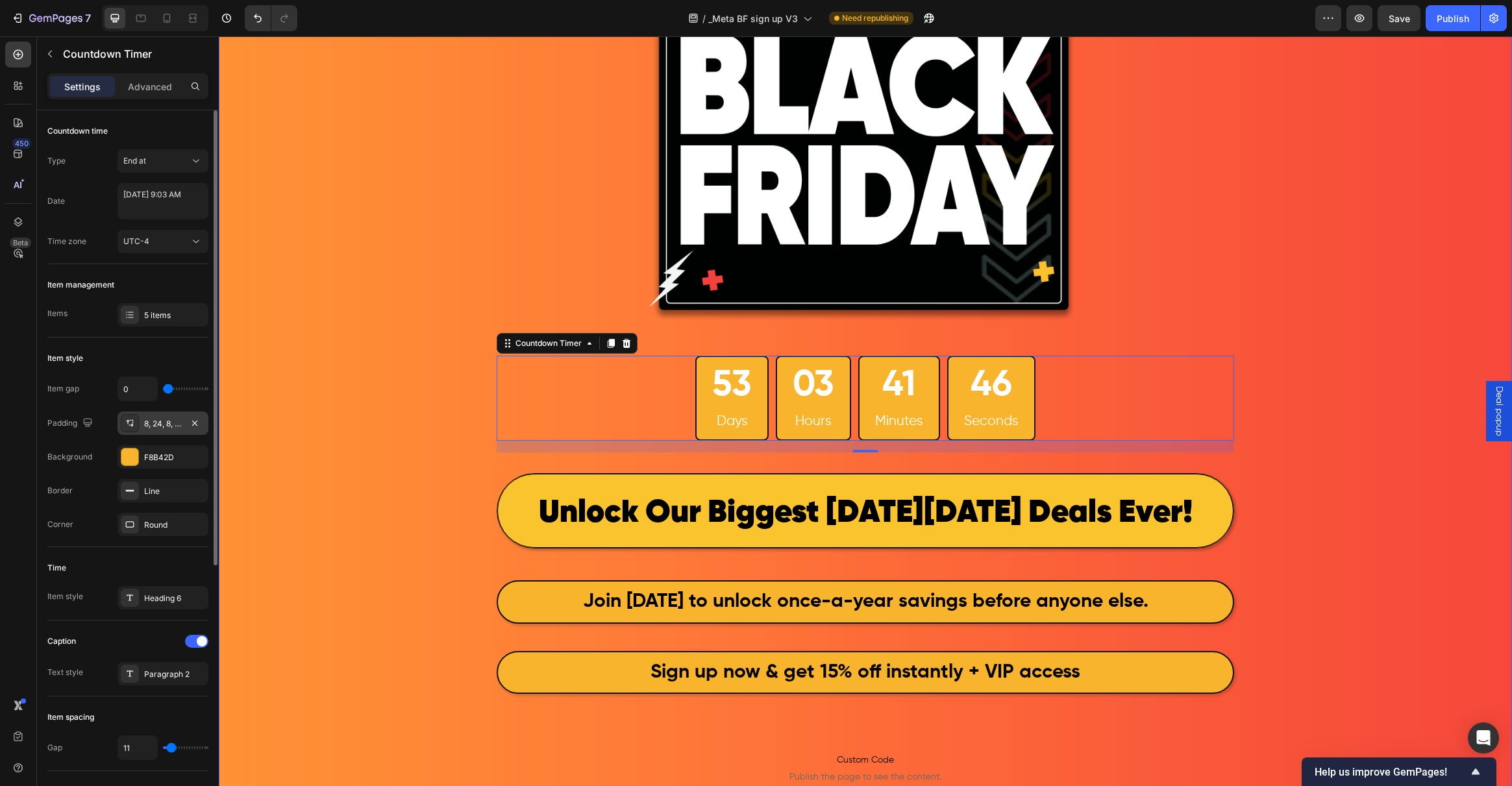
click at [173, 412] on div "8, 24, 8, 24" at bounding box center [163, 423] width 91 height 23
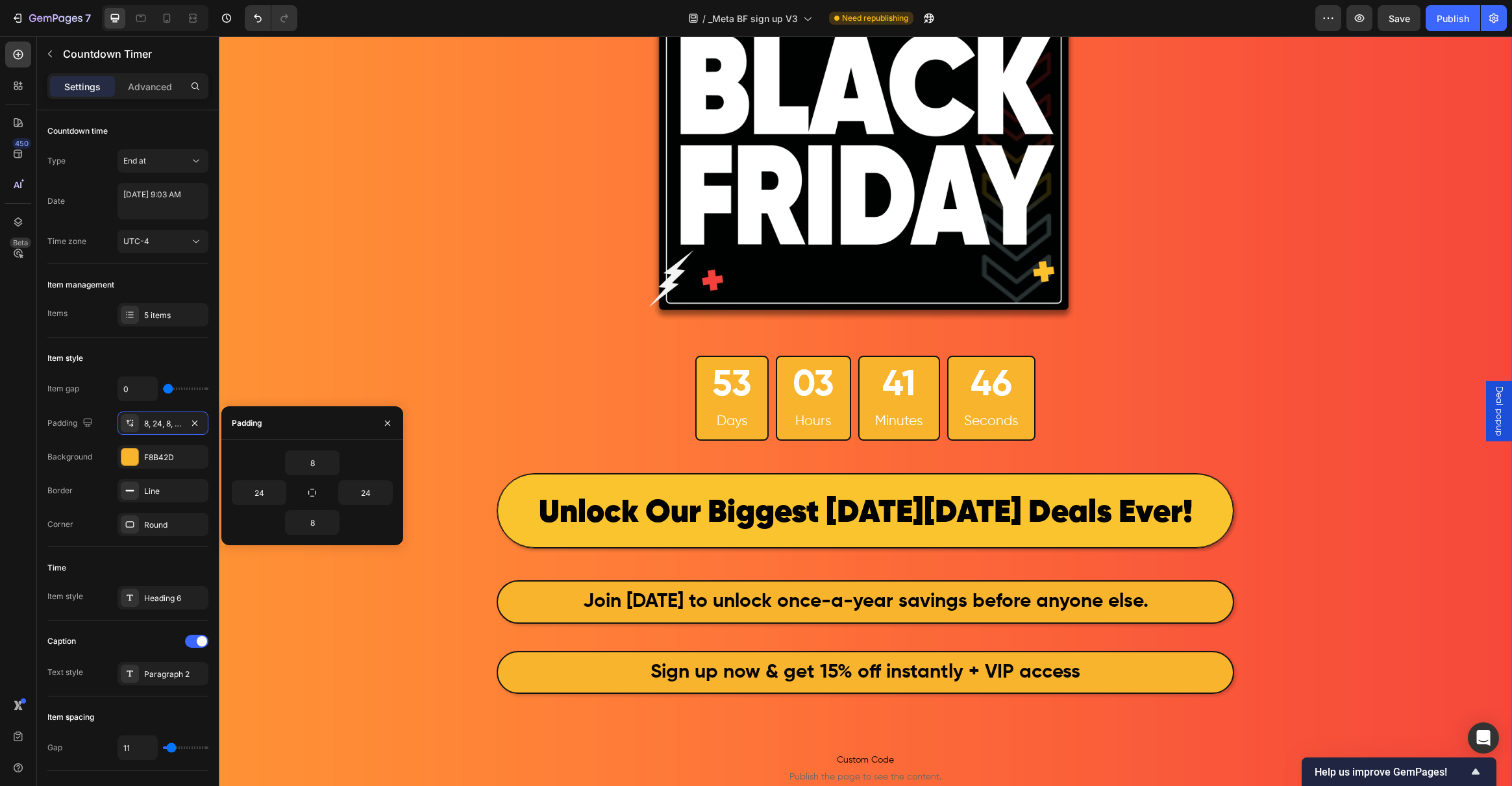
click at [350, 367] on div "Image 53 Days 03 Hours 41 Minutes 46 Seconds Countdown Timer Row ⁠⁠⁠⁠⁠⁠⁠ Unlock…" at bounding box center [865, 450] width 1293 height 1089
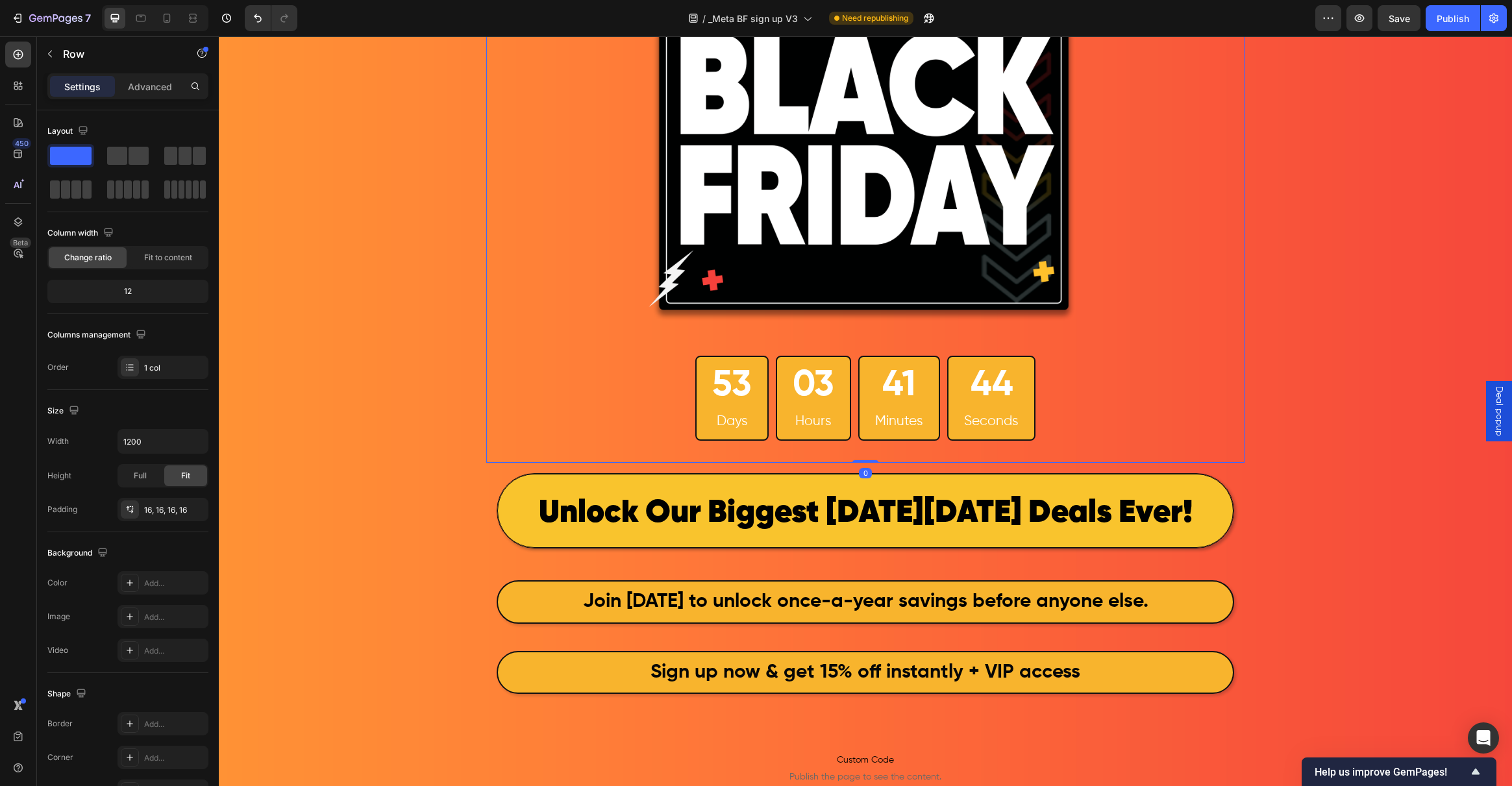
click at [507, 449] on div "Image 53 Days 03 Hours 41 Minutes 44 Seconds Countdown Timer" at bounding box center [866, 189] width 738 height 526
click at [140, 91] on p "Advanced" at bounding box center [150, 87] width 44 height 14
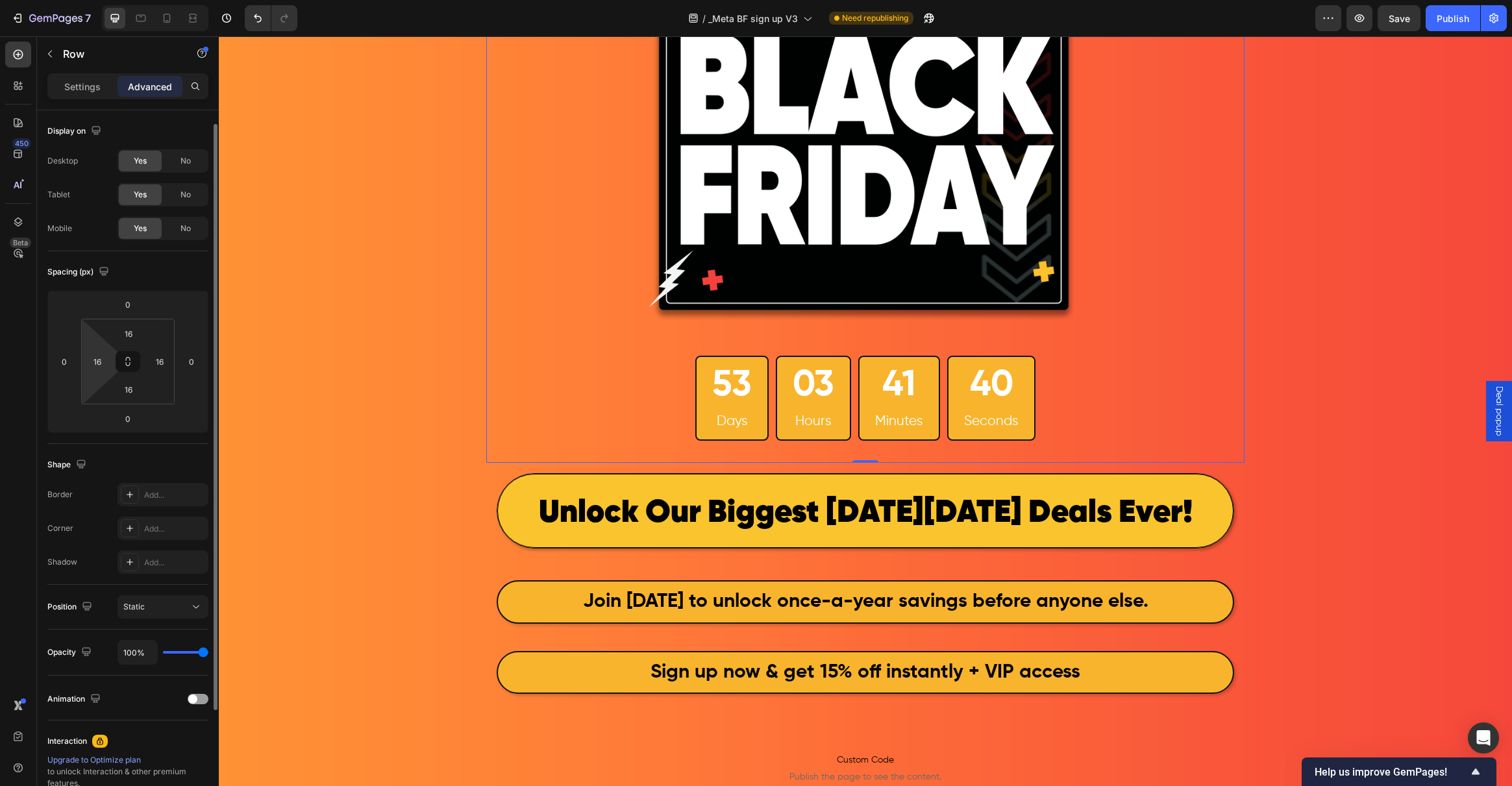
scroll to position [153, 0]
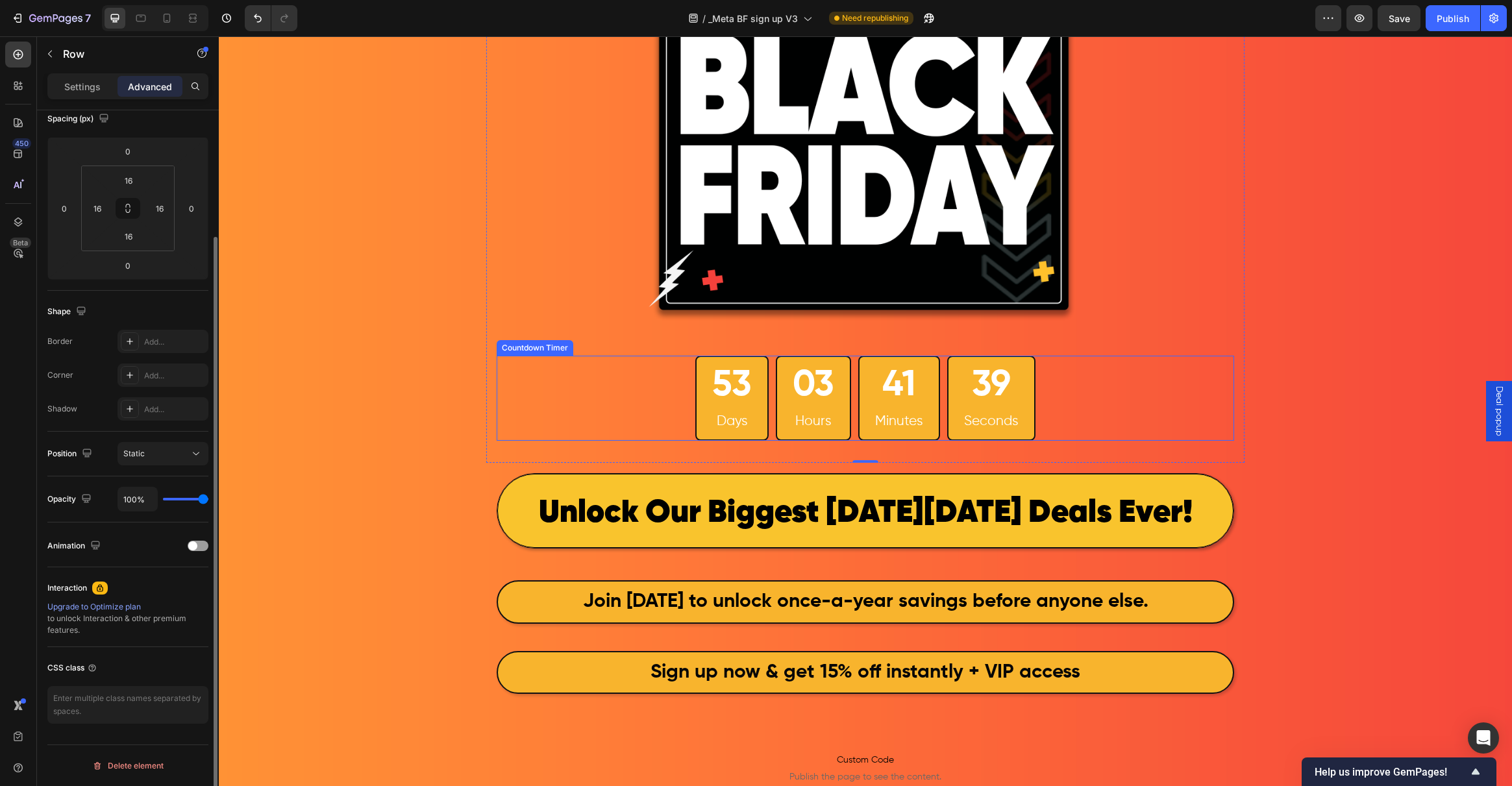
click at [785, 379] on div "03 Hours" at bounding box center [814, 398] width 75 height 85
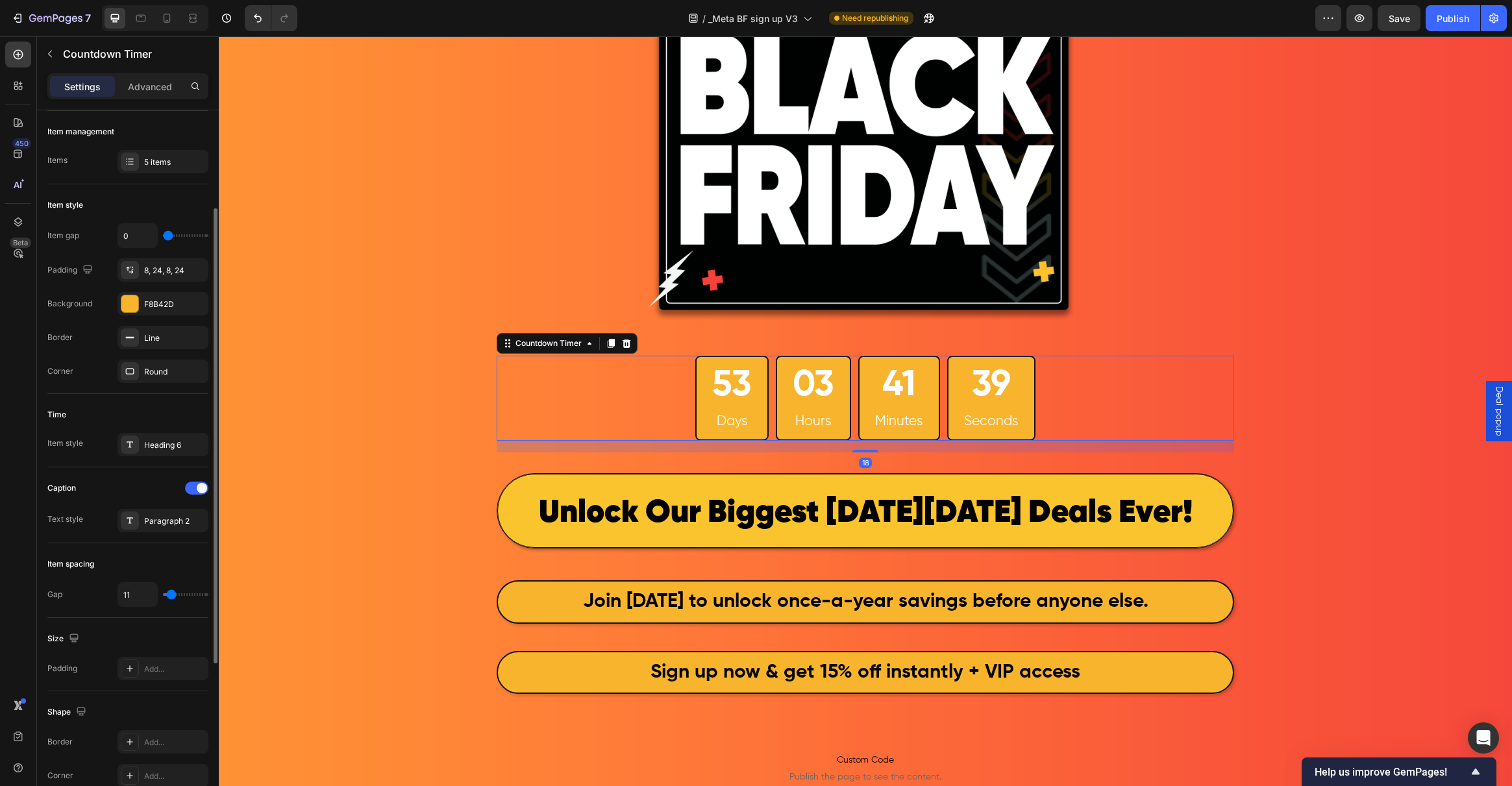
scroll to position [0, 0]
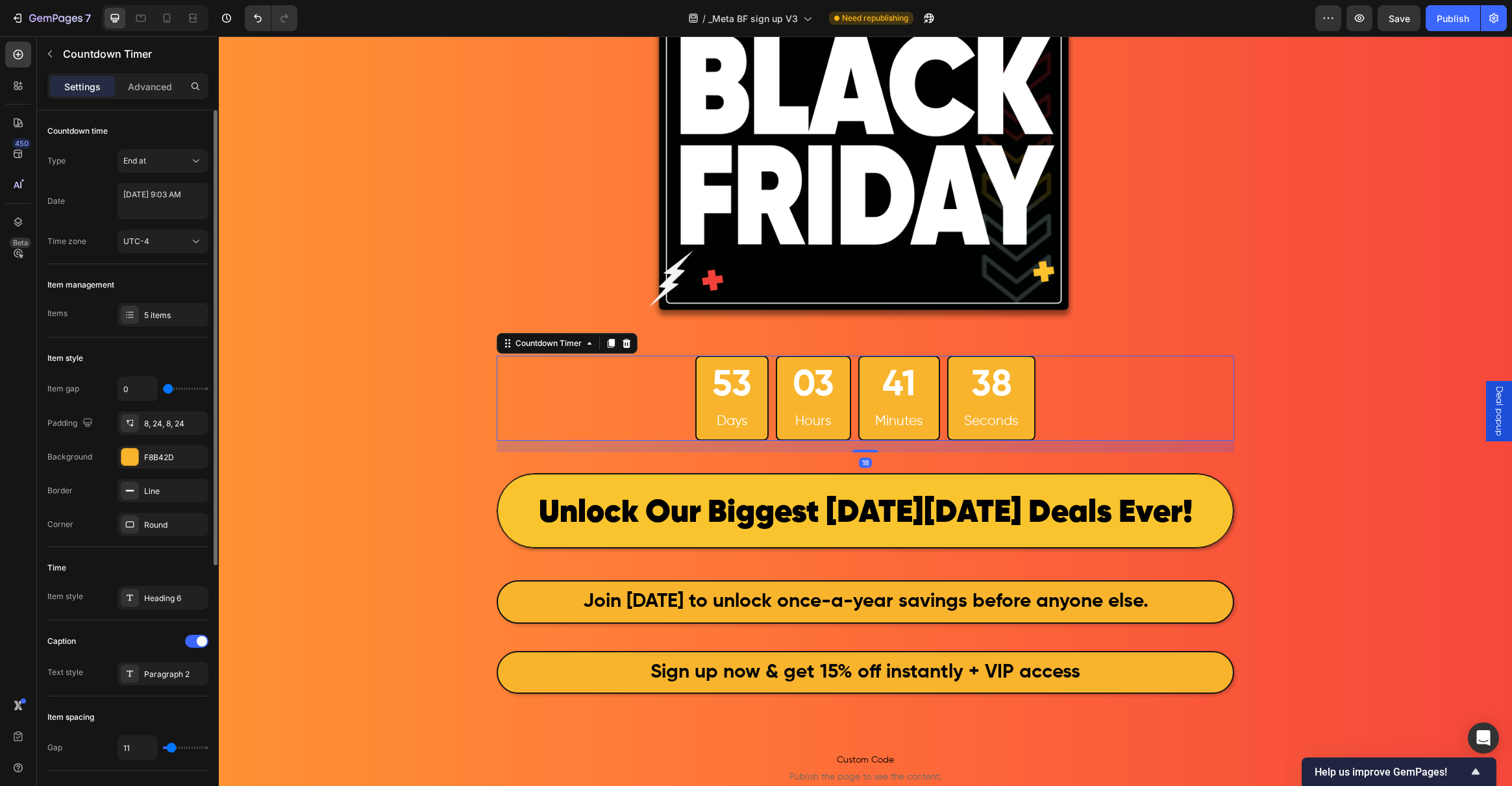
click at [823, 377] on div "03" at bounding box center [814, 386] width 41 height 48
click at [811, 425] on p "Hours" at bounding box center [814, 422] width 41 height 25
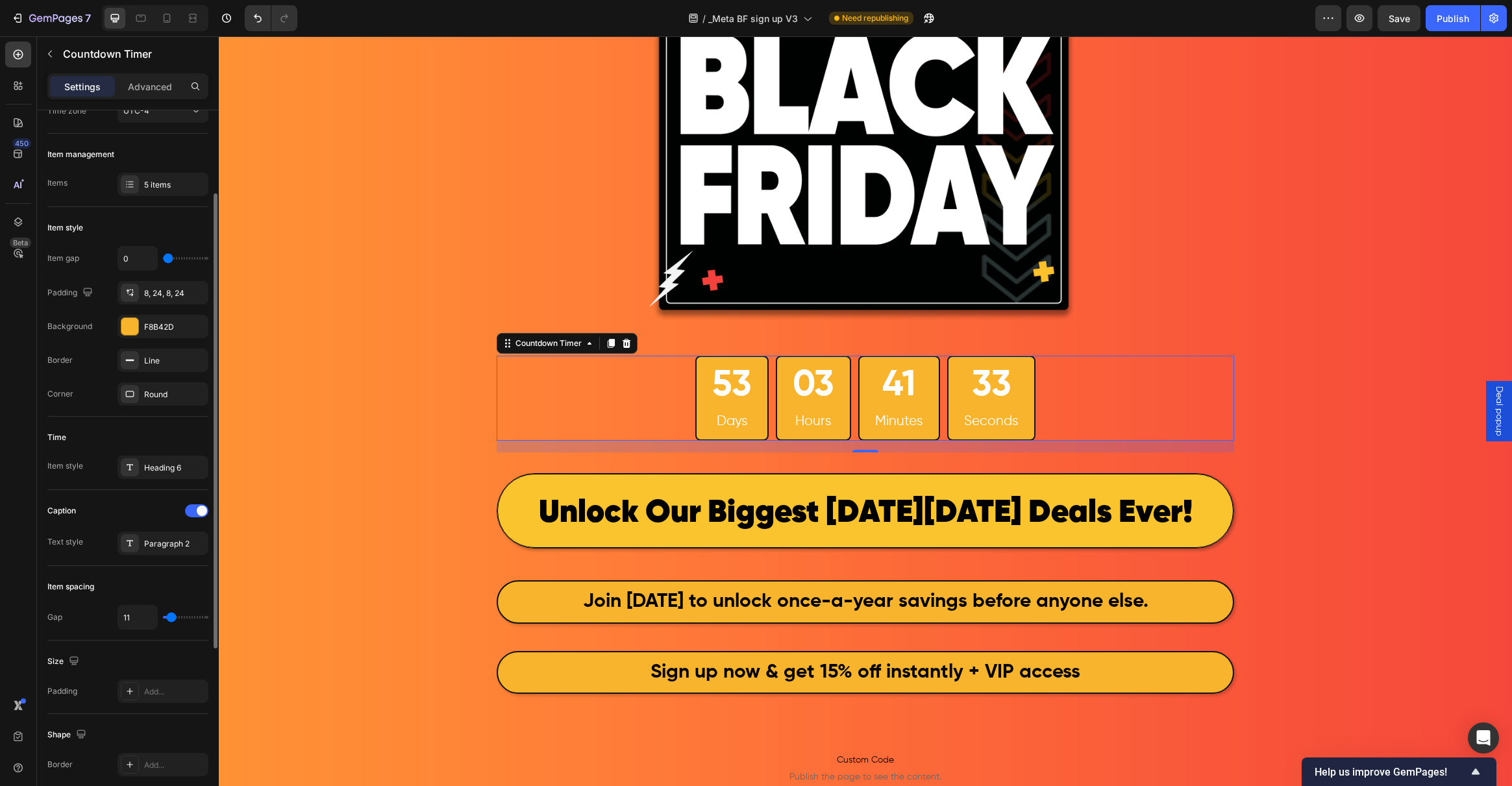
scroll to position [160, 0]
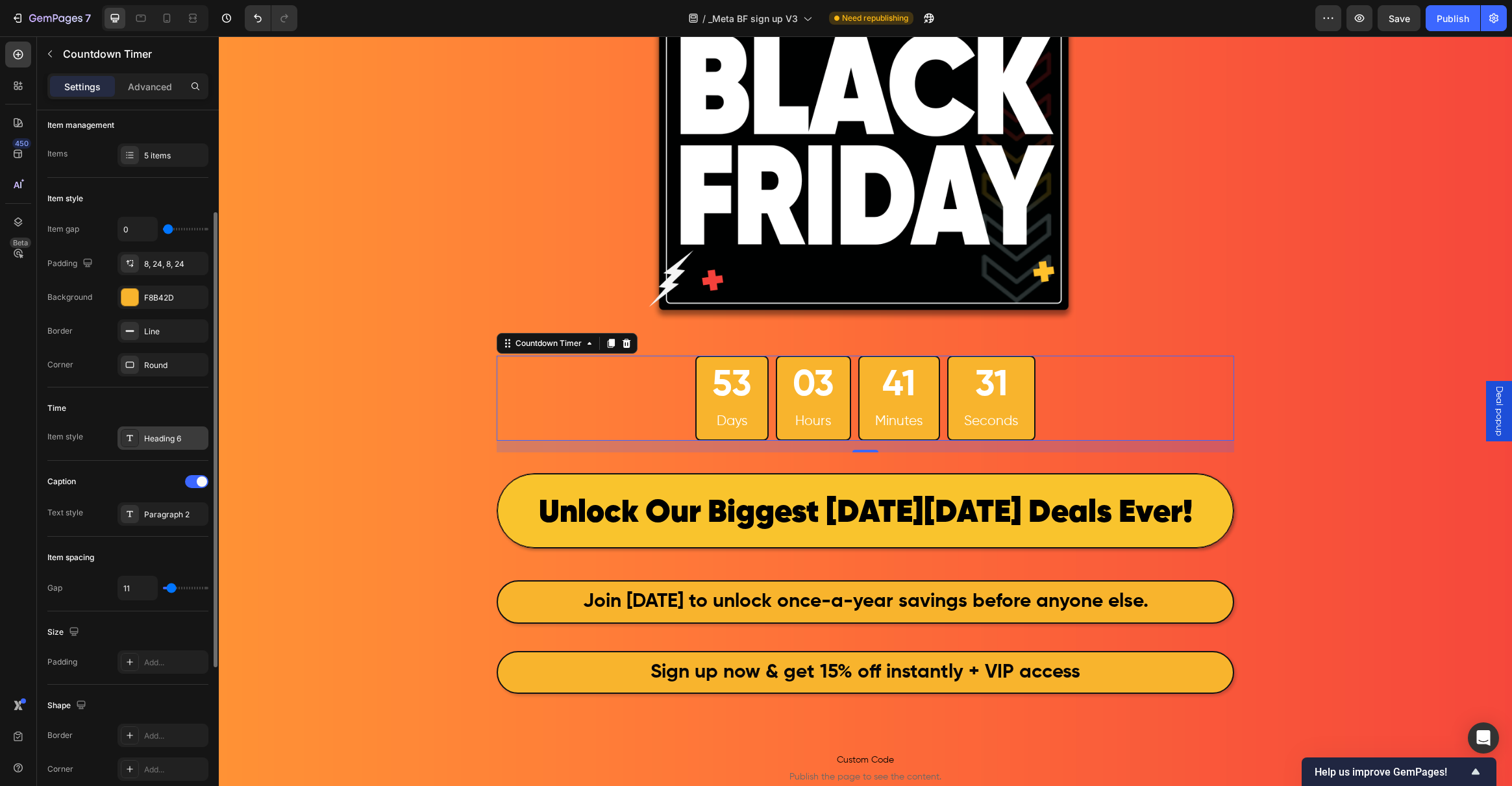
click at [136, 439] on div at bounding box center [130, 439] width 18 height 18
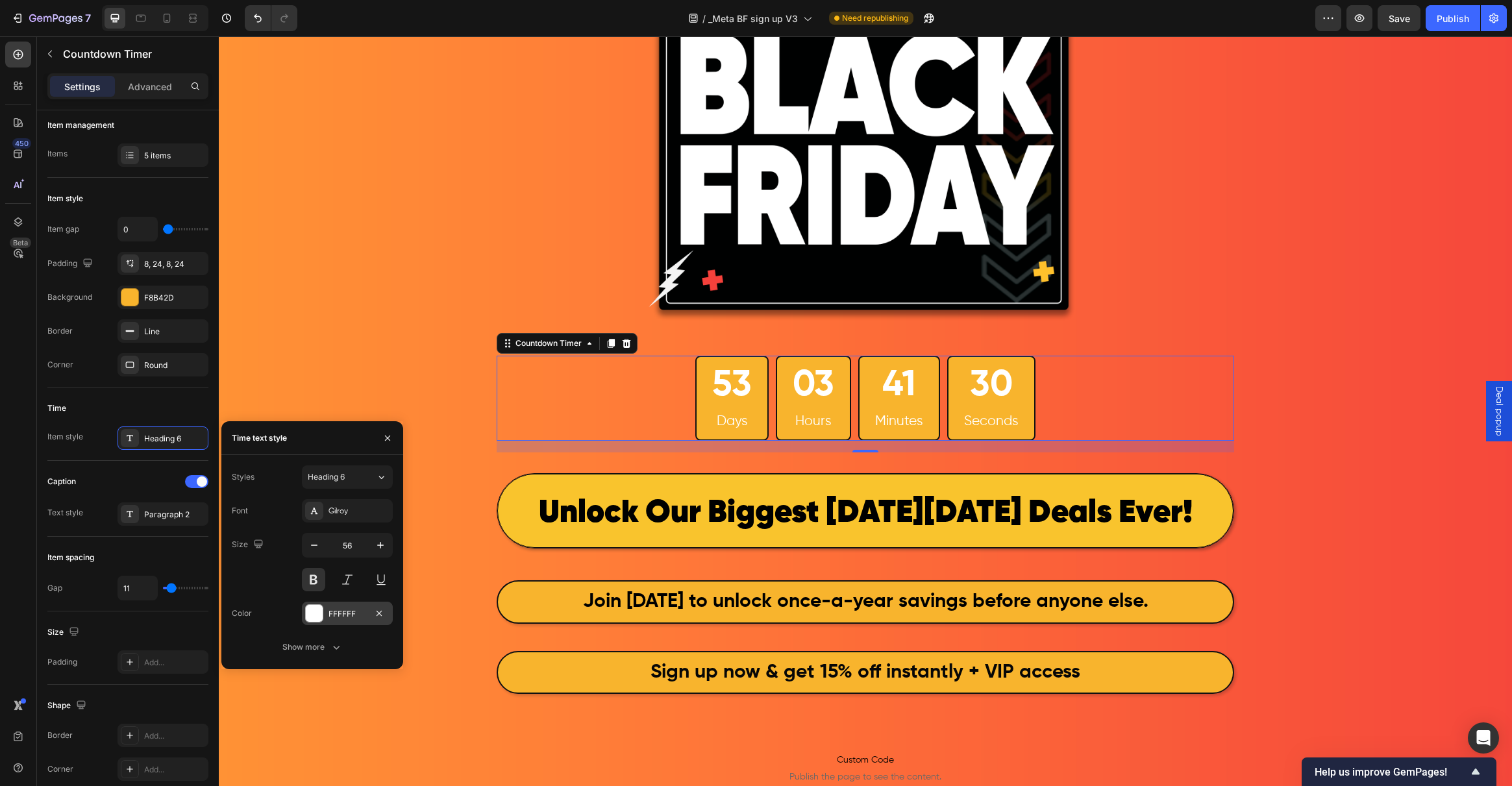
click at [311, 614] on div at bounding box center [314, 613] width 17 height 17
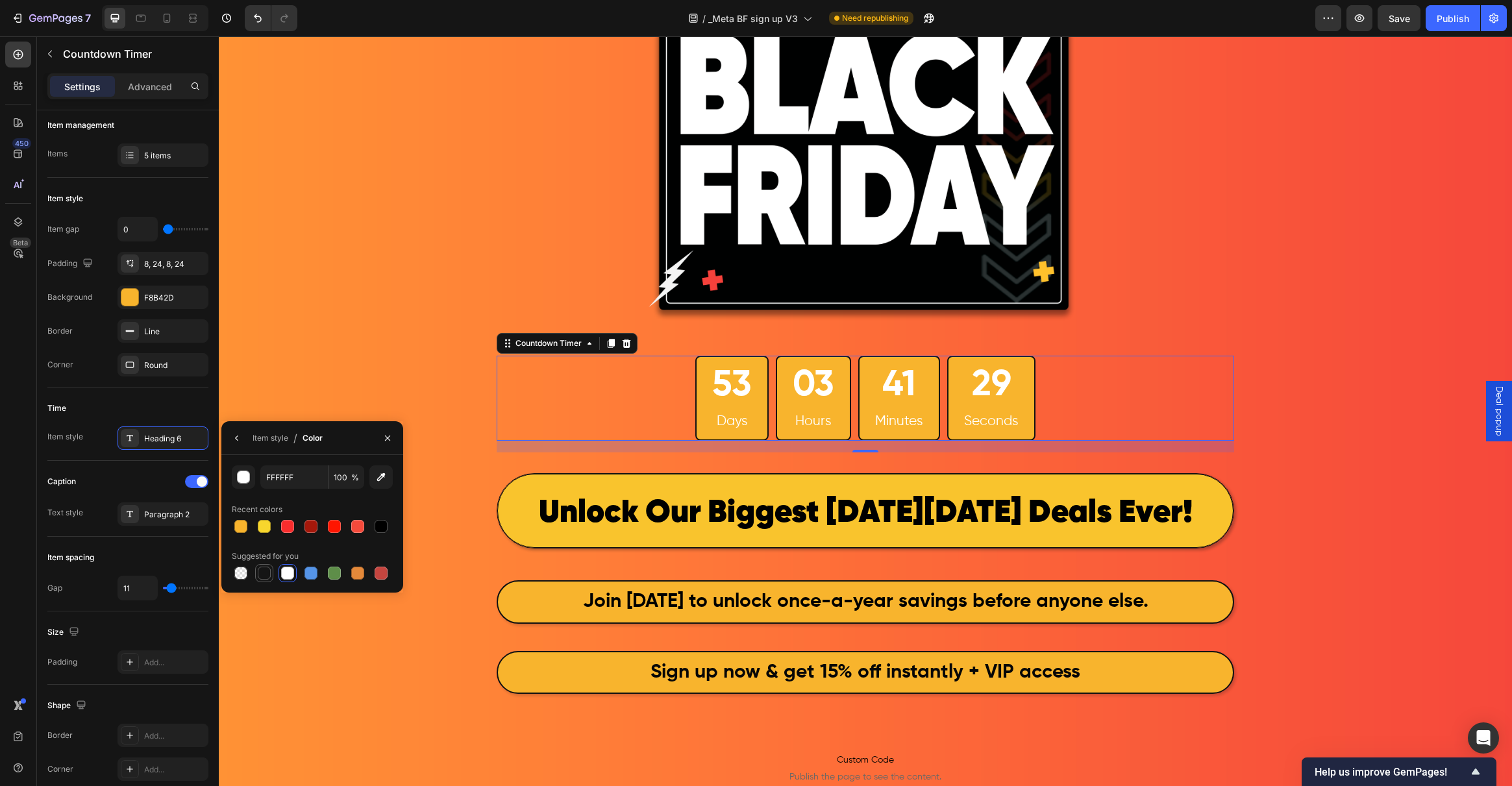
click at [265, 571] on div at bounding box center [264, 573] width 13 height 13
click at [381, 523] on div at bounding box center [381, 526] width 13 height 13
type input "000000"
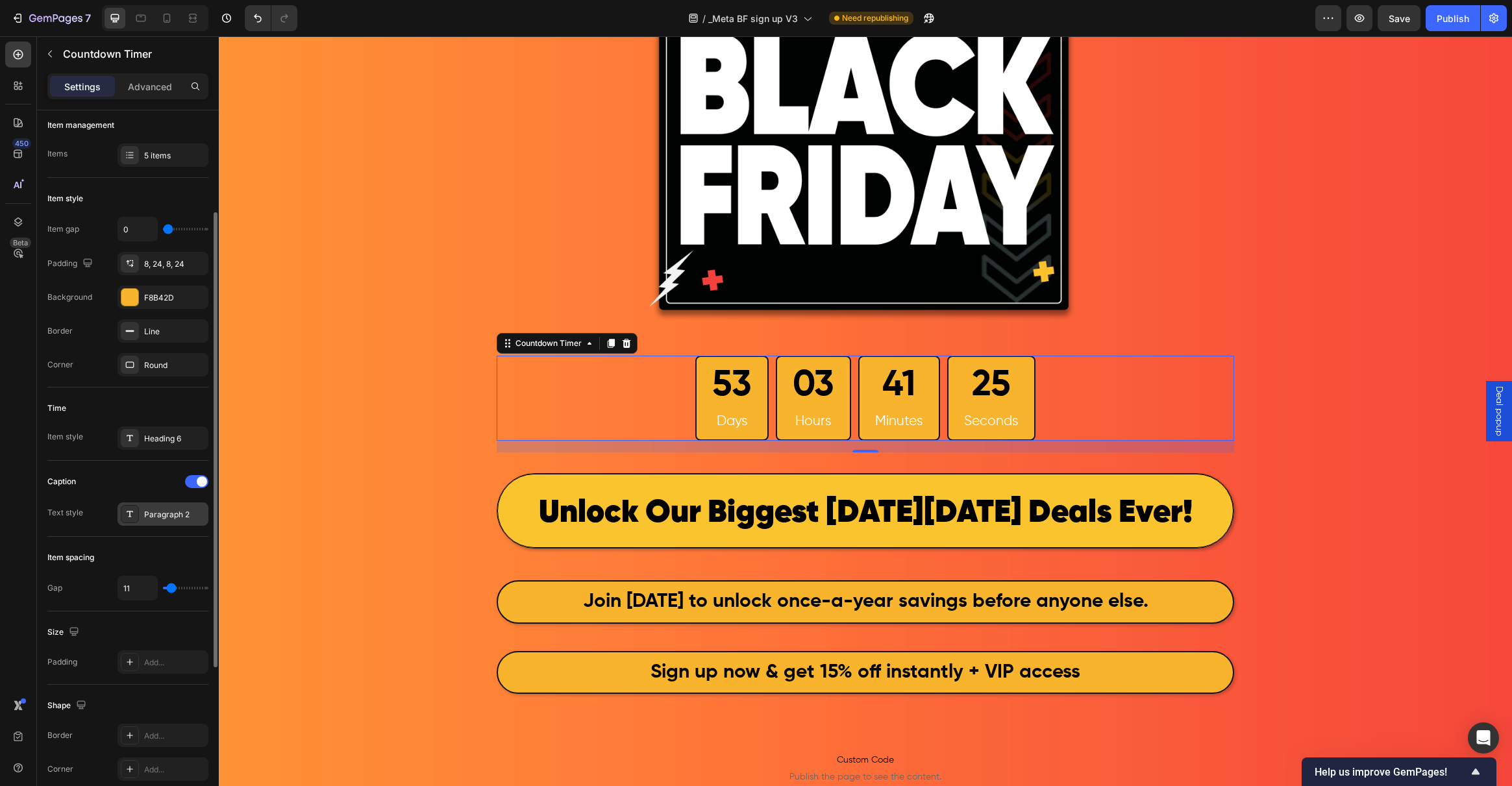
click at [127, 515] on icon at bounding box center [130, 515] width 11 height 11
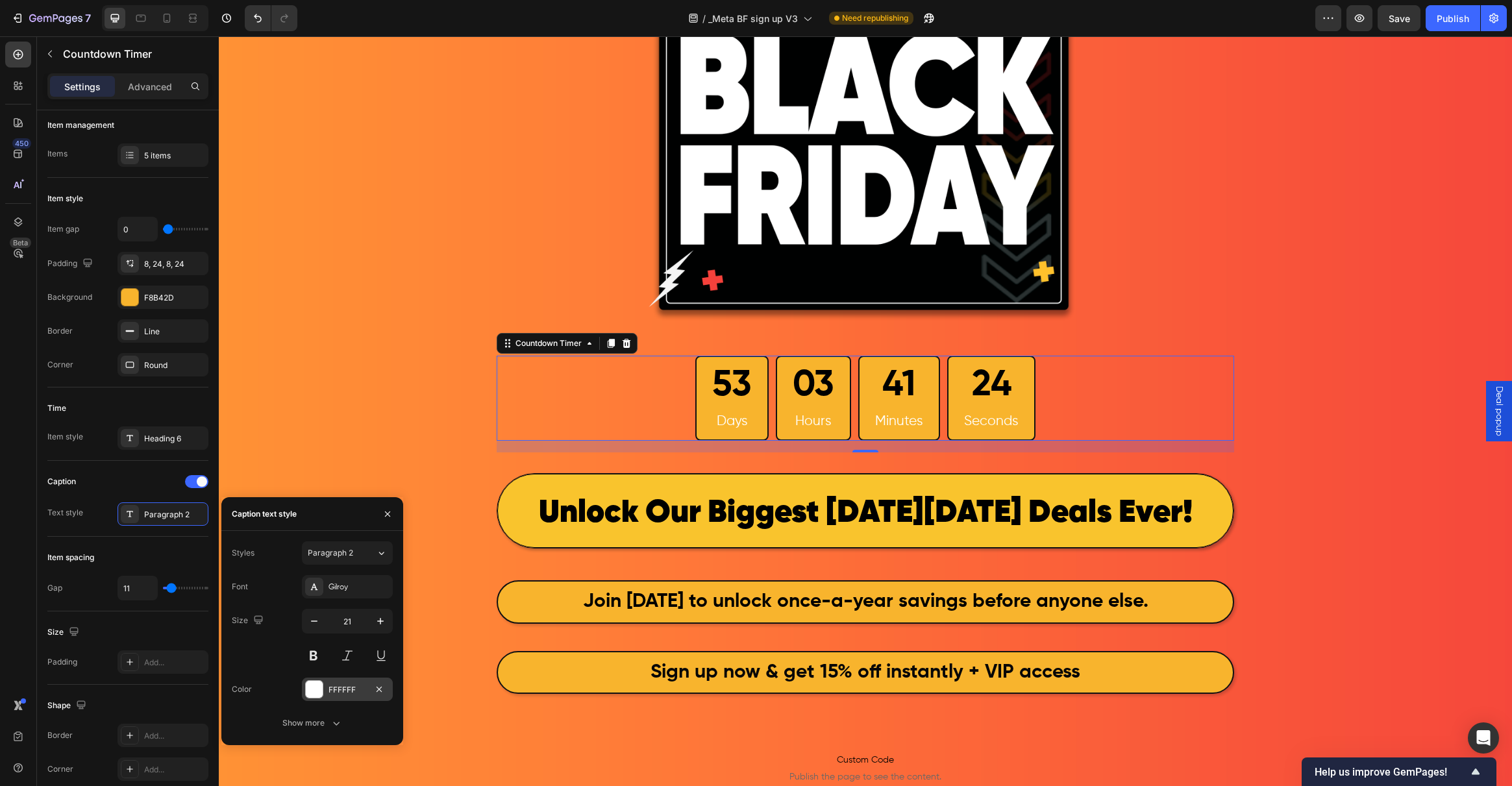
click at [320, 699] on div "FFFFFF" at bounding box center [347, 689] width 91 height 23
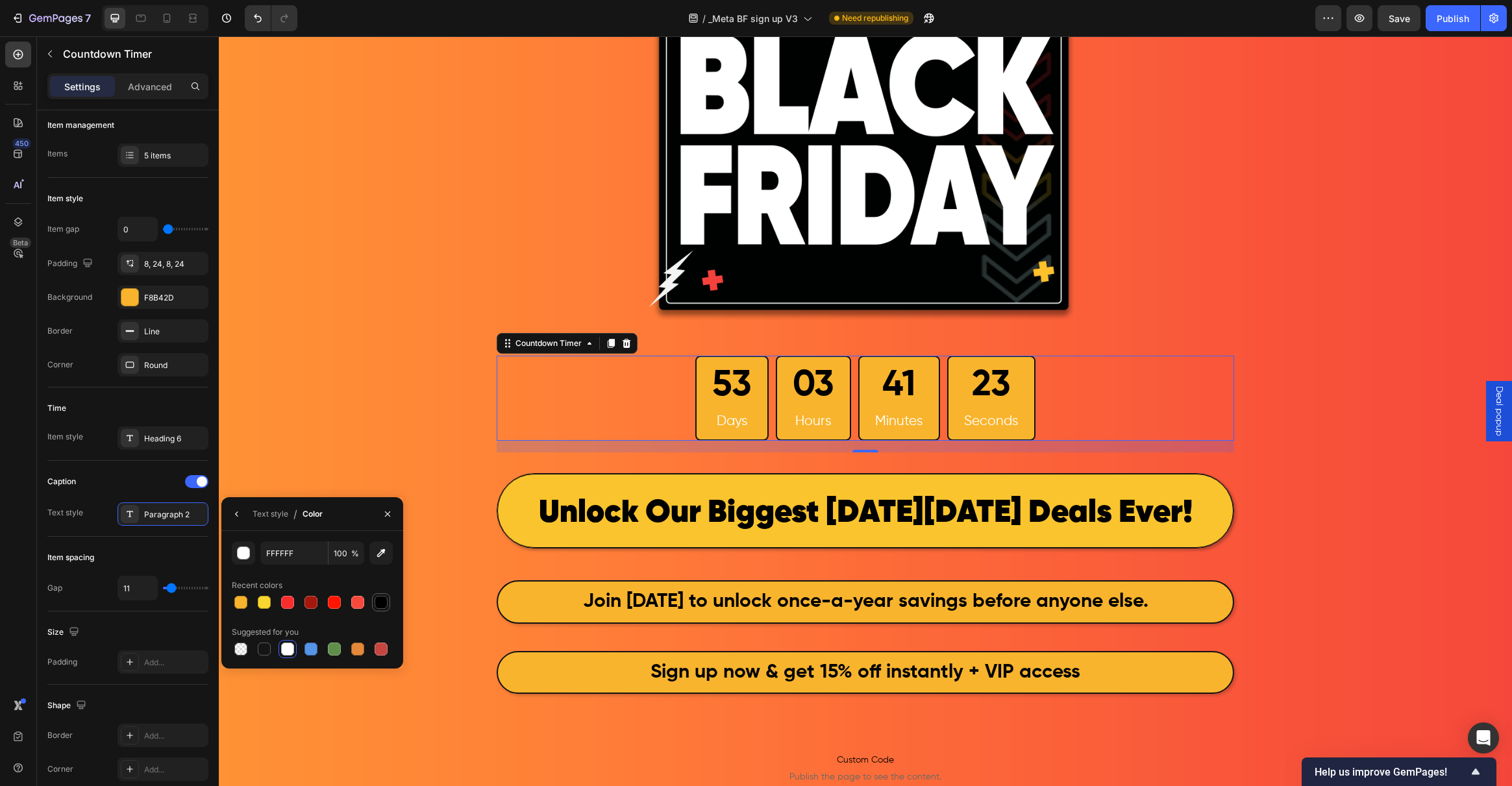
click at [381, 603] on div at bounding box center [381, 602] width 13 height 13
type input "000000"
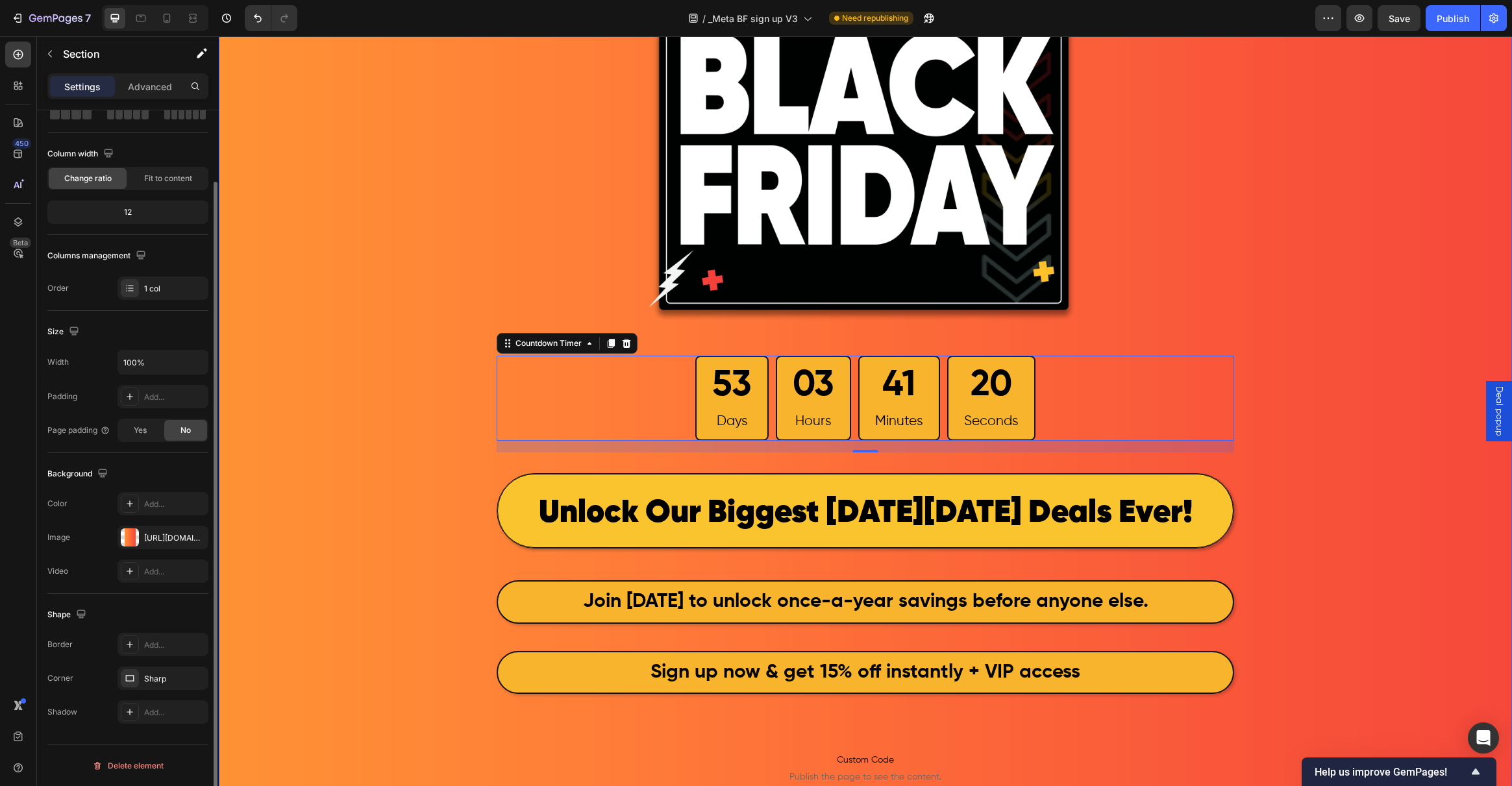
click at [330, 453] on div "Image 53 Days 03 Hours 41 Minutes 20 Seconds Countdown Timer 18 Row ⁠⁠⁠⁠⁠⁠⁠ Unl…" at bounding box center [865, 450] width 1293 height 1089
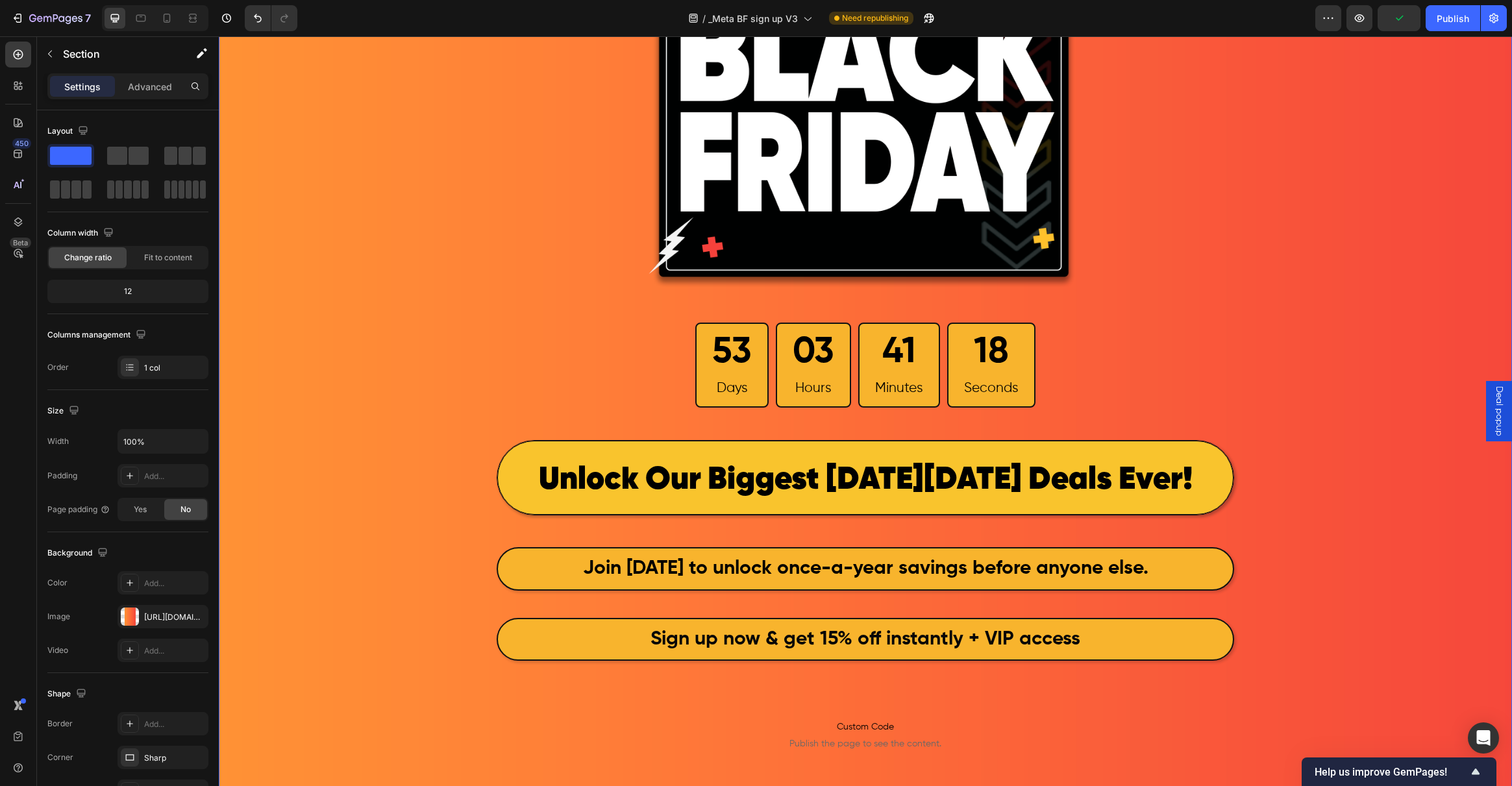
scroll to position [206, 0]
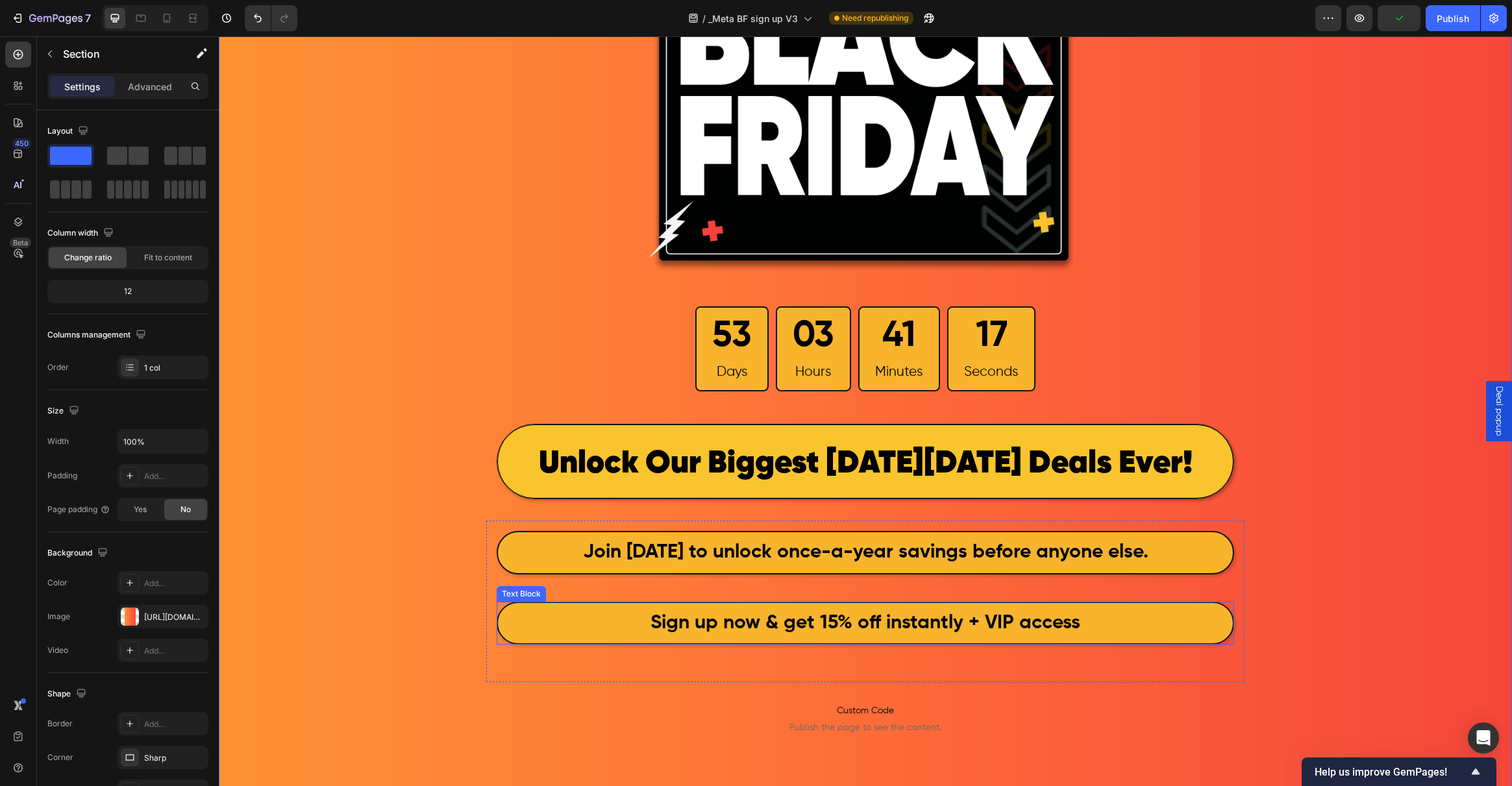
click at [691, 624] on strong "Sign up now & get 15% off instantly + VIP access" at bounding box center [865, 623] width 430 height 19
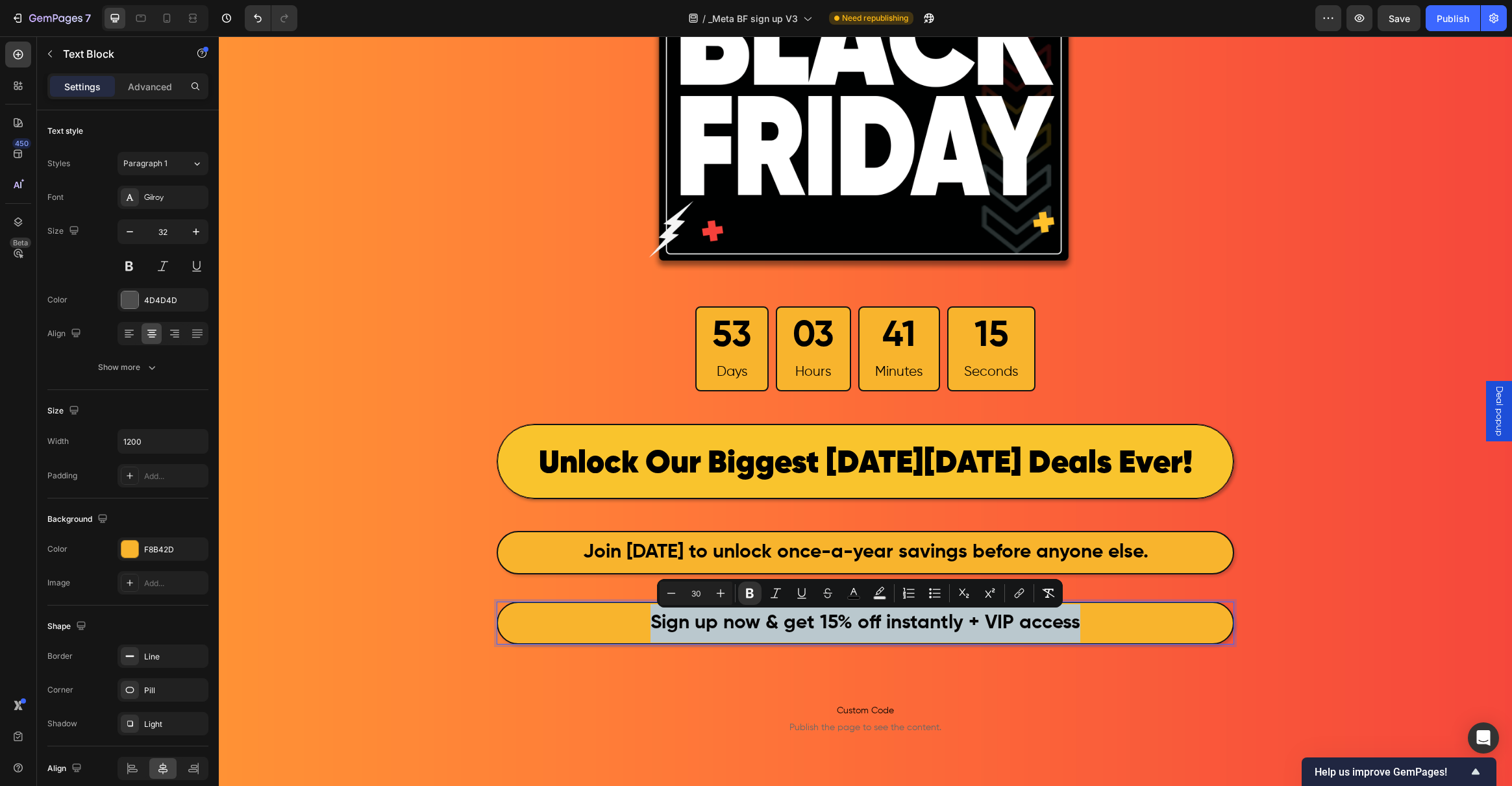
drag, startPoint x: 1090, startPoint y: 617, endPoint x: 575, endPoint y: 601, distance: 515.2
click at [575, 602] on div "Sign up now & get 15% off instantly + VIP access" at bounding box center [866, 623] width 738 height 44
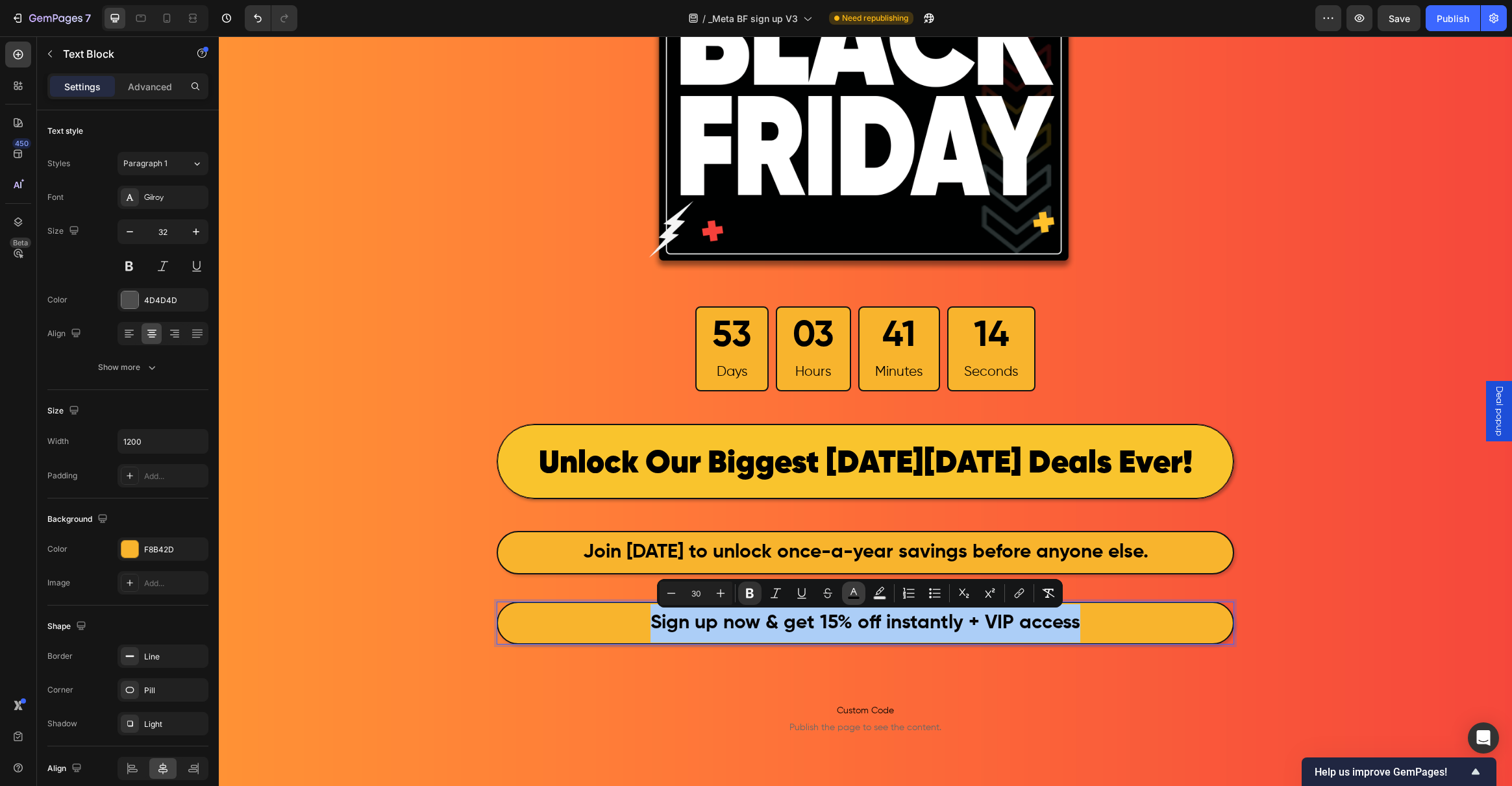
click at [860, 598] on button "color" at bounding box center [853, 594] width 23 height 23
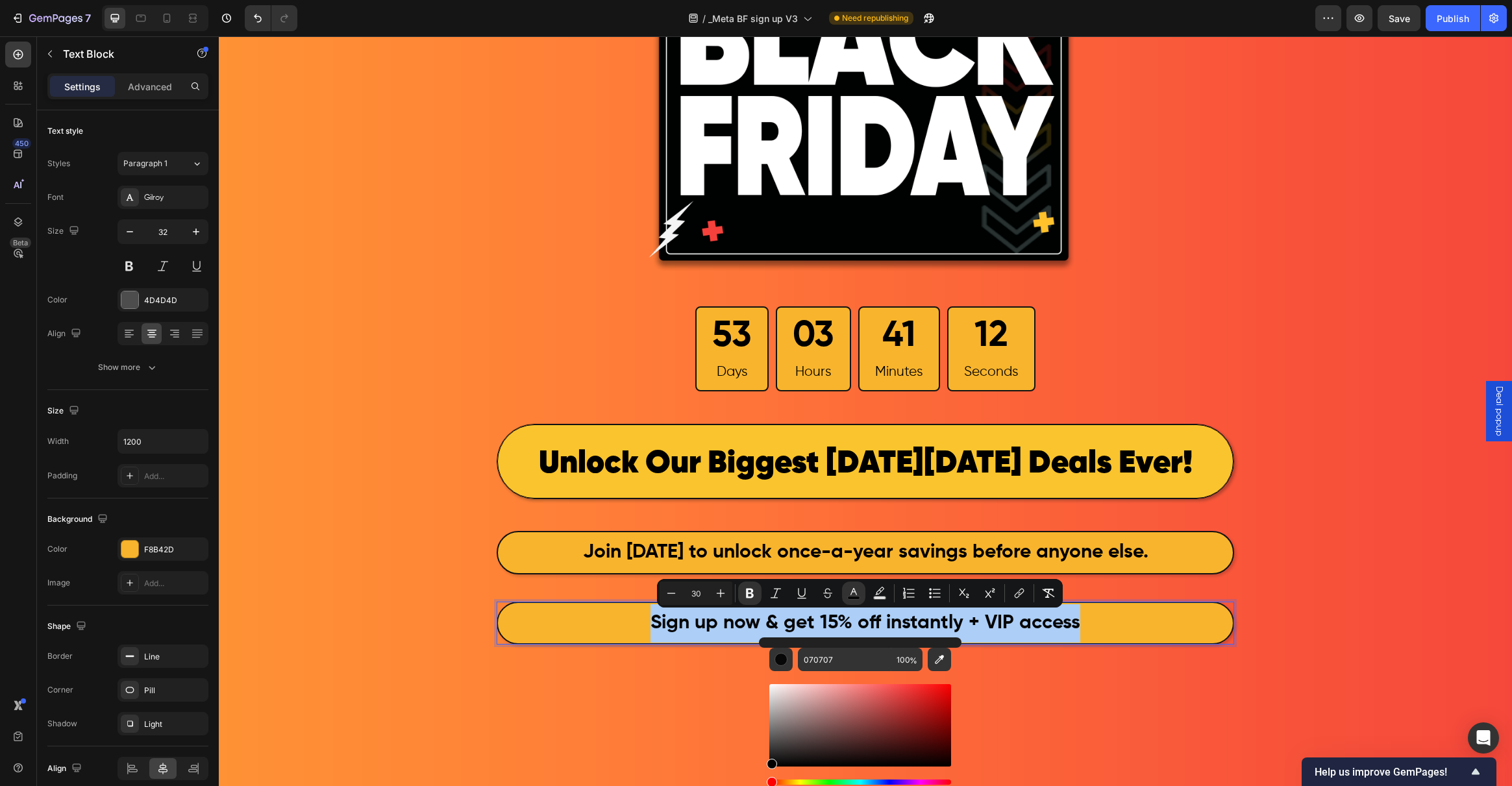
drag, startPoint x: 768, startPoint y: 764, endPoint x: 761, endPoint y: 774, distance: 12.2
click at [761, 774] on div "070707 100 %" at bounding box center [860, 720] width 202 height 166
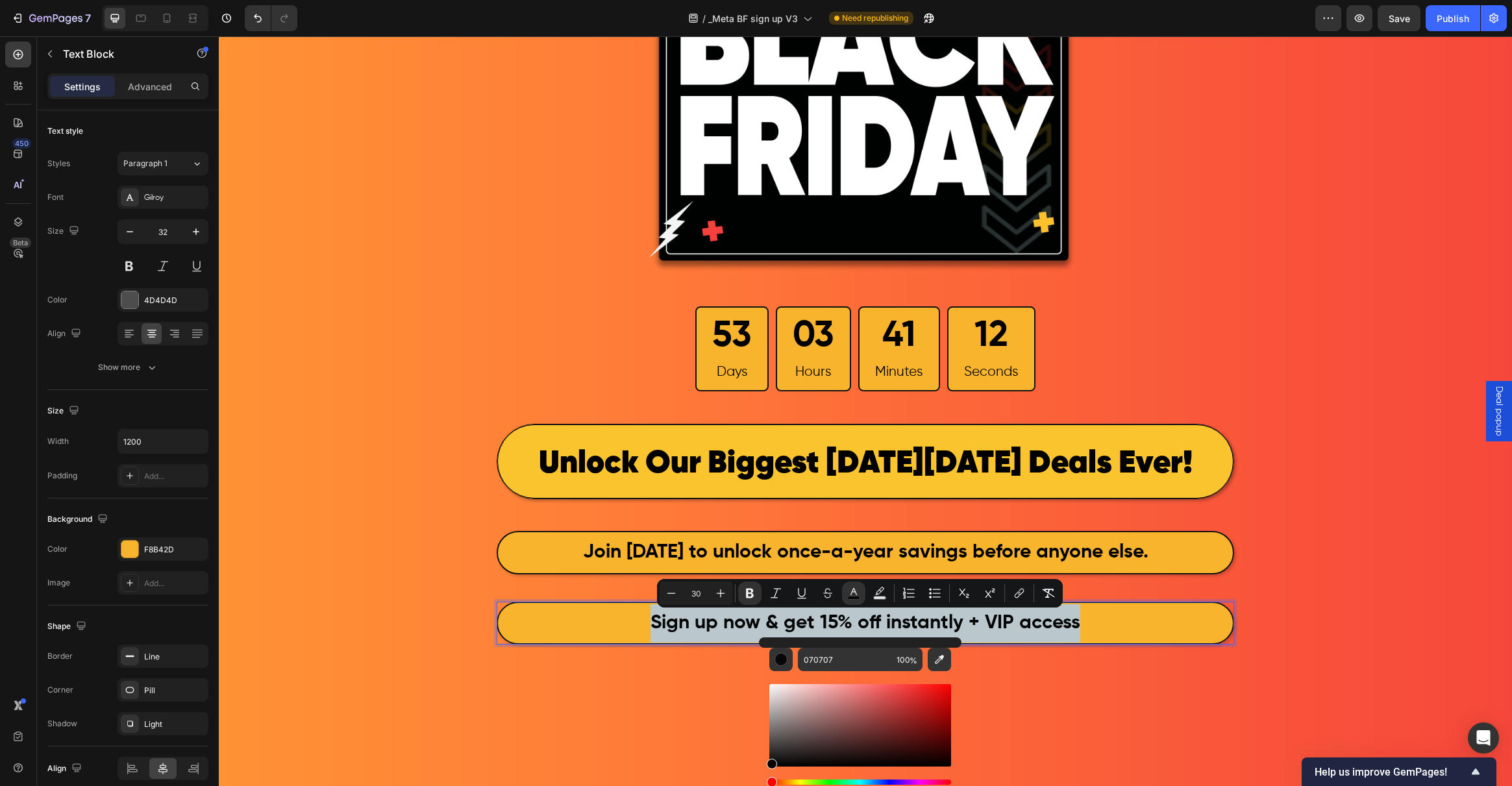
type input "000000"
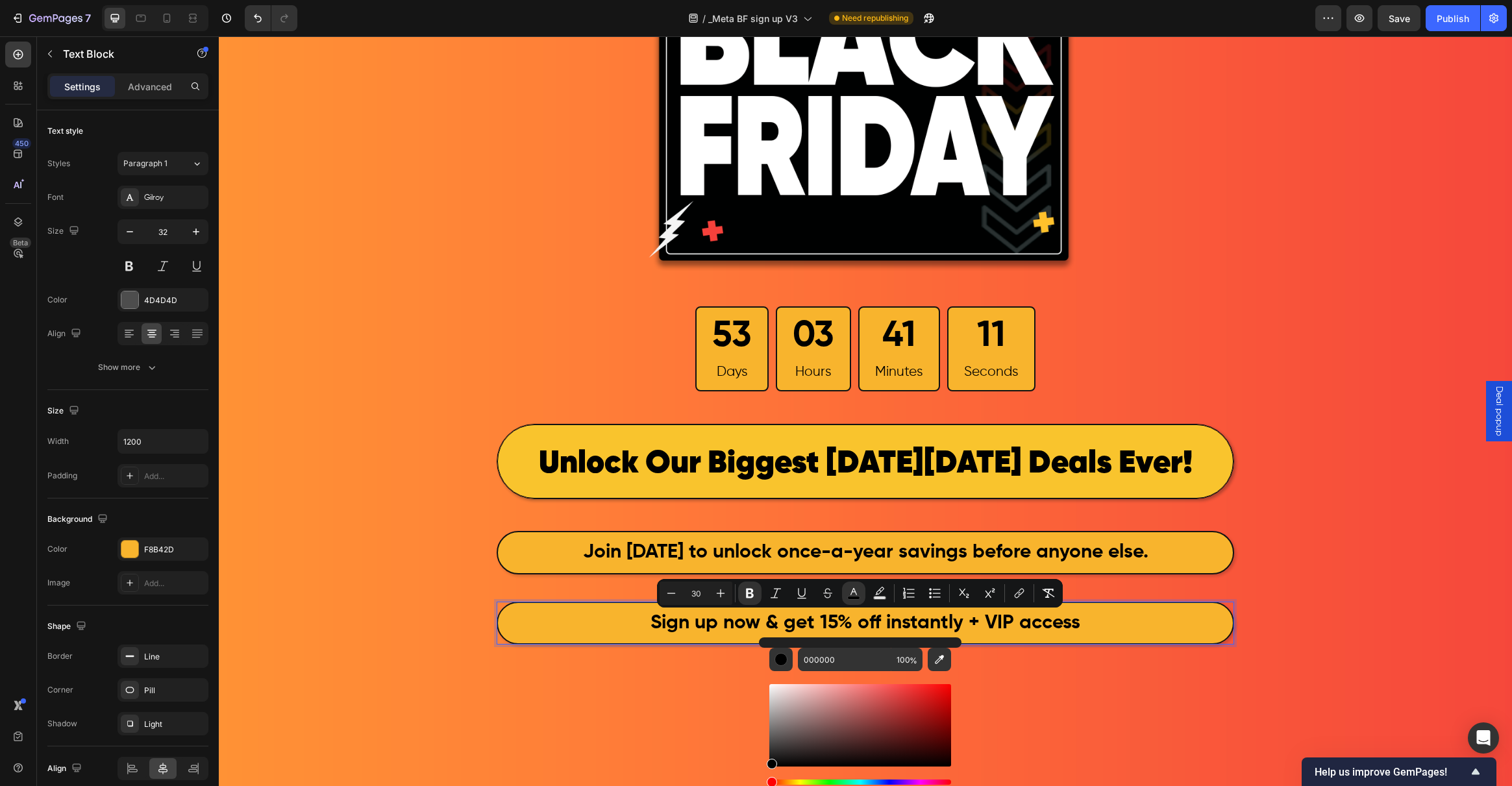
drag, startPoint x: 773, startPoint y: 765, endPoint x: 769, endPoint y: 771, distance: 7.2
click at [769, 771] on div "Editor contextual toolbar" at bounding box center [860, 742] width 182 height 121
click at [783, 653] on div "Editor contextual toolbar" at bounding box center [781, 659] width 13 height 13
click at [782, 659] on div "Editor contextual toolbar" at bounding box center [781, 659] width 13 height 13
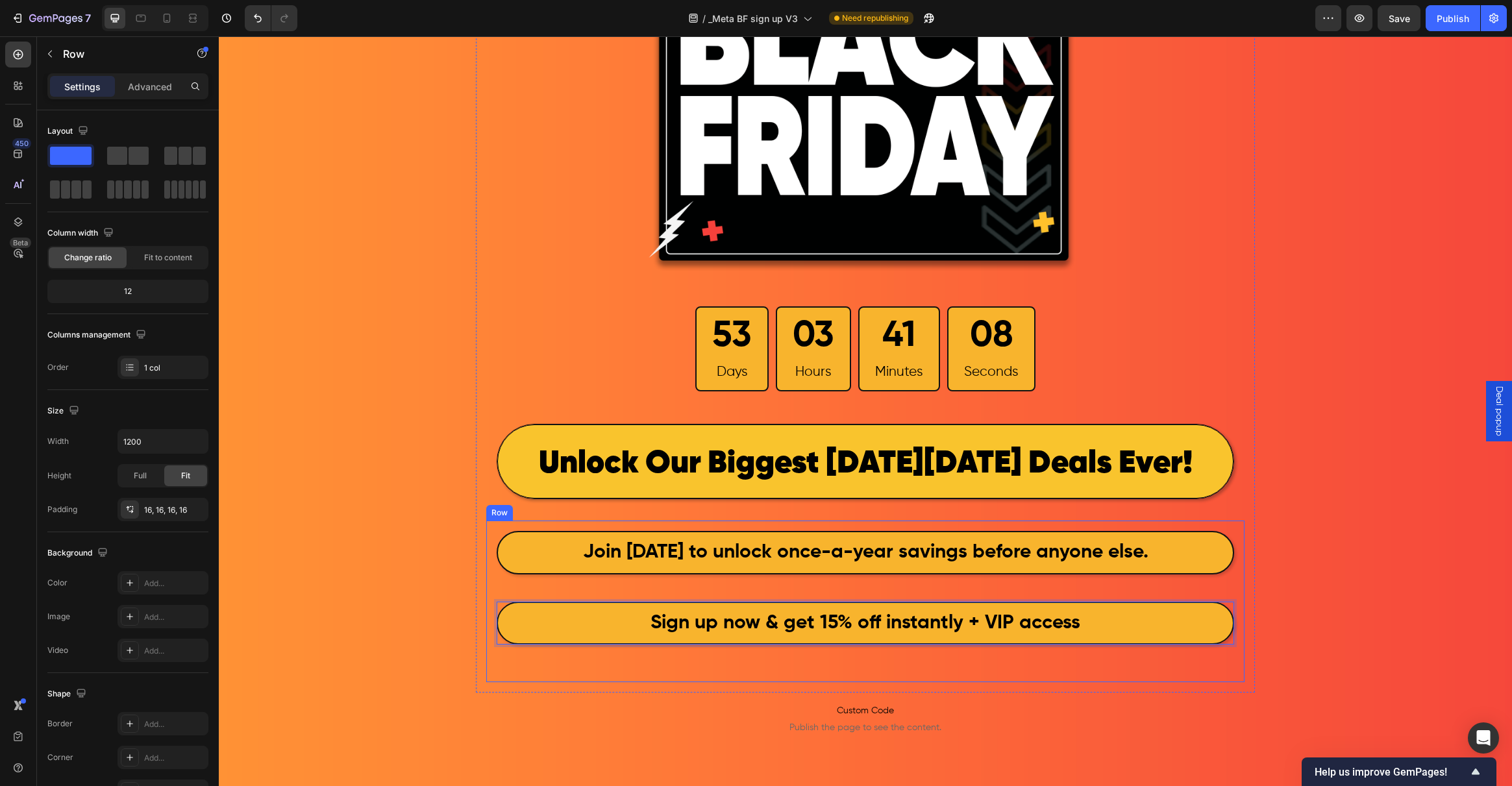
click at [549, 671] on div "Join today to unlock once-a-year savings before anyone else. Text Block Sign up…" at bounding box center [866, 602] width 738 height 141
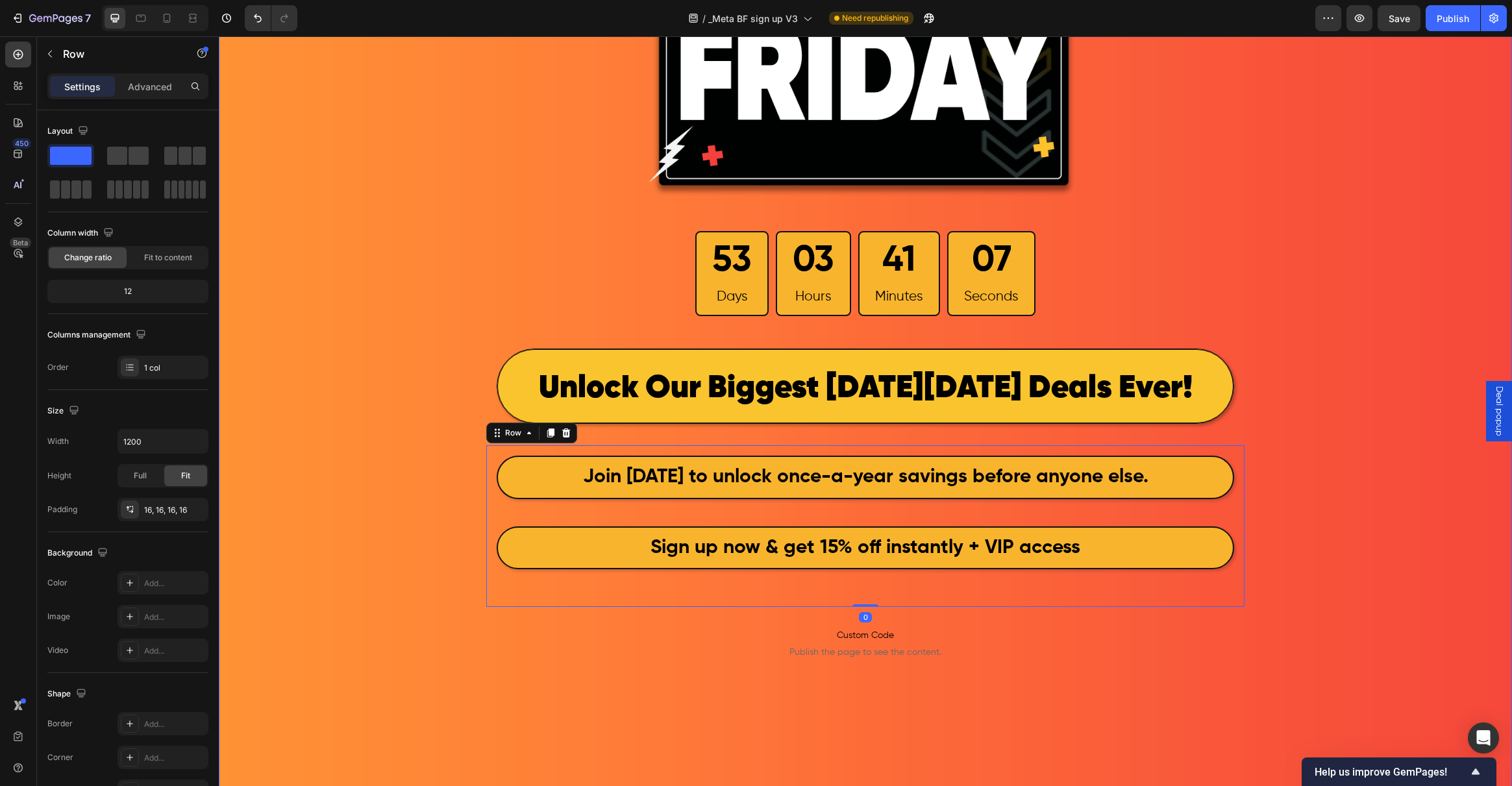
scroll to position [219, 0]
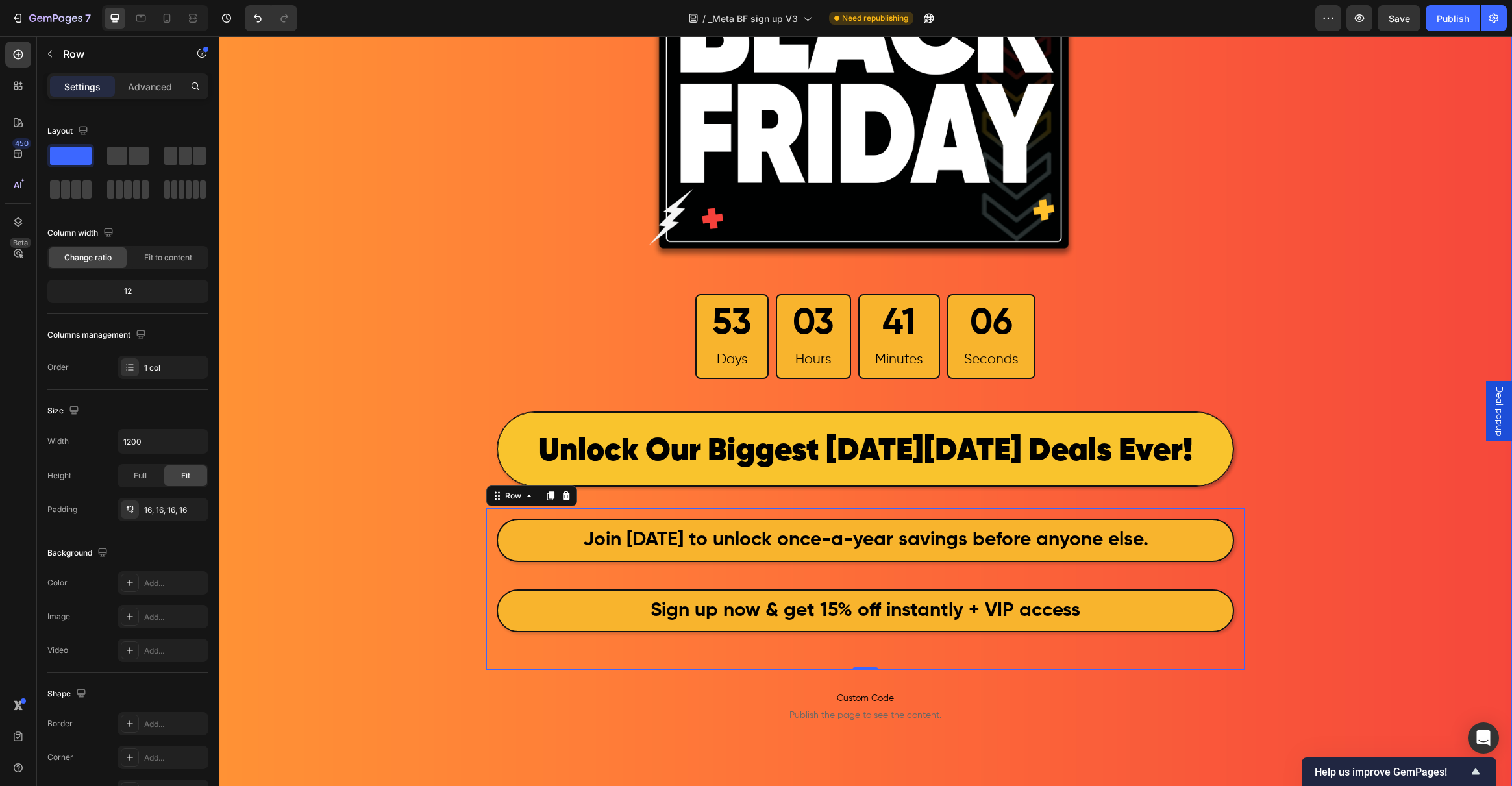
click at [358, 510] on div "Image 53 Days 03 Hours 41 Minutes 06 Seconds Countdown Timer Row ⁠⁠⁠⁠⁠⁠⁠ Unlock…" at bounding box center [865, 389] width 1293 height 1089
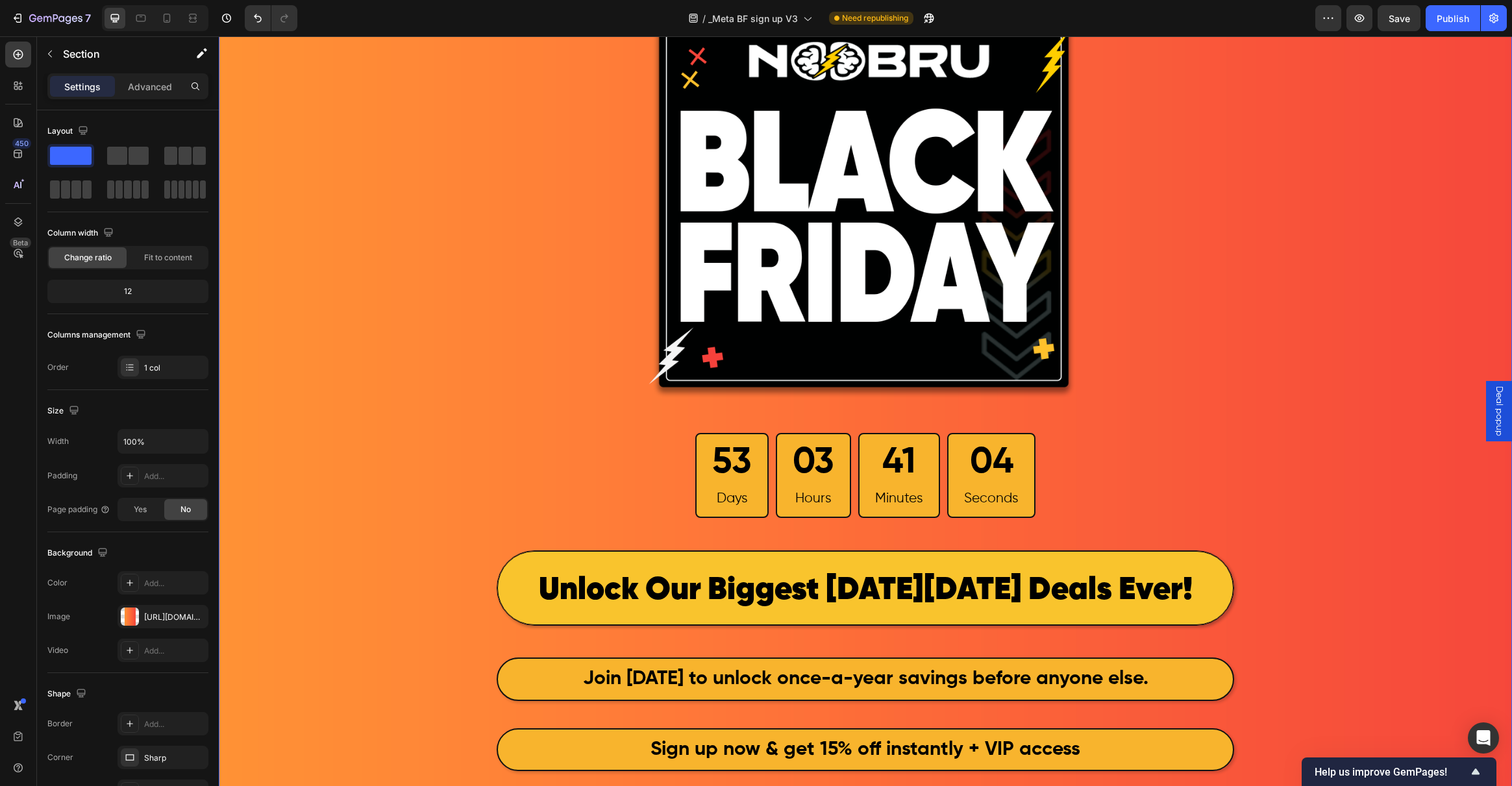
scroll to position [97, 0]
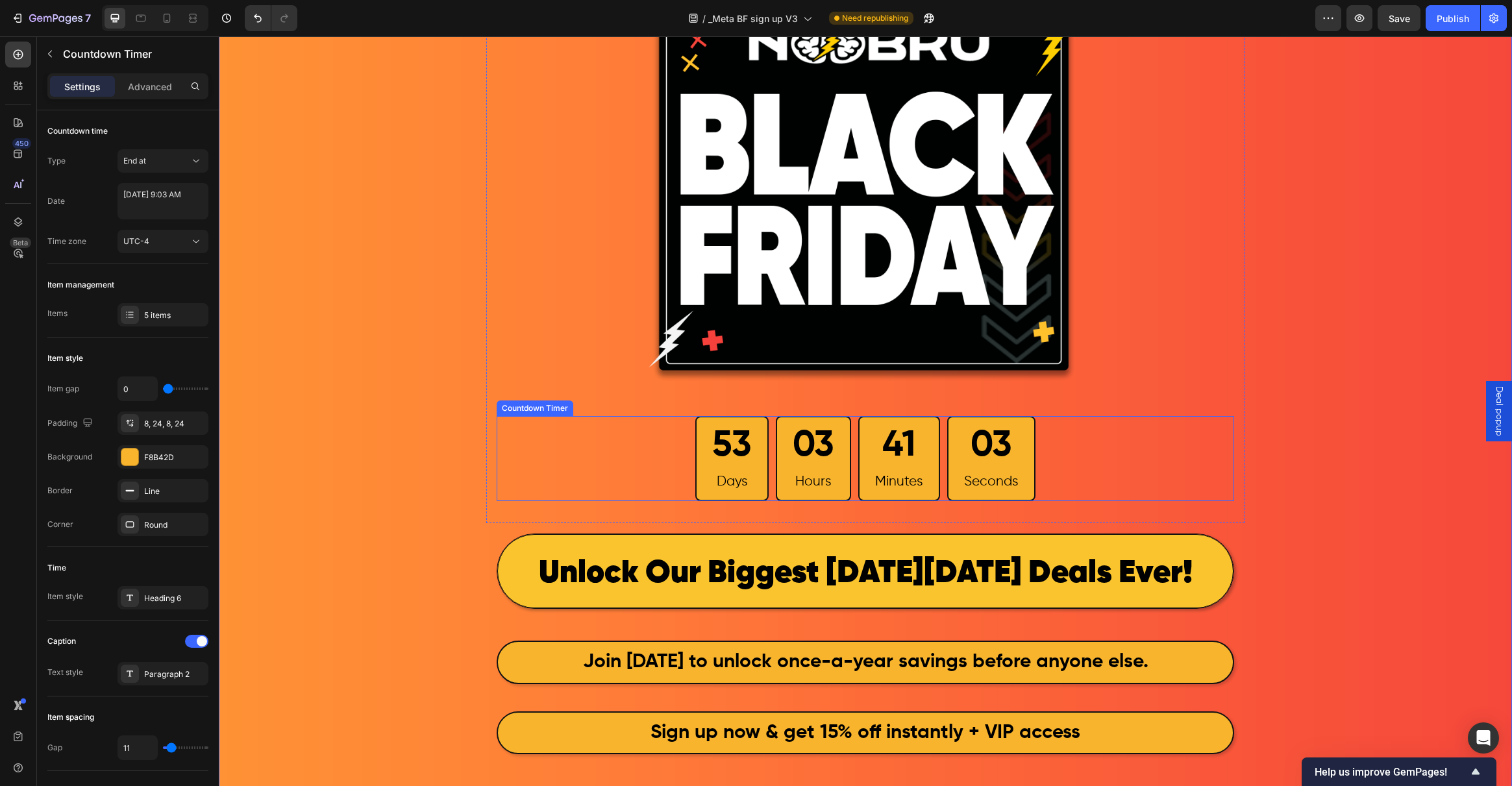
click at [705, 469] on div "53 Days" at bounding box center [732, 459] width 74 height 85
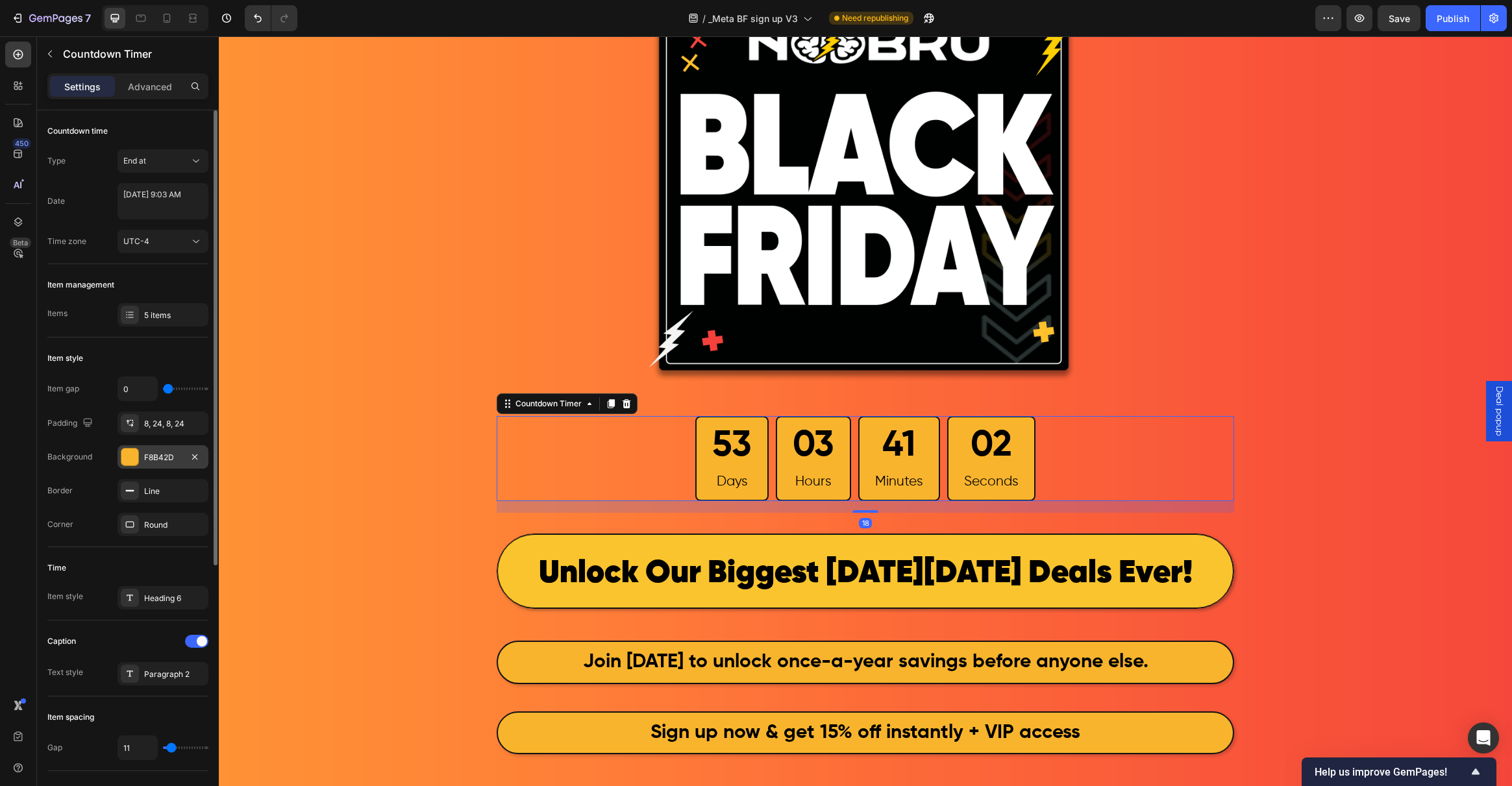
click at [125, 456] on div at bounding box center [130, 457] width 17 height 17
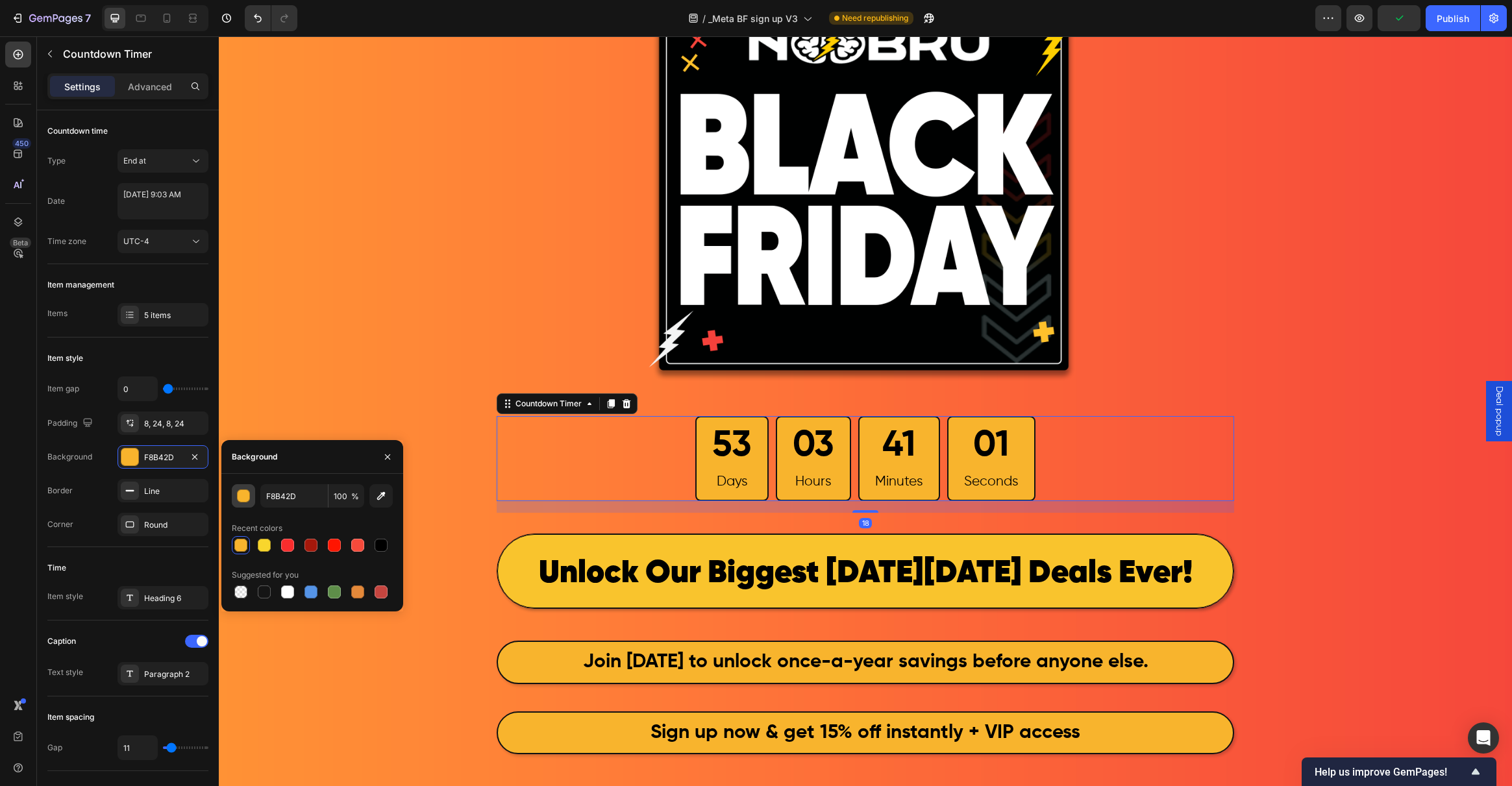
click at [242, 495] on div "button" at bounding box center [244, 496] width 13 height 13
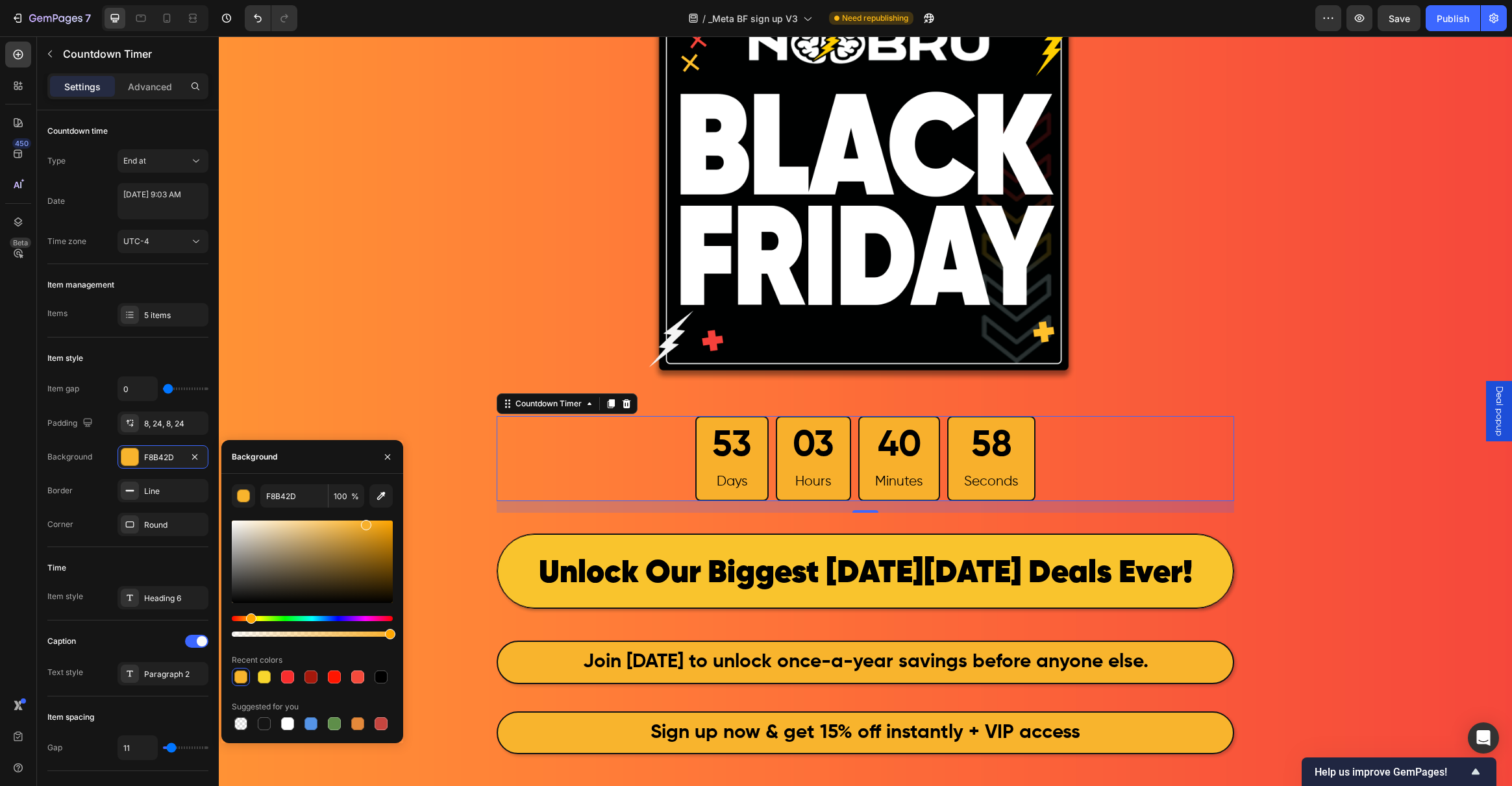
type input "F8B02C"
click at [249, 617] on div "Hue" at bounding box center [251, 619] width 11 height 11
click at [358, 395] on div "Image 53 Days 03 Hours 40 Minutes 55 Seconds Countdown Timer 18 Row ⁠⁠⁠⁠⁠⁠⁠ Unl…" at bounding box center [865, 511] width 1293 height 1089
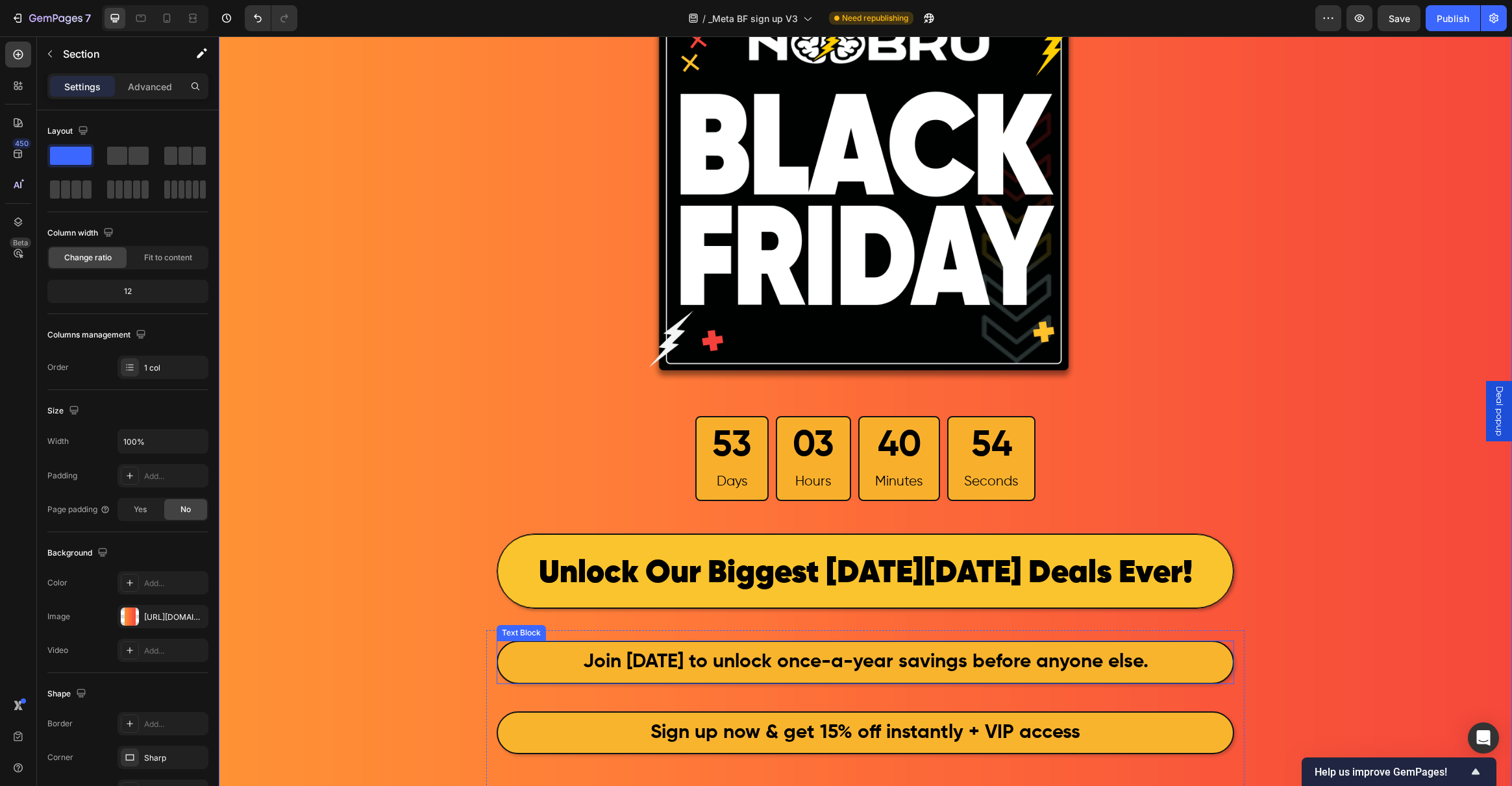
click at [537, 667] on p "Join today to unlock once-a-year savings before anyone else." at bounding box center [865, 663] width 732 height 38
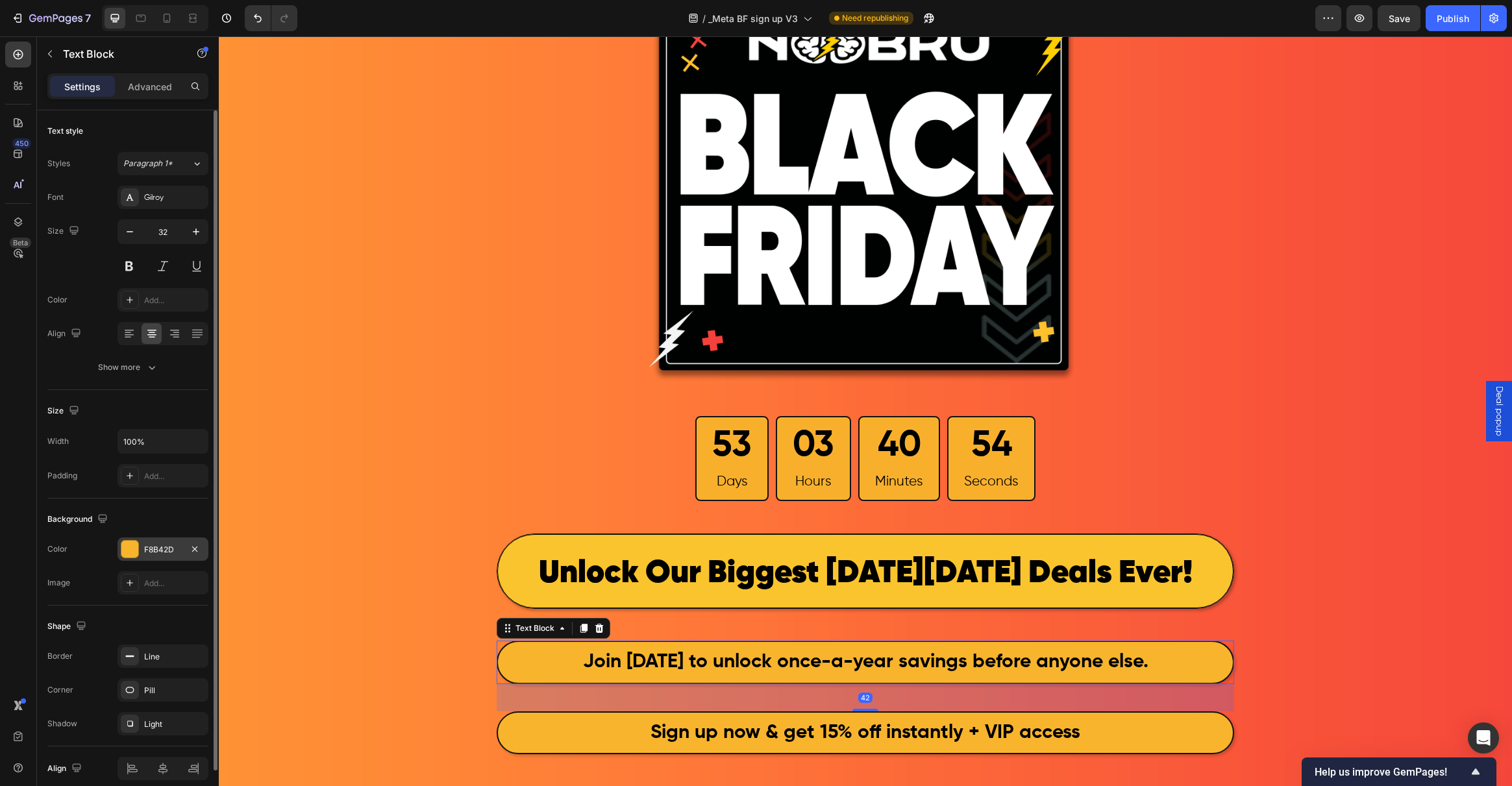
click at [123, 548] on div at bounding box center [130, 549] width 17 height 17
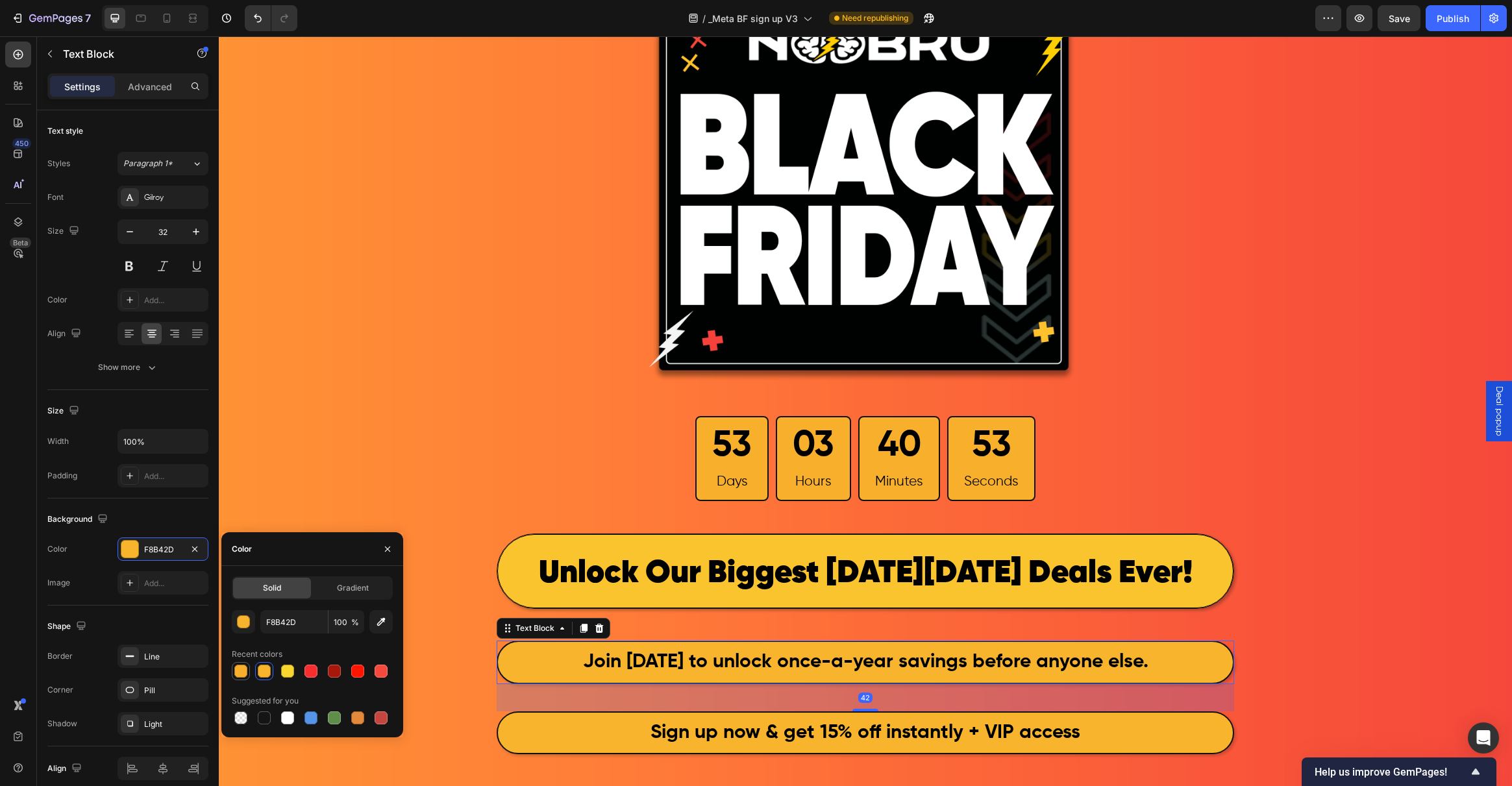
click at [244, 673] on div at bounding box center [241, 671] width 13 height 13
type input "F8B02C"
click at [389, 487] on div "Image 53 Days 03 Hours 40 Minutes 52 Seconds Countdown Timer Row ⁠⁠⁠⁠⁠⁠⁠ Unlock…" at bounding box center [865, 511] width 1293 height 1089
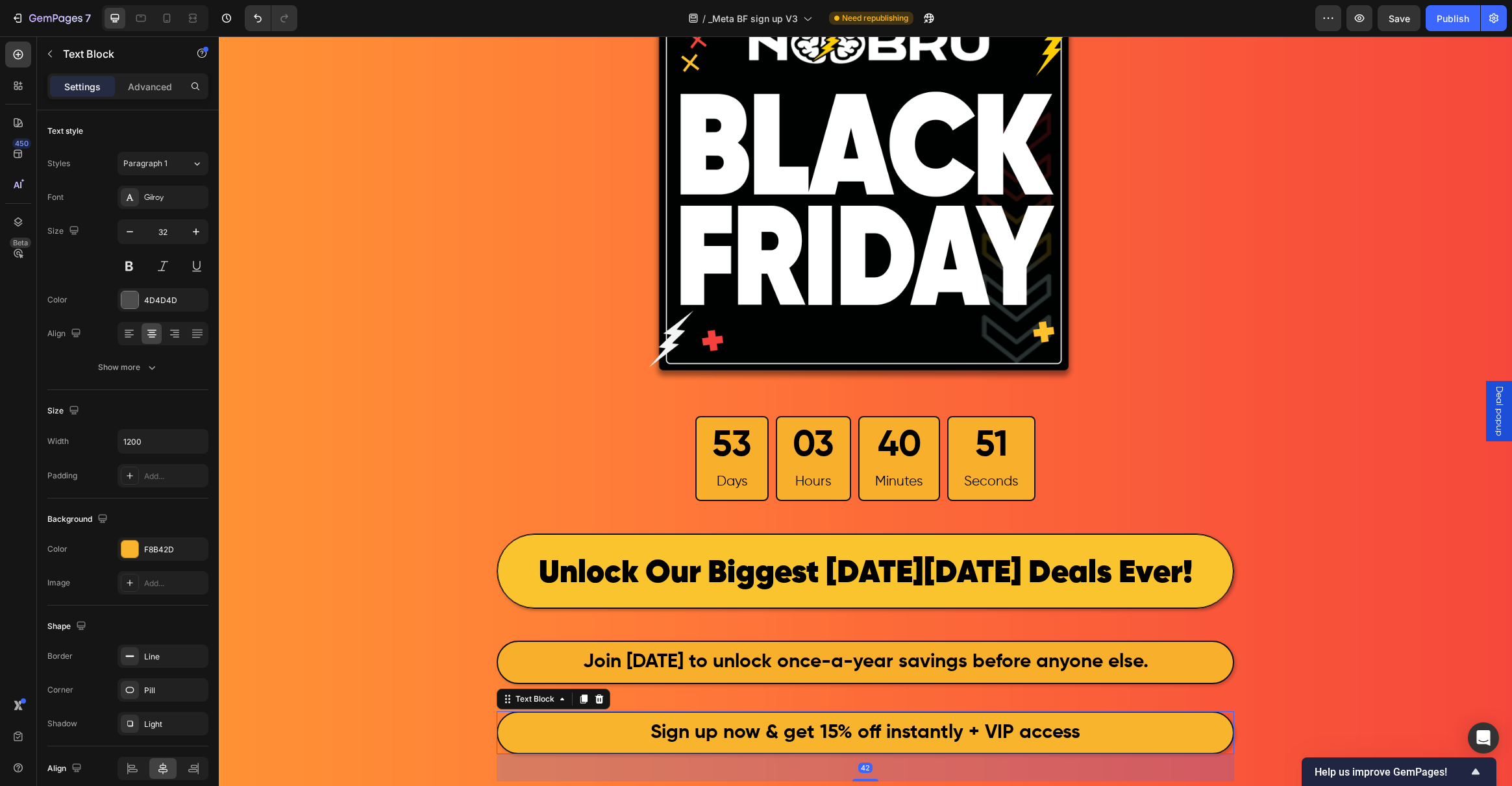
drag, startPoint x: 551, startPoint y: 735, endPoint x: 535, endPoint y: 731, distance: 16.5
click at [551, 735] on p "Sign up now & get 15% off instantly + VIP access" at bounding box center [865, 733] width 732 height 38
click at [137, 550] on div at bounding box center [130, 549] width 17 height 17
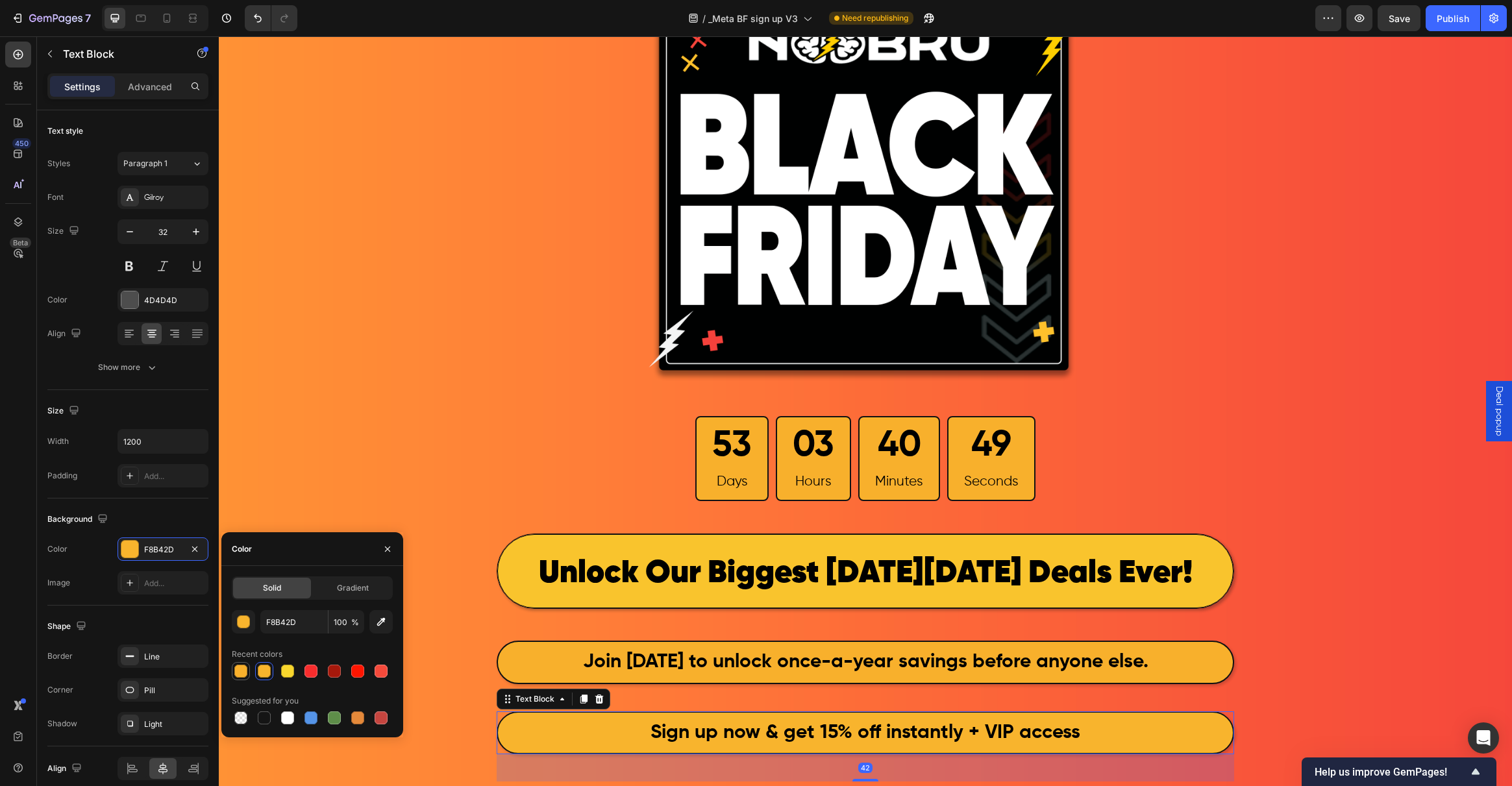
click at [242, 671] on div at bounding box center [241, 671] width 13 height 13
type input "F8B02C"
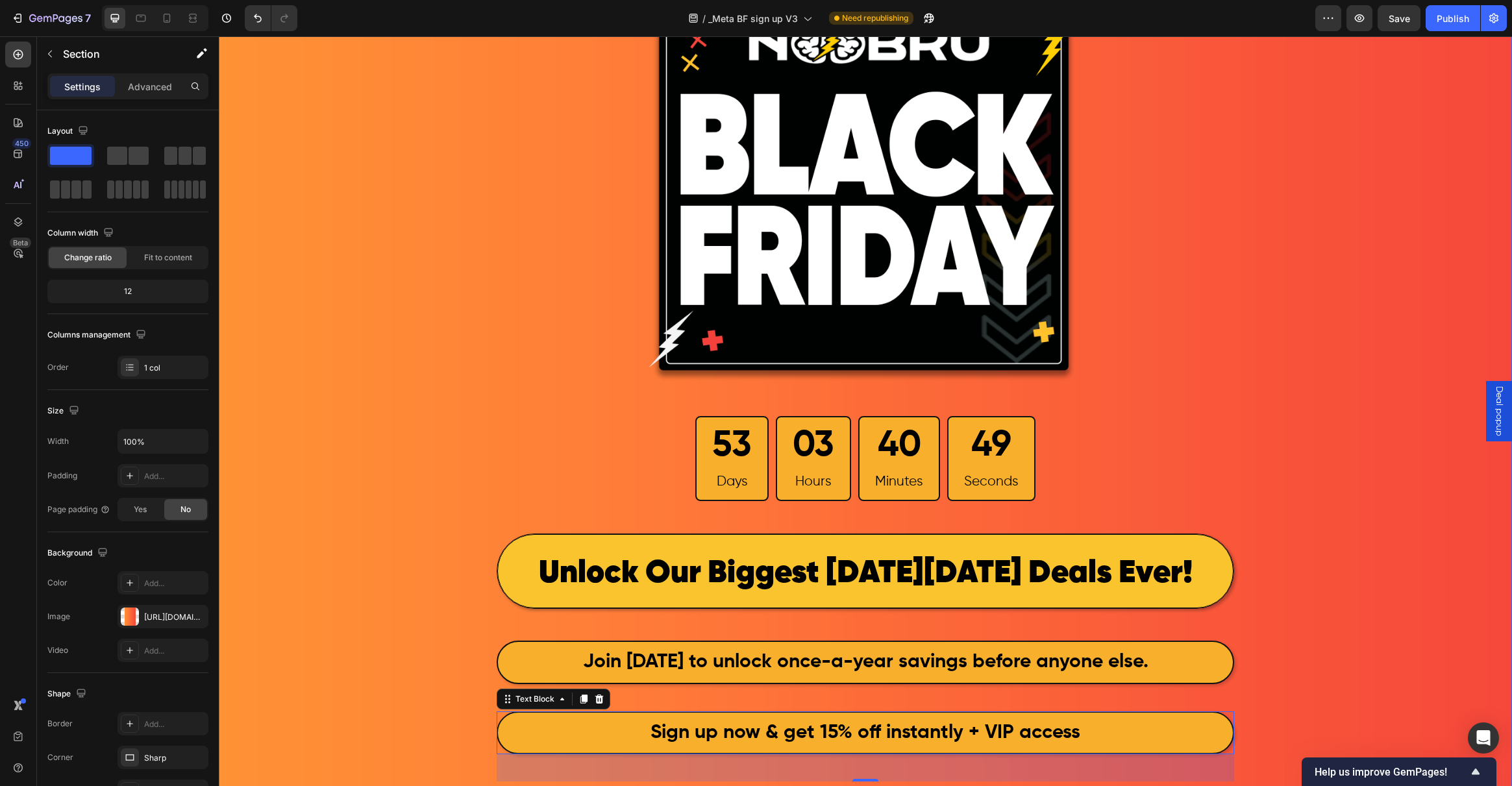
click at [363, 454] on div "Image 53 Days 03 Hours 40 Minutes 49 Seconds Countdown Timer Row ⁠⁠⁠⁠⁠⁠⁠ Unlock…" at bounding box center [865, 511] width 1293 height 1089
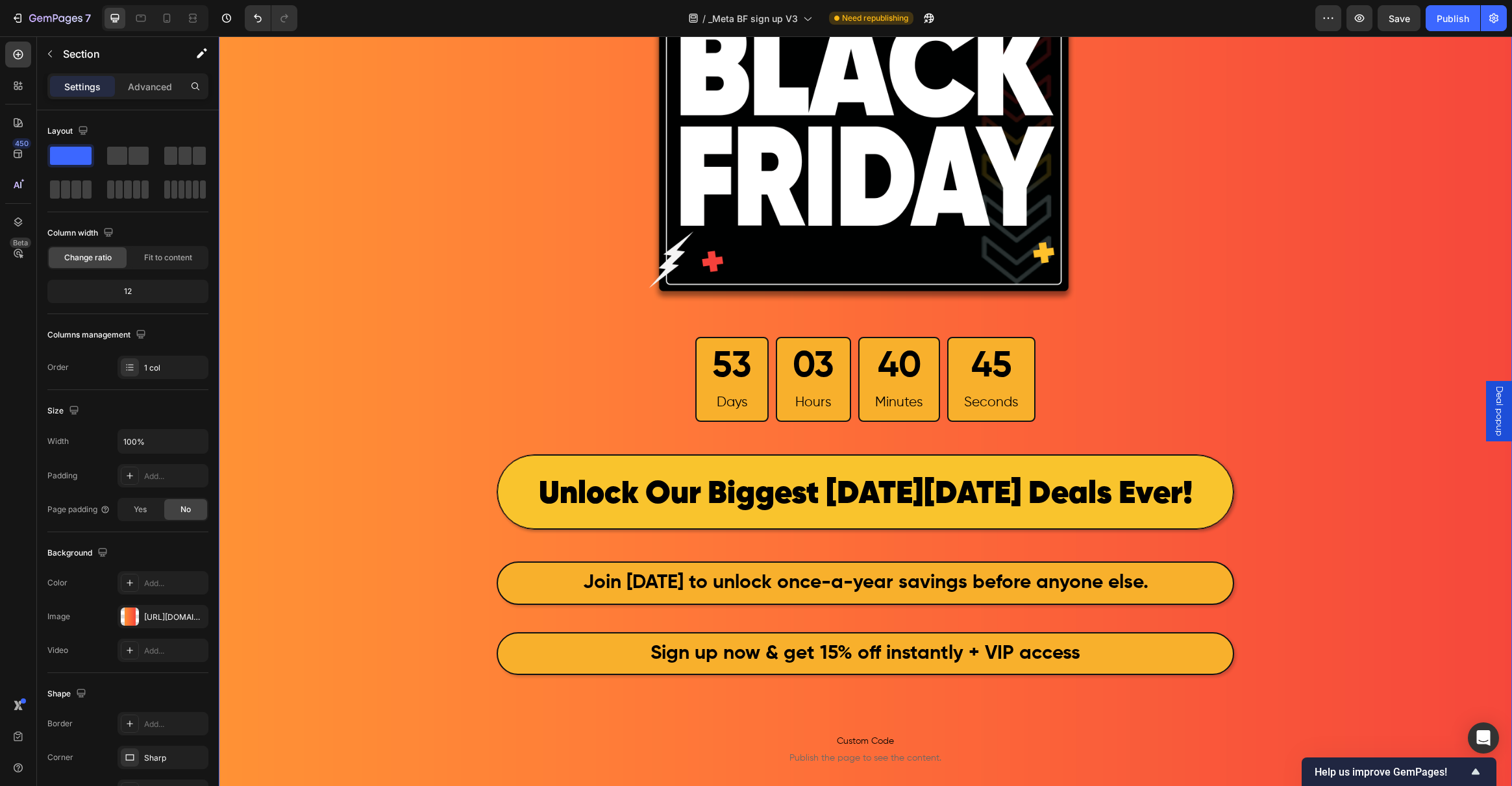
scroll to position [0, 0]
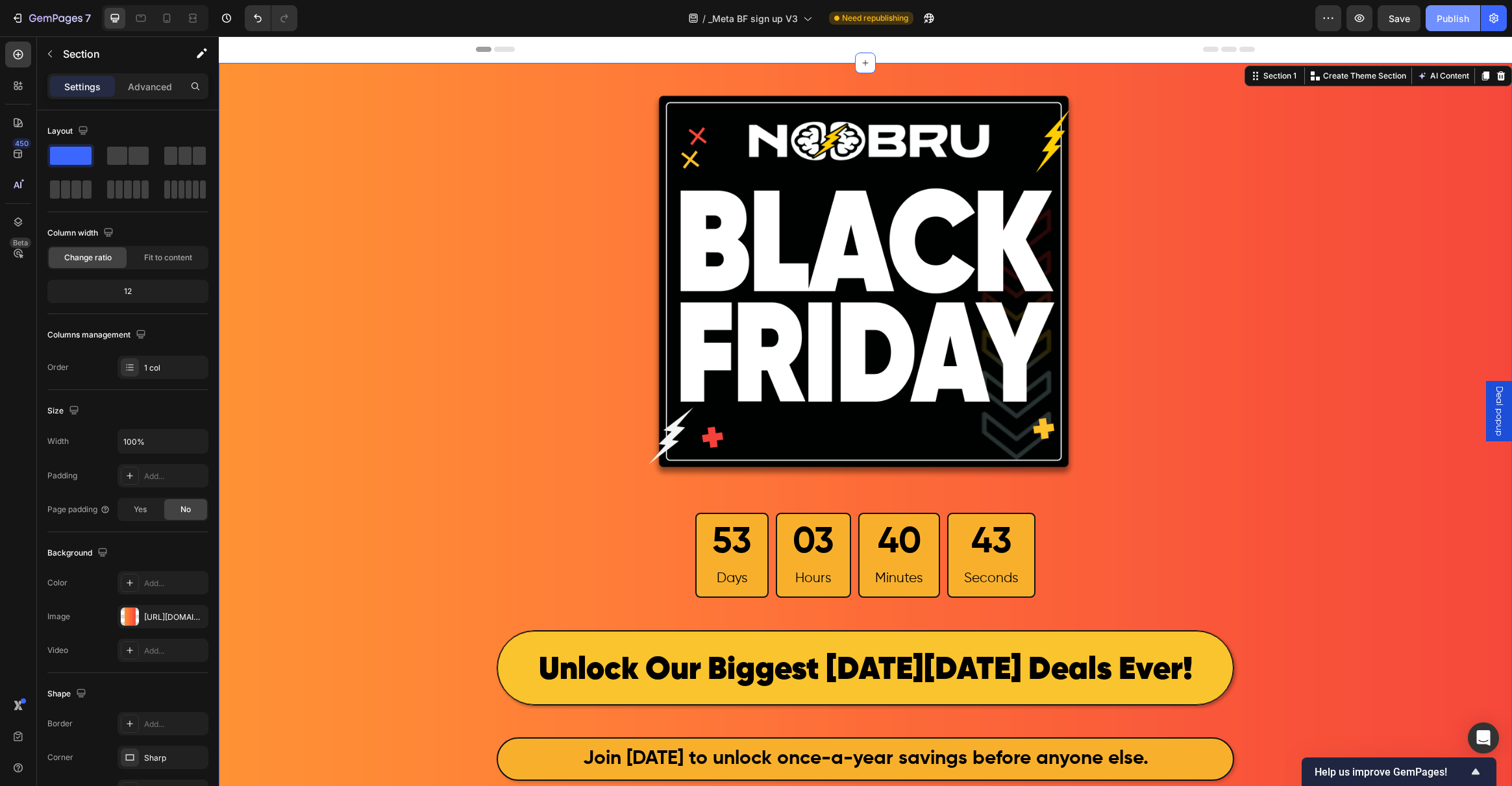
click at [1462, 15] on div "Publish" at bounding box center [1453, 18] width 32 height 14
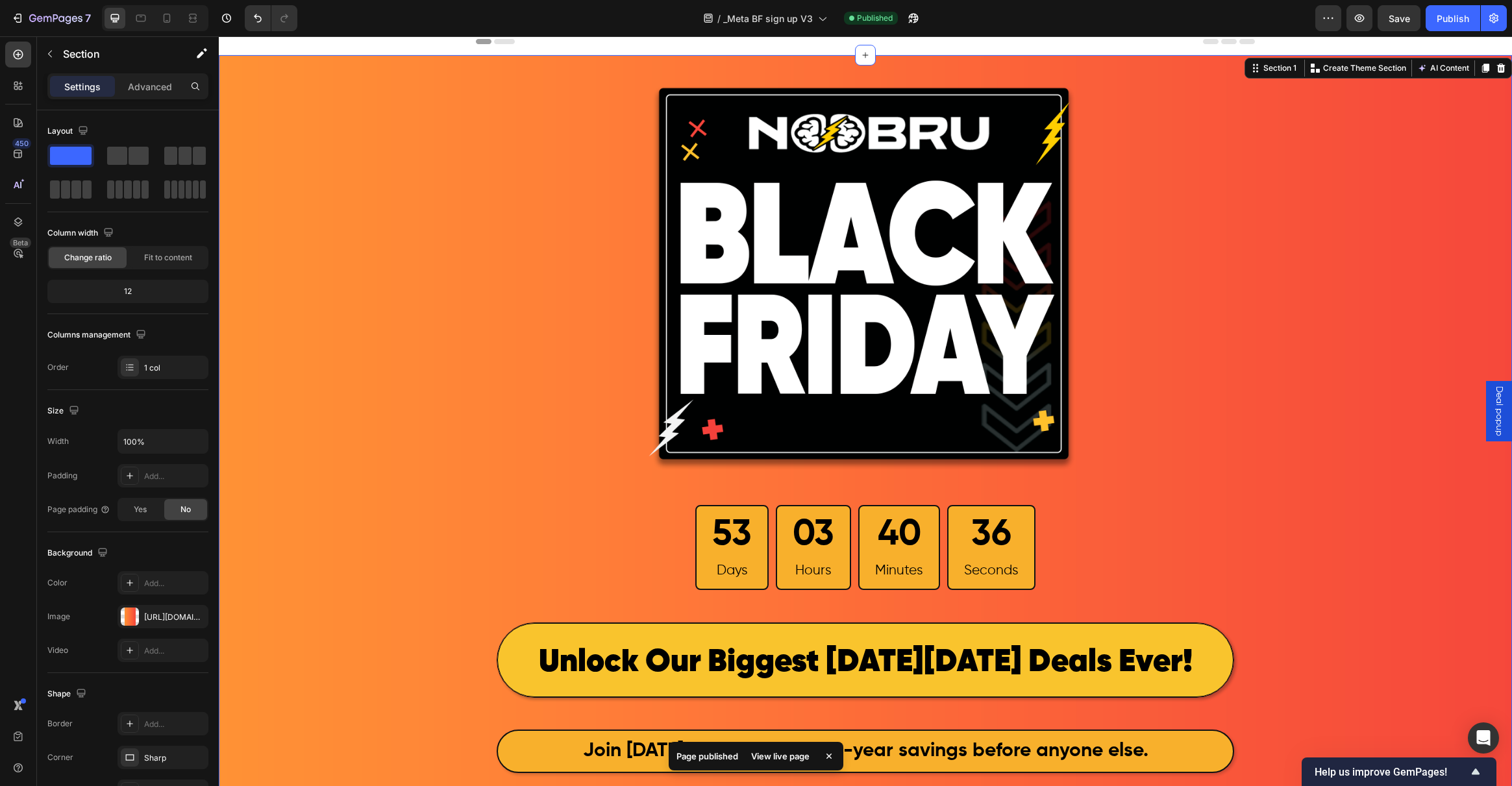
click at [789, 755] on div "View live page" at bounding box center [780, 757] width 74 height 18
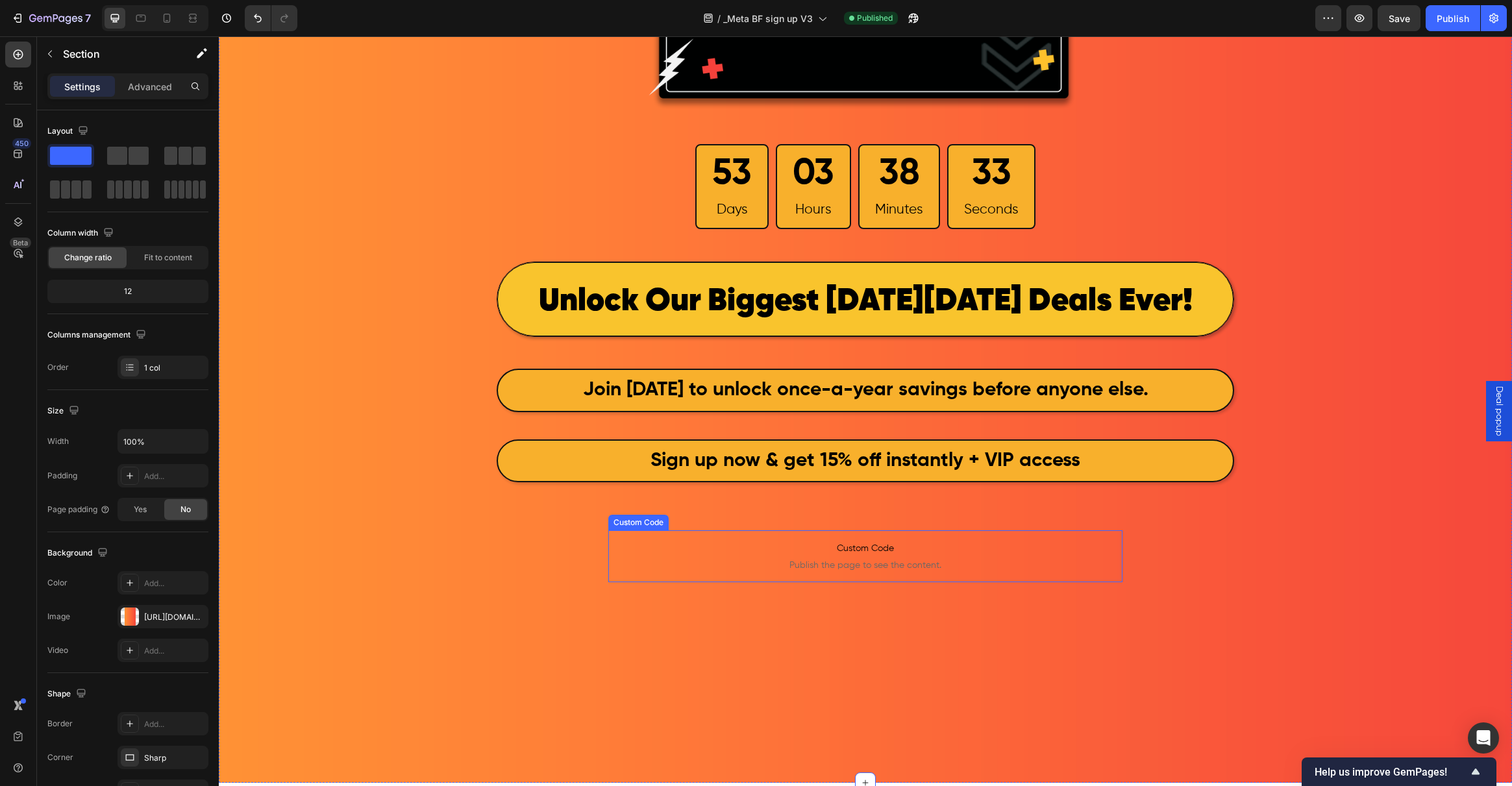
click at [828, 561] on span "Publish the page to see the content." at bounding box center [865, 565] width 514 height 13
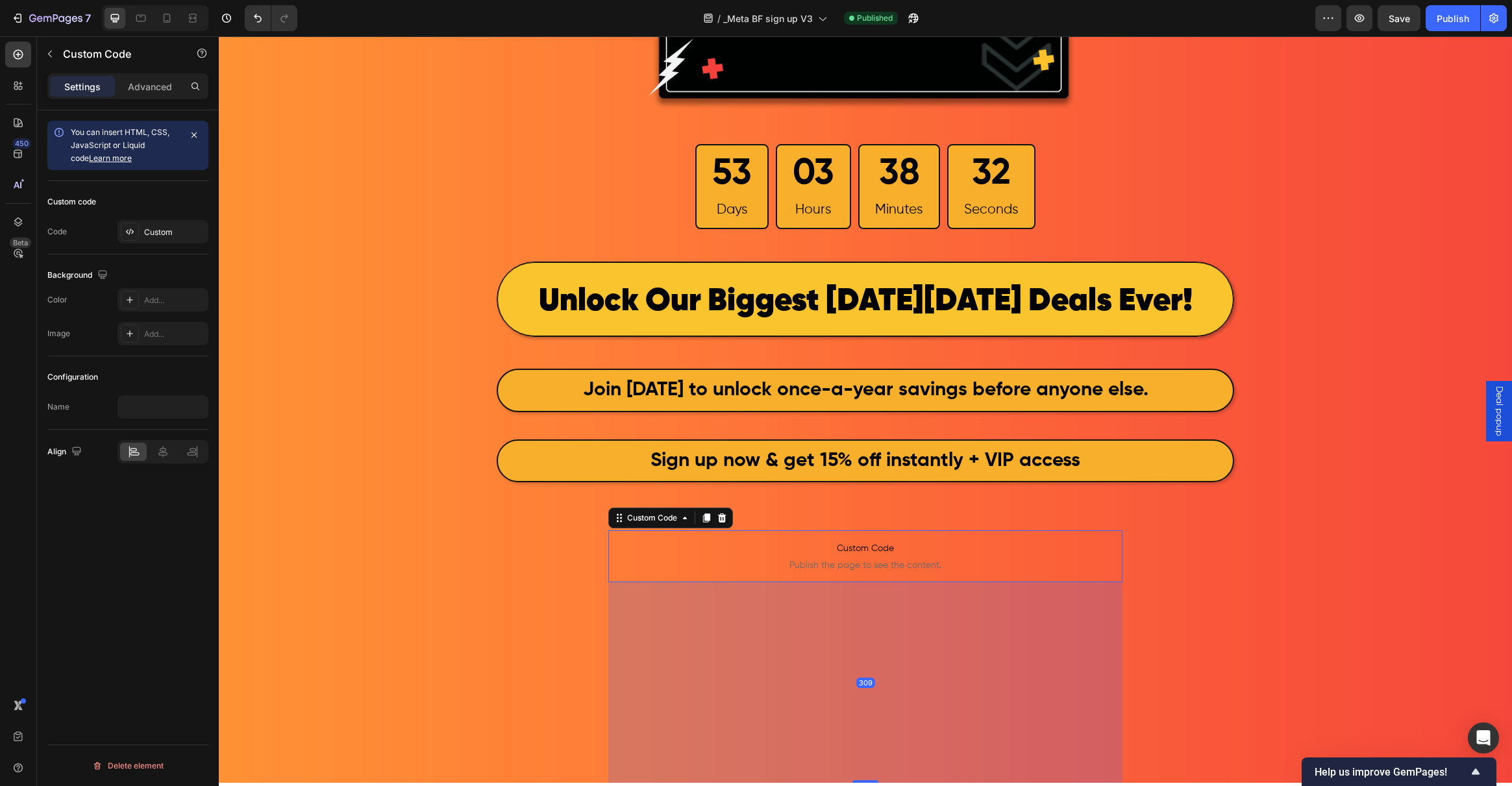
click at [840, 566] on span "Publish the page to see the content." at bounding box center [865, 565] width 514 height 13
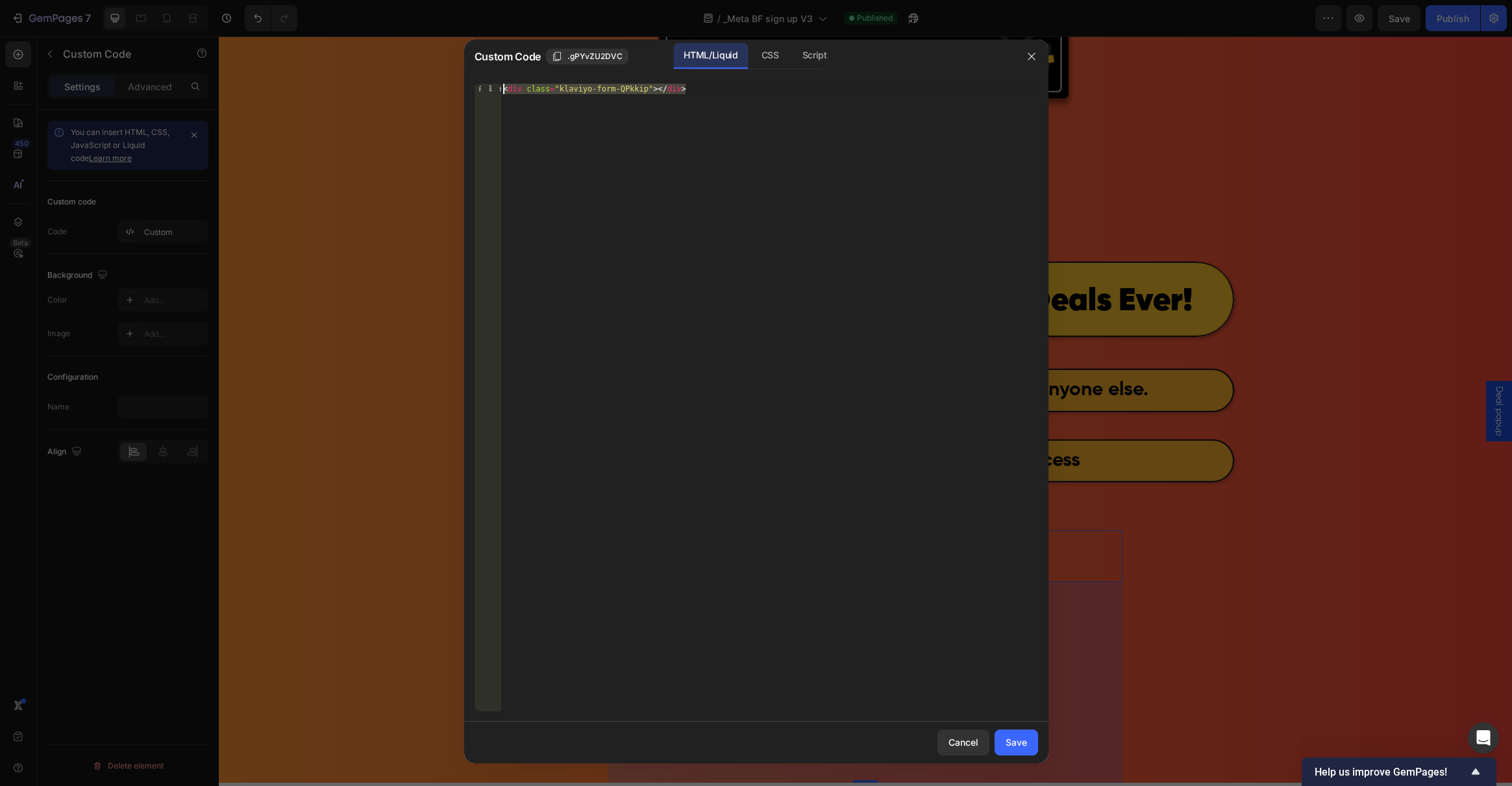
drag, startPoint x: 723, startPoint y: 91, endPoint x: 346, endPoint y: 78, distance: 377.2
click at [346, 78] on div "Custom Code .gPYvZU2DVC HTML/Liquid CSS Script <div class="klaviyo-form-QPkkip"…" at bounding box center [756, 393] width 1512 height 786
paste textarea "SWn5RX"
type textarea "<div class="klaviyo-form-SWn5RX"></div>"
click at [1007, 737] on div "Save" at bounding box center [1017, 742] width 21 height 14
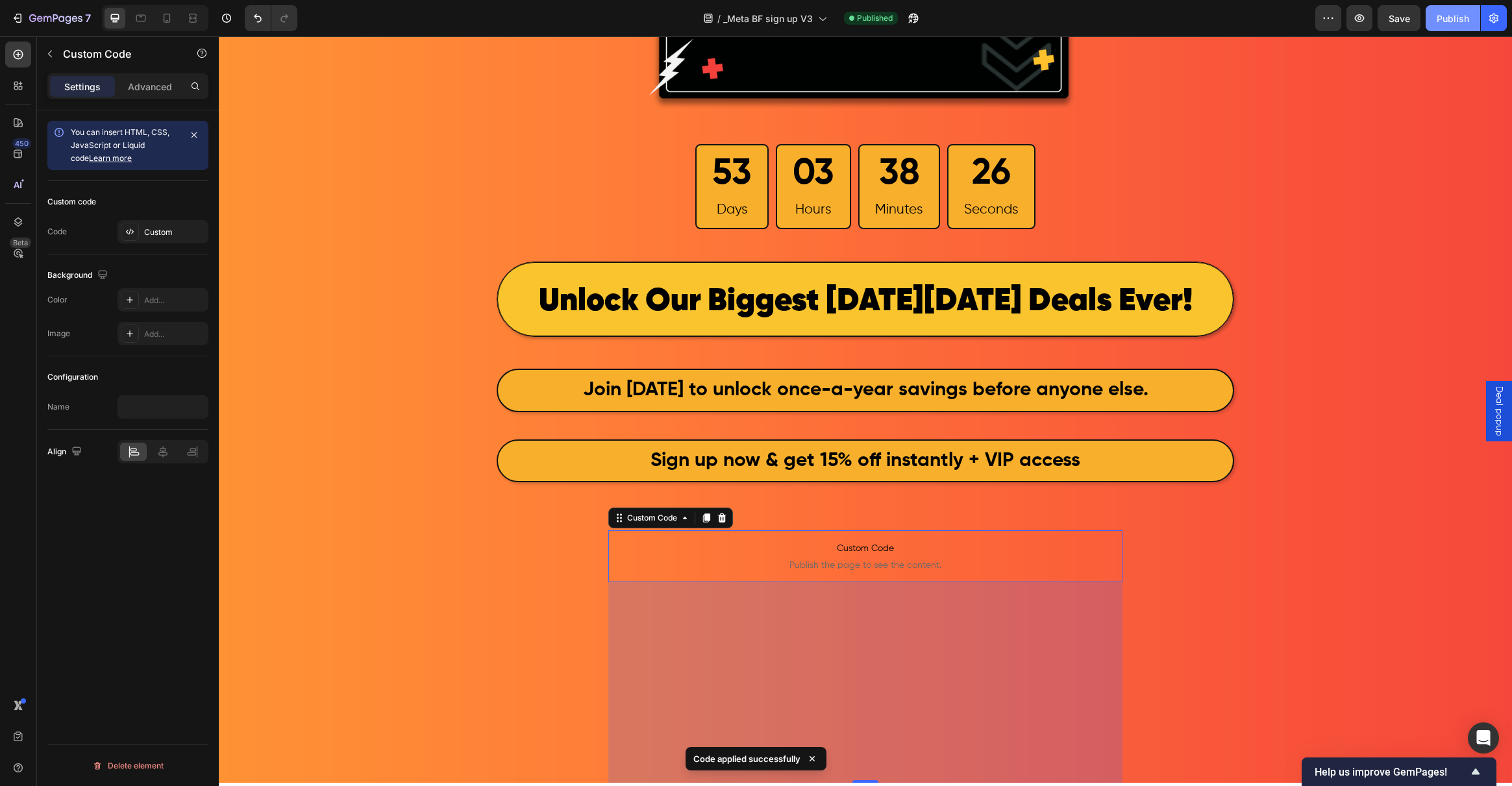
click at [1452, 15] on div "Publish" at bounding box center [1453, 18] width 32 height 14
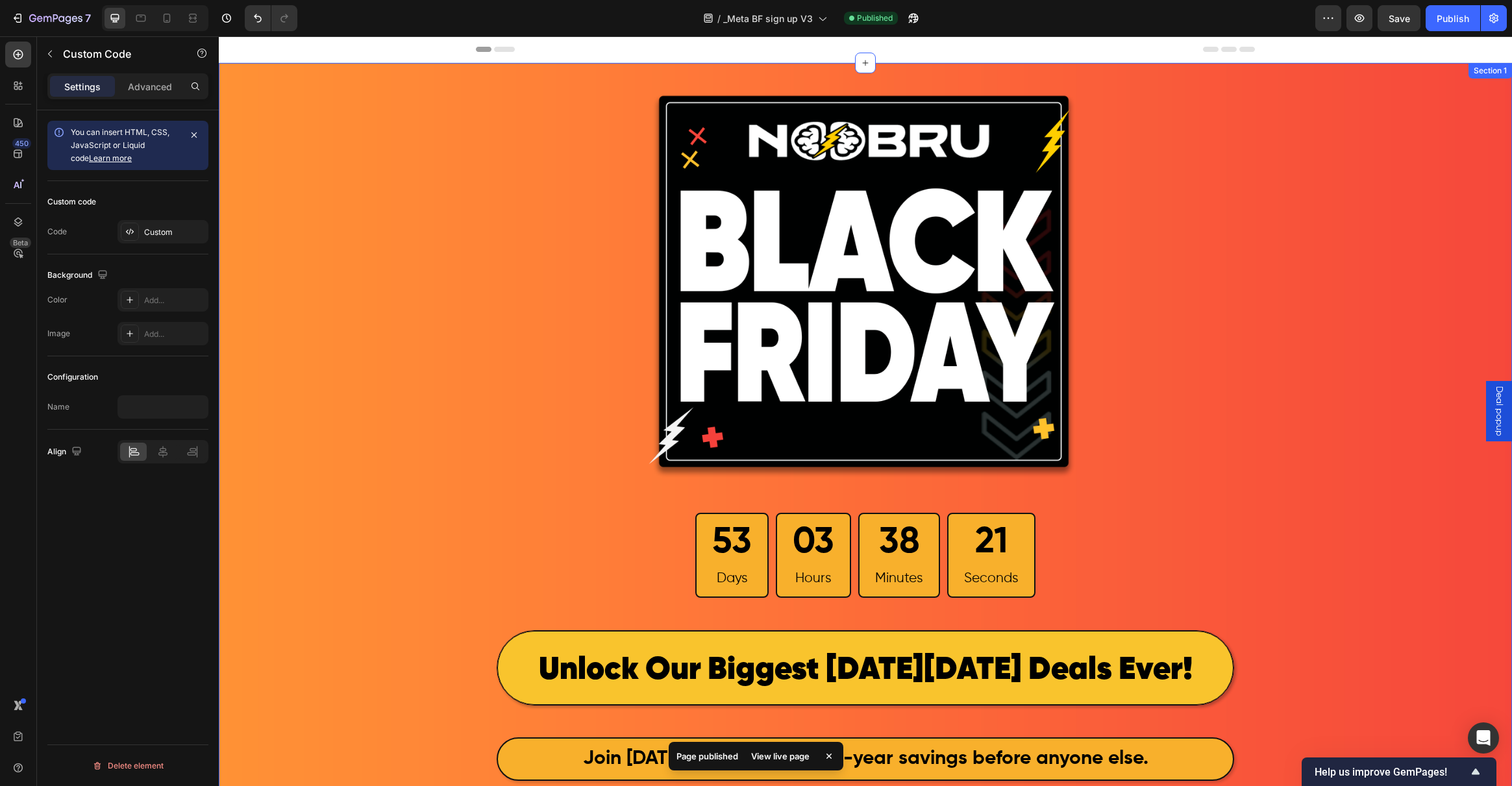
scroll to position [452, 0]
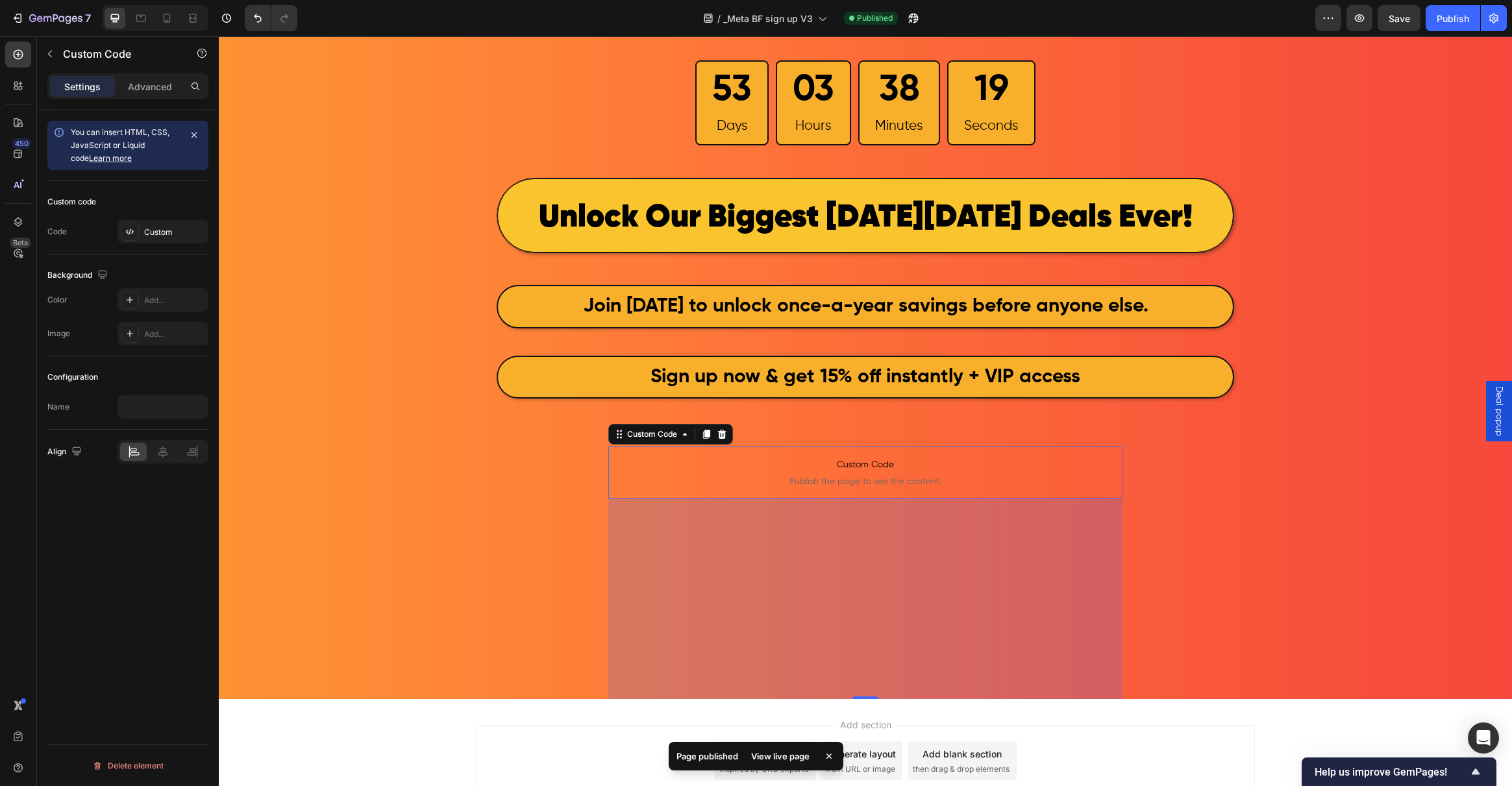
click at [788, 756] on div "View live page" at bounding box center [780, 757] width 74 height 18
click at [1438, 17] on div "Publish" at bounding box center [1453, 18] width 32 height 14
click at [48, 14] on icon "button" at bounding box center [55, 19] width 53 height 11
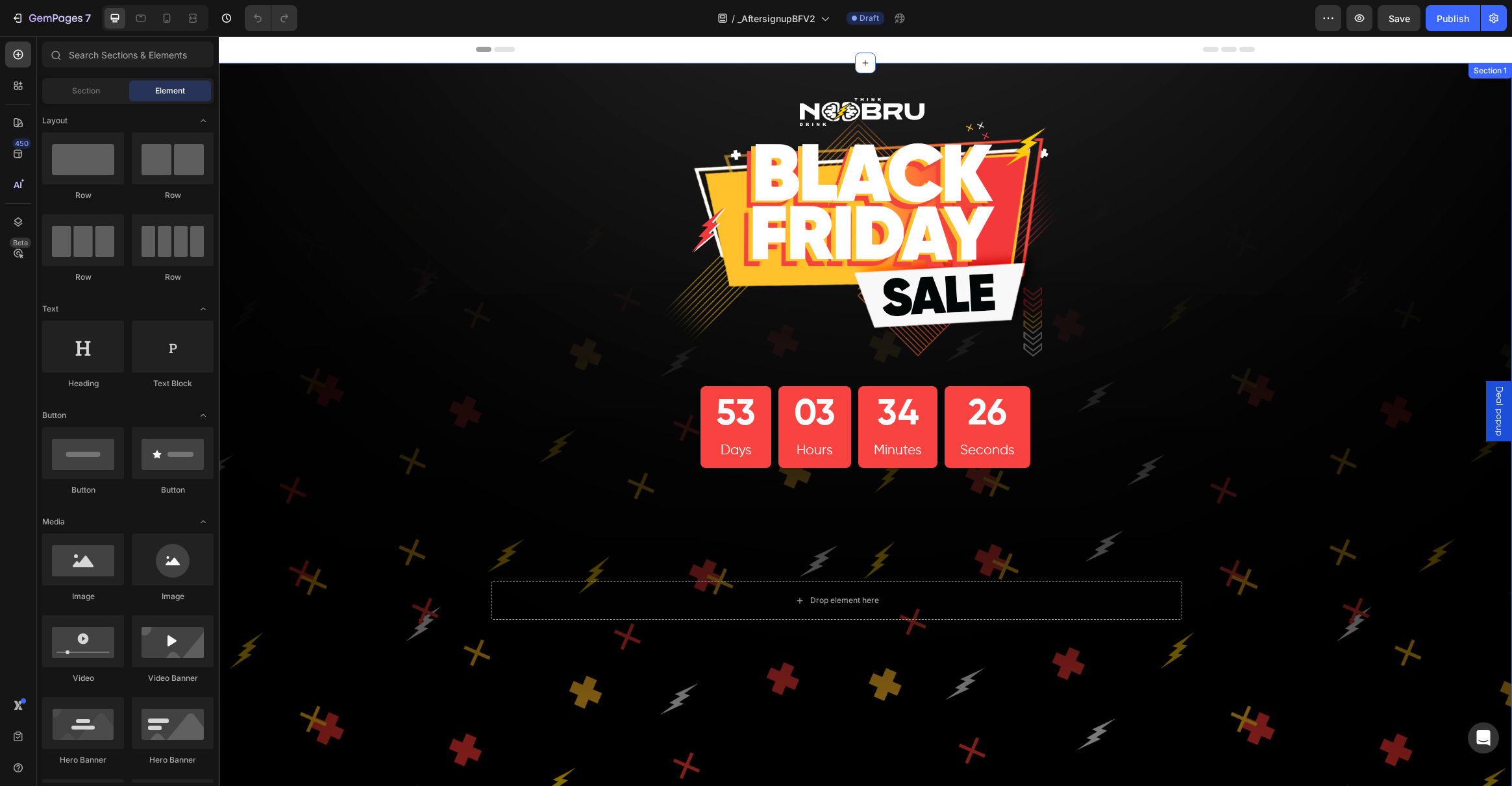
click at [404, 366] on div "Image 53 Days 03 Hours 34 Minutes 26 Seconds Countdown Timer Row Heading Row Te…" at bounding box center [865, 451] width 1293 height 777
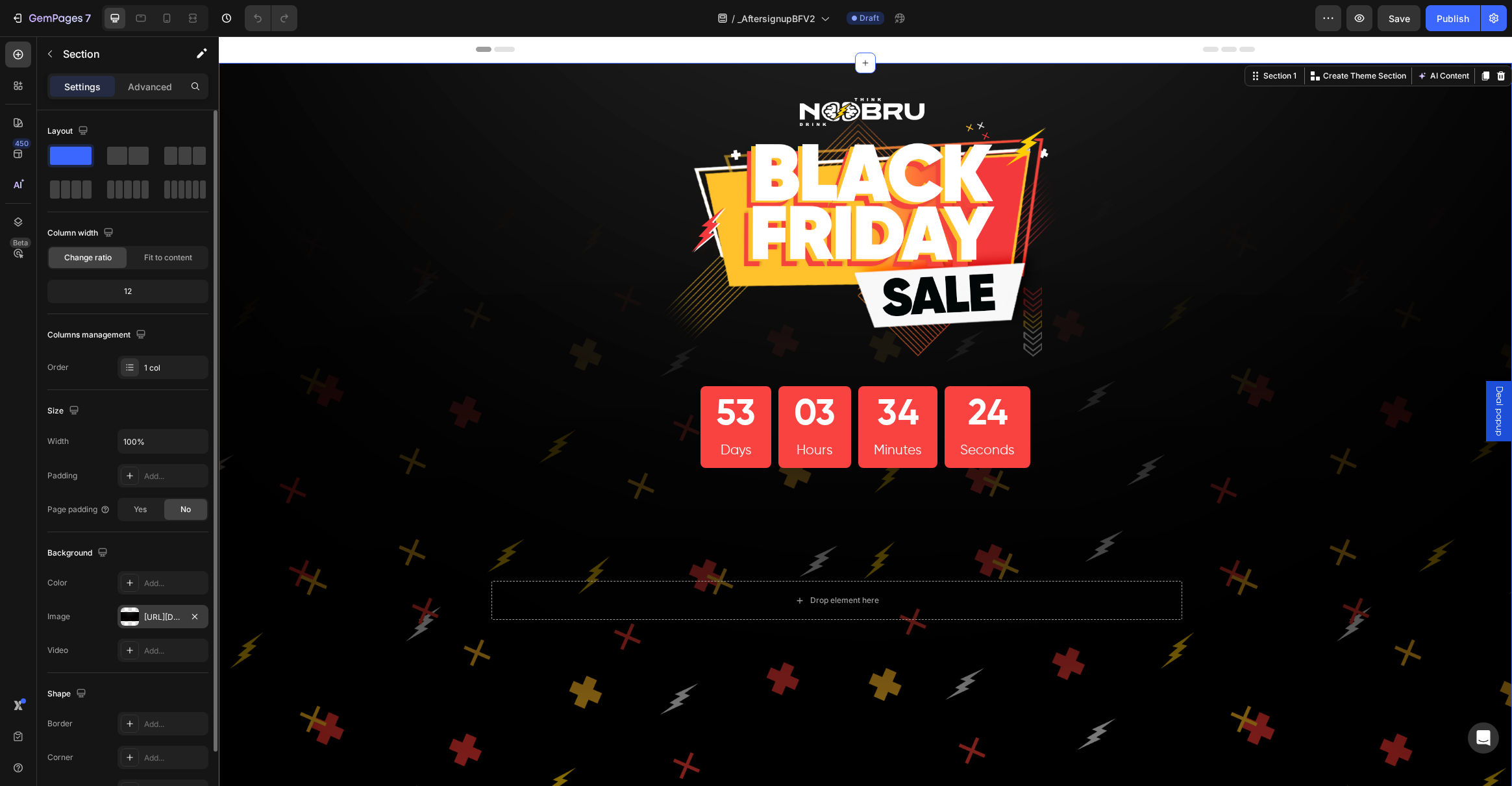
click at [132, 613] on div at bounding box center [130, 617] width 18 height 18
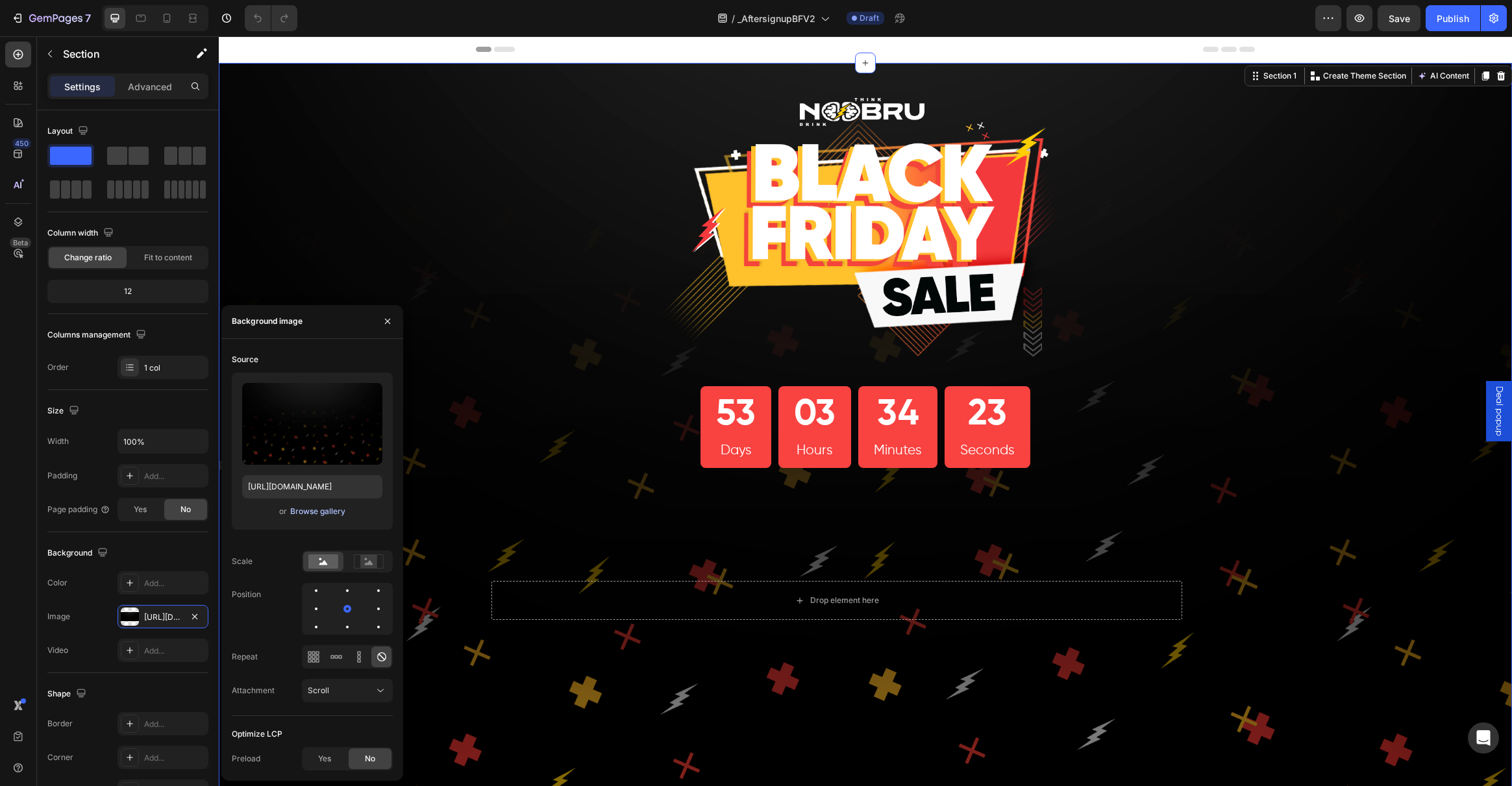
click at [309, 513] on div "Browse gallery" at bounding box center [317, 511] width 55 height 12
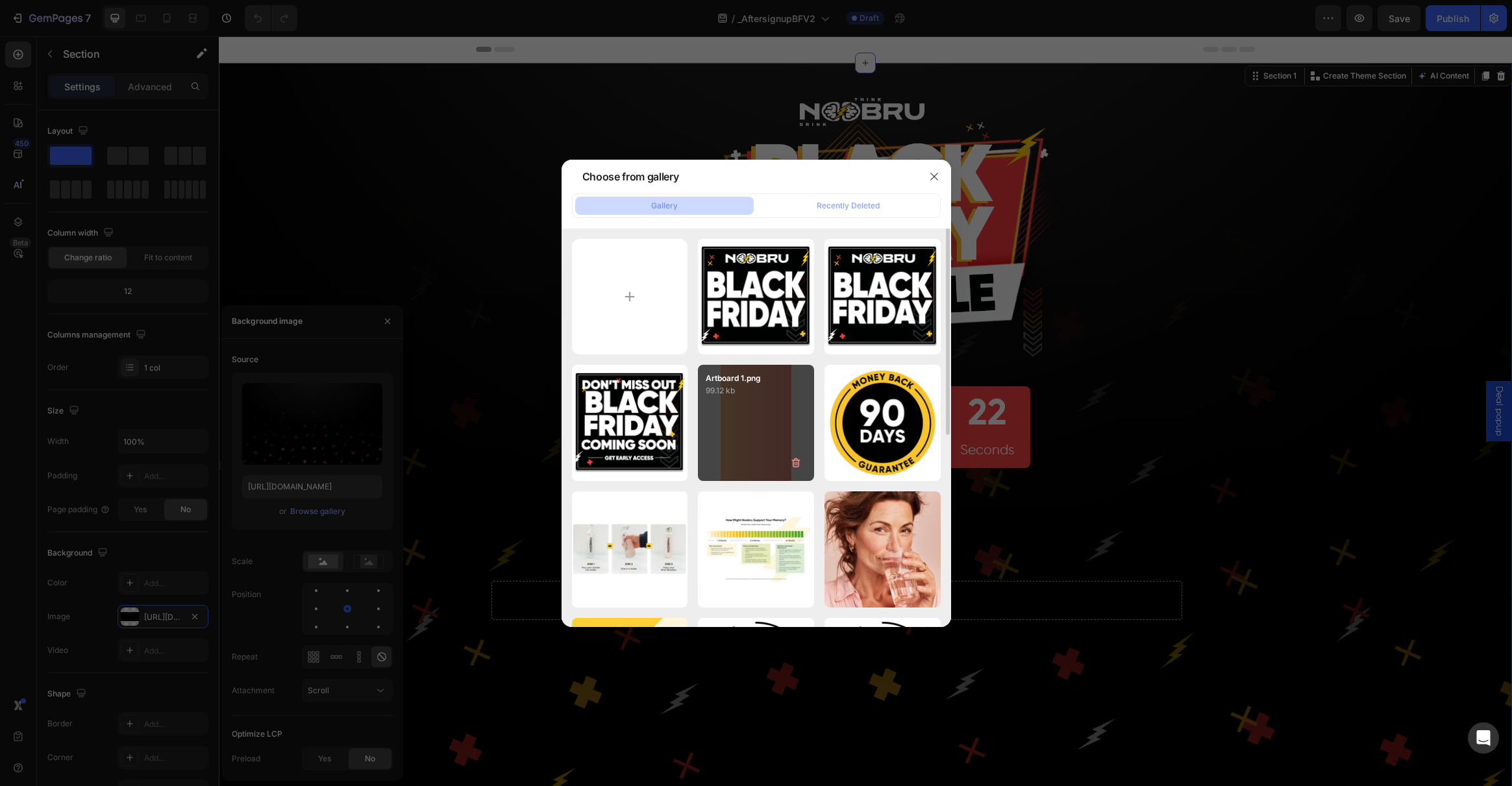
click at [709, 407] on div "Artboard 1.png 99.12 kb" at bounding box center [756, 423] width 117 height 117
type input "[URL][DOMAIN_NAME]"
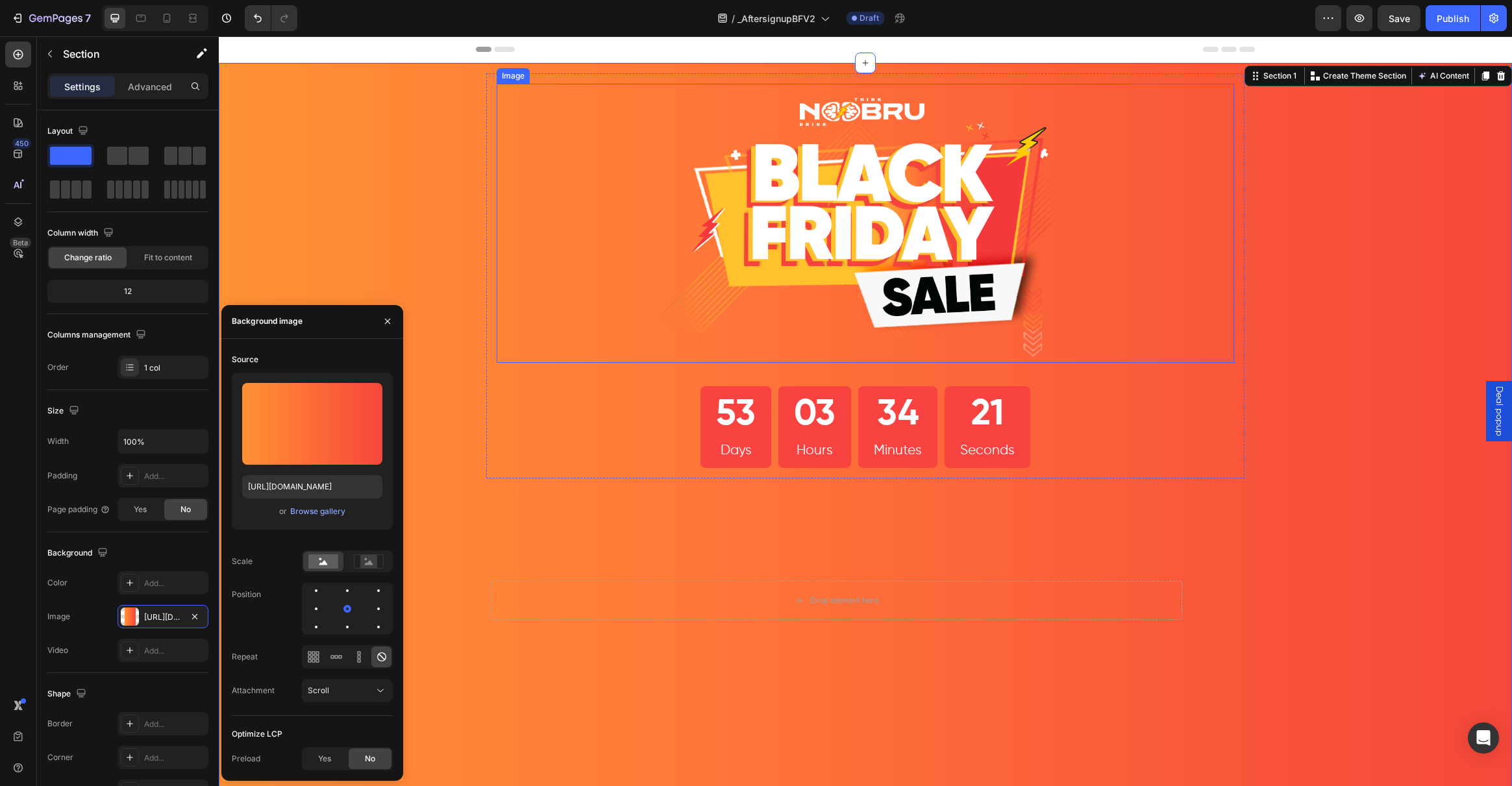
click at [834, 209] on img at bounding box center [865, 223] width 442 height 279
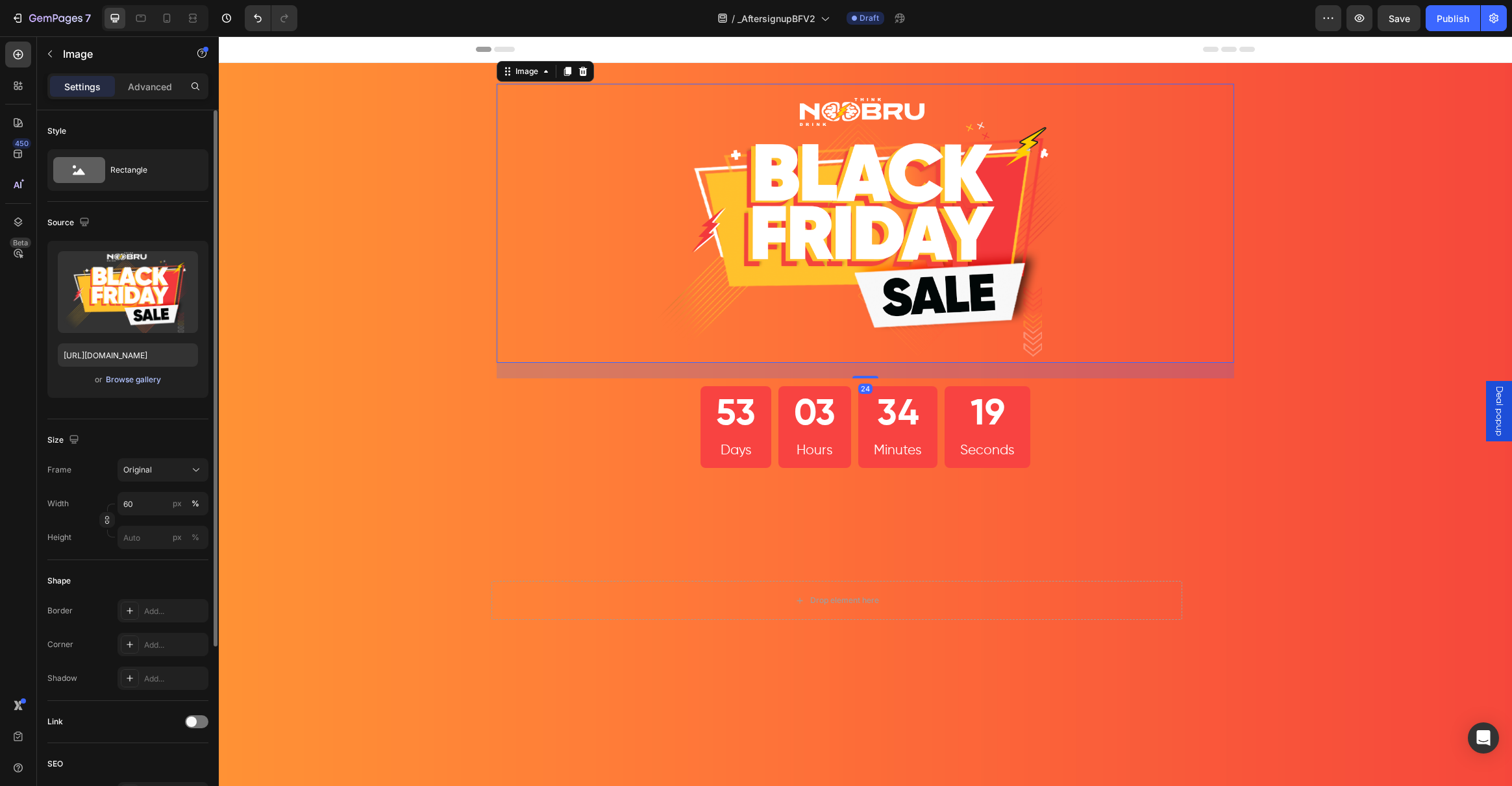
click at [129, 378] on div "Browse gallery" at bounding box center [133, 380] width 55 height 12
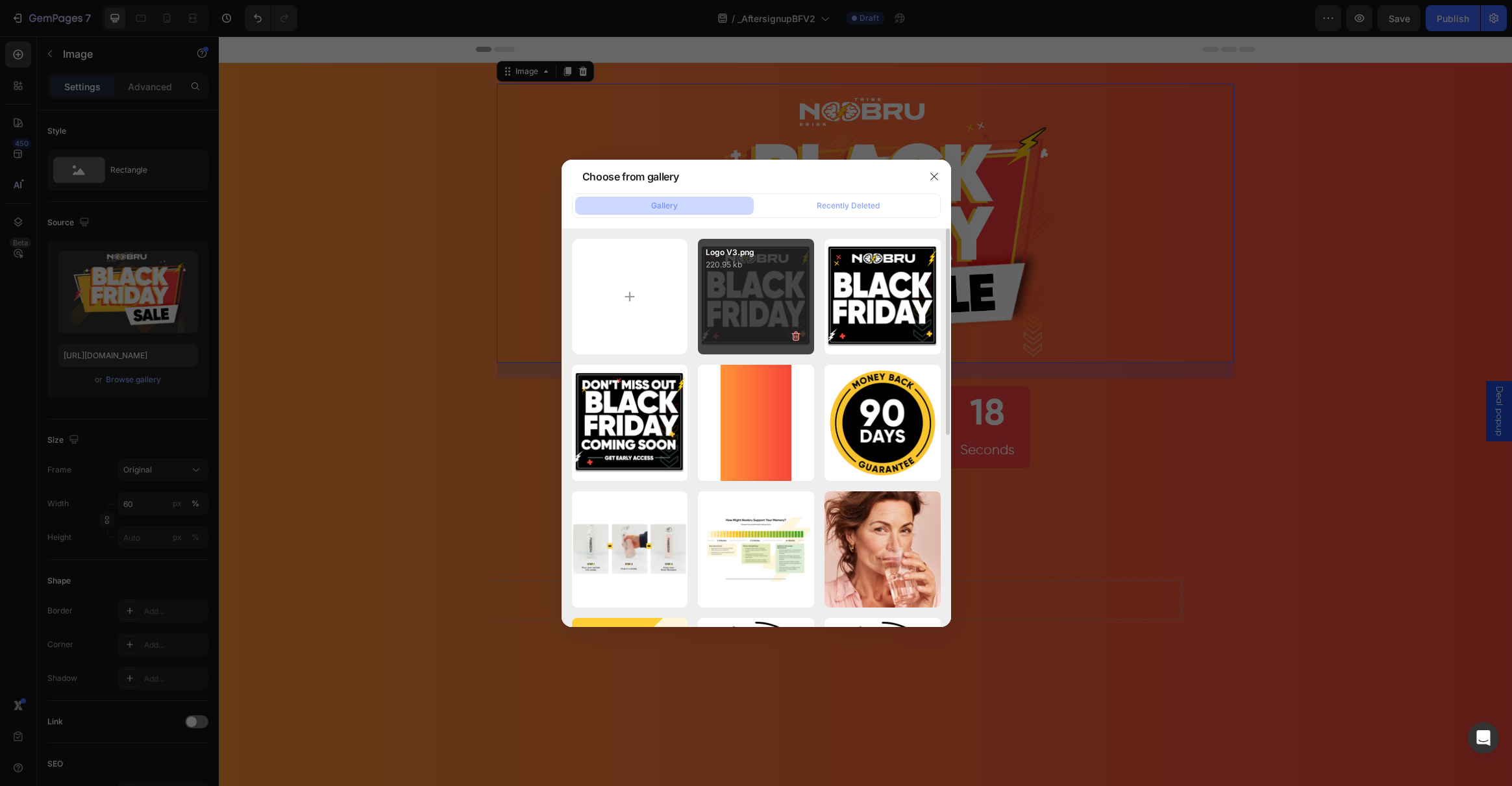
click at [771, 294] on div "Logo V3.png 220.95 kb" at bounding box center [756, 298] width 117 height 117
type input "[URL][DOMAIN_NAME]"
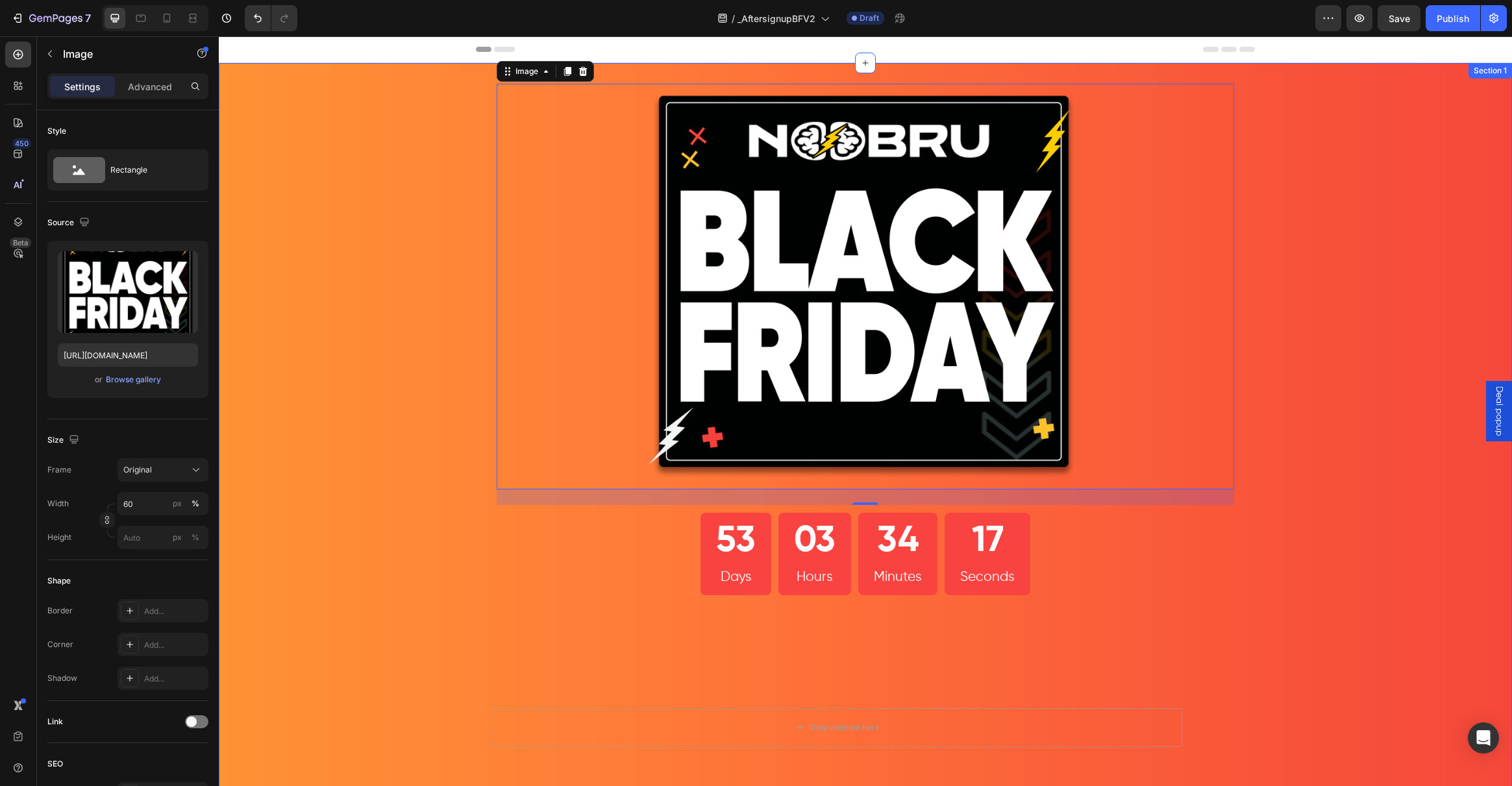
click at [353, 347] on div "Image 24 53 Days 03 Hours 34 Minutes 17 Seconds Countdown Timer Row Heading Row…" at bounding box center [865, 515] width 1293 height 904
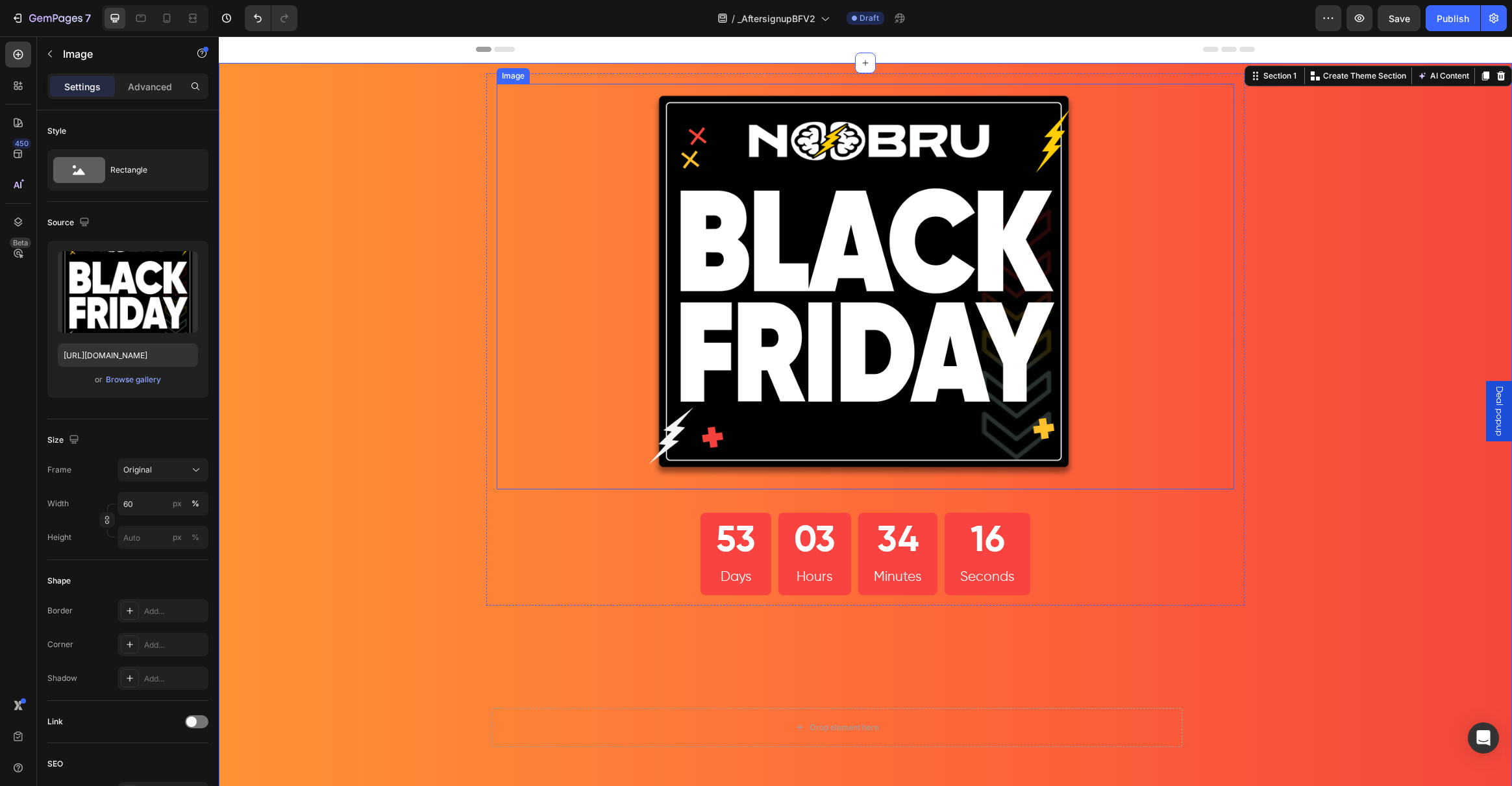
click at [677, 370] on img at bounding box center [865, 286] width 442 height 406
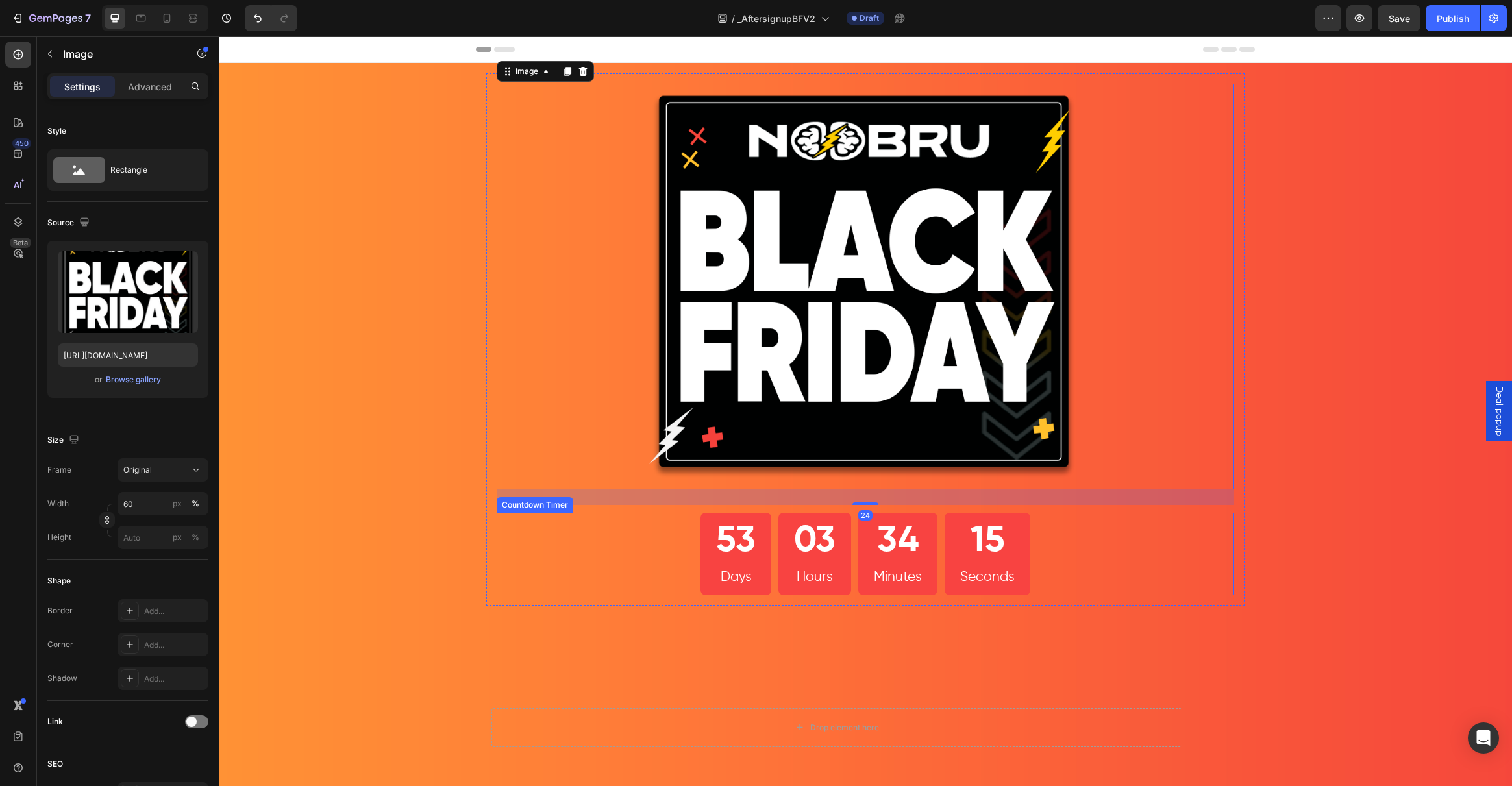
click at [722, 558] on div "53" at bounding box center [736, 542] width 40 height 48
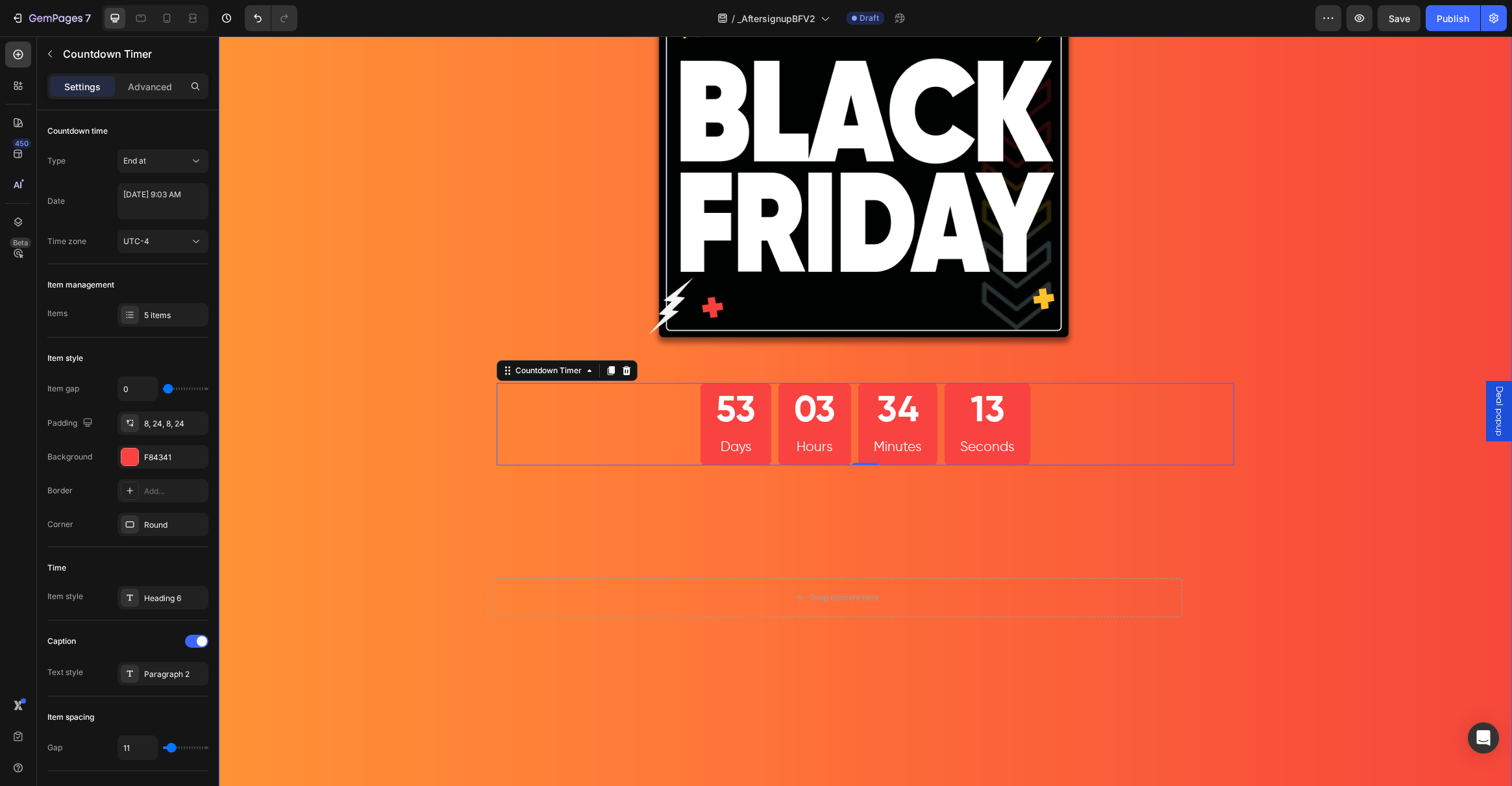
scroll to position [146, 0]
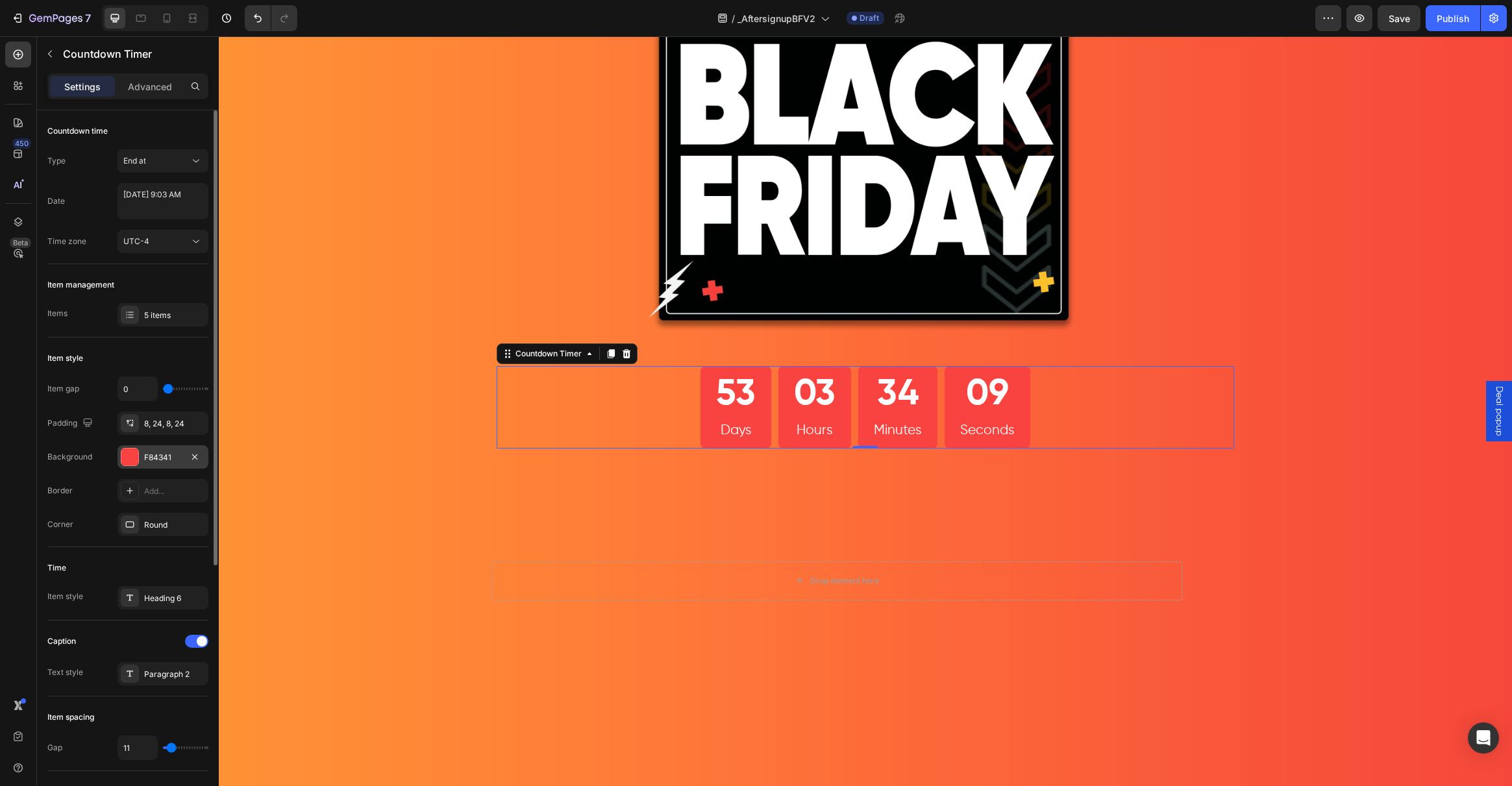
click at [129, 454] on div at bounding box center [130, 457] width 17 height 17
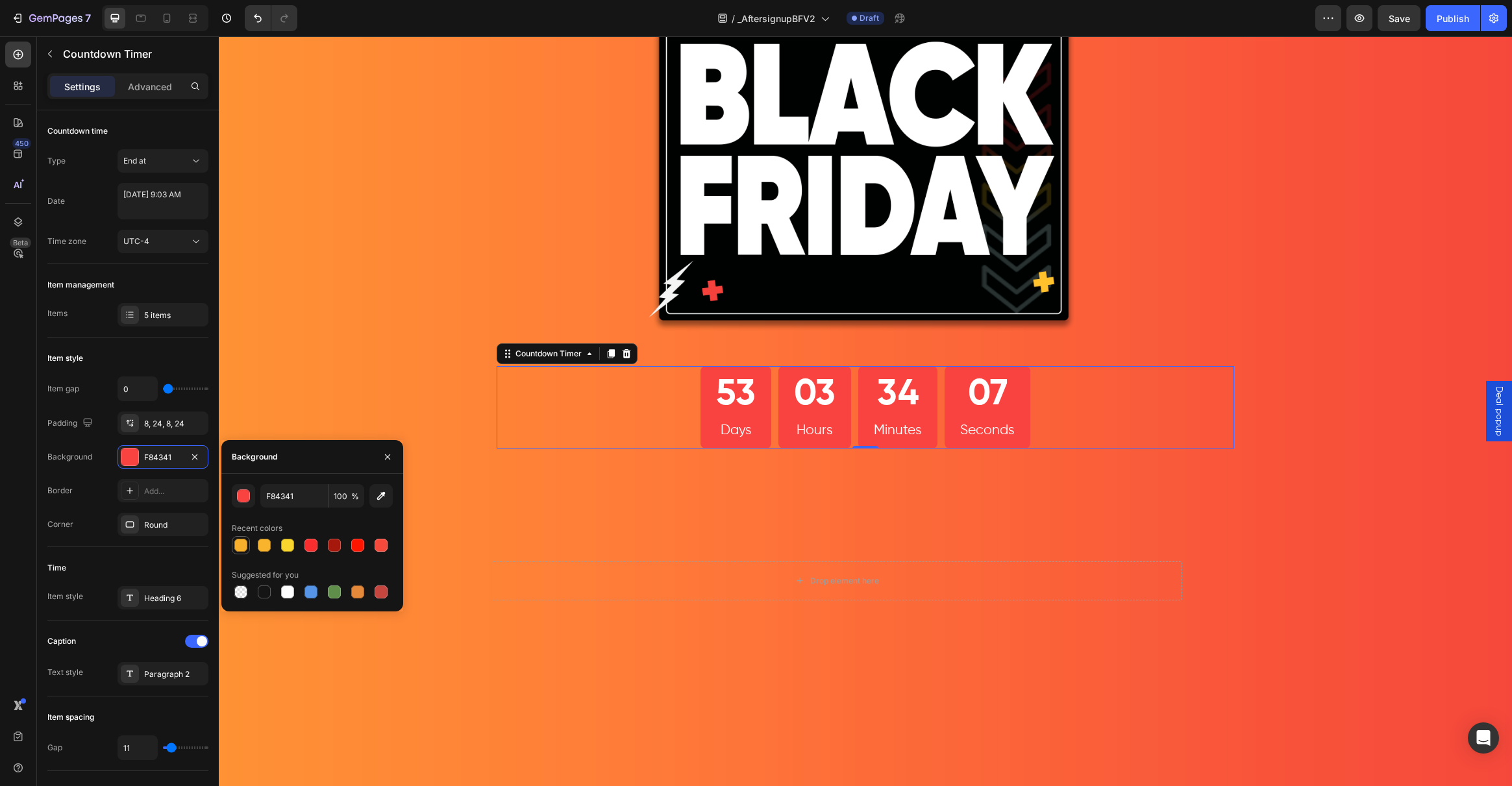
click at [238, 550] on div at bounding box center [241, 545] width 13 height 13
type input "F8B02C"
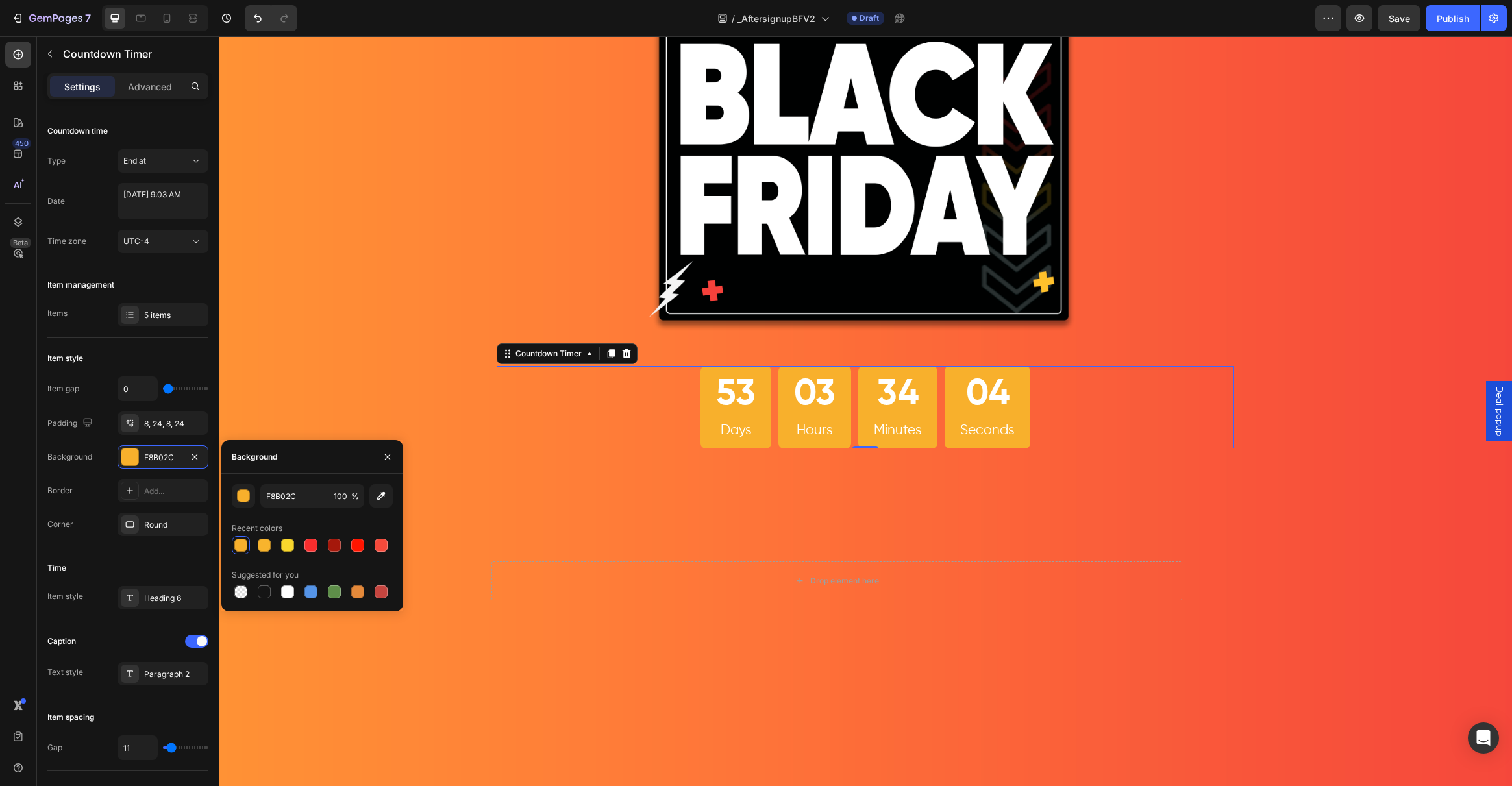
click at [729, 396] on div "53" at bounding box center [736, 395] width 40 height 48
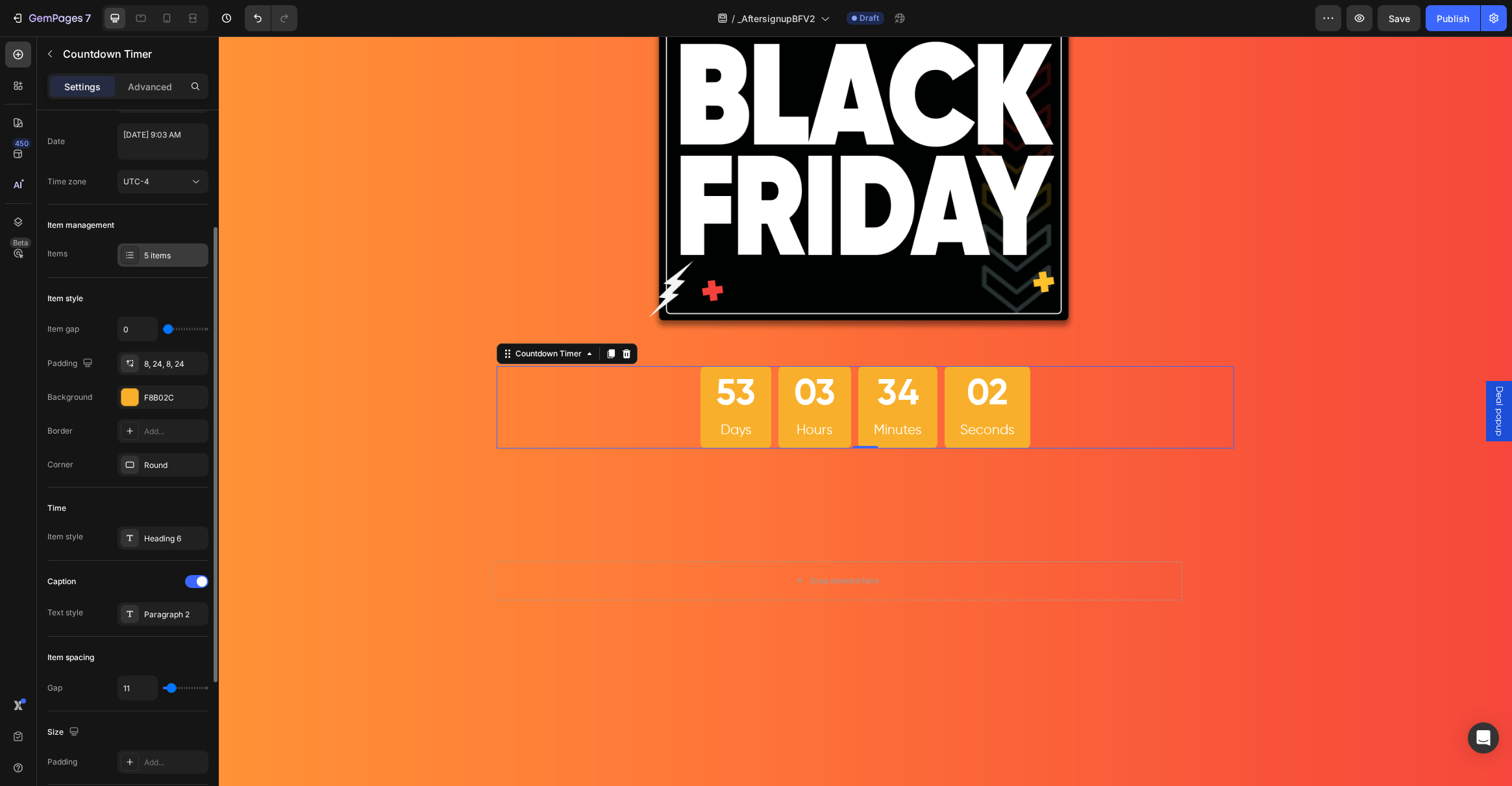
scroll to position [108, 0]
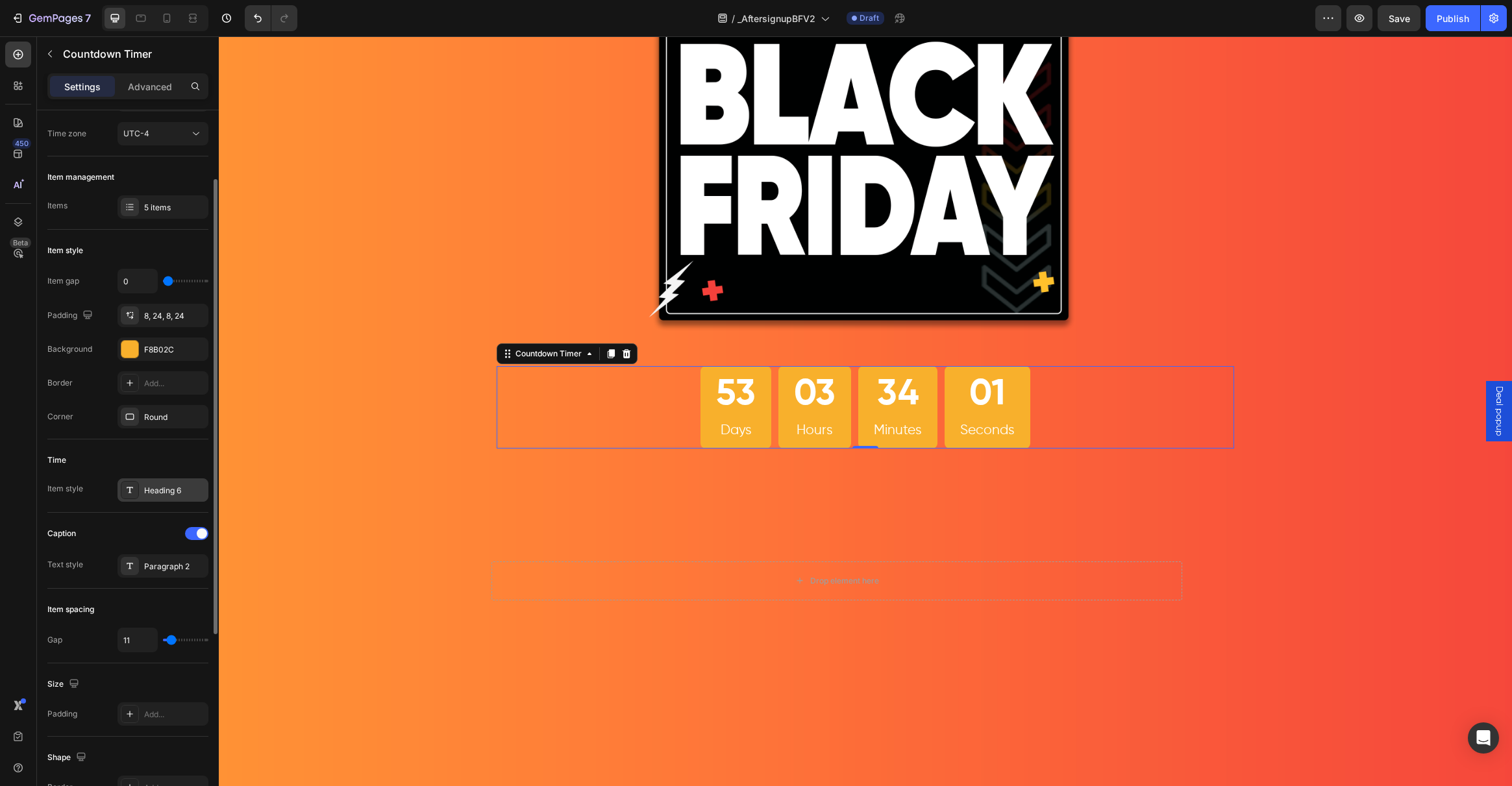
click at [132, 489] on icon at bounding box center [130, 490] width 11 height 11
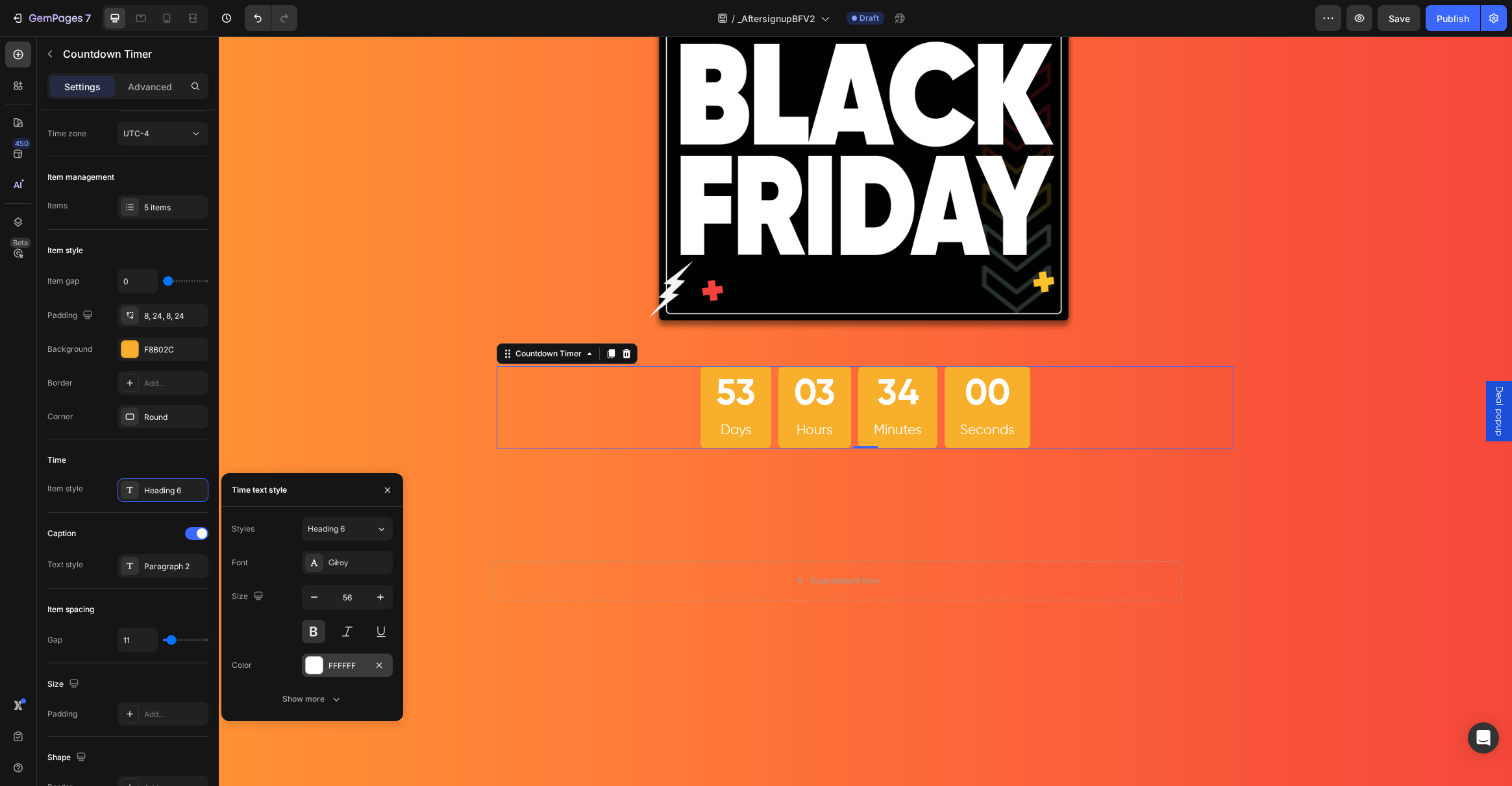
click at [320, 674] on div "FFFFFF" at bounding box center [347, 666] width 91 height 23
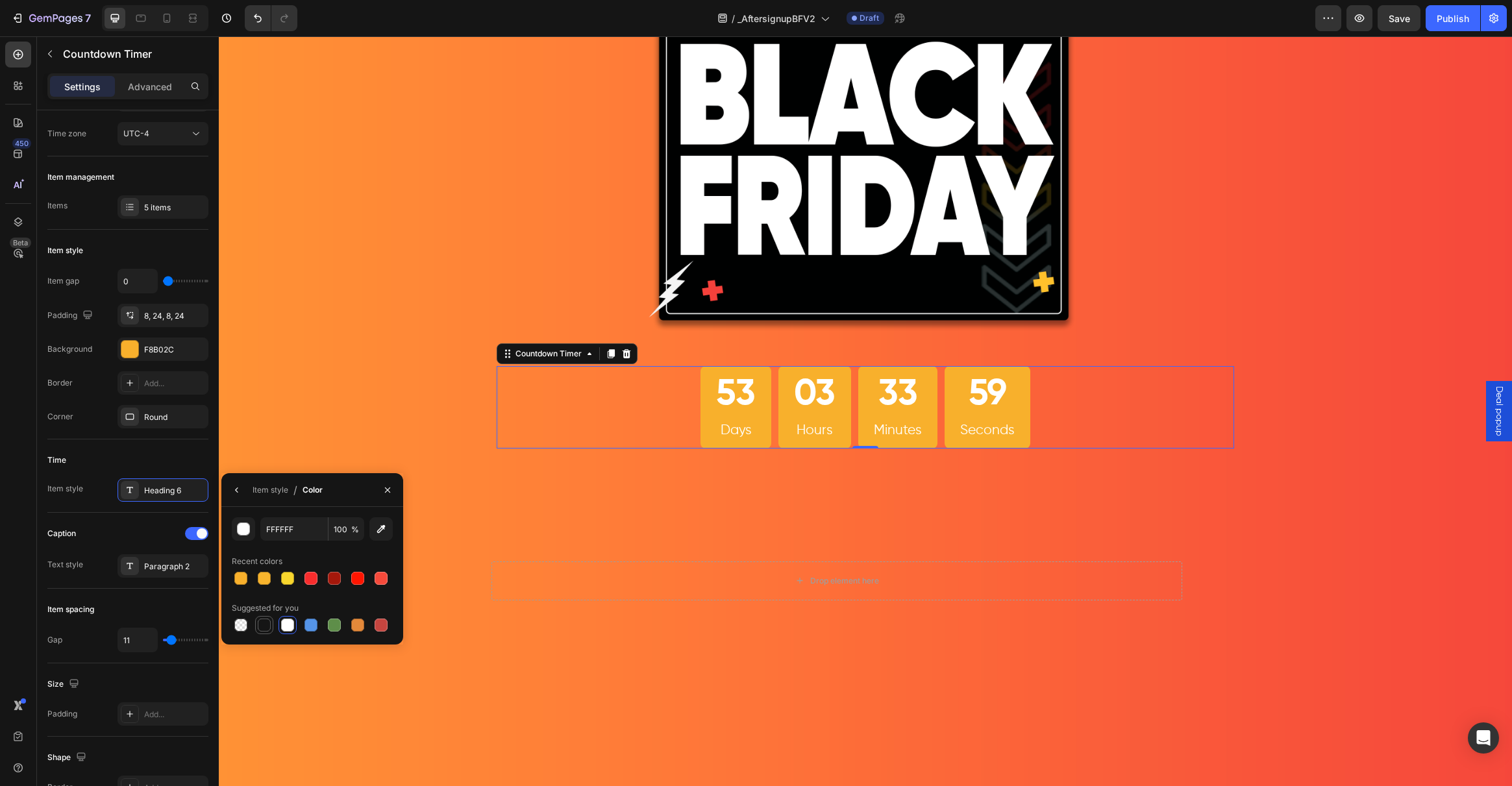
click at [265, 626] on div at bounding box center [264, 625] width 13 height 13
click at [383, 530] on icon "button" at bounding box center [381, 529] width 13 height 13
type input "000302"
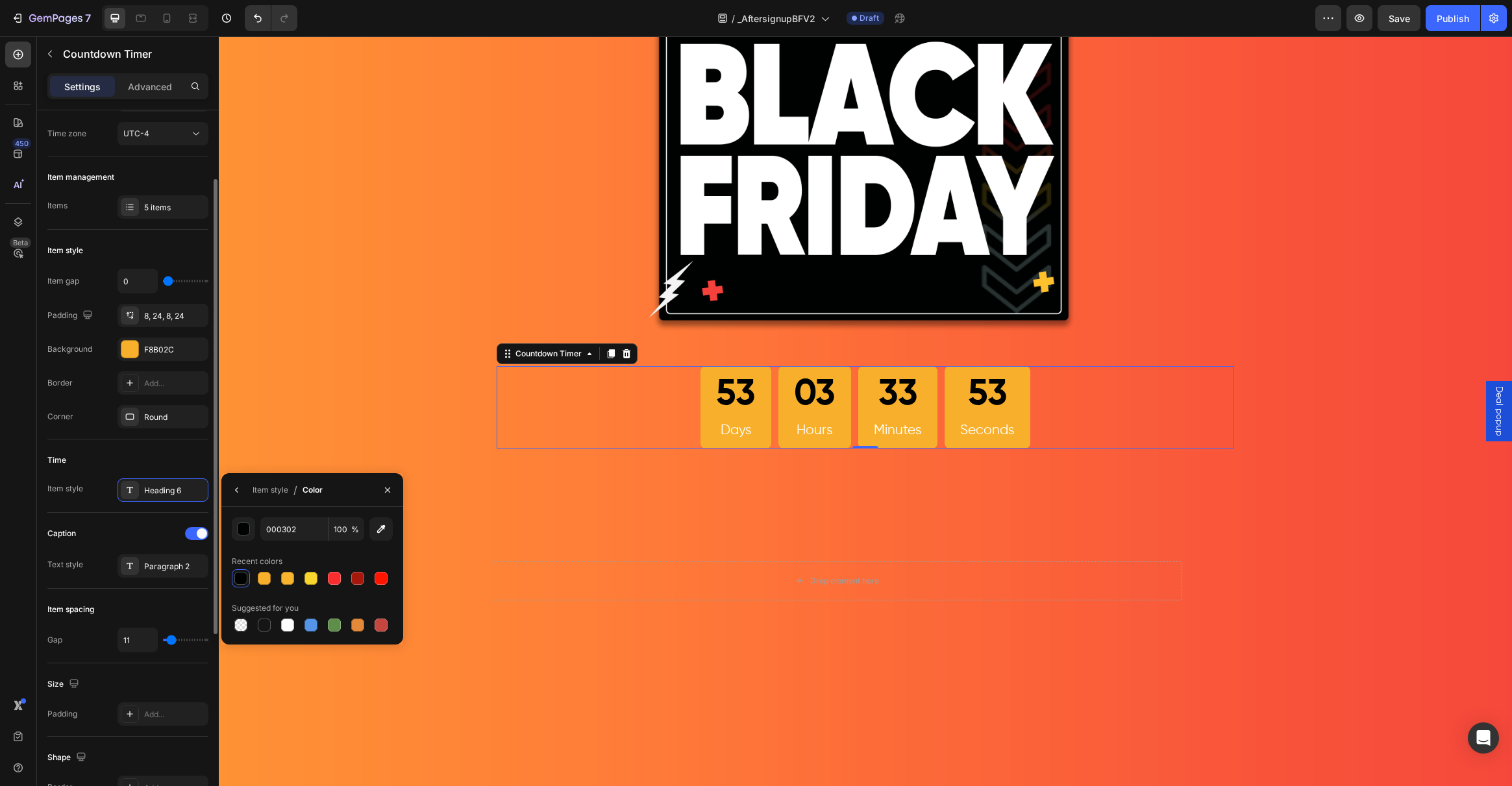
click at [155, 528] on div "Caption" at bounding box center [128, 533] width 161 height 21
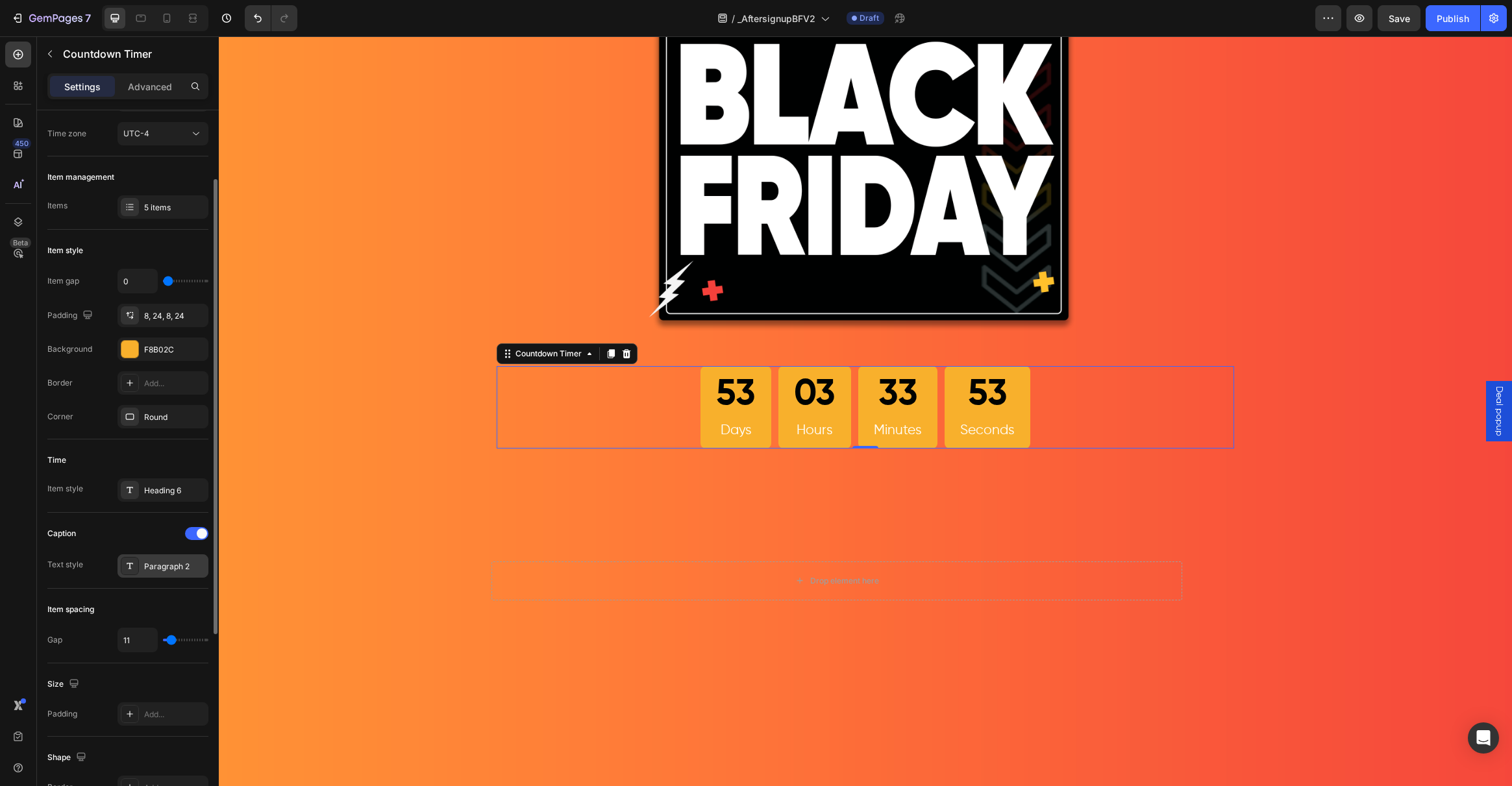
click at [138, 565] on div at bounding box center [130, 566] width 18 height 18
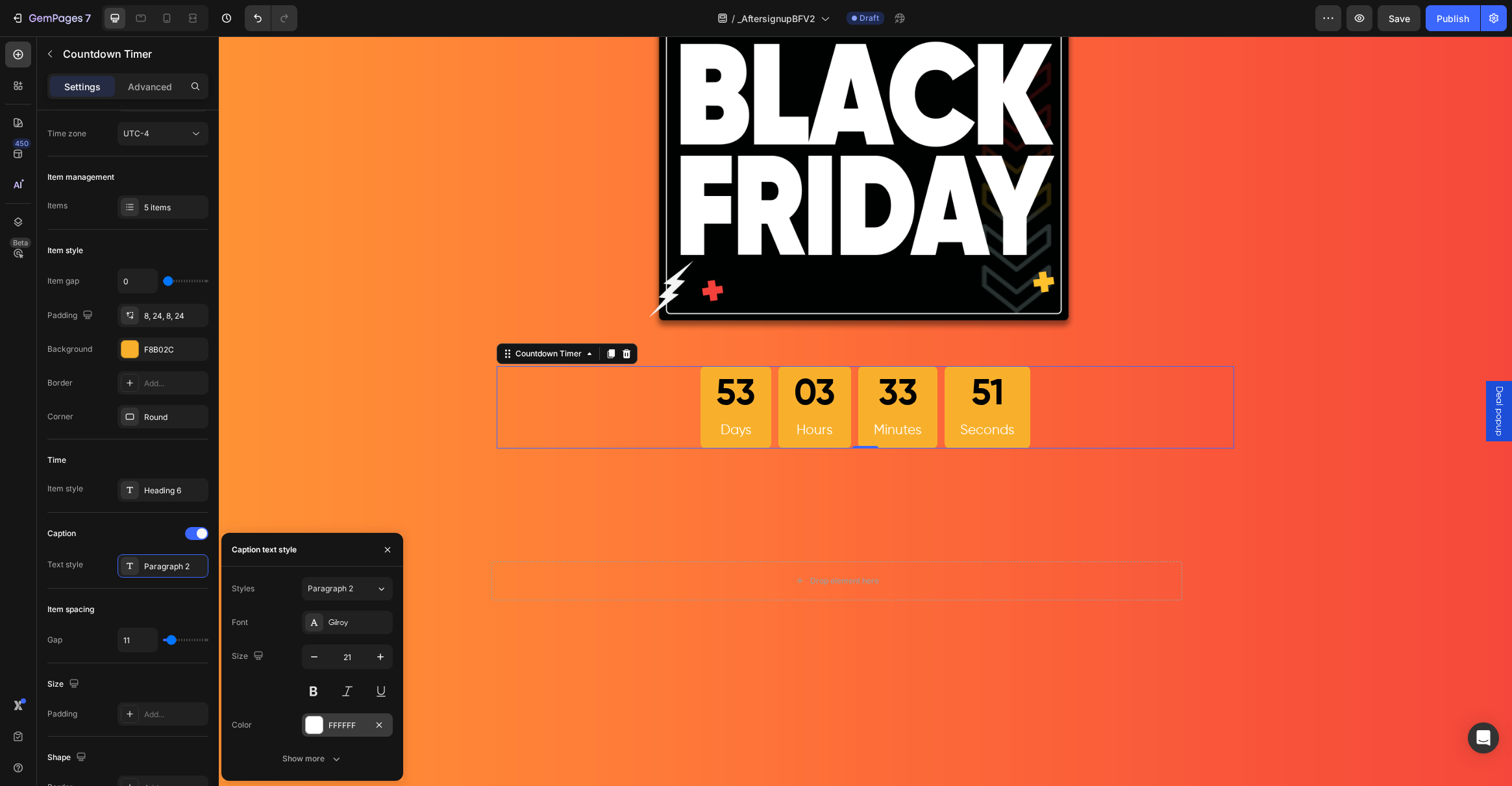
click at [314, 728] on div at bounding box center [314, 725] width 17 height 17
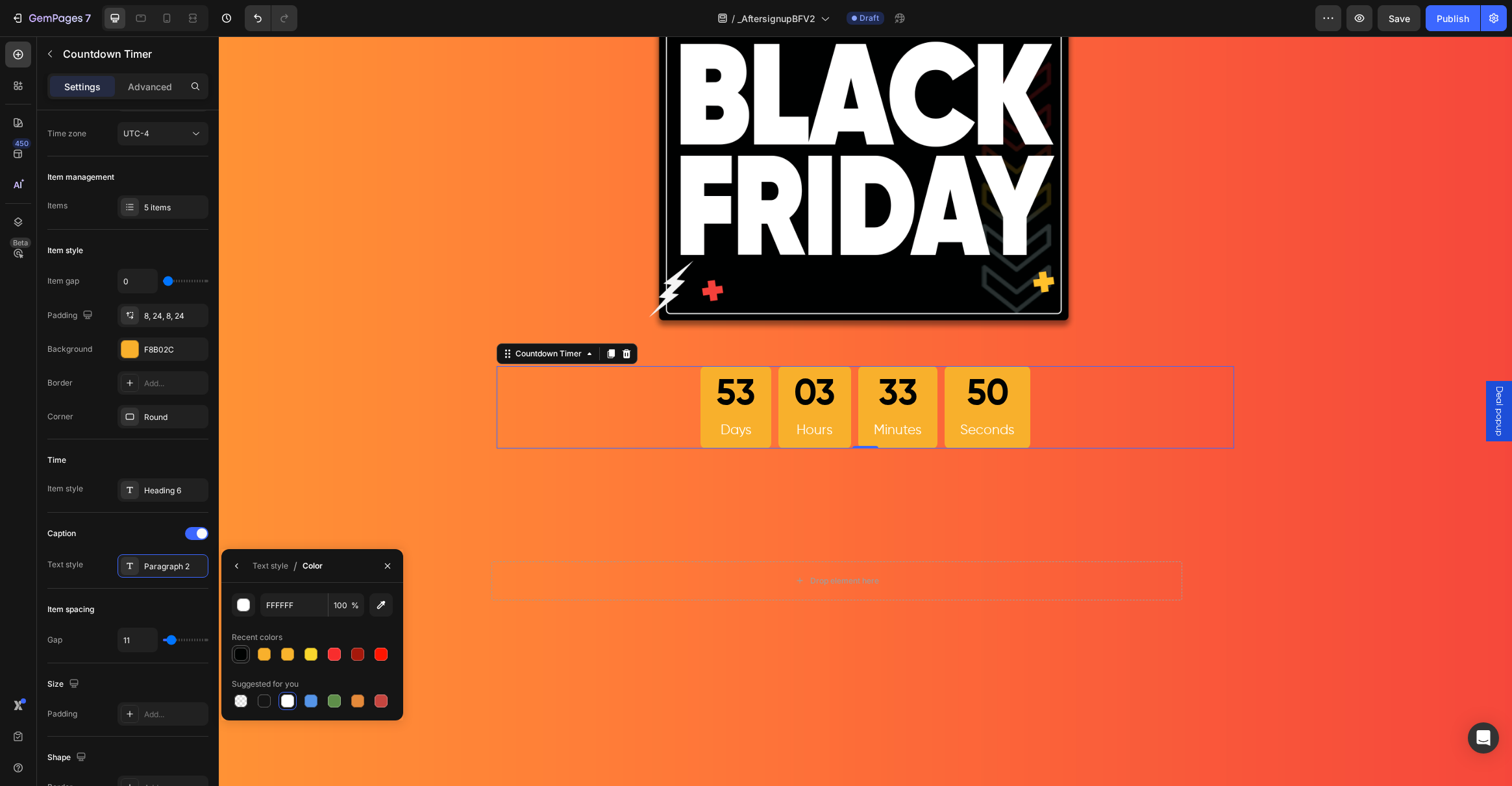
click at [237, 659] on div at bounding box center [241, 654] width 13 height 13
type input "000302"
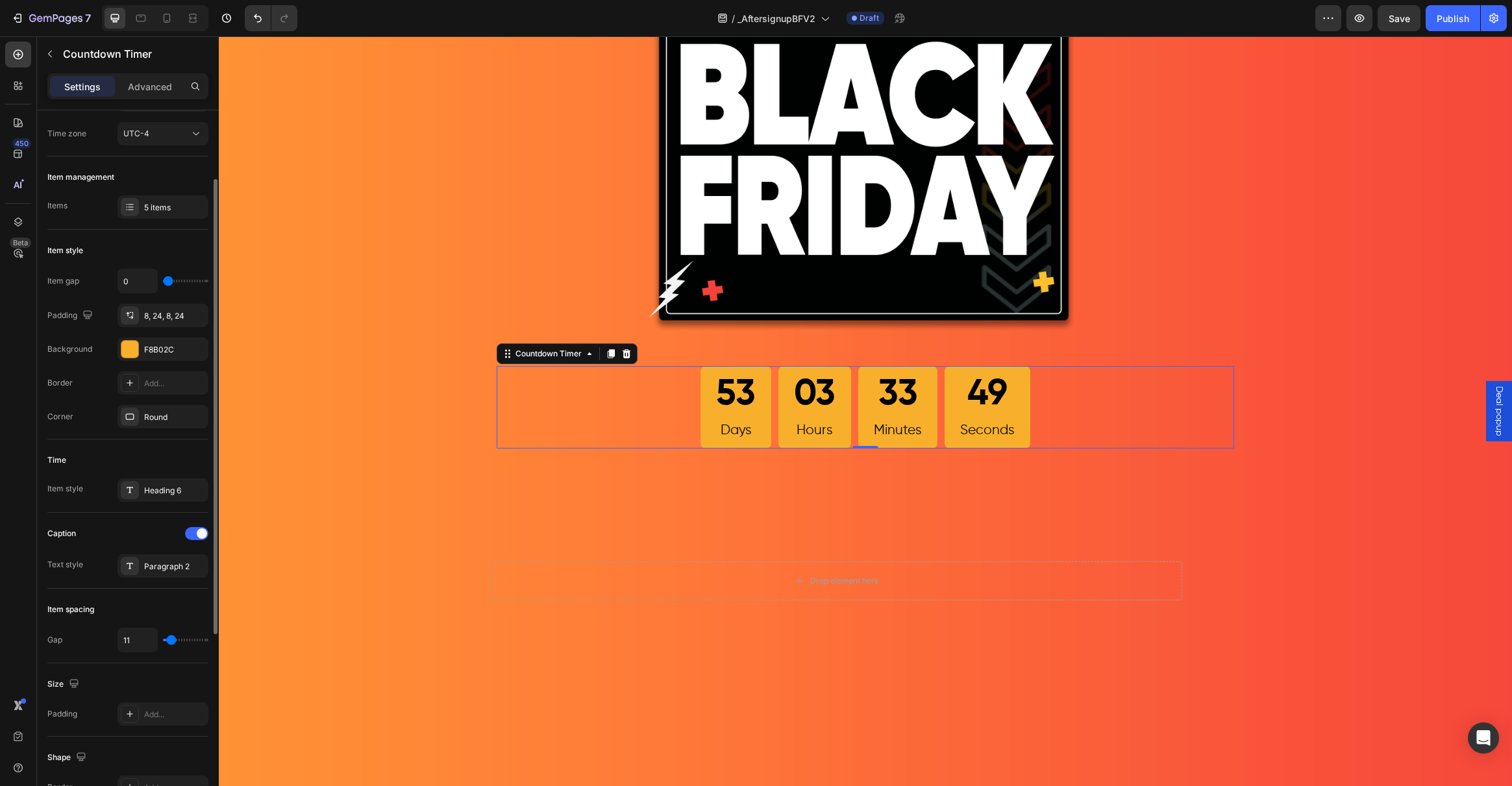
click at [107, 538] on div "Caption" at bounding box center [128, 533] width 161 height 21
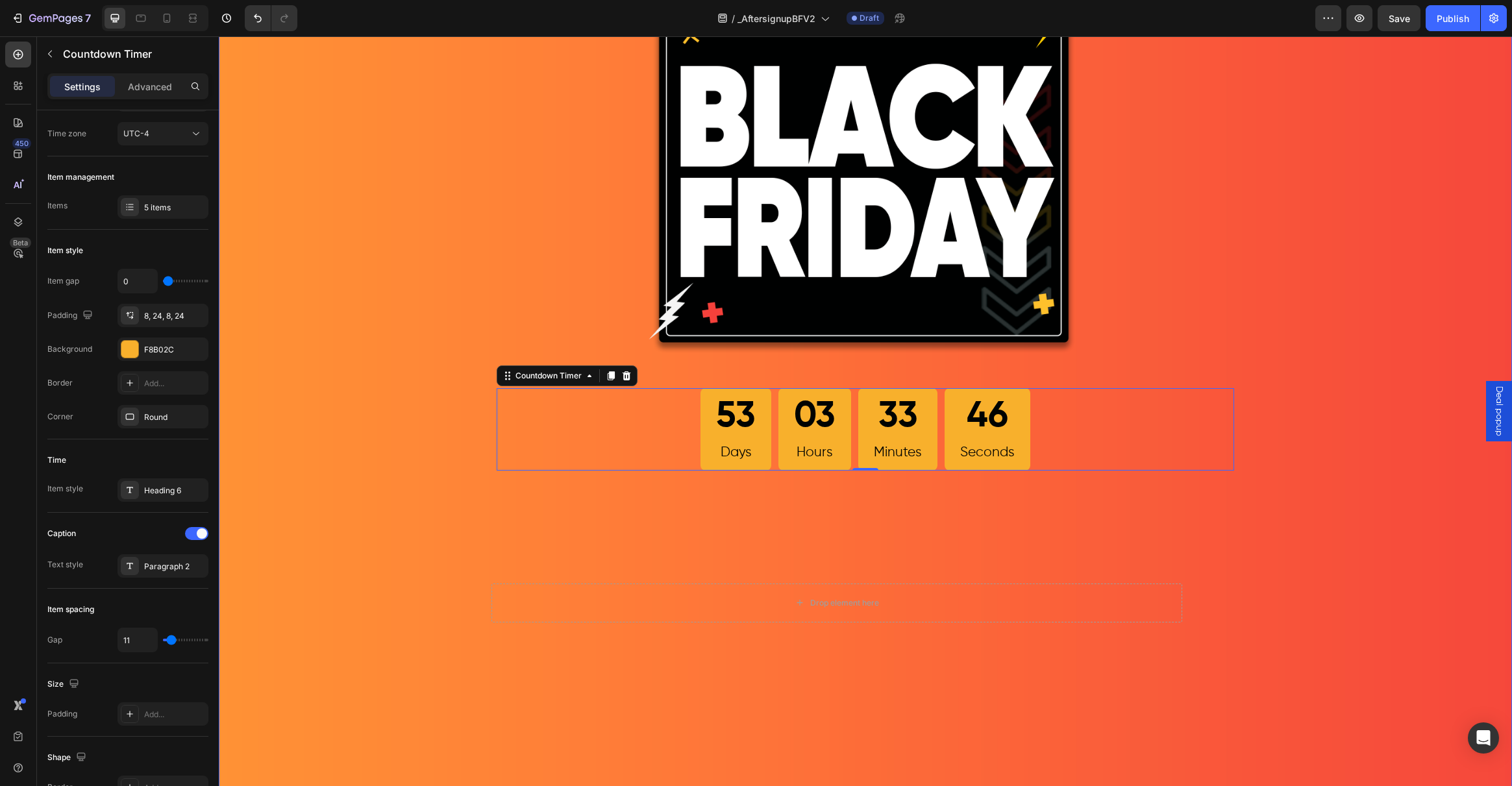
scroll to position [58, 0]
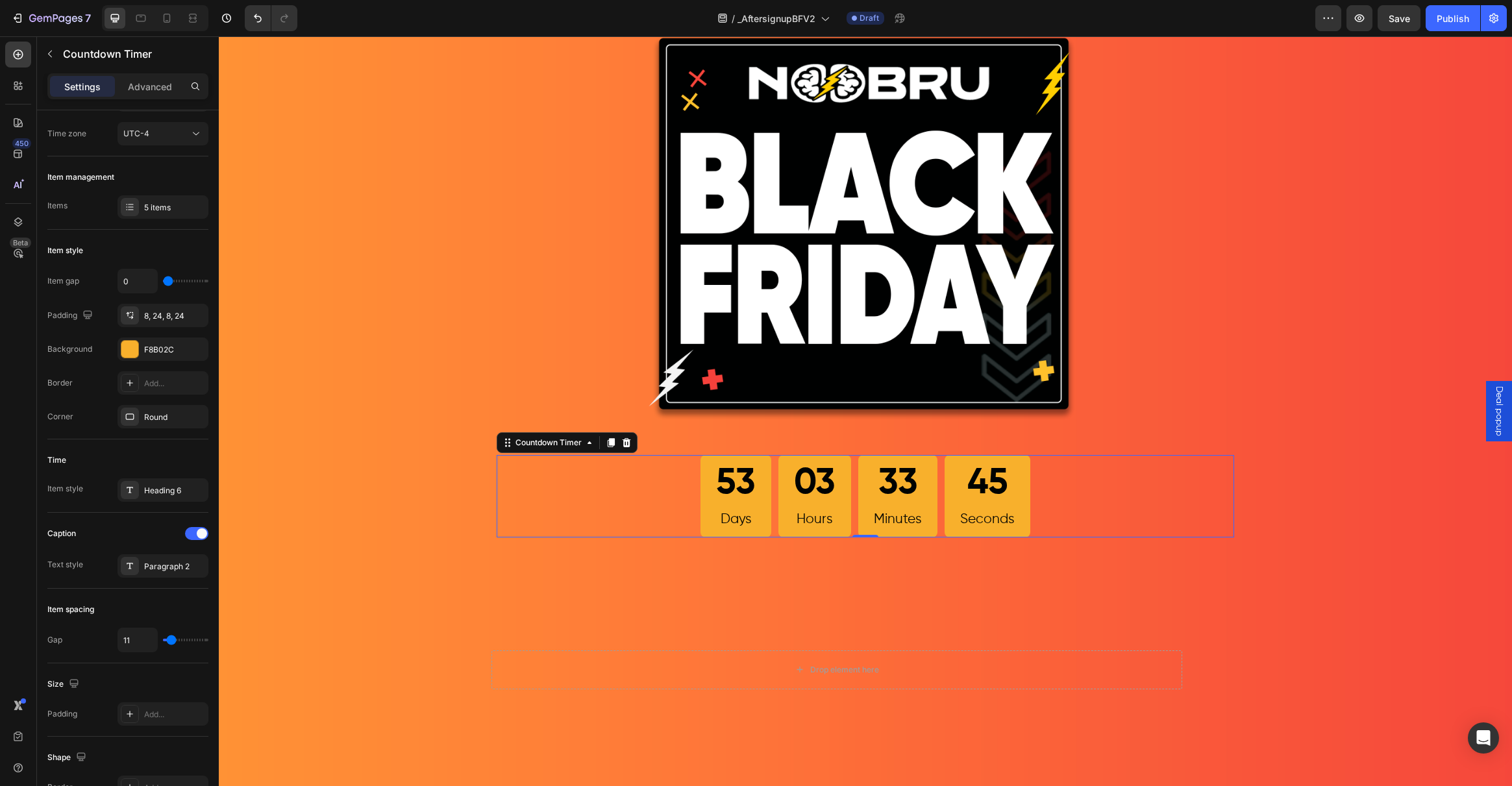
click at [1486, 400] on div "Deal popup" at bounding box center [1499, 411] width 26 height 61
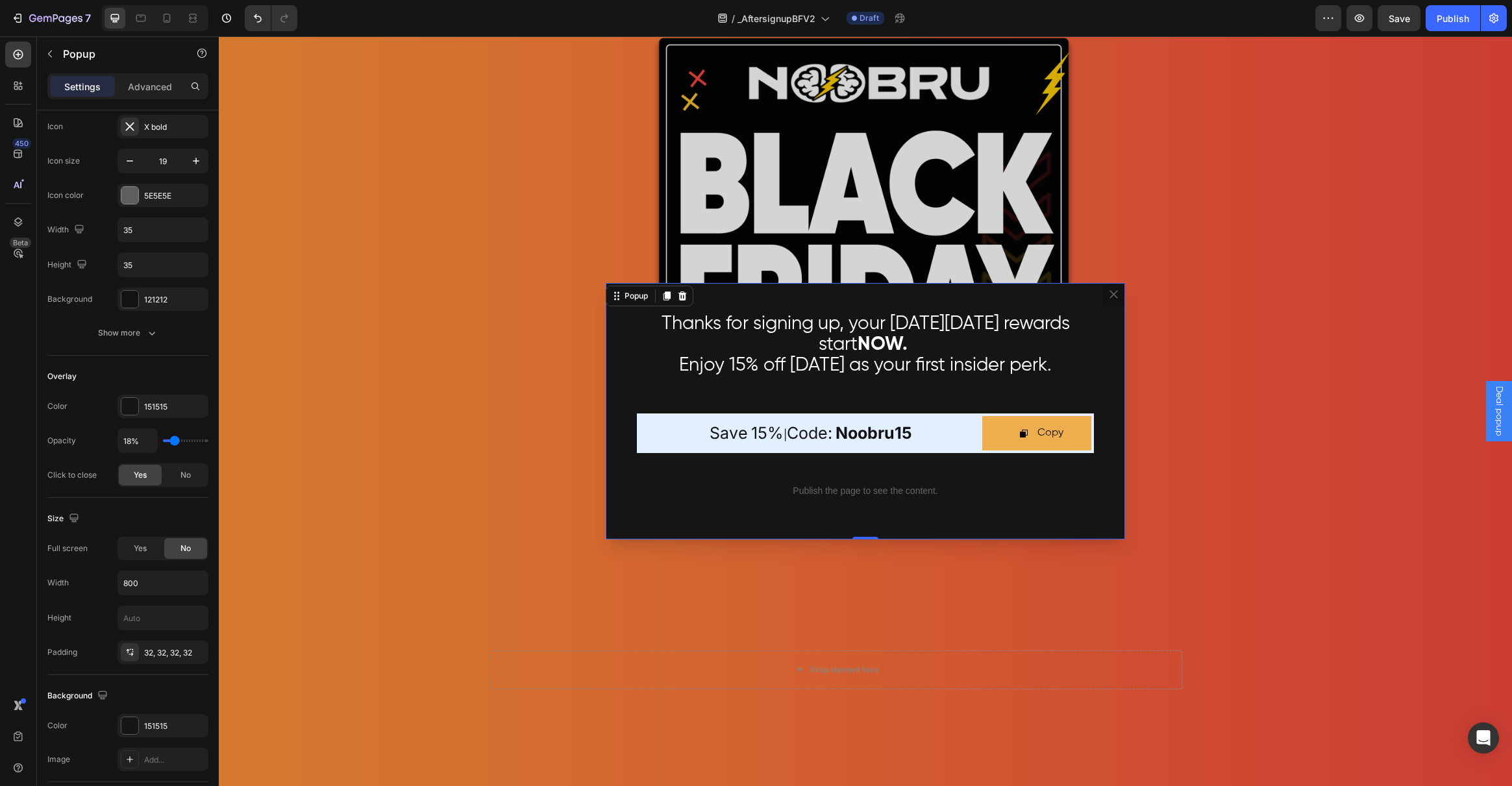
scroll to position [0, 0]
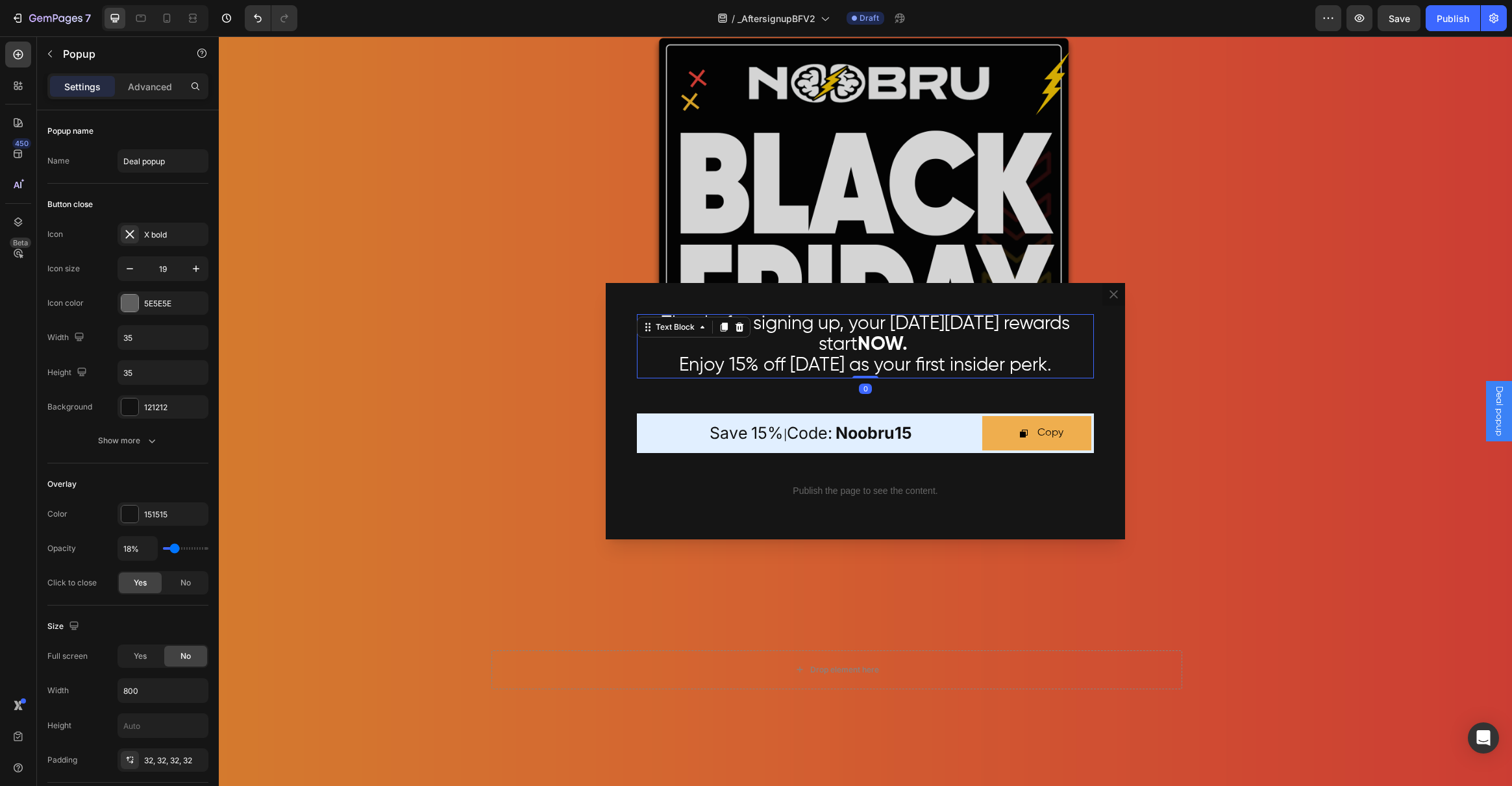
click at [1018, 353] on p "Thanks for signing up, your [DATE][DATE] rewards start NOW." at bounding box center [865, 336] width 455 height 41
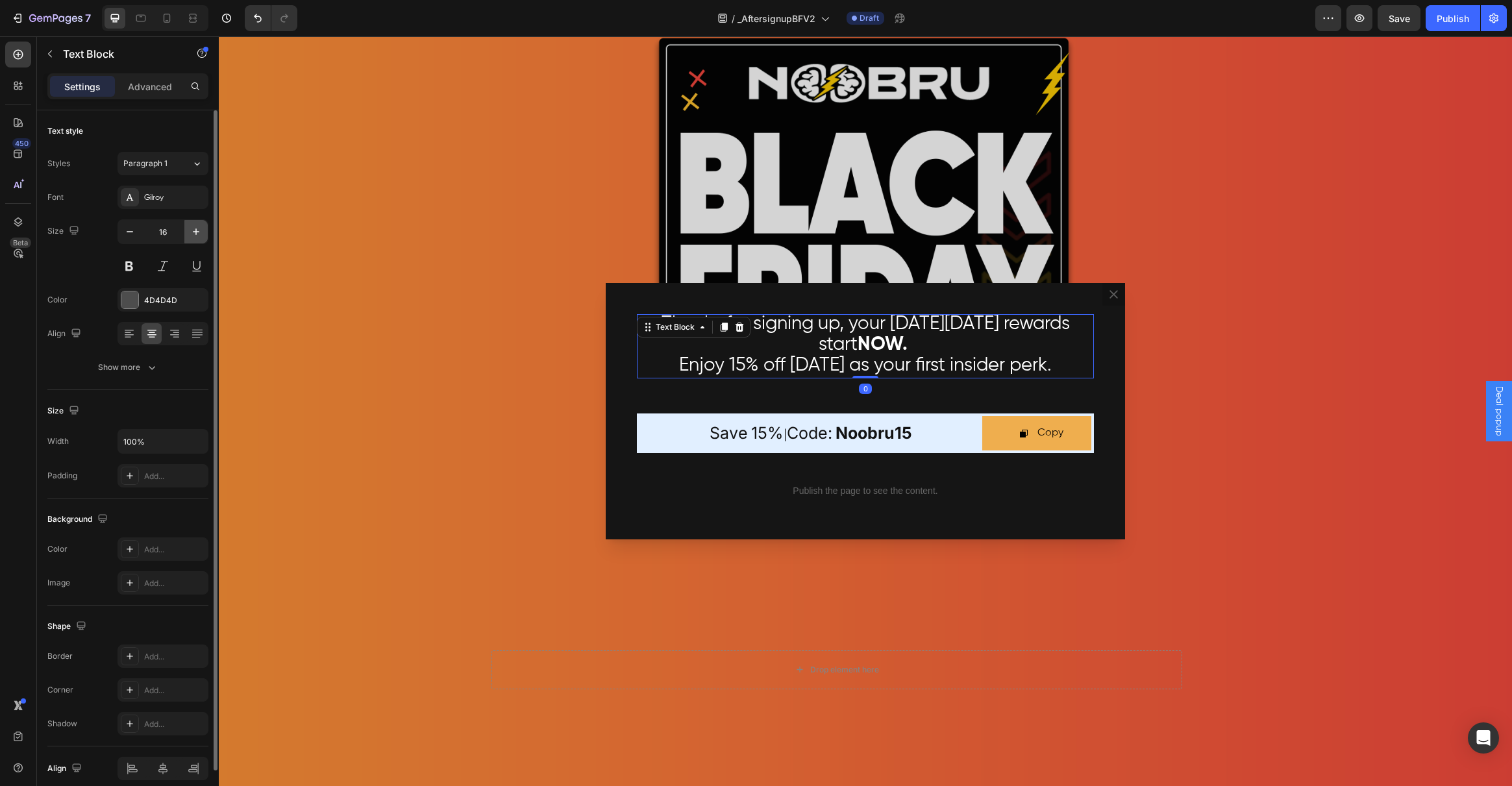
click at [197, 229] on icon "button" at bounding box center [196, 232] width 13 height 13
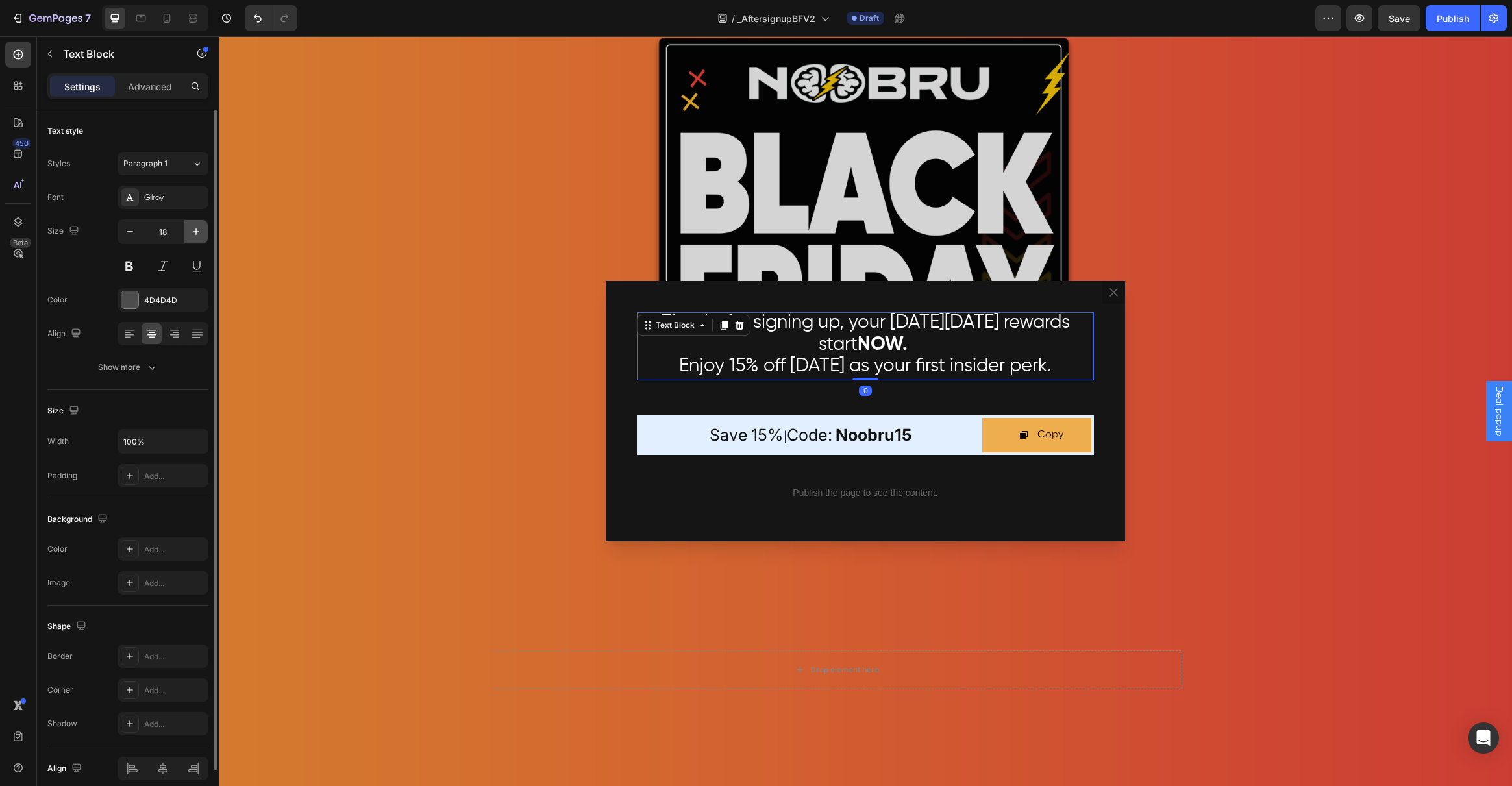
click at [197, 229] on icon "button" at bounding box center [196, 232] width 13 height 13
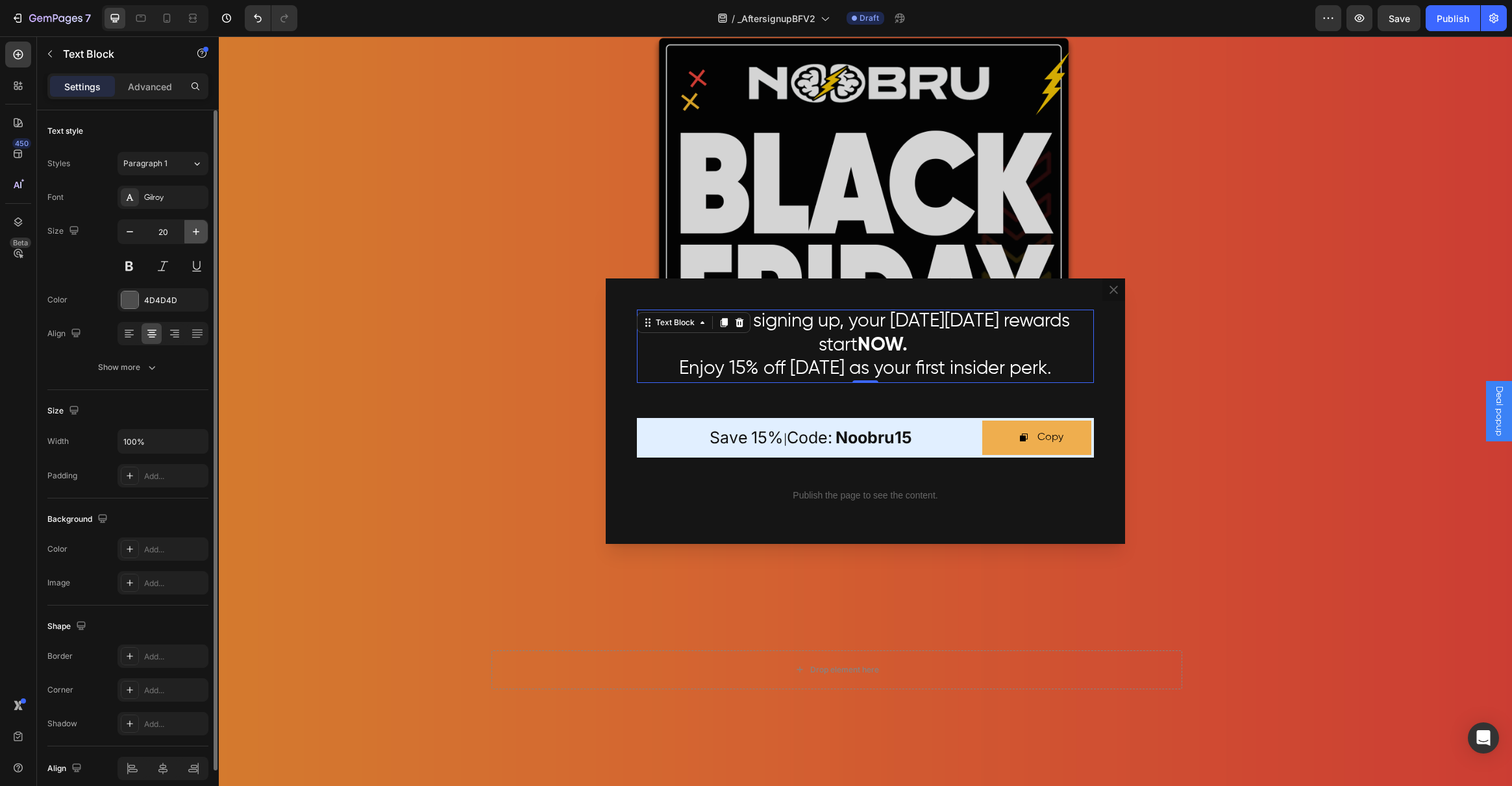
click at [197, 229] on icon "button" at bounding box center [196, 232] width 13 height 13
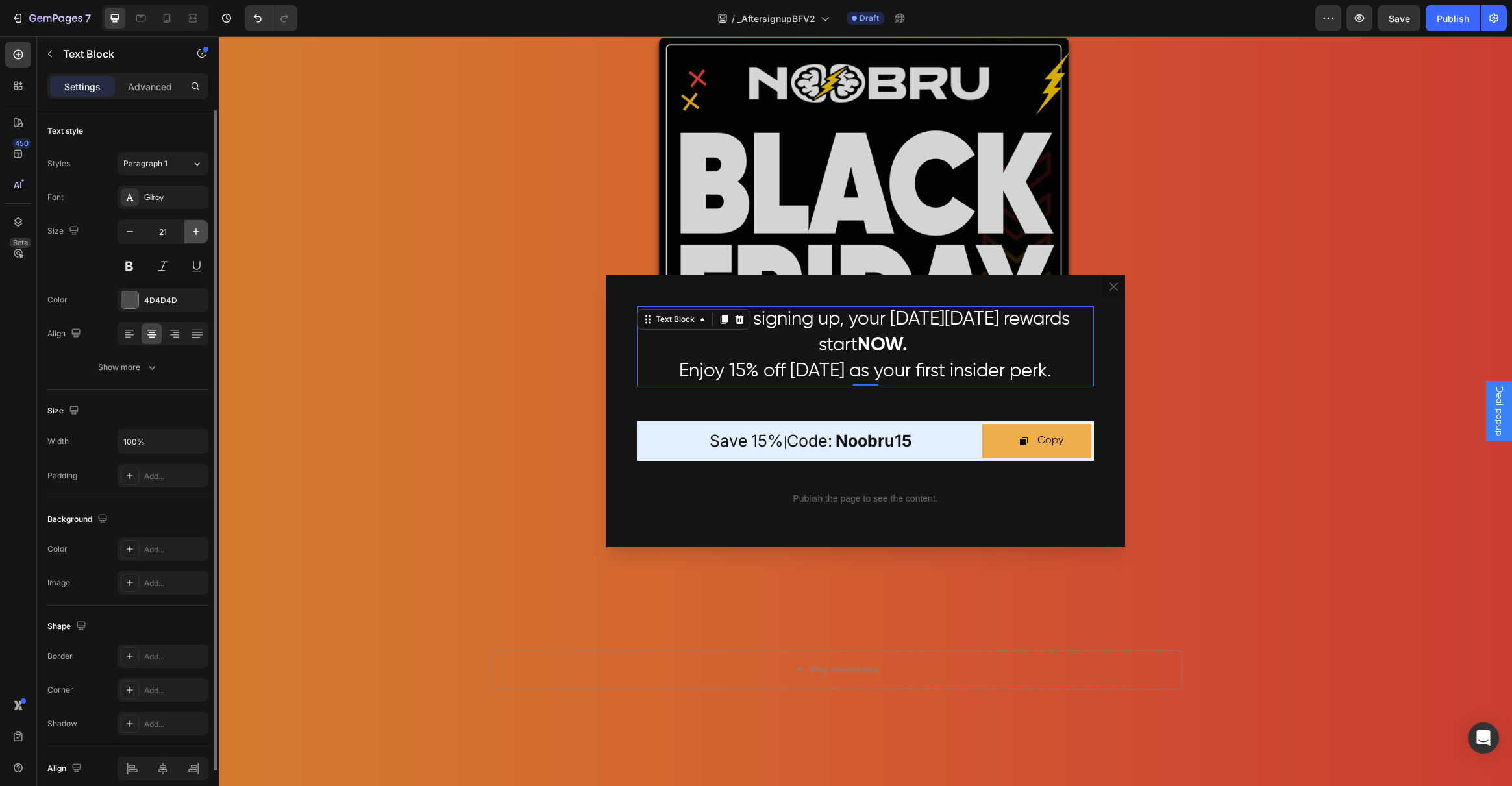
click at [197, 229] on icon "button" at bounding box center [196, 232] width 13 height 13
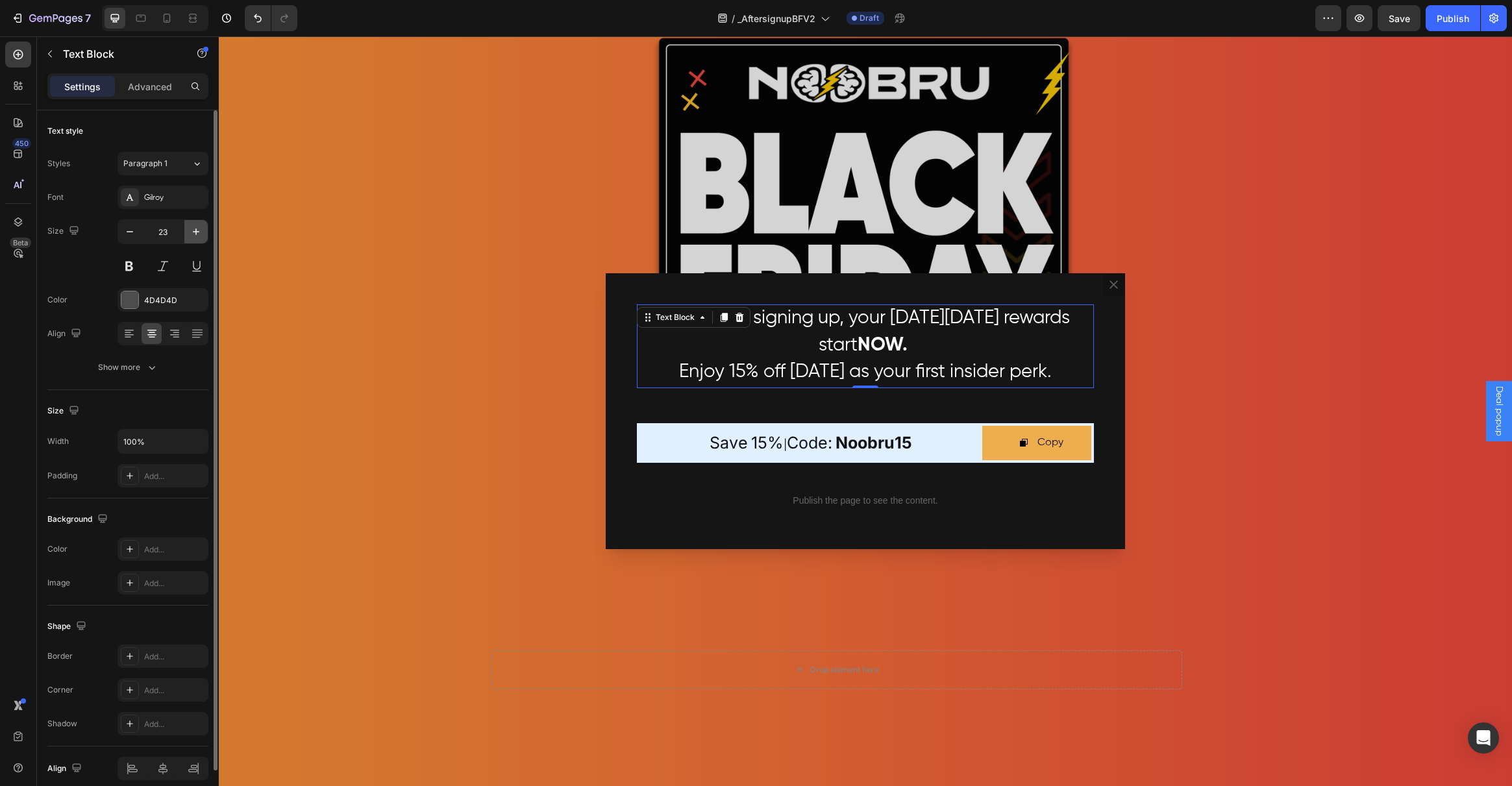
click at [197, 229] on icon "button" at bounding box center [196, 232] width 13 height 13
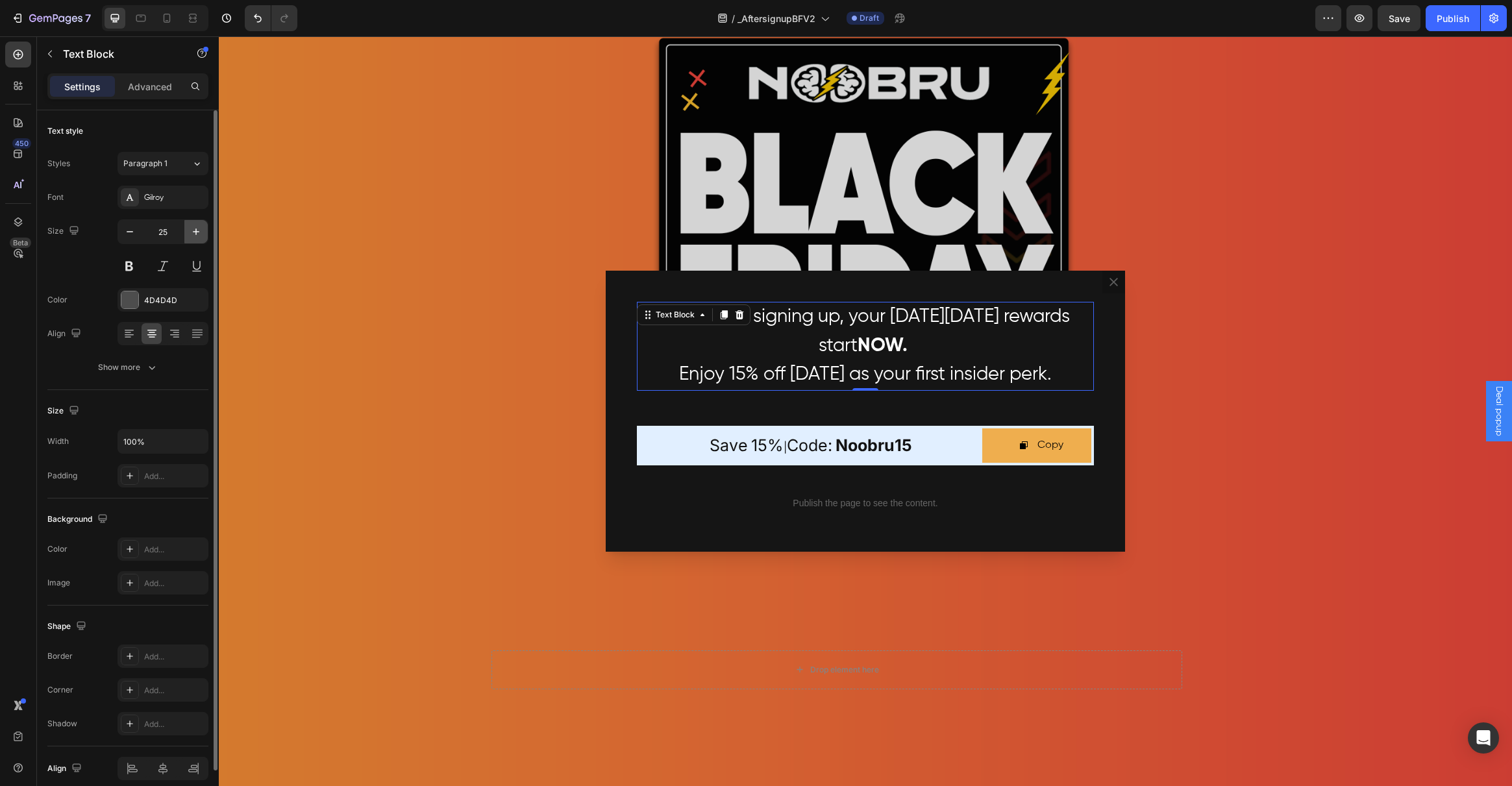
click at [197, 229] on icon "button" at bounding box center [196, 232] width 13 height 13
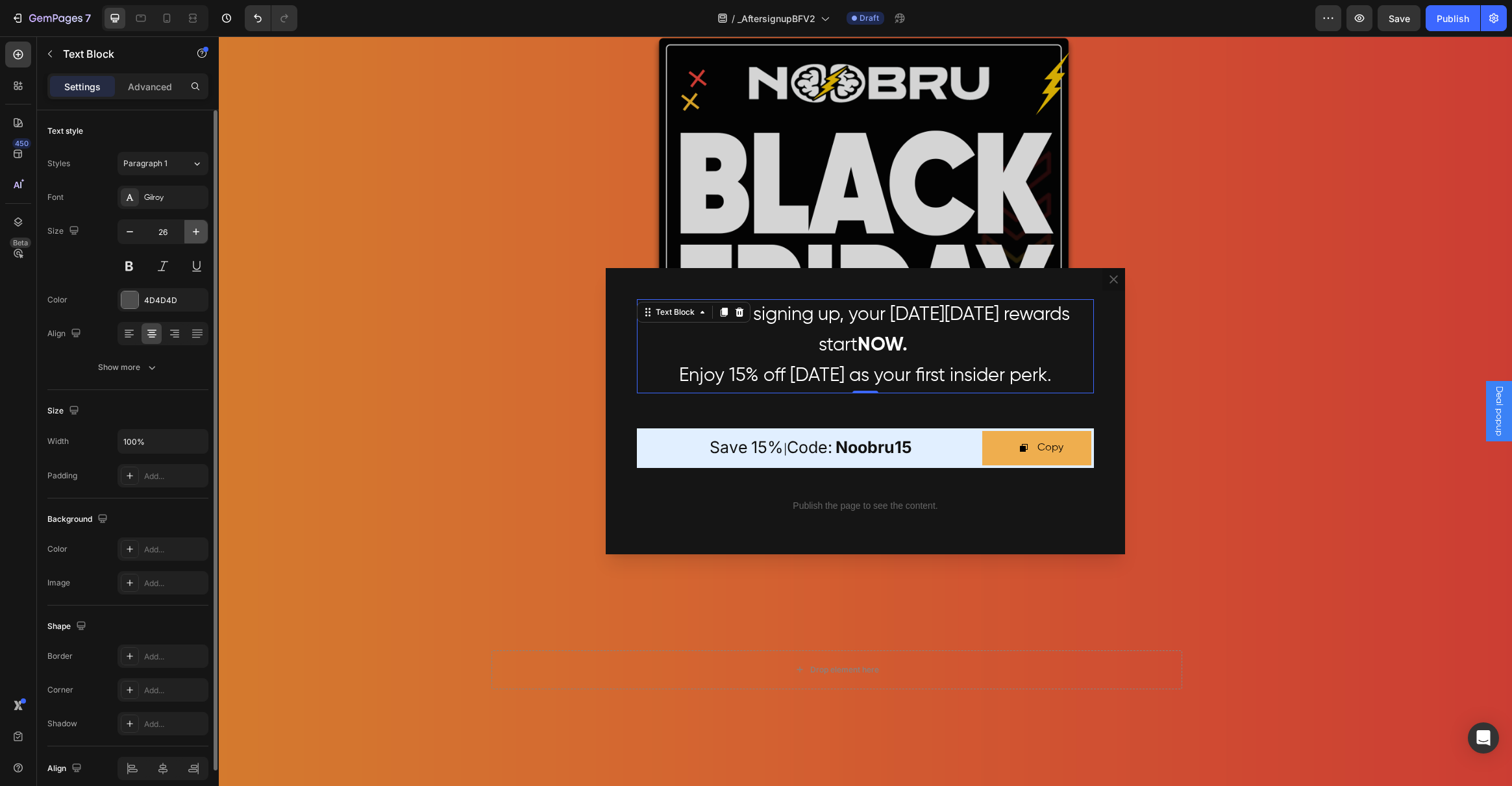
click at [197, 229] on icon "button" at bounding box center [196, 232] width 13 height 13
type input "27"
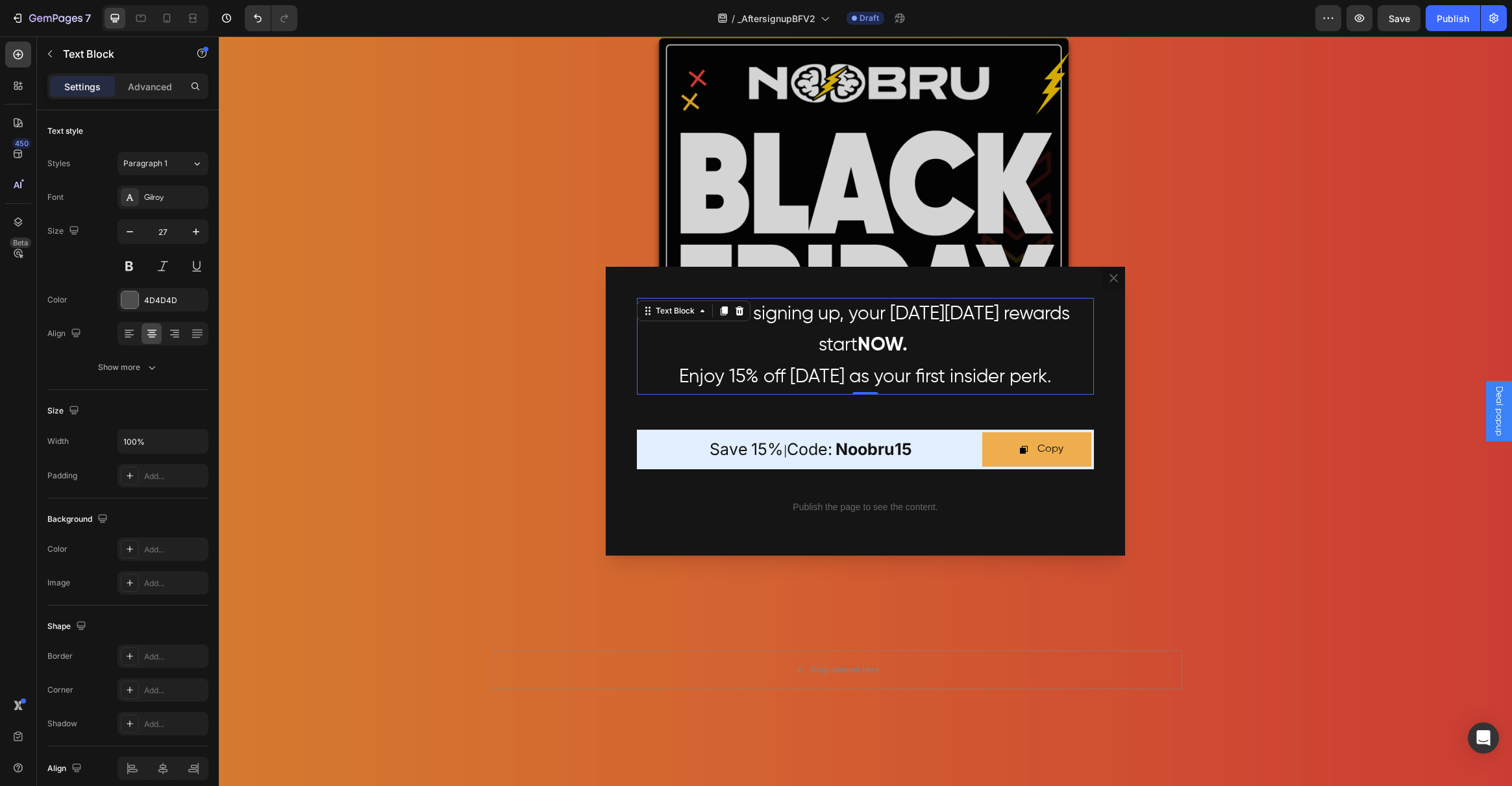
click at [821, 377] on span "Enjoy 15% off [DATE] as your first insider perk." at bounding box center [866, 377] width 373 height 19
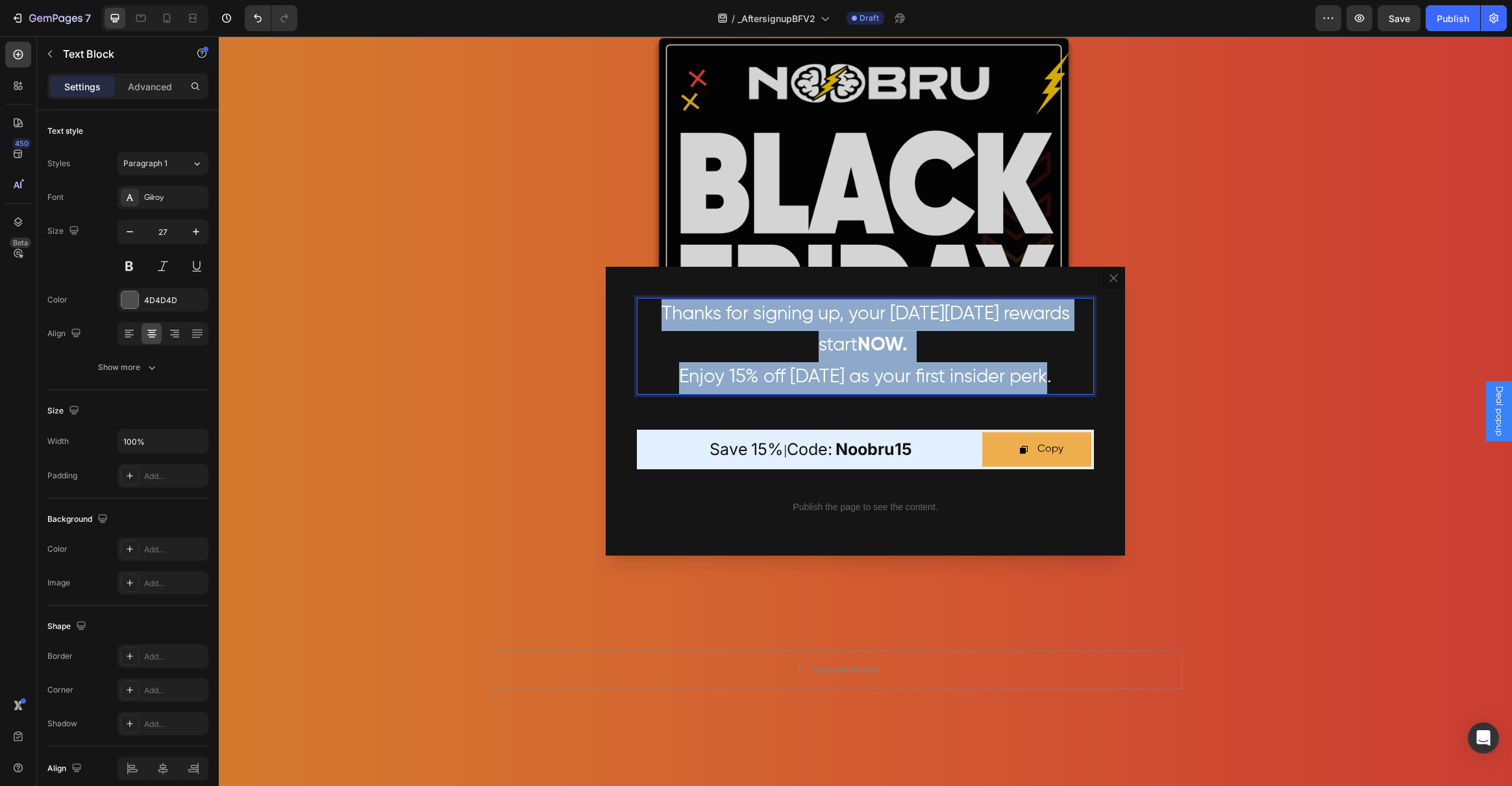
drag, startPoint x: 1055, startPoint y: 373, endPoint x: 599, endPoint y: 297, distance: 462.3
click at [599, 297] on div "Thanks for signing up, your [DATE][DATE] rewards start NOW. Enjoy 15% off [DATE…" at bounding box center [865, 411] width 1293 height 750
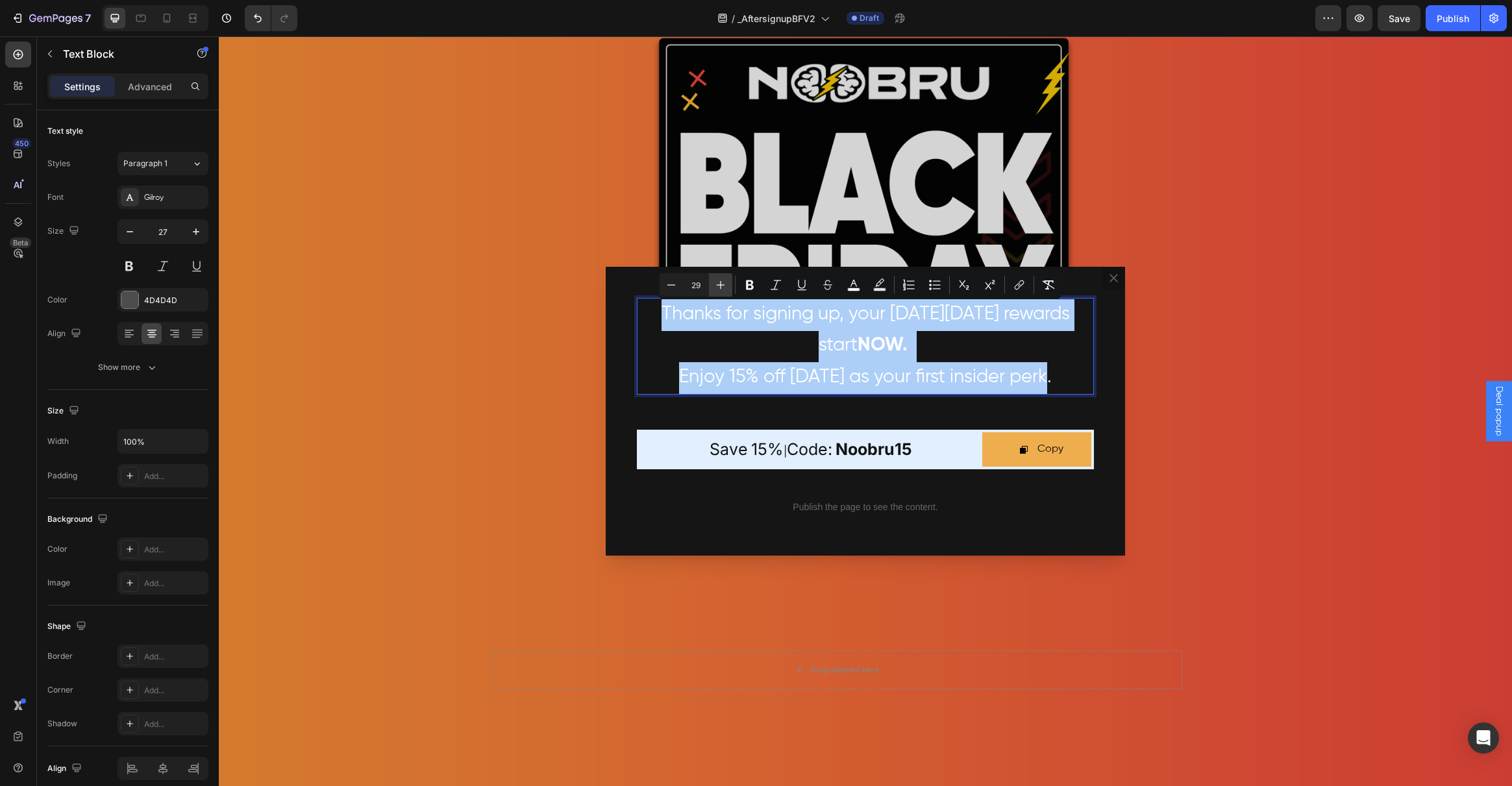
click at [728, 291] on button "Plus" at bounding box center [721, 284] width 23 height 23
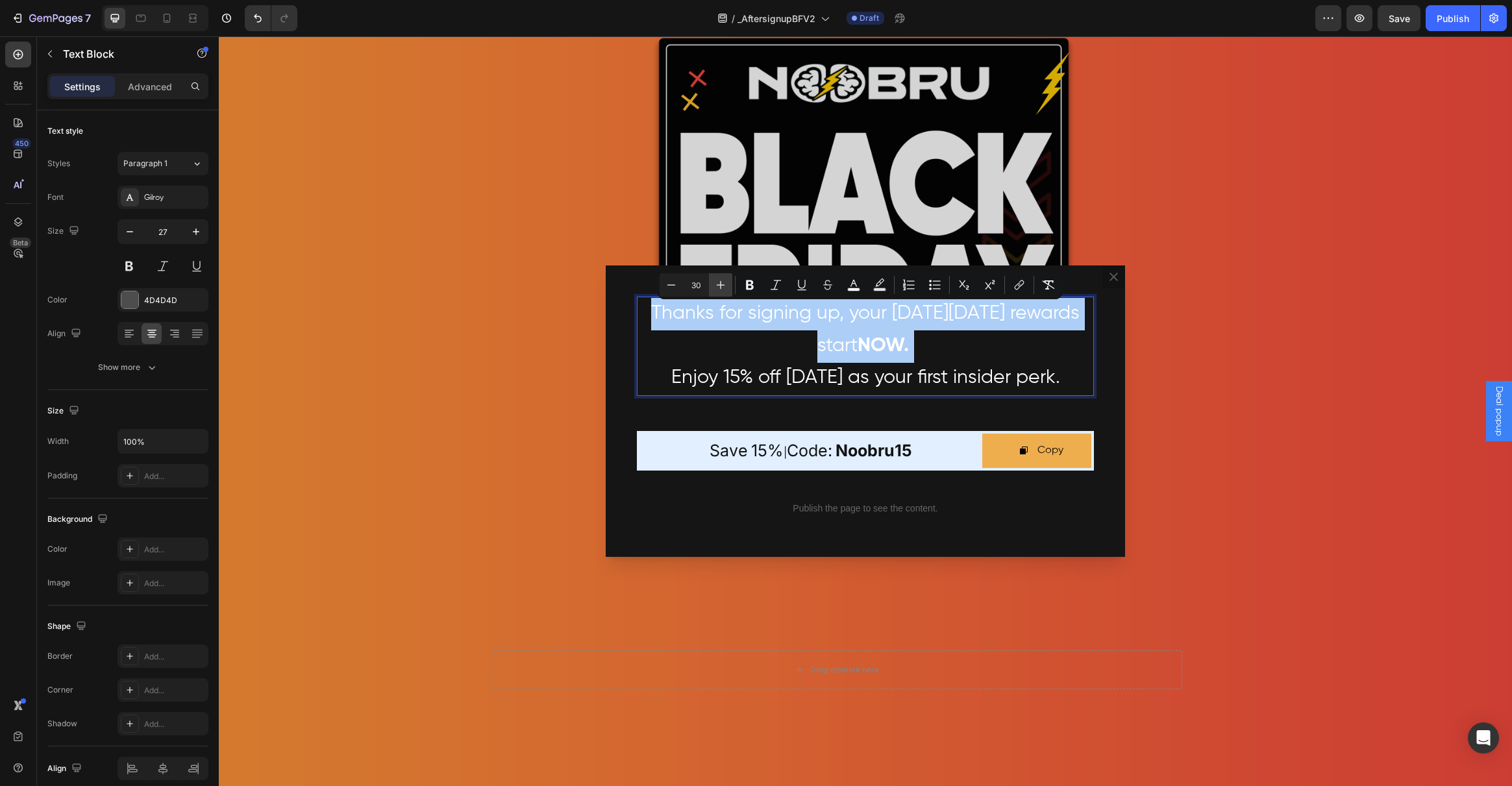
click at [728, 291] on button "Plus" at bounding box center [721, 284] width 23 height 23
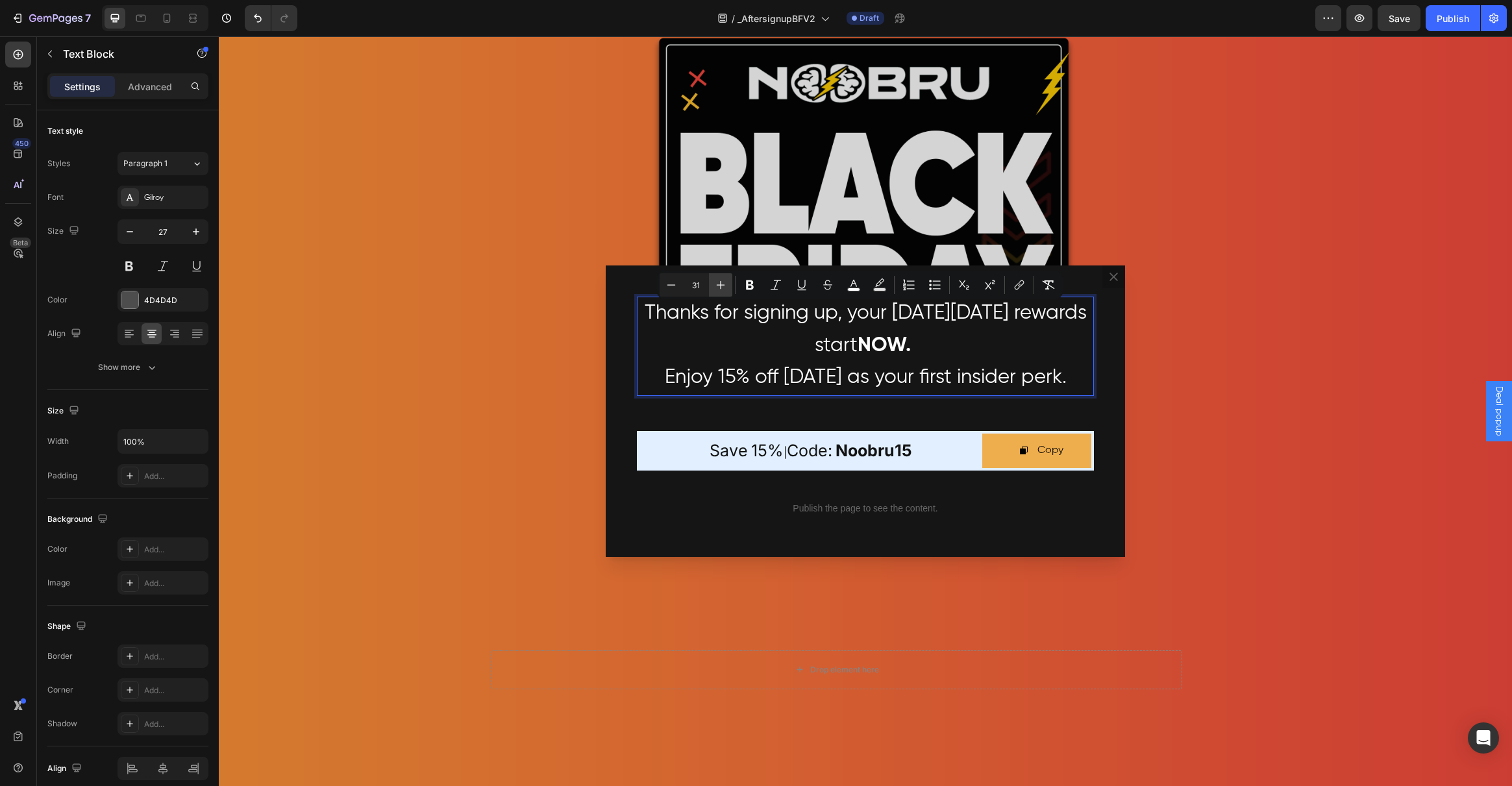
click at [728, 291] on button "Plus" at bounding box center [721, 284] width 23 height 23
type input "32"
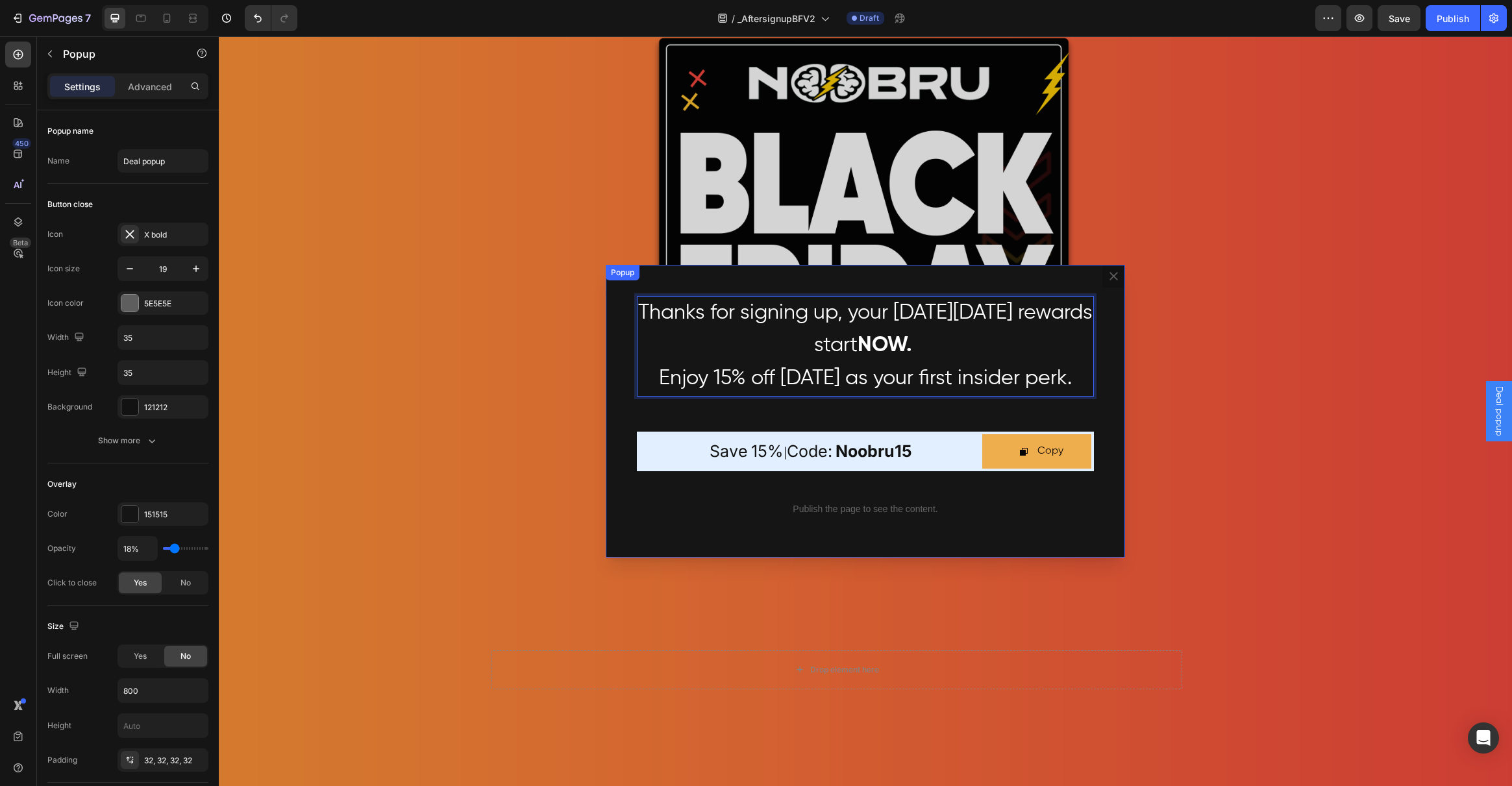
click at [1104, 313] on div "Thanks for signing up, your Black Friday rewards start NOW. Enjoy 15% off today…" at bounding box center [865, 411] width 519 height 294
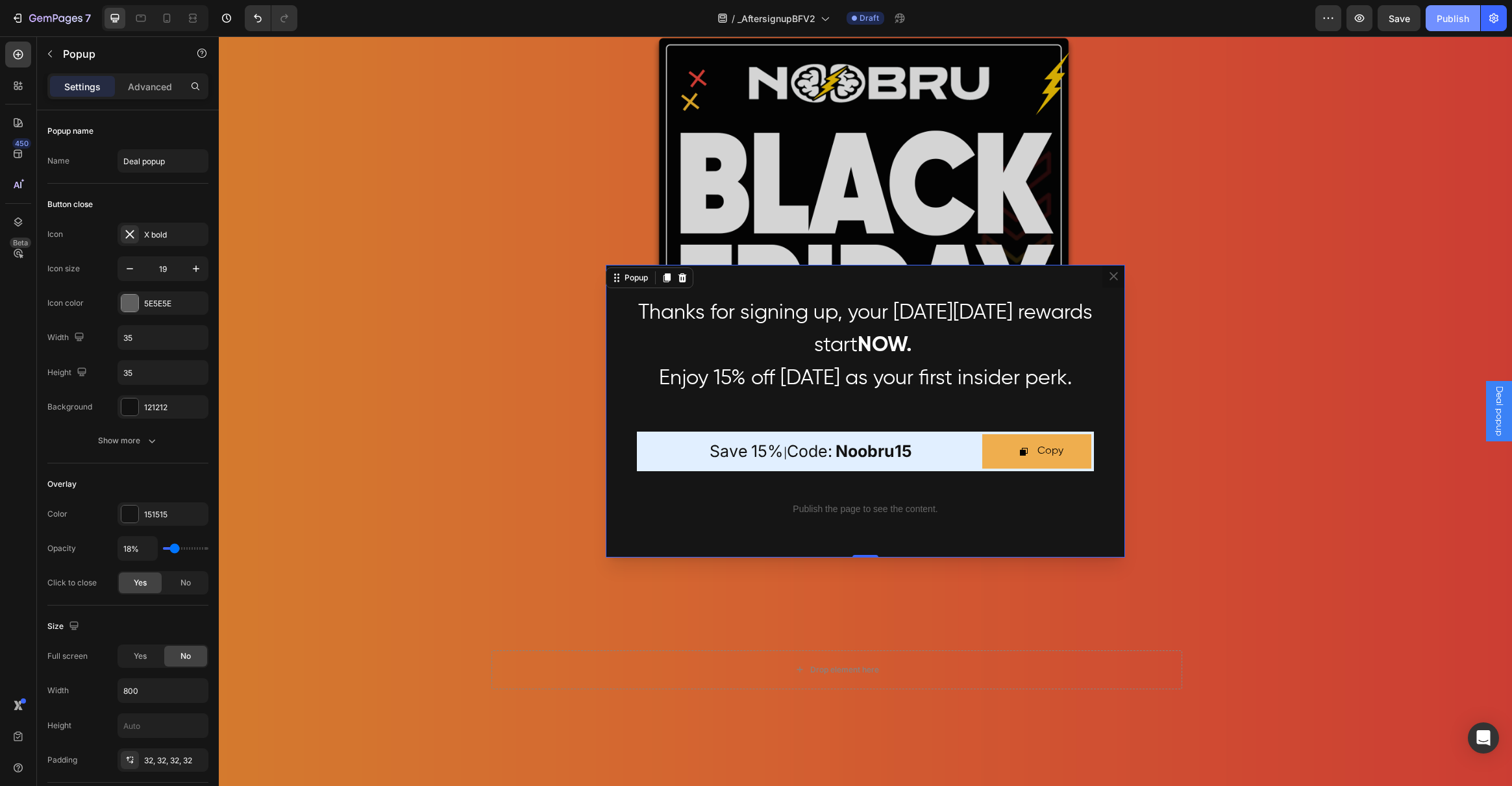
click at [1462, 20] on div "Publish" at bounding box center [1453, 18] width 32 height 14
click at [1109, 279] on icon "Dialog content" at bounding box center [1113, 276] width 12 height 12
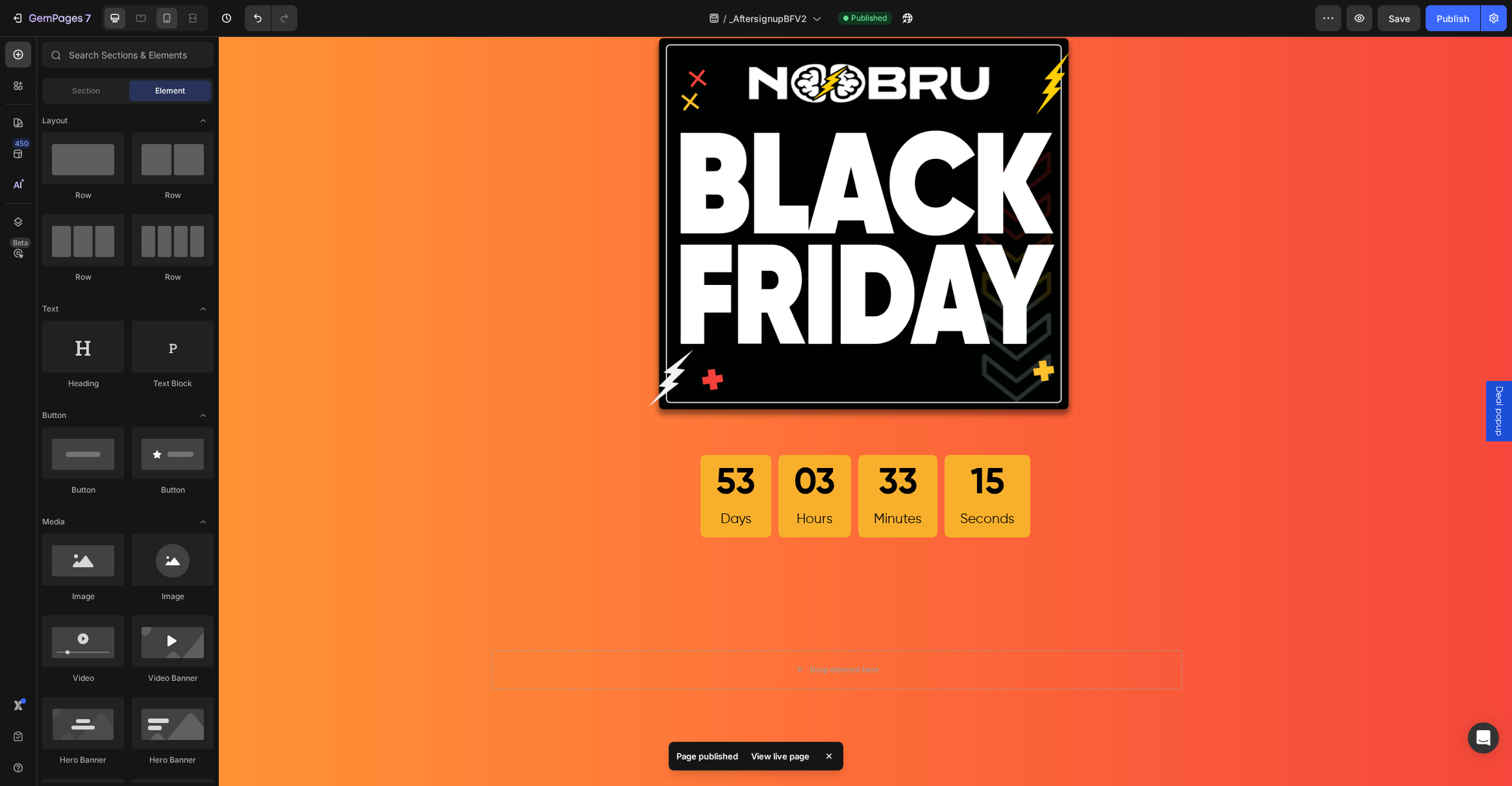
click at [172, 27] on div at bounding box center [166, 18] width 21 height 21
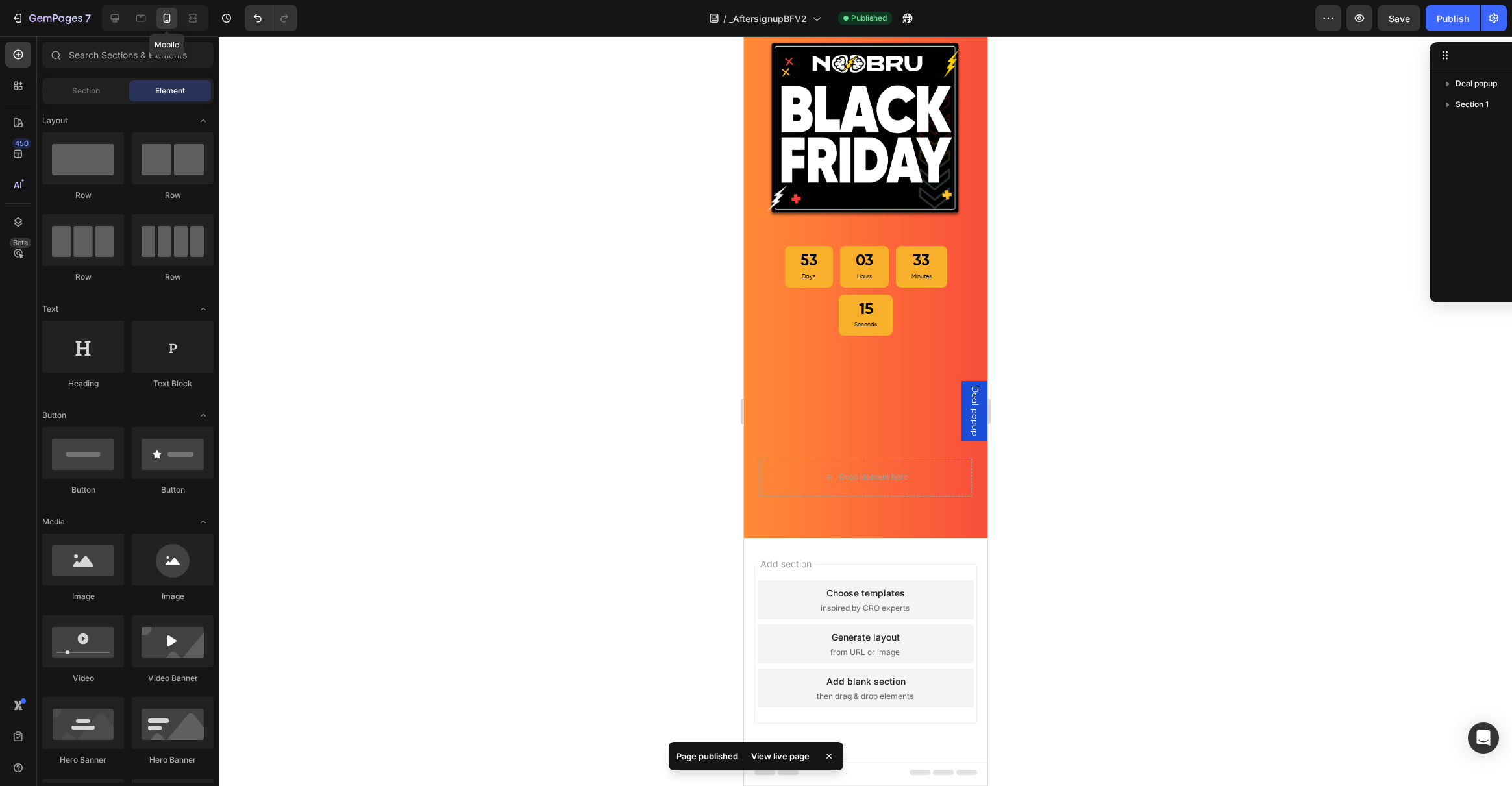
scroll to position [37, 0]
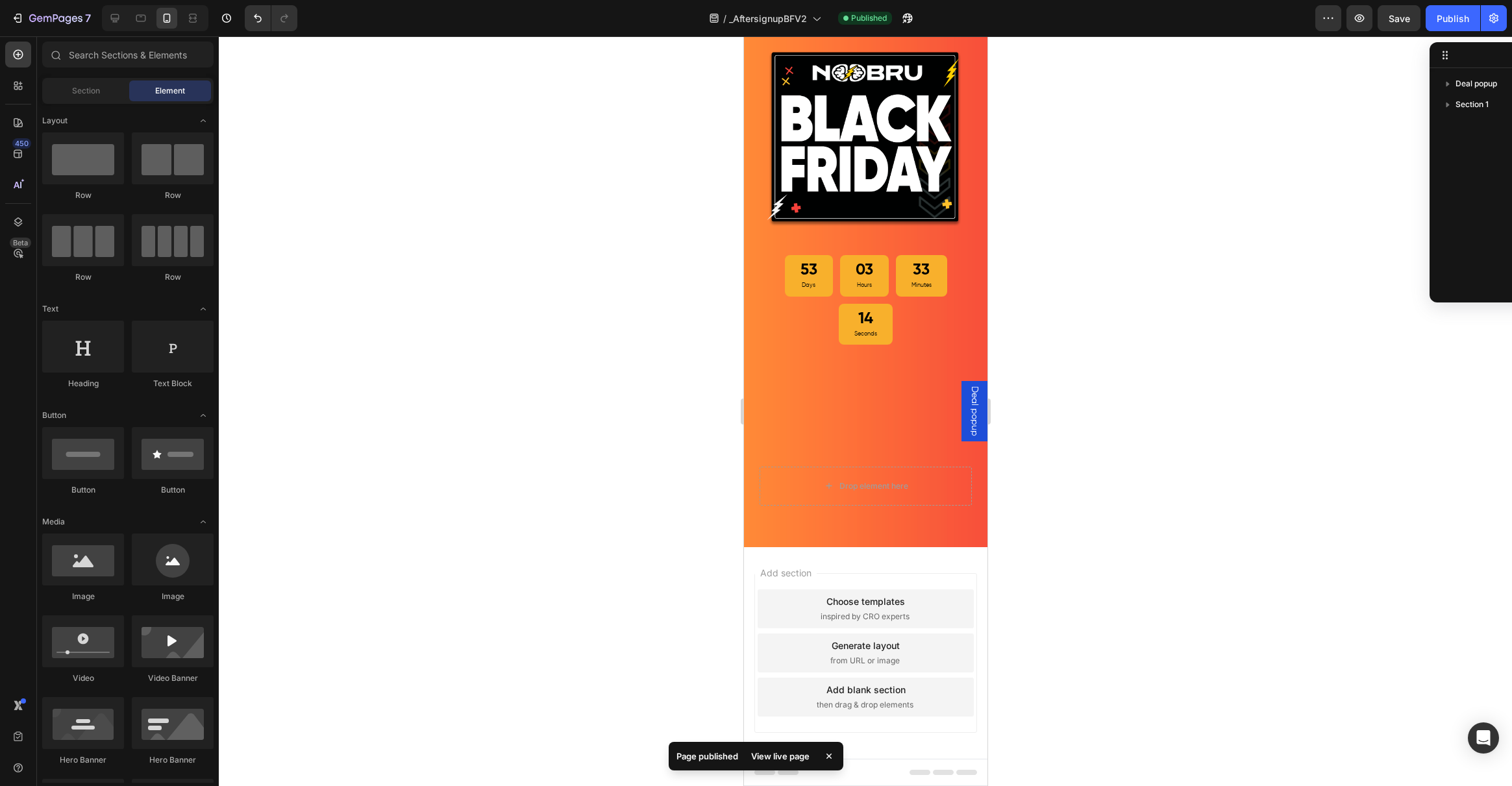
click at [968, 397] on span "Deal popup" at bounding box center [974, 411] width 13 height 50
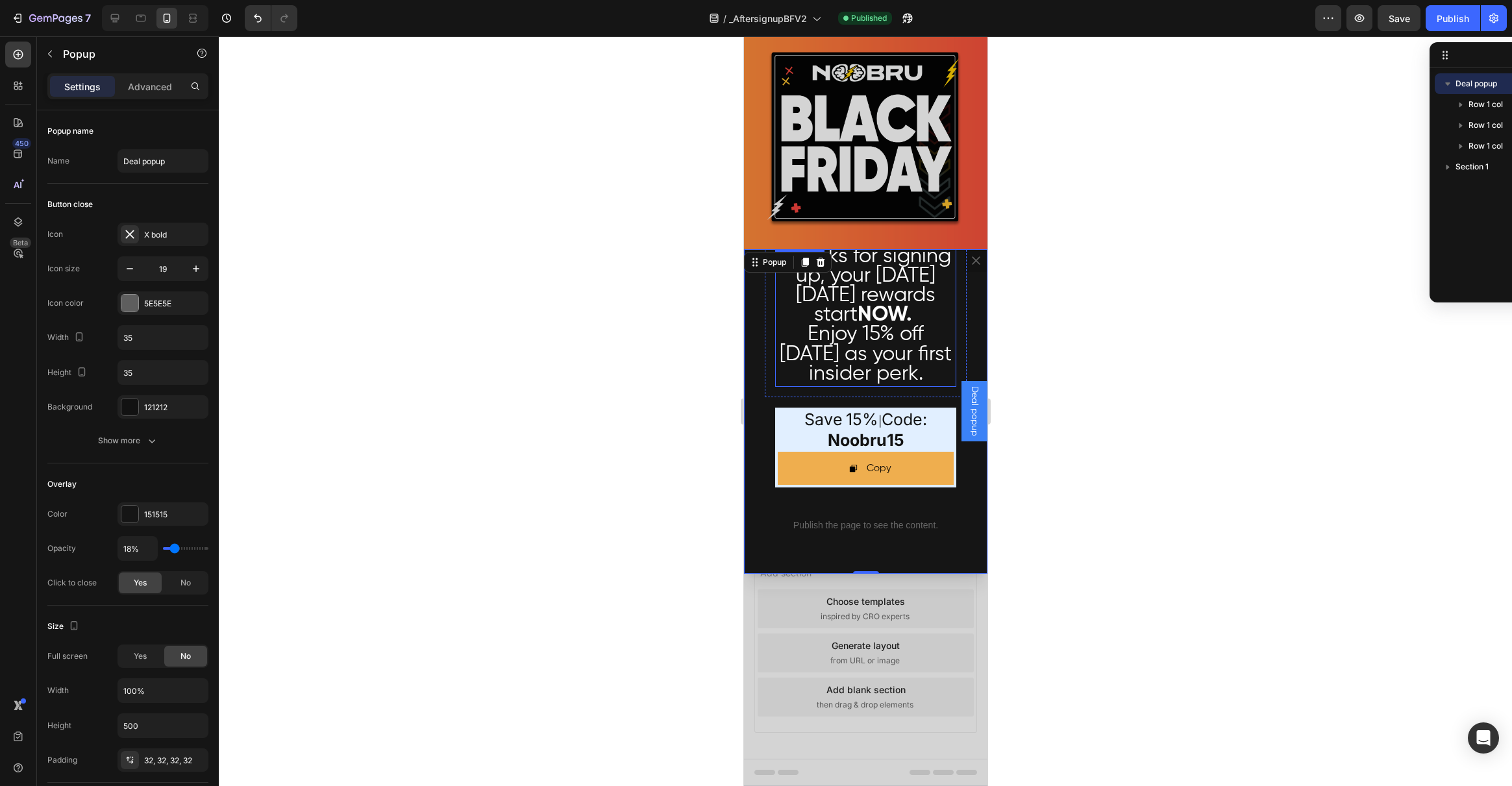
scroll to position [0, 0]
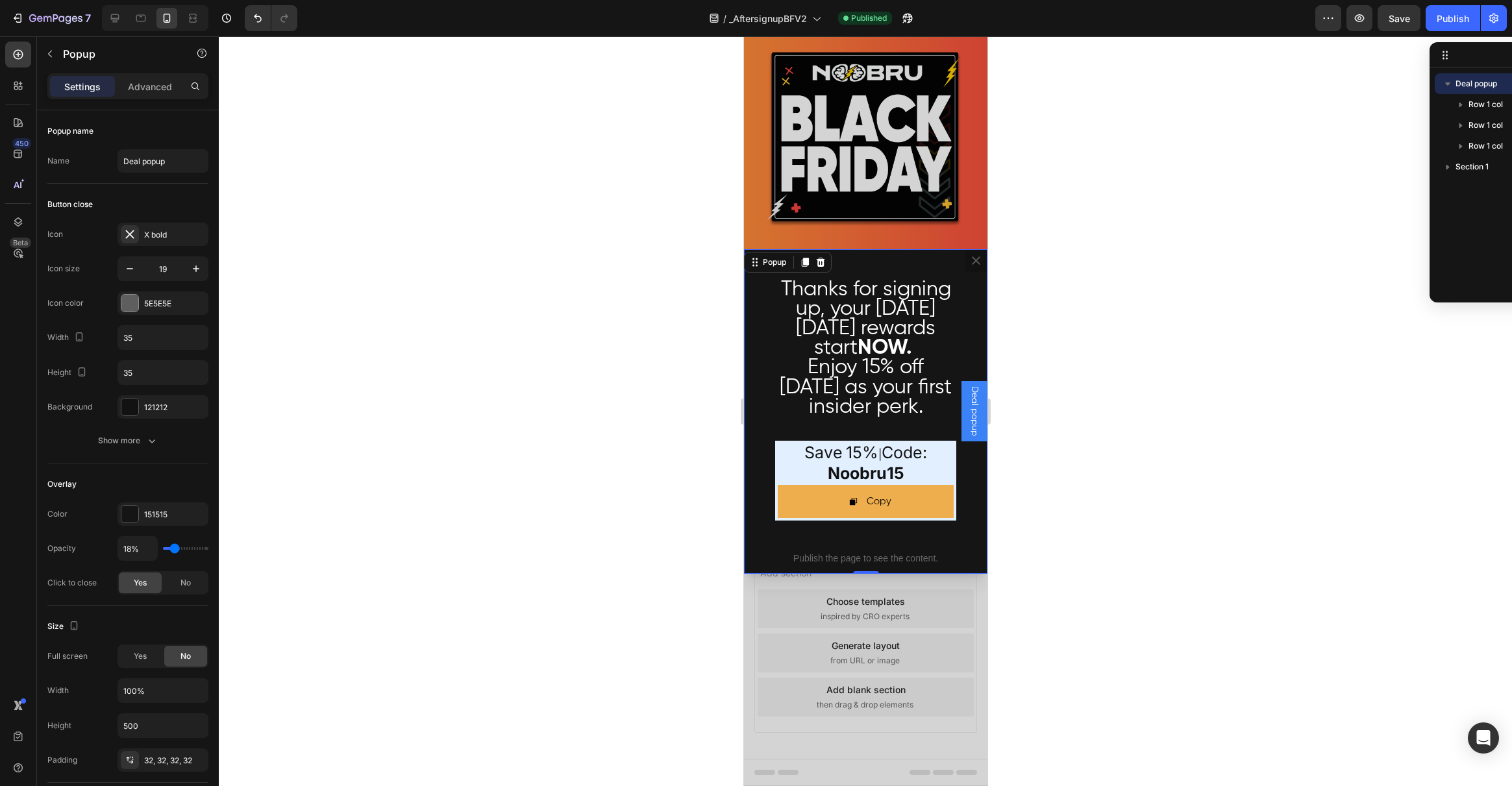
click at [969, 261] on icon "Dialog content" at bounding box center [975, 261] width 12 height 12
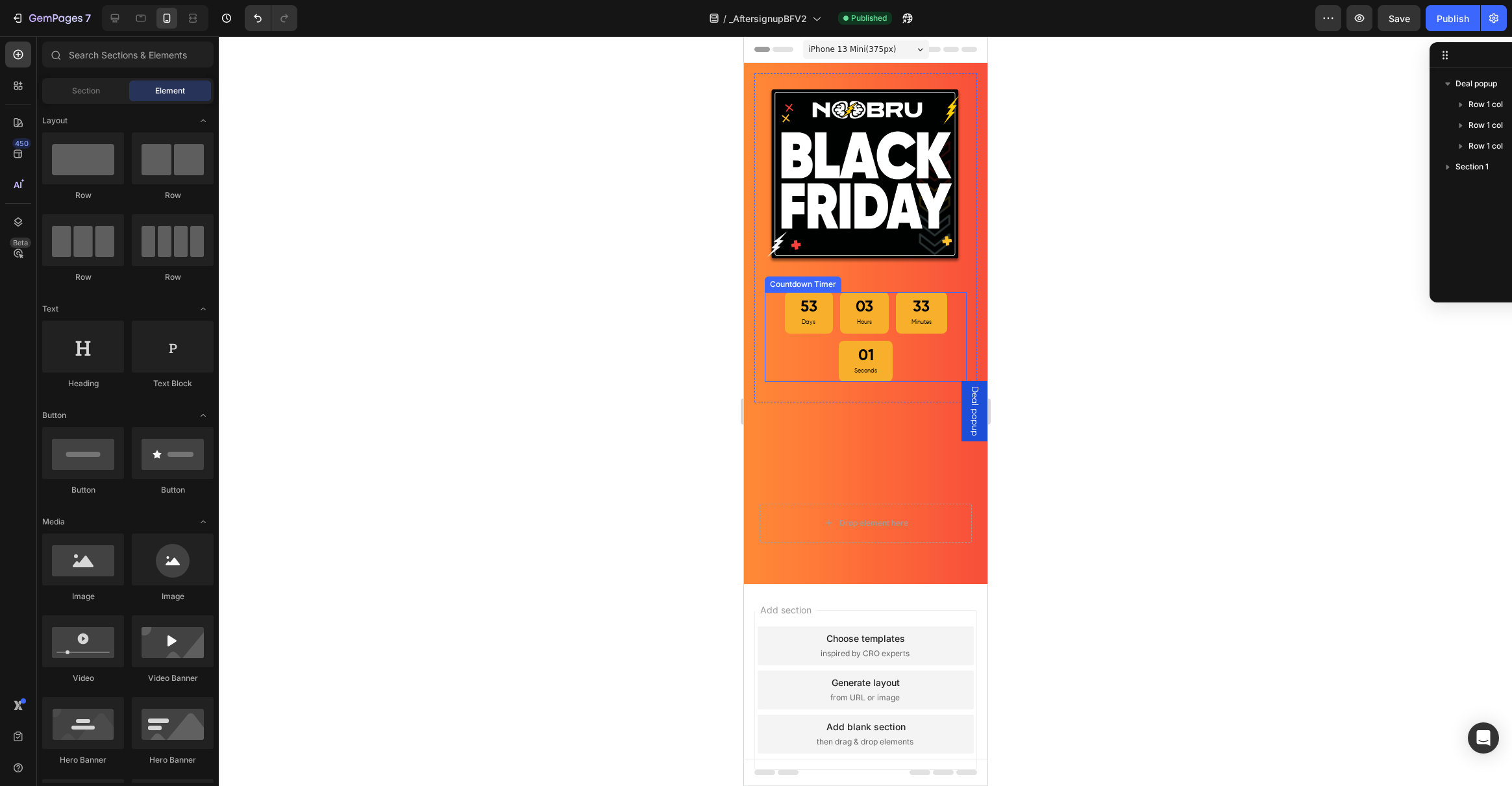
click at [800, 317] on p "Days" at bounding box center [808, 323] width 17 height 11
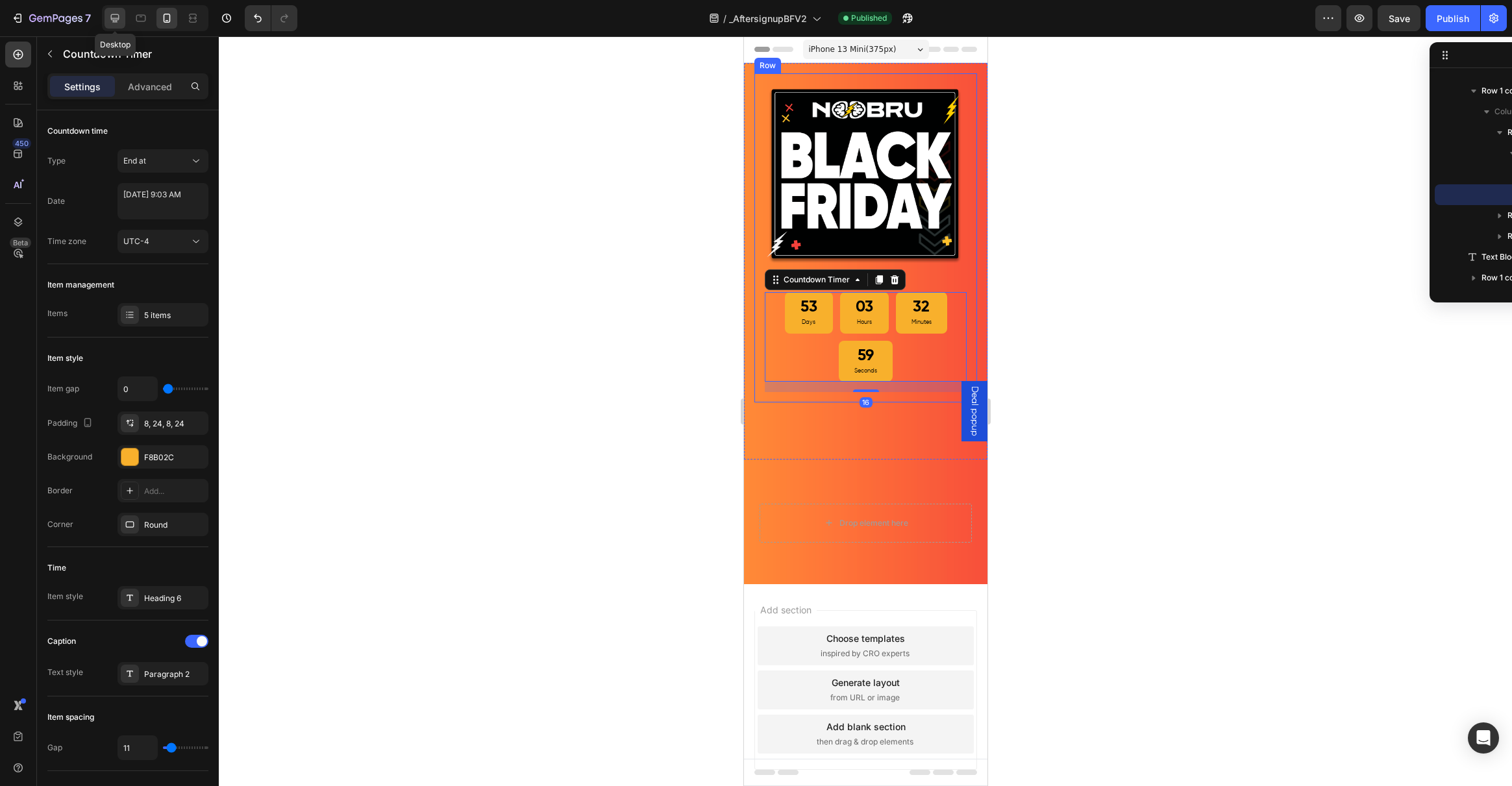
click at [114, 15] on icon at bounding box center [115, 18] width 8 height 8
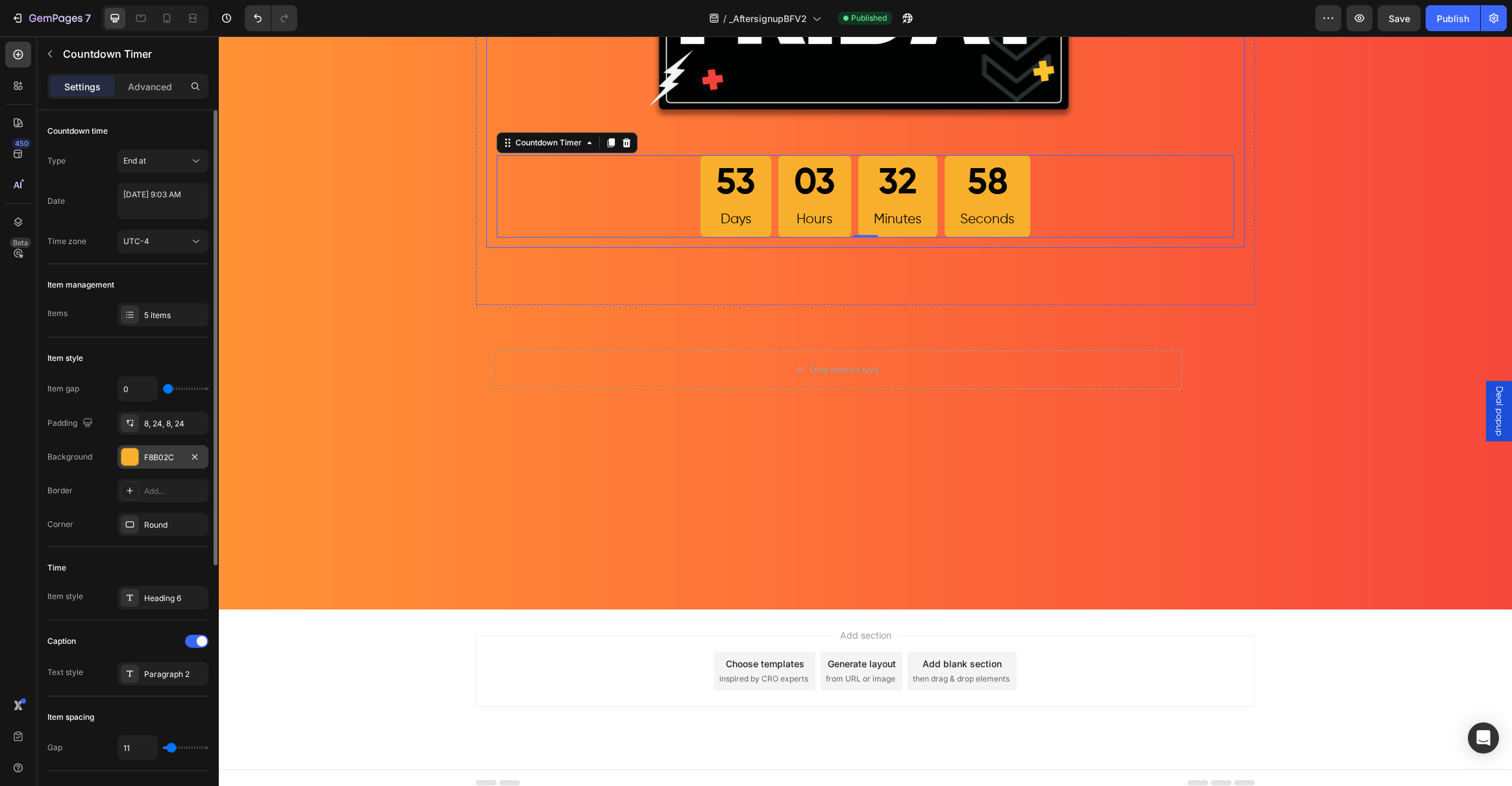
scroll to position [368, 0]
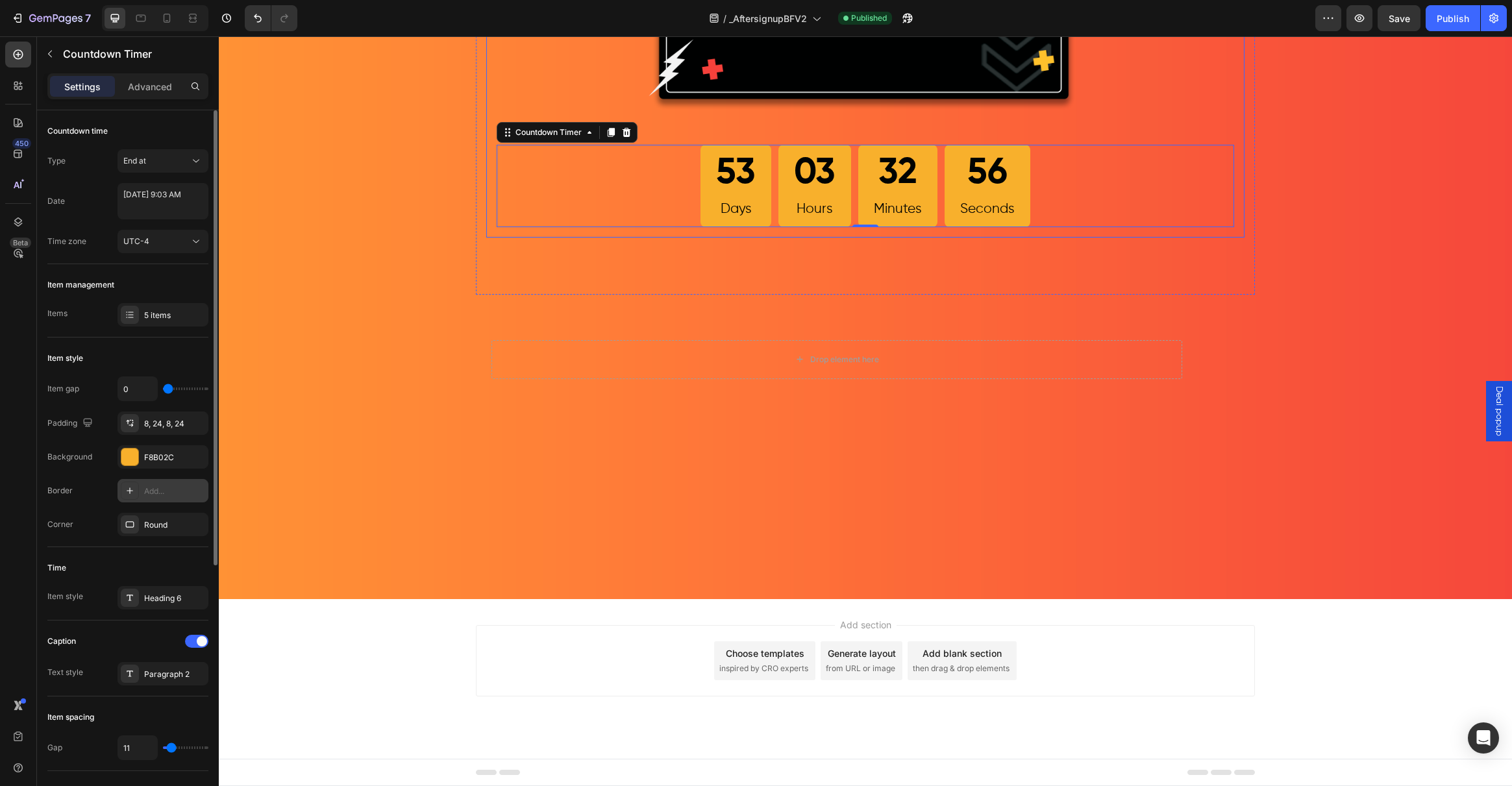
click at [128, 493] on icon at bounding box center [130, 491] width 11 height 11
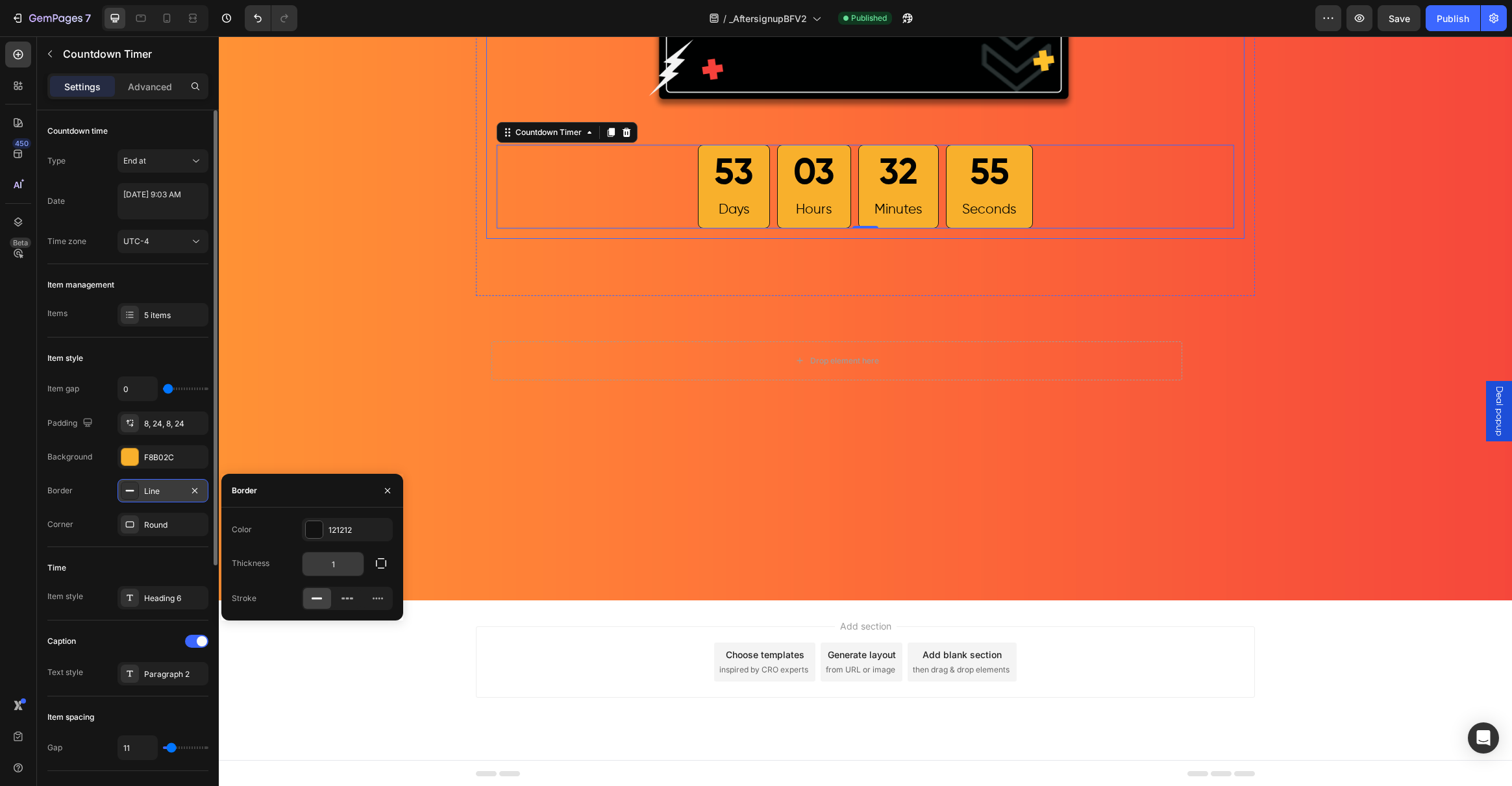
click at [345, 566] on input "1" at bounding box center [334, 564] width 61 height 23
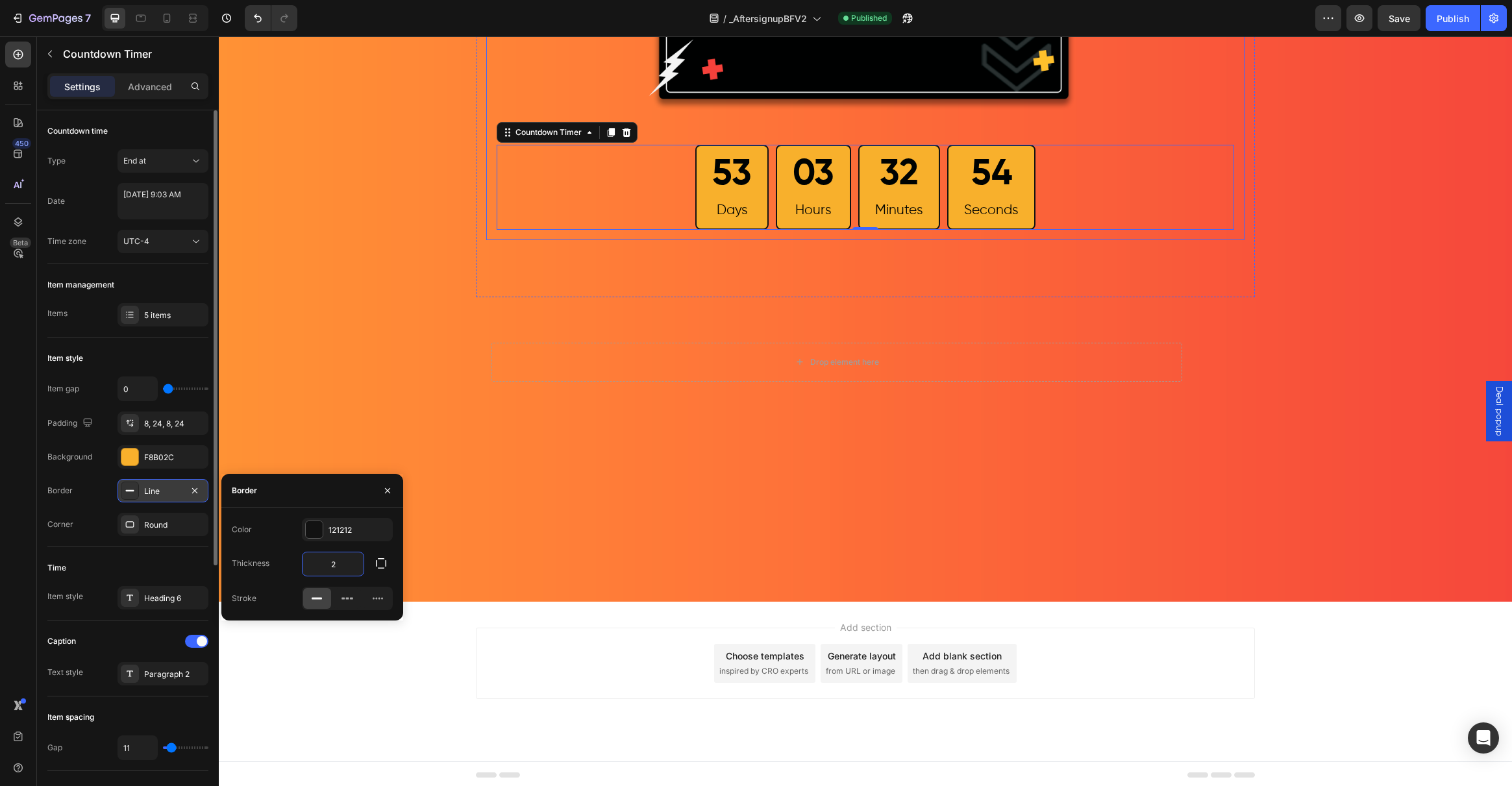
type input "2"
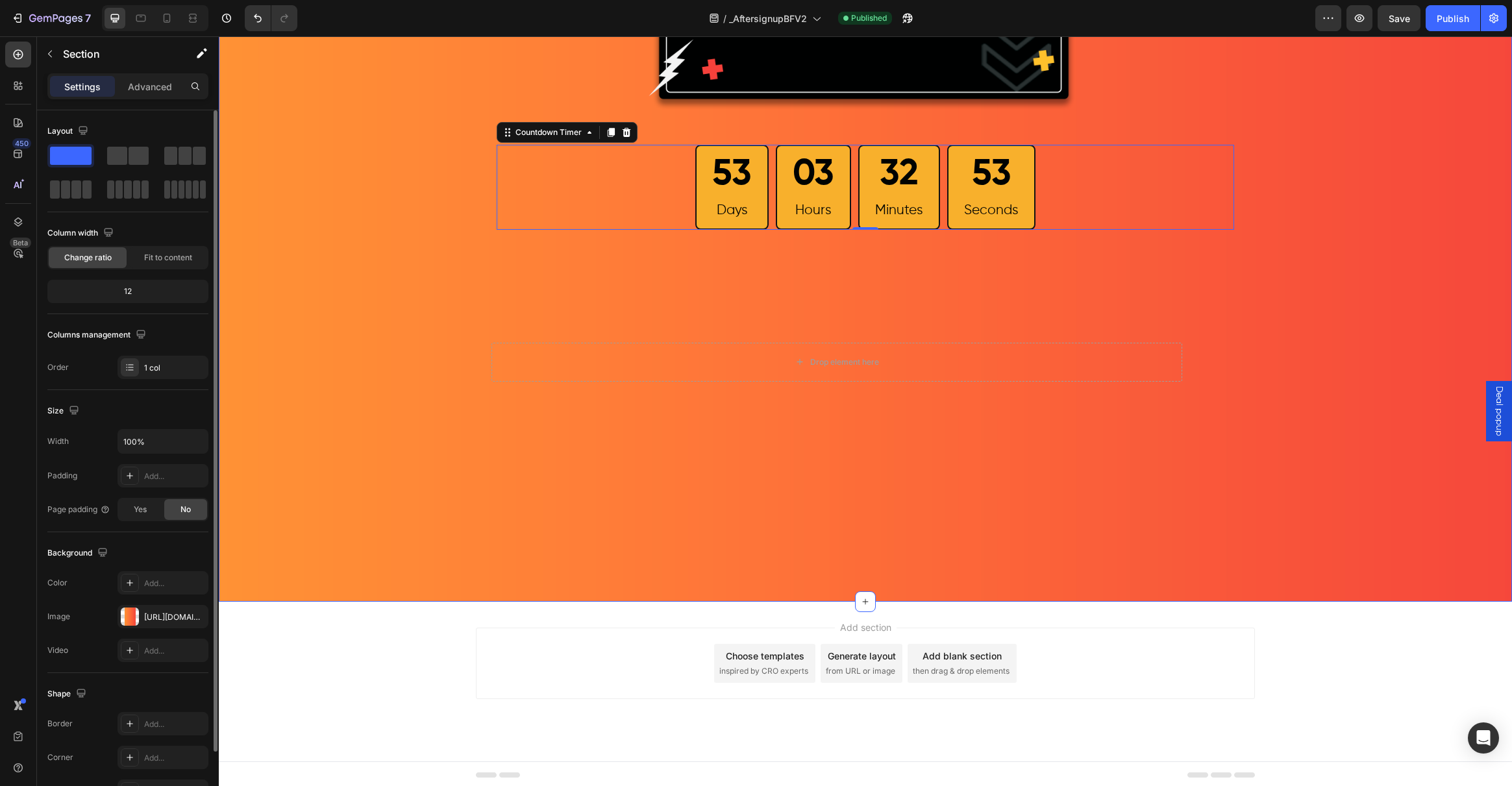
click at [386, 343] on div "Image 53 Days 03 Hours 32 Minutes 53 Seconds Countdown Timer 16 Row Heading Row…" at bounding box center [865, 148] width 1293 height 907
click at [1461, 17] on div "Publish" at bounding box center [1453, 18] width 32 height 14
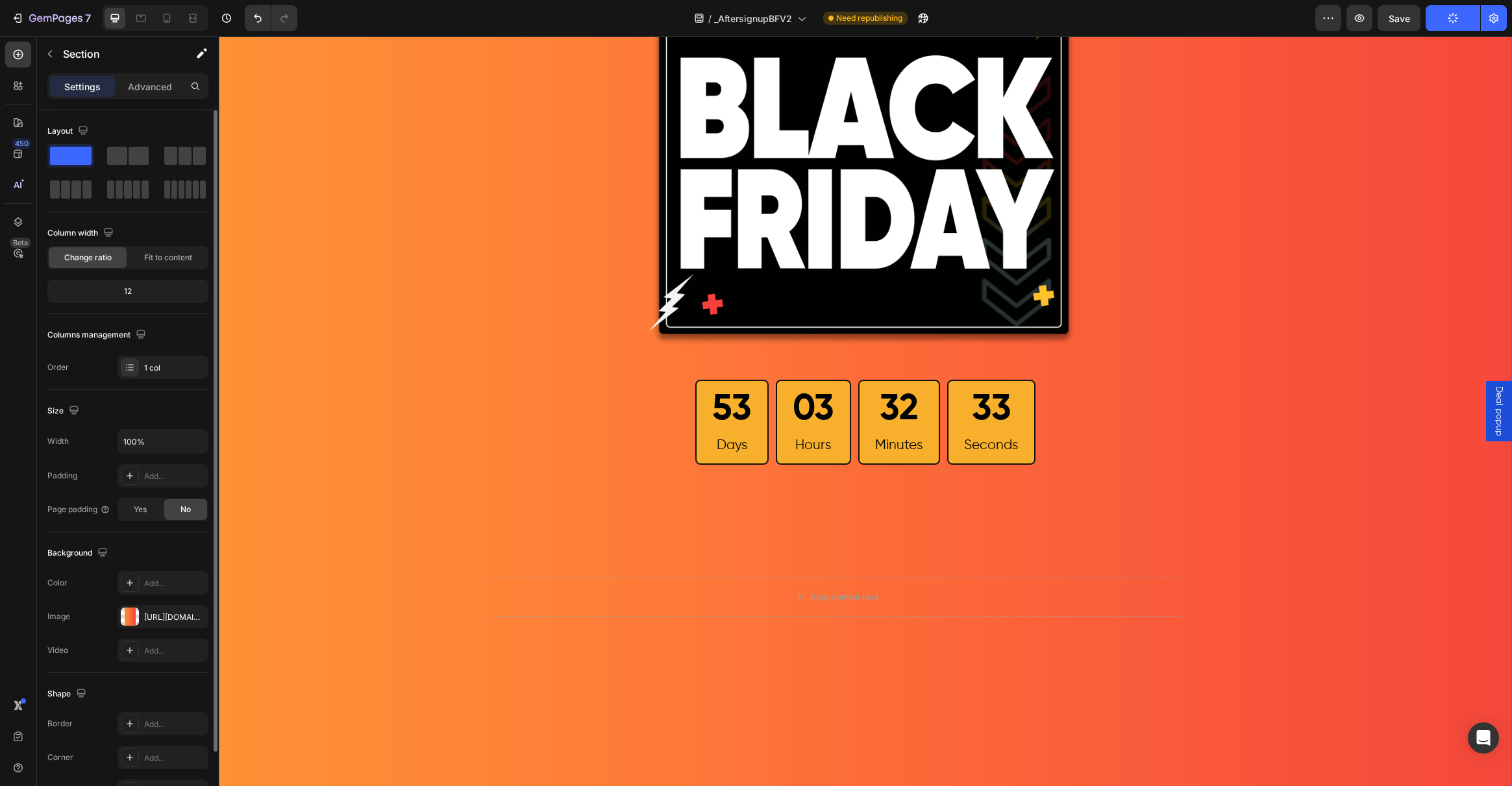
scroll to position [0, 0]
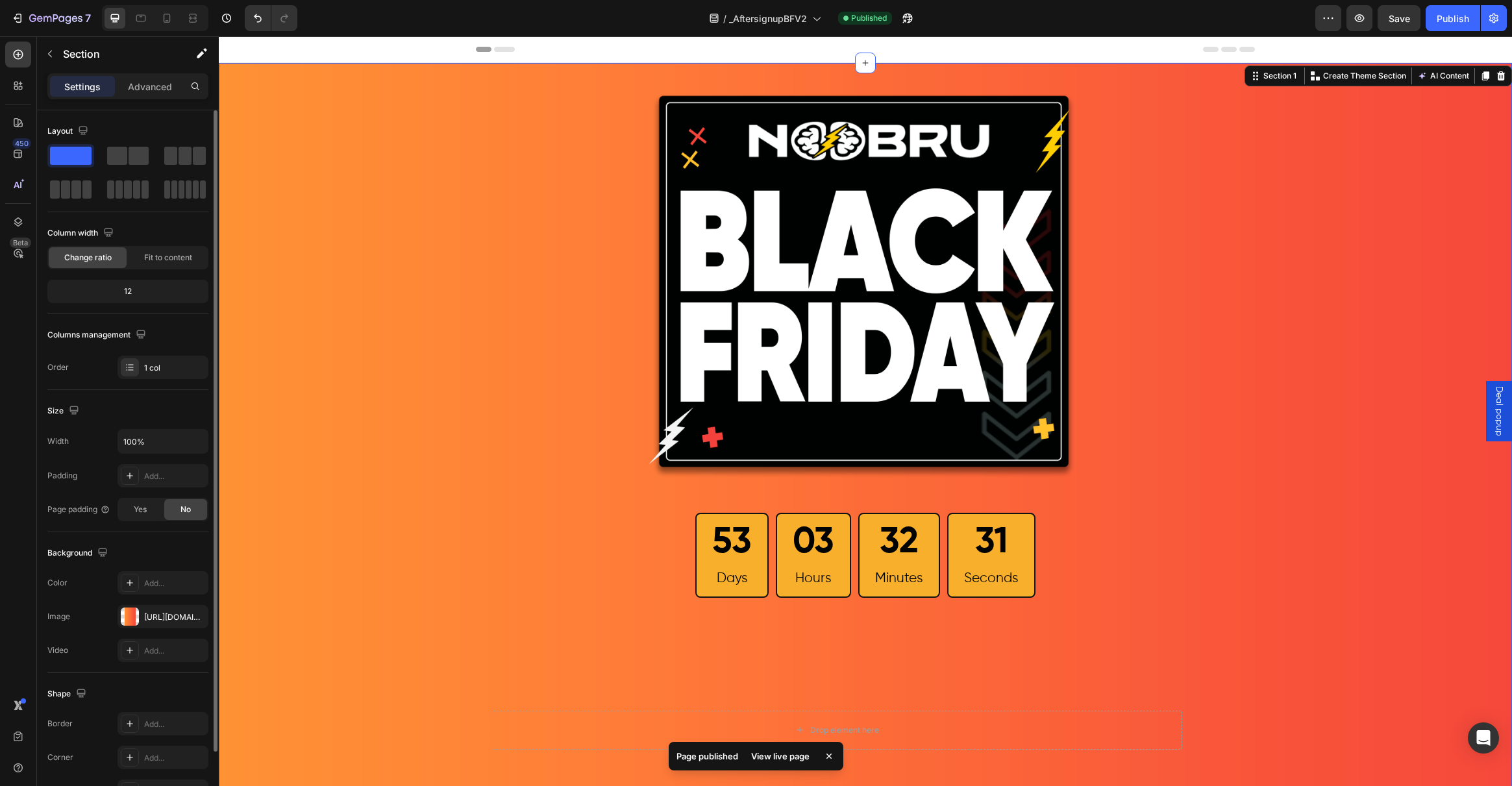
click at [790, 758] on div "View live page" at bounding box center [780, 757] width 74 height 18
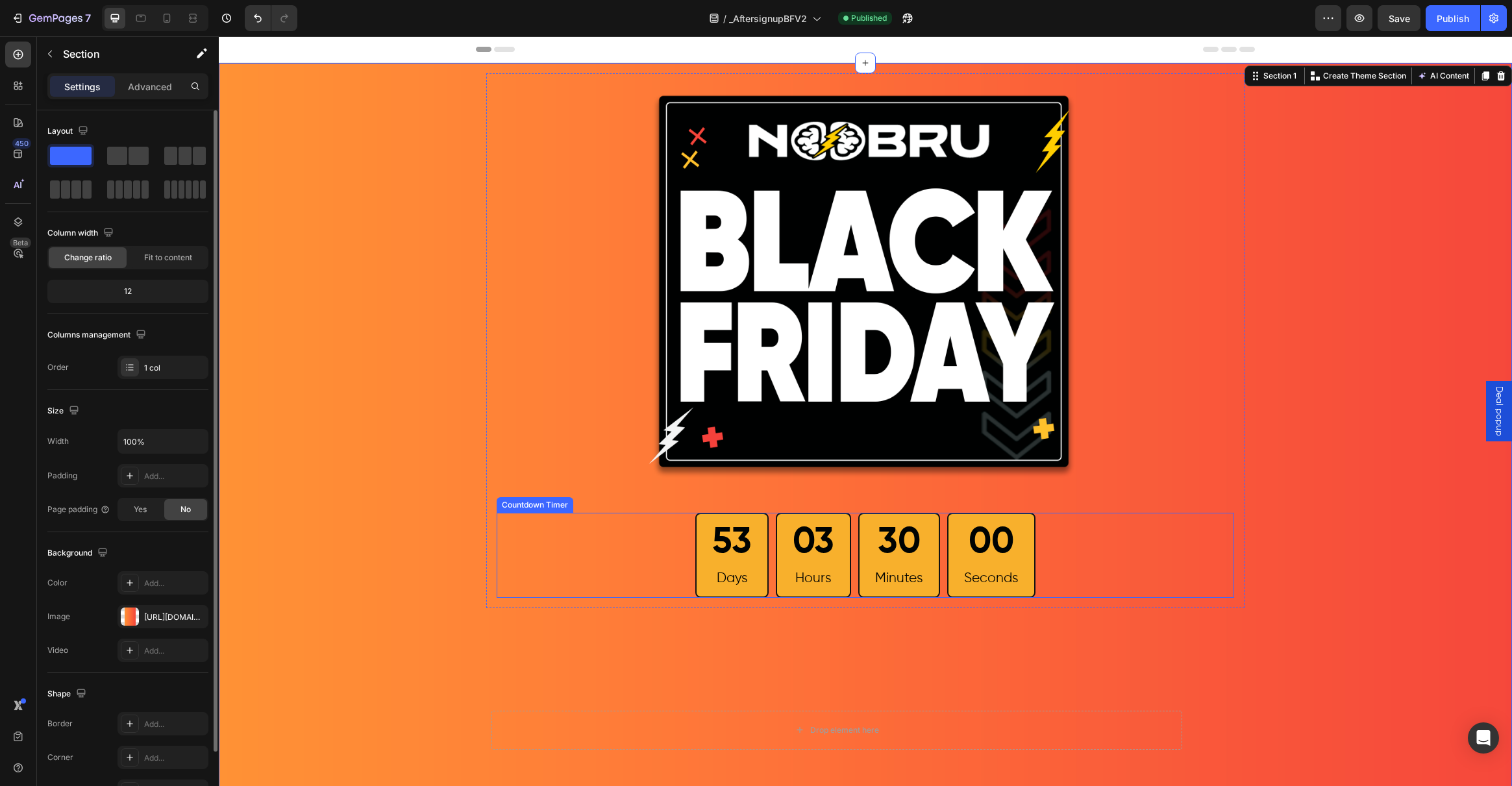
scroll to position [160, 0]
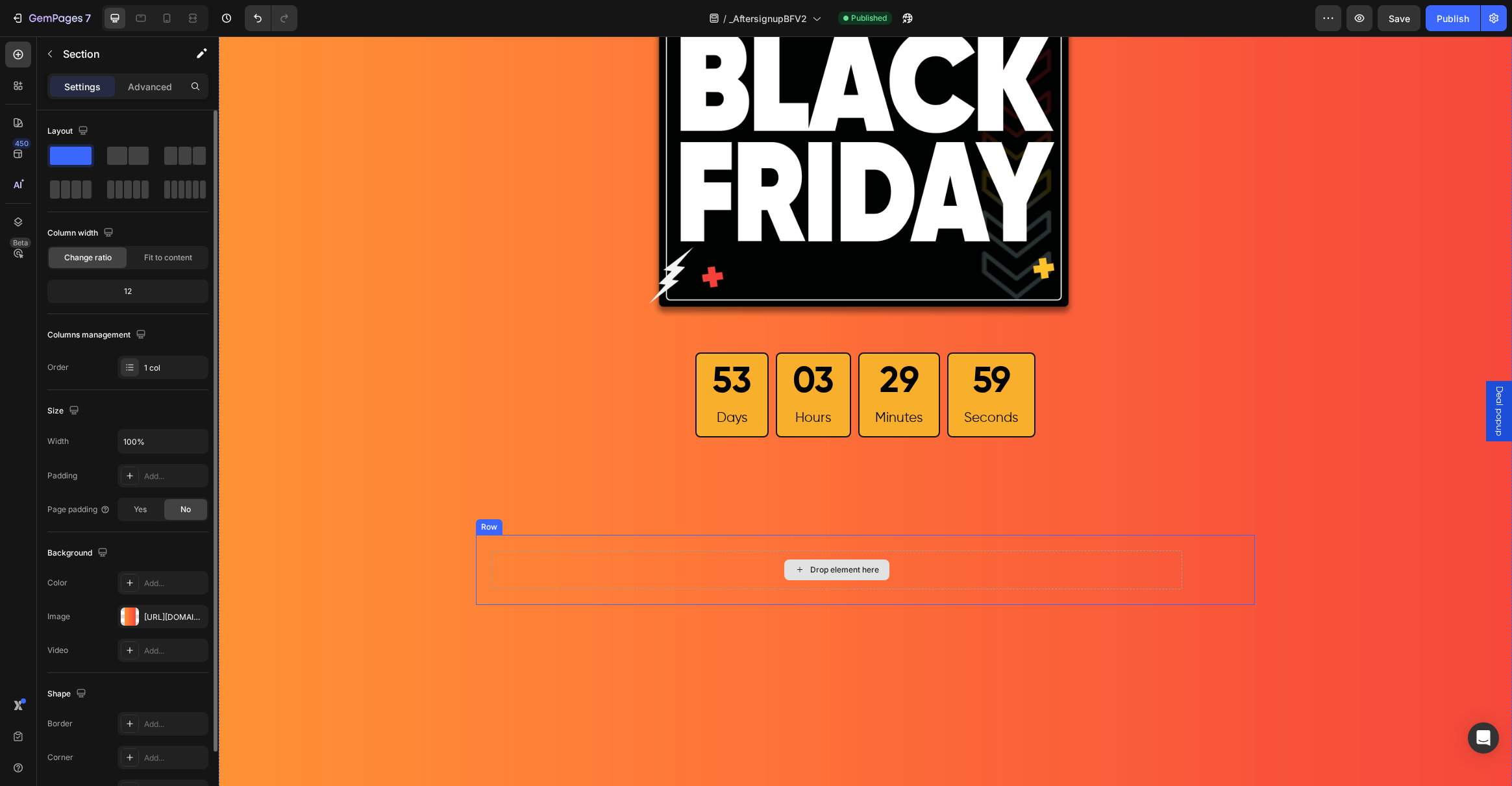
click at [740, 570] on div "Drop element here" at bounding box center [837, 570] width 691 height 39
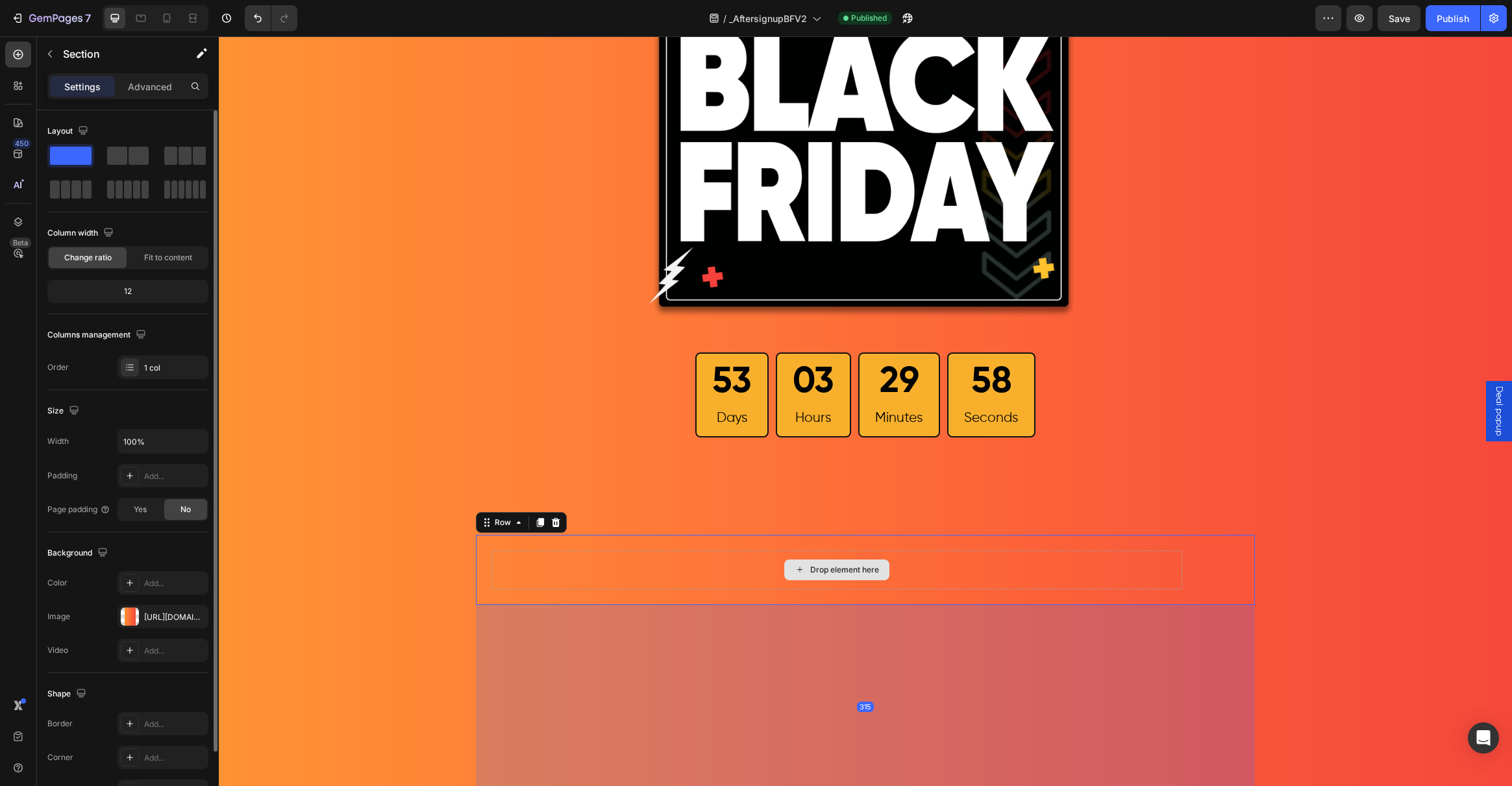
click at [740, 570] on div "Drop element here" at bounding box center [837, 570] width 691 height 39
click at [632, 465] on div "Heading Row" at bounding box center [865, 459] width 758 height 23
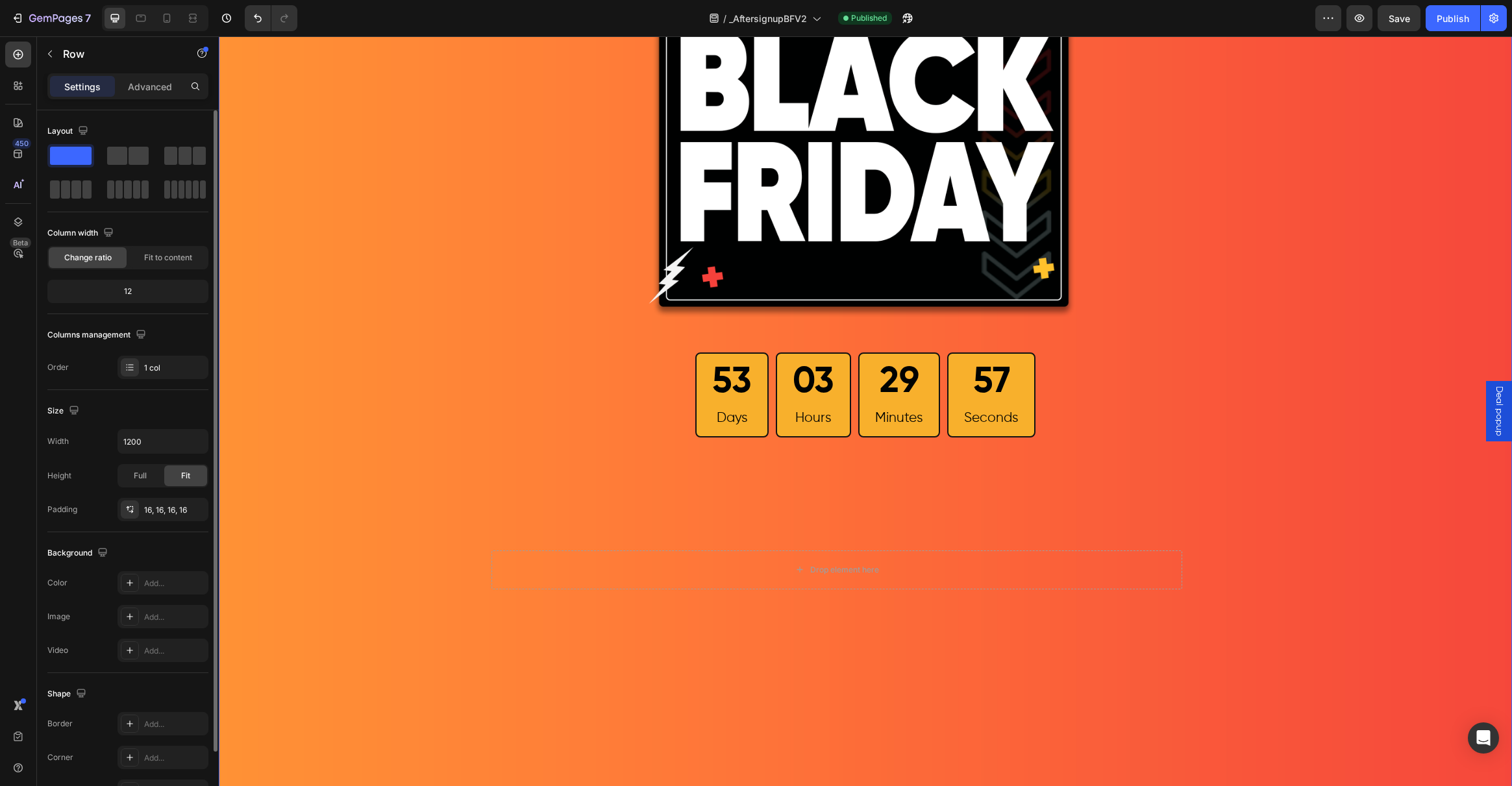
click at [360, 400] on div "Image 53 Days 03 Hours 29 Minutes 57 Seconds Countdown Timer Row Heading Row Te…" at bounding box center [865, 356] width 1293 height 907
click at [60, 21] on icon "button" at bounding box center [61, 18] width 6 height 6
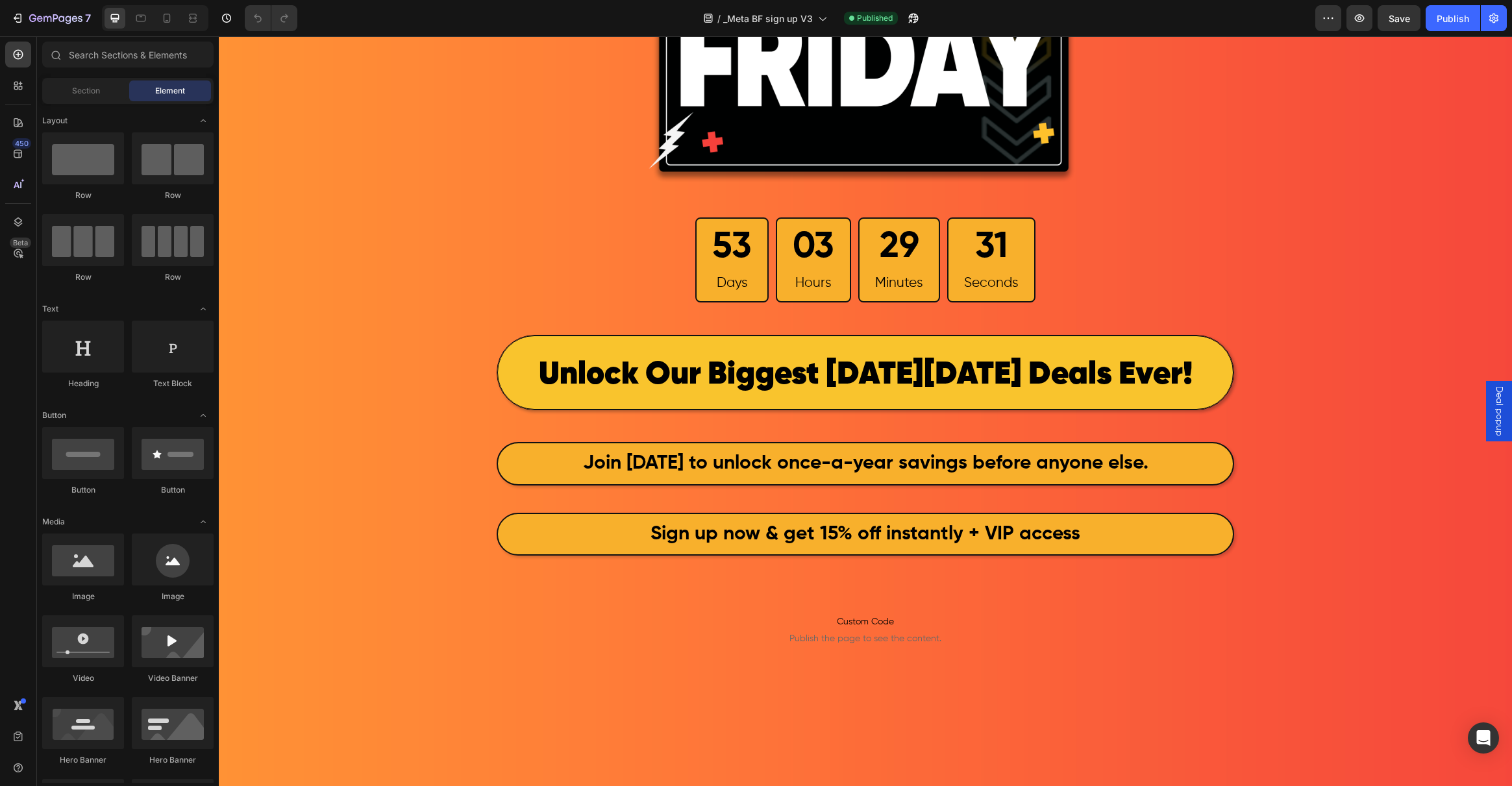
scroll to position [377, 0]
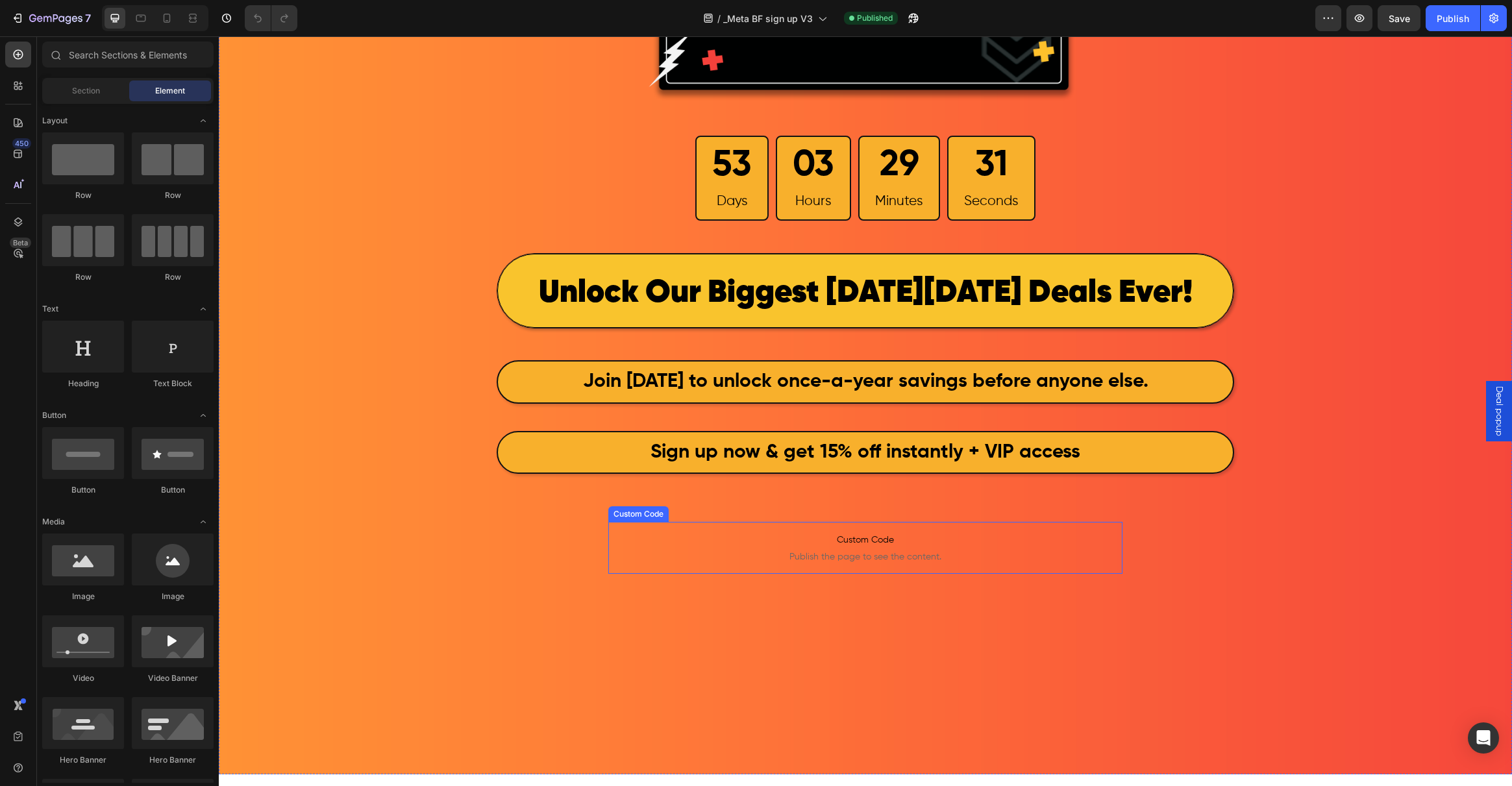
click at [851, 556] on span "Publish the page to see the content." at bounding box center [865, 557] width 514 height 13
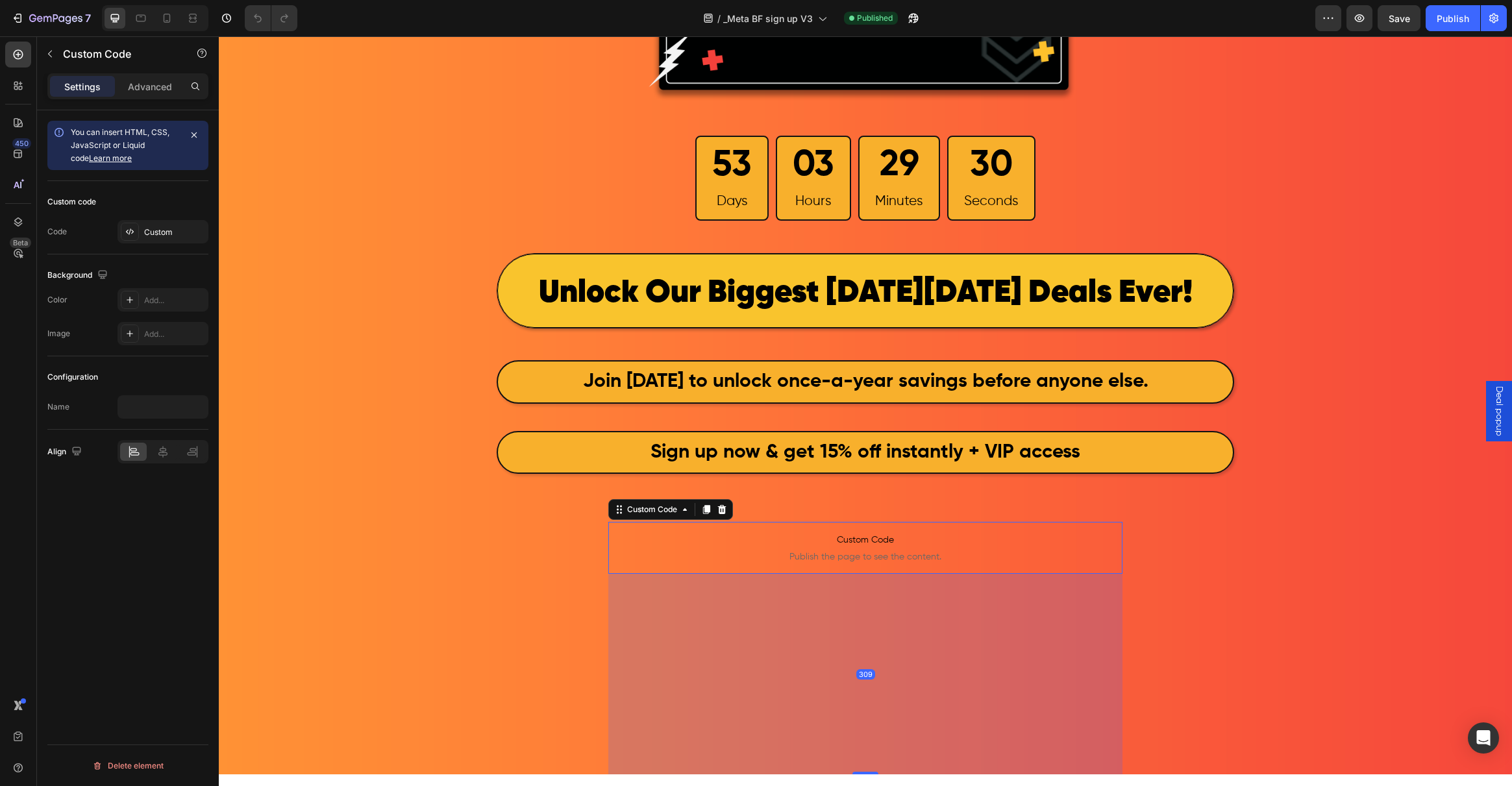
click at [851, 556] on span "Publish the page to see the content." at bounding box center [865, 557] width 514 height 13
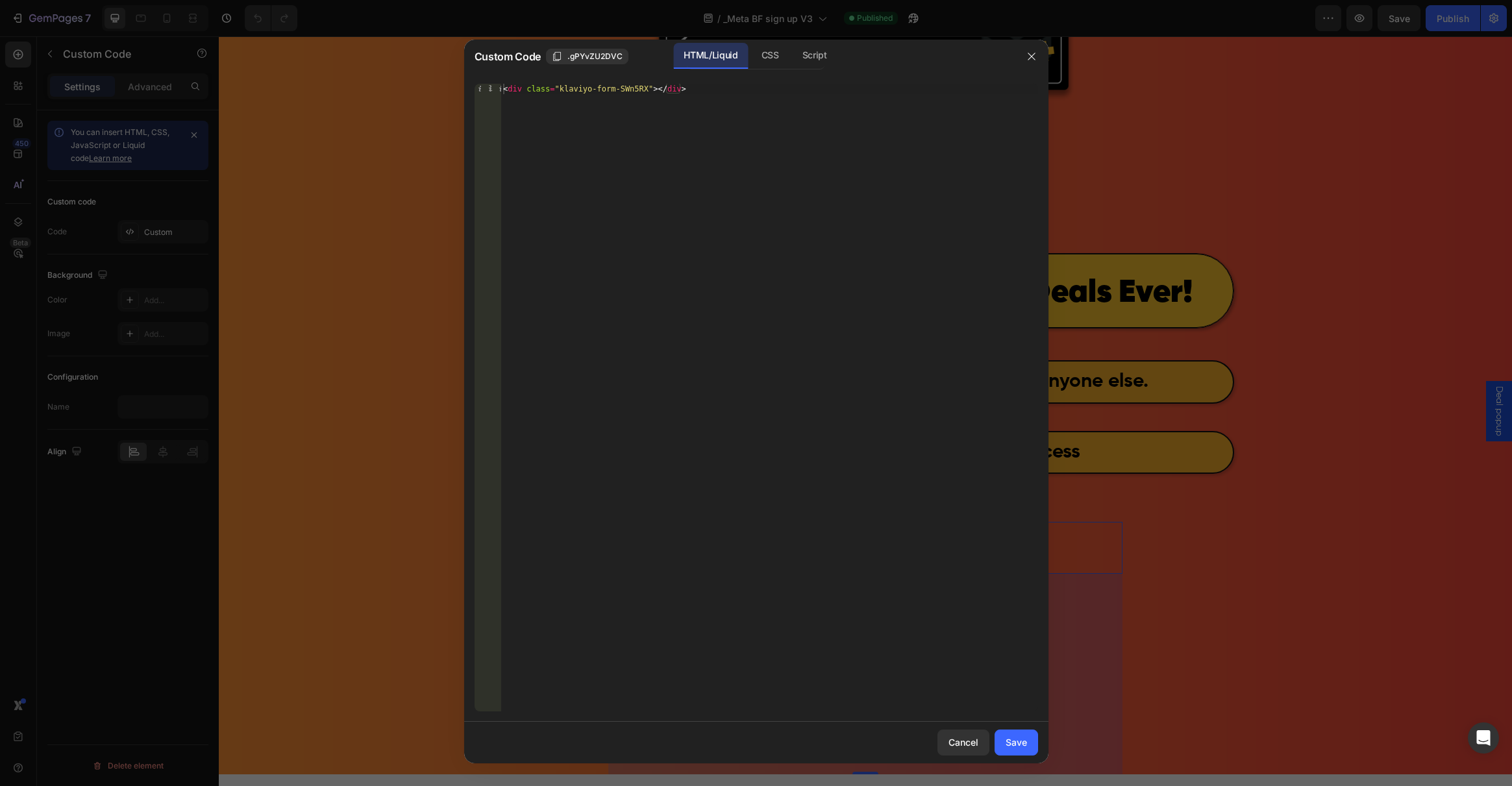
type textarea "<div class="klaviyo-form-SWn5RX"></div>"
drag, startPoint x: 705, startPoint y: 87, endPoint x: 408, endPoint y: 78, distance: 297.1
click at [408, 78] on div "Custom Code .gPYvZU2DVC HTML/Liquid CSS Script <div class="klaviyo-form-SWn5RX"…" at bounding box center [756, 393] width 1512 height 786
click at [1018, 746] on div "Save" at bounding box center [1017, 742] width 21 height 14
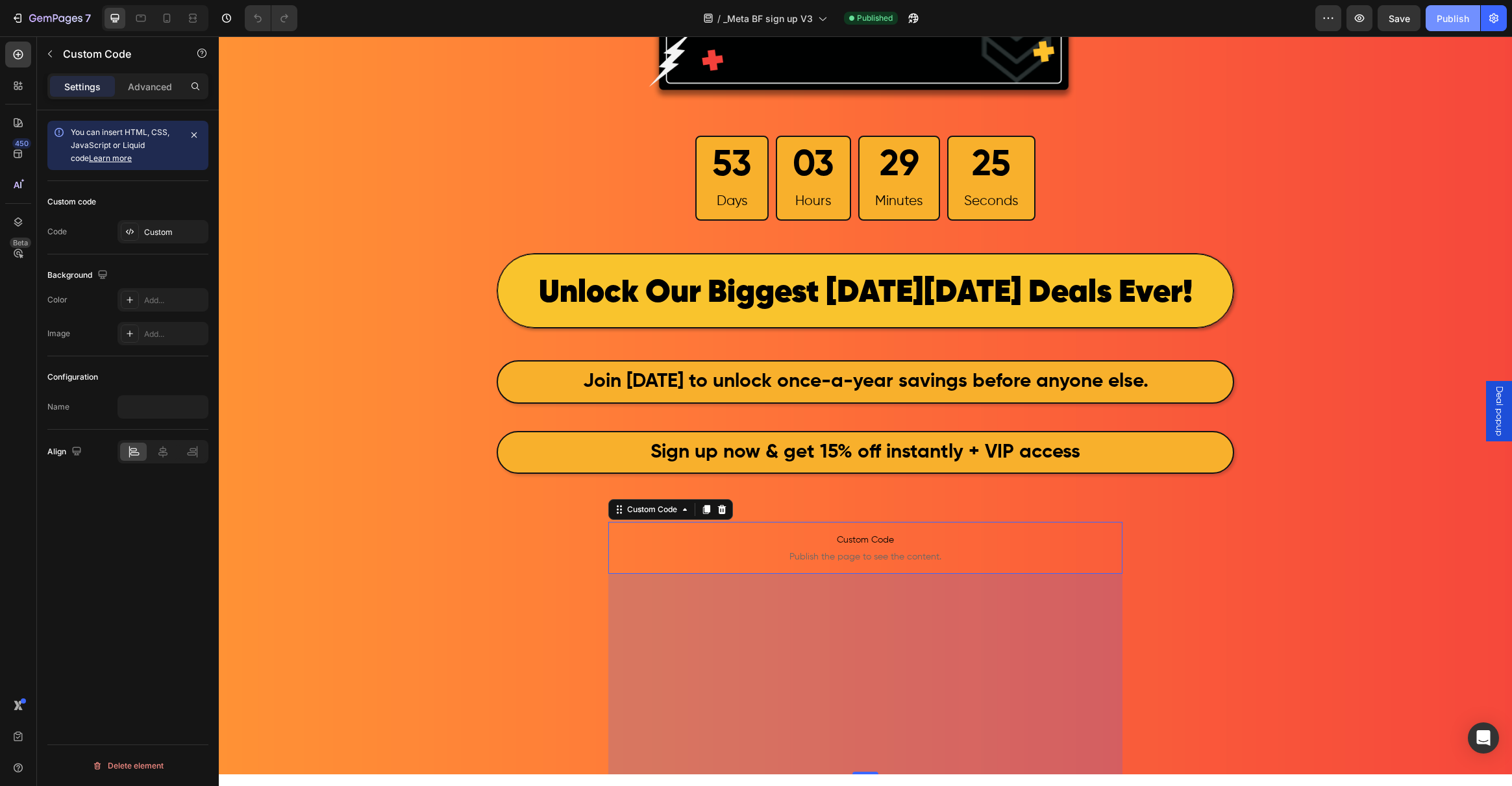
click at [1448, 18] on div "Publish" at bounding box center [1453, 18] width 32 height 14
click at [1447, 25] on button "Publish" at bounding box center [1452, 18] width 54 height 26
click at [786, 754] on div "View live page" at bounding box center [780, 757] width 74 height 18
click at [68, 21] on icon "button" at bounding box center [55, 19] width 53 height 11
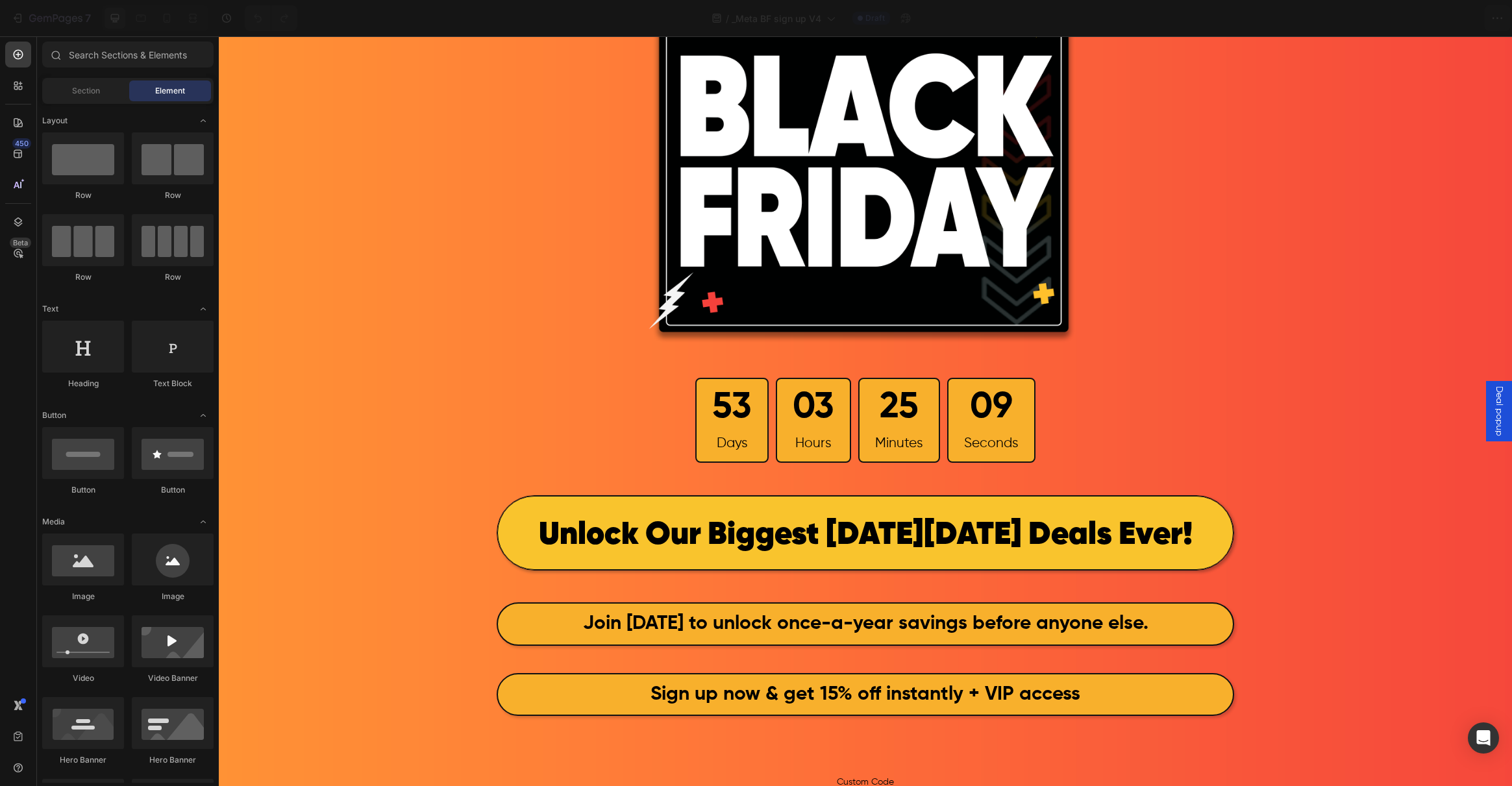
scroll to position [202, 0]
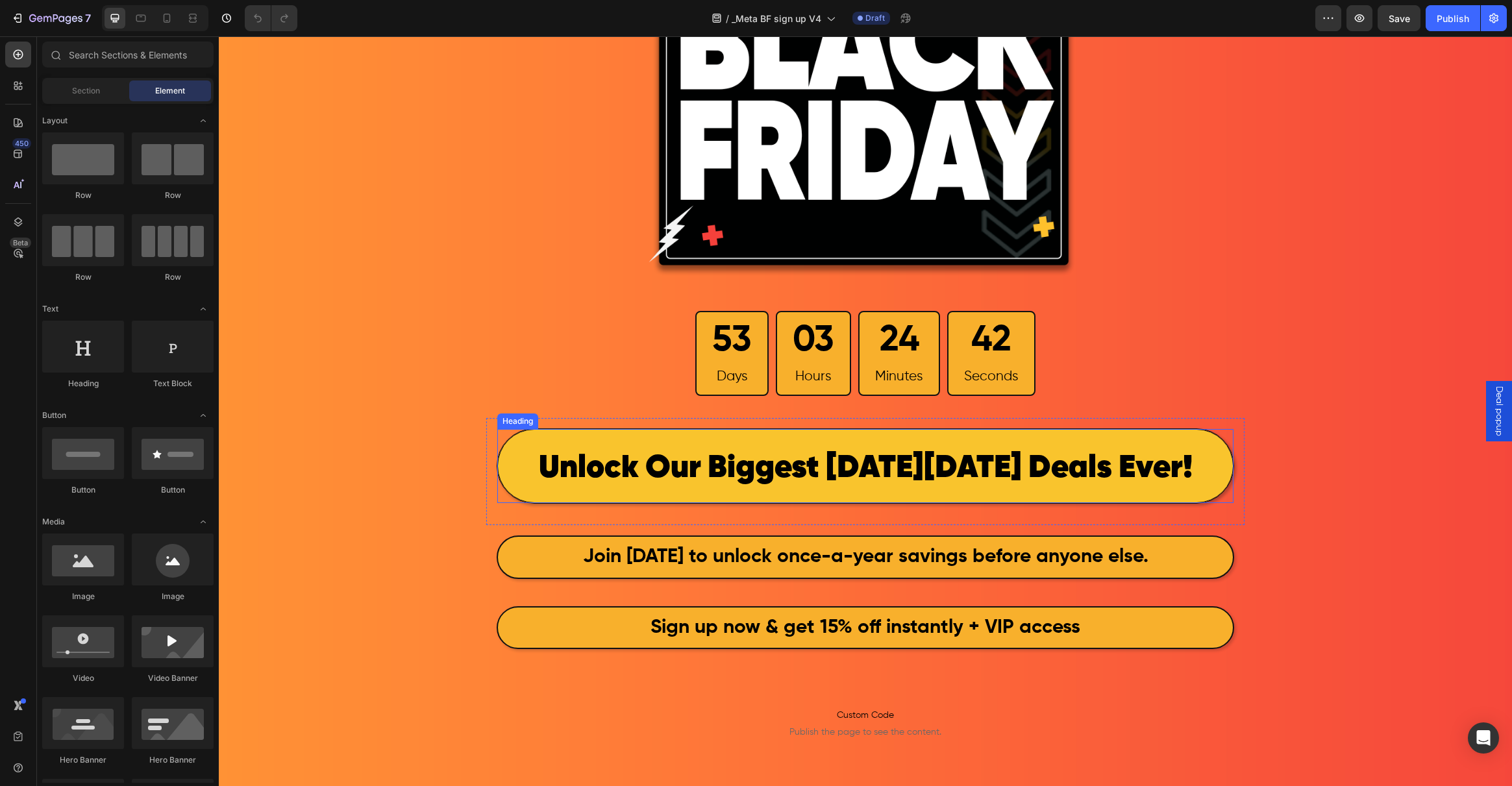
click at [1070, 458] on span "Unlock Our Biggest [DATE][DATE] Deals Ever!" at bounding box center [866, 468] width 654 height 31
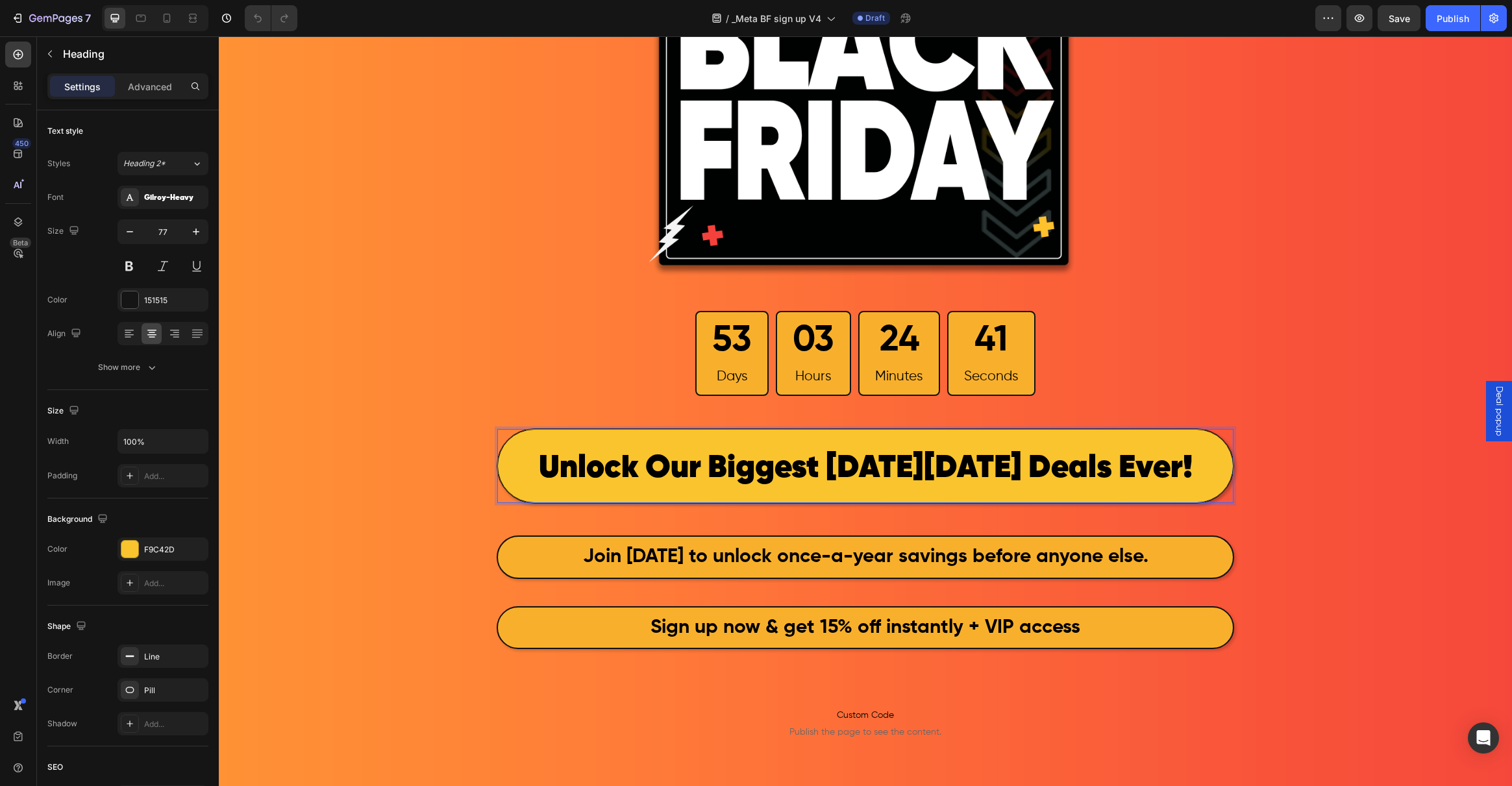
click at [1069, 466] on span "Unlock Our Biggest [DATE][DATE] Deals Ever!" at bounding box center [866, 468] width 654 height 31
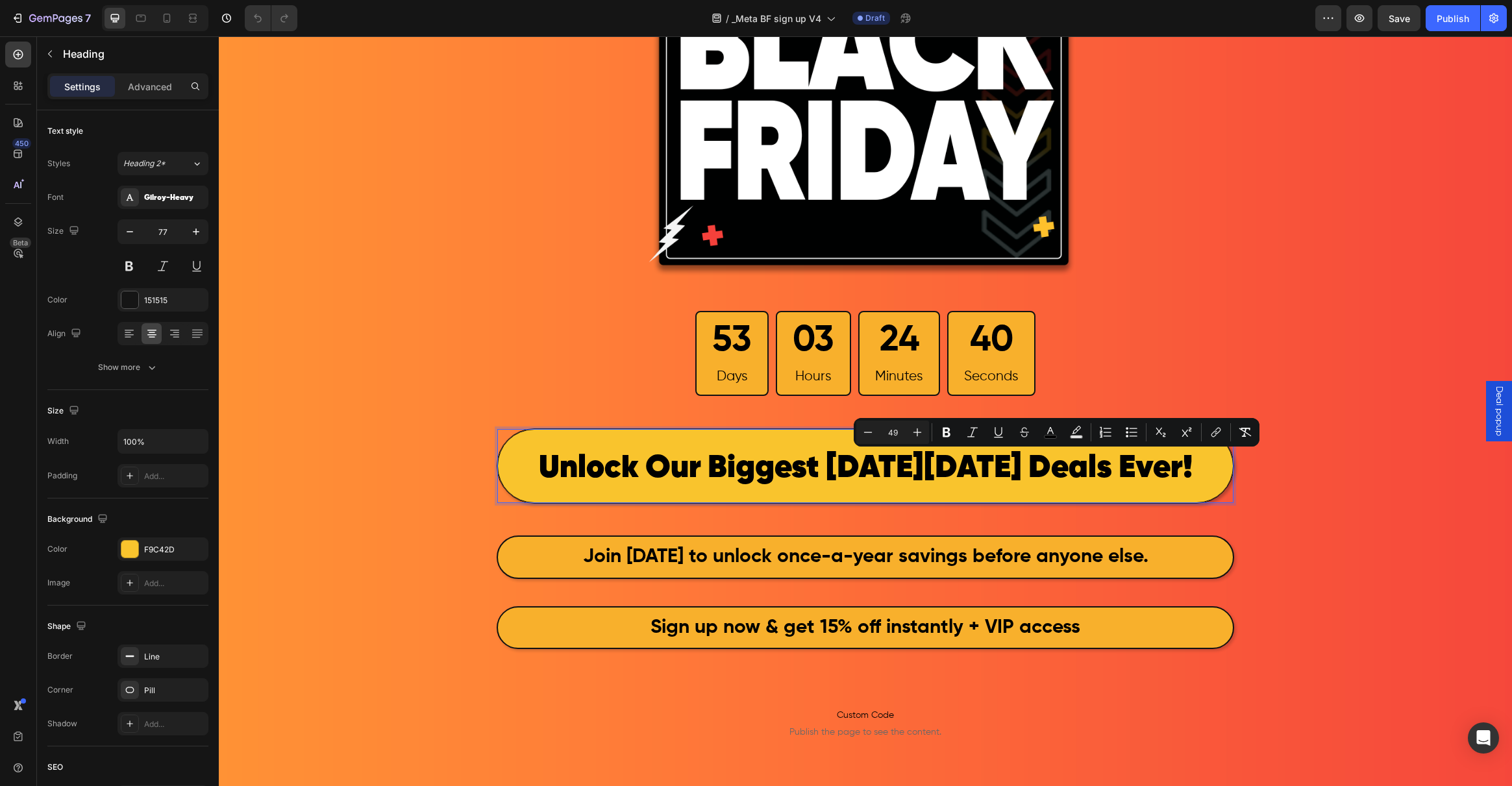
click at [1001, 472] on span "Unlock Our Biggest [DATE][DATE] Deals Ever!" at bounding box center [866, 468] width 654 height 31
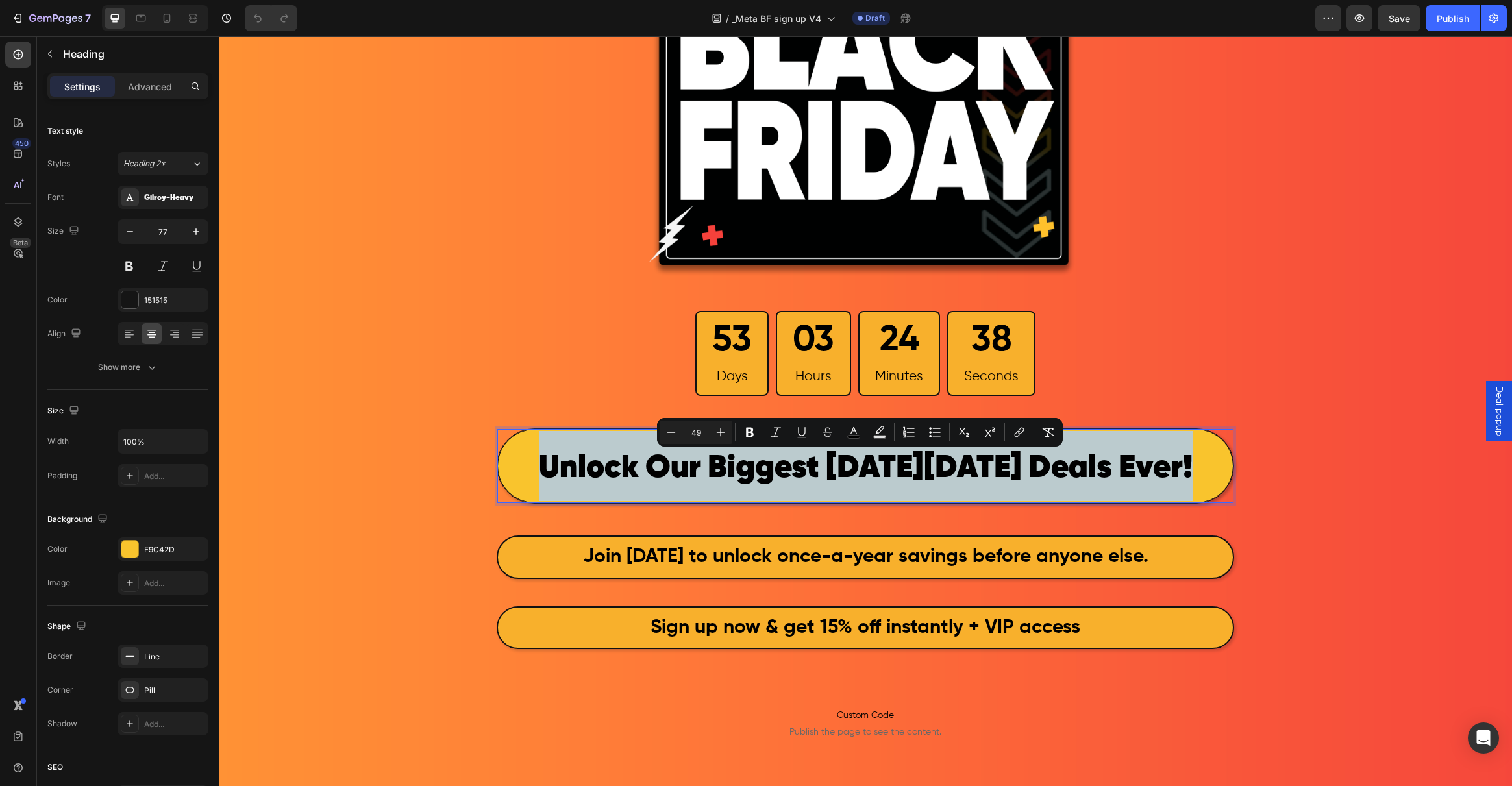
drag, startPoint x: 1182, startPoint y: 468, endPoint x: 506, endPoint y: 455, distance: 676.1
click at [506, 455] on p "Unlock Our Biggest [DATE][DATE] Deals Ever!" at bounding box center [865, 465] width 732 height 70
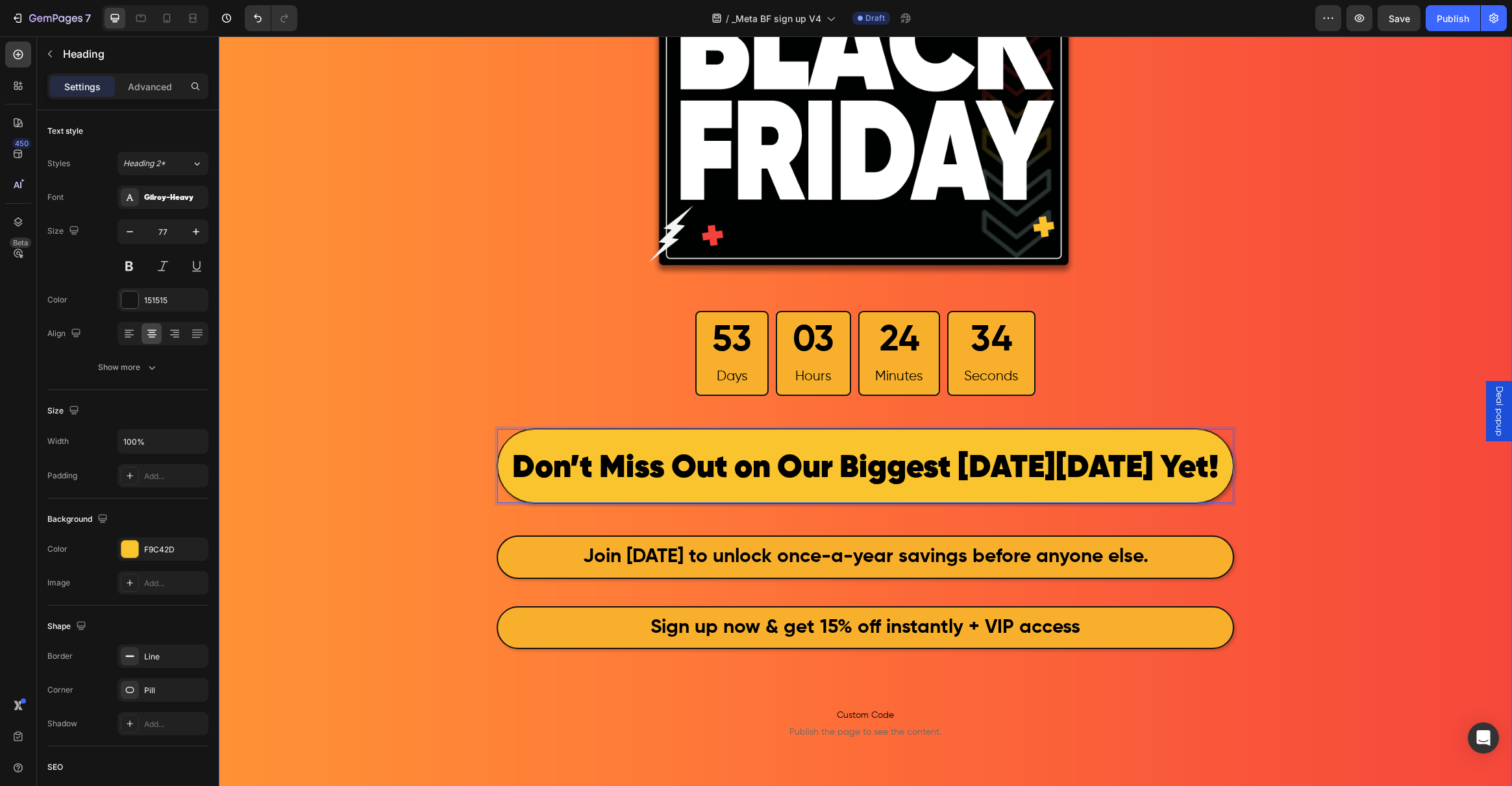
click at [379, 474] on div "Image 53 Days 03 Hours 24 Minutes 34 Seconds Countdown Timer Row Don’t Miss Out…" at bounding box center [865, 406] width 1293 height 1089
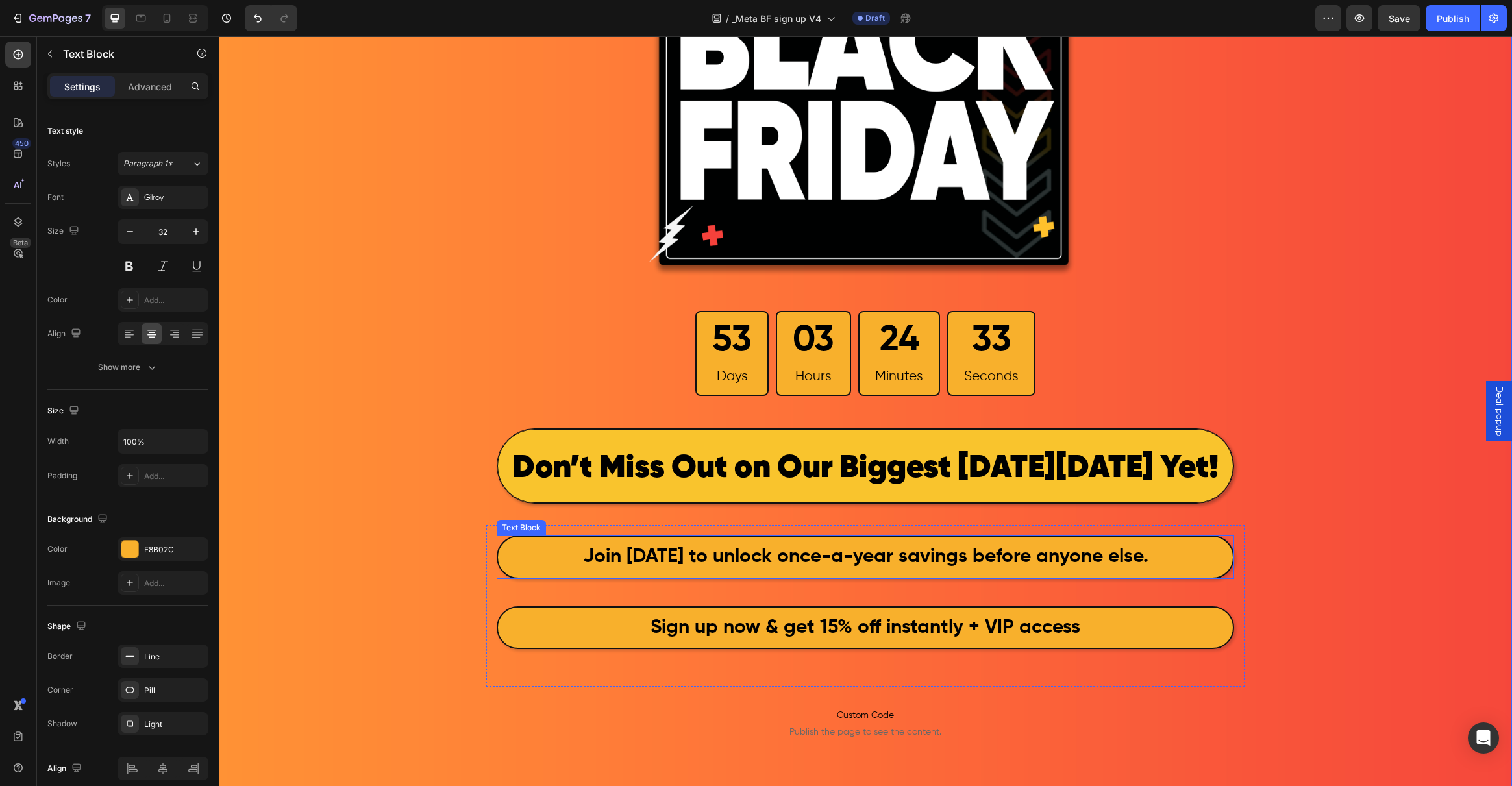
click at [561, 552] on p "Join [DATE] to unlock once-a-year savings before anyone else." at bounding box center [865, 557] width 732 height 38
click at [798, 555] on strong "Join [DATE] to unlock once-a-year savings before anyone else." at bounding box center [865, 557] width 565 height 19
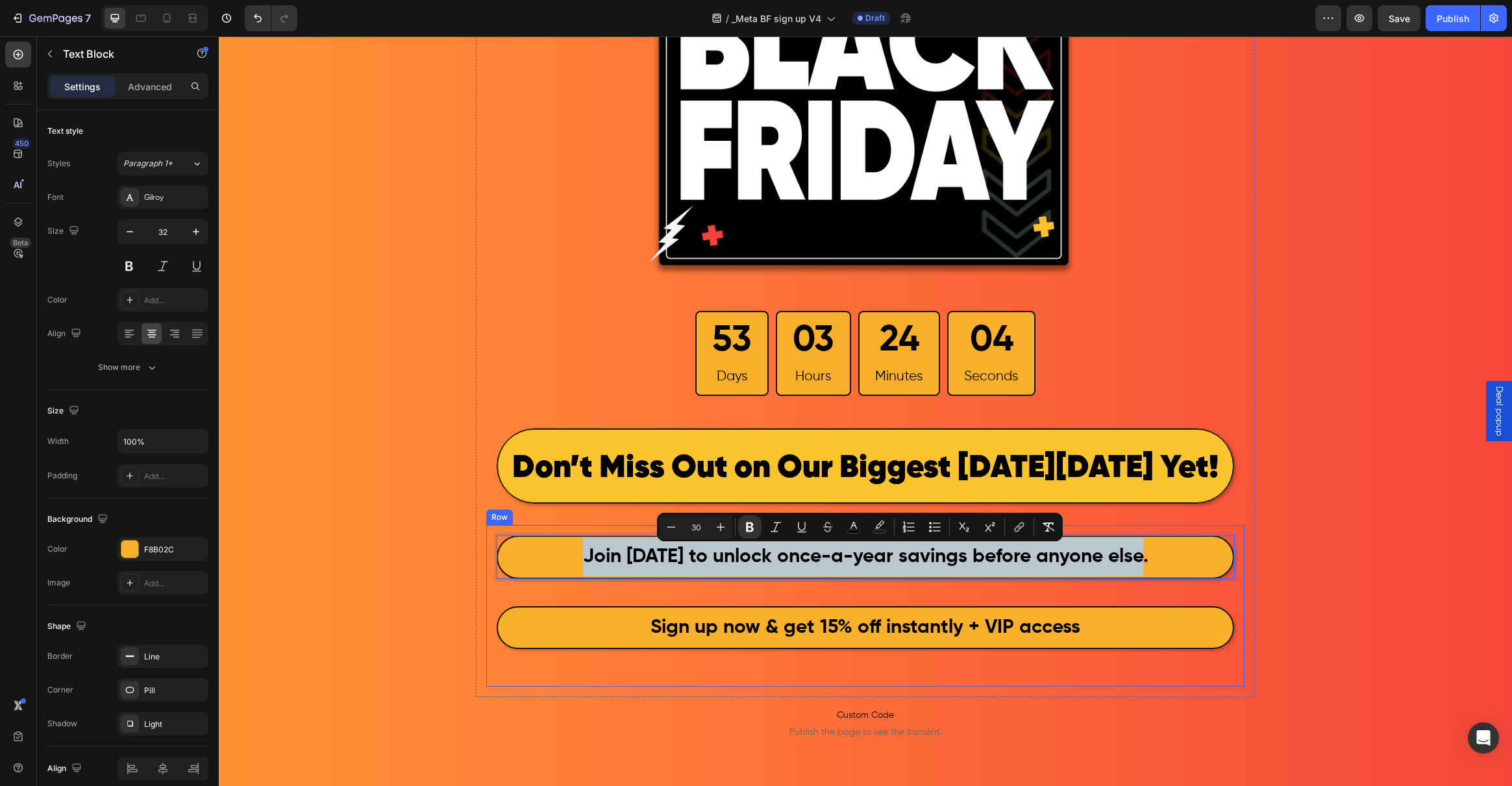
drag, startPoint x: 1149, startPoint y: 551, endPoint x: 553, endPoint y: 531, distance: 596.3
click at [553, 531] on div "Join [DATE] to unlock once-a-year savings before anyone else. Text Block 42 Sig…" at bounding box center [865, 606] width 758 height 162
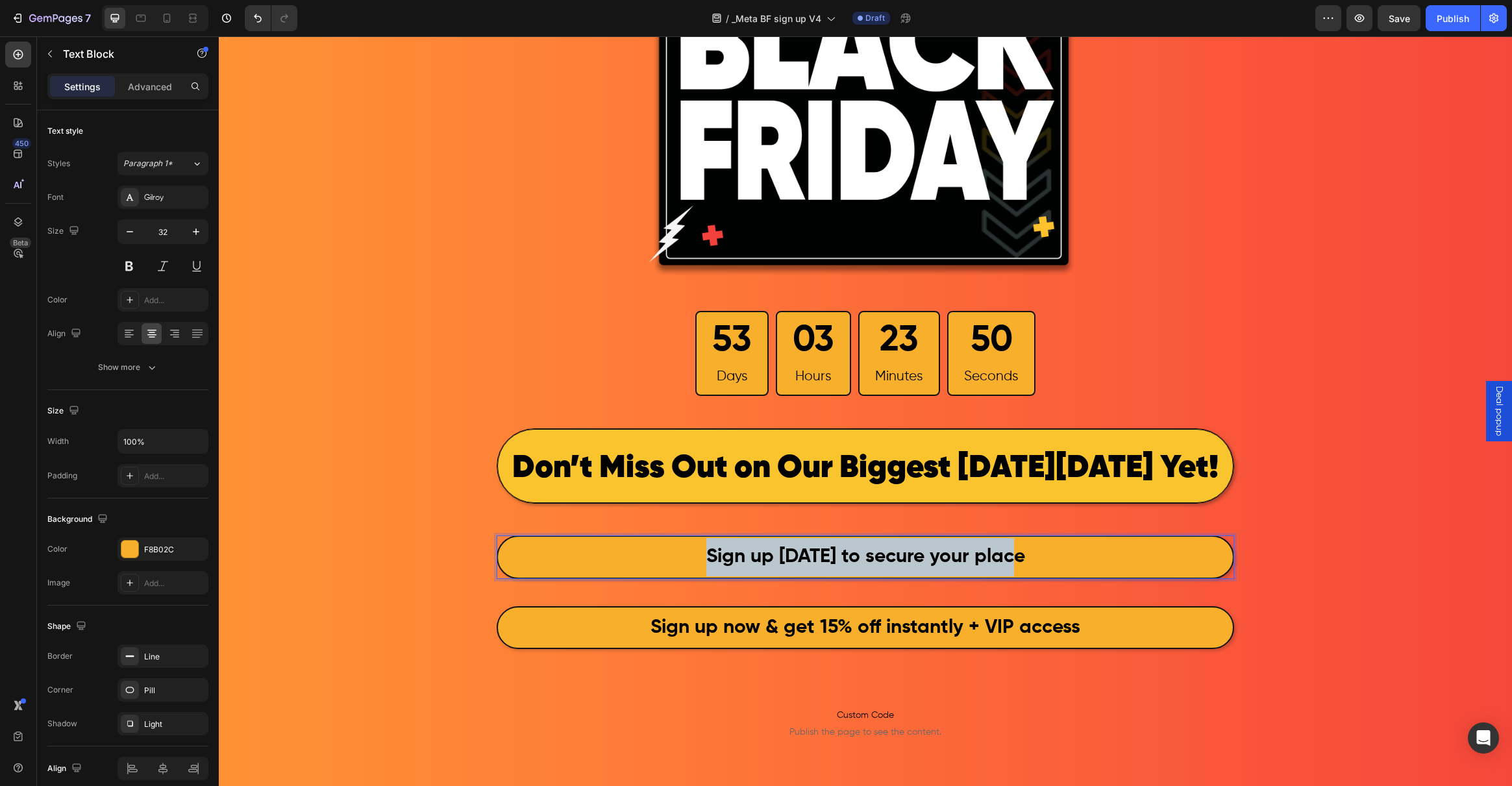
drag, startPoint x: 1039, startPoint y: 555, endPoint x: 660, endPoint y: 551, distance: 379.0
click at [660, 551] on p "Sign up today to secure your place" at bounding box center [865, 557] width 732 height 38
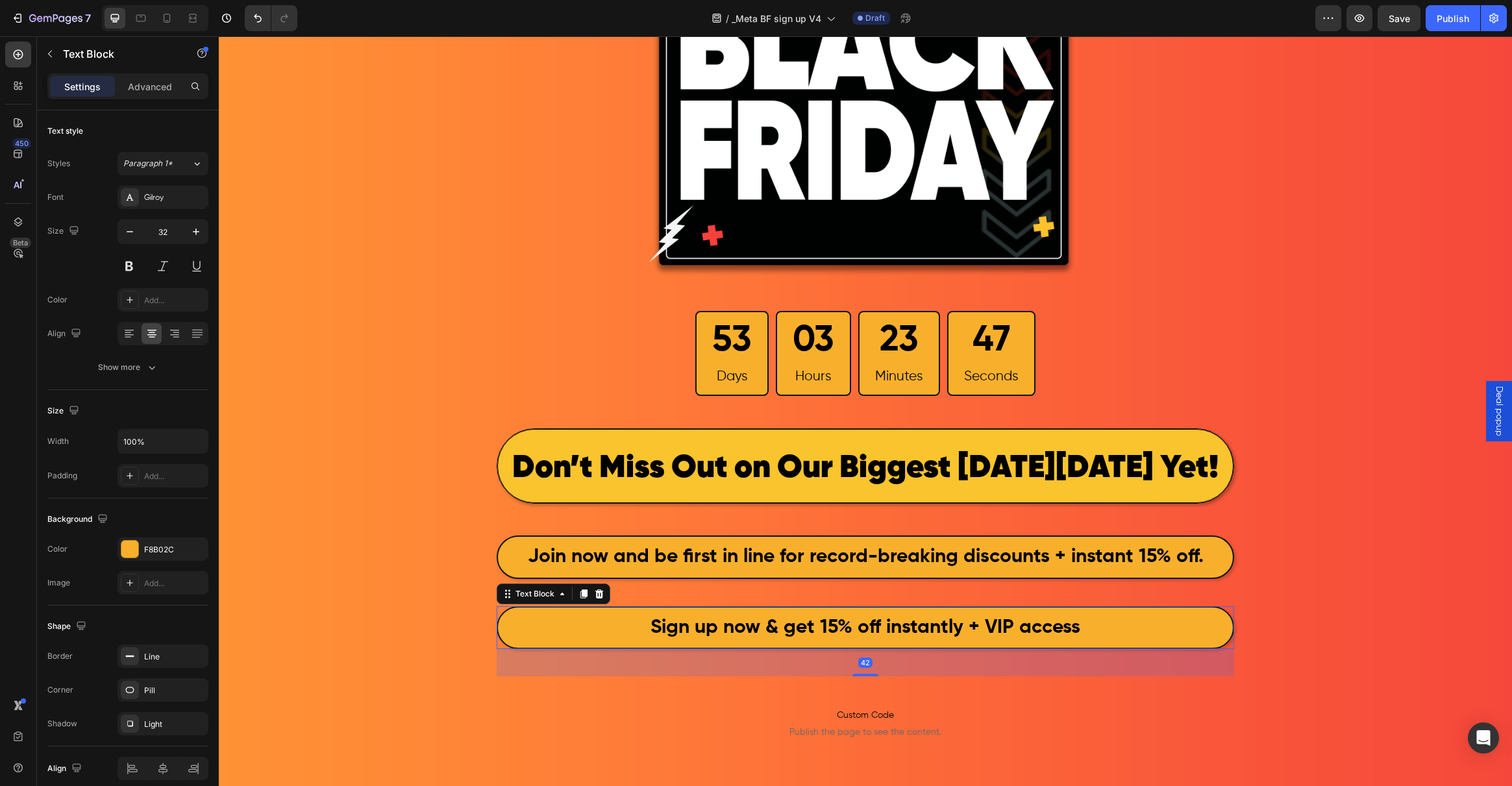
click at [598, 640] on p "Sign up now & get 15% off instantly + VIP access" at bounding box center [865, 628] width 732 height 38
click at [594, 593] on icon at bounding box center [600, 594] width 11 height 11
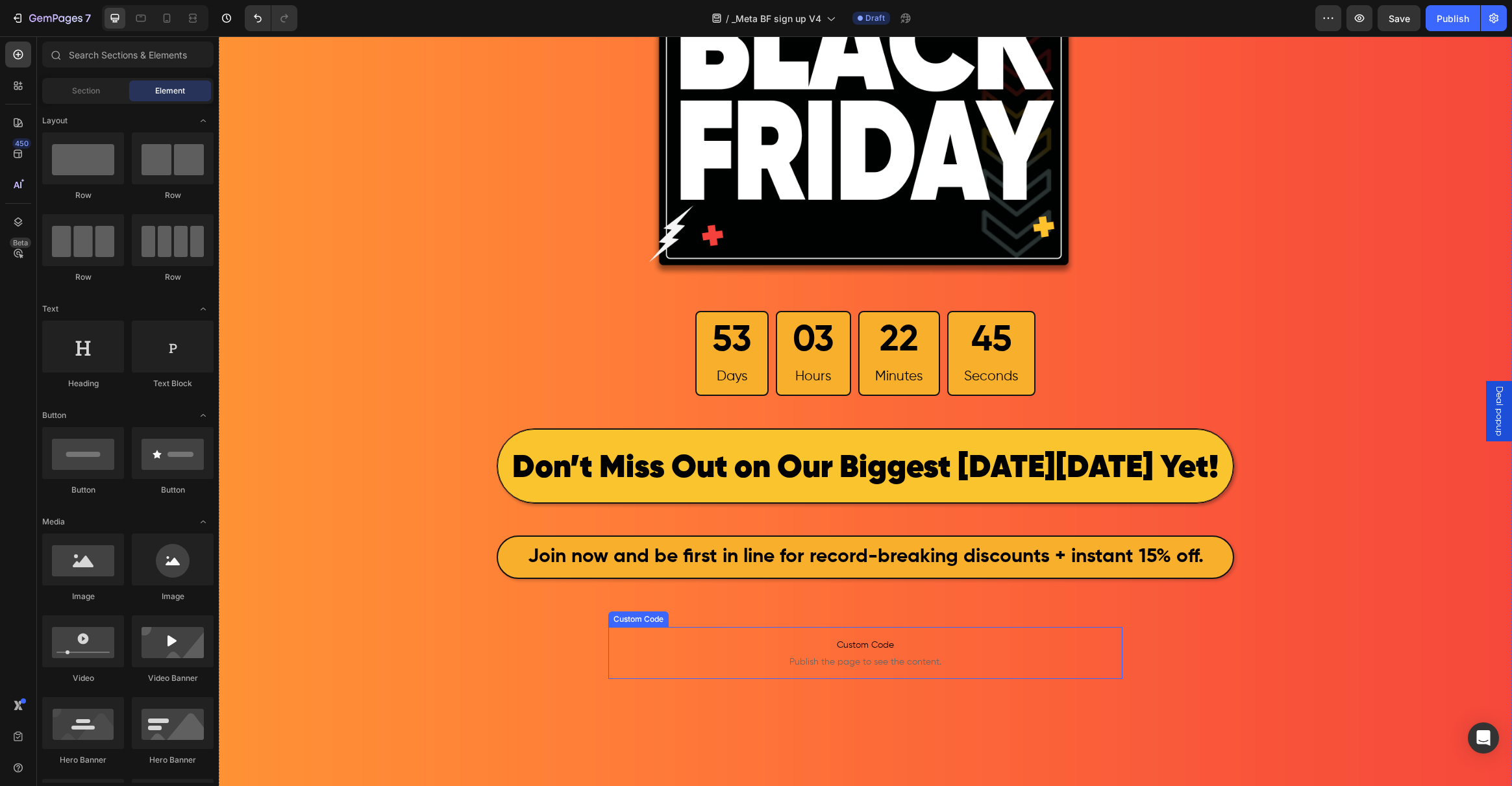
click at [814, 654] on p "Custom Code Publish the page to see the content." at bounding box center [865, 653] width 514 height 52
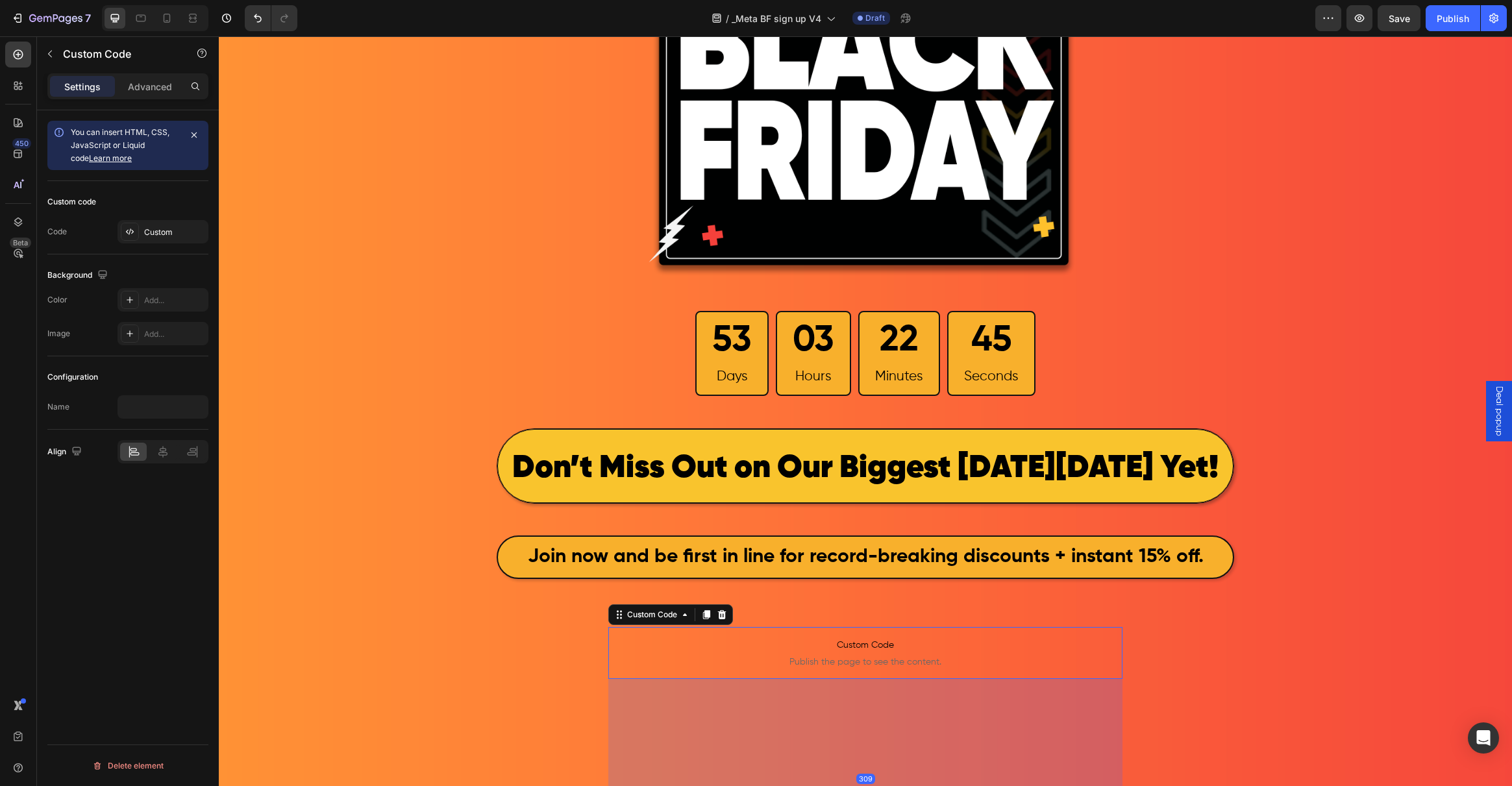
click at [814, 654] on p "Custom Code Publish the page to see the content." at bounding box center [865, 653] width 514 height 52
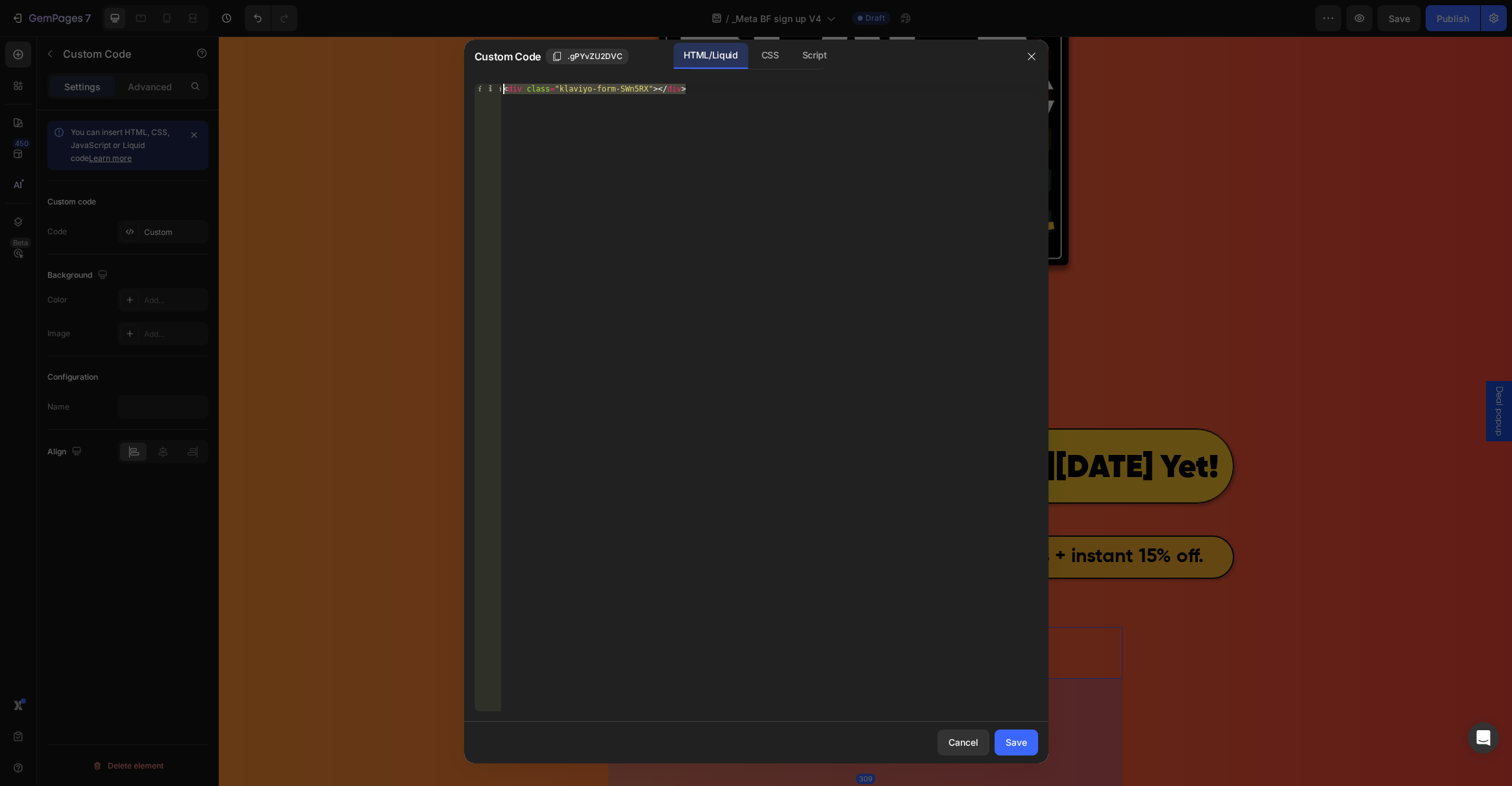
drag, startPoint x: 684, startPoint y: 92, endPoint x: 445, endPoint y: 87, distance: 239.1
click at [445, 87] on div "Custom Code .gPYvZU2DVC HTML/Liquid CSS Script <div class="klaviyo-form-SWn5RX"…" at bounding box center [756, 393] width 1512 height 786
paste textarea "X7apdg"
type textarea "<div class="klaviyo-form-X7apdg"></div>"
click at [1014, 735] on div "Save" at bounding box center [1017, 742] width 21 height 14
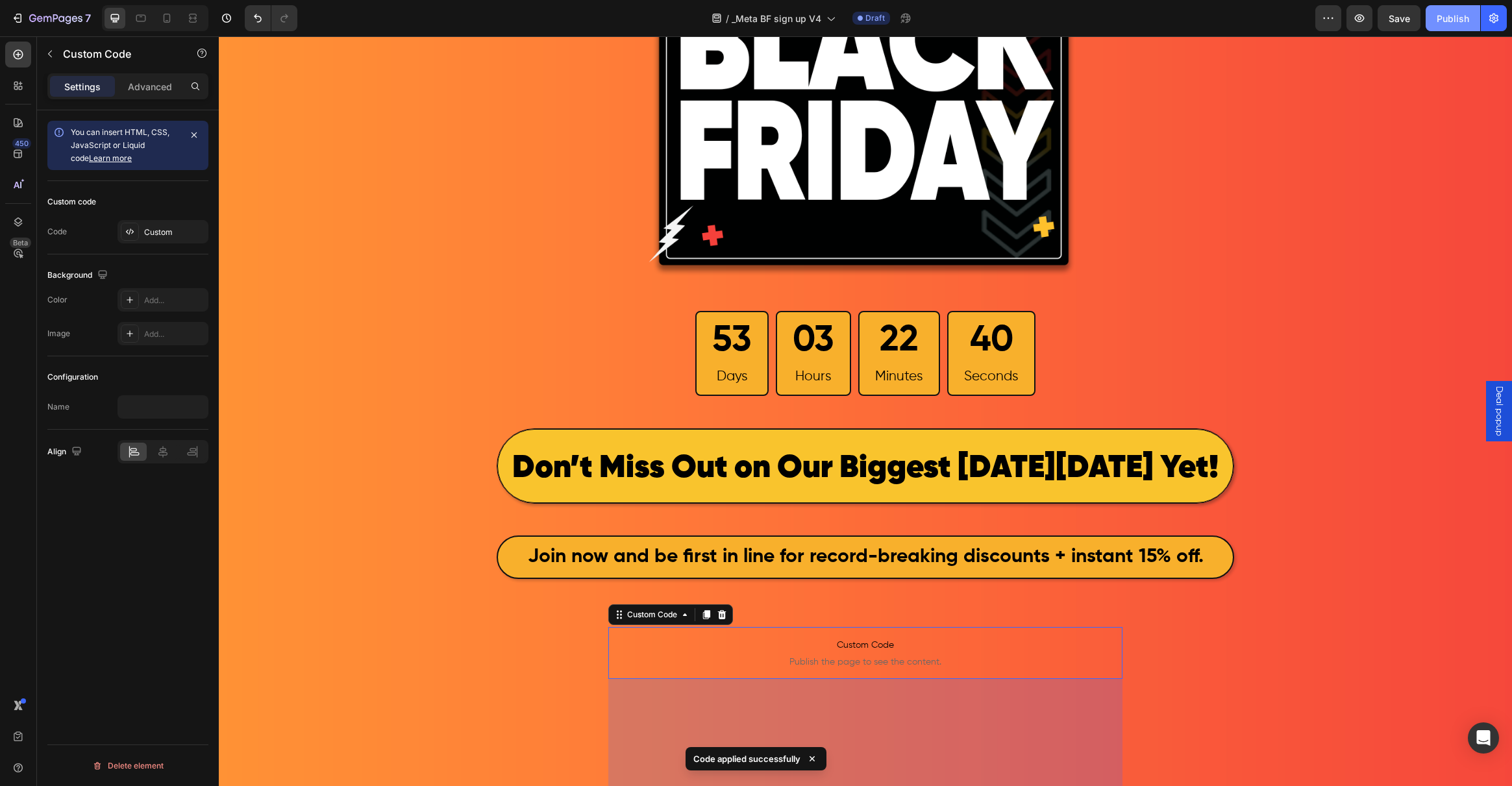
click at [1458, 21] on div "Publish" at bounding box center [1453, 18] width 32 height 14
click at [1447, 16] on div "Publish" at bounding box center [1453, 18] width 32 height 14
click at [777, 759] on div "View live page" at bounding box center [780, 757] width 74 height 18
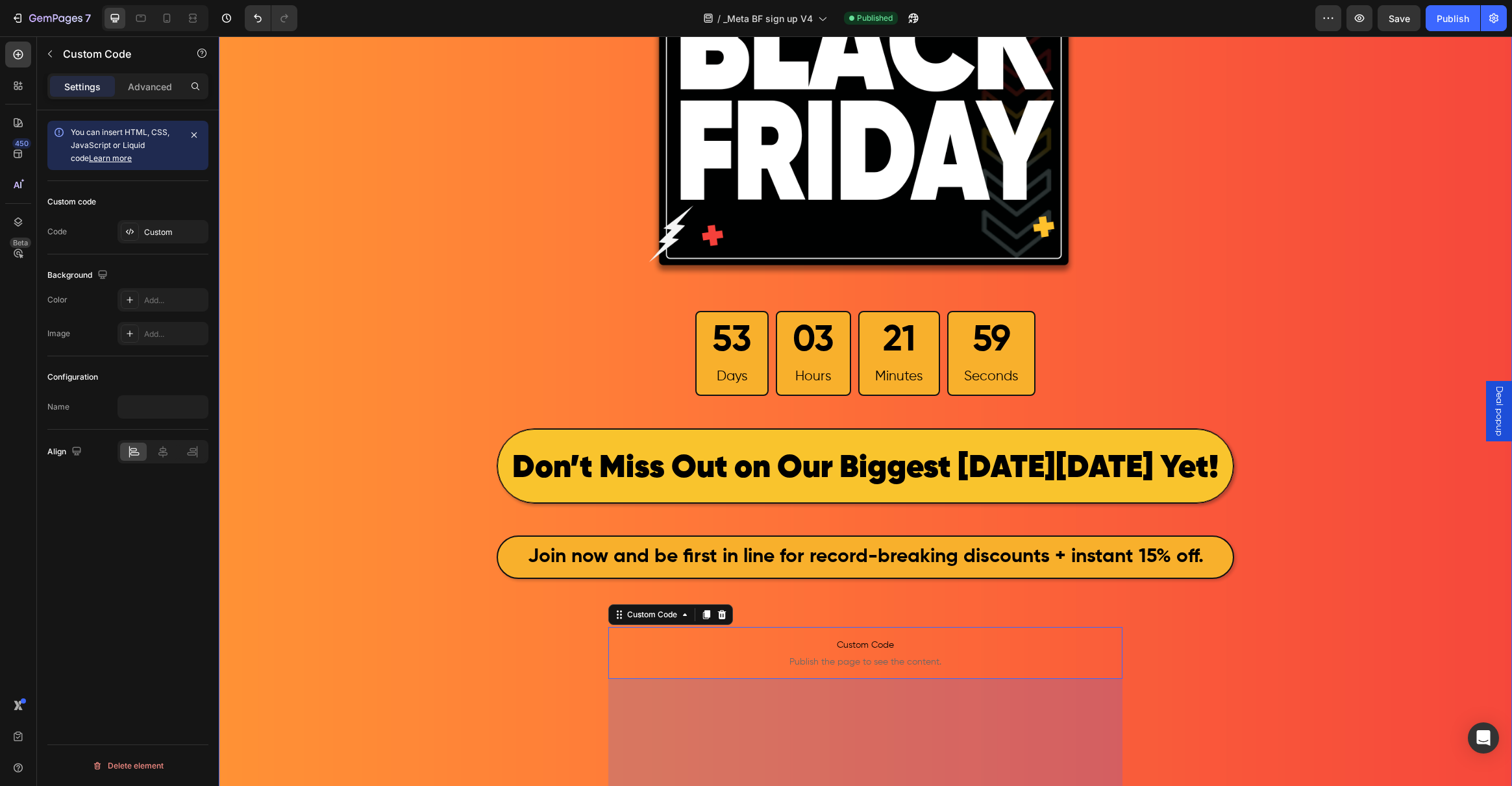
click at [1336, 216] on div "Image 53 Days 03 Hours 21 Minutes 59 Seconds Countdown Timer Row ⁠⁠⁠⁠⁠⁠⁠ Don’t …" at bounding box center [865, 370] width 1293 height 1018
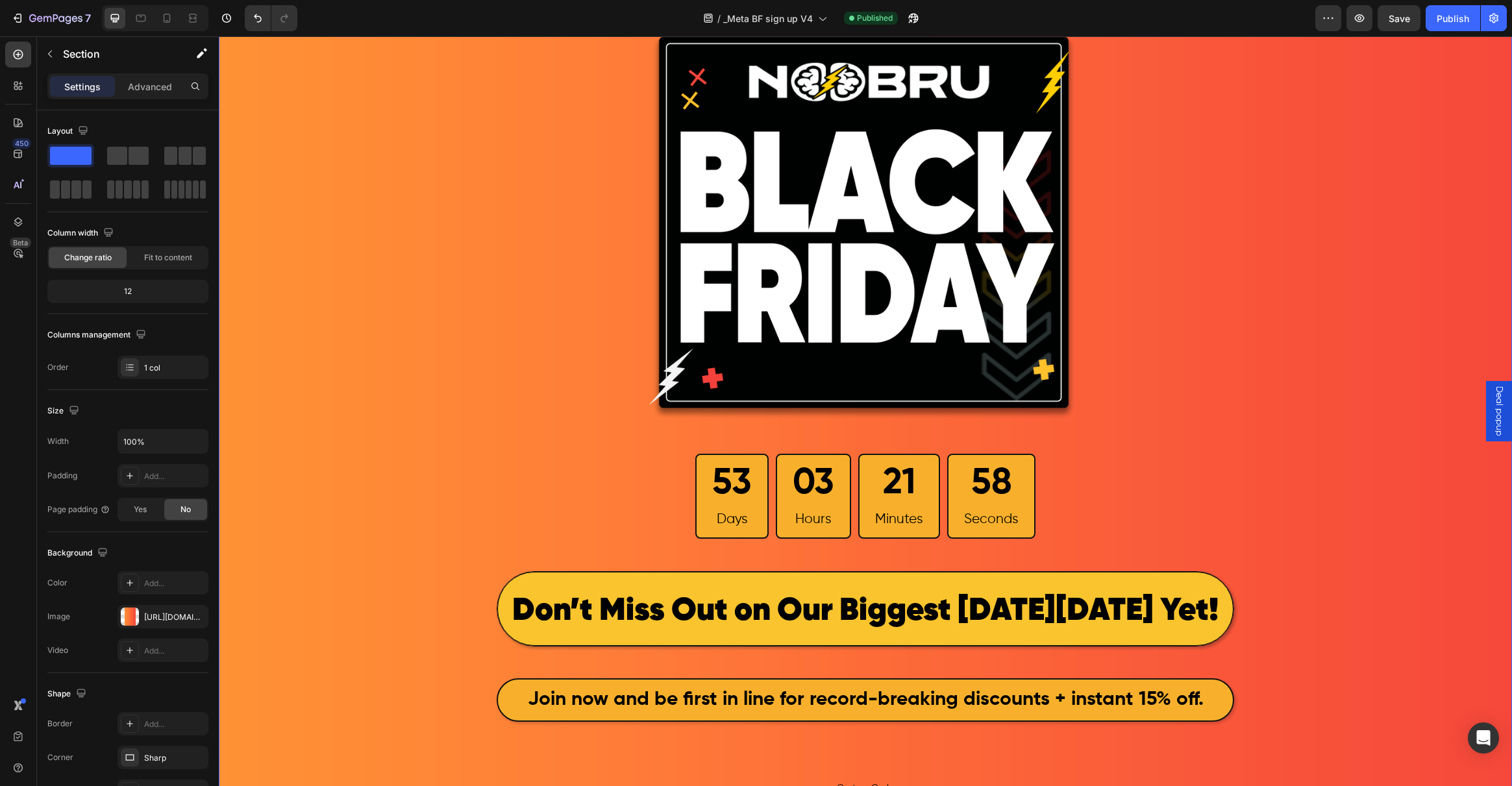
scroll to position [0, 0]
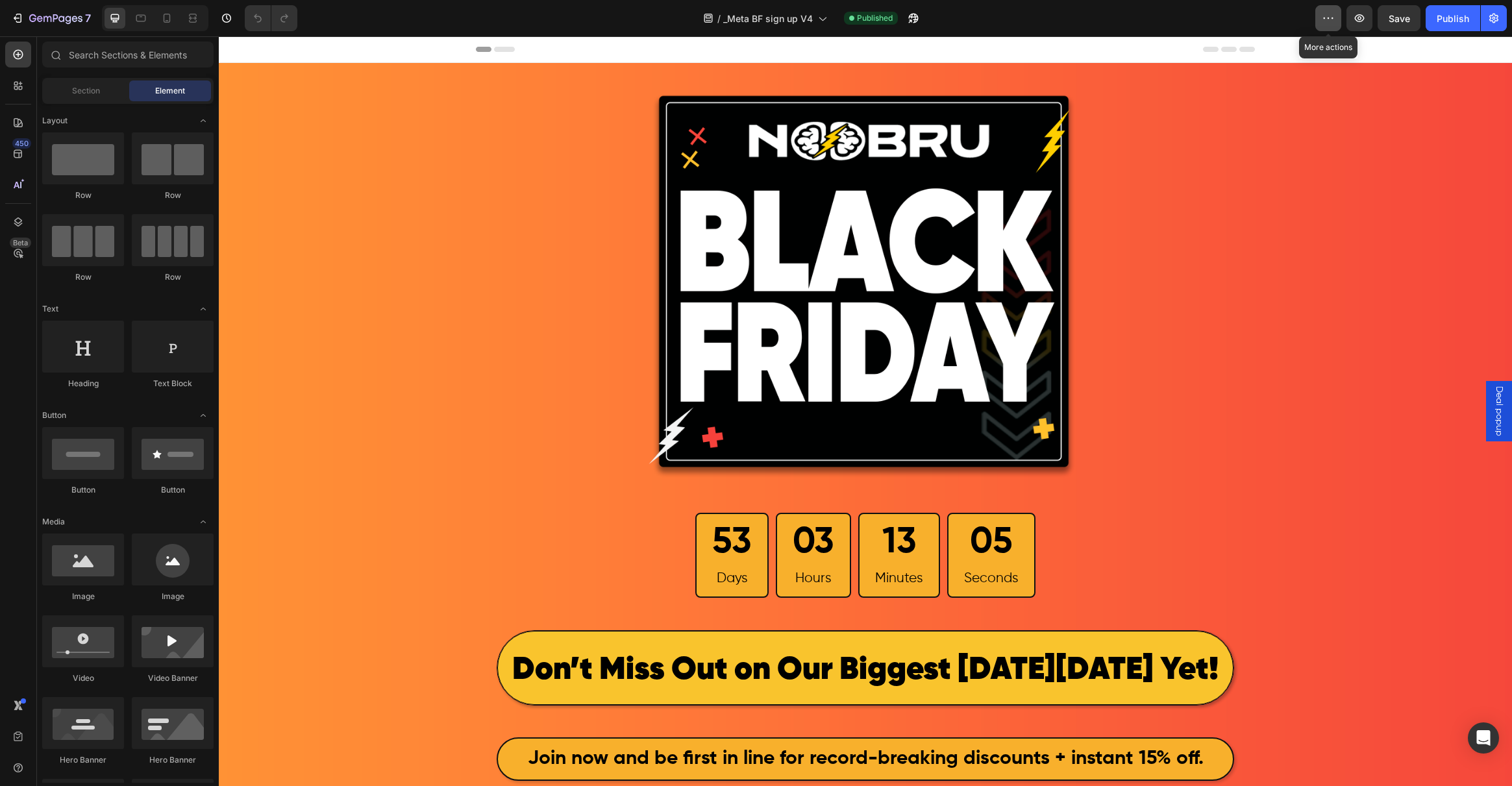
click at [1340, 16] on button "button" at bounding box center [1328, 18] width 26 height 26
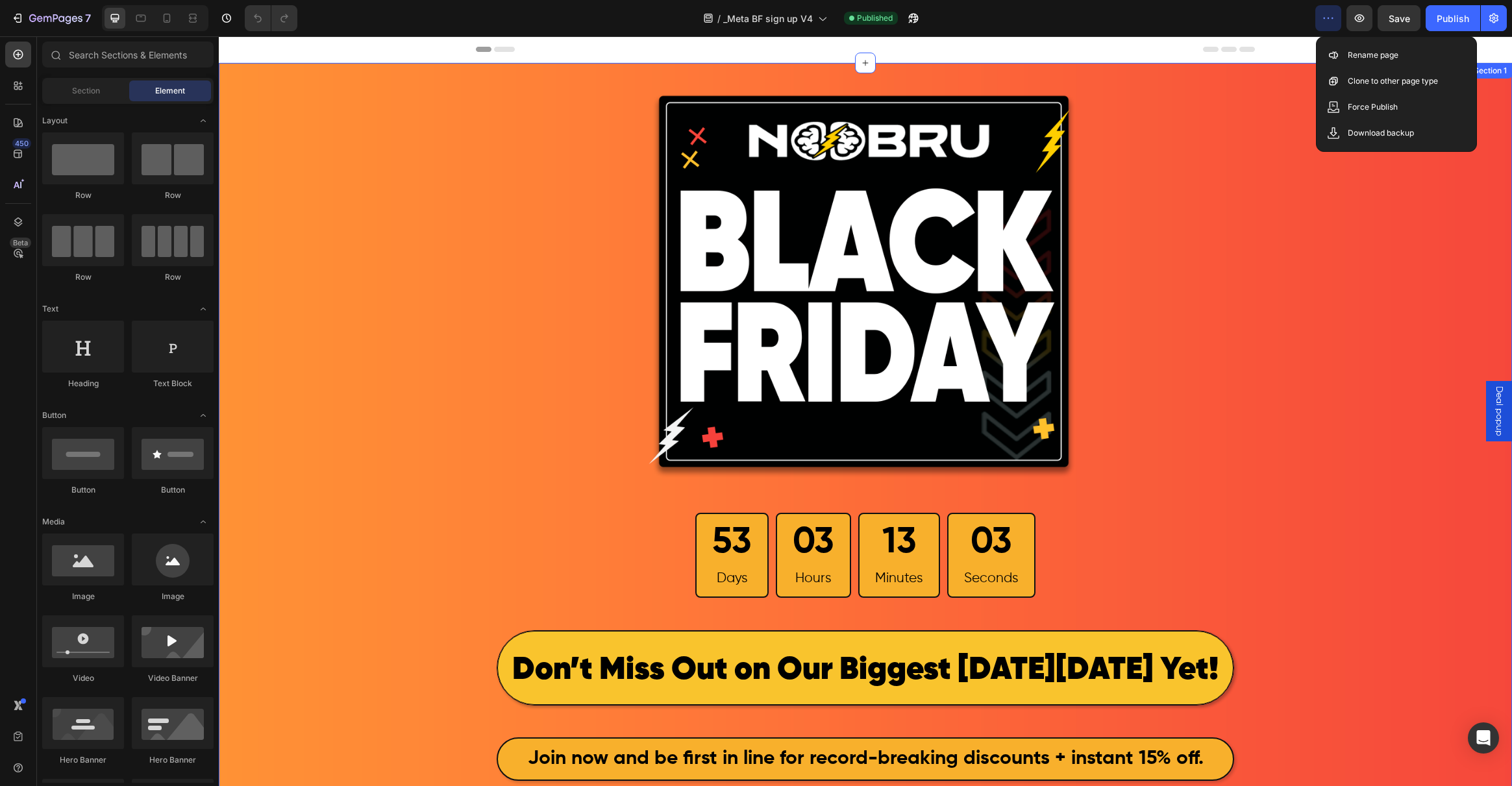
drag, startPoint x: 1264, startPoint y: 123, endPoint x: 1251, endPoint y: 122, distance: 13.0
click at [1263, 123] on div "Image 53 Days 03 Hours 13 Minutes 03 Seconds Countdown Timer Row Don’t Miss Out…" at bounding box center [865, 572] width 1293 height 1018
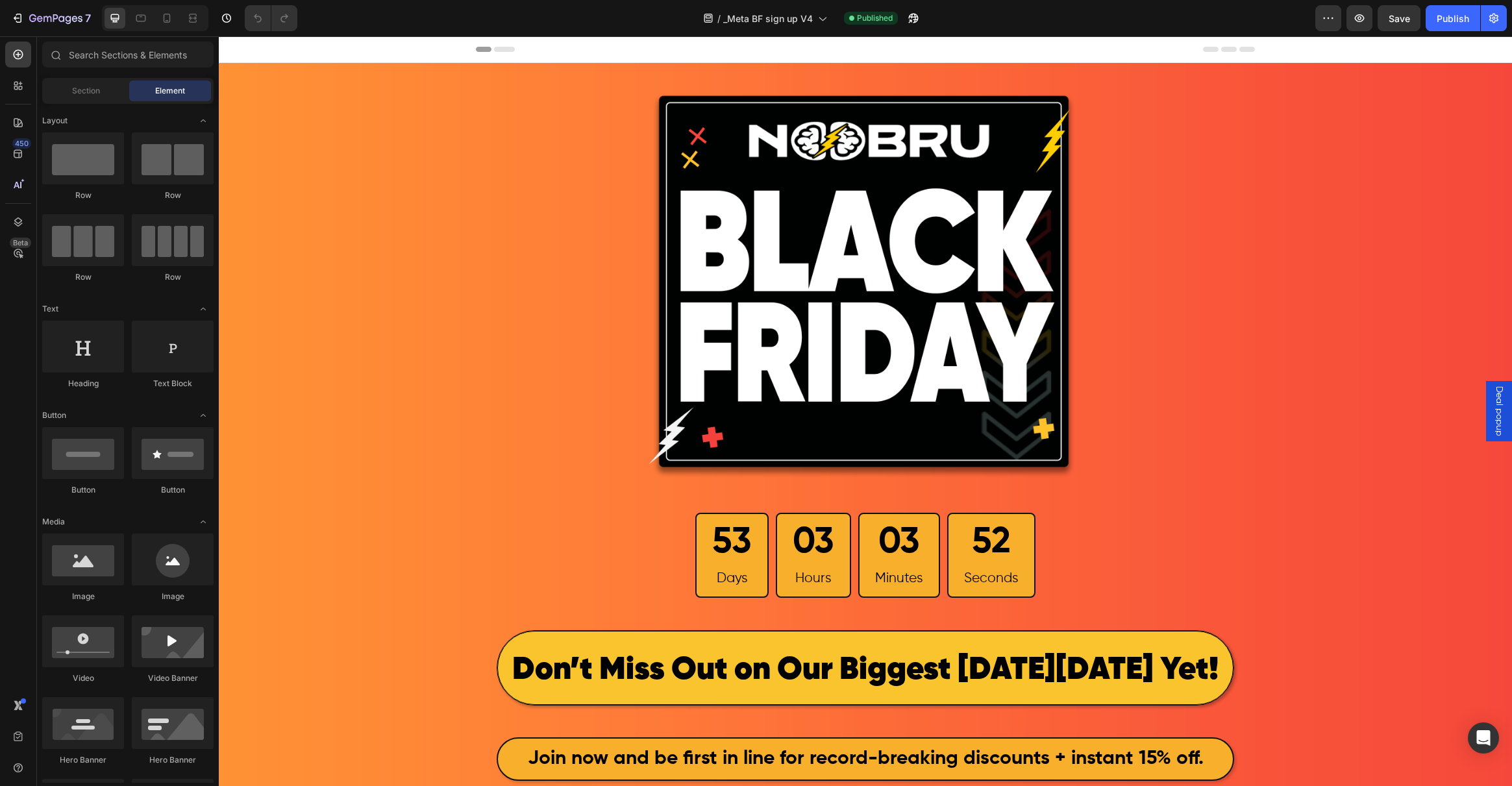
scroll to position [409, 0]
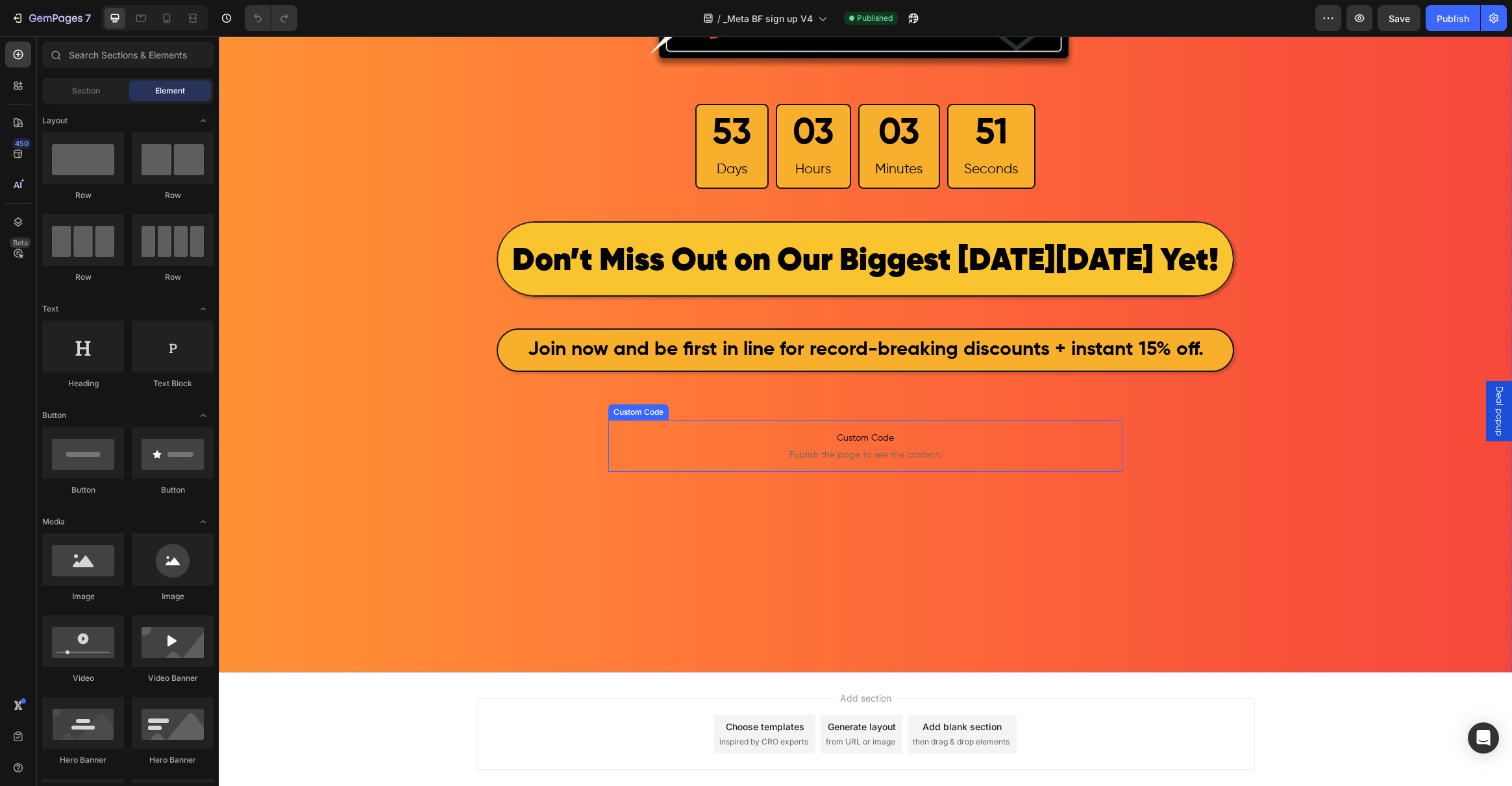
click at [847, 437] on span "Custom Code" at bounding box center [865, 438] width 514 height 15
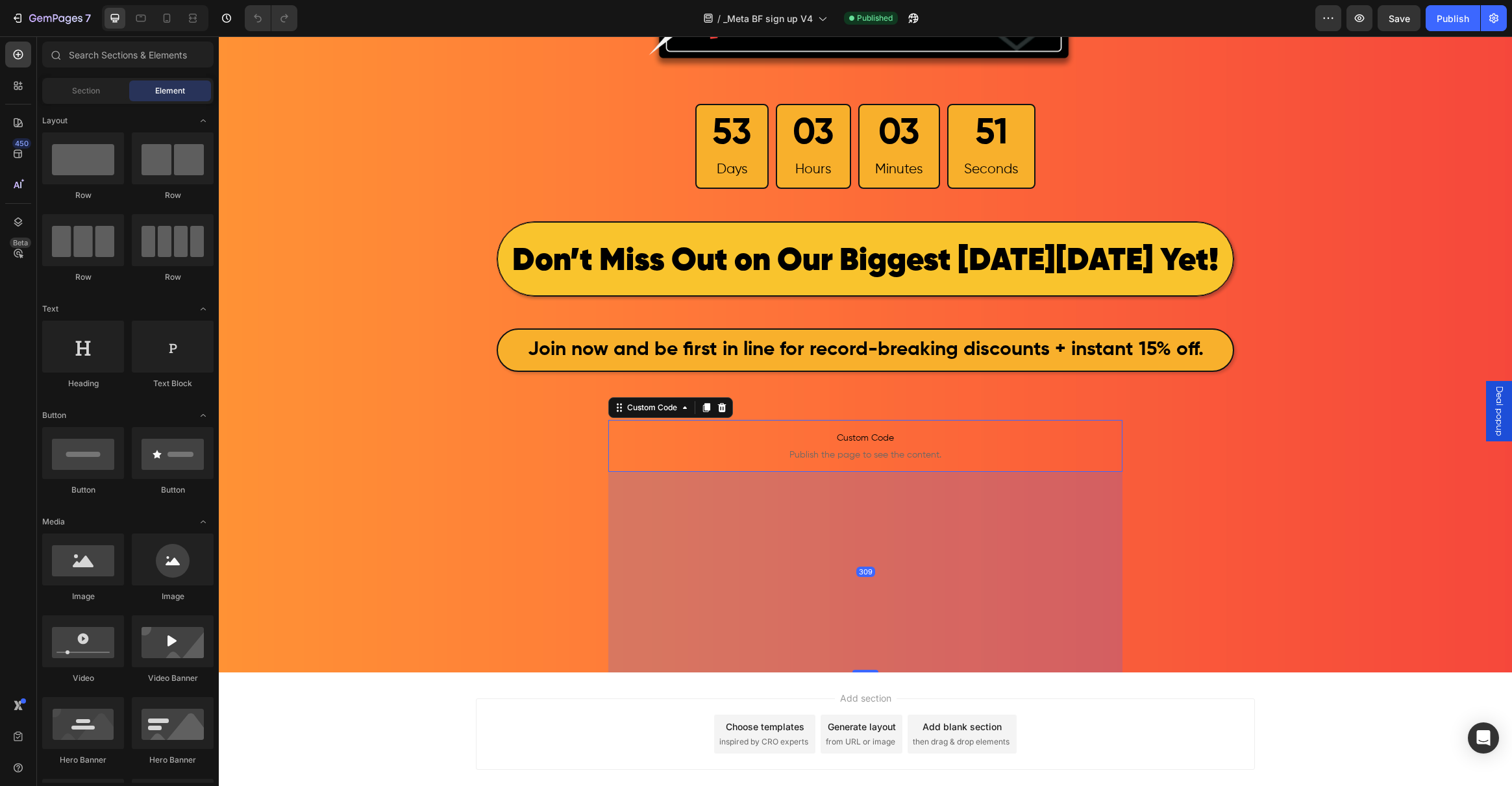
click at [847, 437] on span "Custom Code" at bounding box center [865, 438] width 514 height 15
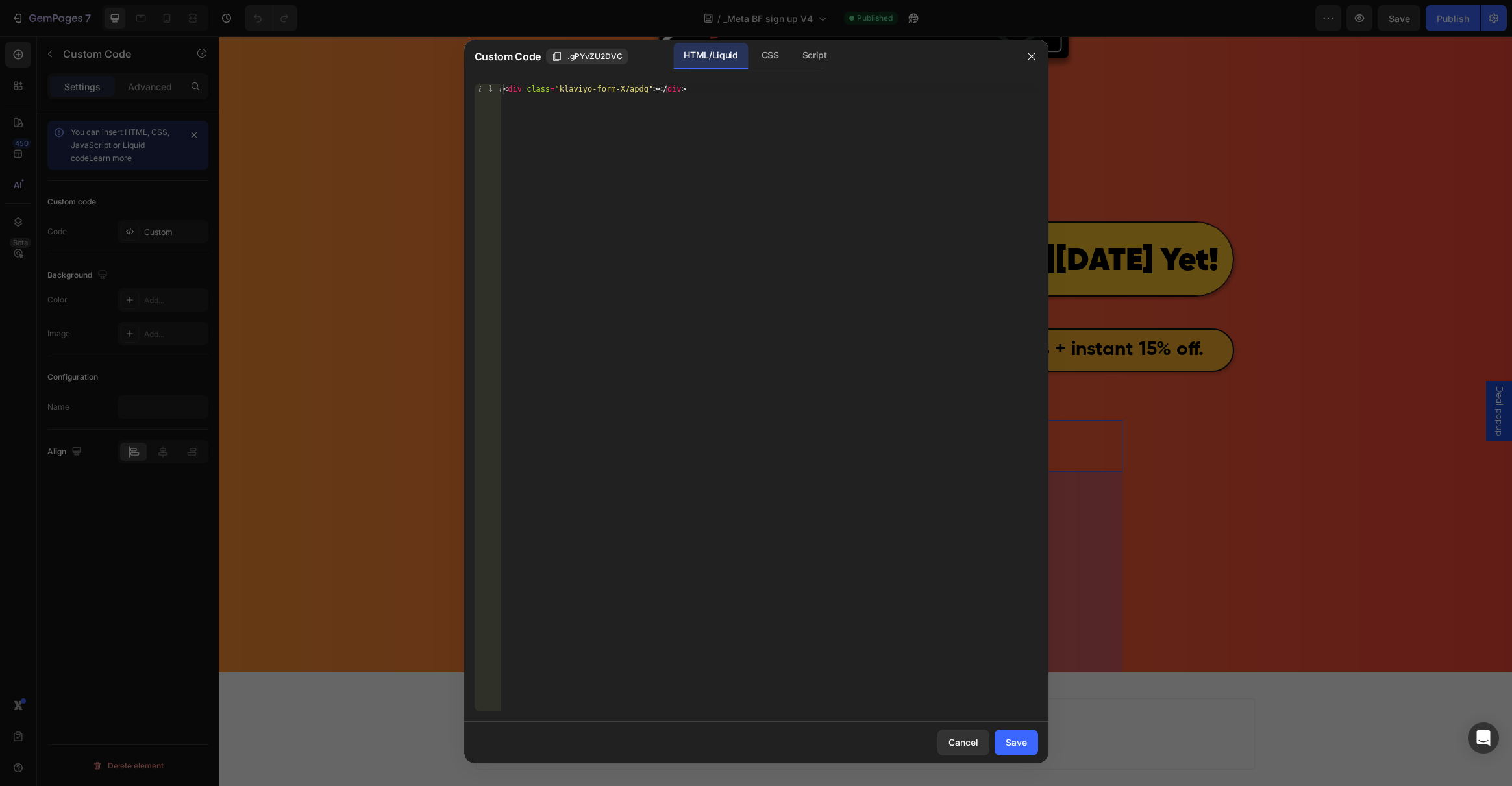
type textarea "<div class="klaviyo-form-X7apdg"></div>"
drag, startPoint x: 718, startPoint y: 93, endPoint x: 495, endPoint y: 64, distance: 224.9
click at [495, 64] on div "Custom Code .gPYvZU2DVC HTML/Liquid CSS Script <div class="klaviyo-form-X7apdg"…" at bounding box center [756, 402] width 584 height 724
